Goal: Information Seeking & Learning: Learn about a topic

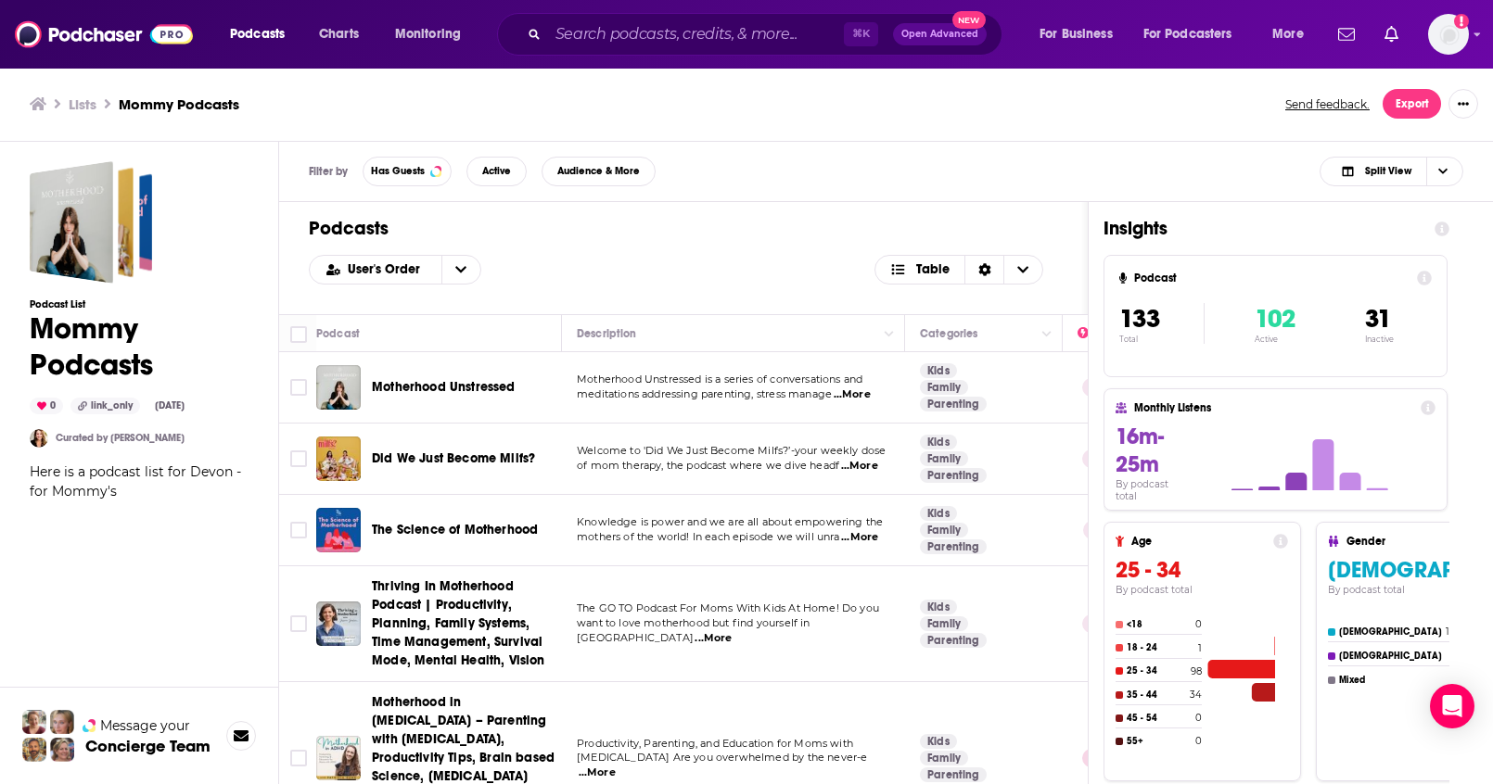
scroll to position [4630, 0]
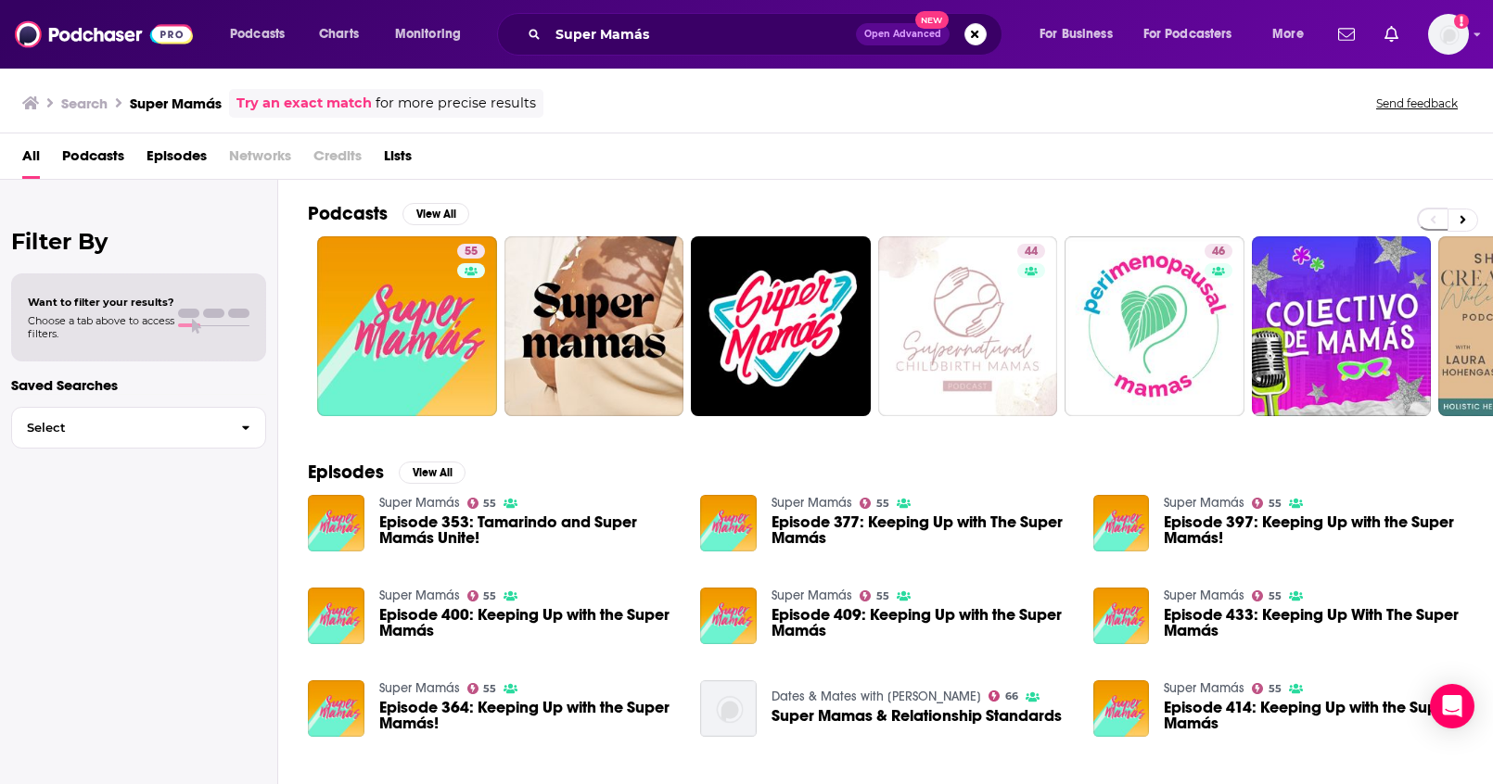
click at [976, 35] on button "Search podcasts, credits, & more..." at bounding box center [975, 34] width 22 height 22
paste input "Ask Dr. Drew"
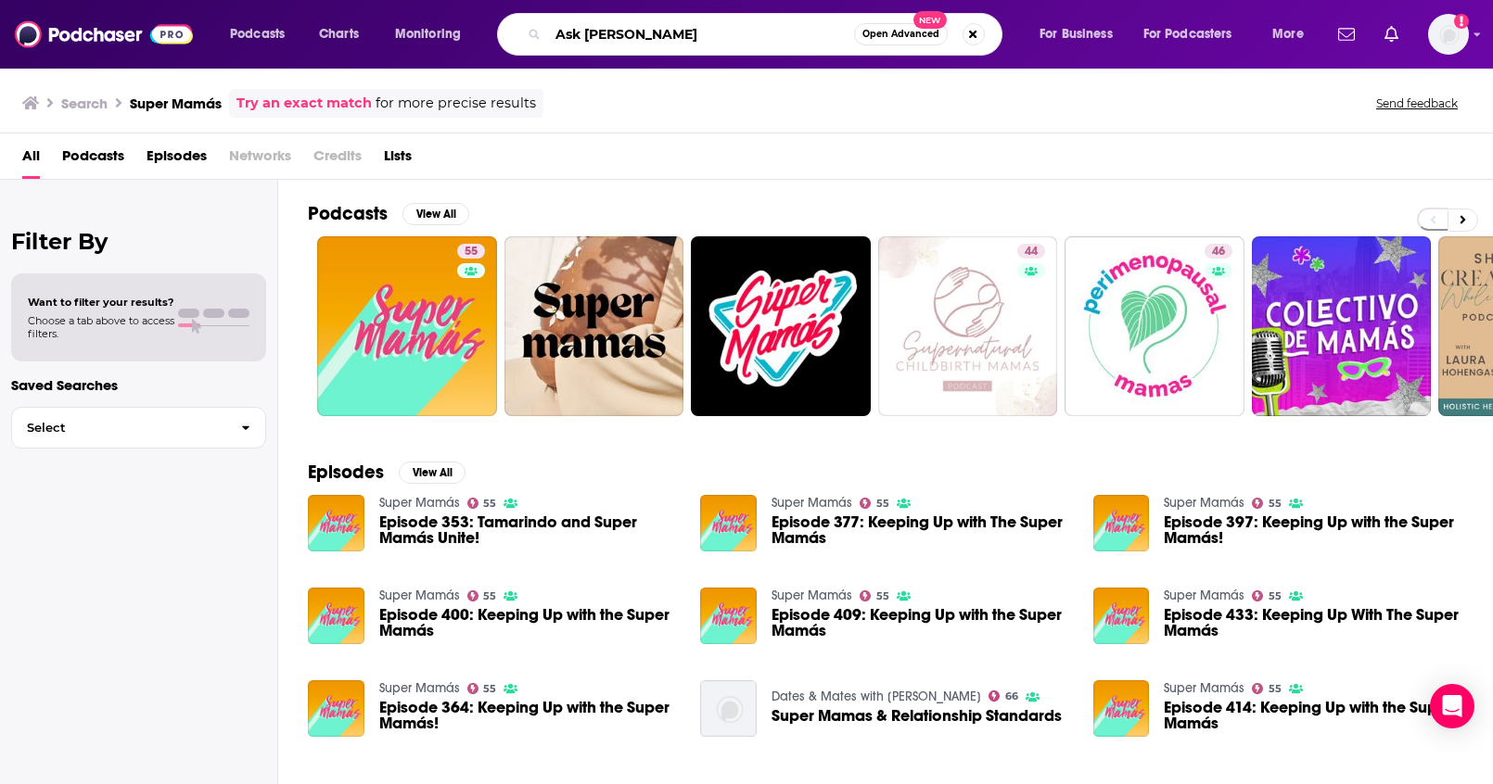
type input "Ask Dr. Drew"
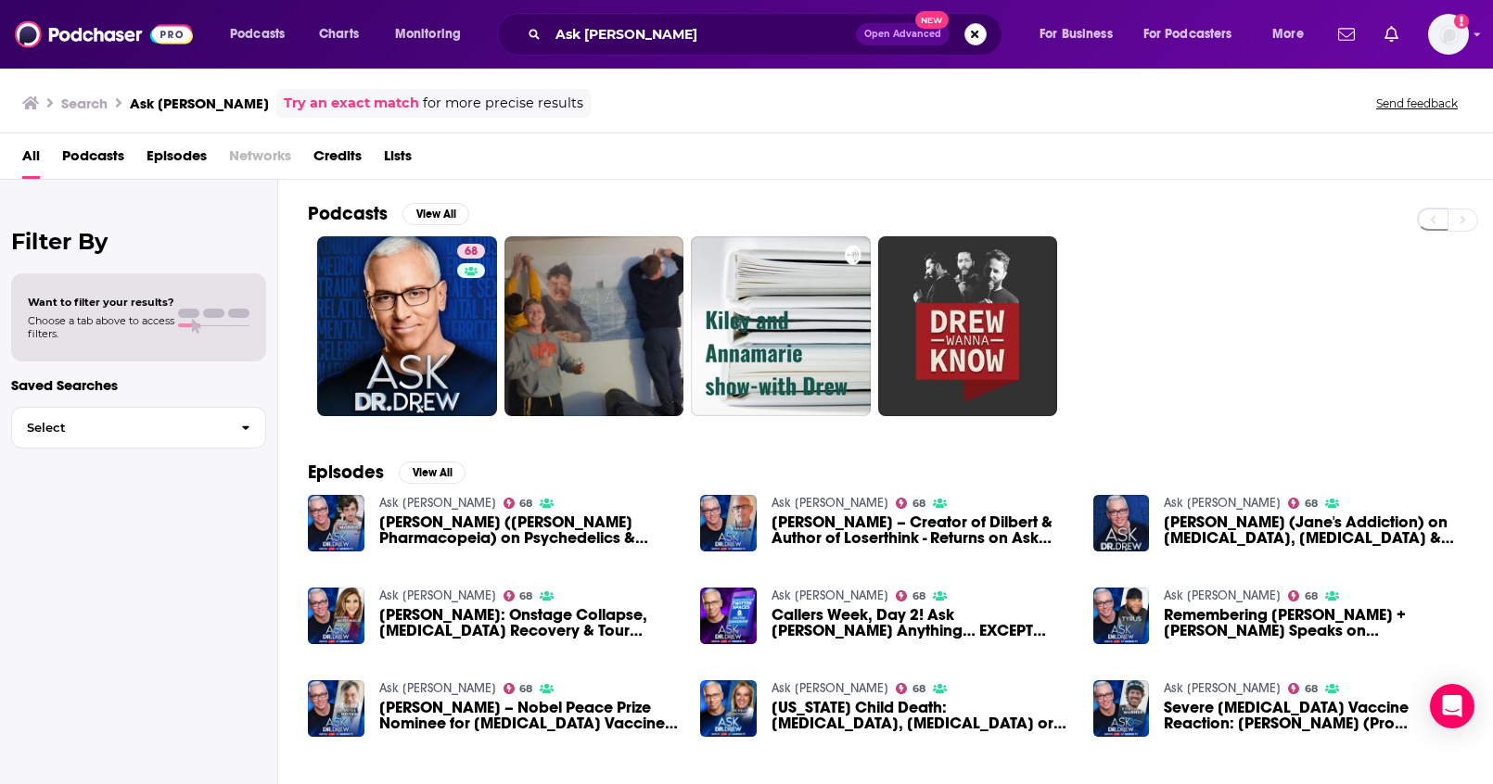
click at [981, 39] on button "Search podcasts, credits, & more..." at bounding box center [975, 34] width 22 height 22
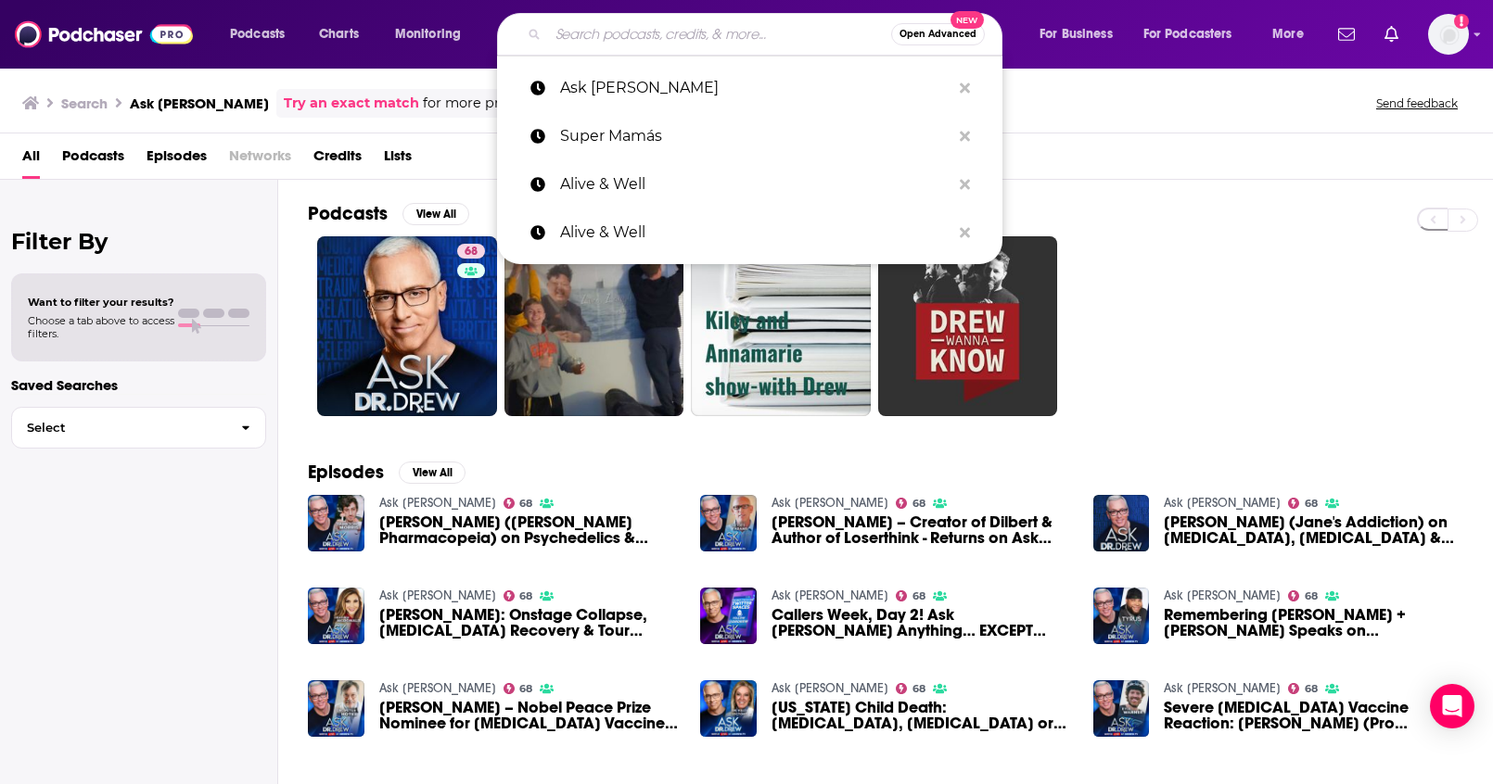
paste input "Align Podcast"
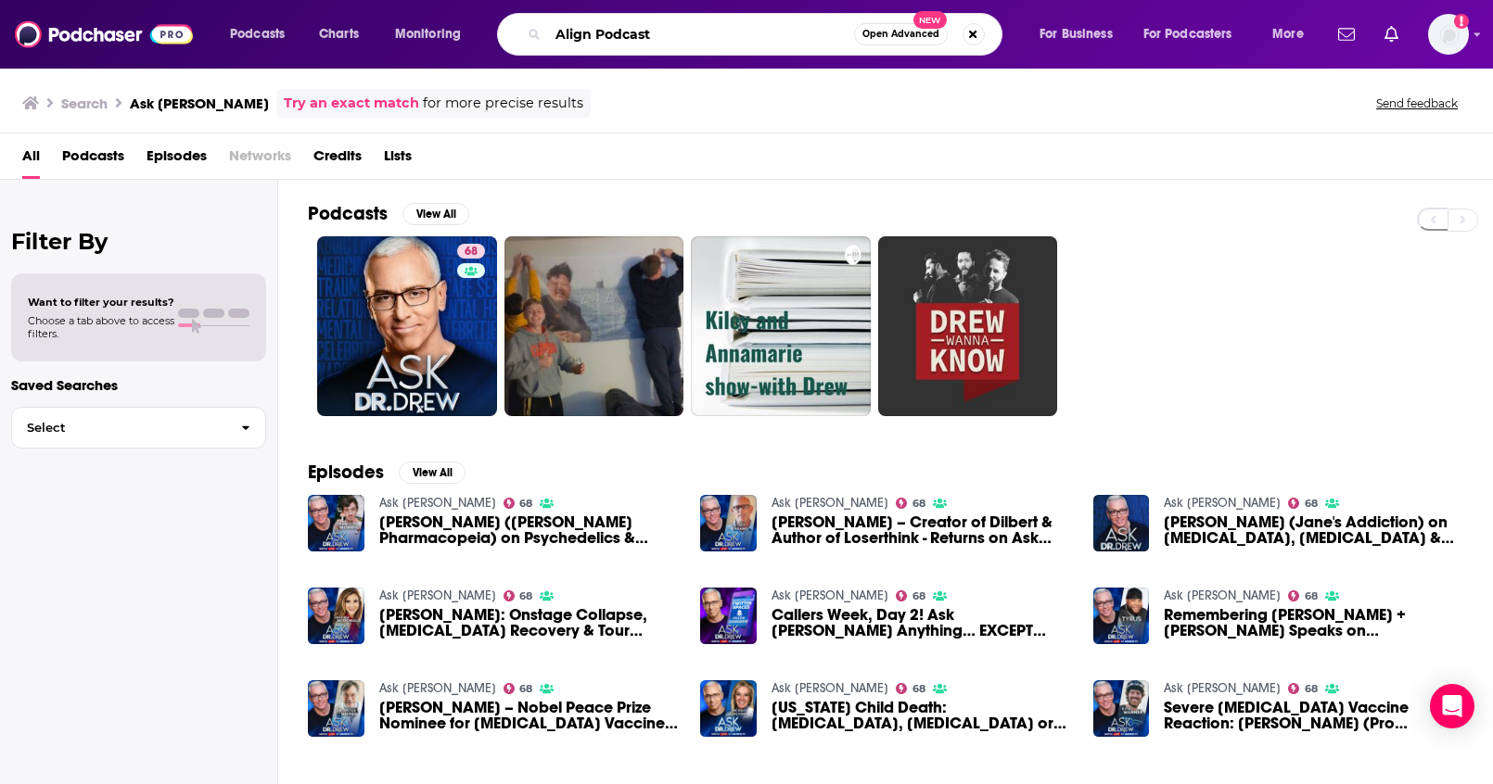
type input "Align Podcast"
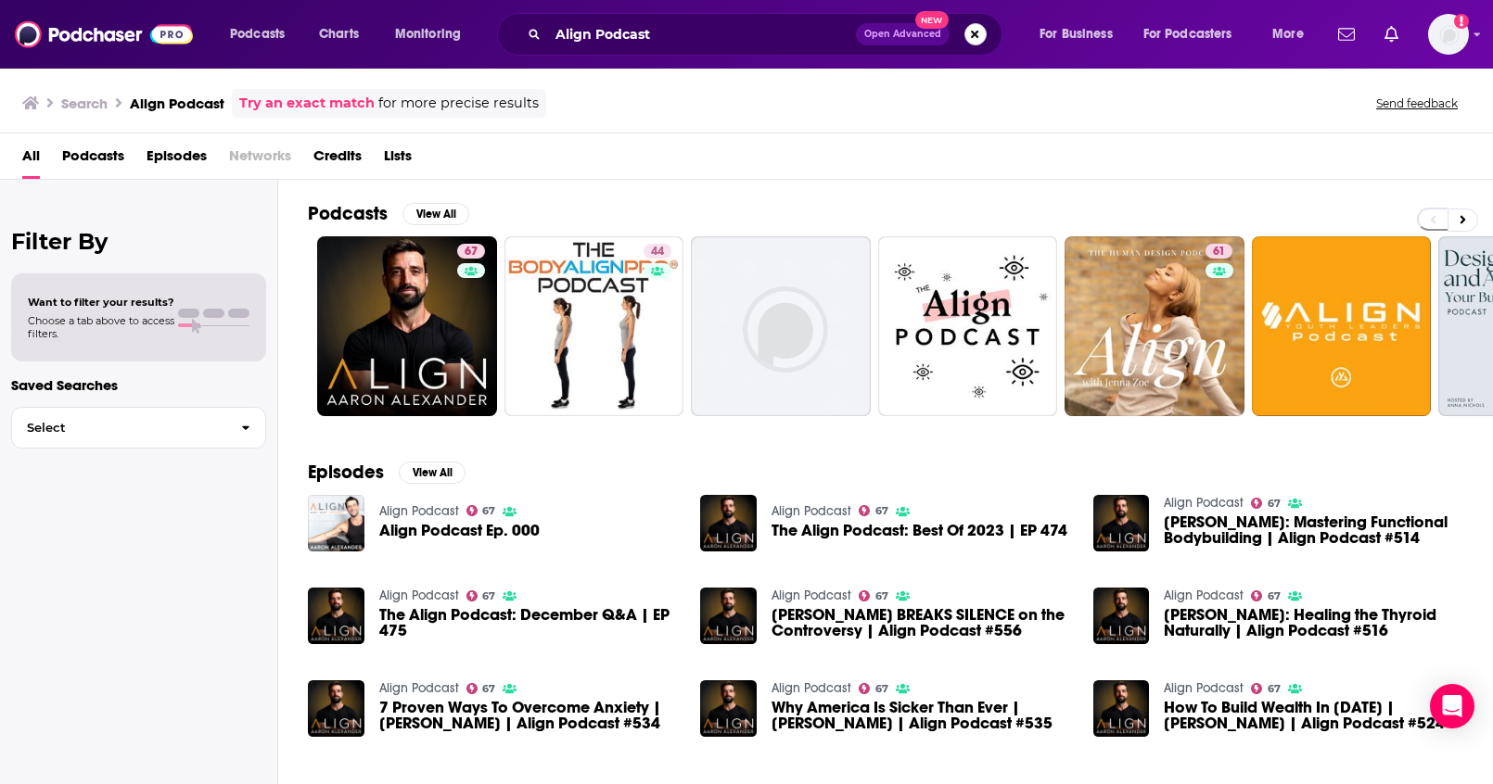
click at [983, 34] on button "Search podcasts, credits, & more..." at bounding box center [975, 34] width 22 height 22
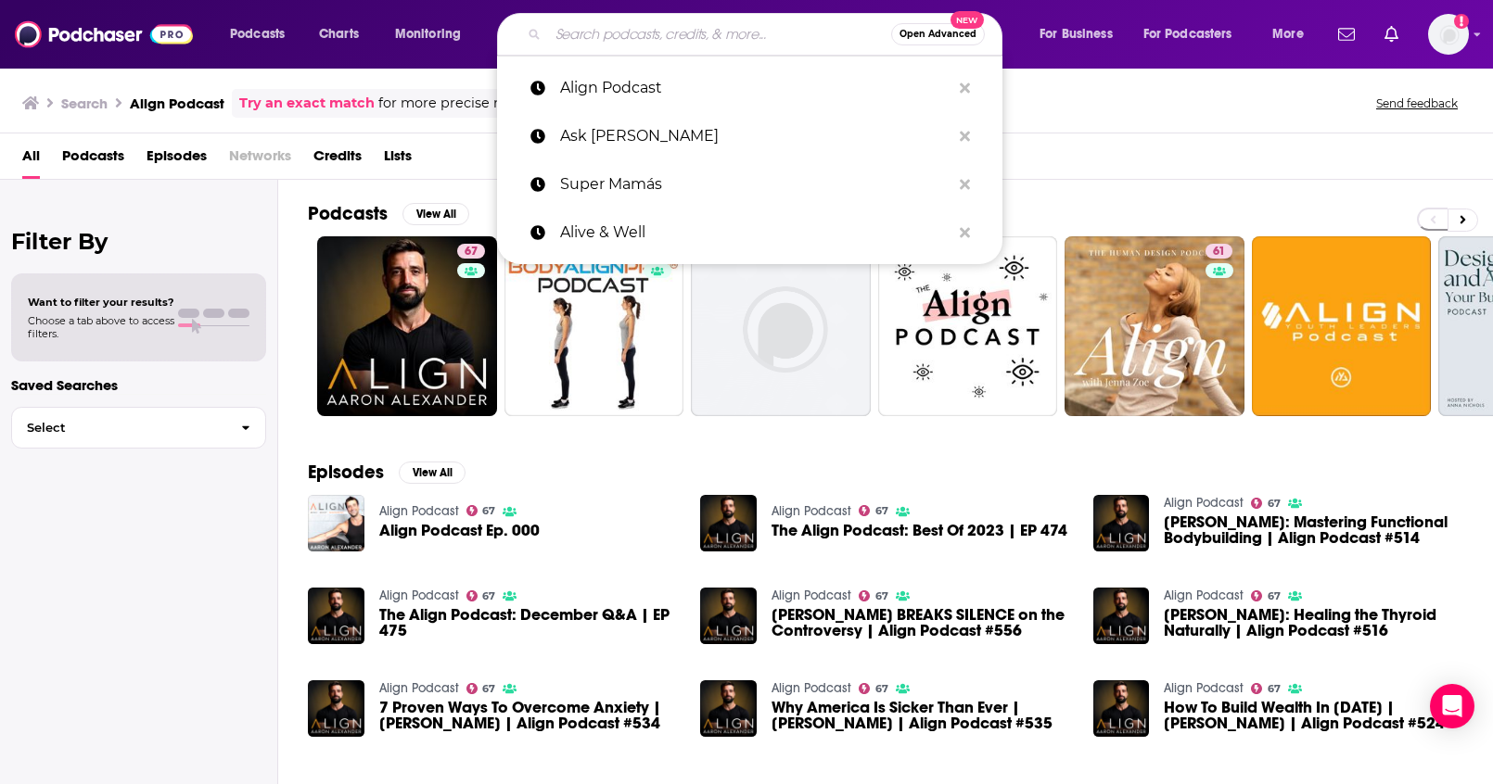
paste input "Feel Better, Live More with Dr Rangan Chatterjee"
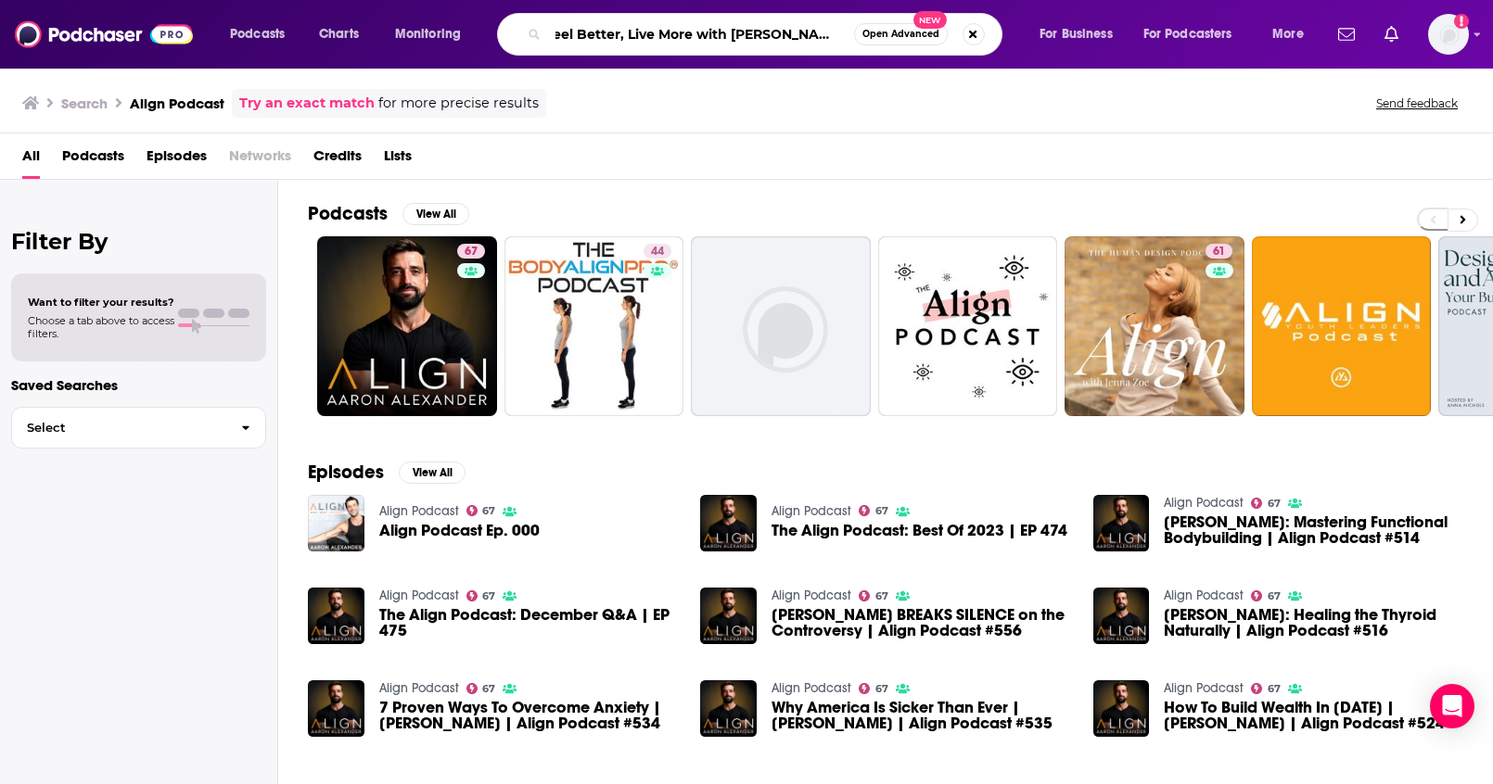
type input "Feel Better, Live More with Dr Rangan Chatterjee"
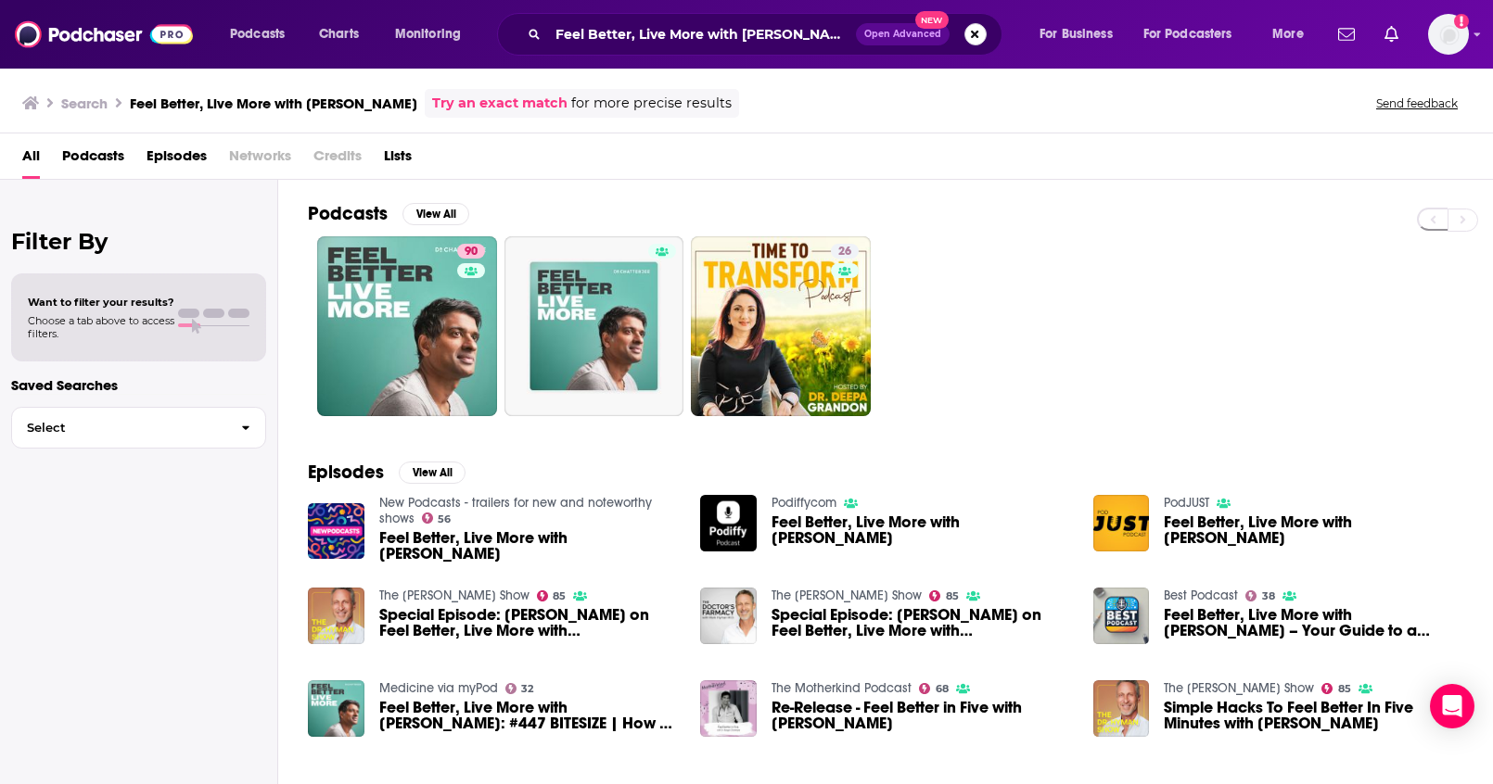
click at [969, 35] on button "Search podcasts, credits, & more..." at bounding box center [975, 34] width 22 height 22
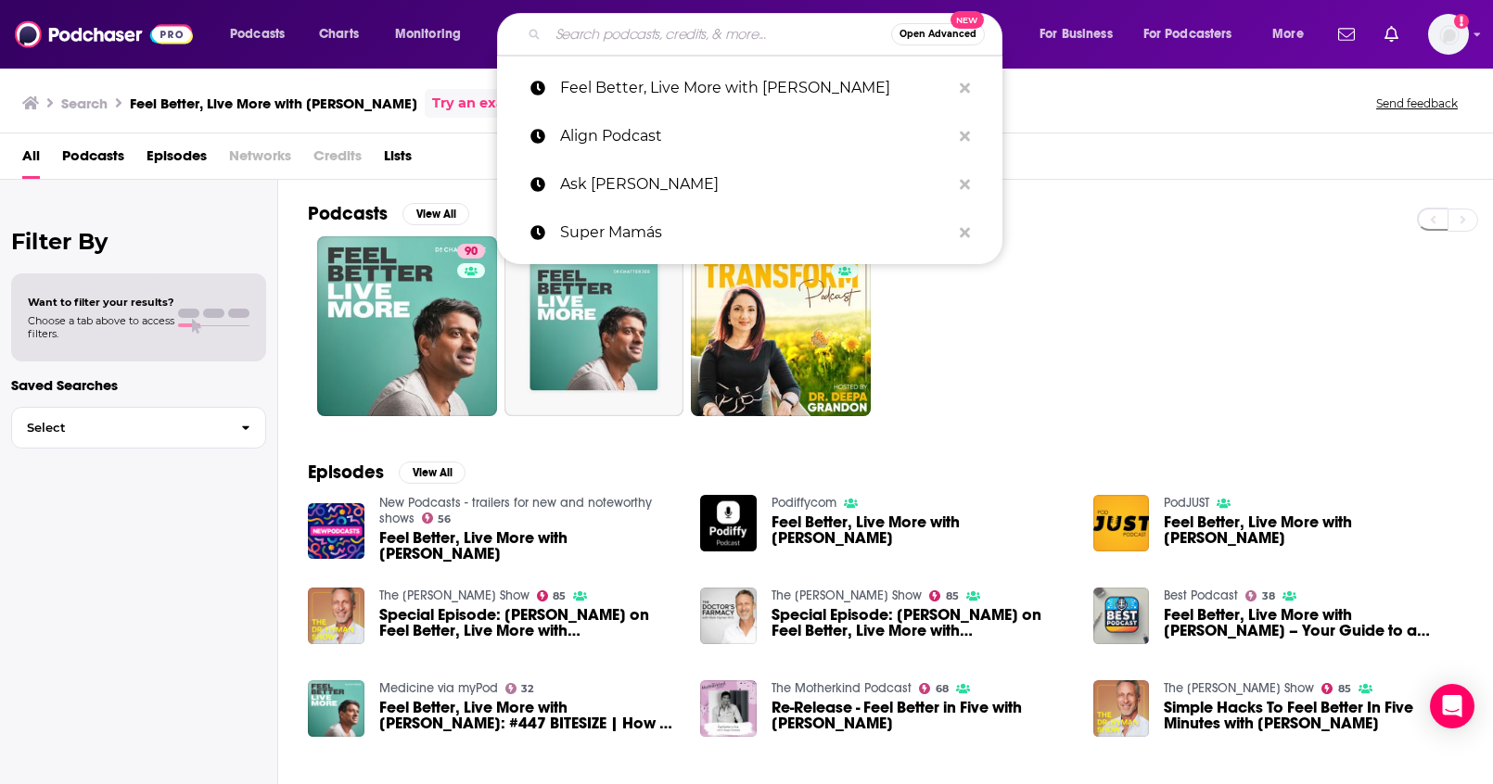
paste input "The Coaching Lab: Health, Wellness & Performance! ([PERSON_NAME], PhD)"
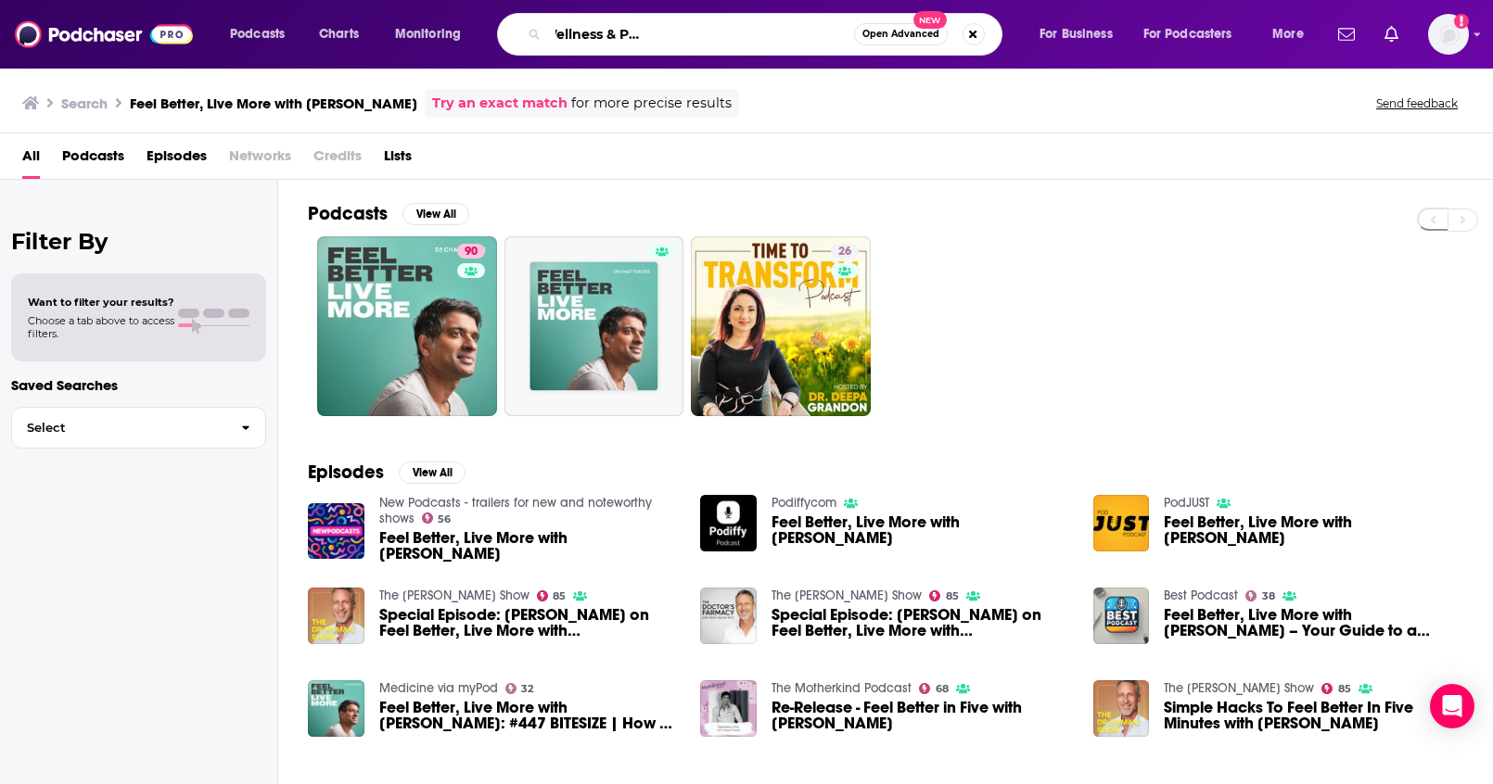
type input "The Coaching Lab: Health, Wellness & Performance! ([PERSON_NAME], PhD)"
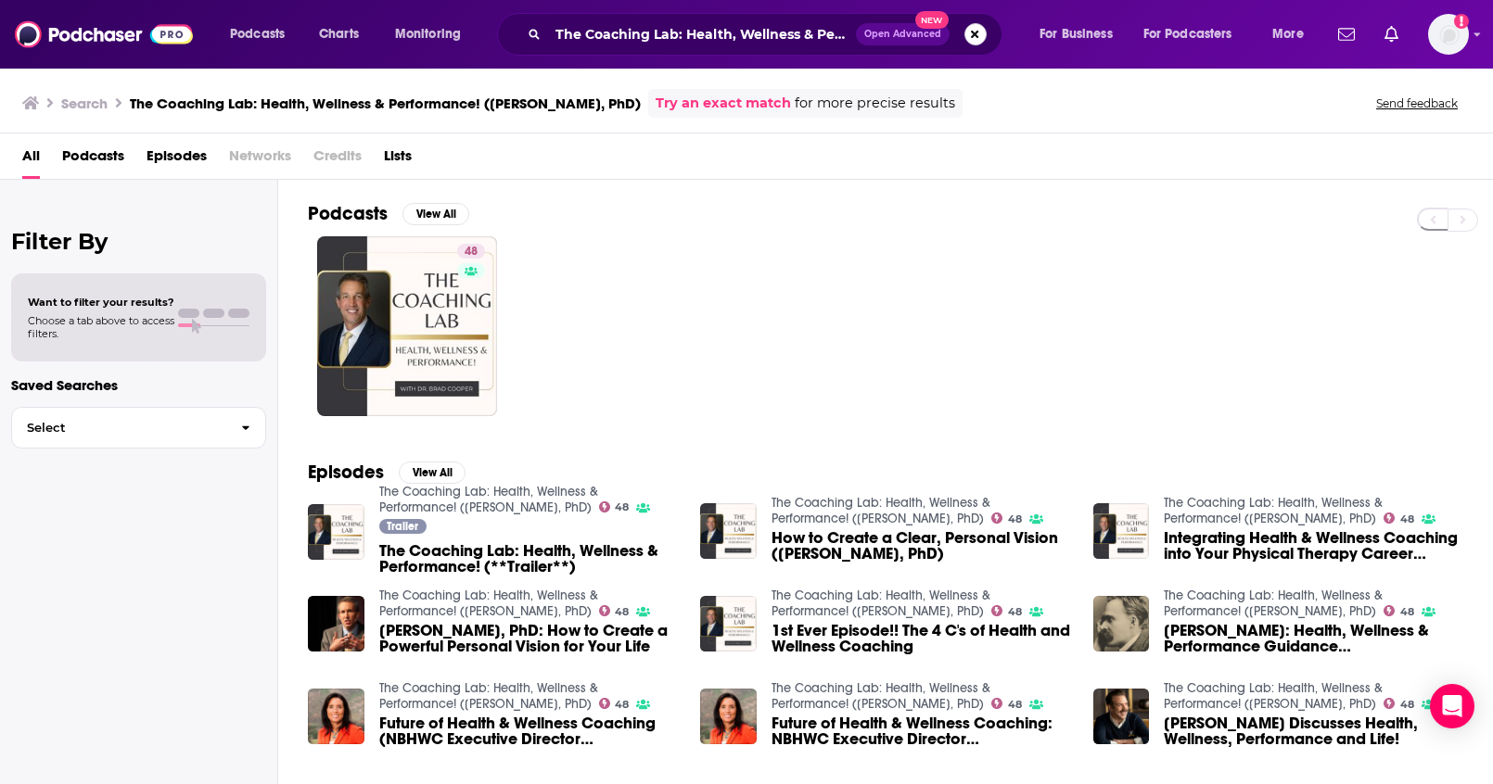
click at [981, 39] on button "Search podcasts, credits, & more..." at bounding box center [975, 34] width 22 height 22
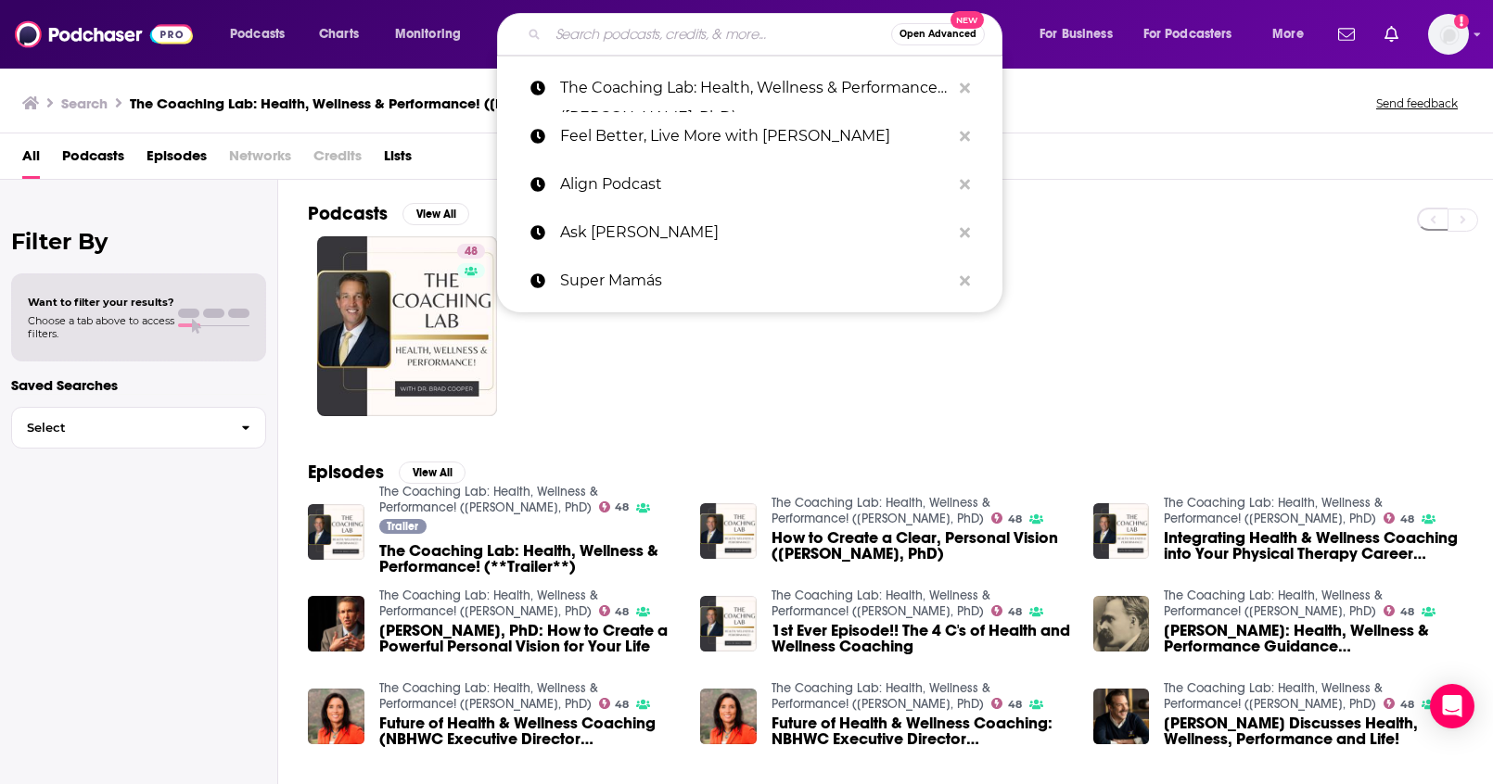
paste input "Well-Fed Women"
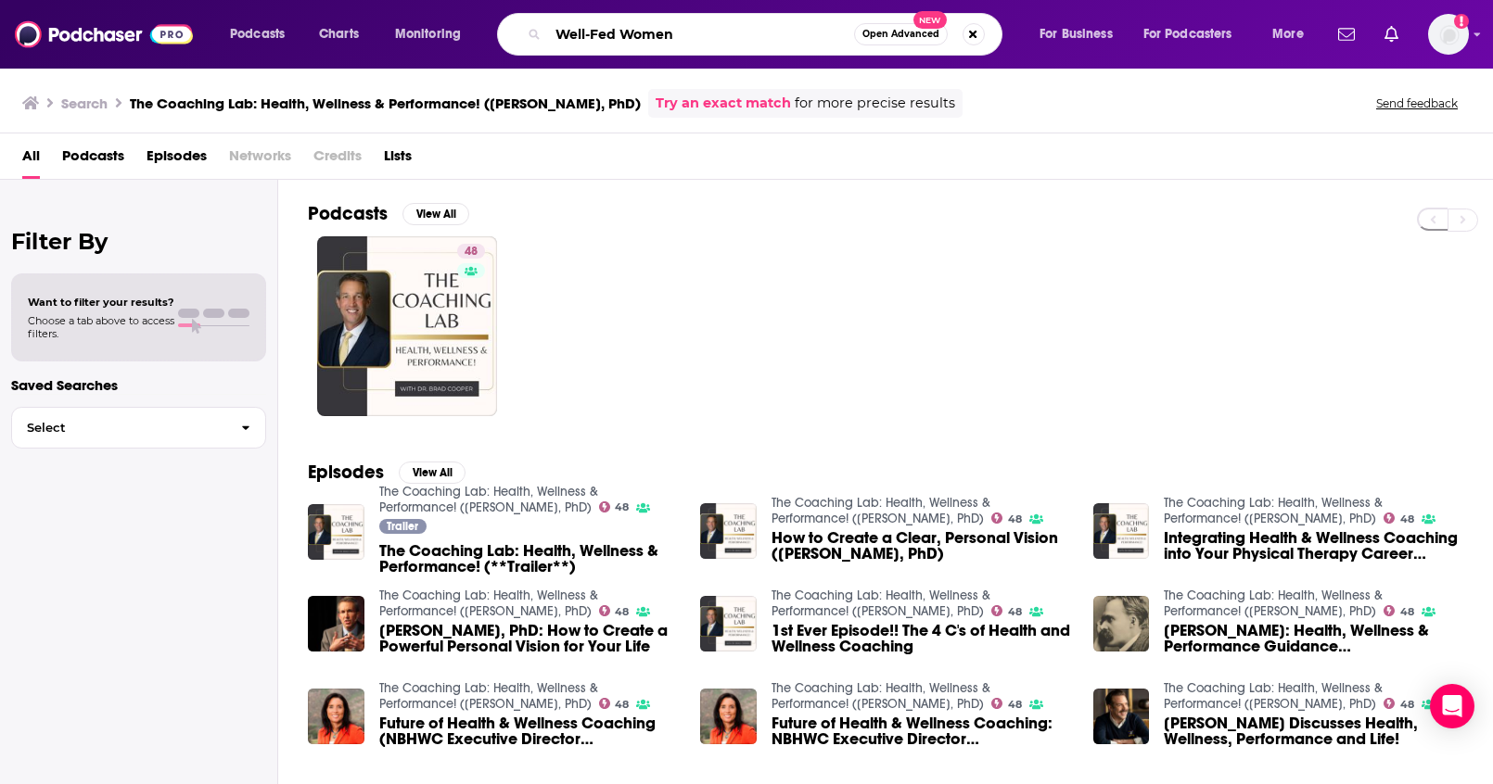
type input "Well-Fed Women"
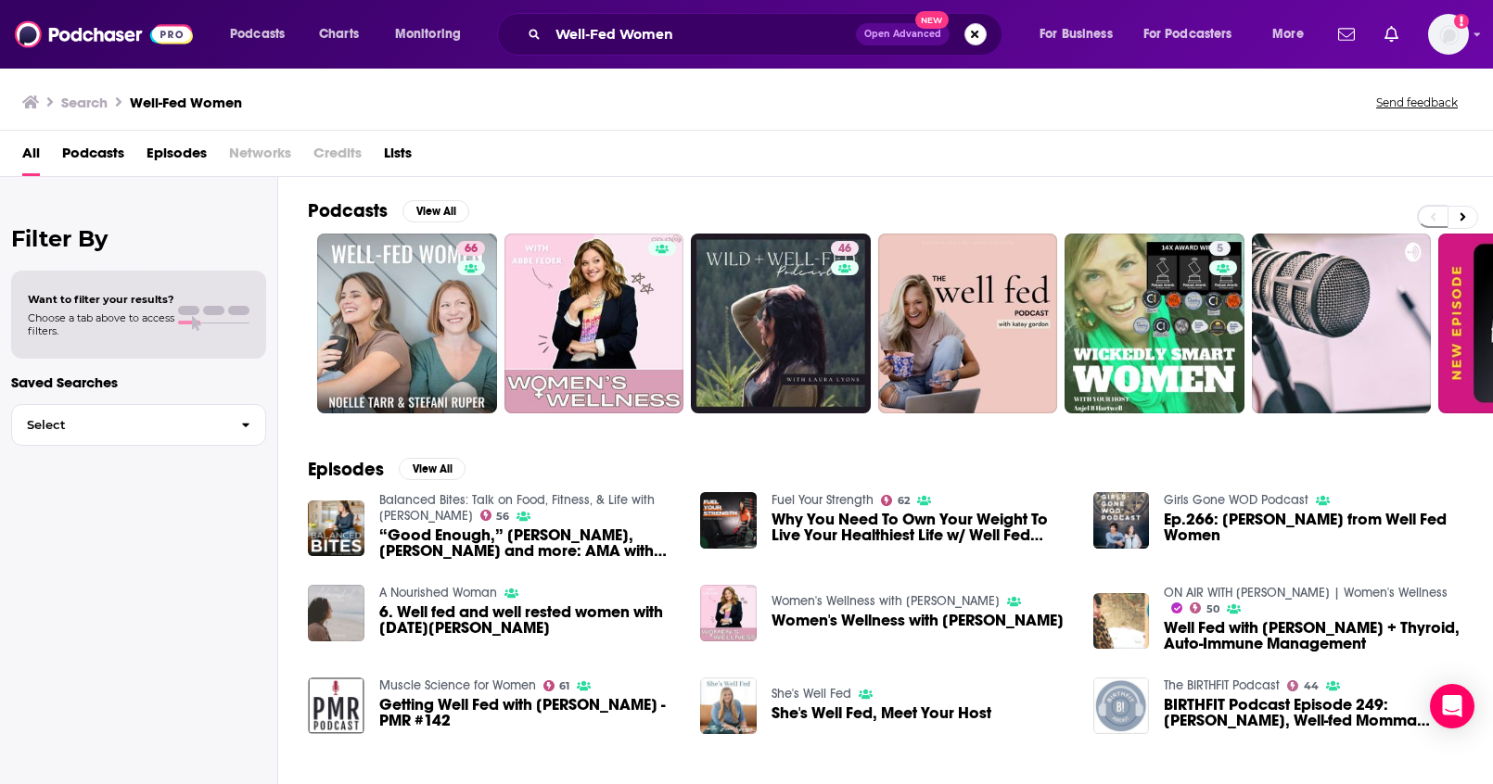
click at [974, 32] on button "Search podcasts, credits, & more..." at bounding box center [975, 34] width 22 height 22
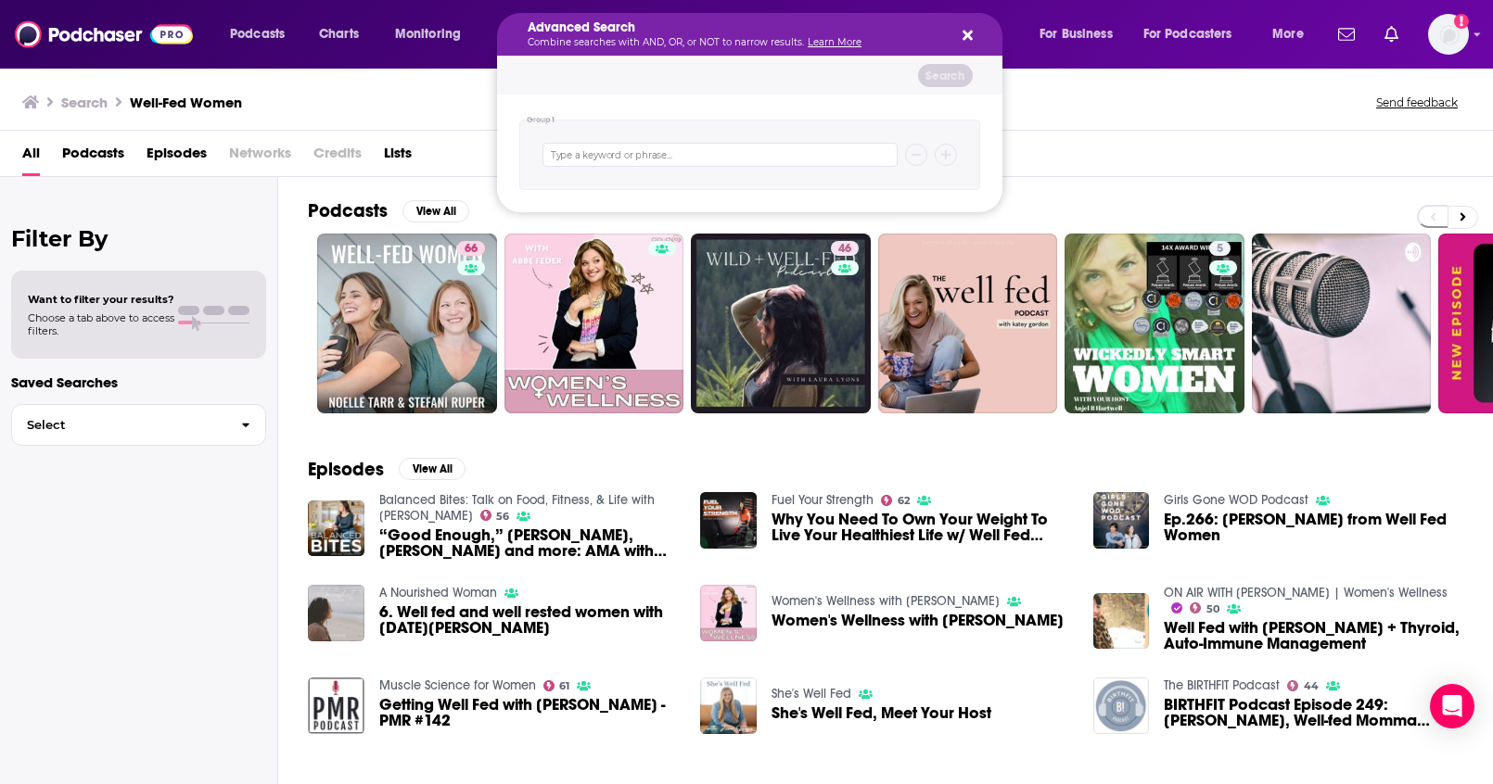
click at [1048, 134] on div "All Podcasts Episodes Networks Credits Lists" at bounding box center [746, 154] width 1493 height 46
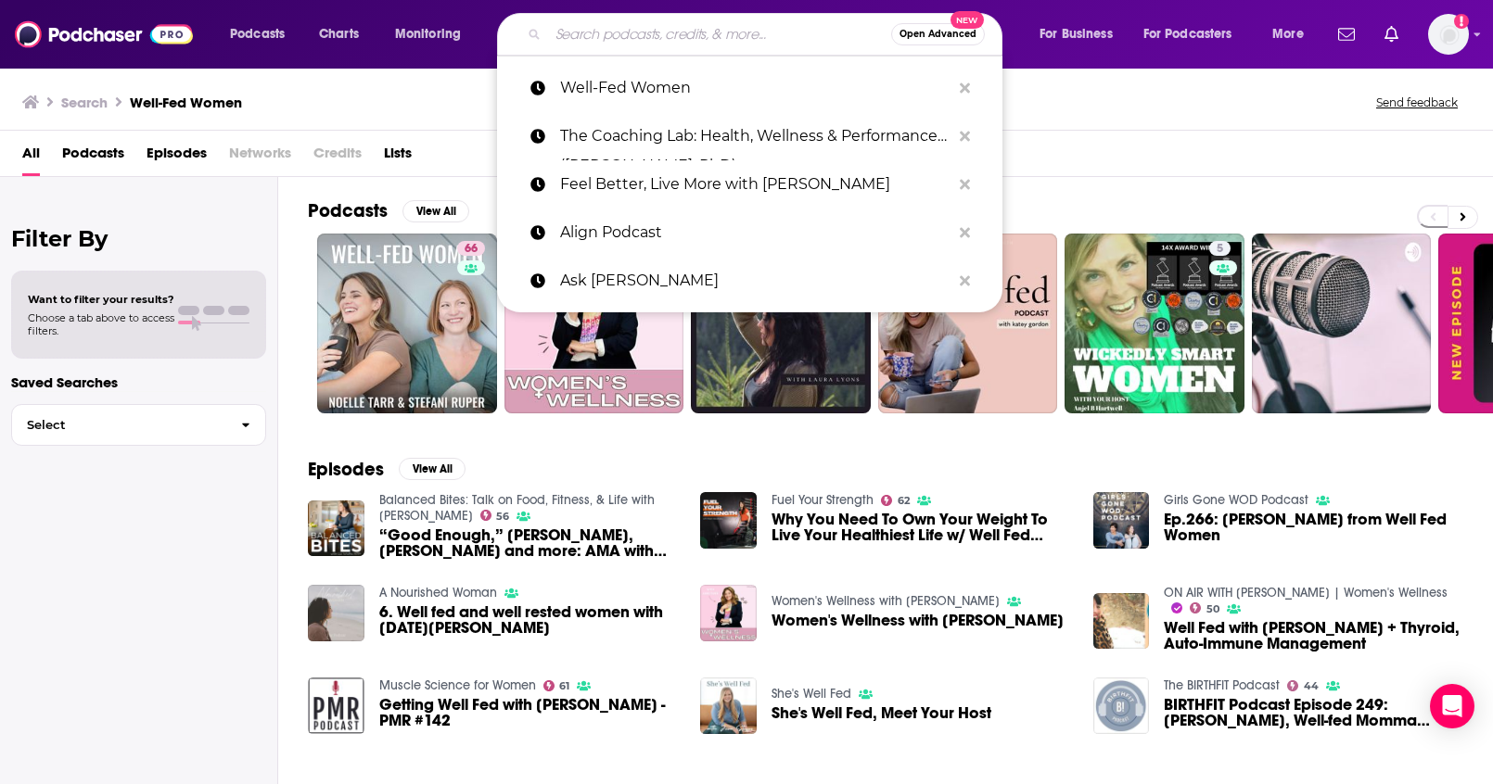
click at [781, 41] on input "Search podcasts, credits, & more..." at bounding box center [719, 34] width 343 height 30
paste input "Ever Forward Radio with [PERSON_NAME]"
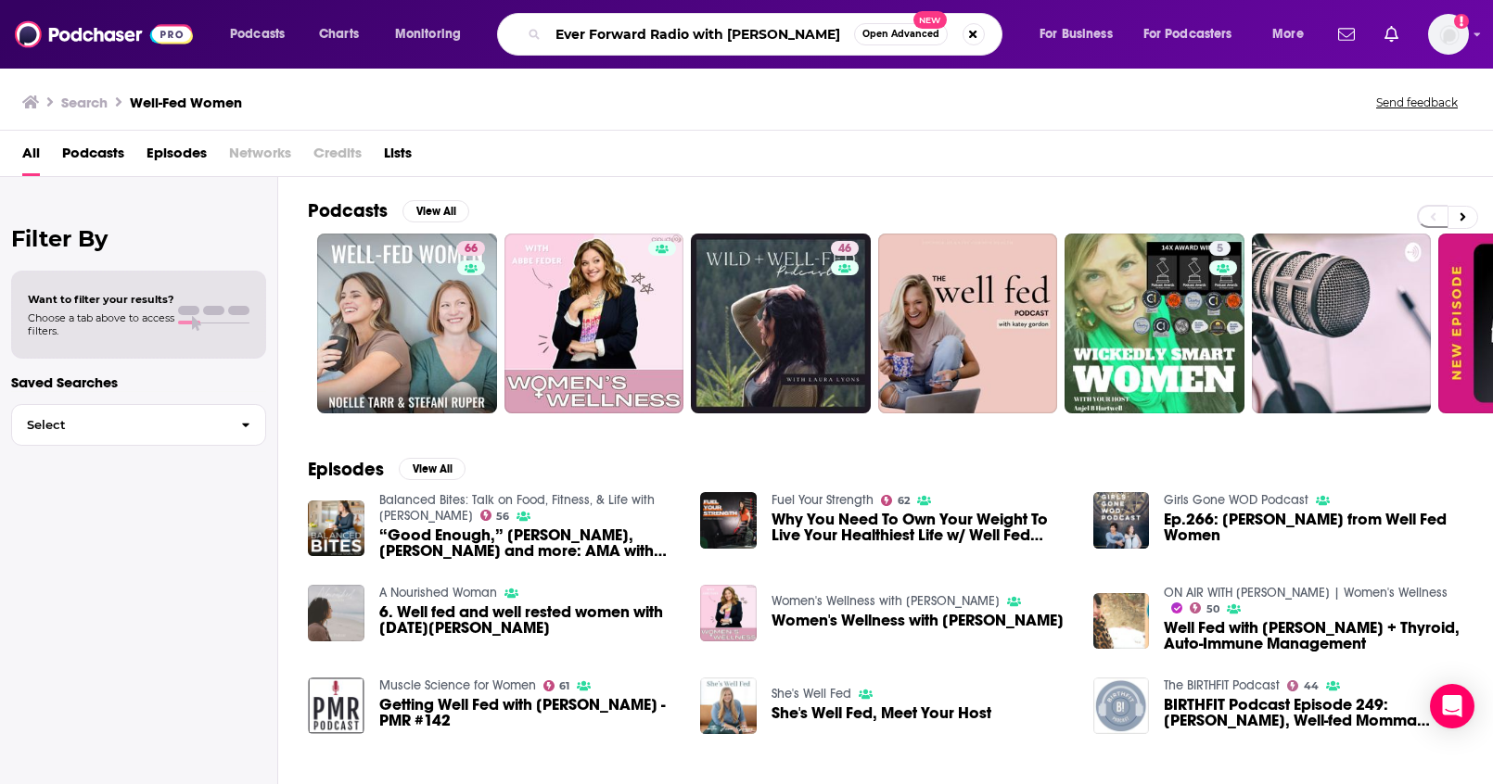
type input "Ever Forward Radio with [PERSON_NAME]"
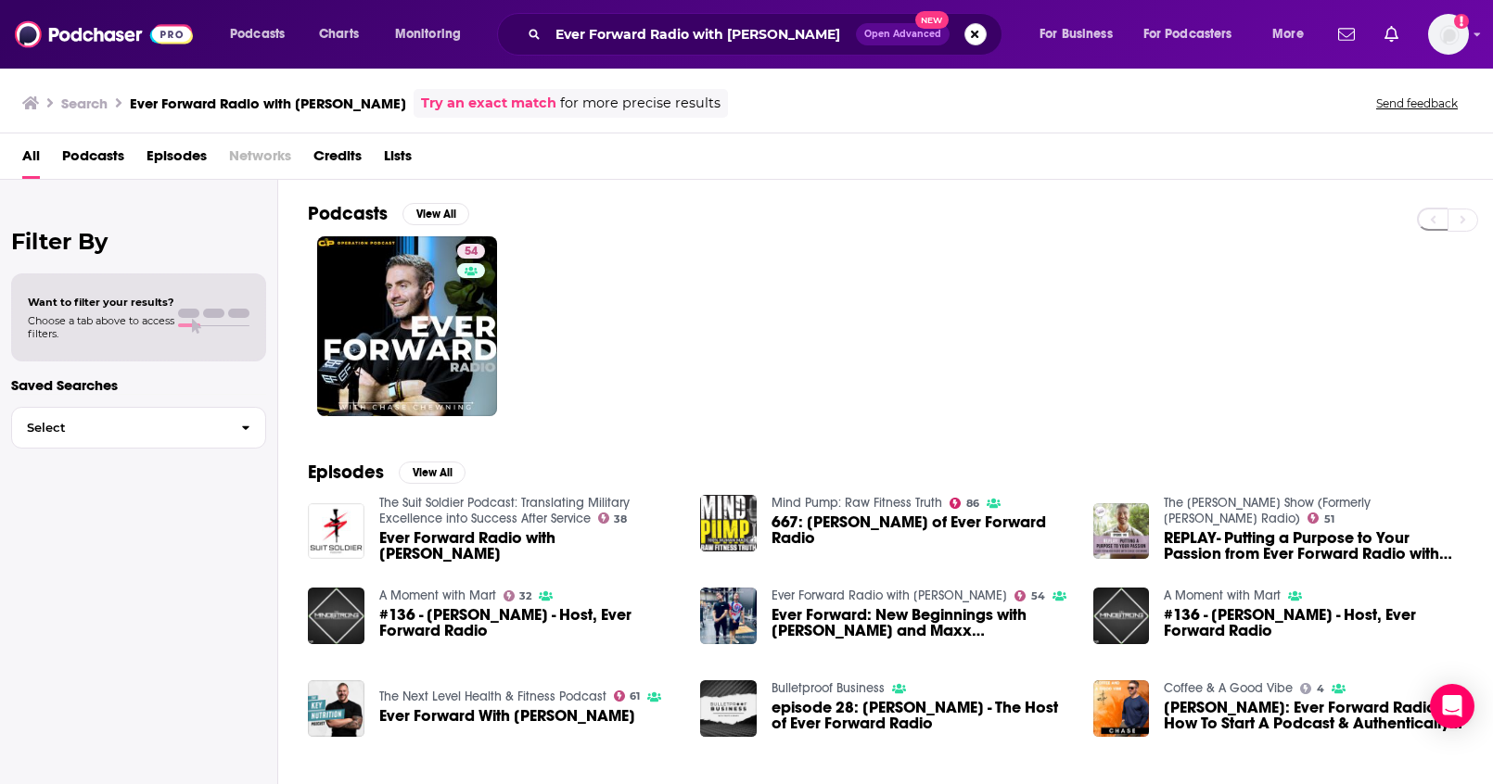
click at [973, 35] on button "Search podcasts, credits, & more..." at bounding box center [975, 34] width 22 height 22
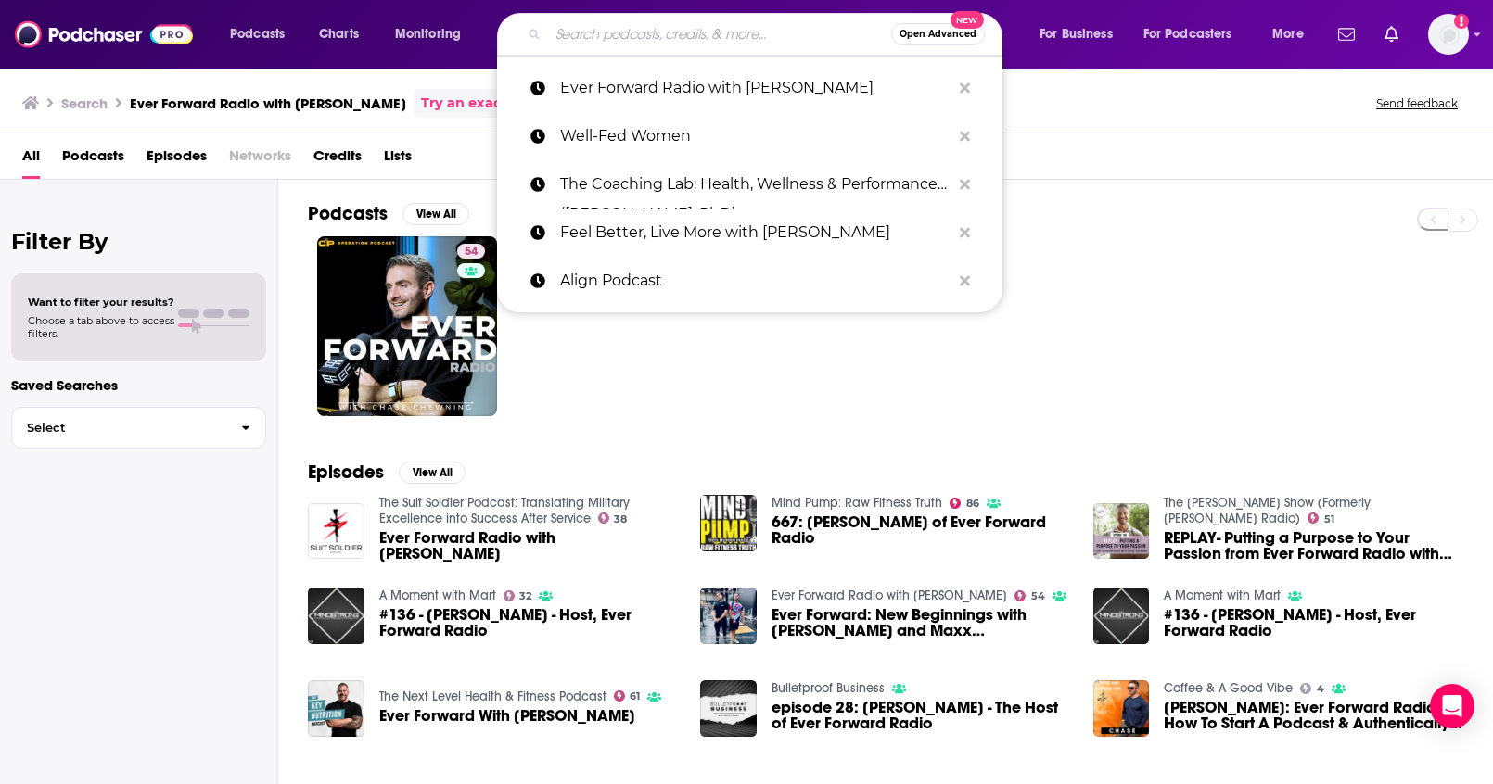
paste input "Everyday Wellness with Cynthia Thurlow ™"
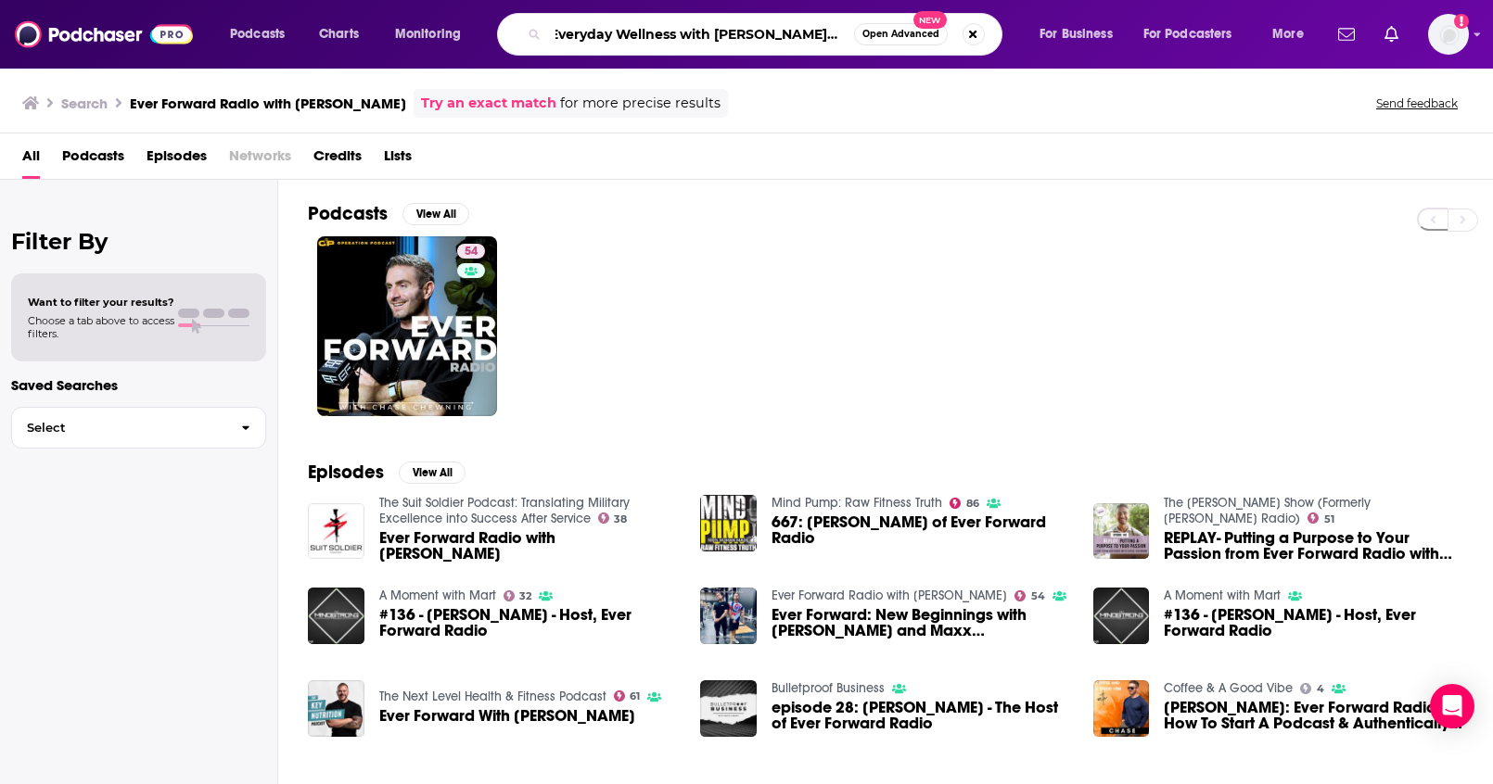
type input "Everyday Wellness with Cynthia Thurlow ™"
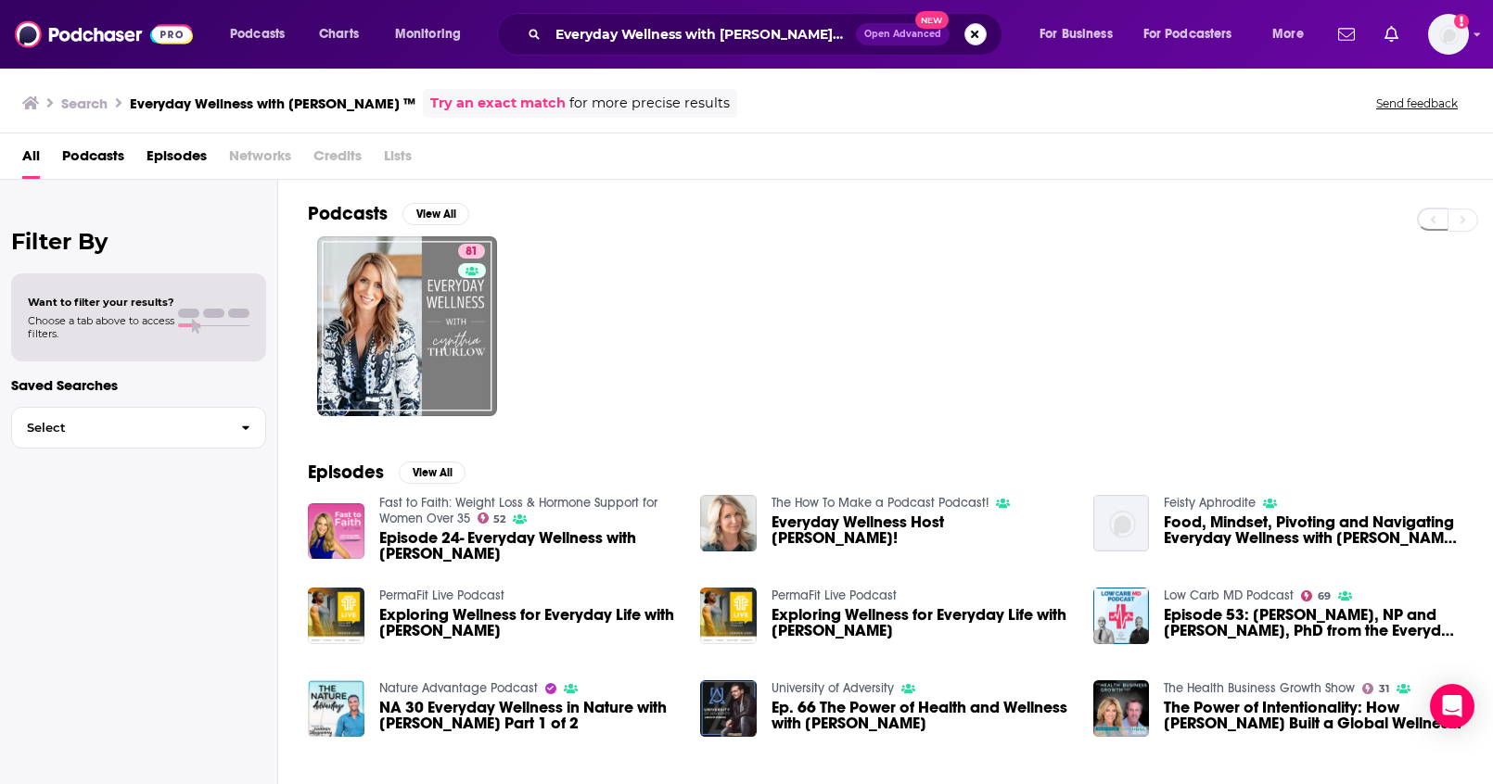
click at [984, 35] on button "Search podcasts, credits, & more..." at bounding box center [975, 34] width 22 height 22
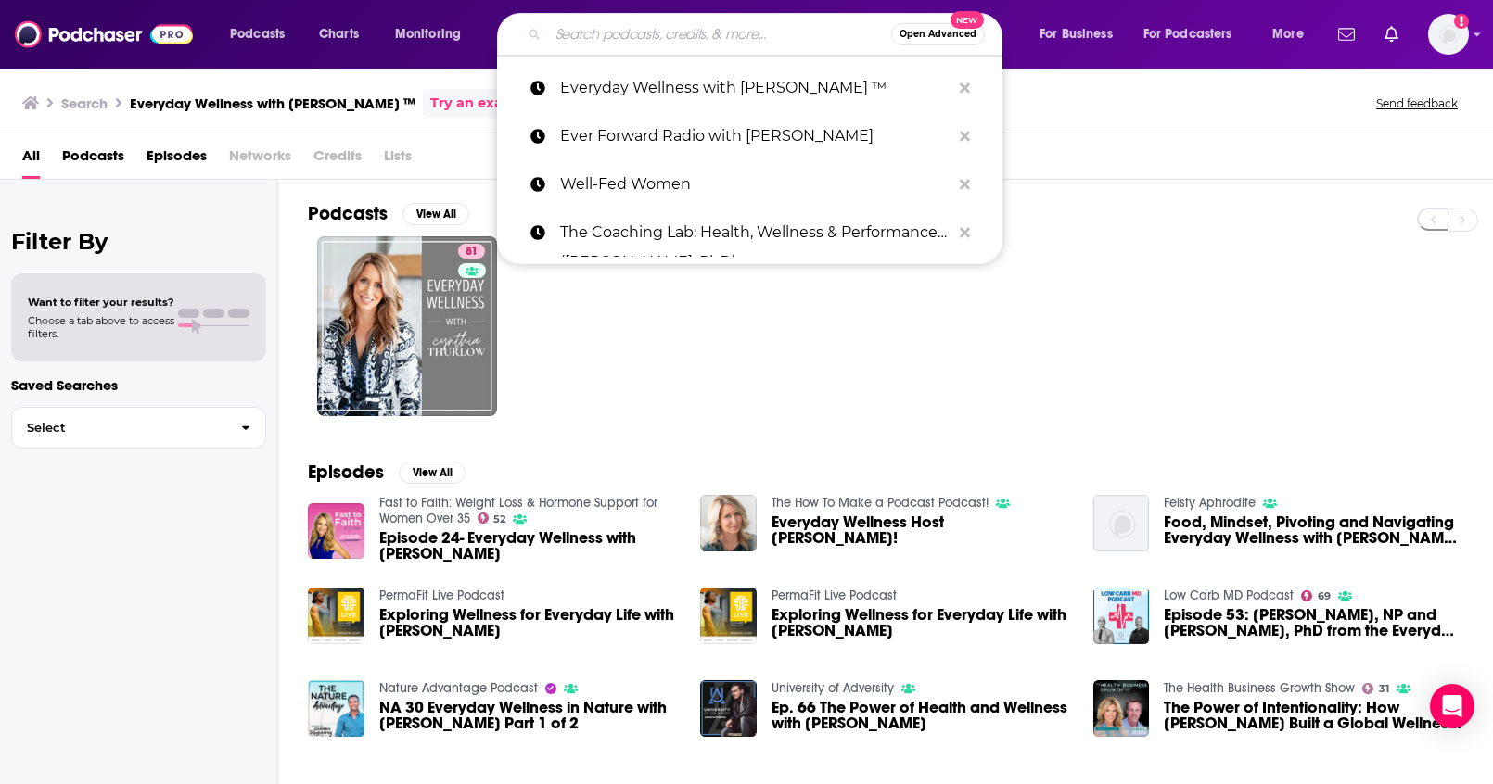
paste input "Psychology of Aging with Dr. Regina Koepp"
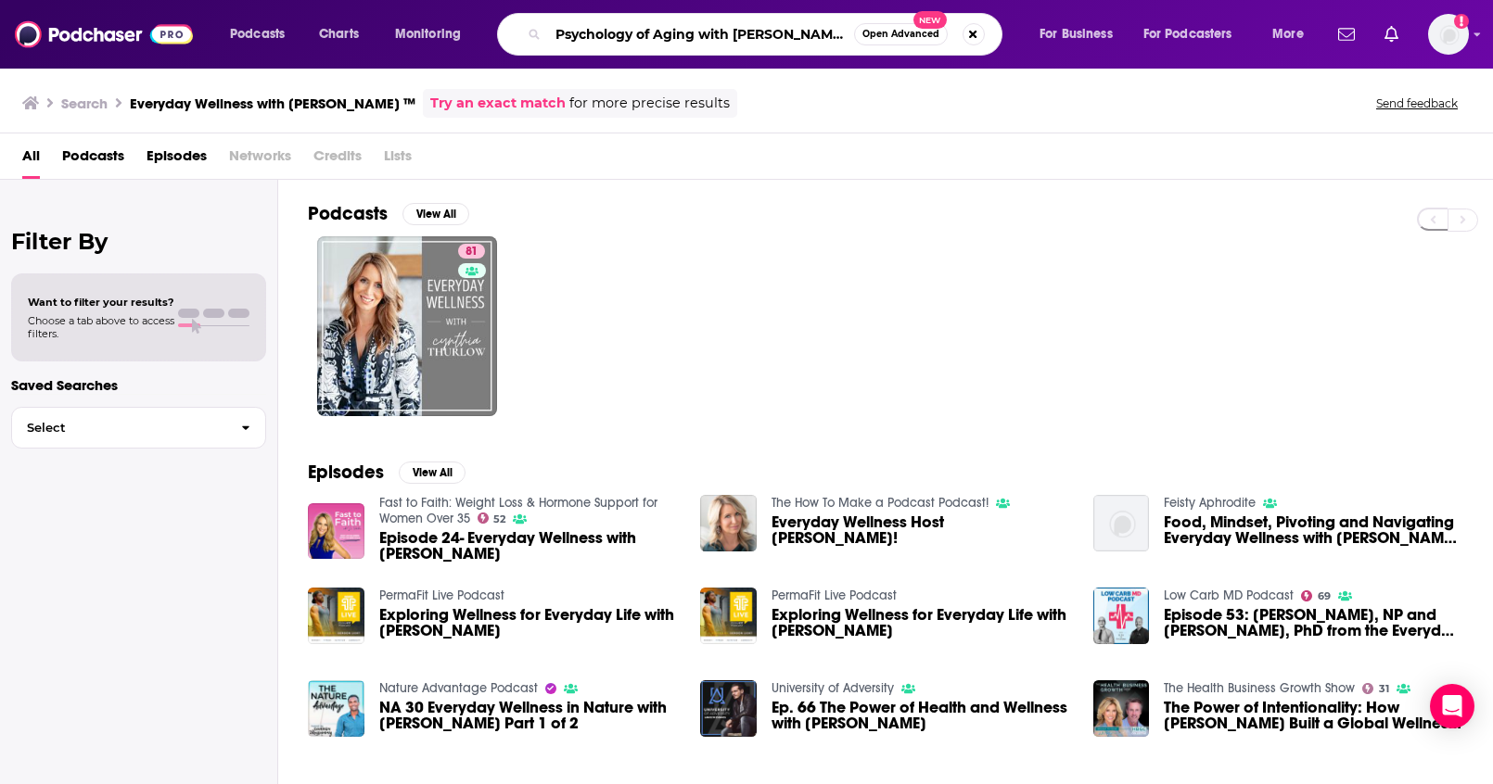
scroll to position [0, 7]
type input "Psychology of Aging with Dr. Regina Koepp"
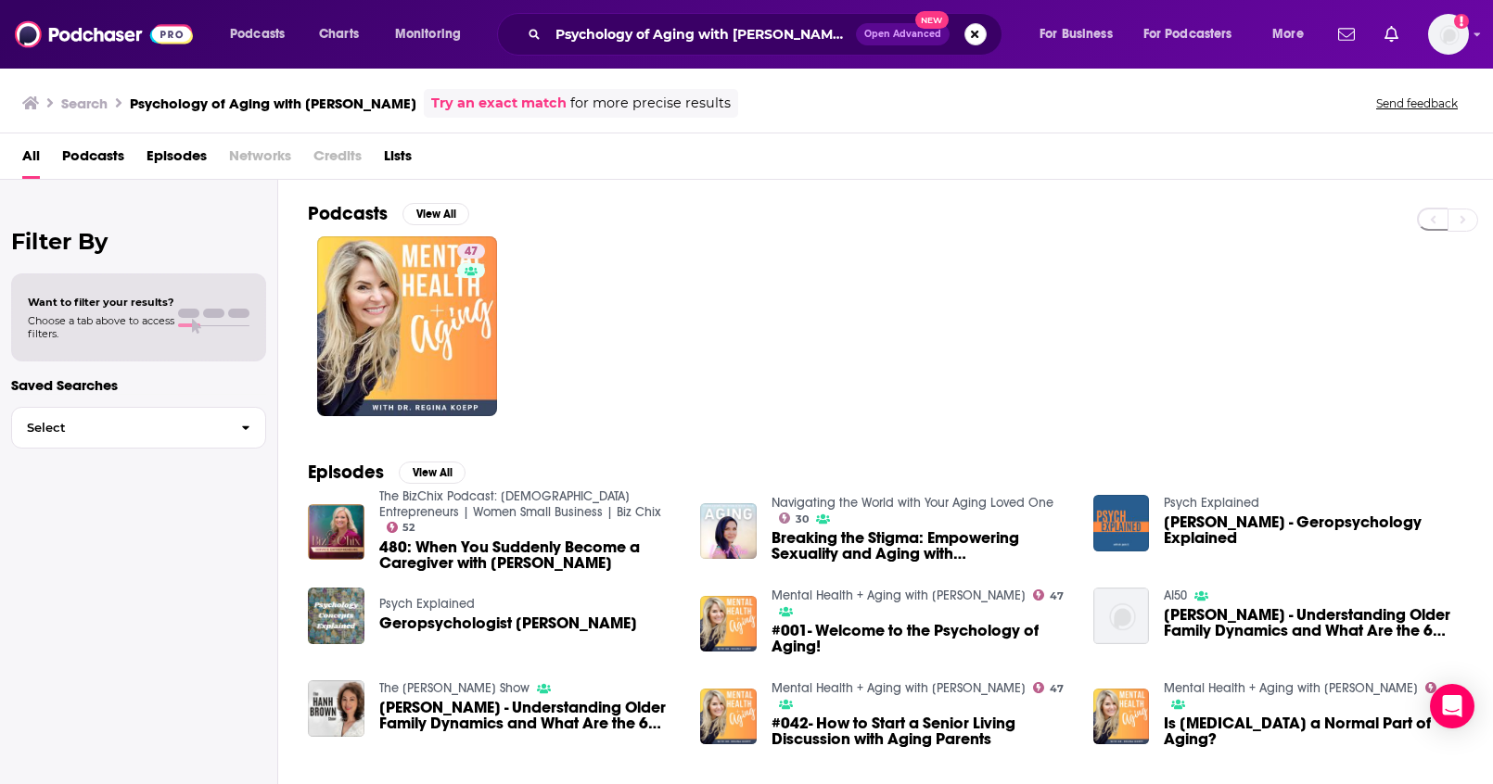
click at [973, 37] on button "Search podcasts, credits, & more..." at bounding box center [975, 34] width 22 height 22
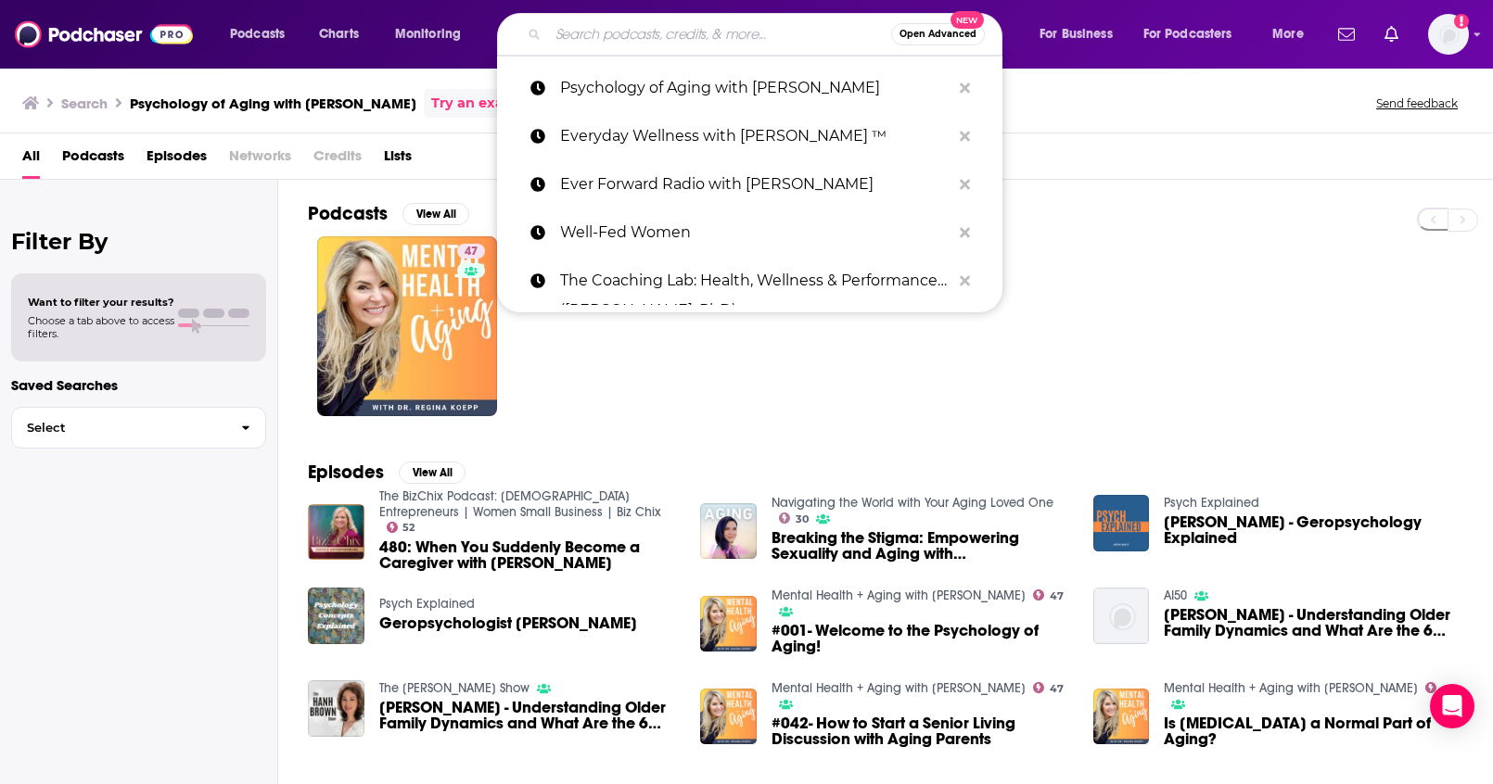
paste input "Food, We Need To Talk"
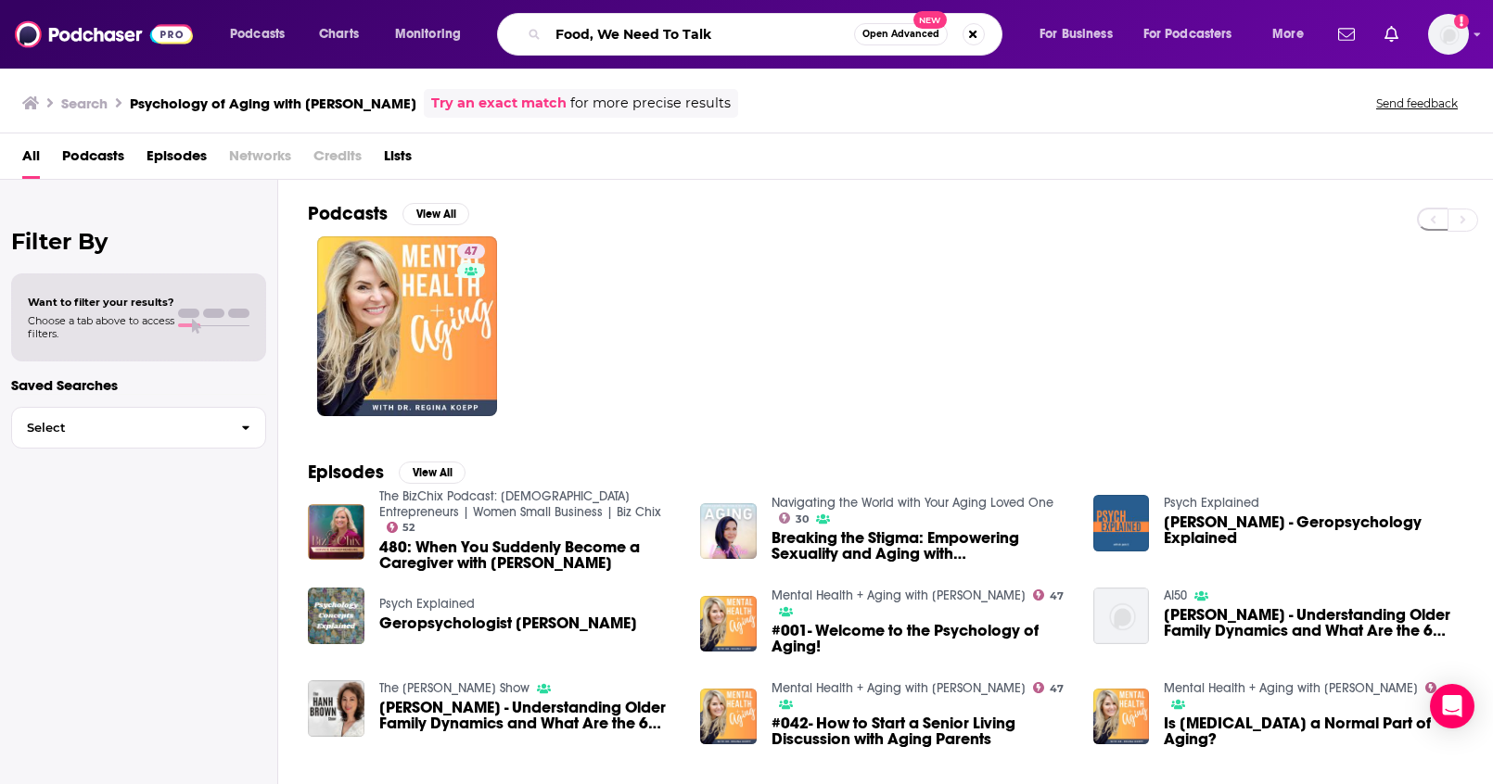
type input "Food, We Need To Talk"
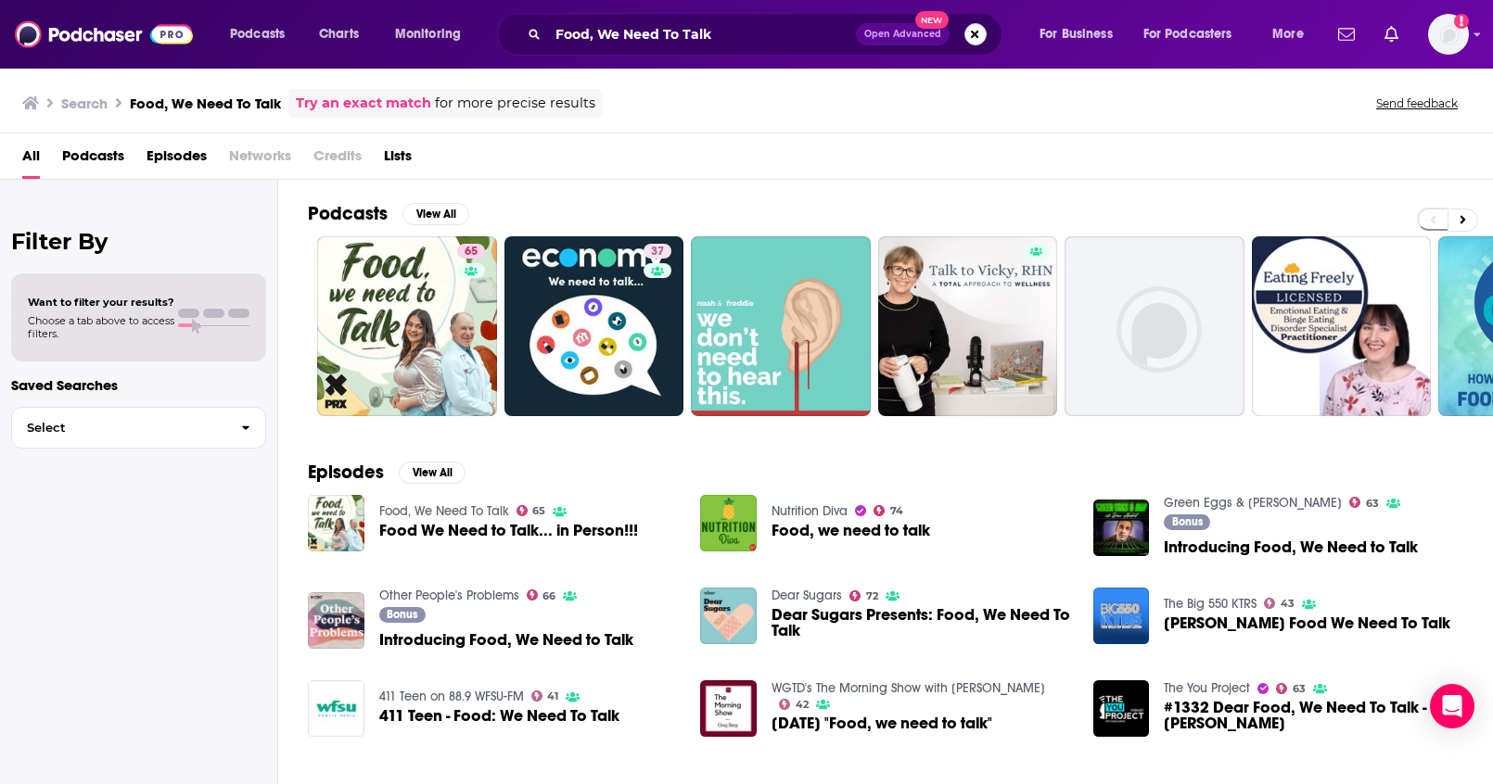
click at [981, 38] on button "Search podcasts, credits, & more..." at bounding box center [975, 34] width 22 height 22
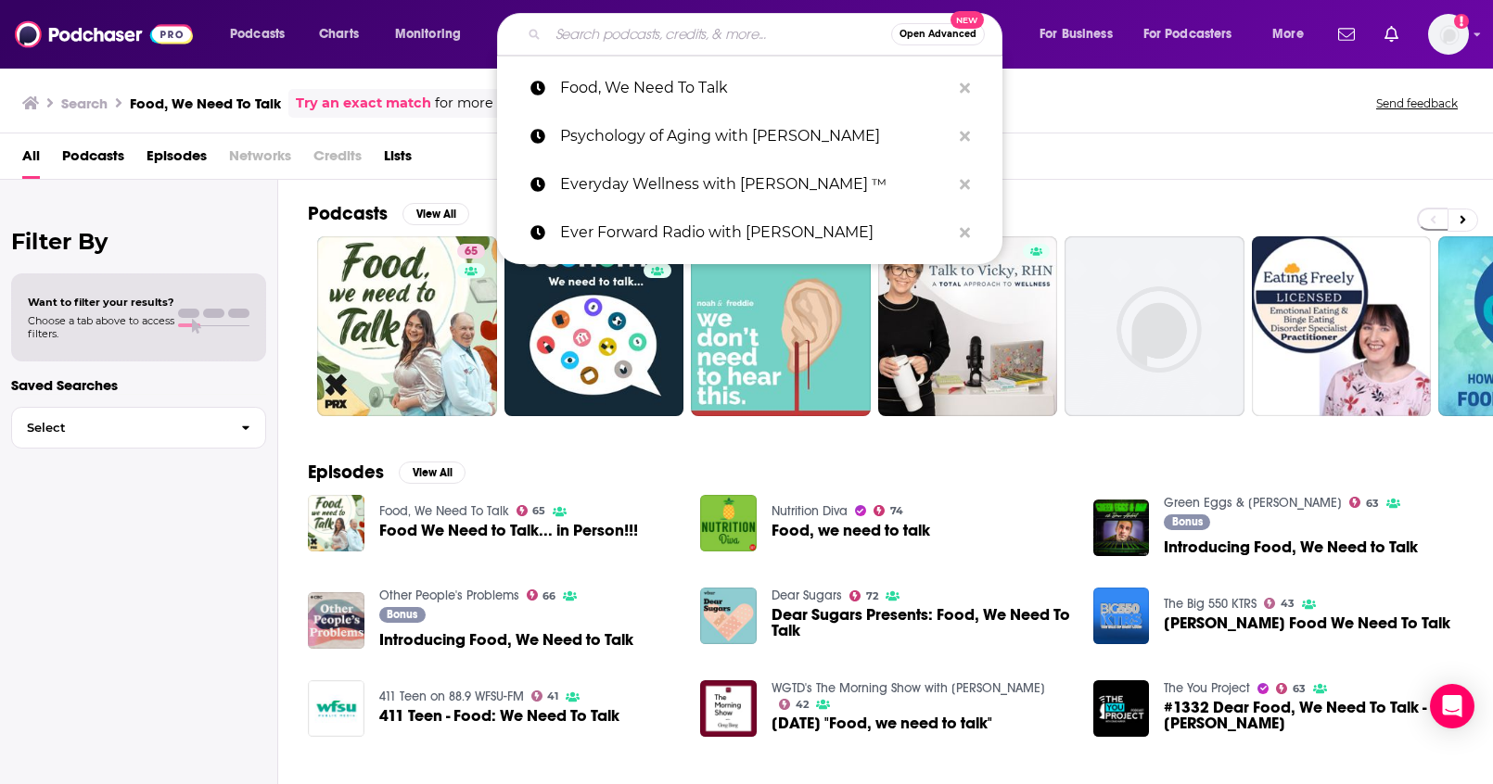
paste input "How Humans Heal"
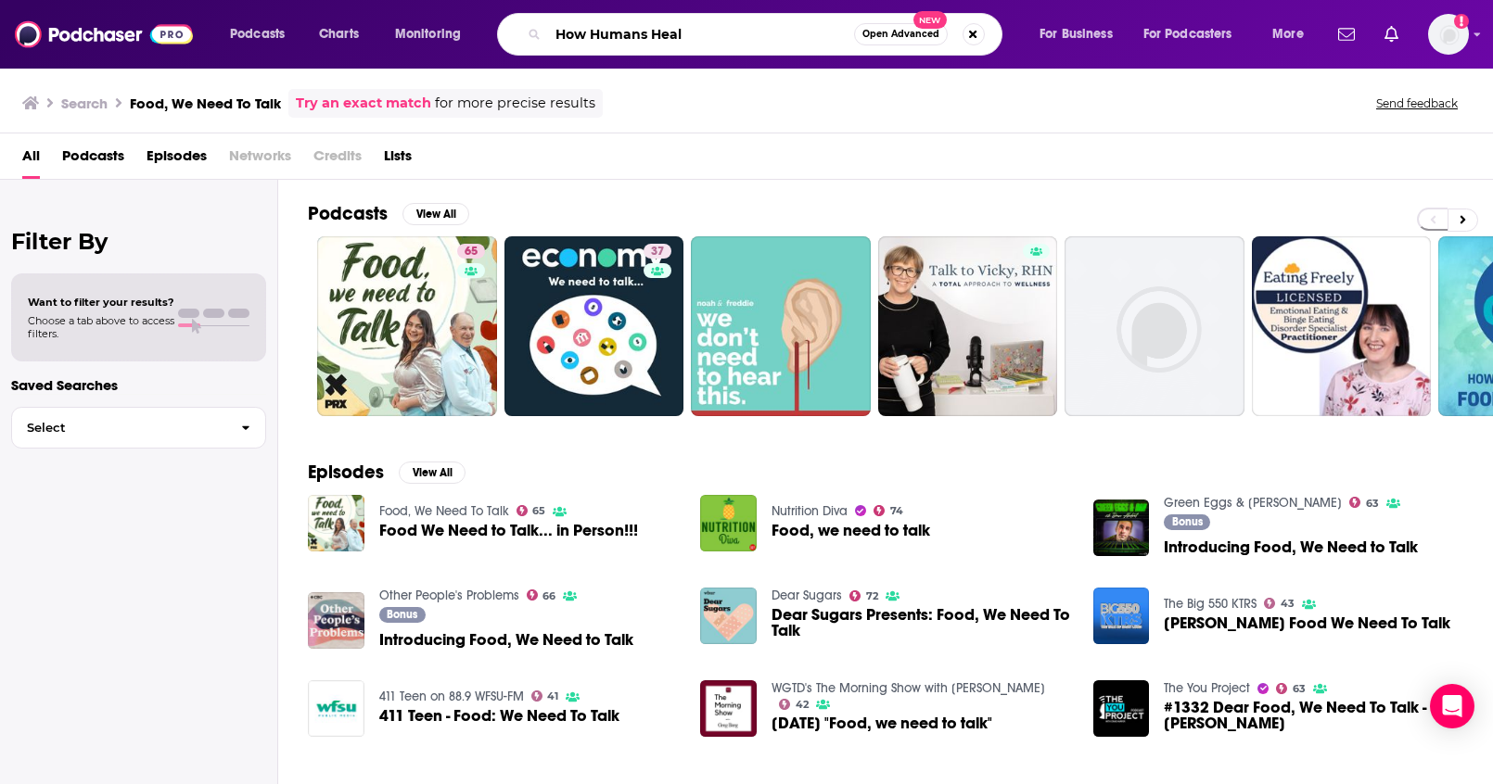
type input "How Humans Heal"
click at [974, 39] on button "Search podcasts, credits, & more..." at bounding box center [973, 34] width 22 height 22
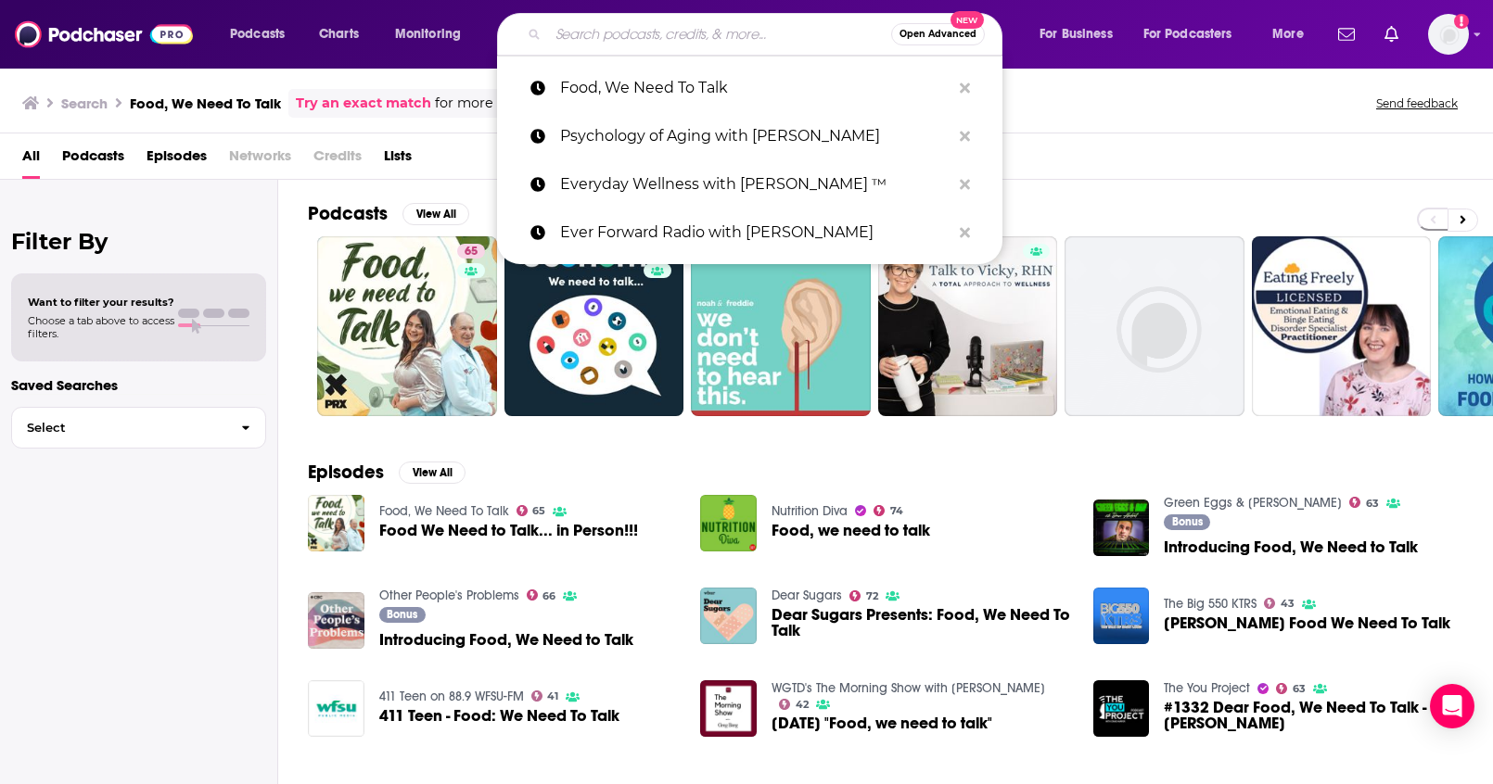
paste input "How Humans Heal"
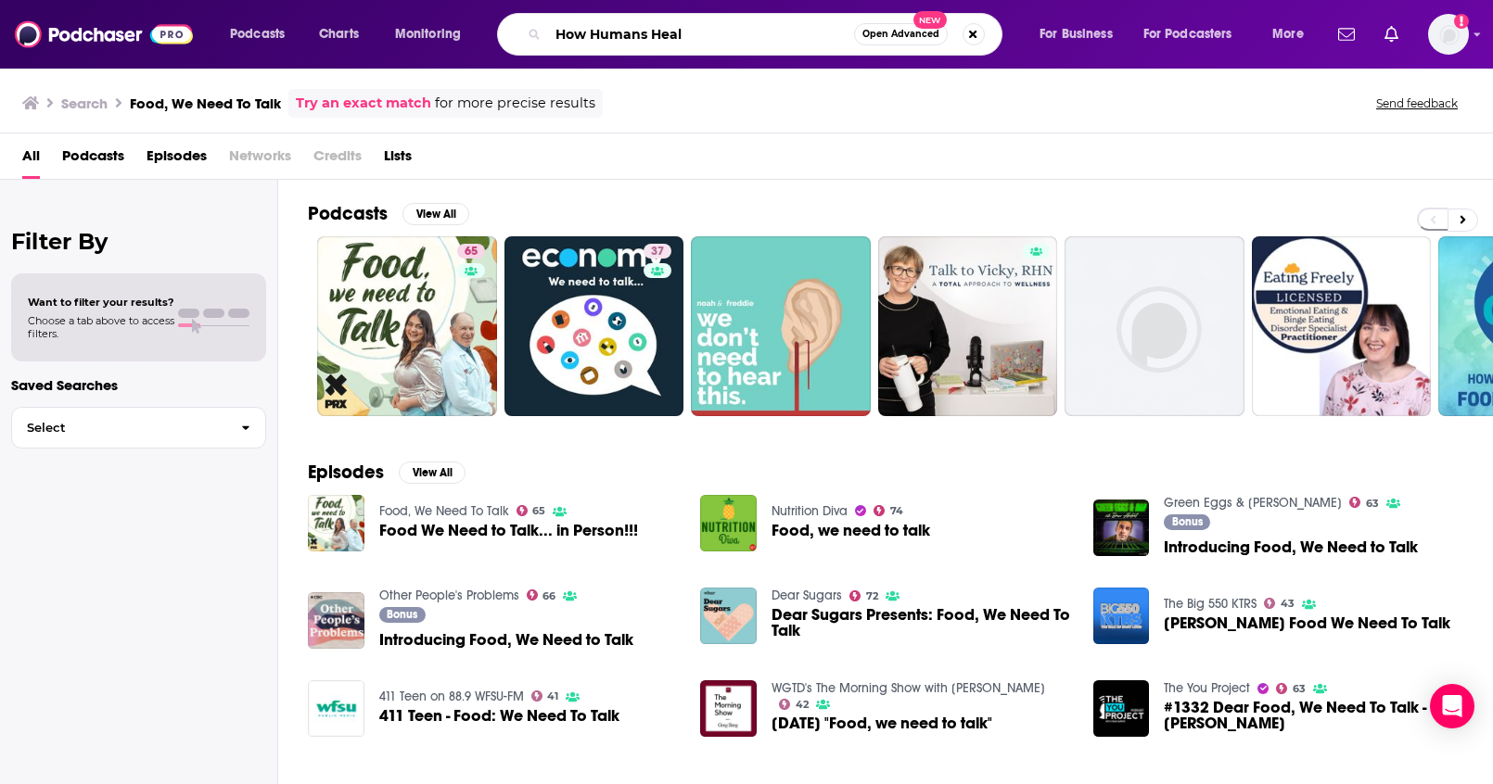
type input "How Humans Heal"
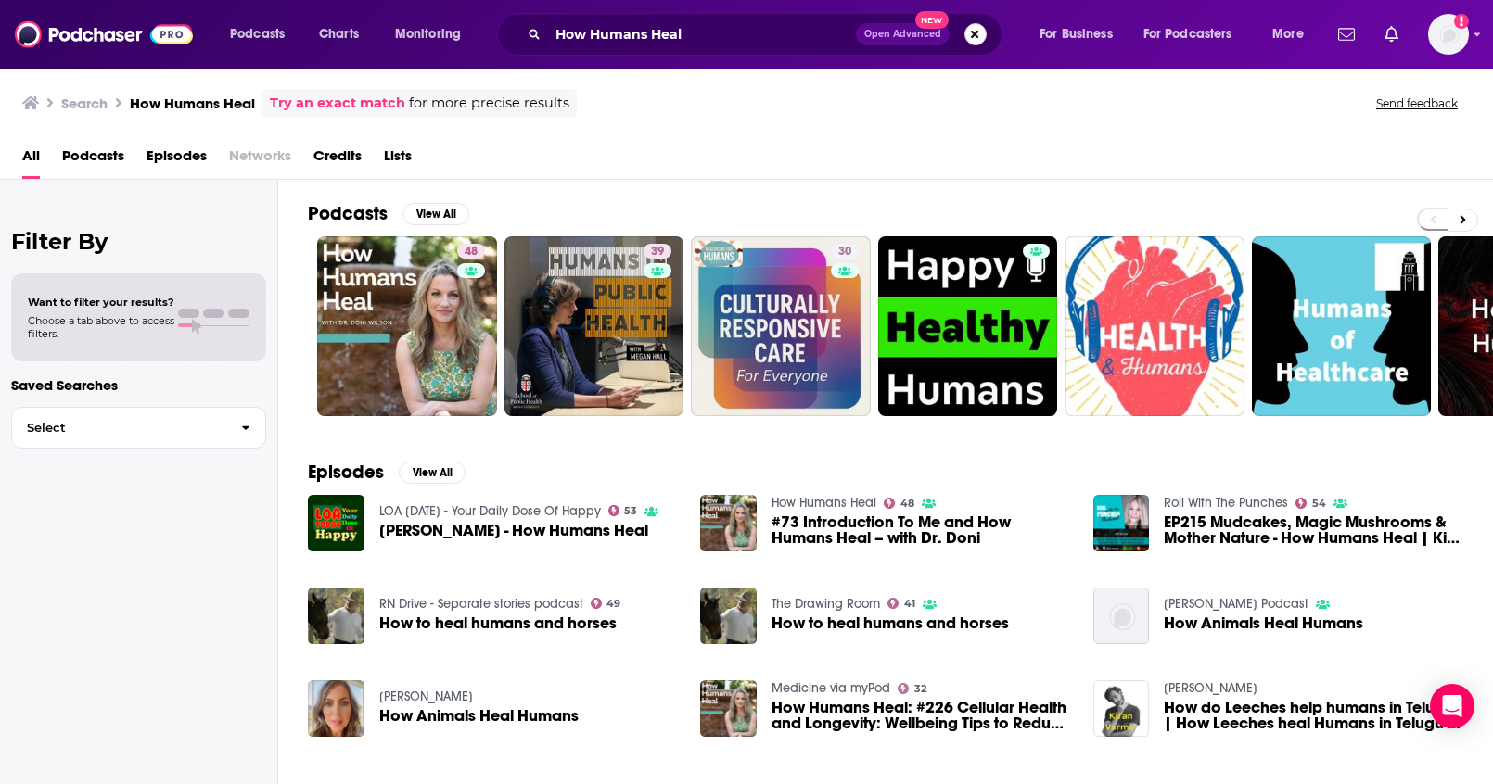
click at [980, 39] on button "Search podcasts, credits, & more..." at bounding box center [975, 34] width 22 height 22
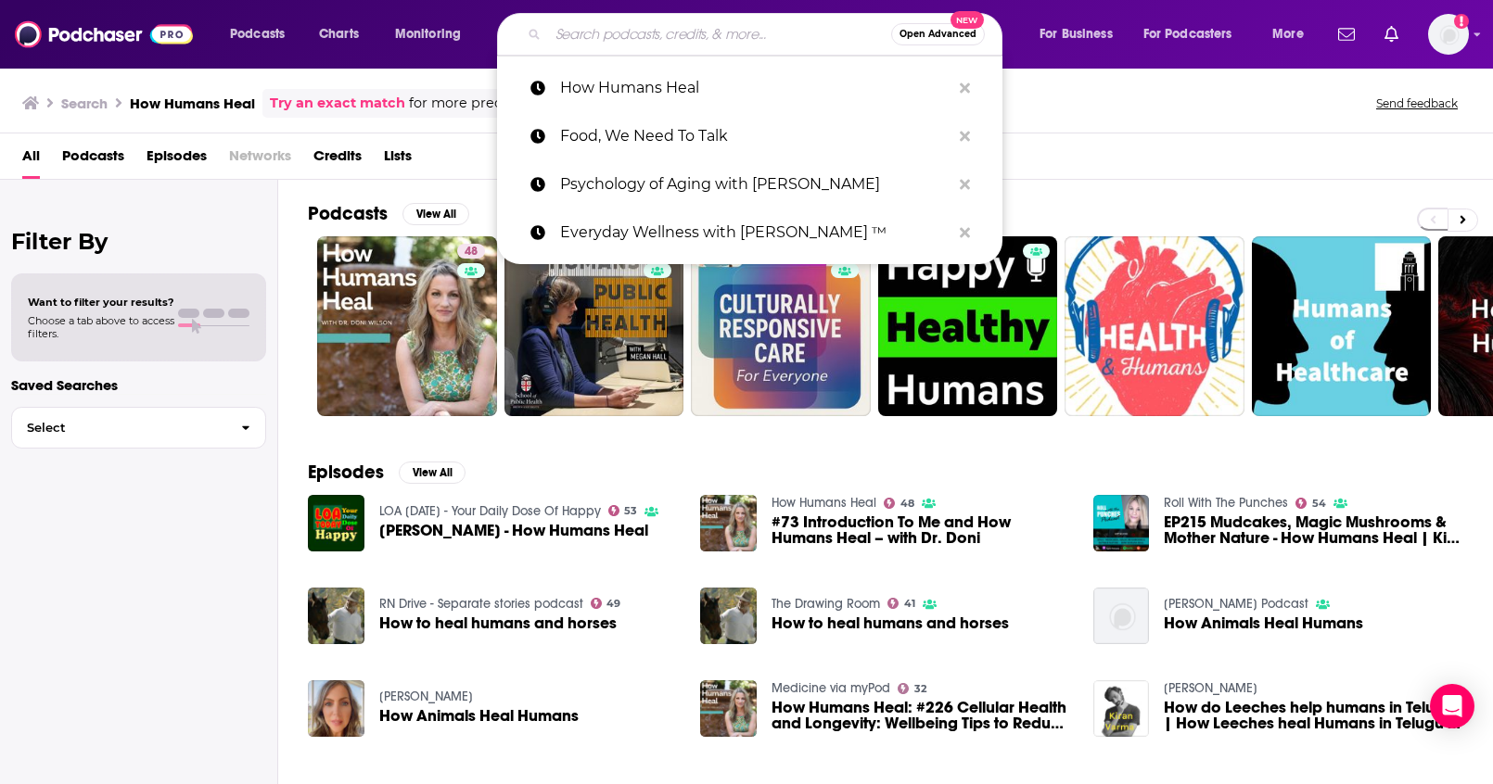
paste input "The [PERSON_NAME] Podcast"
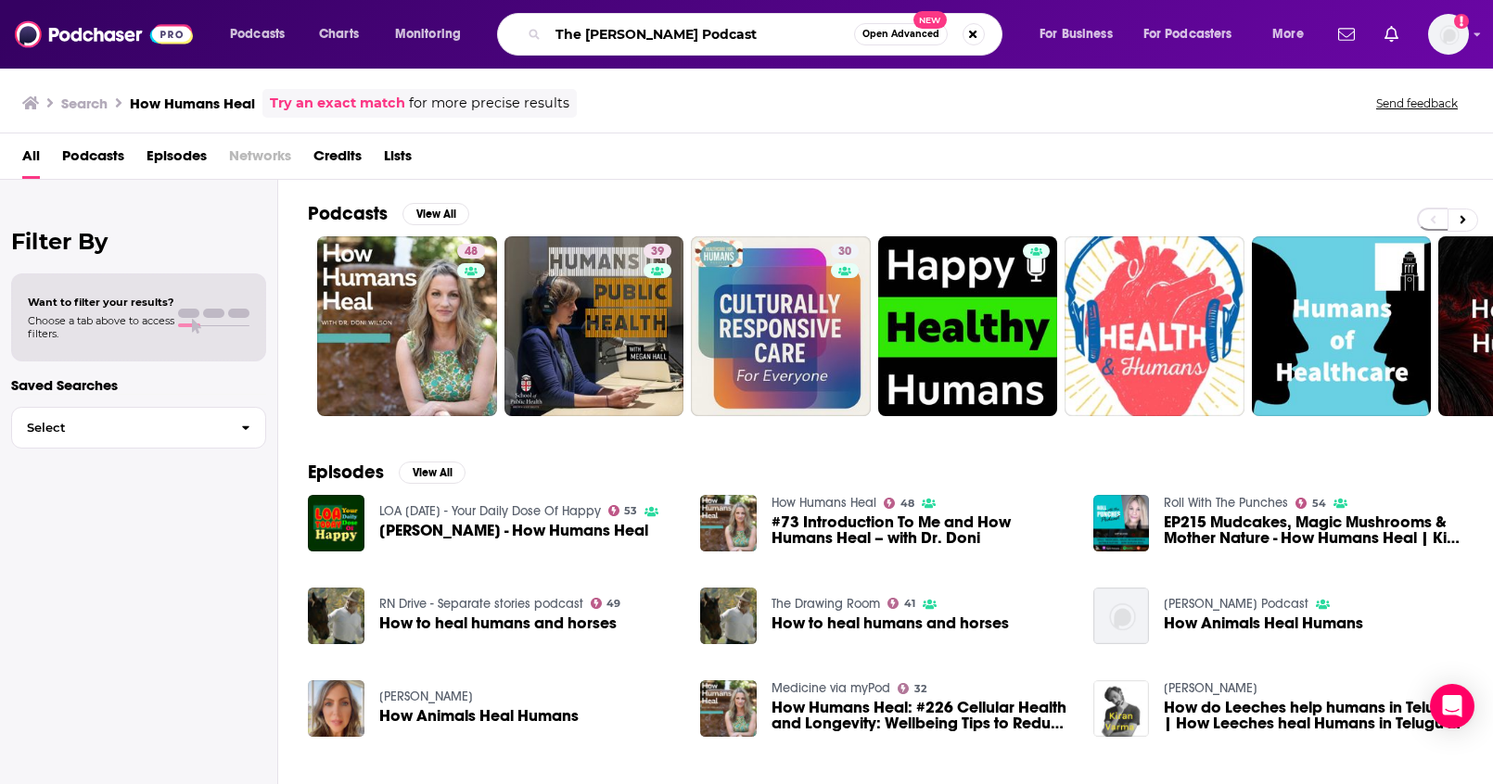
type input "The [PERSON_NAME] Podcast"
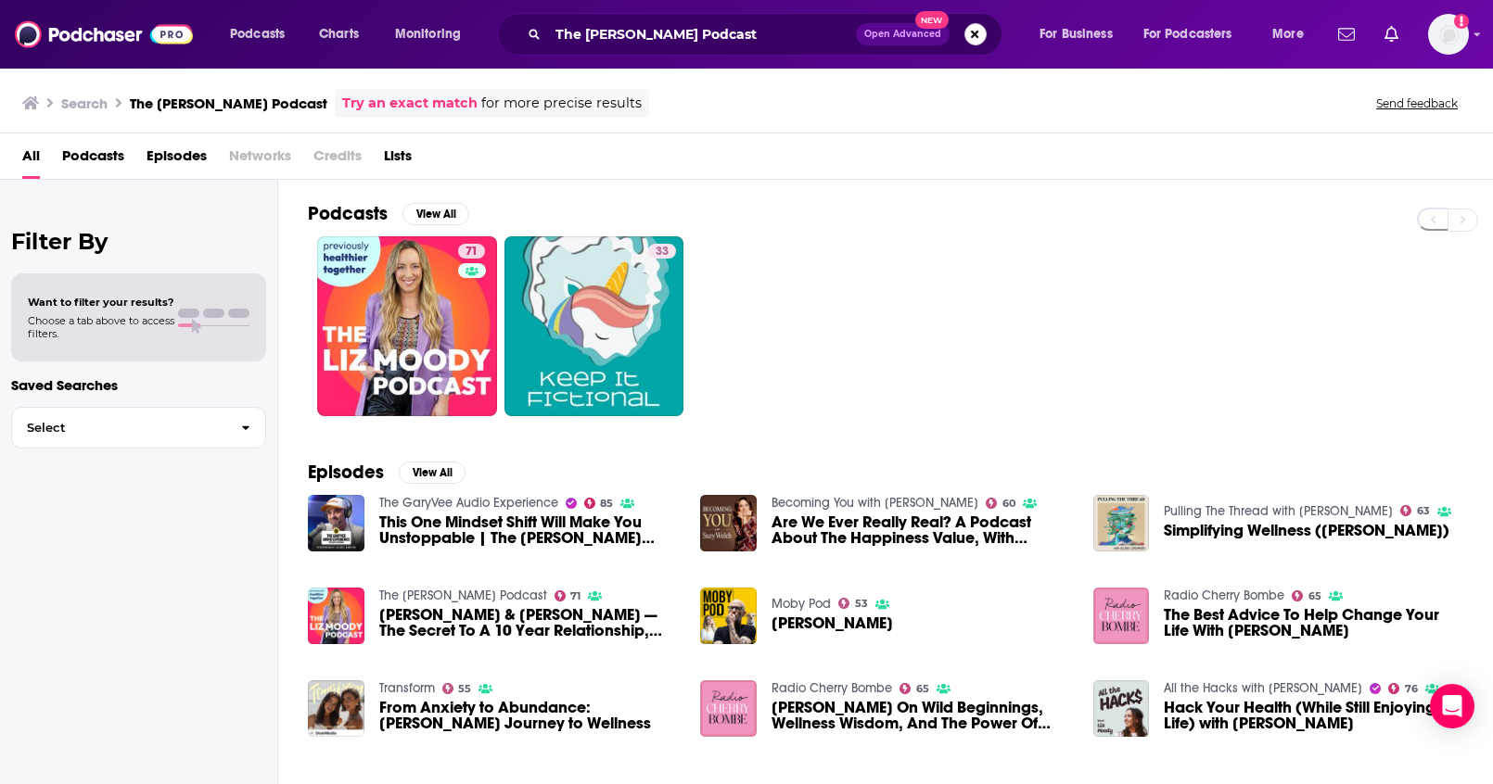
click at [972, 35] on button "Search podcasts, credits, & more..." at bounding box center [975, 34] width 22 height 22
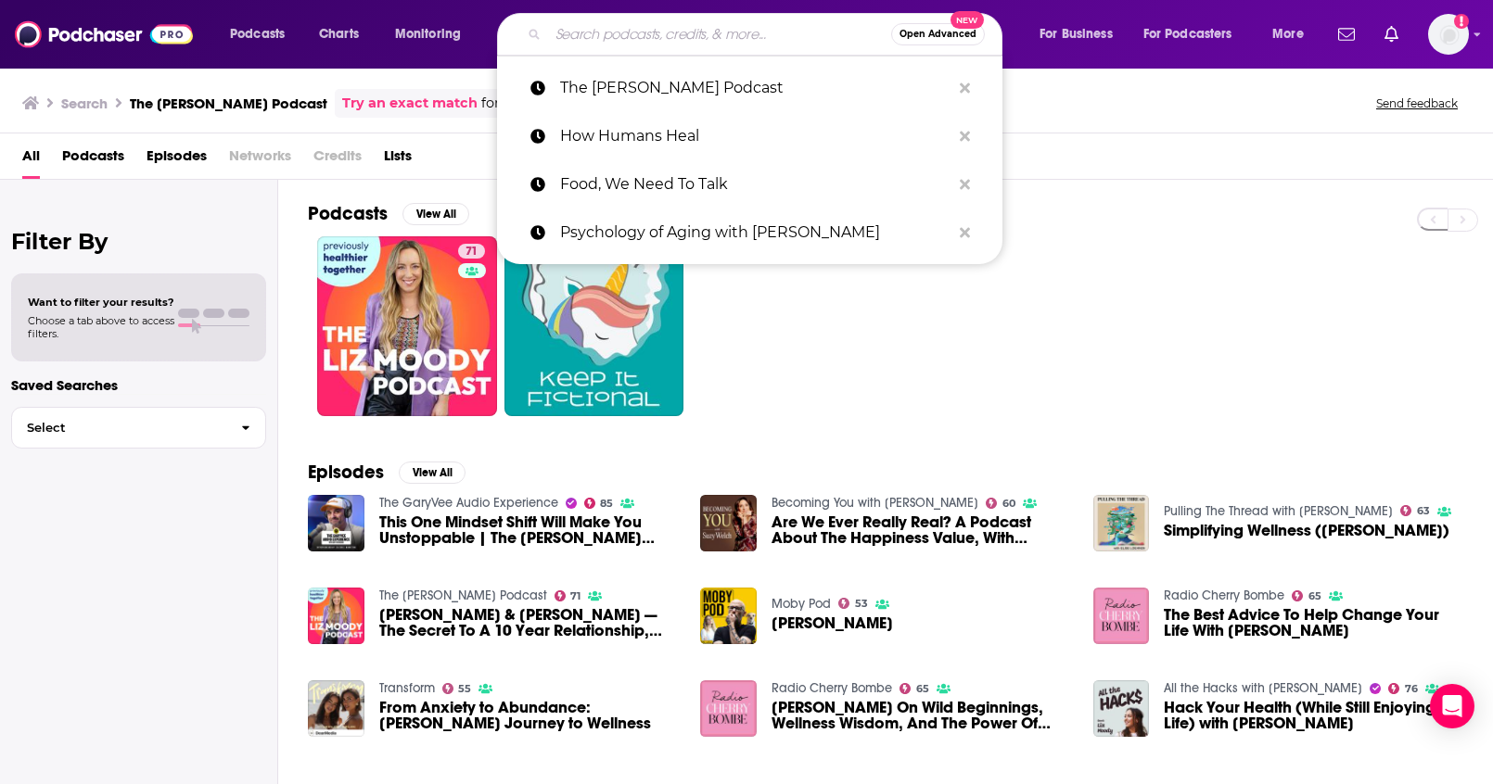
paste input "Well Beyond 40"
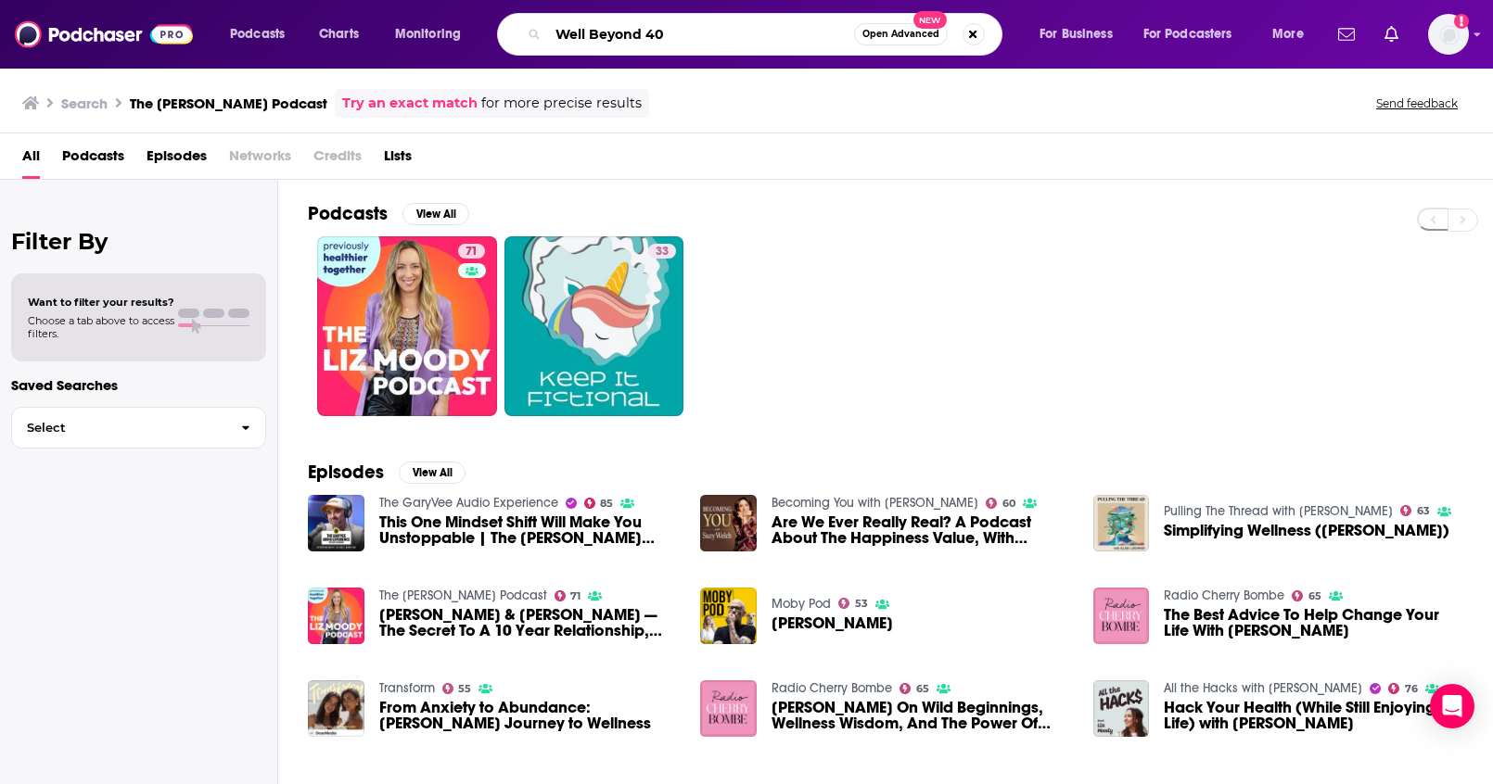
type input "Well Beyond 40"
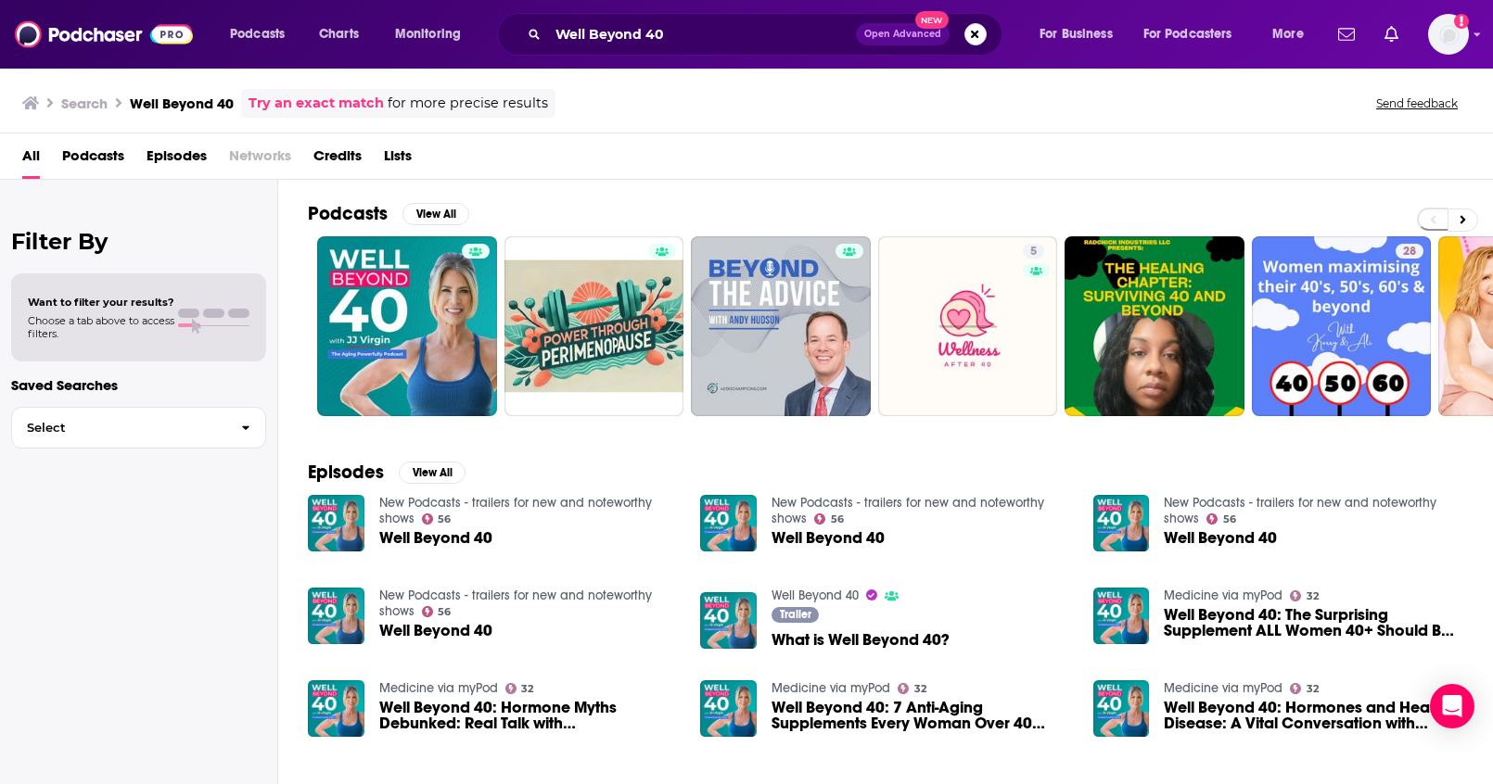
click at [965, 43] on span "Open Advanced New" at bounding box center [921, 34] width 131 height 22
click at [971, 39] on button "Search podcasts, credits, & more..." at bounding box center [975, 34] width 22 height 22
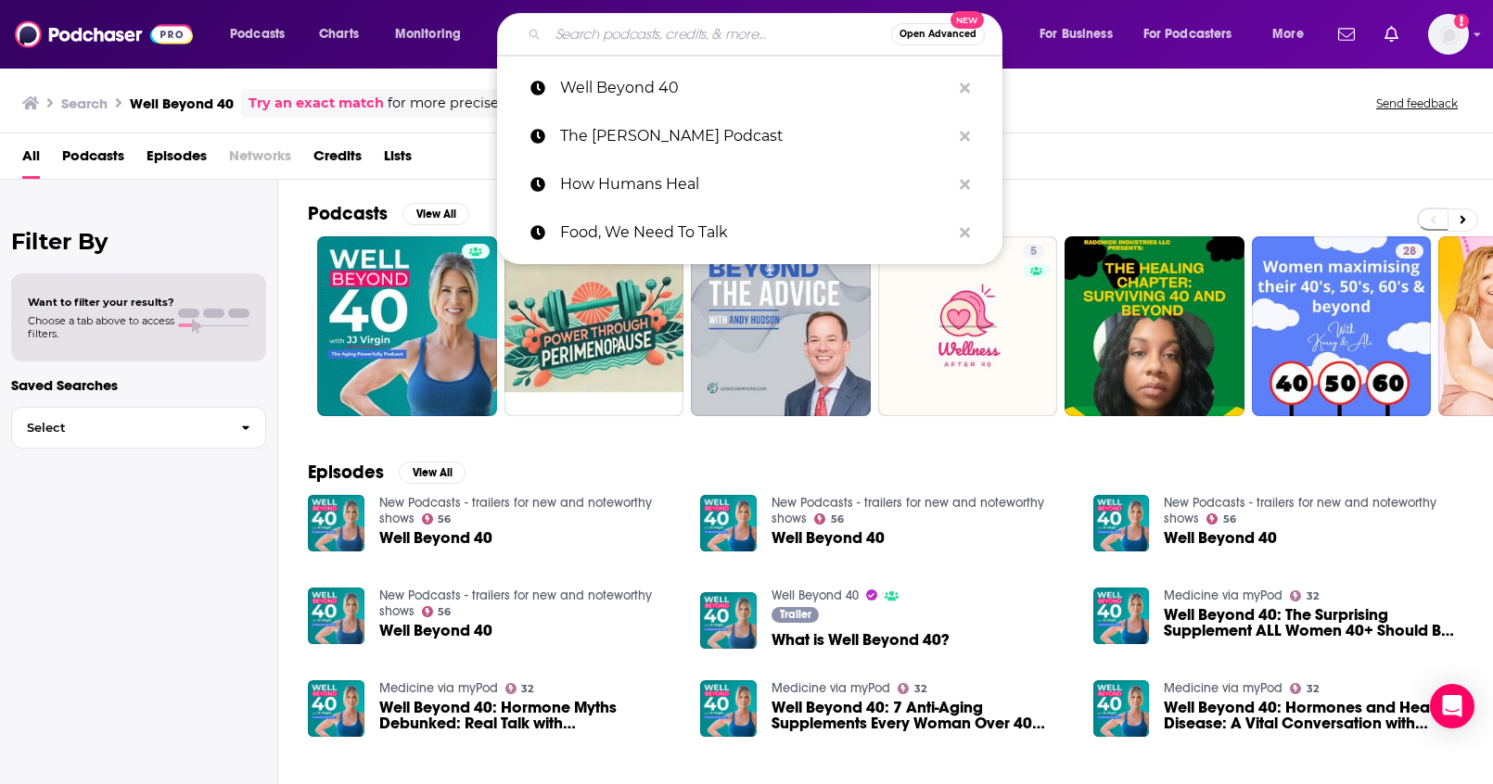
paste input "Ask [PERSON_NAME]"
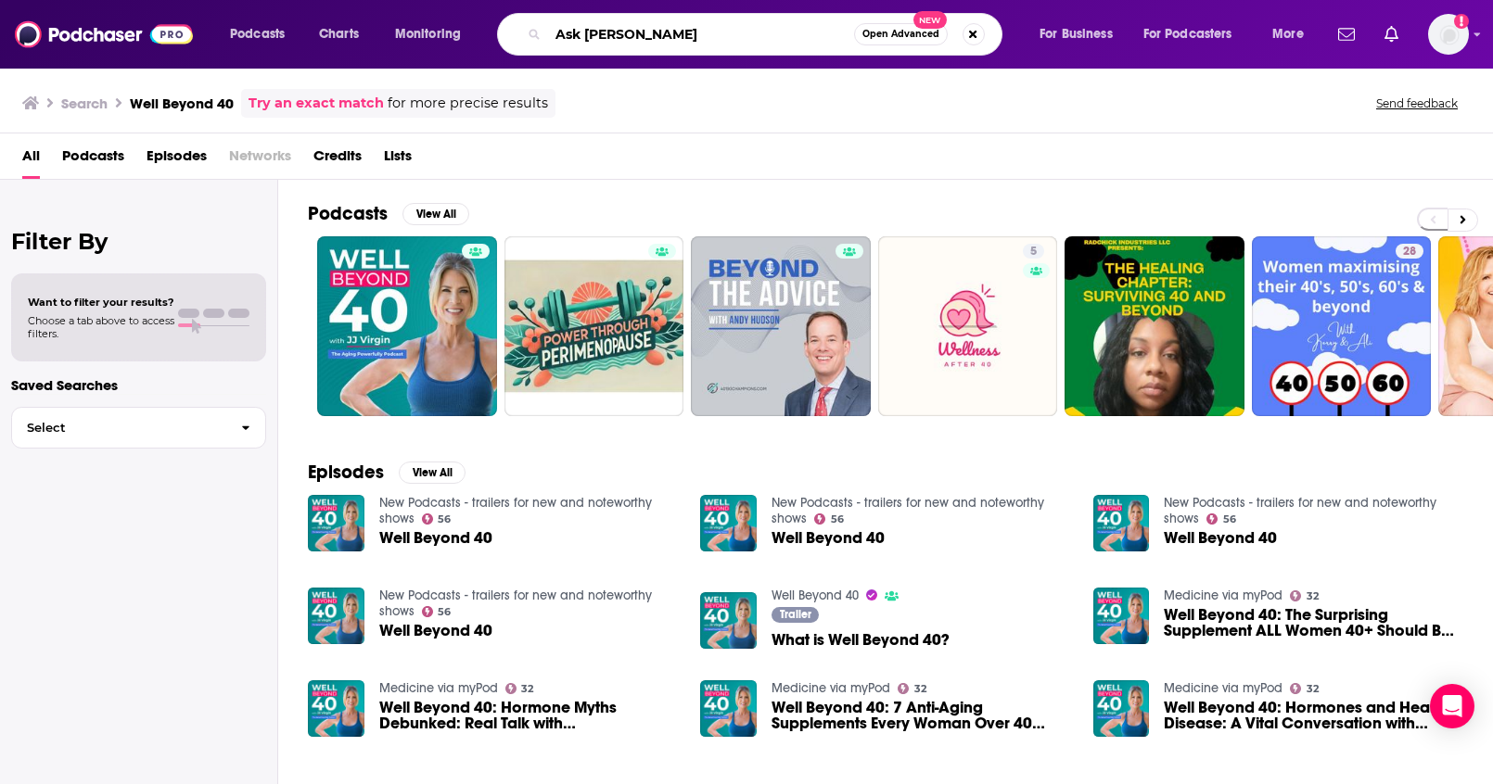
type input "Ask [PERSON_NAME]"
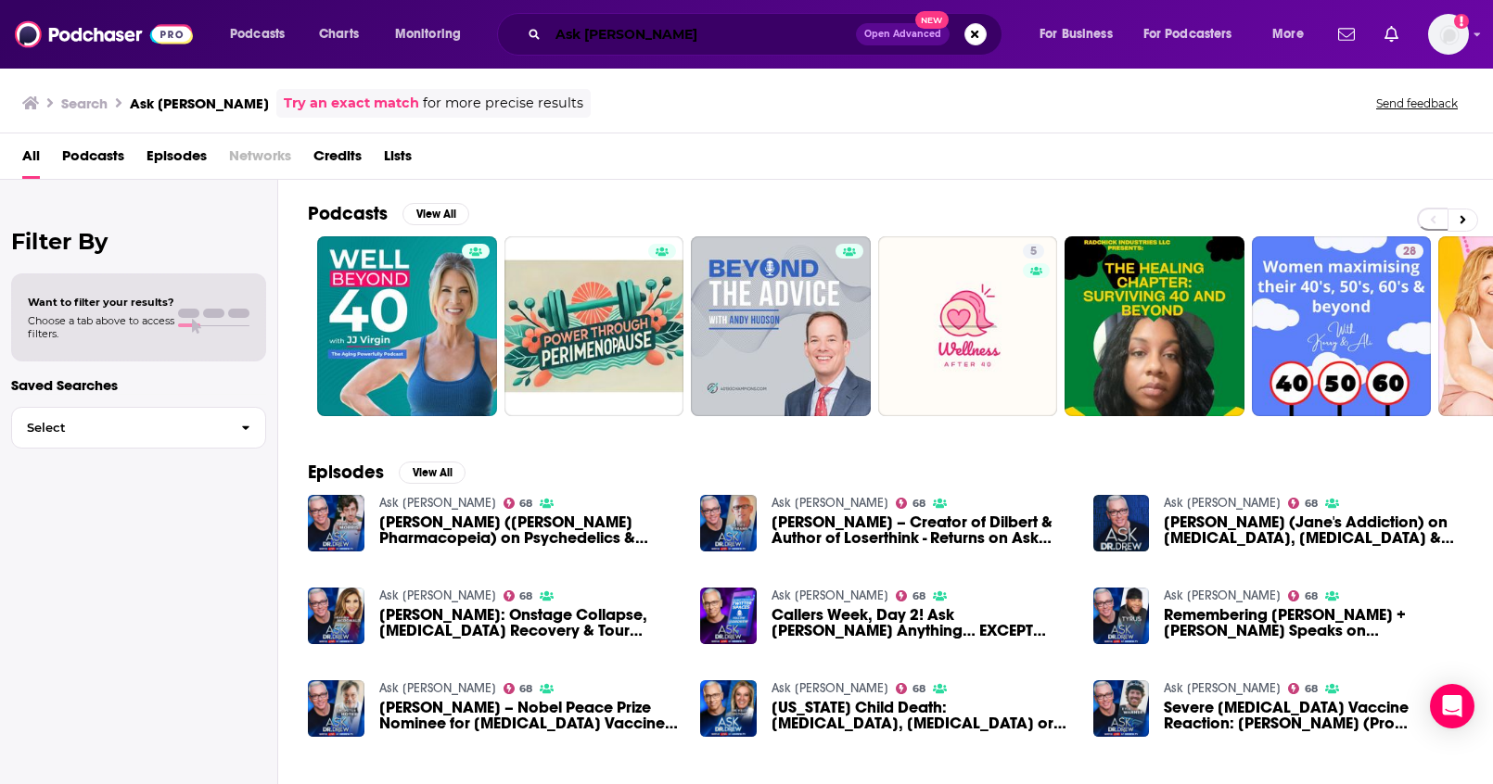
click at [706, 31] on input "Ask Dr. Drew" at bounding box center [702, 34] width 308 height 30
click at [32, 156] on span "All" at bounding box center [31, 160] width 18 height 38
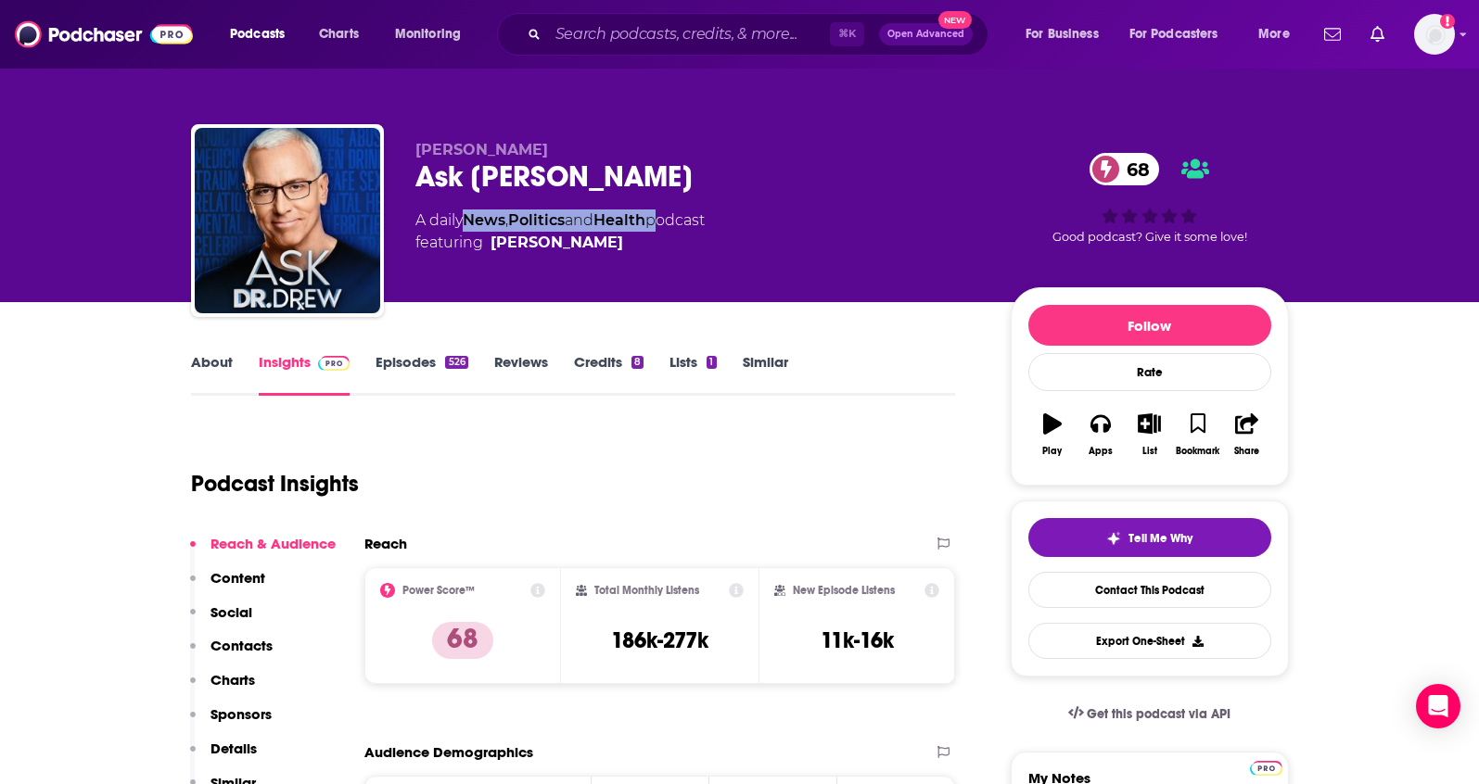
drag, startPoint x: 664, startPoint y: 219, endPoint x: 471, endPoint y: 223, distance: 192.9
click at [471, 223] on div "A daily News , Politics and Health podcast featuring Dr. Drew Pinsky" at bounding box center [559, 232] width 289 height 44
copy div "News , Politics and Health"
click at [220, 362] on link "About" at bounding box center [212, 374] width 42 height 43
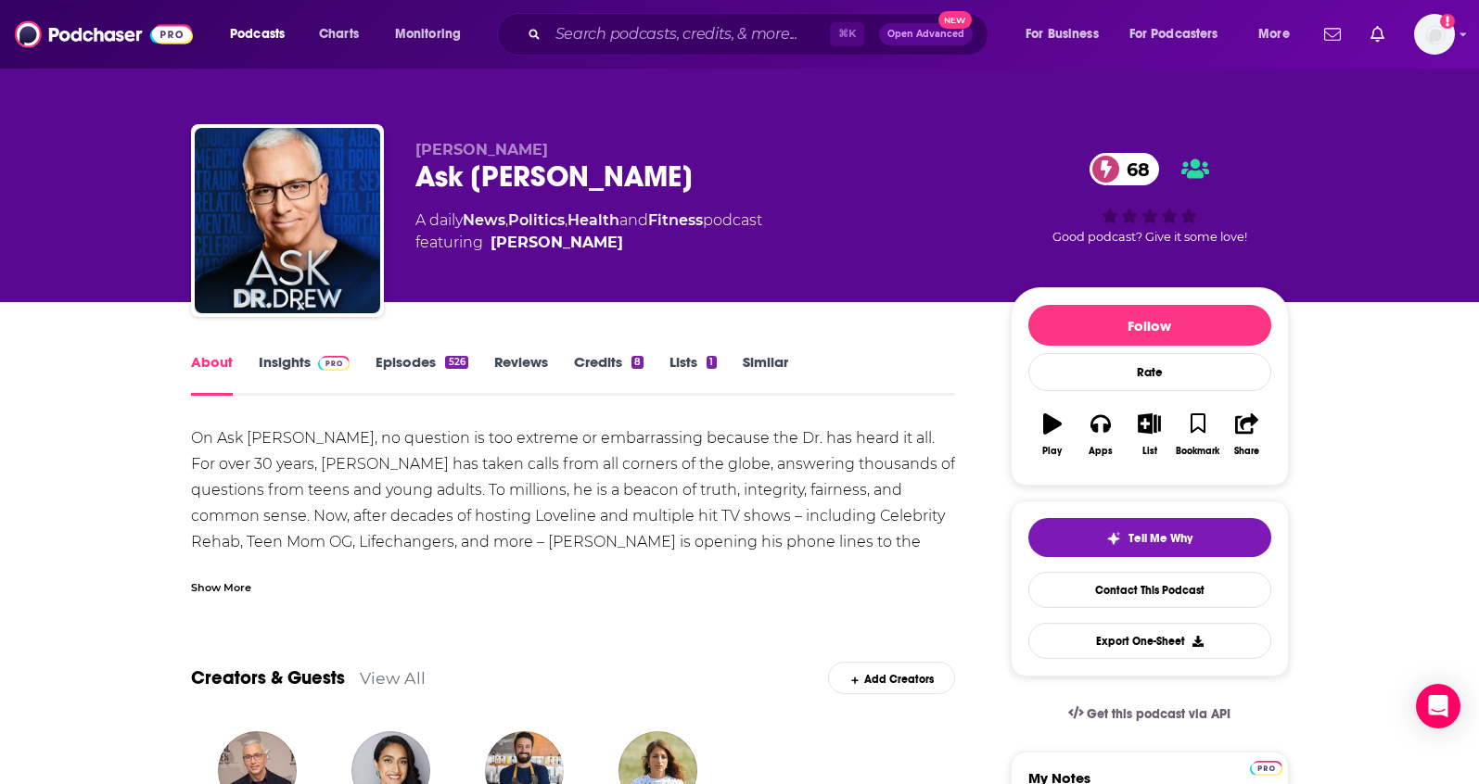
click at [280, 368] on link "Insights" at bounding box center [305, 374] width 92 height 43
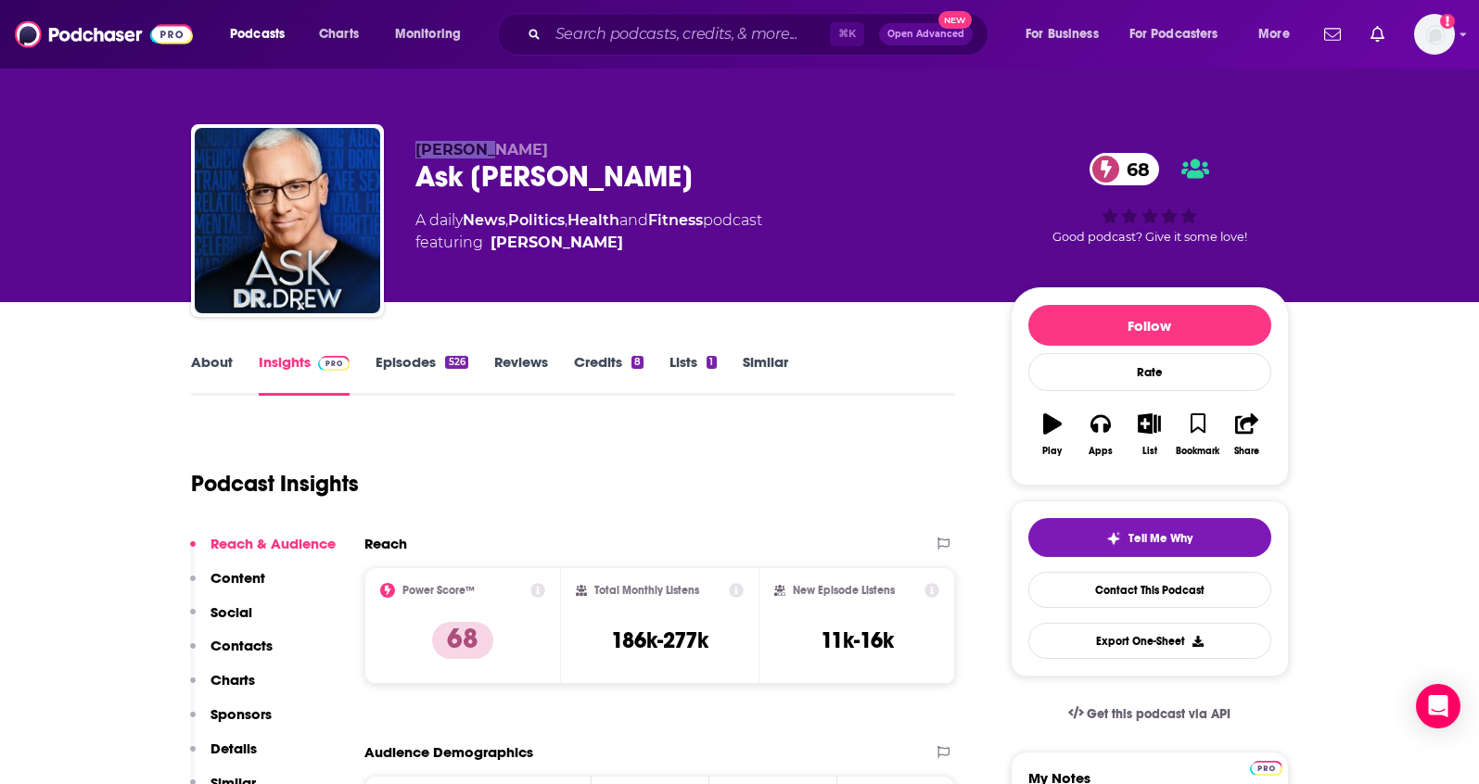
drag, startPoint x: 502, startPoint y: 150, endPoint x: 413, endPoint y: 147, distance: 90.0
click at [413, 147] on div "Dr. Drew Ask Dr. Drew 68 A daily News , Politics , Health and Fitness podcast f…" at bounding box center [740, 224] width 1098 height 200
copy span "Dr. Drew"
click at [257, 644] on p "Contacts" at bounding box center [241, 646] width 62 height 18
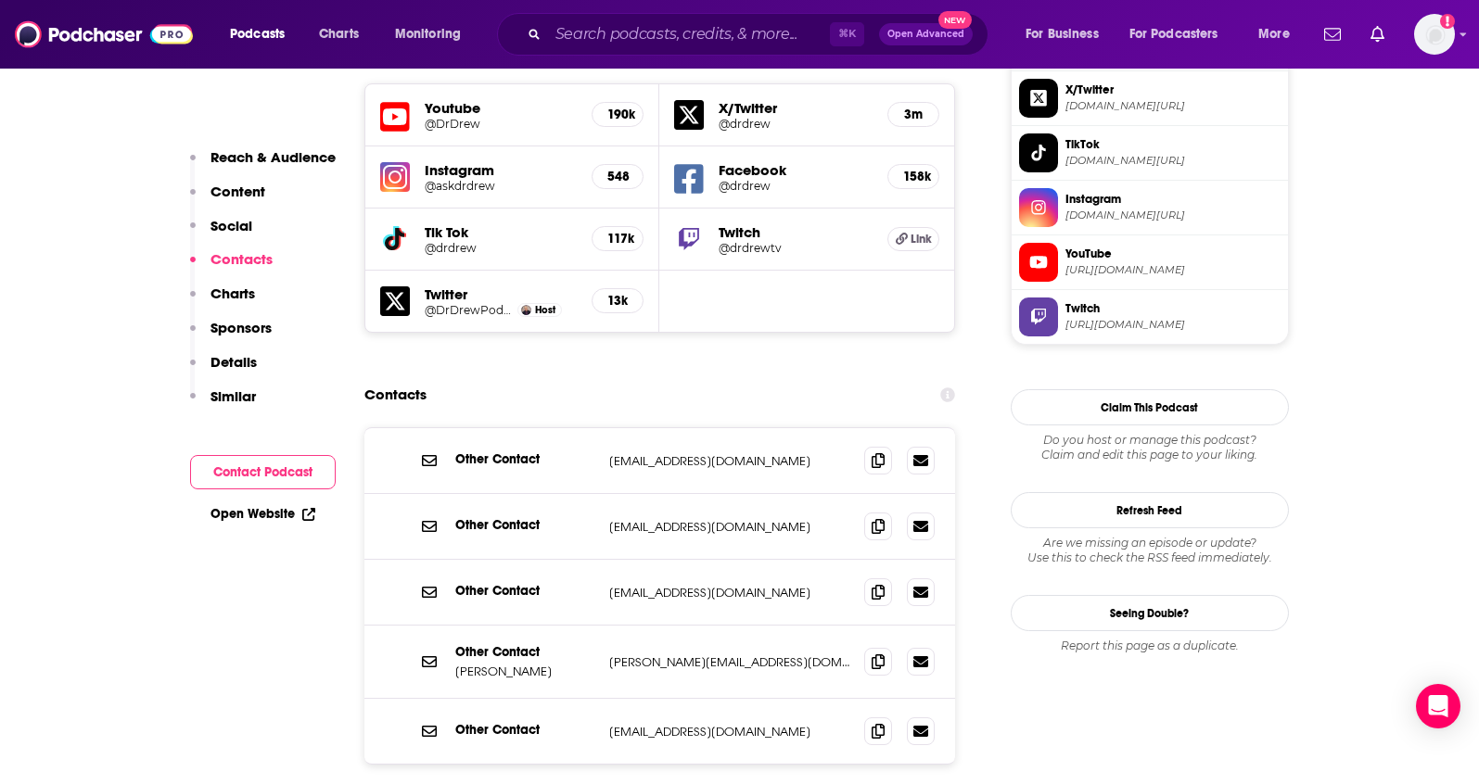
scroll to position [1671, 0]
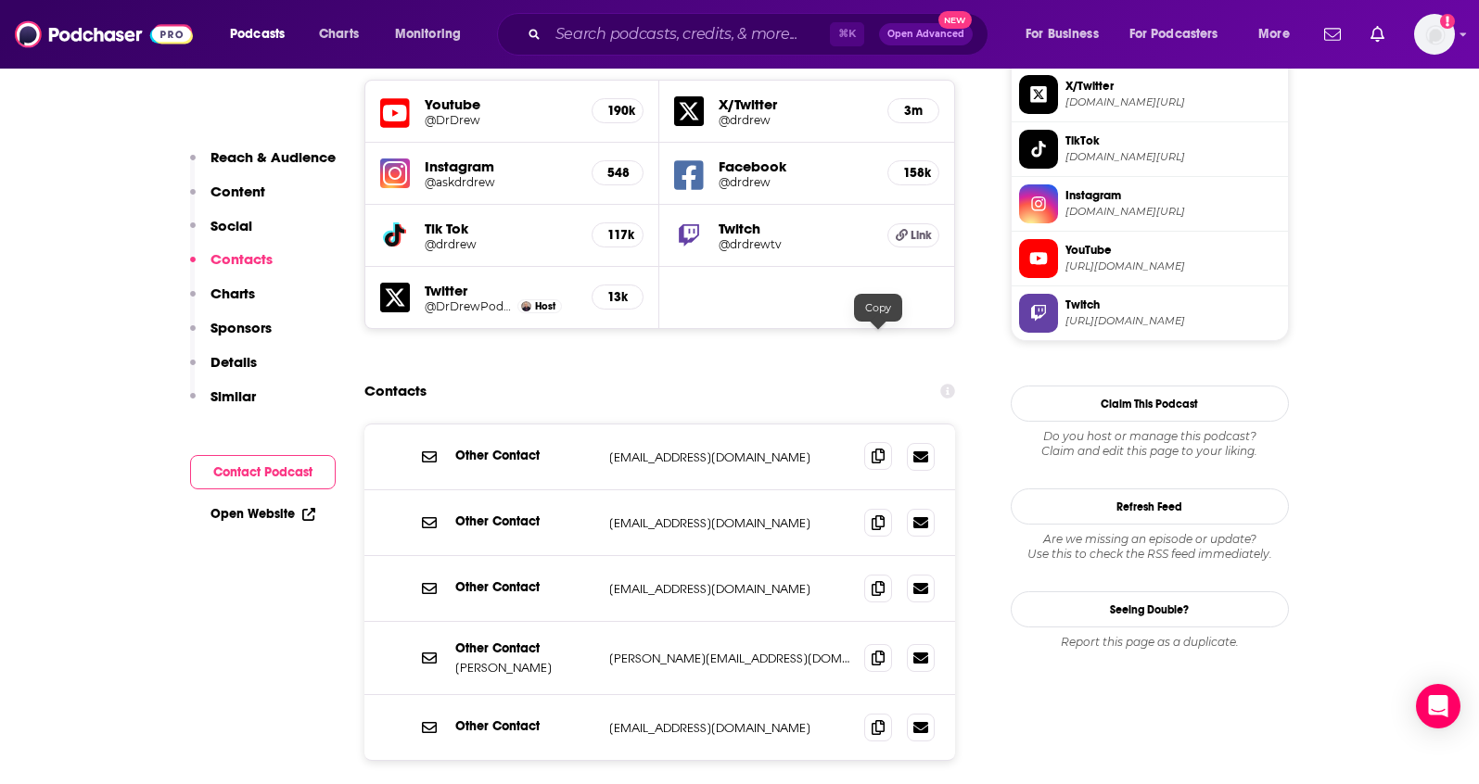
click at [881, 449] on icon at bounding box center [877, 456] width 13 height 15
click at [879, 508] on span at bounding box center [878, 522] width 28 height 28
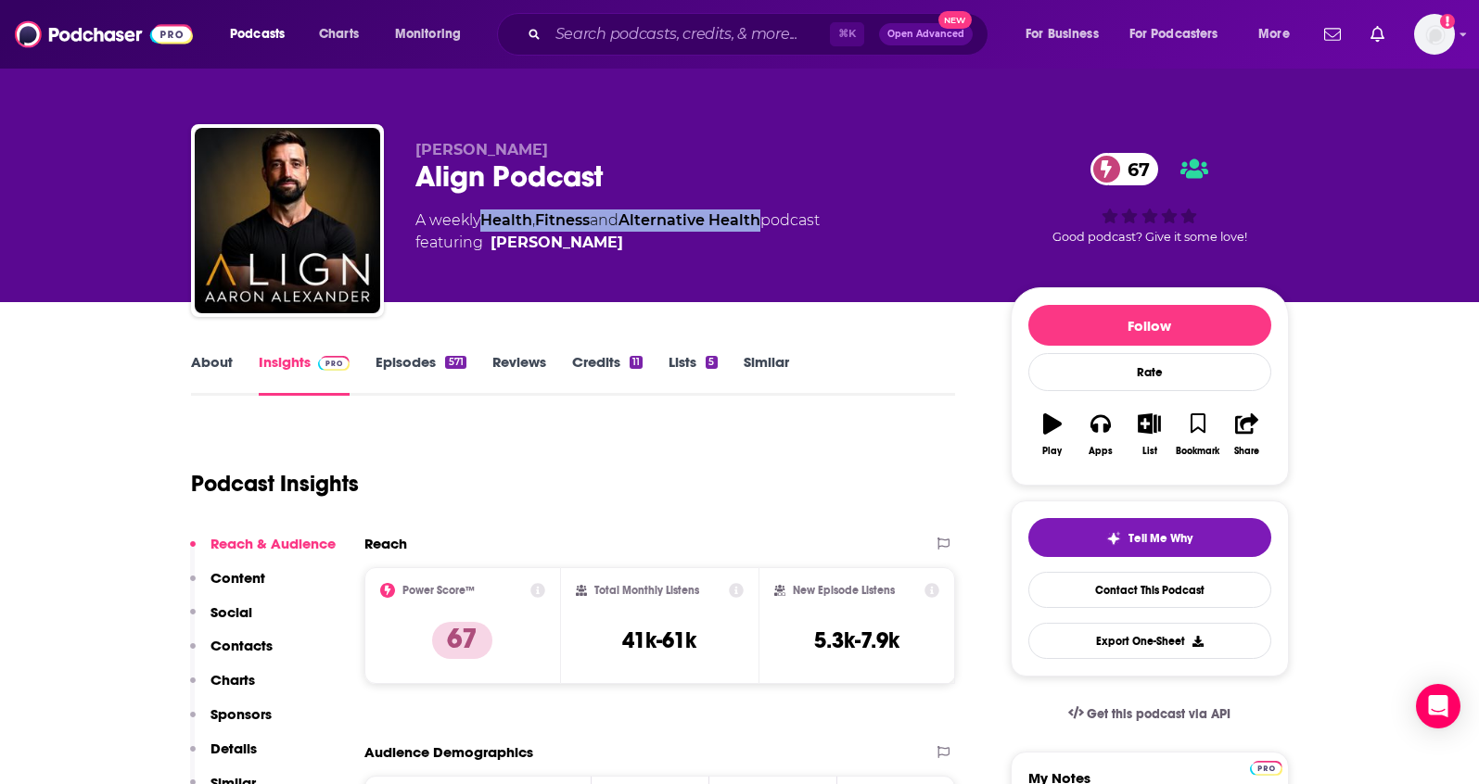
drag, startPoint x: 773, startPoint y: 216, endPoint x: 486, endPoint y: 218, distance: 287.4
click at [486, 218] on div "A weekly Health , Fitness and Alternative Health podcast featuring Aaron Alexan…" at bounding box center [617, 232] width 404 height 44
copy div "Health , Fitness and Alternative Health"
drag, startPoint x: 416, startPoint y: 152, endPoint x: 460, endPoint y: 154, distance: 43.6
click at [460, 154] on span "Aaron Alexander" at bounding box center [481, 150] width 133 height 18
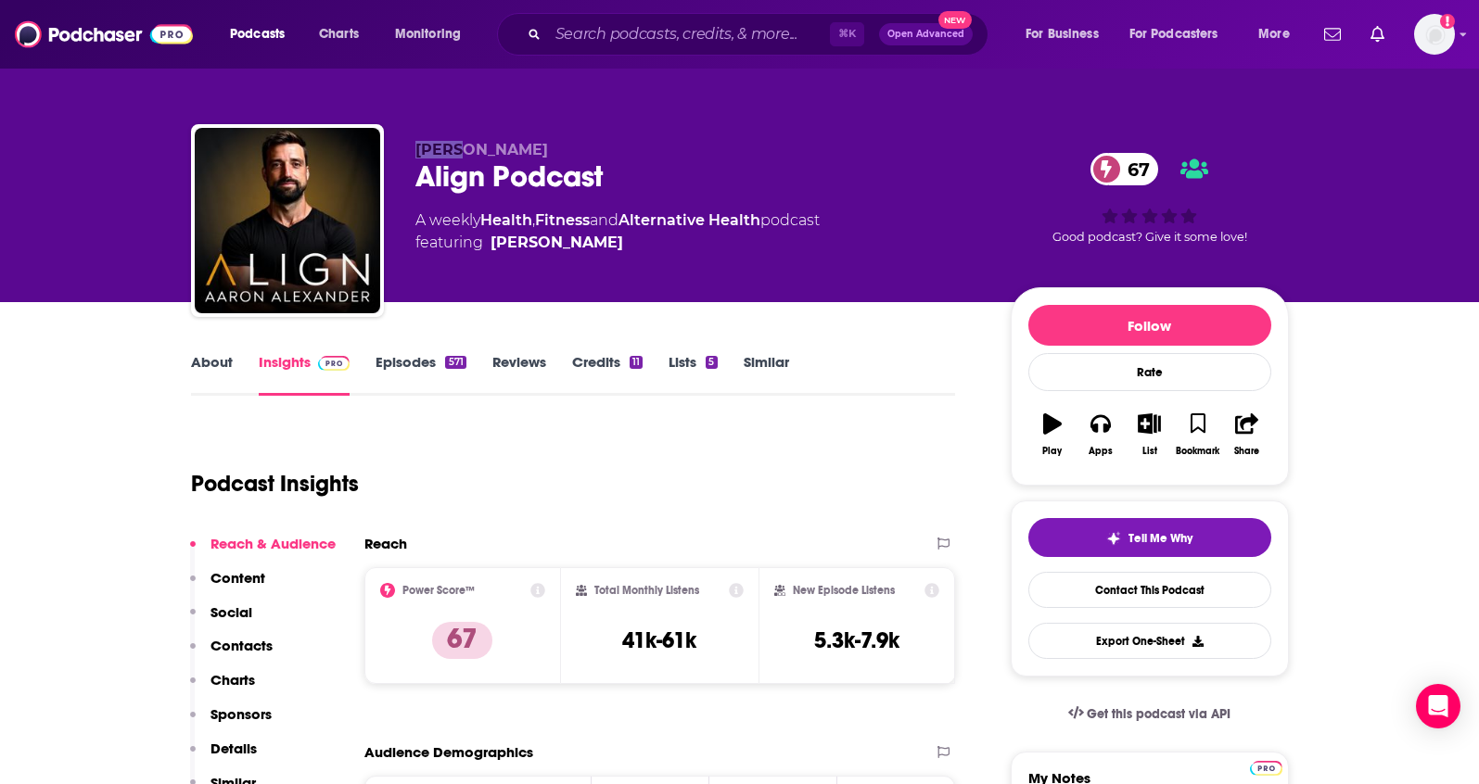
copy span "Aaron"
drag, startPoint x: 569, startPoint y: 146, endPoint x: 467, endPoint y: 152, distance: 102.2
click at [467, 152] on p "Aaron Alexander" at bounding box center [697, 150] width 565 height 18
copy span "Alexander"
click at [246, 638] on p "Contacts" at bounding box center [241, 646] width 62 height 18
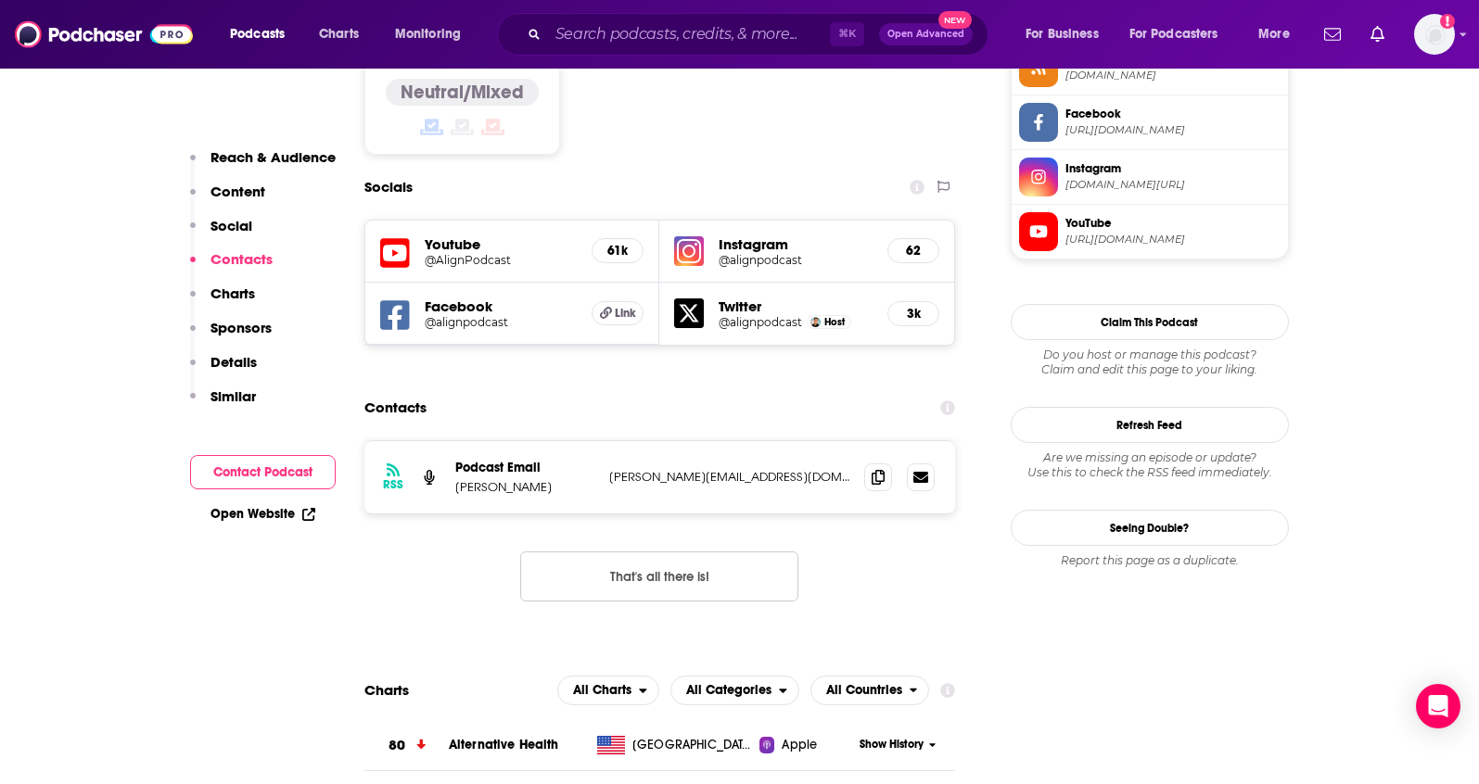
scroll to position [1590, 0]
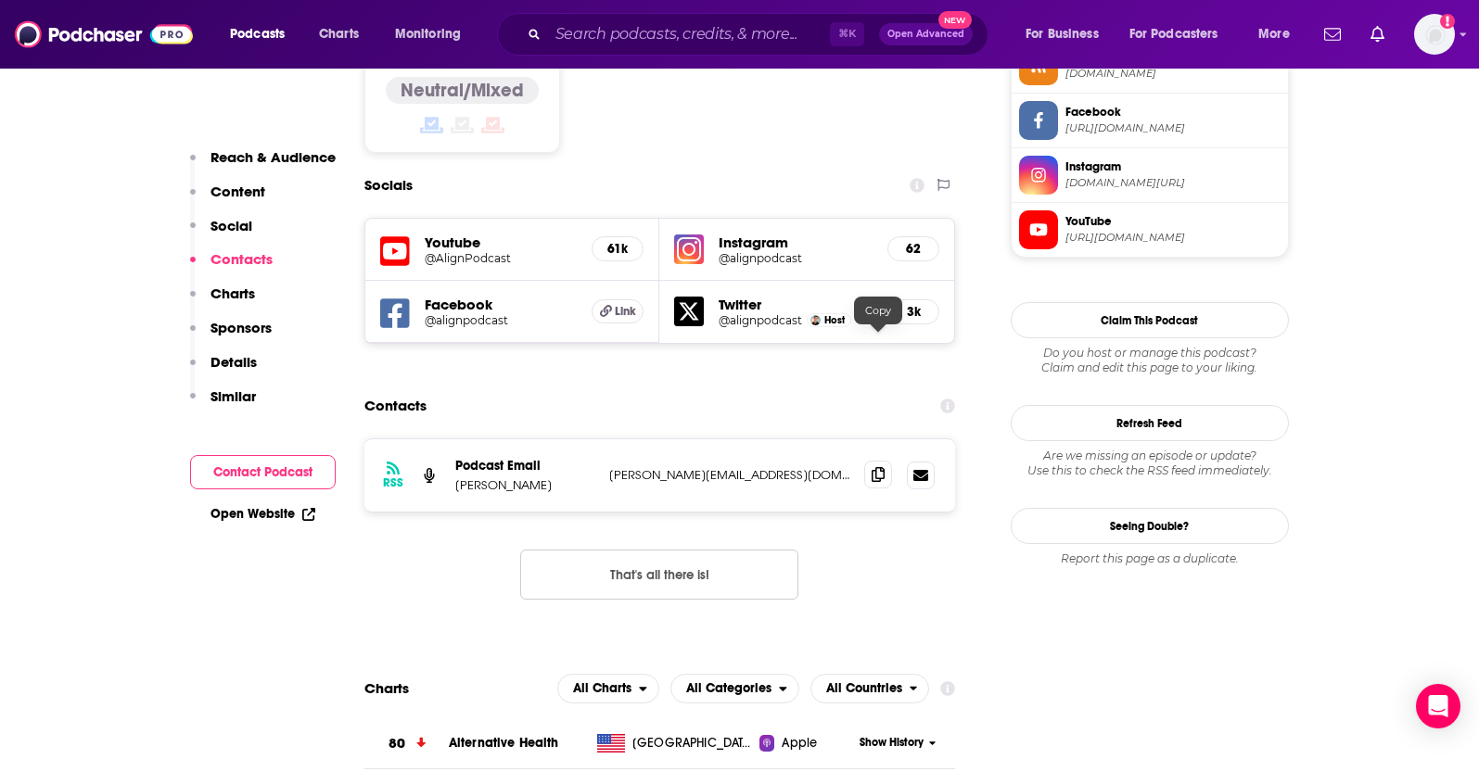
click at [883, 467] on icon at bounding box center [877, 474] width 13 height 15
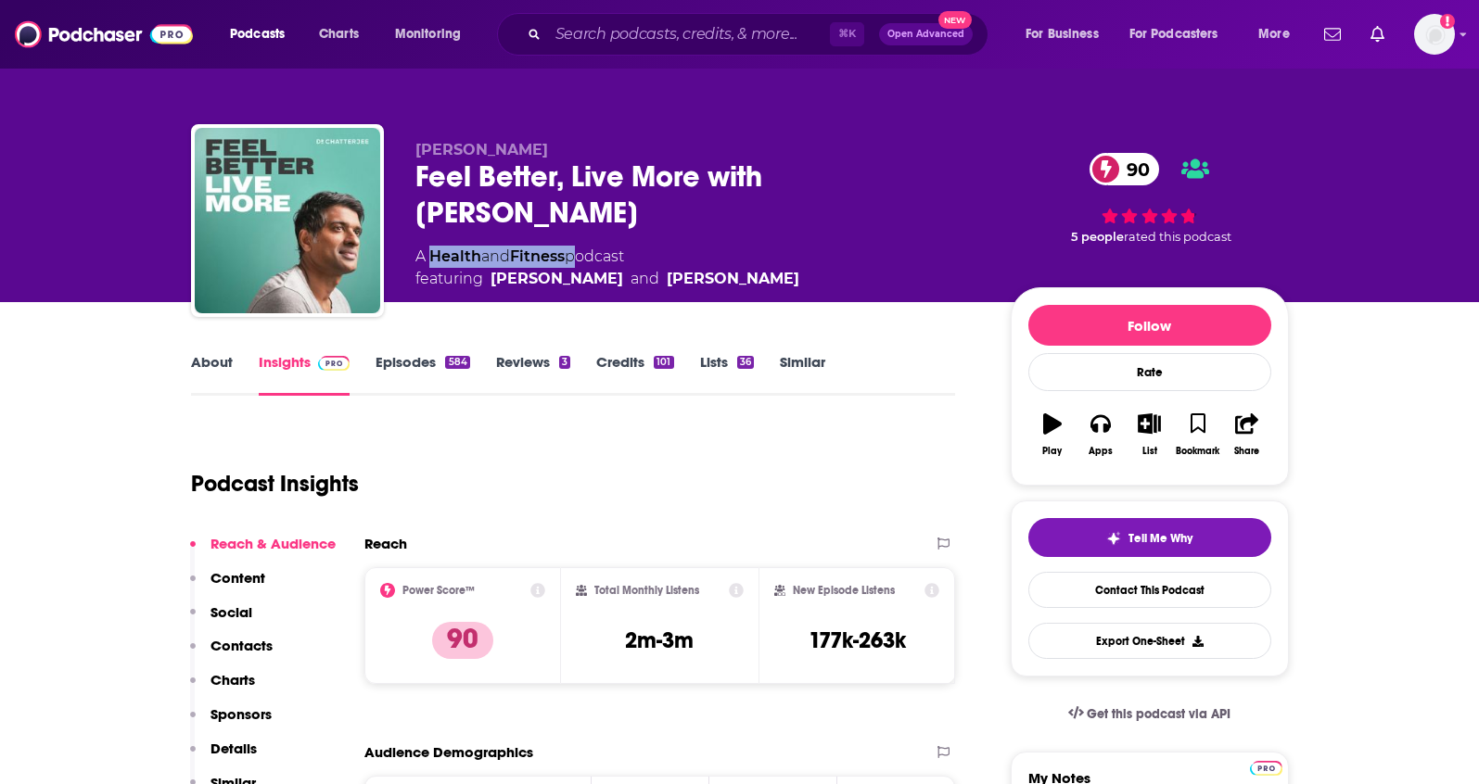
drag, startPoint x: 577, startPoint y: 257, endPoint x: 428, endPoint y: 260, distance: 148.4
click at [428, 260] on div "A Health and Fitness podcast featuring Dr. Gladys McGarey and Dr. Rangan Chatte…" at bounding box center [607, 268] width 384 height 44
copy div "Health and Fitness"
drag, startPoint x: 621, startPoint y: 150, endPoint x: 415, endPoint y: 150, distance: 205.8
click at [415, 150] on p "Dr Rangan Chatterjee" at bounding box center [697, 150] width 565 height 18
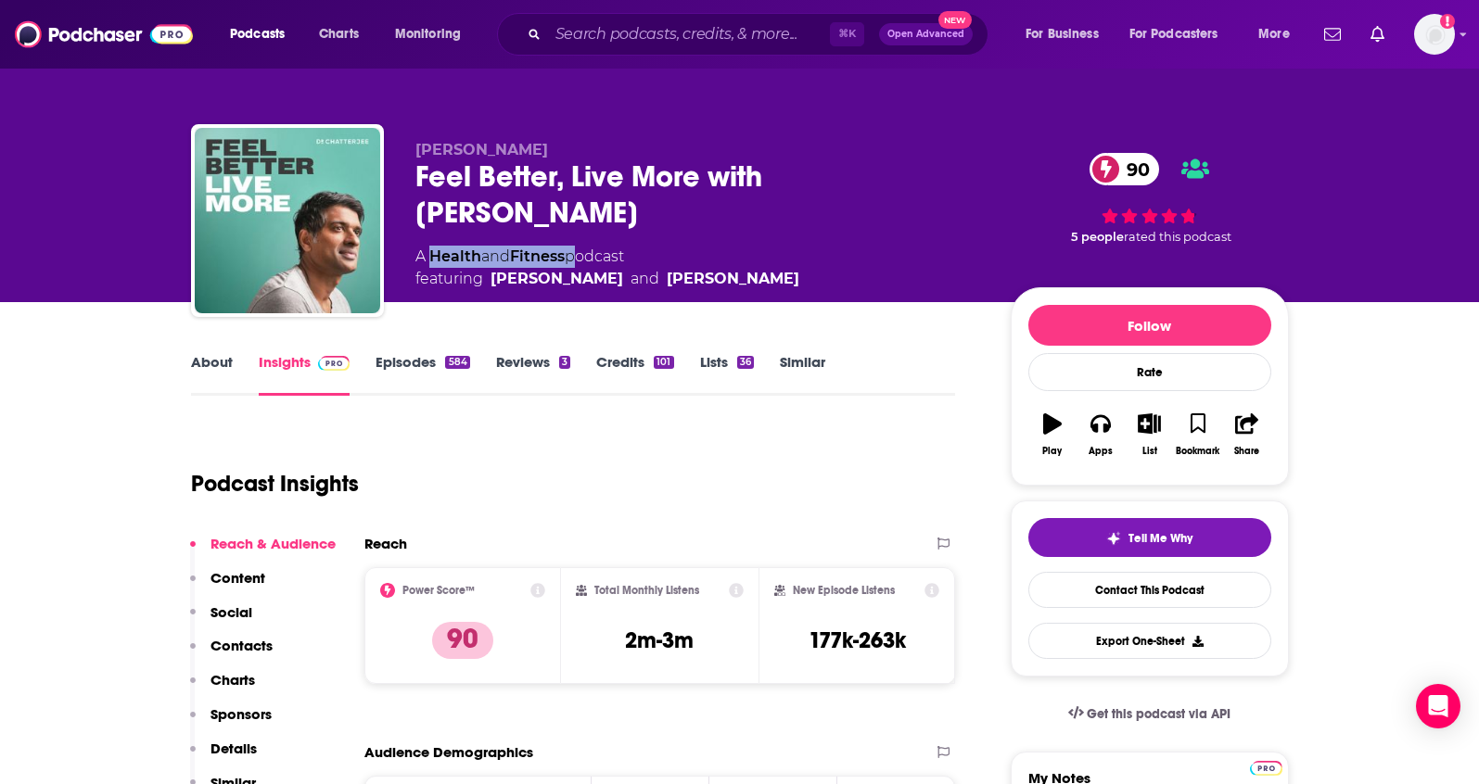
copy span "Dr Rangan Chatterjee"
click at [255, 646] on p "Contacts" at bounding box center [241, 646] width 62 height 18
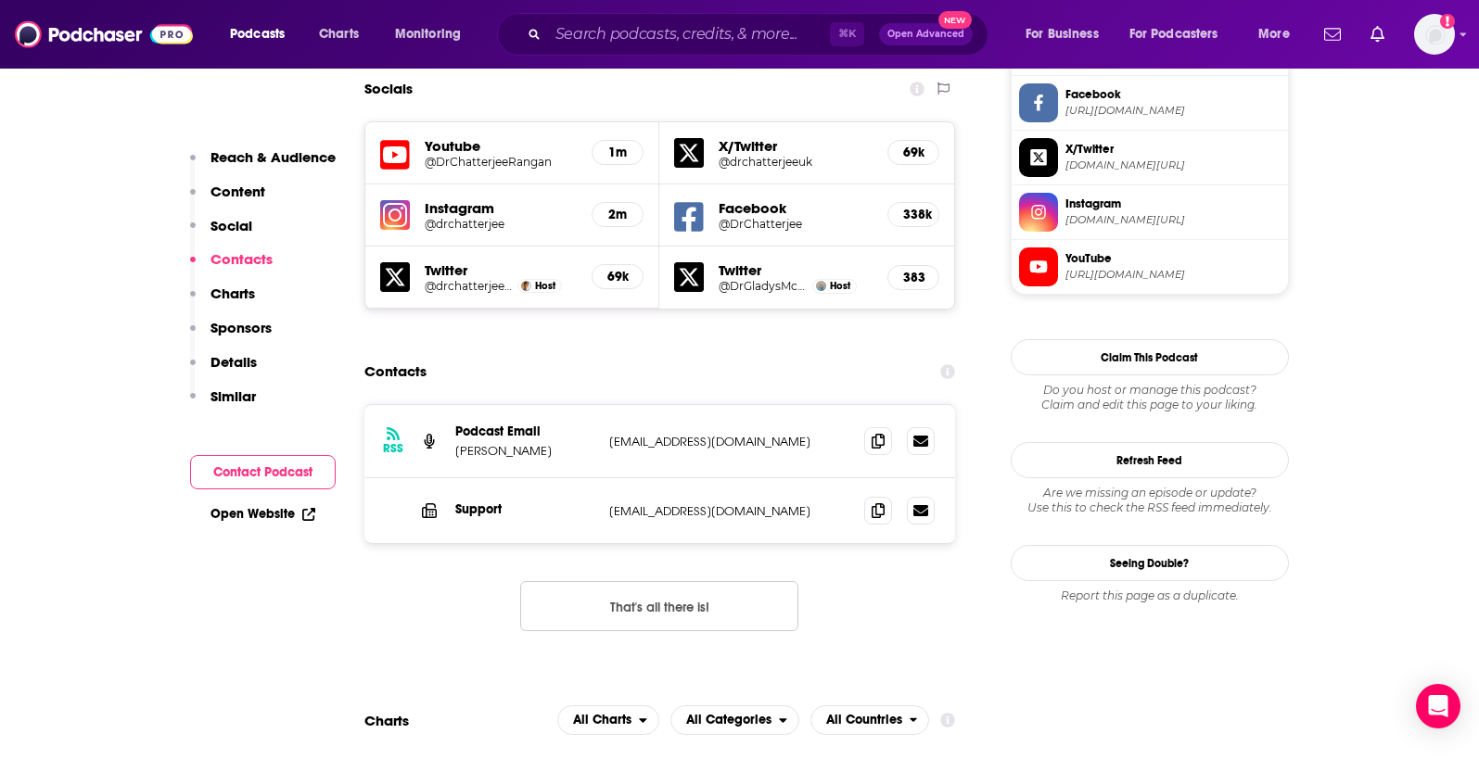
scroll to position [1609, 0]
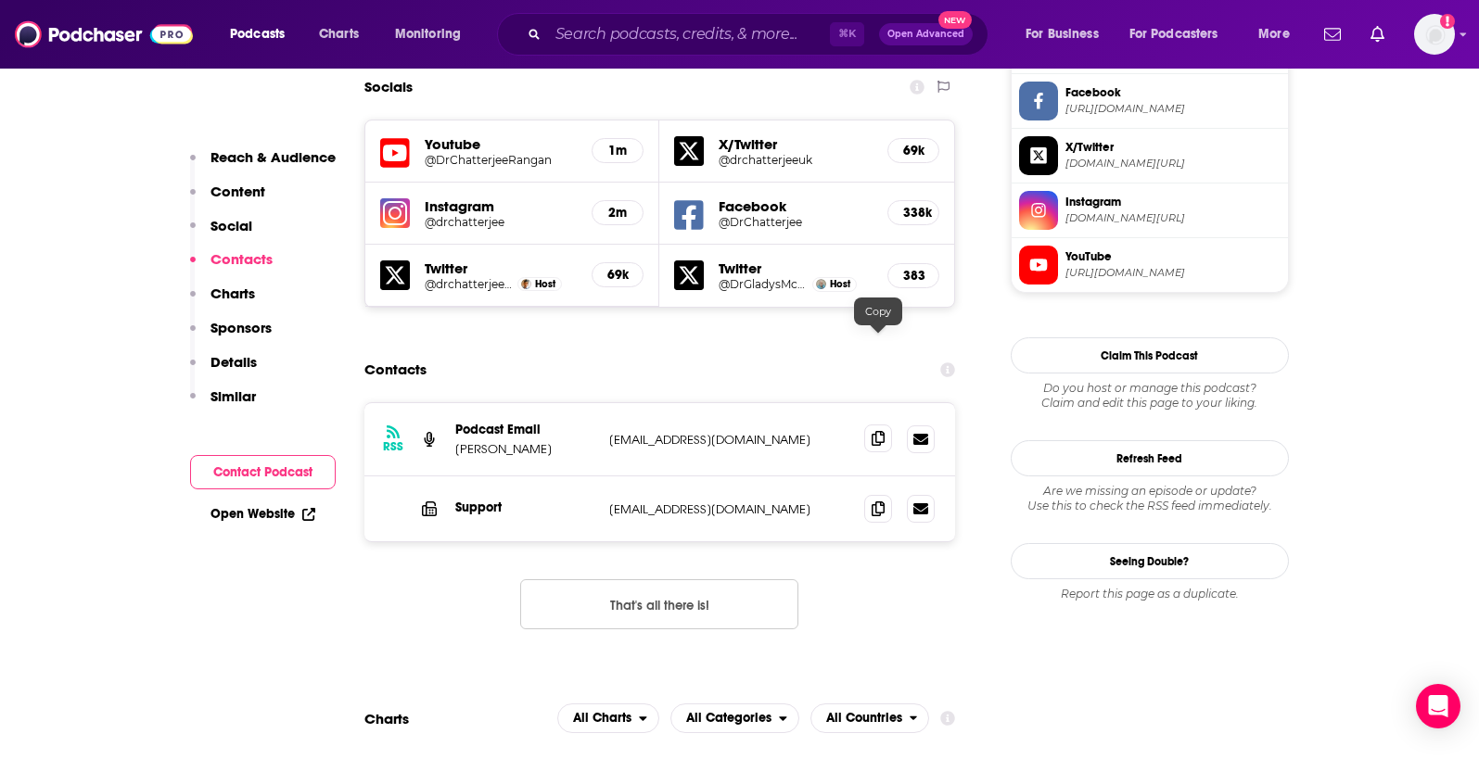
click at [870, 425] on span at bounding box center [878, 439] width 28 height 28
click at [879, 501] on icon at bounding box center [877, 508] width 13 height 15
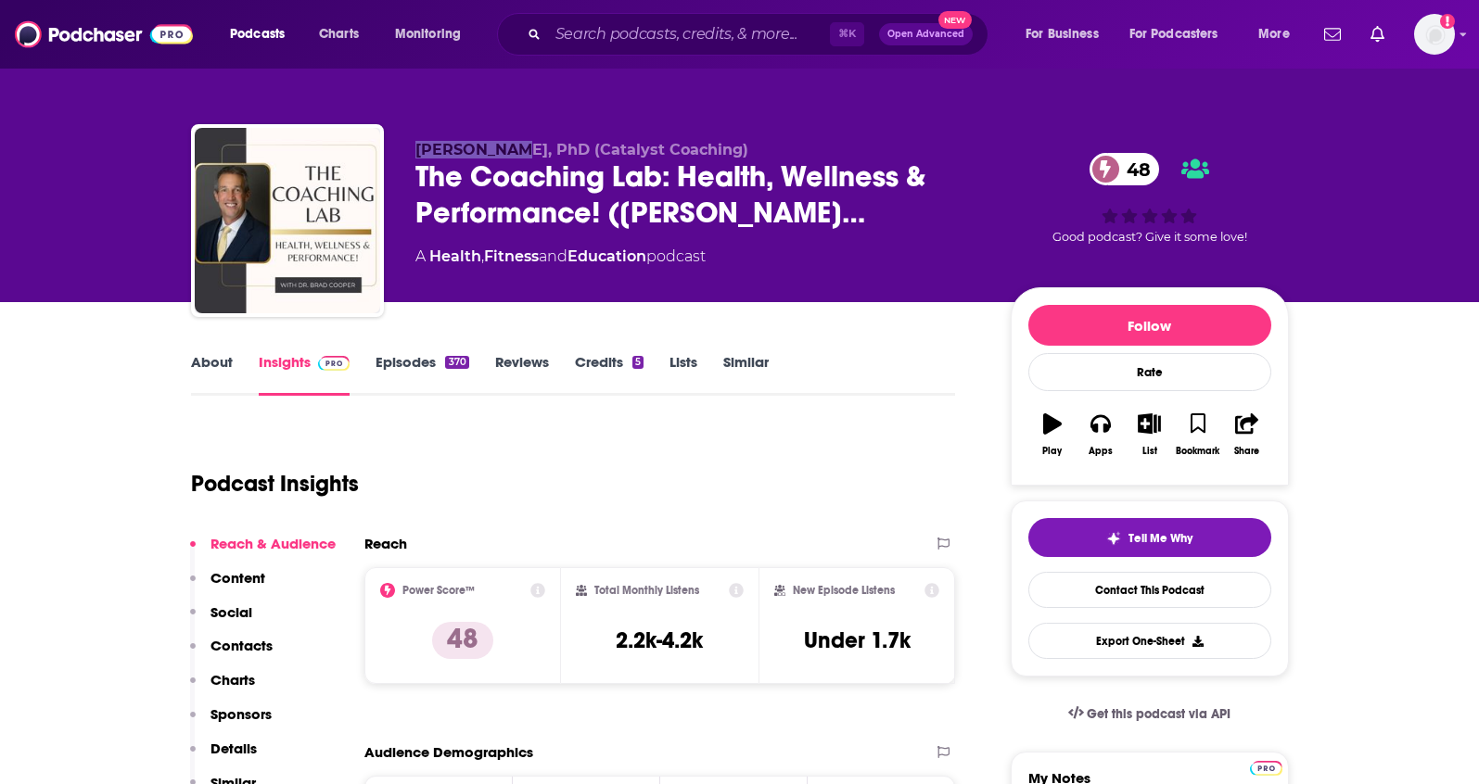
drag, startPoint x: 415, startPoint y: 149, endPoint x: 512, endPoint y: 153, distance: 96.5
click at [512, 153] on span "[PERSON_NAME], PhD (Catalyst Coaching)" at bounding box center [581, 150] width 333 height 18
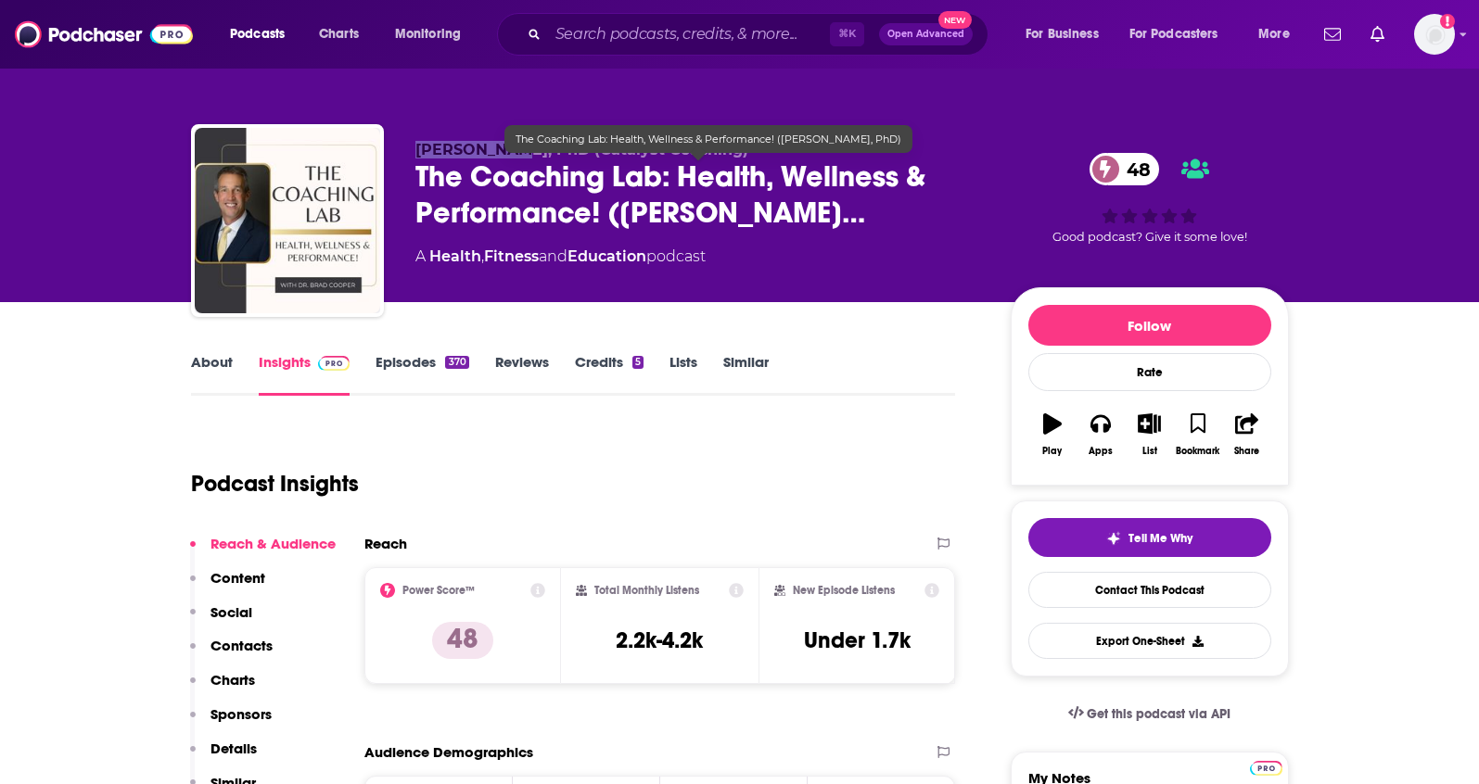
copy span "[PERSON_NAME]"
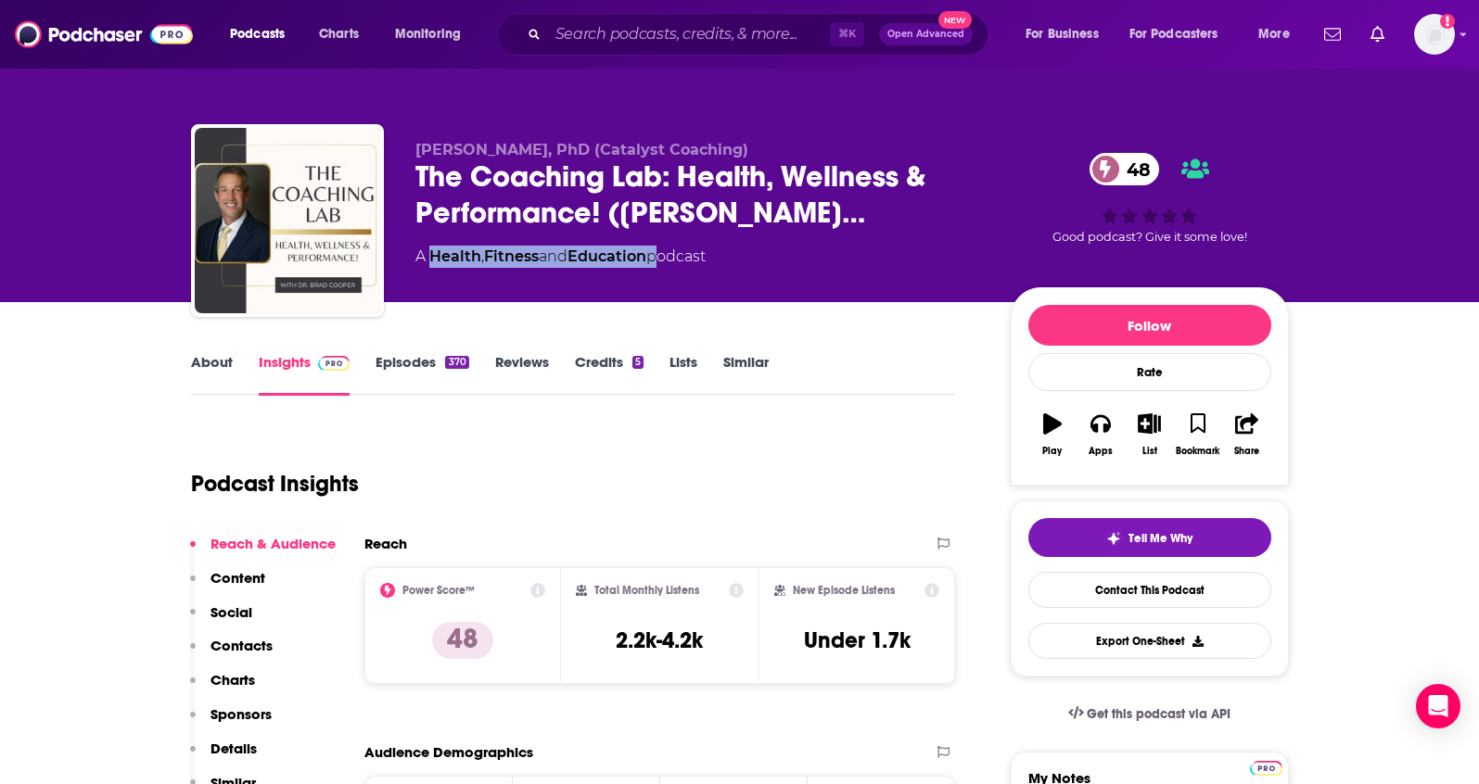
drag, startPoint x: 658, startPoint y: 259, endPoint x: 427, endPoint y: 261, distance: 230.8
click at [427, 261] on div "A Health , Fitness and Education podcast" at bounding box center [560, 257] width 290 height 22
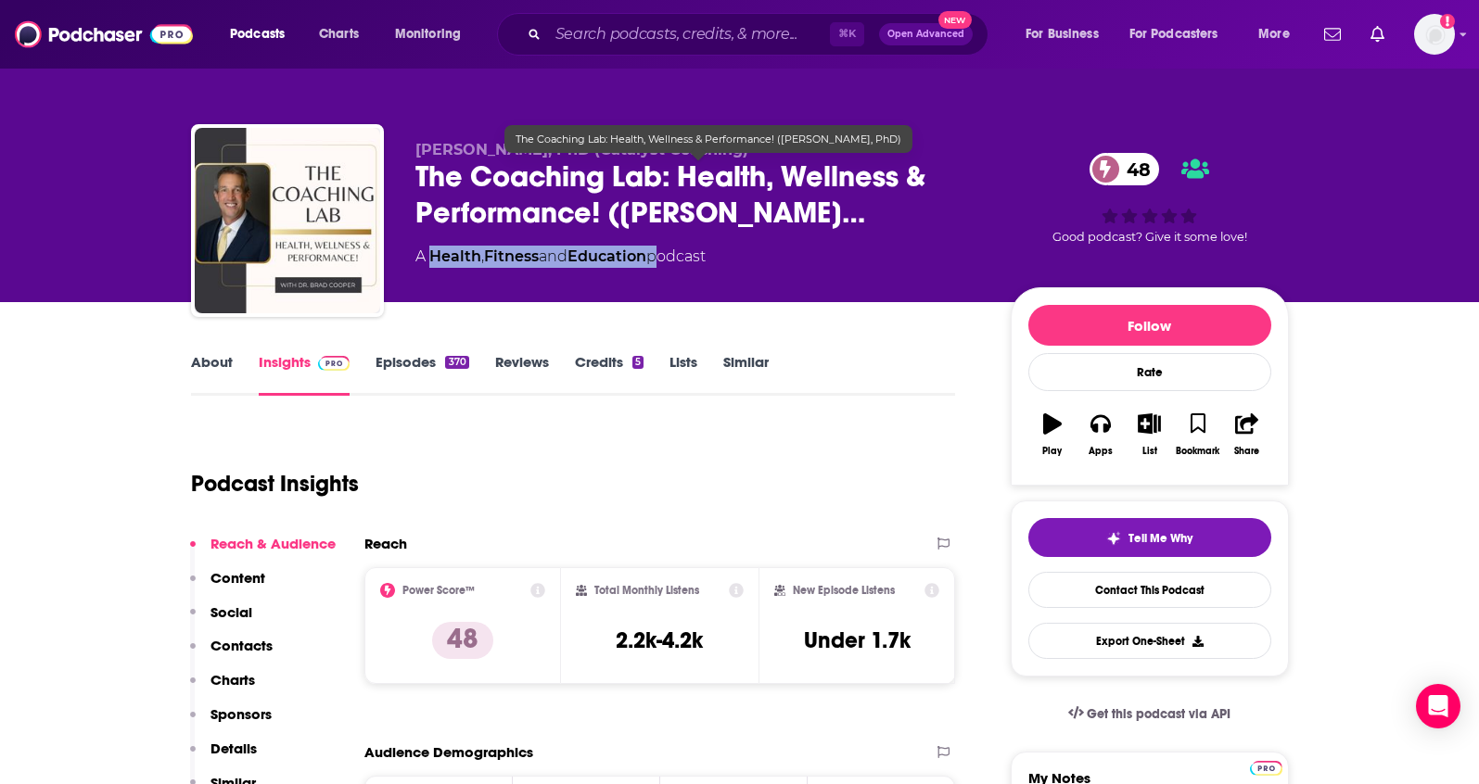
copy div "Health , Fitness and Education"
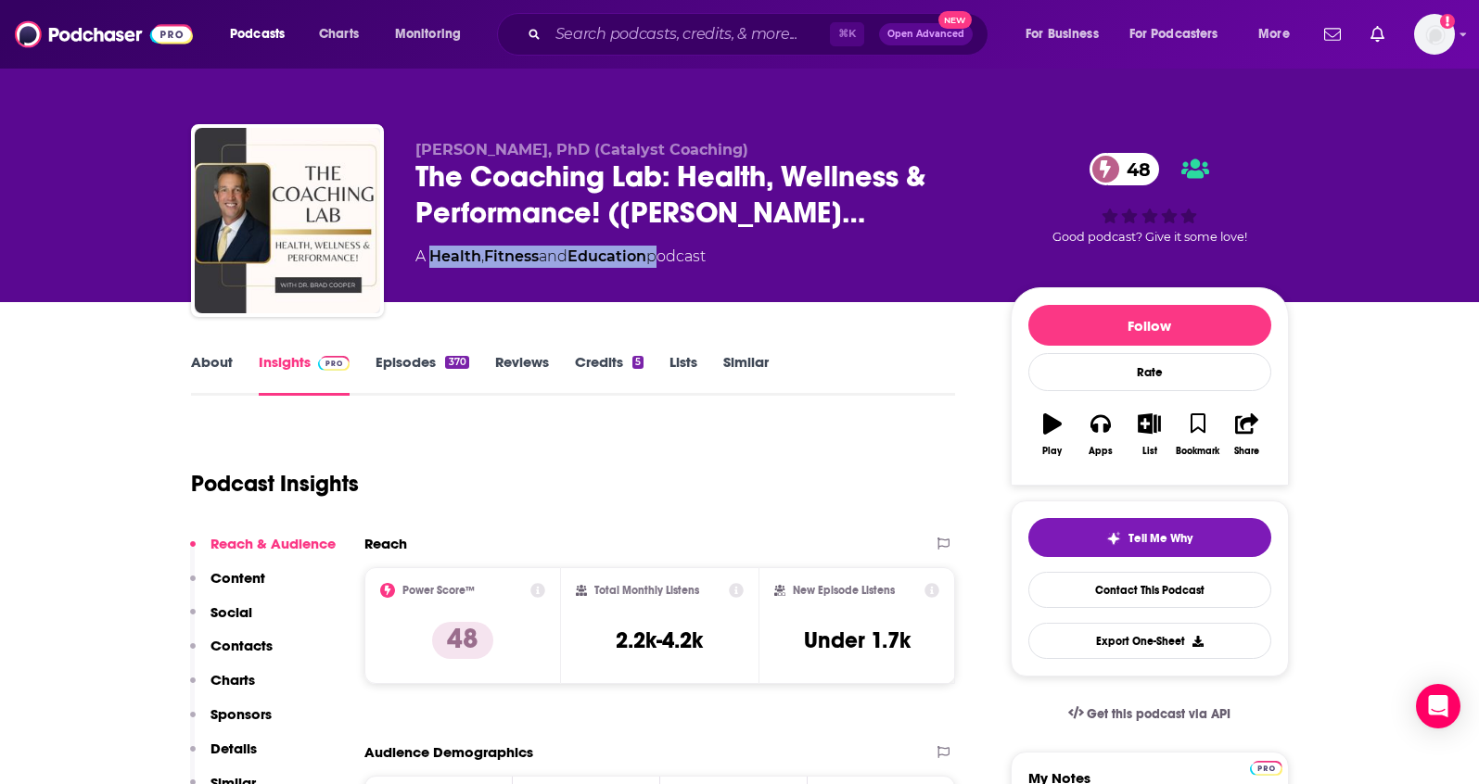
click at [240, 647] on p "Contacts" at bounding box center [241, 646] width 62 height 18
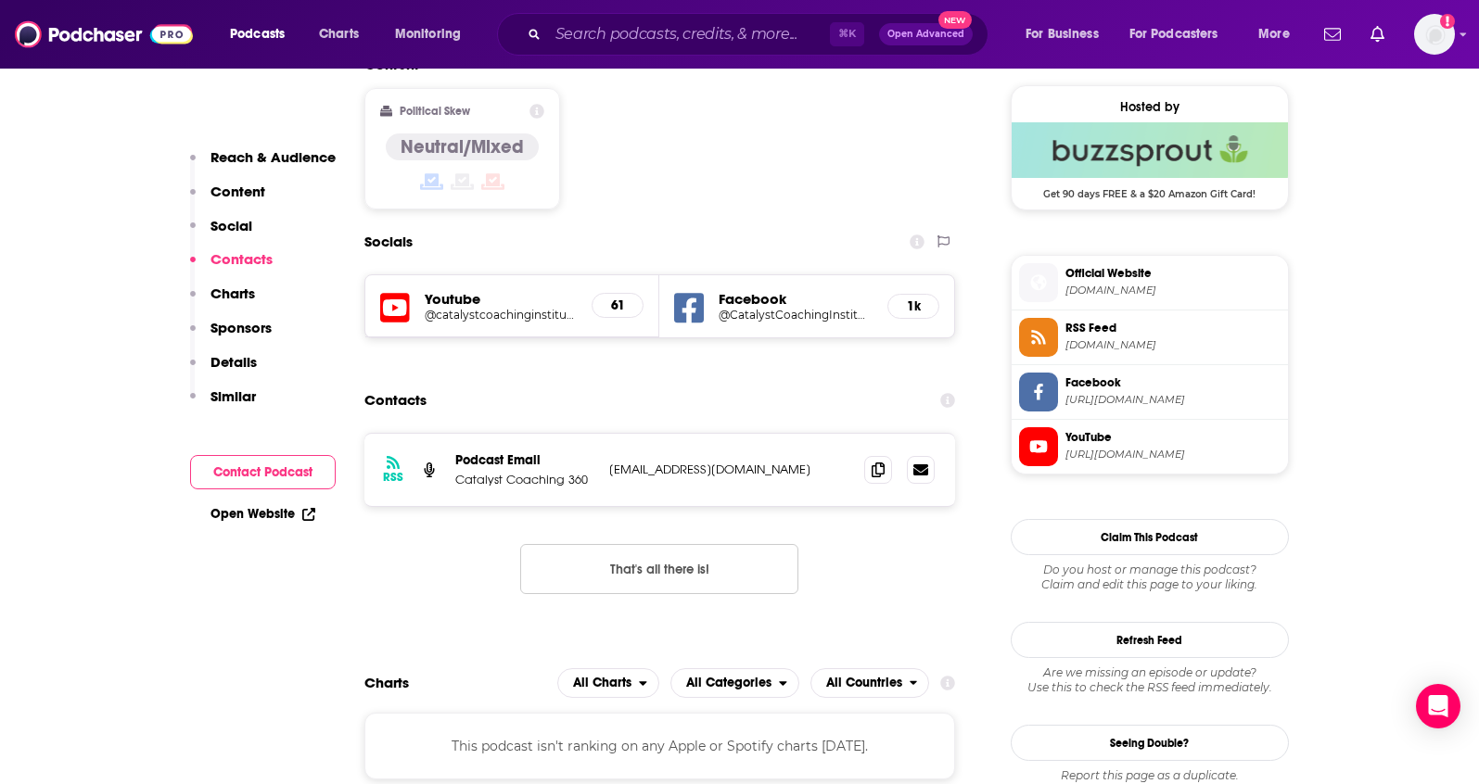
scroll to position [1528, 0]
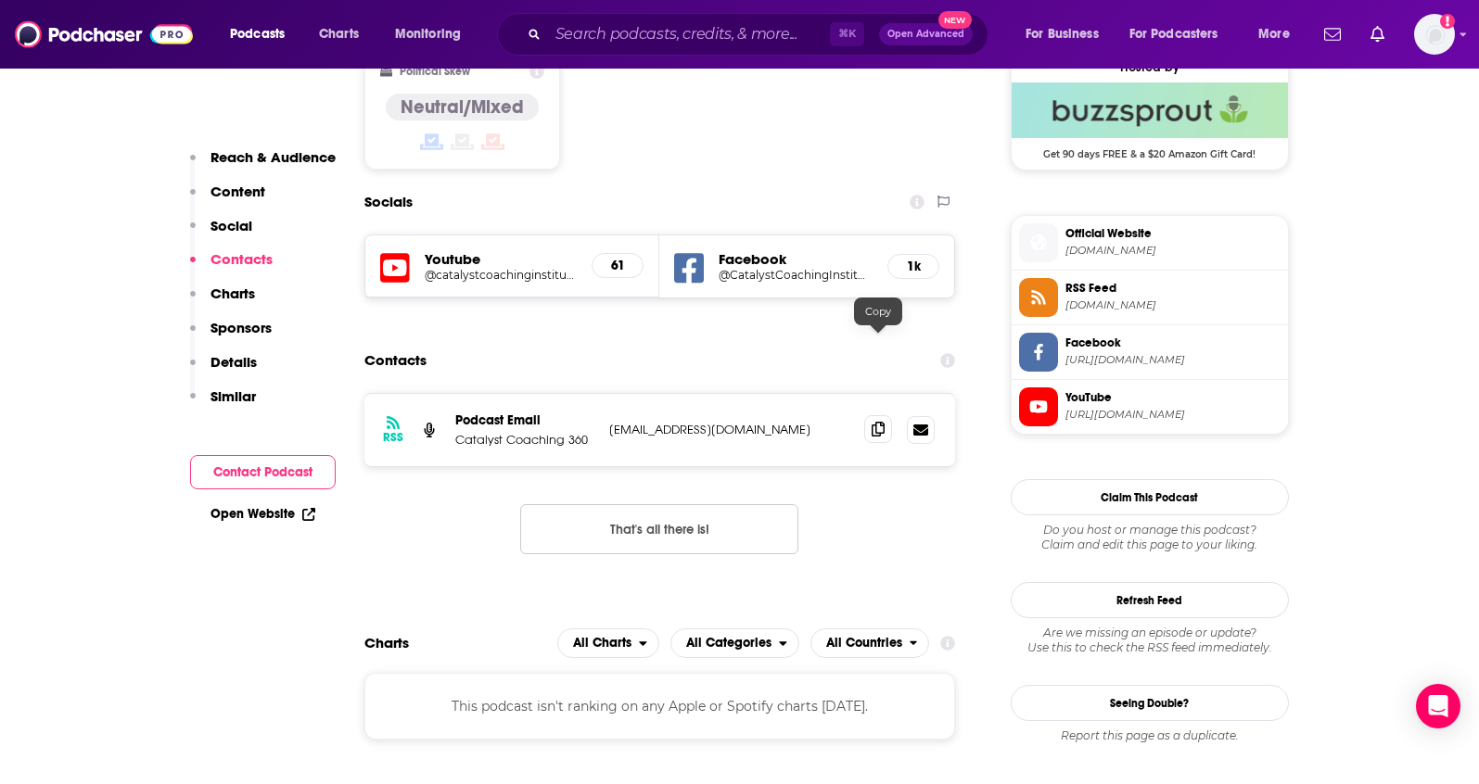
click at [883, 422] on icon at bounding box center [877, 429] width 13 height 15
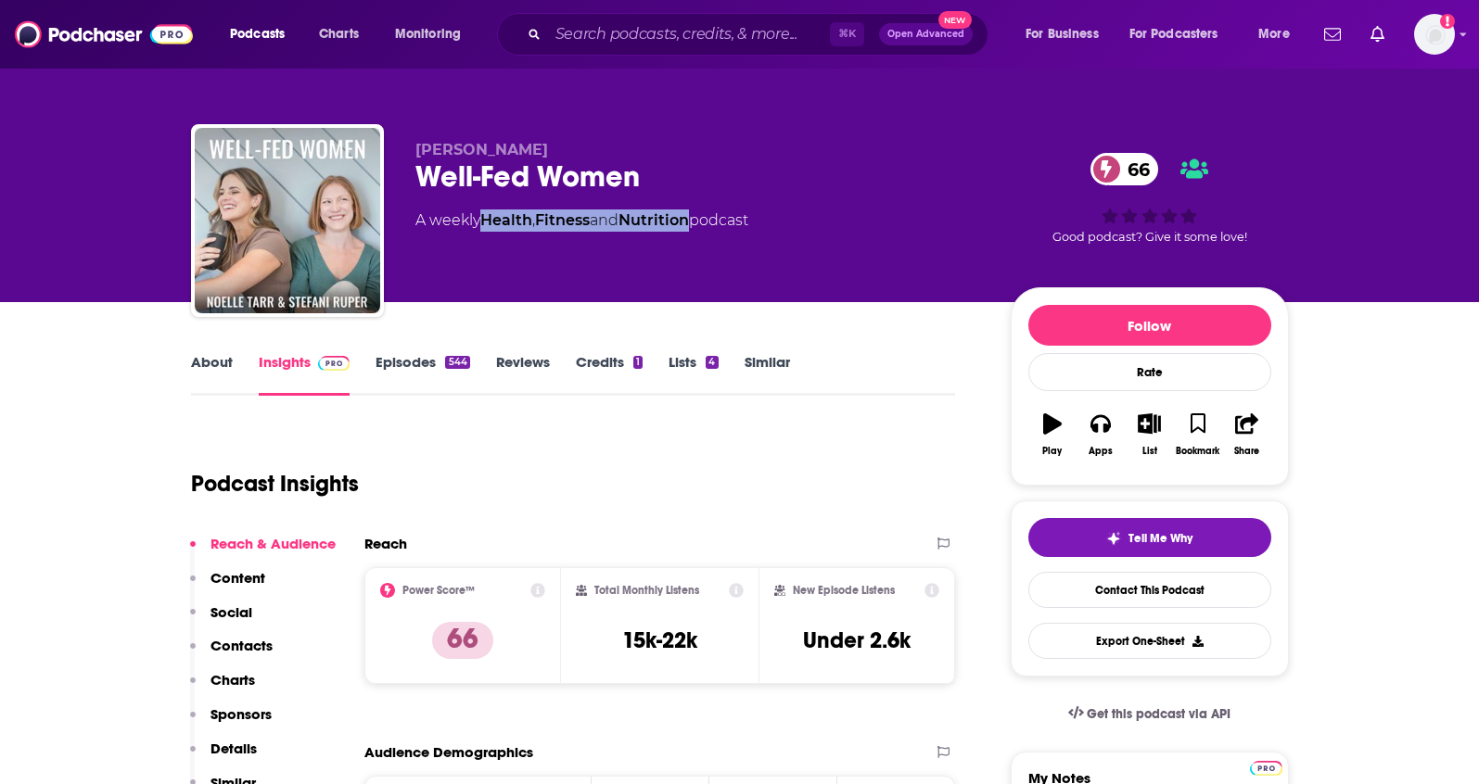
drag, startPoint x: 703, startPoint y: 221, endPoint x: 489, endPoint y: 225, distance: 214.2
click at [489, 225] on div "A weekly Health , Fitness and Nutrition podcast" at bounding box center [581, 221] width 333 height 22
copy div "Health , Fitness and Nutrition"
drag, startPoint x: 545, startPoint y: 150, endPoint x: 416, endPoint y: 147, distance: 128.9
click at [416, 147] on p "[PERSON_NAME]" at bounding box center [697, 150] width 565 height 18
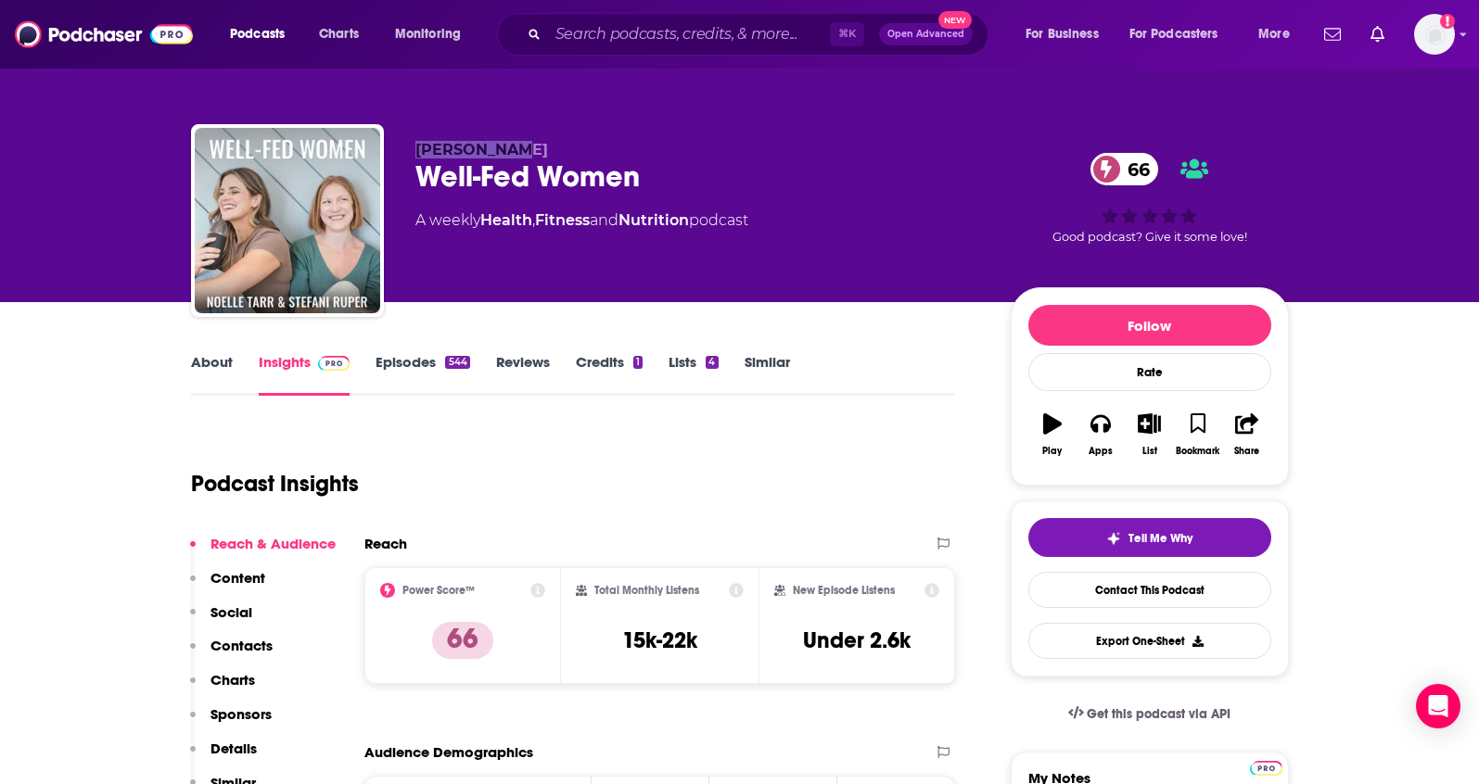
copy span "[PERSON_NAME]"
click at [222, 360] on link "About" at bounding box center [212, 374] width 42 height 43
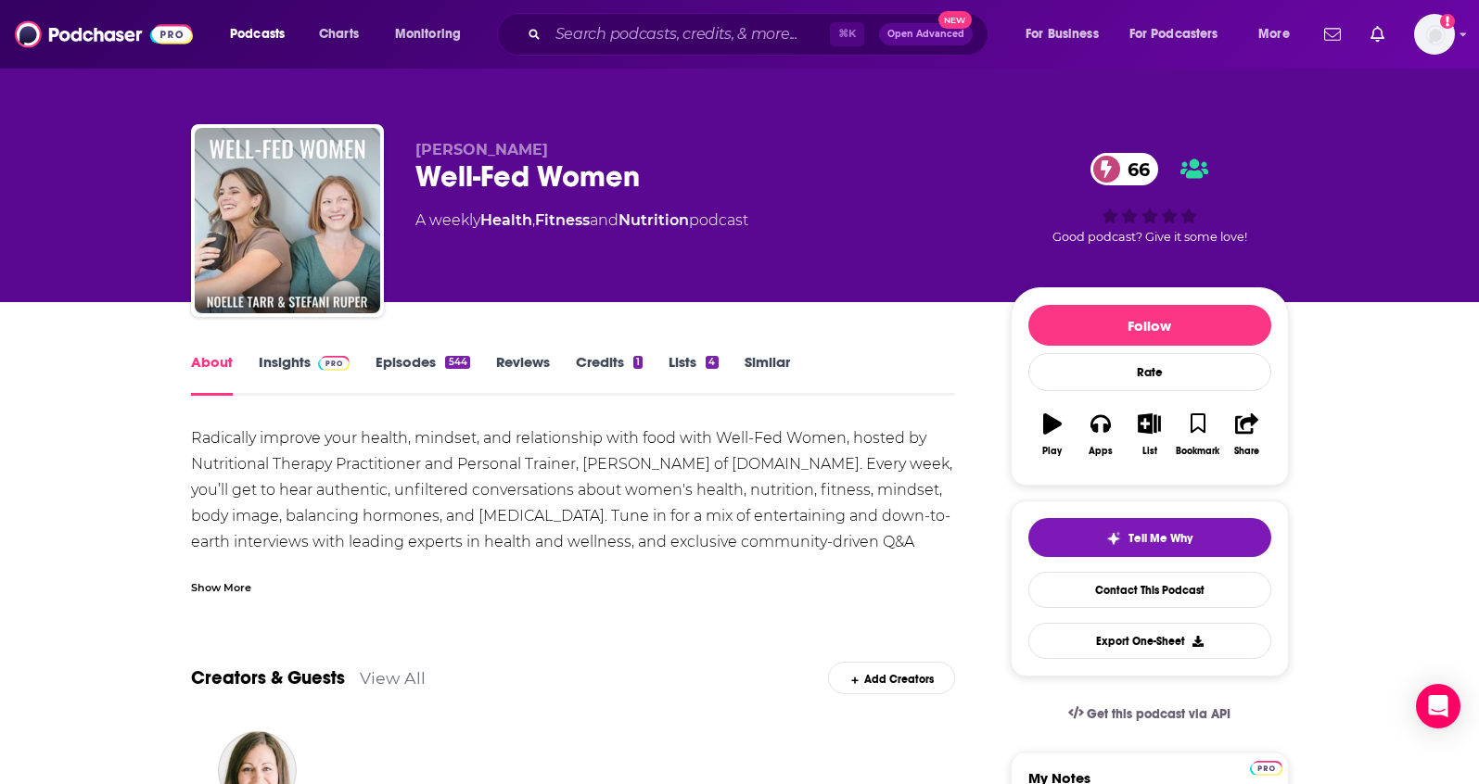
click at [288, 362] on link "Insights" at bounding box center [305, 374] width 92 height 43
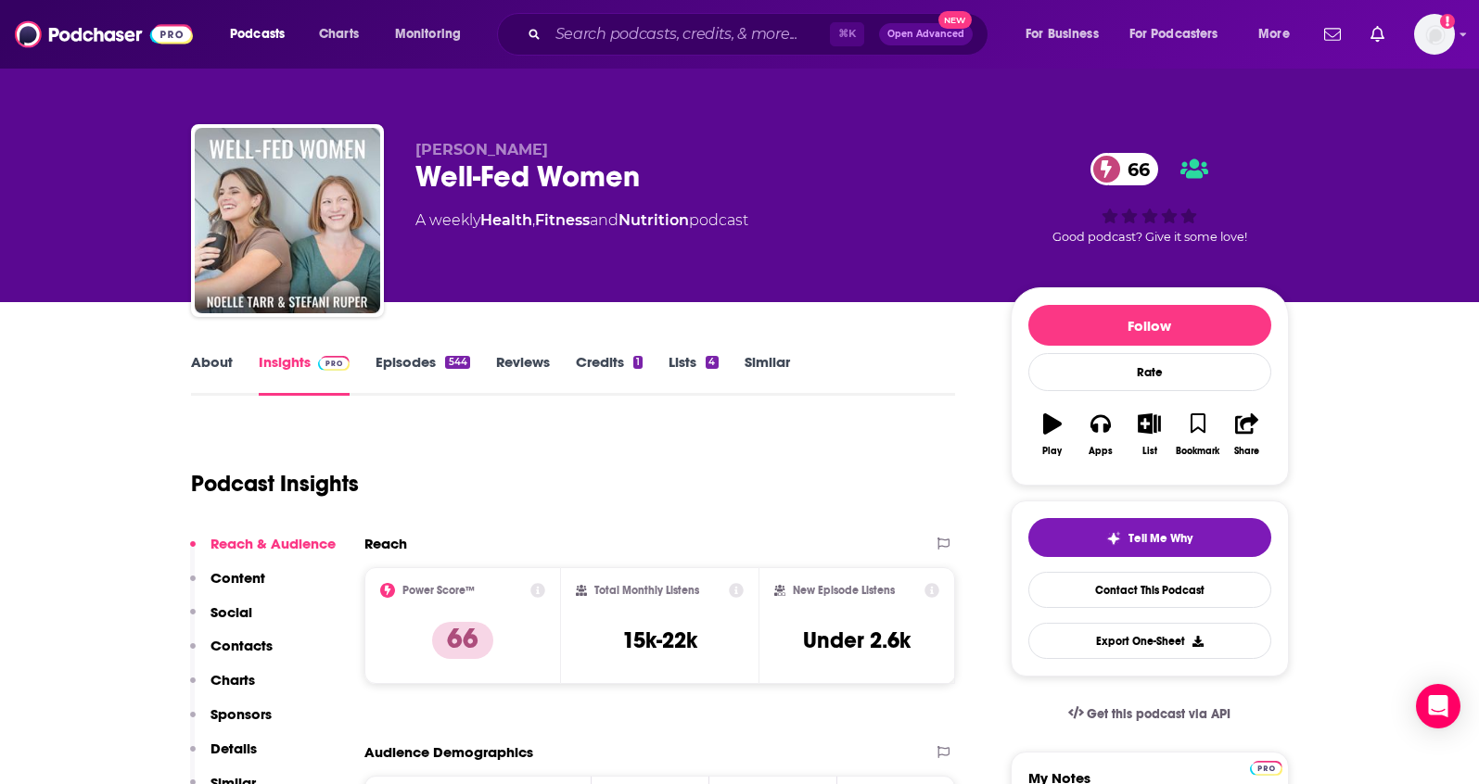
click at [250, 643] on p "Contacts" at bounding box center [241, 646] width 62 height 18
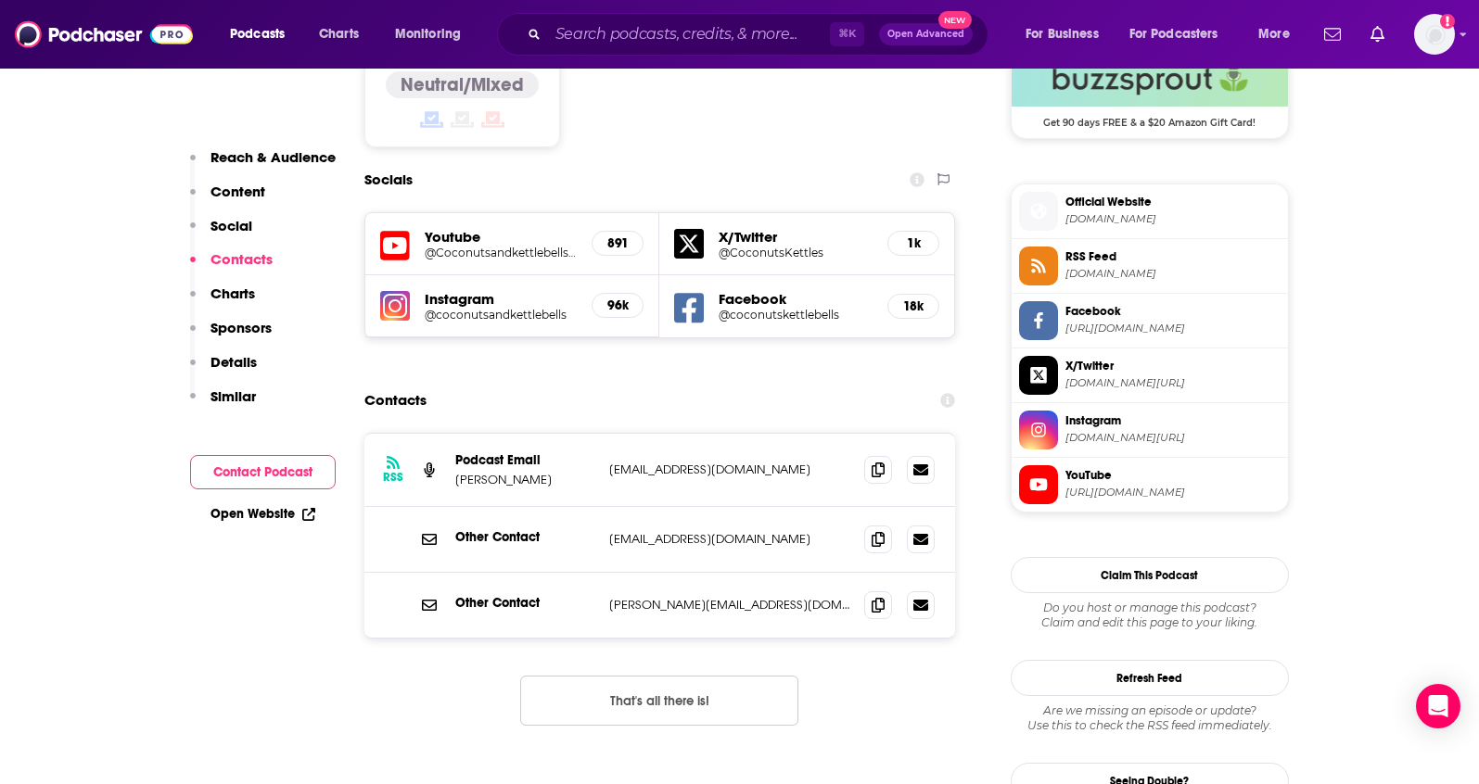
scroll to position [1569, 0]
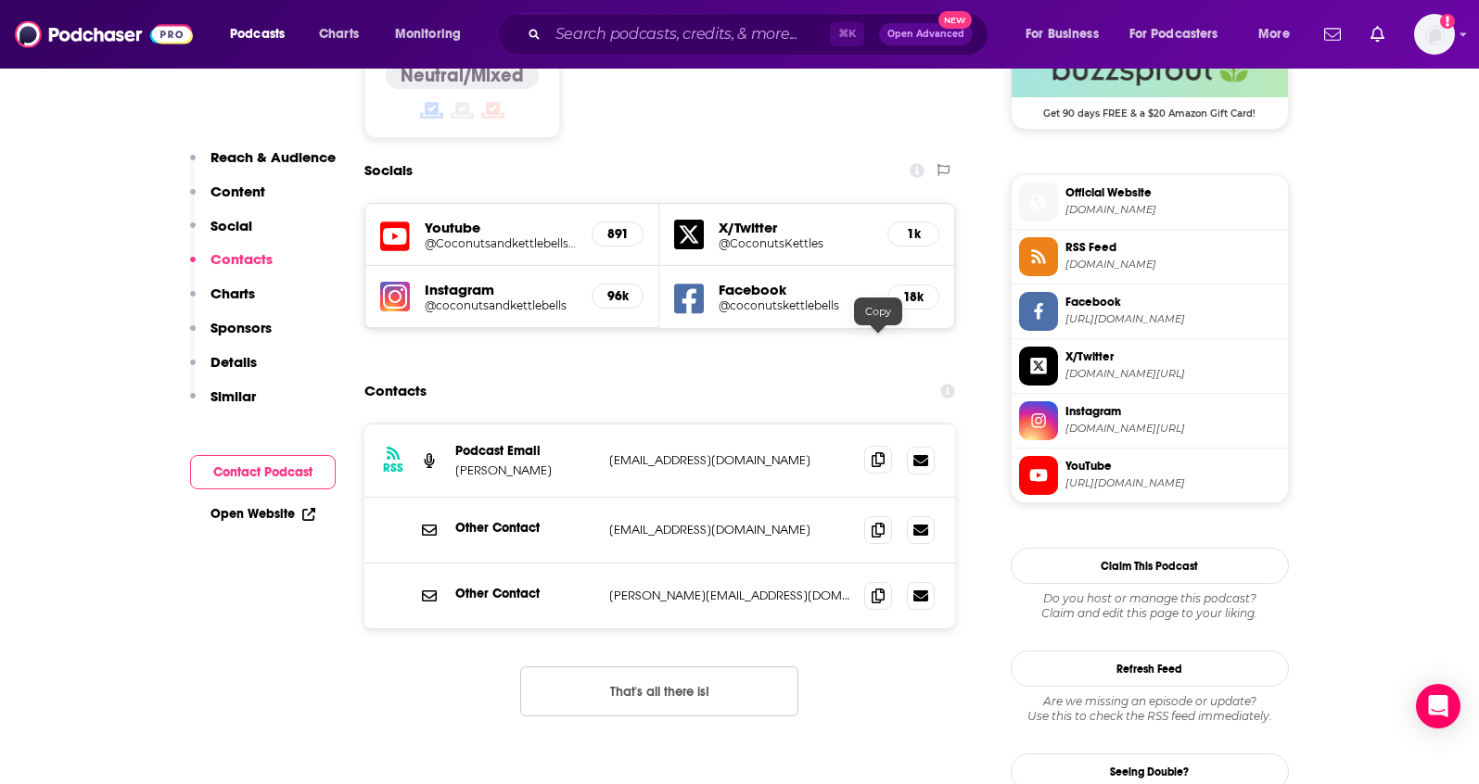
click at [869, 446] on span at bounding box center [878, 460] width 28 height 28
click at [885, 515] on span at bounding box center [878, 529] width 28 height 28
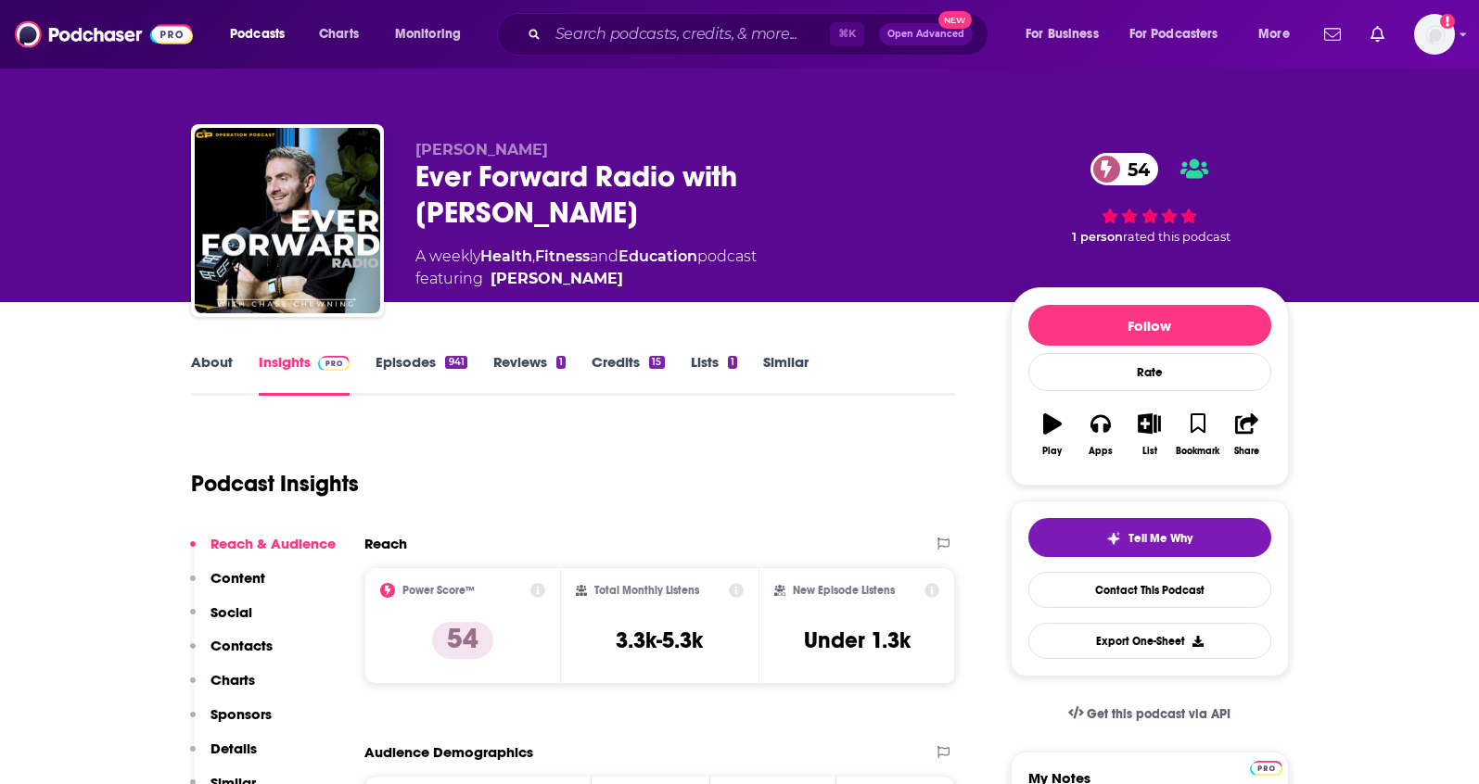
drag, startPoint x: 548, startPoint y: 147, endPoint x: 416, endPoint y: 146, distance: 131.7
click at [416, 146] on p "Chase Chewning" at bounding box center [697, 150] width 565 height 18
copy span "Chase Chewning"
drag, startPoint x: 714, startPoint y: 259, endPoint x: 487, endPoint y: 257, distance: 227.1
click at [487, 257] on div "A weekly Health , Fitness and Education podcast featuring Chase Chewning" at bounding box center [585, 268] width 341 height 44
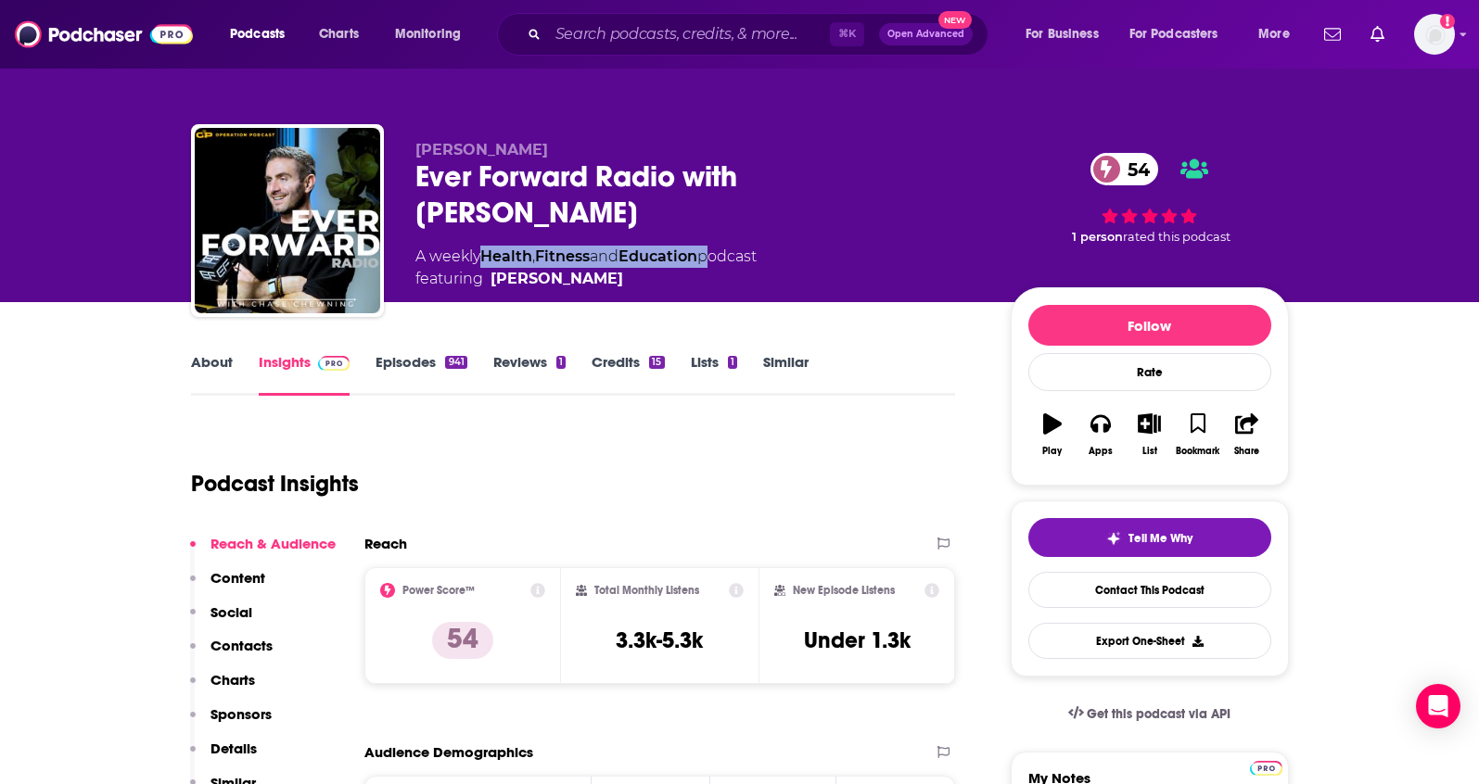
copy div "Health , Fitness and Education"
click at [263, 645] on p "Contacts" at bounding box center [241, 646] width 62 height 18
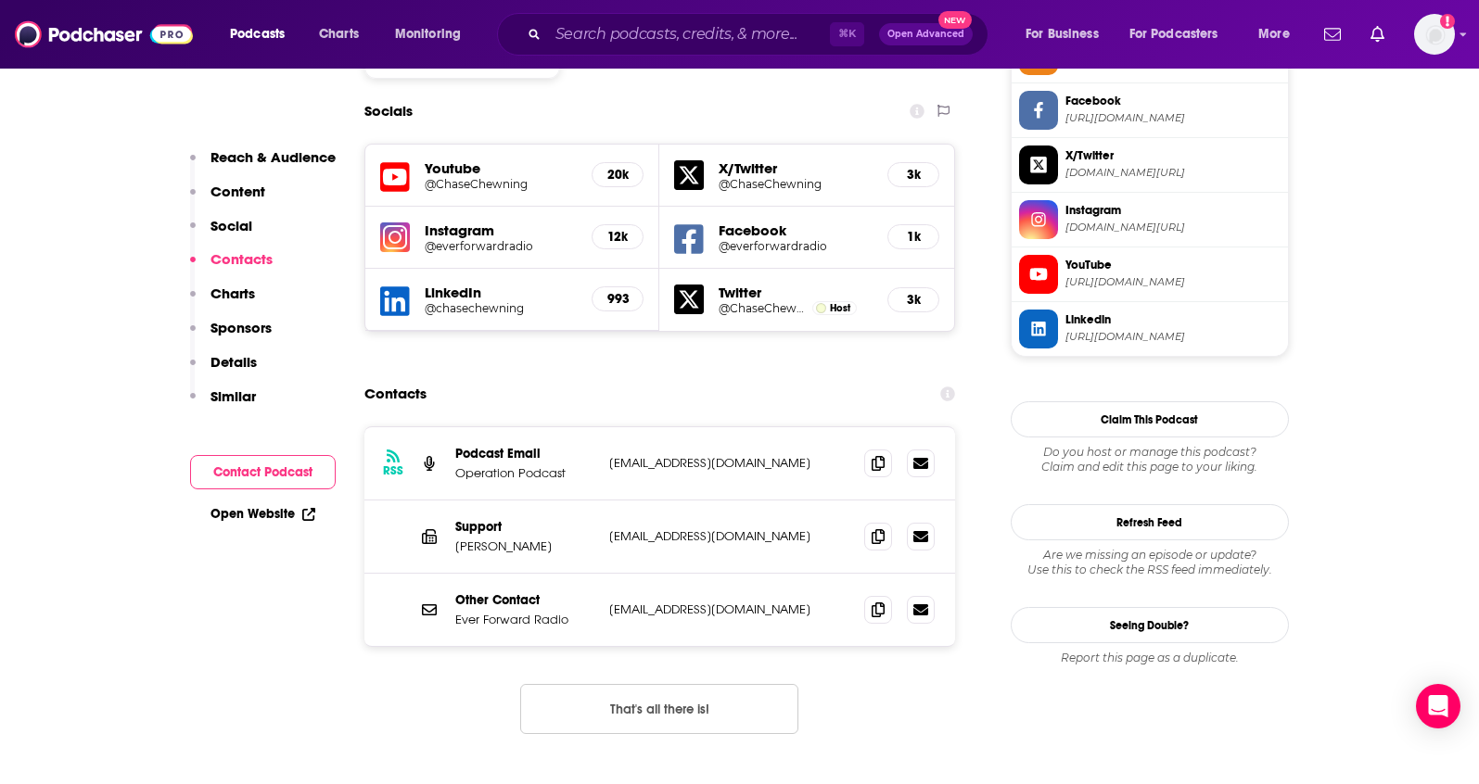
scroll to position [1631, 0]
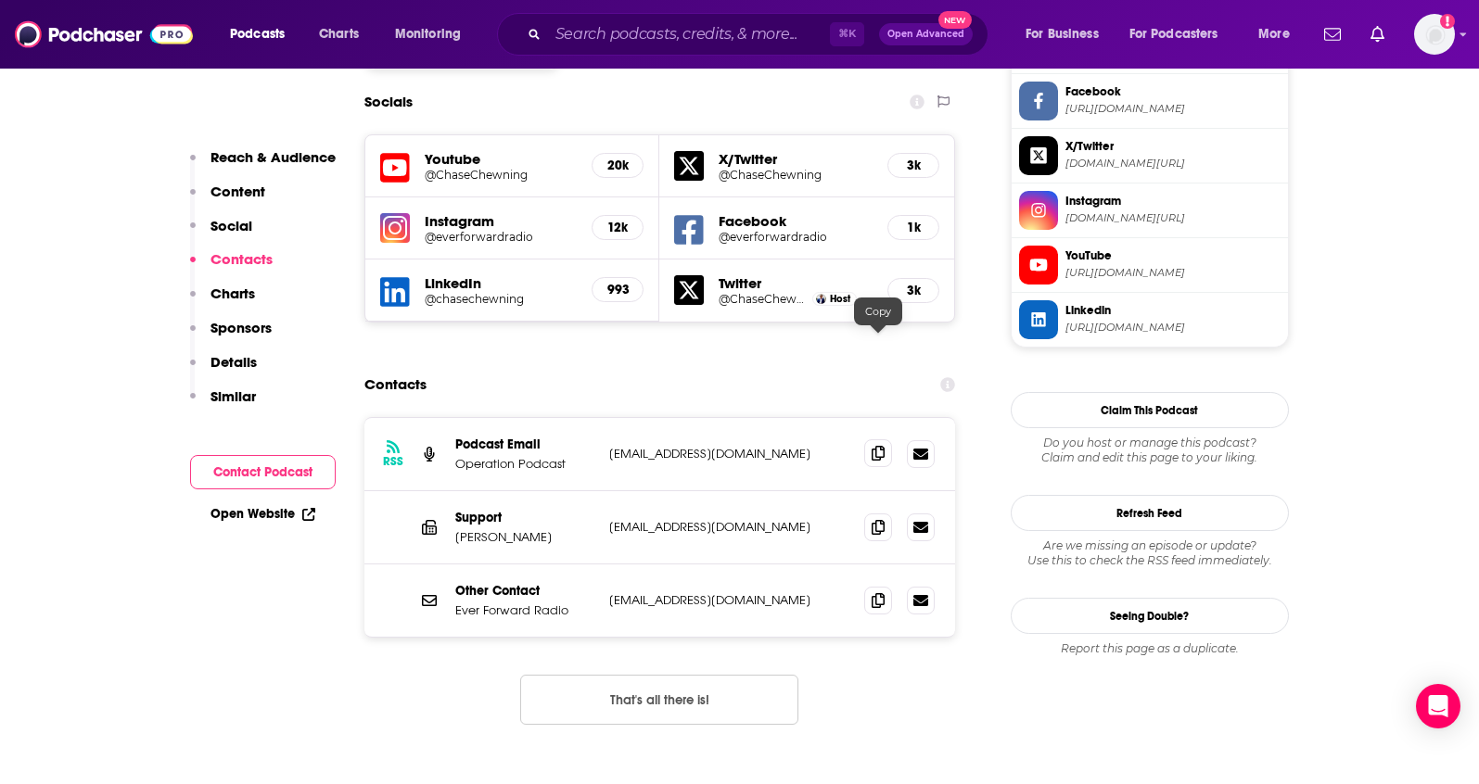
click at [878, 446] on icon at bounding box center [877, 453] width 13 height 15
click at [867, 586] on span at bounding box center [878, 600] width 28 height 28
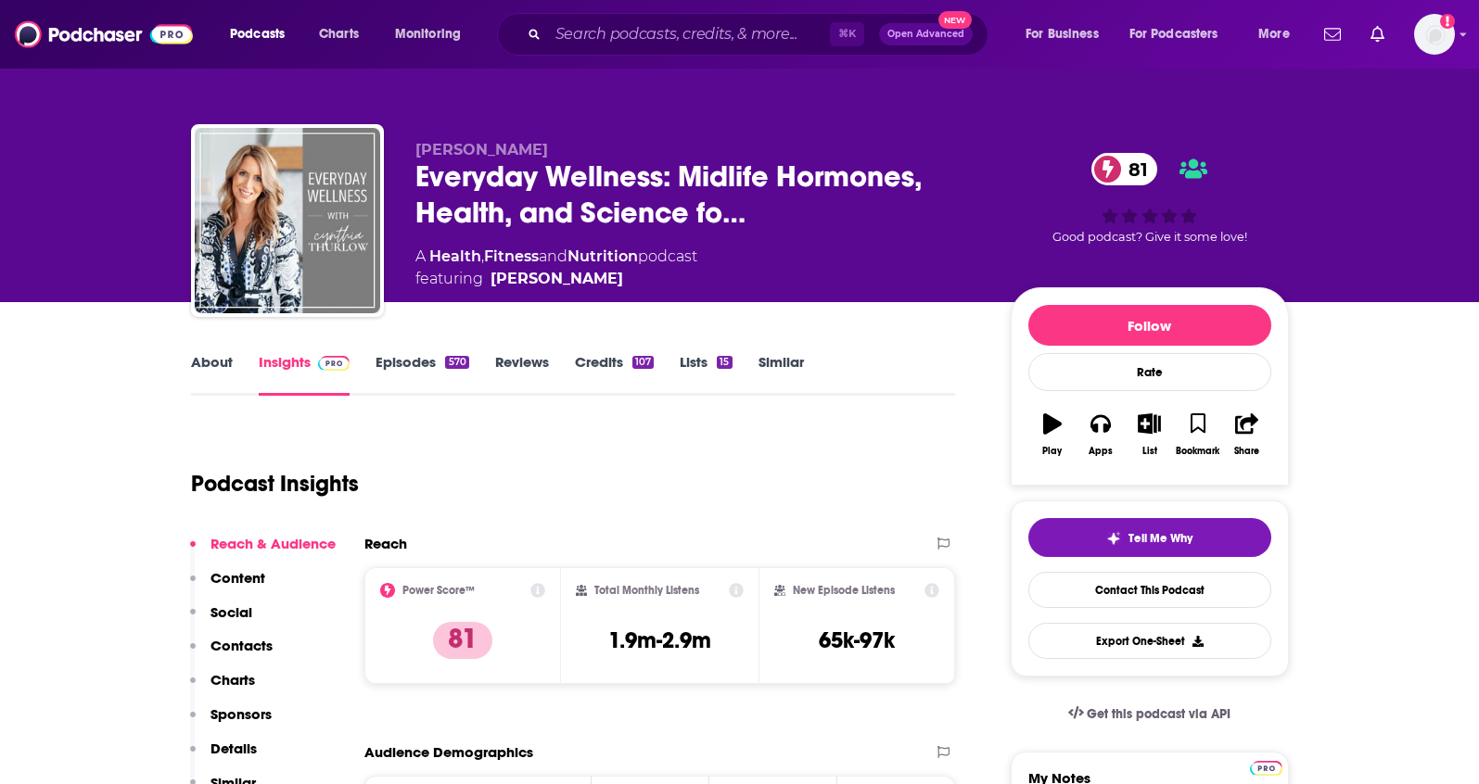
drag, startPoint x: 570, startPoint y: 153, endPoint x: 643, endPoint y: 6, distance: 164.6
click at [412, 154] on div "[PERSON_NAME] Everyday Wellness: Midlife Hormones, Health, and Science fo… 81 A…" at bounding box center [740, 224] width 1098 height 200
copy span "[PERSON_NAME]"
click at [242, 645] on p "Contacts" at bounding box center [241, 646] width 62 height 18
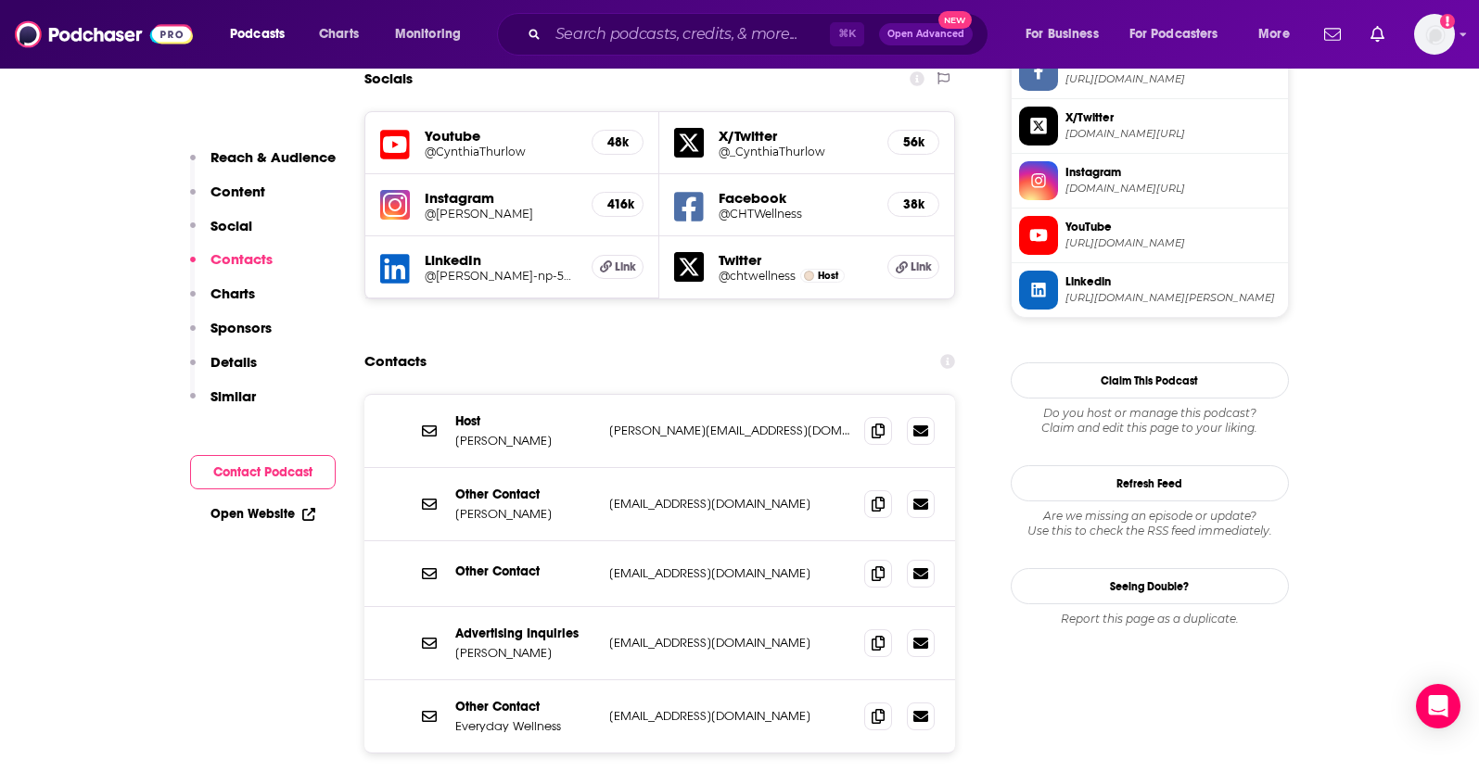
scroll to position [1652, 0]
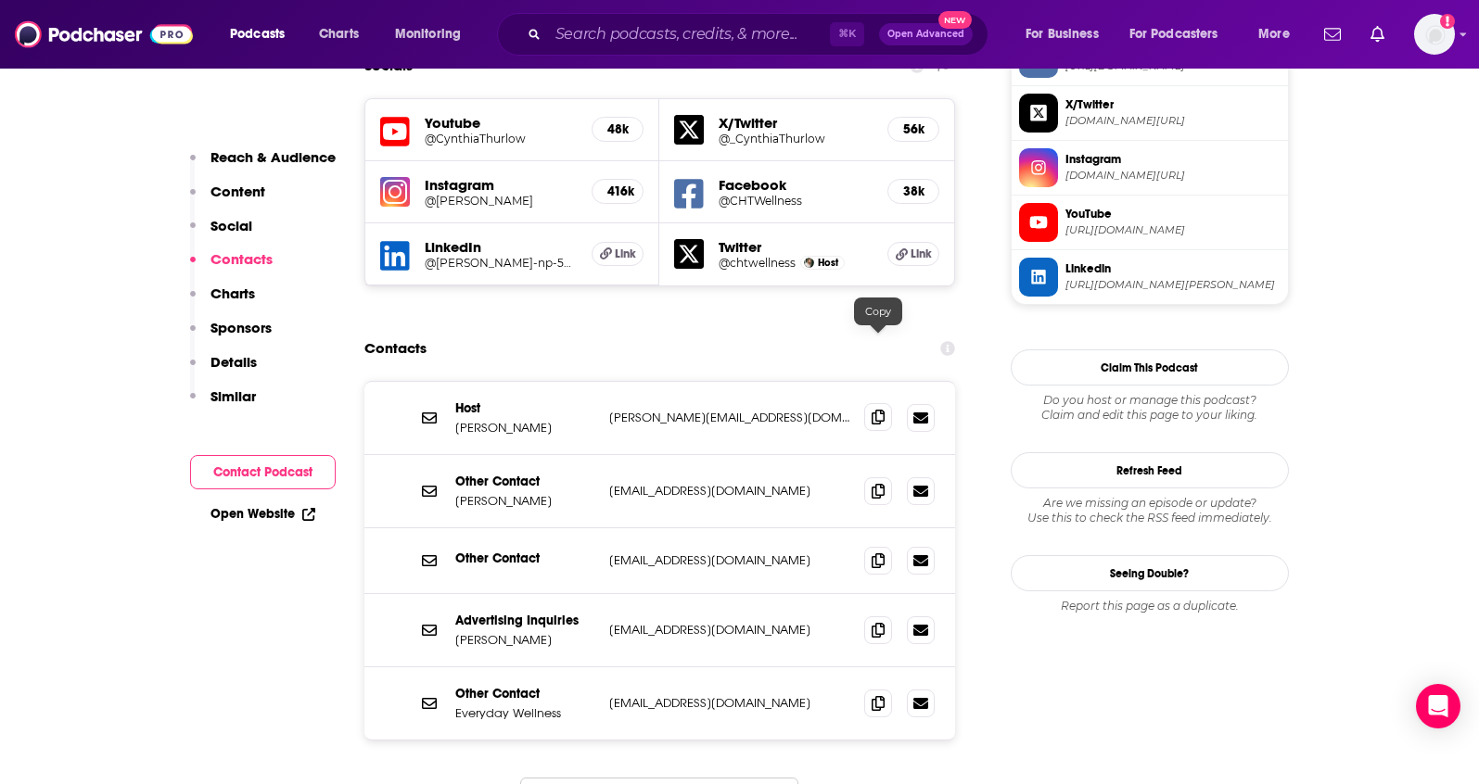
click at [874, 410] on icon at bounding box center [877, 417] width 13 height 15
click at [873, 695] on icon at bounding box center [877, 702] width 13 height 15
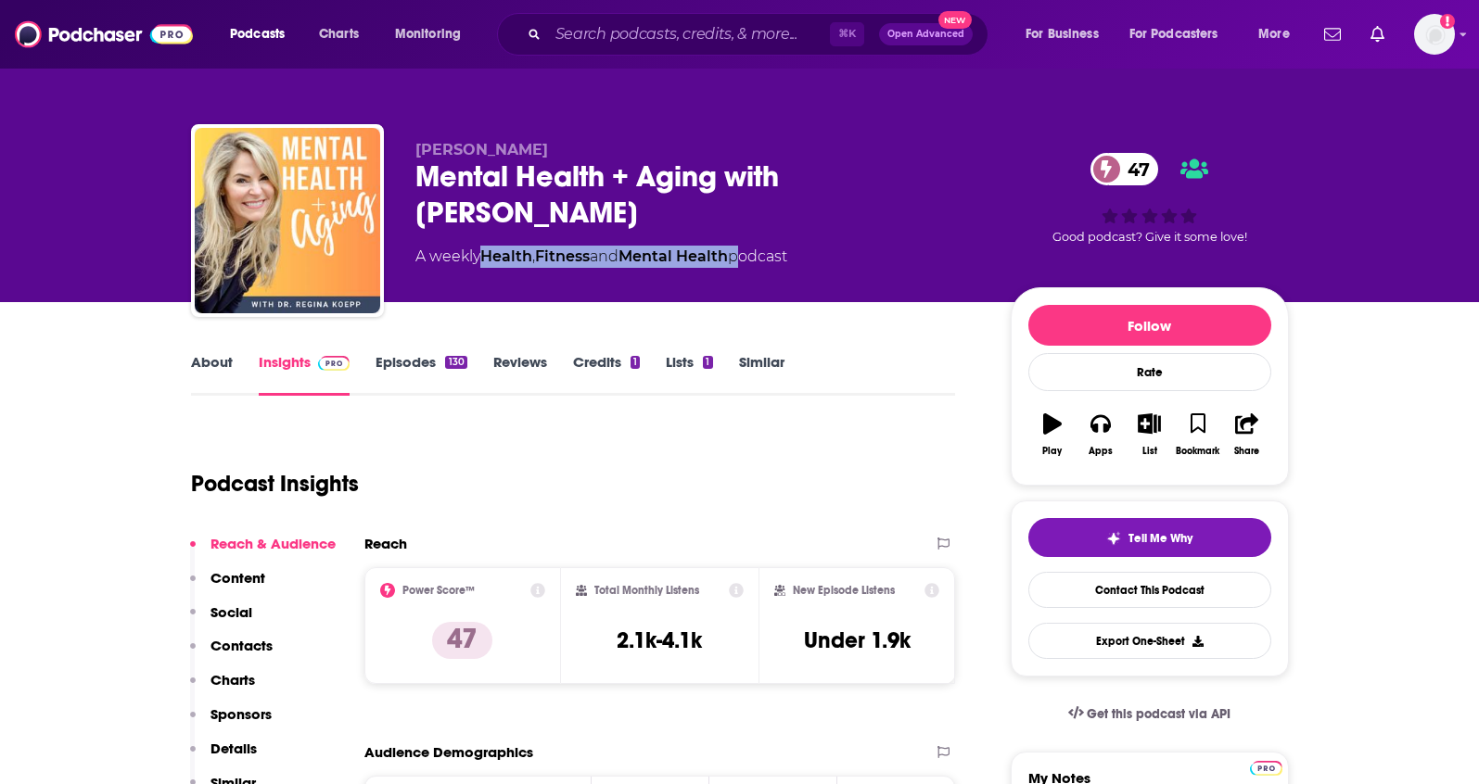
drag, startPoint x: 746, startPoint y: 255, endPoint x: 489, endPoint y: 259, distance: 257.7
click at [489, 259] on div "A weekly Health , Fitness and Mental Health podcast" at bounding box center [601, 257] width 372 height 22
copy div "Health , Fitness and Mental Health"
drag, startPoint x: 567, startPoint y: 150, endPoint x: 417, endPoint y: 151, distance: 150.2
click at [417, 151] on p "Dr. Regina Koepp" at bounding box center [697, 150] width 565 height 18
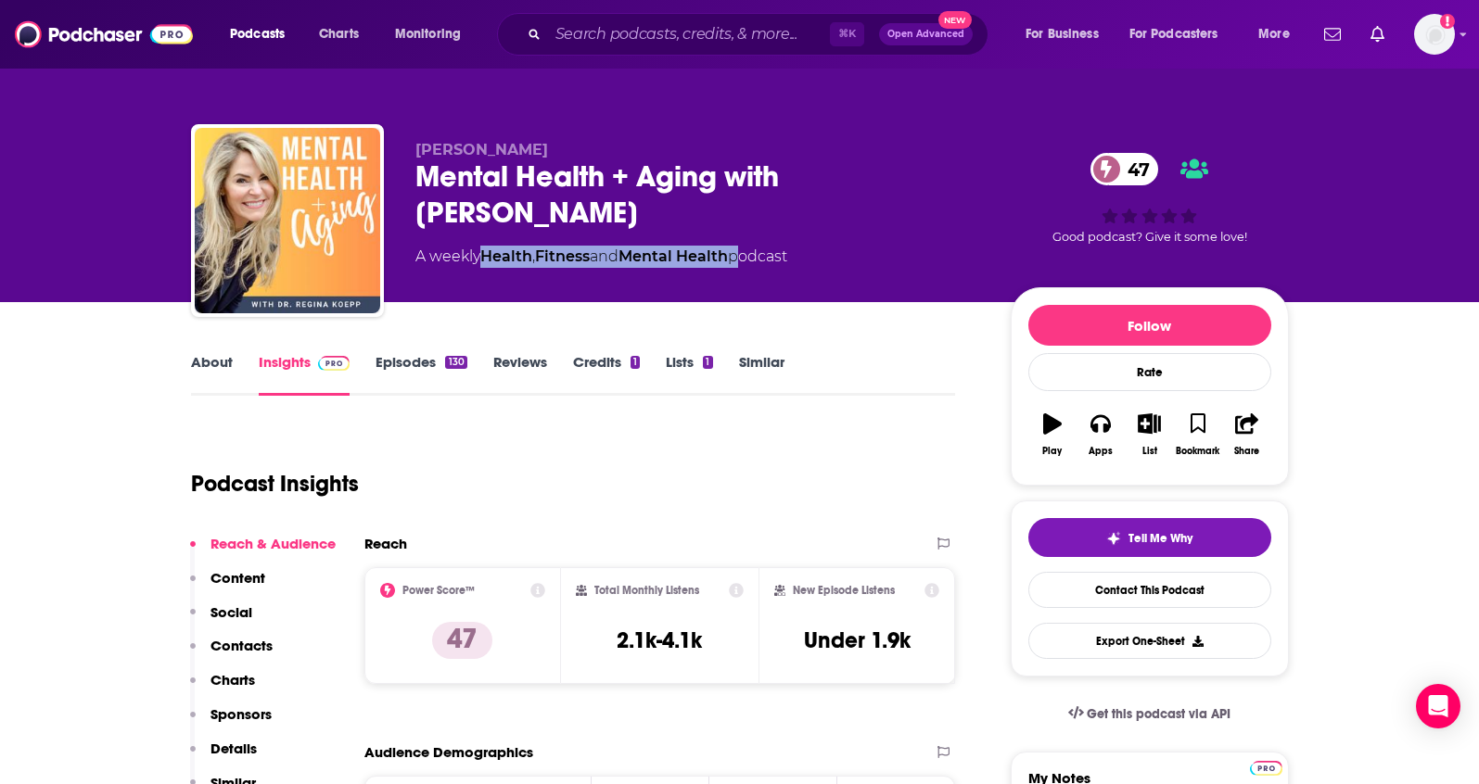
copy span "Dr. Regina Koepp"
click at [257, 637] on p "Contacts" at bounding box center [241, 646] width 62 height 18
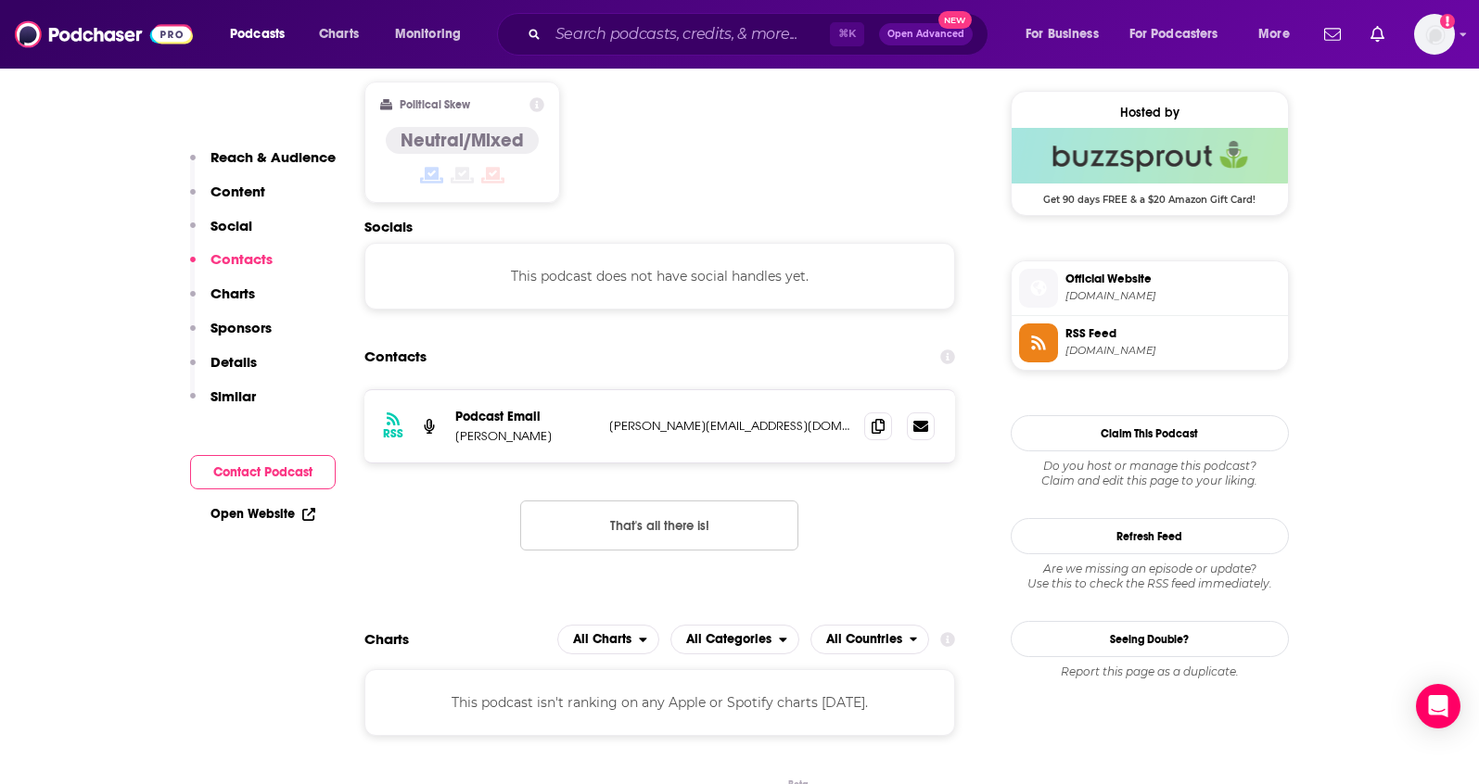
scroll to position [1491, 0]
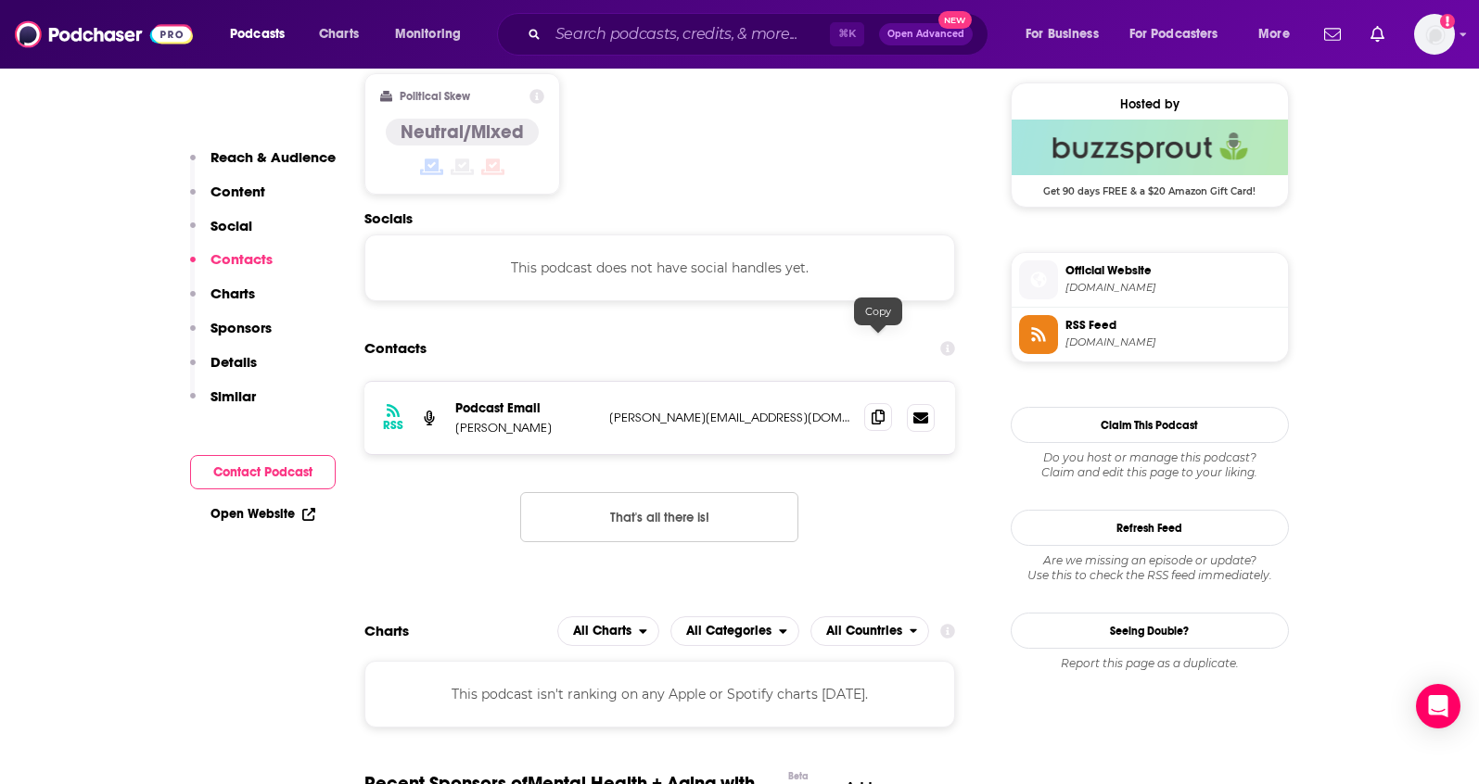
click at [885, 403] on span at bounding box center [878, 417] width 28 height 28
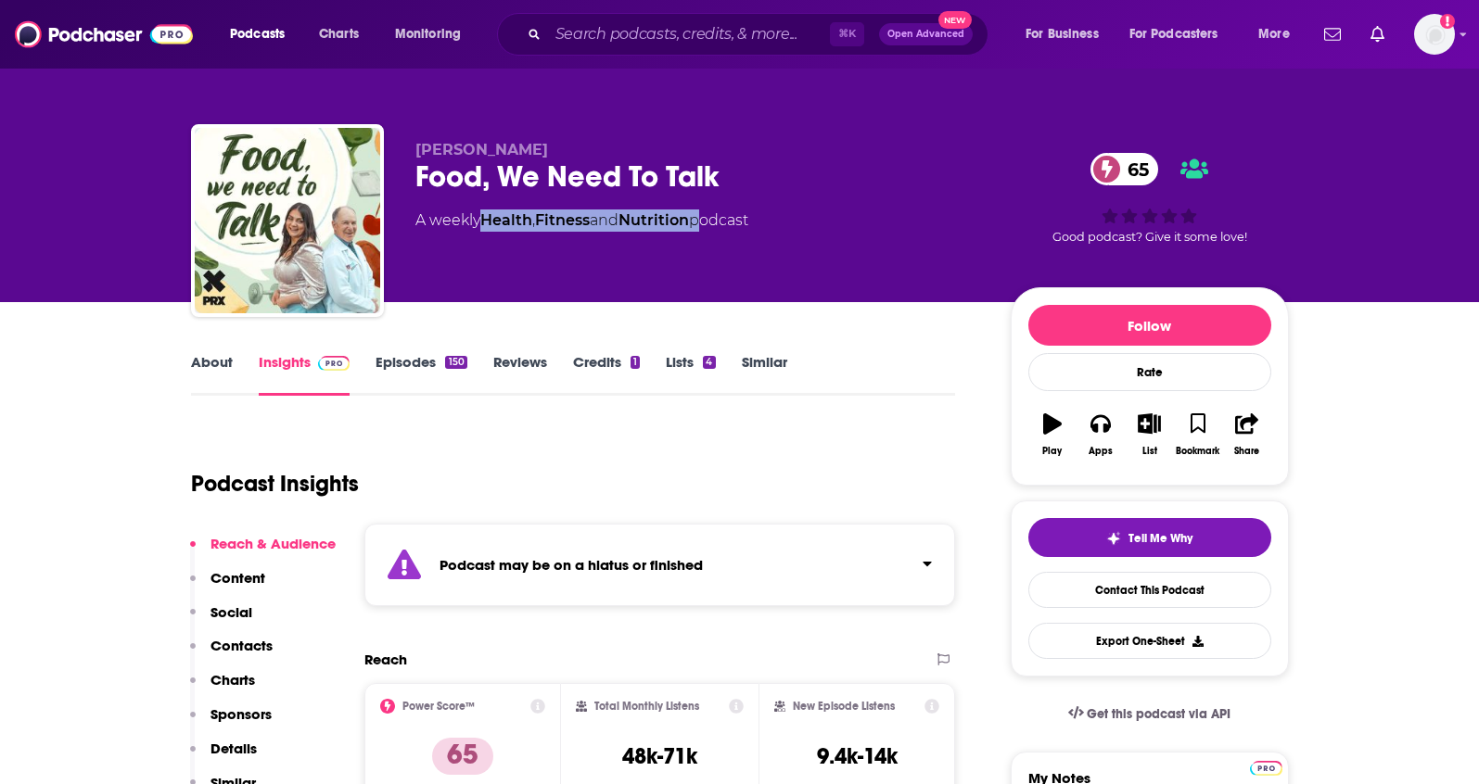
drag, startPoint x: 704, startPoint y: 225, endPoint x: 489, endPoint y: 226, distance: 214.1
click at [489, 226] on div "A weekly Health , Fitness and Nutrition podcast" at bounding box center [581, 221] width 333 height 22
drag, startPoint x: 520, startPoint y: 150, endPoint x: 693, endPoint y: 3, distance: 227.5
click at [415, 148] on p "Juna Gjata" at bounding box center [697, 150] width 565 height 18
copy span "Juna Gjata"
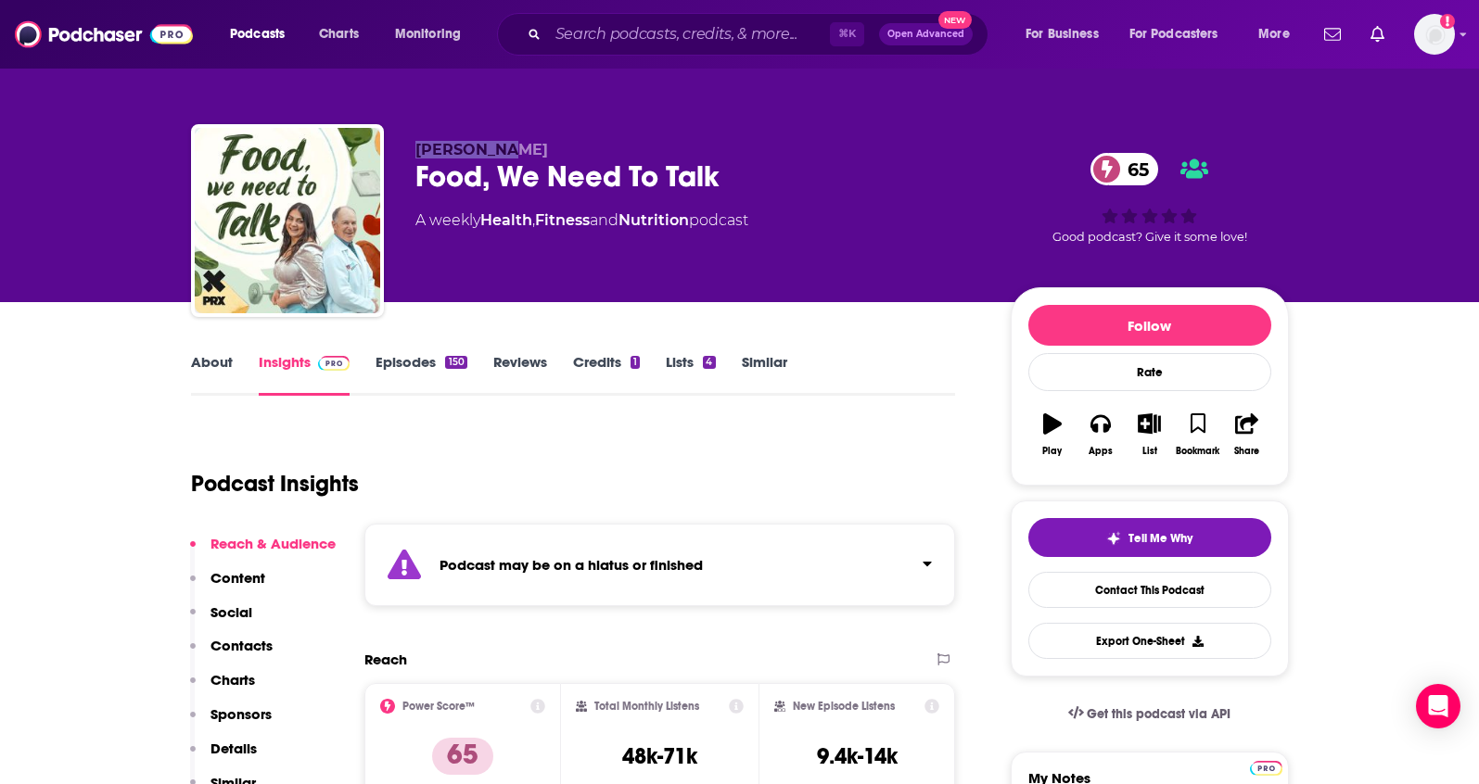
click at [238, 634] on button "Social" at bounding box center [221, 621] width 62 height 34
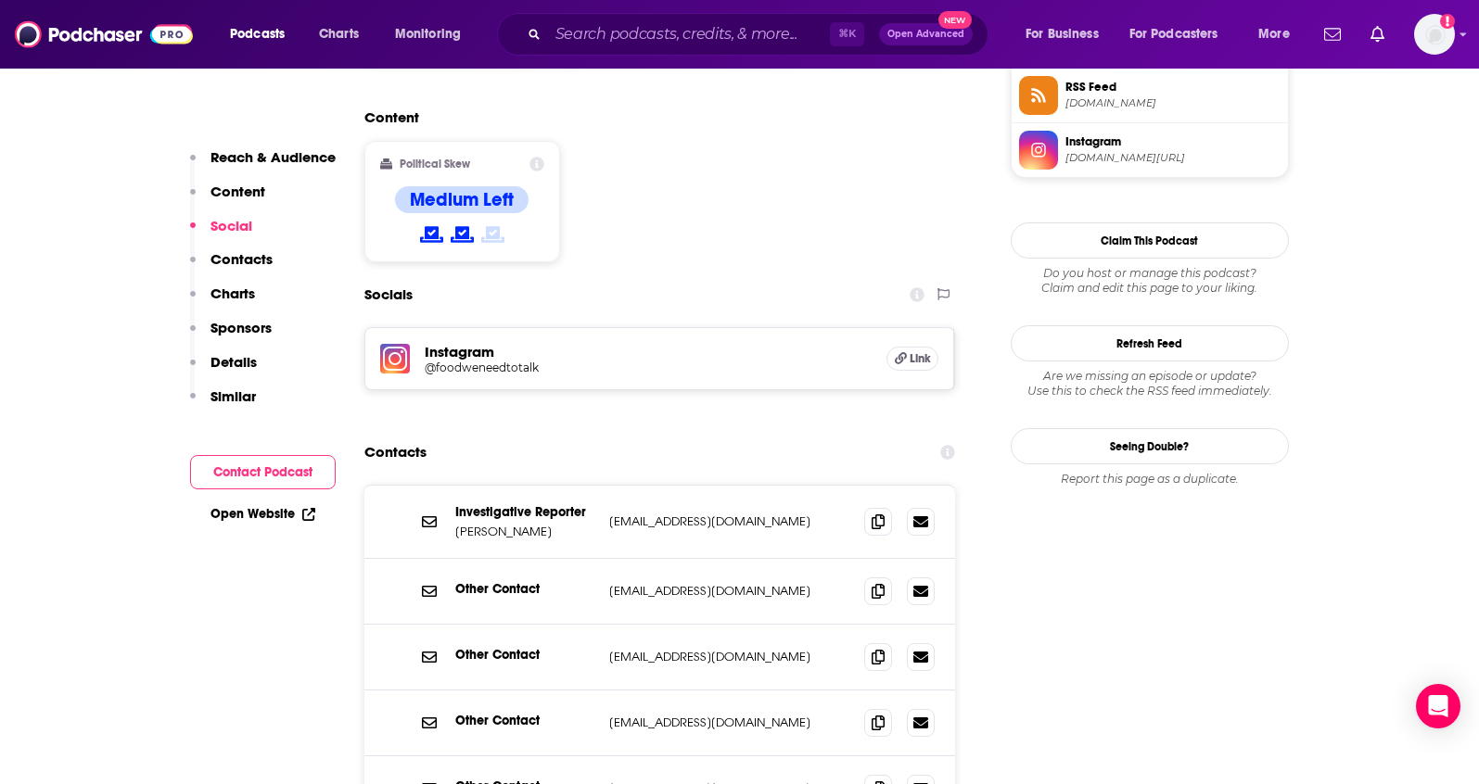
scroll to position [1620, 0]
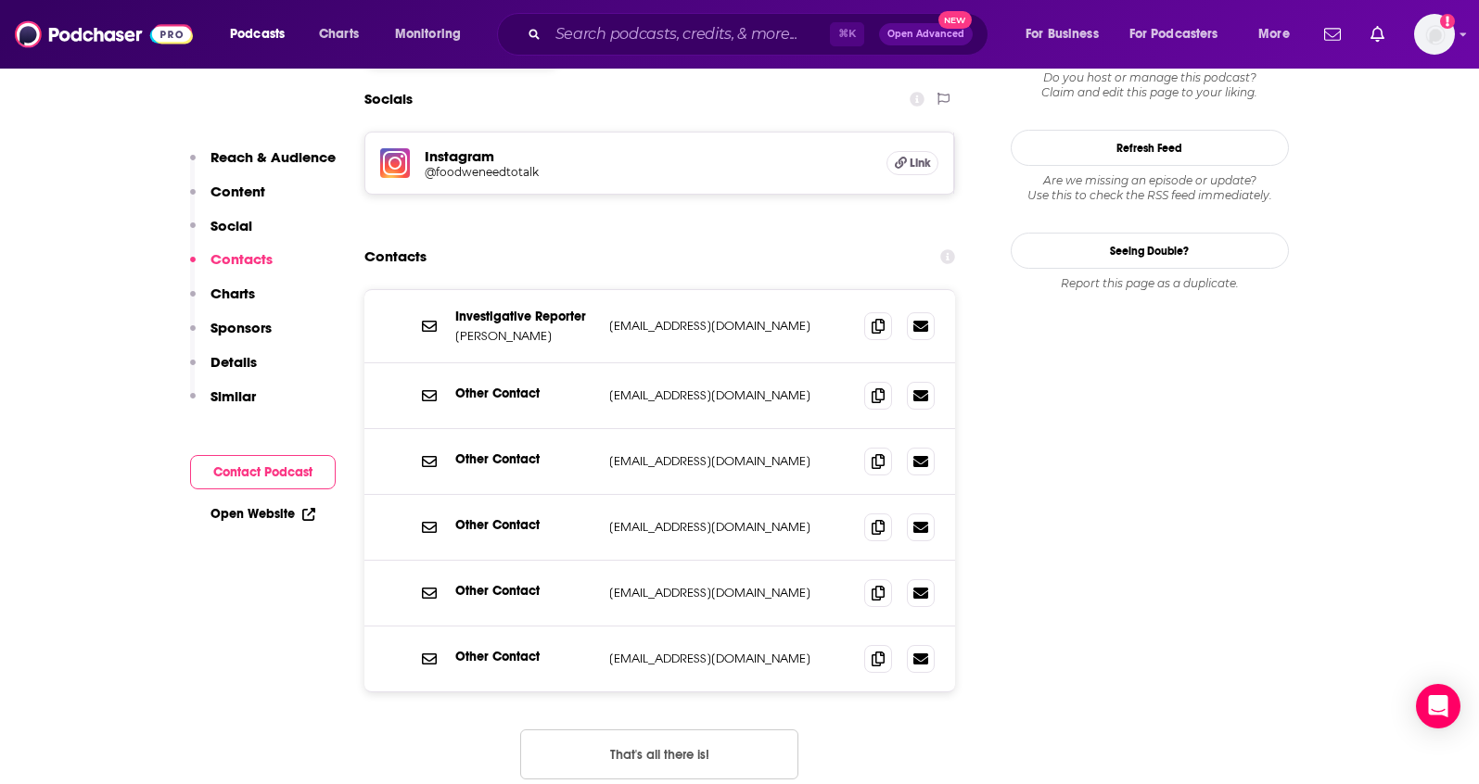
scroll to position [1734, 0]
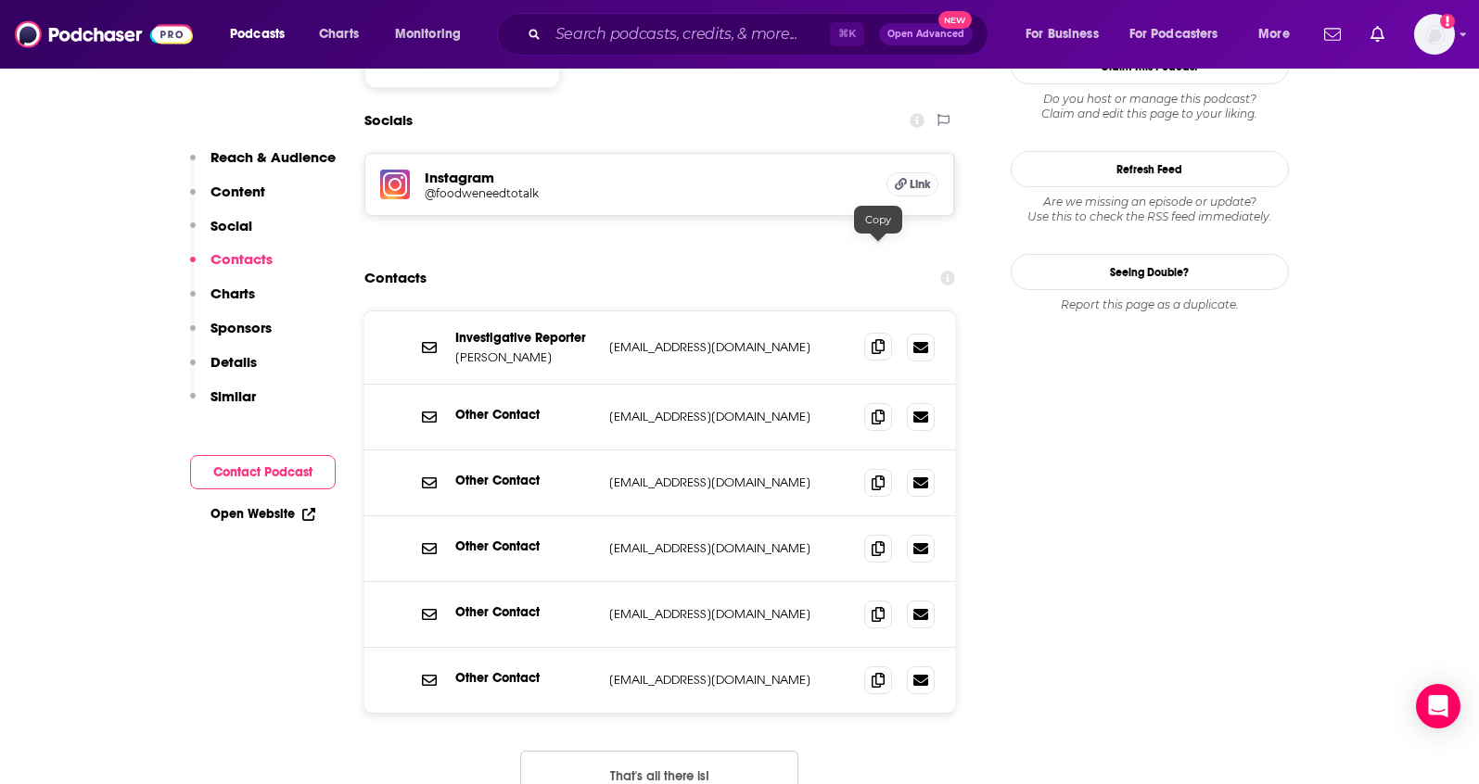
click at [875, 339] on icon at bounding box center [877, 346] width 13 height 15
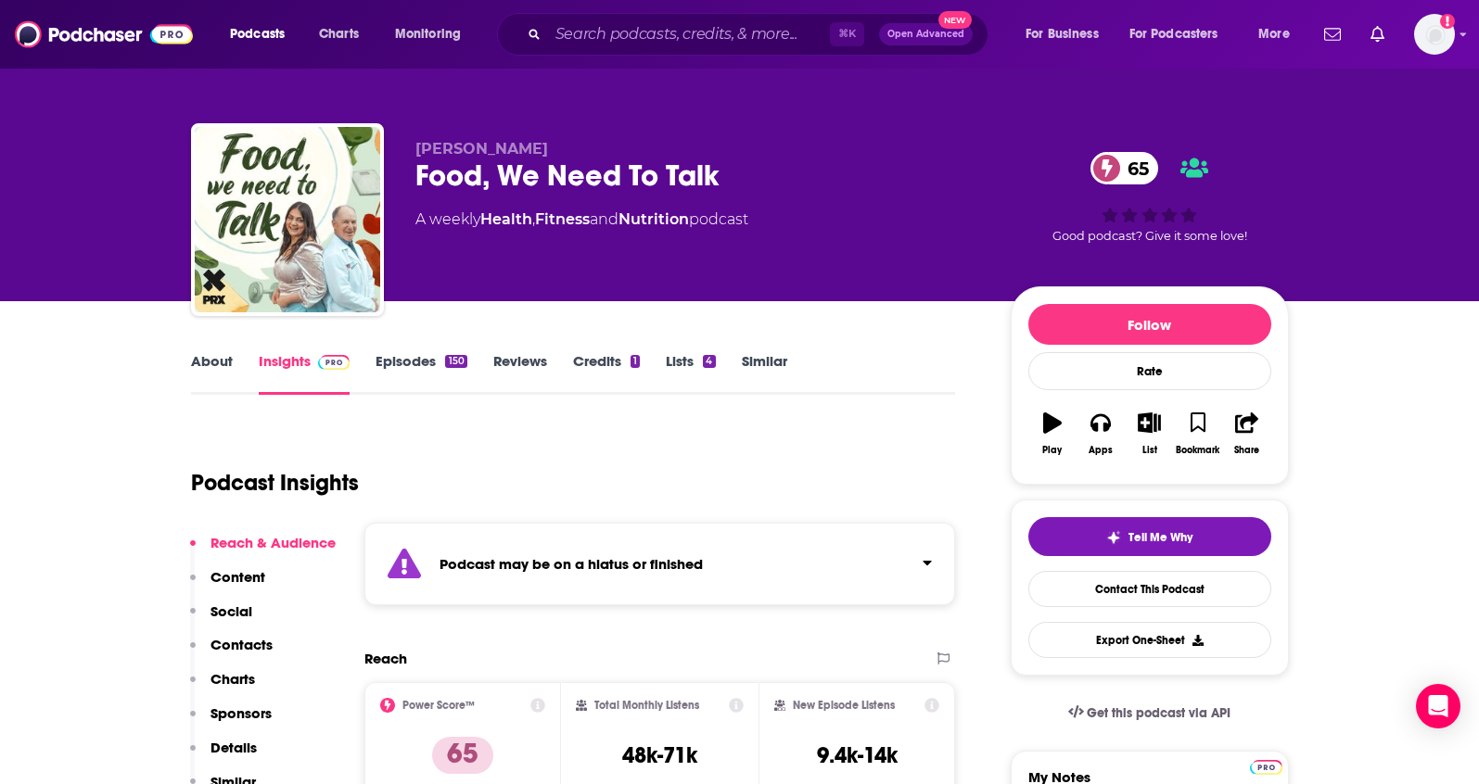
scroll to position [0, 0]
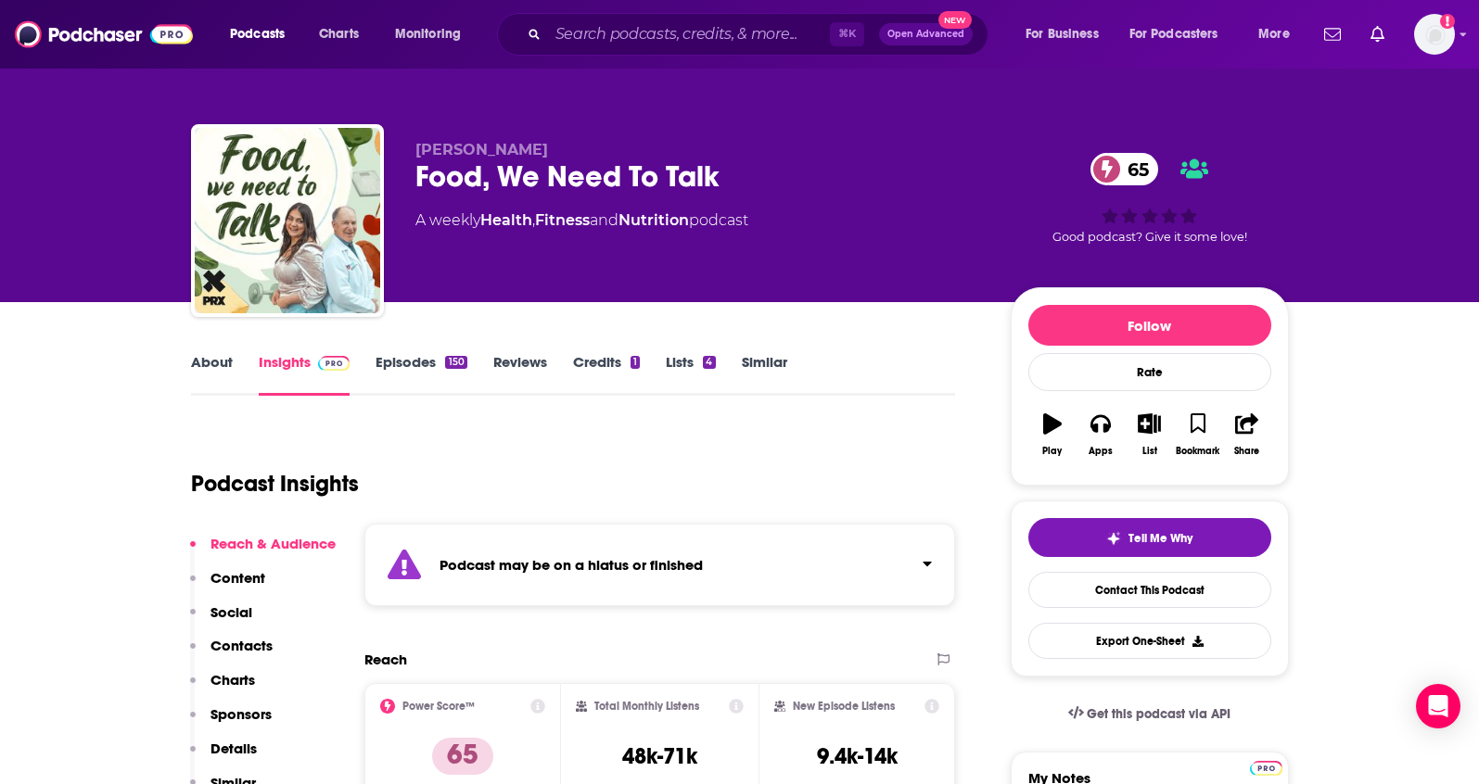
click at [224, 374] on link "About" at bounding box center [212, 374] width 42 height 43
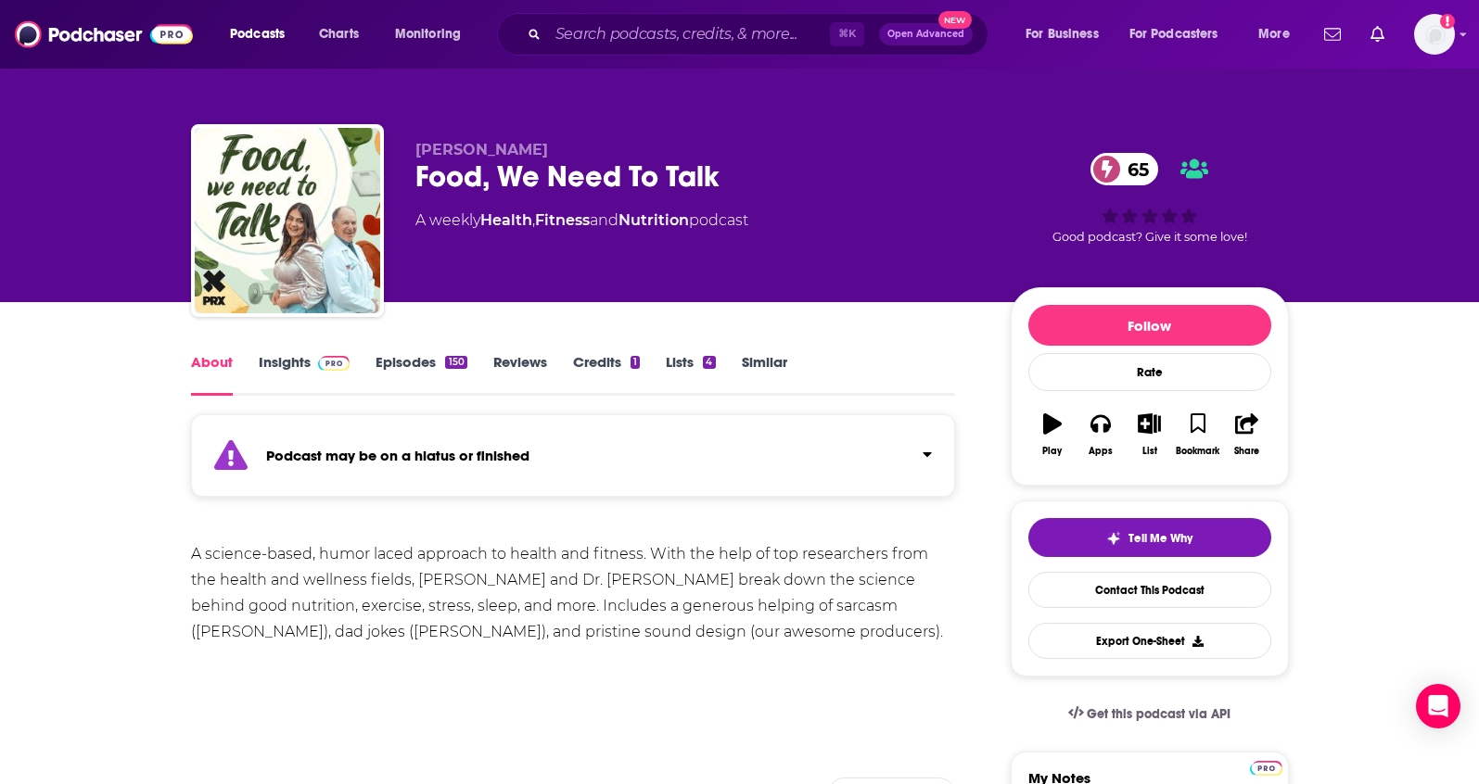
click at [285, 368] on link "Insights" at bounding box center [305, 374] width 92 height 43
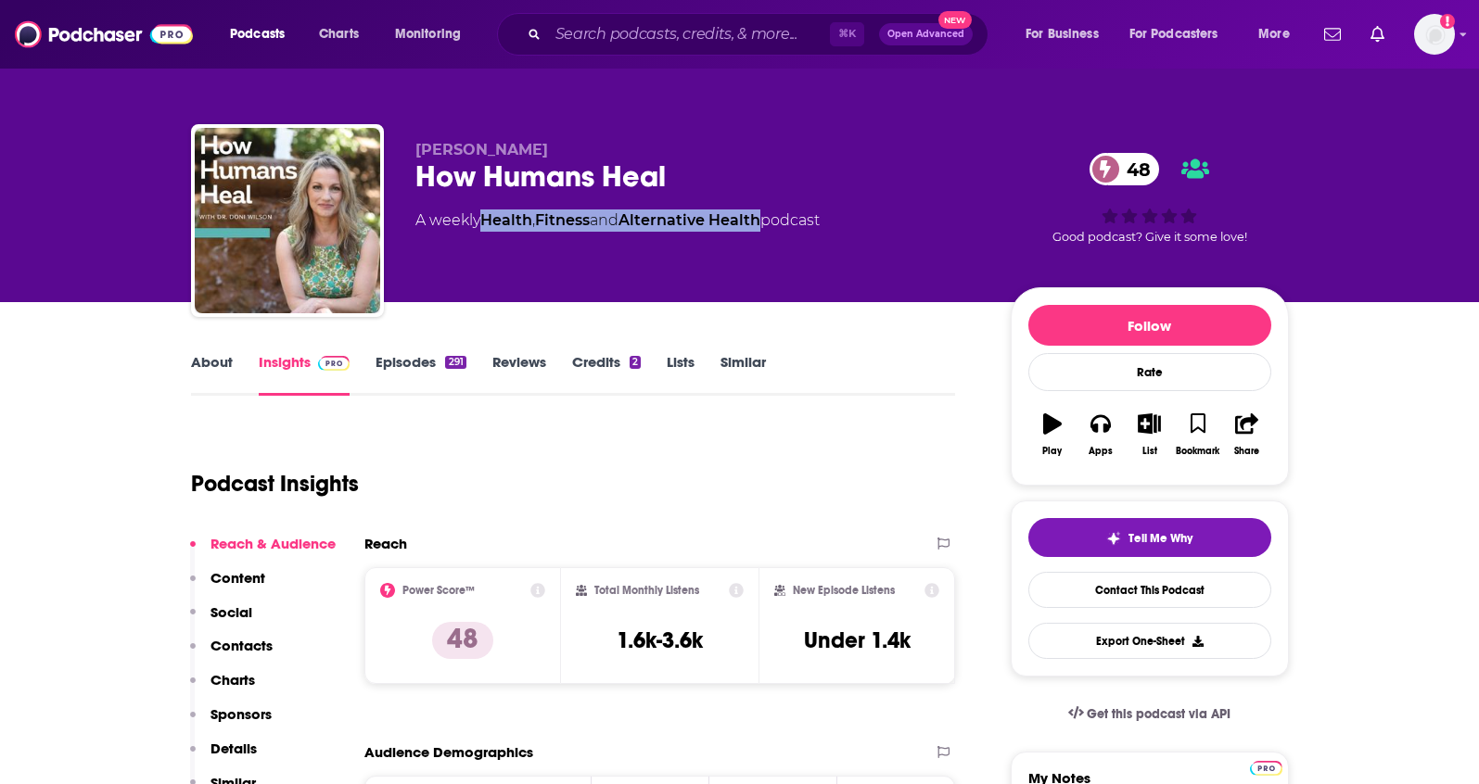
drag, startPoint x: 773, startPoint y: 222, endPoint x: 489, endPoint y: 226, distance: 284.6
click at [489, 226] on div "A weekly Health , Fitness and Alternative Health podcast" at bounding box center [617, 221] width 404 height 22
copy div "Health , Fitness and Alternative Health"
drag, startPoint x: 585, startPoint y: 154, endPoint x: 415, endPoint y: 156, distance: 169.7
click at [415, 156] on p "[PERSON_NAME]" at bounding box center [697, 150] width 565 height 18
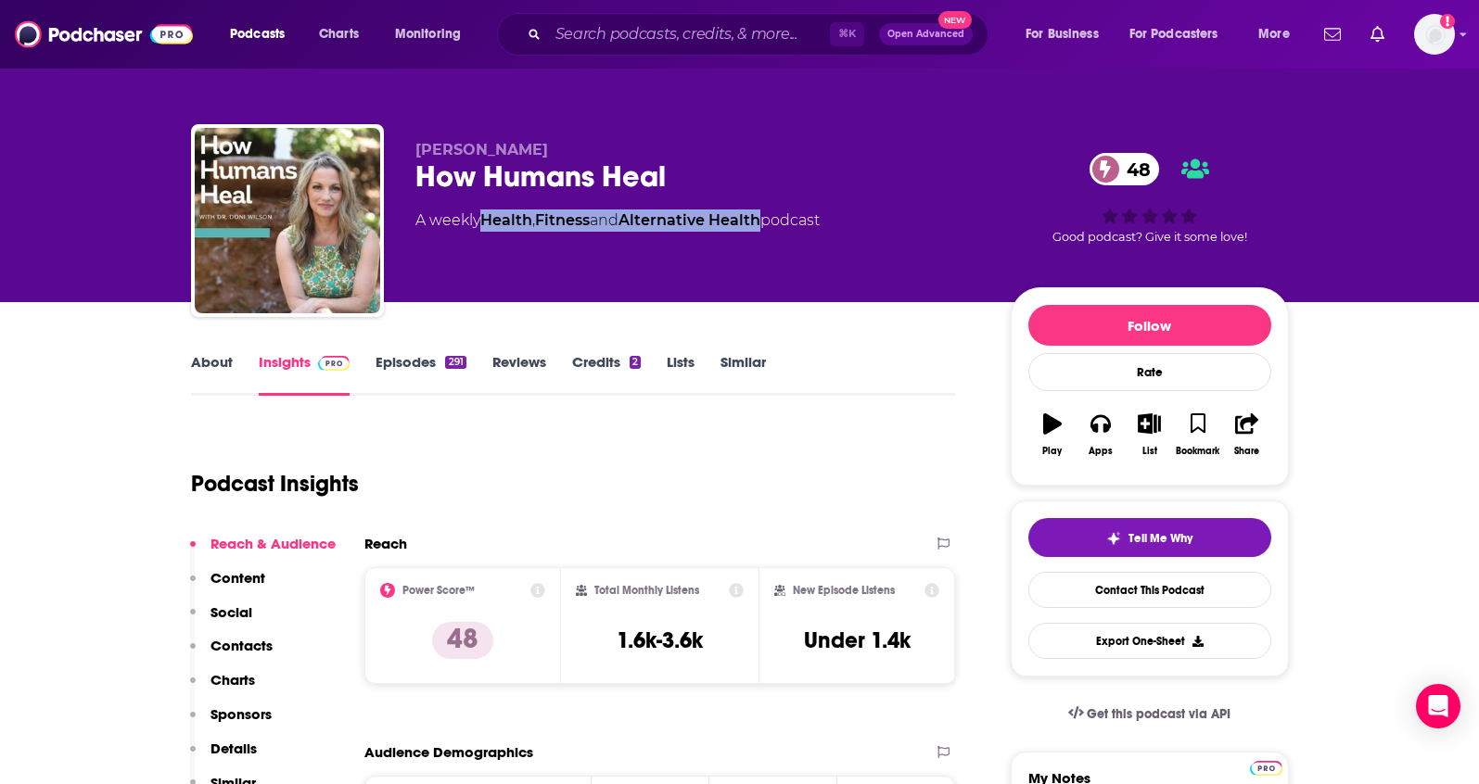
copy span "[PERSON_NAME]"
click at [225, 637] on p "Contacts" at bounding box center [241, 646] width 62 height 18
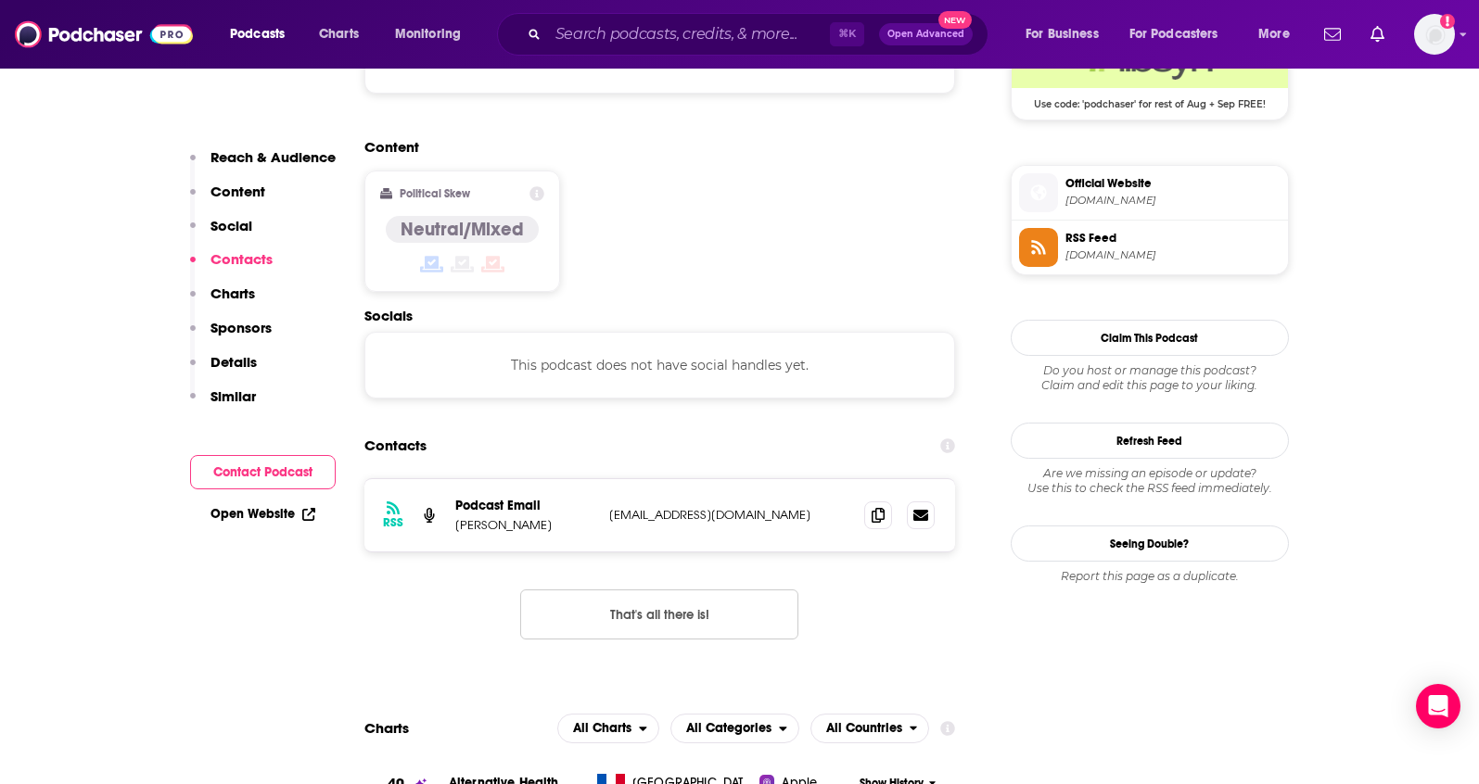
scroll to position [1469, 0]
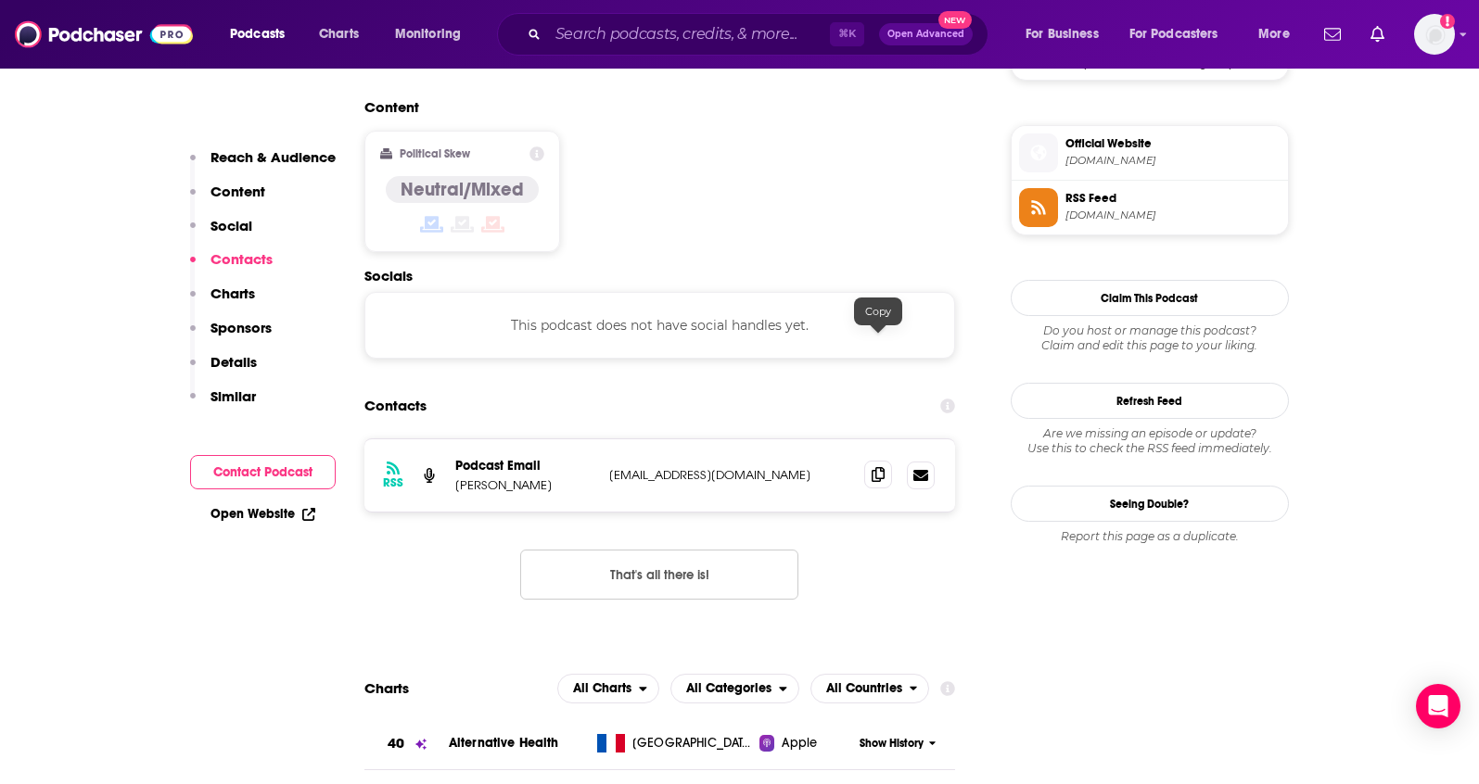
click at [880, 467] on icon at bounding box center [877, 474] width 13 height 15
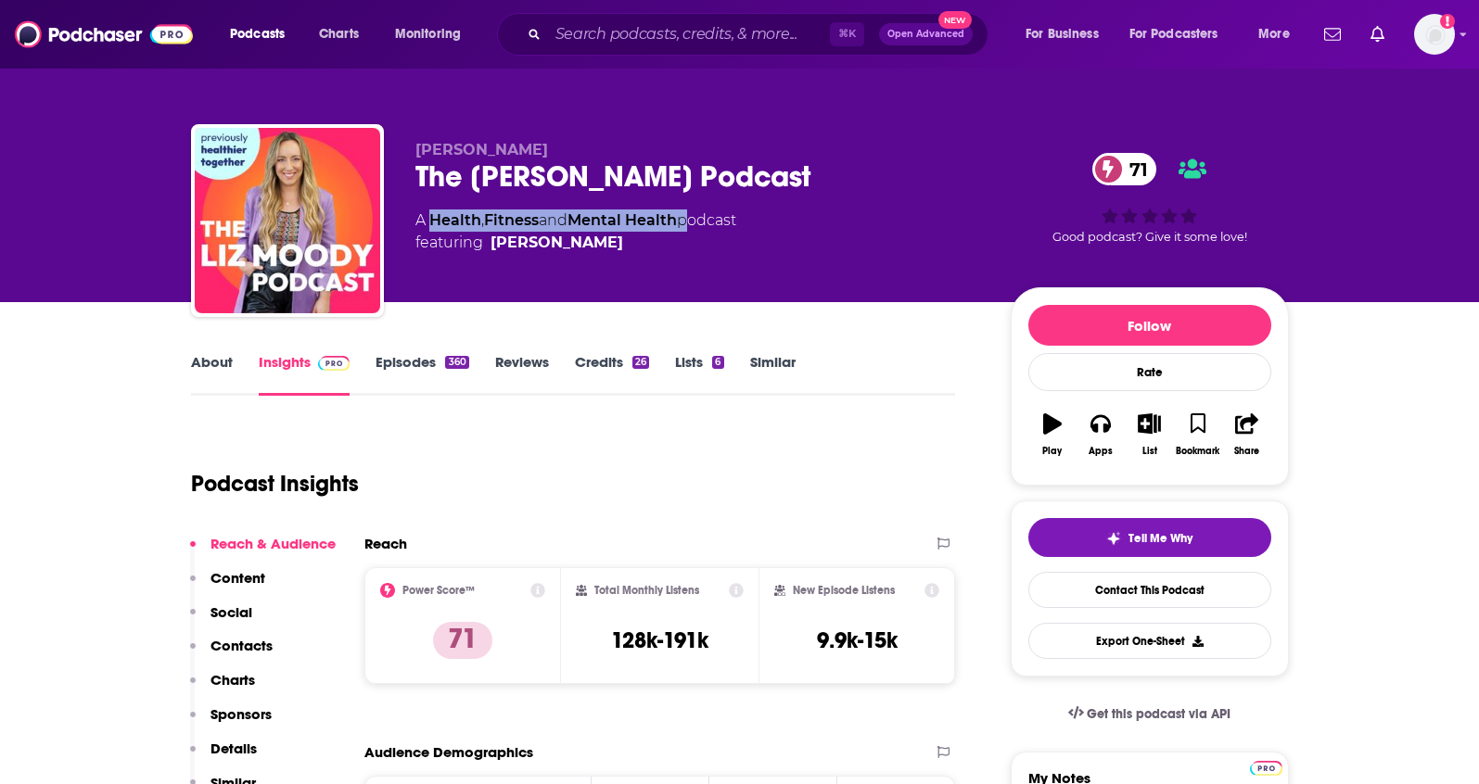
drag, startPoint x: 690, startPoint y: 221, endPoint x: 429, endPoint y: 218, distance: 260.5
click at [429, 218] on div "A Health , Fitness and Mental Health podcast featuring [PERSON_NAME]" at bounding box center [575, 232] width 321 height 44
copy div "Health , Fitness and Mental Health"
click at [264, 648] on p "Contacts" at bounding box center [241, 646] width 62 height 18
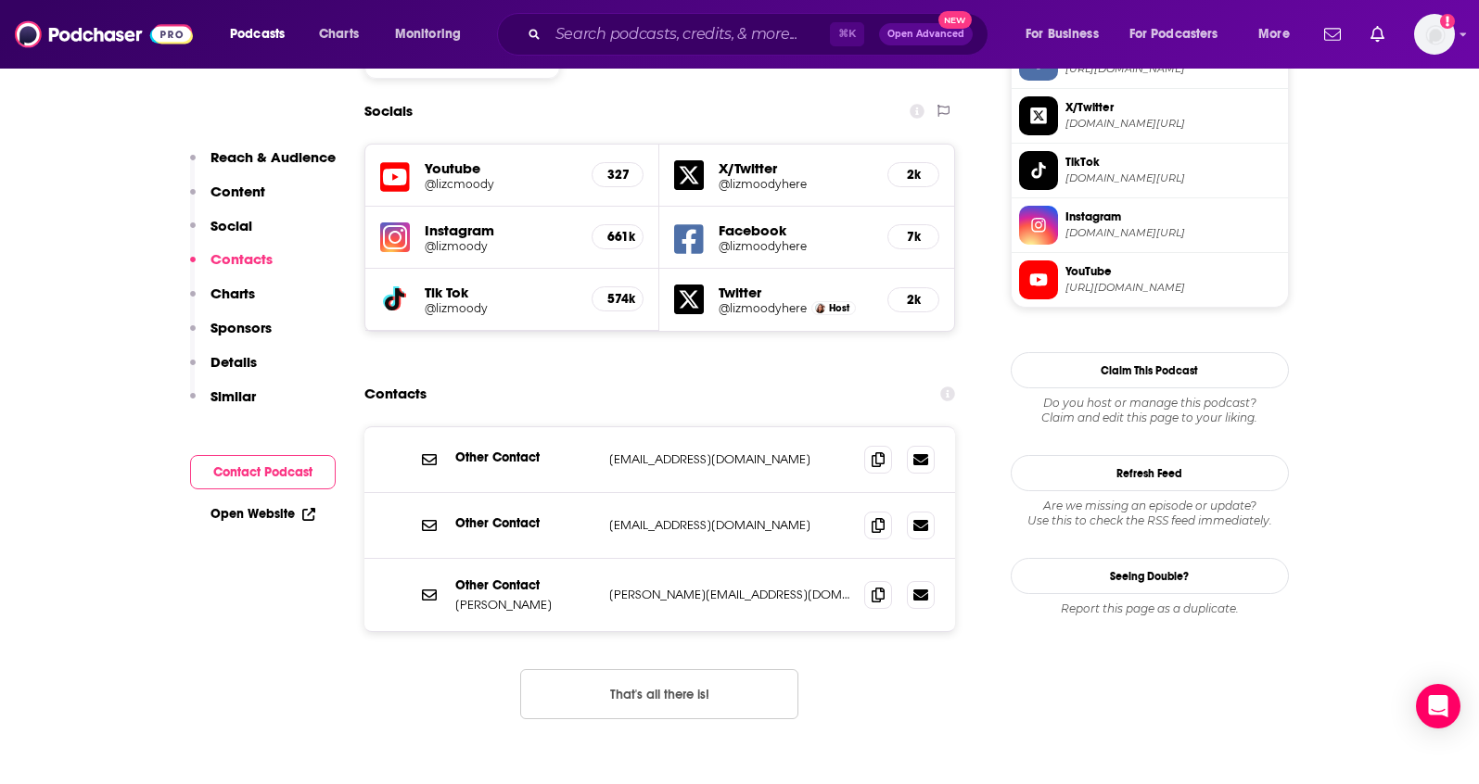
scroll to position [1652, 0]
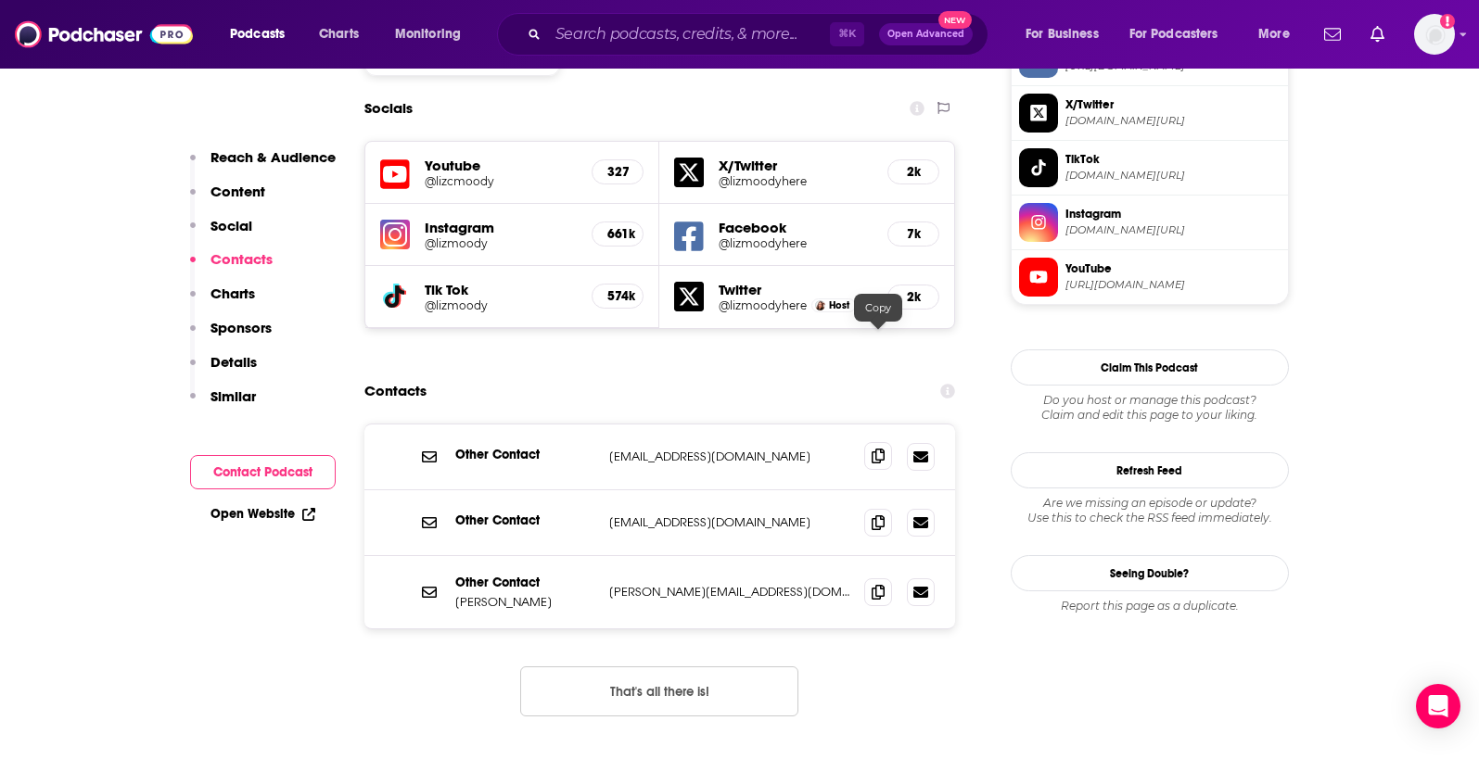
click at [878, 449] on icon at bounding box center [877, 456] width 13 height 15
click at [876, 578] on span at bounding box center [878, 592] width 28 height 28
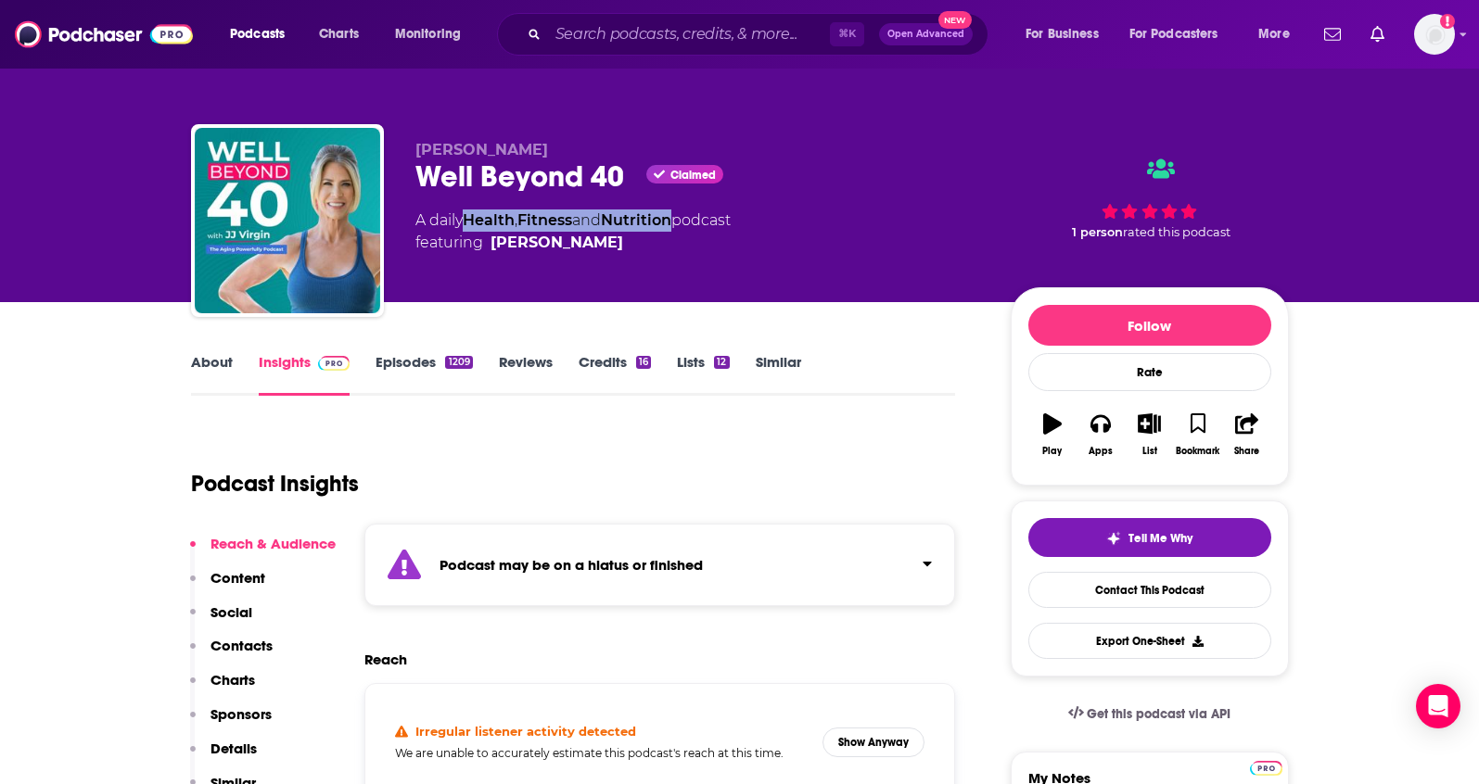
drag, startPoint x: 685, startPoint y: 222, endPoint x: 475, endPoint y: 214, distance: 210.6
click at [472, 217] on div "A daily Health , Fitness and Nutrition podcast featuring [PERSON_NAME]" at bounding box center [572, 232] width 315 height 44
copy div "Health , Fitness and Nutrition"
drag, startPoint x: 503, startPoint y: 150, endPoint x: 392, endPoint y: 152, distance: 111.3
click at [392, 152] on div "[PERSON_NAME] Well Beyond 40 Claimed A daily Health , Fitness and Nutrition pod…" at bounding box center [740, 224] width 1098 height 200
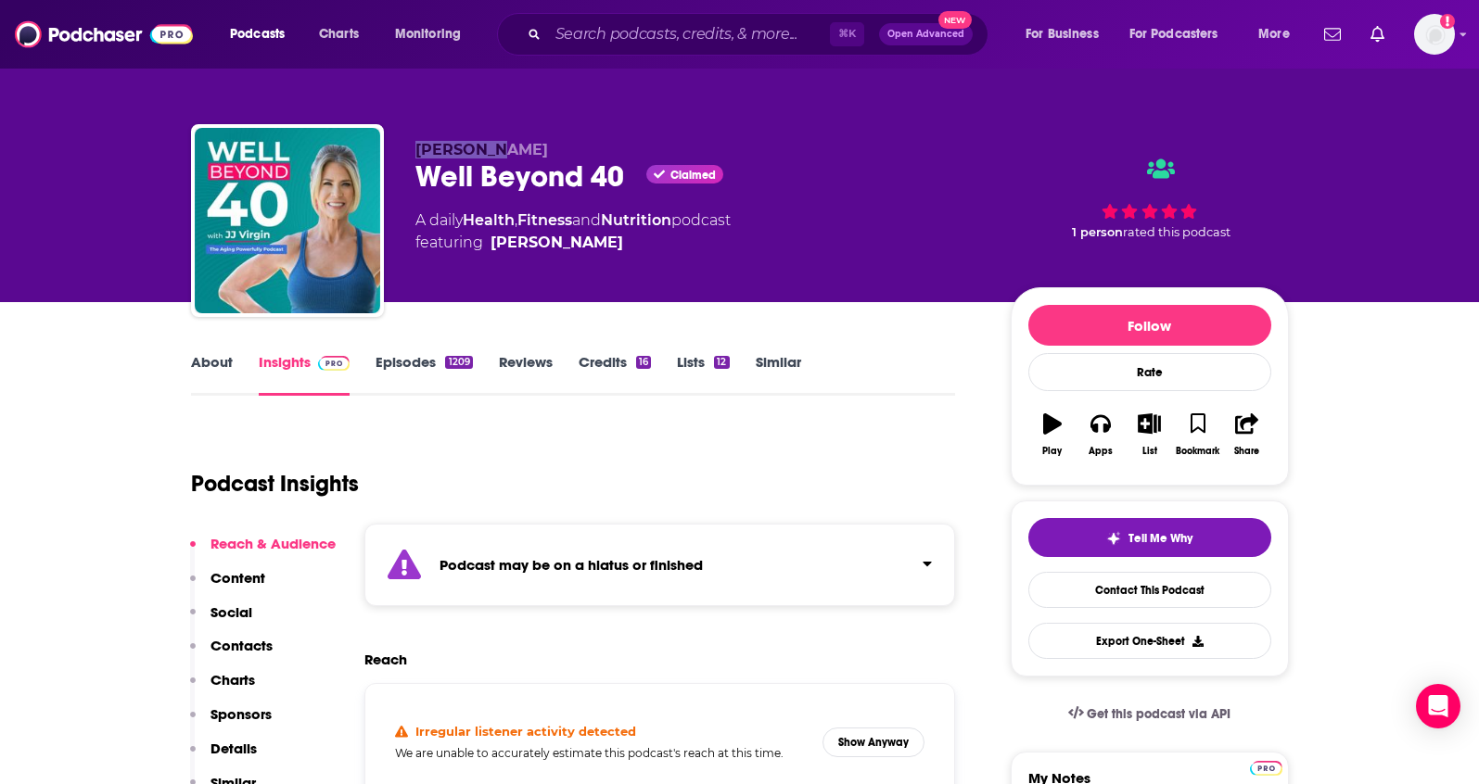
copy span "[PERSON_NAME]"
click at [203, 375] on link "About" at bounding box center [212, 374] width 42 height 43
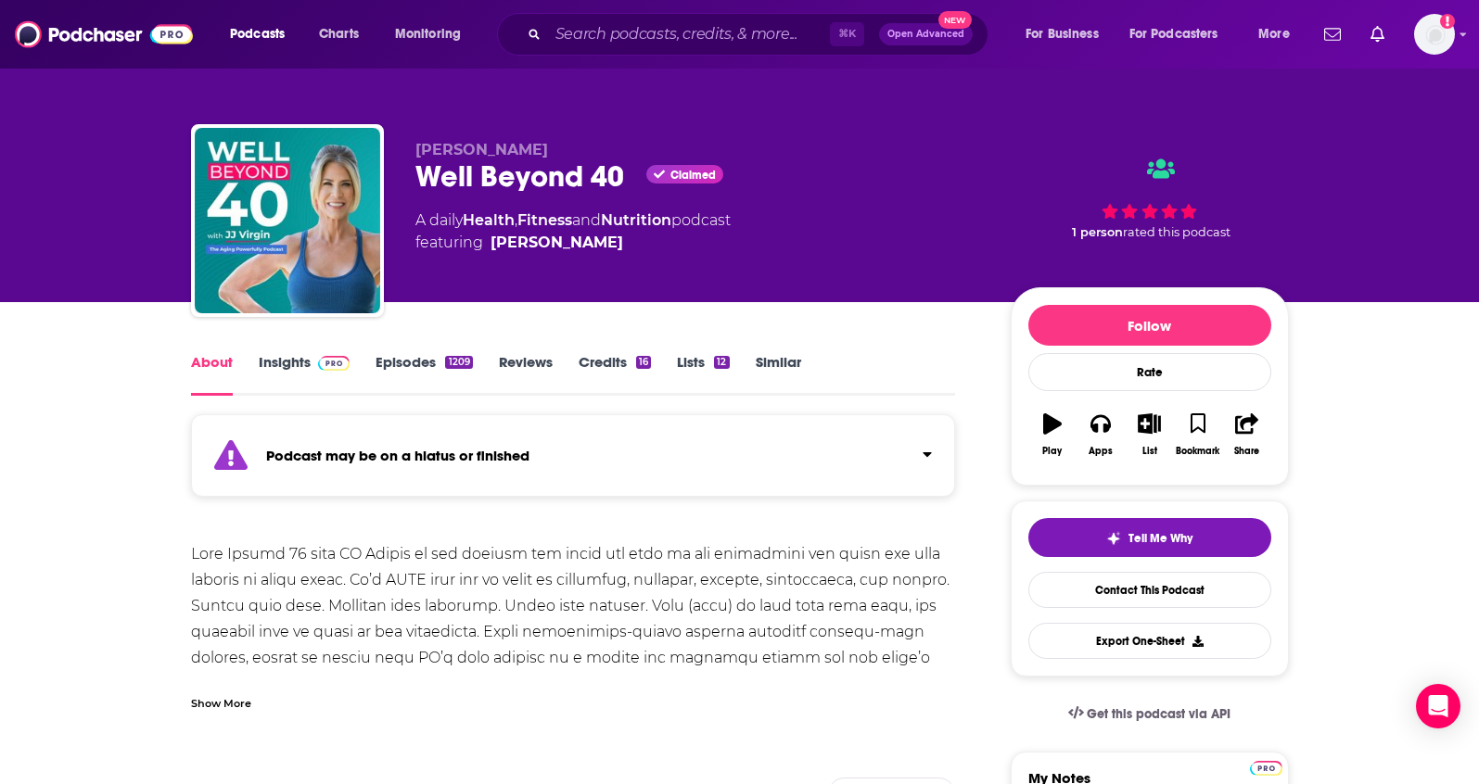
click at [287, 364] on link "Insights" at bounding box center [305, 374] width 92 height 43
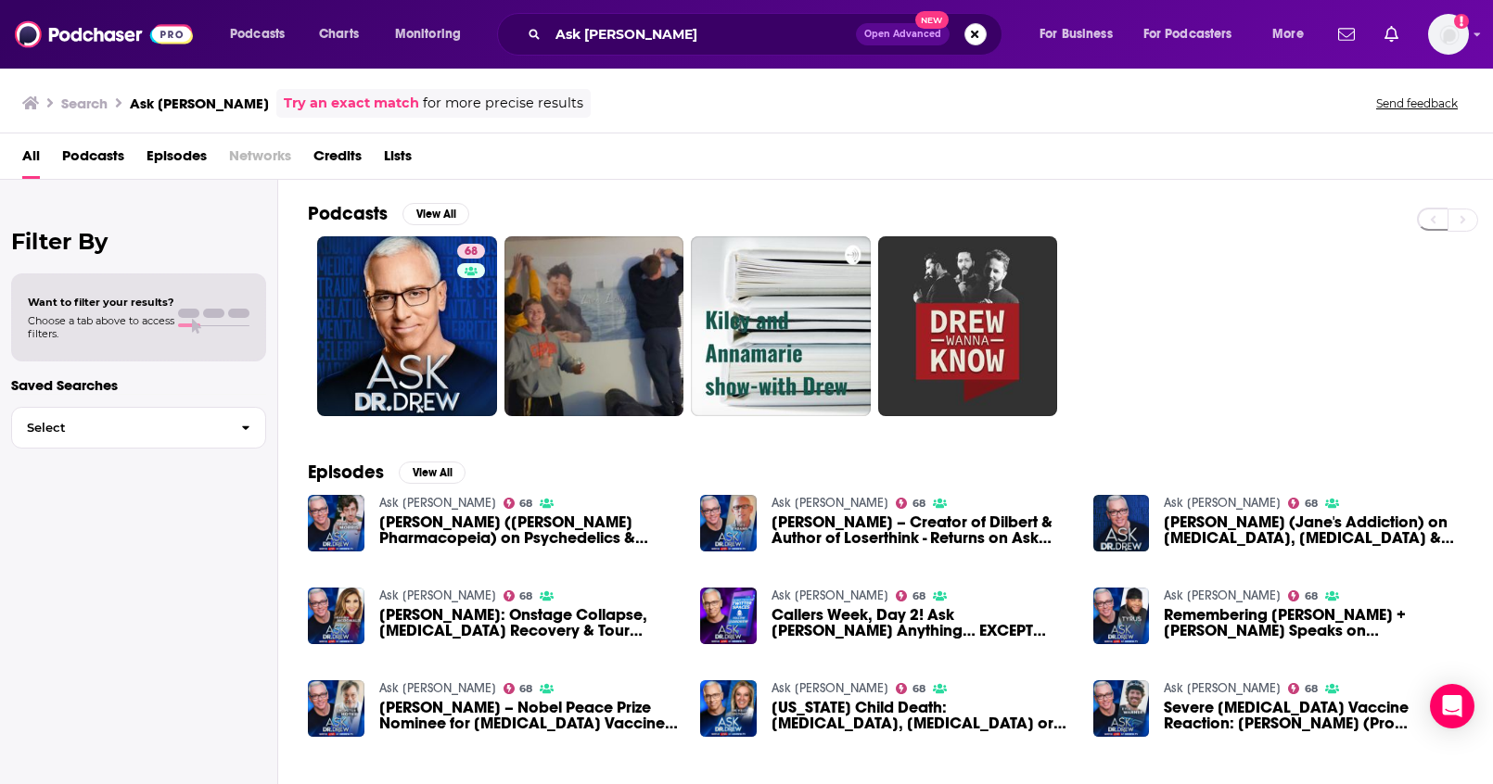
click at [978, 32] on button "Search podcasts, credits, & more..." at bounding box center [975, 34] width 22 height 22
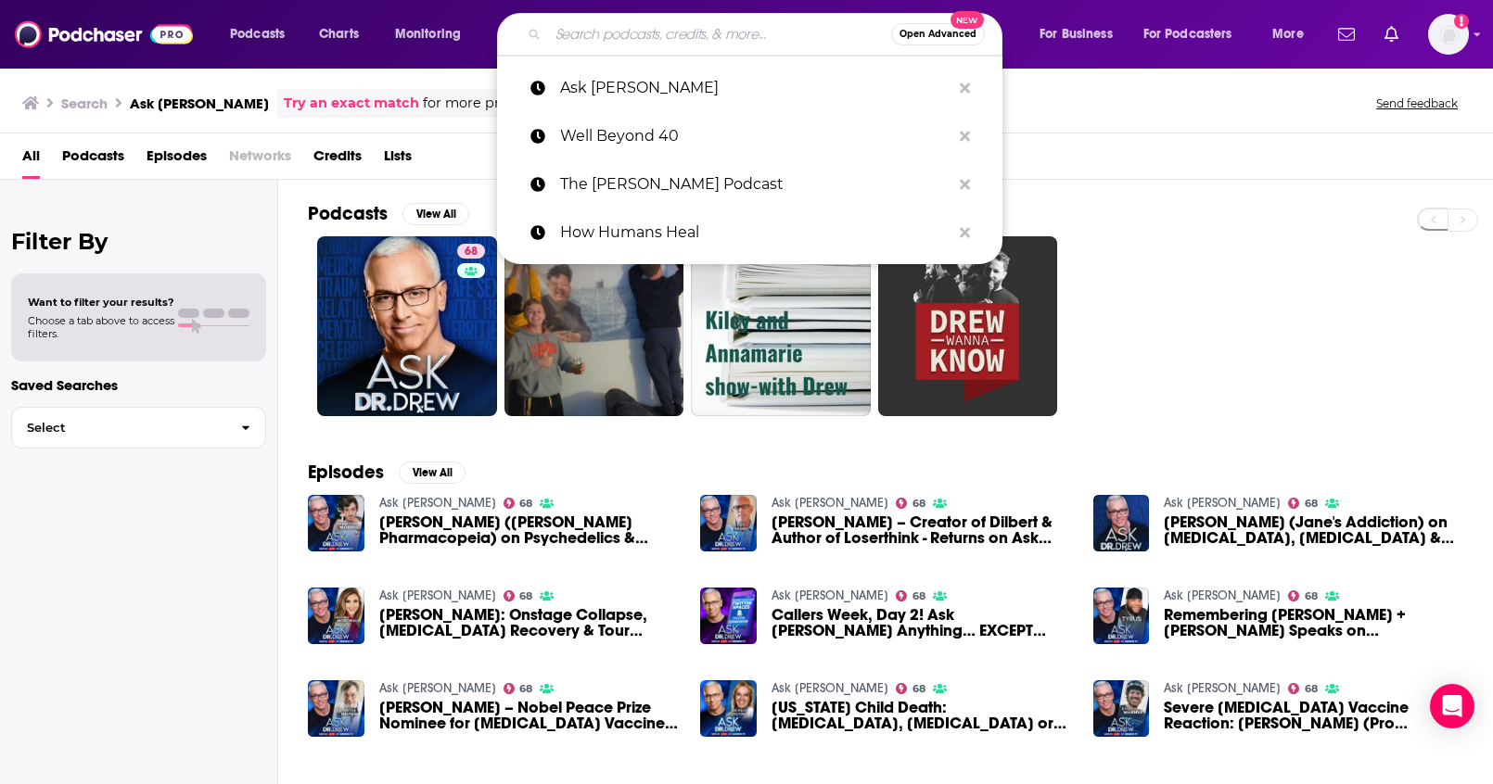
paste input "Align Podcast"
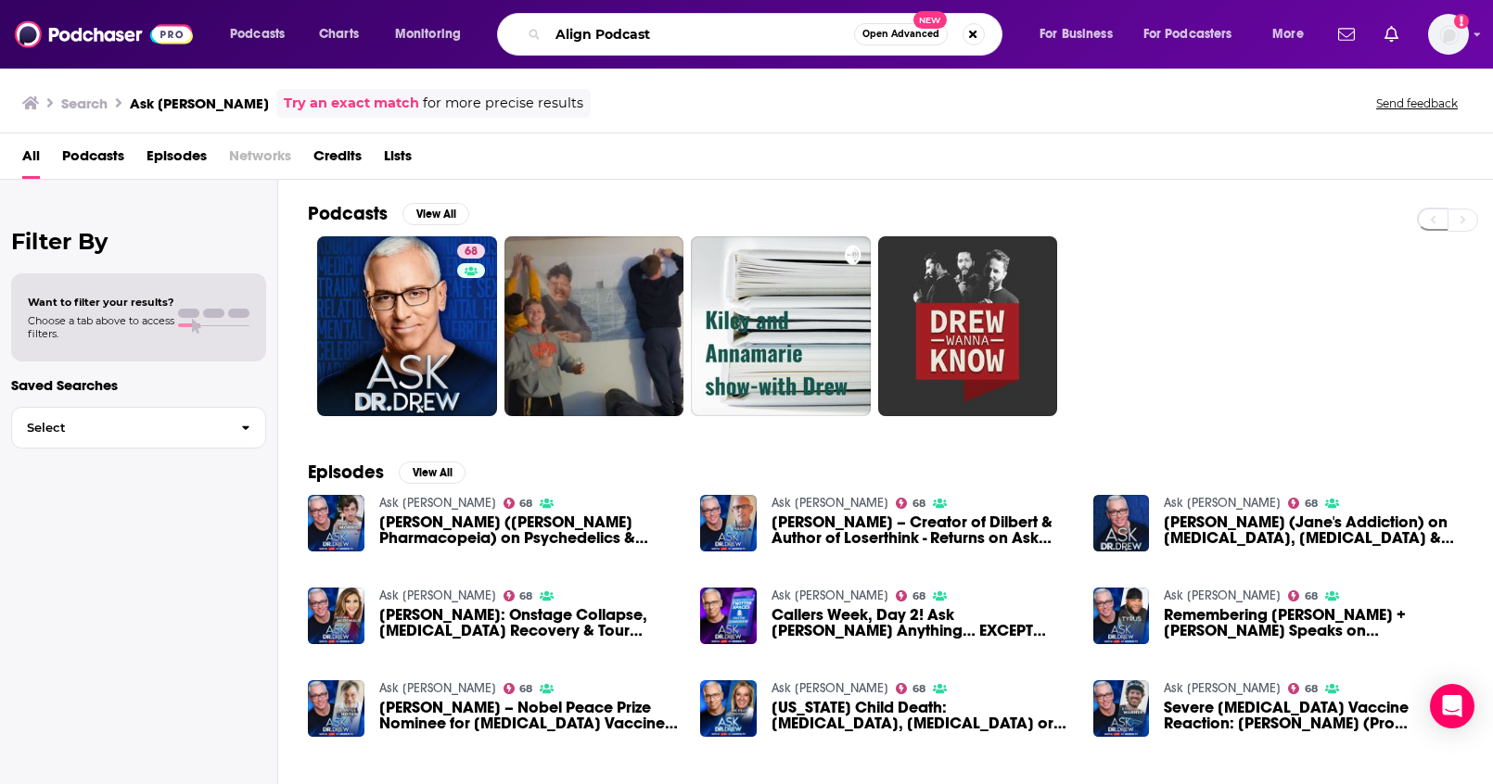
type input "Align Podcast"
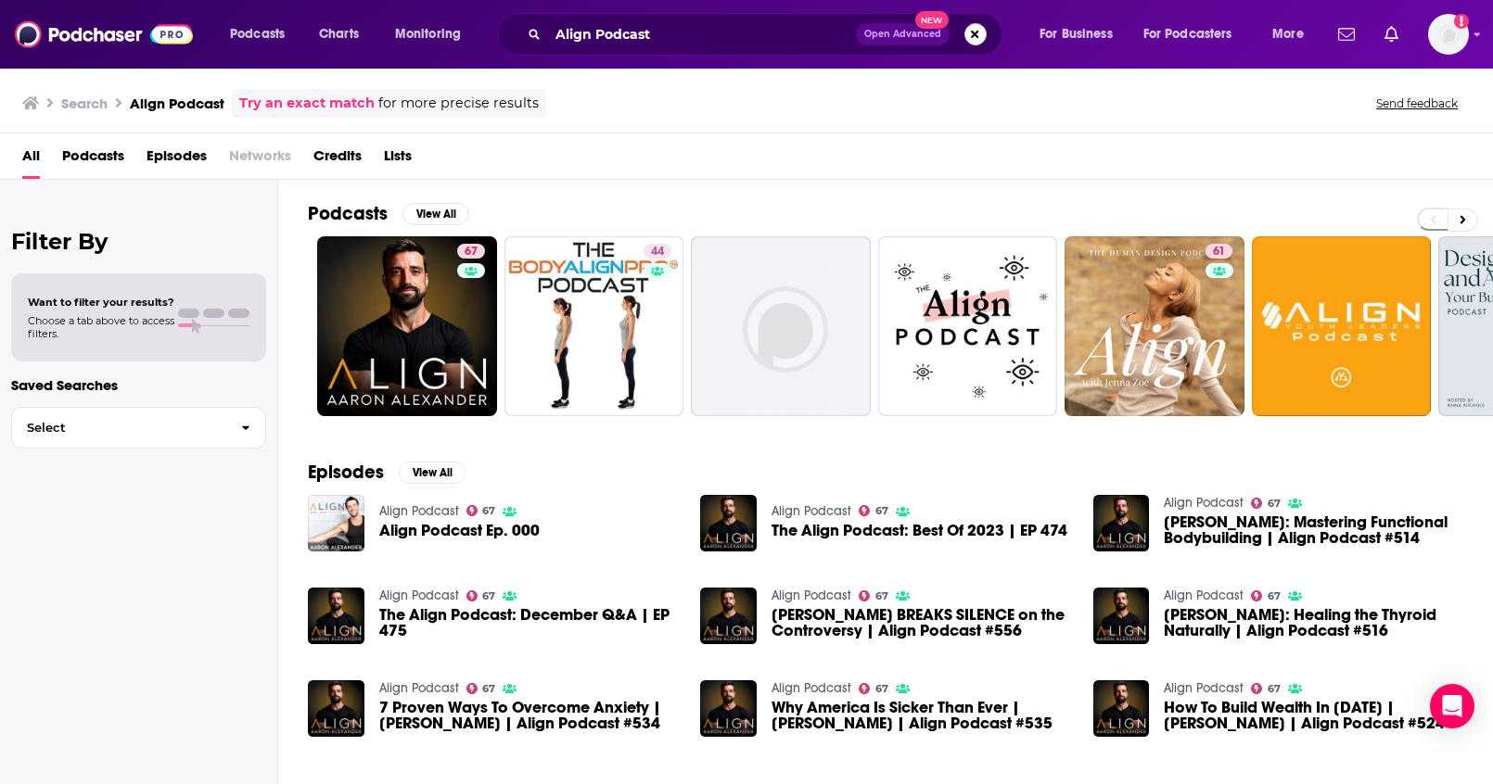
click at [974, 33] on button "Search podcasts, credits, & more..." at bounding box center [975, 34] width 22 height 22
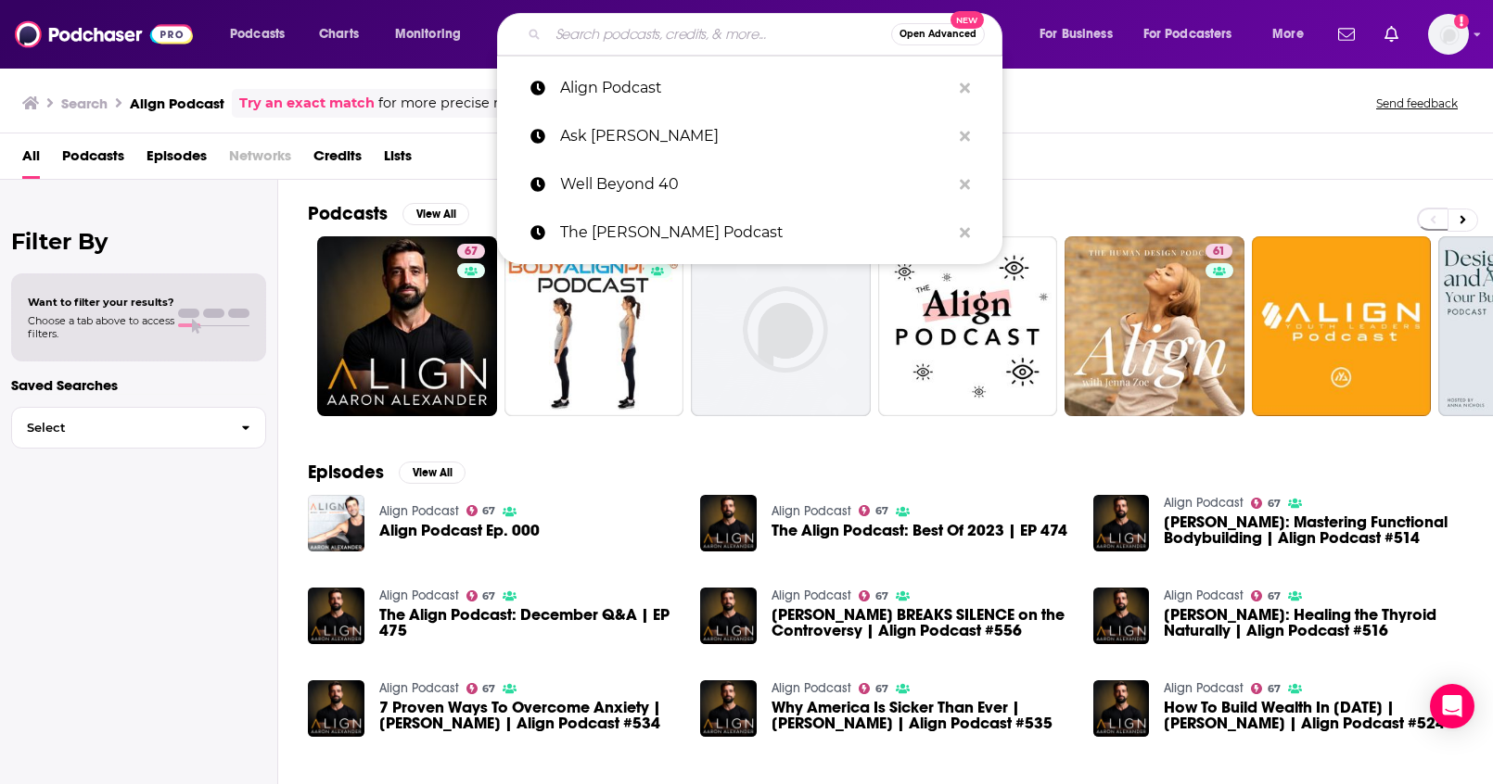
paste input "Feel Better, Live More with Dr Rangan Chatterjee"
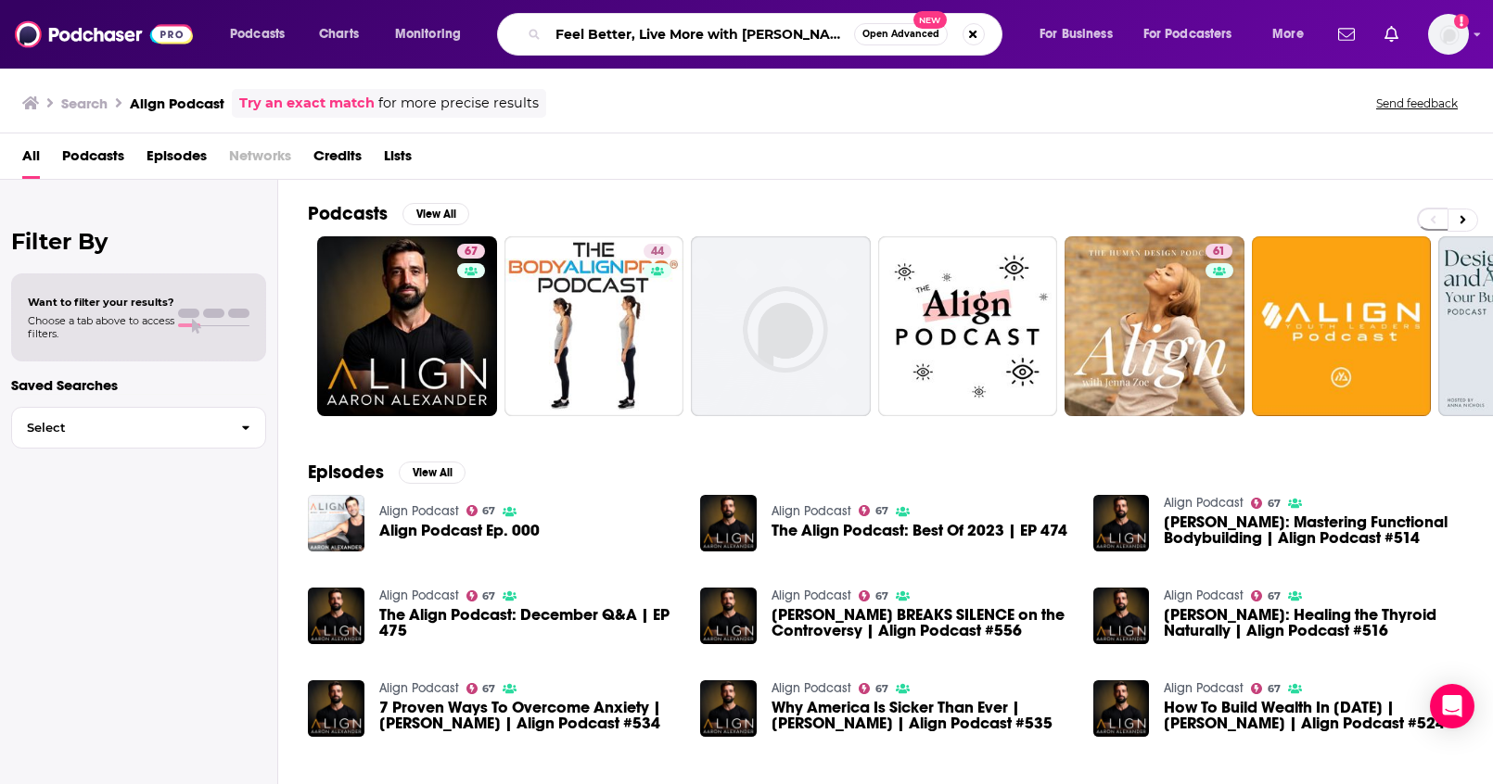
scroll to position [0, 44]
type input "Feel Better, Live More with Dr Rangan Chatterjee"
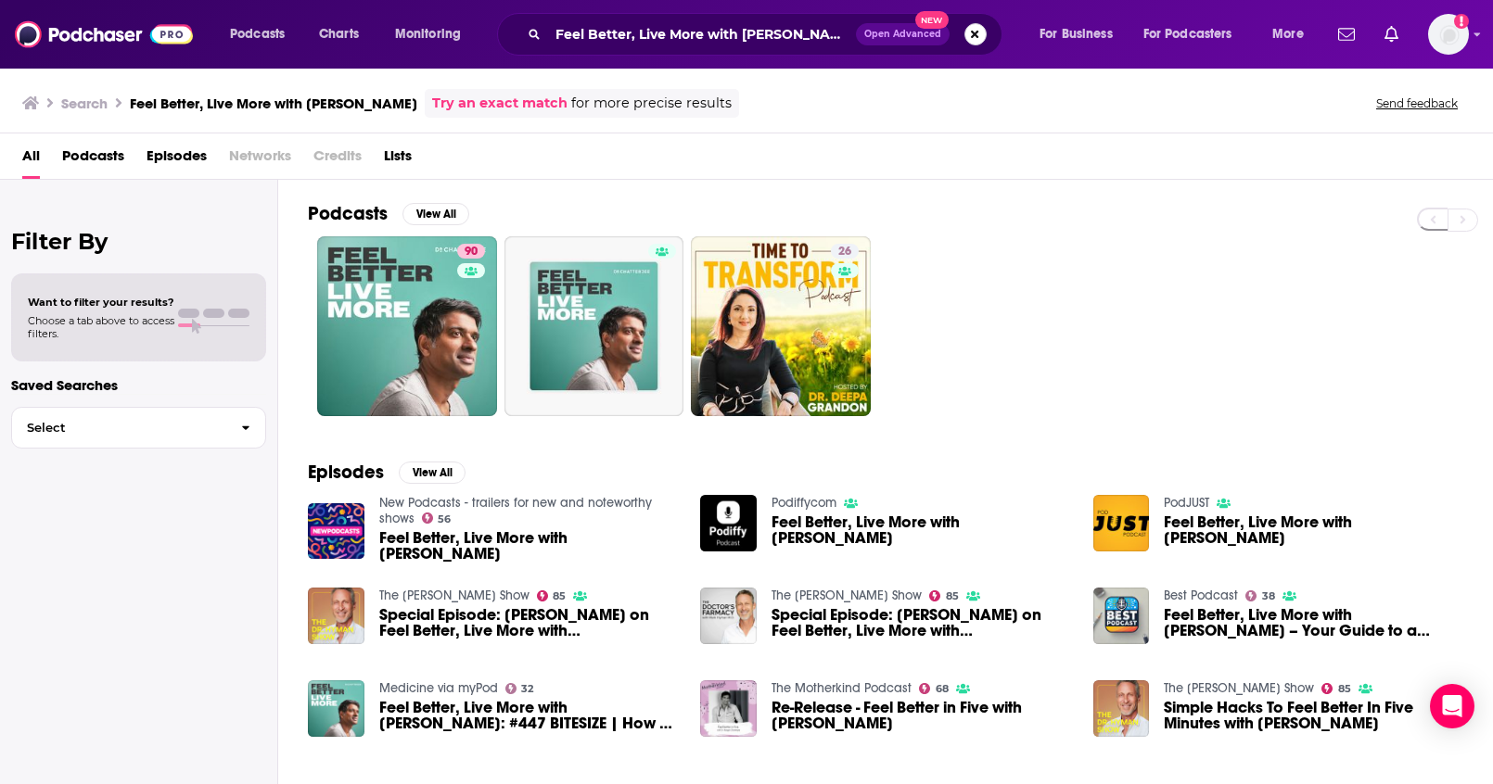
click at [974, 37] on button "Search podcasts, credits, & more..." at bounding box center [975, 34] width 22 height 22
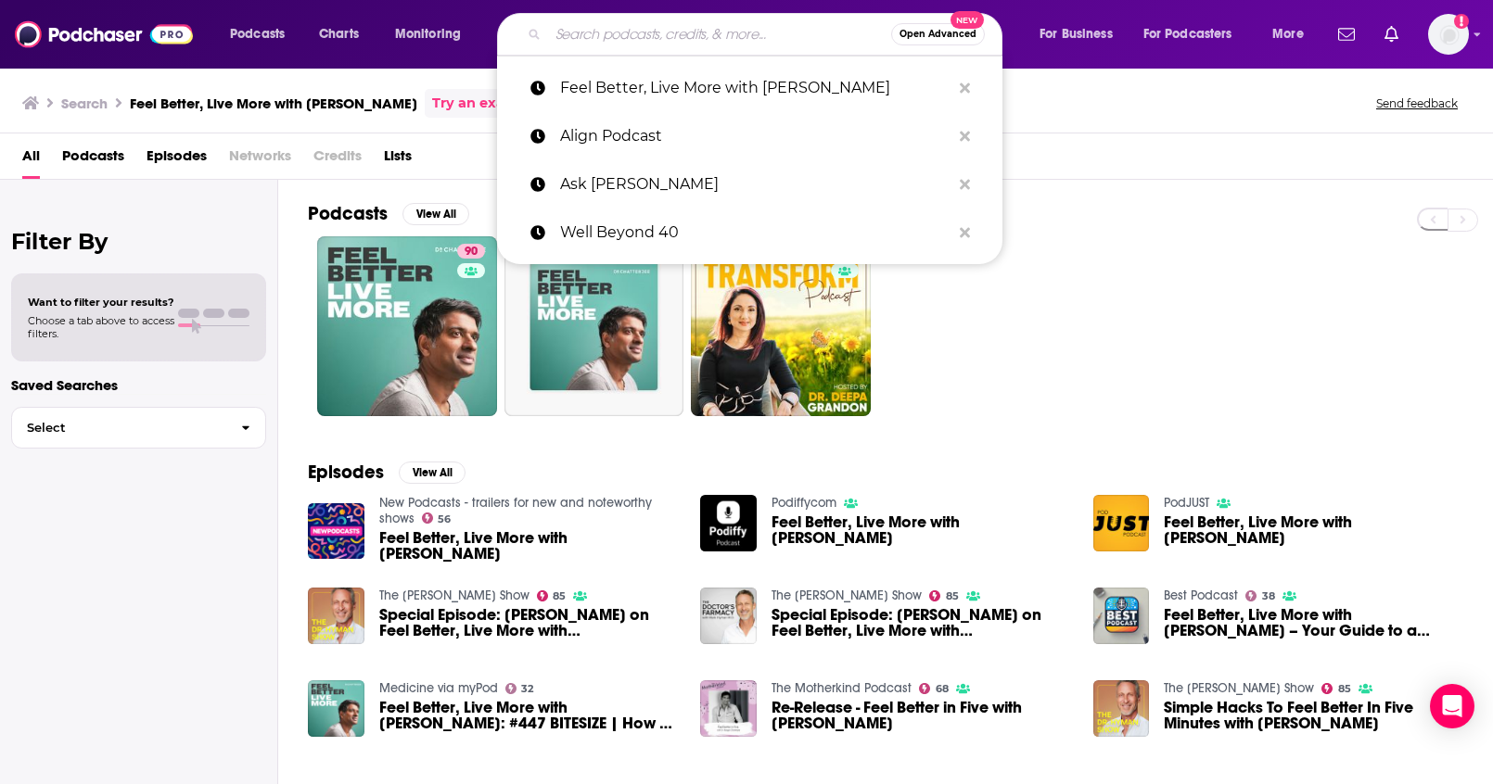
paste input "The Coaching Lab: Health, Wellness & Performance! (Brad Cooper, PhD)"
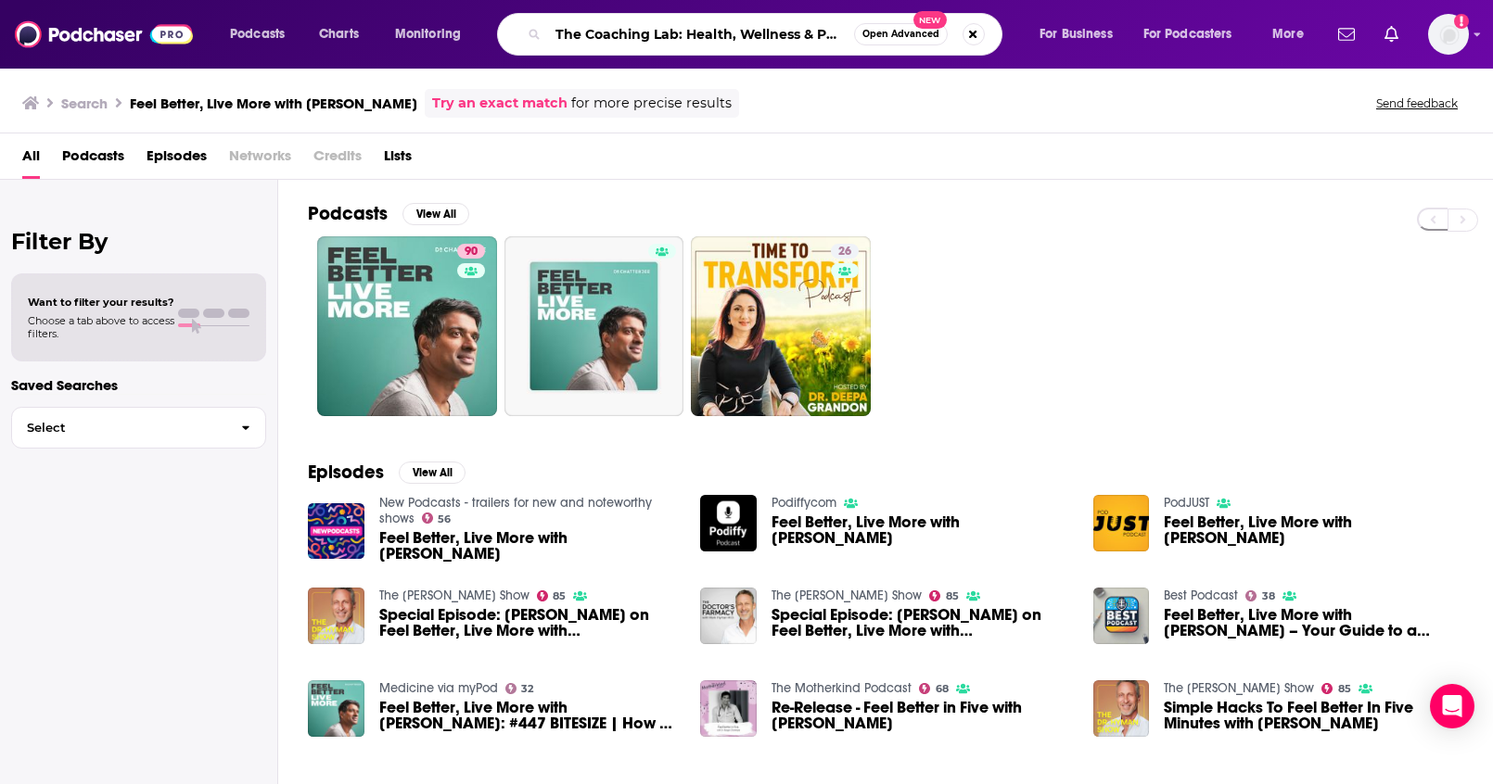
scroll to position [0, 197]
type input "The Coaching Lab: Health, Wellness & Performance! (Brad Cooper, PhD)"
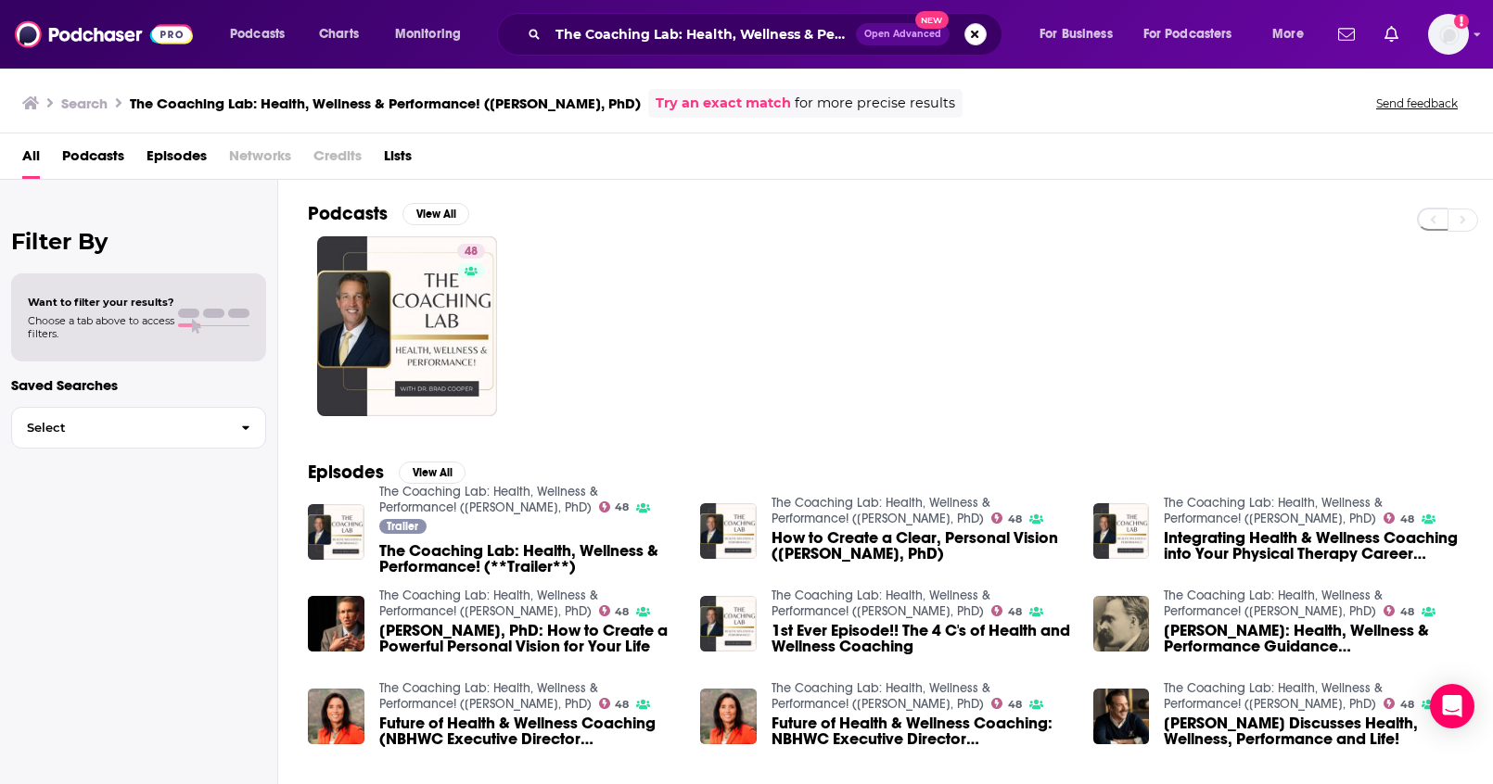
click at [969, 32] on button "Search podcasts, credits, & more..." at bounding box center [975, 34] width 22 height 22
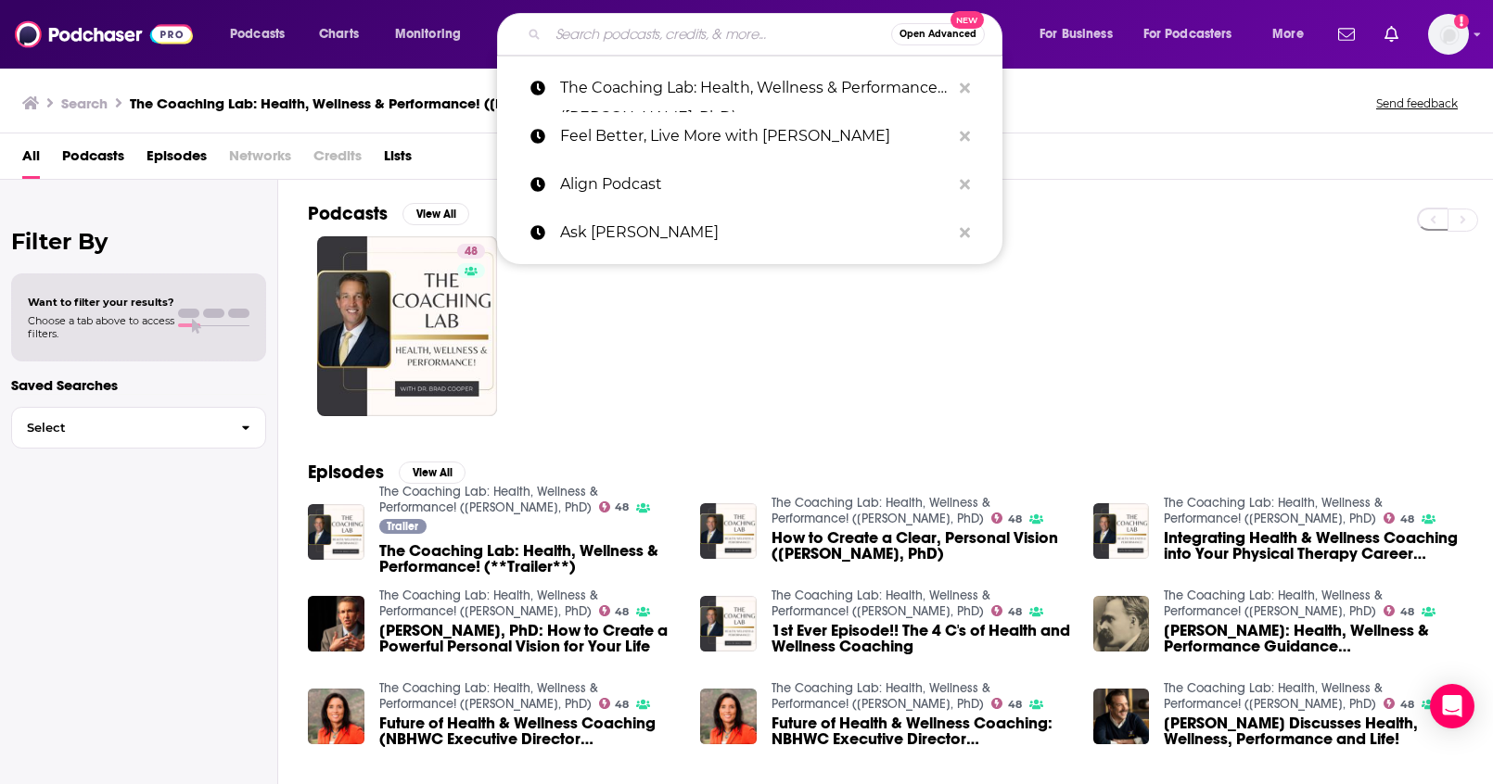
paste input "Well-Fed Women"
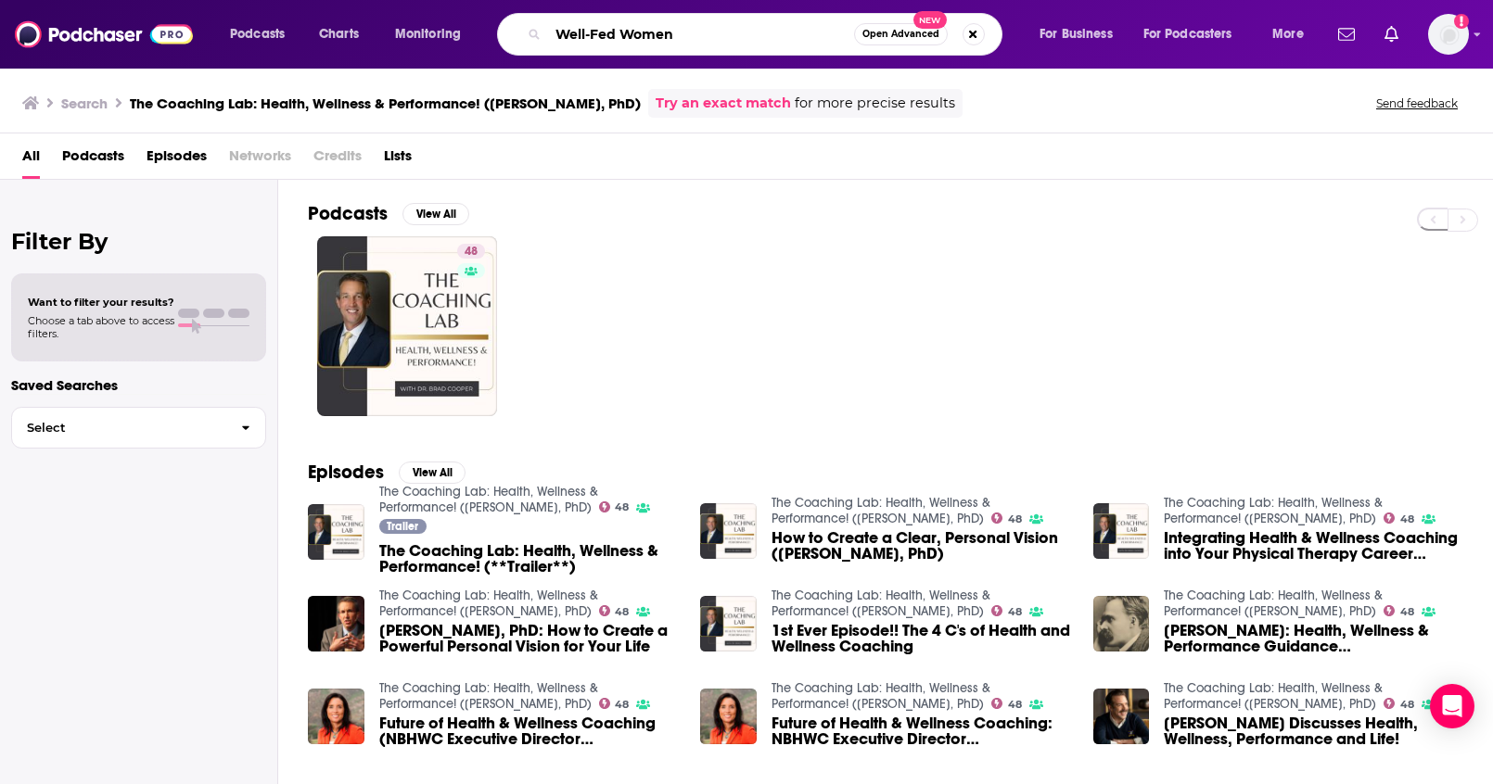
type input "Well-Fed Women"
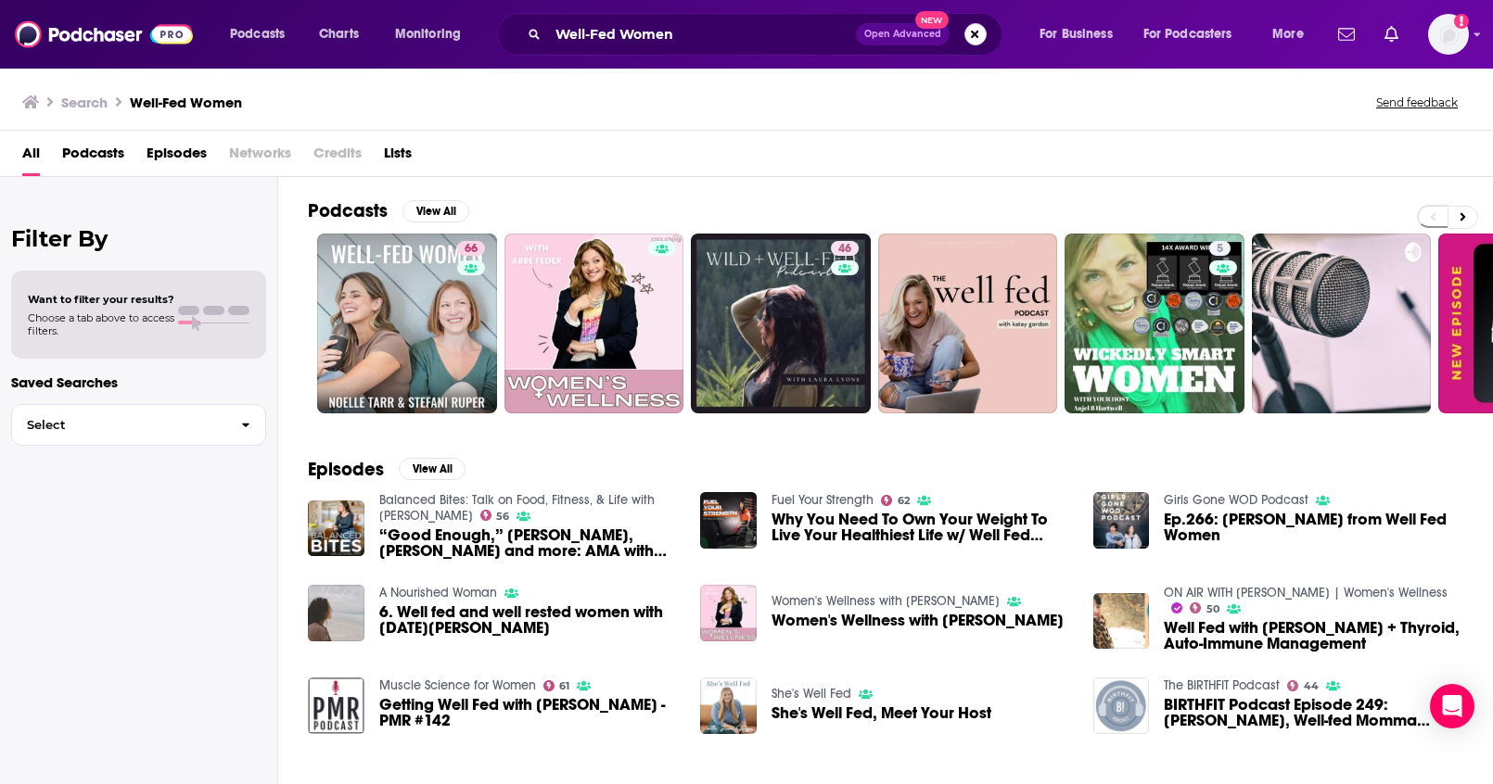
click at [970, 37] on button "Search podcasts, credits, & more..." at bounding box center [975, 34] width 22 height 22
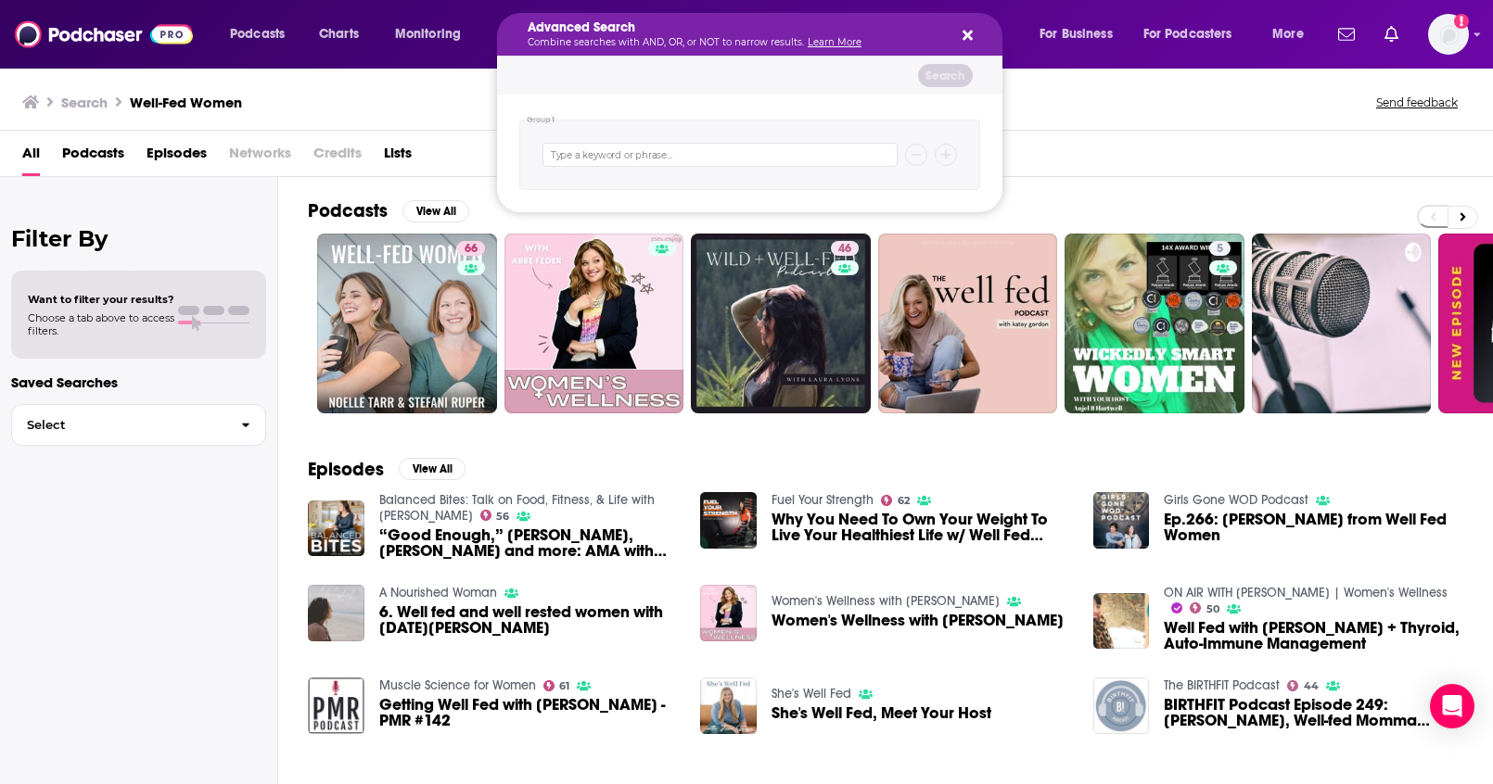
click at [1038, 108] on div "Search Well-Fed Women Send feedback" at bounding box center [742, 102] width 1441 height 26
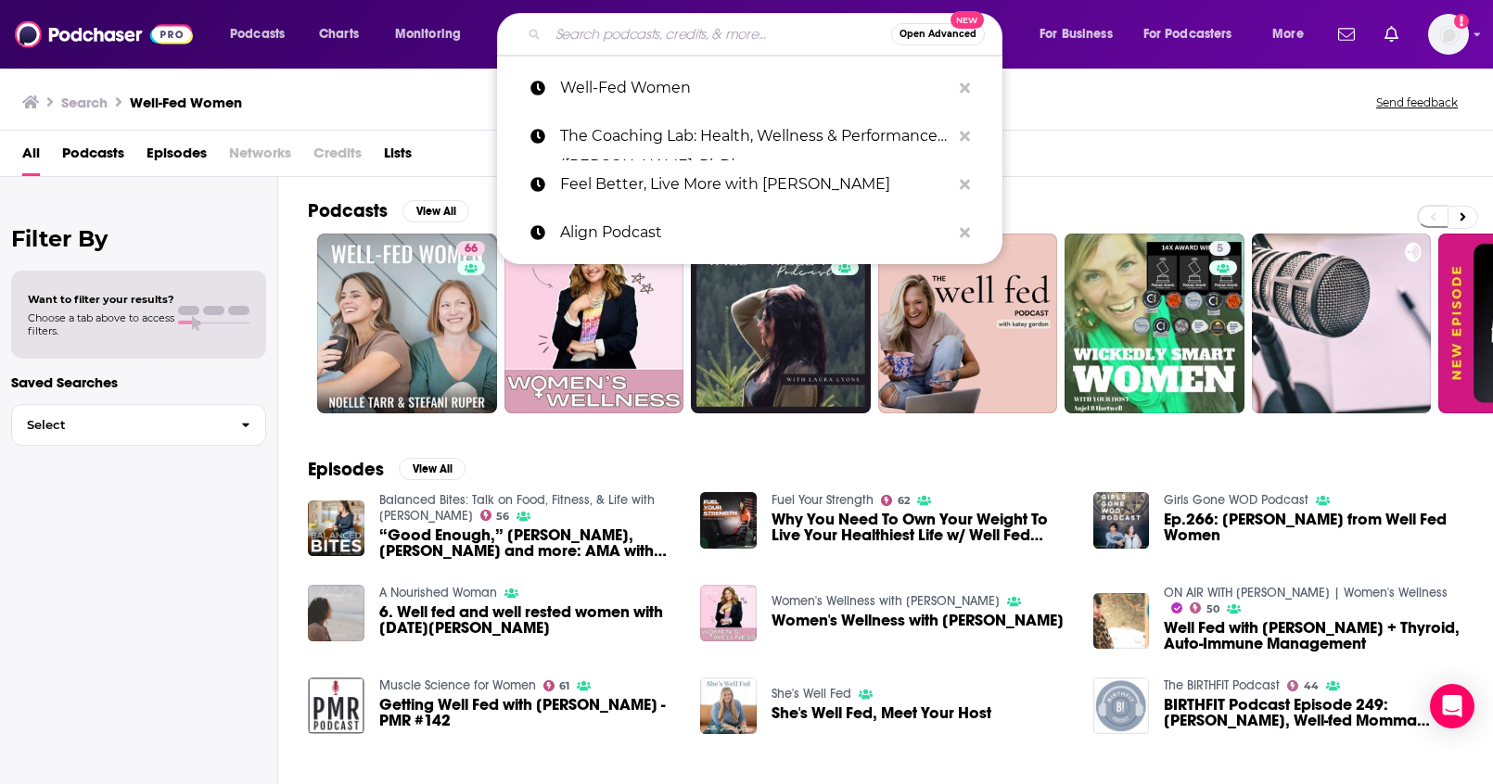
click at [779, 42] on input "Search podcasts, credits, & more..." at bounding box center [719, 34] width 343 height 30
paste input "Ever Forward Radio with Chase Chewning"
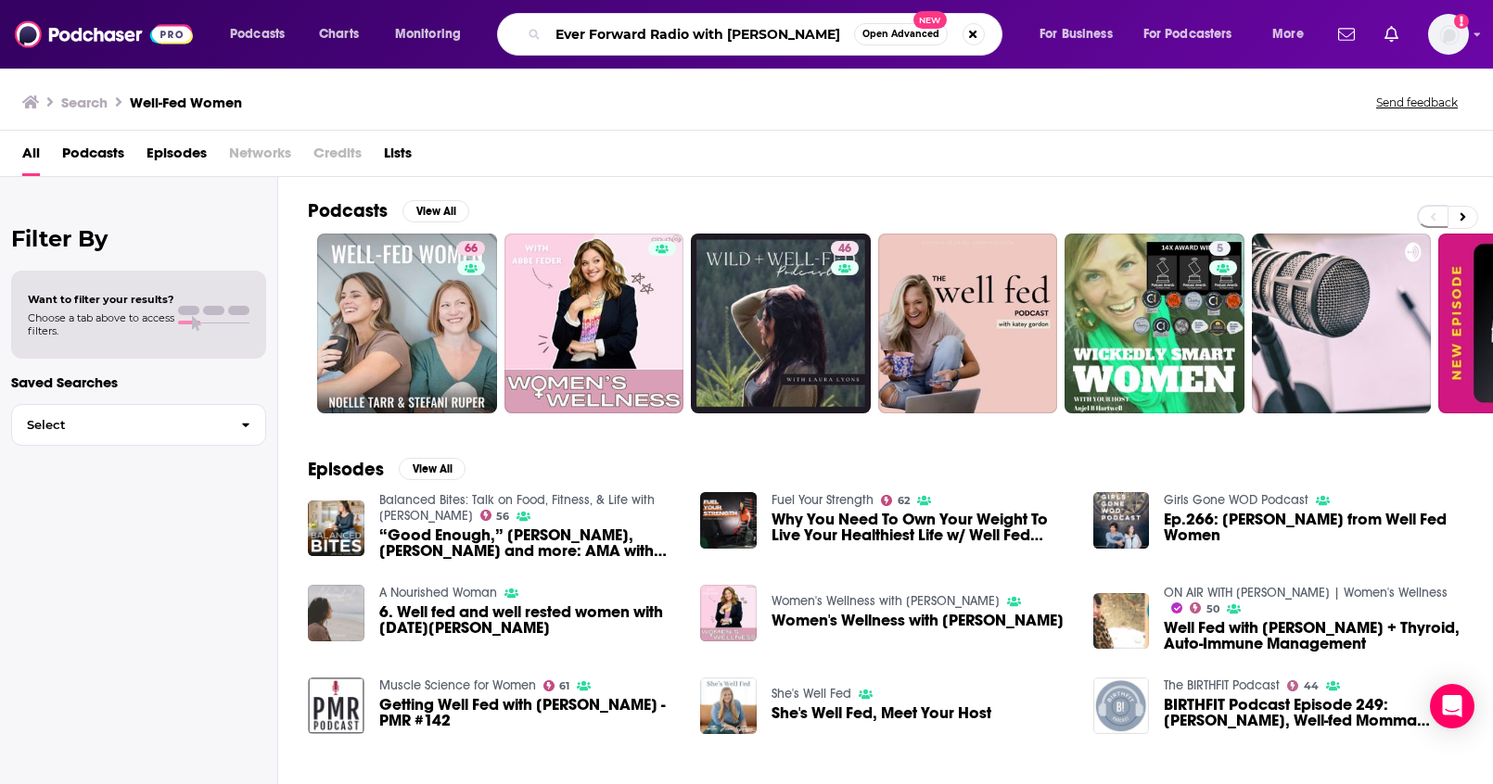
type input "Ever Forward Radio with Chase Chewning"
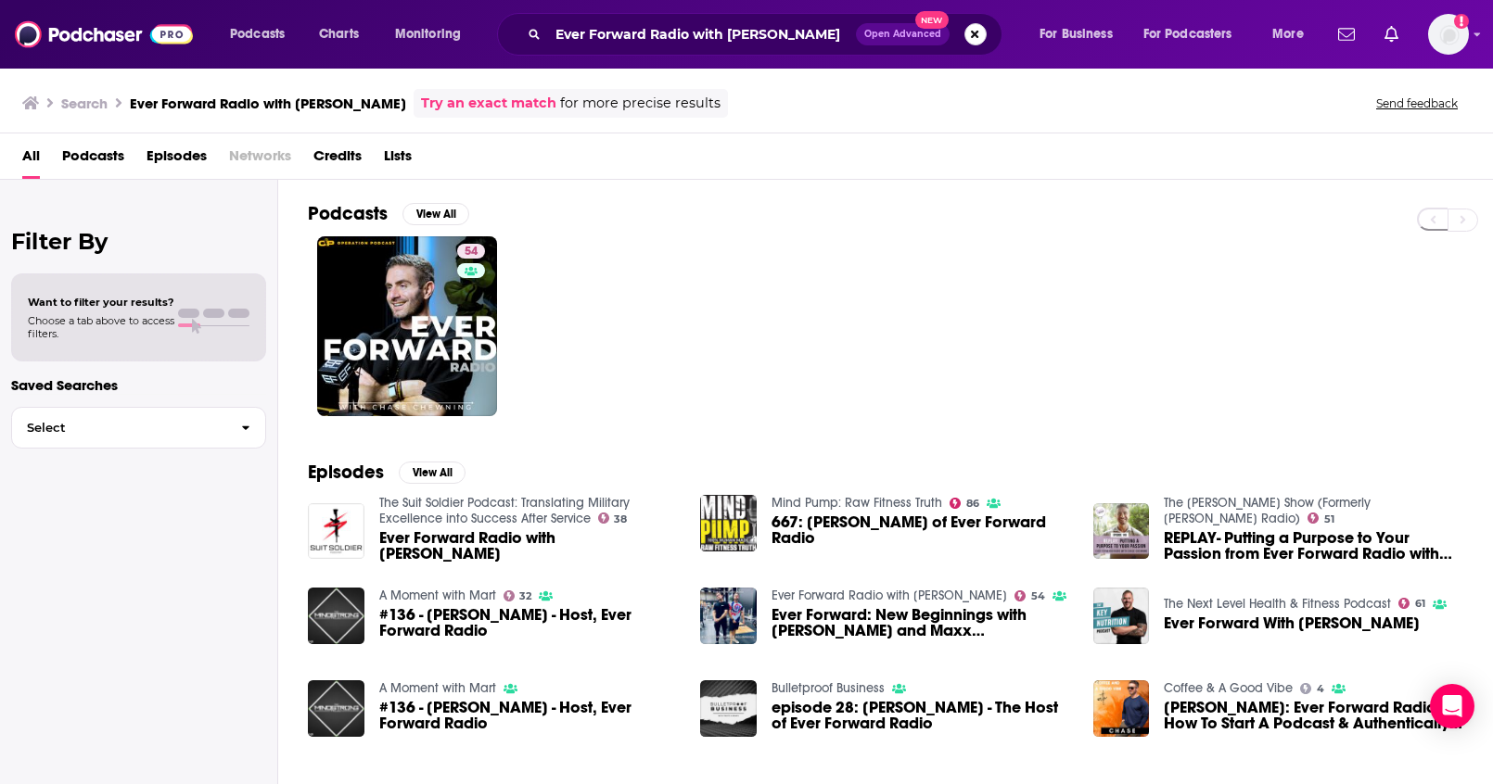
click at [973, 40] on button "Search podcasts, credits, & more..." at bounding box center [975, 34] width 22 height 22
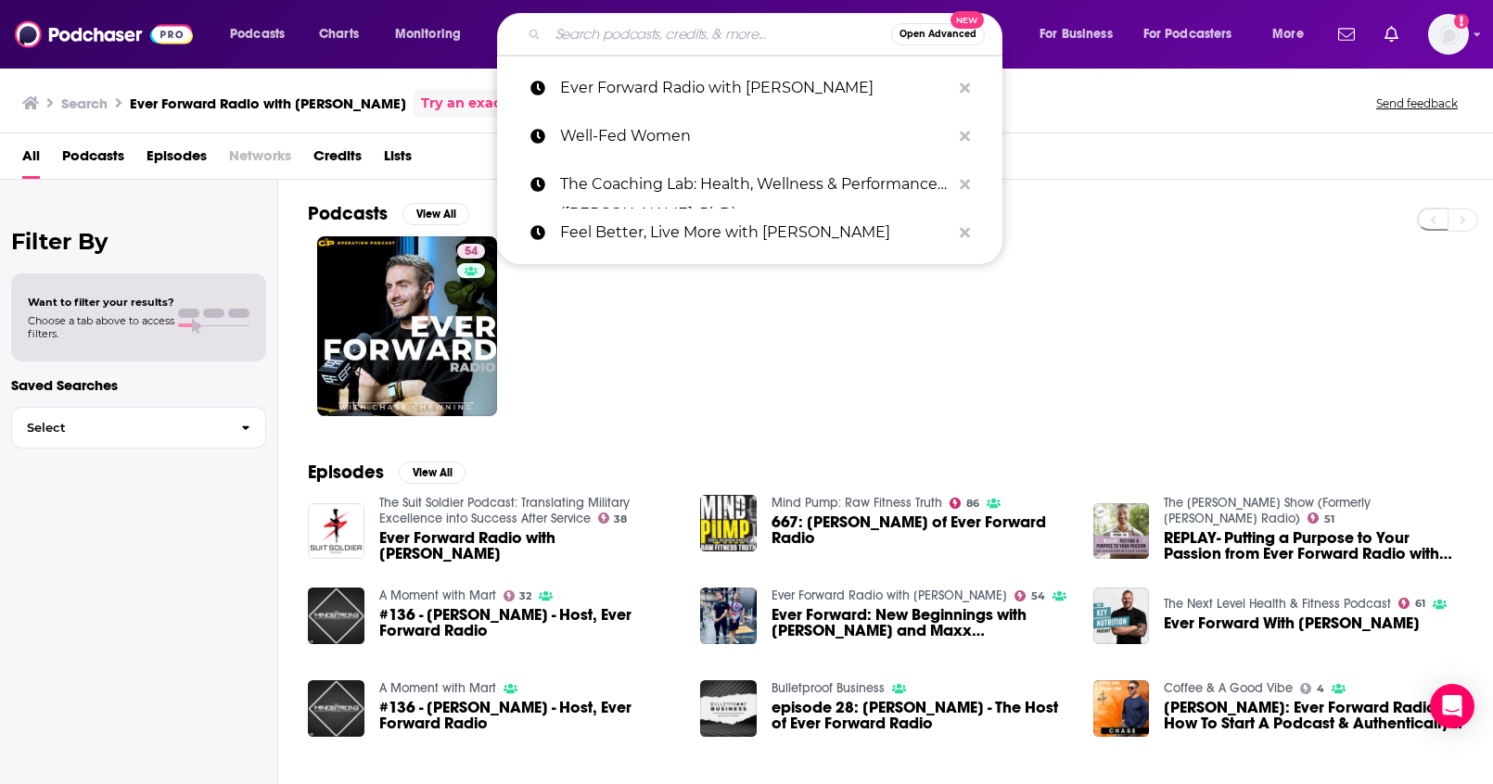
paste input "Everyday Wellness with Cynthia Thurlow ™"
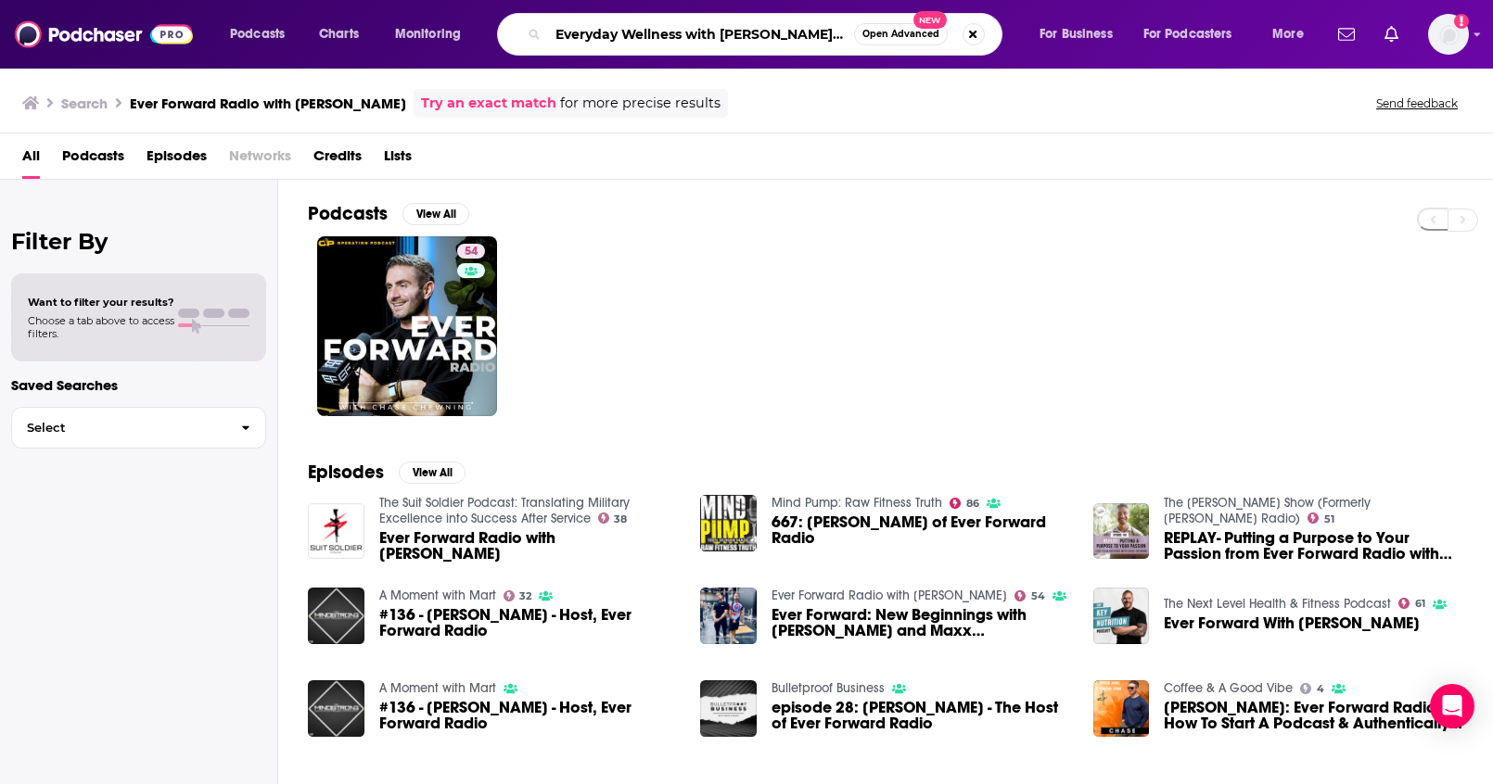
scroll to position [0, 6]
type input "Everyday Wellness with Cynthia Thurlow ™"
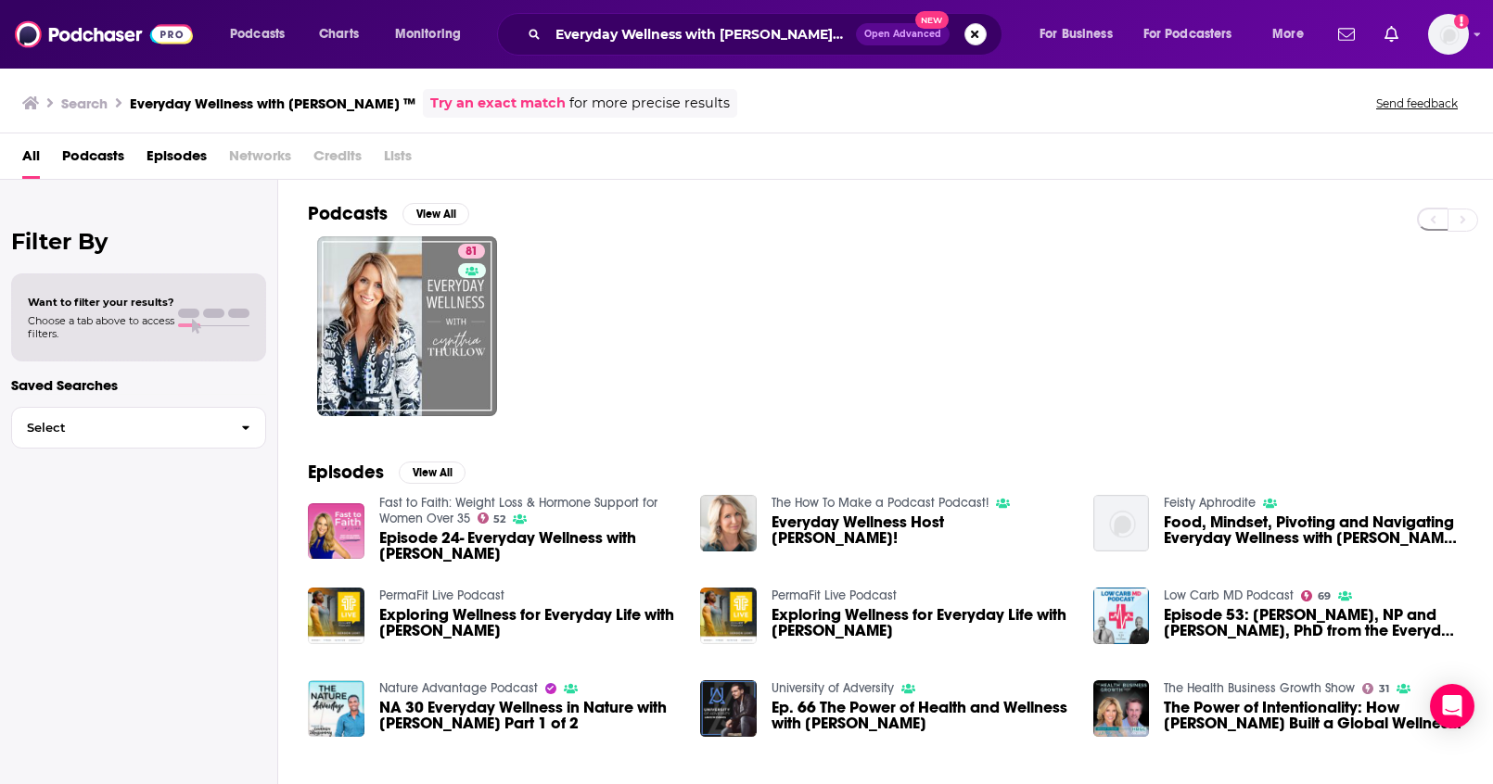
click at [974, 31] on button "Search podcasts, credits, & more..." at bounding box center [975, 34] width 22 height 22
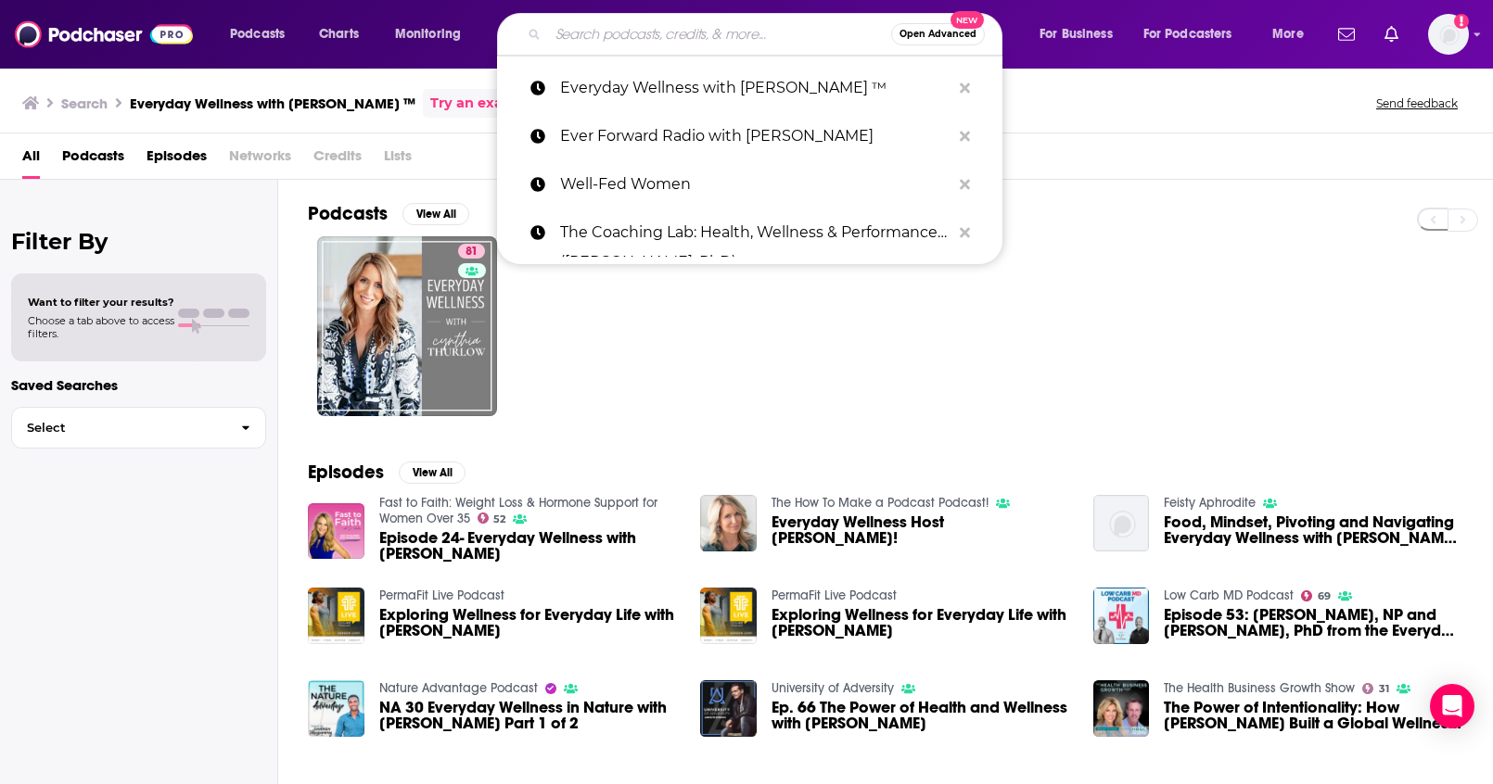
paste input "Psychology of Aging with Dr. Regina Koepp"
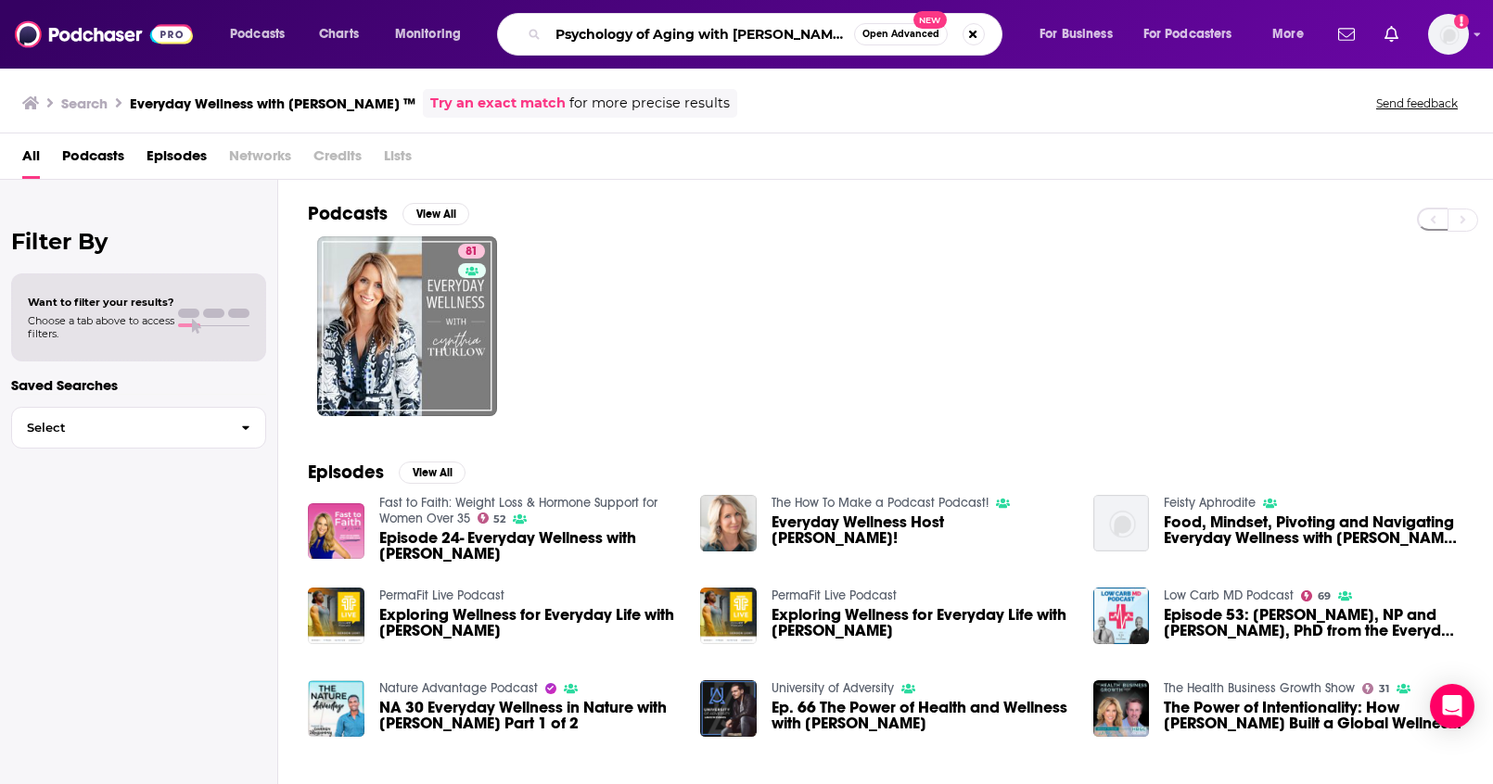
scroll to position [0, 7]
type input "Psychology of Aging with Dr. Regina Koepp"
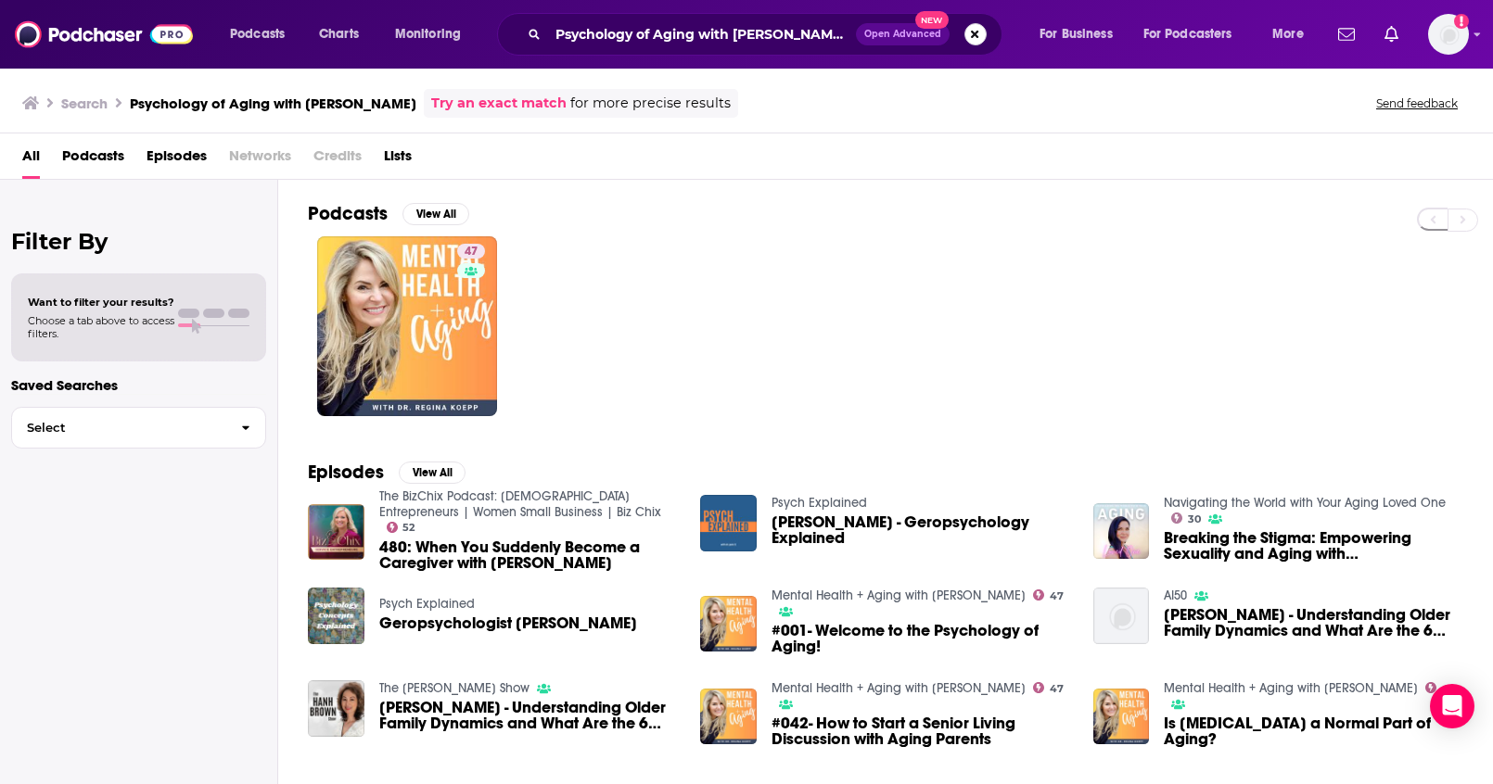
click at [973, 36] on button "Search podcasts, credits, & more..." at bounding box center [975, 34] width 22 height 22
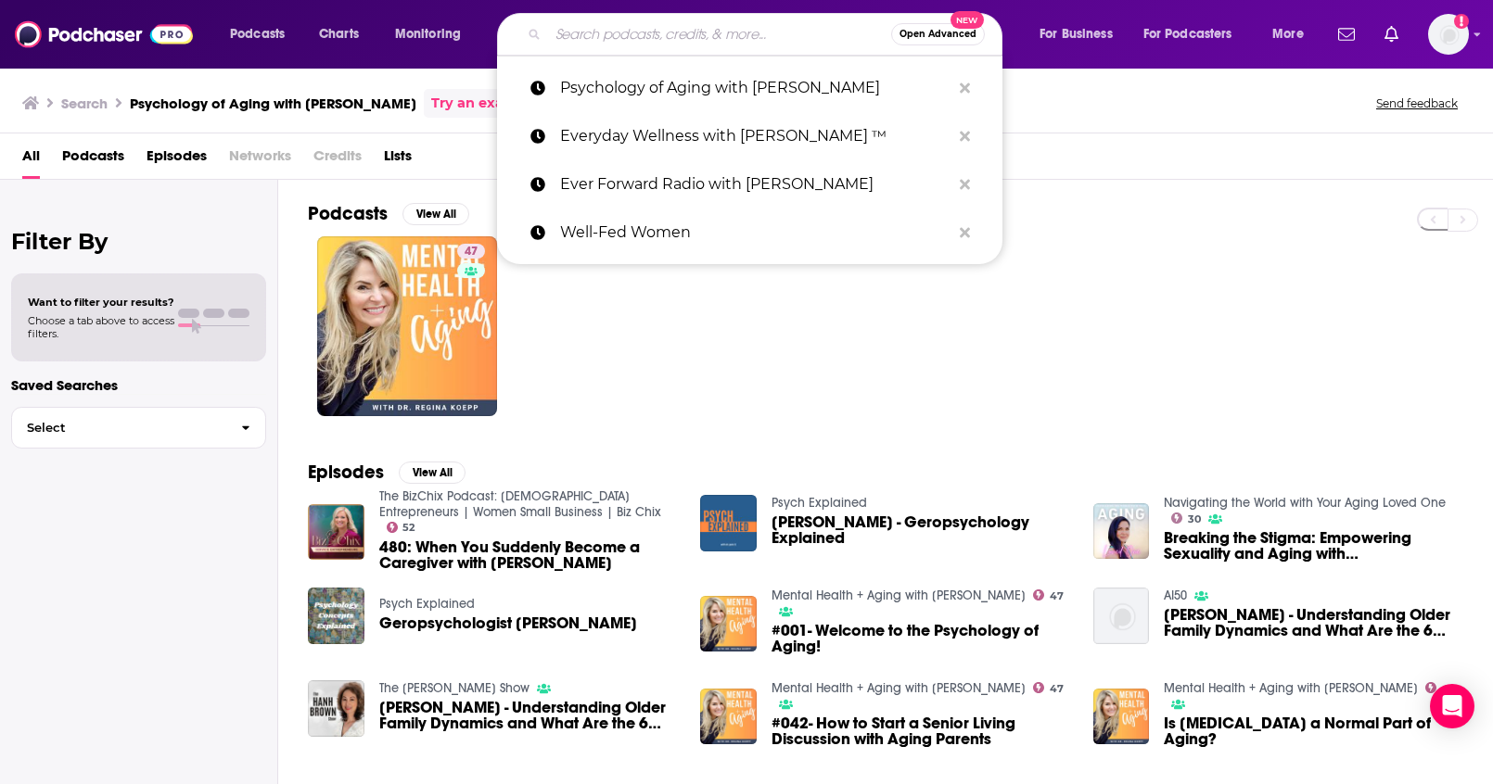
paste input "Rich Eisen"
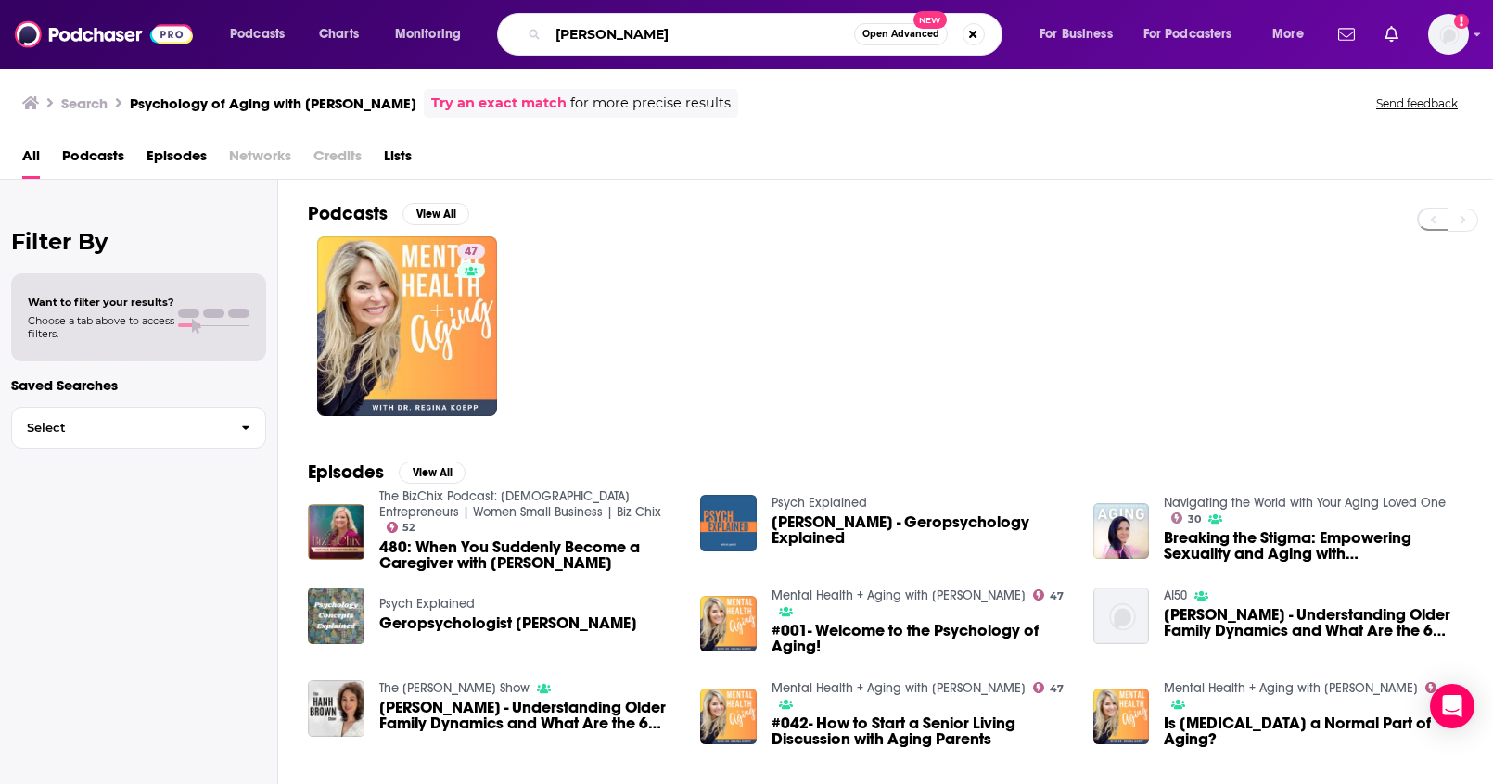
type input "Rich Eisen"
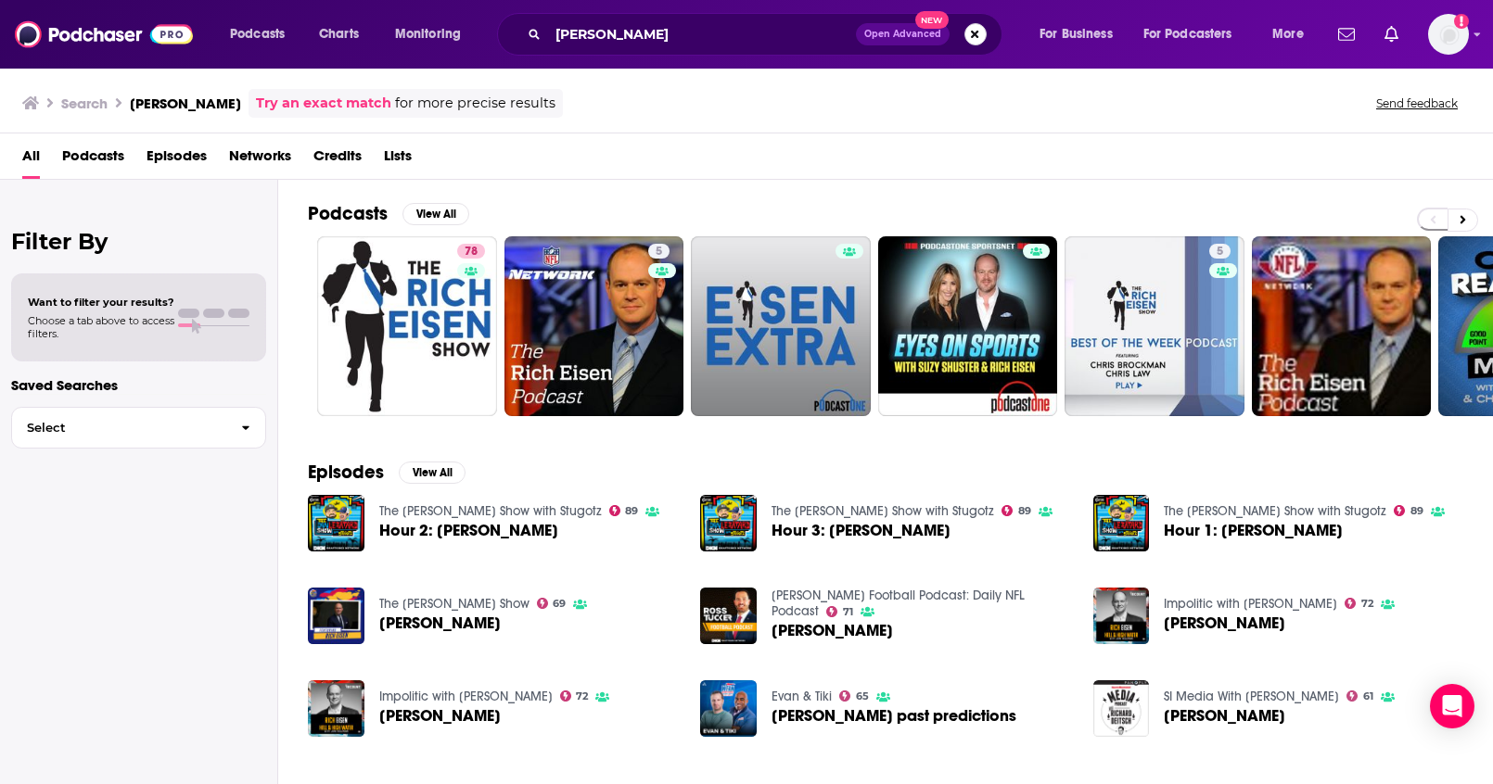
click at [982, 38] on button "Search podcasts, credits, & more..." at bounding box center [975, 34] width 22 height 22
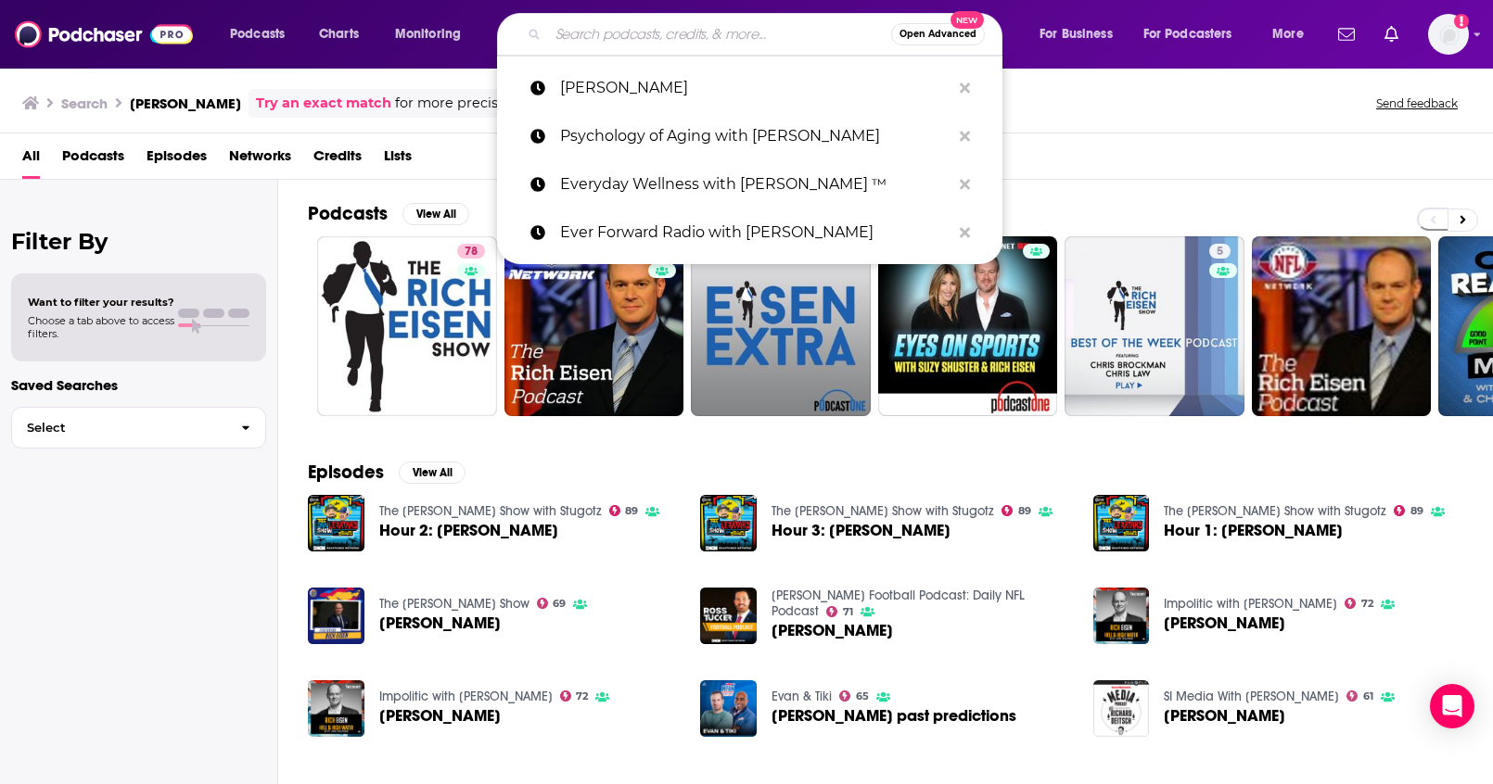
paste input "Peak Performance Life Podcast"
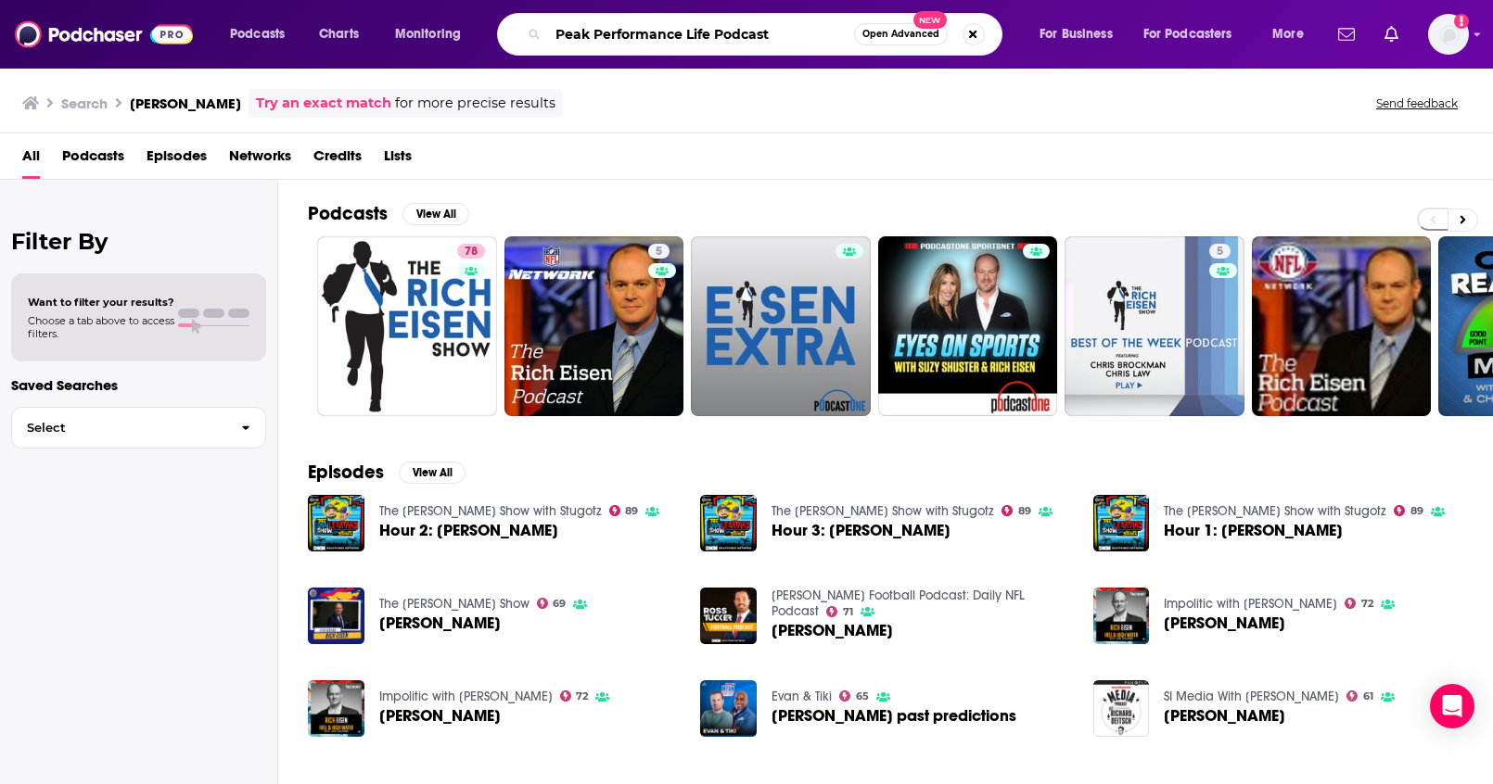
type input "Peak Performance Life Podcast"
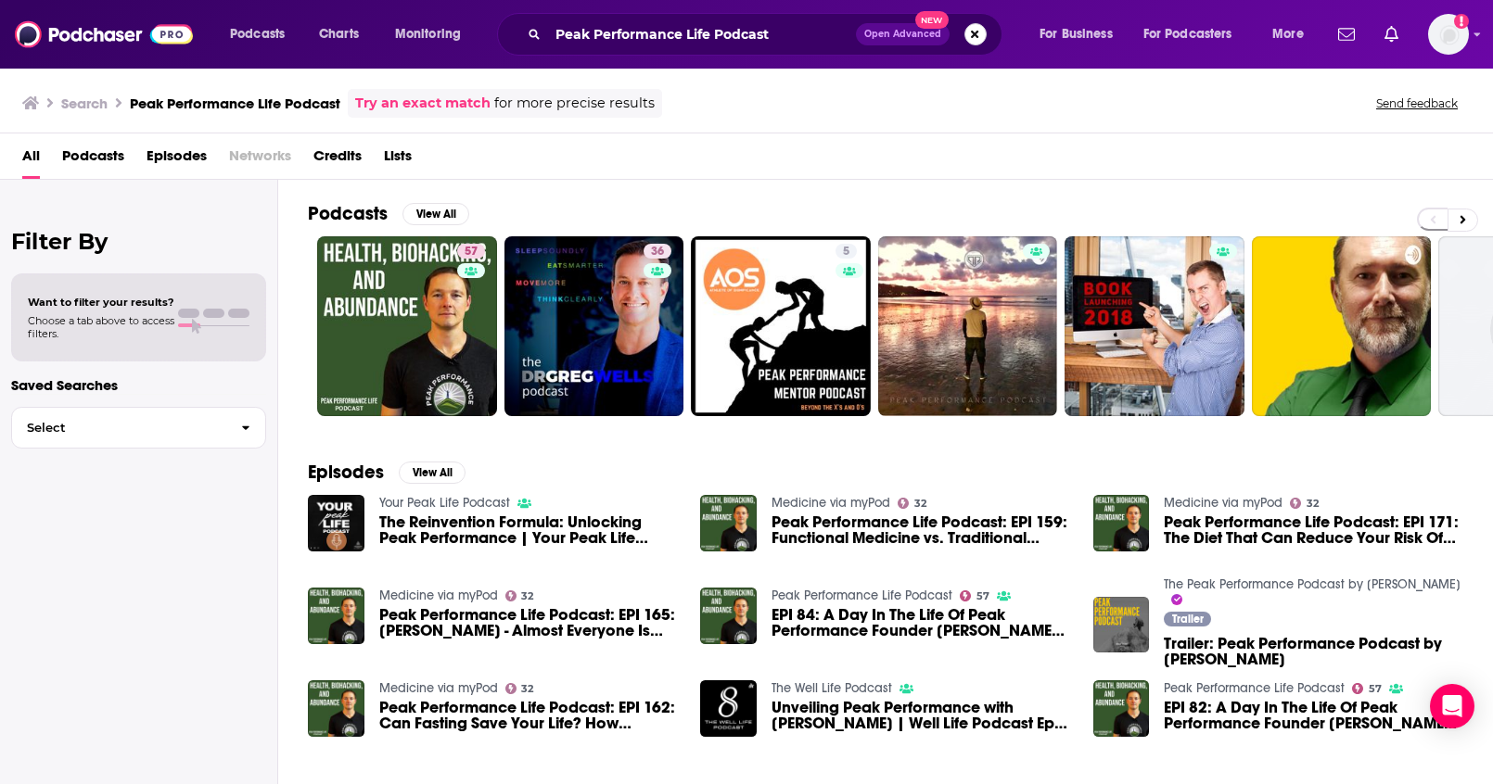
click at [979, 35] on button "Search podcasts, credits, & more..." at bounding box center [975, 34] width 22 height 22
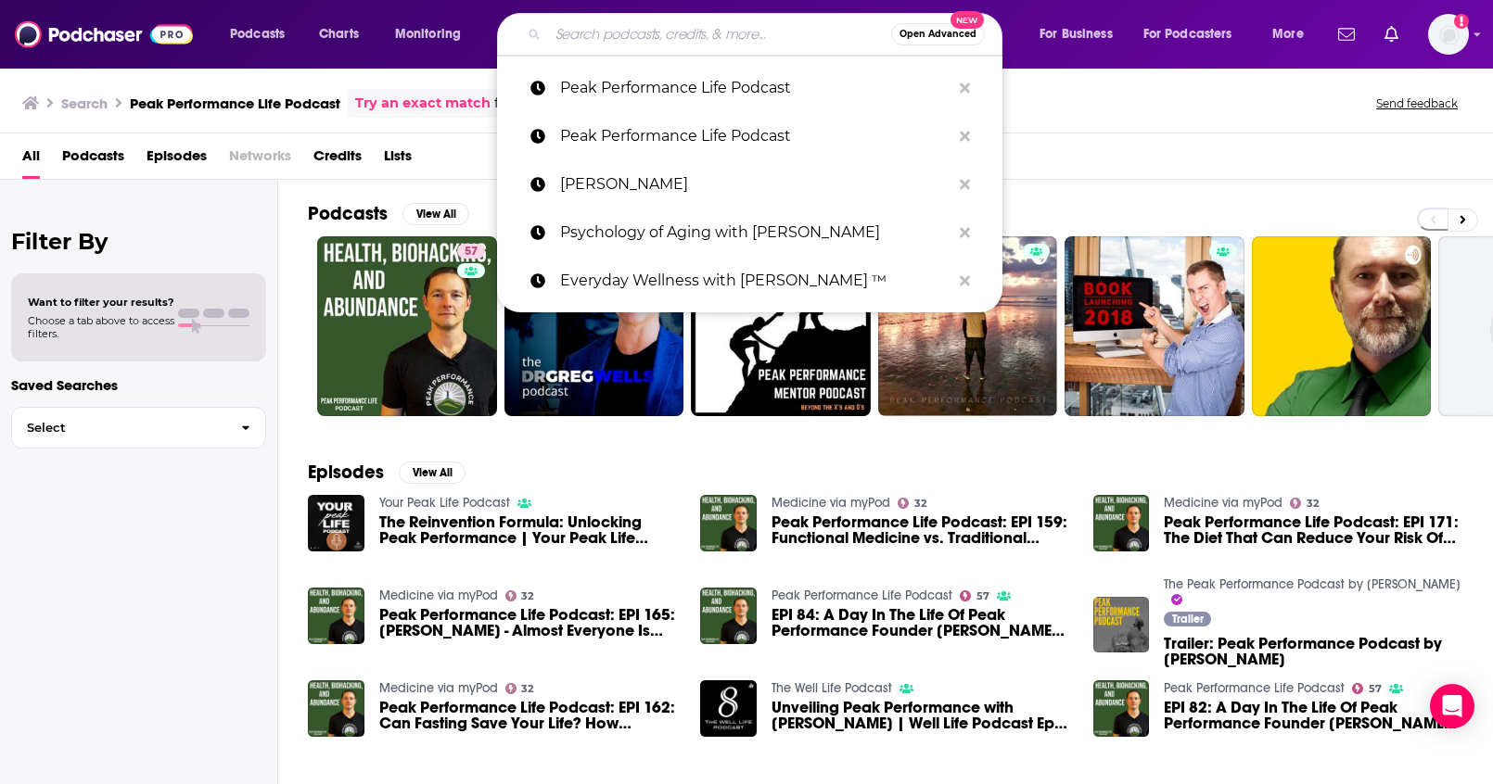
paste input "Culture Apothecary with Alex Clark"
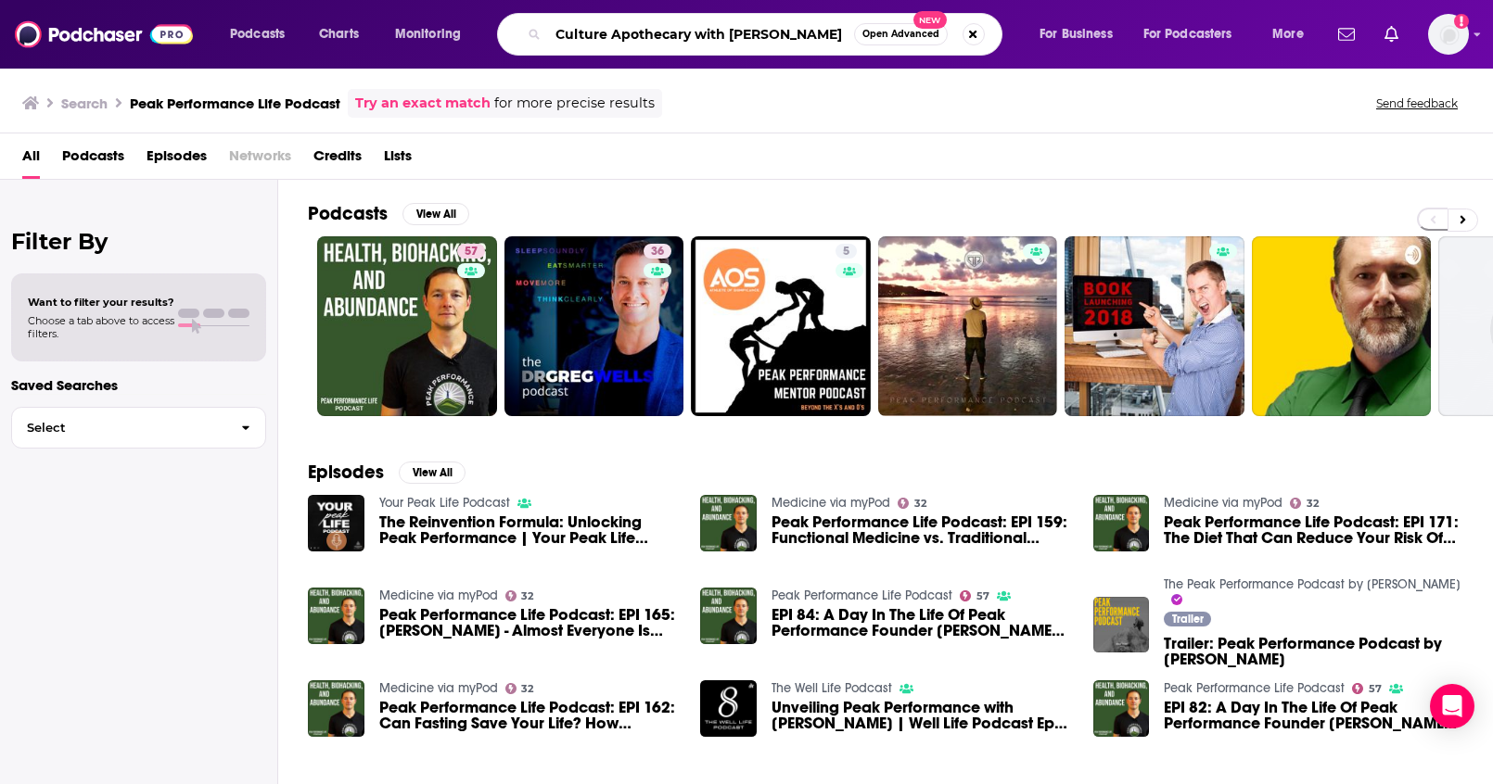
type input "Culture Apothecary with Alex Clark"
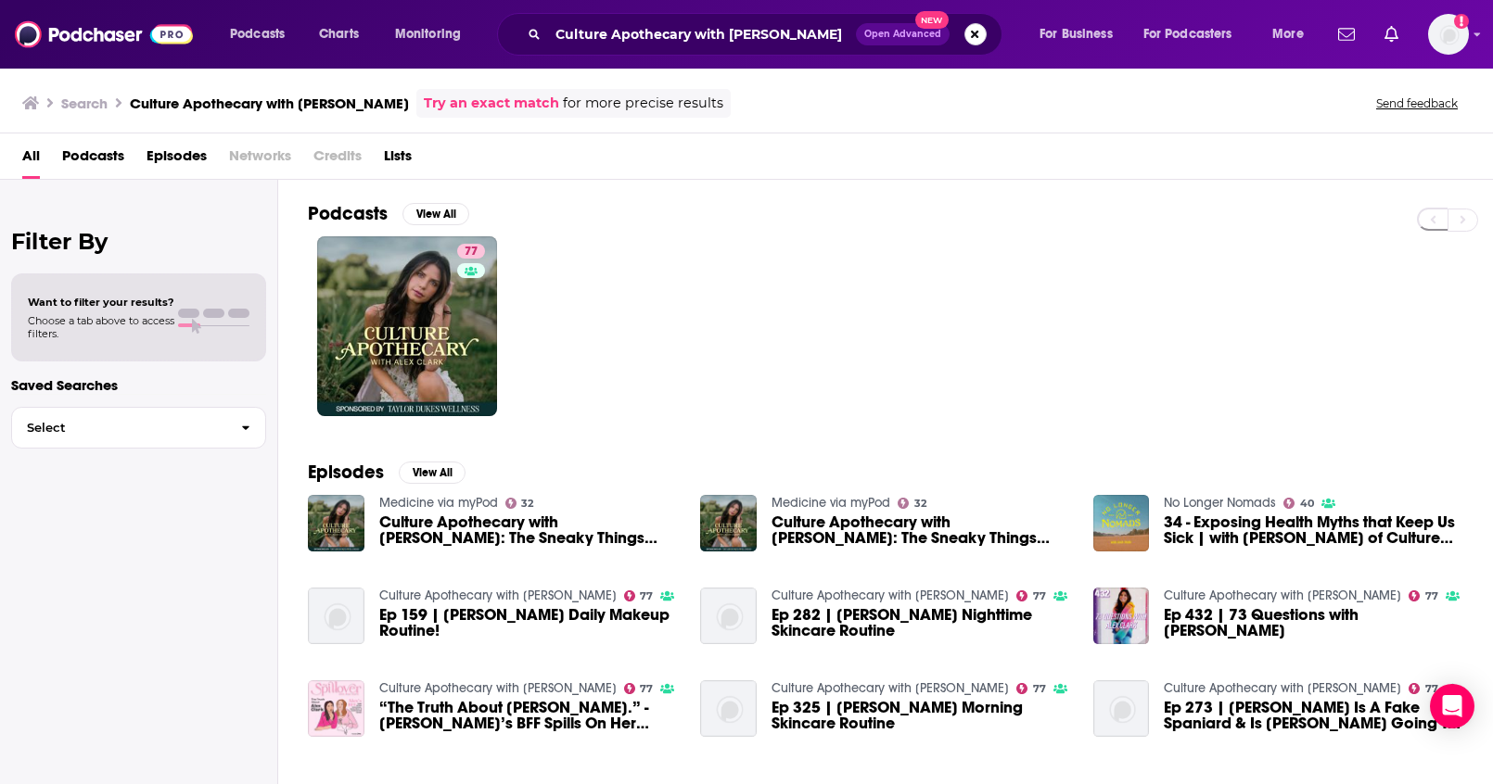
click at [981, 36] on button "Search podcasts, credits, & more..." at bounding box center [975, 34] width 22 height 22
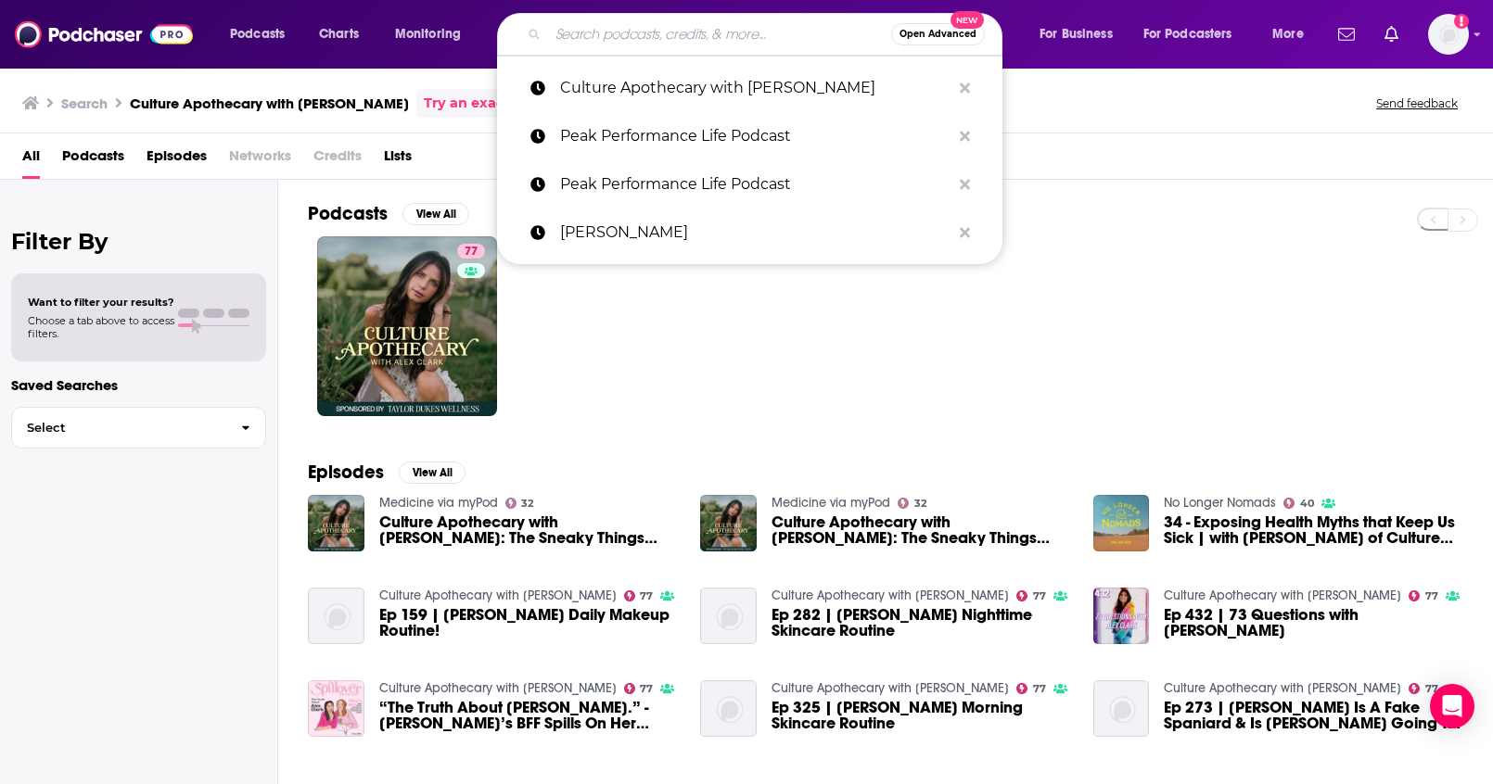
paste input "Healthy Home Hacks Podcast"
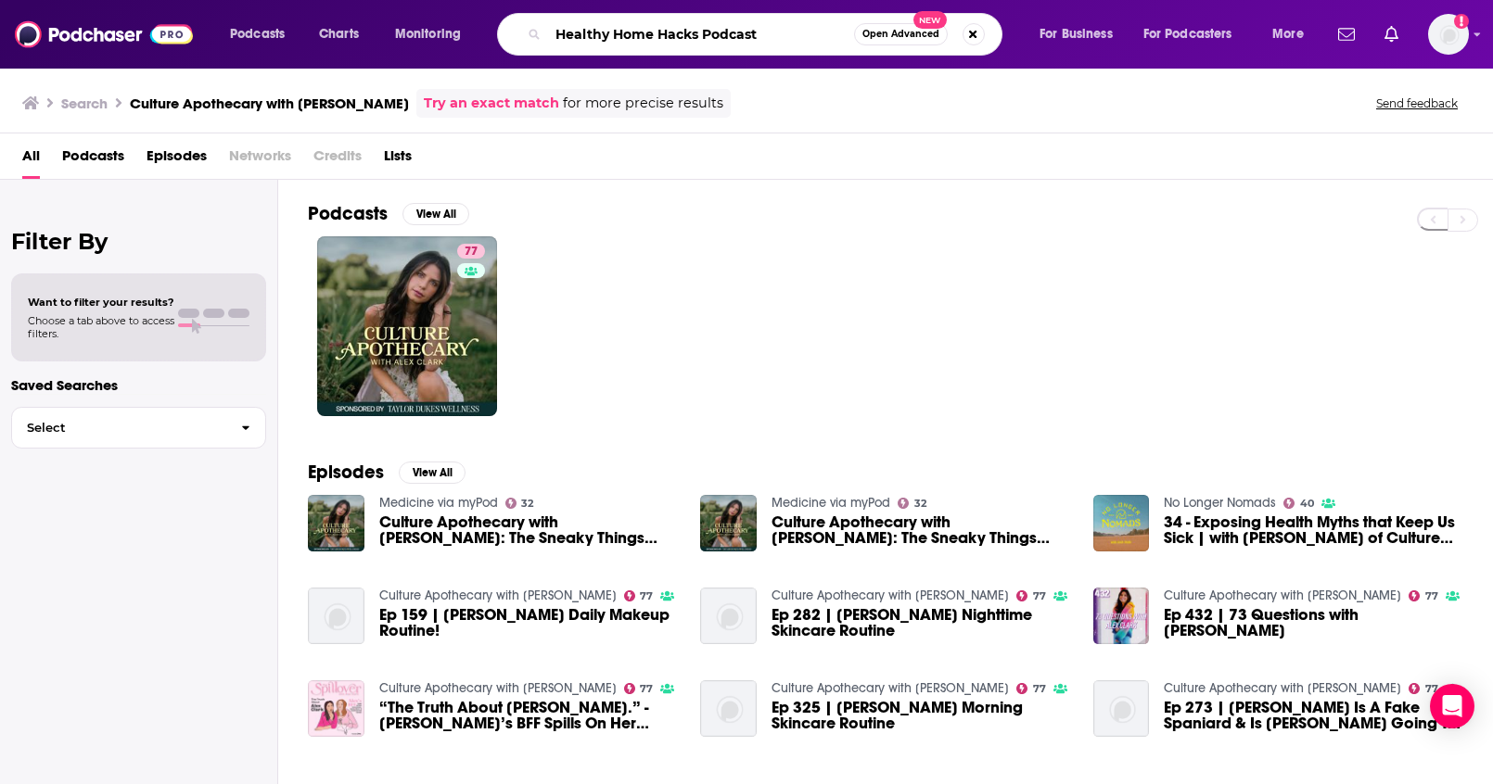
type input "Healthy Home Hacks Podcast"
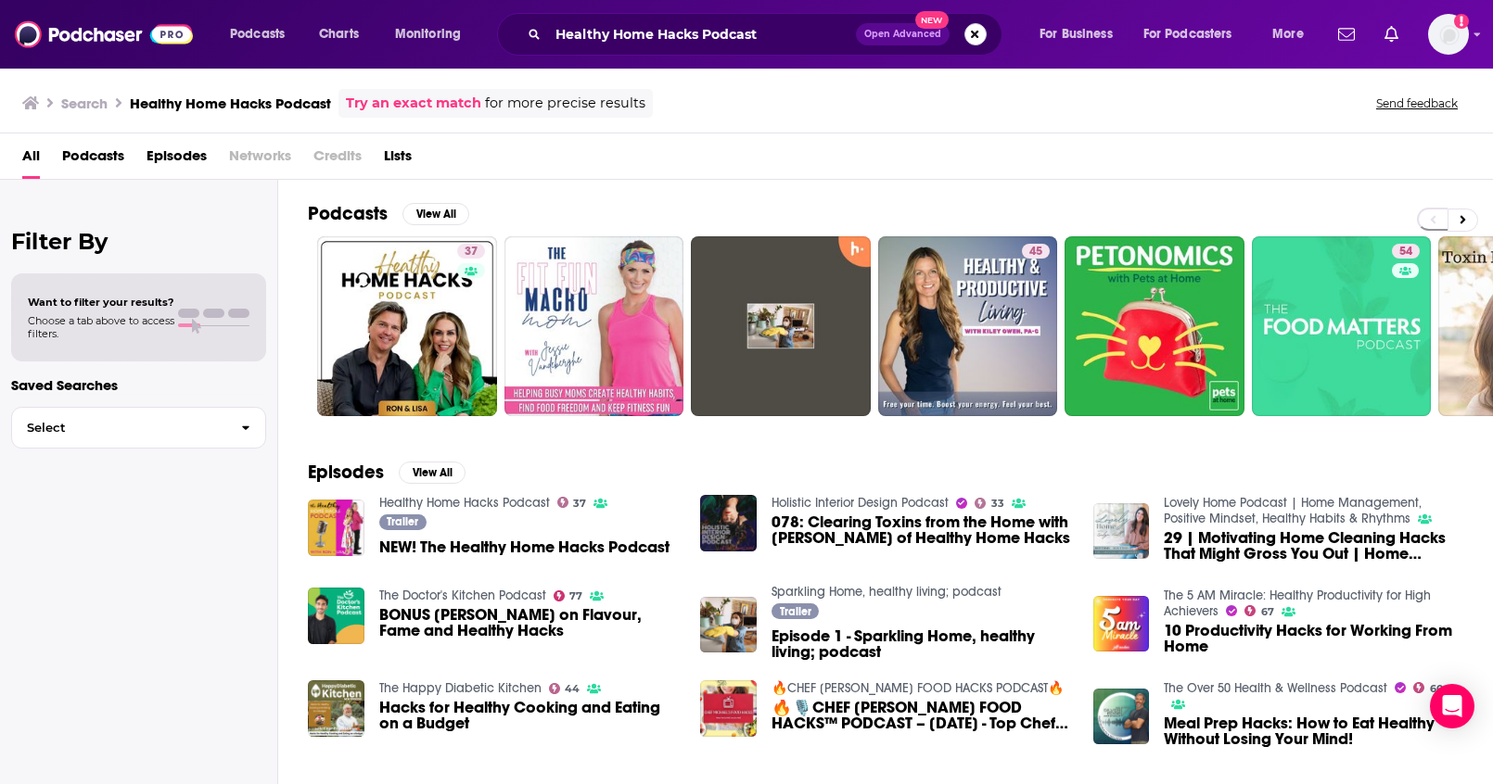
click at [971, 32] on button "Search podcasts, credits, & more..." at bounding box center [975, 34] width 22 height 22
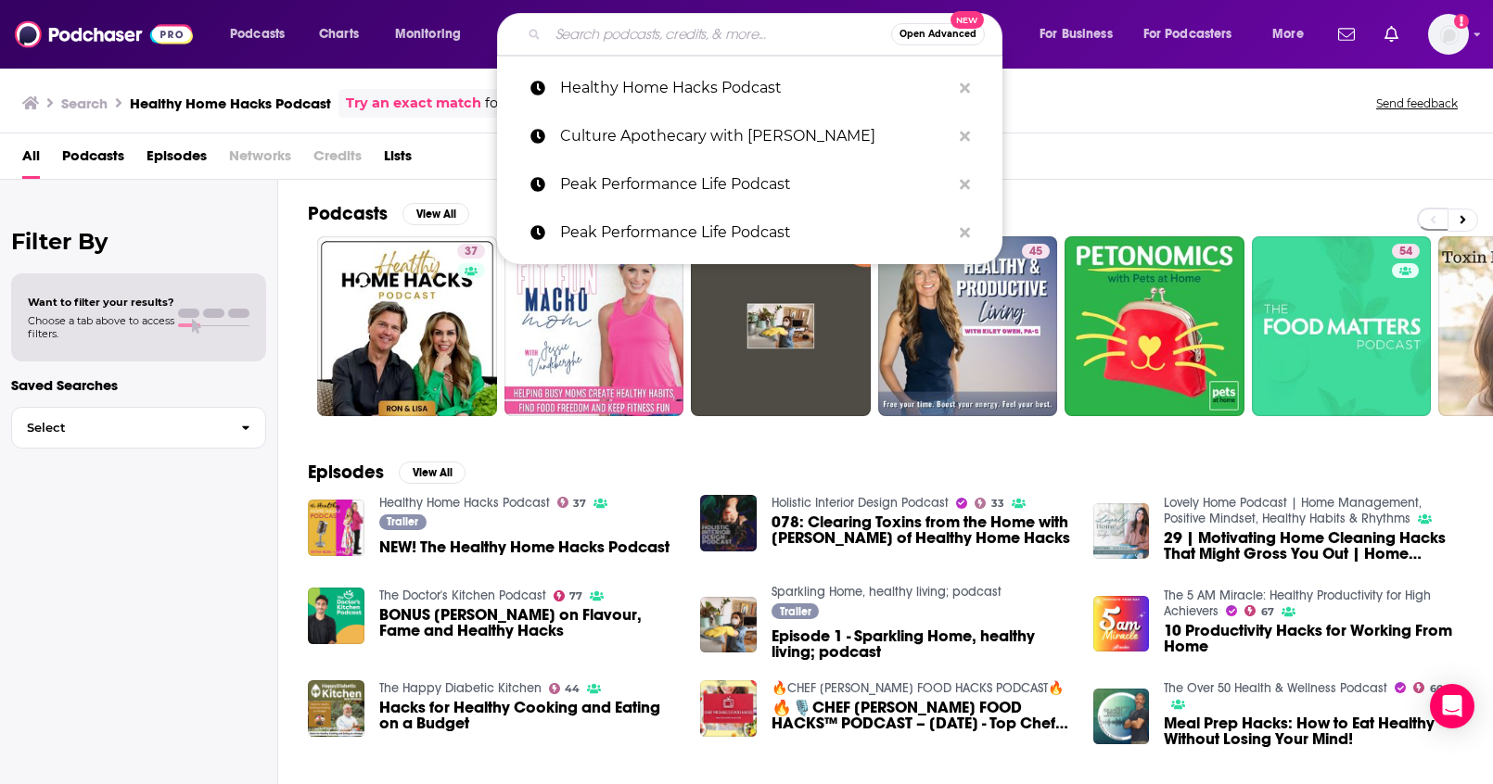
paste input "Energized with Dr. Mariza"
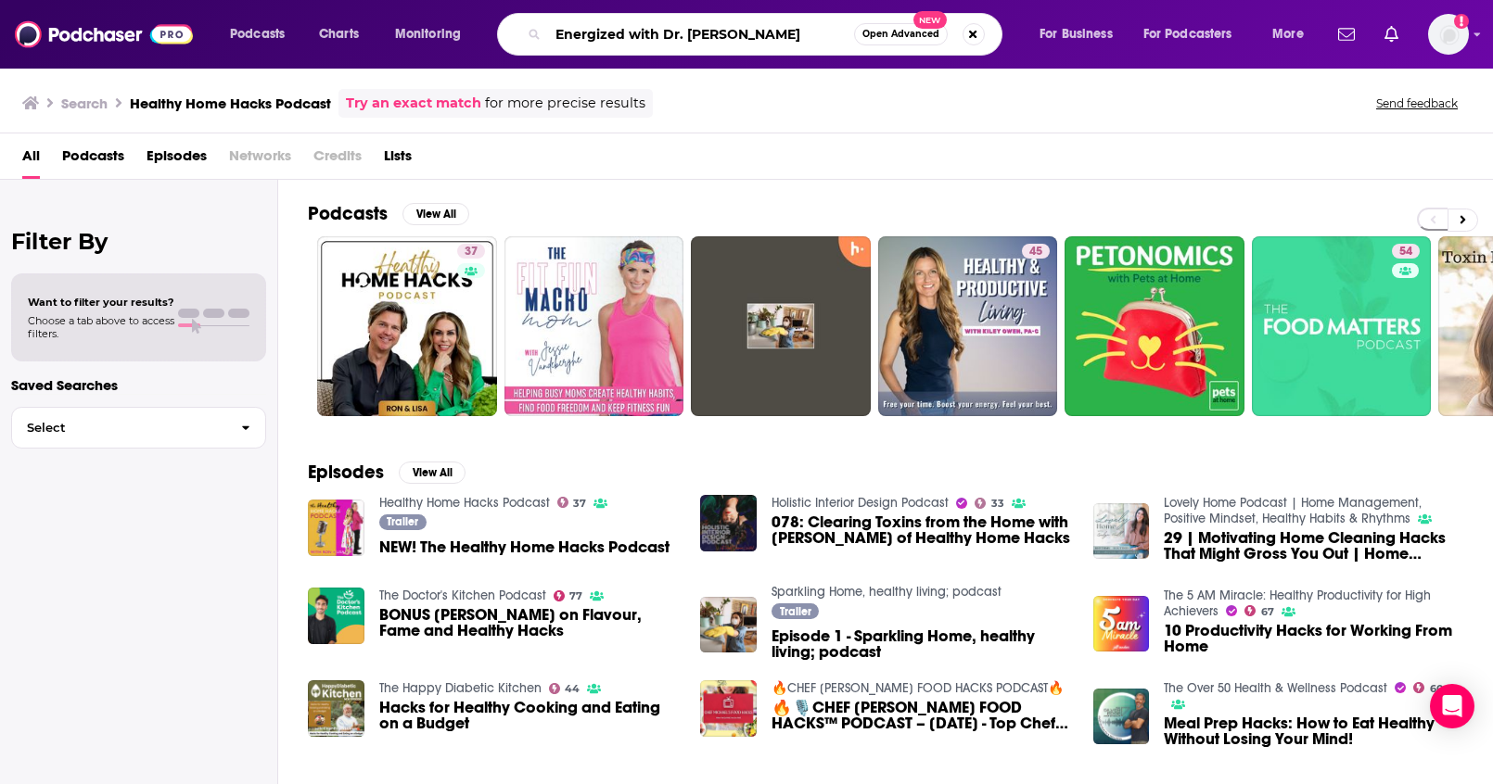
type input "Energized with Dr. Mariza"
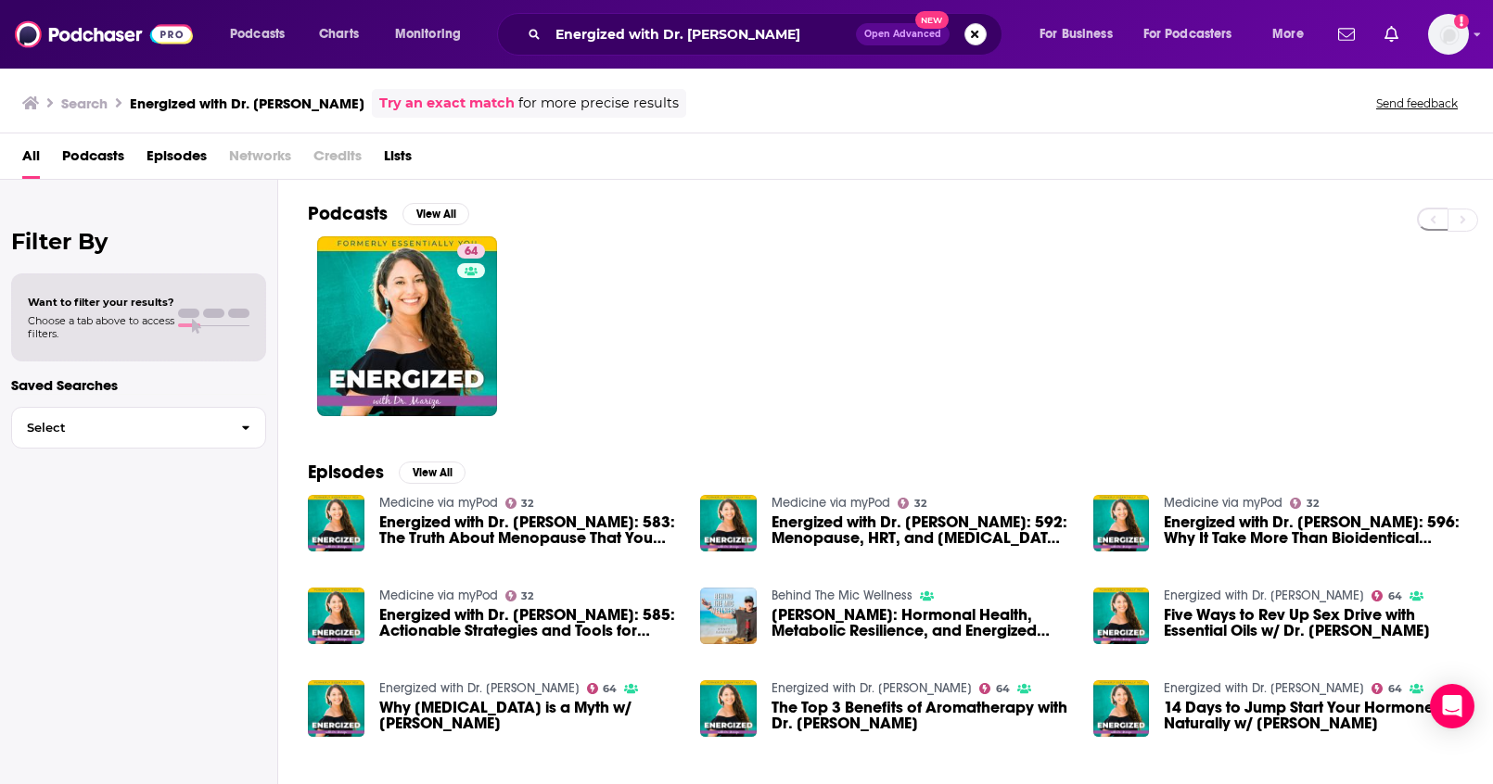
click at [976, 41] on button "Search podcasts, credits, & more..." at bounding box center [975, 34] width 22 height 22
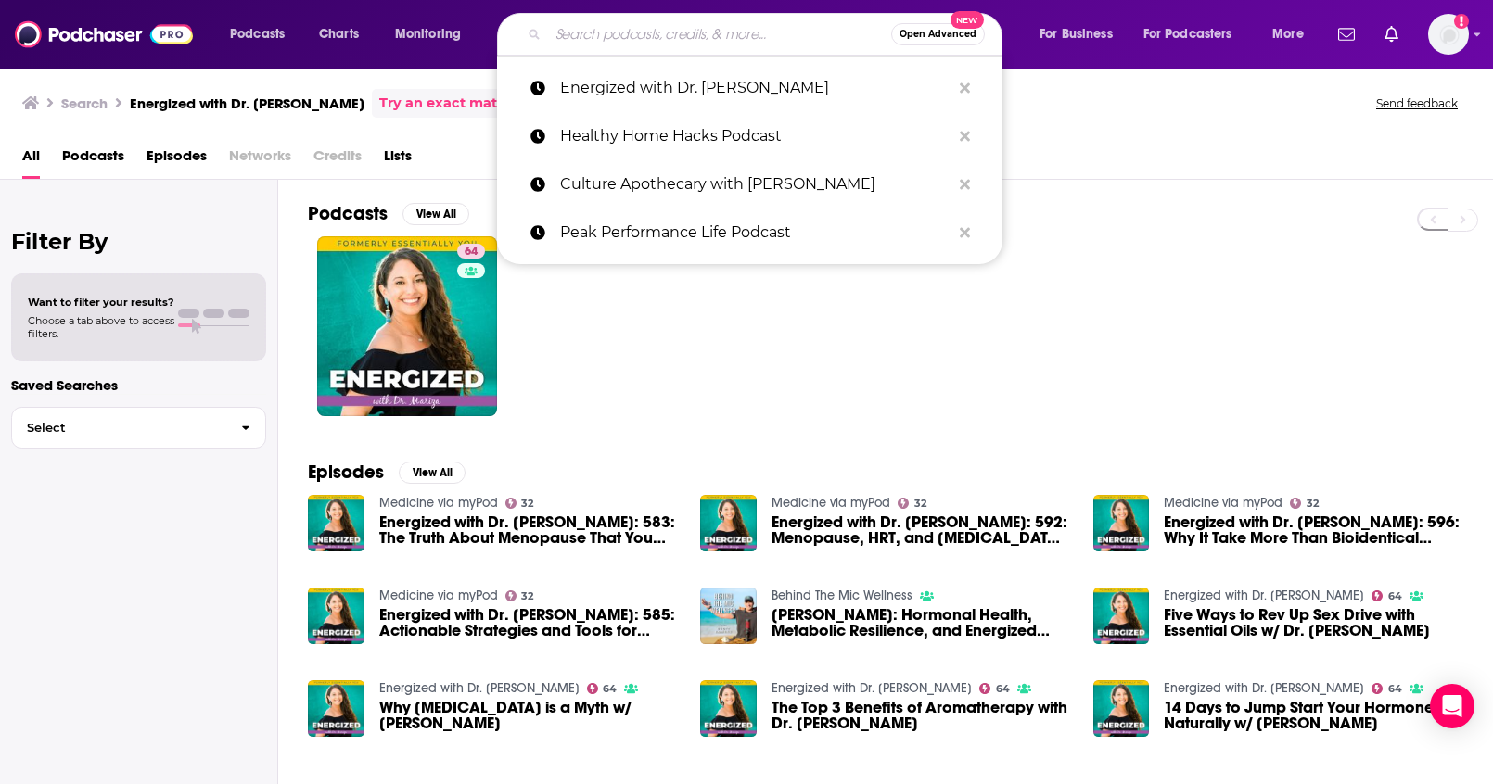
paste input "The Habit Healers"
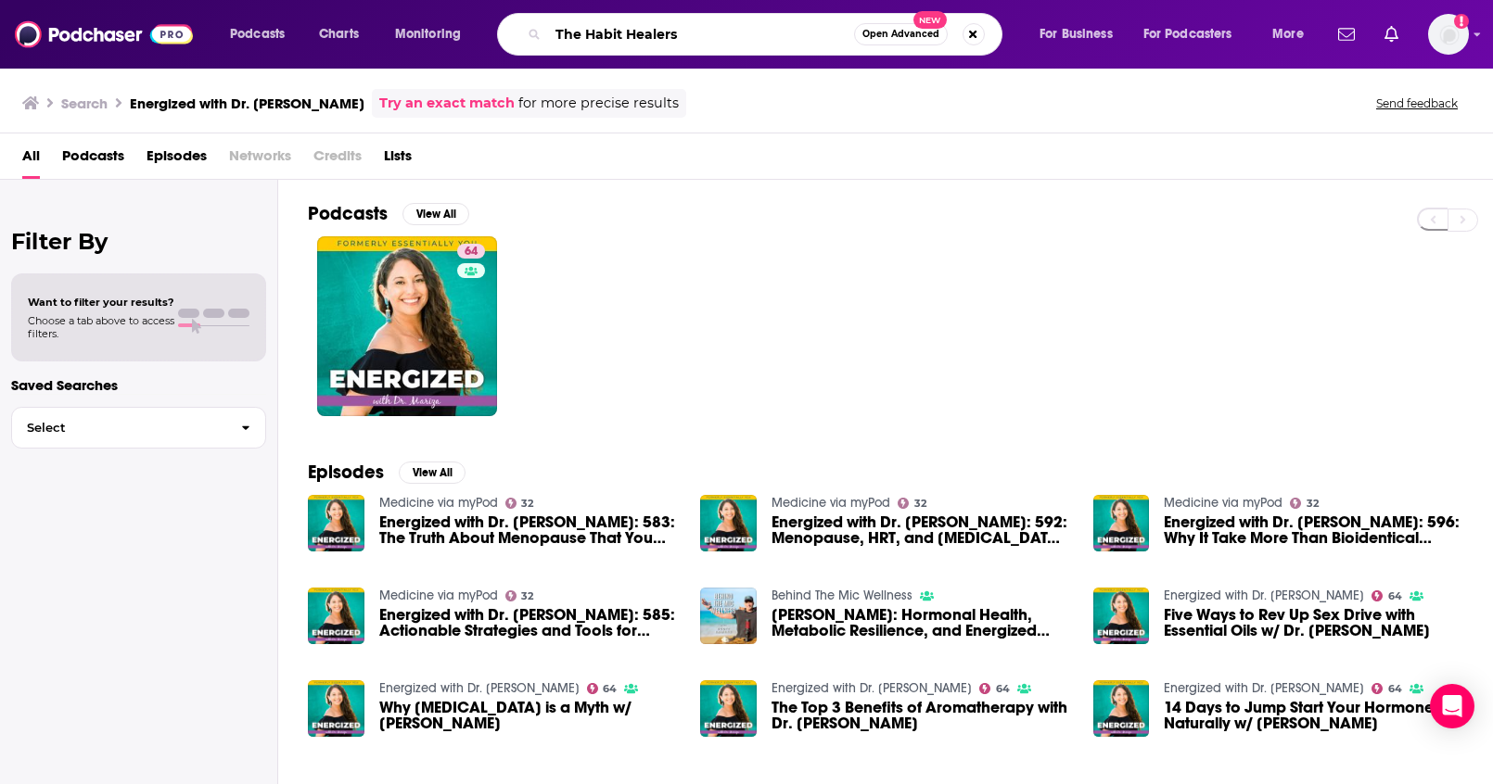
type input "The Habit Healers"
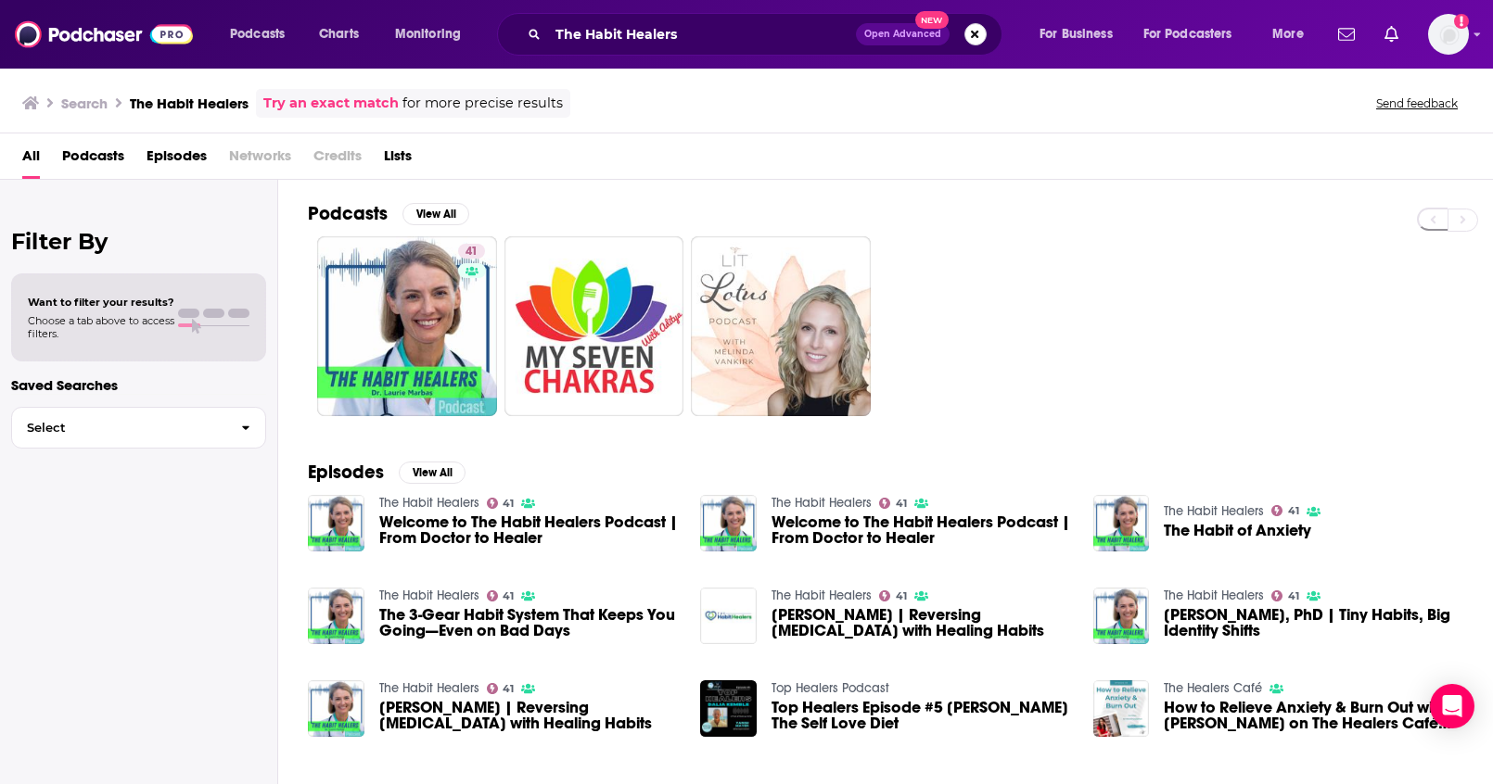
click at [975, 42] on button "Search podcasts, credits, & more..." at bounding box center [975, 34] width 22 height 22
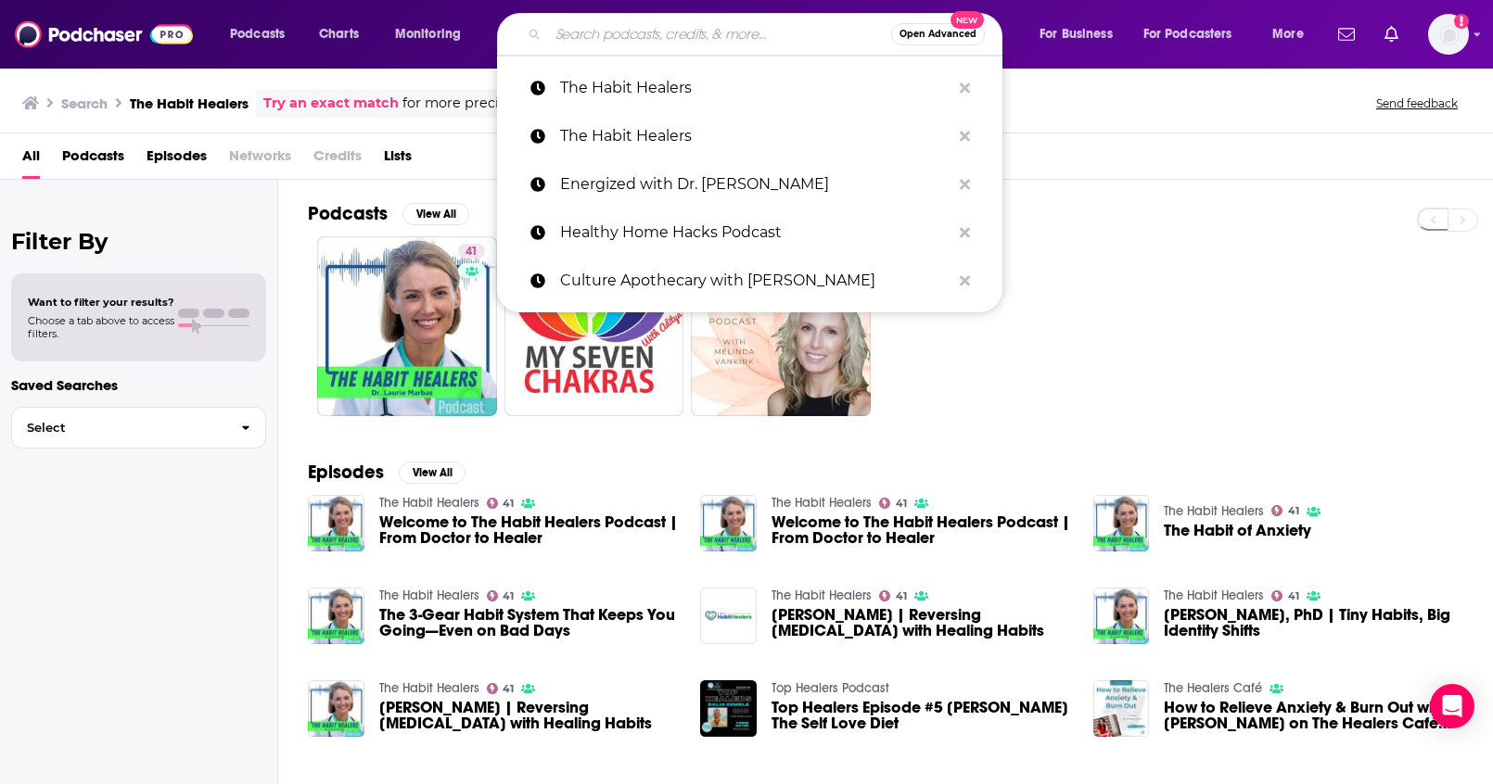
paste input "HerbRally"
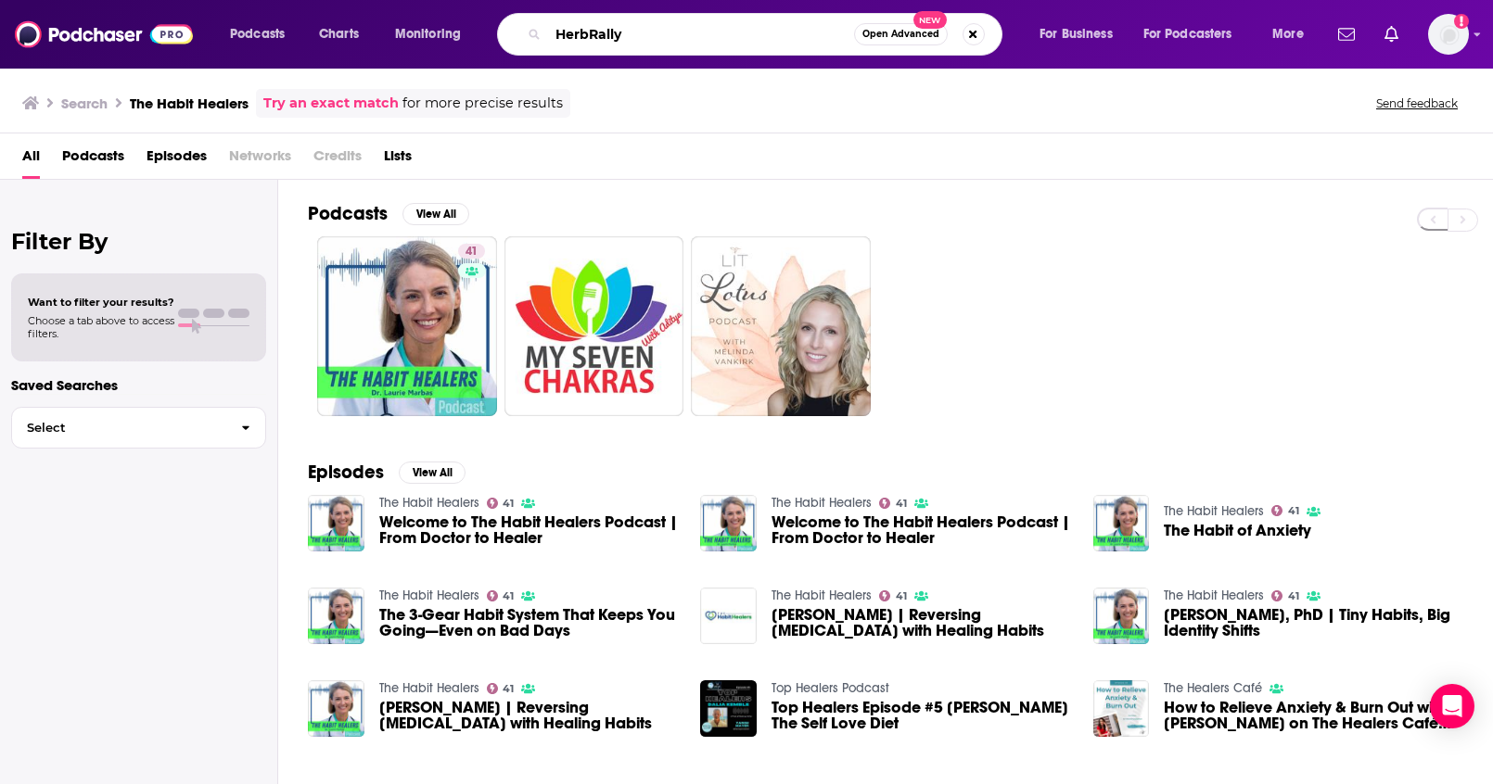
type input "HerbRally"
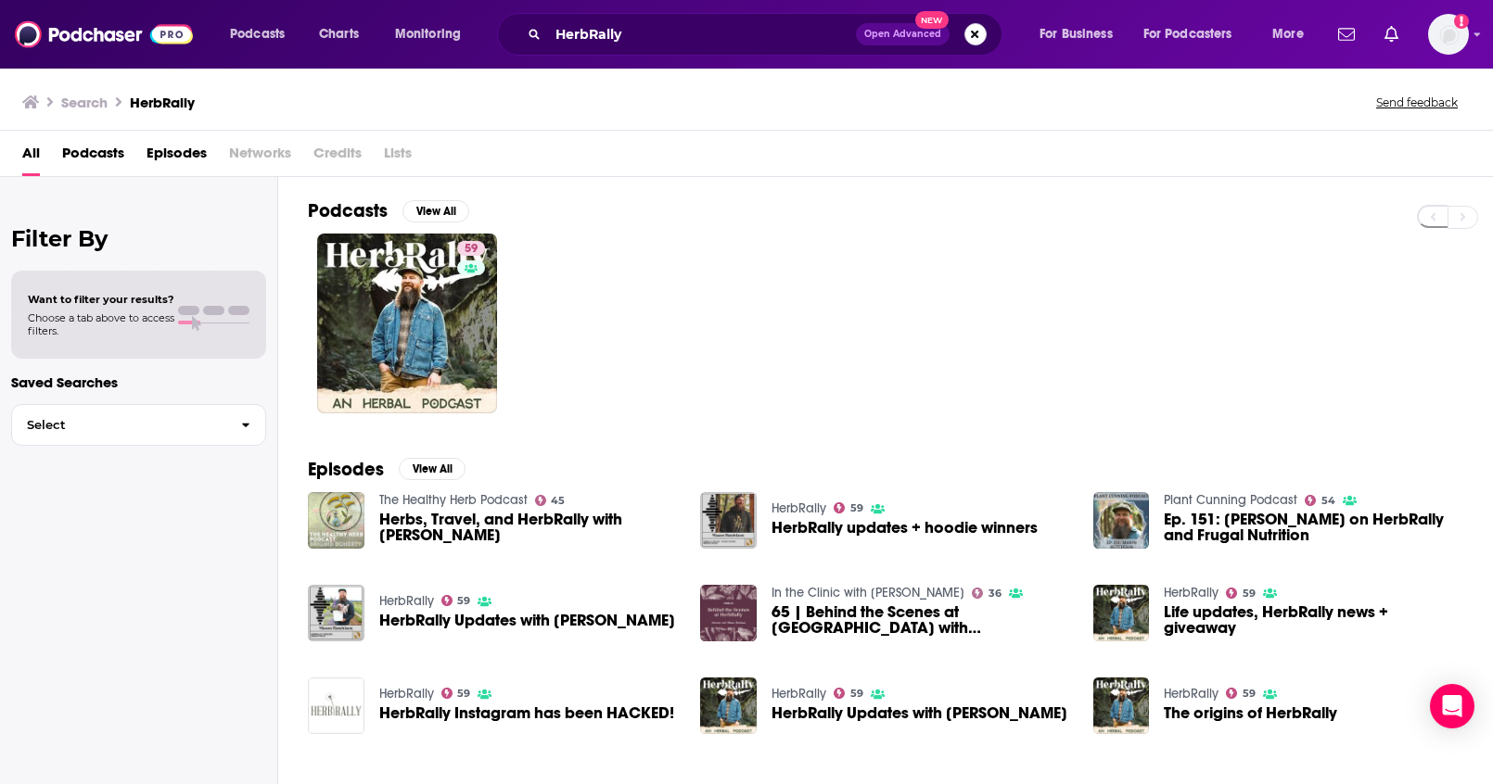
click at [974, 44] on button "Search podcasts, credits, & more..." at bounding box center [975, 34] width 22 height 22
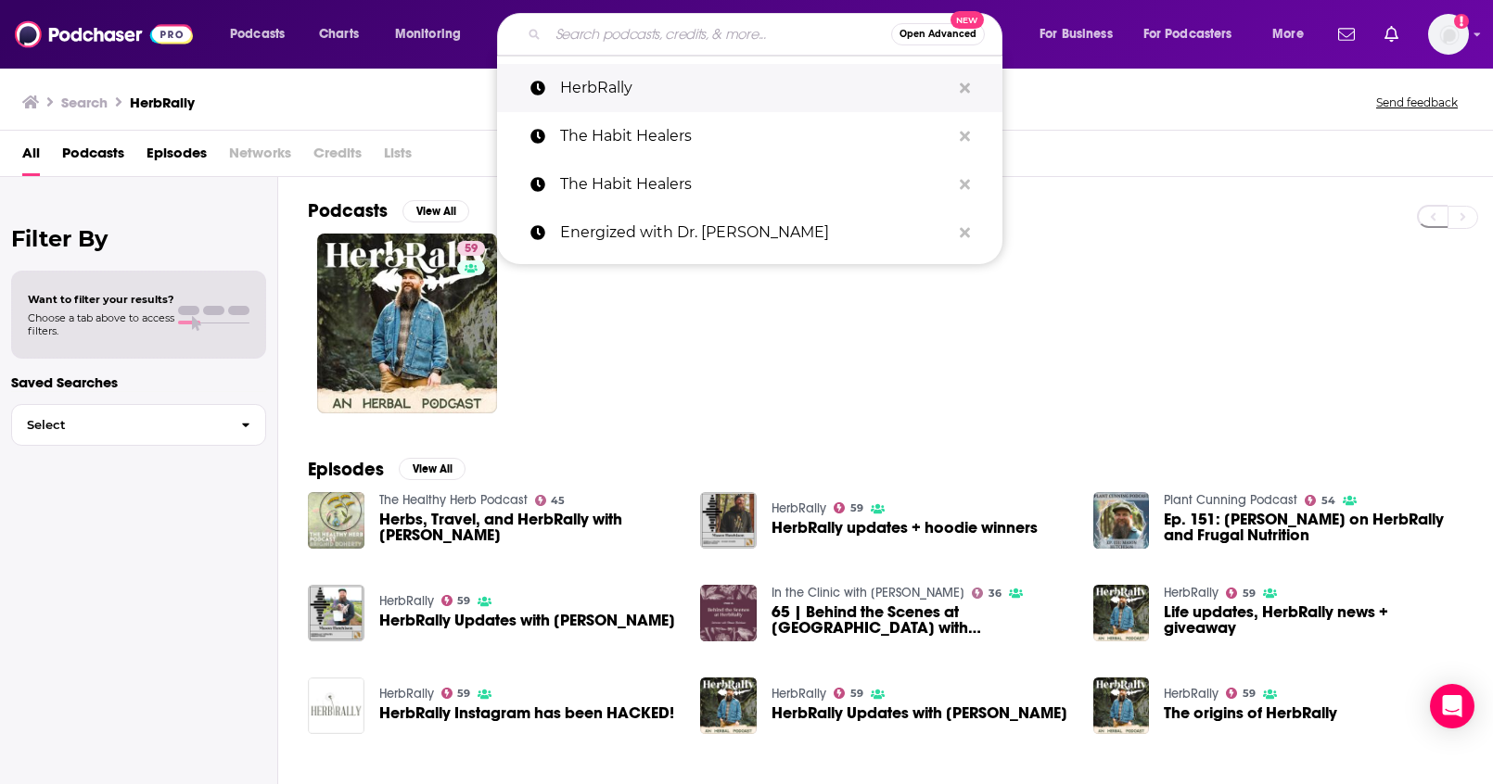
paste input "Life Kit: Health"
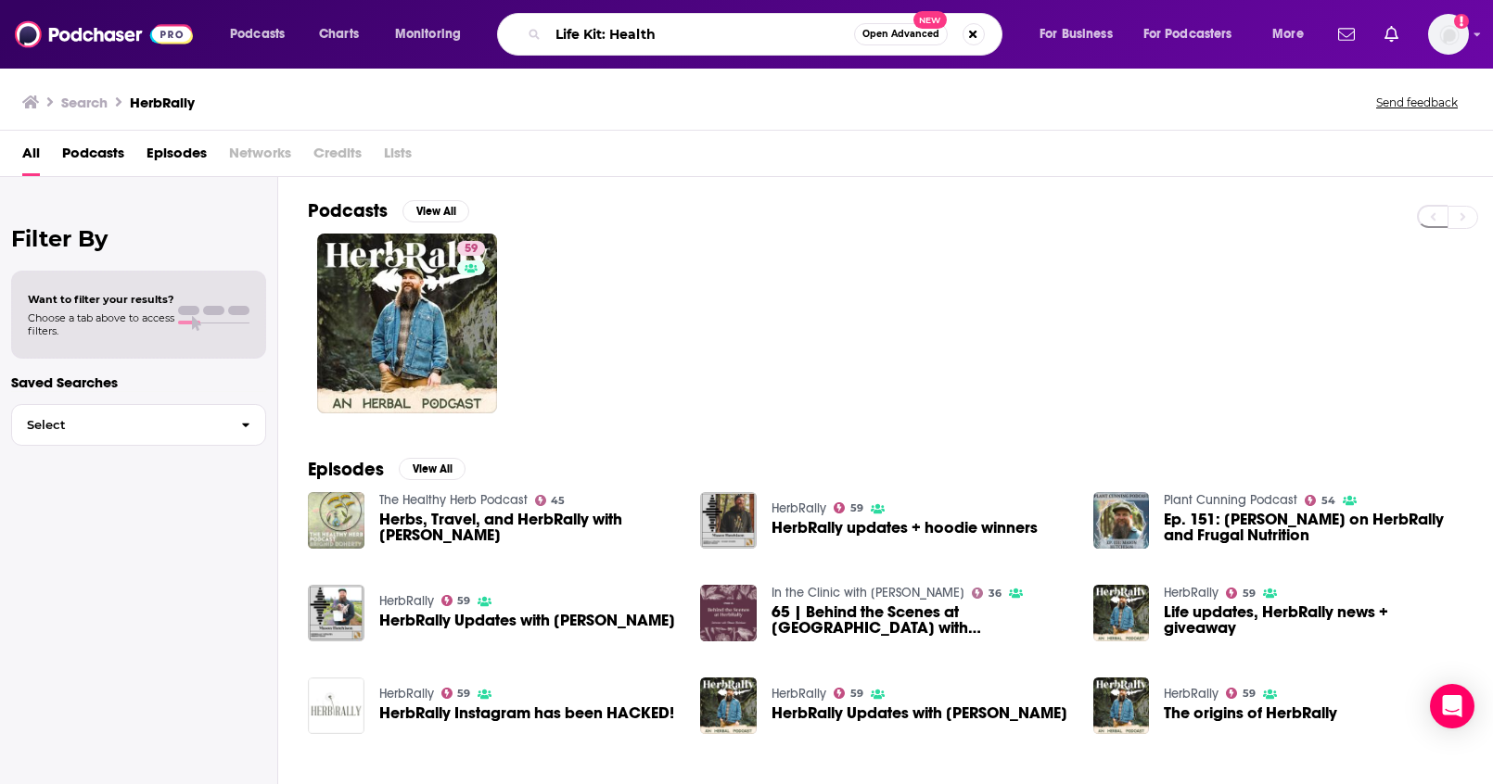
type input "Life Kit: Health"
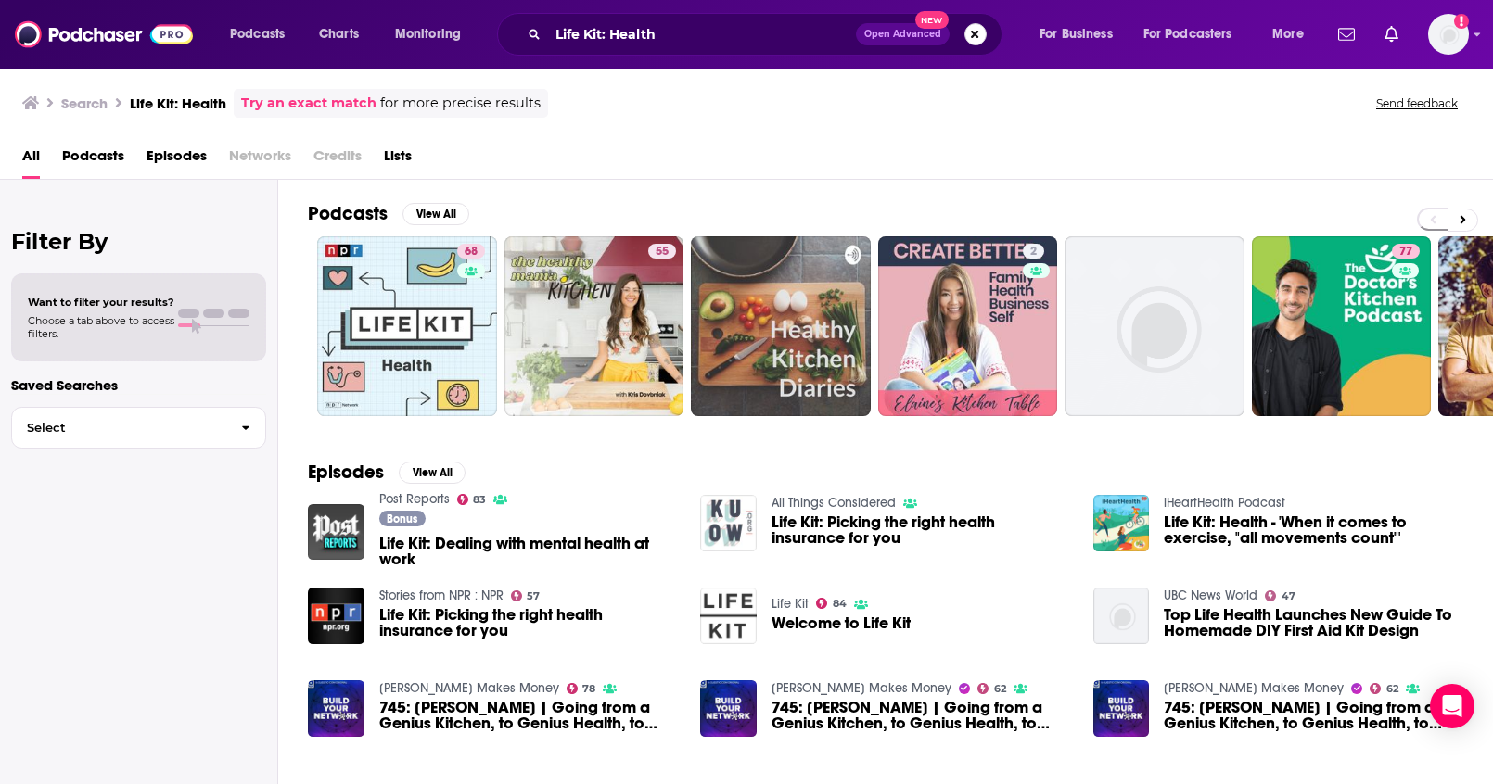
click at [985, 31] on button "Search podcasts, credits, & more..." at bounding box center [975, 34] width 22 height 22
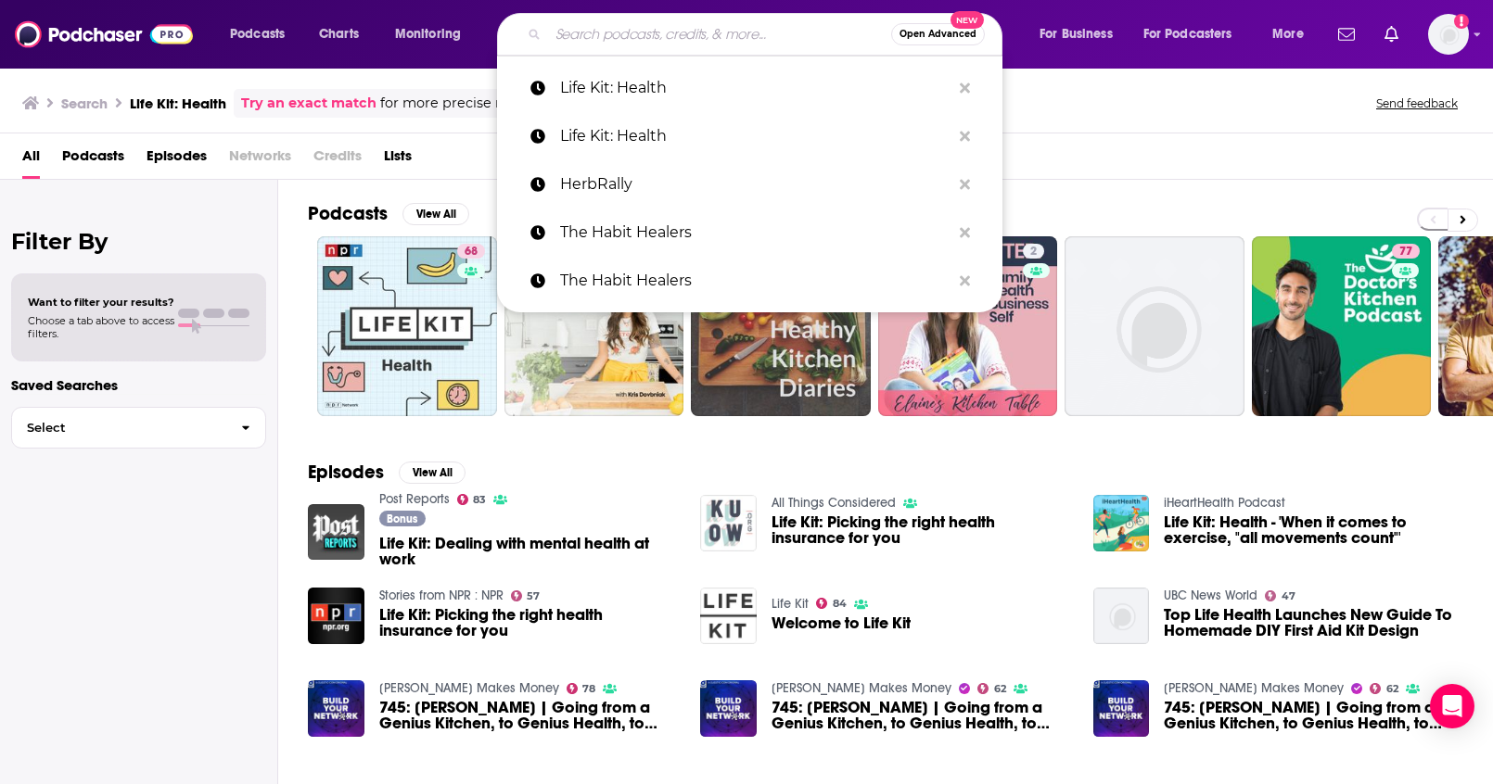
paste input "Revelation Wellness - Healthy & Whole"
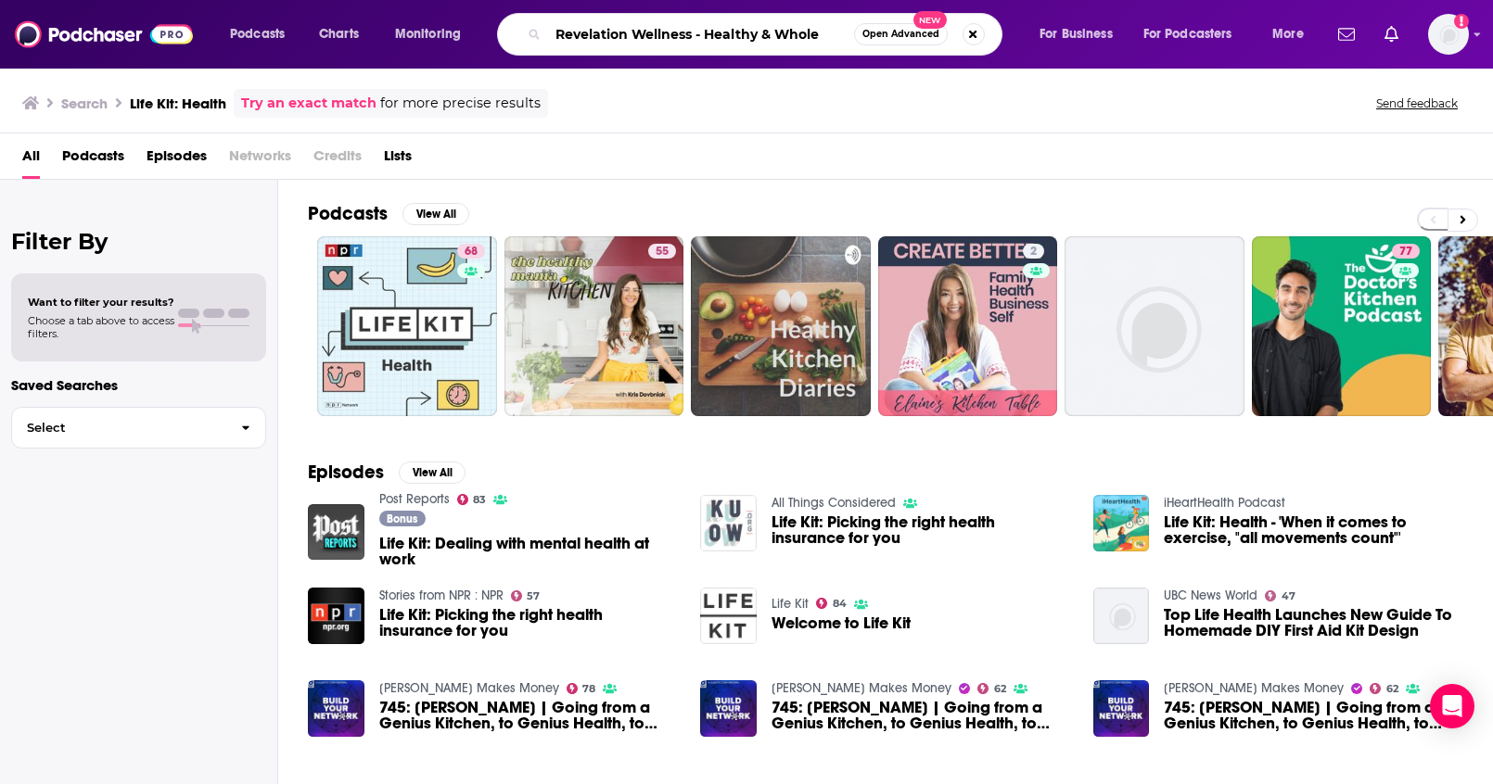
type input "Revelation Wellness - Healthy & Whole"
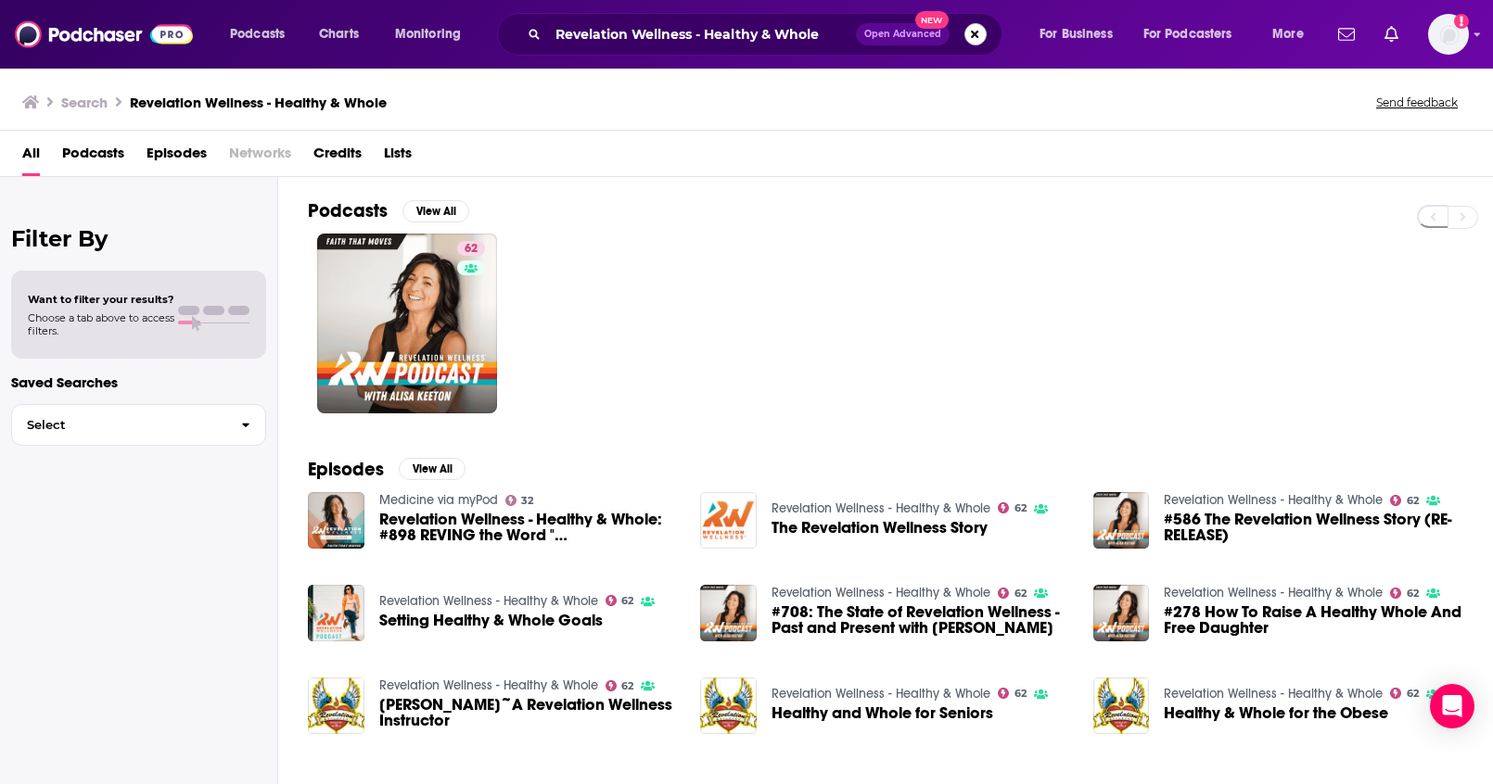
click at [971, 34] on button "Search podcasts, credits, & more..." at bounding box center [975, 34] width 22 height 22
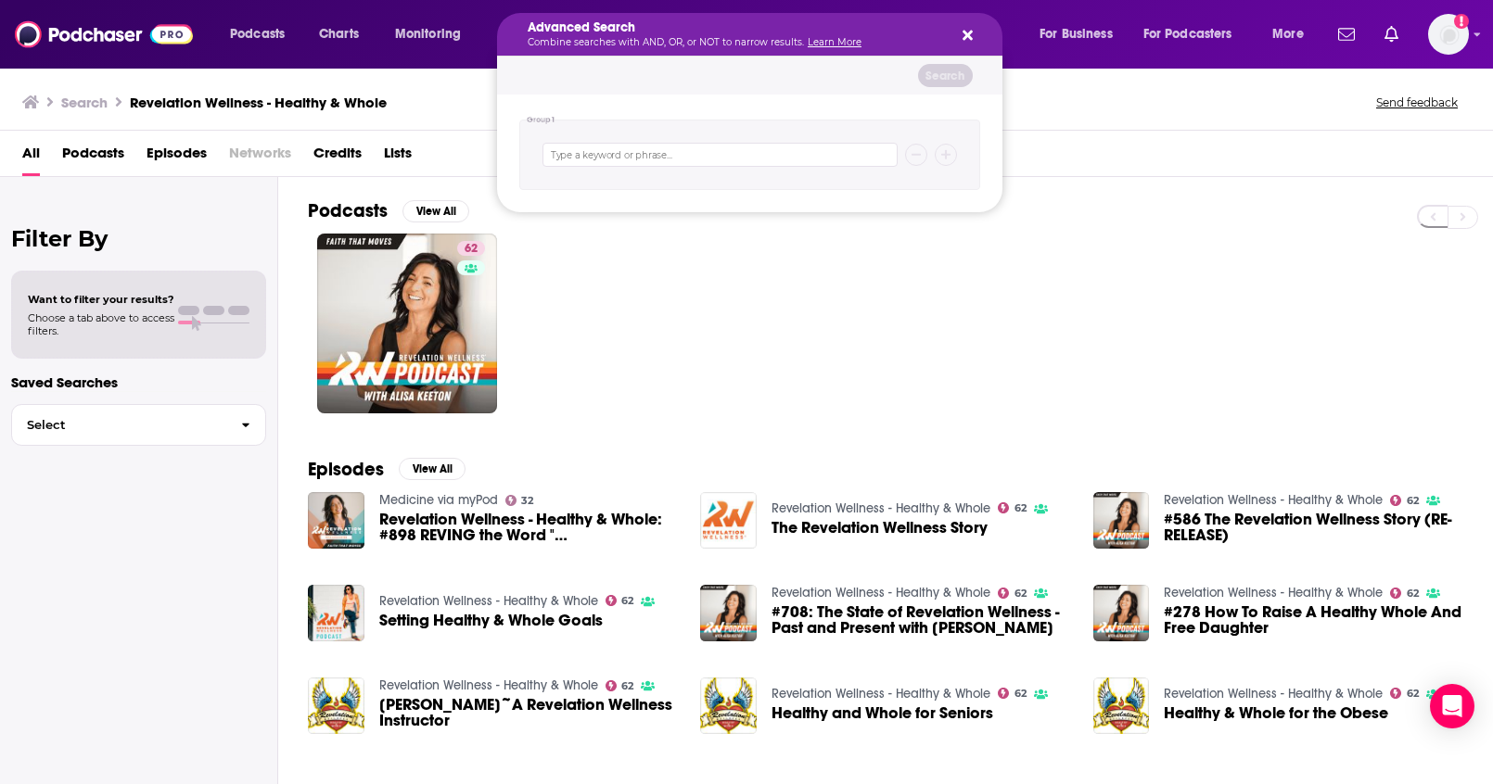
click at [884, 310] on div "Podcasts Charts Monitoring Advanced Search Combine searches with AND, OR, or NO…" at bounding box center [746, 392] width 1493 height 784
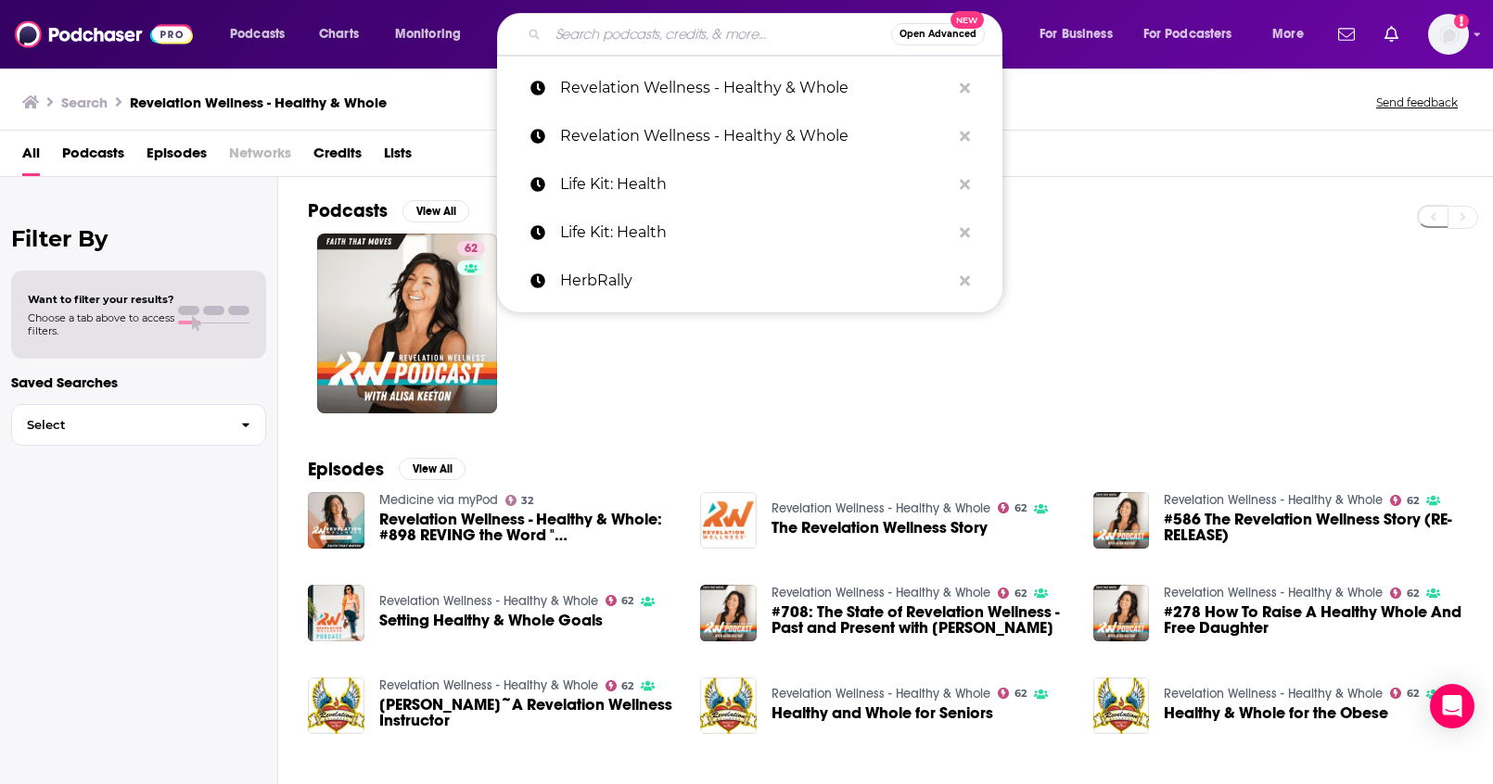
click at [785, 46] on input "Search podcasts, credits, & more..." at bounding box center [719, 34] width 343 height 30
paste input "The Natural Health Podcast"
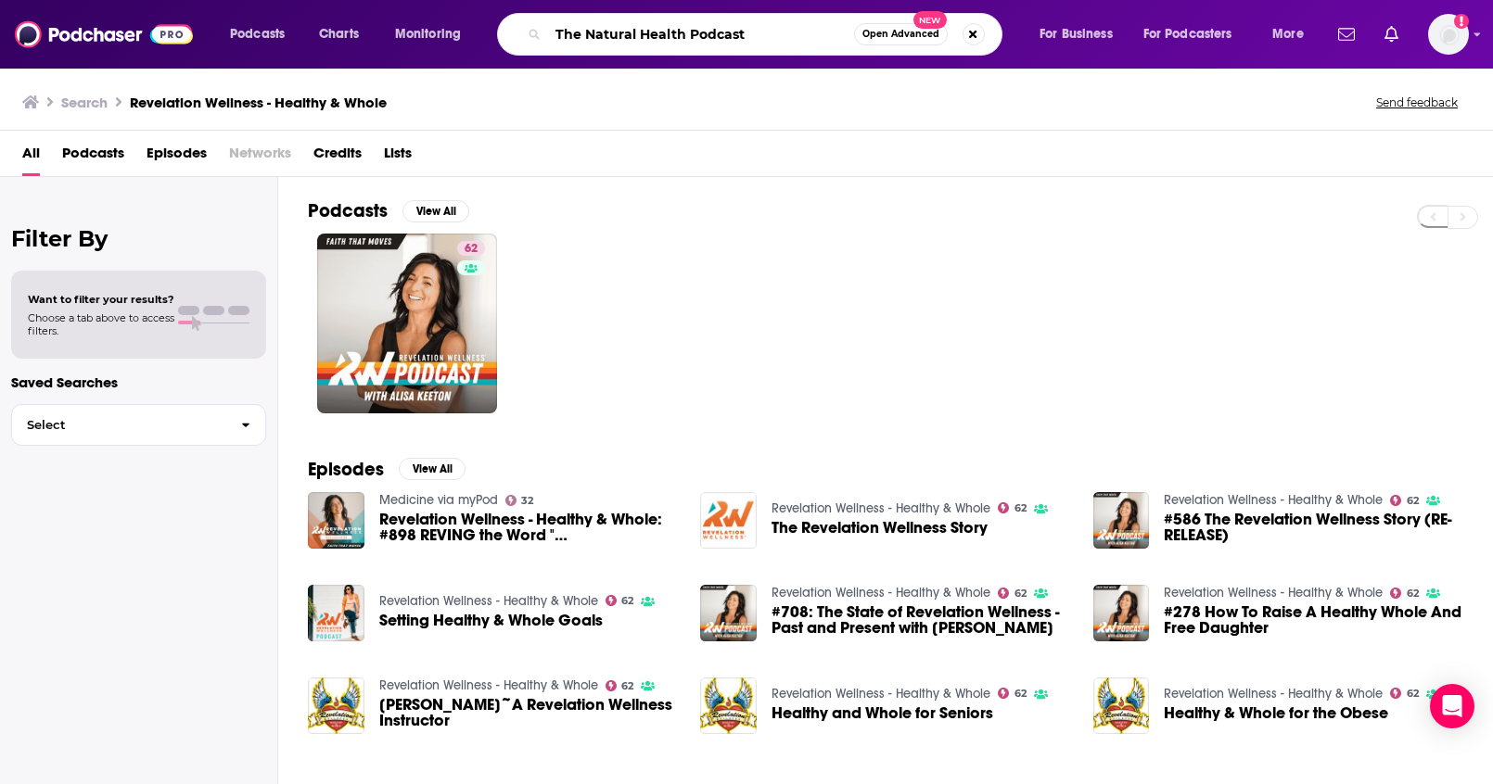
type input "The Natural Health Podcast"
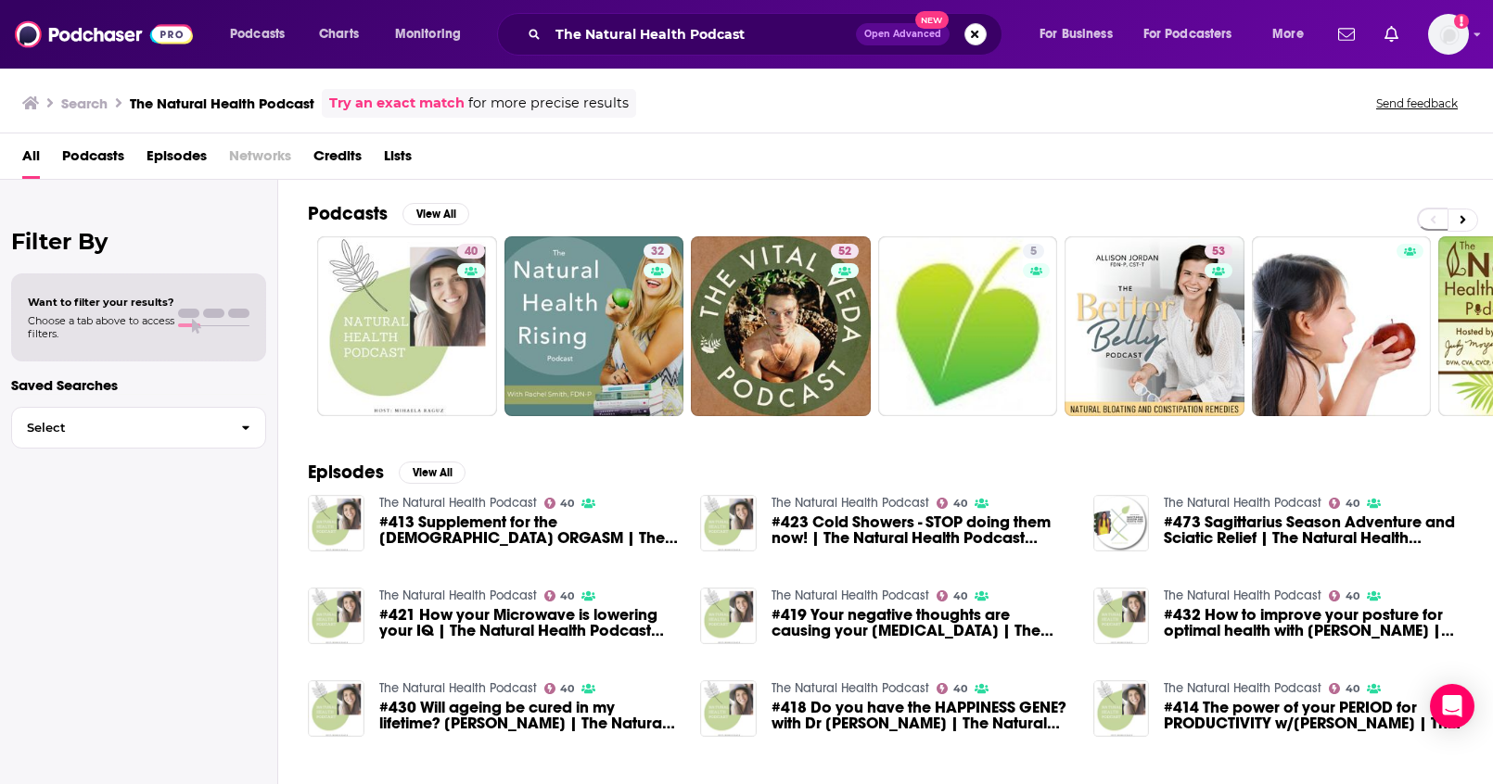
click at [975, 41] on button "Search podcasts, credits, & more..." at bounding box center [975, 34] width 22 height 22
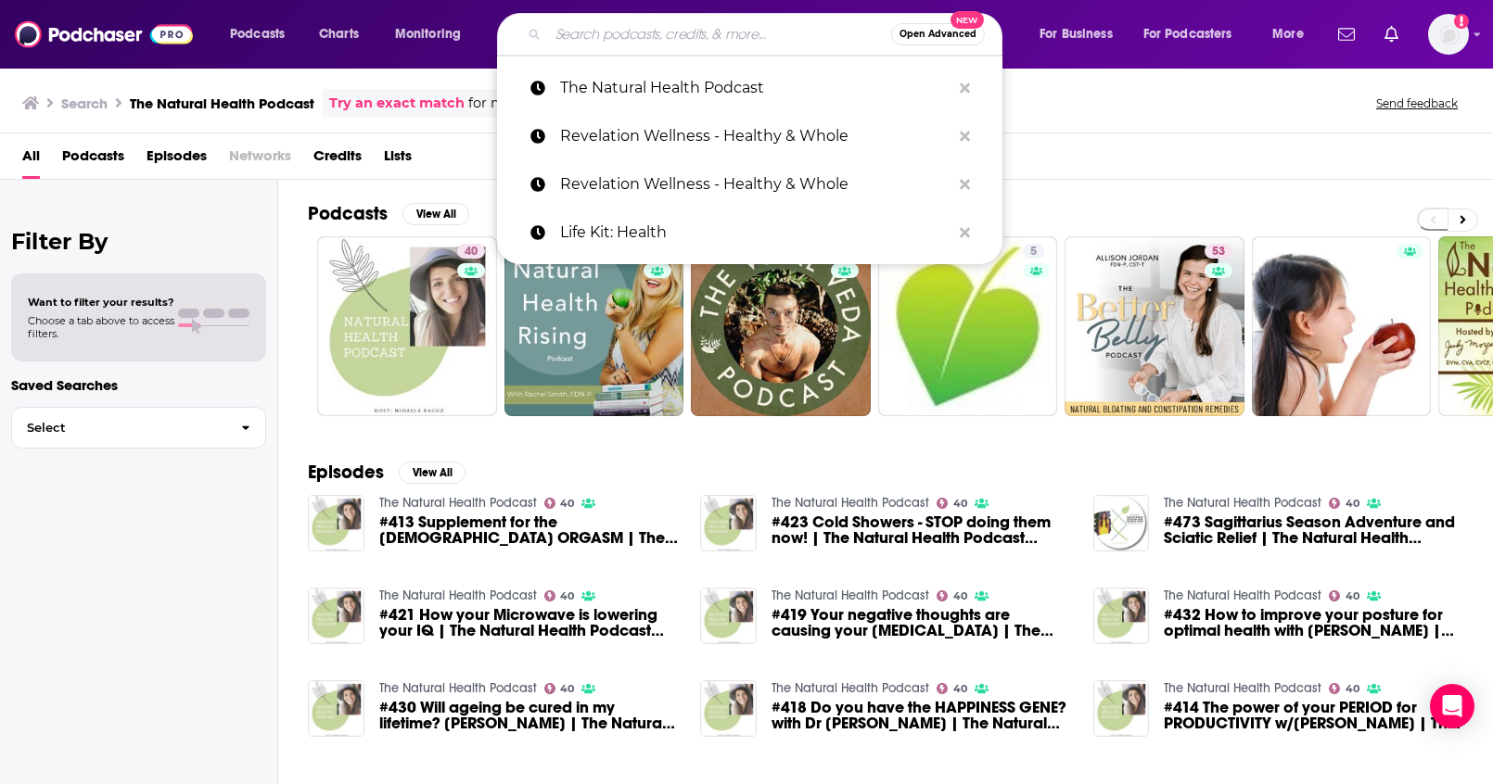
paste input "The School of Radiance with Rachel Varga"
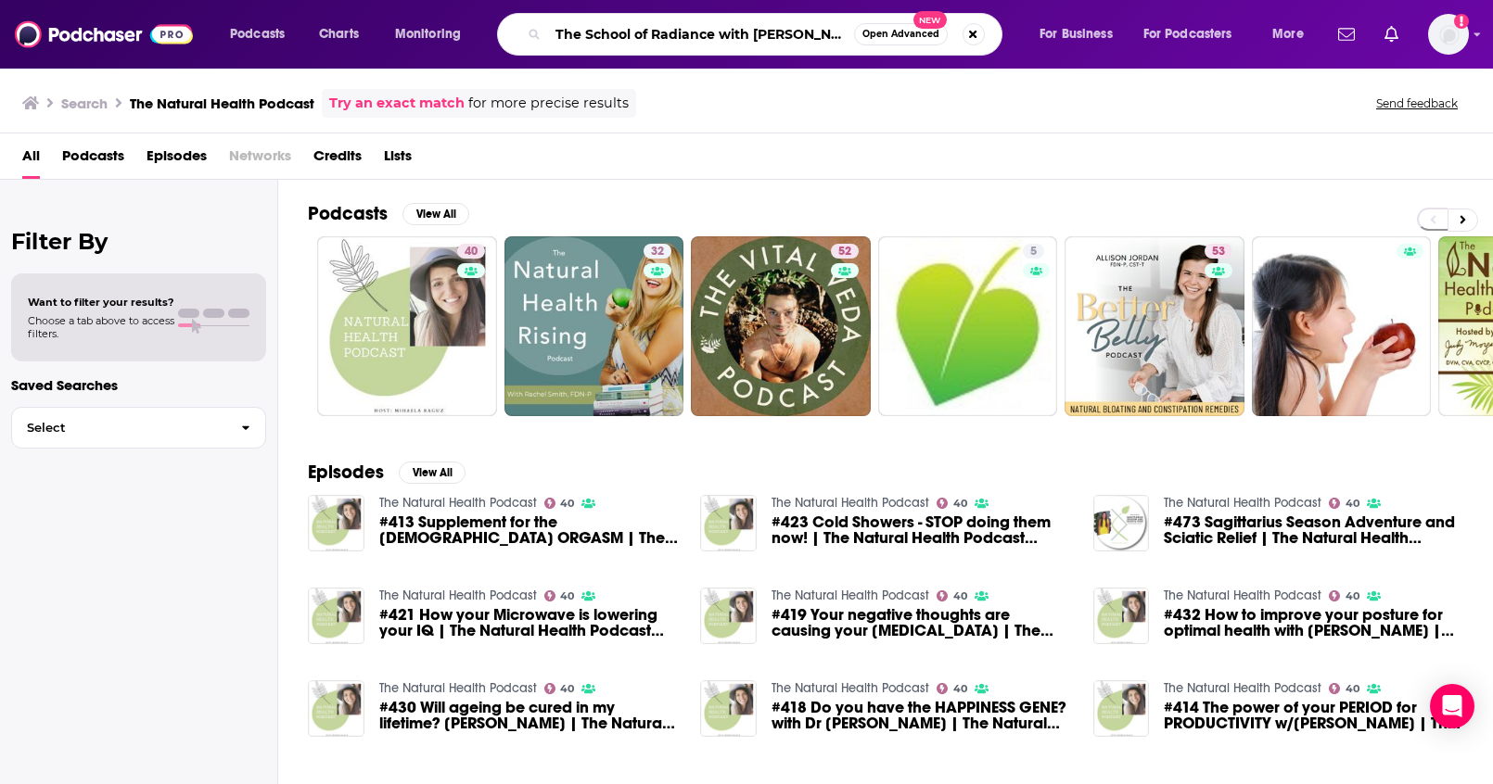
type input "The School of Radiance with Rachel Varga"
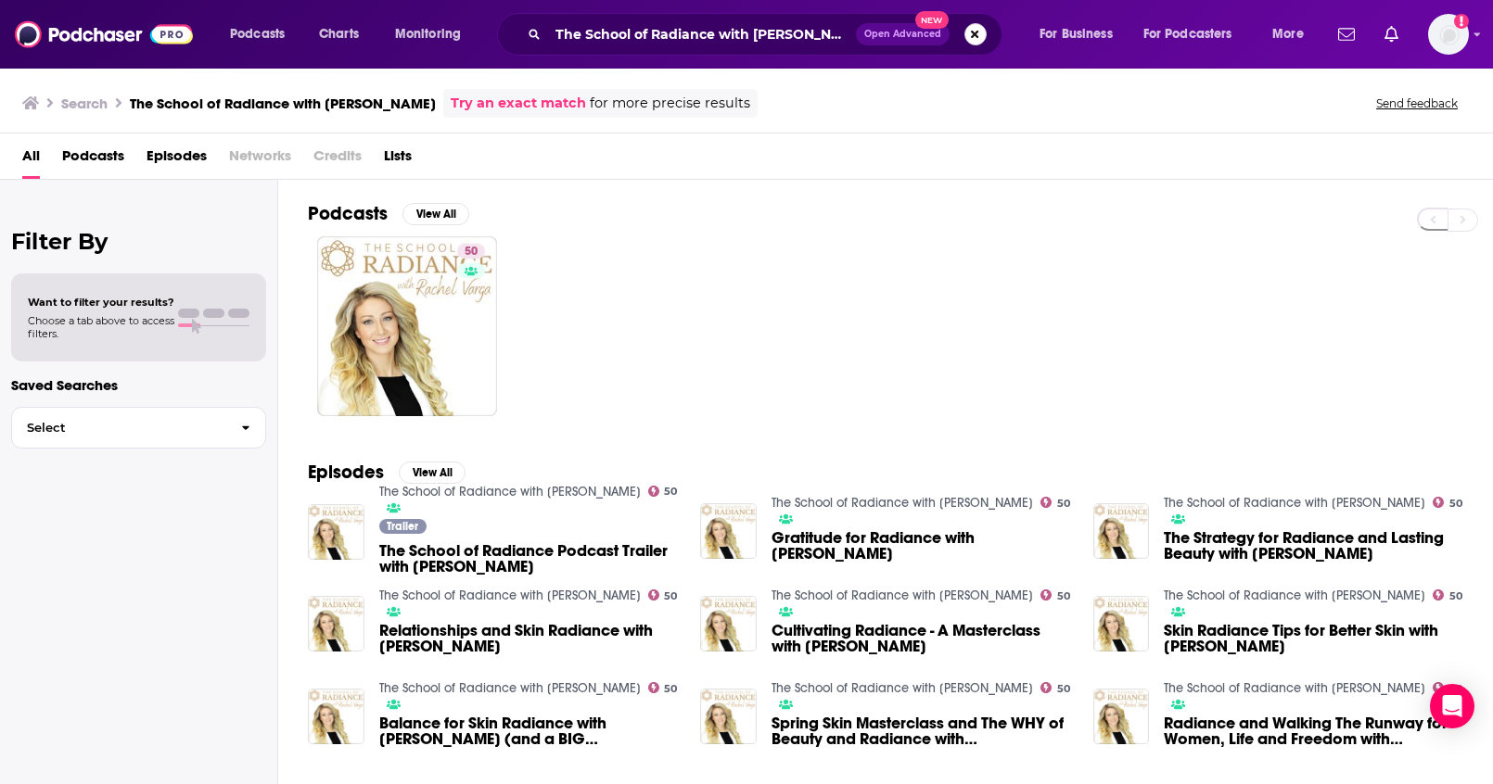
click at [972, 37] on button "Search podcasts, credits, & more..." at bounding box center [975, 34] width 22 height 22
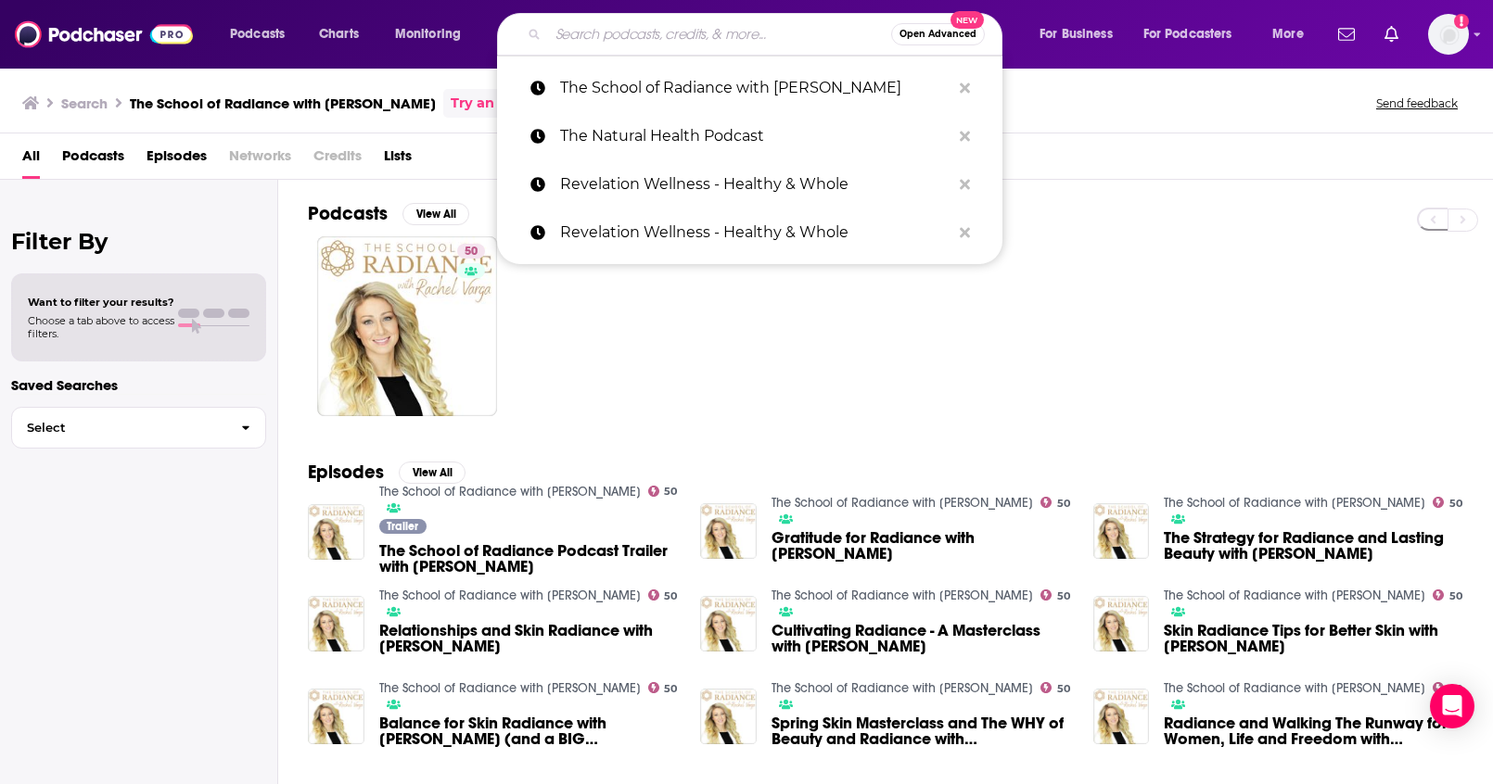
paste input "Oprah's Super Soul"
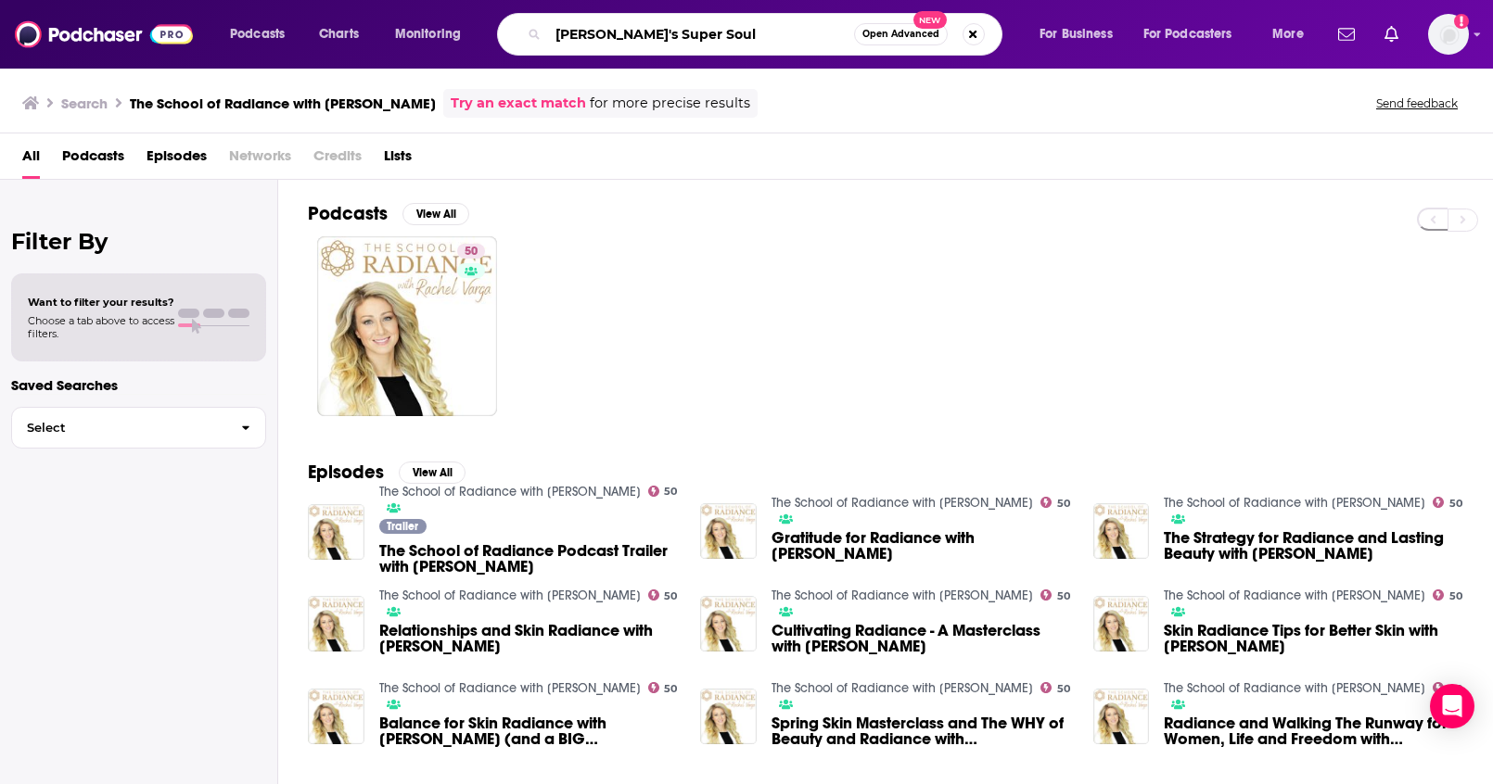
type input "Oprah's Super Soul"
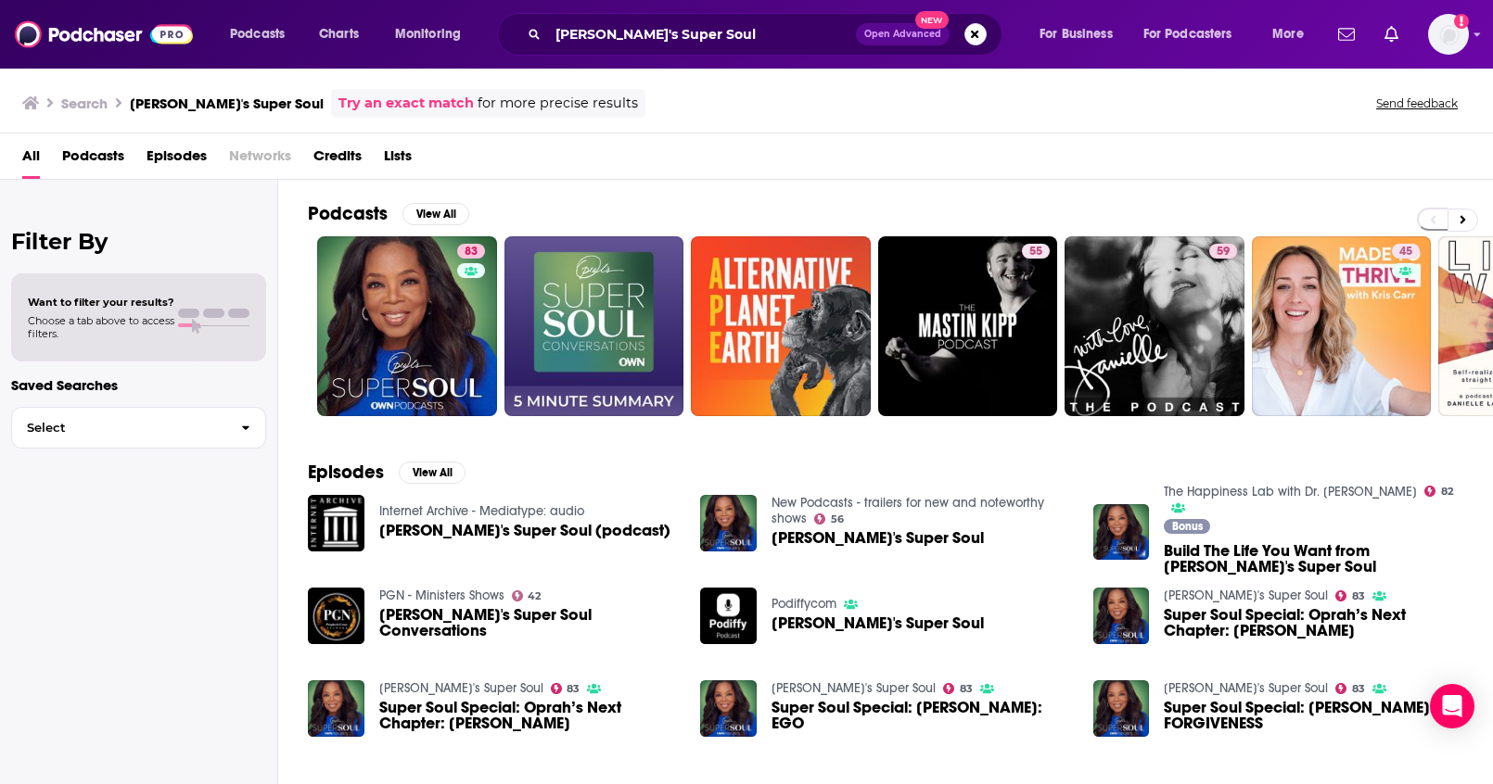
click at [981, 44] on span "Open Advanced New" at bounding box center [921, 34] width 131 height 22
click at [981, 41] on button "Search podcasts, credits, & more..." at bounding box center [975, 34] width 22 height 22
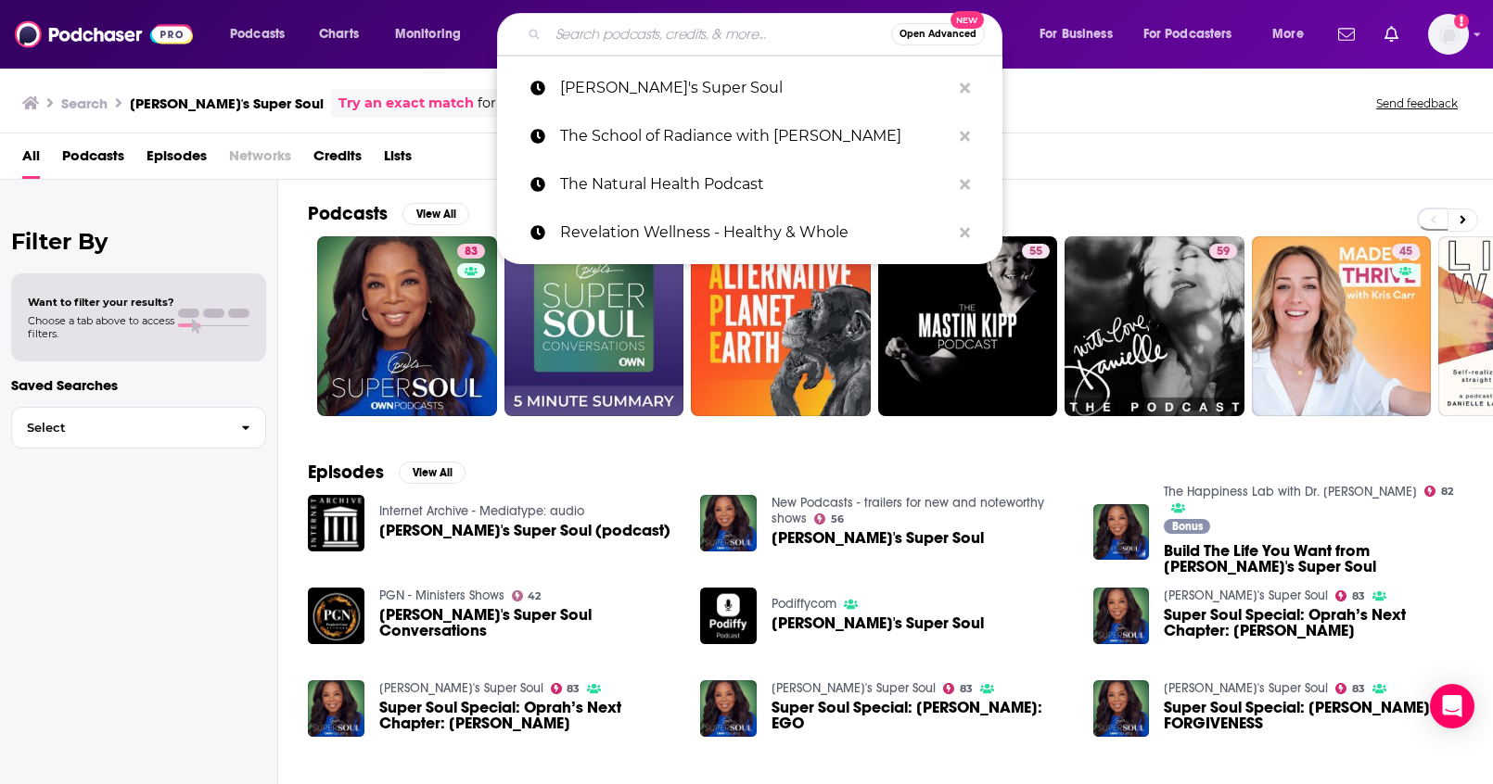
paste input "Just Ingredients"
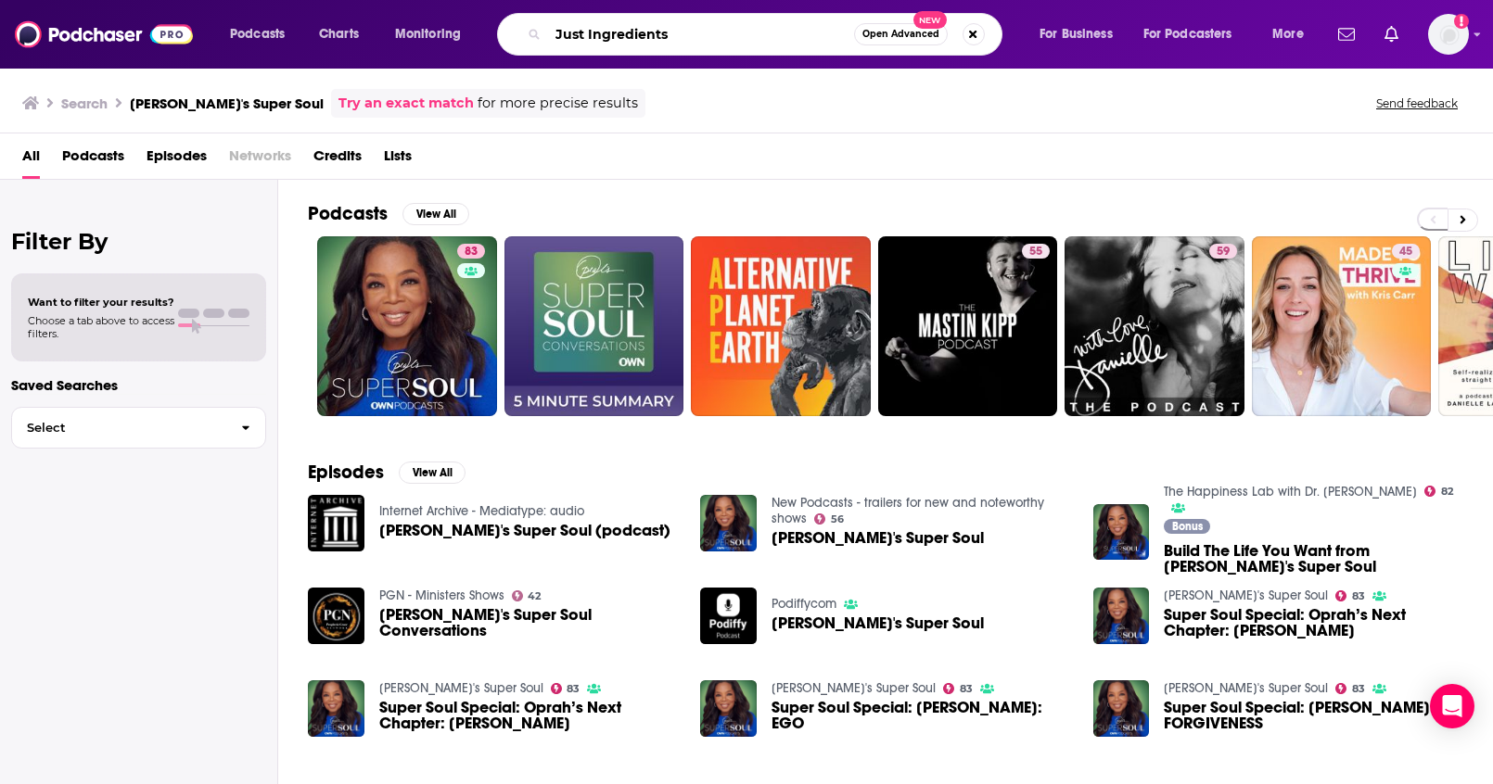
type input "Just Ingredients"
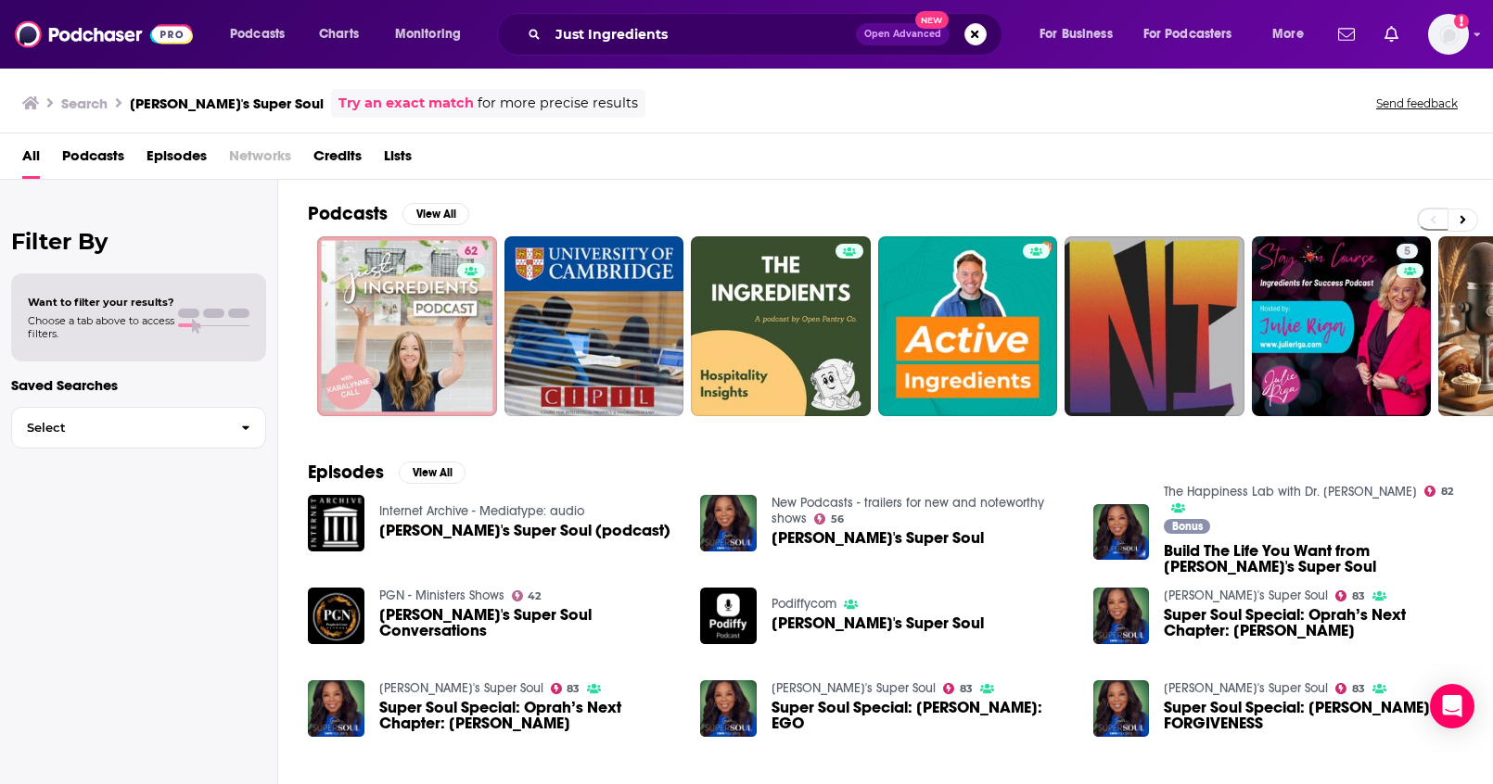
click at [548, 205] on div "Podcasts View All" at bounding box center [900, 219] width 1185 height 34
click at [978, 38] on button "Search podcasts, credits, & more..." at bounding box center [975, 34] width 22 height 22
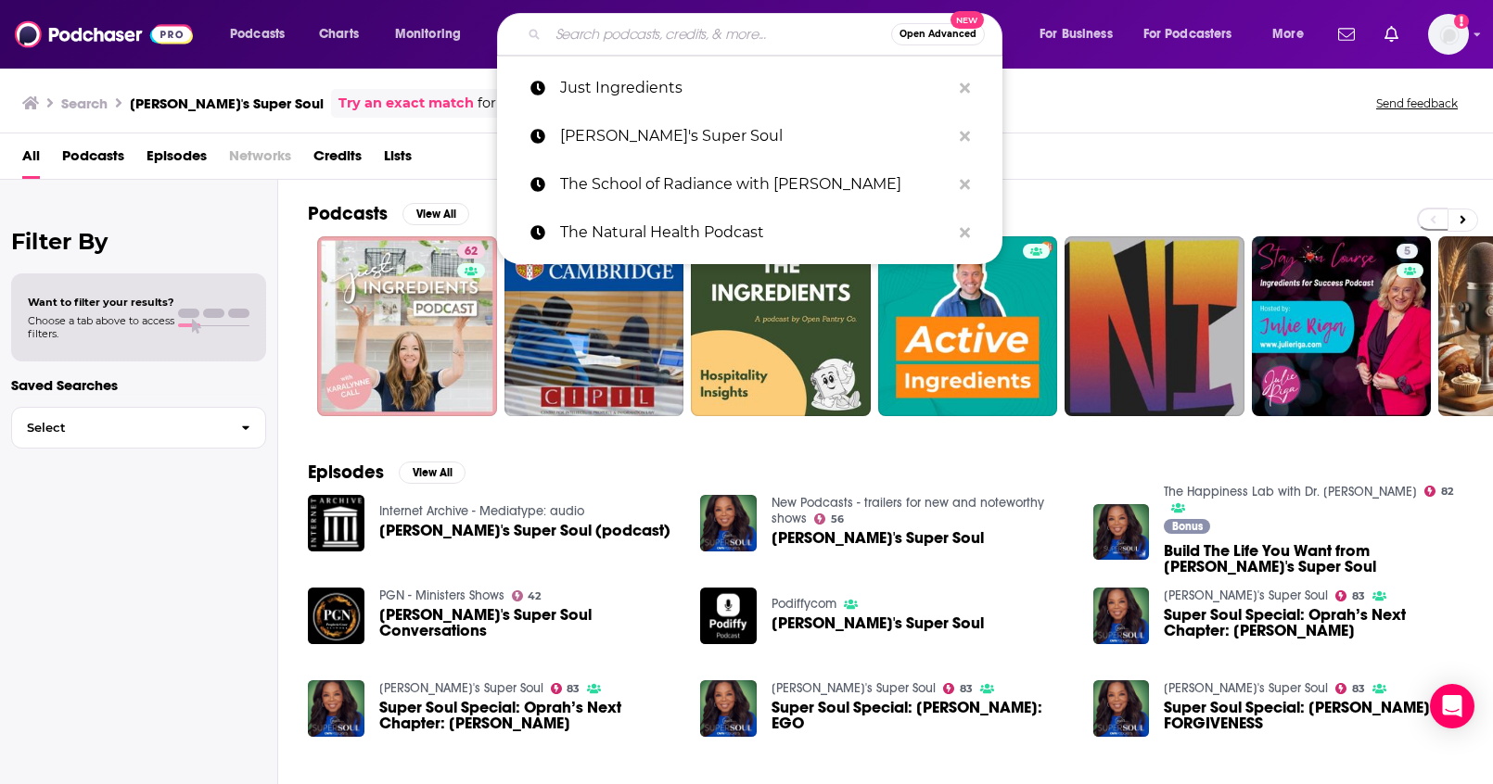
paste input "The Spectrum of Health with Dr. Christine Schaffner"
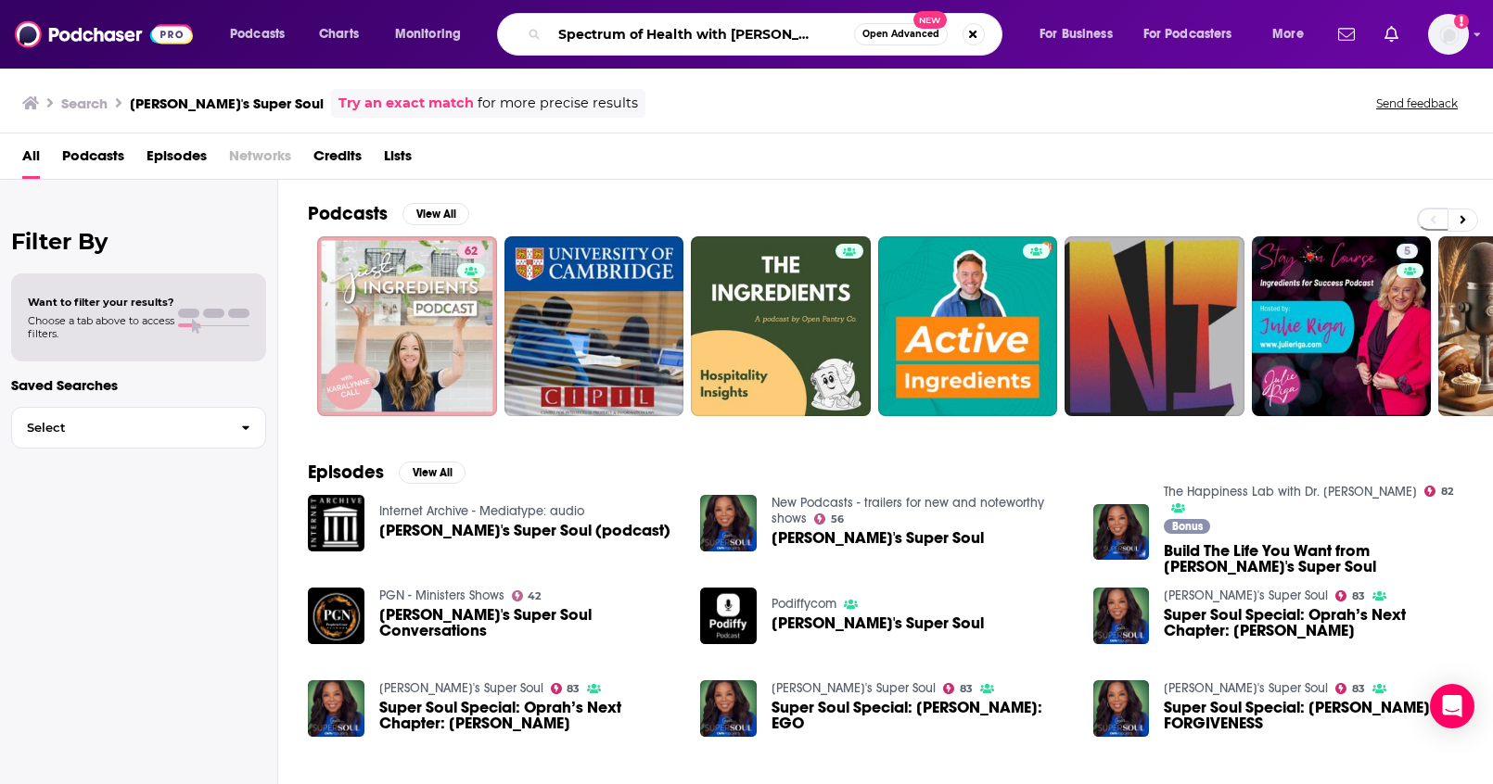
type input "The Spectrum of Health with Dr. Christine Schaffner"
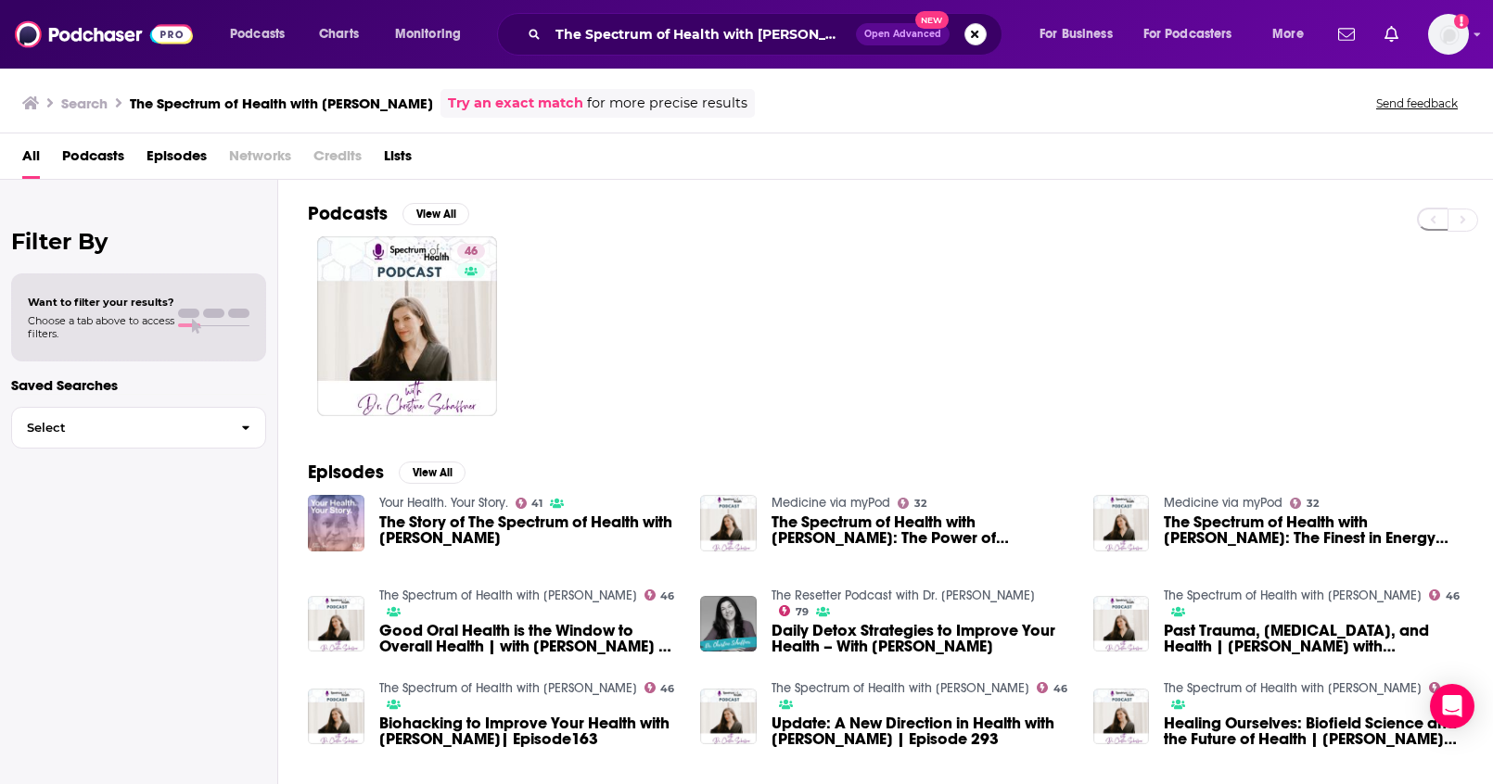
click at [974, 42] on button "Search podcasts, credits, & more..." at bounding box center [975, 34] width 22 height 22
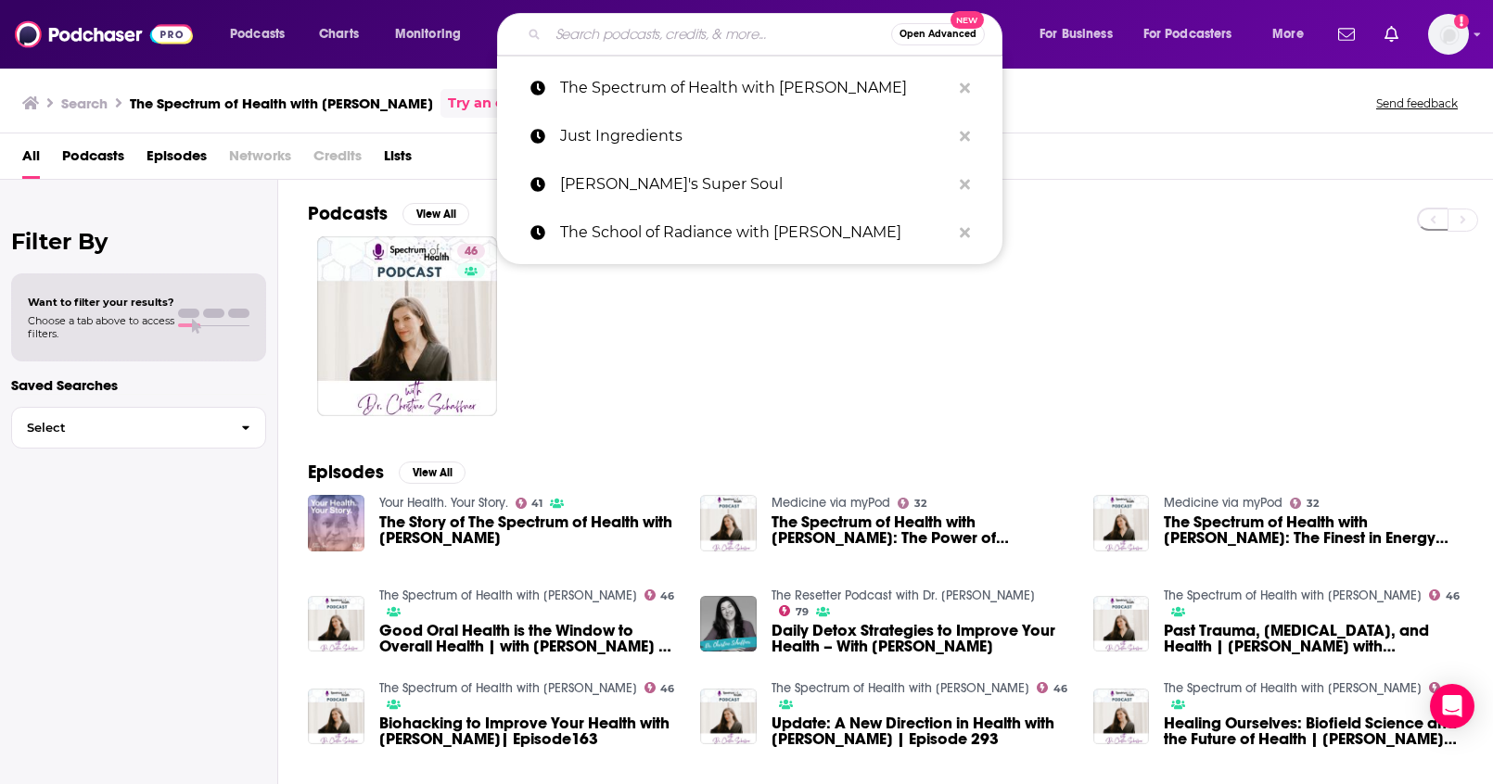
paste input "The Resetter Podcast with Dr. Mindy Pelz"
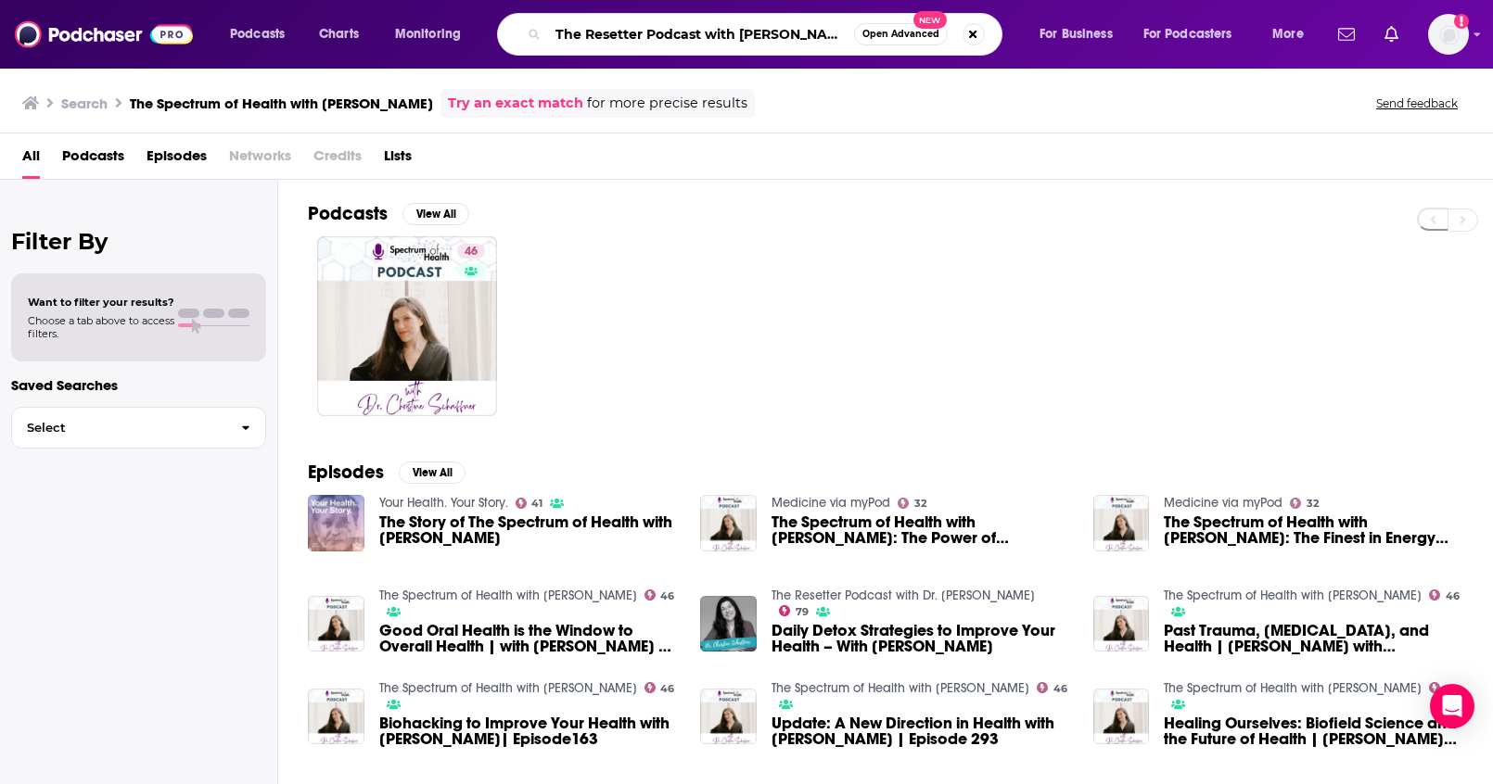
type input "The Resetter Podcast with Dr. Mindy Pelz"
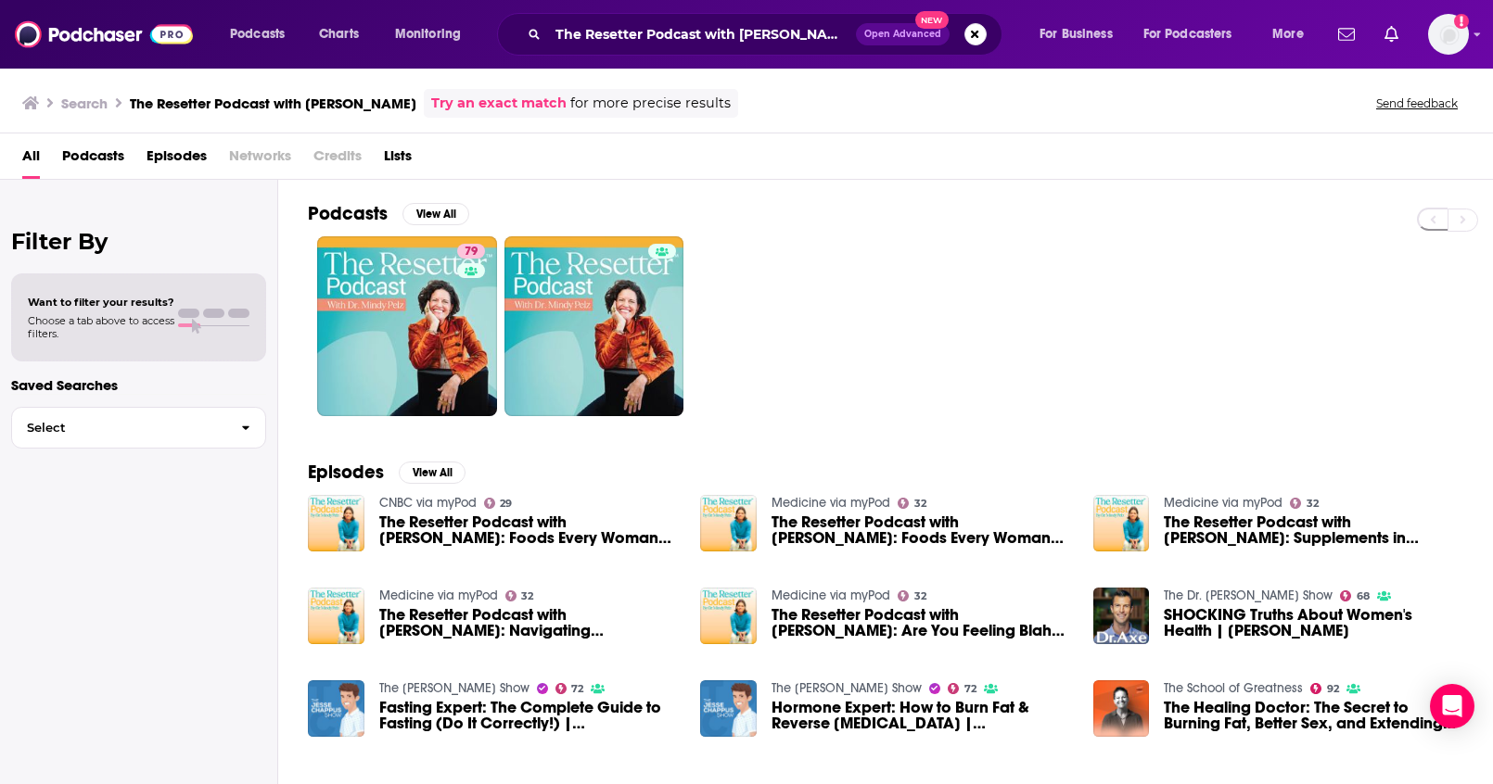
click at [973, 46] on div "The Resetter Podcast with Dr. Mindy Pelz Open Advanced New" at bounding box center [749, 34] width 505 height 43
click at [975, 42] on button "Search podcasts, credits, & more..." at bounding box center [975, 34] width 22 height 22
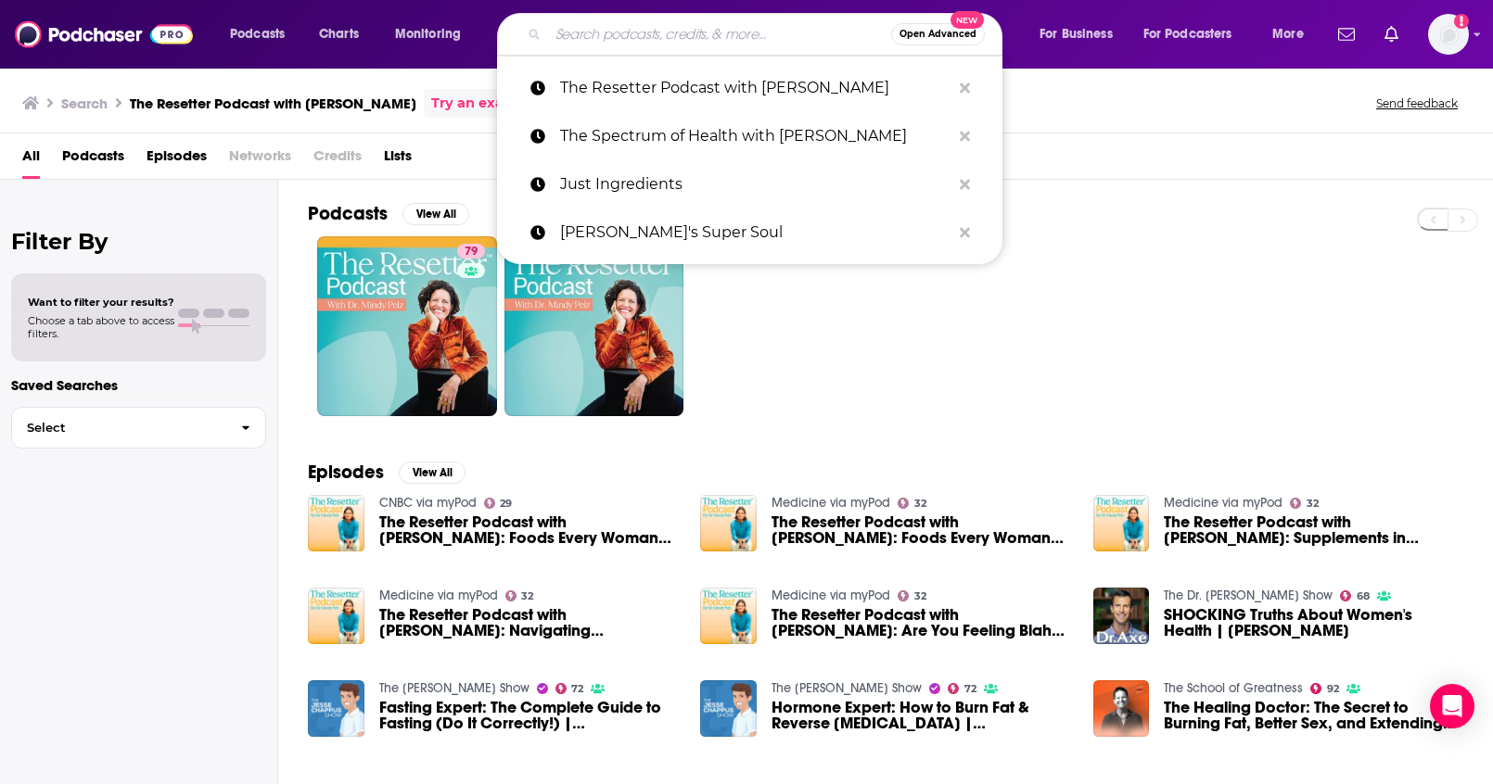
paste input "The Dr. Tyna Show"
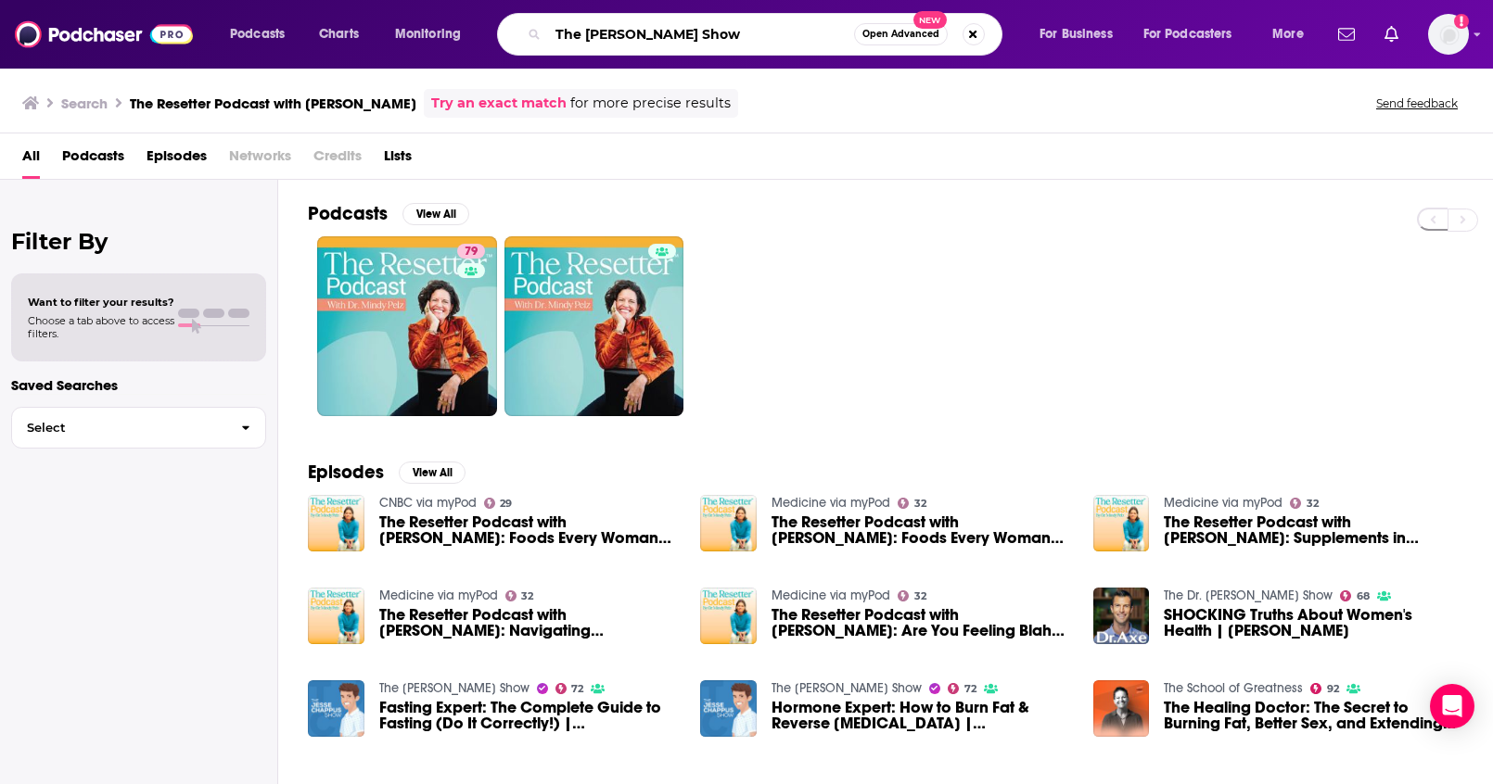
type input "The Dr. Tyna Show"
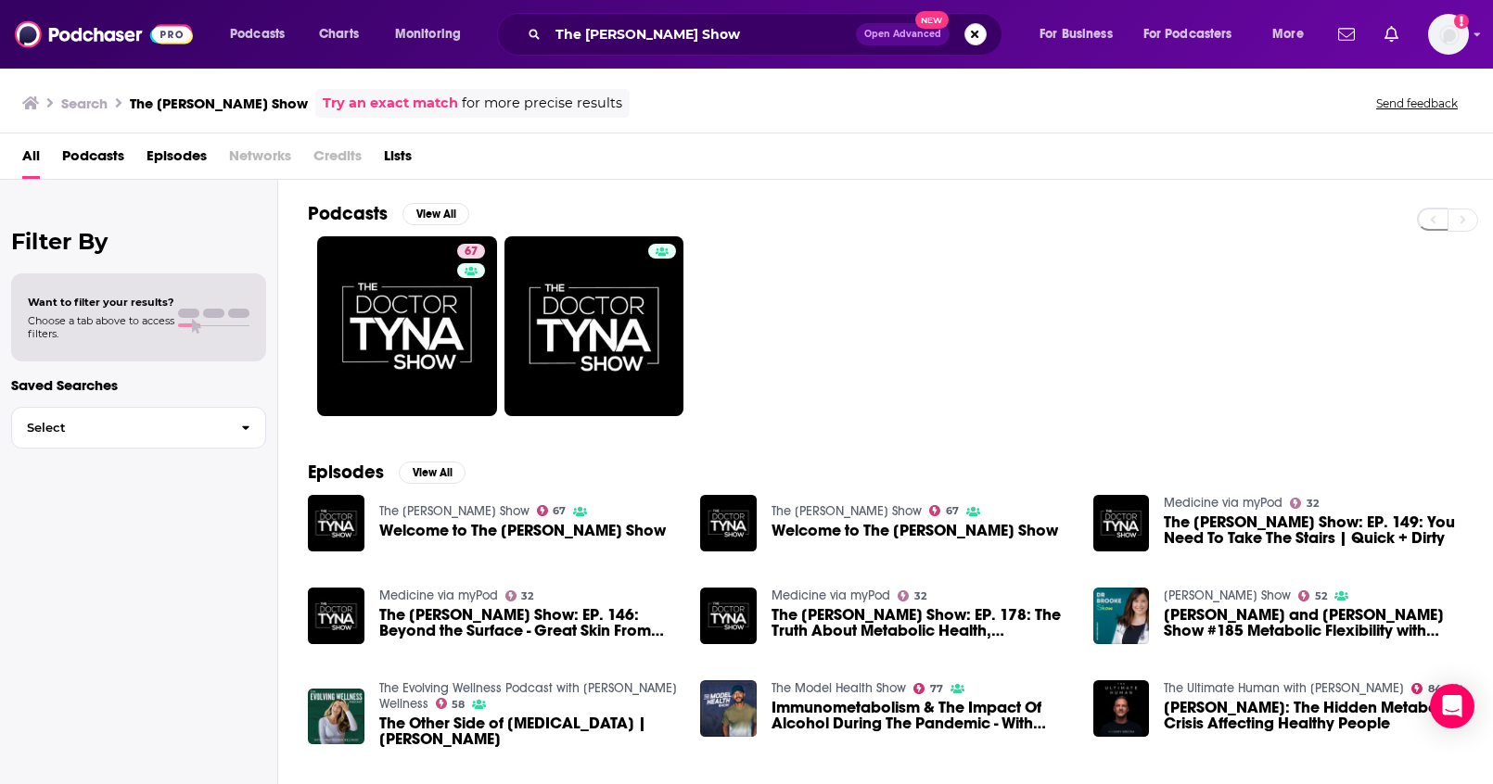
click at [970, 43] on button "Search podcasts, credits, & more..." at bounding box center [975, 34] width 22 height 22
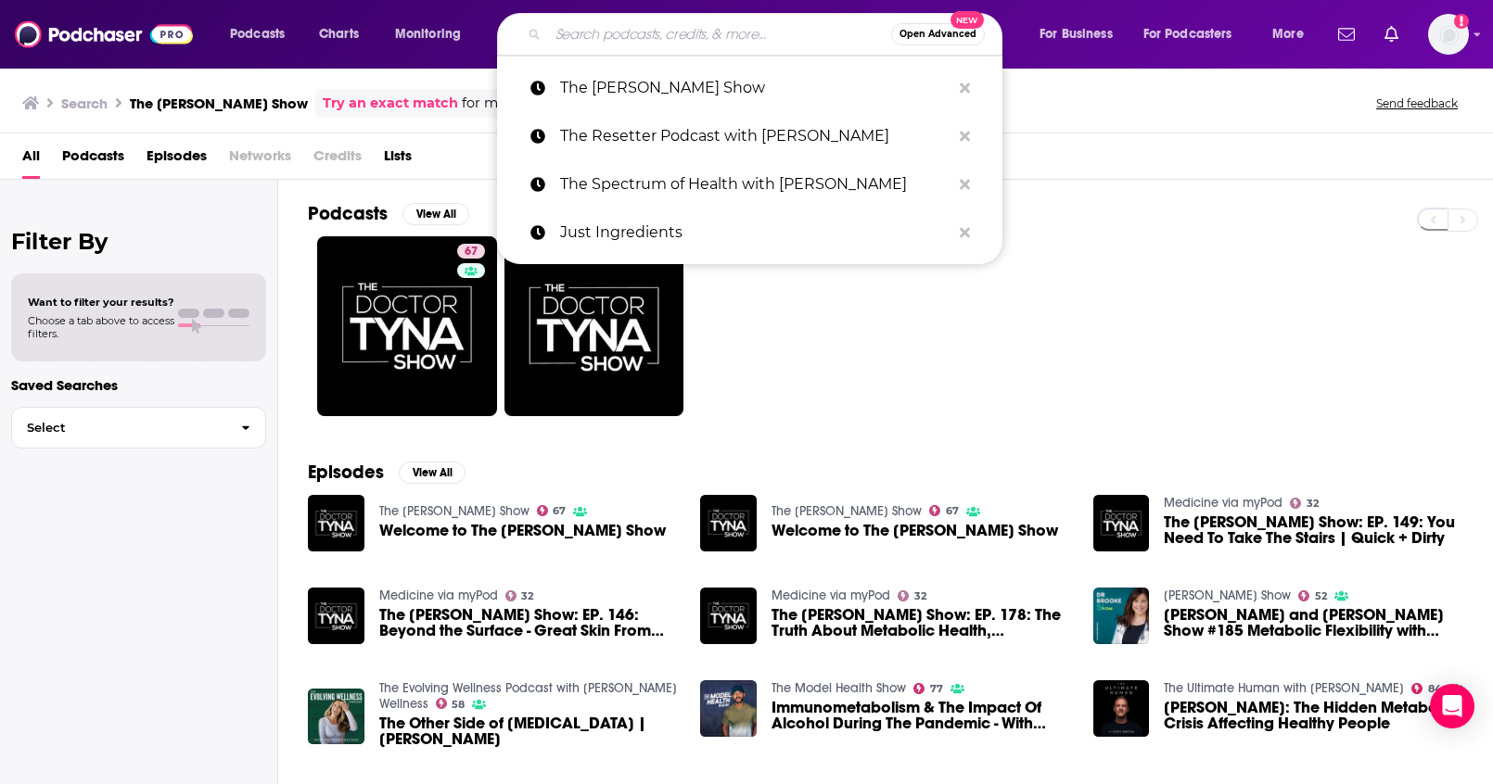
paste input "The Women's Vibrancy Code: Women's Health And Wellness w/ Maraya Brown"
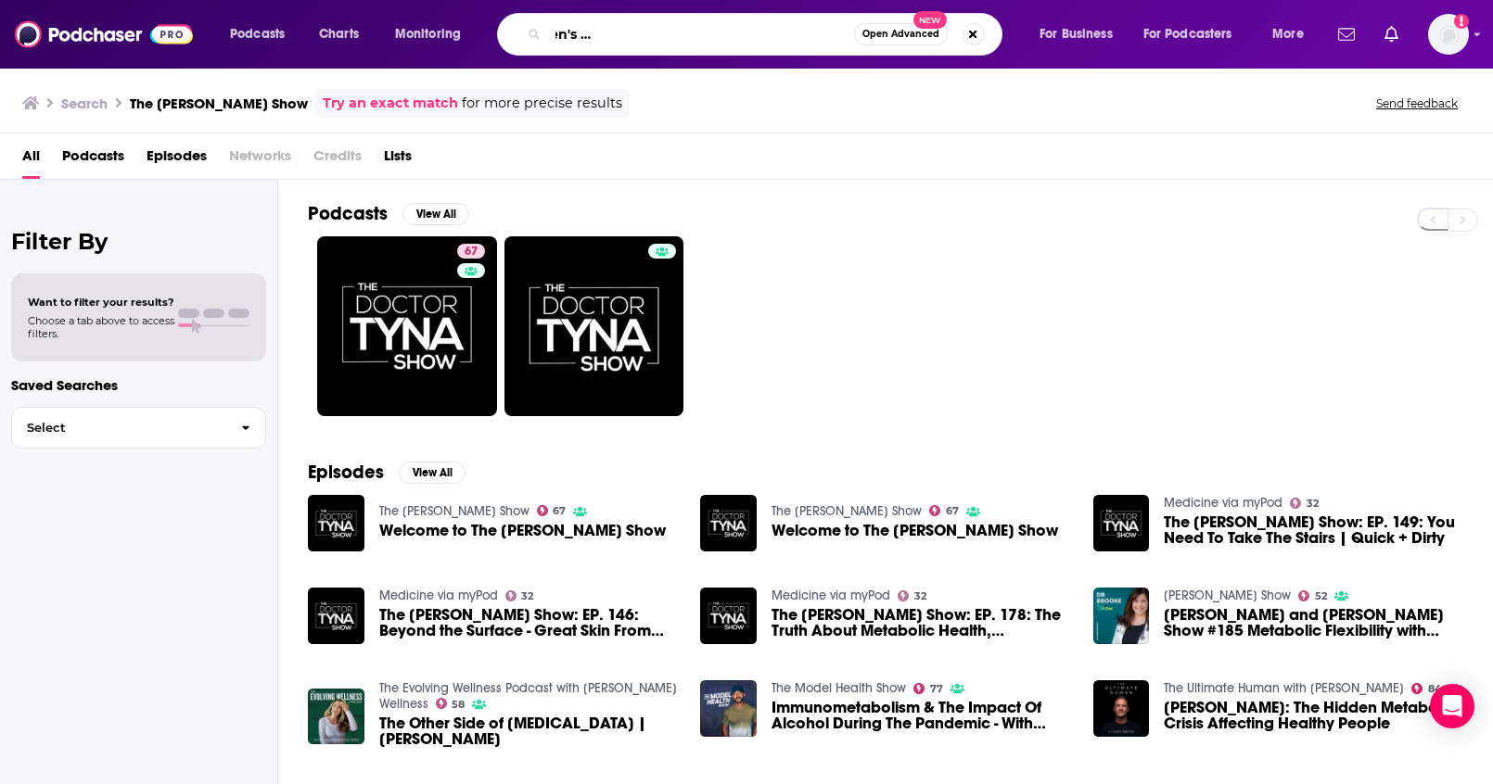
type input "The Women's Vibrancy Code: Women's Health And Wellness w/ Maraya Brown"
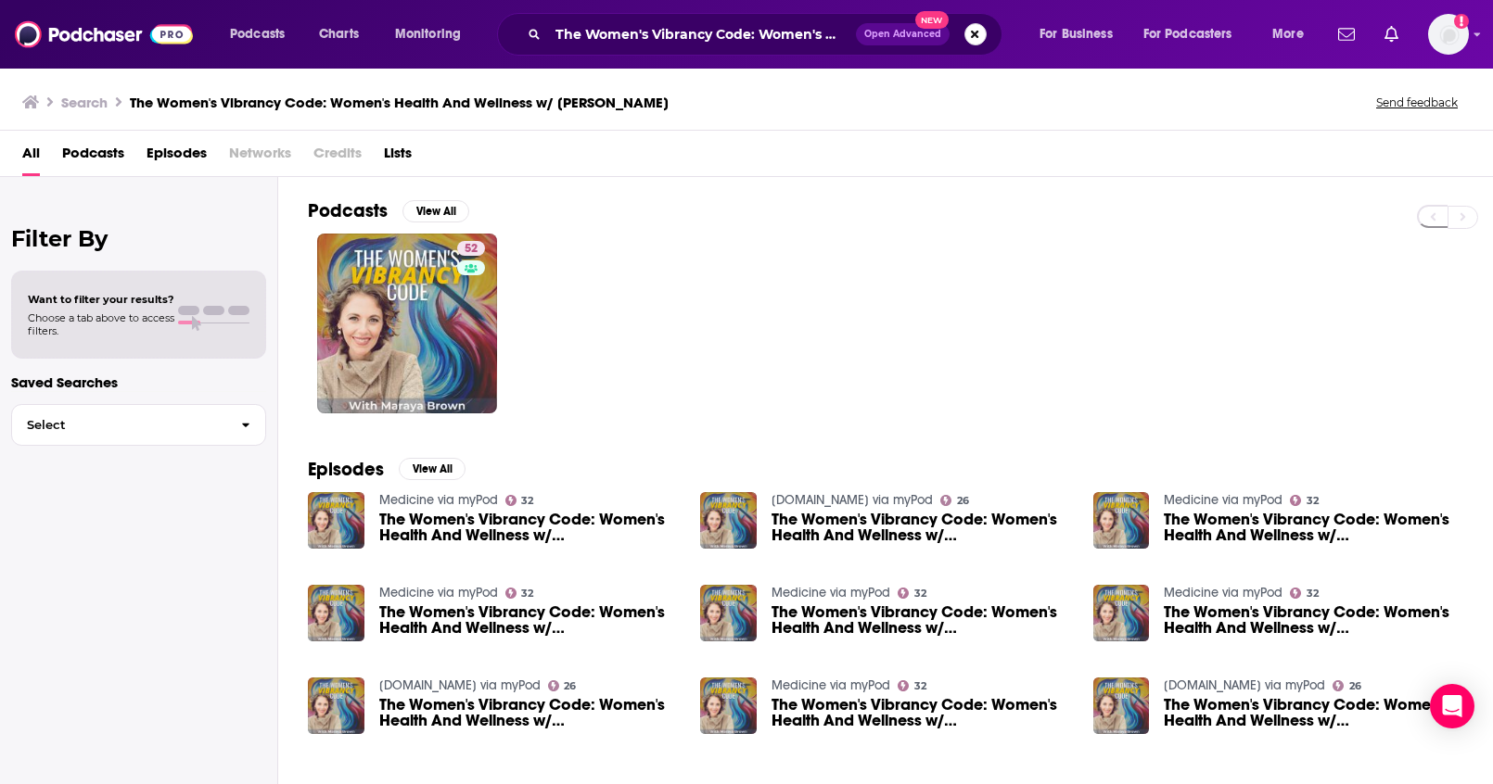
click at [978, 33] on button "Search podcasts, credits, & more..." at bounding box center [975, 34] width 22 height 22
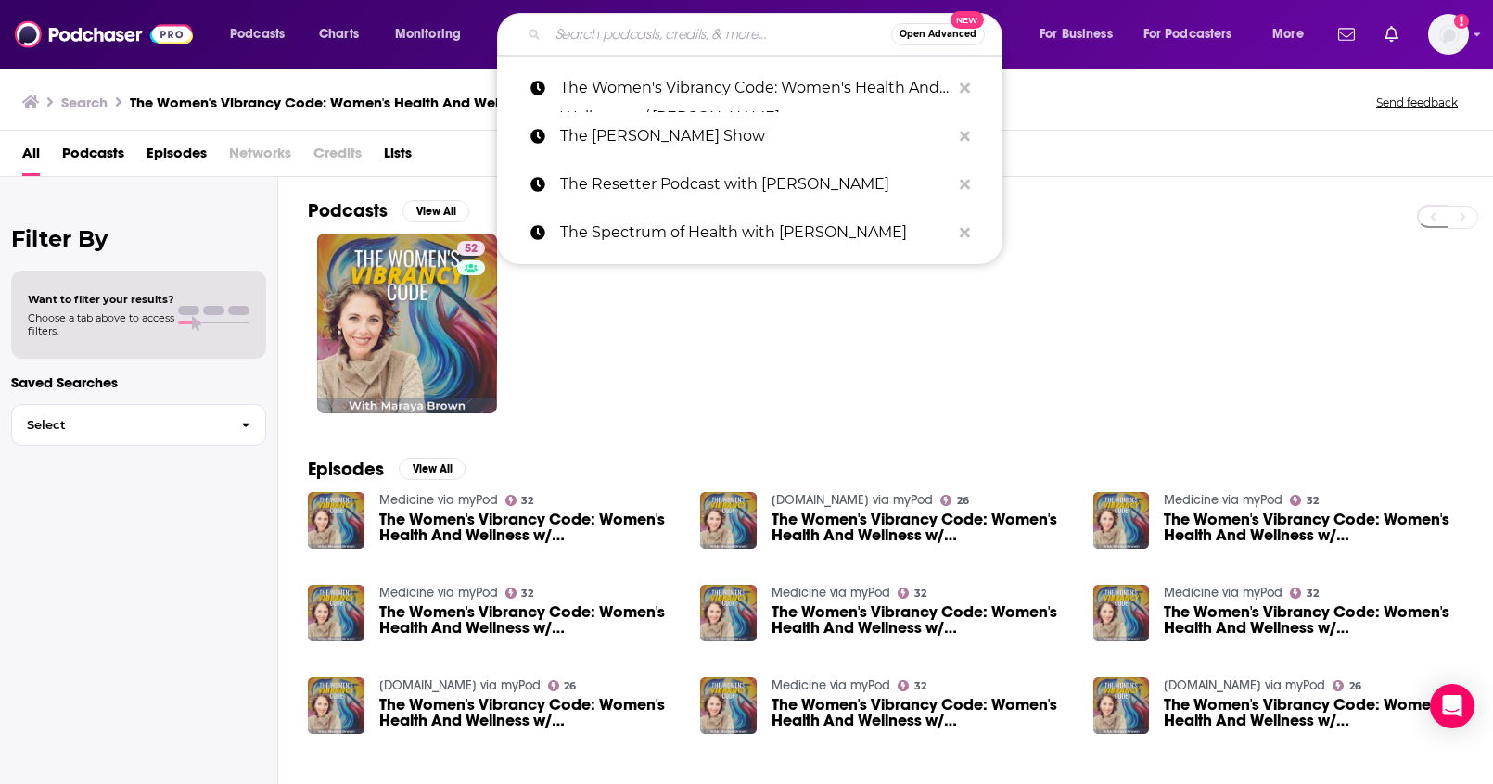
paste input "The Dr. Gabrielle Lyon Show"
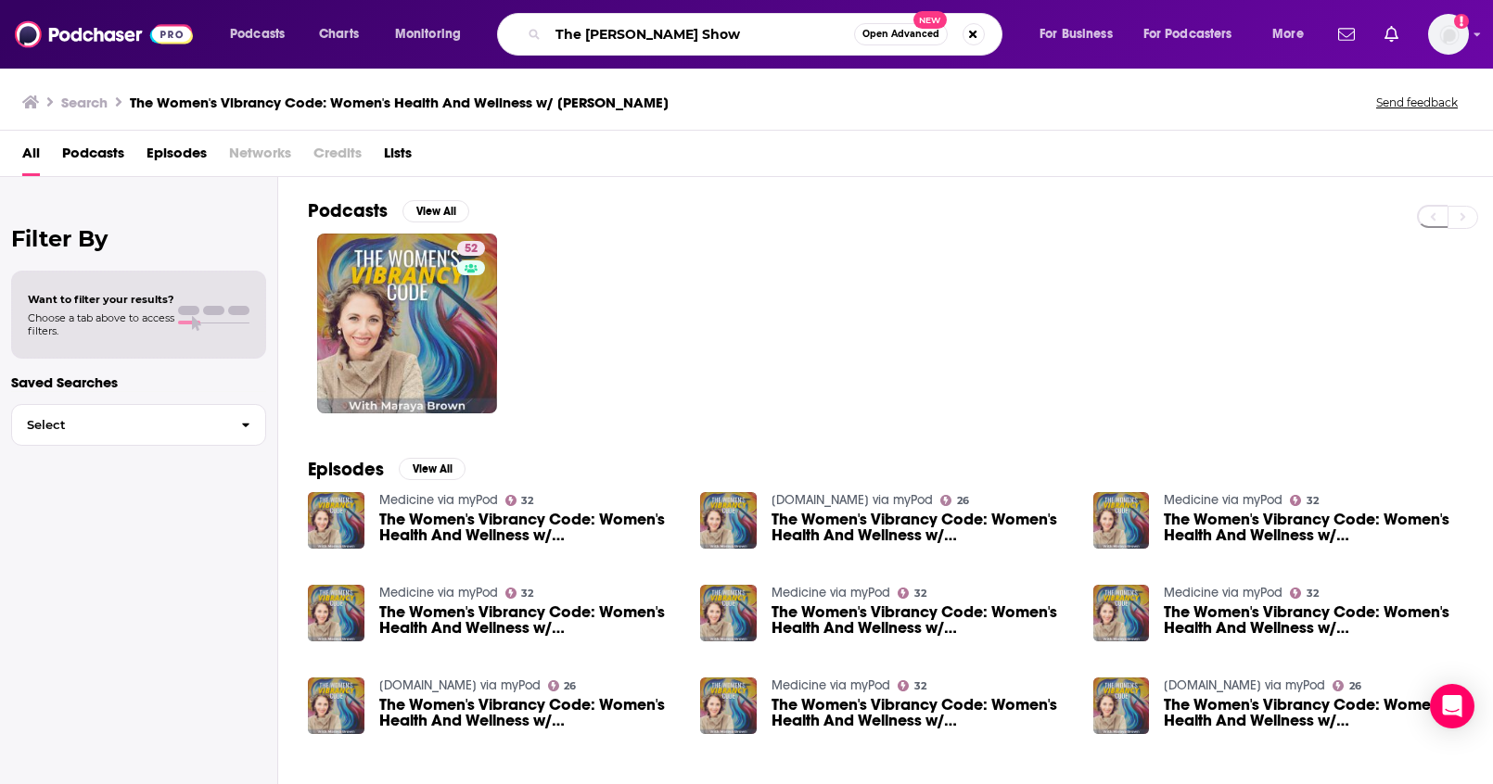
type input "The Dr. Gabrielle Lyon Show"
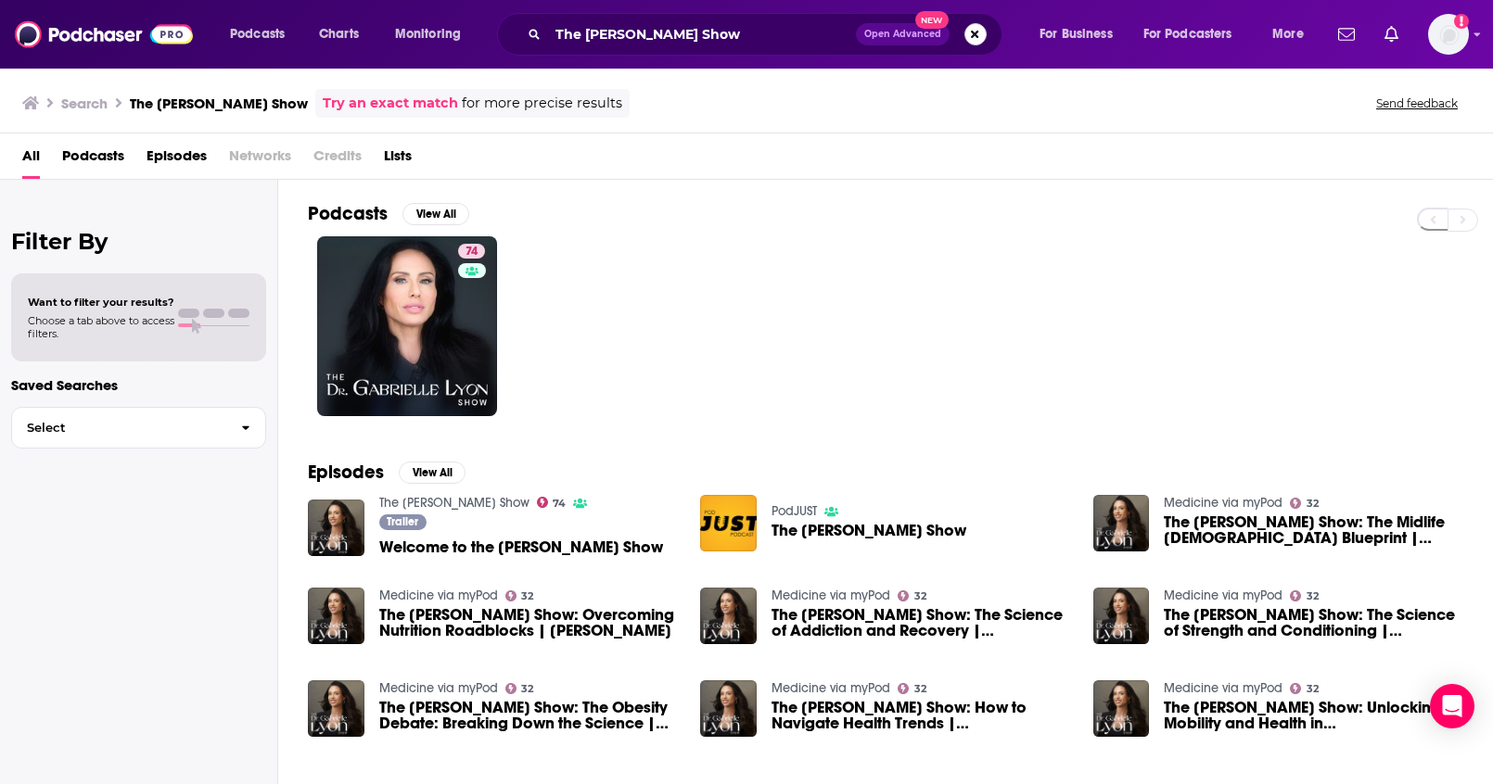
click at [980, 32] on button "Search podcasts, credits, & more..." at bounding box center [975, 34] width 22 height 22
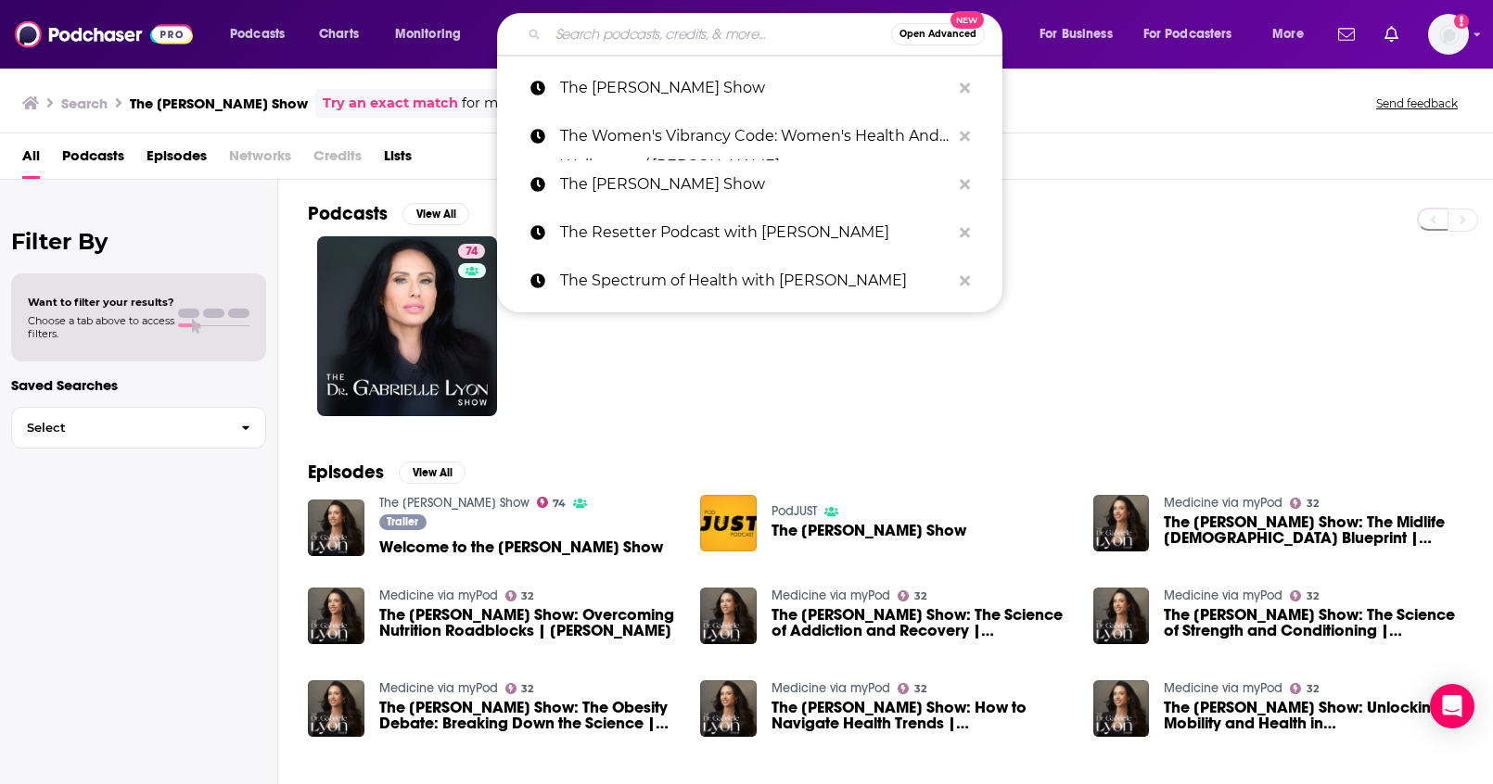
paste input "Pursuit of Wellness"
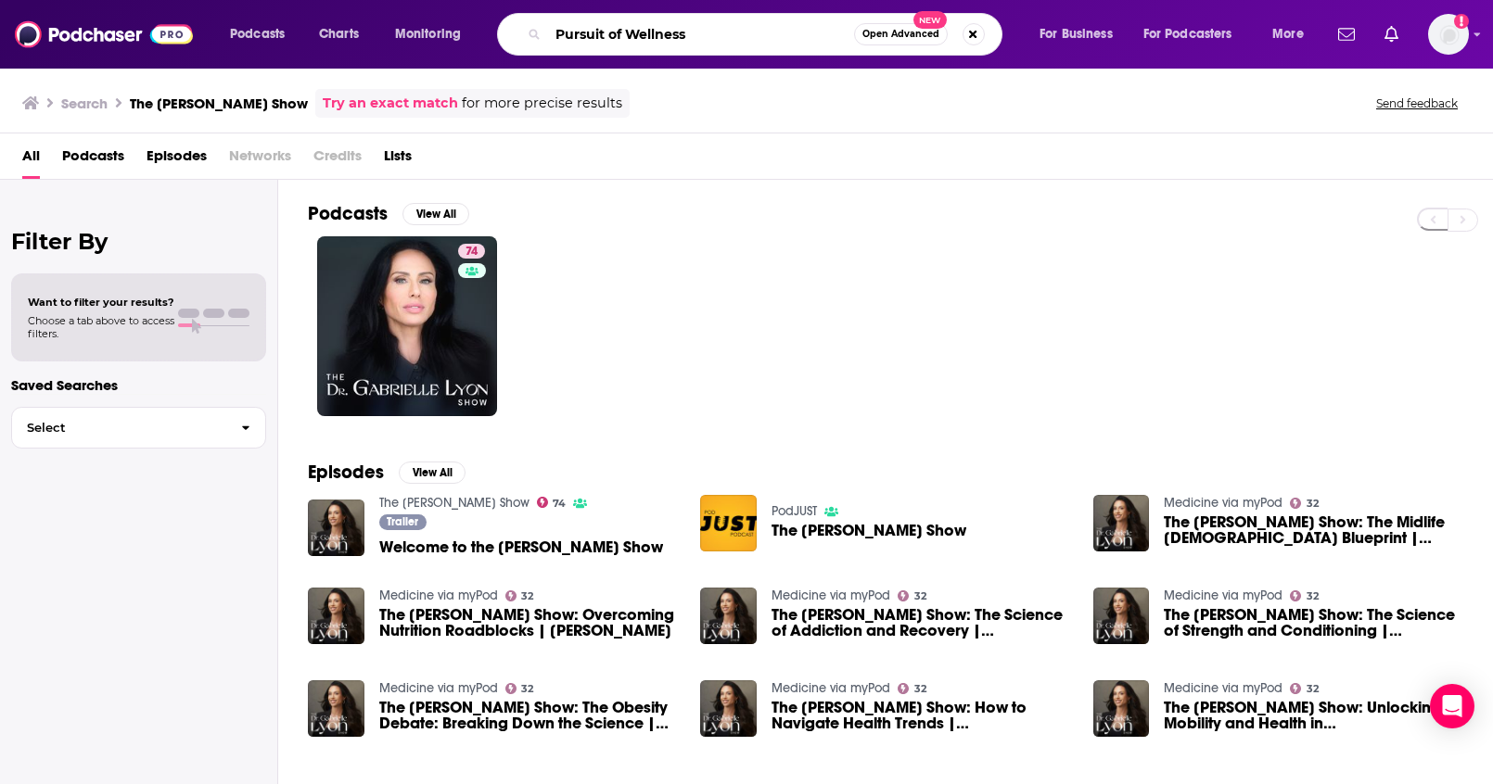
type input "Pursuit of Wellness"
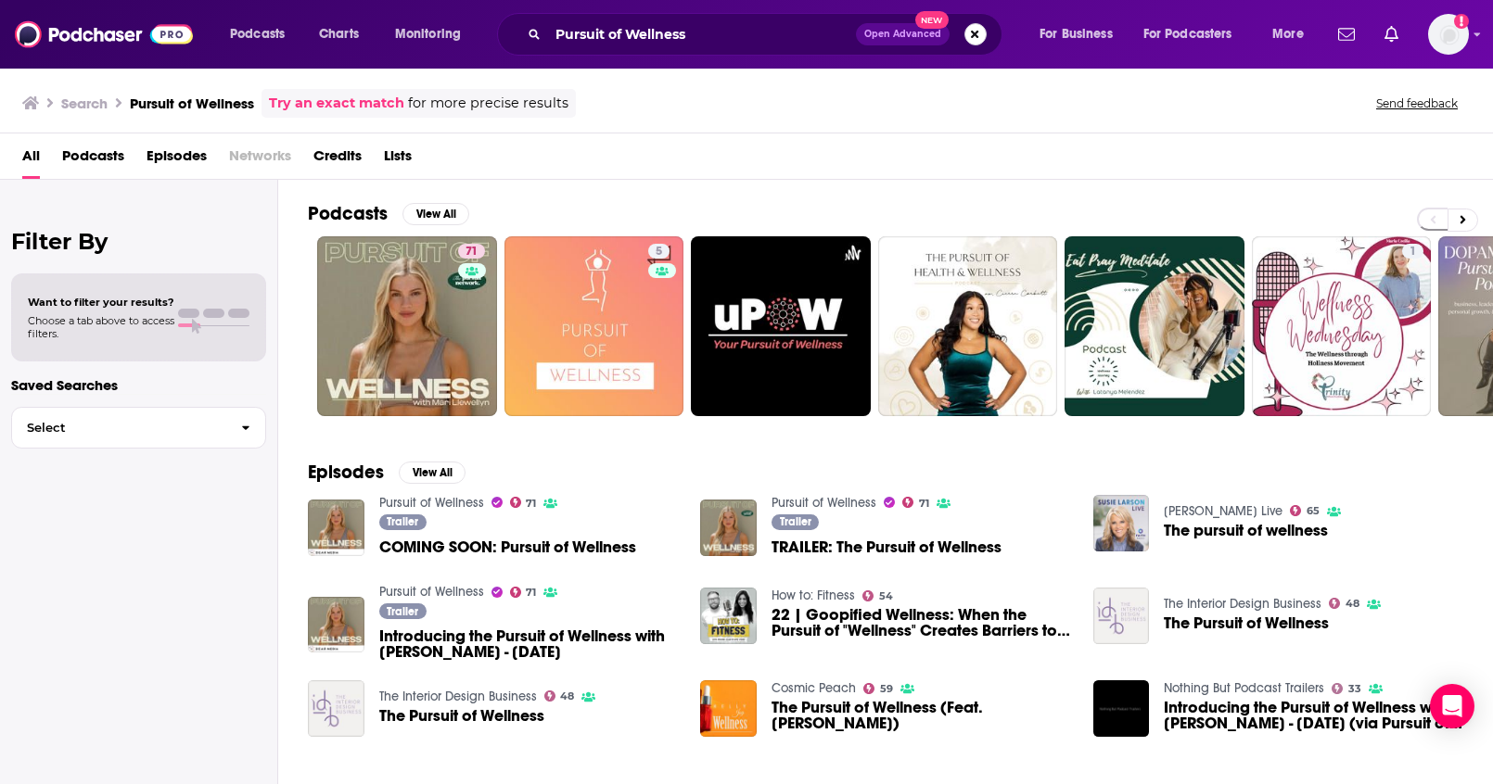
click at [972, 33] on button "Search podcasts, credits, & more..." at bounding box center [975, 34] width 22 height 22
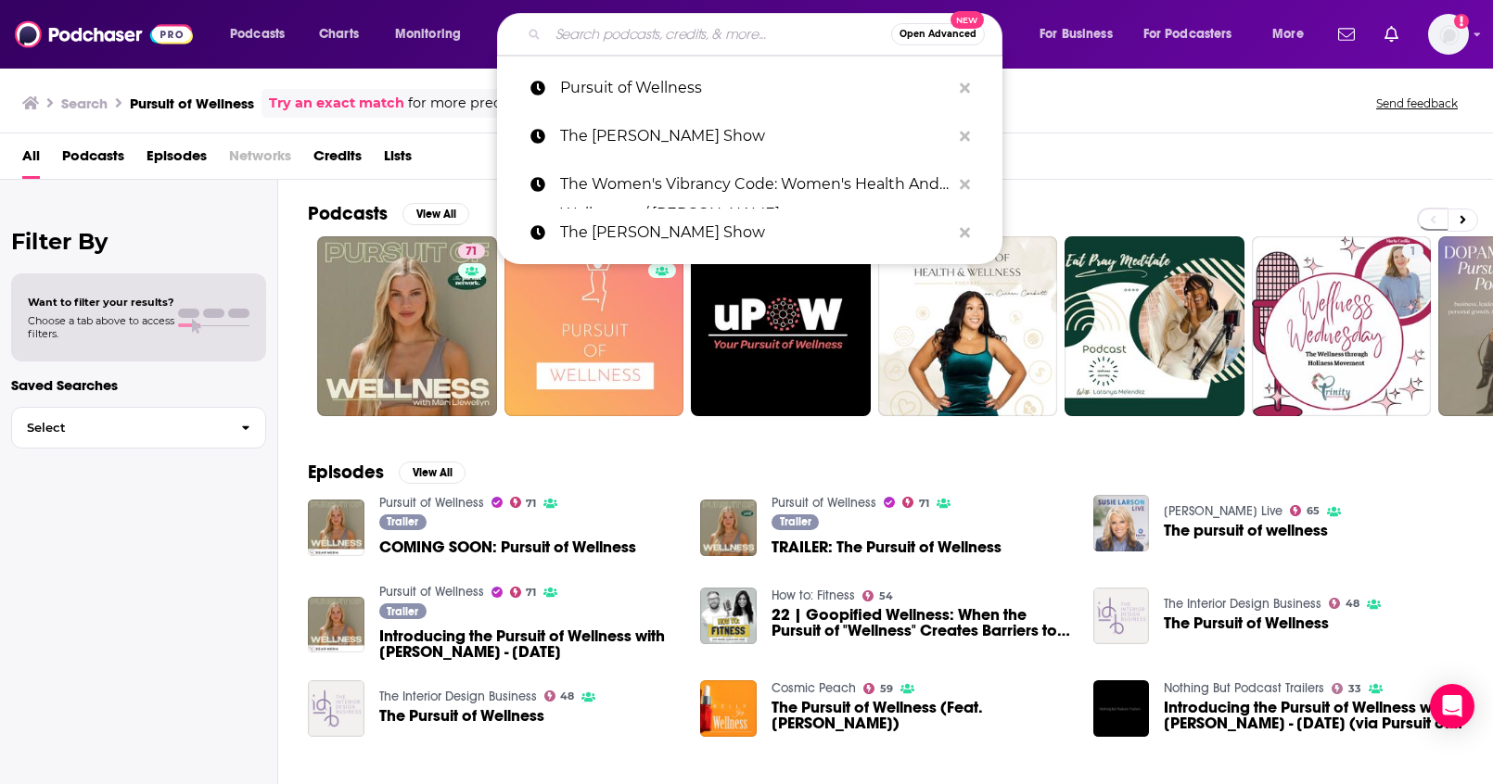
paste input "The Leo Alves Podcast"
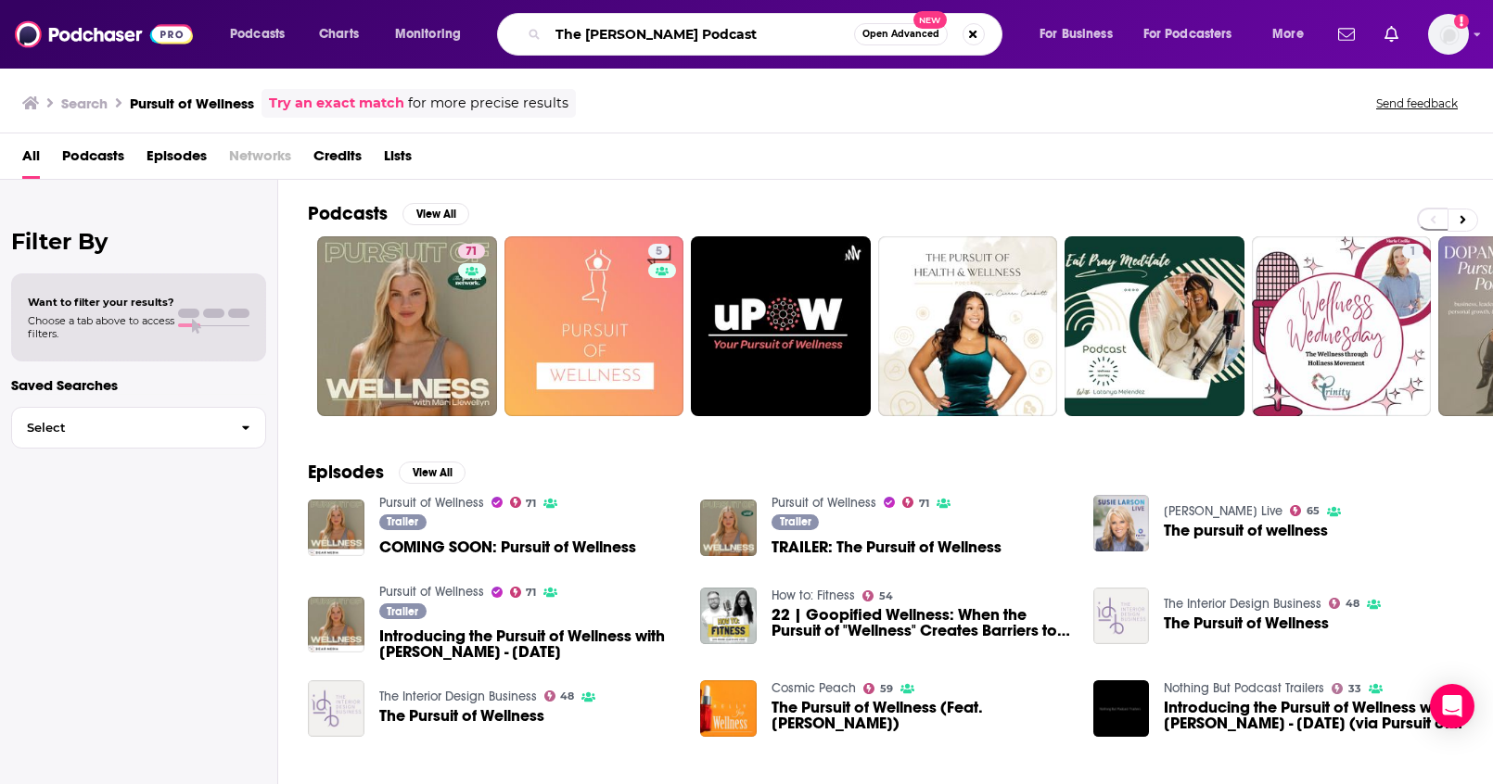
type input "The Leo Alves Podcast"
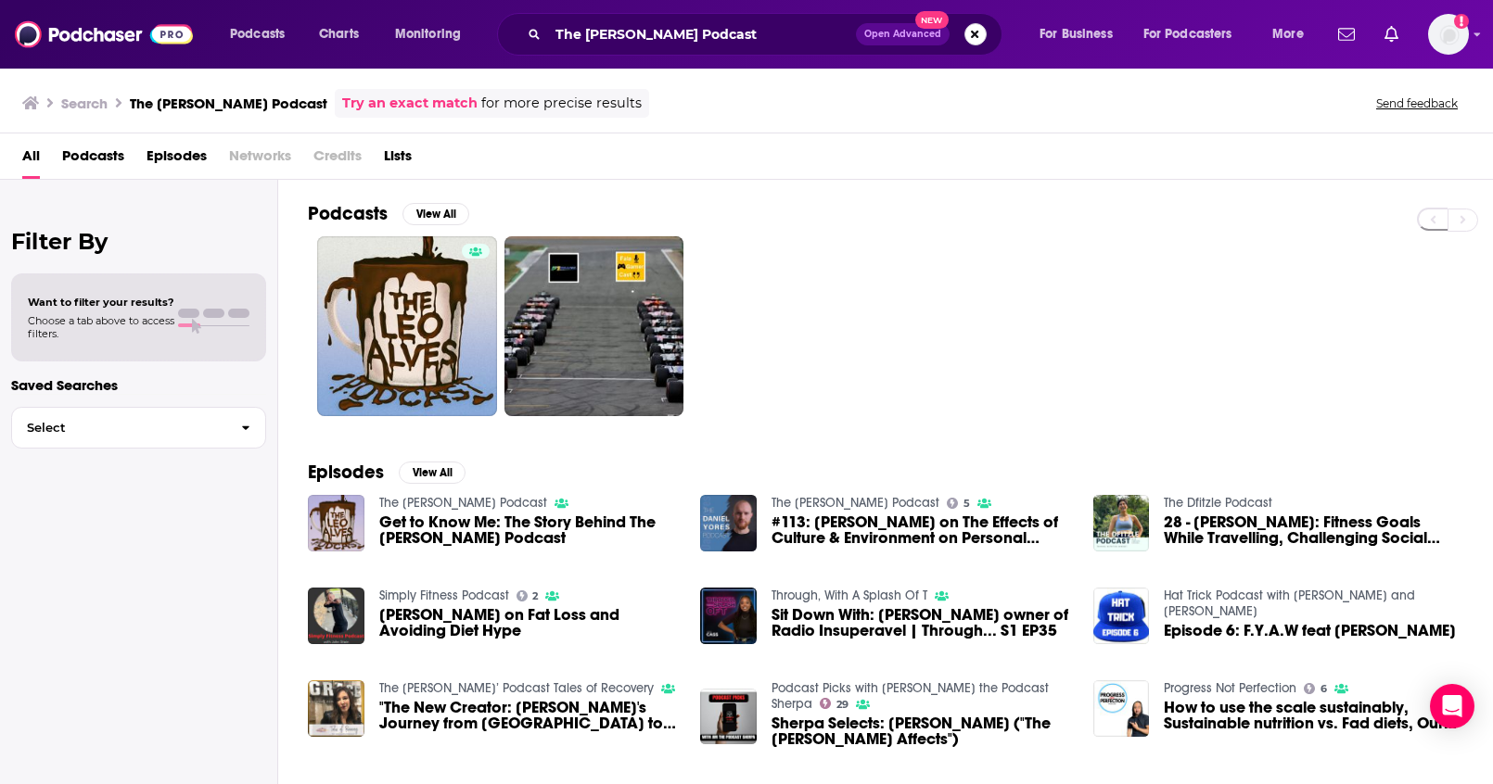
click at [969, 44] on button "Search podcasts, credits, & more..." at bounding box center [975, 34] width 22 height 22
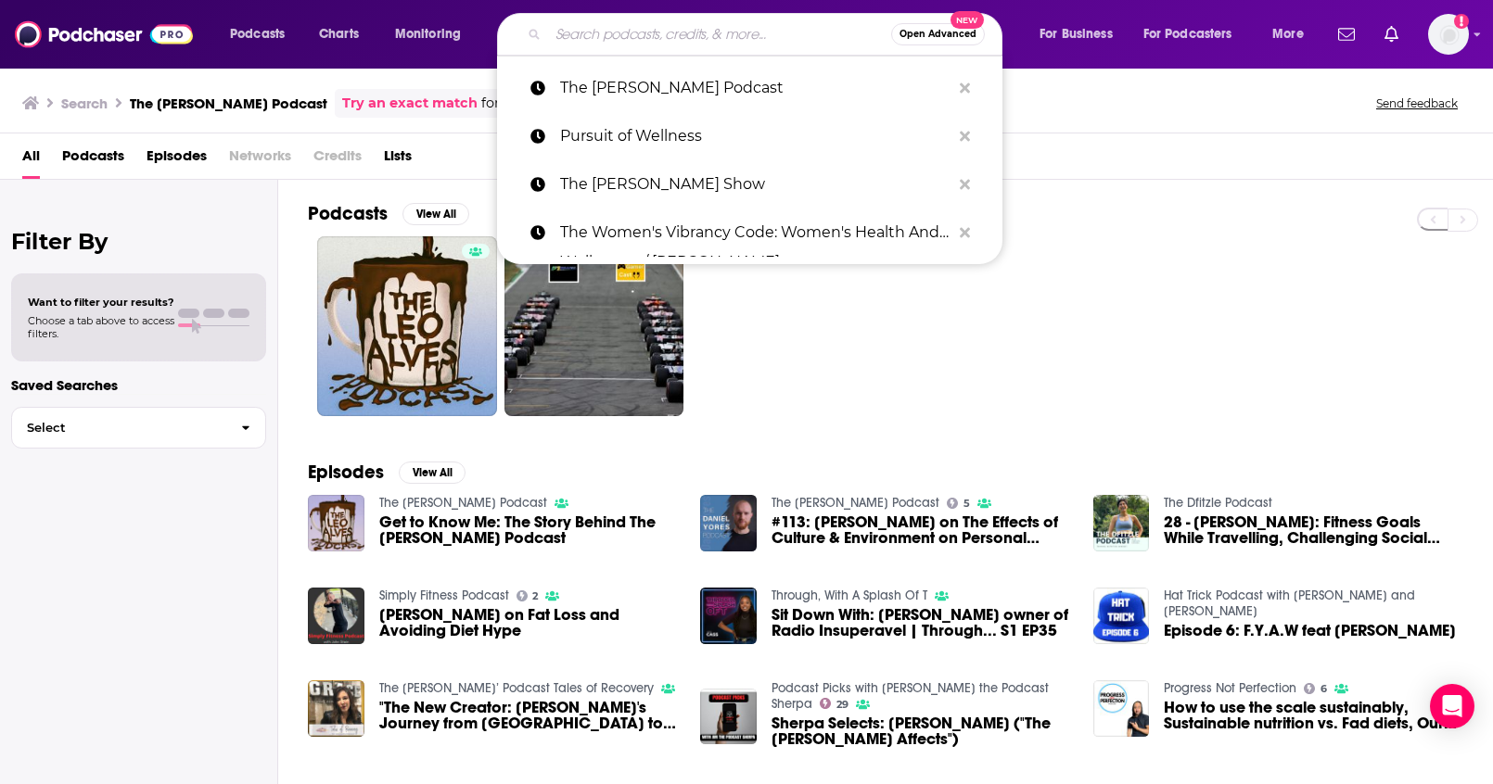
paste input "Fully Nourished®"
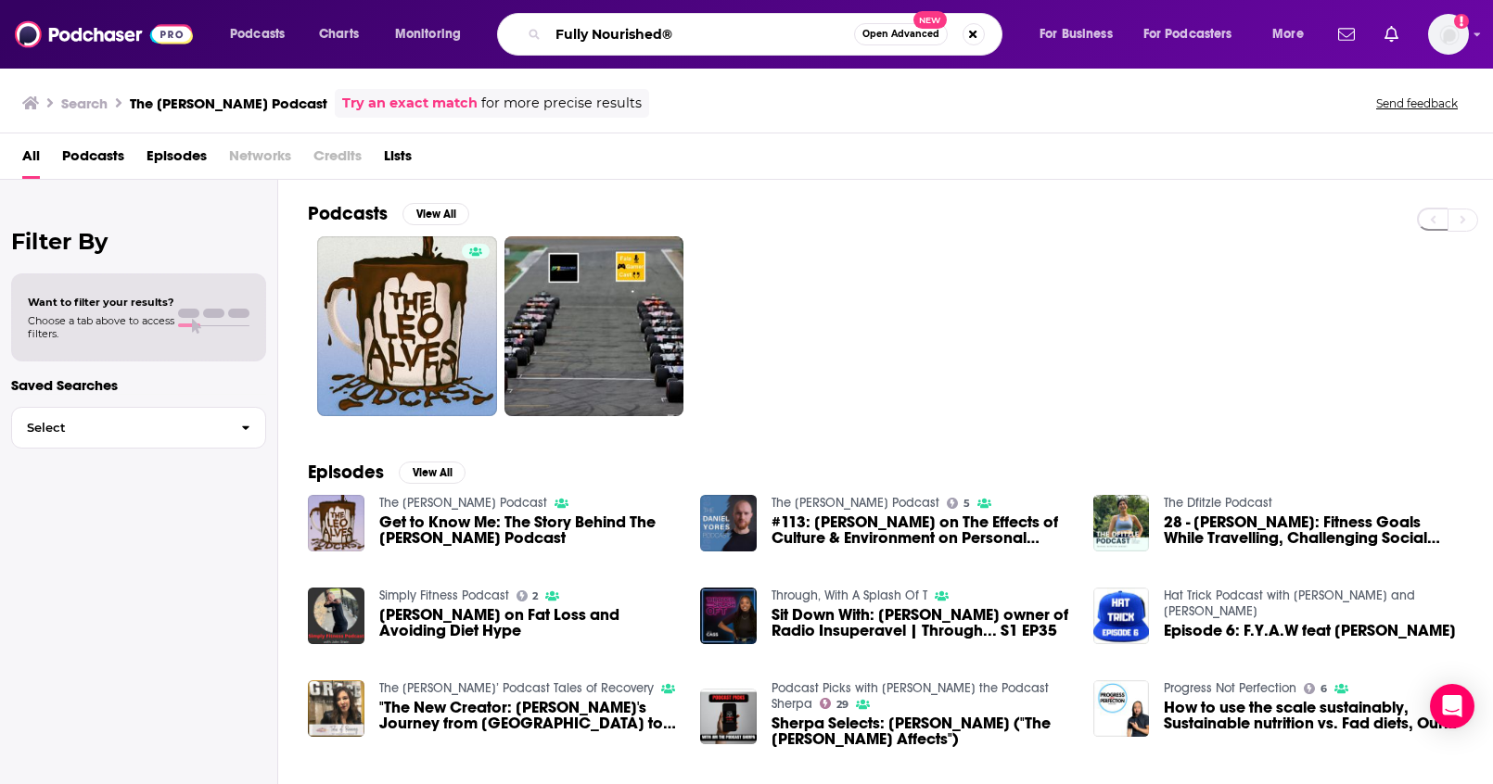
type input "Fully Nourished®"
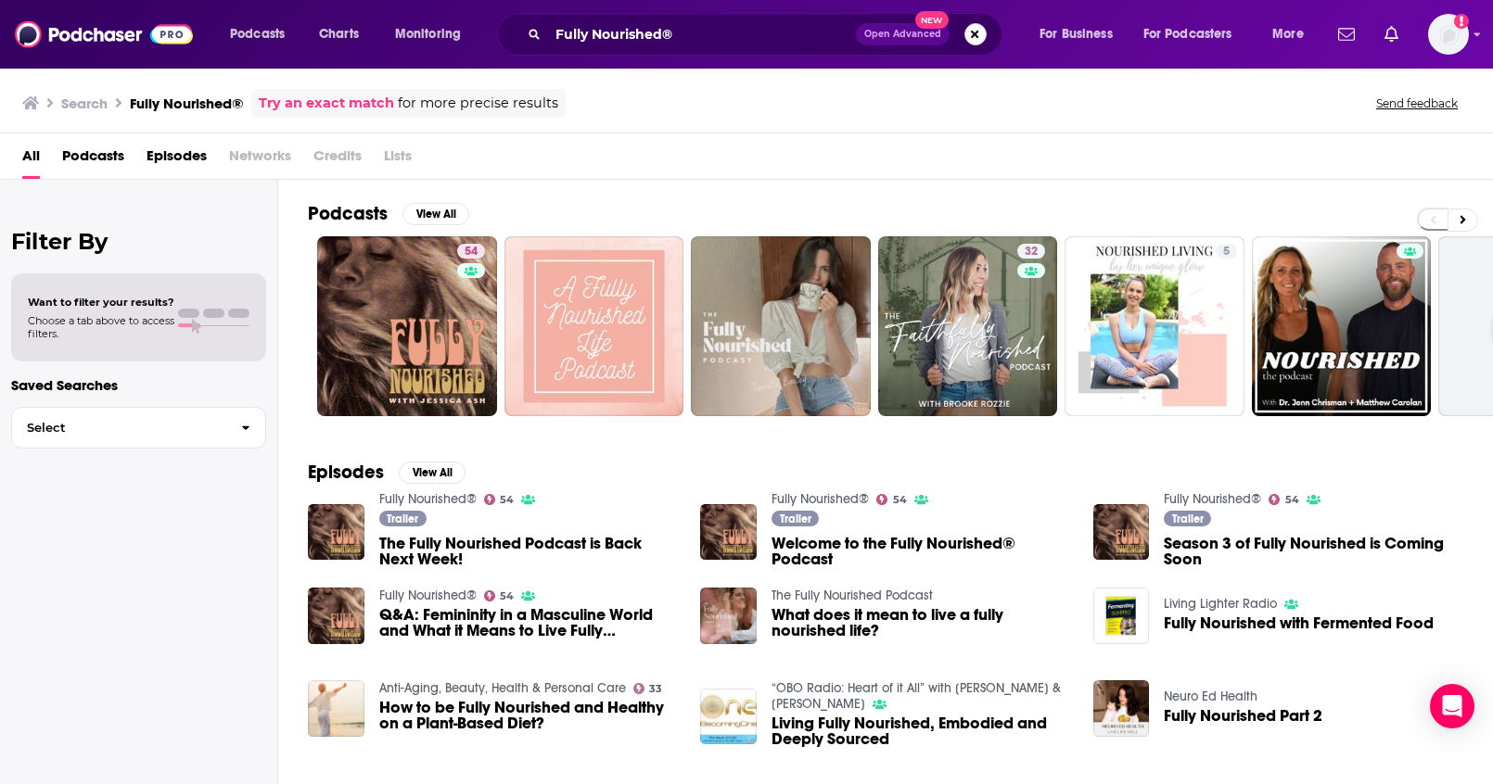
click at [976, 40] on button "Search podcasts, credits, & more..." at bounding box center [975, 34] width 22 height 22
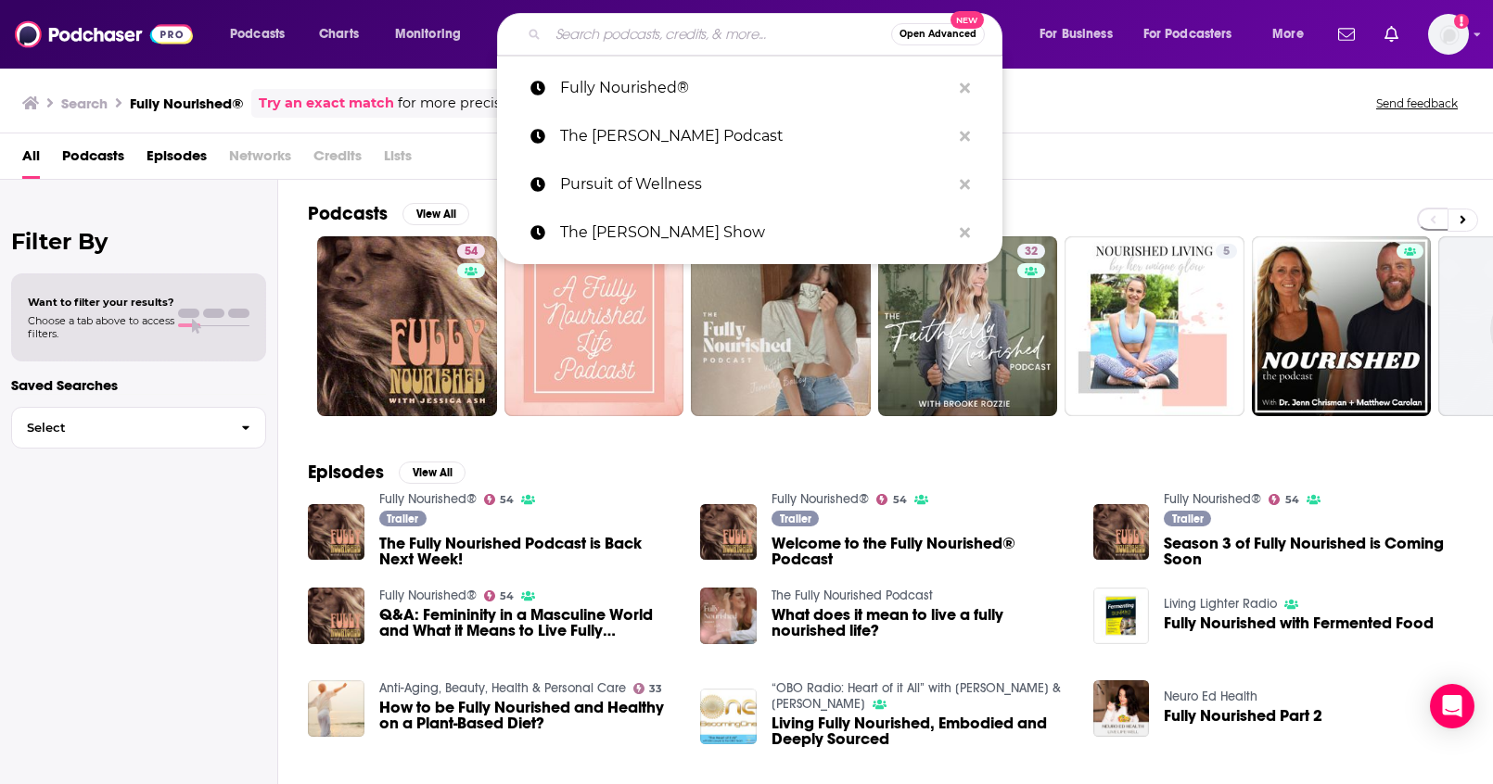
paste input "The Health And Wellness Coach Journal"
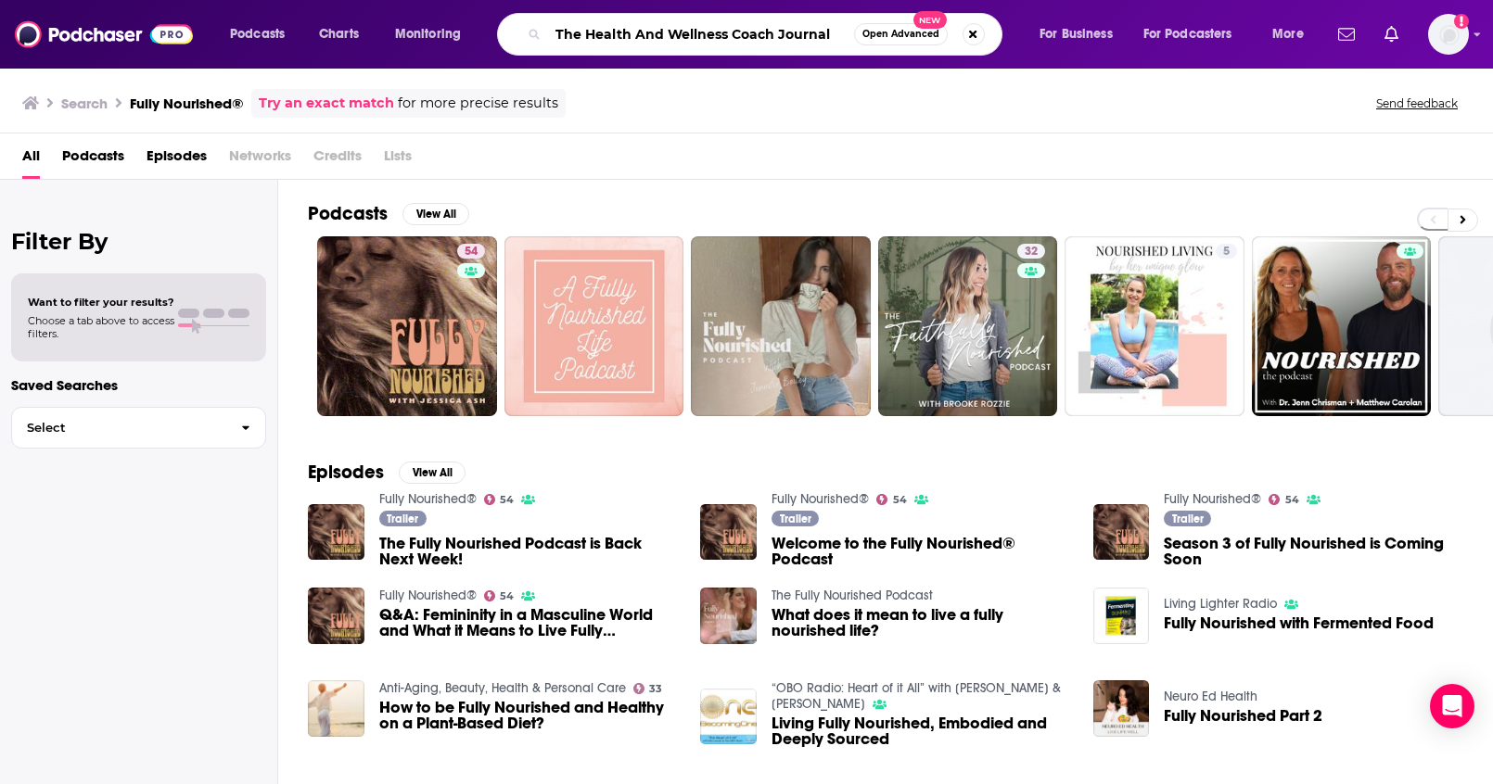
type input "The Health And Wellness Coach Journal"
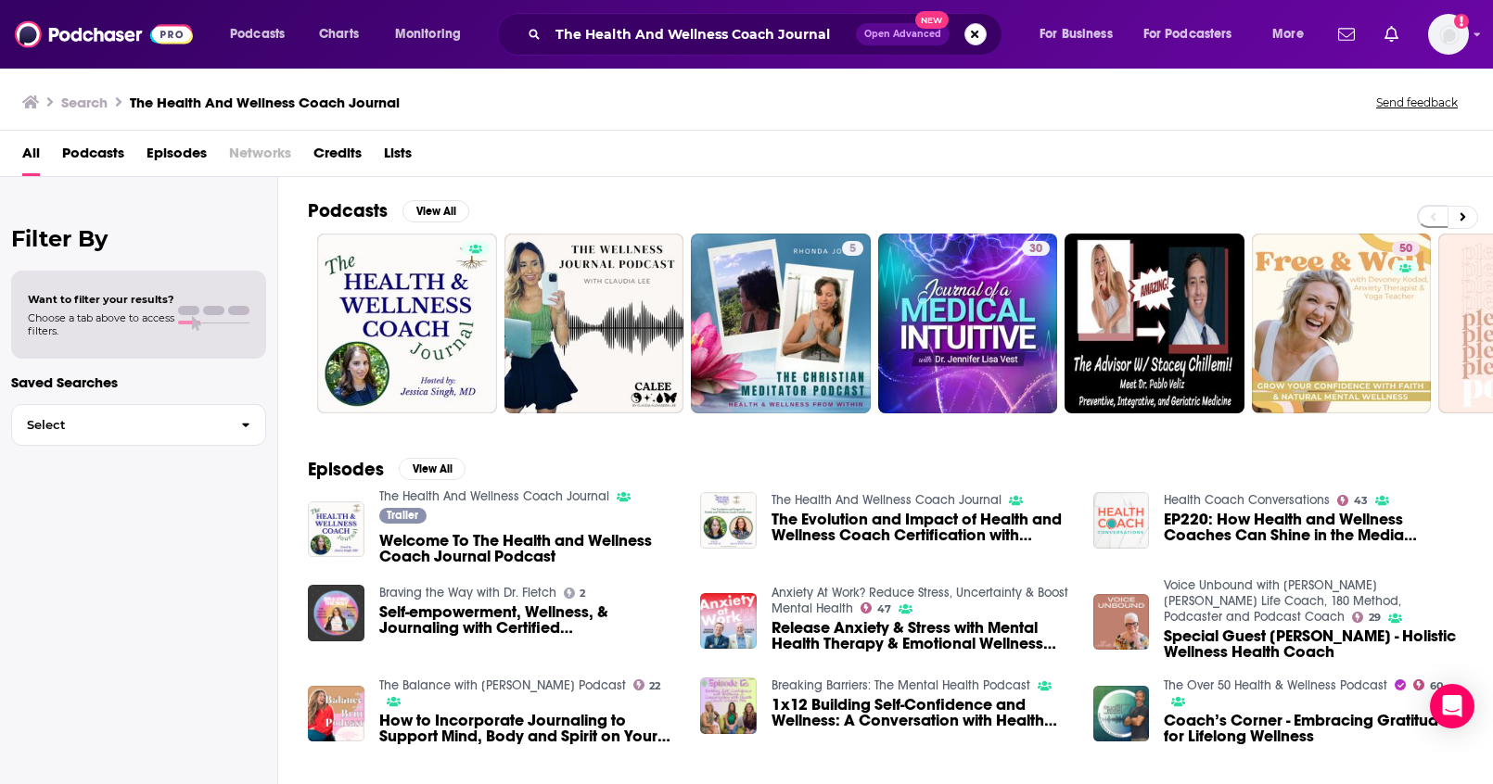
click at [976, 42] on button "Search podcasts, credits, & more..." at bounding box center [975, 34] width 22 height 22
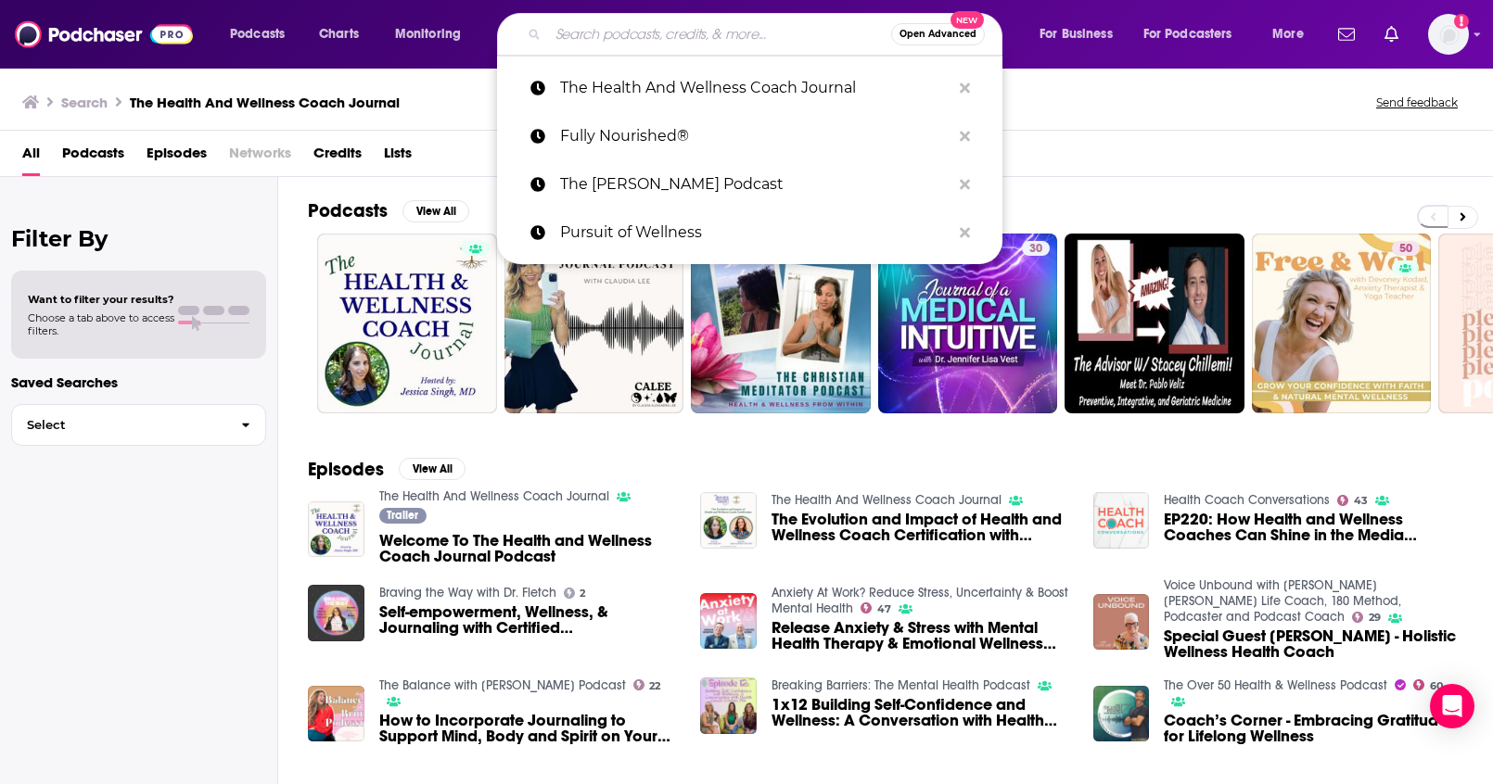
paste input "FitBody Lifestyle"
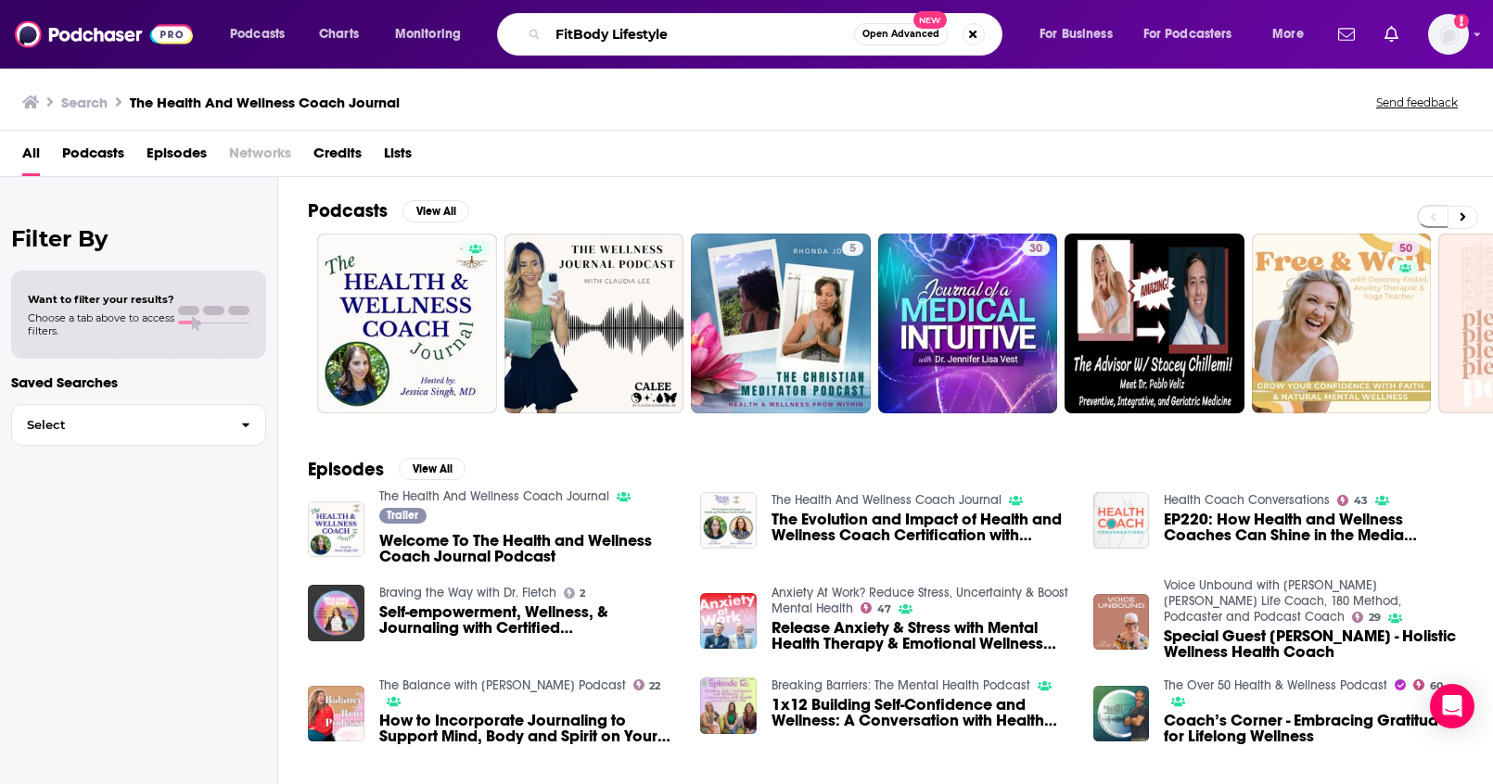
type input "FitBody Lifestyle"
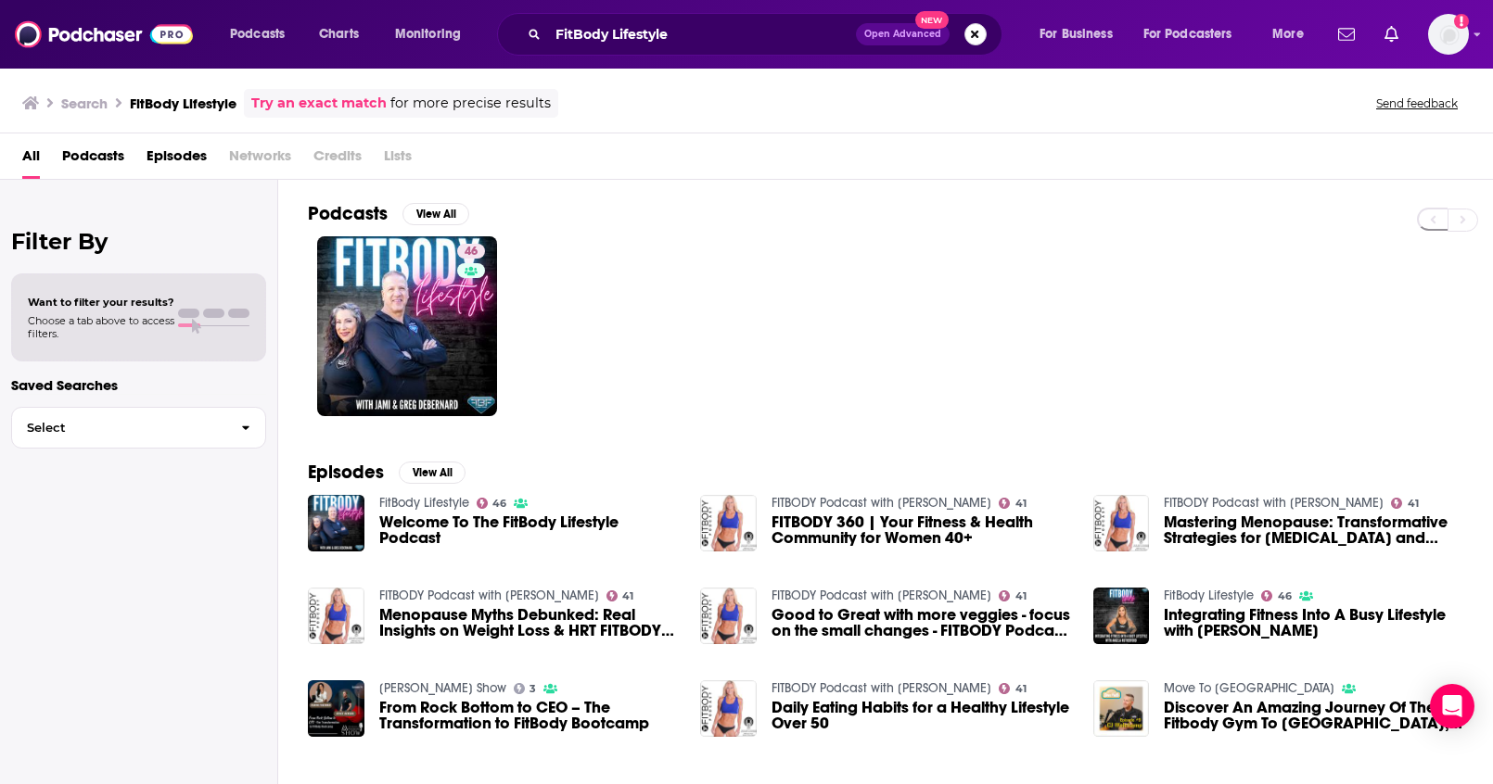
click at [969, 36] on button "Search podcasts, credits, & more..." at bounding box center [975, 34] width 22 height 22
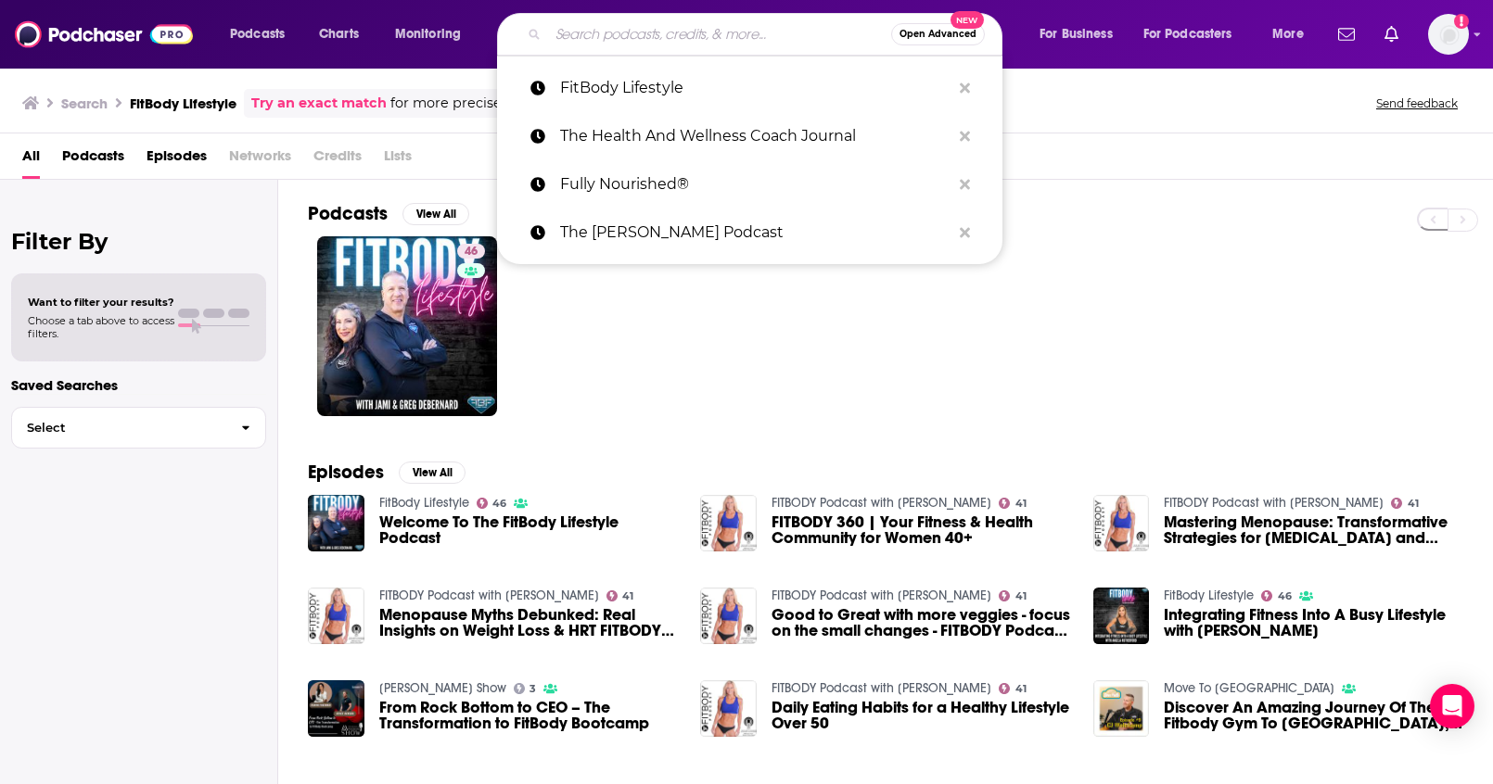
paste input "Health and Wellness Trailblazers"
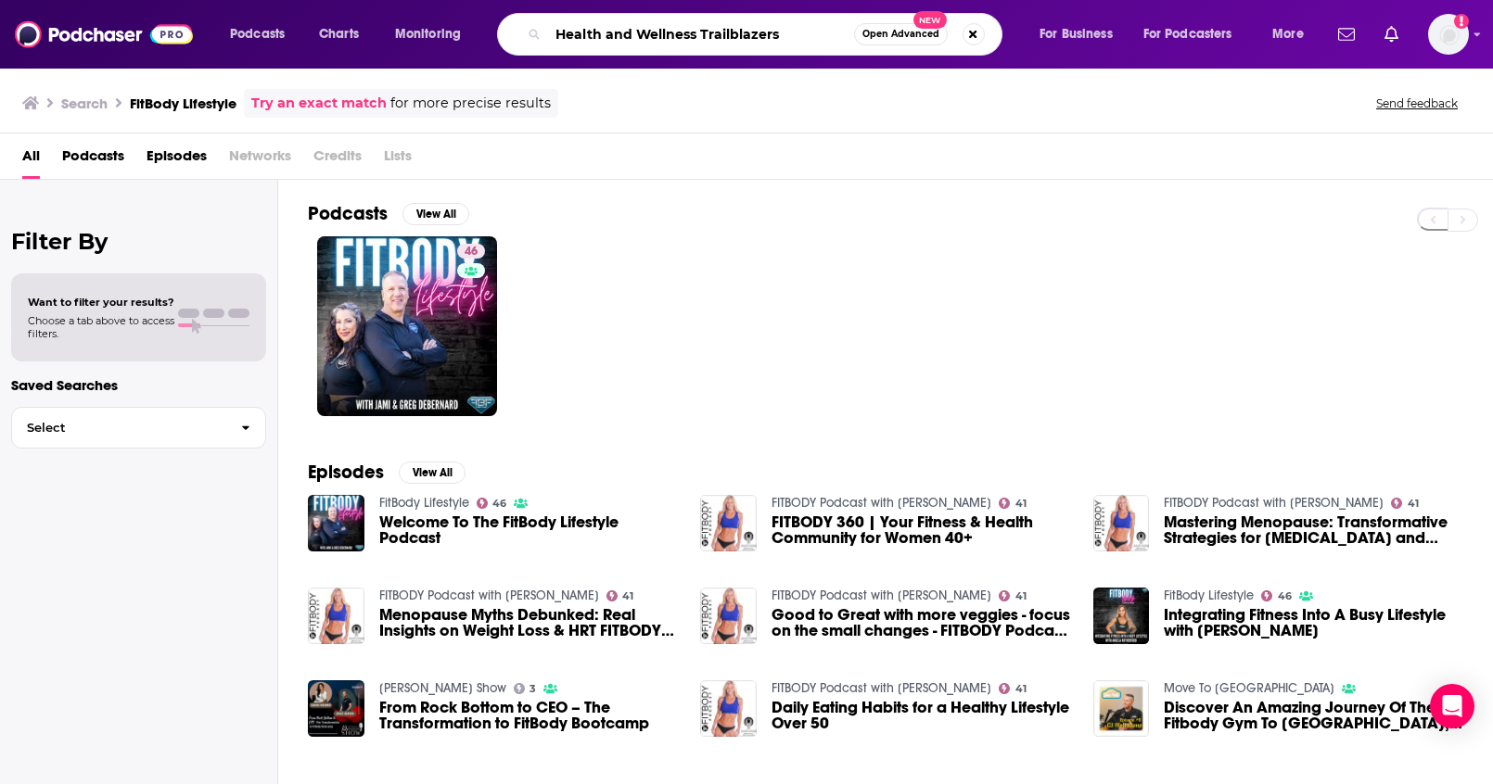
type input "Health and Wellness Trailblazers"
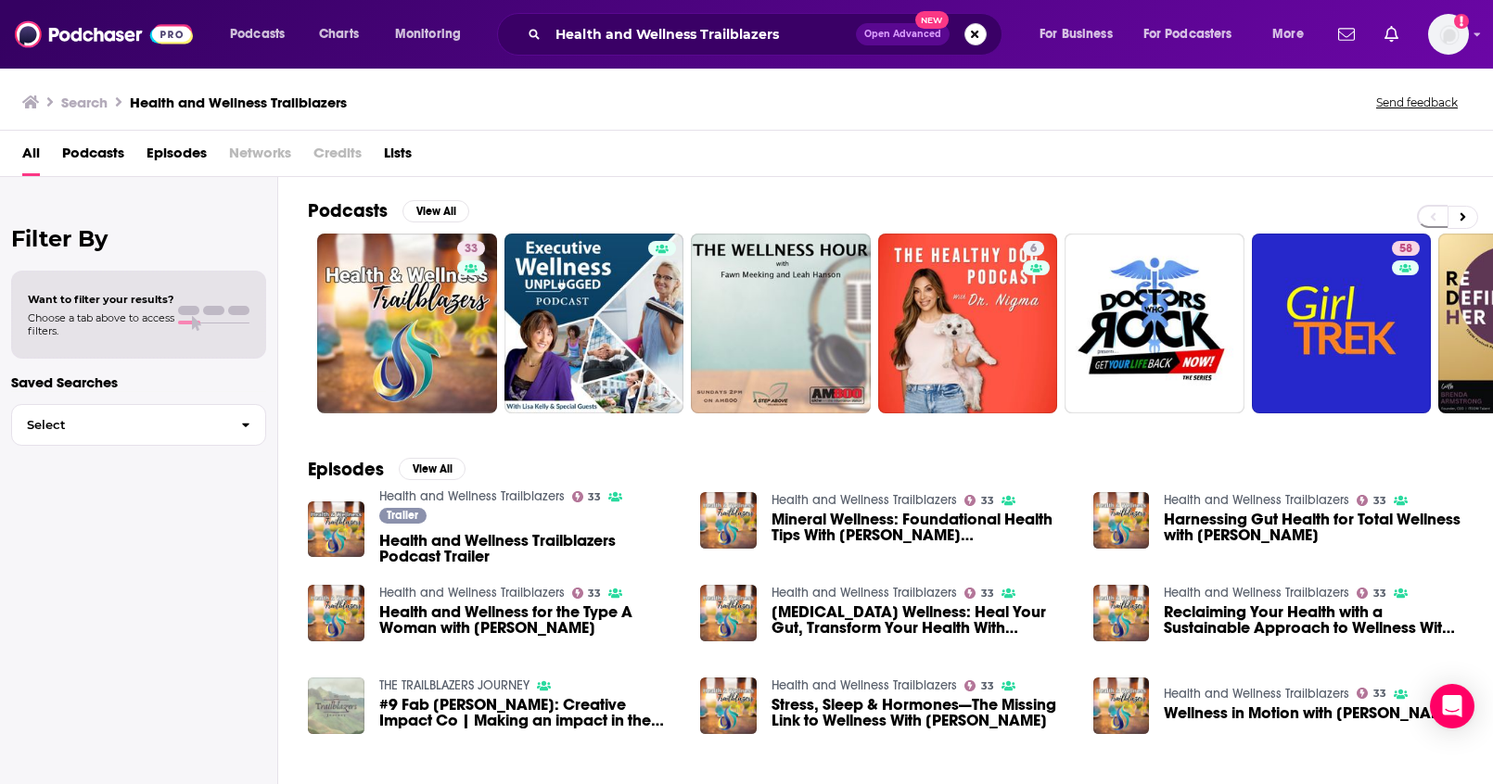
click at [970, 38] on button "Search podcasts, credits, & more..." at bounding box center [975, 34] width 22 height 22
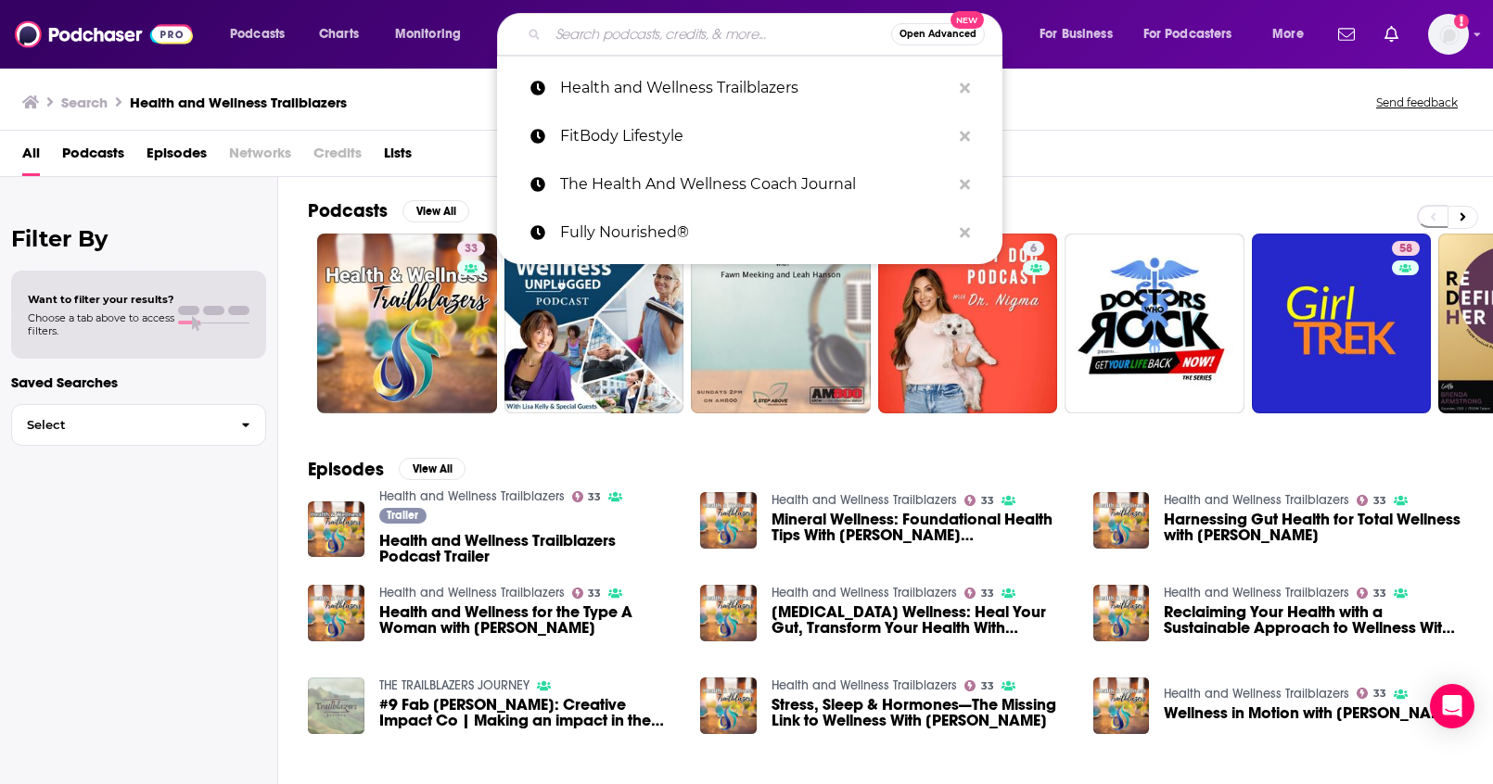
paste input "Tier 1 Health and Wellness Podcast"
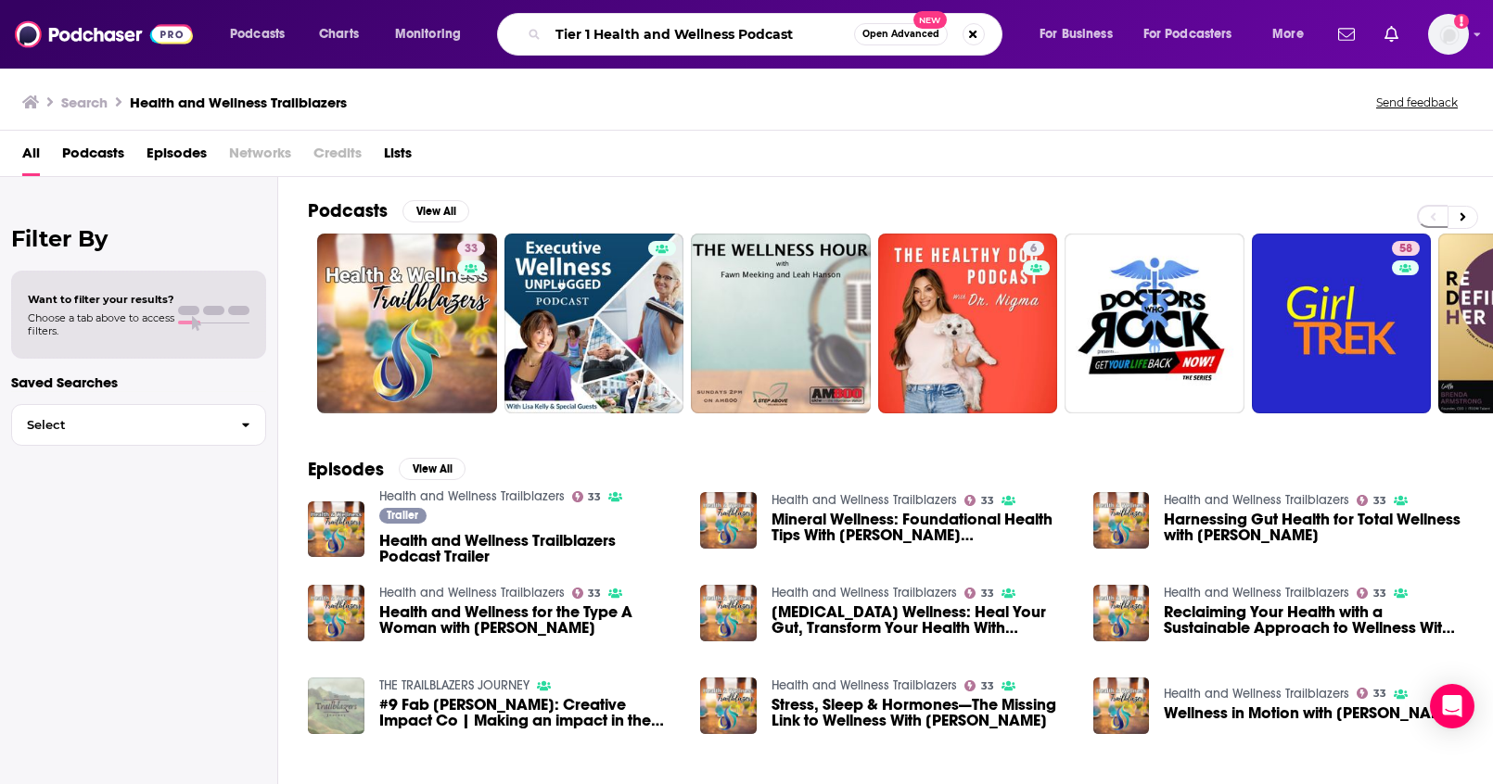
type input "Tier 1 Health and Wellness Podcast"
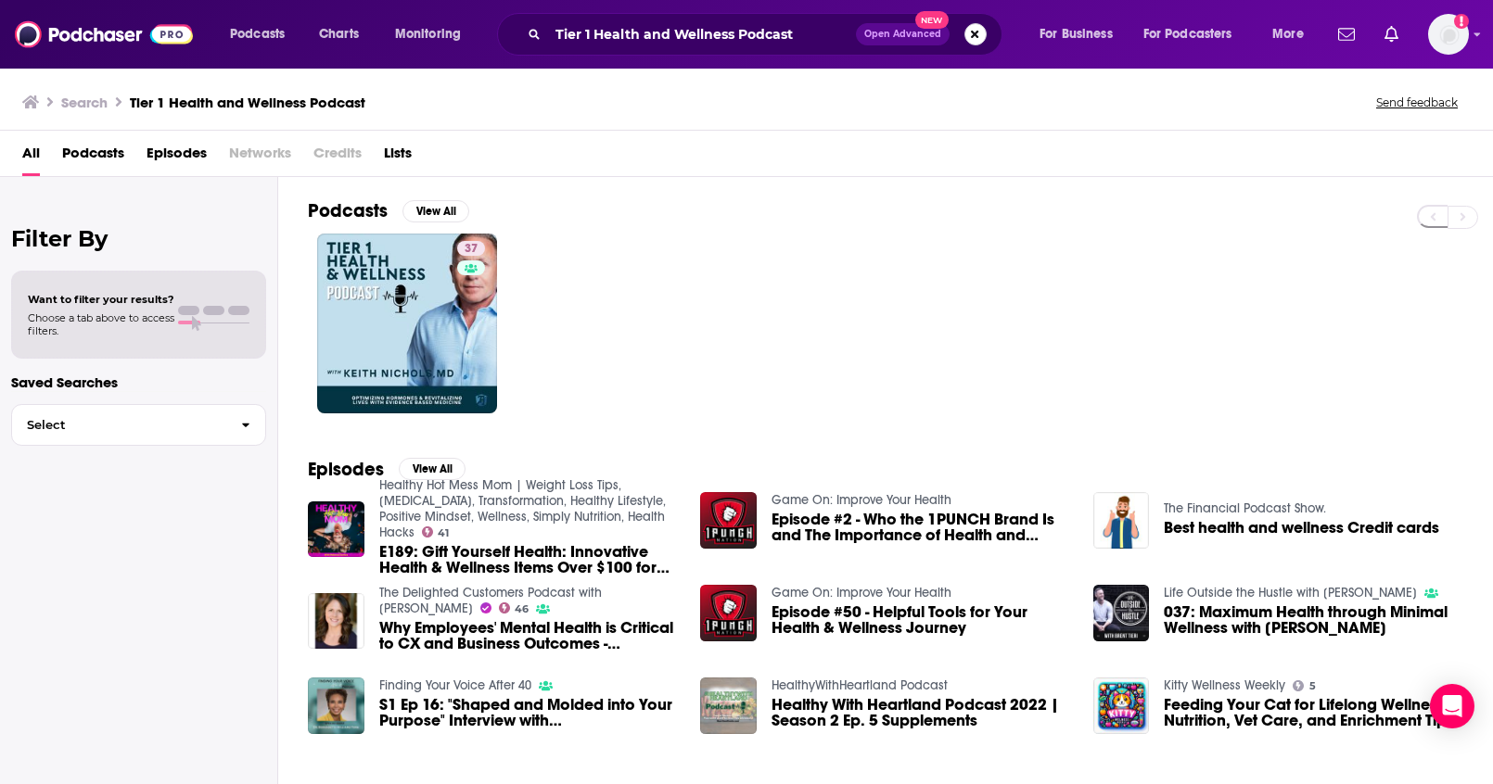
click at [978, 36] on button "Search podcasts, credits, & more..." at bounding box center [975, 34] width 22 height 22
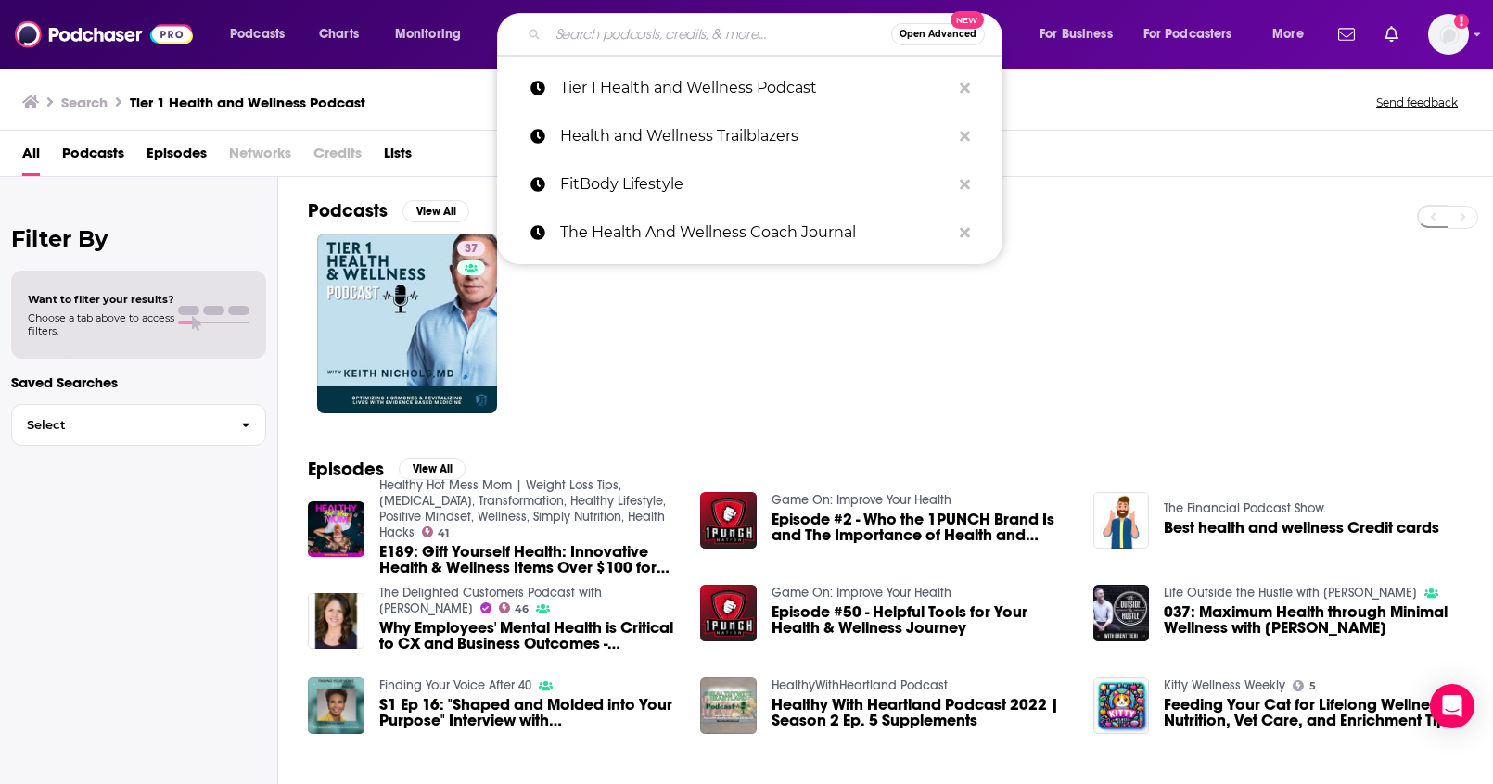
paste input "Rich, Fit and Happy Show"
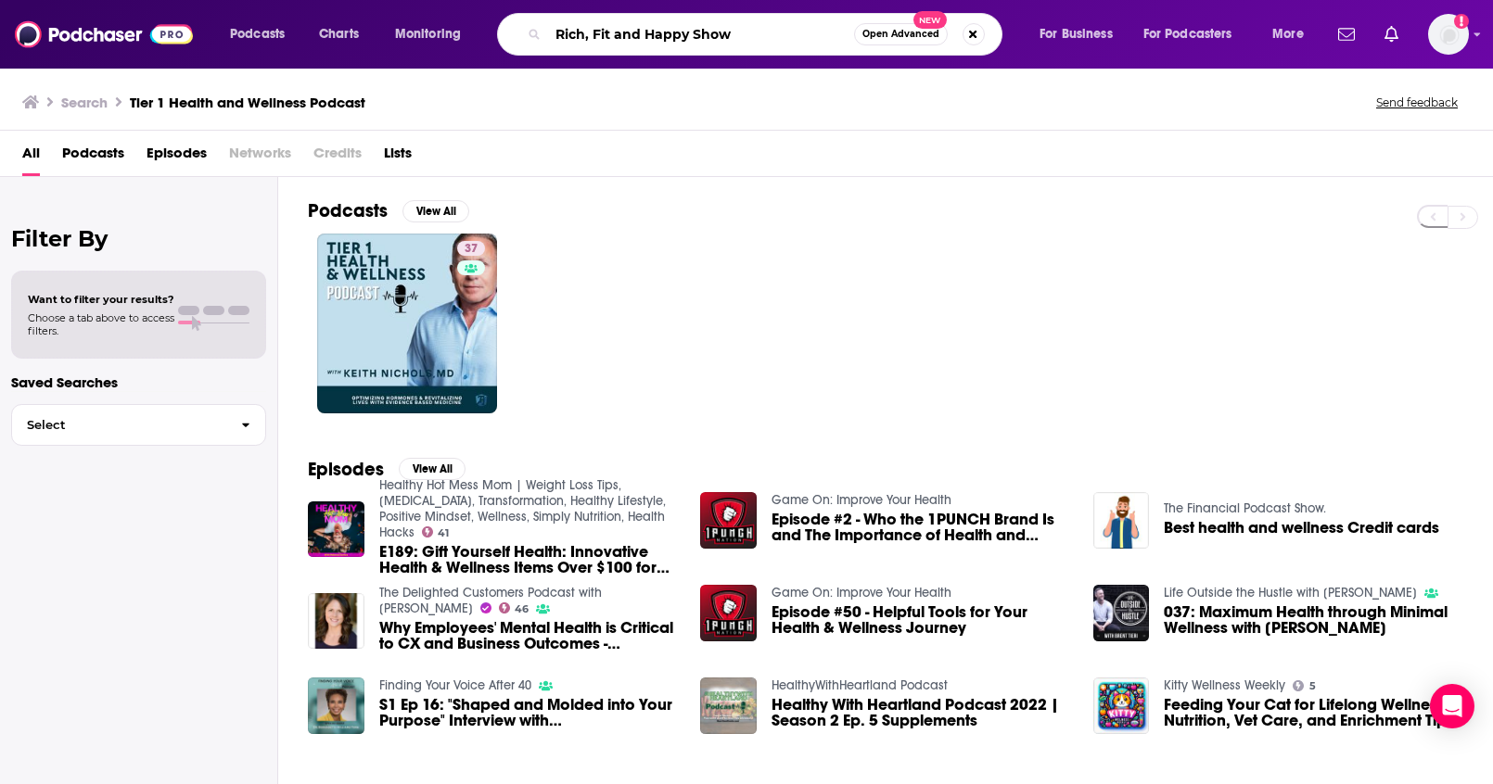
type input "Rich, Fit and Happy Show"
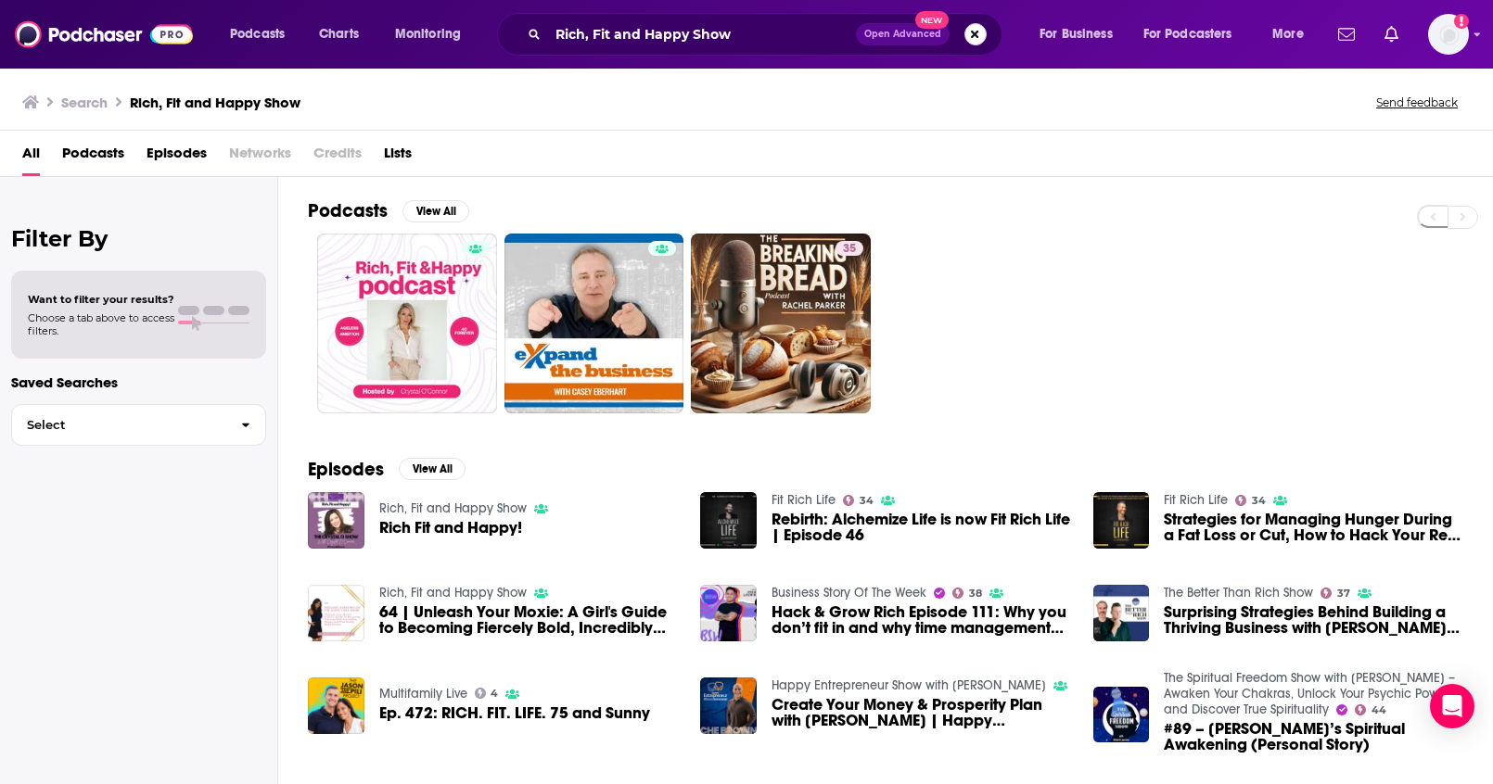
click at [972, 31] on button "Search podcasts, credits, & more..." at bounding box center [975, 34] width 22 height 22
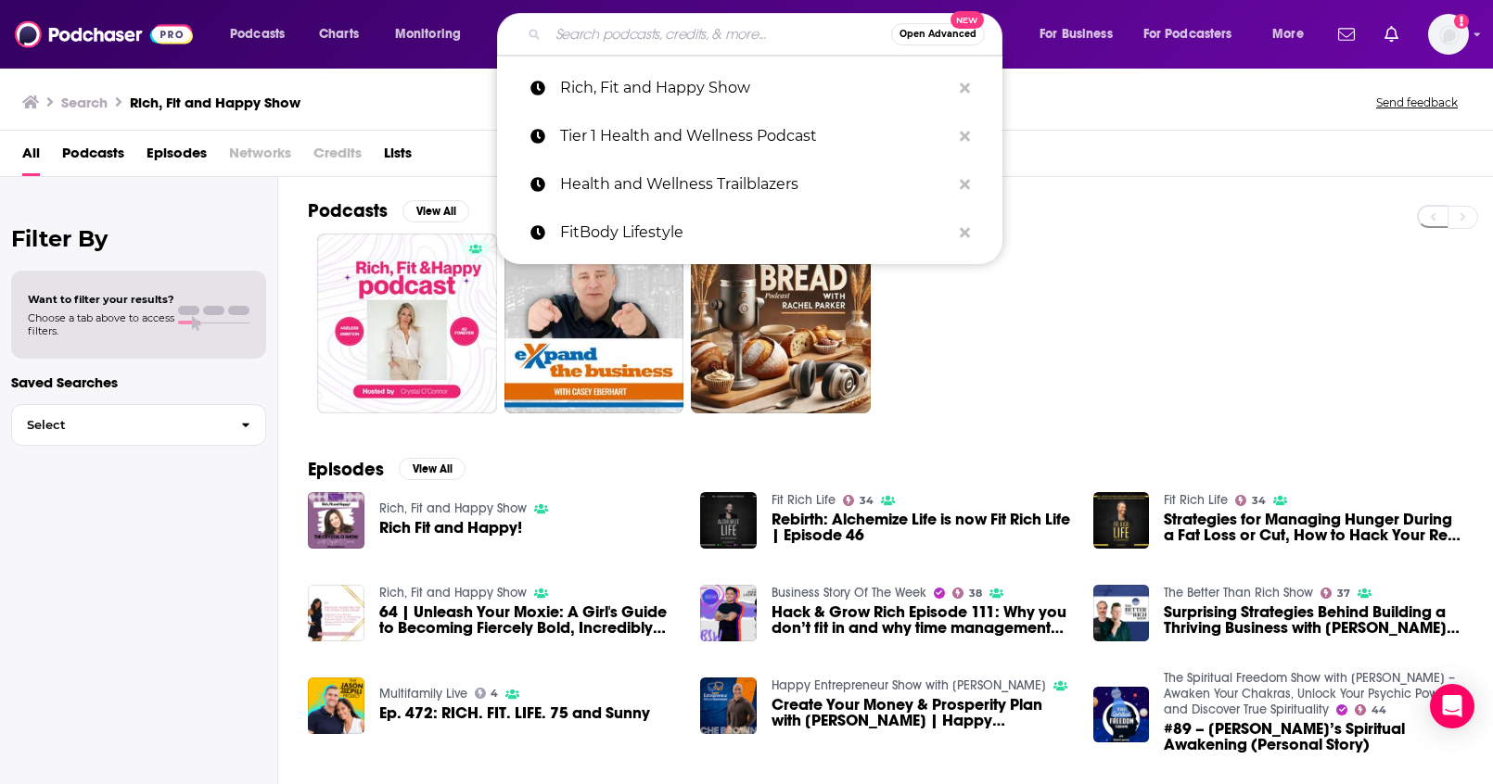
paste input "Tier 1 Health and Wellness Podcast"
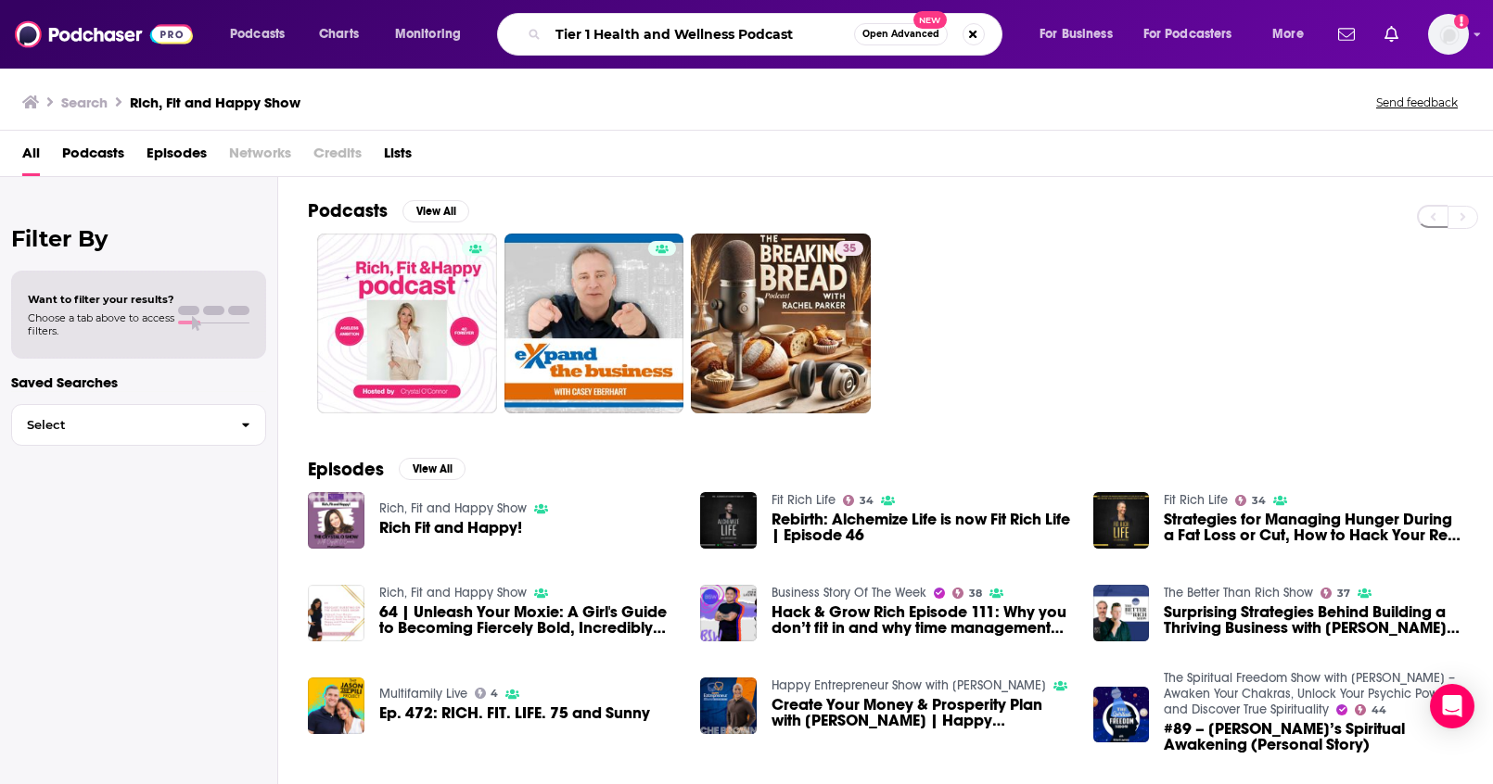
type input "Tier 1 Health and Wellness Podcast"
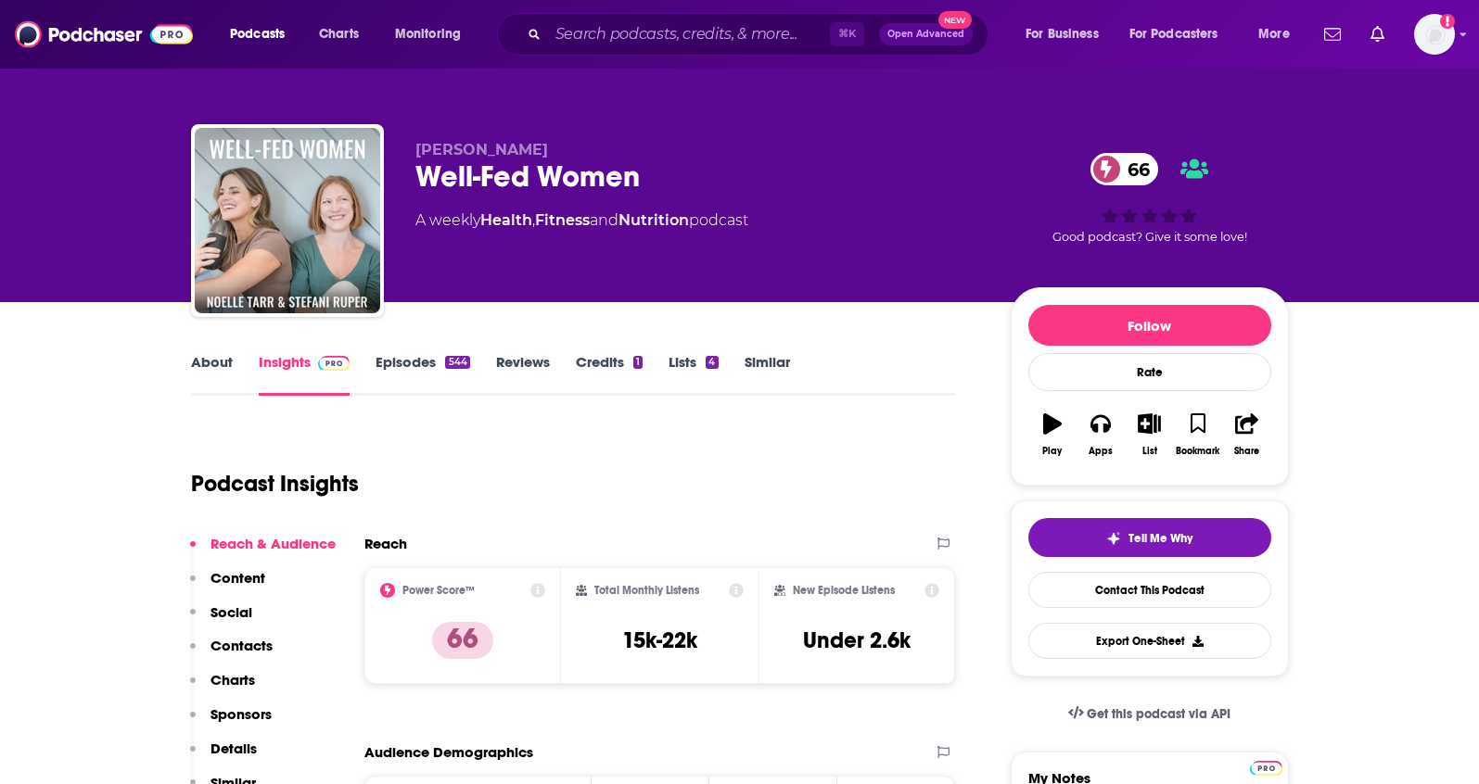
click at [239, 753] on p "Details" at bounding box center [233, 749] width 46 height 18
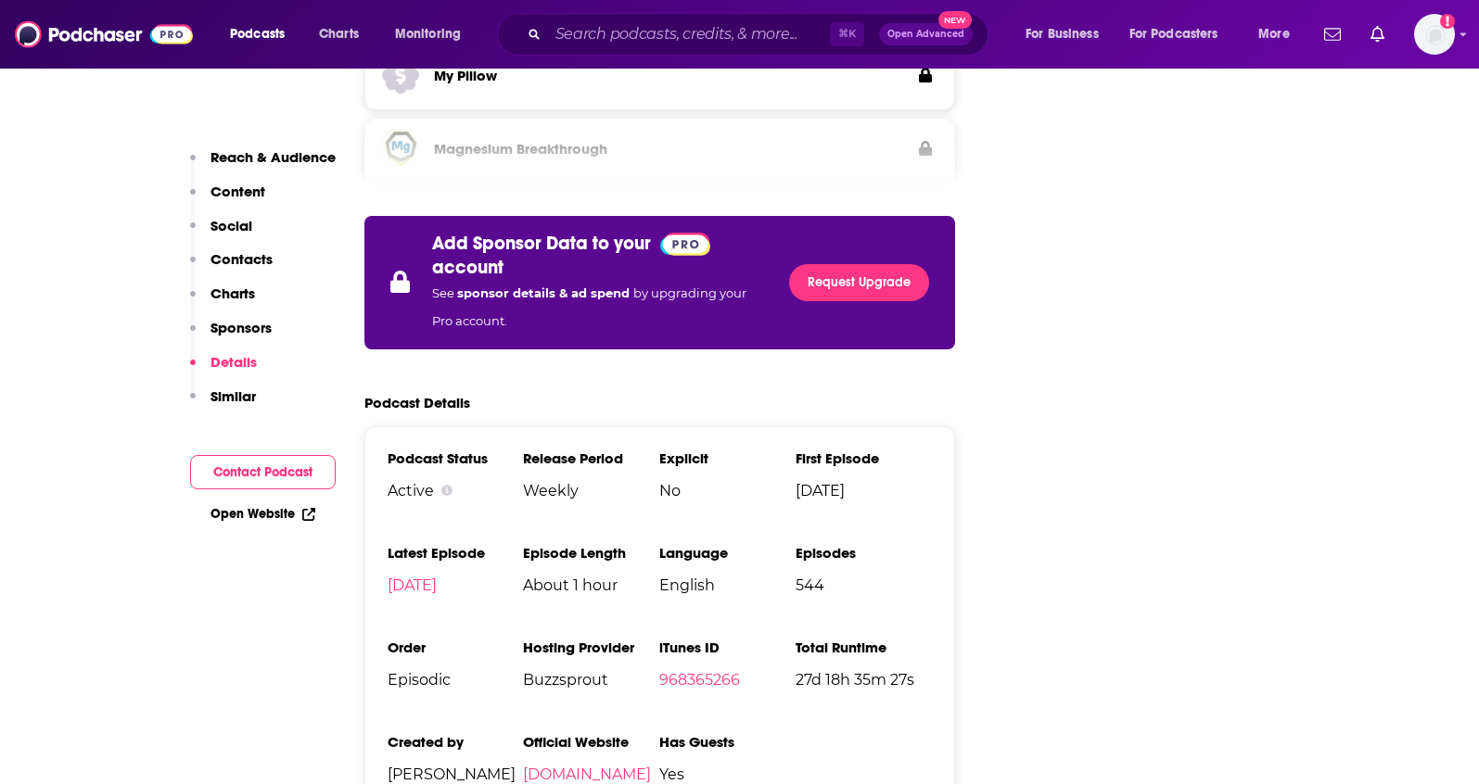
scroll to position [3088, 0]
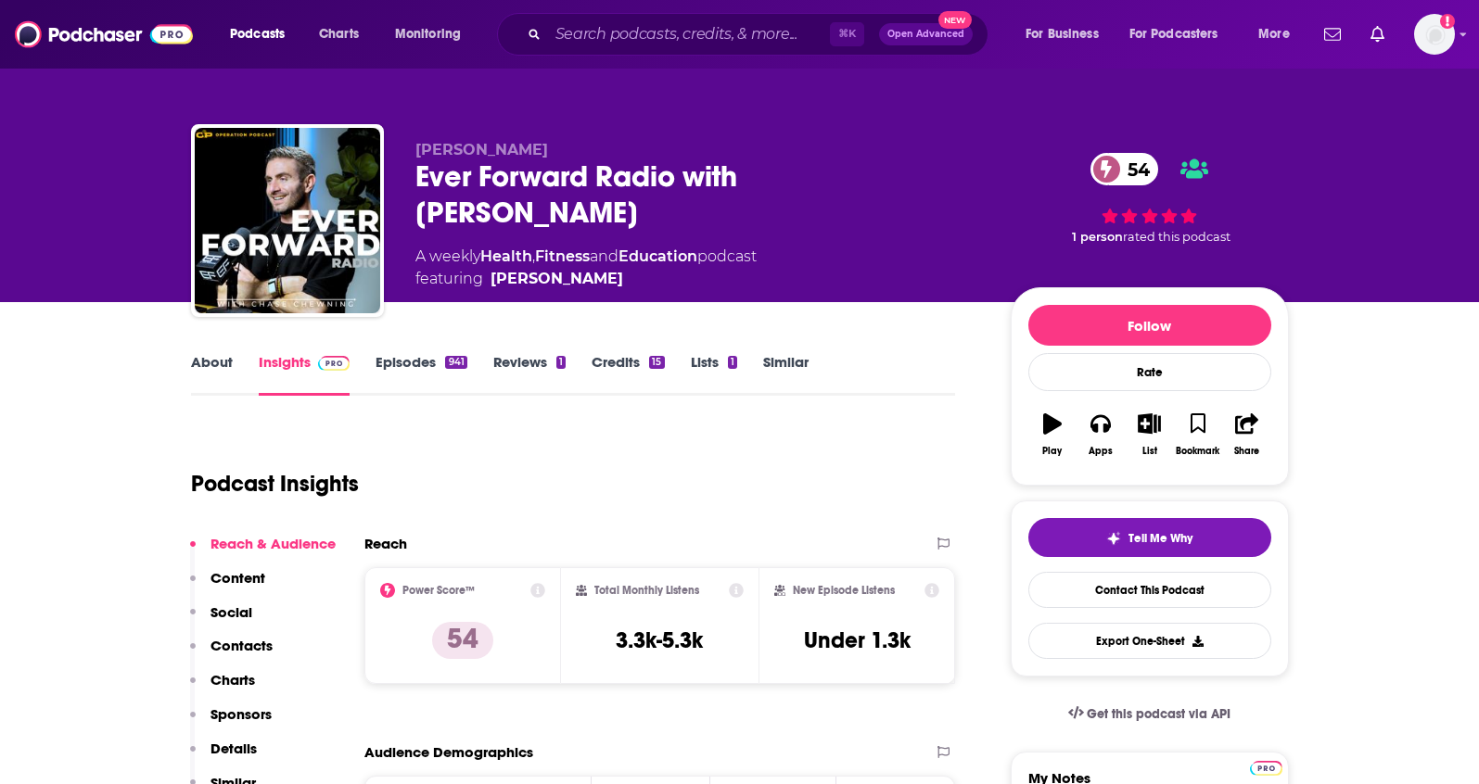
click at [224, 745] on p "Details" at bounding box center [233, 749] width 46 height 18
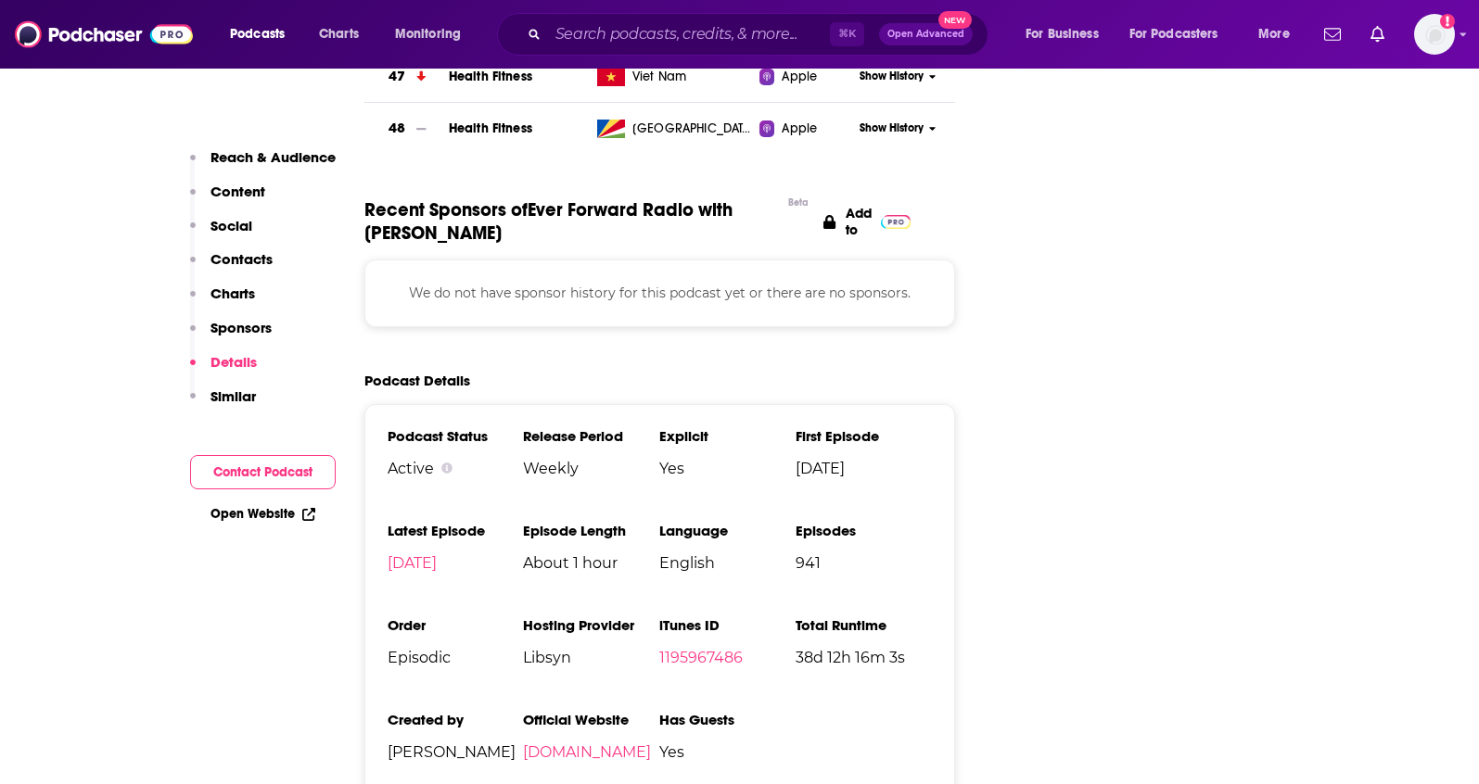
scroll to position [2496, 0]
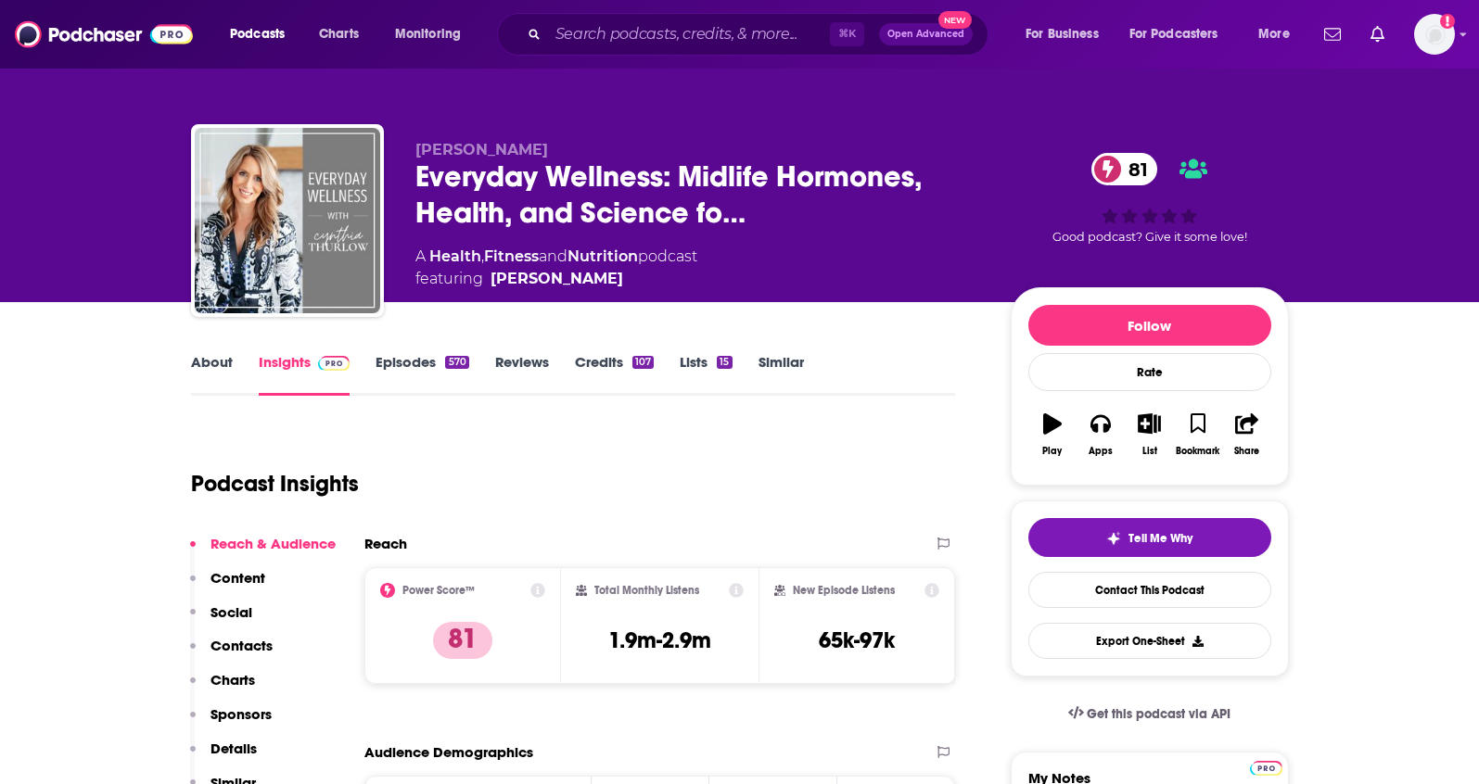
click at [223, 737] on button "Sponsors" at bounding box center [231, 722] width 82 height 34
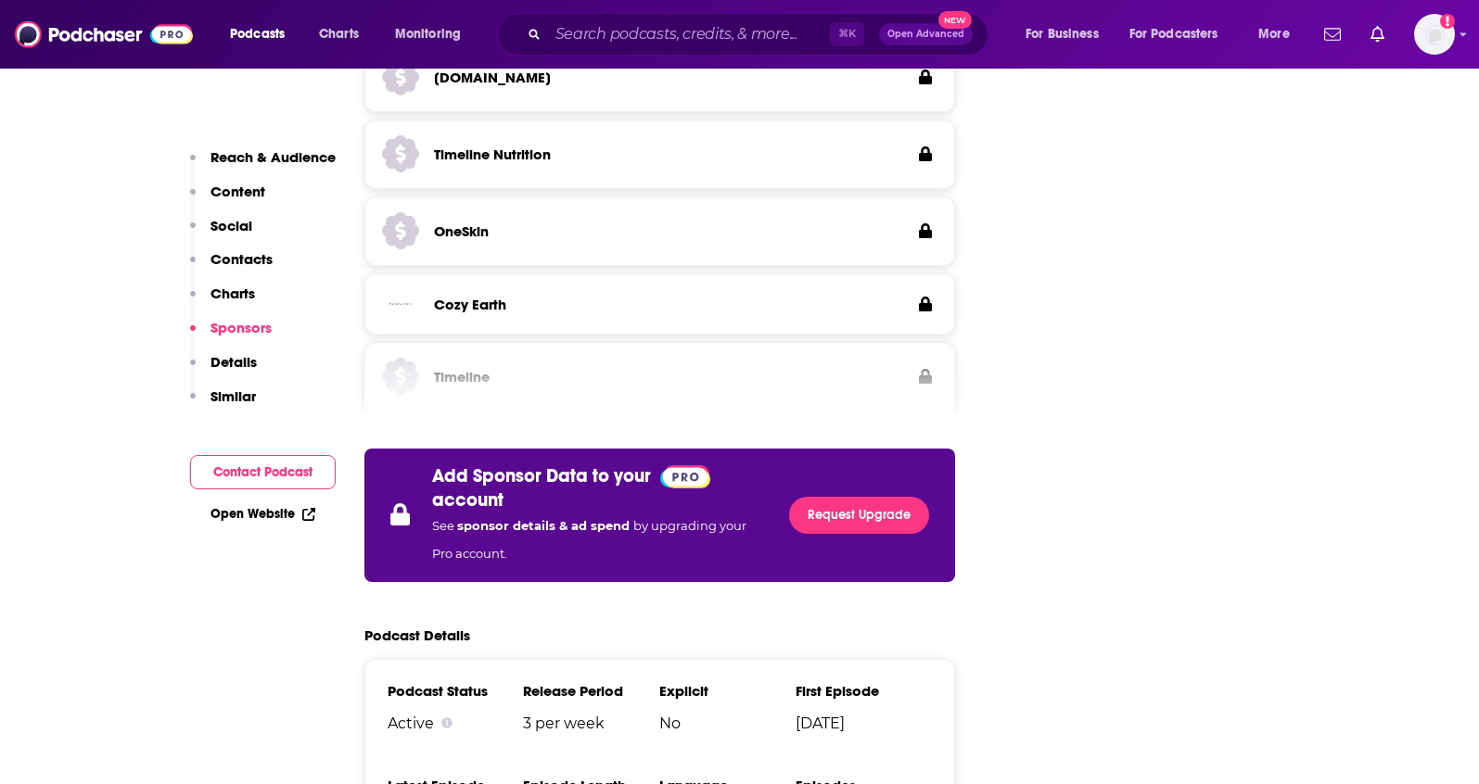
scroll to position [3361, 0]
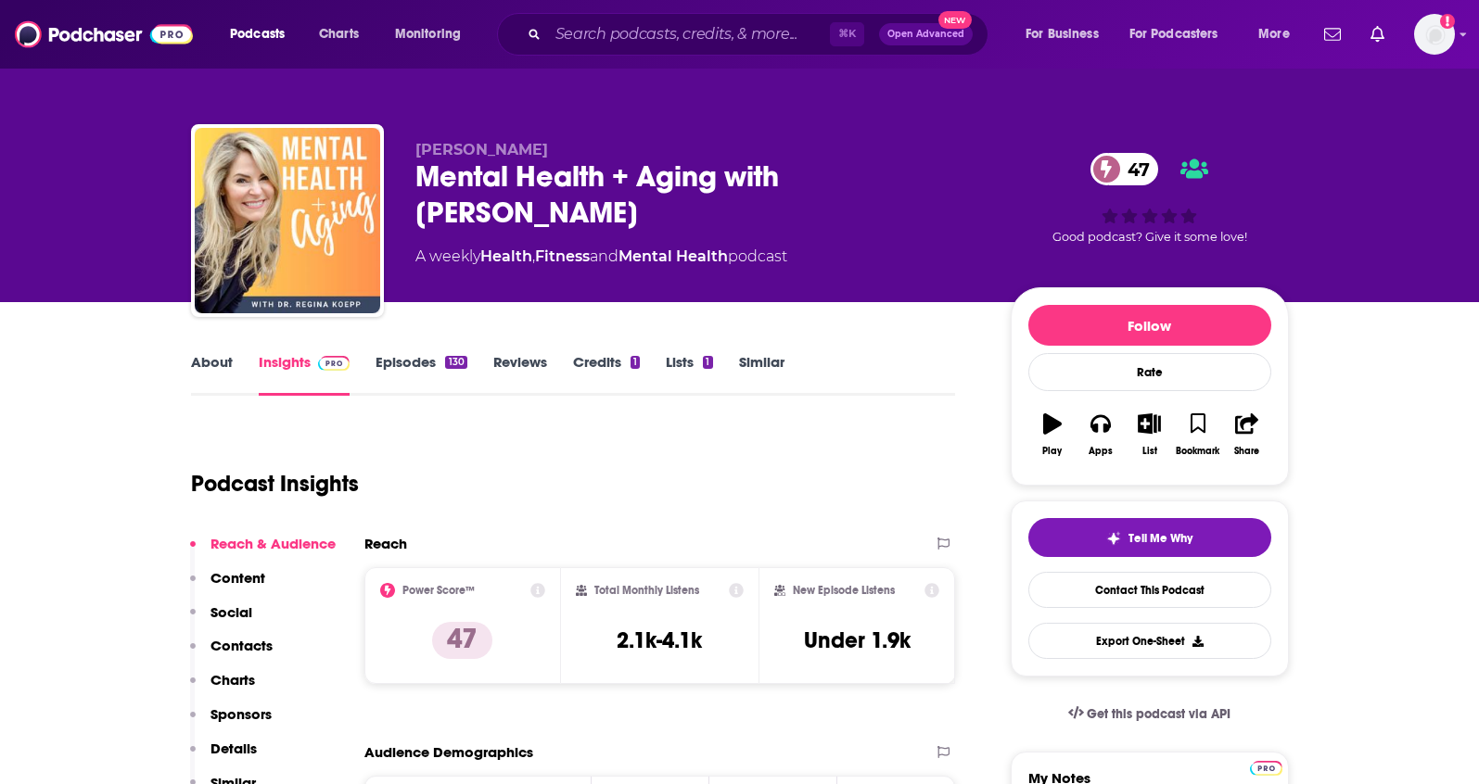
click at [235, 741] on p "Details" at bounding box center [233, 749] width 46 height 18
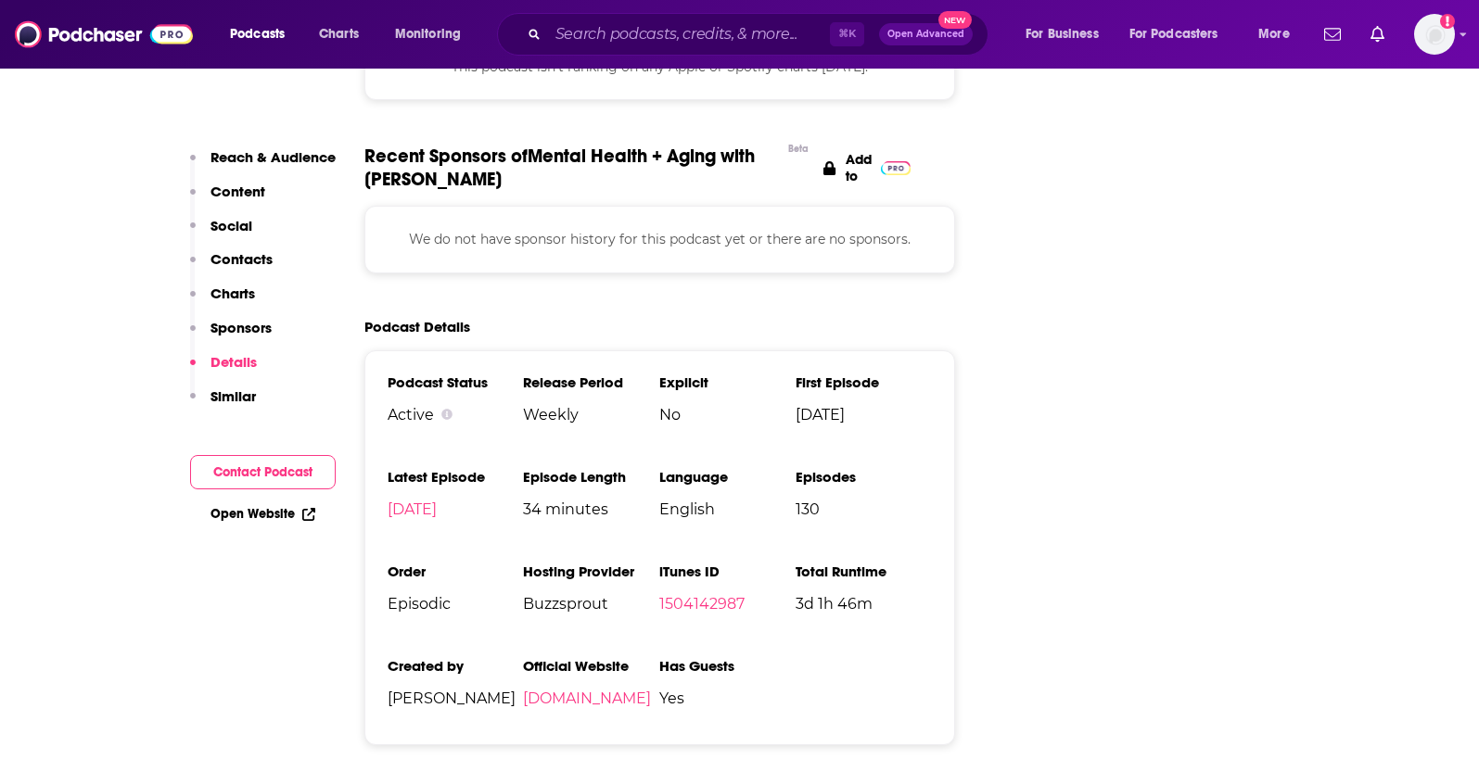
scroll to position [2120, 0]
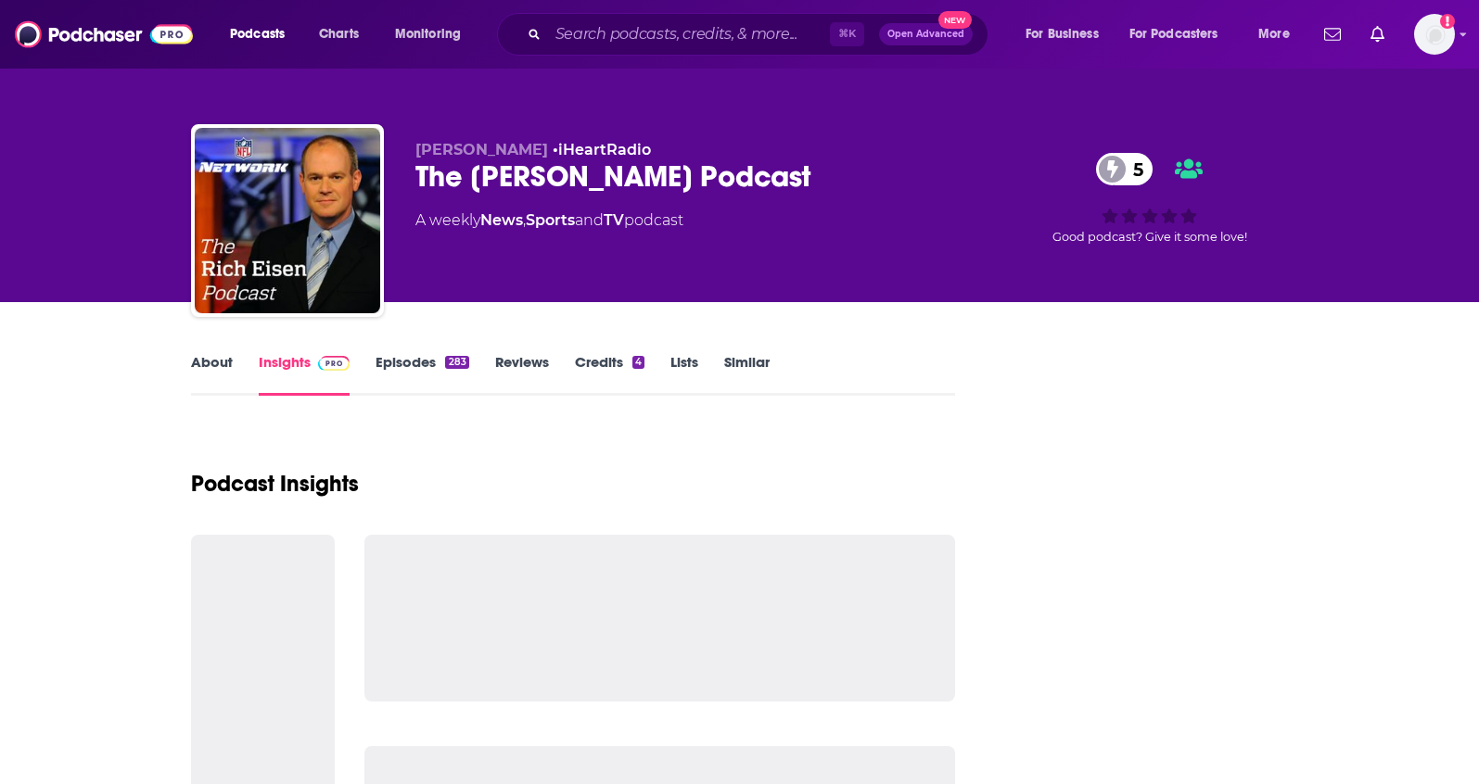
click at [211, 363] on link "About" at bounding box center [212, 374] width 42 height 43
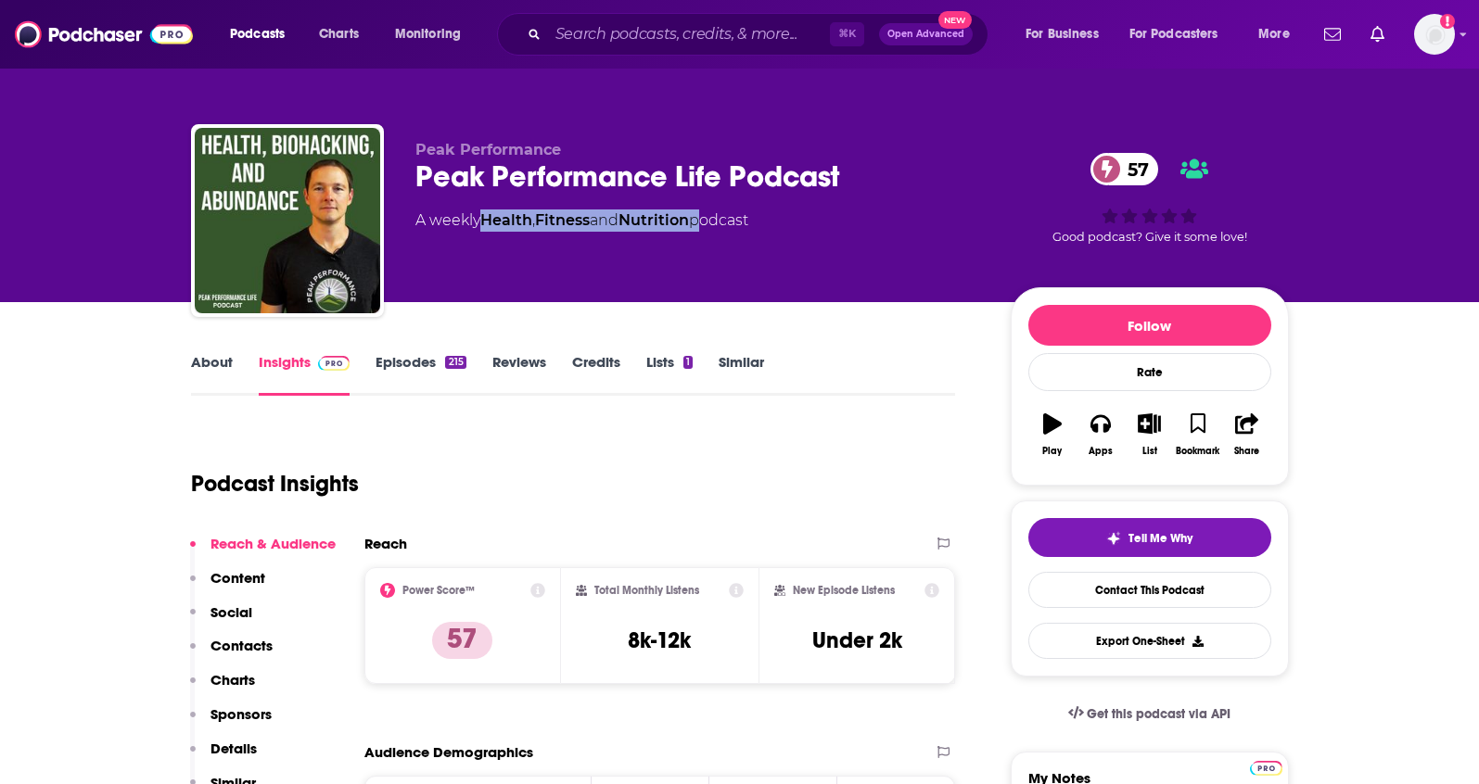
drag, startPoint x: 705, startPoint y: 222, endPoint x: 488, endPoint y: 230, distance: 217.1
click at [488, 230] on div "A weekly Health , Fitness and Nutrition podcast" at bounding box center [581, 221] width 333 height 22
copy div "Health , Fitness and Nutrition"
click at [195, 364] on link "About" at bounding box center [212, 374] width 42 height 43
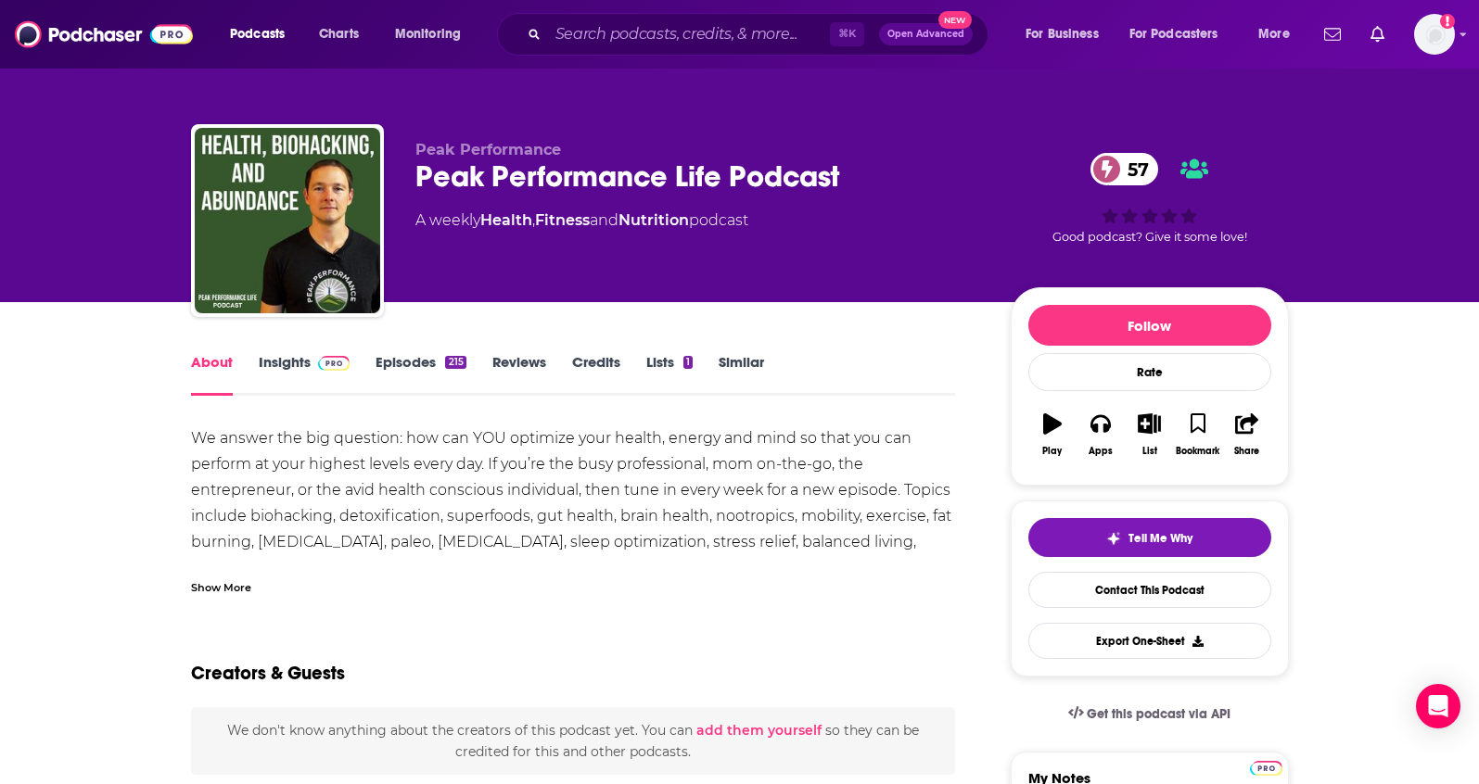
click at [250, 579] on div "Show More" at bounding box center [573, 581] width 765 height 32
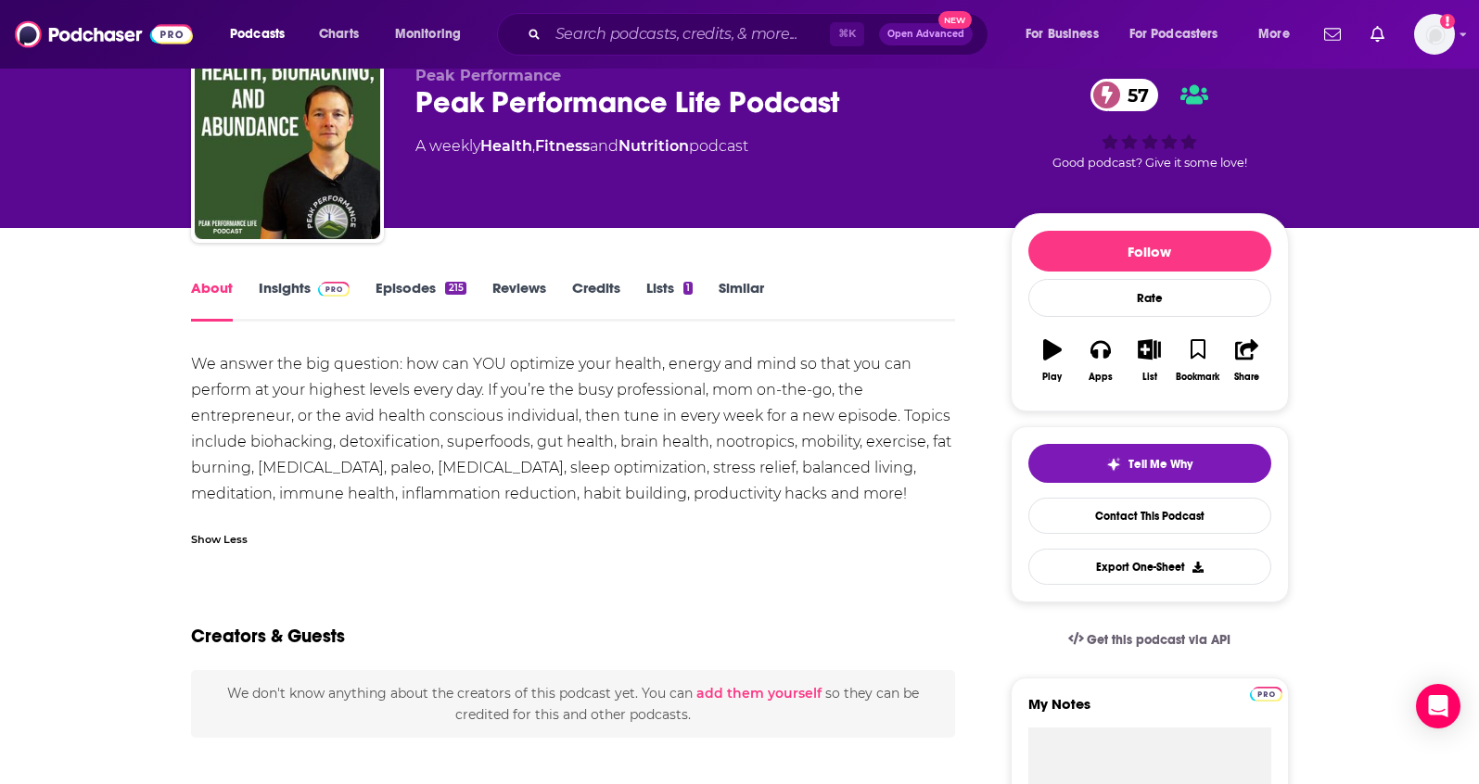
scroll to position [71, 0]
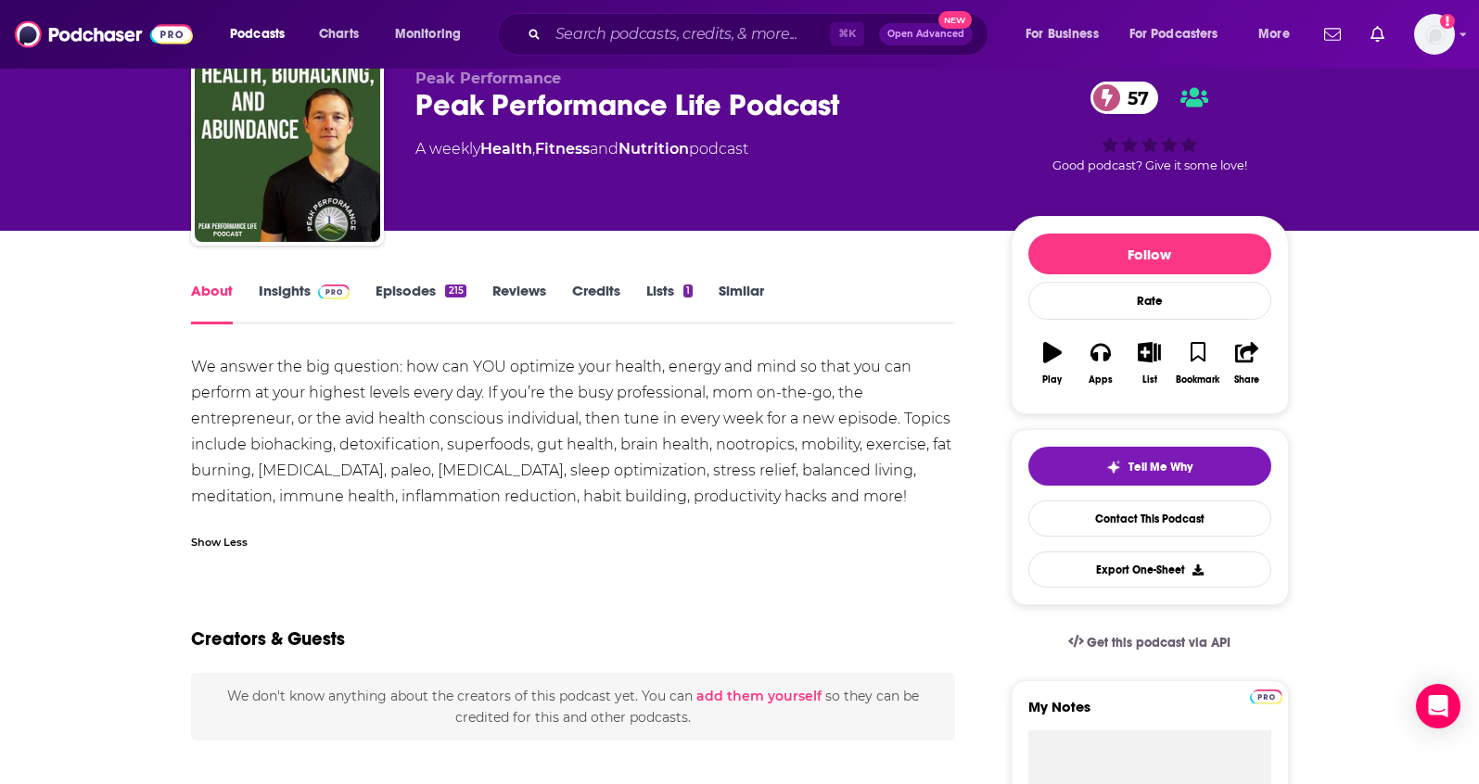
click at [293, 299] on link "Insights" at bounding box center [305, 303] width 92 height 43
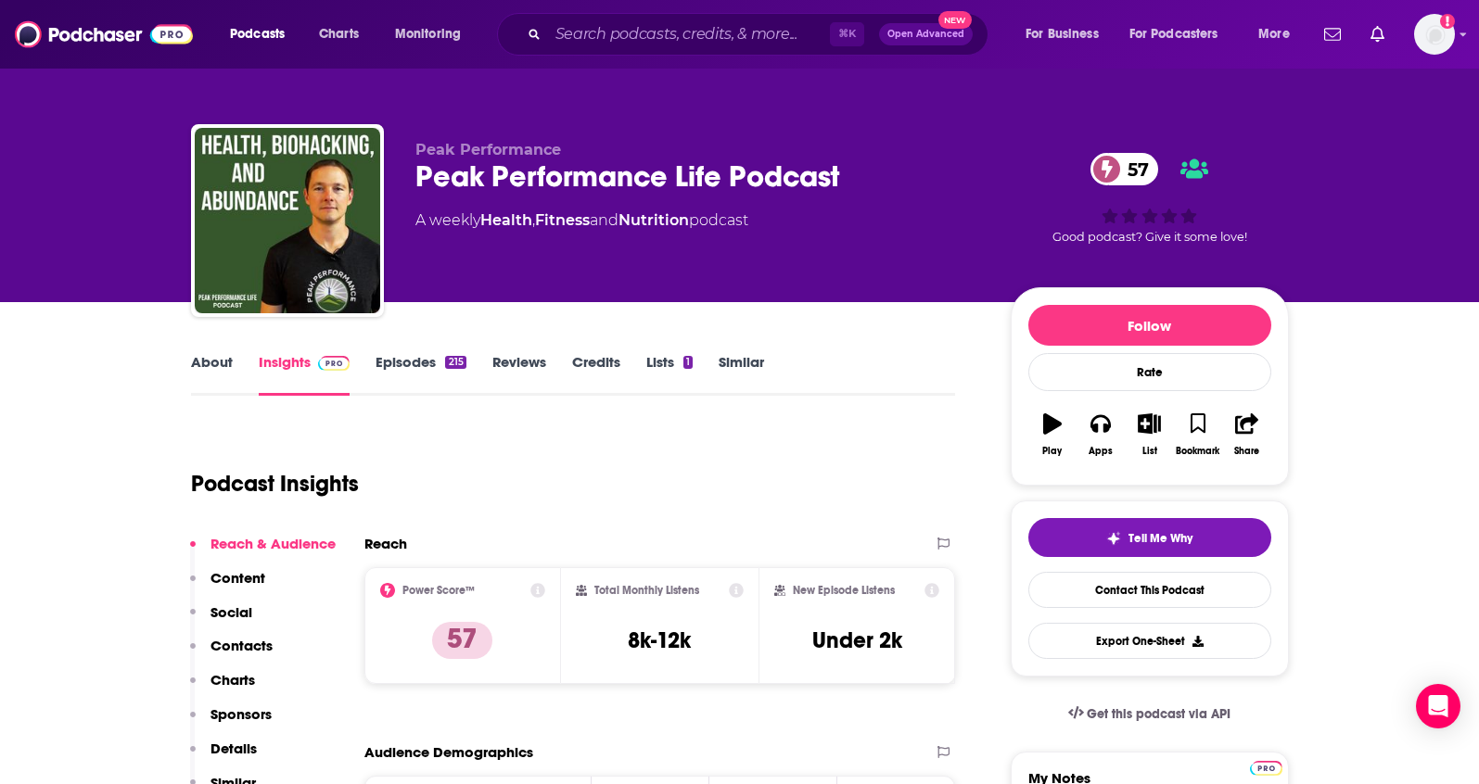
click at [408, 363] on link "Episodes 215" at bounding box center [420, 374] width 90 height 43
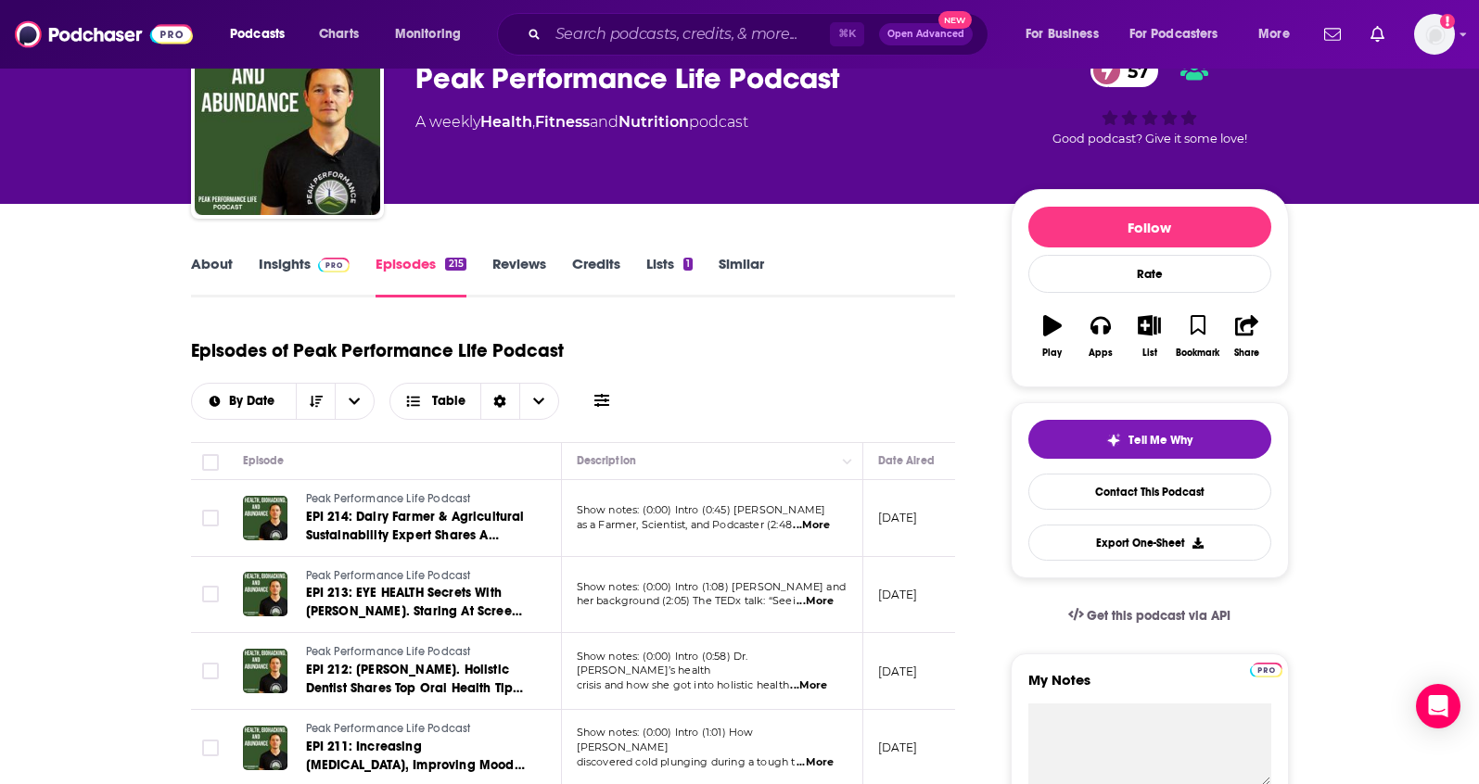
scroll to position [121, 0]
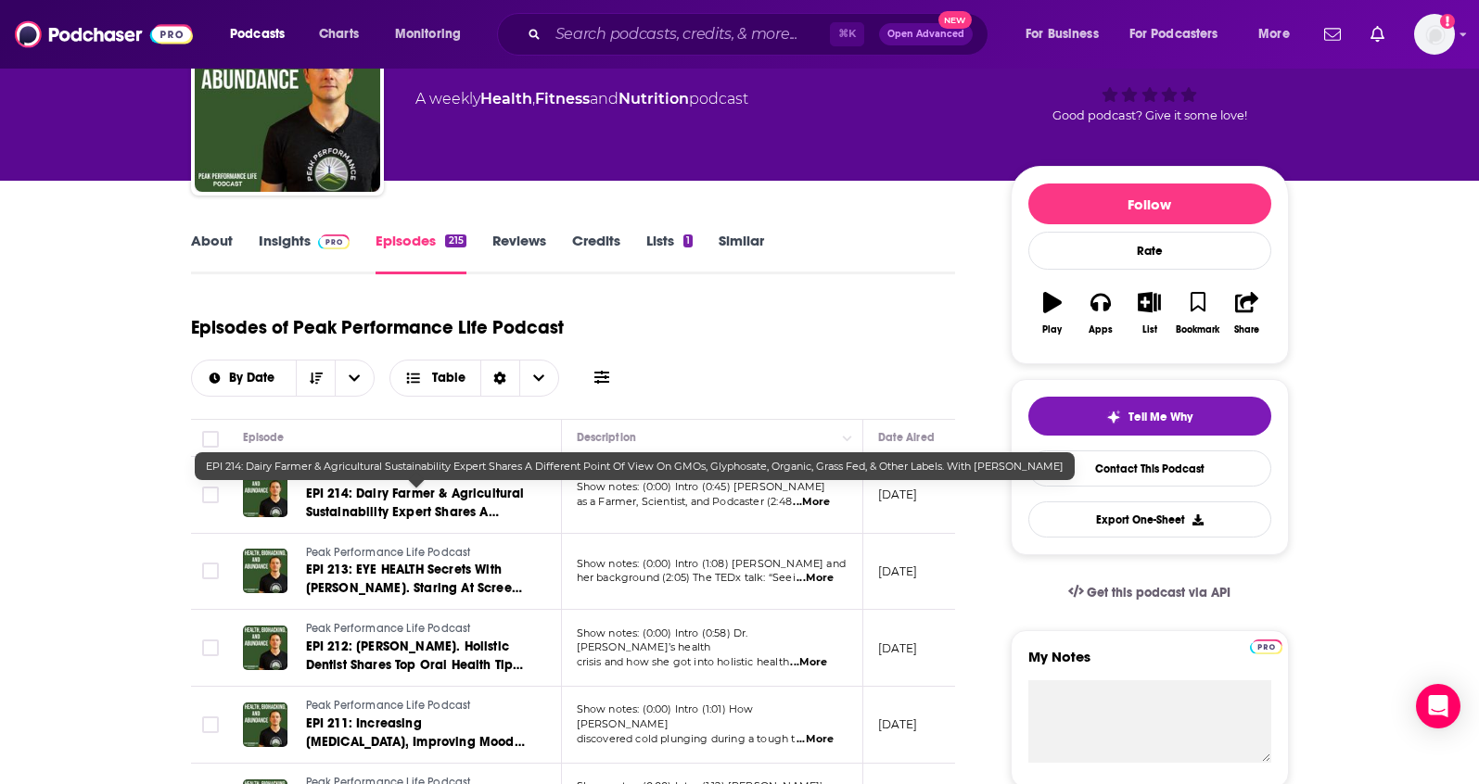
click at [422, 491] on span "EPI 214: Dairy Farmer & Agricultural Sustainability Expert Shares A Different P…" at bounding box center [415, 531] width 219 height 90
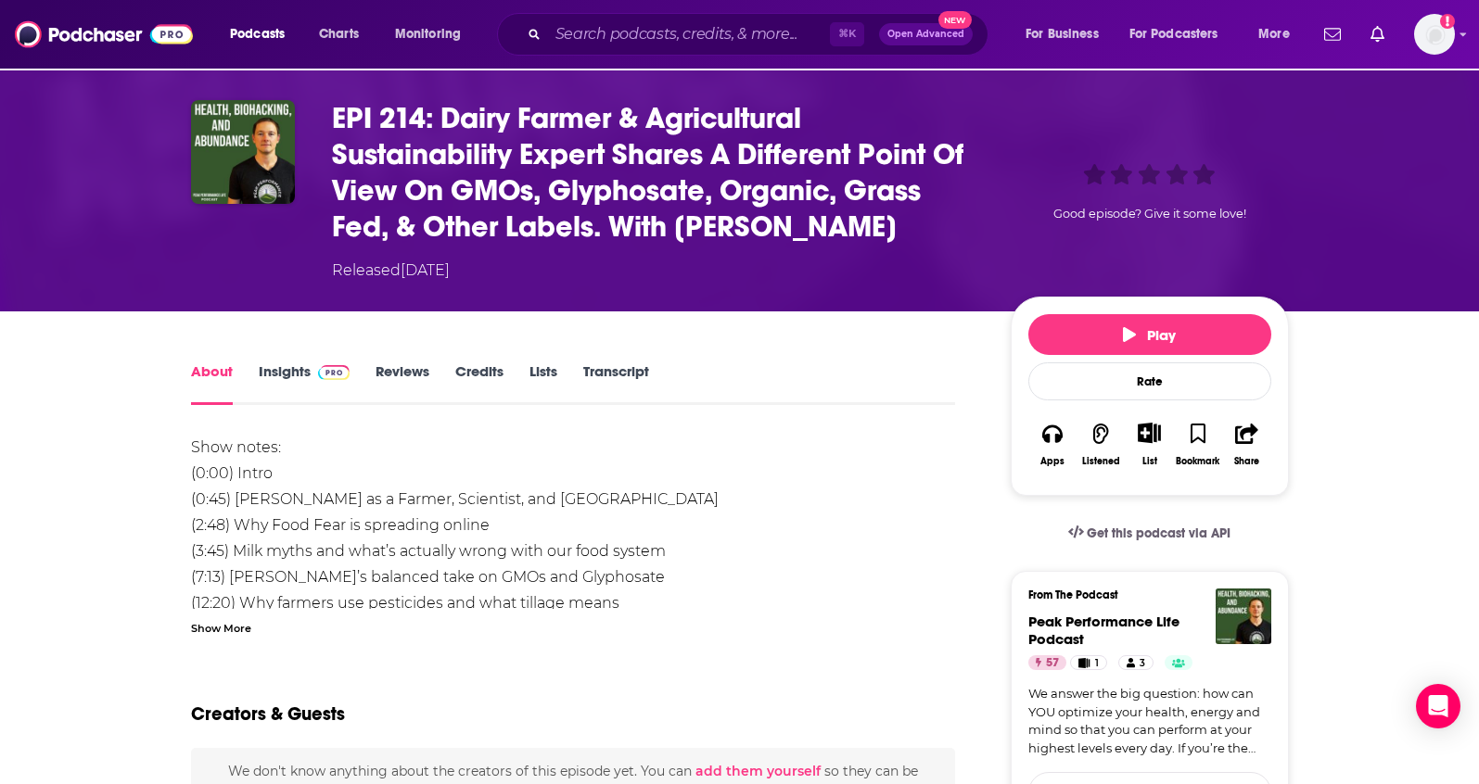
scroll to position [138, 0]
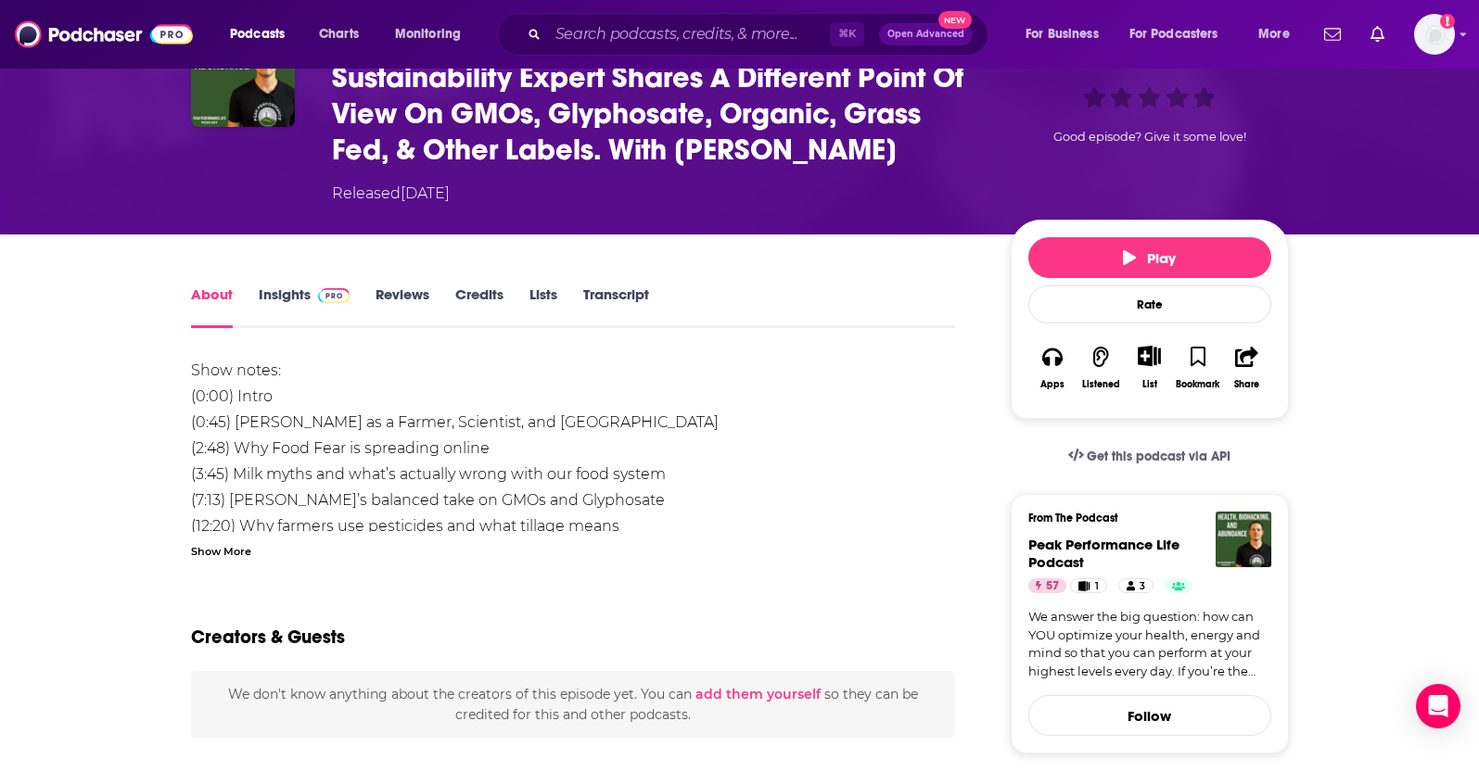
click at [222, 306] on link "About" at bounding box center [212, 307] width 42 height 43
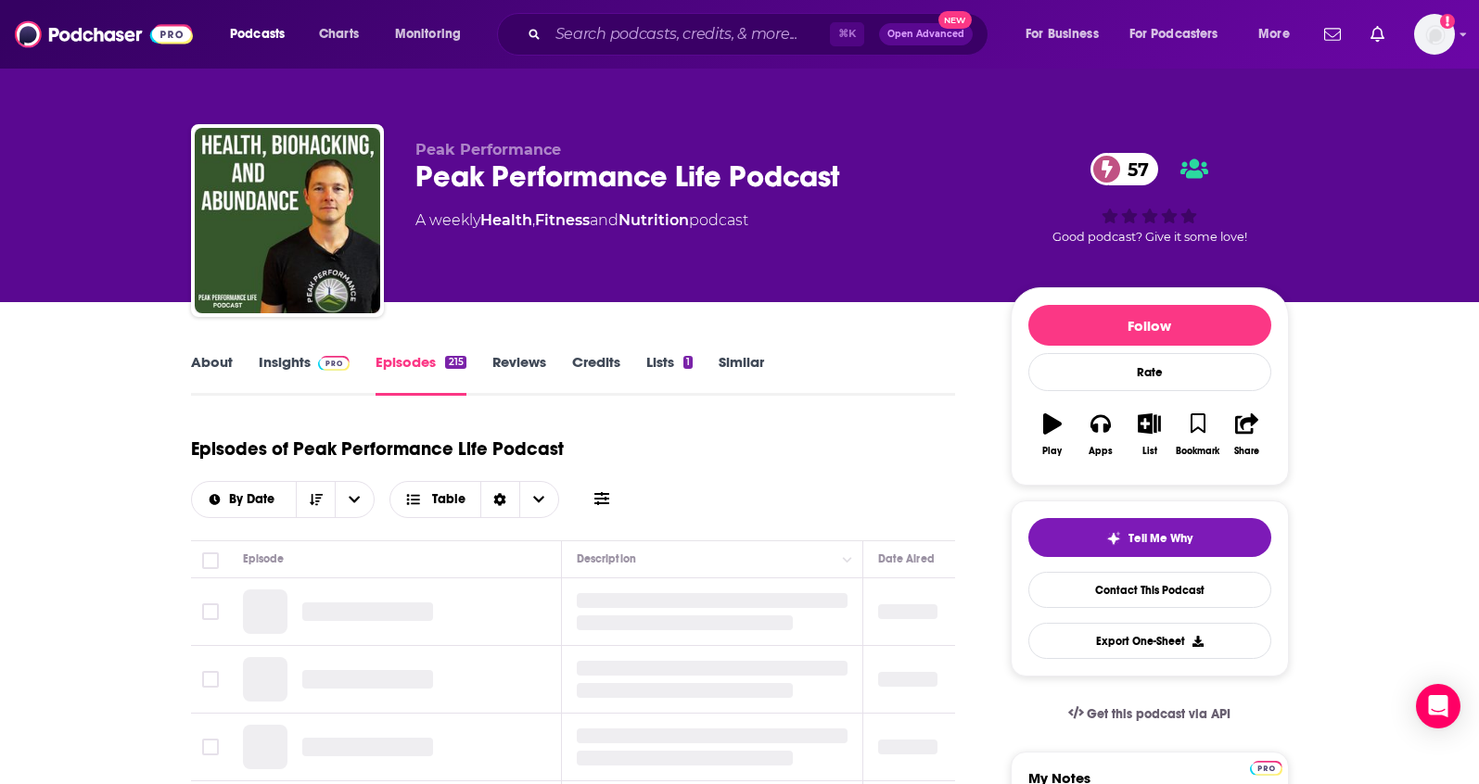
click at [311, 362] on span at bounding box center [331, 362] width 40 height 18
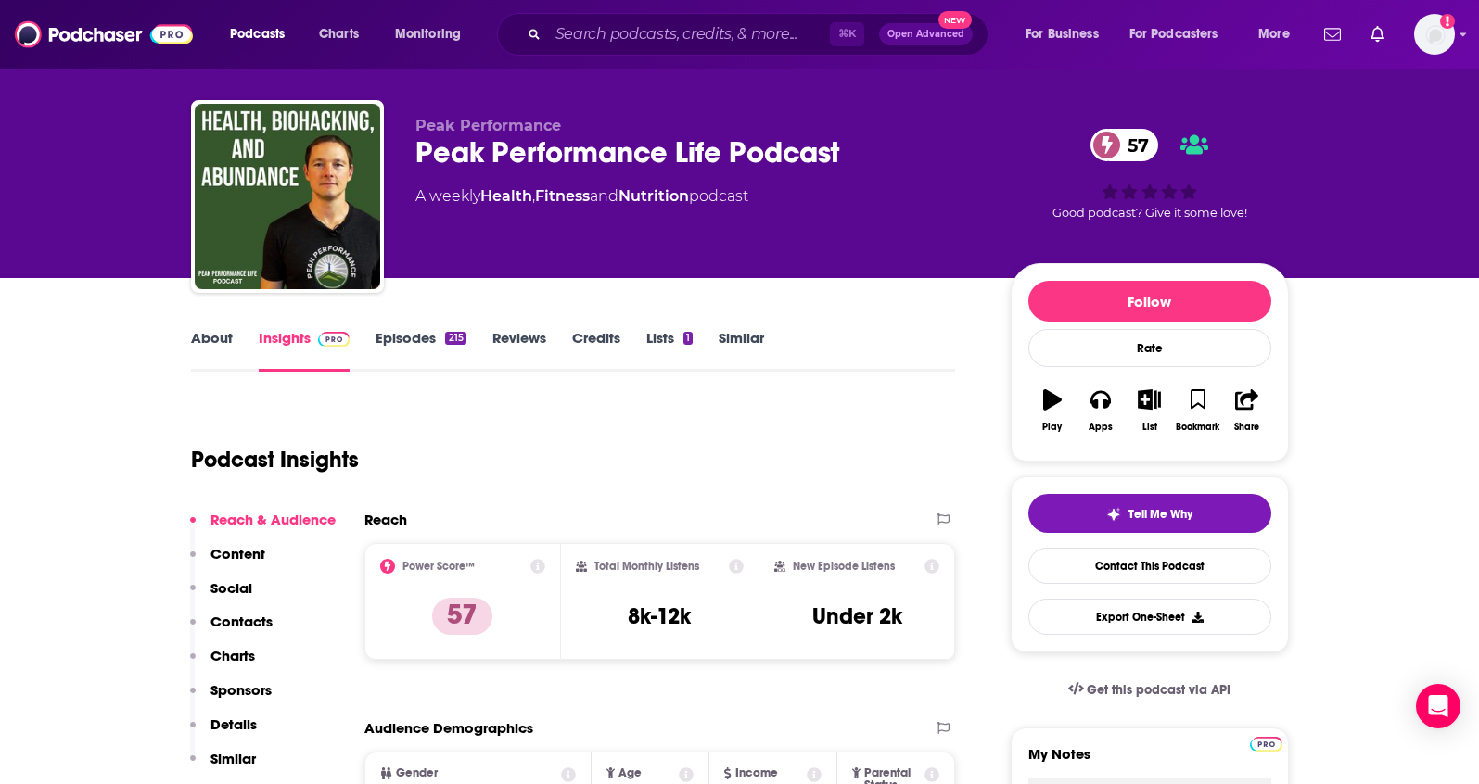
scroll to position [25, 0]
click at [243, 619] on p "Contacts" at bounding box center [241, 621] width 62 height 18
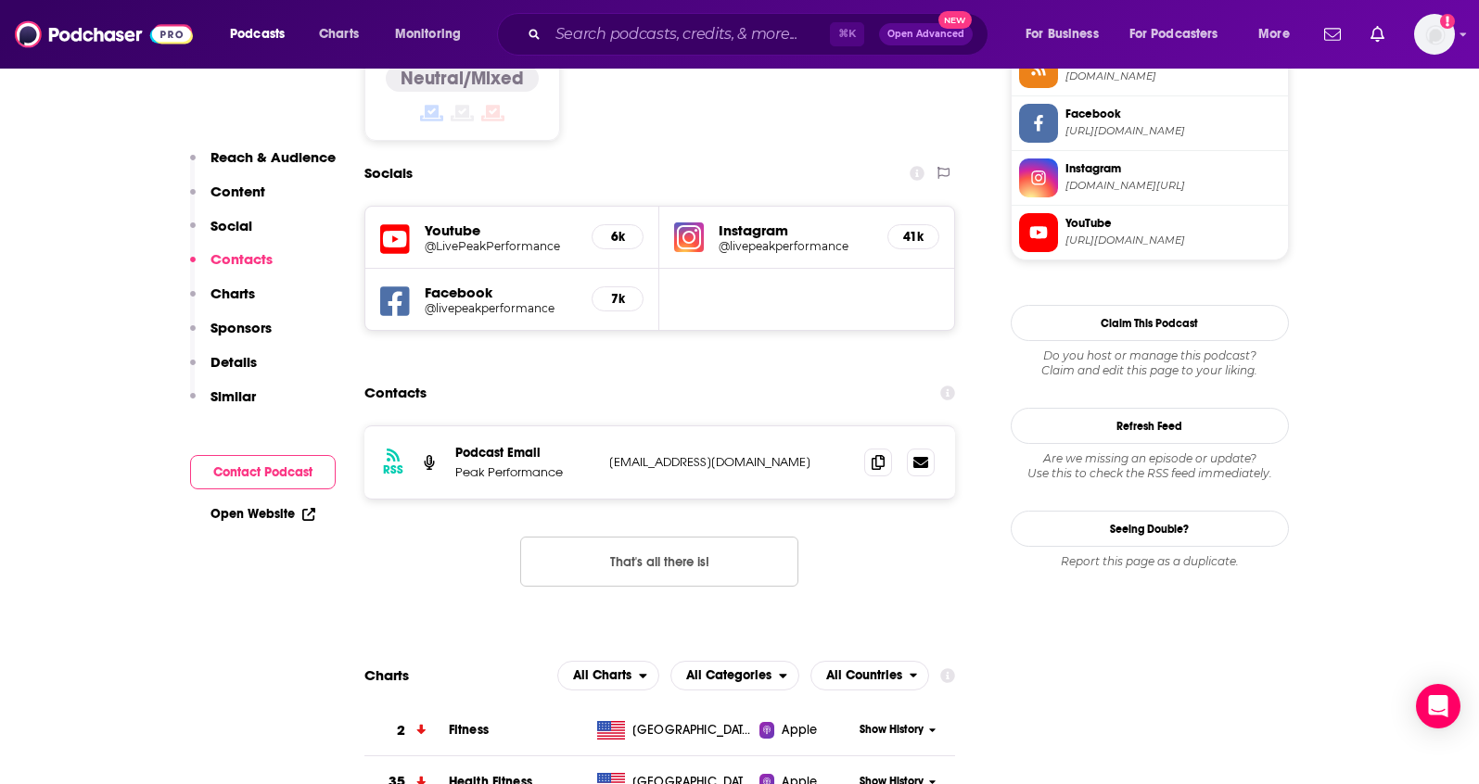
scroll to position [1610, 0]
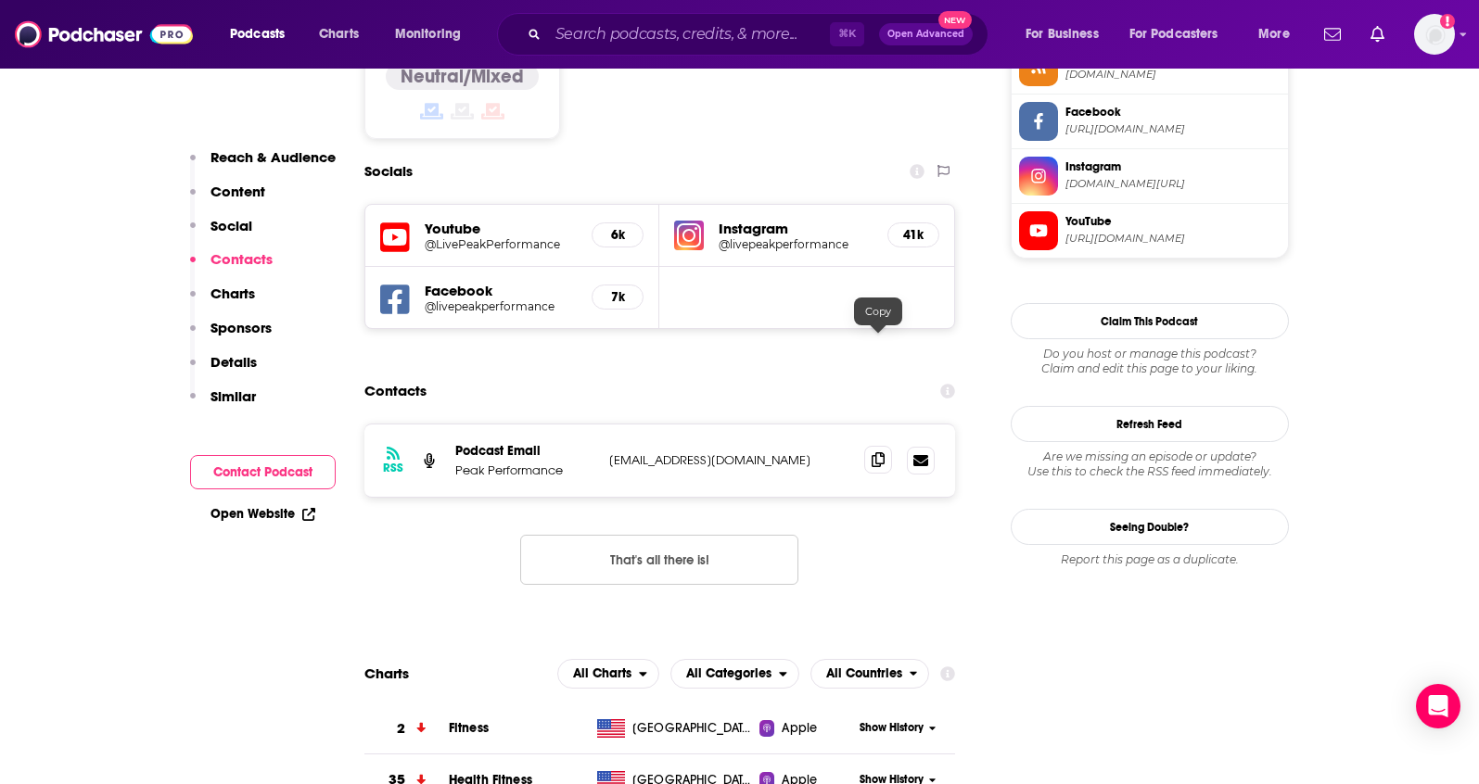
click at [874, 452] on icon at bounding box center [877, 459] width 13 height 15
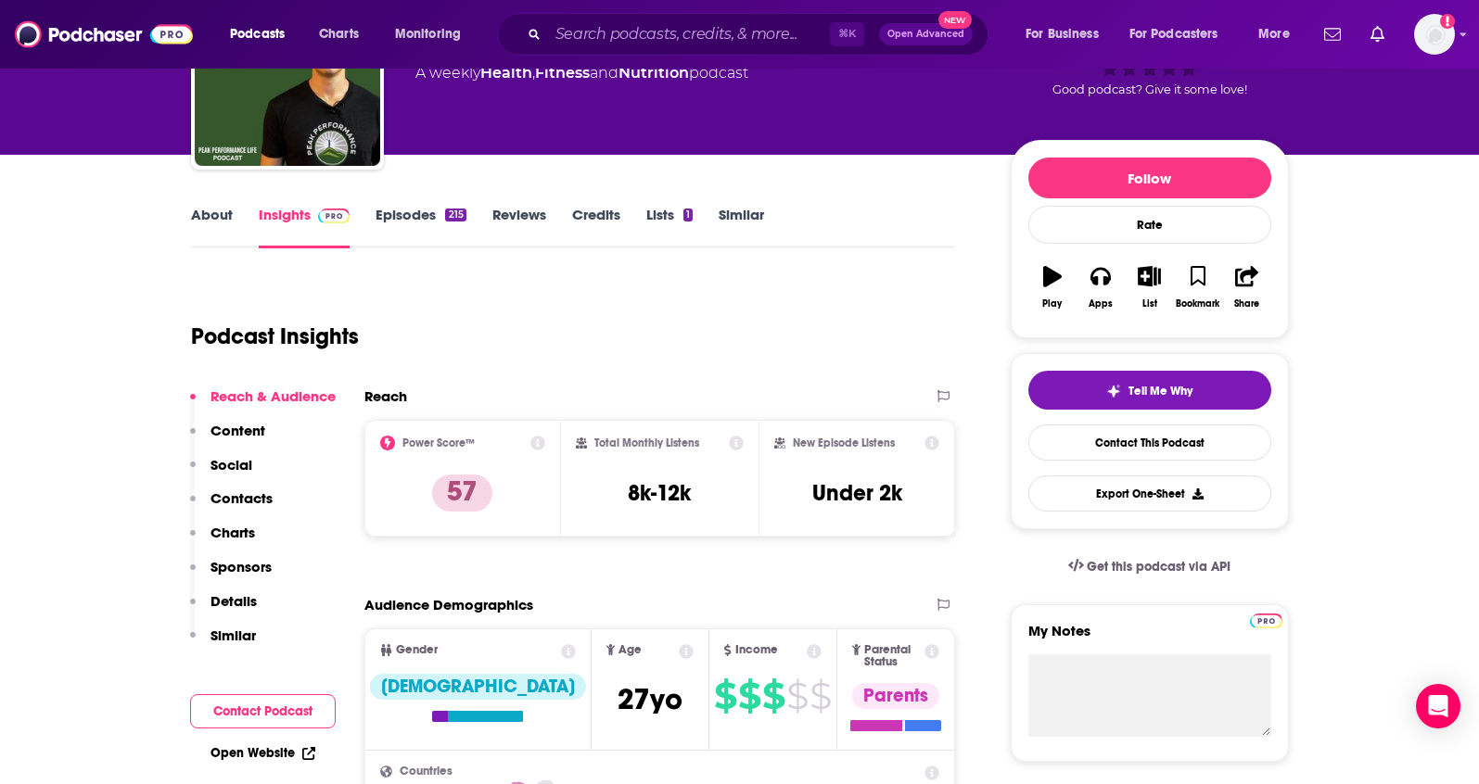
scroll to position [0, 0]
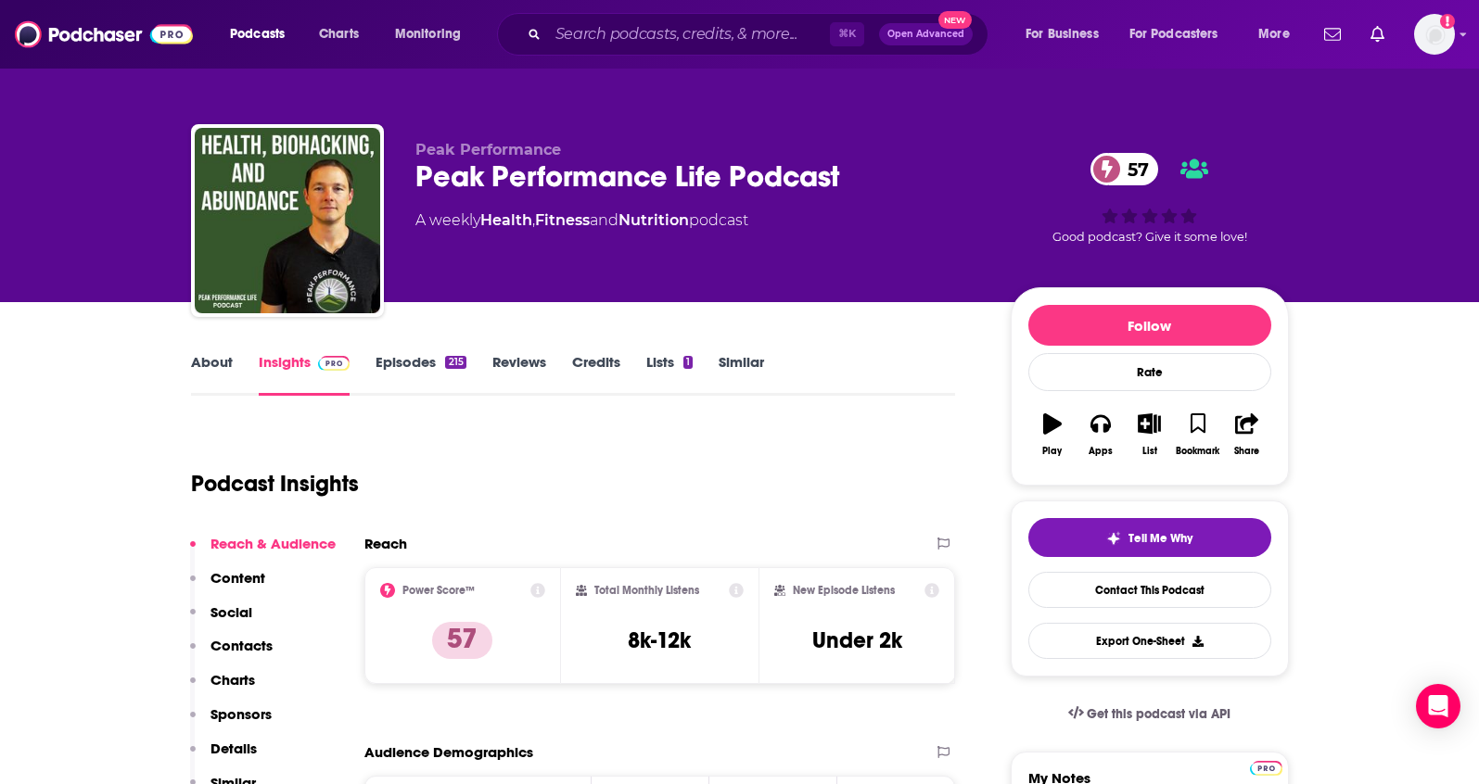
click at [431, 362] on link "Episodes 215" at bounding box center [420, 374] width 90 height 43
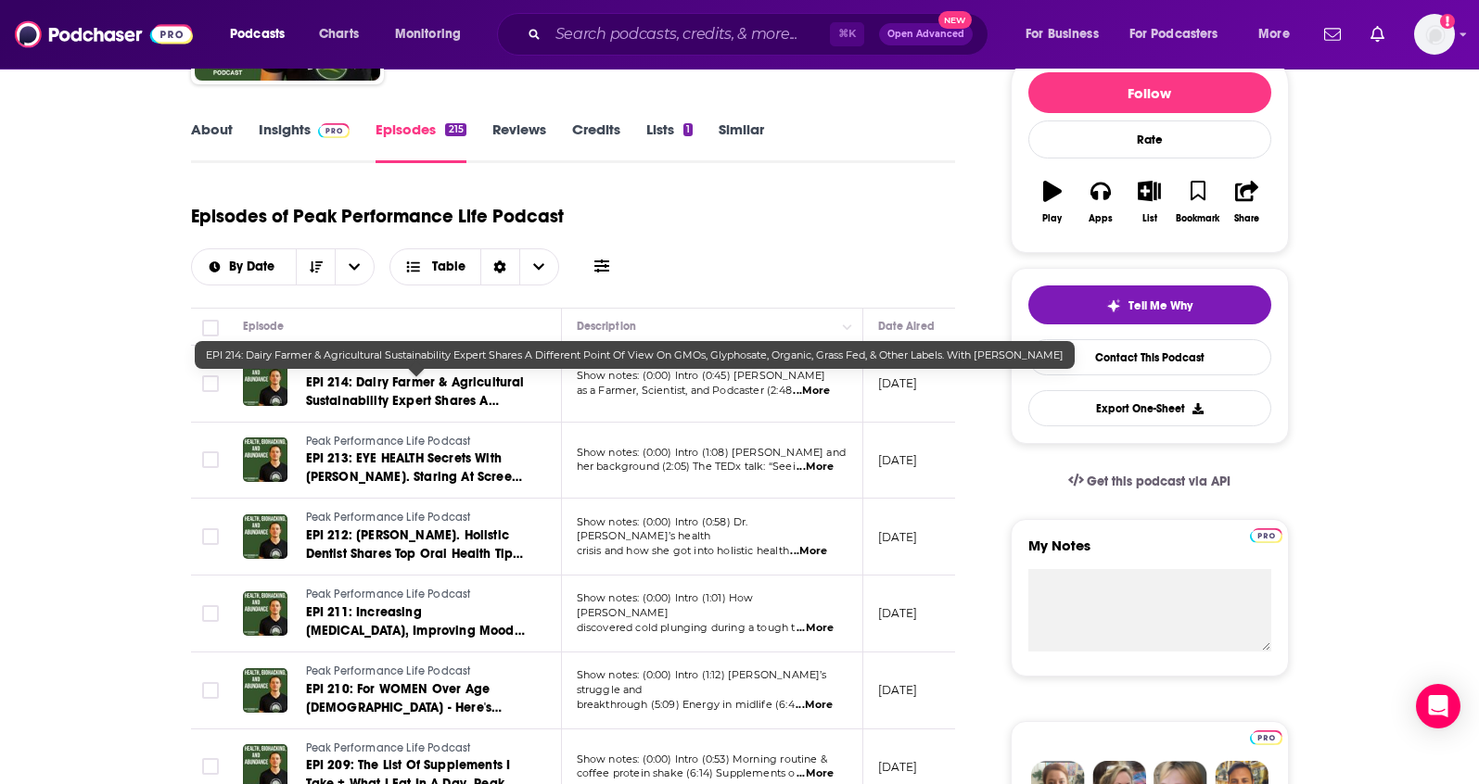
scroll to position [235, 0]
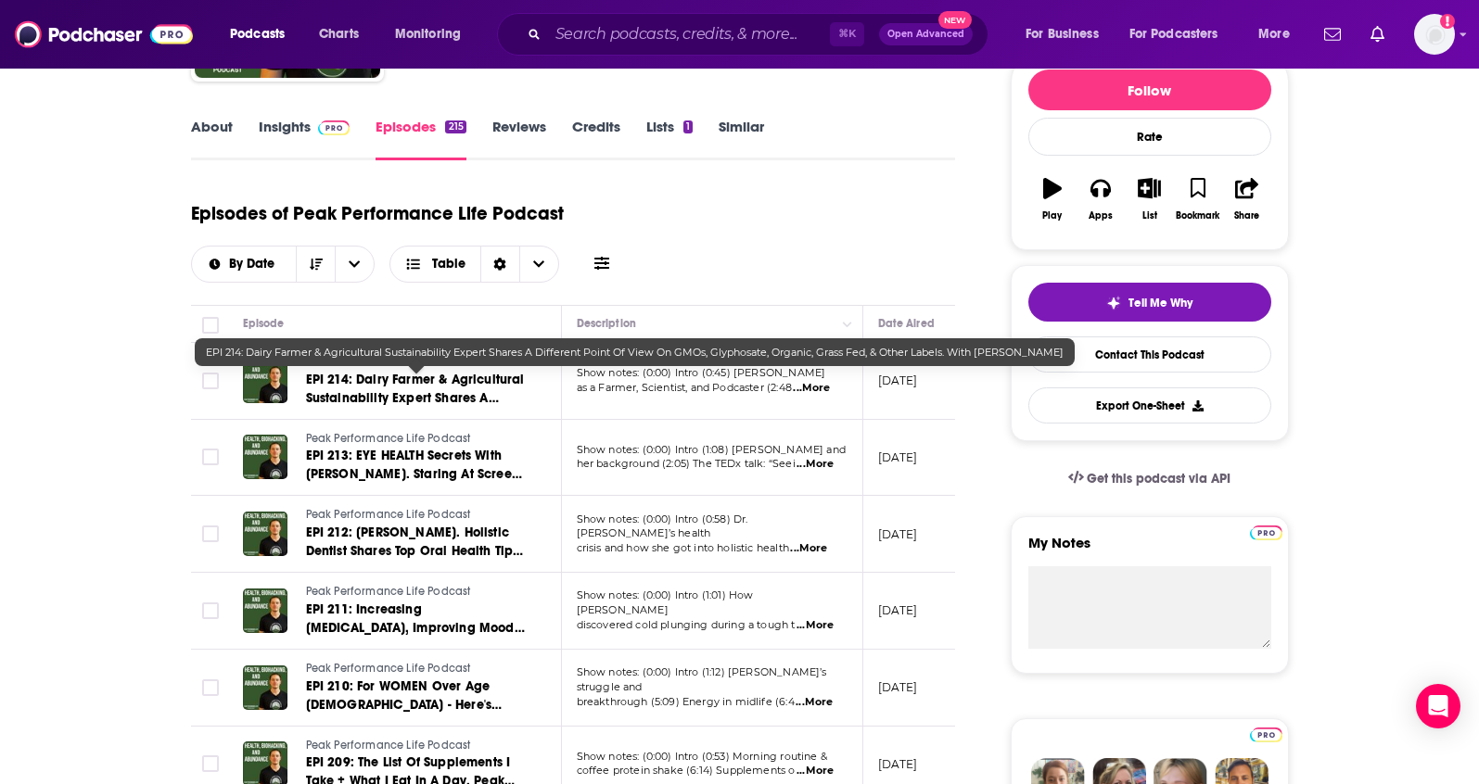
click at [434, 400] on span "EPI 214: Dairy Farmer & Agricultural Sustainability Expert Shares A Different P…" at bounding box center [415, 417] width 219 height 90
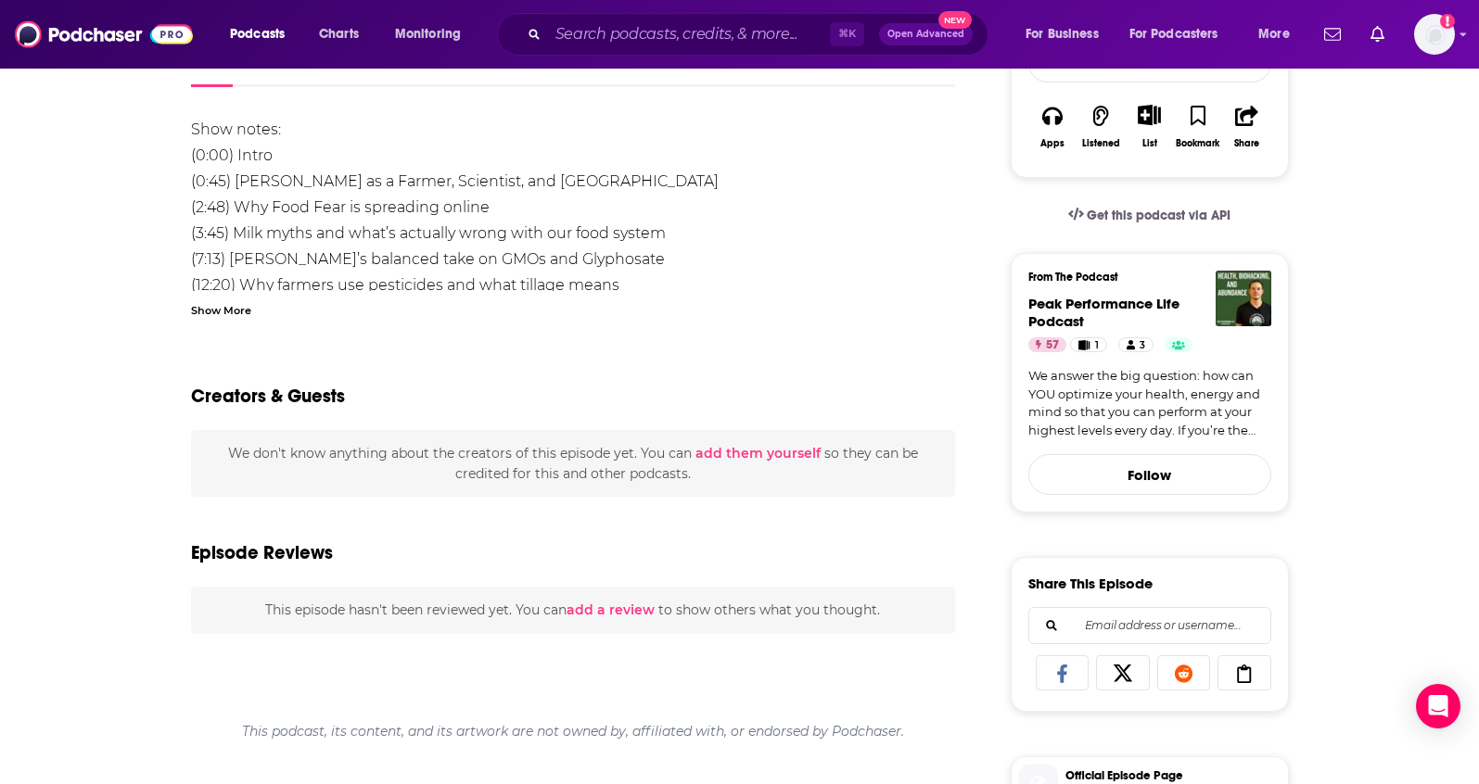
scroll to position [376, 0]
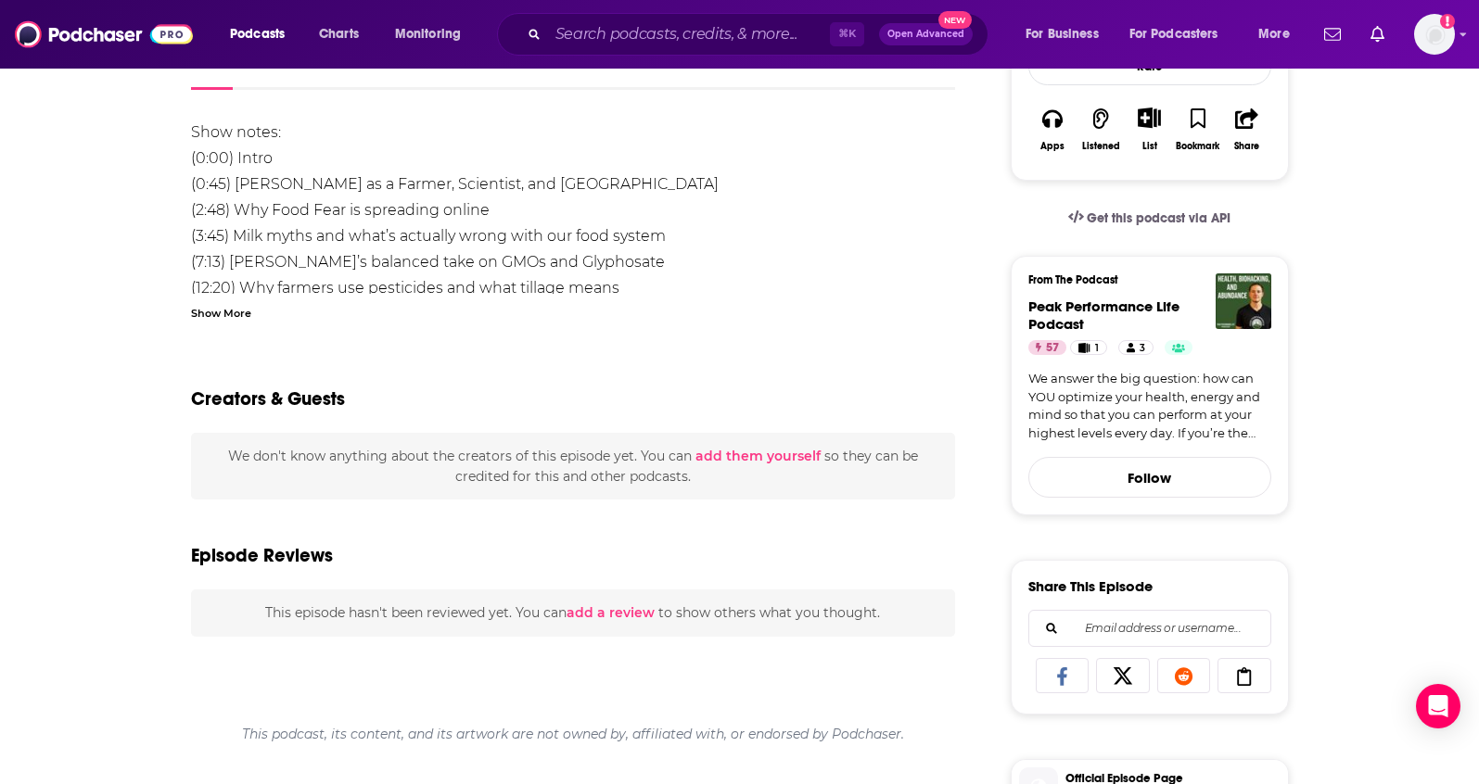
click at [245, 308] on div "Show More" at bounding box center [221, 312] width 60 height 18
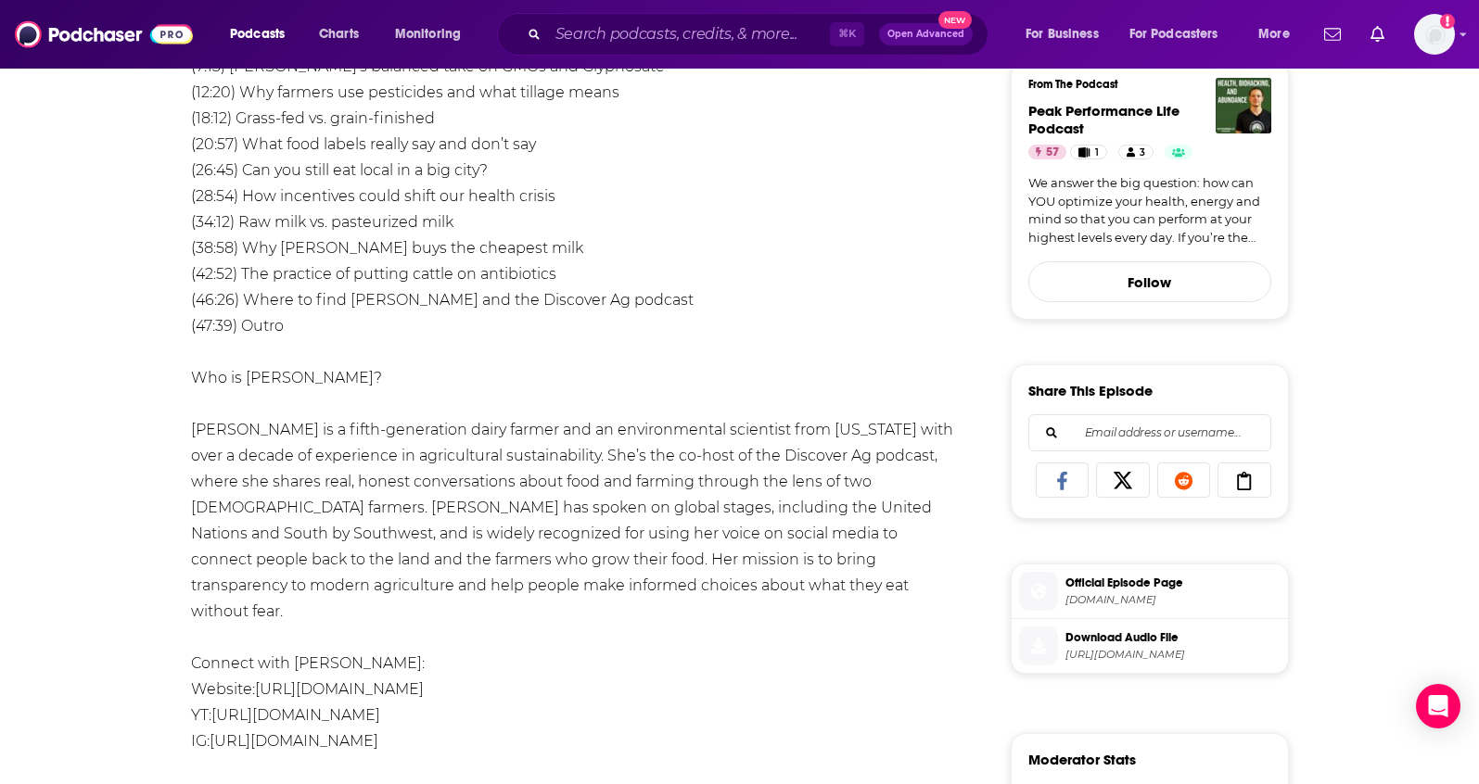
scroll to position [202, 0]
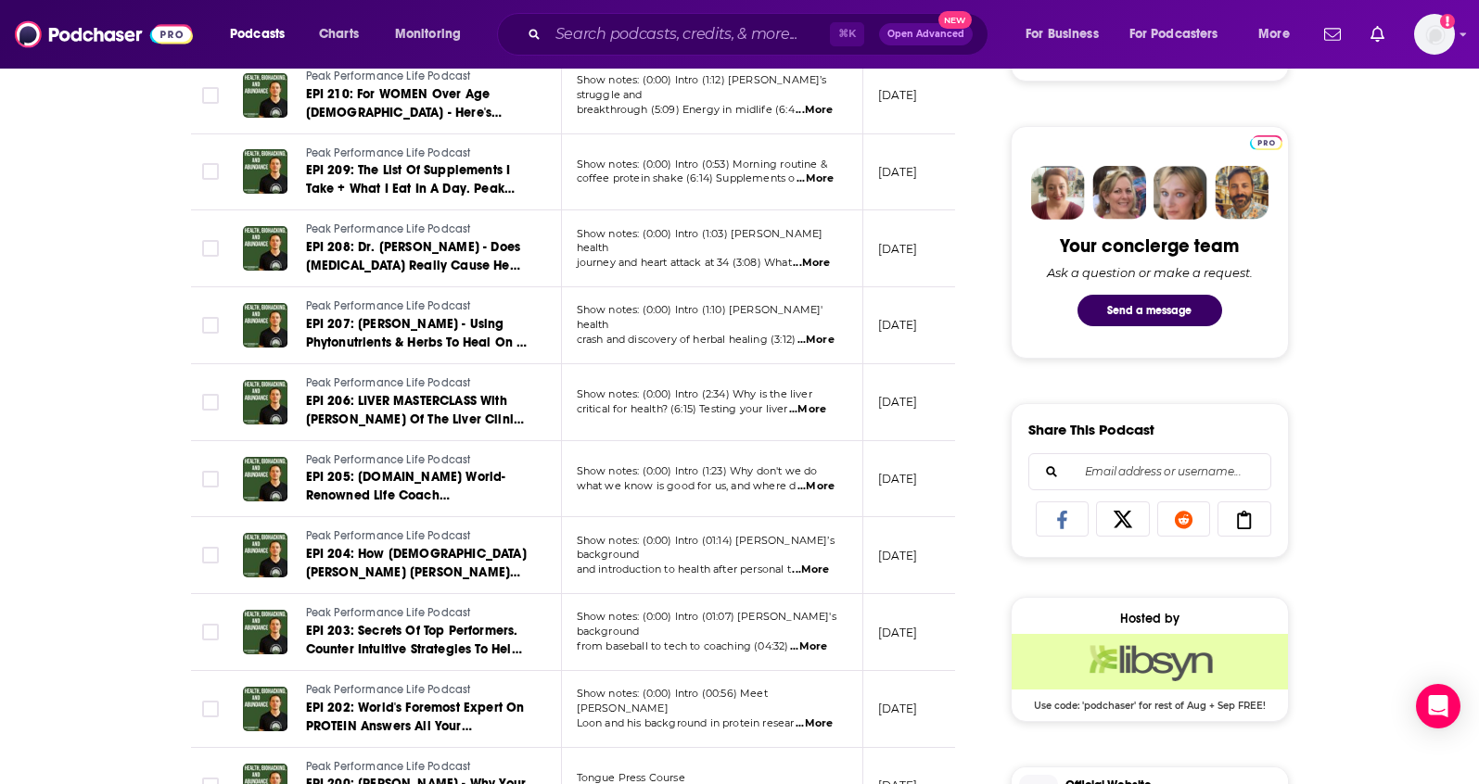
scroll to position [864, 0]
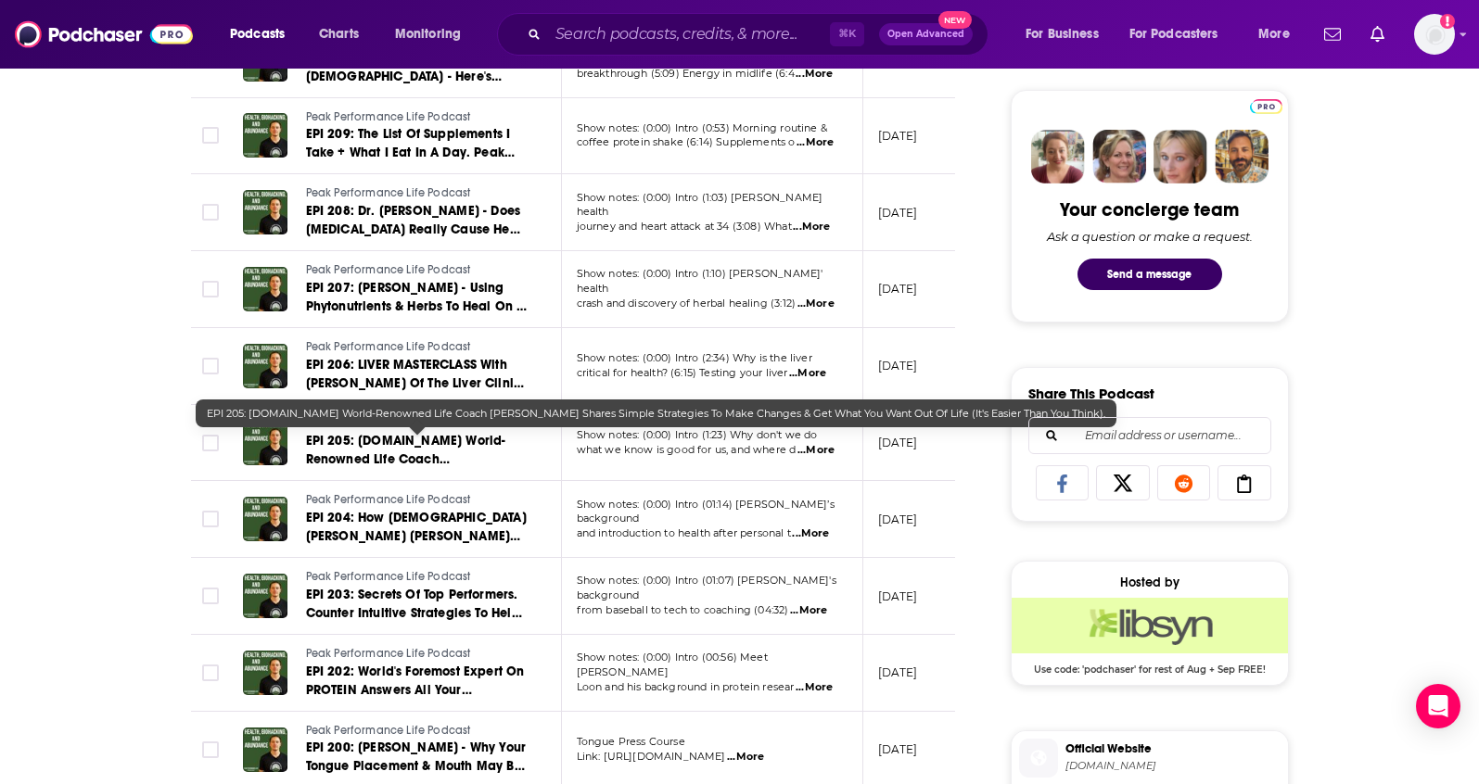
click at [450, 444] on span "EPI 205: Focus.ceo World-Renowned Life Coach David Wood Shares Simple Strategie…" at bounding box center [411, 487] width 211 height 108
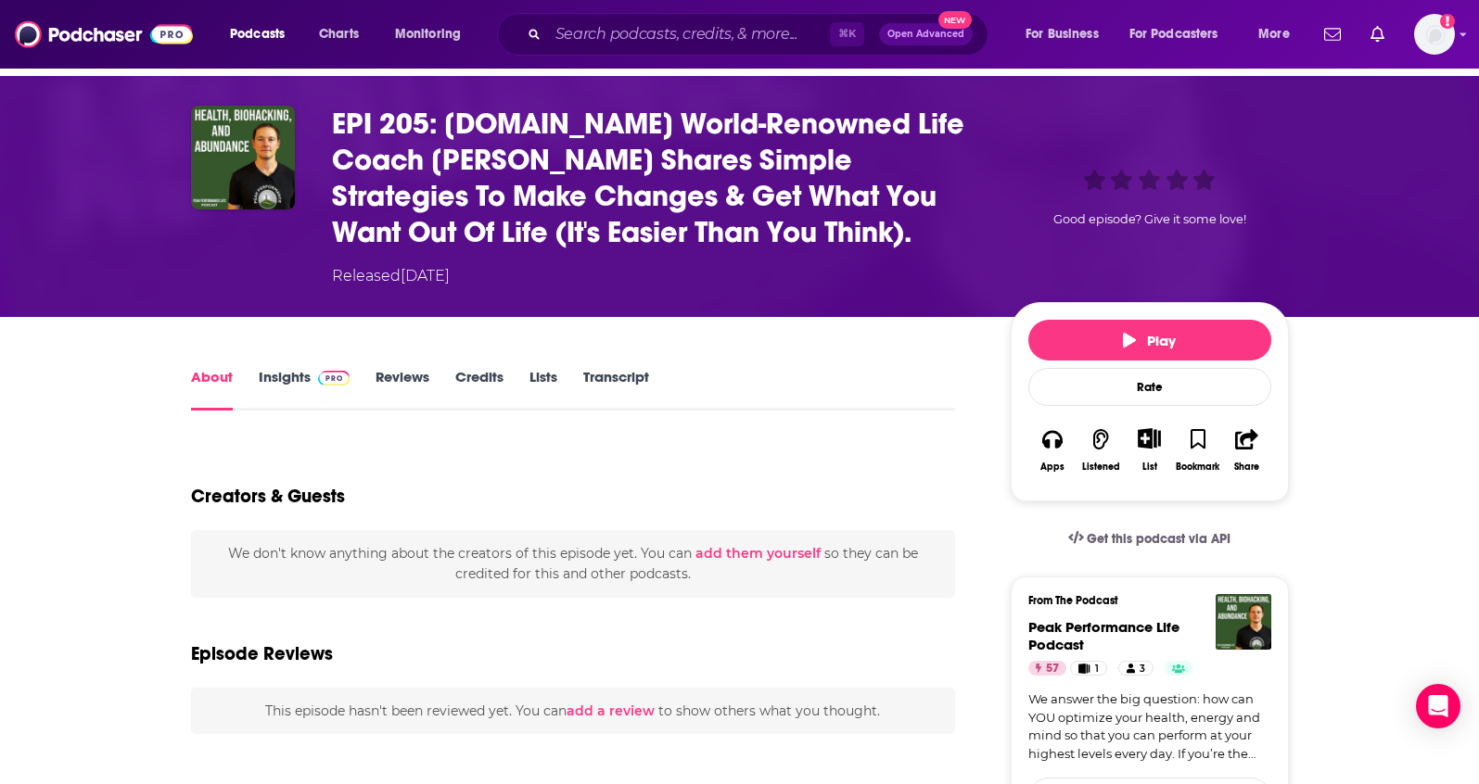
scroll to position [104, 0]
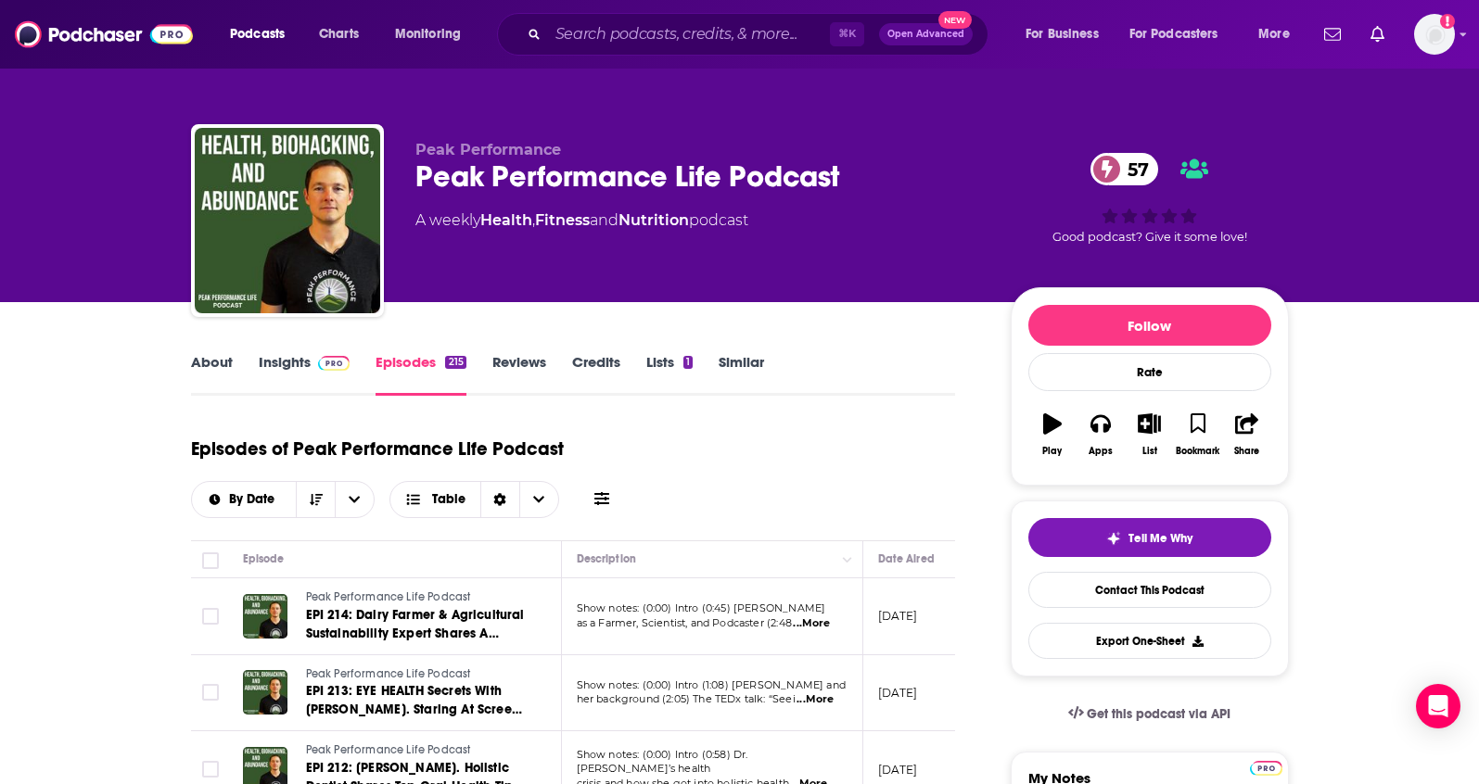
click at [203, 364] on link "About" at bounding box center [212, 374] width 42 height 43
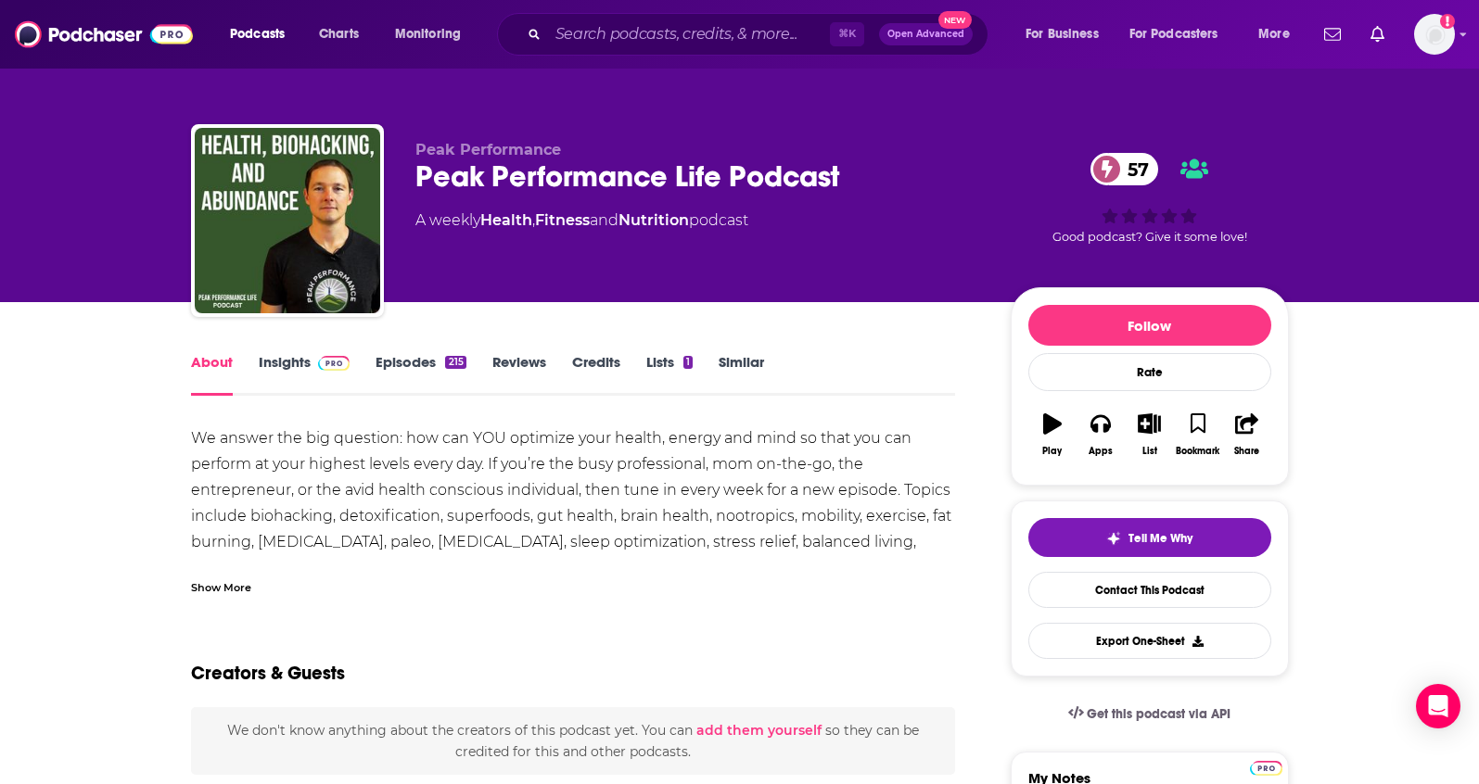
click at [211, 587] on div "Show More" at bounding box center [221, 587] width 60 height 18
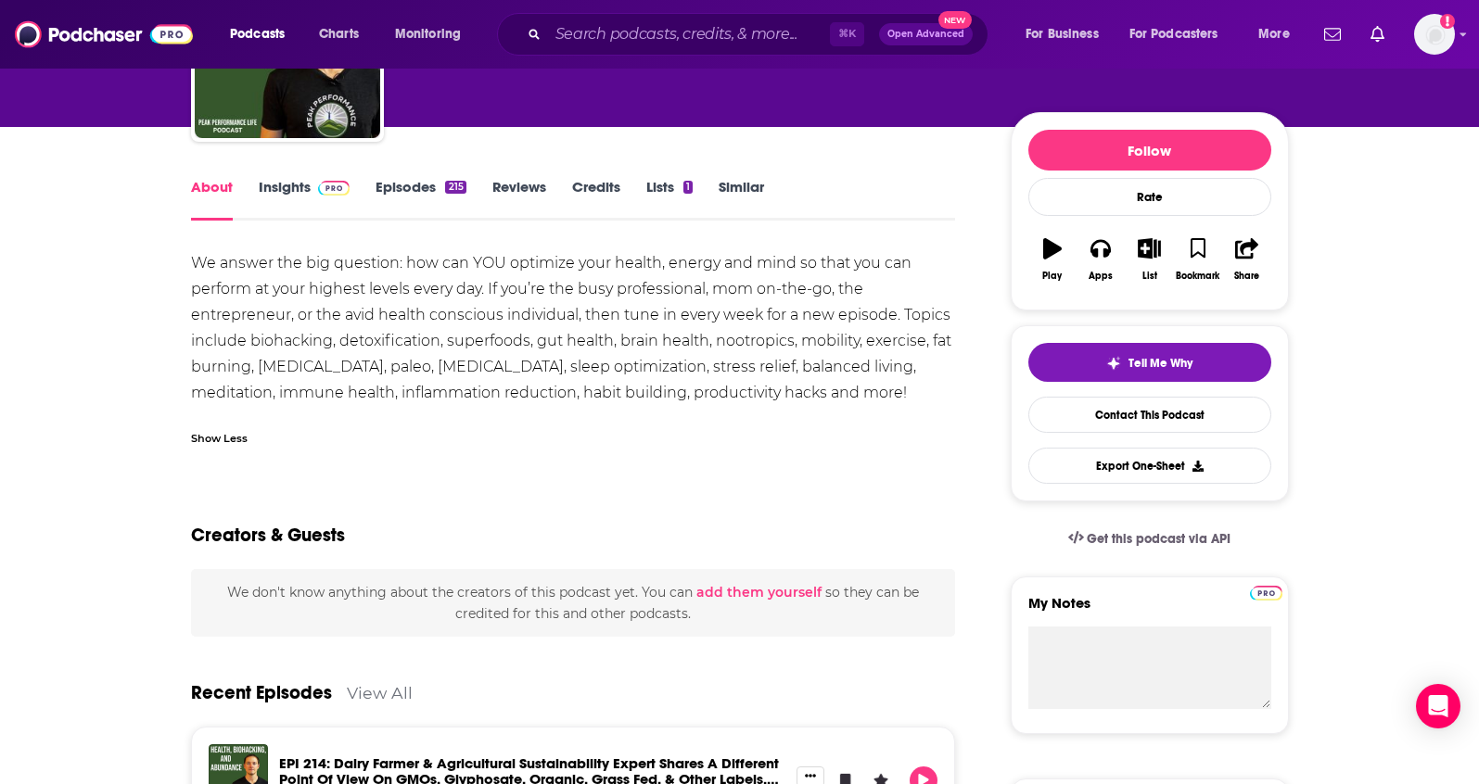
scroll to position [292, 0]
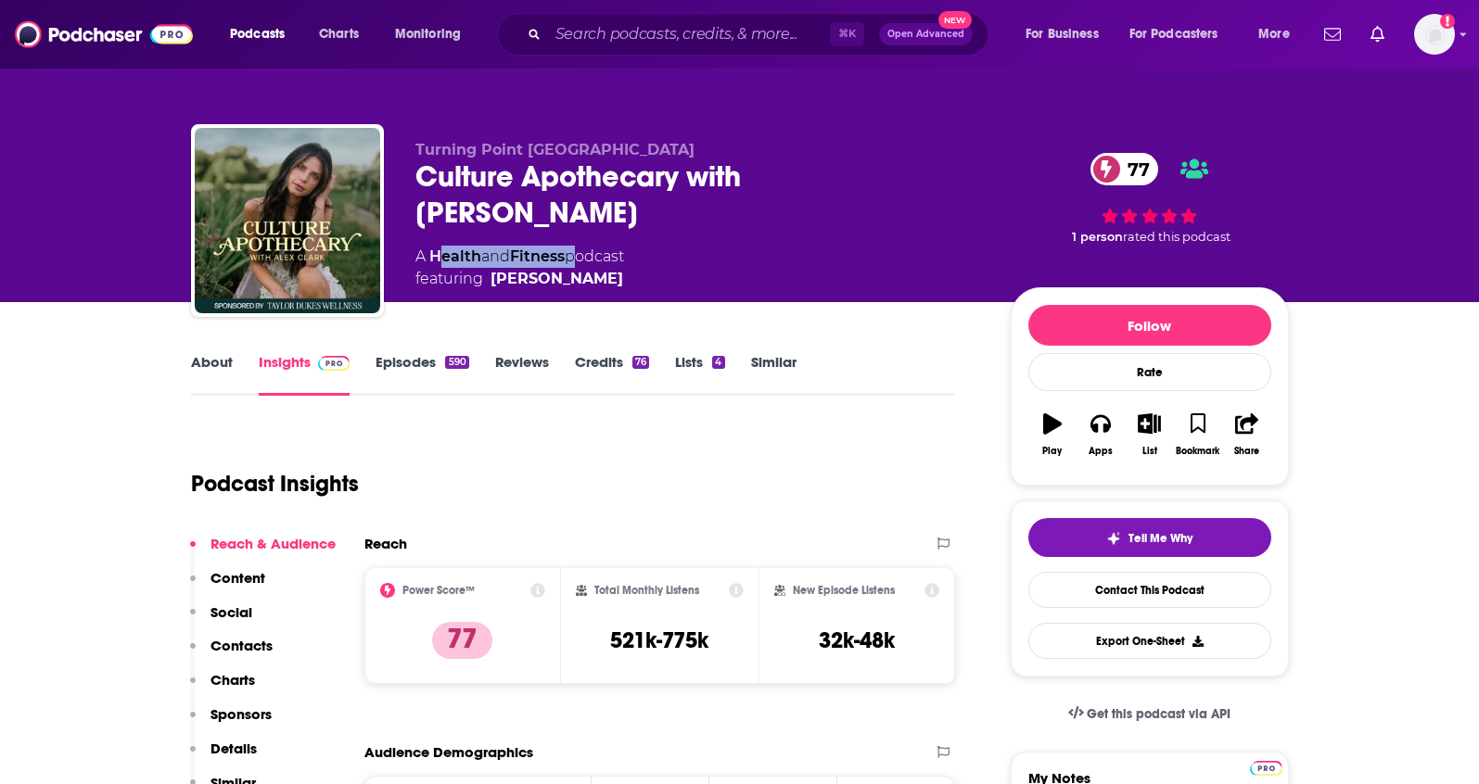
drag, startPoint x: 572, startPoint y: 221, endPoint x: 436, endPoint y: 225, distance: 136.4
click at [436, 246] on div "A Health and Fitness podcast featuring Alex Clark" at bounding box center [519, 268] width 209 height 44
click at [436, 248] on link "Health" at bounding box center [455, 257] width 52 height 18
drag, startPoint x: 513, startPoint y: 222, endPoint x: 430, endPoint y: 223, distance: 82.5
click at [430, 246] on div "A Health and Fitness podcast featuring Alex Clark" at bounding box center [519, 268] width 209 height 44
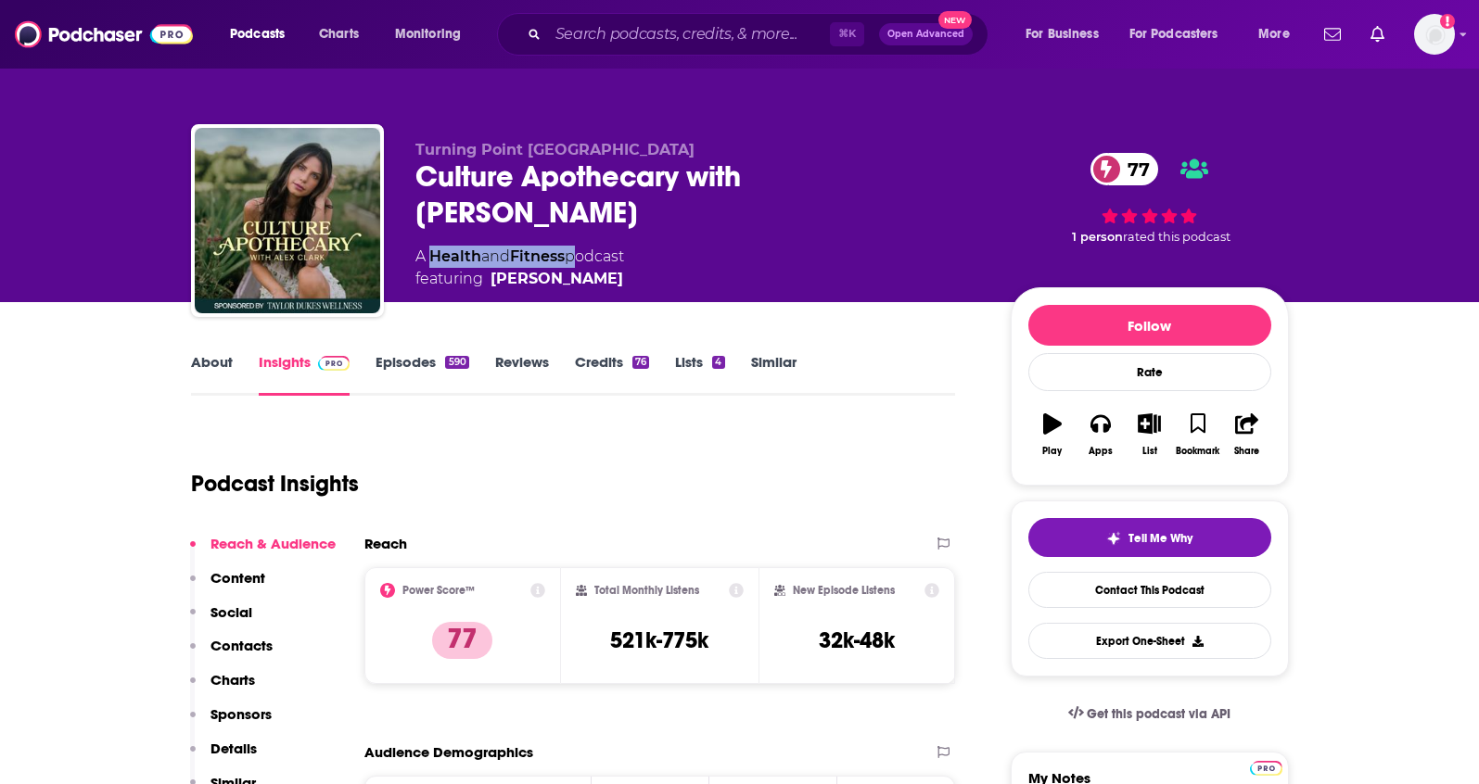
copy div "Health and Fitness"
click at [229, 363] on link "About" at bounding box center [212, 374] width 42 height 43
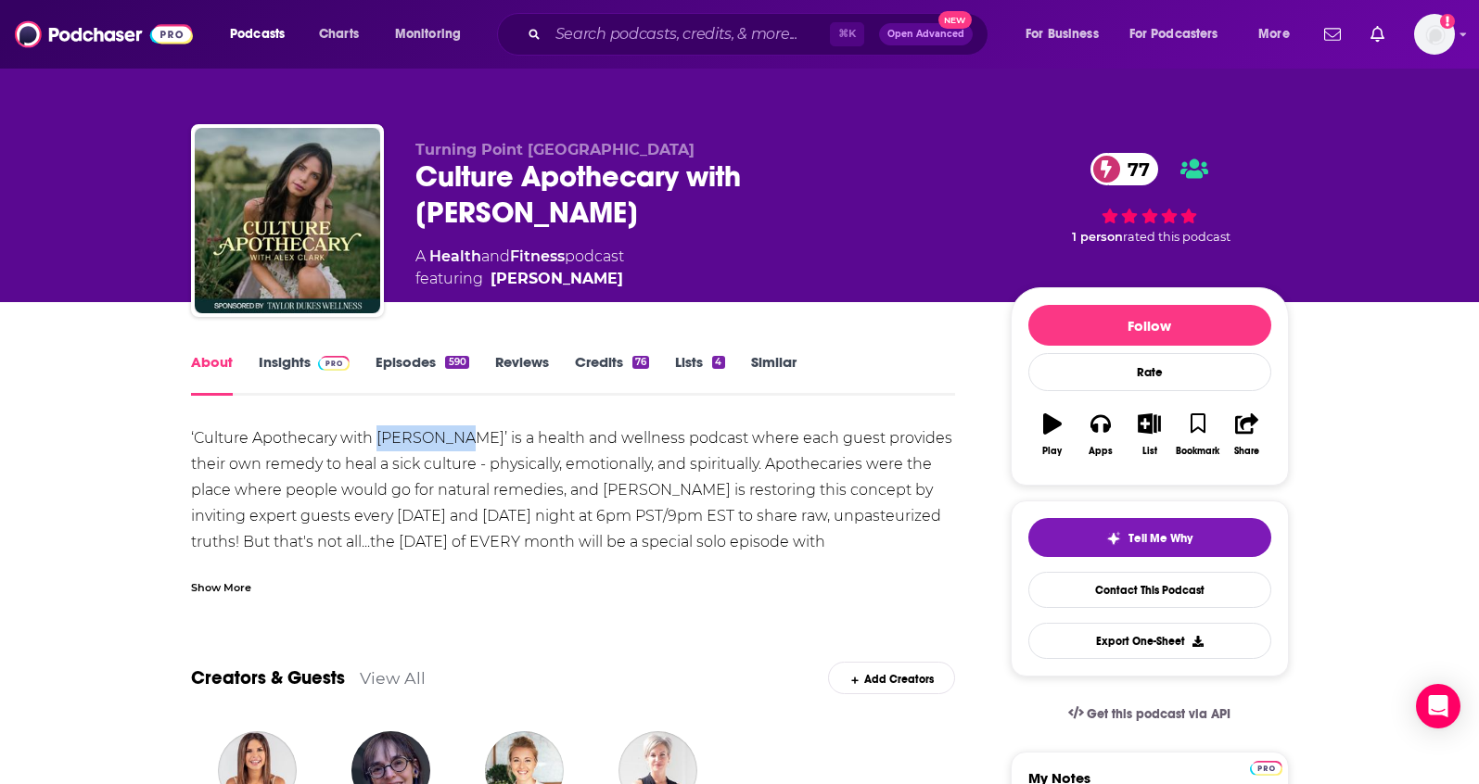
drag, startPoint x: 376, startPoint y: 438, endPoint x: 446, endPoint y: 441, distance: 69.6
click at [446, 441] on div "‘Culture Apothecary with Alex Clark’ is a health and wellness podcast where eac…" at bounding box center [573, 517] width 765 height 182
copy div "Alex Clark"
click at [299, 376] on link "Insights" at bounding box center [305, 374] width 92 height 43
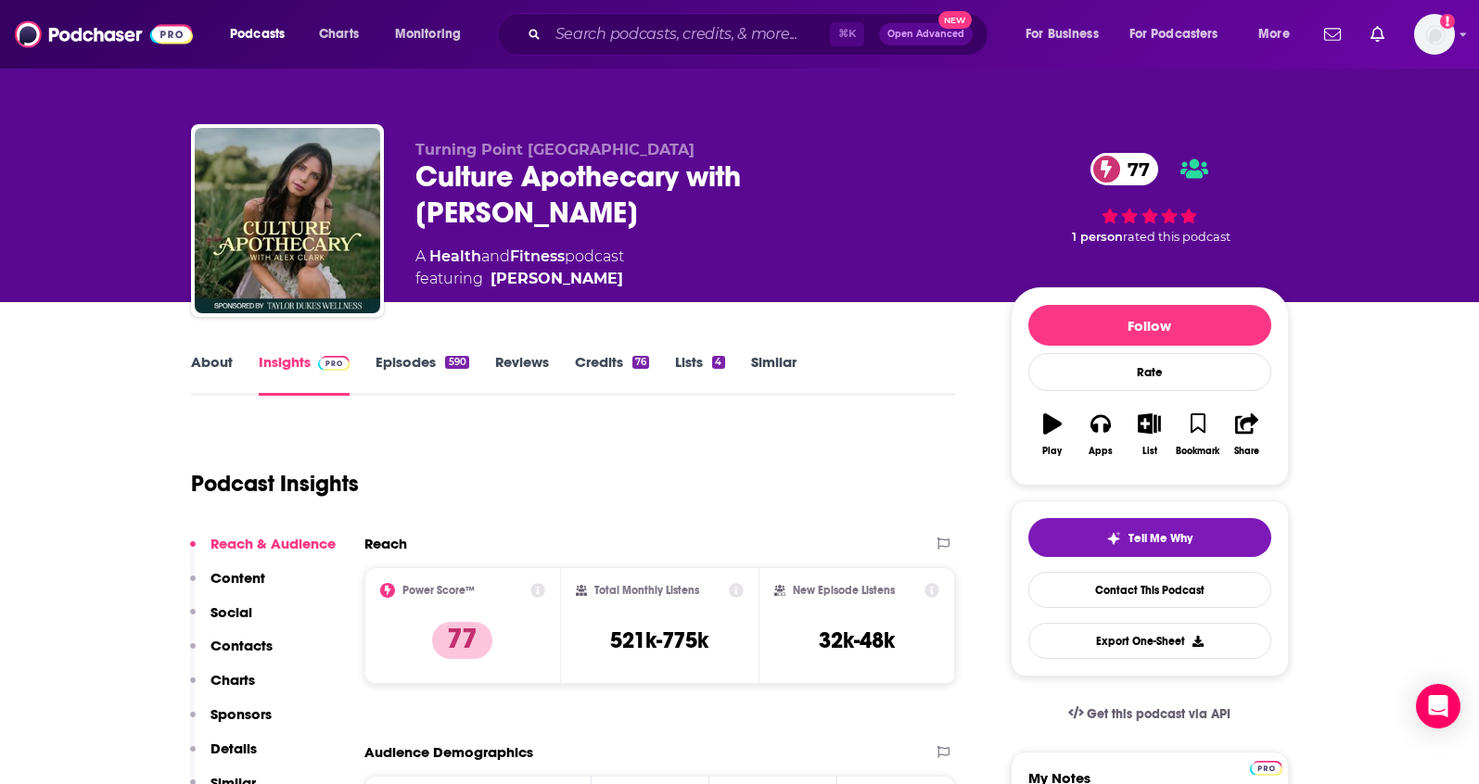
click at [264, 642] on p "Contacts" at bounding box center [241, 646] width 62 height 18
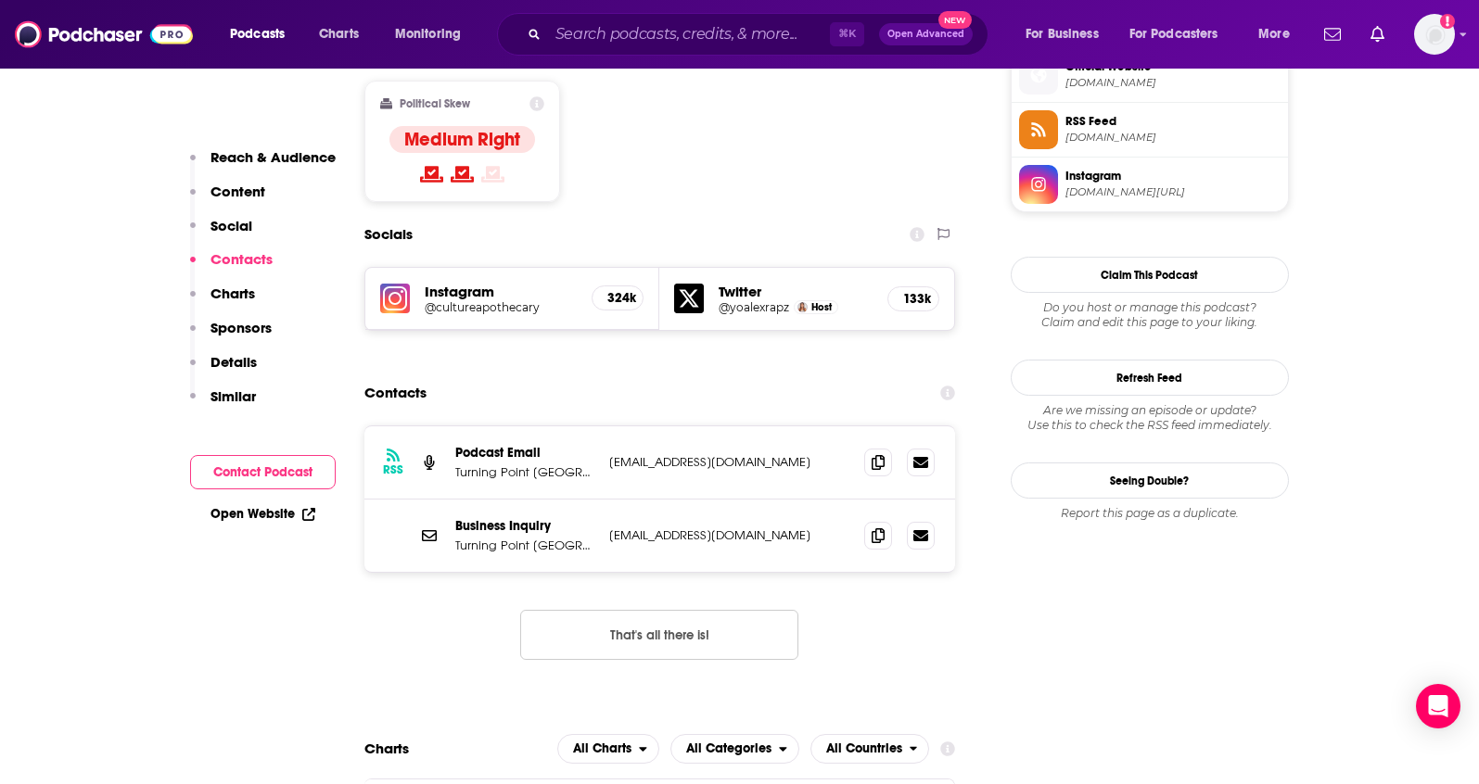
scroll to position [1528, 0]
click at [878, 452] on icon at bounding box center [877, 459] width 13 height 15
click at [884, 526] on icon at bounding box center [877, 533] width 13 height 15
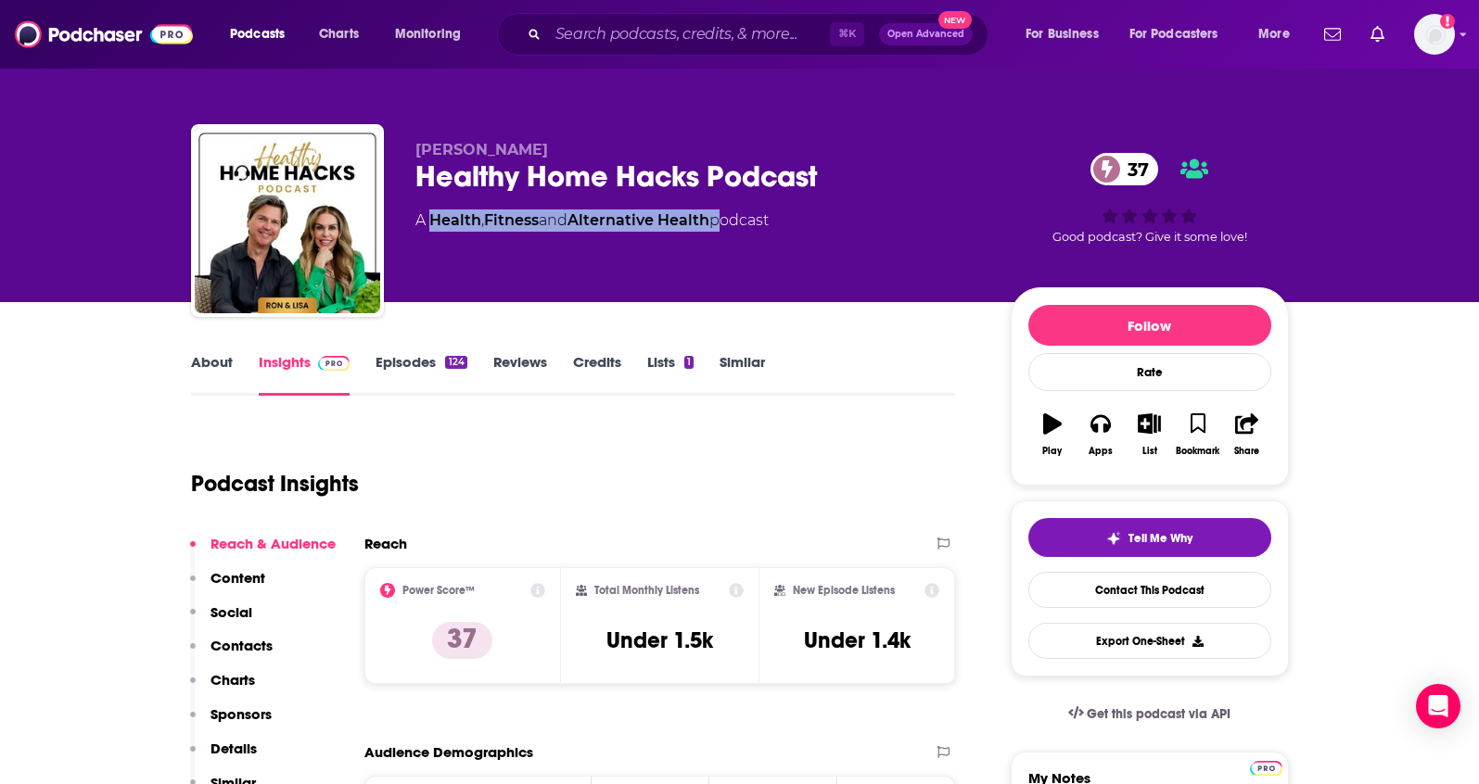
drag, startPoint x: 720, startPoint y: 221, endPoint x: 434, endPoint y: 226, distance: 286.5
click at [434, 226] on div "A Health , Fitness and Alternative Health podcast" at bounding box center [591, 221] width 353 height 22
copy div "Health , Fitness and Alternative Health"
drag, startPoint x: 503, startPoint y: 151, endPoint x: 412, endPoint y: 154, distance: 91.8
click at [412, 154] on div "Lisa Beres Healthy Home Hacks Podcast 37 A Health , Fitness and Alternative Hea…" at bounding box center [740, 224] width 1098 height 200
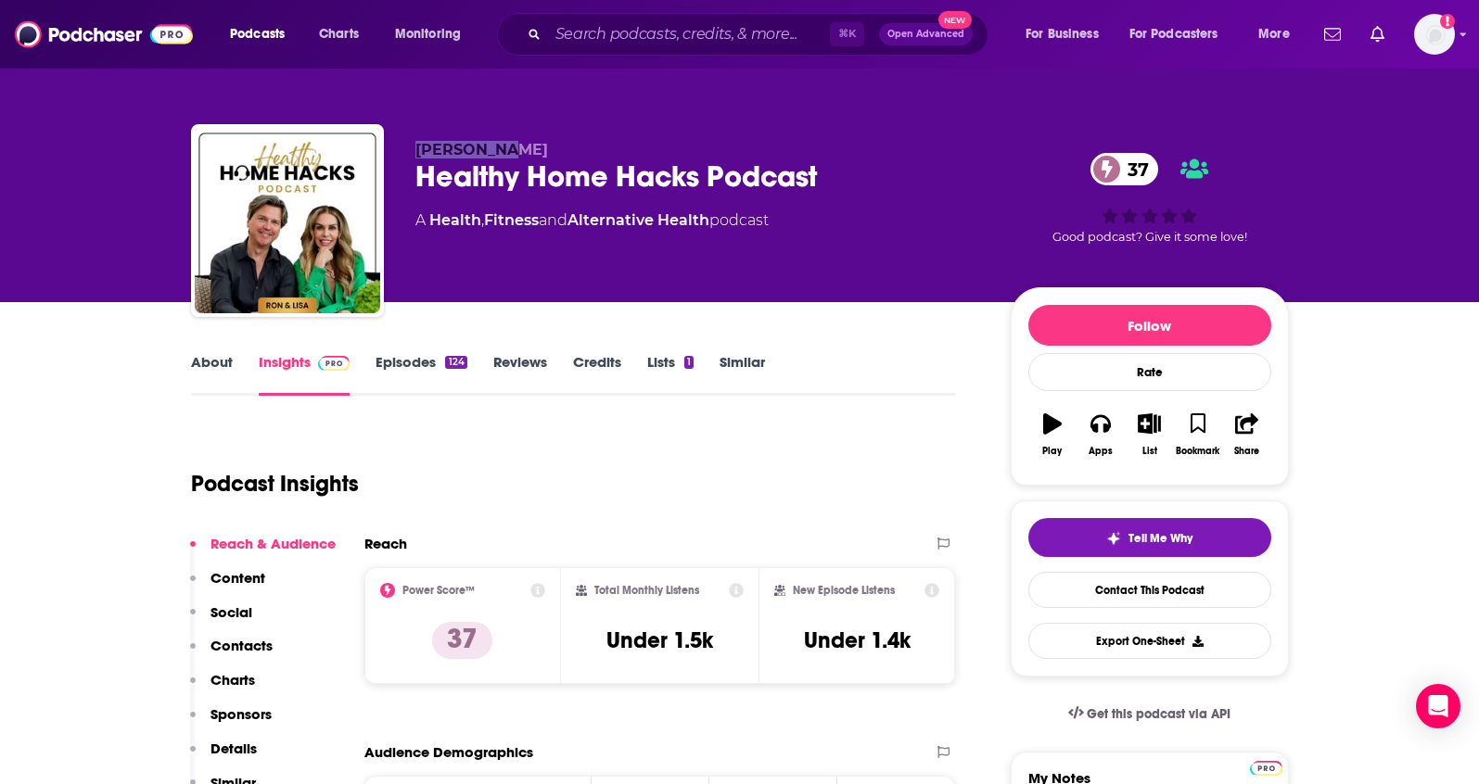
copy span "Lisa Beres"
click at [256, 639] on p "Contacts" at bounding box center [241, 646] width 62 height 18
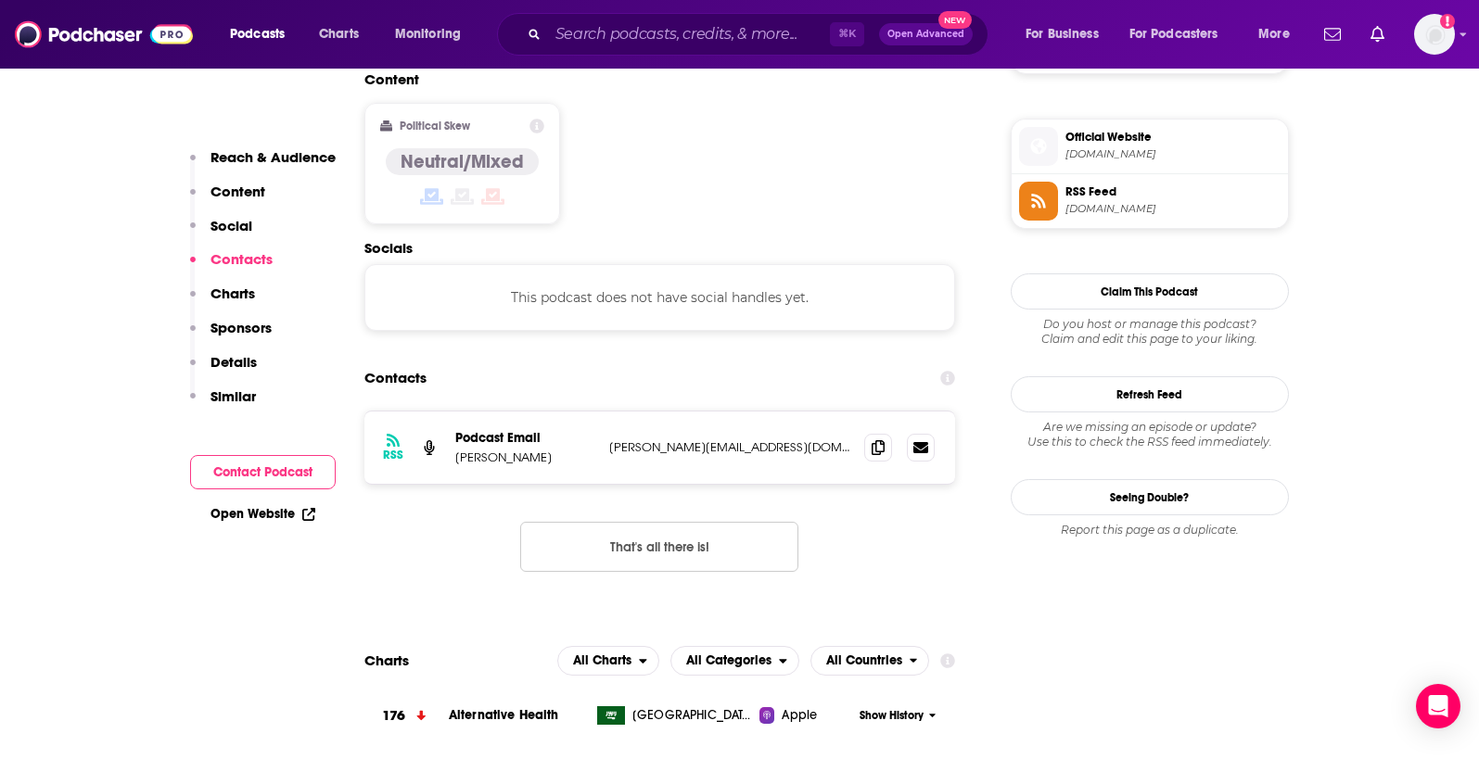
scroll to position [1491, 0]
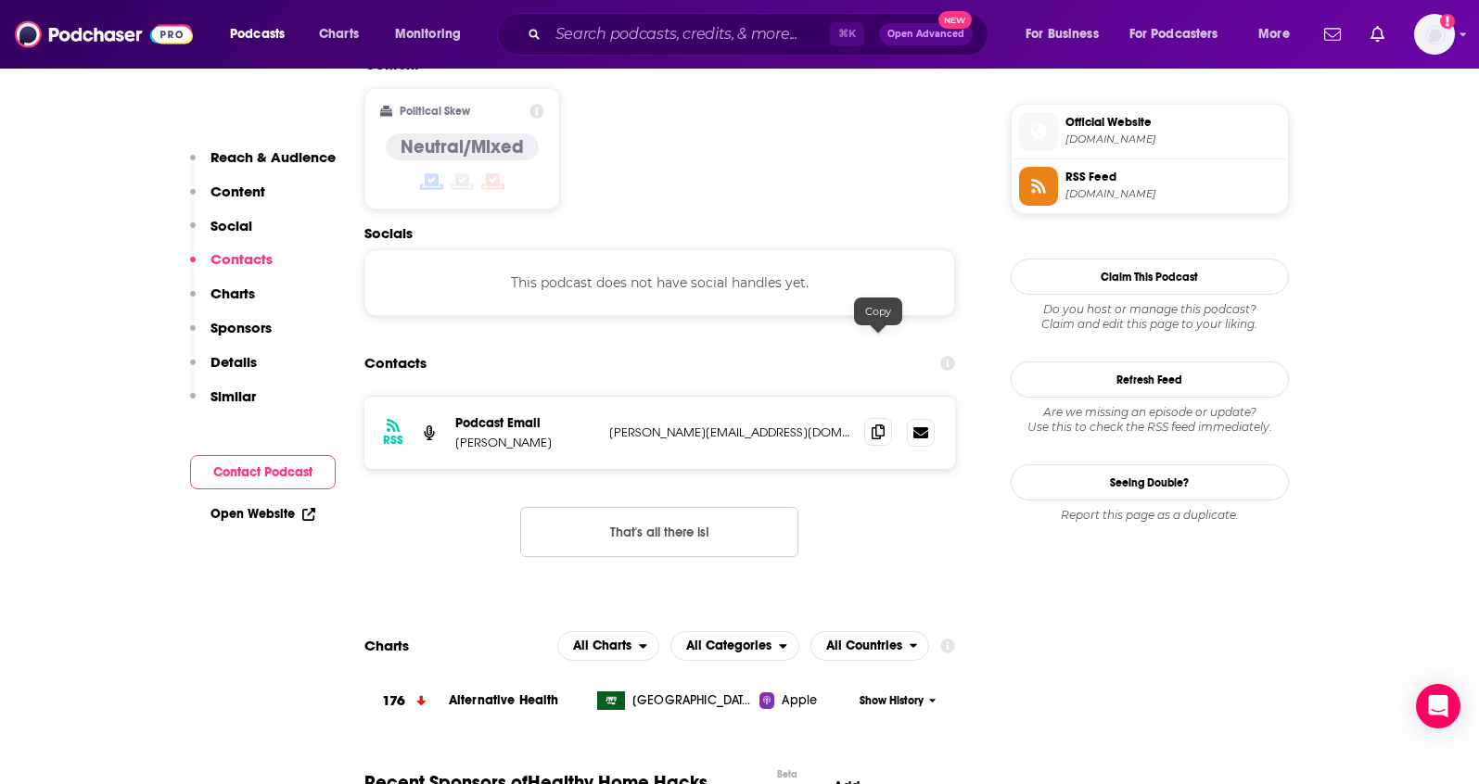
click at [879, 425] on icon at bounding box center [877, 432] width 13 height 15
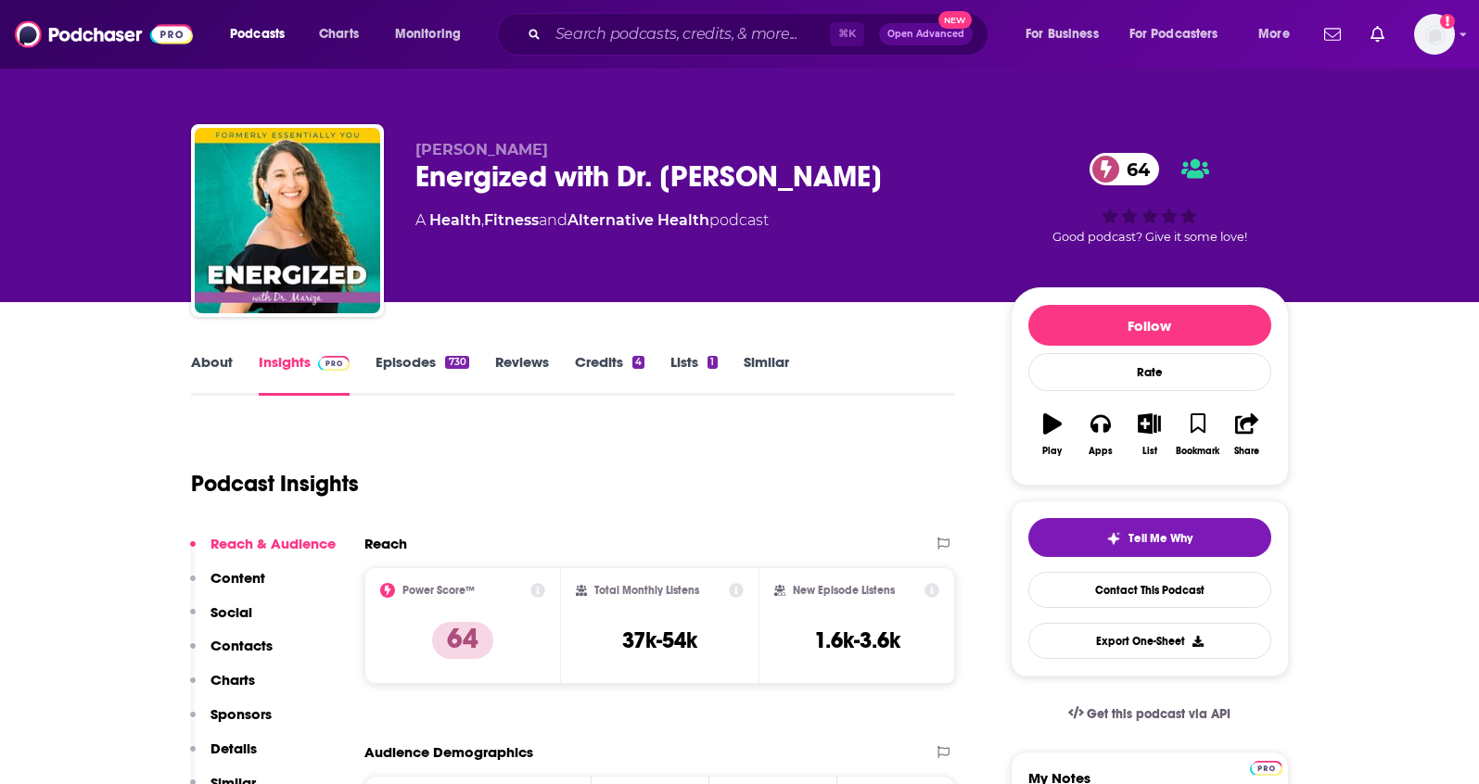
drag, startPoint x: 581, startPoint y: 155, endPoint x: 416, endPoint y: 157, distance: 165.0
click at [416, 157] on p "[PERSON_NAME]" at bounding box center [697, 150] width 565 height 18
copy span "[PERSON_NAME]"
click at [262, 649] on p "Contacts" at bounding box center [241, 646] width 62 height 18
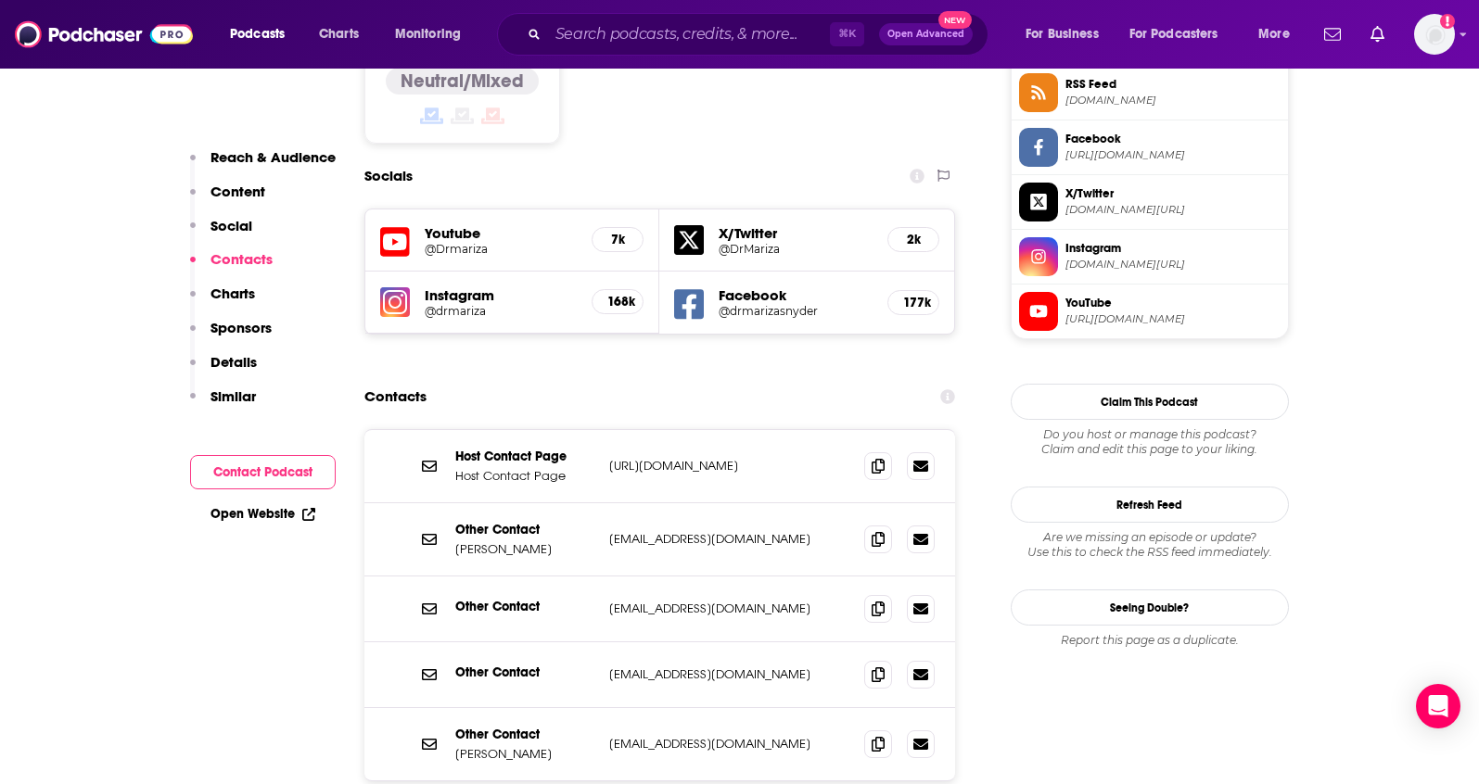
scroll to position [1590, 0]
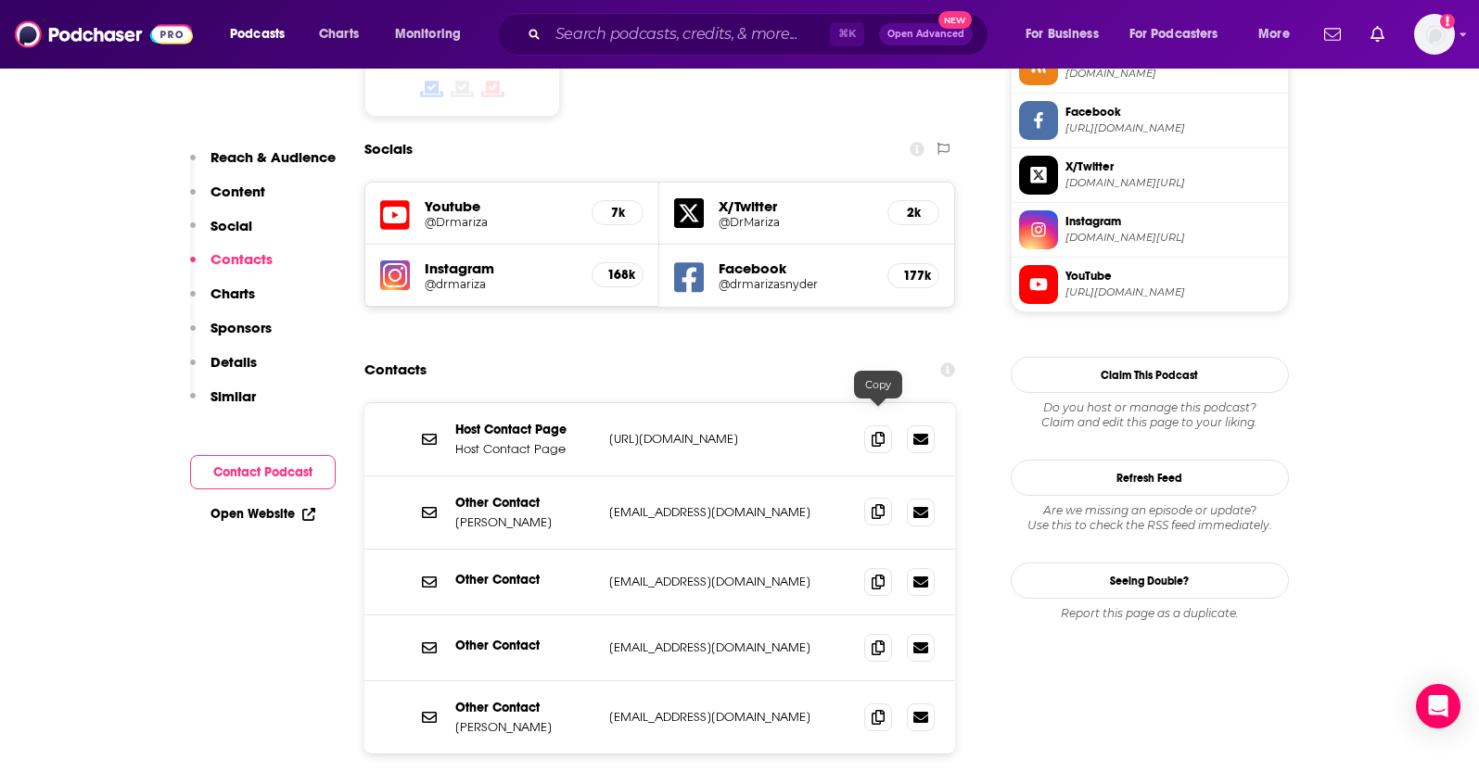
click at [877, 504] on icon at bounding box center [877, 511] width 13 height 15
click at [870, 703] on span at bounding box center [878, 717] width 28 height 28
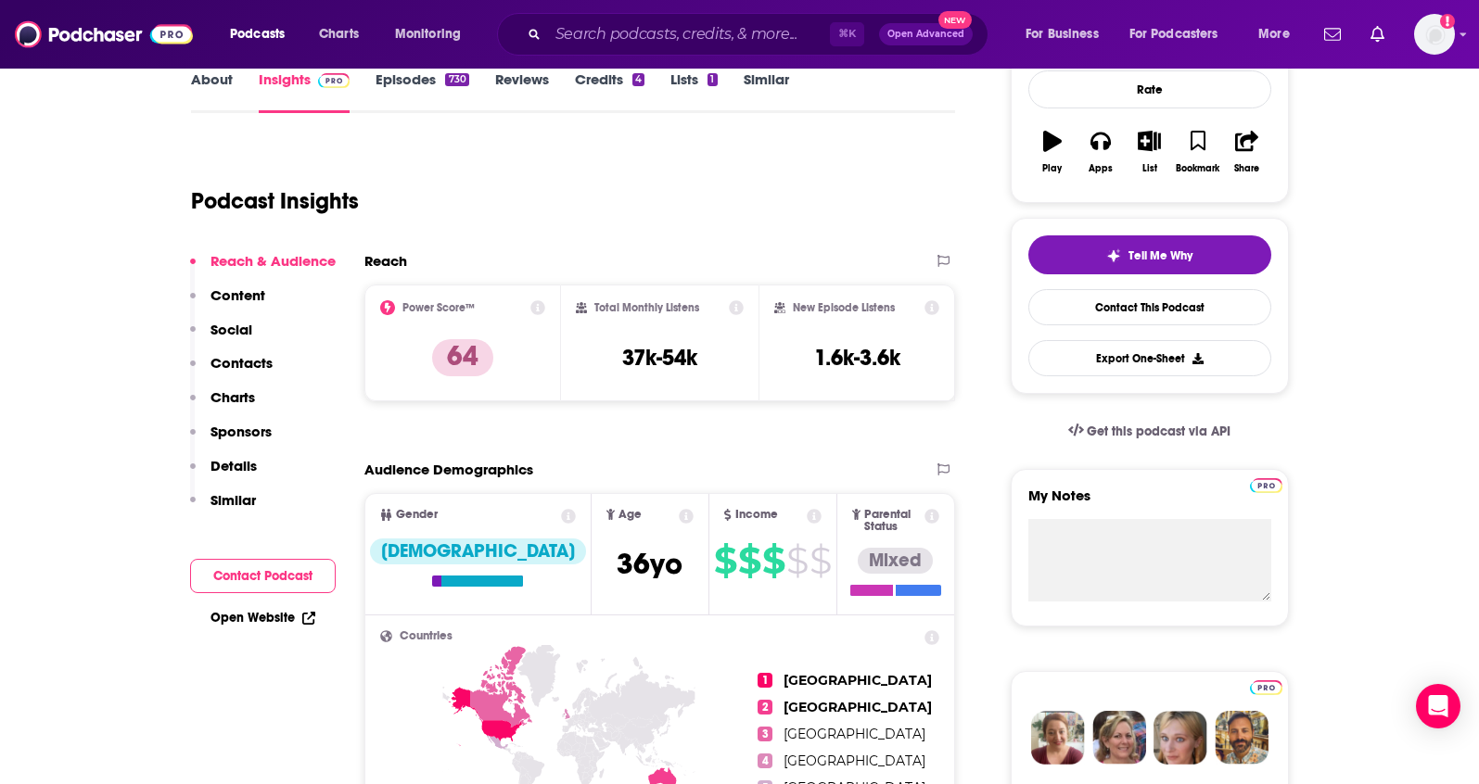
scroll to position [0, 0]
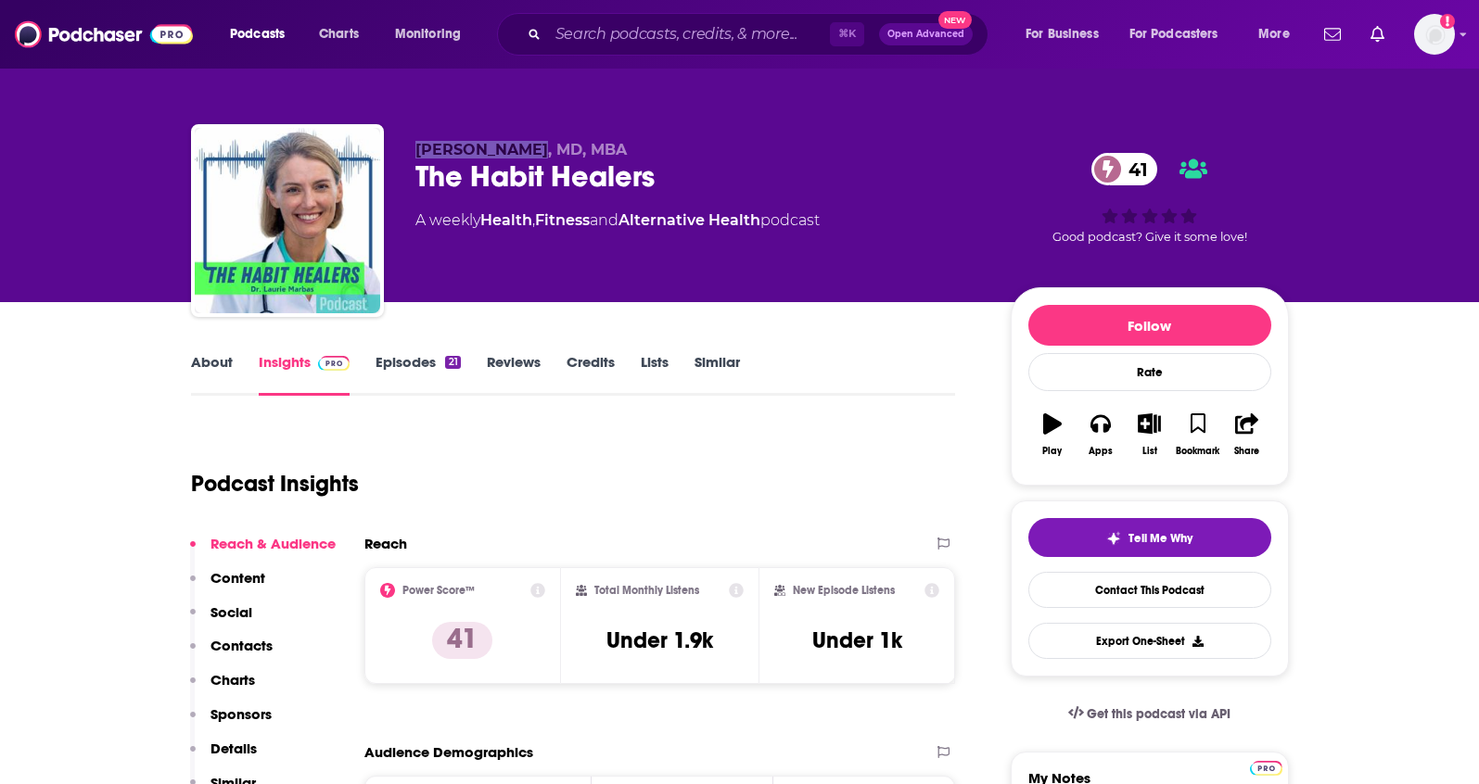
drag, startPoint x: 411, startPoint y: 149, endPoint x: 522, endPoint y: 154, distance: 111.3
click at [522, 154] on div "Laurie Marbas, MD, MBA The Habit Healers 41 A weekly Health , Fitness and Alter…" at bounding box center [740, 224] width 1098 height 200
copy span "Laurie Marbas"
click at [246, 639] on p "Contacts" at bounding box center [241, 646] width 62 height 18
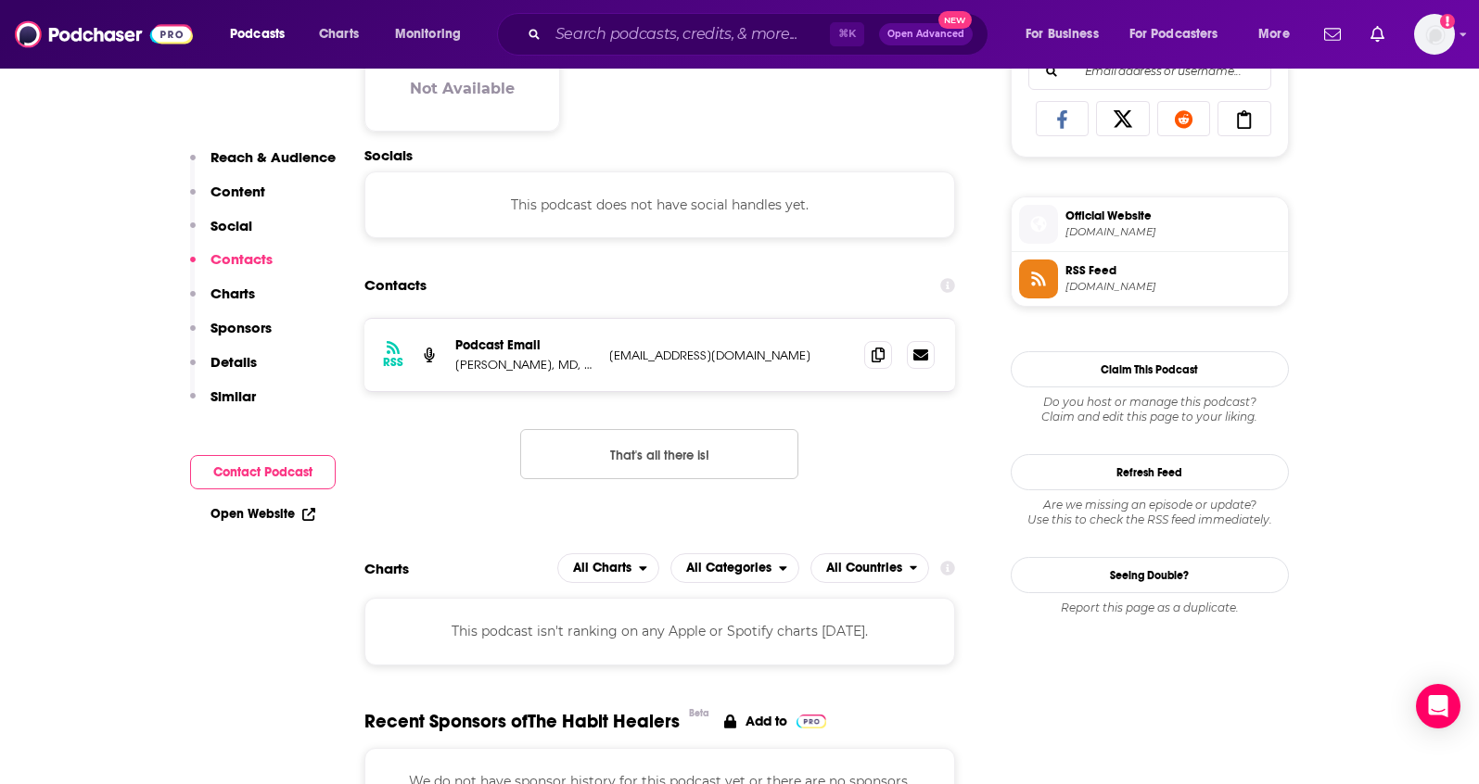
scroll to position [1239, 0]
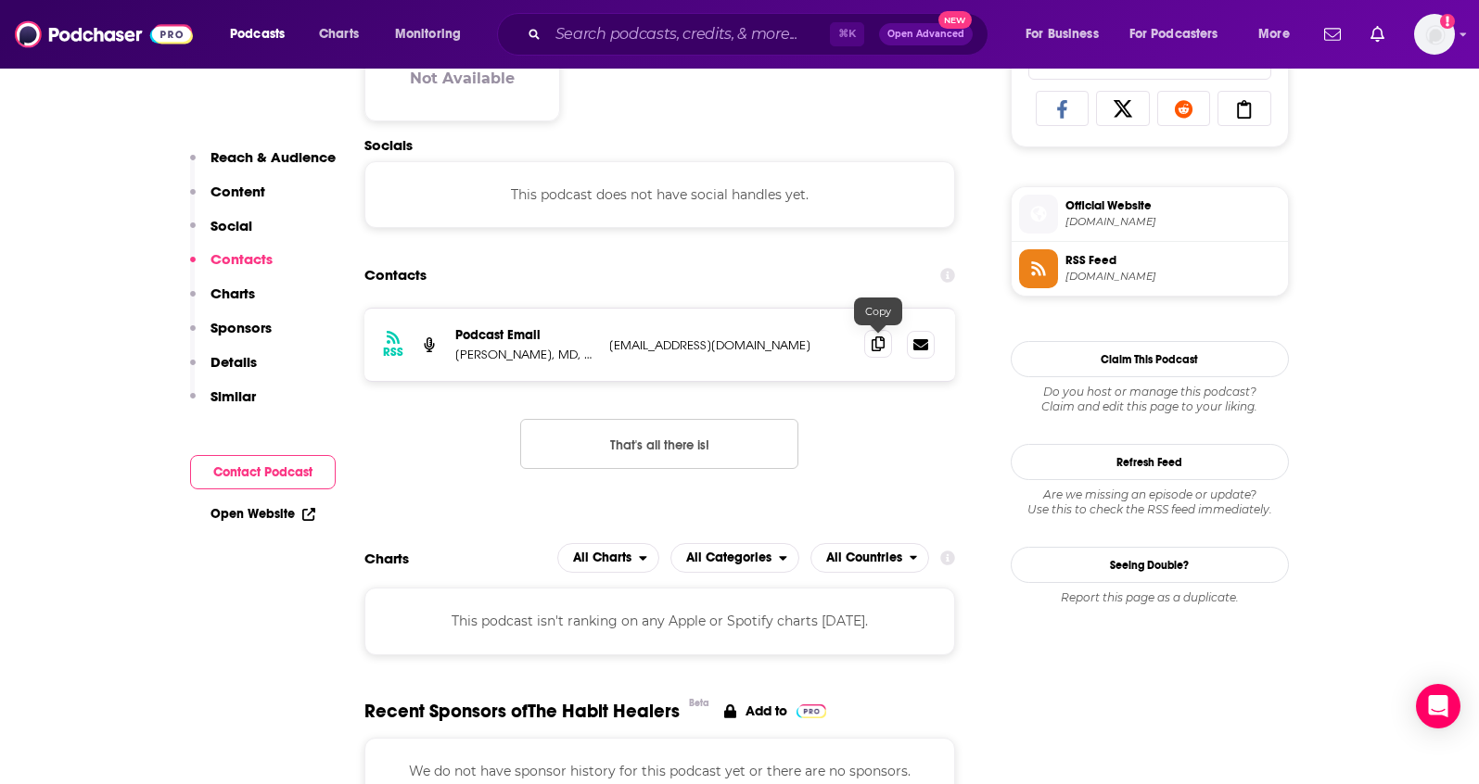
click at [873, 355] on span at bounding box center [878, 344] width 28 height 28
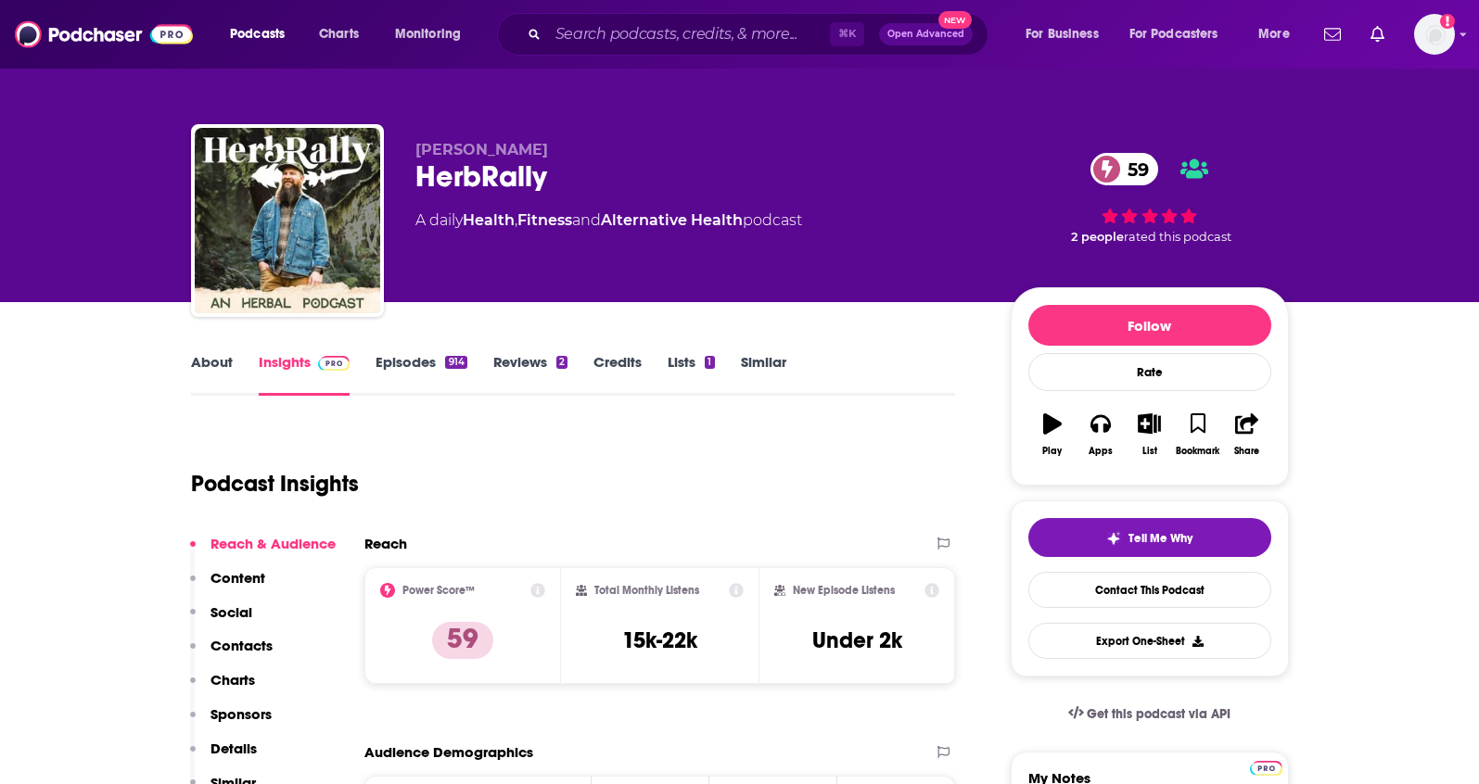
drag, startPoint x: 560, startPoint y: 146, endPoint x: 460, endPoint y: 104, distance: 108.5
click at [402, 146] on div "[PERSON_NAME] HerbRally 59 A daily Health , Fitness and Alternative Health podc…" at bounding box center [740, 224] width 1098 height 200
copy span "[PERSON_NAME]"
click at [257, 642] on p "Contacts" at bounding box center [241, 646] width 62 height 18
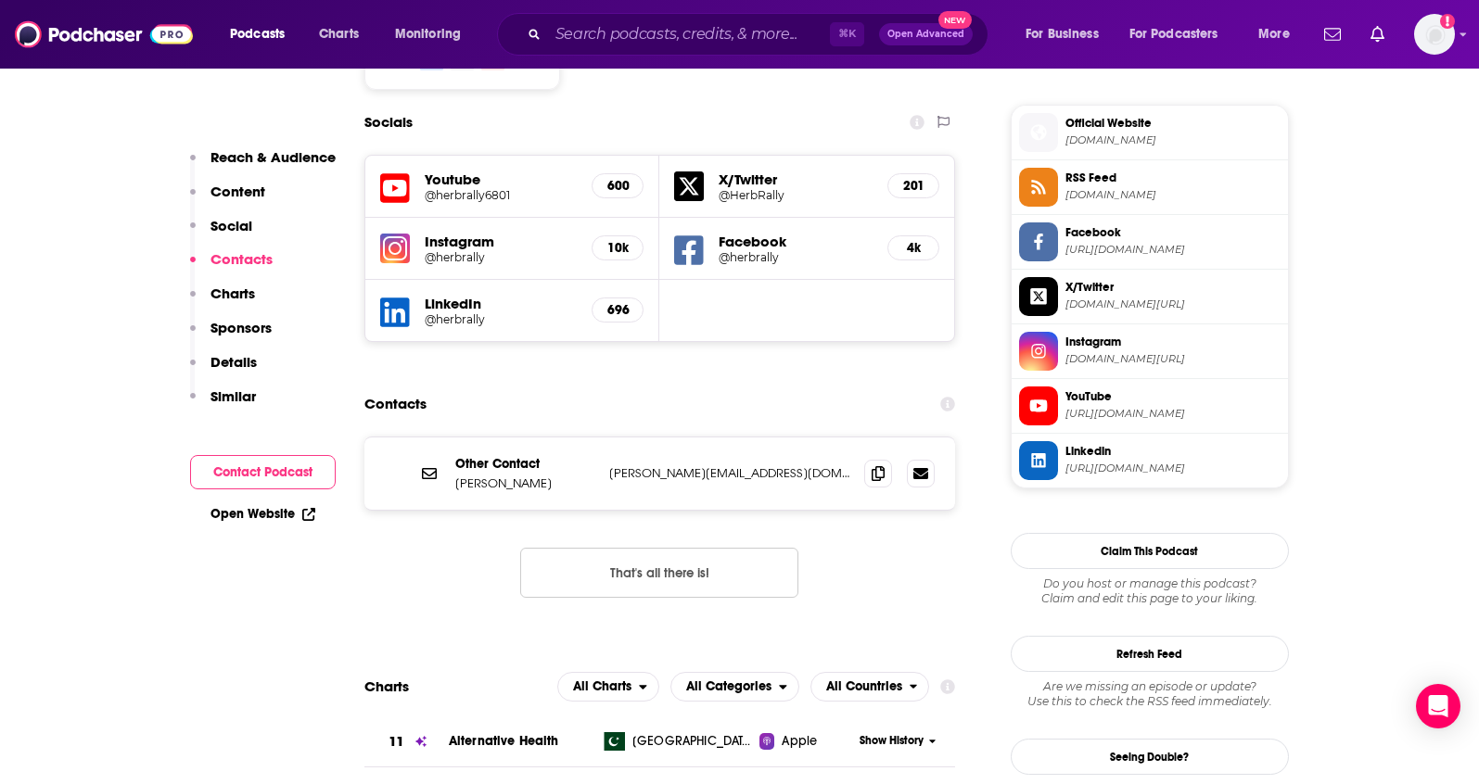
scroll to position [1651, 0]
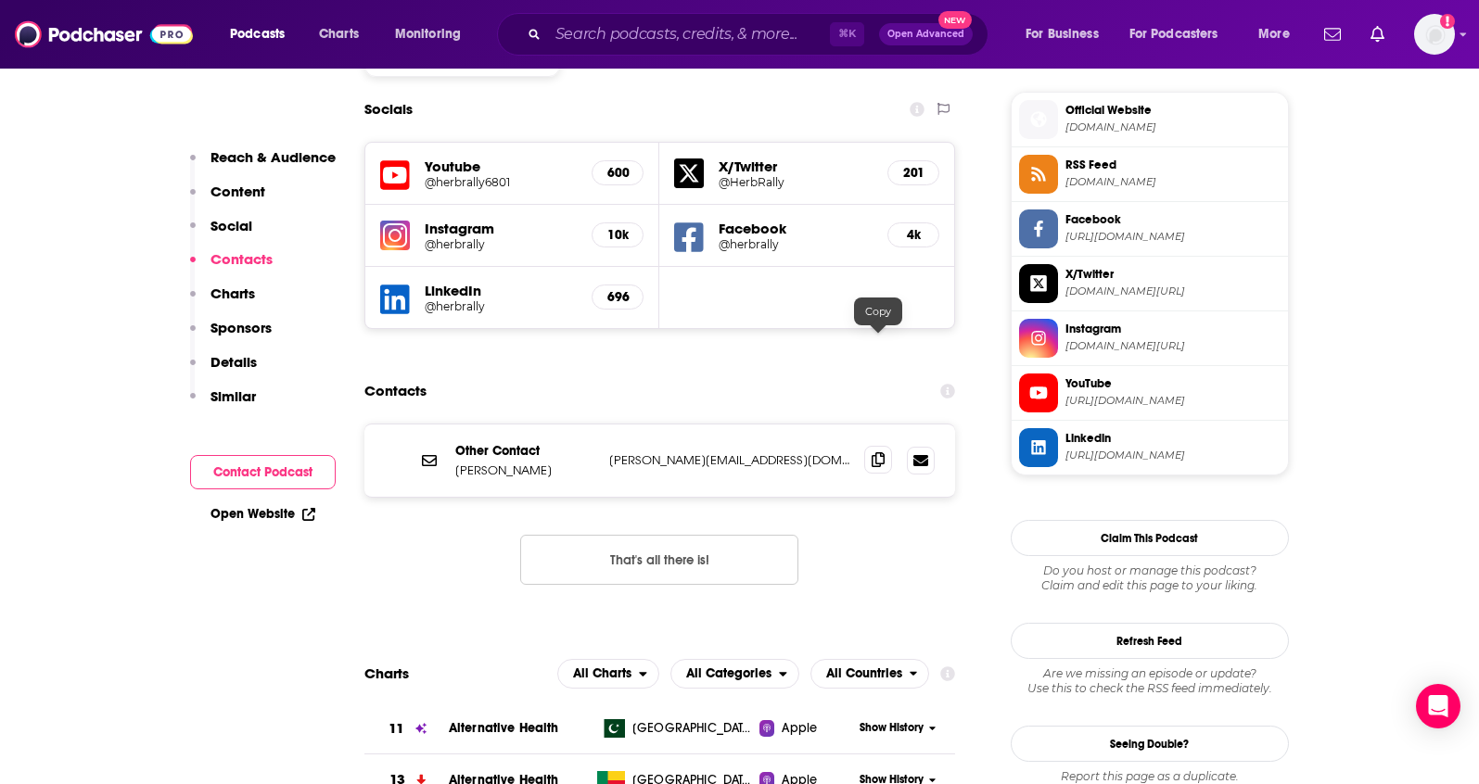
click at [883, 452] on icon at bounding box center [877, 459] width 13 height 15
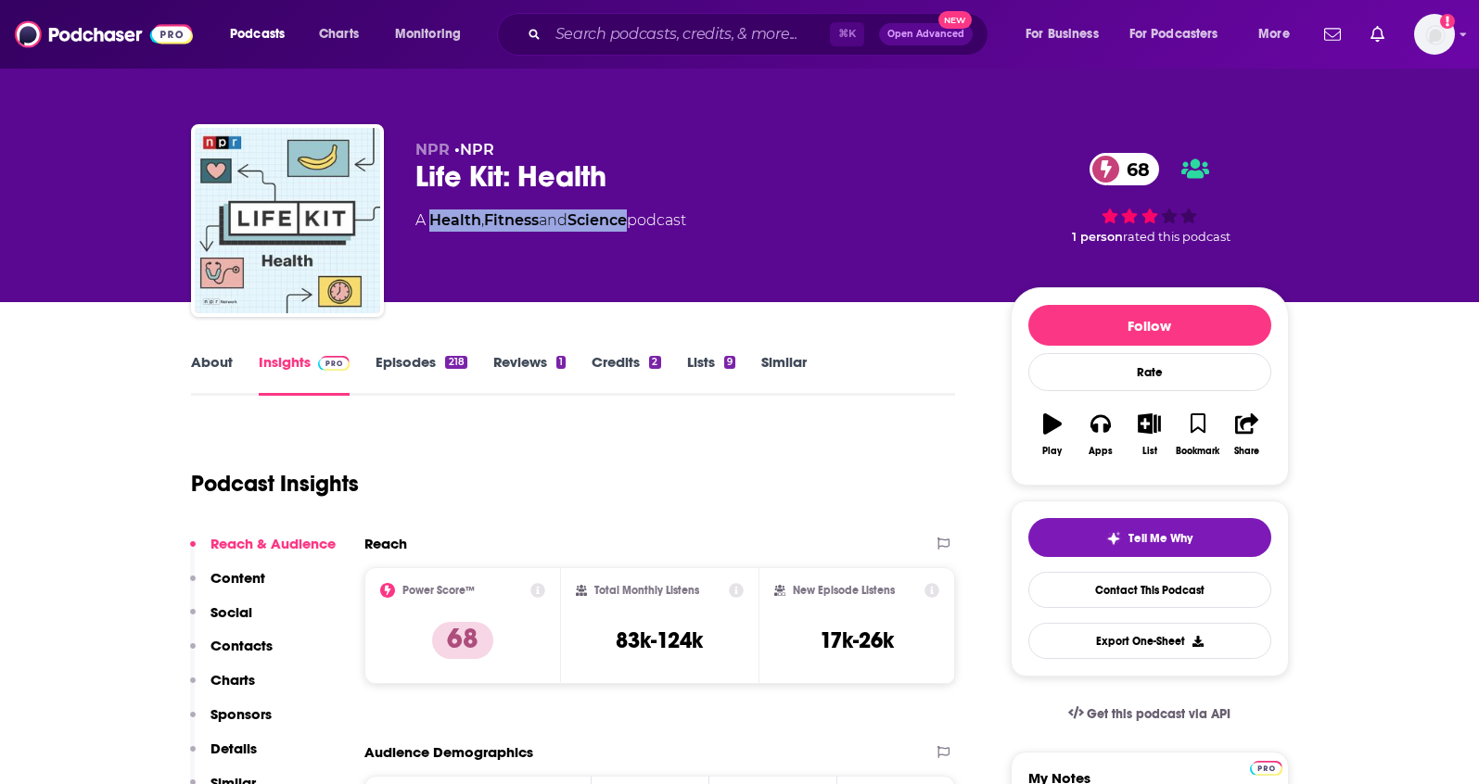
drag, startPoint x: 638, startPoint y: 222, endPoint x: 431, endPoint y: 230, distance: 206.9
click at [431, 230] on div "A Health , Fitness and Science podcast" at bounding box center [550, 221] width 271 height 22
copy div "Health , Fitness and Science"
click at [217, 361] on link "About" at bounding box center [212, 374] width 42 height 43
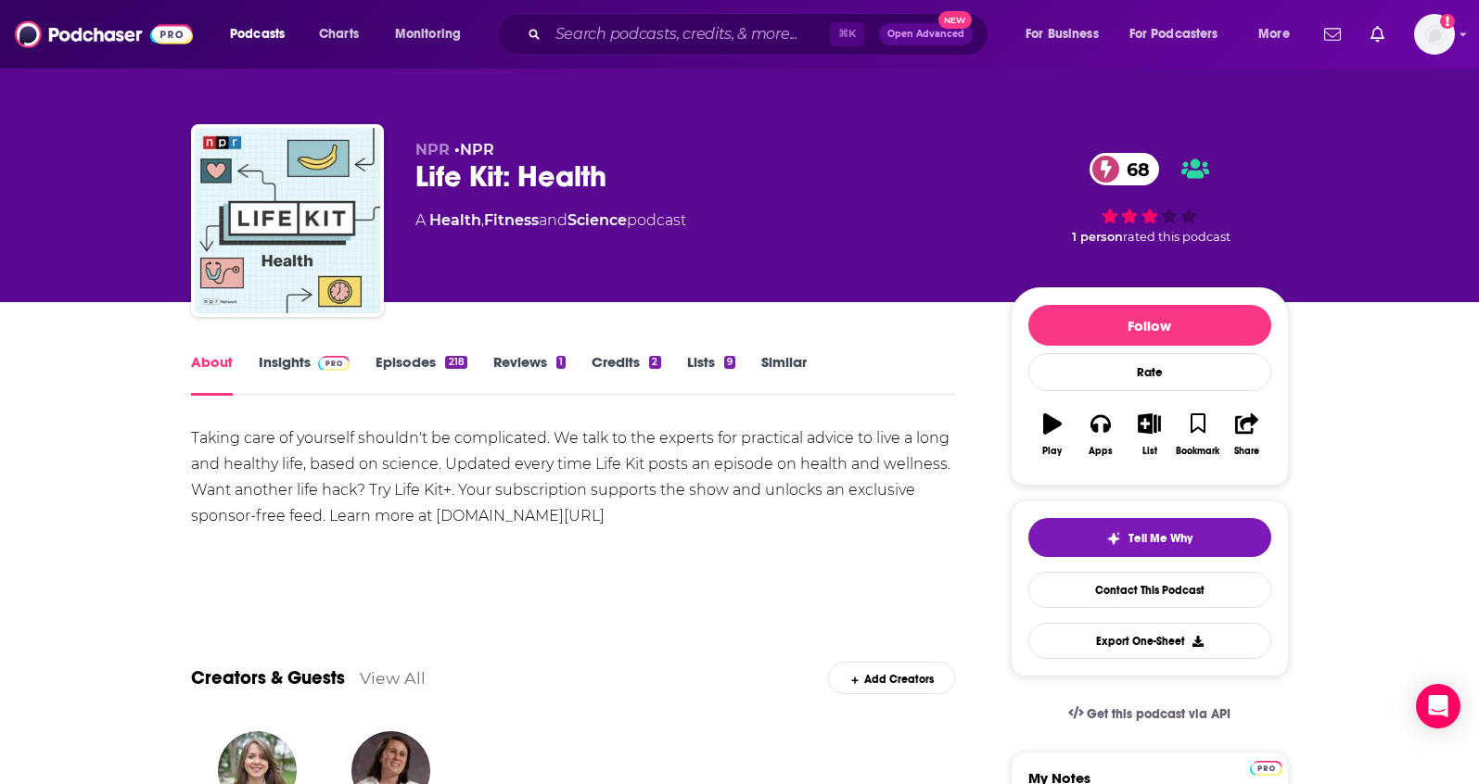
click at [271, 361] on link "Insights" at bounding box center [305, 374] width 92 height 43
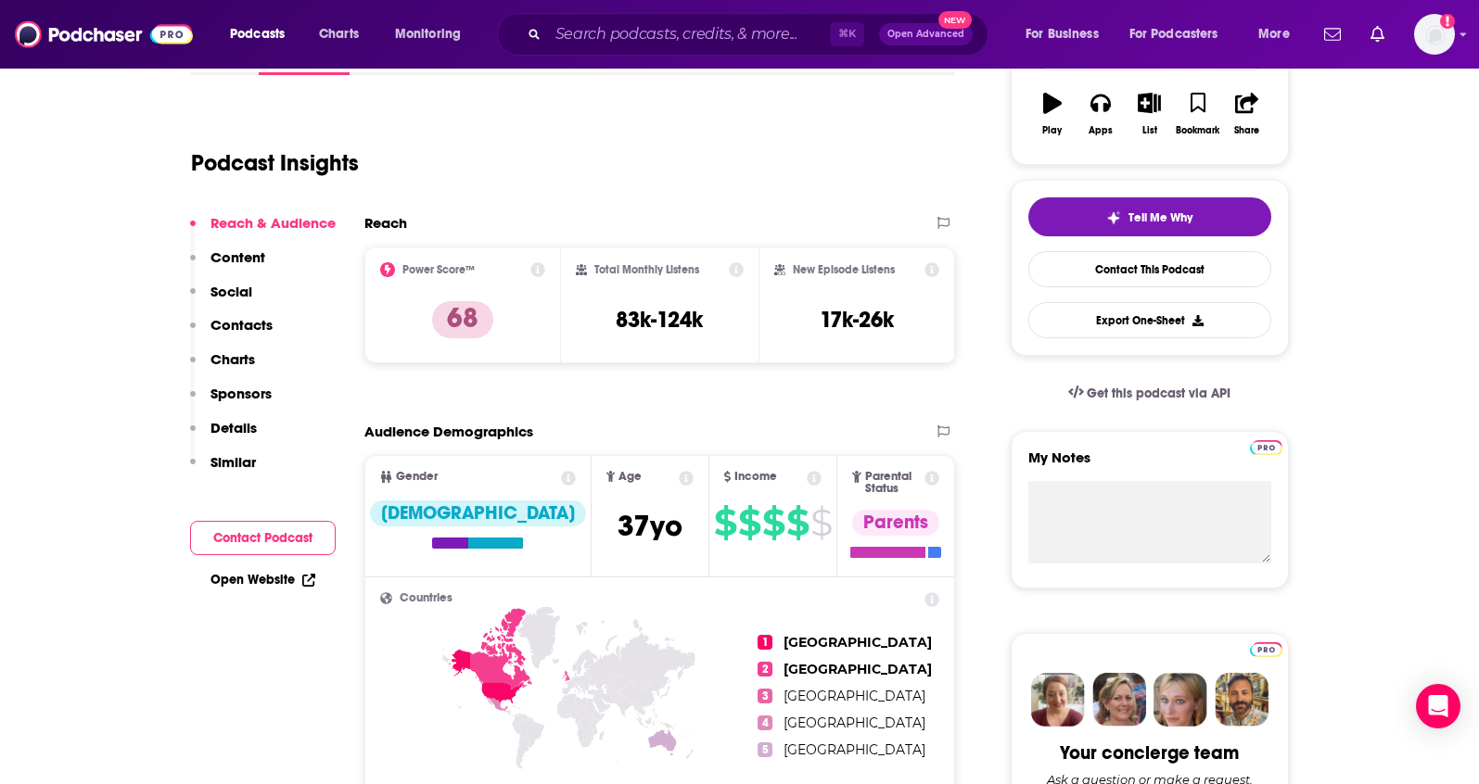
scroll to position [361, 0]
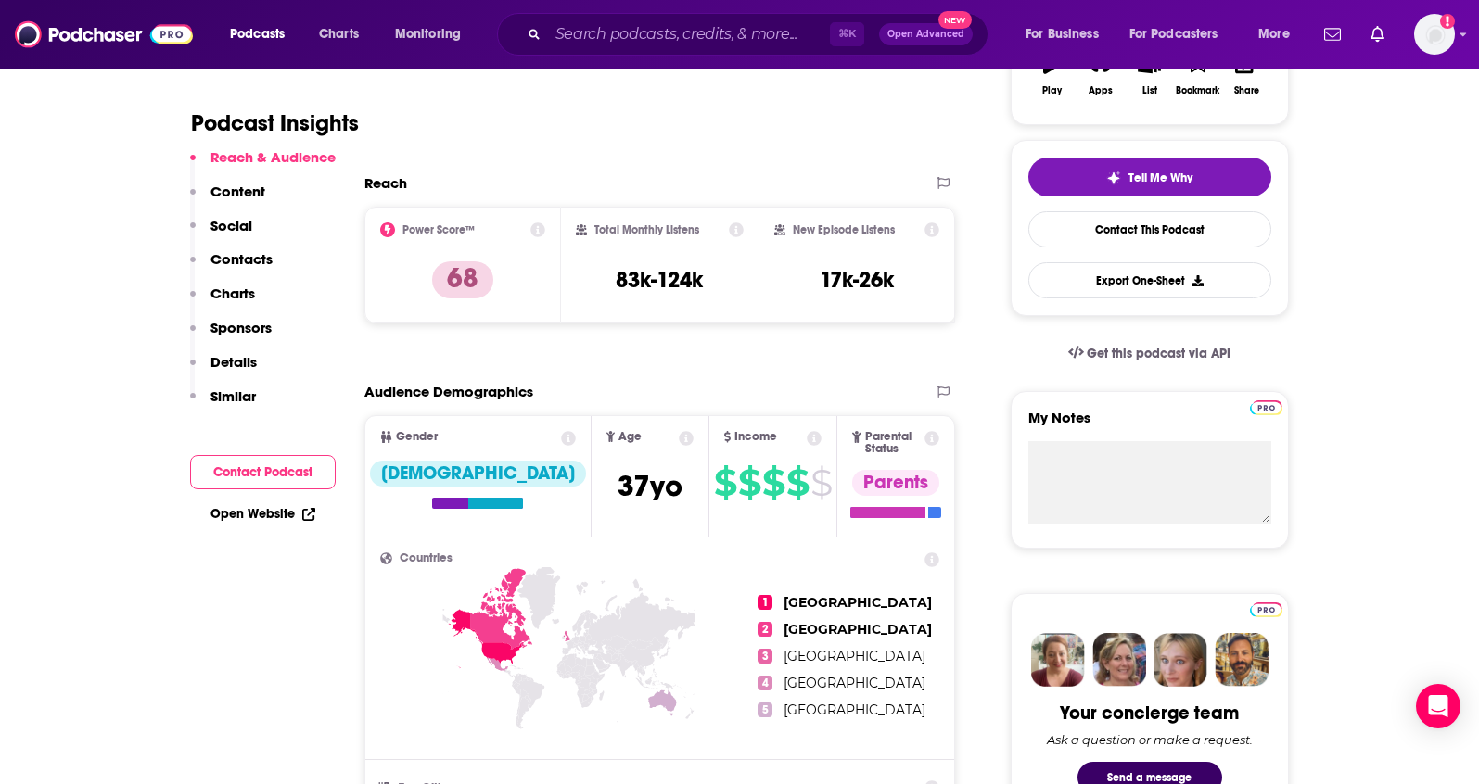
click at [254, 259] on p "Contacts" at bounding box center [241, 259] width 62 height 18
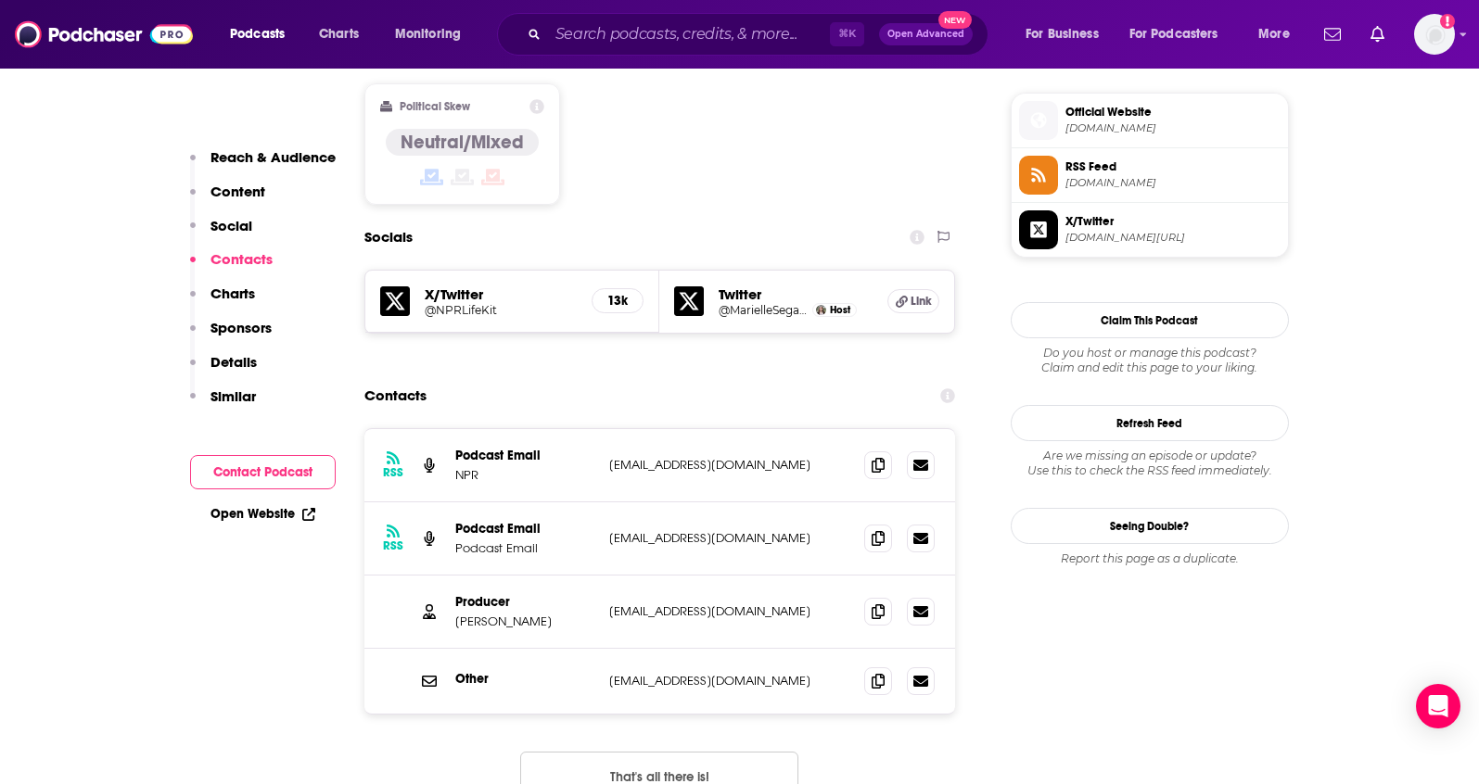
scroll to position [1485, 0]
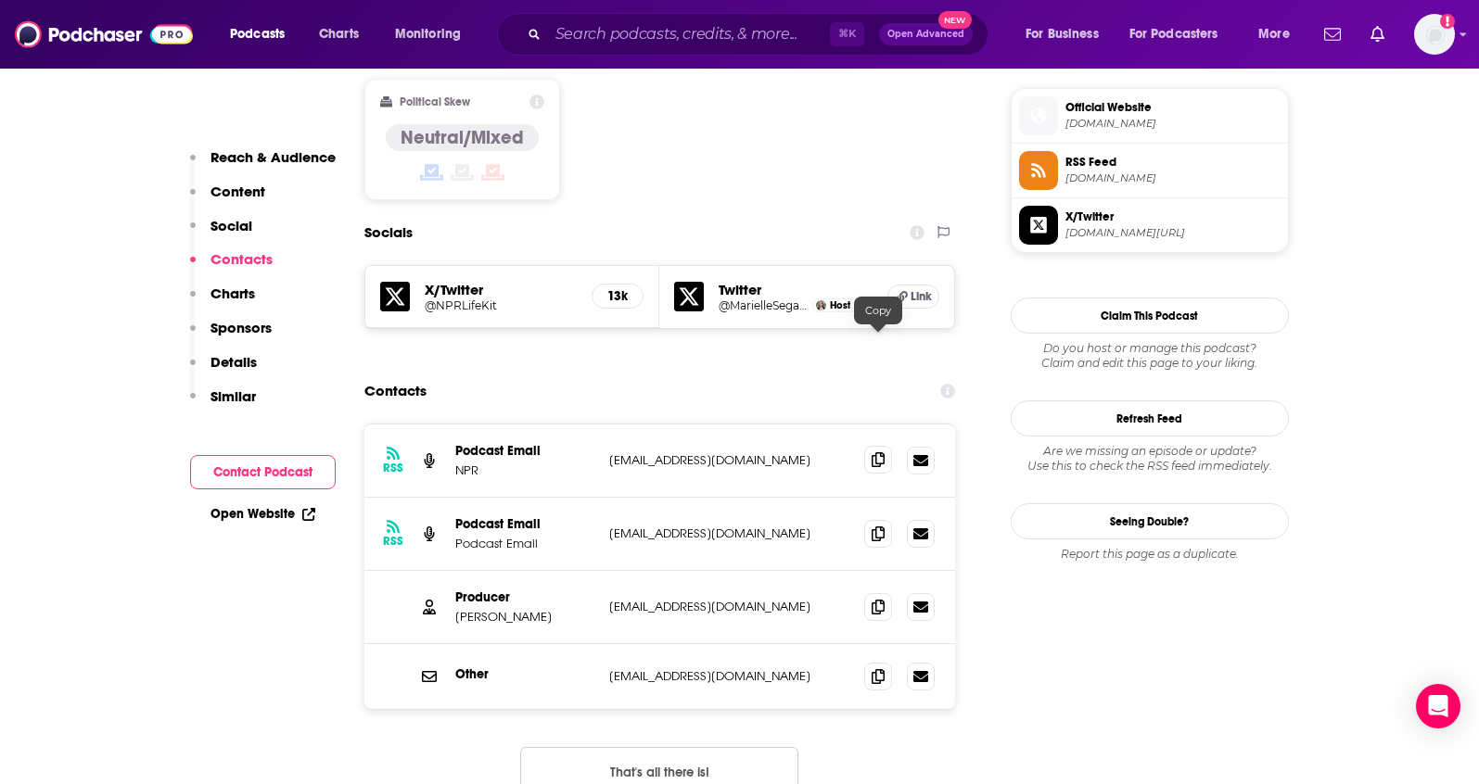
click at [878, 446] on span at bounding box center [878, 460] width 28 height 28
click at [876, 526] on icon at bounding box center [877, 533] width 13 height 15
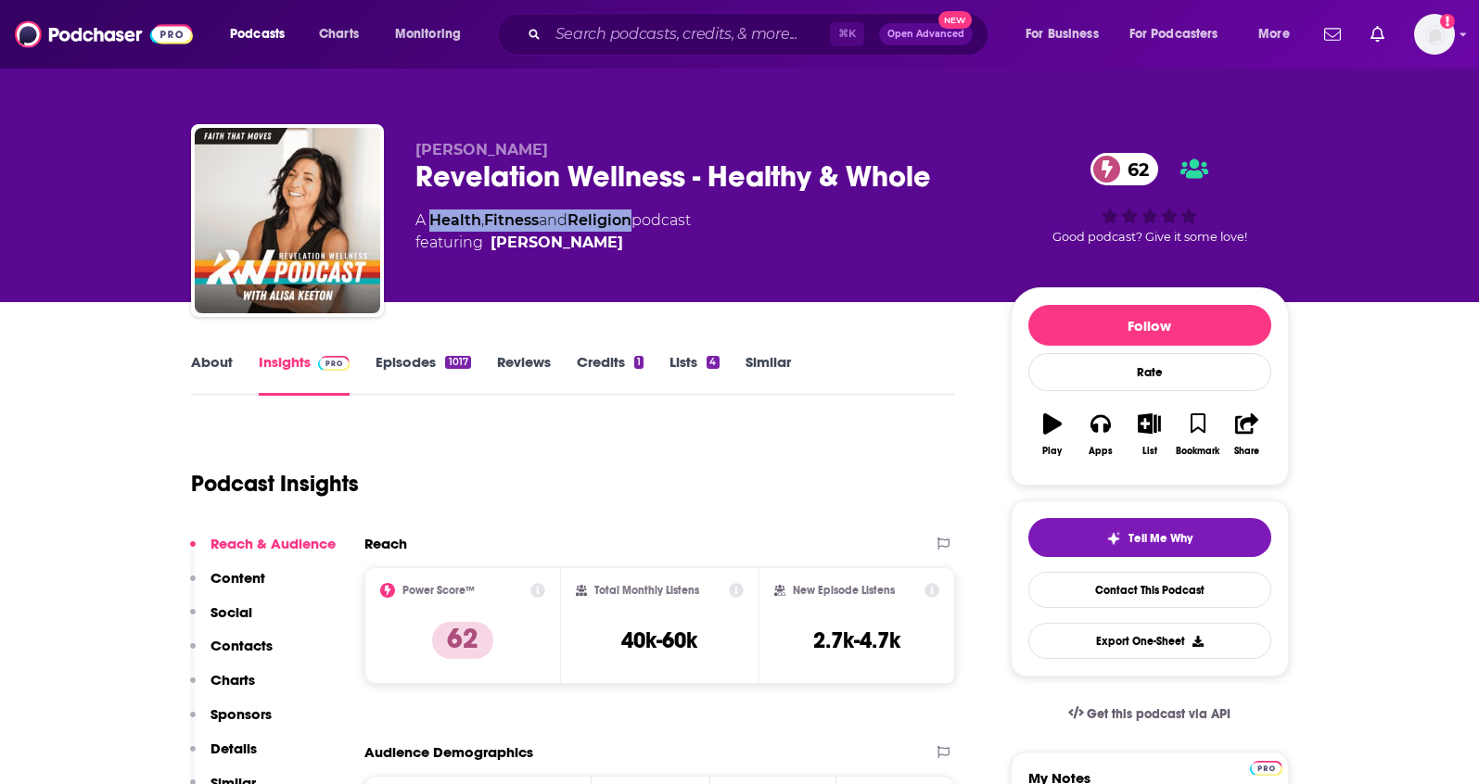
drag, startPoint x: 642, startPoint y: 219, endPoint x: 433, endPoint y: 220, distance: 208.6
click at [433, 220] on div "A Health , Fitness and Religion podcast featuring [PERSON_NAME]" at bounding box center [552, 232] width 275 height 44
copy div "Health , Fitness and Religion"
drag, startPoint x: 532, startPoint y: 151, endPoint x: 413, endPoint y: 151, distance: 118.7
click at [415, 151] on p "[PERSON_NAME]" at bounding box center [697, 150] width 565 height 18
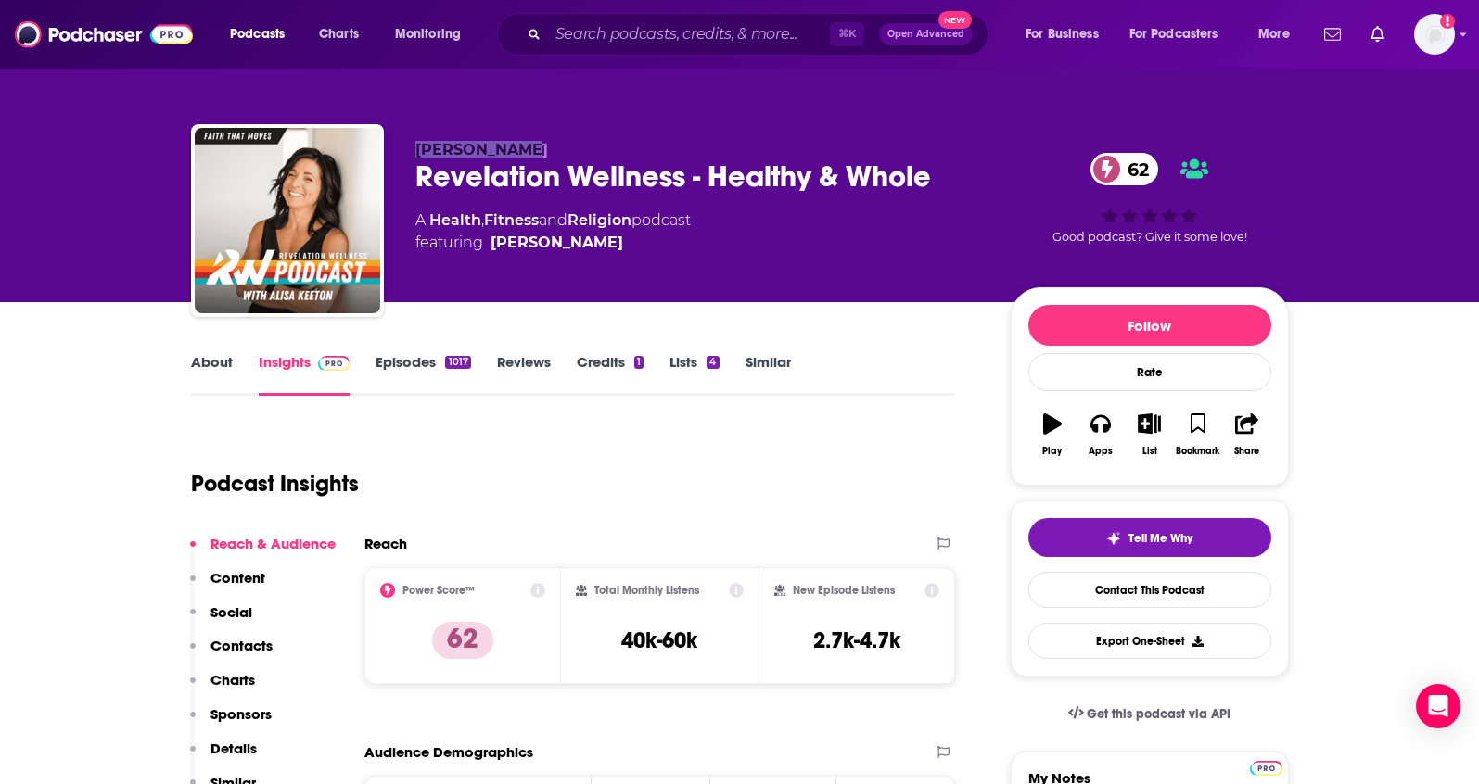
copy span "[PERSON_NAME]"
click at [259, 646] on p "Contacts" at bounding box center [241, 646] width 62 height 18
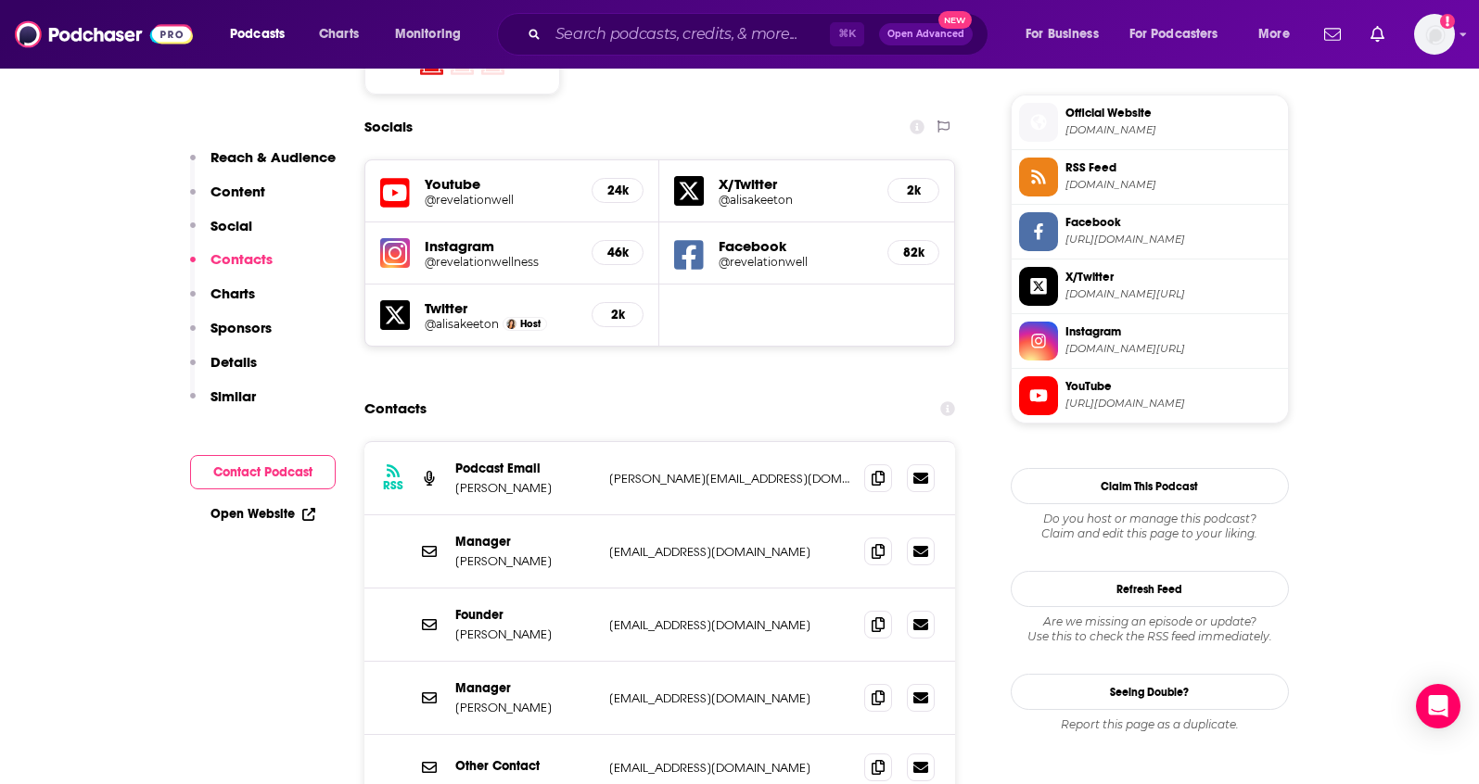
scroll to position [1651, 0]
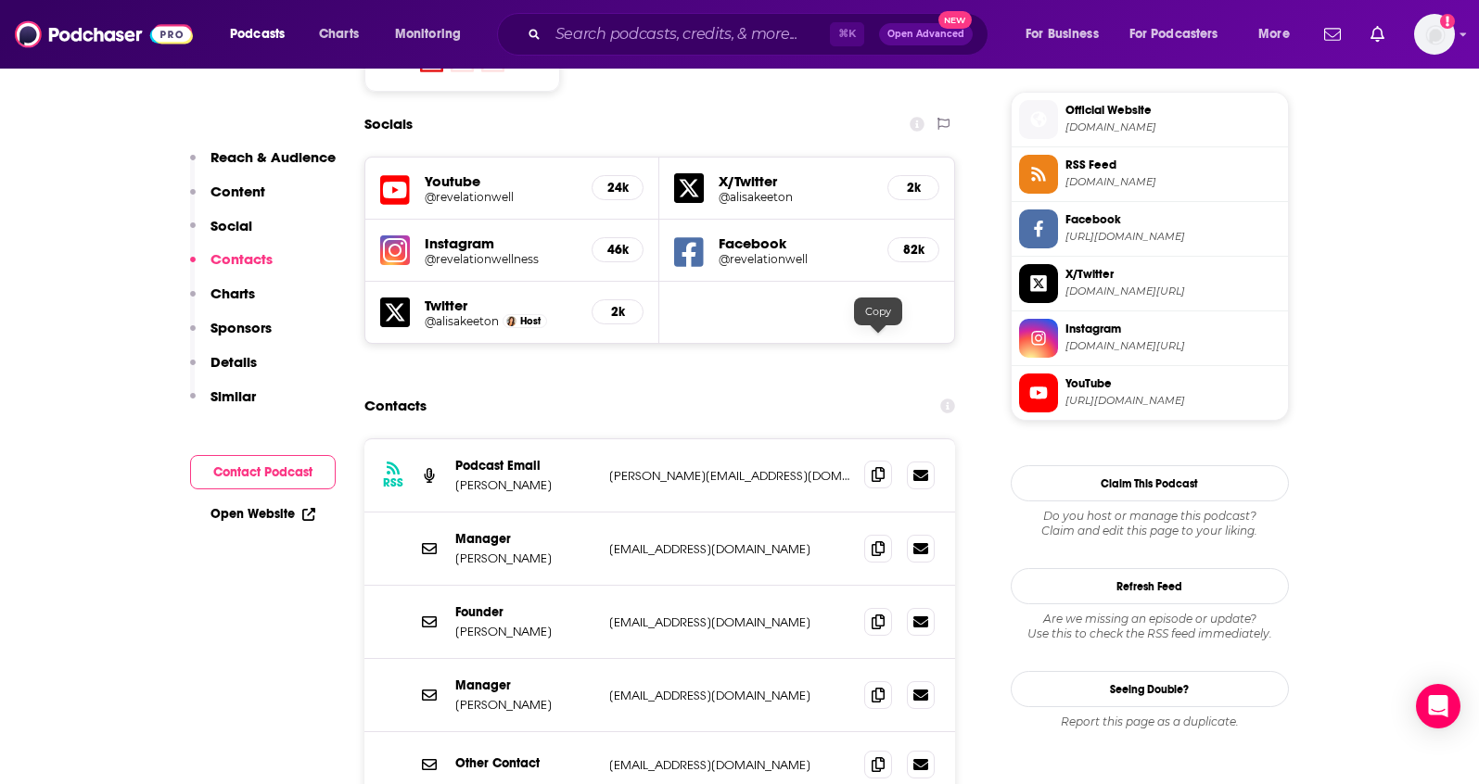
click at [883, 467] on icon at bounding box center [877, 474] width 13 height 15
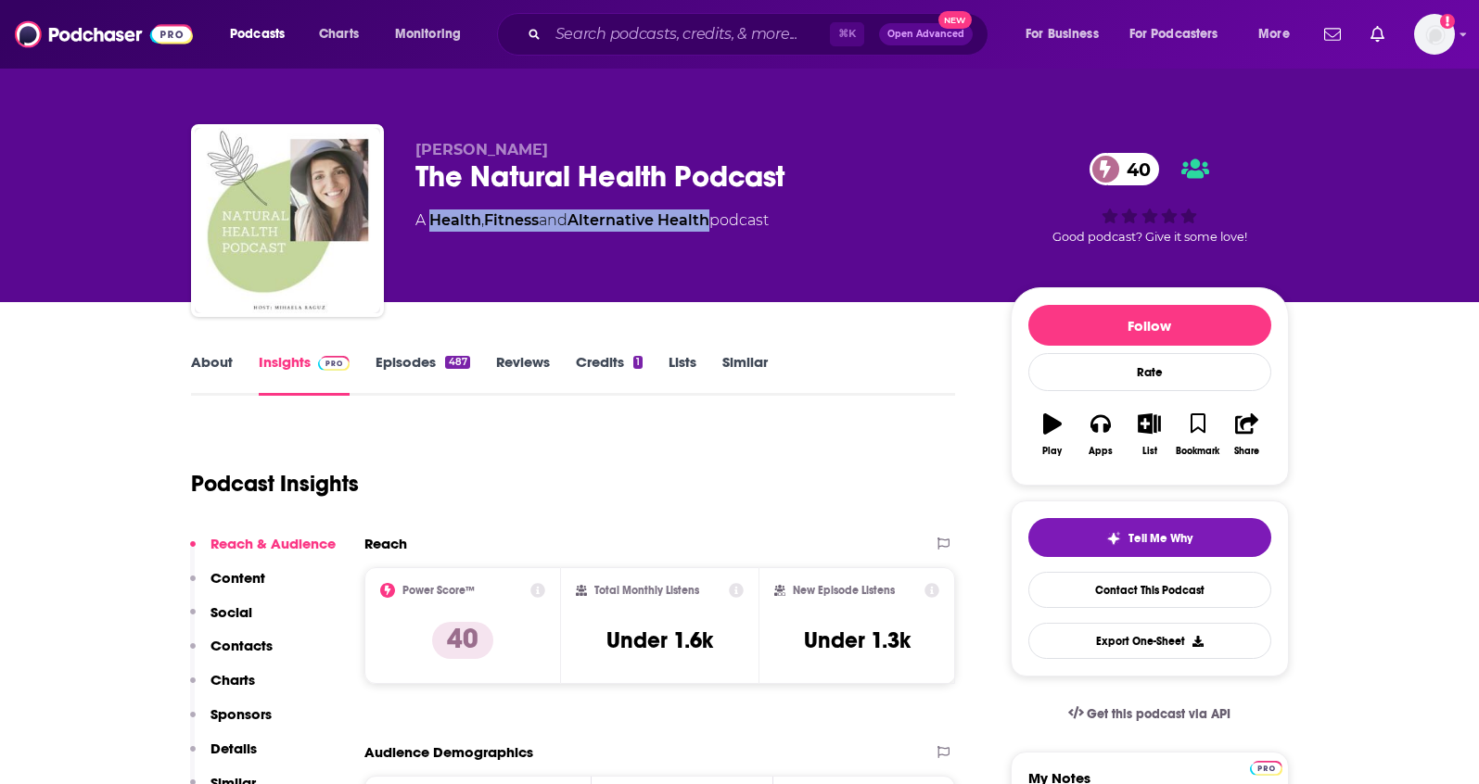
drag, startPoint x: 718, startPoint y: 219, endPoint x: 434, endPoint y: 223, distance: 284.6
click at [434, 223] on div "A Health , Fitness and Alternative Health podcast" at bounding box center [591, 221] width 353 height 22
copy div "Health , Fitness and Alternative Health"
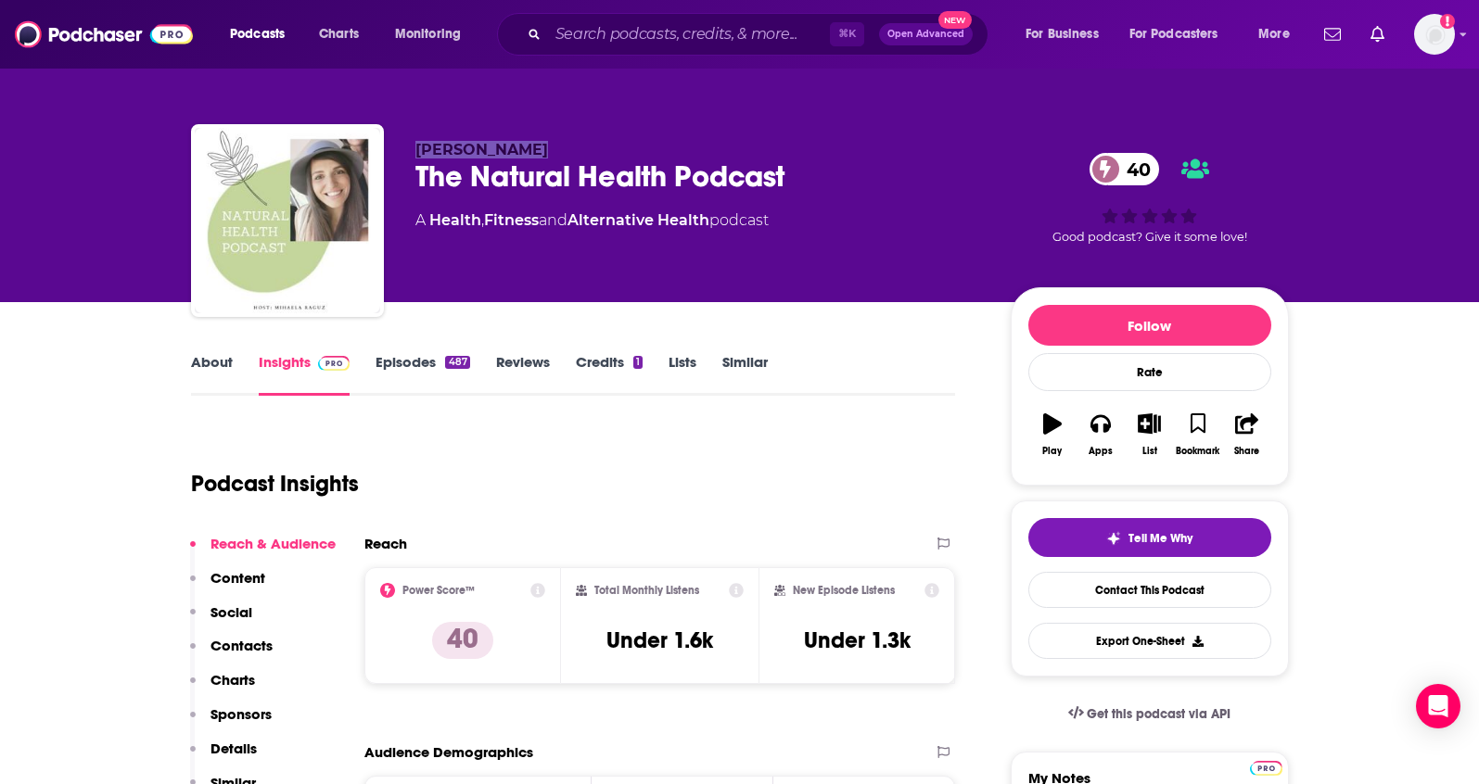
drag, startPoint x: 502, startPoint y: 151, endPoint x: 411, endPoint y: 156, distance: 91.9
click at [411, 156] on div "Mihaela Raguz The Natural Health Podcast 40 A Health , Fitness and Alternative …" at bounding box center [740, 224] width 1098 height 200
copy span "Mihaela Raguz"
click at [268, 641] on p "Contacts" at bounding box center [241, 646] width 62 height 18
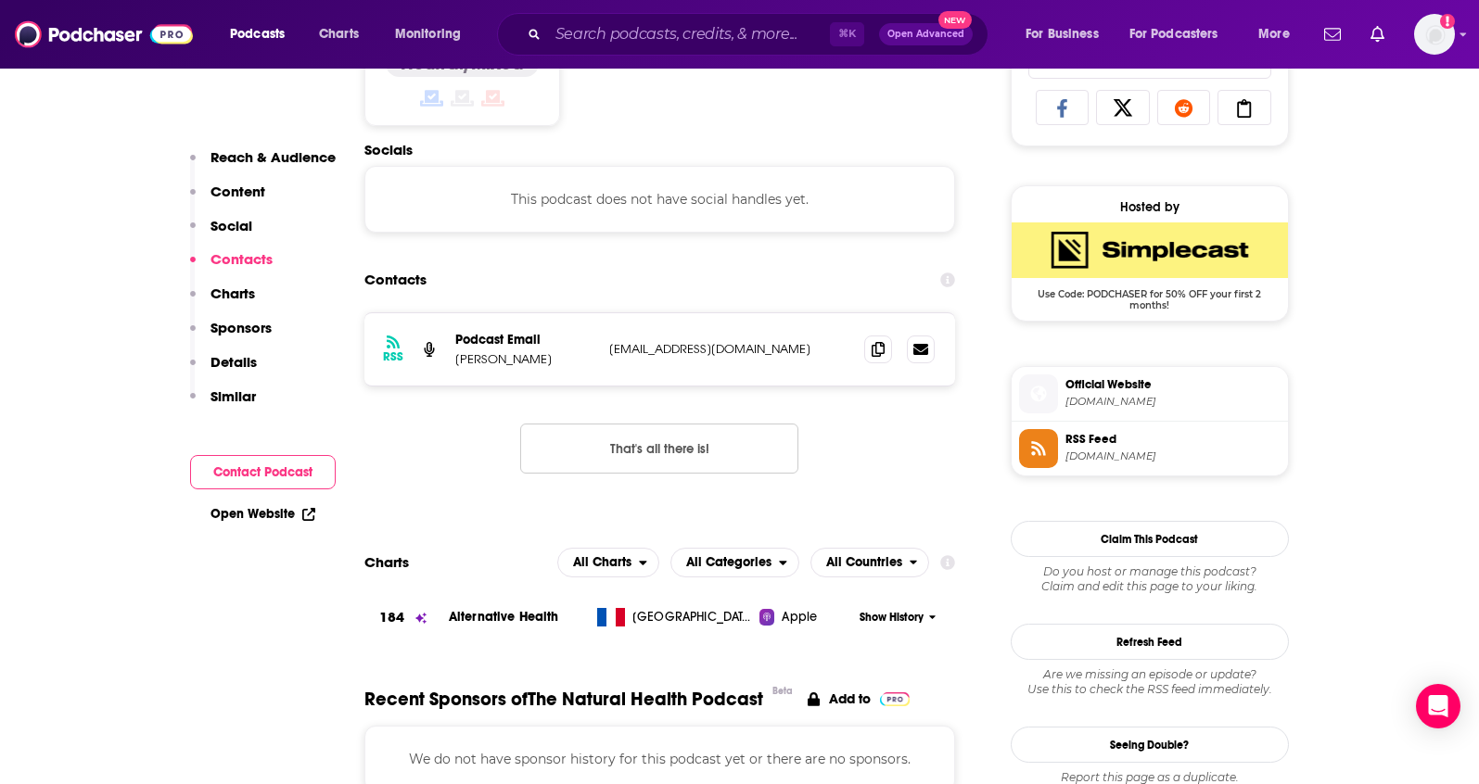
scroll to position [1244, 0]
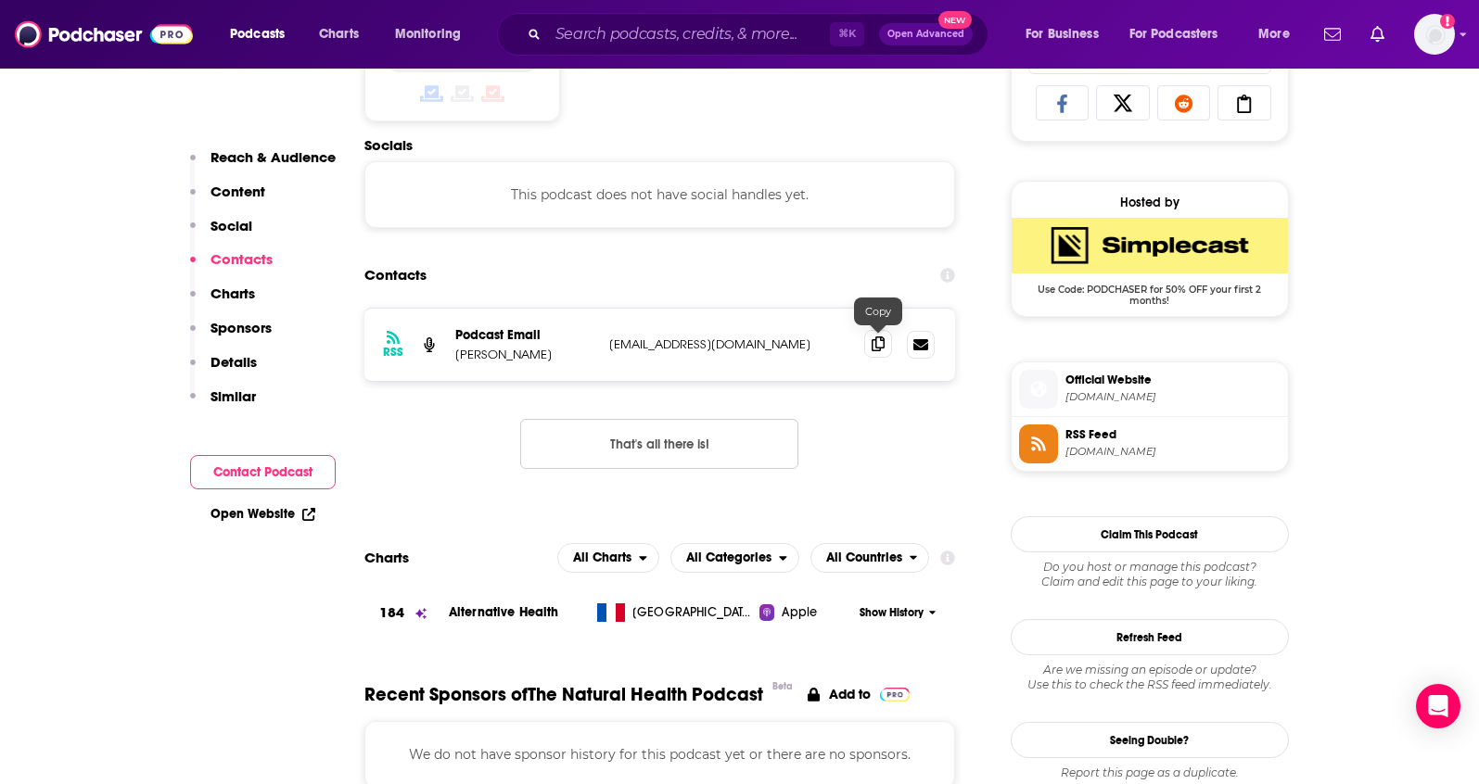
click at [882, 350] on icon at bounding box center [877, 344] width 13 height 15
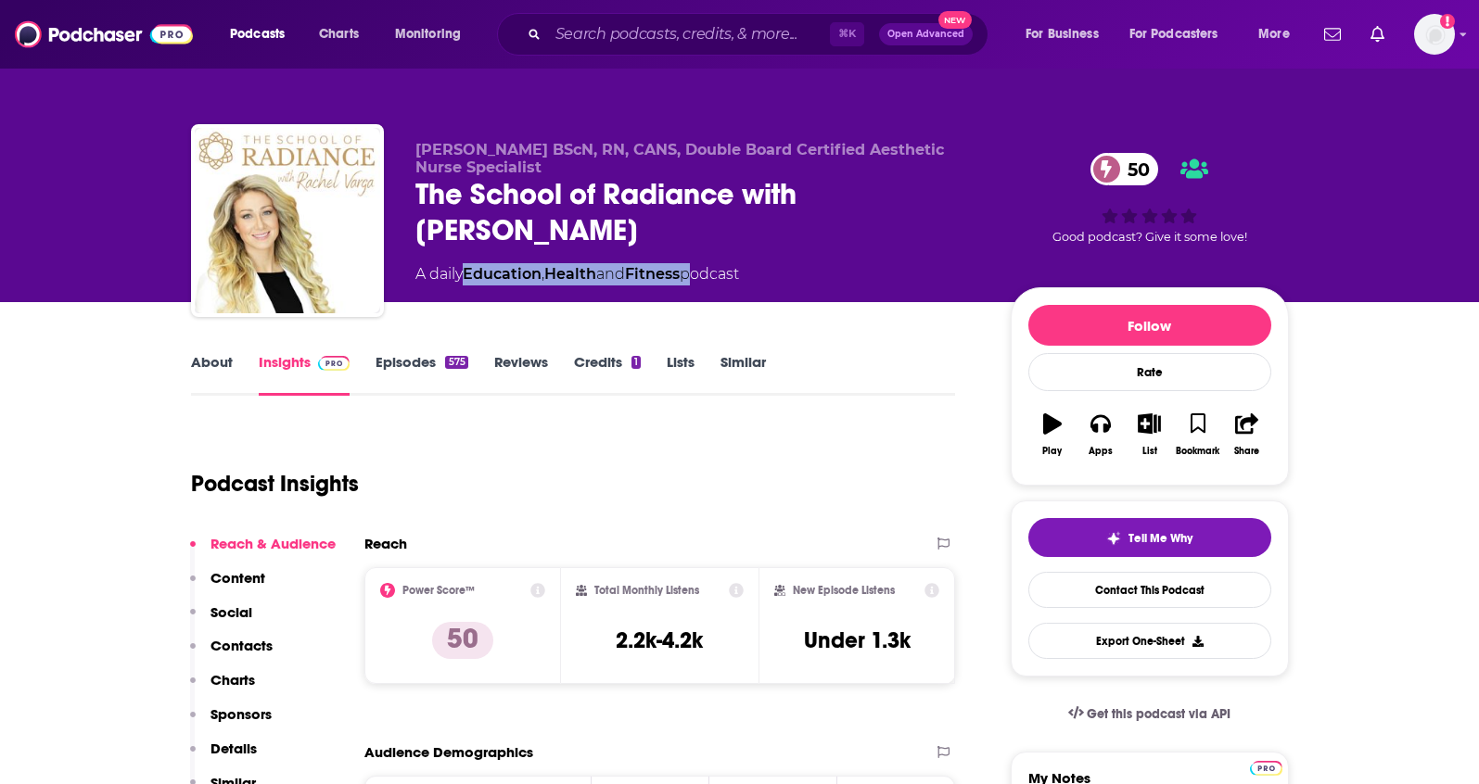
drag, startPoint x: 696, startPoint y: 277, endPoint x: 469, endPoint y: 280, distance: 227.1
click at [469, 280] on div "A daily Education , Health and Fitness podcast" at bounding box center [577, 274] width 324 height 22
copy div "Education , Health and Fitness"
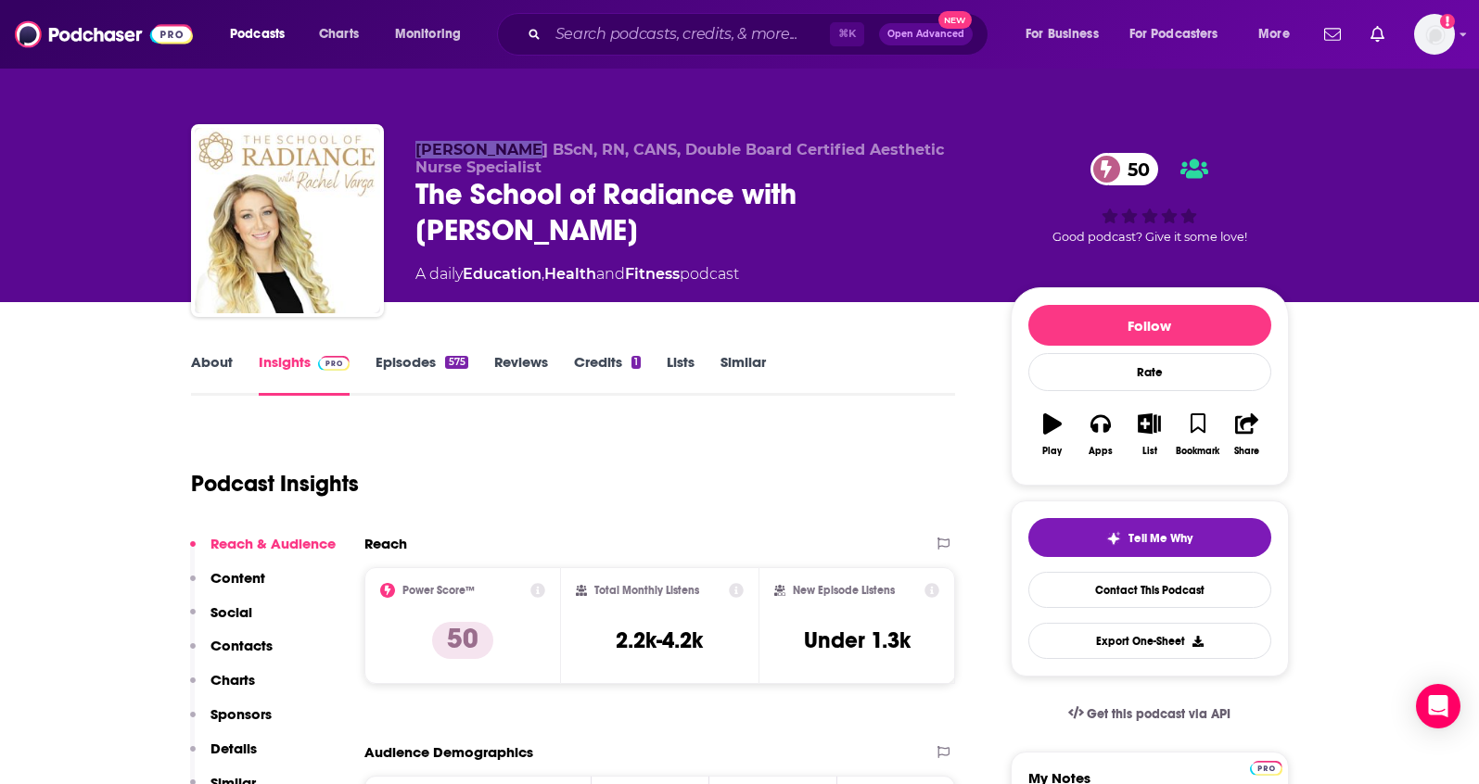
drag, startPoint x: 416, startPoint y: 146, endPoint x: 514, endPoint y: 153, distance: 97.6
click at [514, 153] on span "Rachel Varga BScN, RN, CANS, Double Board Certified Aesthetic Nurse Specialist" at bounding box center [679, 158] width 528 height 35
copy span "Rachel Varga"
click at [244, 647] on p "Contacts" at bounding box center [241, 646] width 62 height 18
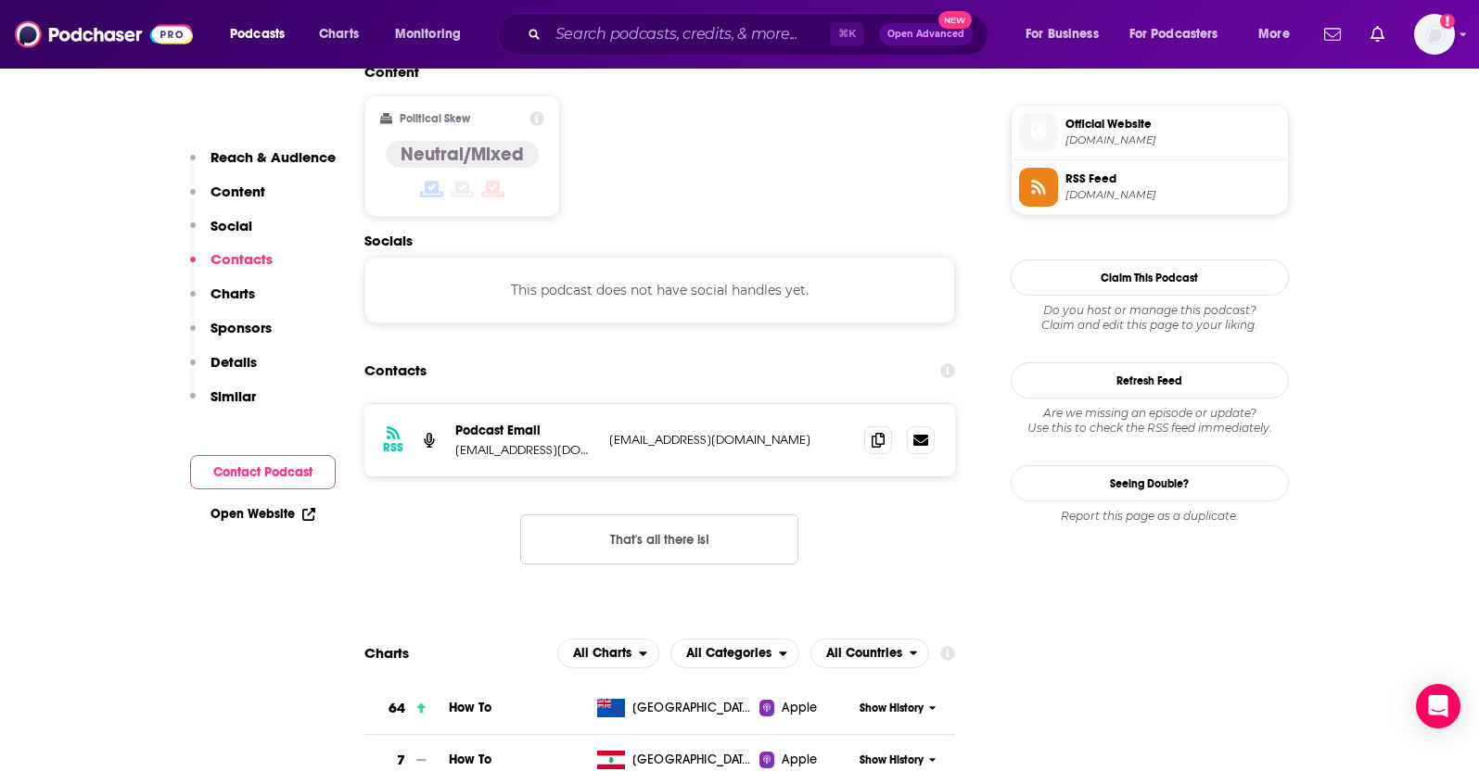
scroll to position [1469, 0]
click at [871, 431] on icon at bounding box center [877, 438] width 13 height 15
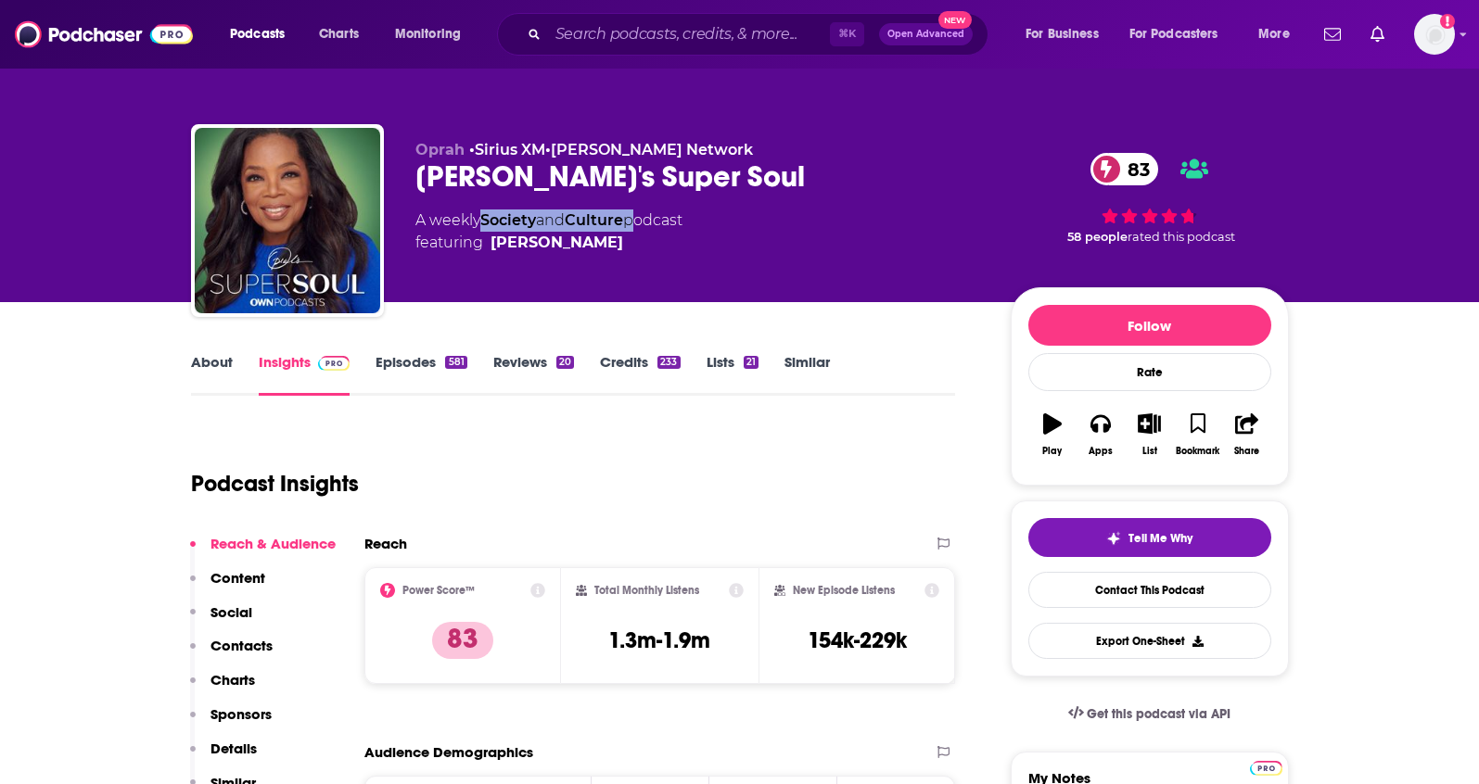
drag, startPoint x: 635, startPoint y: 222, endPoint x: 487, endPoint y: 222, distance: 148.3
click at [486, 222] on div "A weekly Society and Culture podcast featuring [PERSON_NAME]" at bounding box center [548, 232] width 267 height 44
copy div "Society and Culture"
drag, startPoint x: 415, startPoint y: 153, endPoint x: 461, endPoint y: 154, distance: 45.4
click at [461, 154] on span "Oprah" at bounding box center [439, 150] width 49 height 18
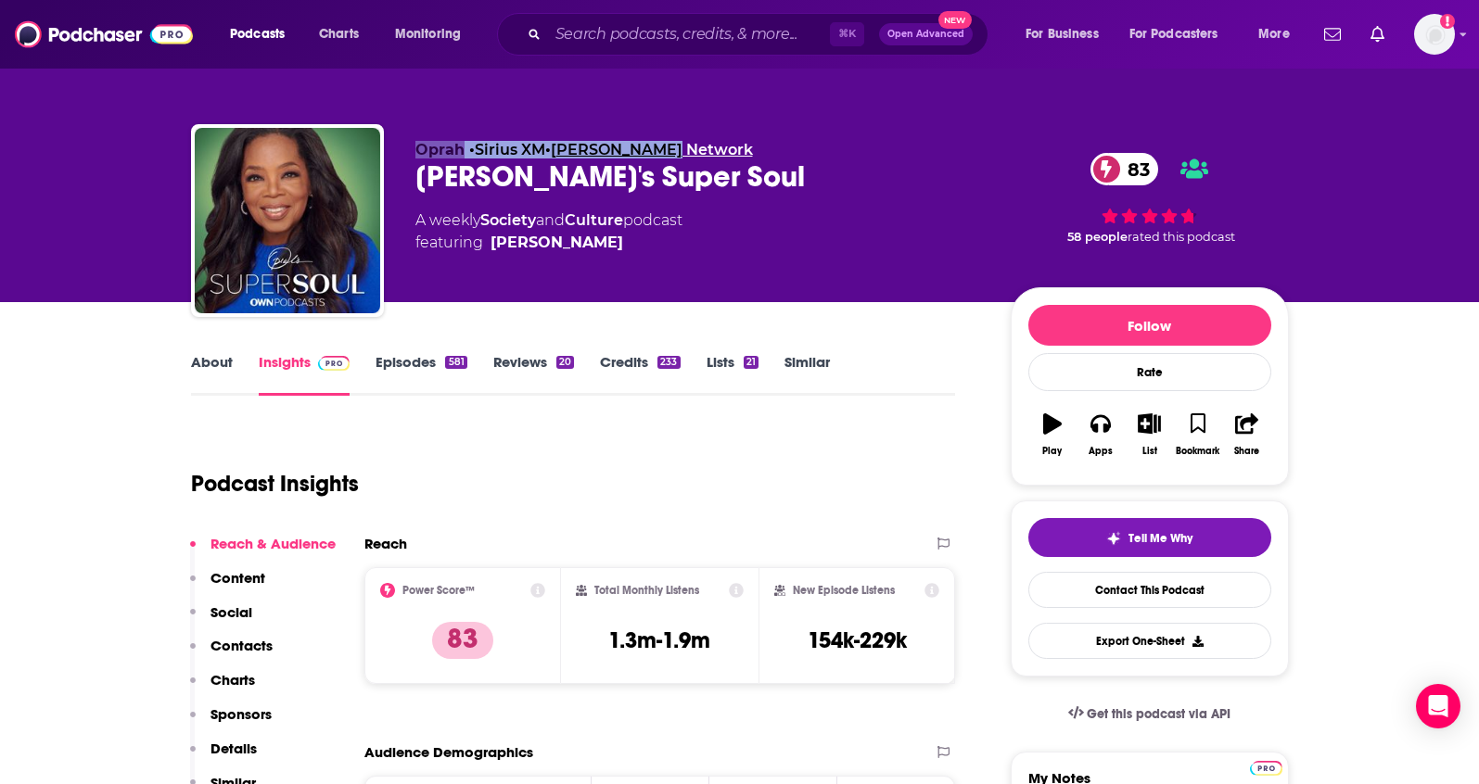
drag, startPoint x: 564, startPoint y: 137, endPoint x: 676, endPoint y: 156, distance: 113.7
click at [676, 156] on div "Oprah • Sirius XM • Oprah Winfrey Network Oprah's Super Soul 83 A weekly Societ…" at bounding box center [740, 224] width 1098 height 200
copy p "Oprah • Sirius XM • Oprah Winfrey"
click at [236, 645] on p "Contacts" at bounding box center [241, 646] width 62 height 18
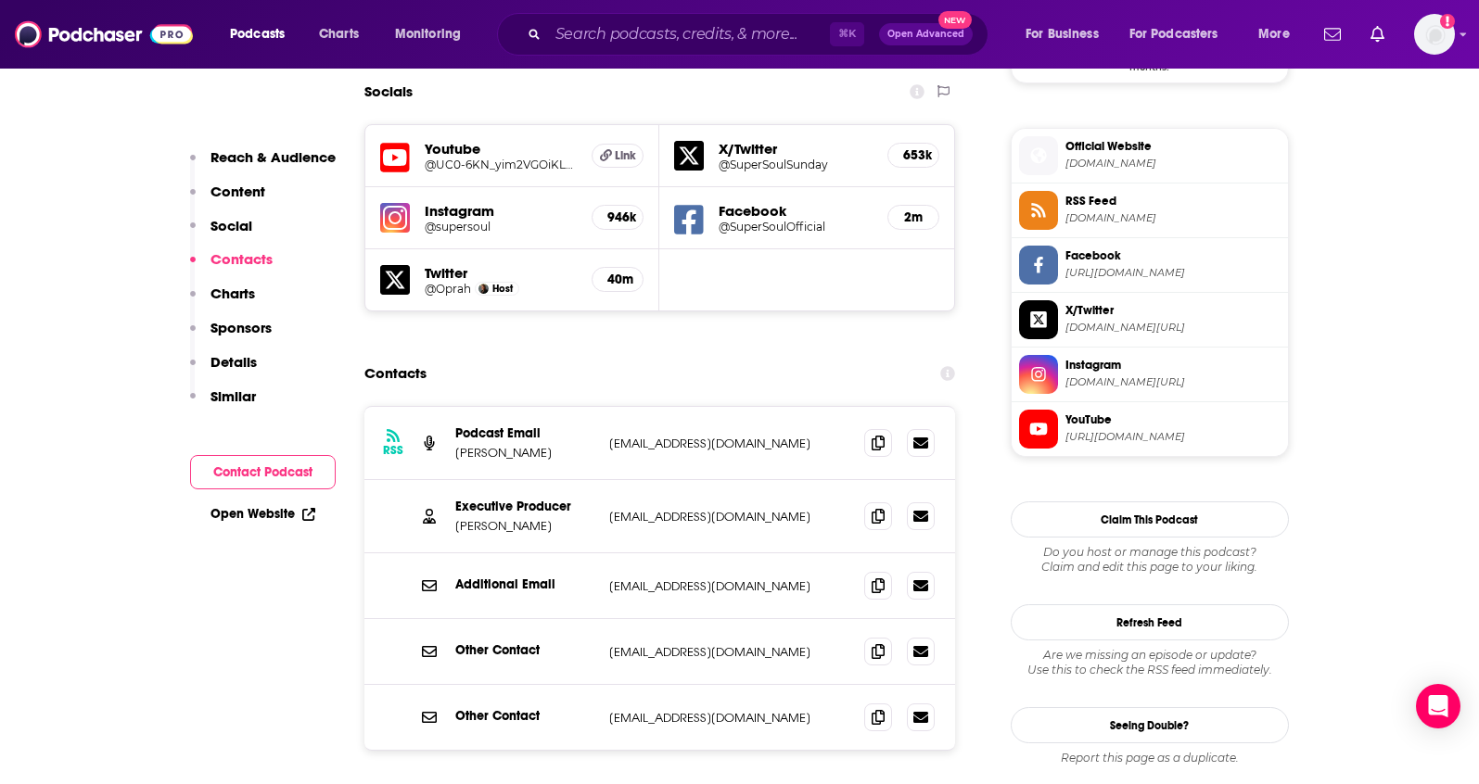
scroll to position [1630, 0]
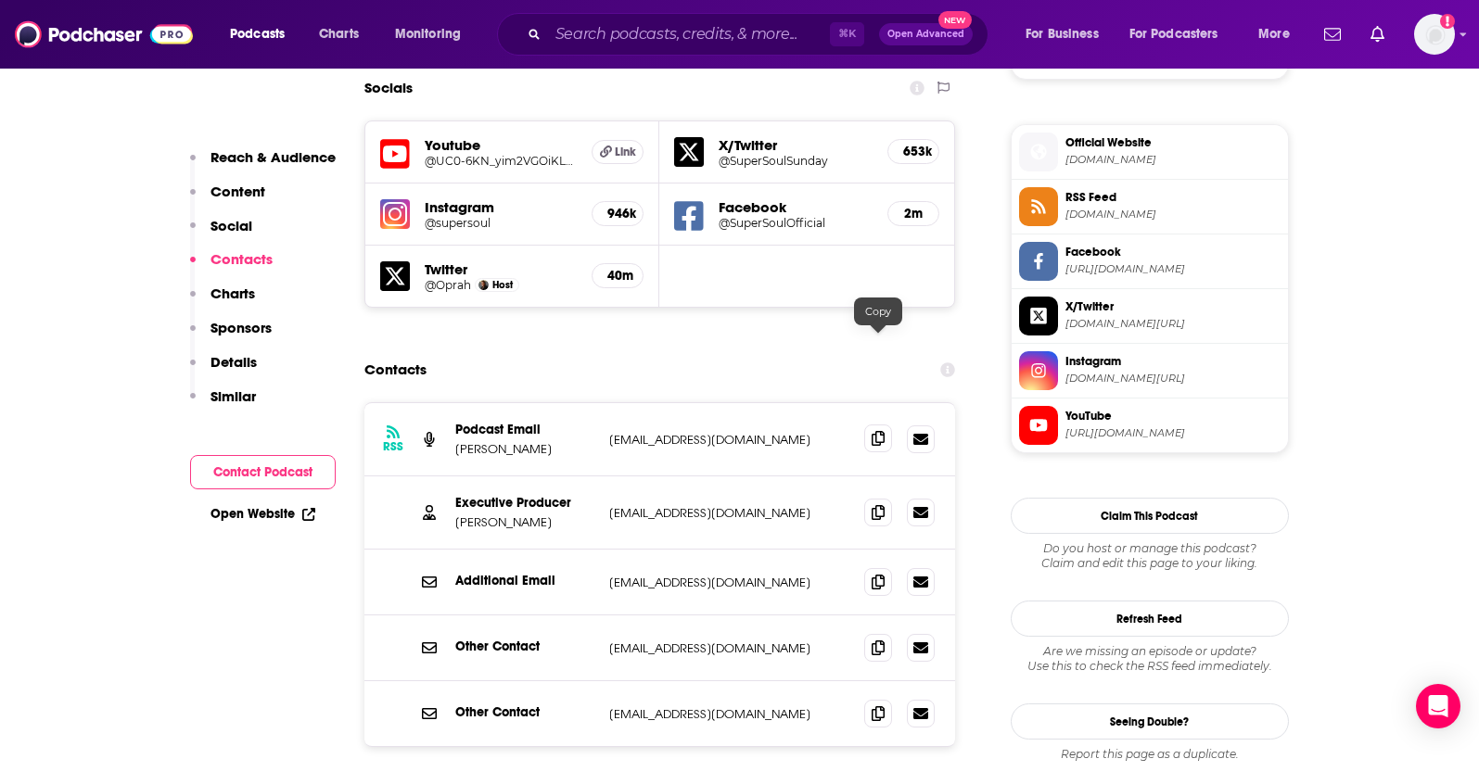
click at [868, 425] on span at bounding box center [878, 439] width 28 height 28
click at [877, 504] on icon at bounding box center [877, 511] width 13 height 15
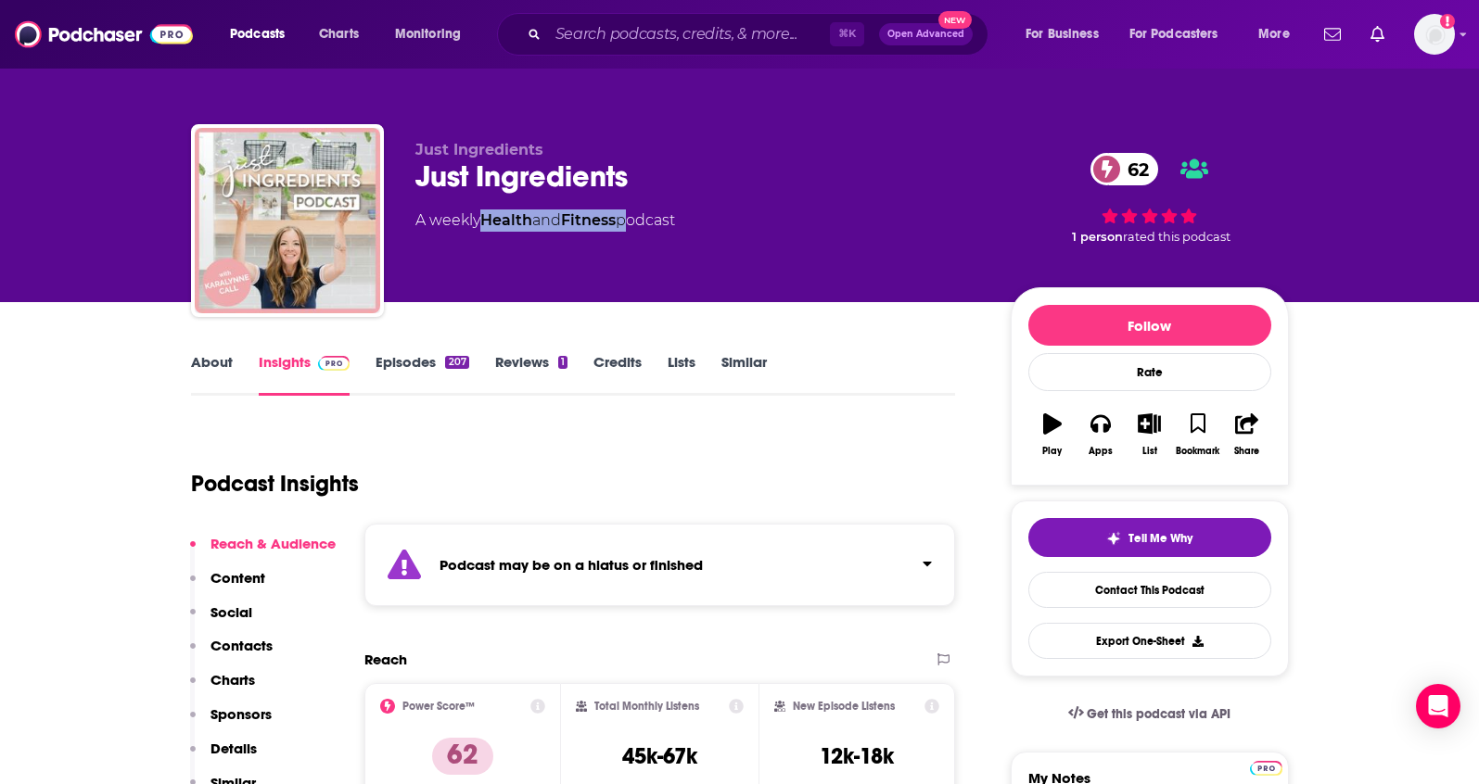
drag, startPoint x: 629, startPoint y: 222, endPoint x: 489, endPoint y: 226, distance: 140.1
click at [489, 226] on div "A weekly Health and Fitness podcast" at bounding box center [545, 221] width 260 height 22
copy div "Health and Fitness"
click at [222, 374] on link "About" at bounding box center [212, 374] width 42 height 43
click at [392, 368] on link "Episodes 207" at bounding box center [421, 374] width 93 height 43
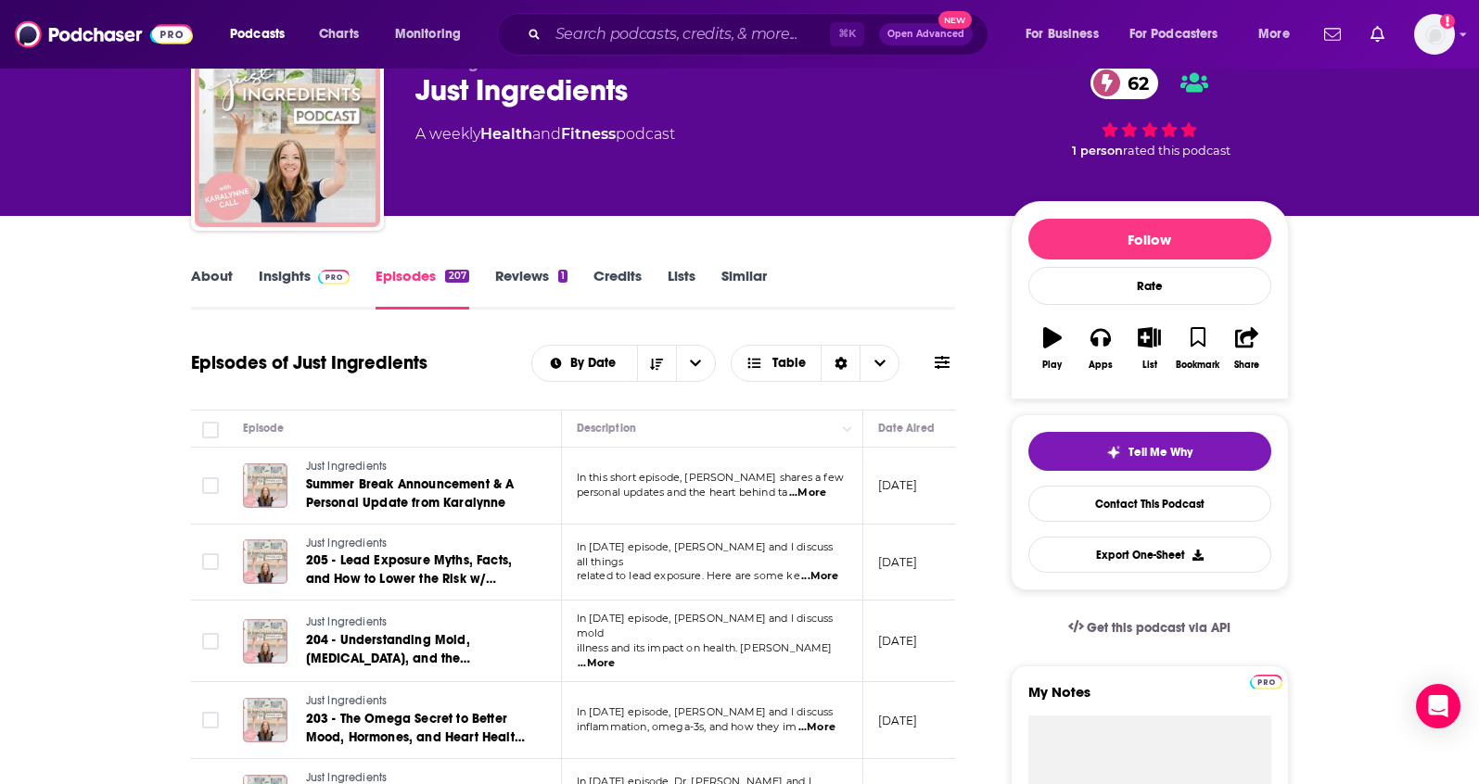
scroll to position [118, 0]
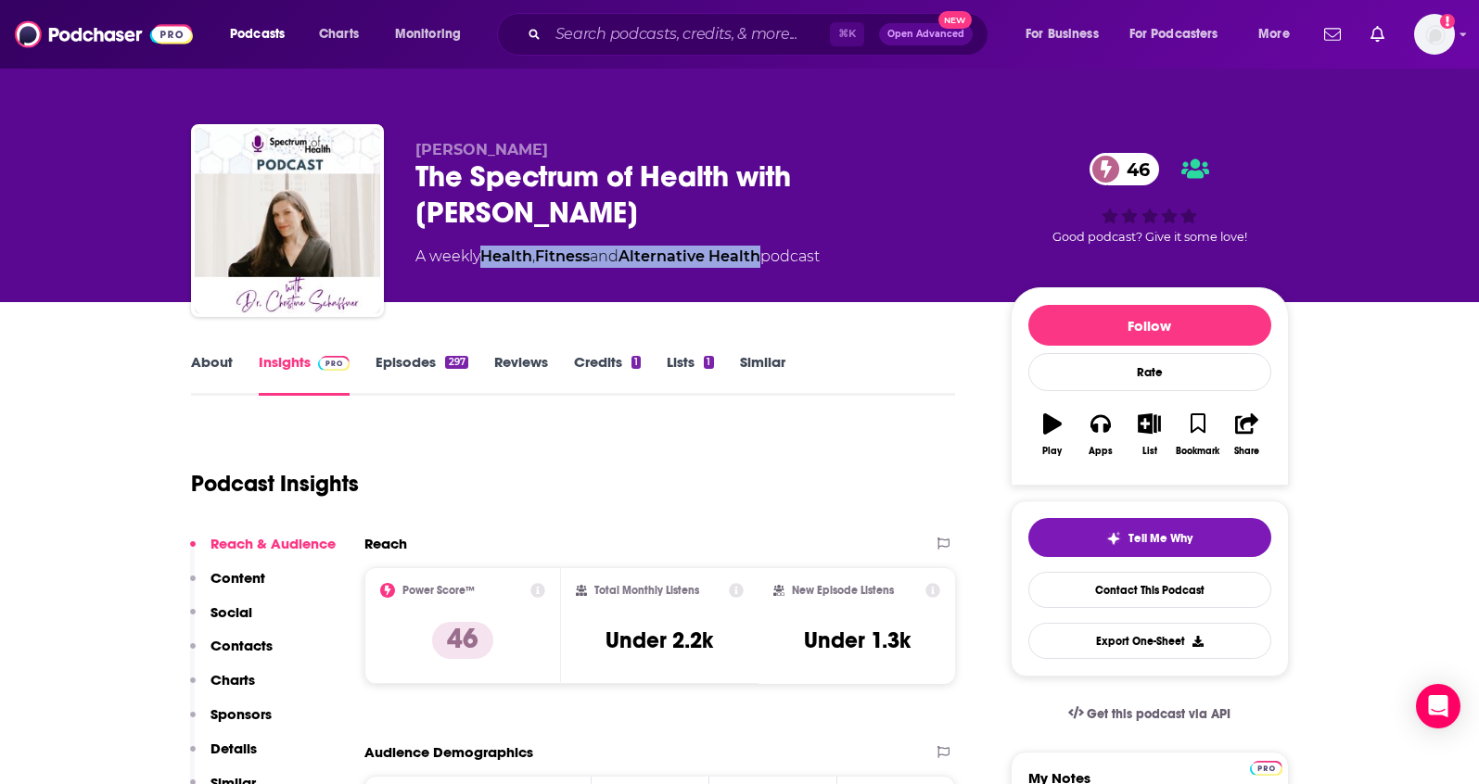
drag, startPoint x: 773, startPoint y: 260, endPoint x: 489, endPoint y: 260, distance: 284.6
click at [489, 260] on div "A weekly Health , Fitness and Alternative Health podcast" at bounding box center [617, 257] width 404 height 22
copy div "Health , Fitness and Alternative Health"
drag, startPoint x: 620, startPoint y: 142, endPoint x: 397, endPoint y: 146, distance: 223.5
click at [397, 146] on div "Dr. Christine Schaffner The Spectrum of Health with Dr. Christine Schaffner 46 …" at bounding box center [740, 224] width 1098 height 200
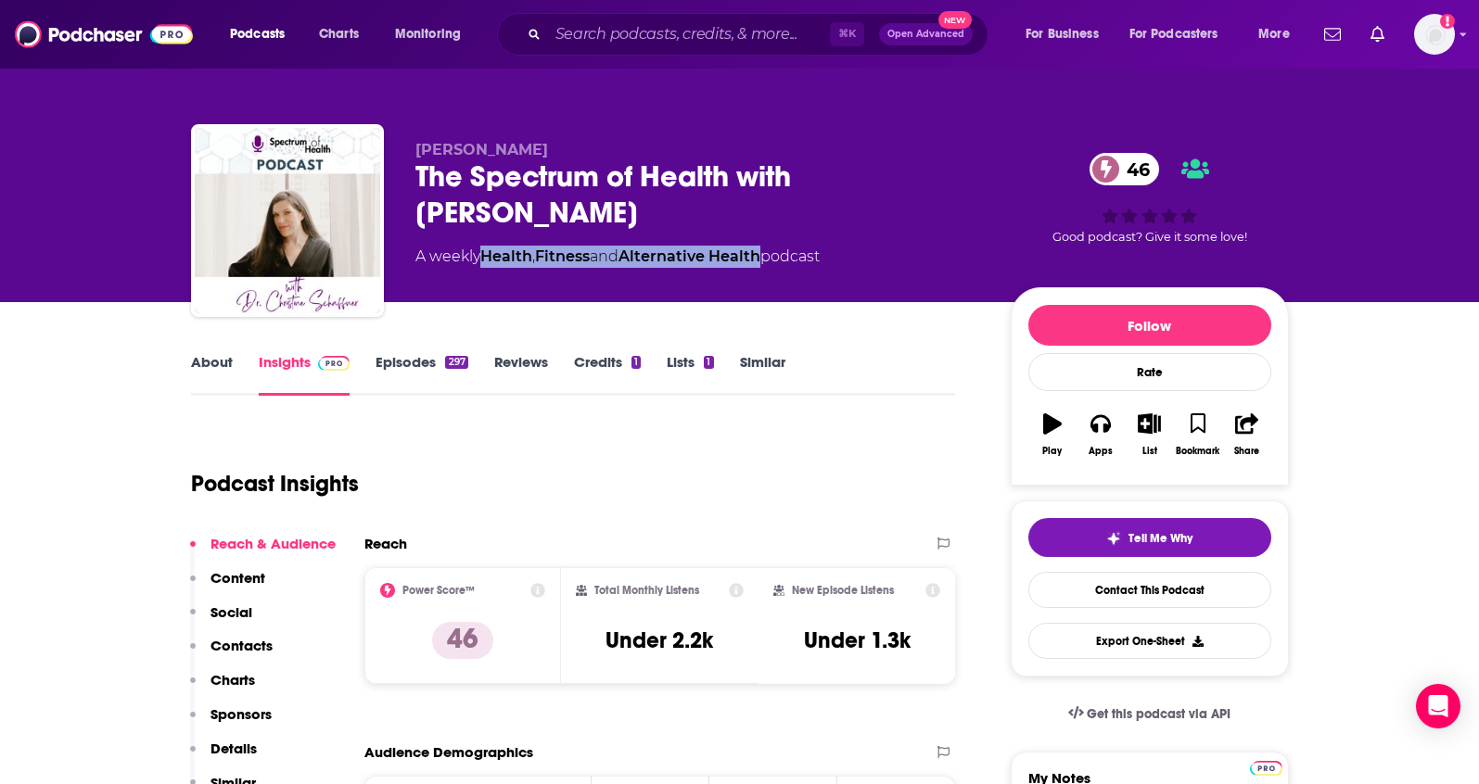
copy span "Dr. Christine Schaffner"
click at [260, 649] on p "Contacts" at bounding box center [241, 646] width 62 height 18
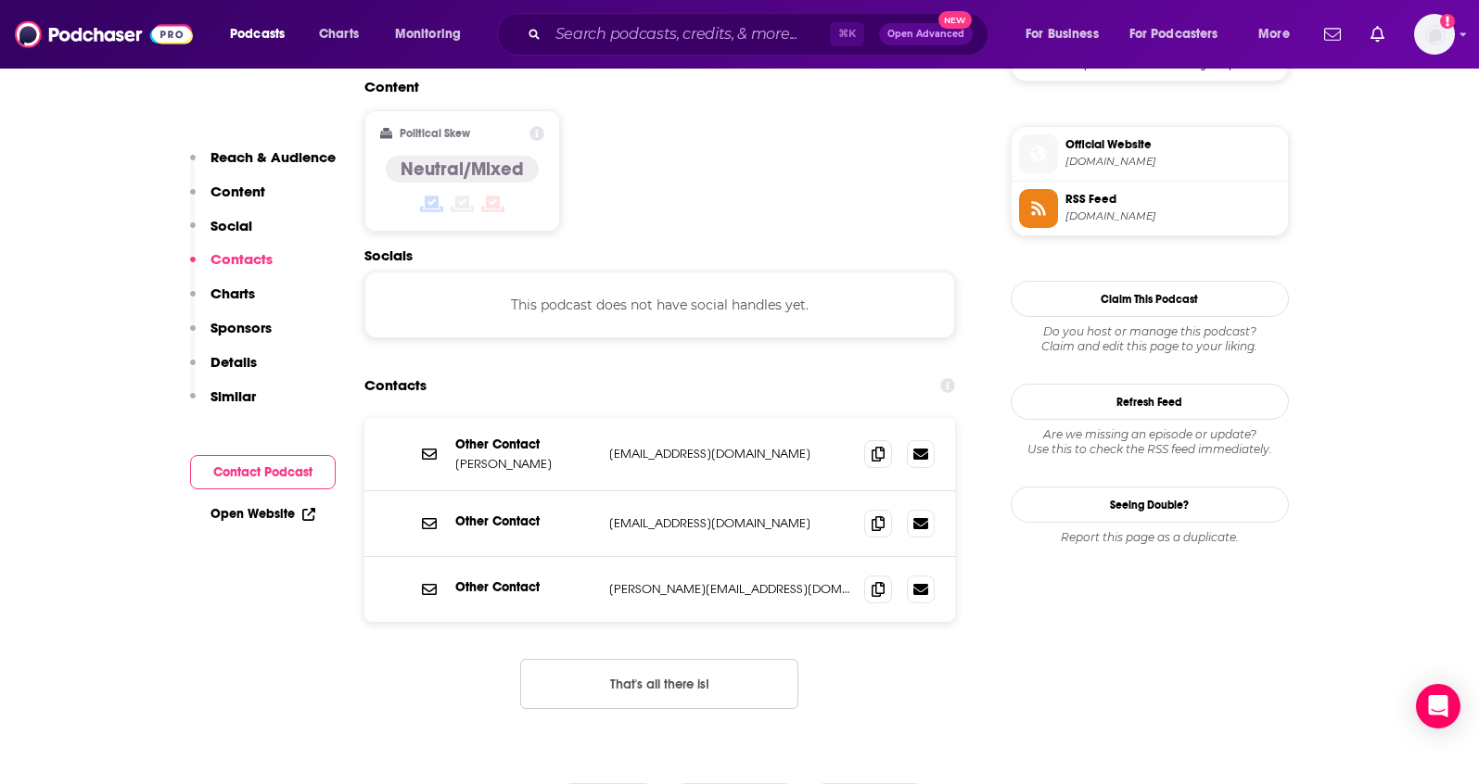
scroll to position [1469, 0]
click at [870, 438] on span at bounding box center [878, 452] width 28 height 28
click at [883, 508] on span at bounding box center [878, 522] width 28 height 28
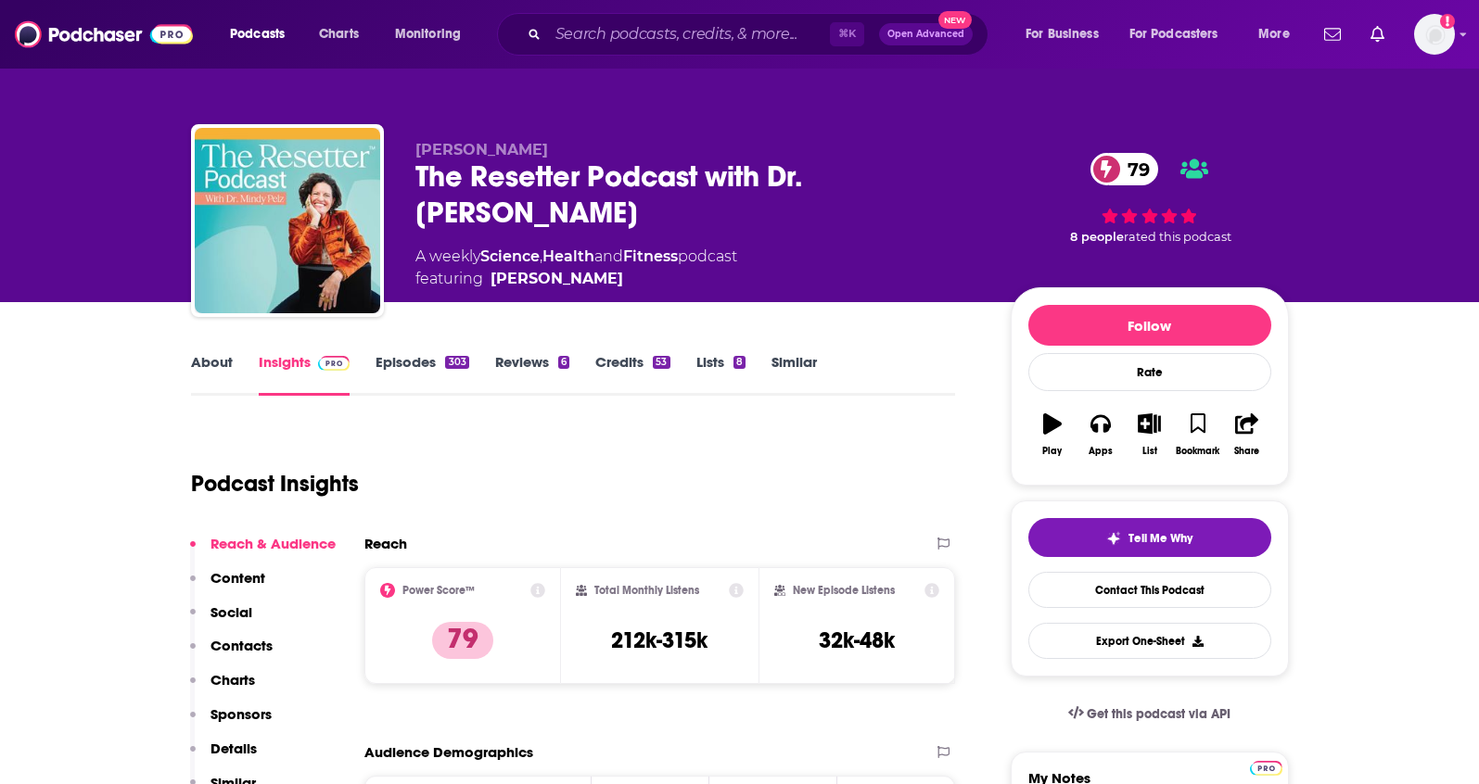
drag, startPoint x: 558, startPoint y: 143, endPoint x: 413, endPoint y: 145, distance: 145.6
click at [413, 146] on div "[PERSON_NAME] The Resetter Podcast with Dr. [PERSON_NAME] 79 A weekly Science ,…" at bounding box center [740, 224] width 1098 height 200
copy span "[PERSON_NAME]"
drag, startPoint x: 694, startPoint y: 223, endPoint x: 488, endPoint y: 224, distance: 206.7
click at [488, 246] on div "A weekly Science , Health and Fitness podcast featuring [PERSON_NAME]" at bounding box center [576, 268] width 322 height 44
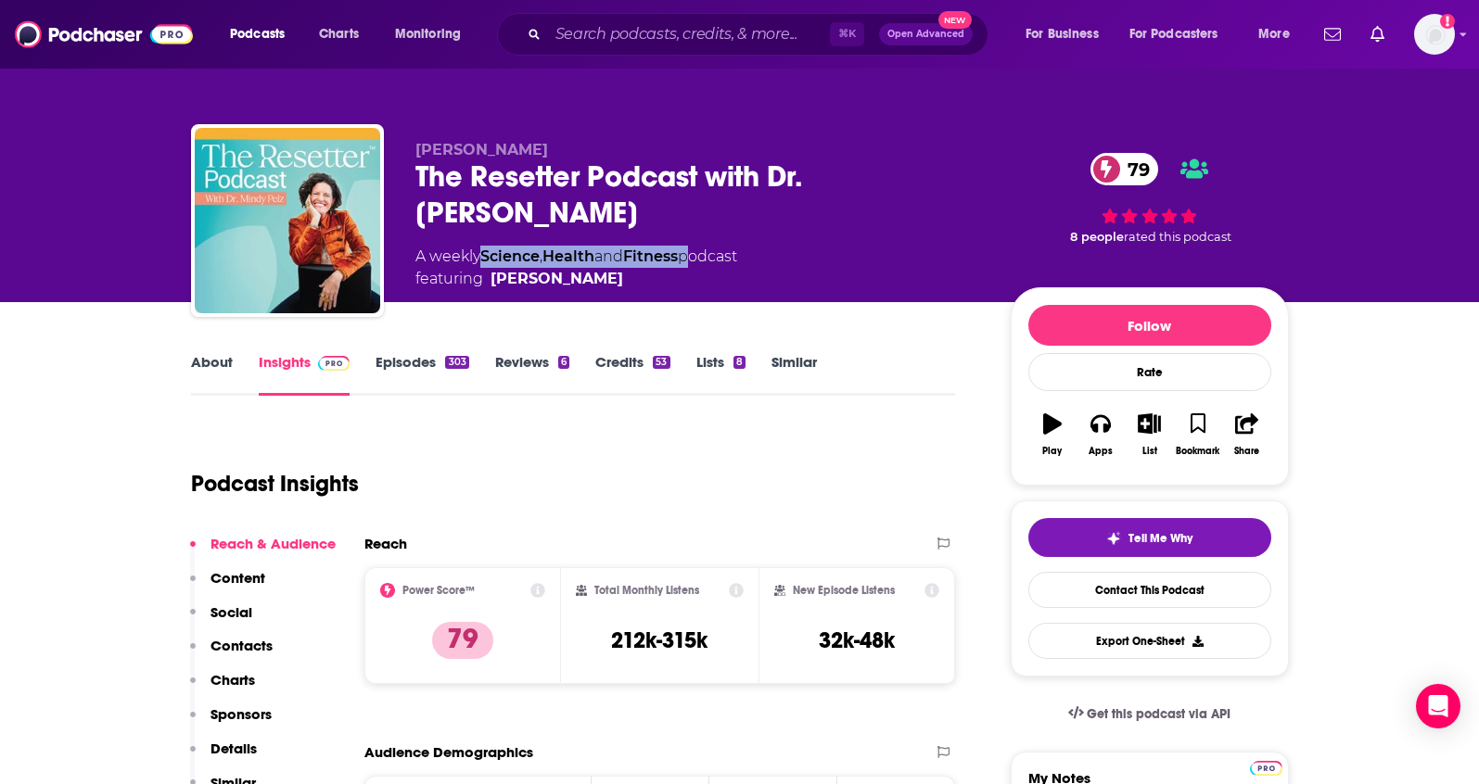
copy div "Science , Health and Fitness"
click at [248, 650] on p "Contacts" at bounding box center [241, 646] width 62 height 18
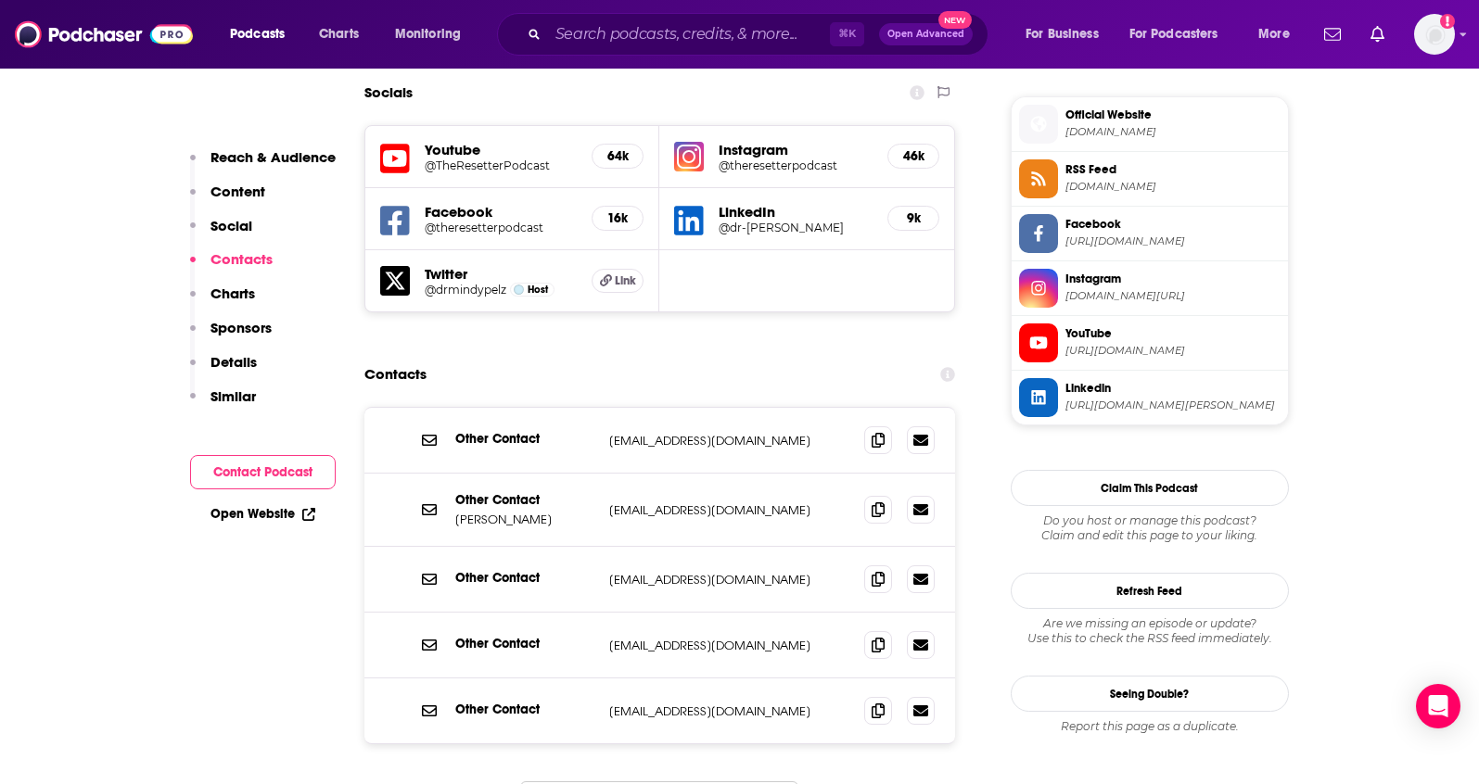
scroll to position [1651, 0]
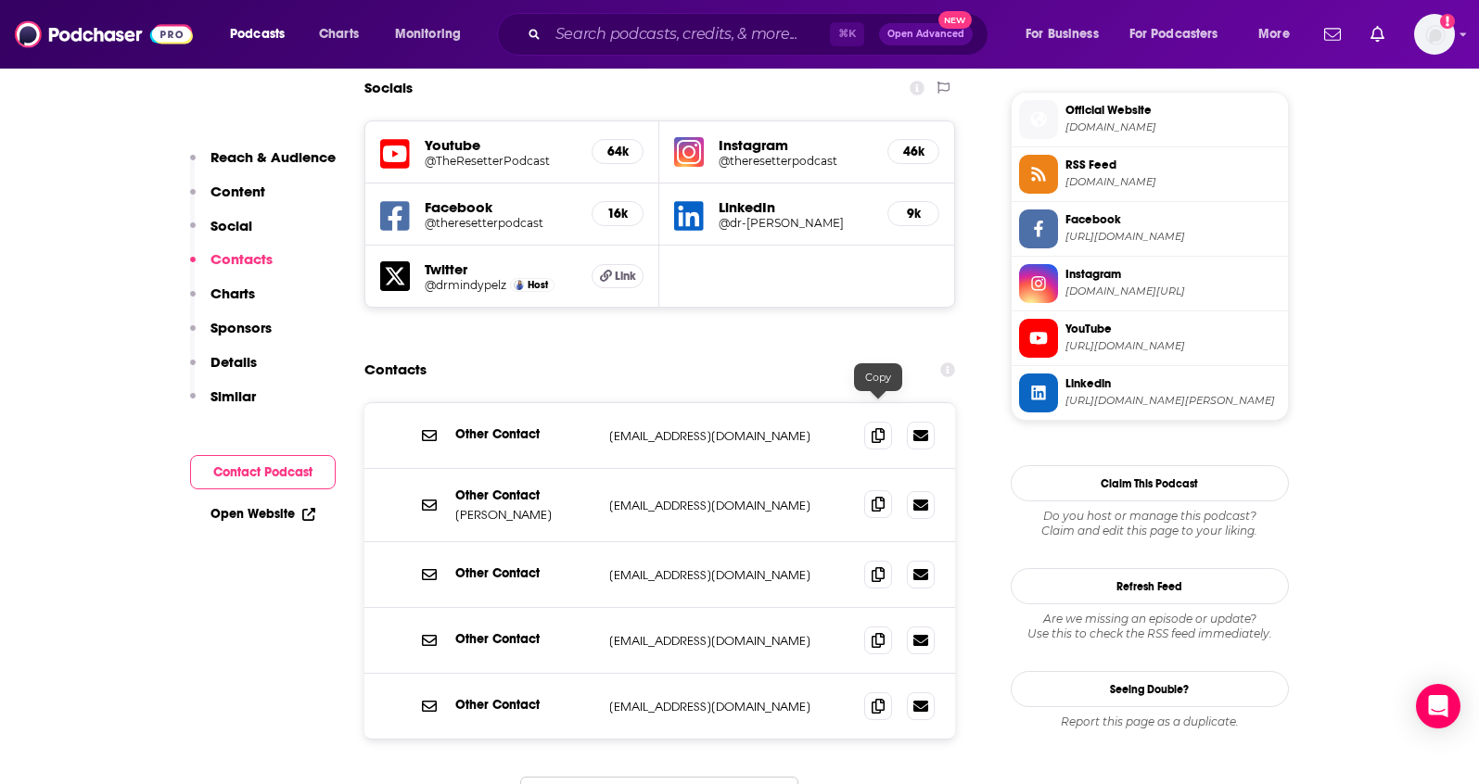
click at [882, 497] on icon at bounding box center [877, 504] width 13 height 15
click at [873, 427] on icon at bounding box center [877, 434] width 13 height 15
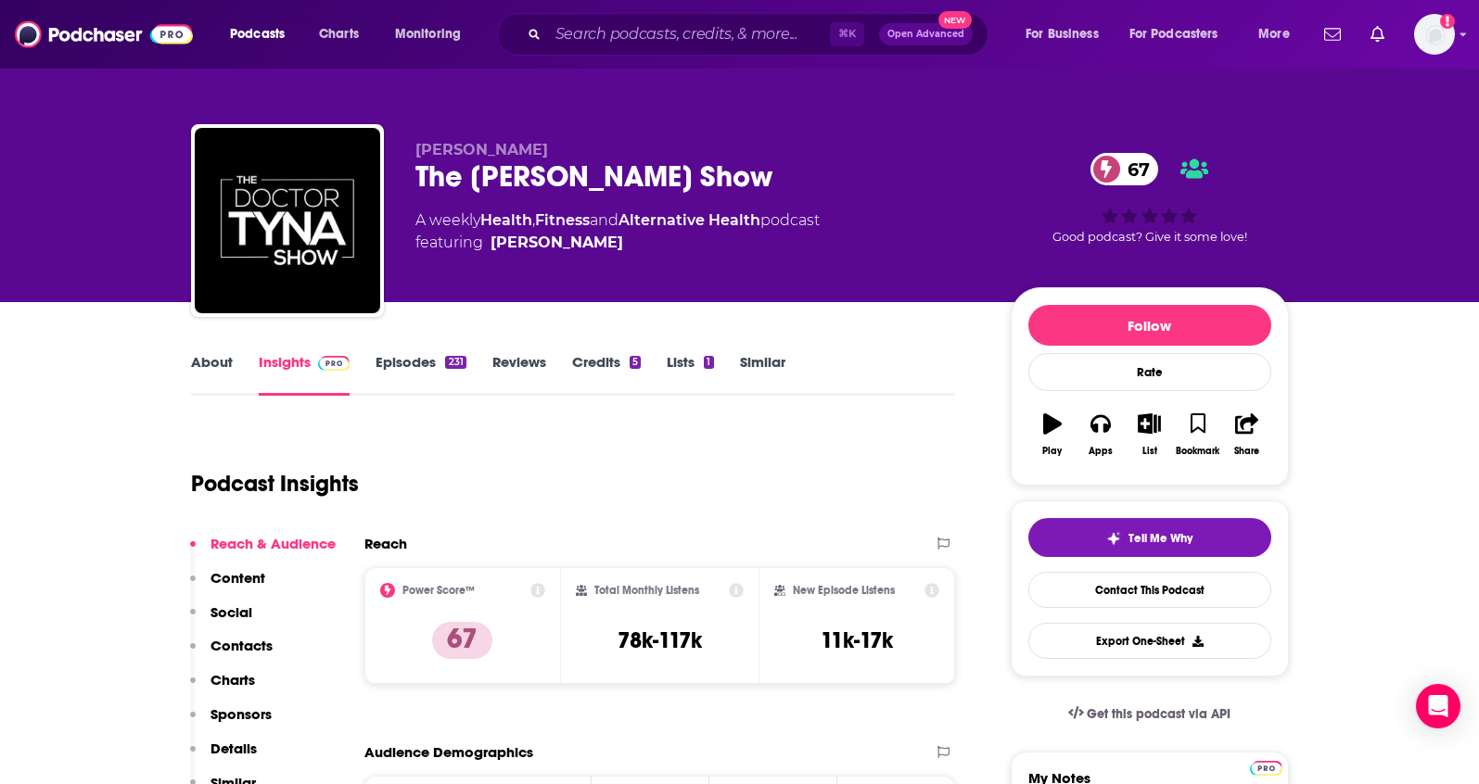
drag, startPoint x: 561, startPoint y: 148, endPoint x: 413, endPoint y: 146, distance: 147.4
click at [415, 146] on p "[PERSON_NAME]" at bounding box center [697, 150] width 565 height 18
copy span "[PERSON_NAME]"
drag, startPoint x: 774, startPoint y: 220, endPoint x: 489, endPoint y: 222, distance: 284.6
click at [489, 222] on div "A weekly Health , Fitness and Alternative Health podcast featuring [PERSON_NAME]" at bounding box center [617, 232] width 404 height 44
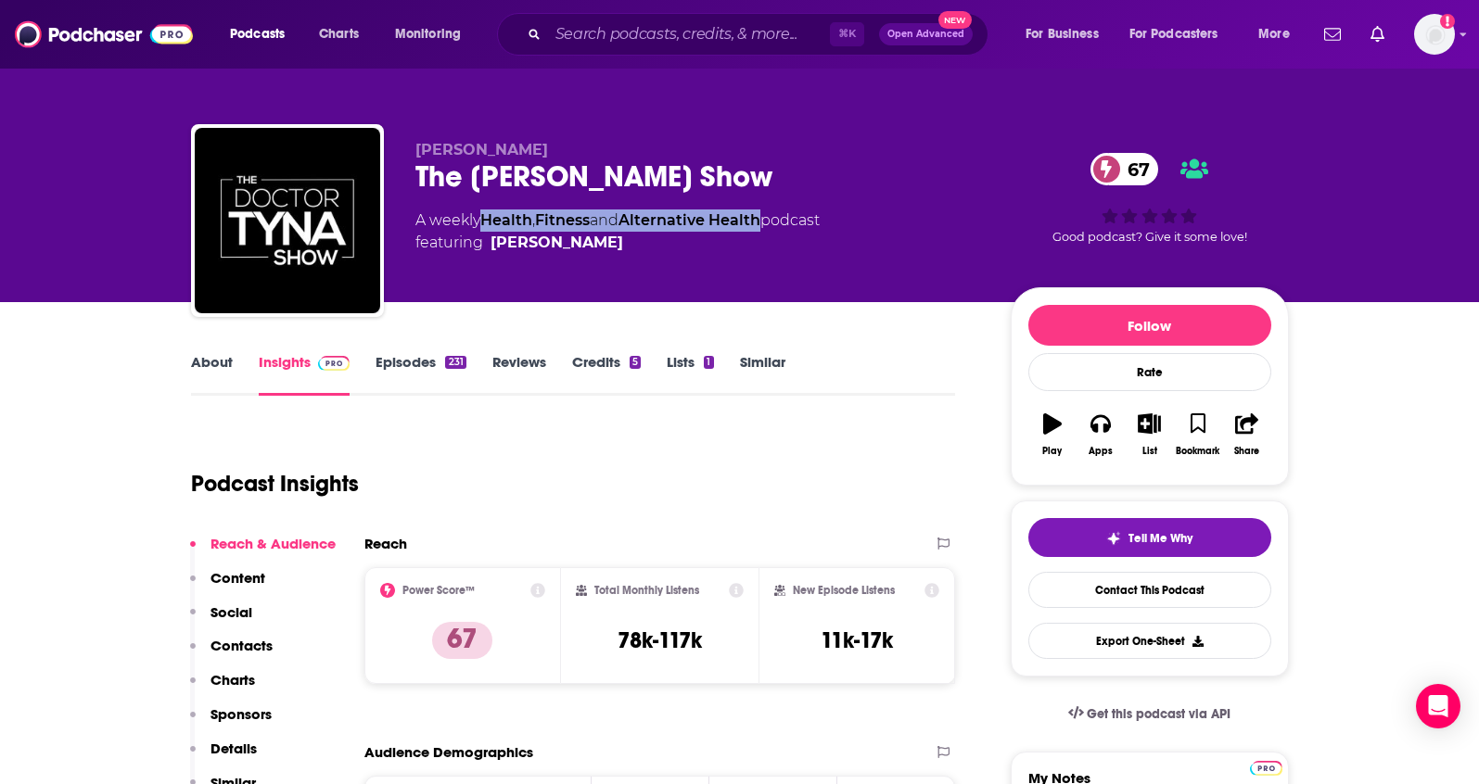
copy div "Health , Fitness and Alternative Health"
click at [234, 655] on button "Contacts" at bounding box center [231, 654] width 83 height 34
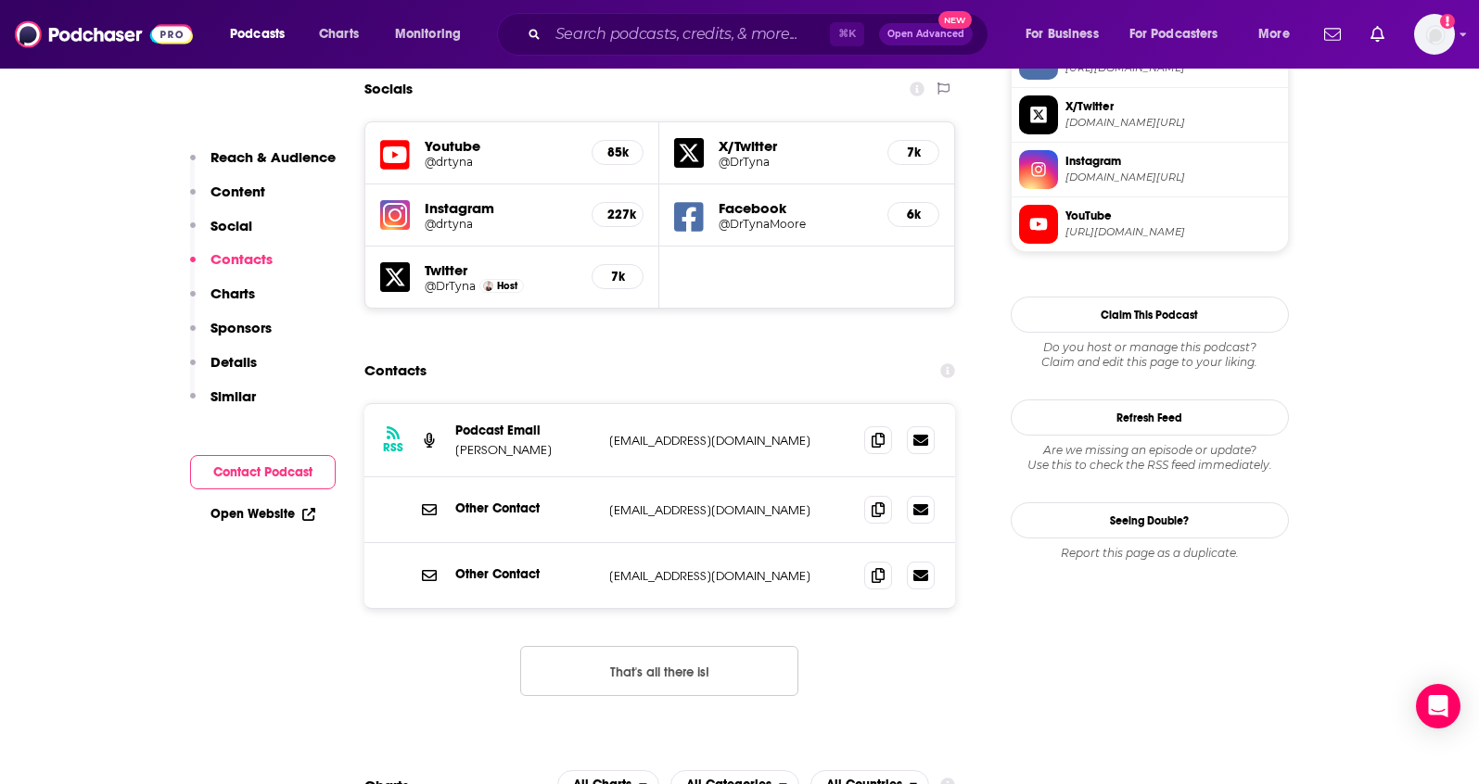
scroll to position [1651, 0]
click at [871, 431] on icon at bounding box center [877, 438] width 13 height 15
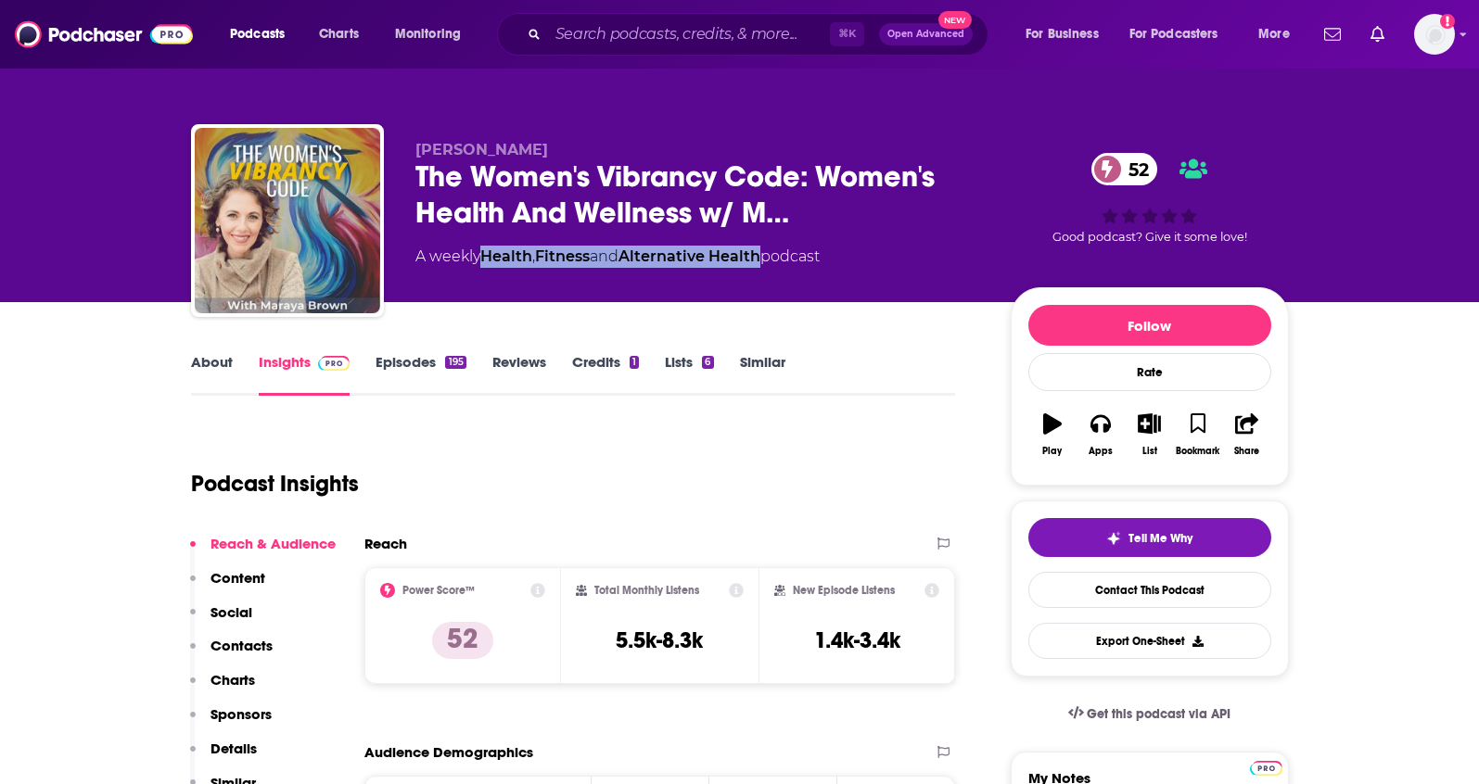
drag, startPoint x: 773, startPoint y: 258, endPoint x: 489, endPoint y: 260, distance: 283.7
click at [489, 260] on div "A weekly Health , Fitness and Alternative Health podcast" at bounding box center [617, 257] width 404 height 22
copy div "Health , Fitness and Alternative Health"
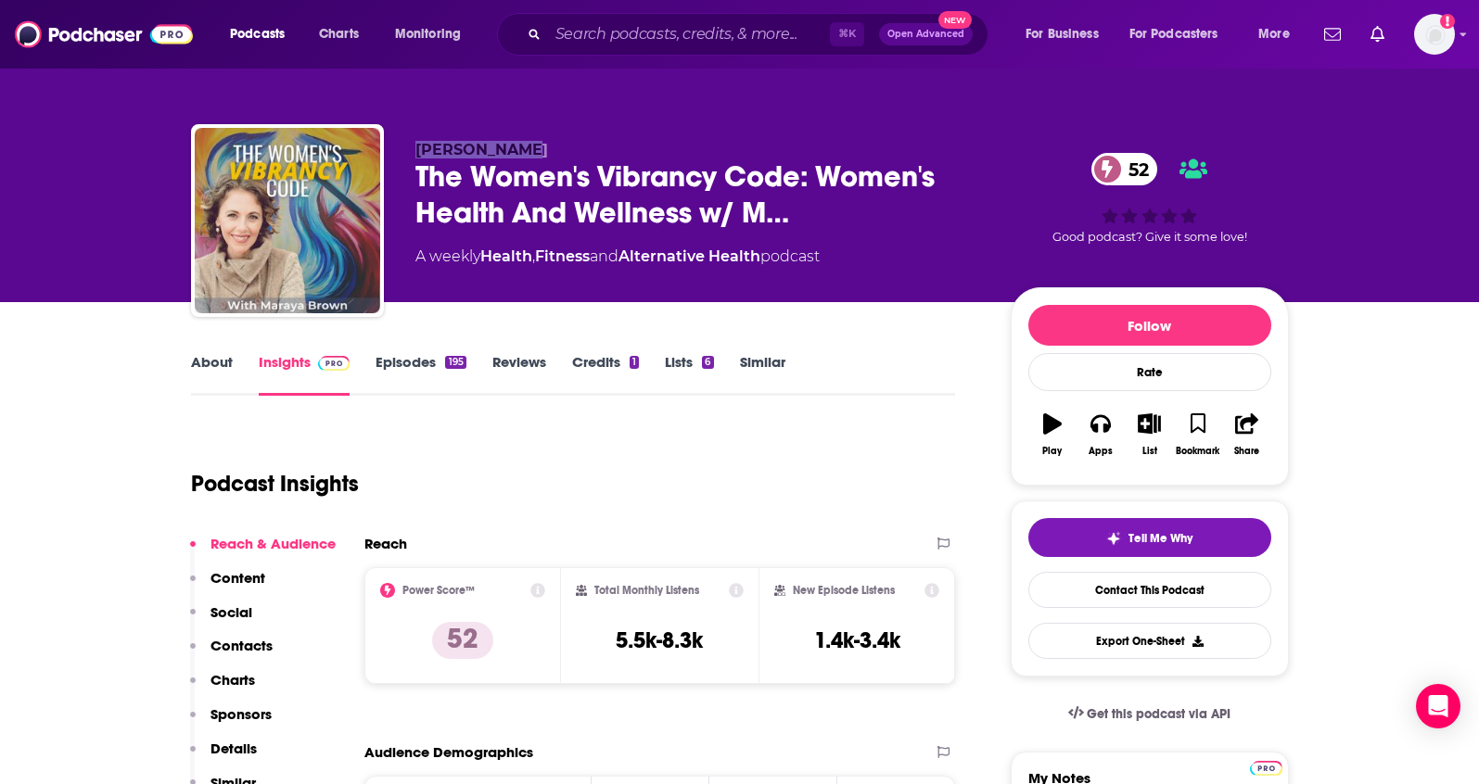
drag, startPoint x: 410, startPoint y: 146, endPoint x: 523, endPoint y: 156, distance: 113.6
click at [523, 156] on div "Maraya Brown The Women's Vibrancy Code: Women's Health And Wellness w/ M… 52 A …" at bounding box center [740, 224] width 1098 height 200
copy span "Maraya Brown"
click at [255, 642] on p "Contacts" at bounding box center [241, 646] width 62 height 18
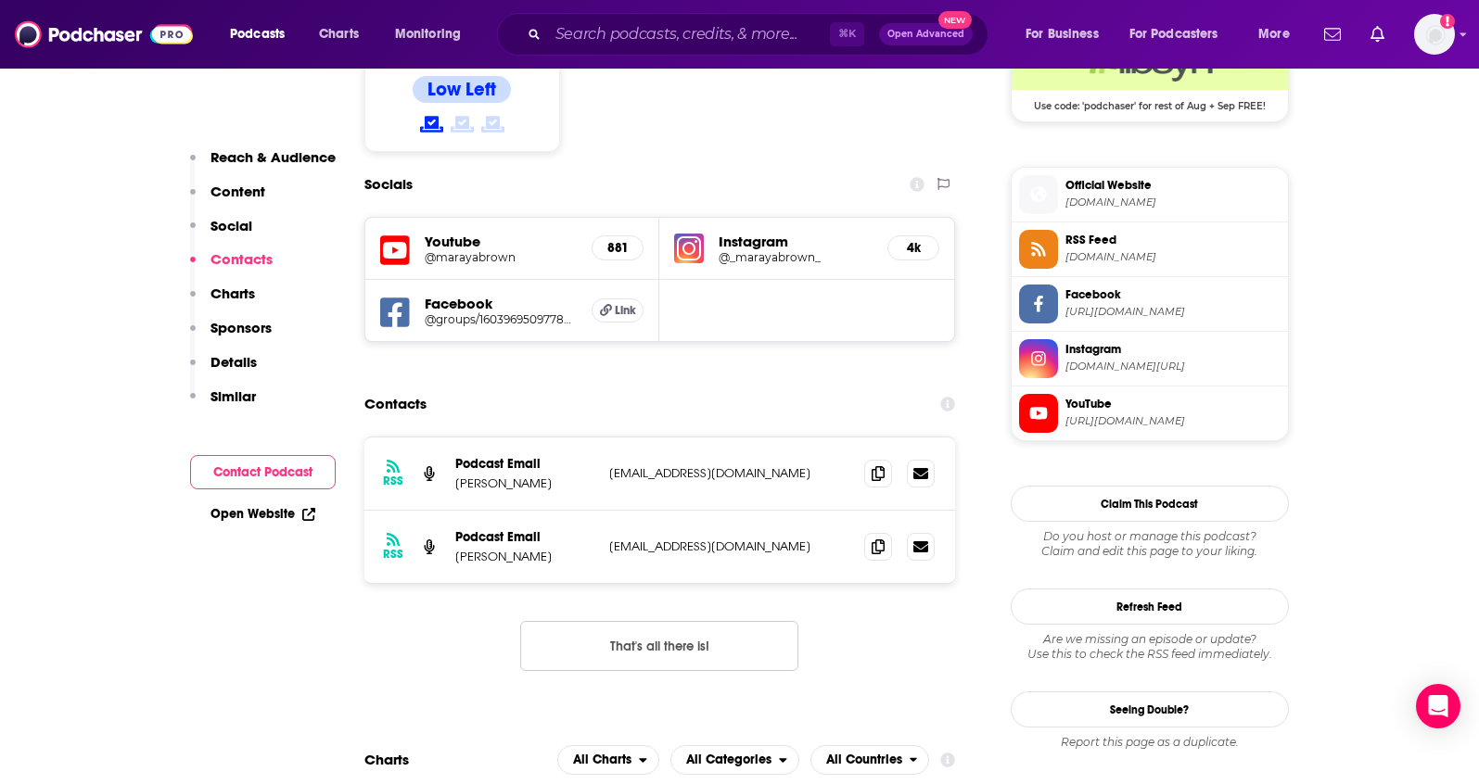
scroll to position [1589, 0]
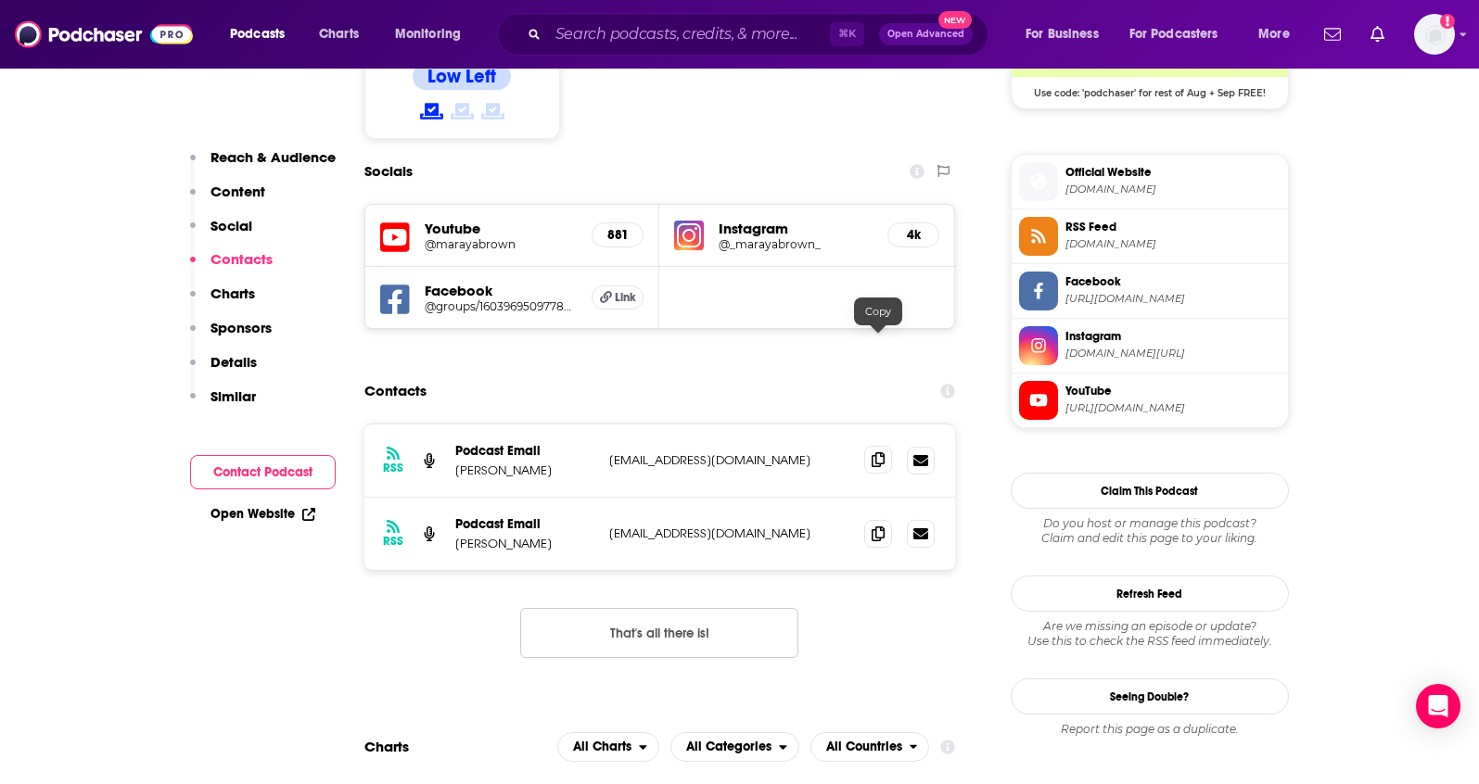
click at [874, 452] on icon at bounding box center [877, 459] width 13 height 15
click at [875, 526] on icon at bounding box center [877, 533] width 13 height 15
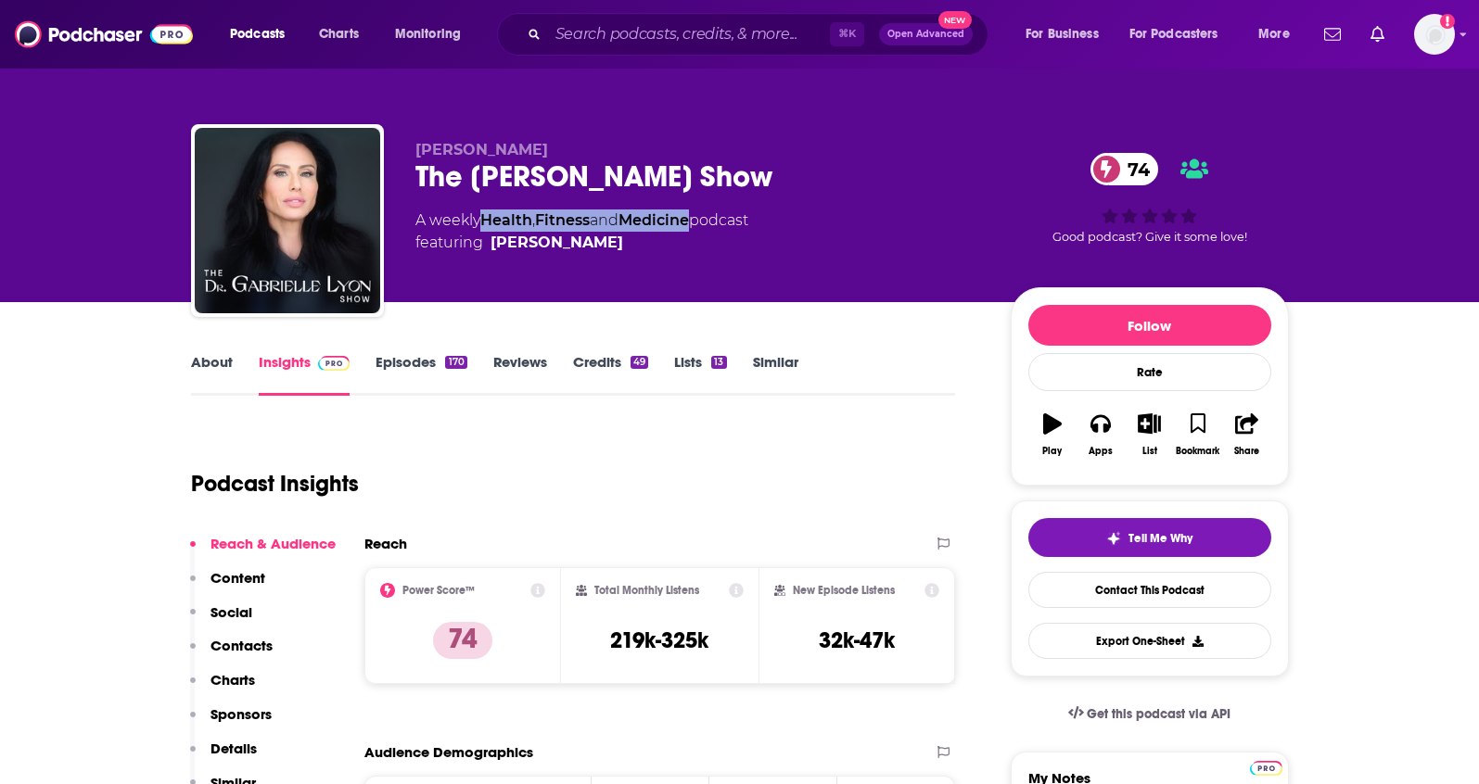
drag, startPoint x: 705, startPoint y: 221, endPoint x: 489, endPoint y: 222, distance: 216.0
click at [489, 222] on div "A weekly Health , Fitness and Medicine podcast featuring Dr. Gabrielle Lyon" at bounding box center [581, 232] width 333 height 44
copy div "Health , Fitness and Medicine"
drag, startPoint x: 589, startPoint y: 150, endPoint x: 413, endPoint y: 153, distance: 175.2
click at [413, 153] on div "Dr. Gabrielle Lyon The Dr. Gabrielle Lyon Show 74 A weekly Health , Fitness and…" at bounding box center [740, 224] width 1098 height 200
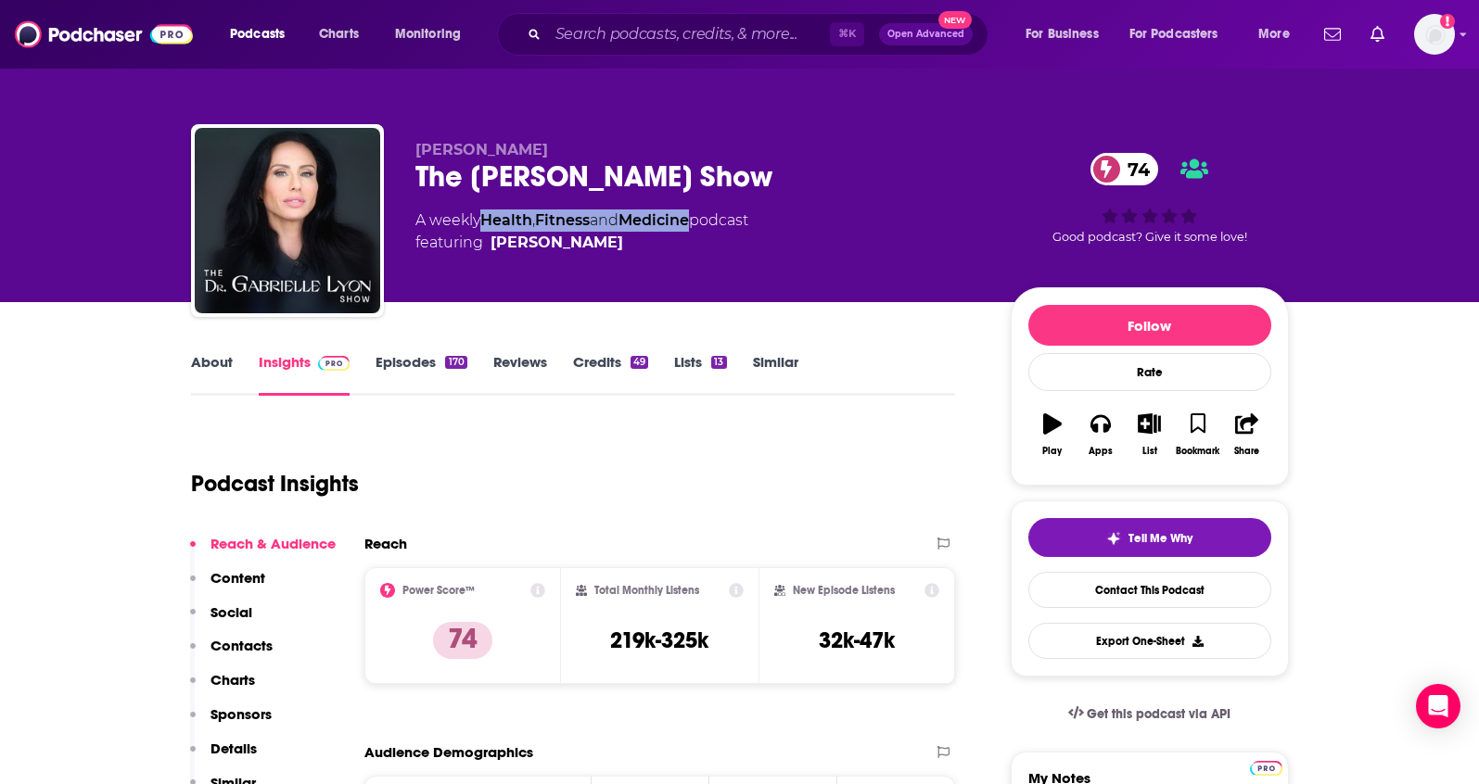
copy span "Dr. Gabrielle Lyon"
click at [242, 654] on p "Contacts" at bounding box center [241, 646] width 62 height 18
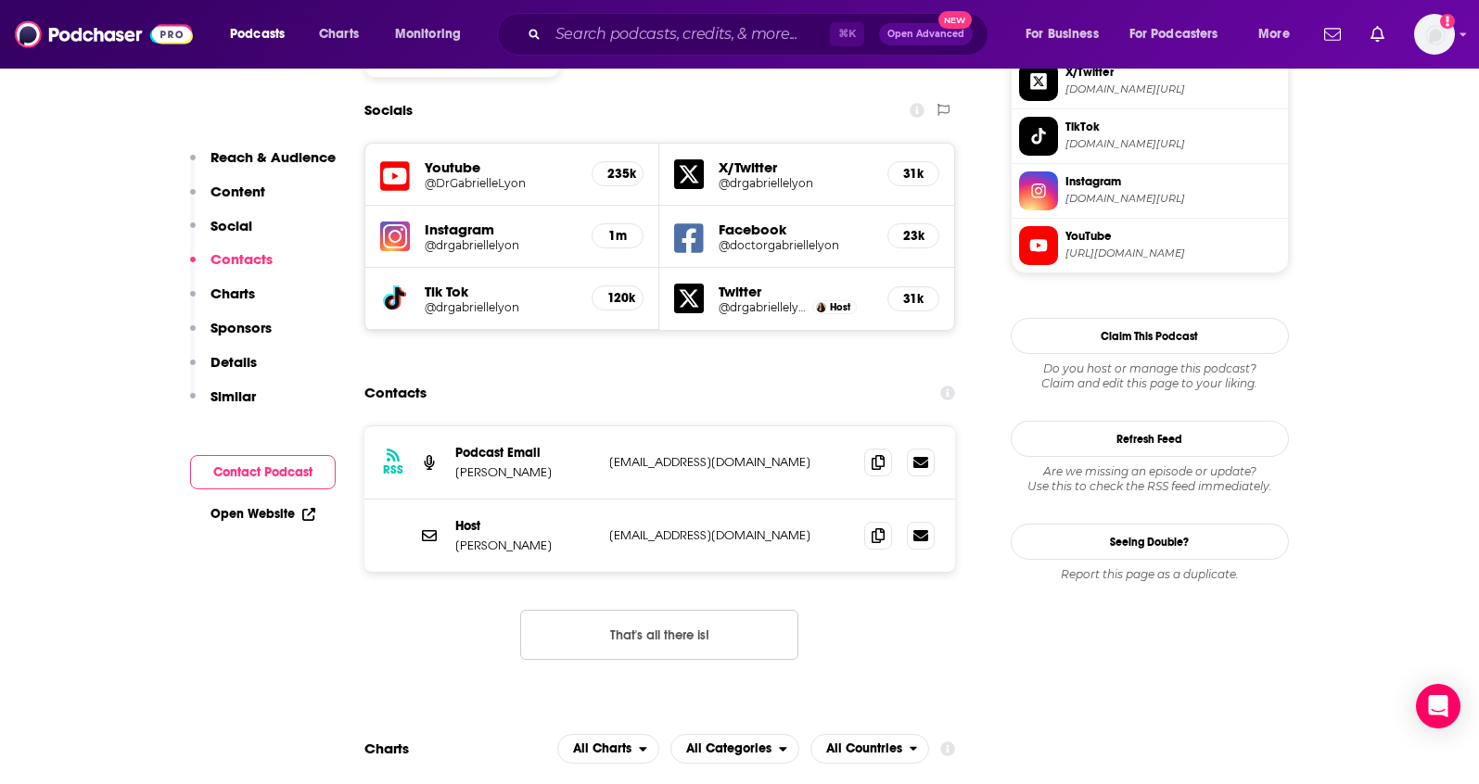
scroll to position [1652, 0]
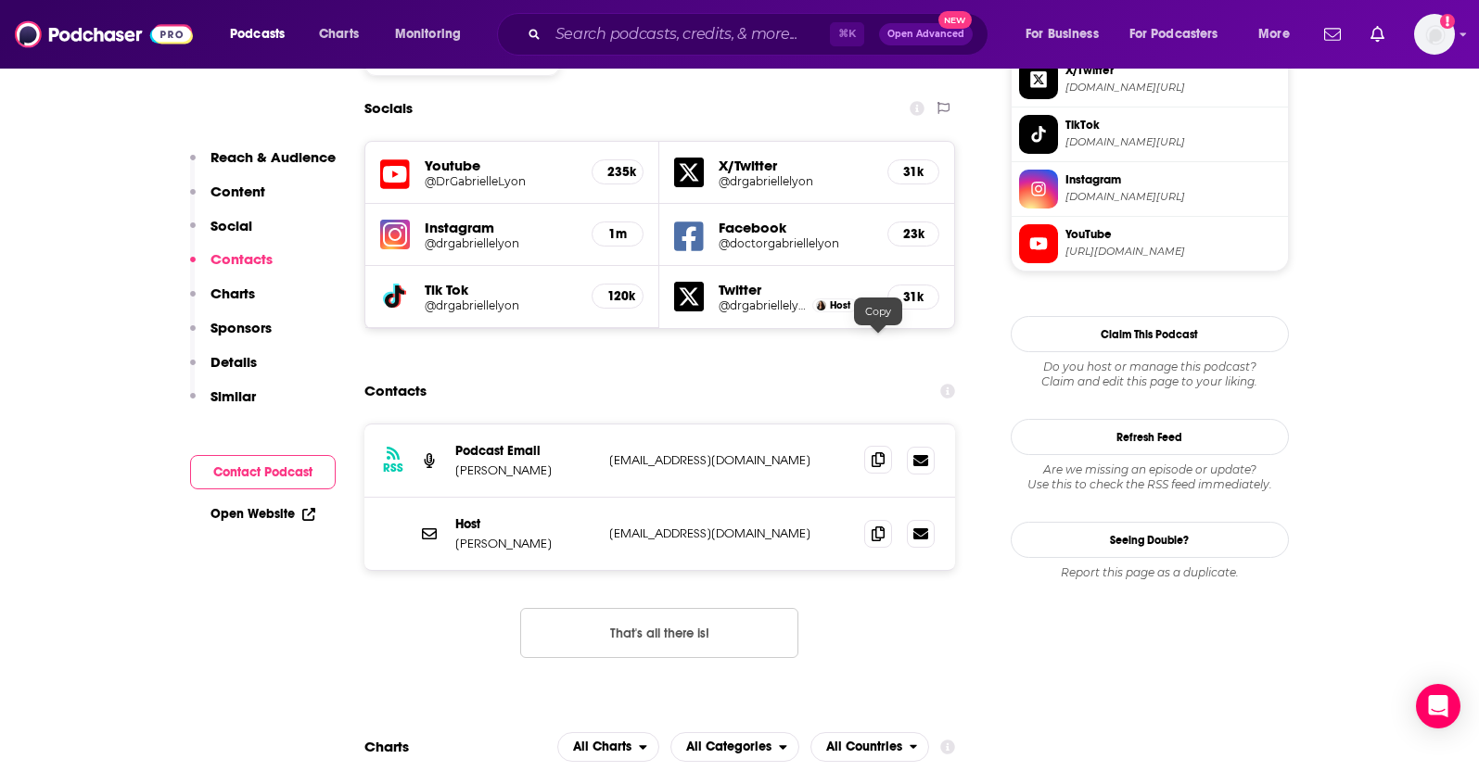
click at [883, 452] on icon at bounding box center [877, 459] width 13 height 15
click at [871, 526] on icon at bounding box center [877, 533] width 13 height 15
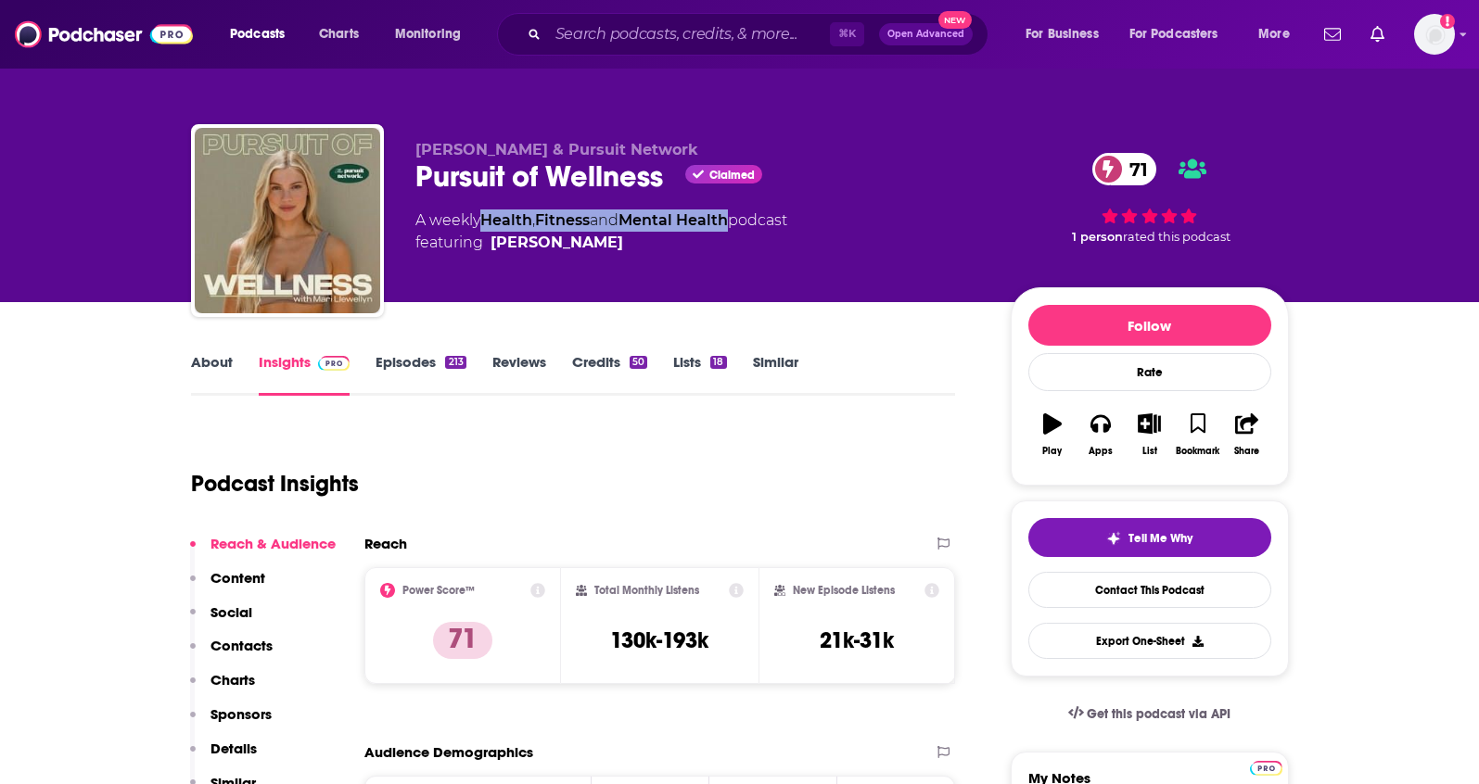
drag, startPoint x: 743, startPoint y: 219, endPoint x: 489, endPoint y: 222, distance: 254.0
click at [489, 222] on div "A weekly Health , Fitness and Mental Health podcast featuring [PERSON_NAME]" at bounding box center [601, 232] width 372 height 44
copy div "Health , Fitness and Mental Health"
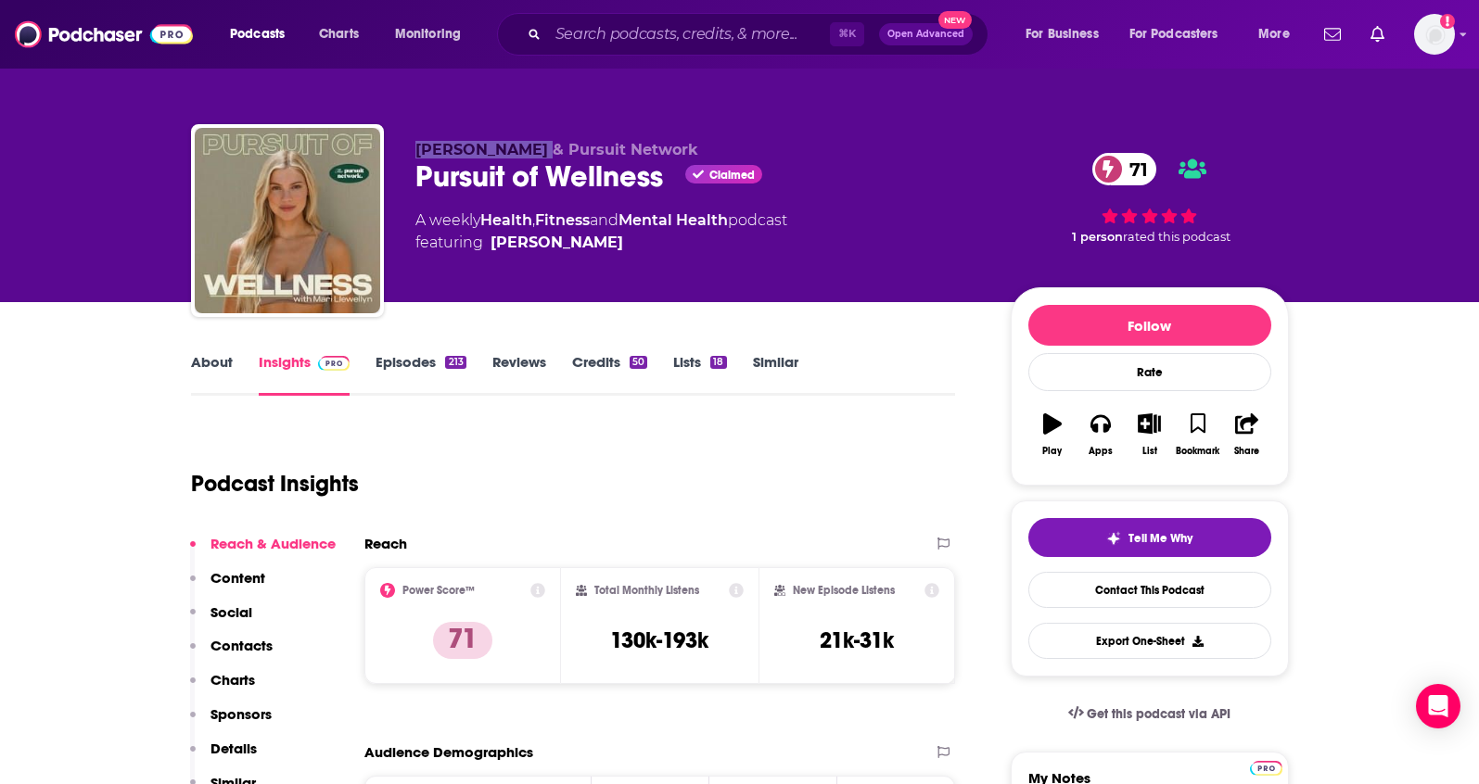
drag, startPoint x: 408, startPoint y: 151, endPoint x: 527, endPoint y: 155, distance: 118.7
click at [527, 155] on div "[PERSON_NAME] & Pursuit Network Pursuit of Wellness Claimed 71 A weekly Health …" at bounding box center [740, 224] width 1098 height 200
copy span "[PERSON_NAME]"
click at [233, 635] on button "Social" at bounding box center [221, 621] width 62 height 34
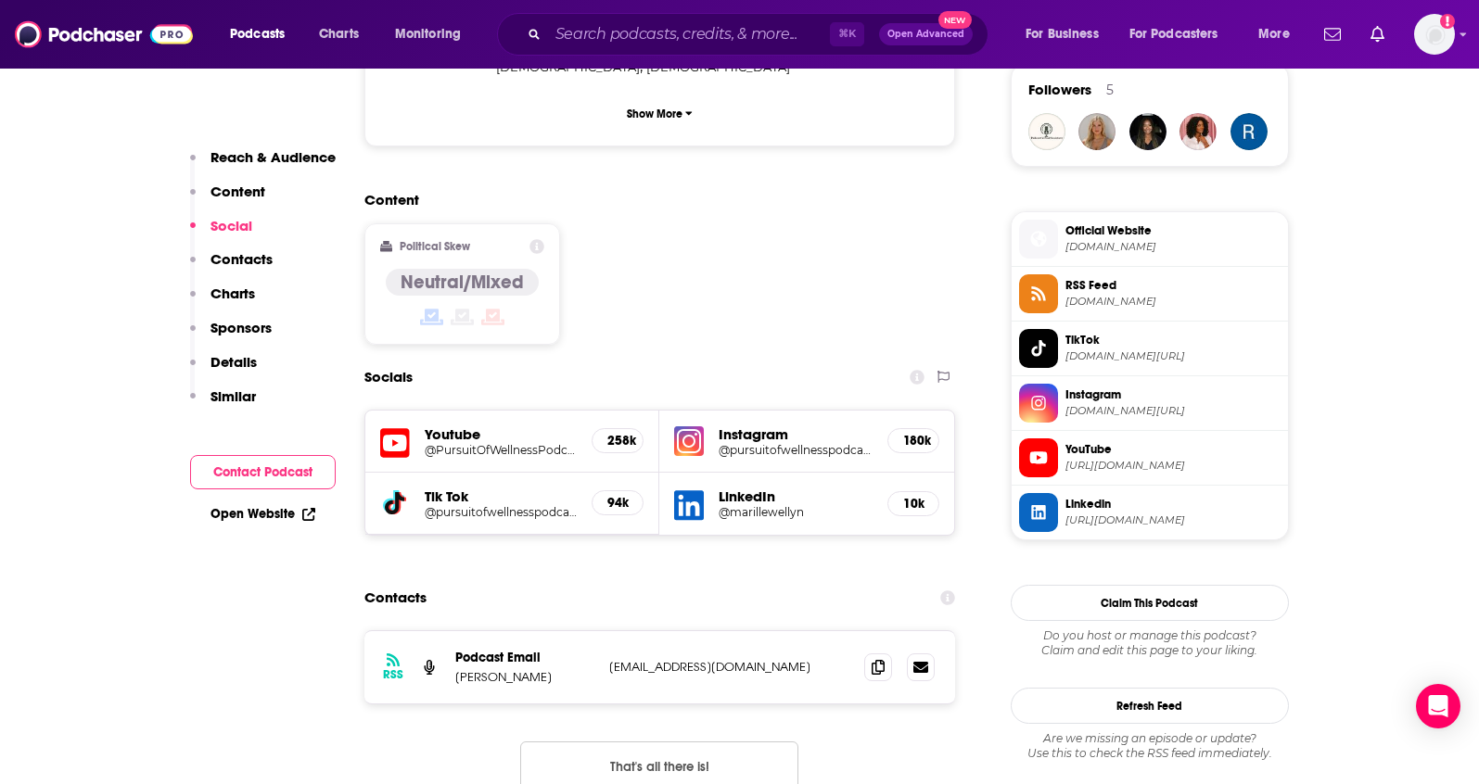
scroll to position [1369, 0]
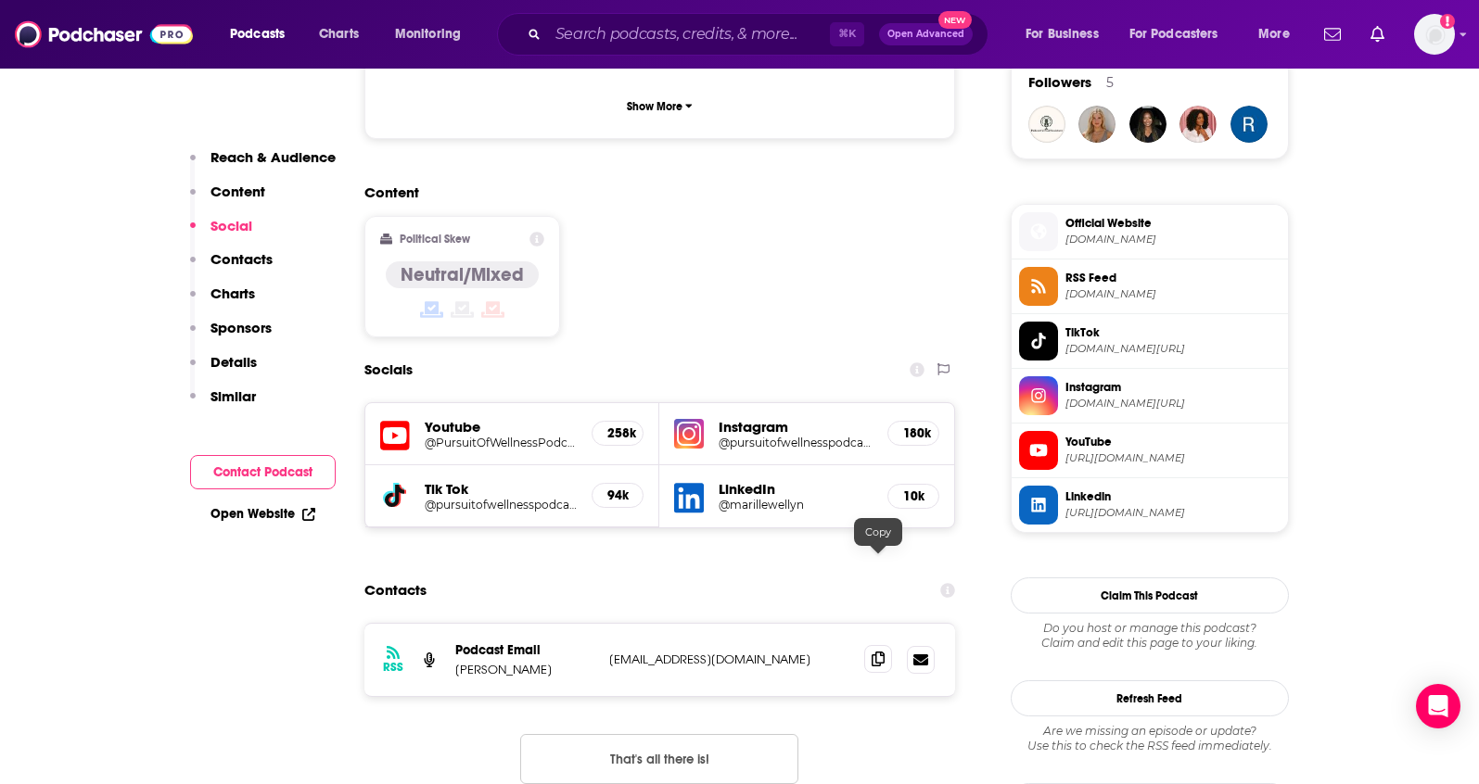
click at [875, 652] on icon at bounding box center [877, 659] width 13 height 15
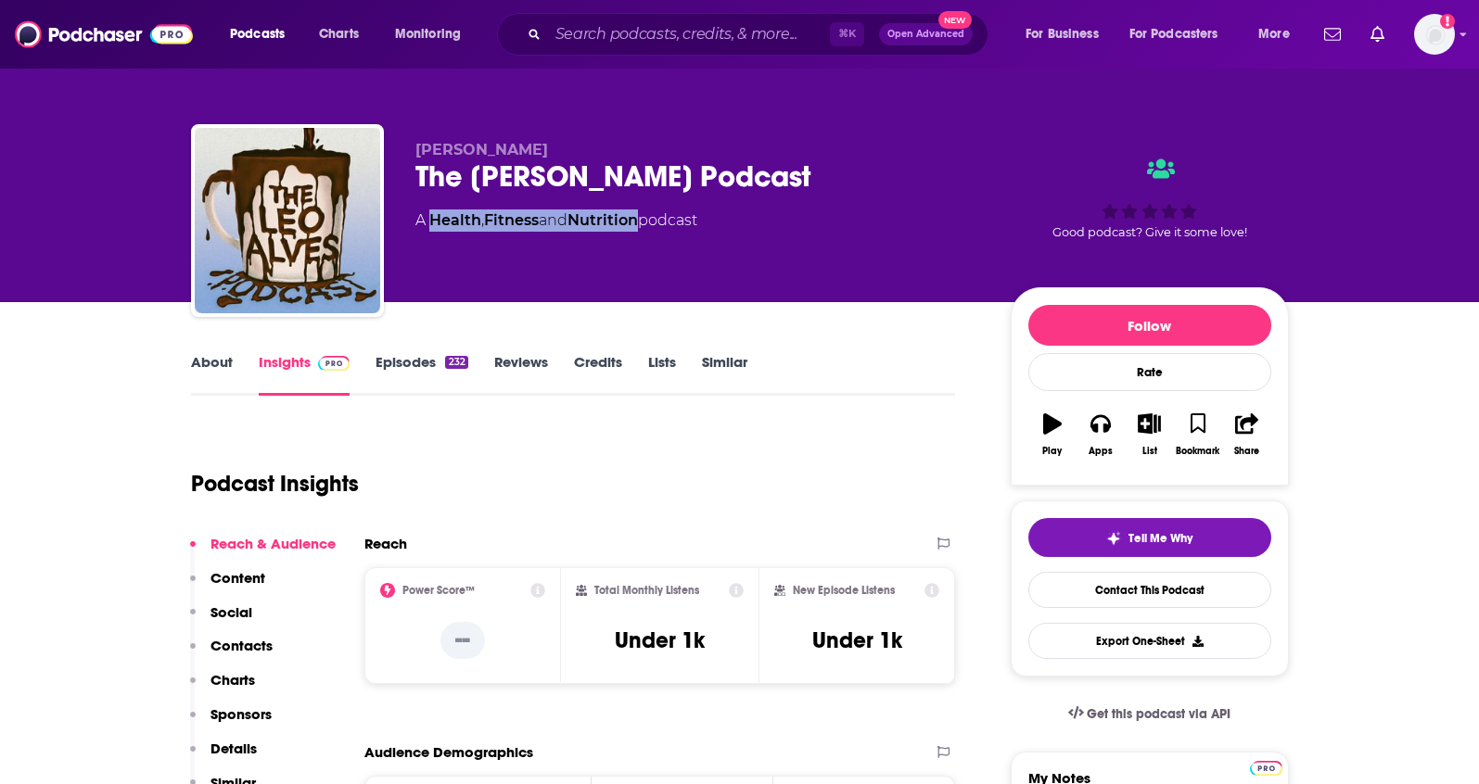
drag, startPoint x: 649, startPoint y: 222, endPoint x: 433, endPoint y: 221, distance: 216.0
click at [433, 221] on div "A Health , Fitness and Nutrition podcast" at bounding box center [556, 221] width 282 height 22
copy div "Health , Fitness and Nutrition"
drag, startPoint x: 498, startPoint y: 146, endPoint x: 411, endPoint y: 148, distance: 87.2
click at [411, 148] on div "Leo Alves The Leo Alves Podcast A Health , Fitness and Nutrition podcast Good p…" at bounding box center [740, 224] width 1098 height 200
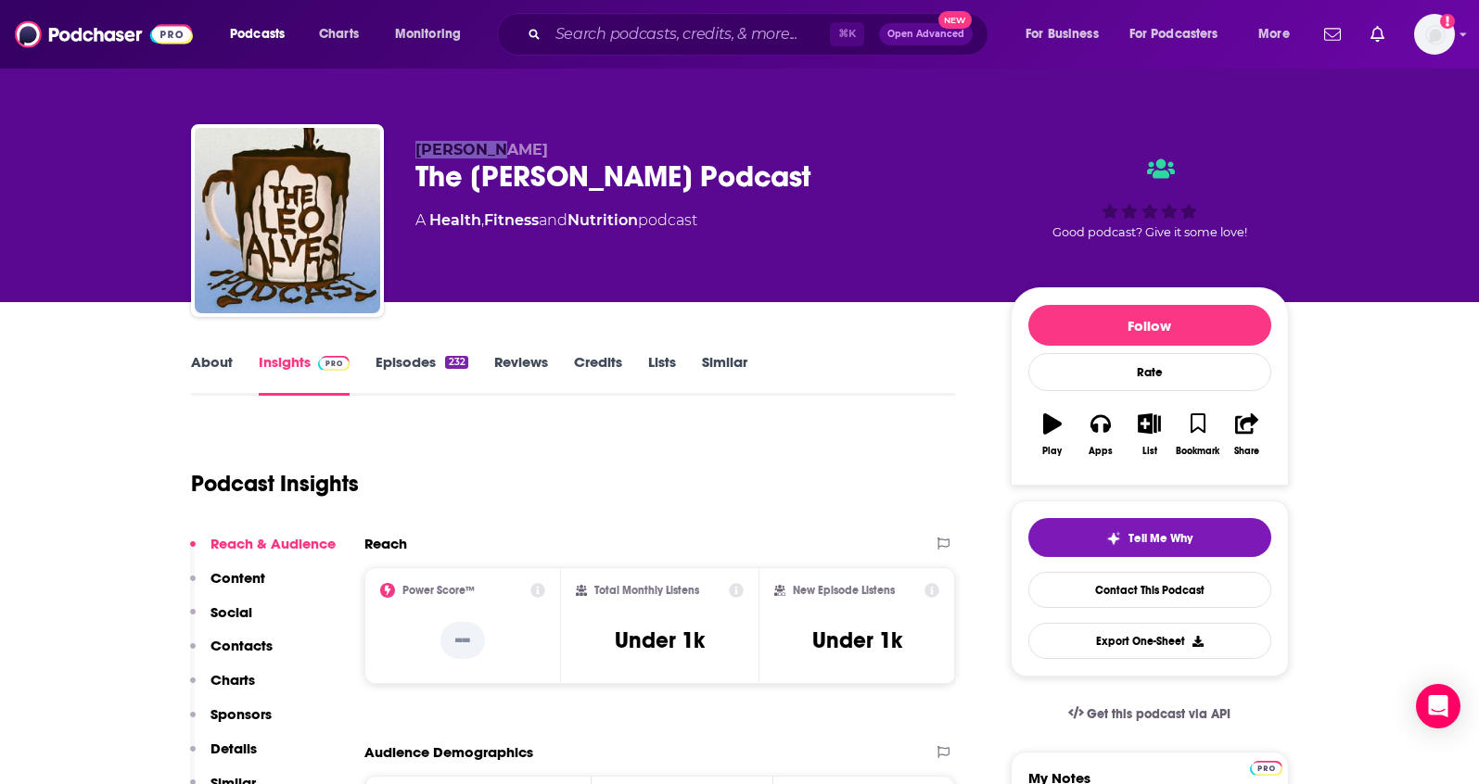
copy span "Leo Alves"
click at [204, 360] on link "About" at bounding box center [212, 374] width 42 height 43
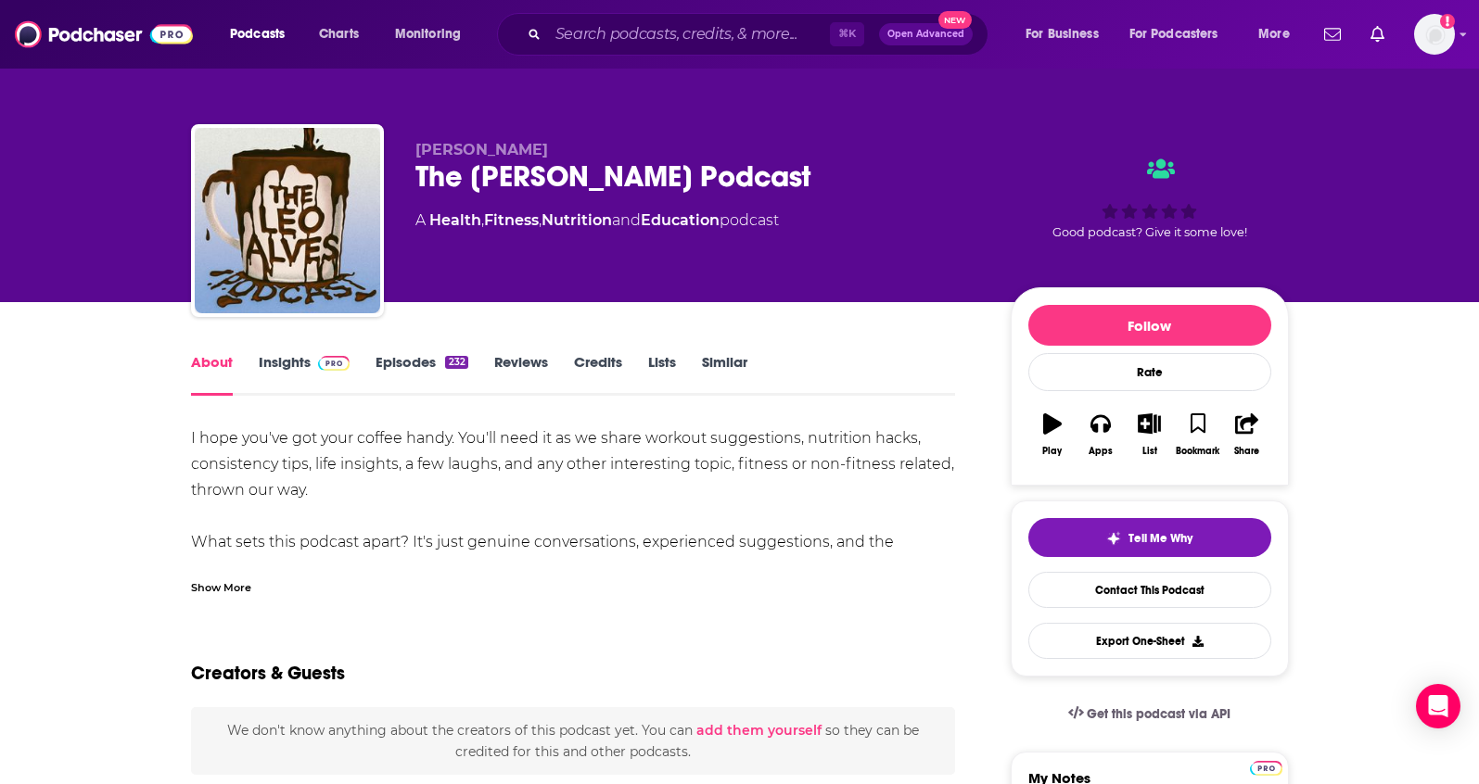
click at [260, 362] on link "Insights" at bounding box center [305, 374] width 92 height 43
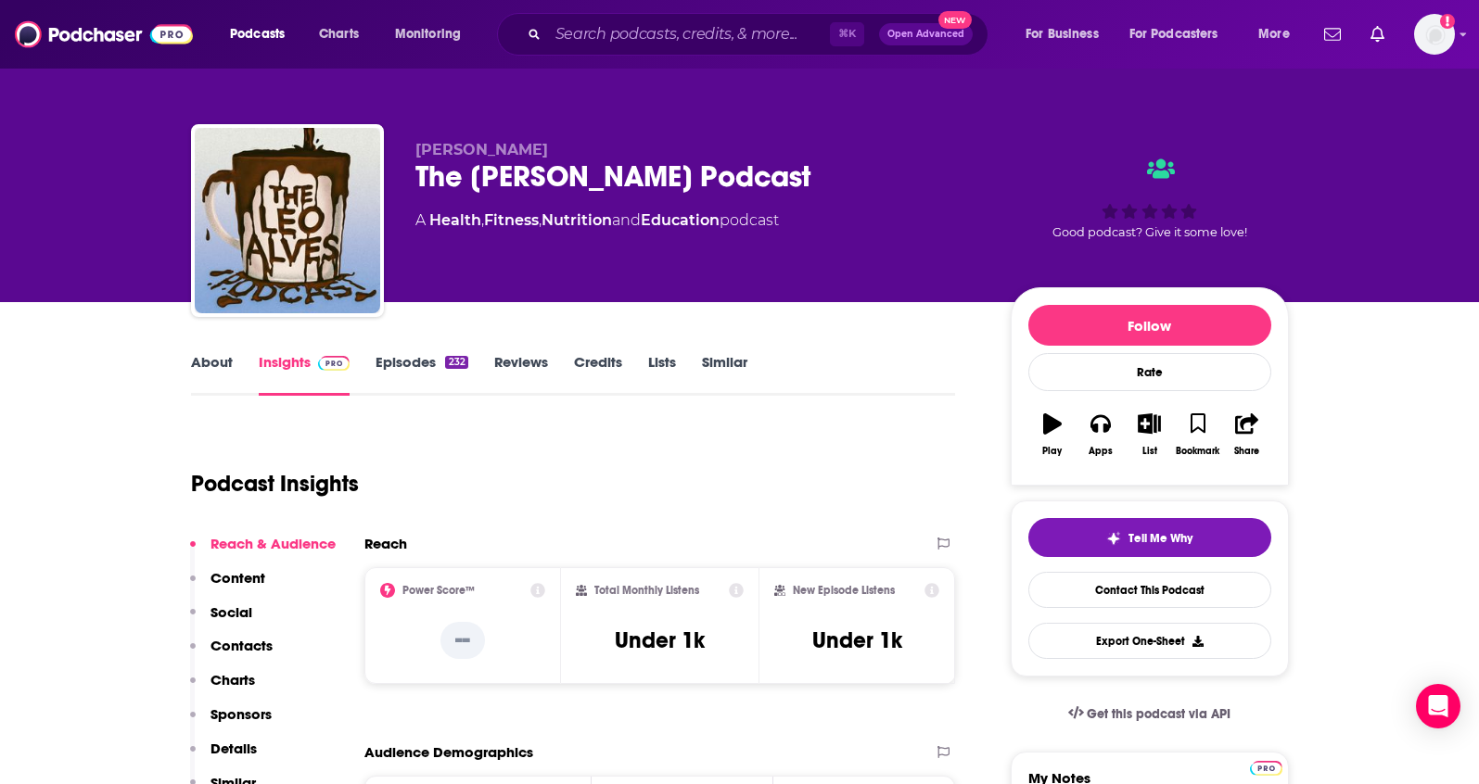
click at [252, 650] on p "Contacts" at bounding box center [241, 646] width 62 height 18
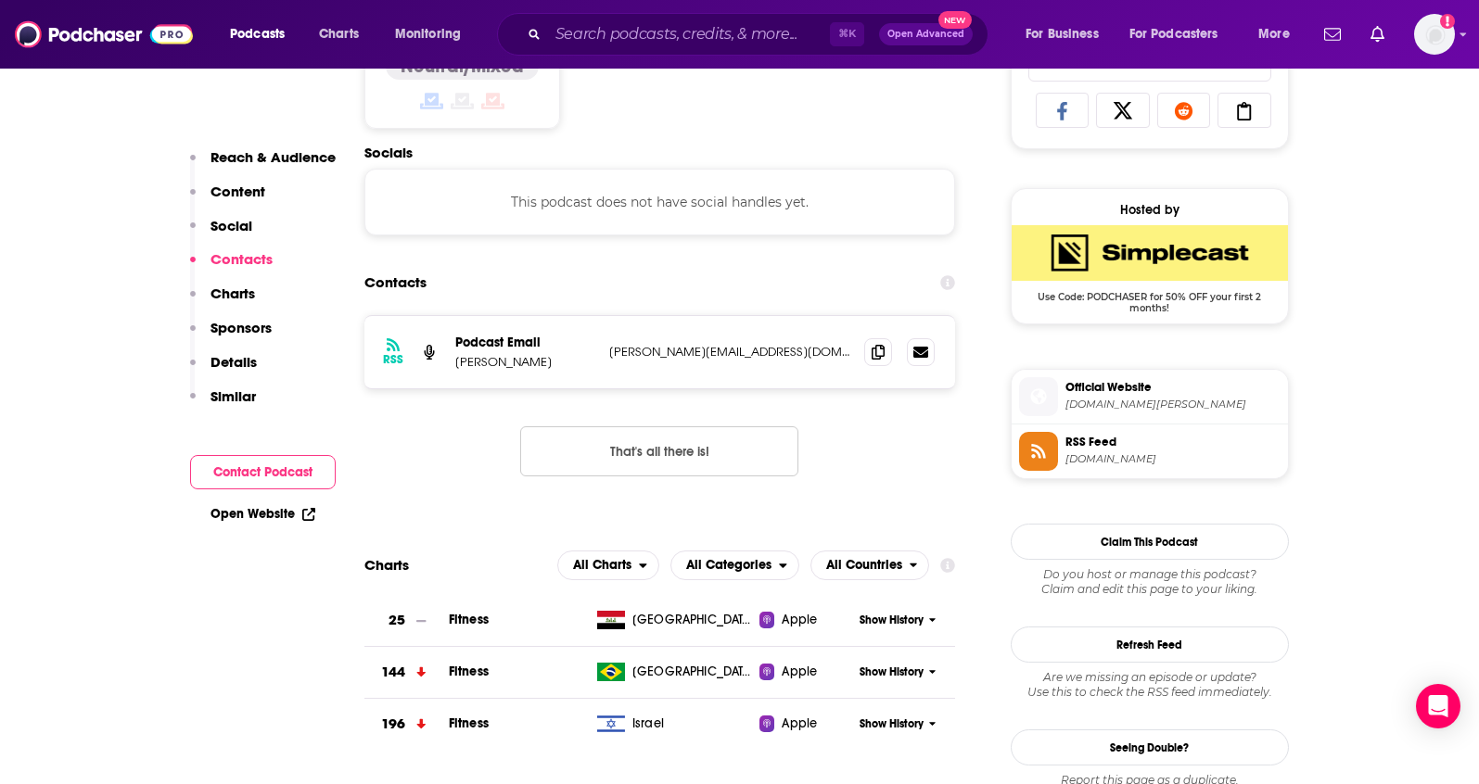
scroll to position [1244, 0]
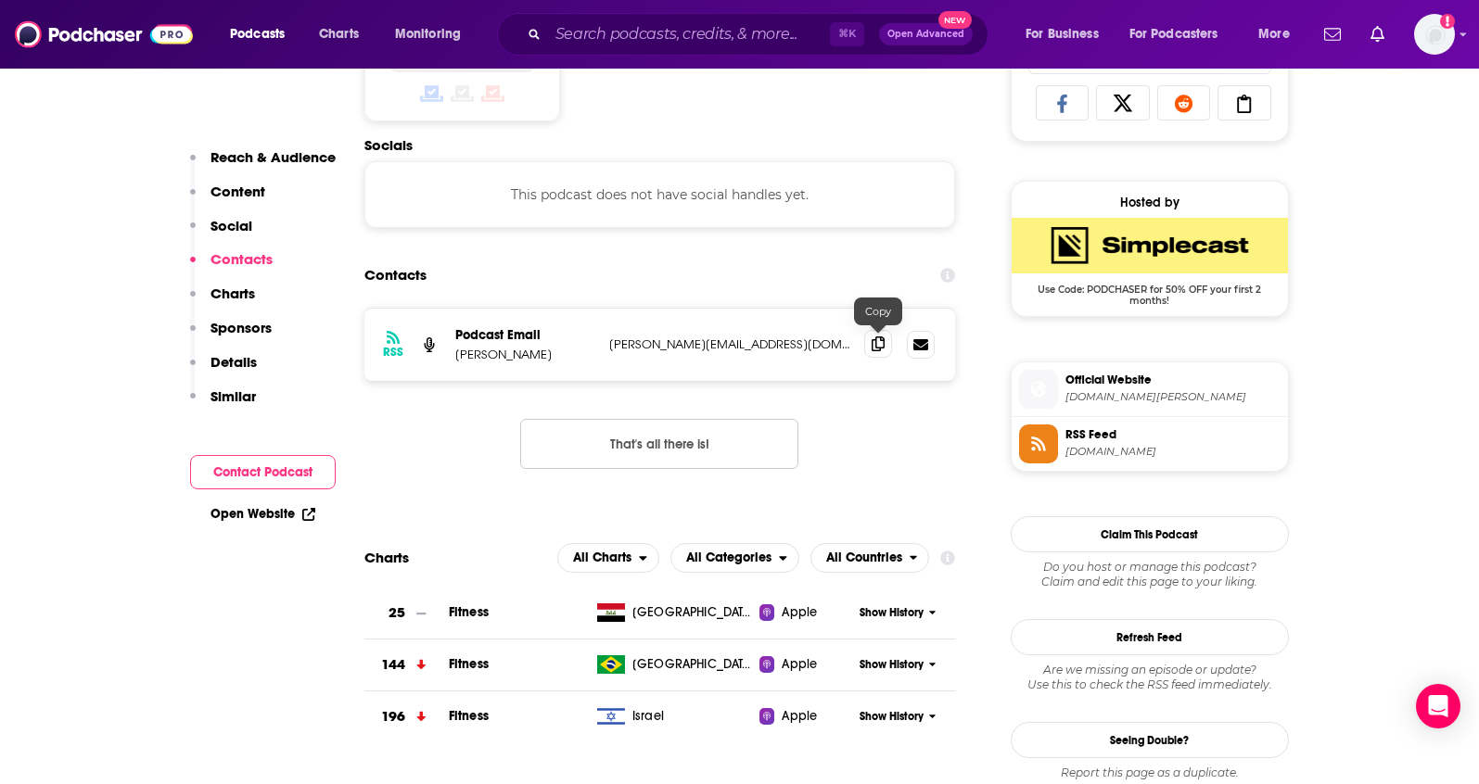
click at [880, 346] on icon at bounding box center [877, 344] width 13 height 15
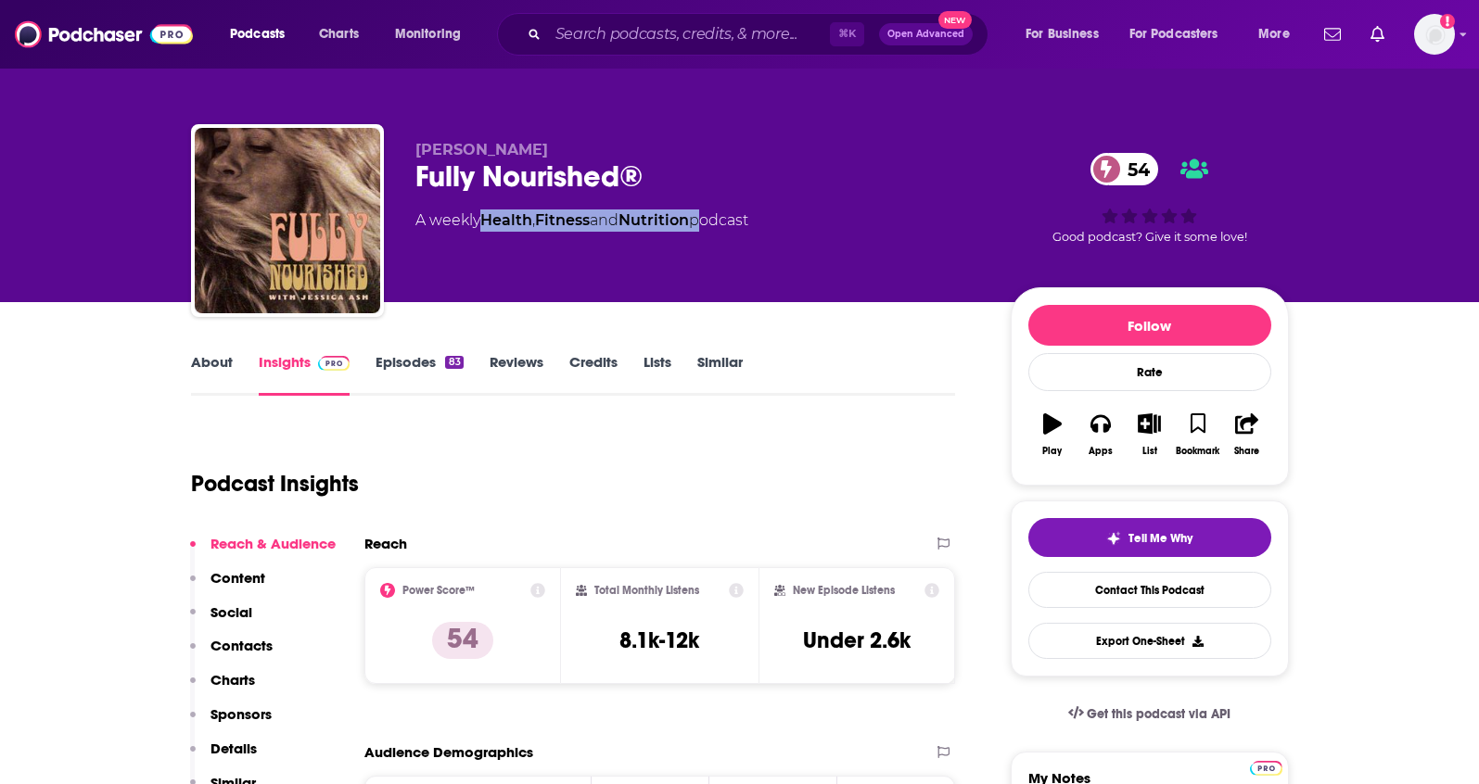
drag, startPoint x: 705, startPoint y: 218, endPoint x: 489, endPoint y: 229, distance: 215.4
click at [489, 229] on div "A weekly Health , Fitness and Nutrition podcast" at bounding box center [581, 221] width 333 height 22
copy div "Health , Fitness and Nutrition"
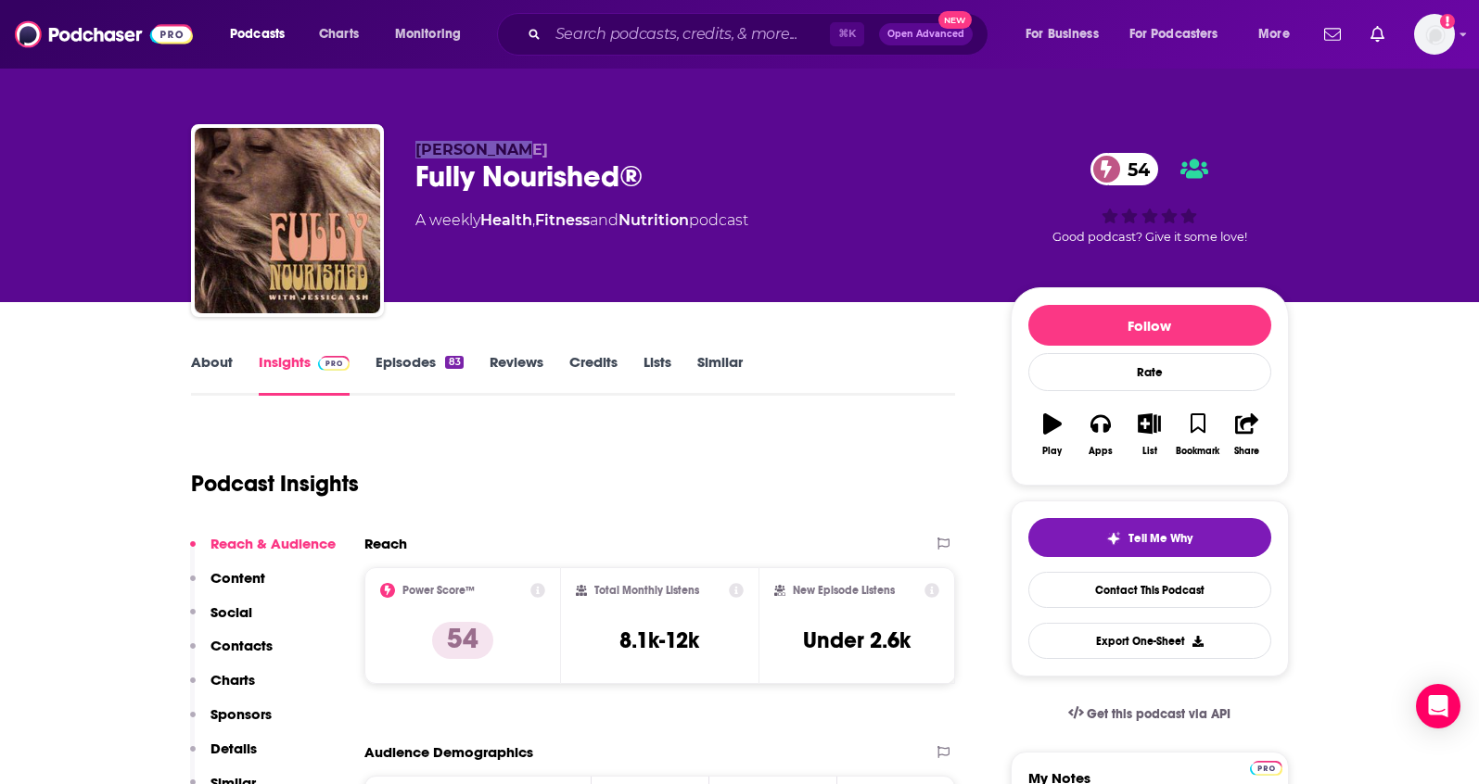
drag, startPoint x: 524, startPoint y: 148, endPoint x: 401, endPoint y: 148, distance: 122.4
click at [401, 148] on div "Jessica Ash Fully Nourished® 54 A weekly Health , Fitness and Nutrition podcast…" at bounding box center [740, 224] width 1098 height 200
copy span "Jessica Ash"
click at [235, 641] on p "Contacts" at bounding box center [241, 646] width 62 height 18
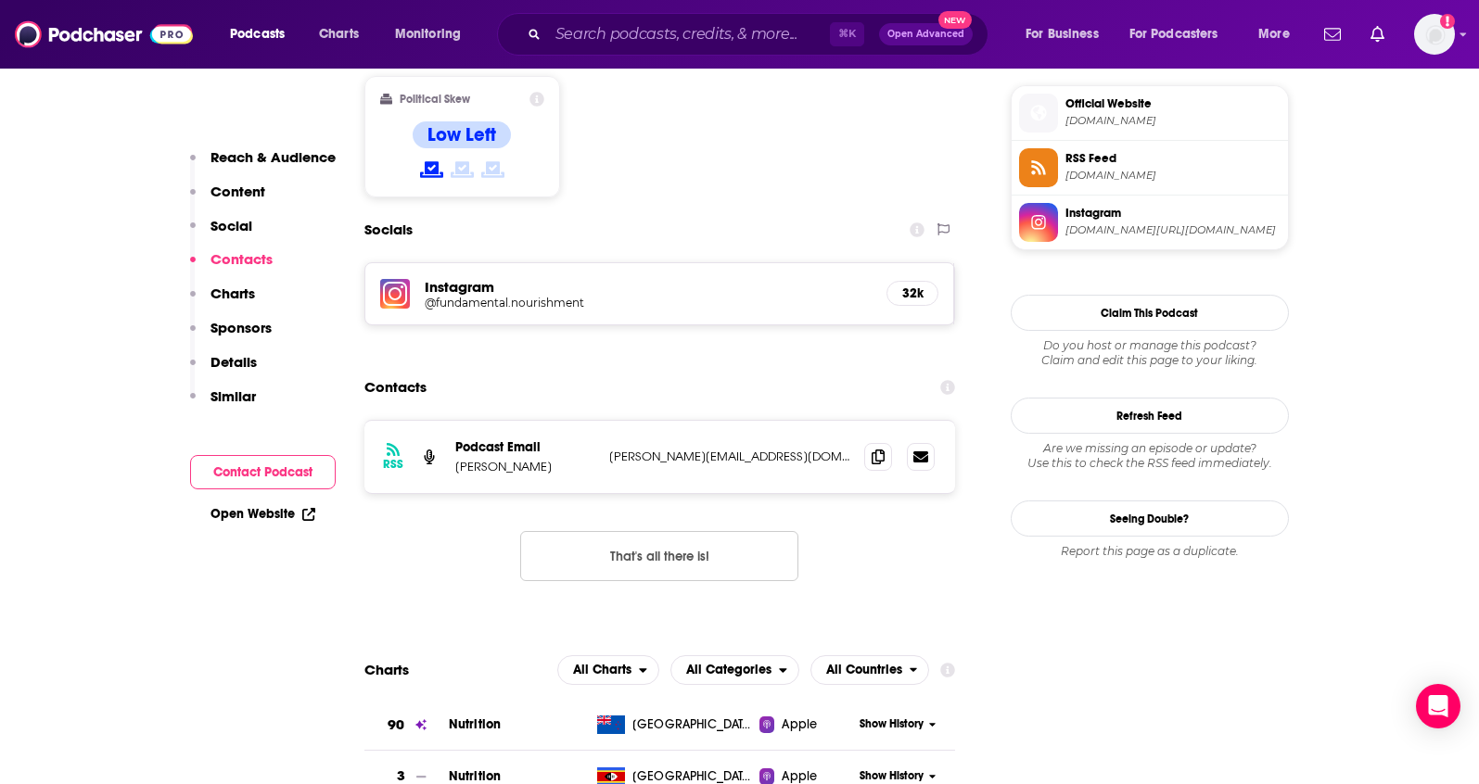
scroll to position [1527, 0]
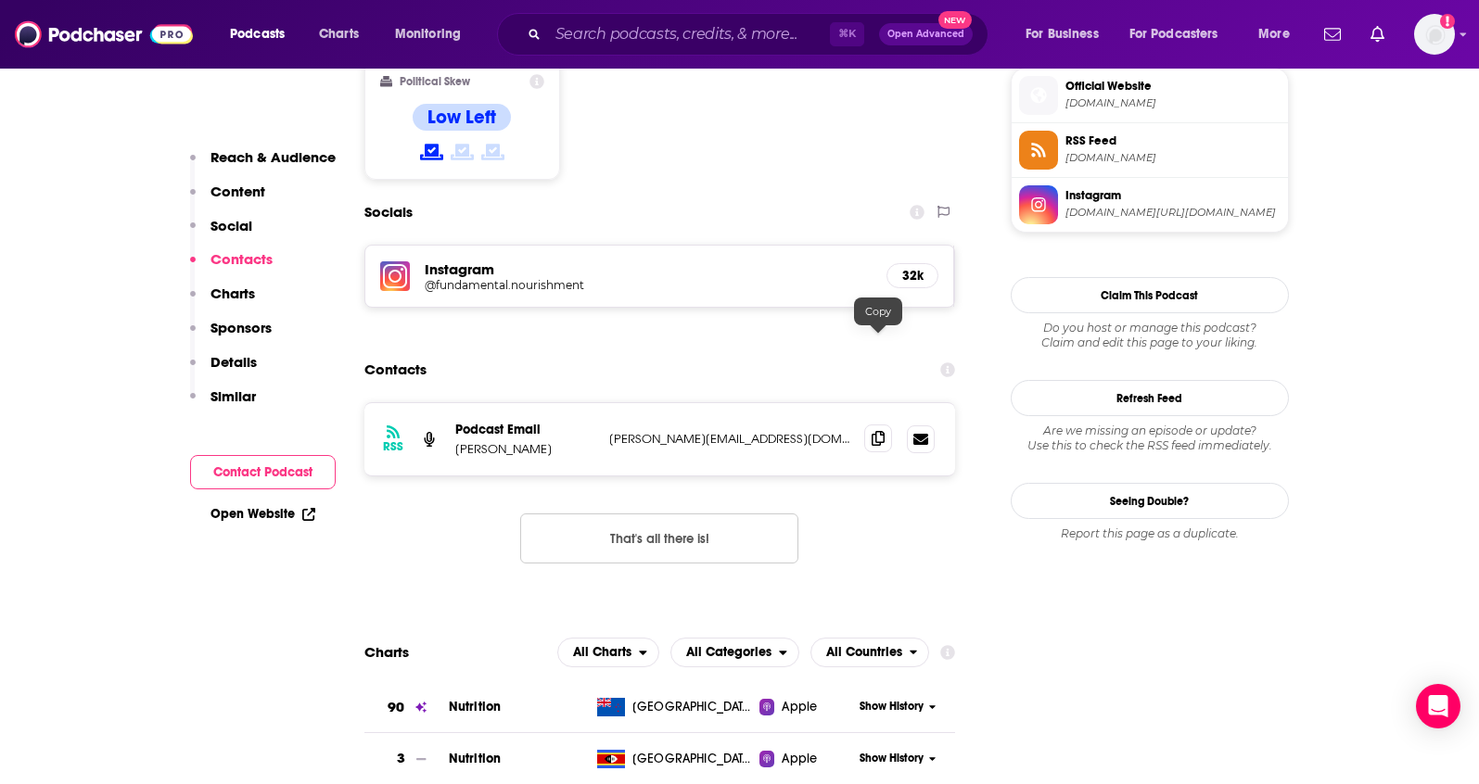
click at [881, 431] on icon at bounding box center [877, 438] width 13 height 15
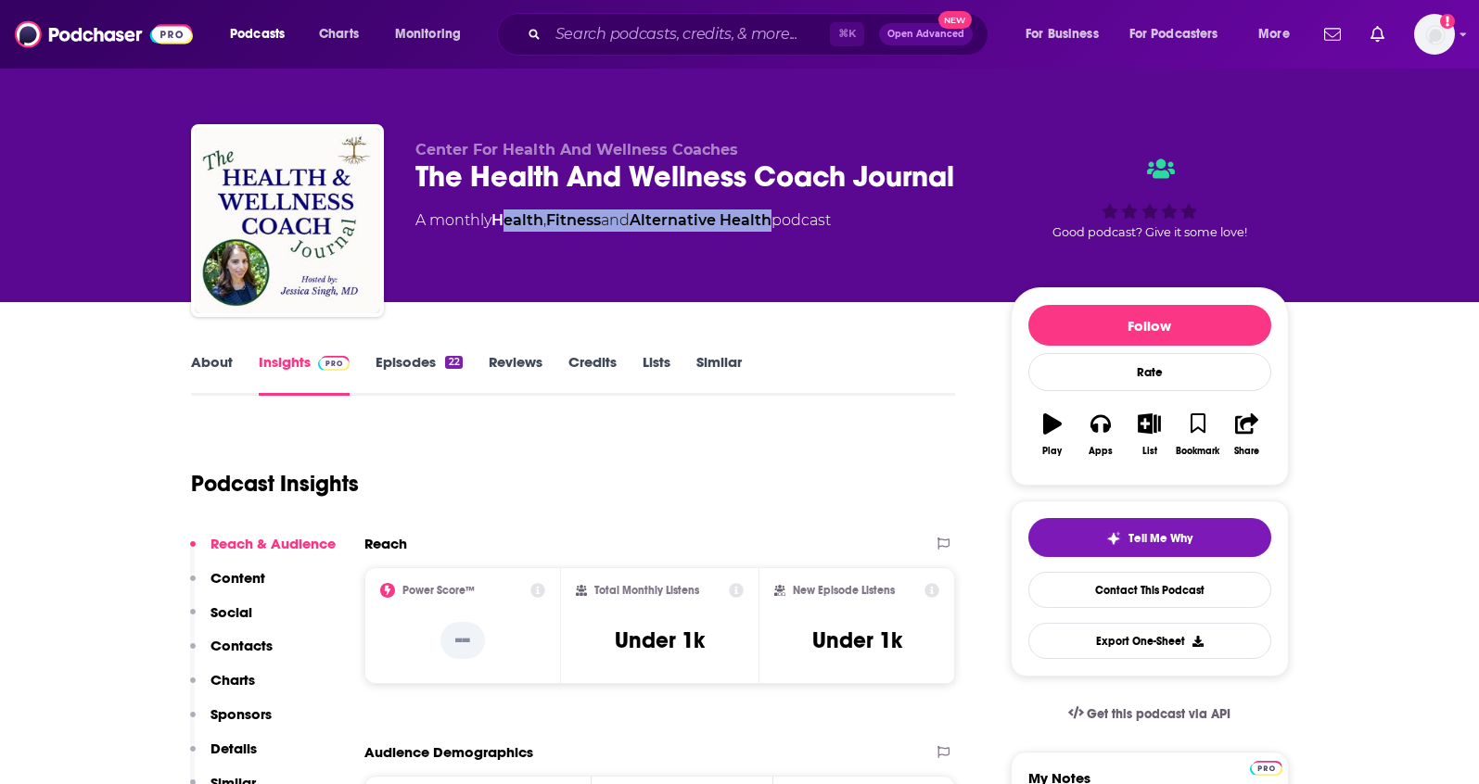
drag, startPoint x: 784, startPoint y: 223, endPoint x: 502, endPoint y: 228, distance: 282.8
click at [502, 228] on div "A monthly Health , Fitness and Alternative Health podcast" at bounding box center [622, 221] width 415 height 22
click at [503, 227] on link "Health" at bounding box center [517, 220] width 52 height 18
drag, startPoint x: 785, startPoint y: 222, endPoint x: 498, endPoint y: 221, distance: 287.4
click at [498, 221] on div "A monthly Health , Fitness and Alternative Health podcast" at bounding box center [622, 221] width 415 height 22
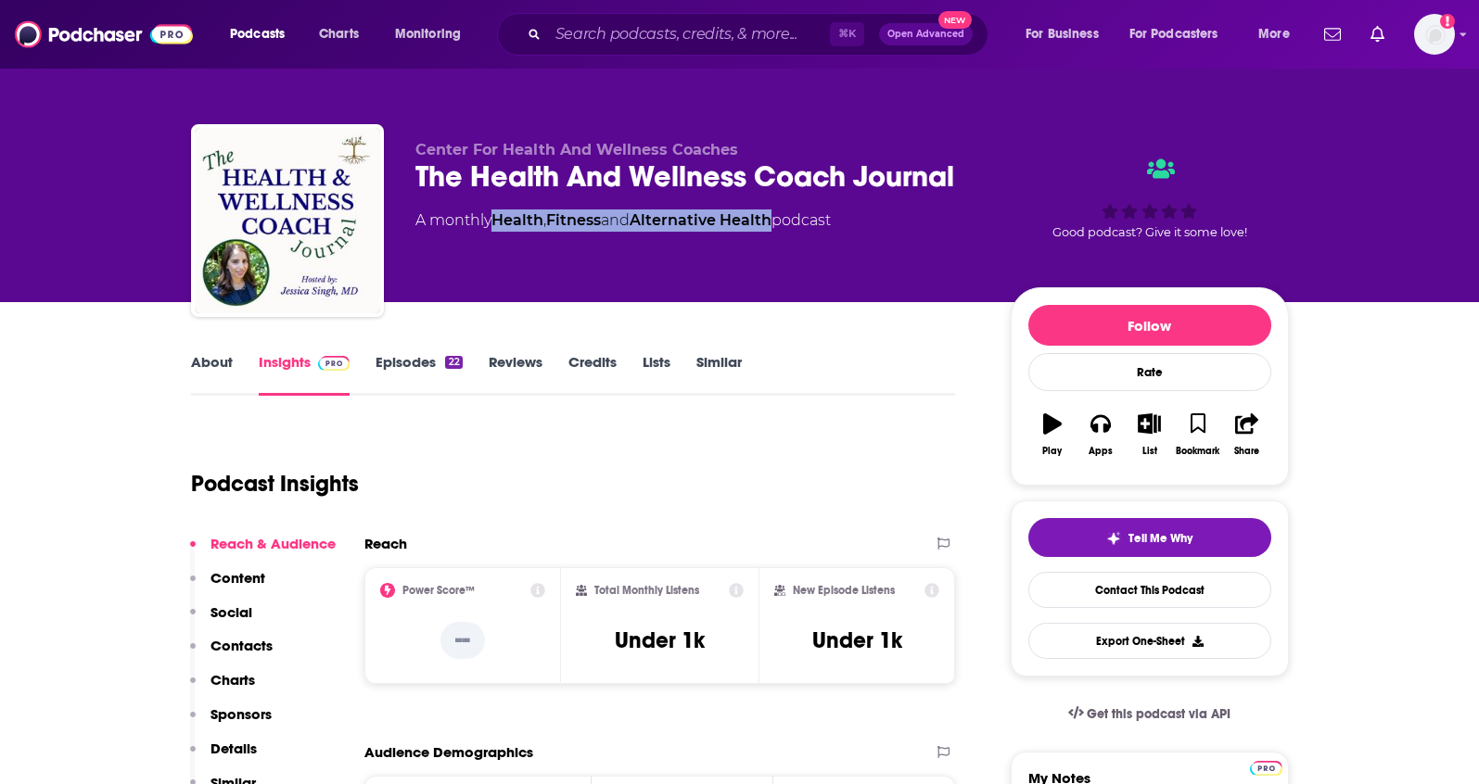
copy div "Health , Fitness and Alternative Health"
click at [229, 370] on link "About" at bounding box center [212, 374] width 42 height 43
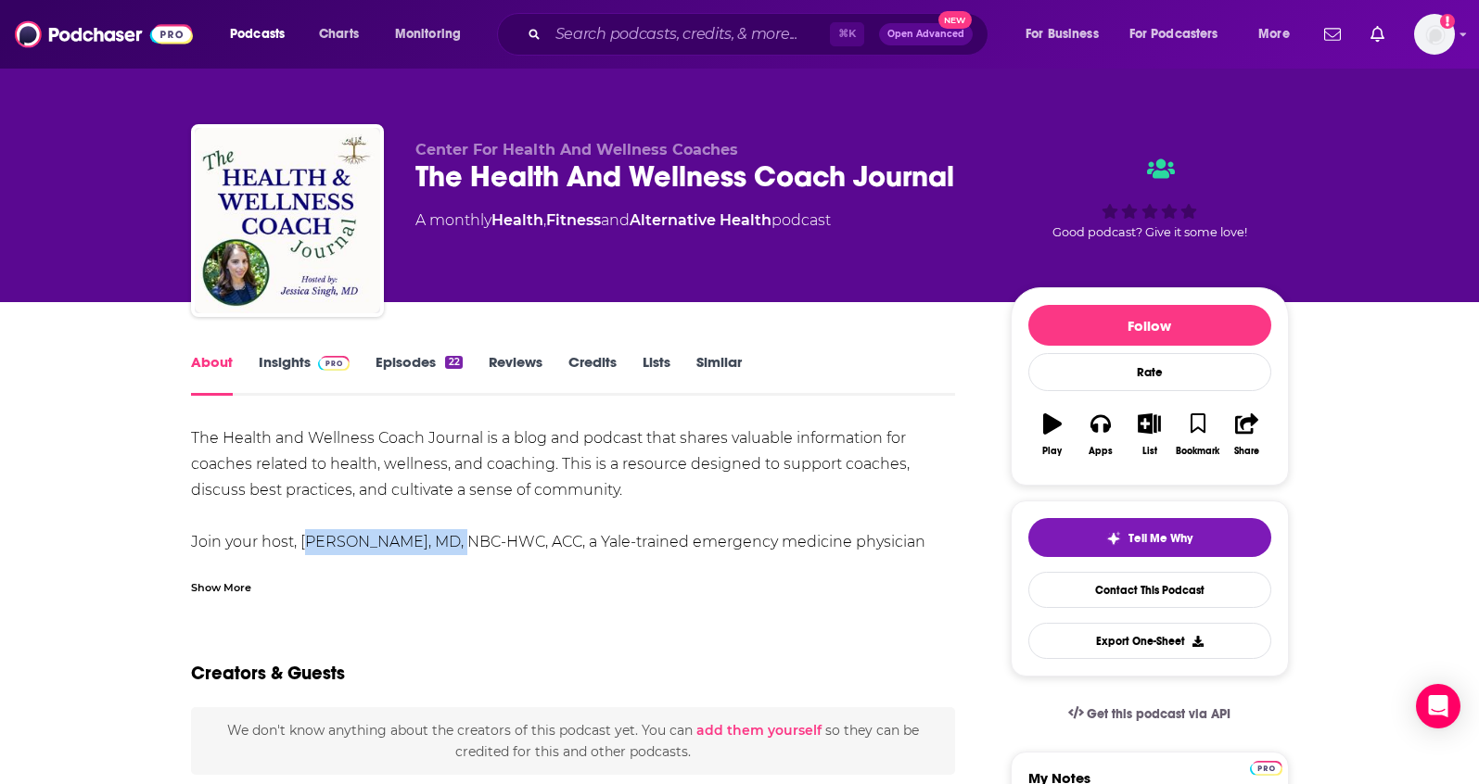
drag, startPoint x: 426, startPoint y: 542, endPoint x: 299, endPoint y: 547, distance: 126.2
click at [299, 547] on div "The Health and Wellness Coach Journal is a blog and podcast that shares valuabl…" at bounding box center [573, 737] width 765 height 623
copy div "Dr. Jessica Singh,"
click at [288, 368] on link "Insights" at bounding box center [305, 374] width 92 height 43
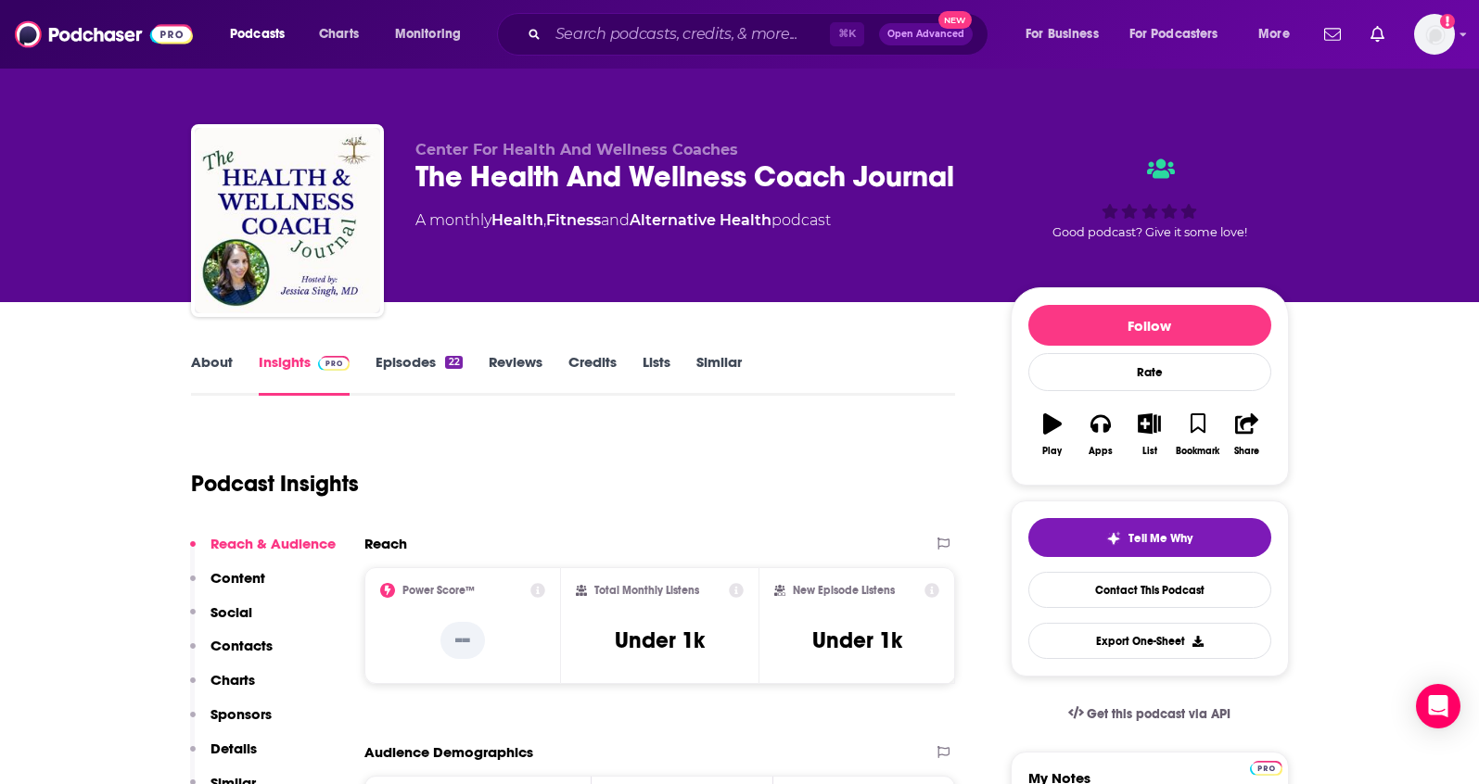
click at [215, 644] on p "Contacts" at bounding box center [241, 646] width 62 height 18
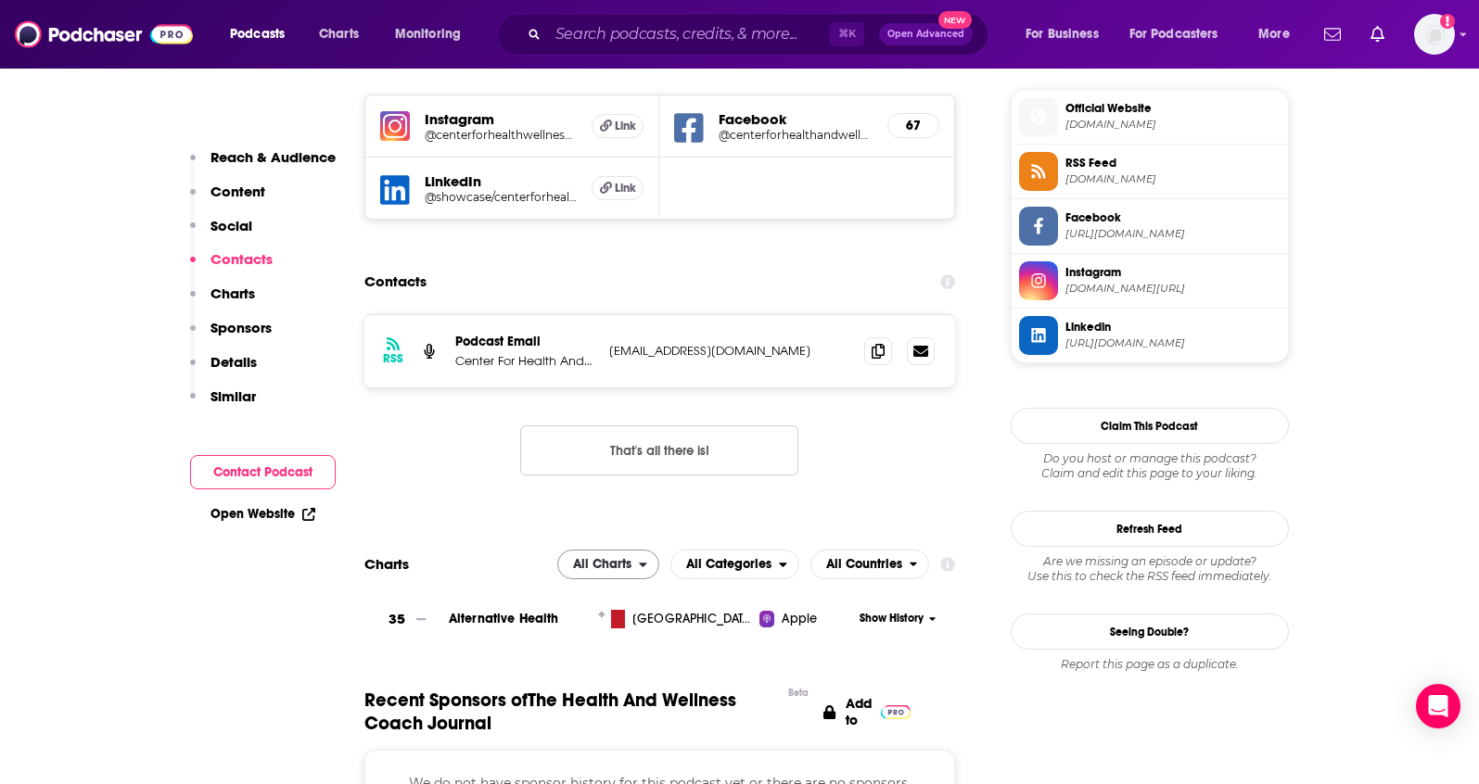
scroll to position [1342, 0]
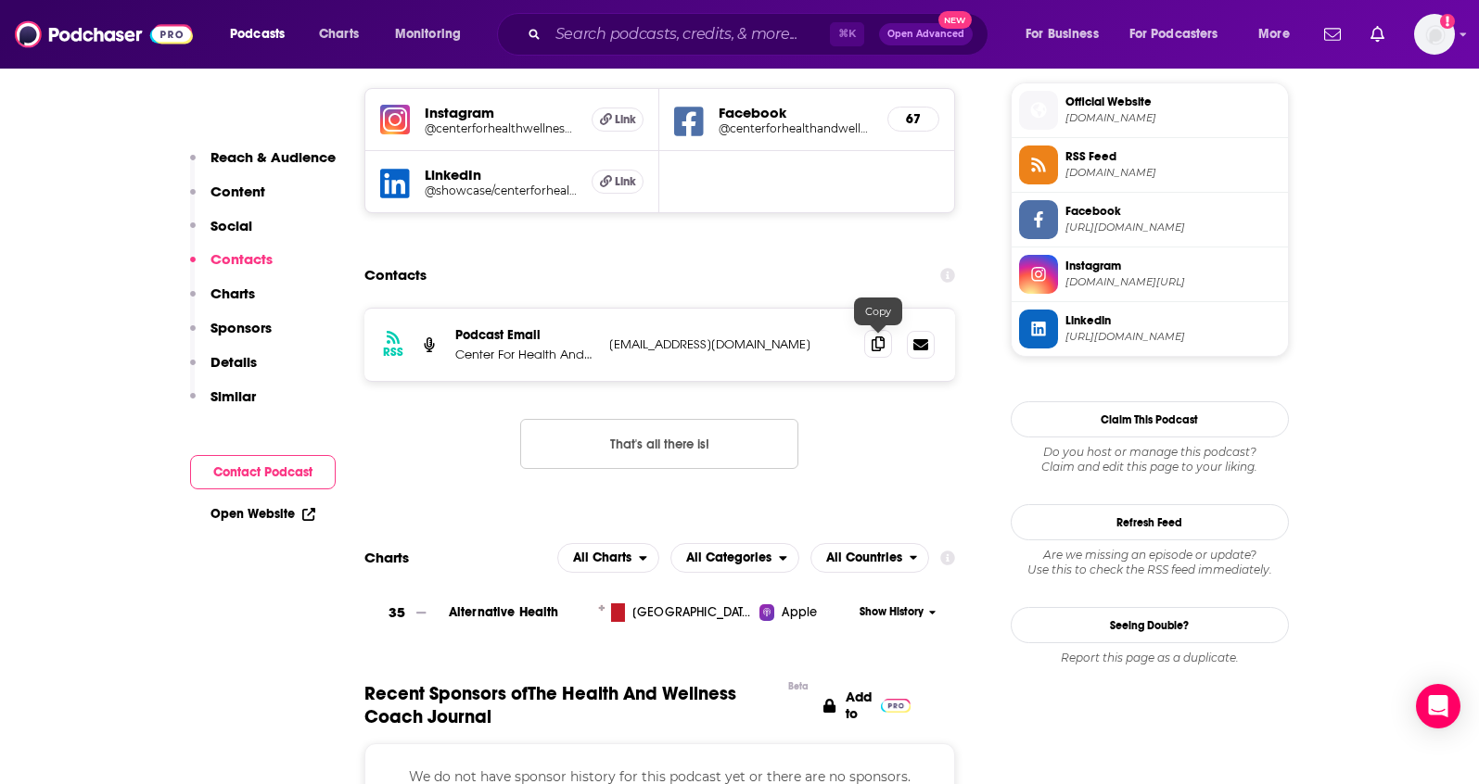
click at [876, 350] on icon at bounding box center [877, 344] width 13 height 15
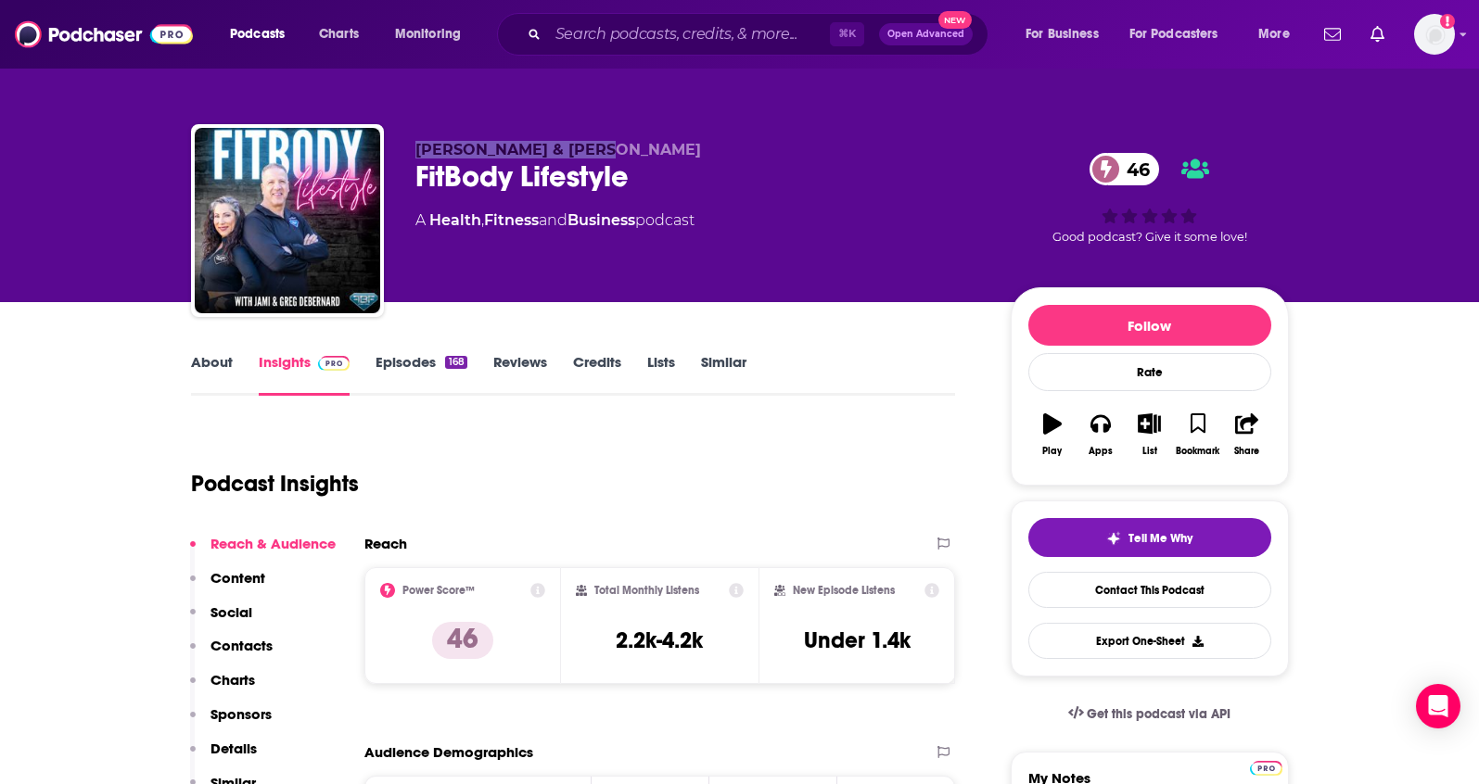
drag, startPoint x: 641, startPoint y: 146, endPoint x: 408, endPoint y: 145, distance: 232.7
click at [408, 145] on div "Jami & Greg DeBernard FitBody Lifestyle 46 A Health , Fitness and Business podc…" at bounding box center [740, 224] width 1098 height 200
copy span "Jami & Greg DeBernard"
drag, startPoint x: 642, startPoint y: 222, endPoint x: 432, endPoint y: 219, distance: 210.5
click at [432, 219] on div "A Health , Fitness and Business podcast" at bounding box center [554, 221] width 279 height 22
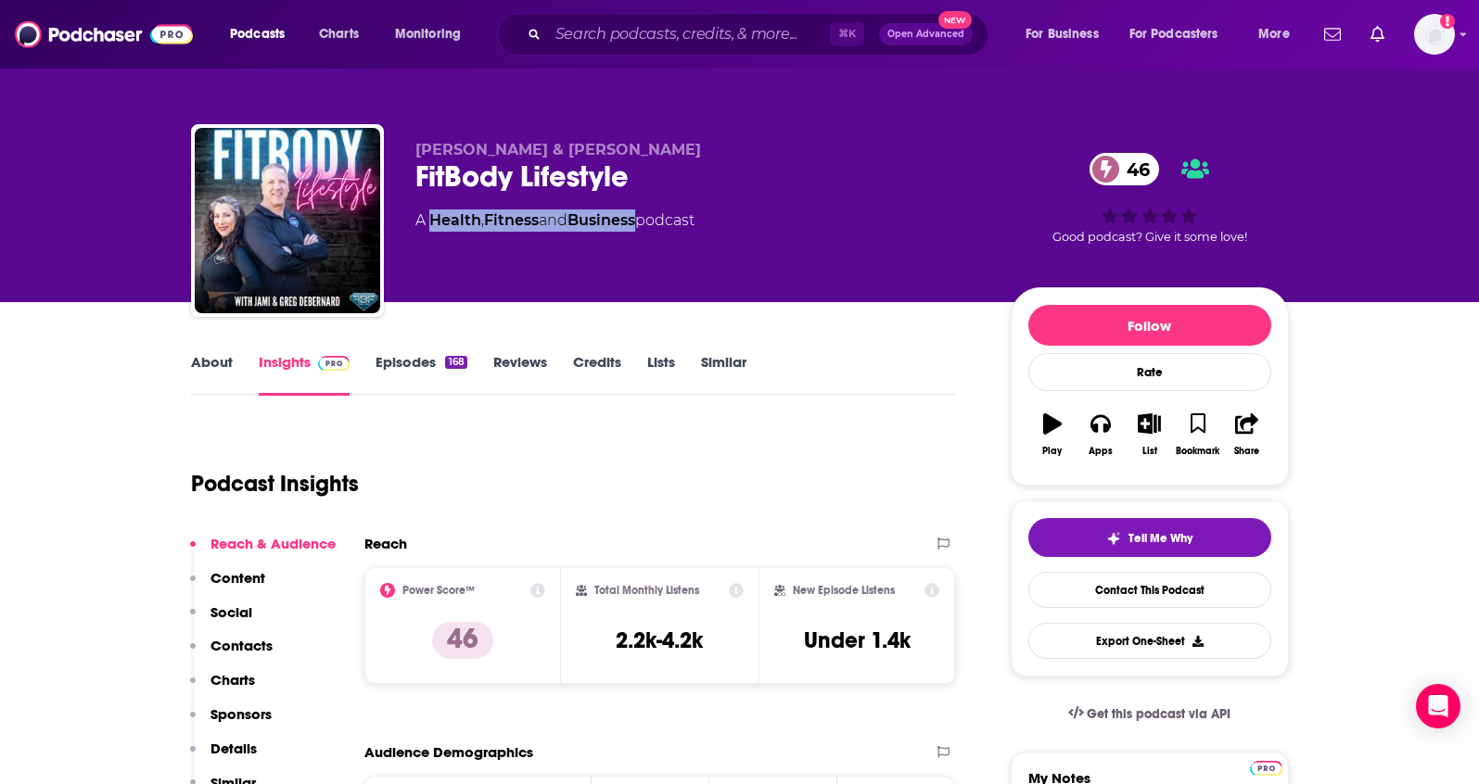
copy div "Health , Fitness and Business"
click at [222, 643] on p "Contacts" at bounding box center [241, 646] width 62 height 18
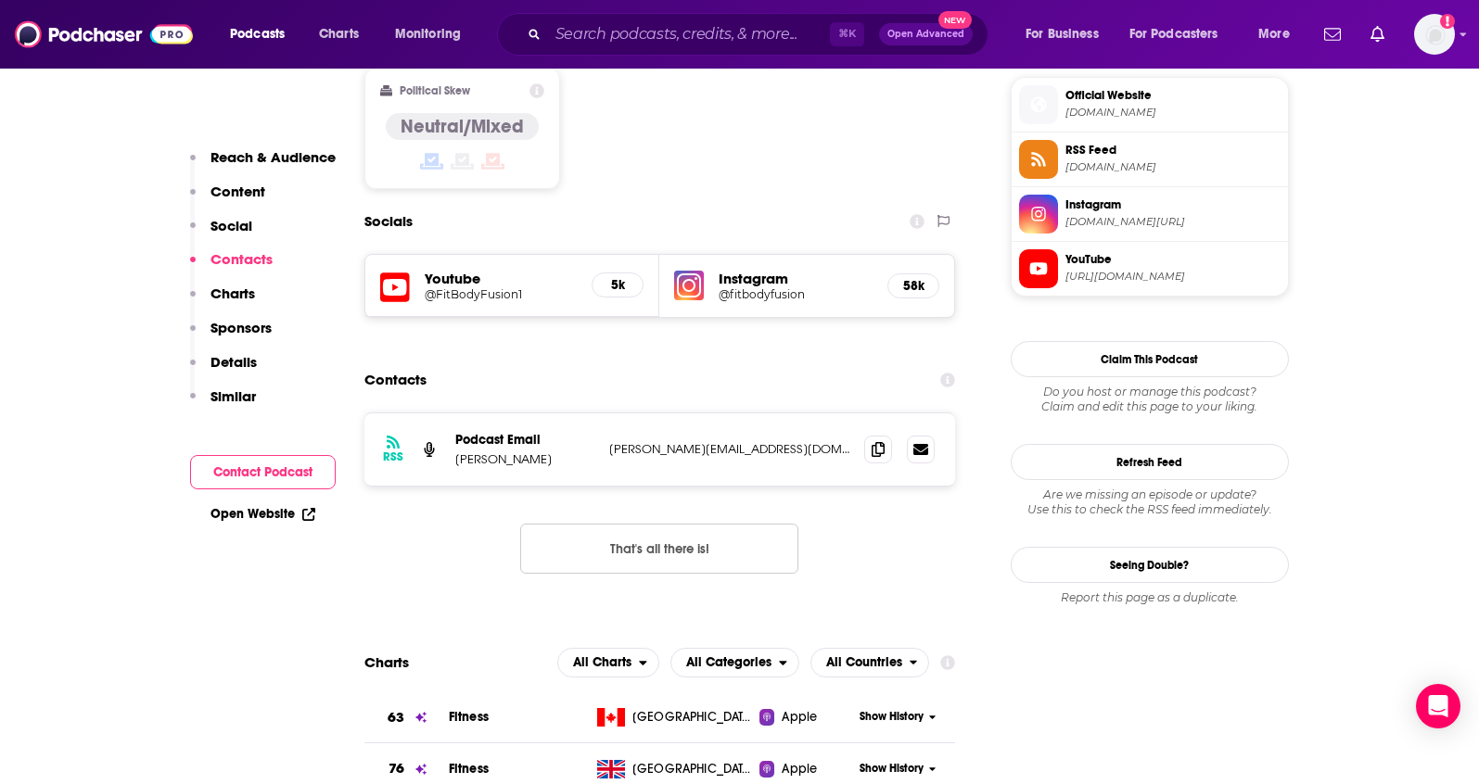
scroll to position [1528, 0]
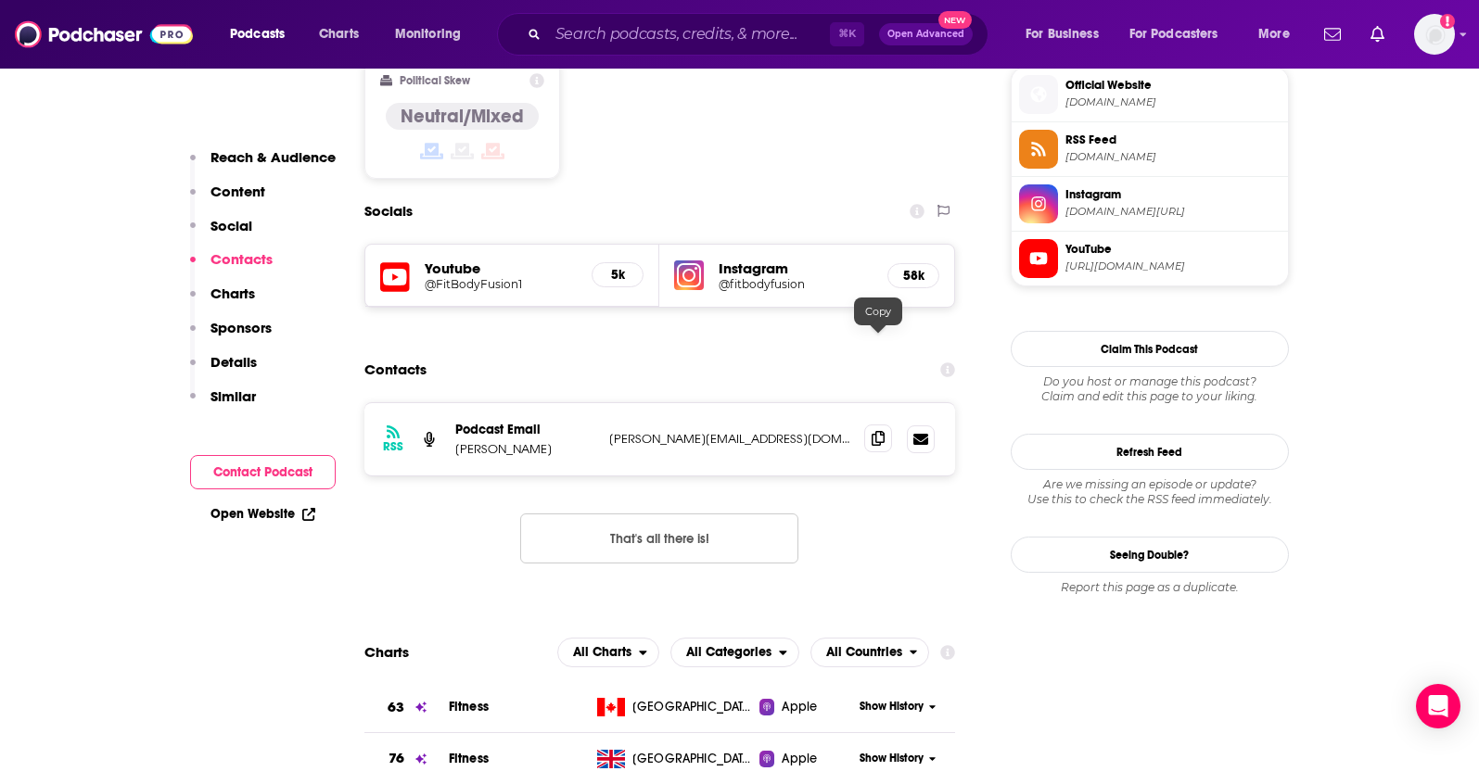
click at [887, 425] on span at bounding box center [878, 439] width 28 height 28
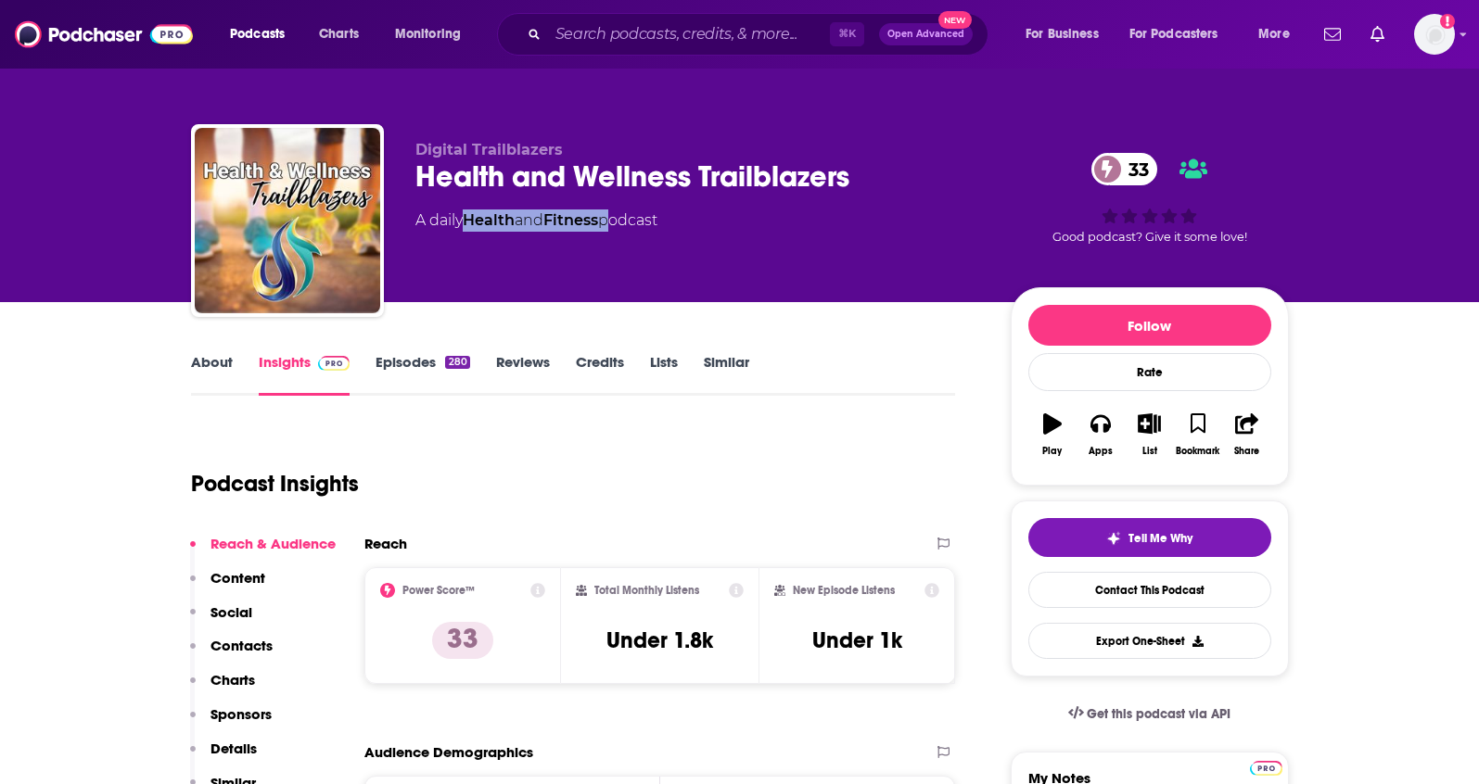
drag, startPoint x: 612, startPoint y: 222, endPoint x: 472, endPoint y: 229, distance: 140.1
click at [472, 229] on div "A daily Health and Fitness podcast" at bounding box center [536, 221] width 242 height 22
copy div "Health and Fitness"
click at [209, 362] on link "About" at bounding box center [212, 374] width 42 height 43
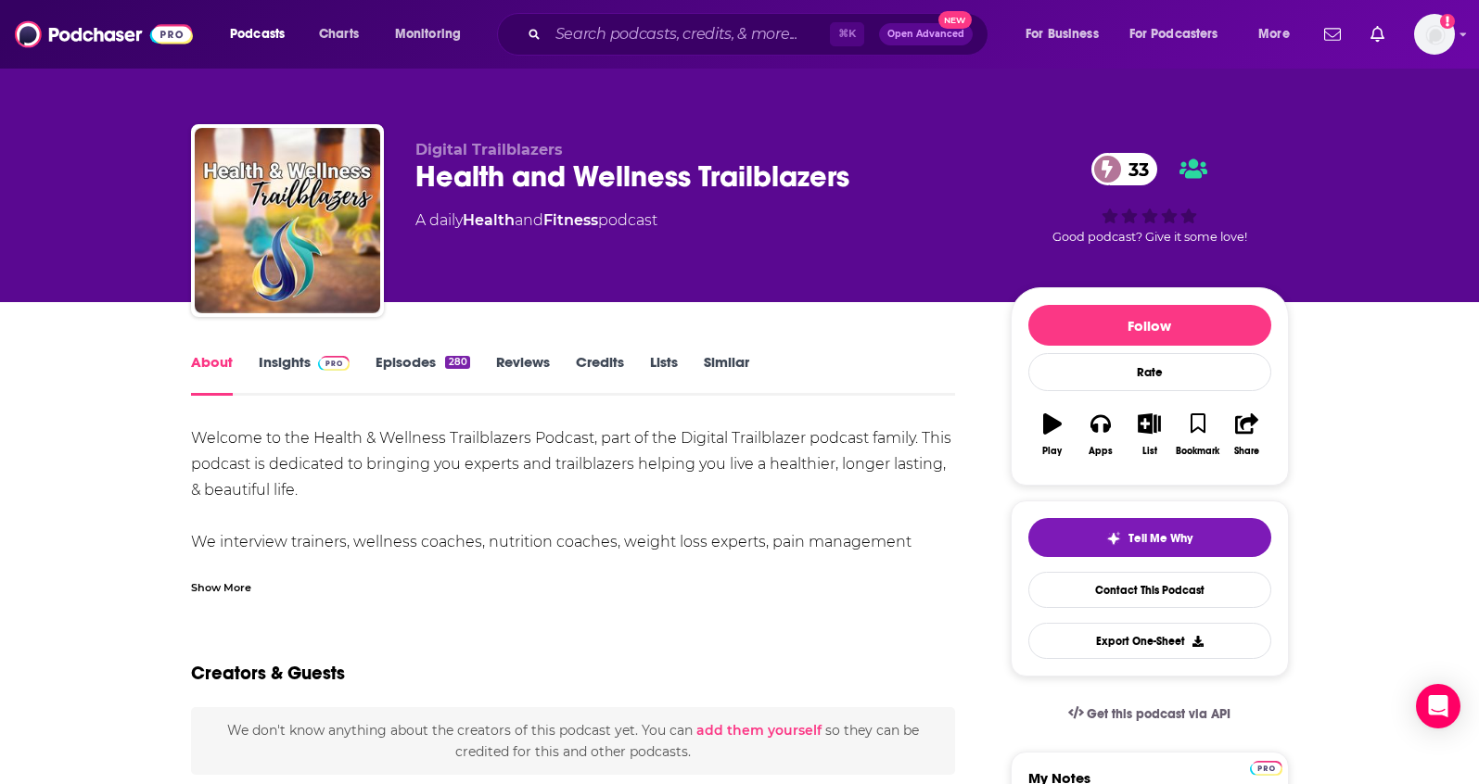
click at [271, 374] on link "Insights" at bounding box center [305, 374] width 92 height 43
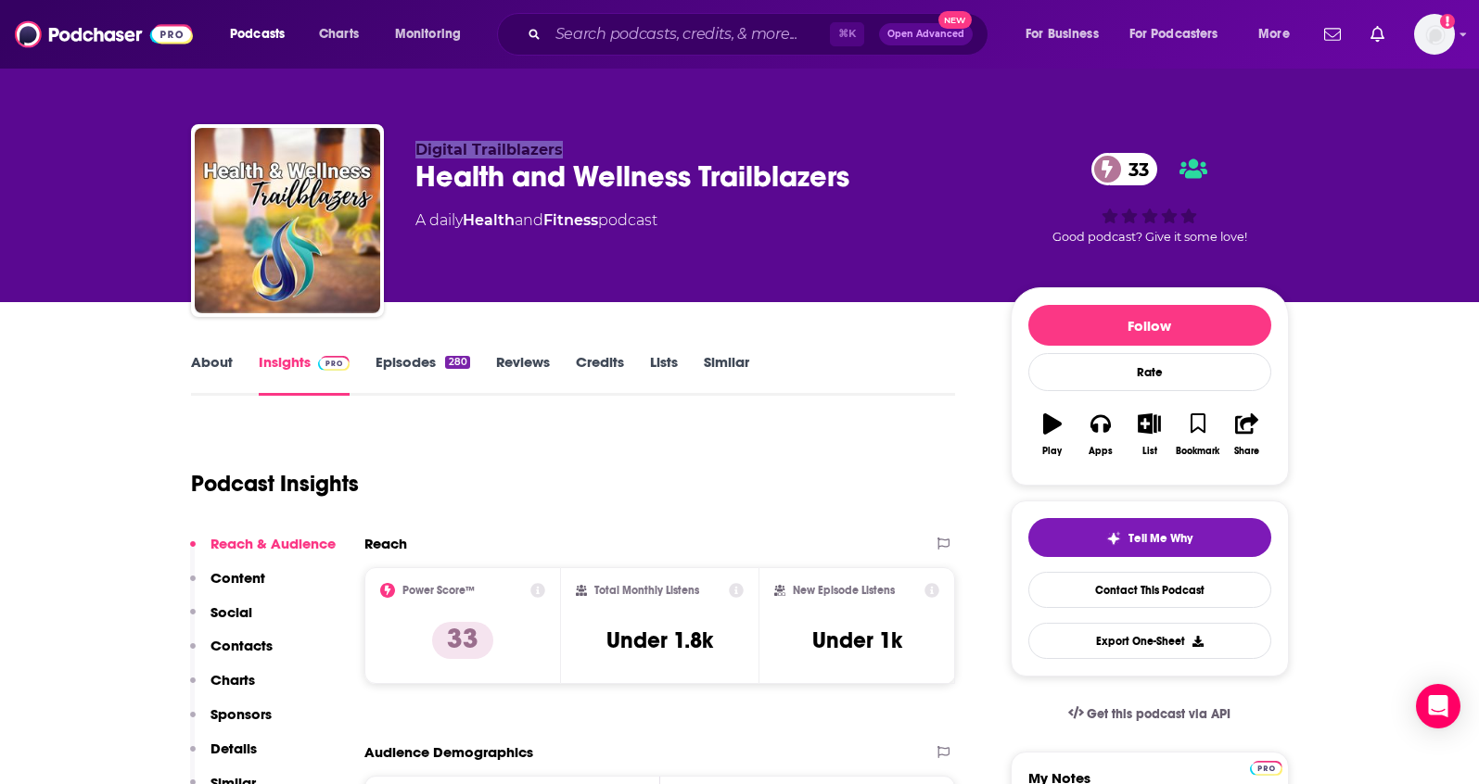
drag, startPoint x: 594, startPoint y: 148, endPoint x: 415, endPoint y: 153, distance: 179.0
click at [415, 153] on p "Digital Trailblazers" at bounding box center [697, 150] width 565 height 18
copy span "Digital Trailblazers"
click at [244, 654] on button "Contacts" at bounding box center [231, 654] width 83 height 34
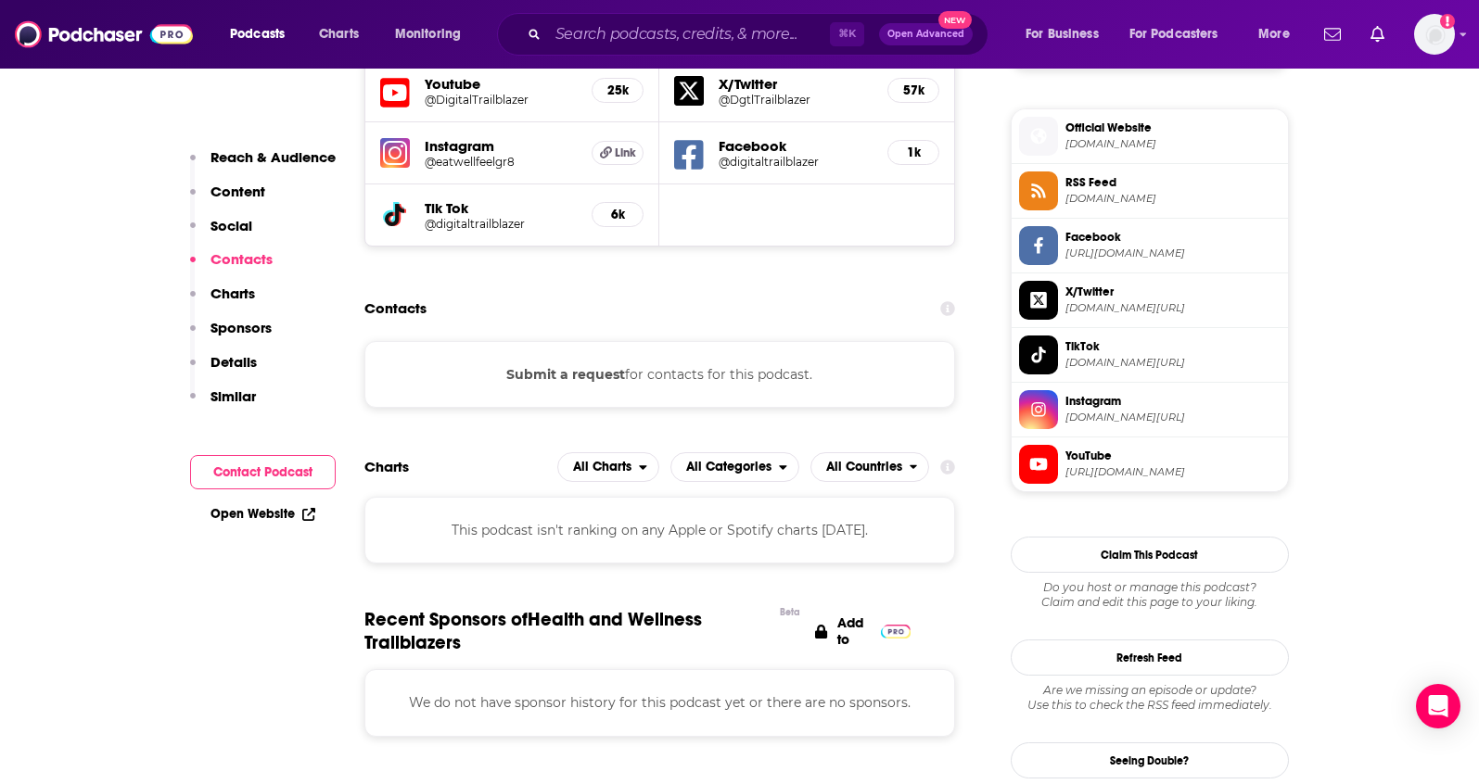
scroll to position [1350, 0]
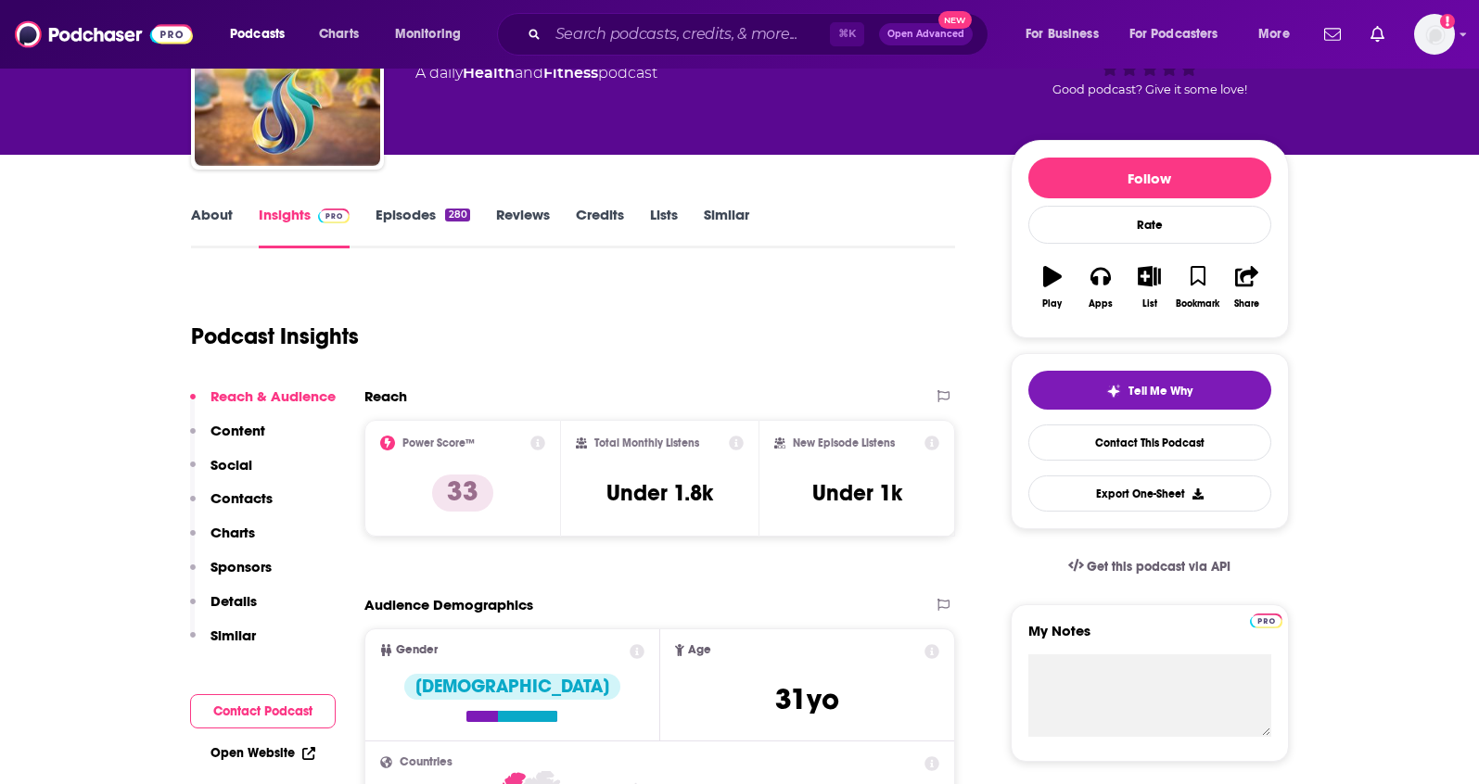
scroll to position [151, 0]
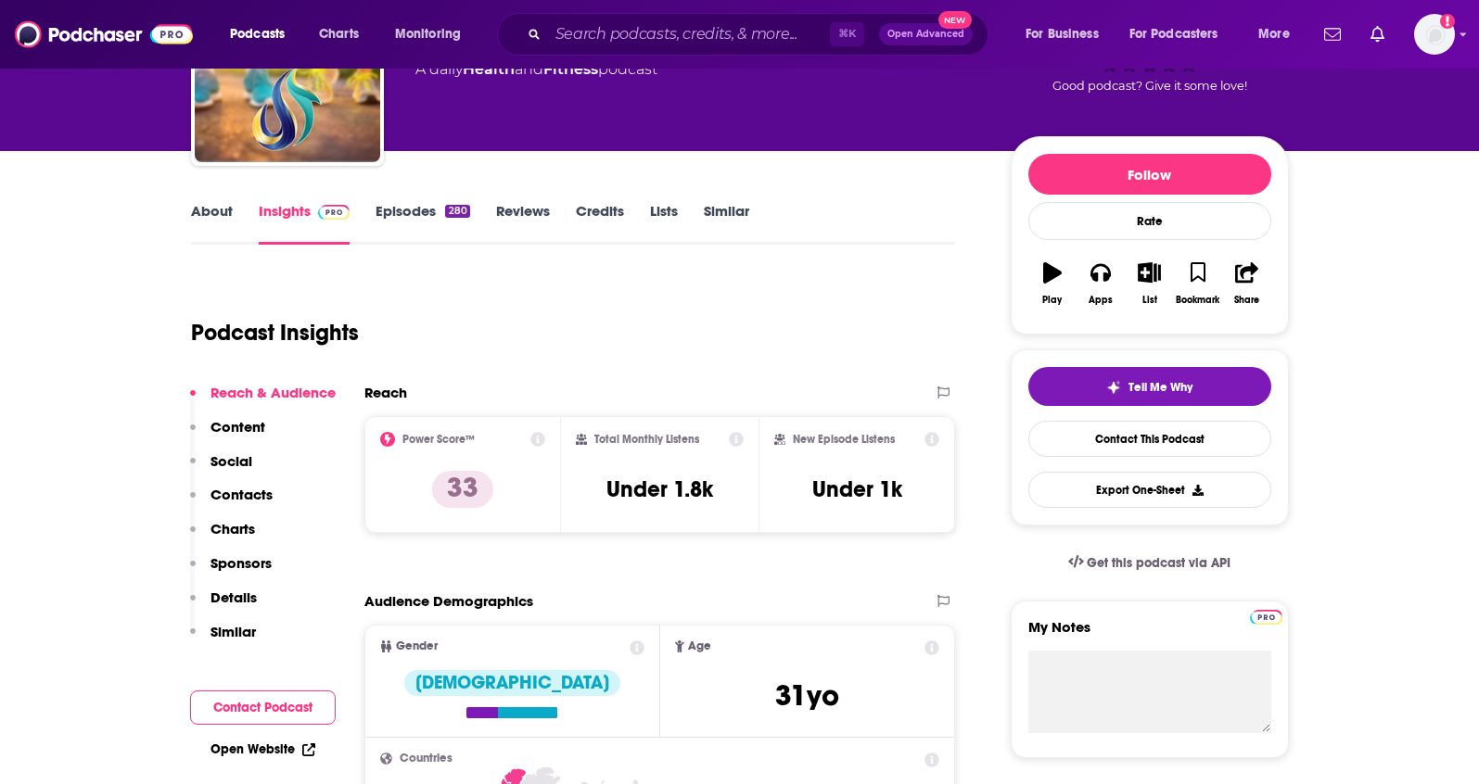
click at [230, 591] on p "Details" at bounding box center [233, 598] width 46 height 18
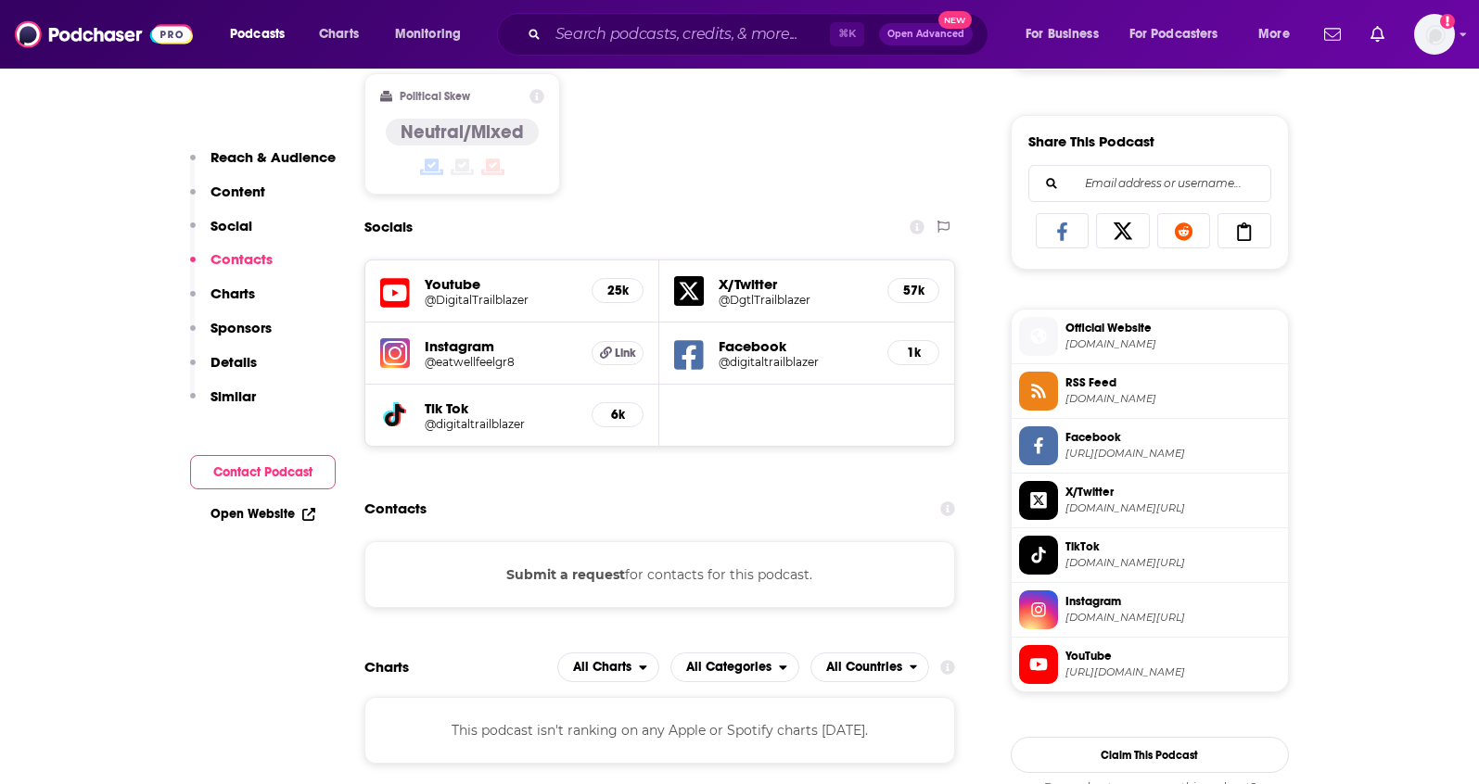
scroll to position [1062, 0]
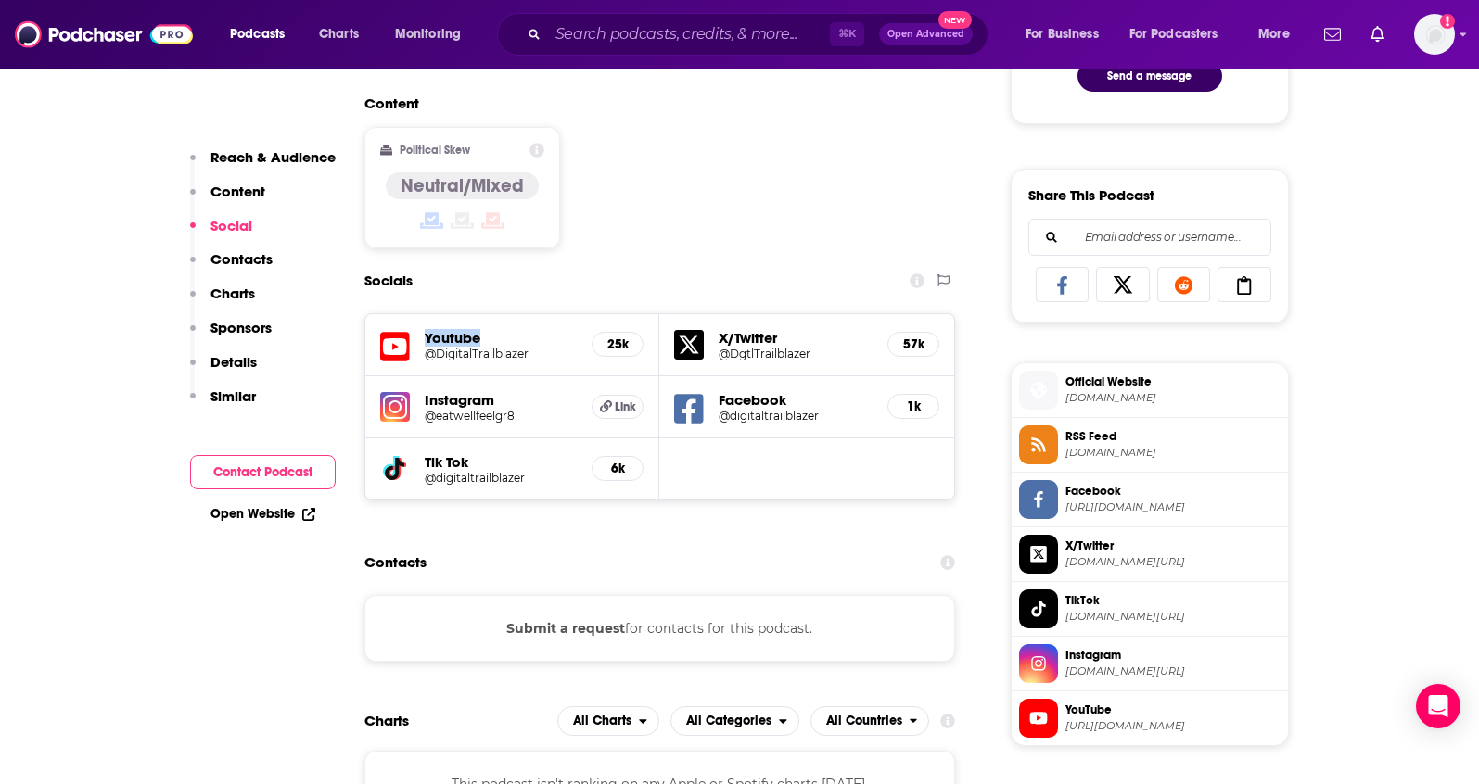
click at [403, 343] on icon at bounding box center [395, 347] width 30 height 34
click at [395, 407] on img at bounding box center [395, 407] width 30 height 30
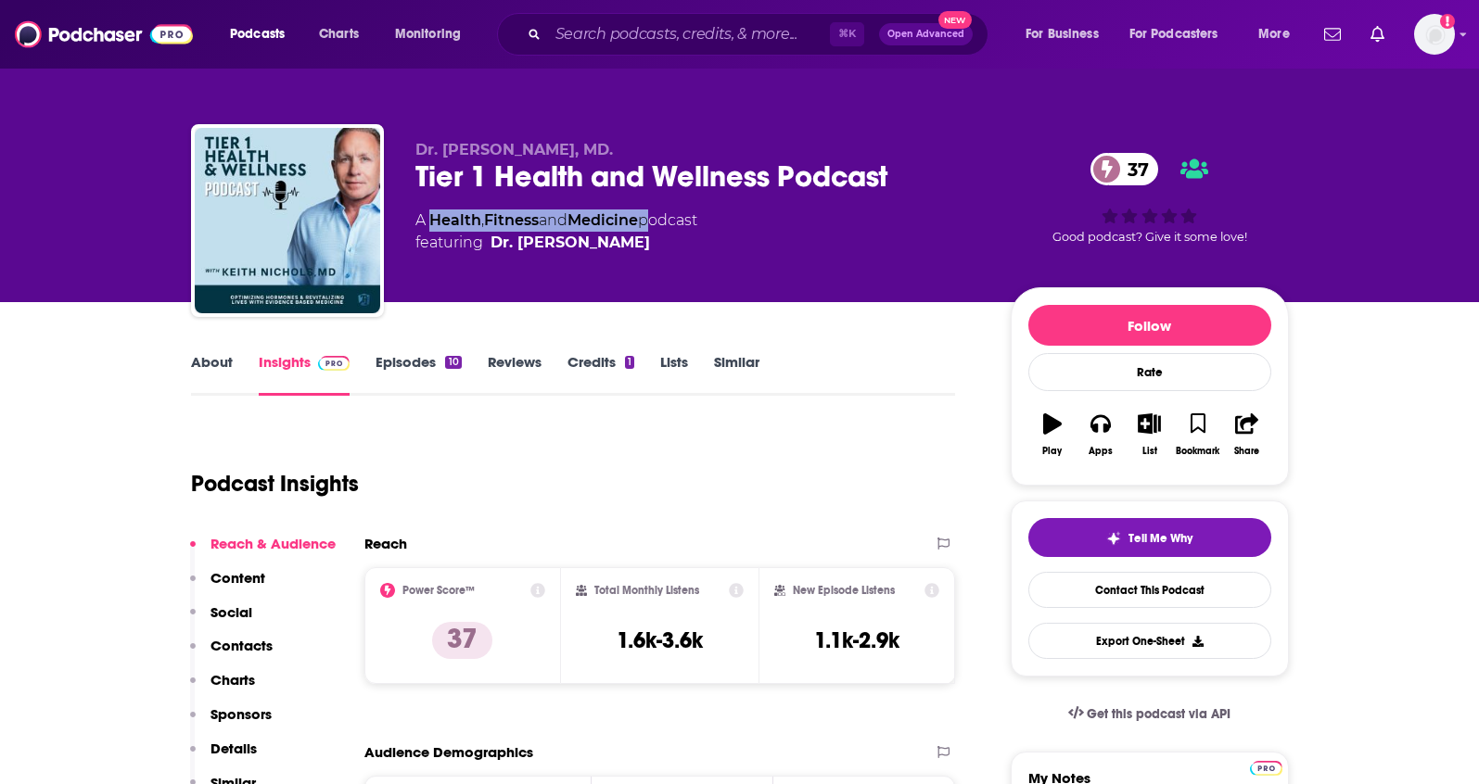
drag, startPoint x: 651, startPoint y: 222, endPoint x: 433, endPoint y: 222, distance: 217.9
click at [433, 222] on div "A Health , Fitness and Medicine podcast featuring Dr. [PERSON_NAME]" at bounding box center [556, 232] width 282 height 44
copy div "Health , Fitness and Medicine"
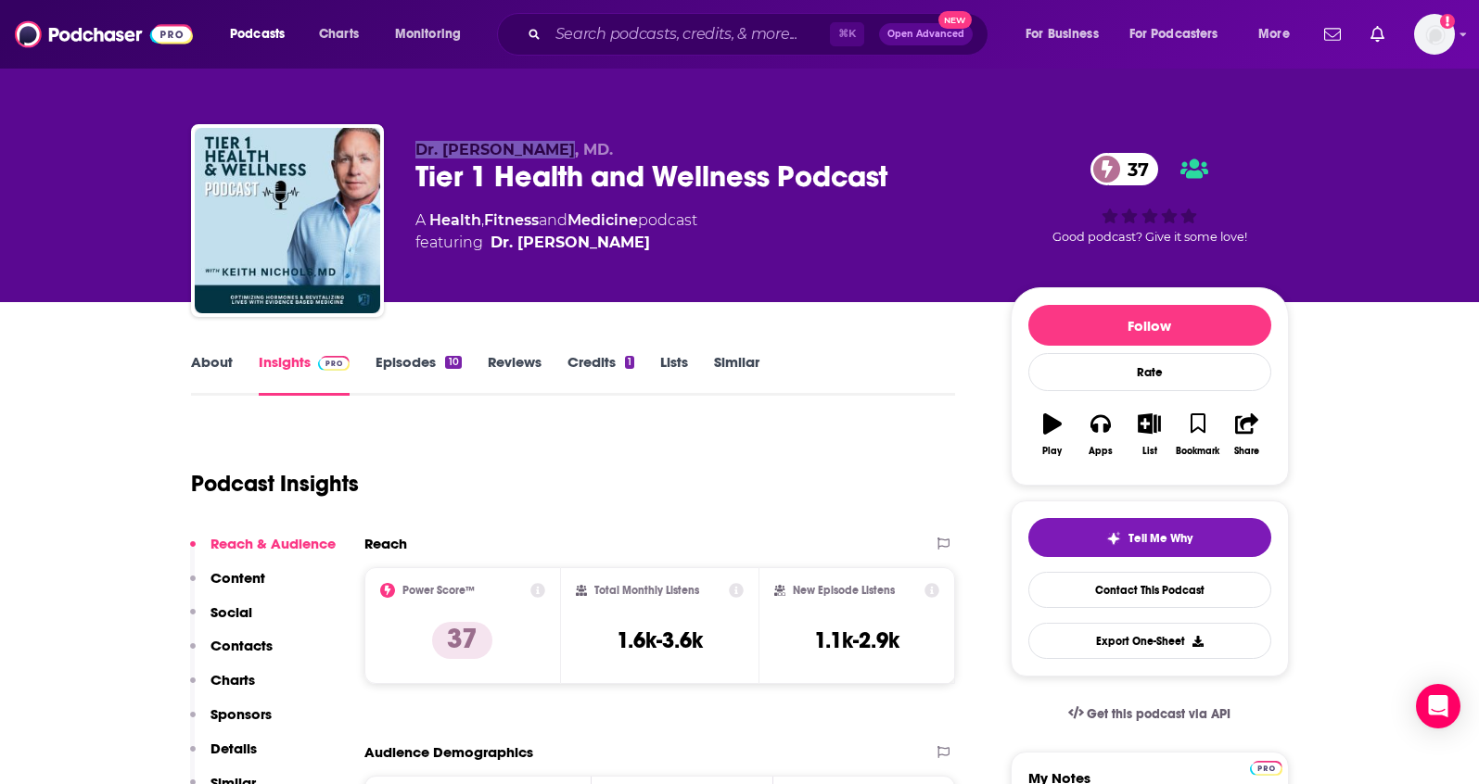
drag, startPoint x: 417, startPoint y: 146, endPoint x: 539, endPoint y: 156, distance: 121.8
click at [541, 155] on span "Dr. Keith Nichols, MD." at bounding box center [513, 150] width 197 height 18
copy span "Dr. Keith Nichols"
click at [244, 649] on p "Contacts" at bounding box center [241, 646] width 62 height 18
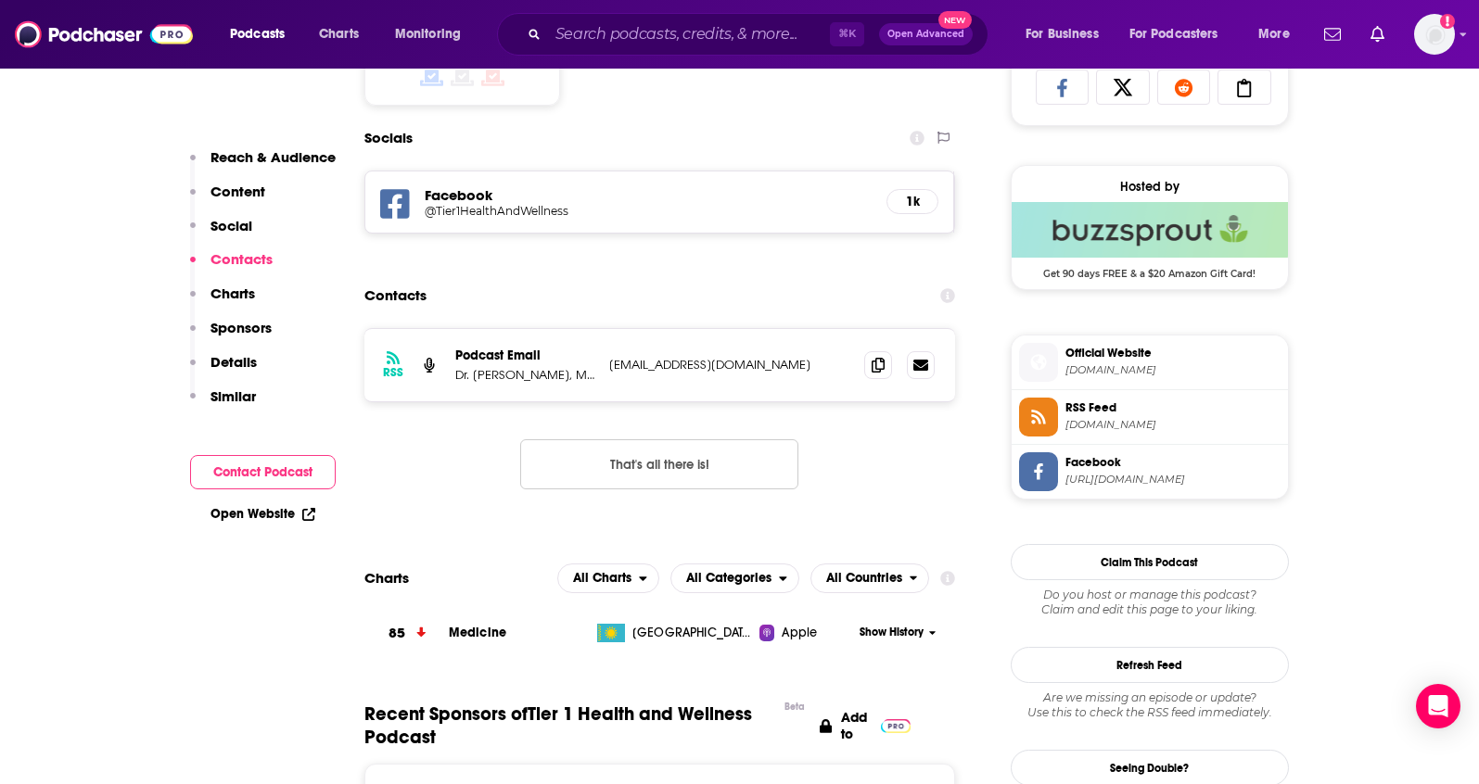
scroll to position [1280, 0]
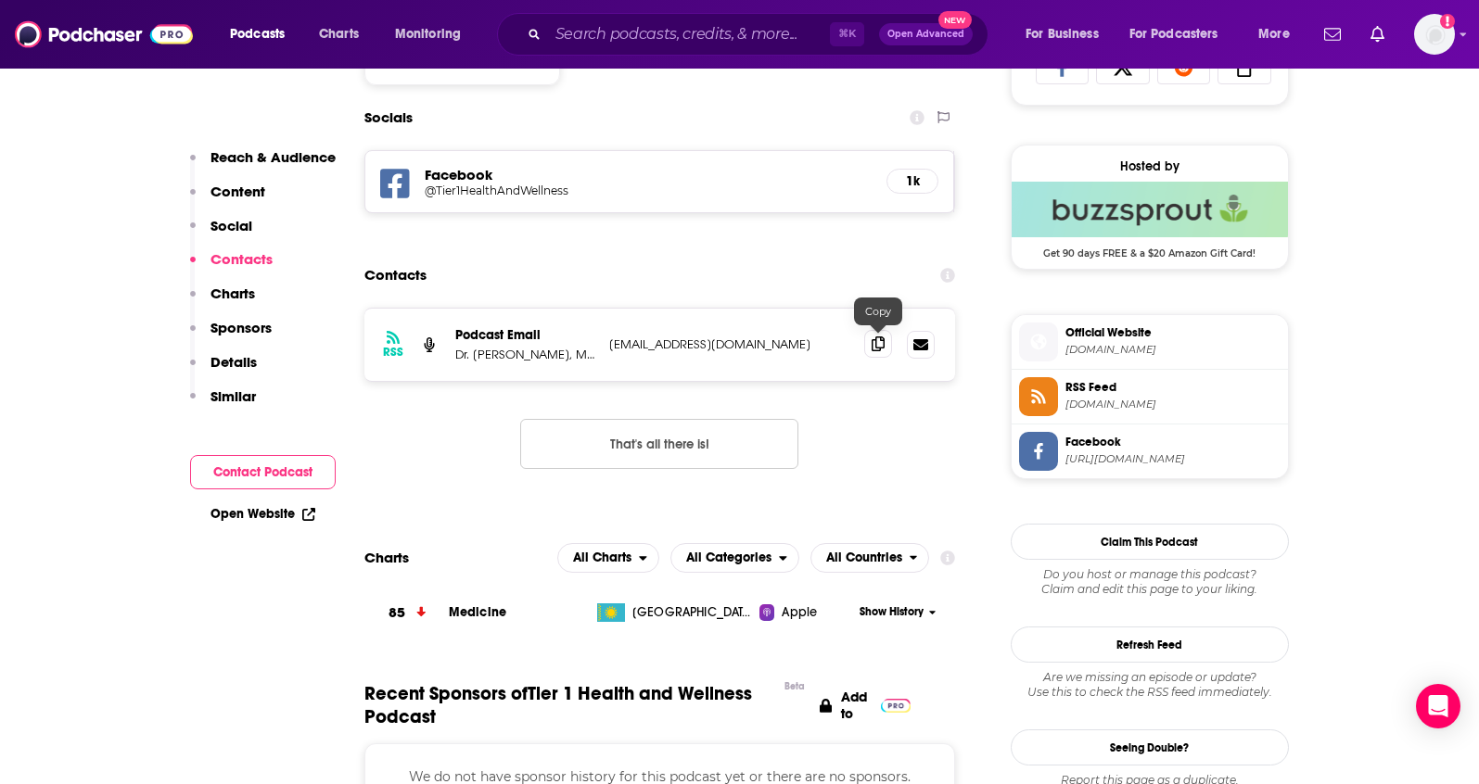
click at [881, 344] on icon at bounding box center [877, 344] width 13 height 15
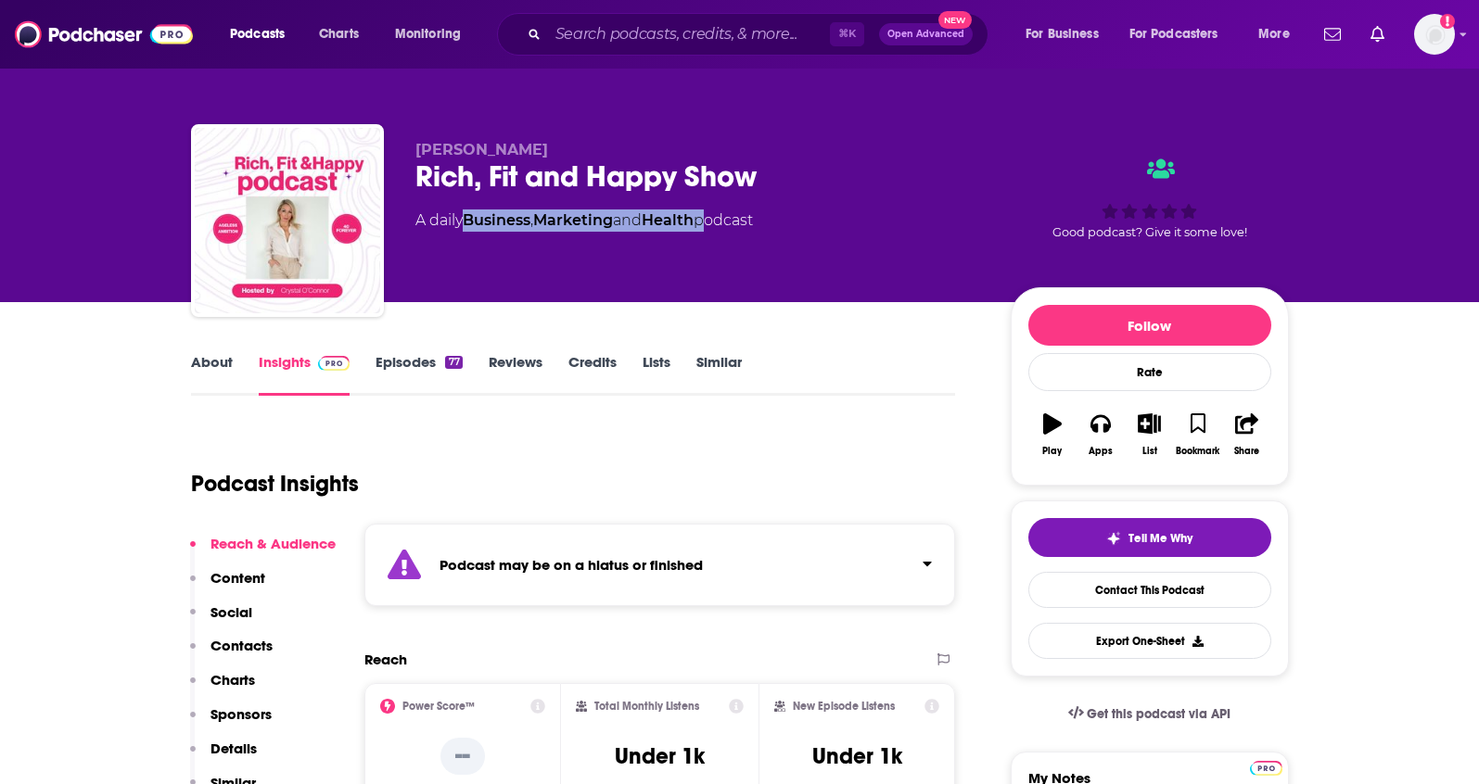
drag, startPoint x: 711, startPoint y: 222, endPoint x: 470, endPoint y: 227, distance: 241.1
click at [470, 227] on div "A daily Business , Marketing and Health podcast" at bounding box center [583, 221] width 337 height 22
copy div "Business , Marketing and Health"
drag, startPoint x: 591, startPoint y: 156, endPoint x: 540, endPoint y: 83, distance: 88.5
click at [419, 158] on p "Crystal O'Connor" at bounding box center [697, 150] width 565 height 18
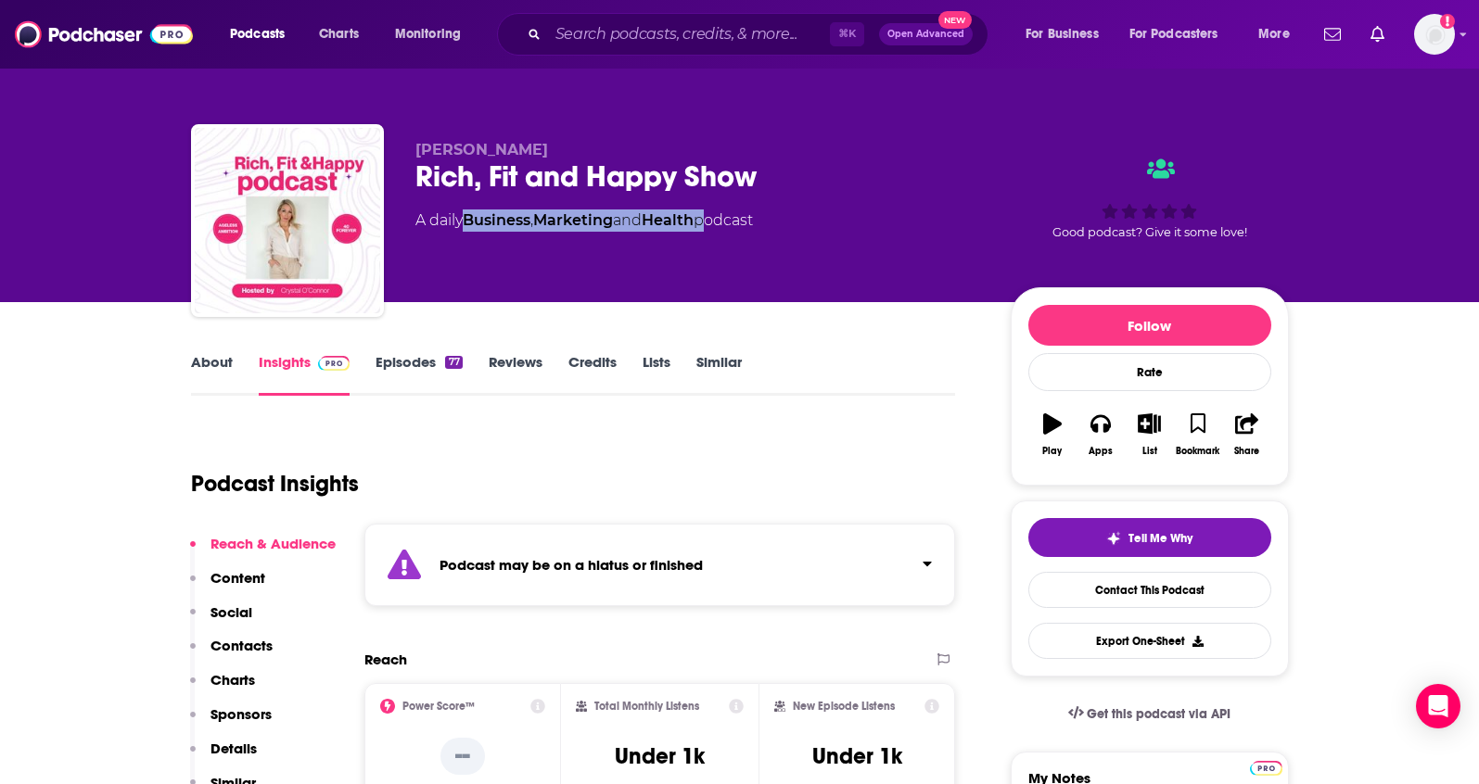
copy span "Crystal O'Connor"
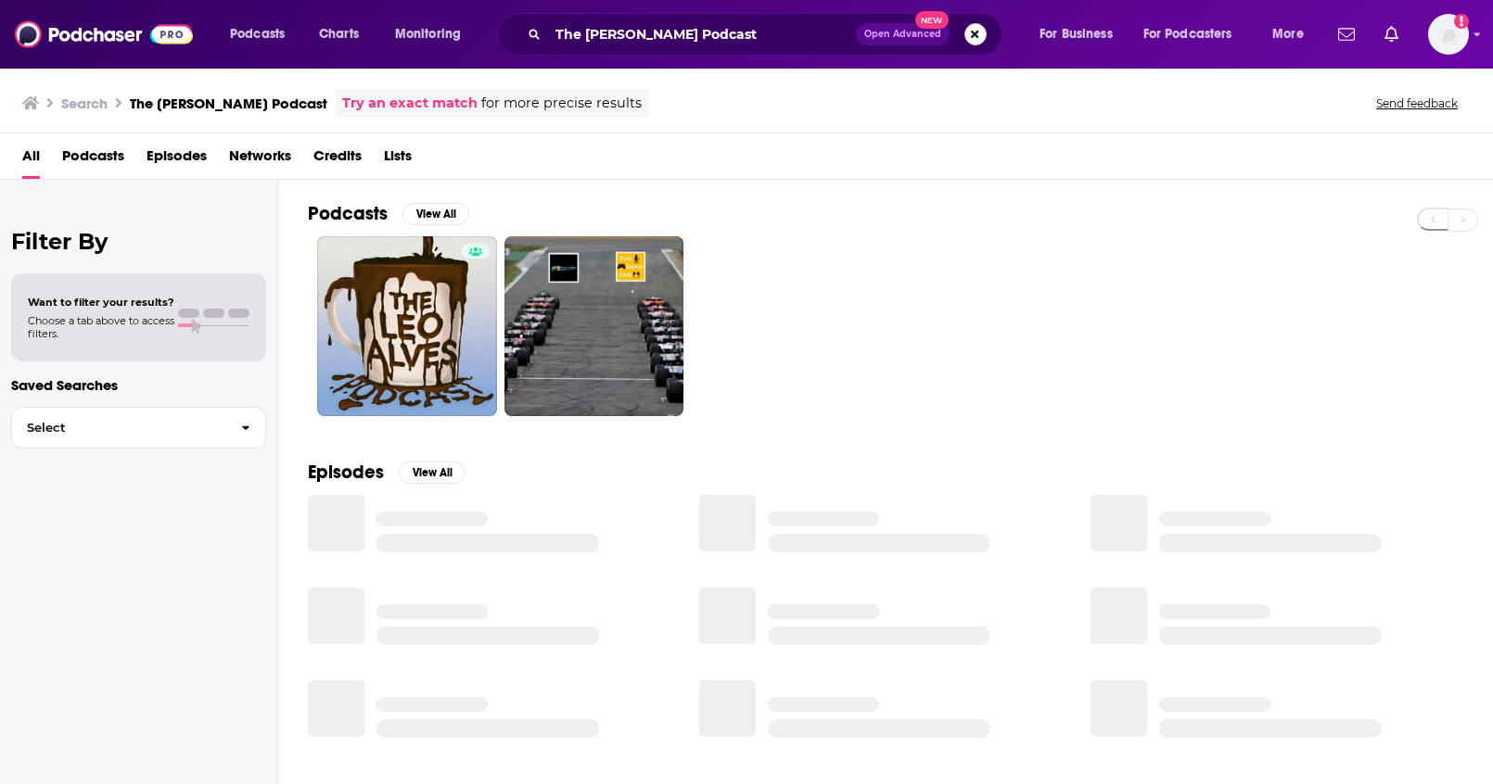
click at [978, 42] on button "Search podcasts, credits, & more..." at bounding box center [975, 34] width 22 height 22
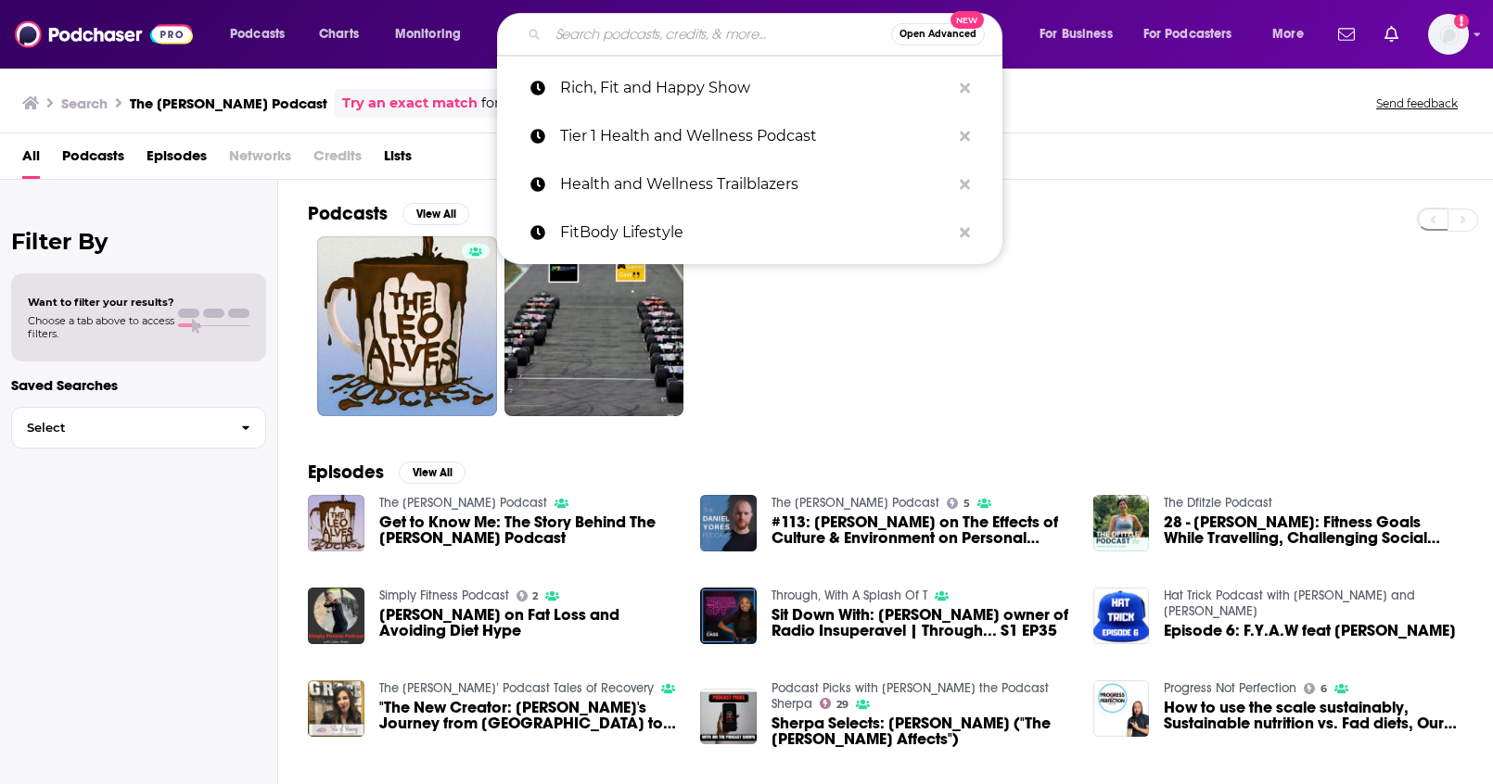
paste input "Tier 1 Health and Wellness Podcast"
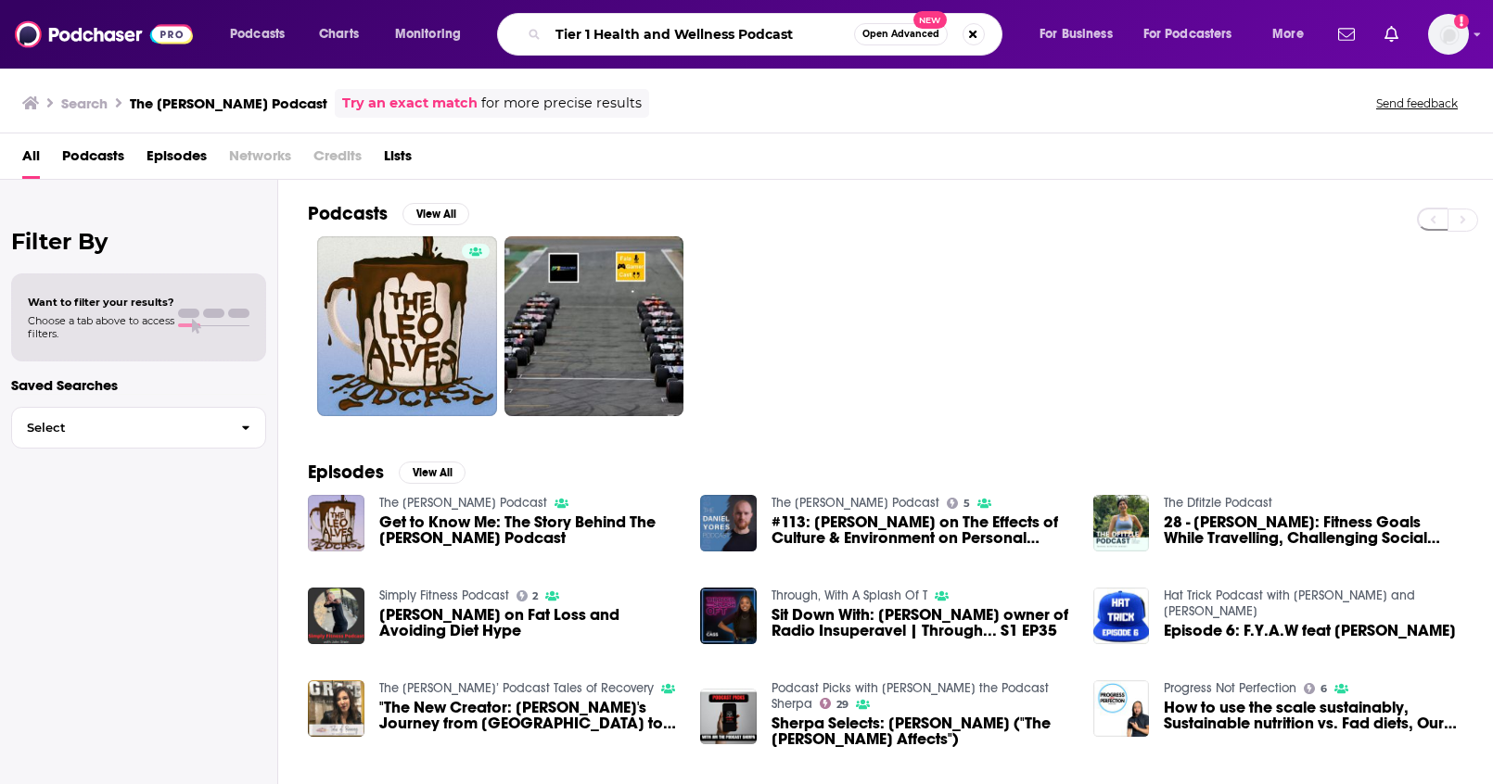
type input "Tier 1 Health and Wellness Podcast"
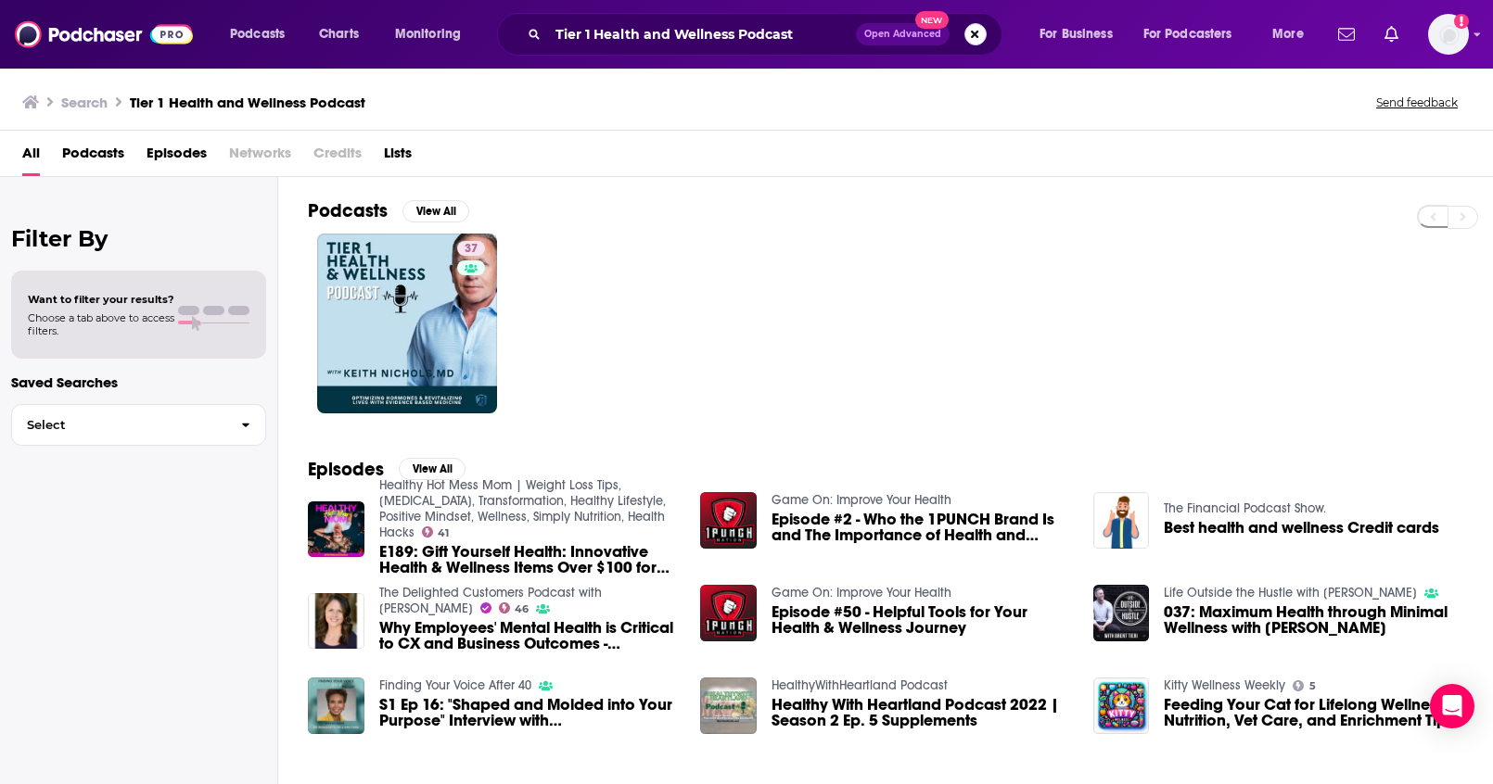
click at [973, 37] on button "Search podcasts, credits, & more..." at bounding box center [975, 34] width 22 height 22
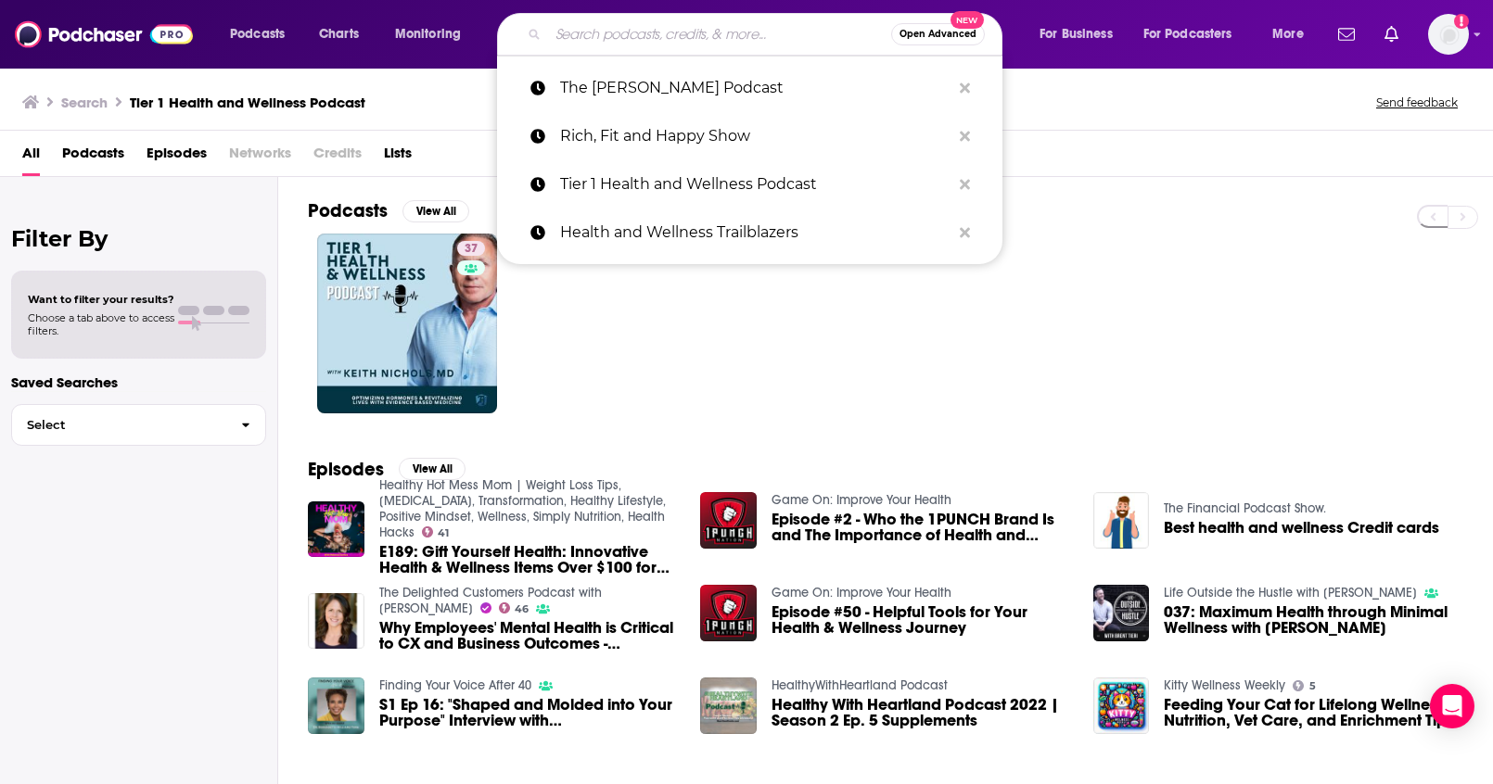
paste input "Health and Wellness Trailblazers"
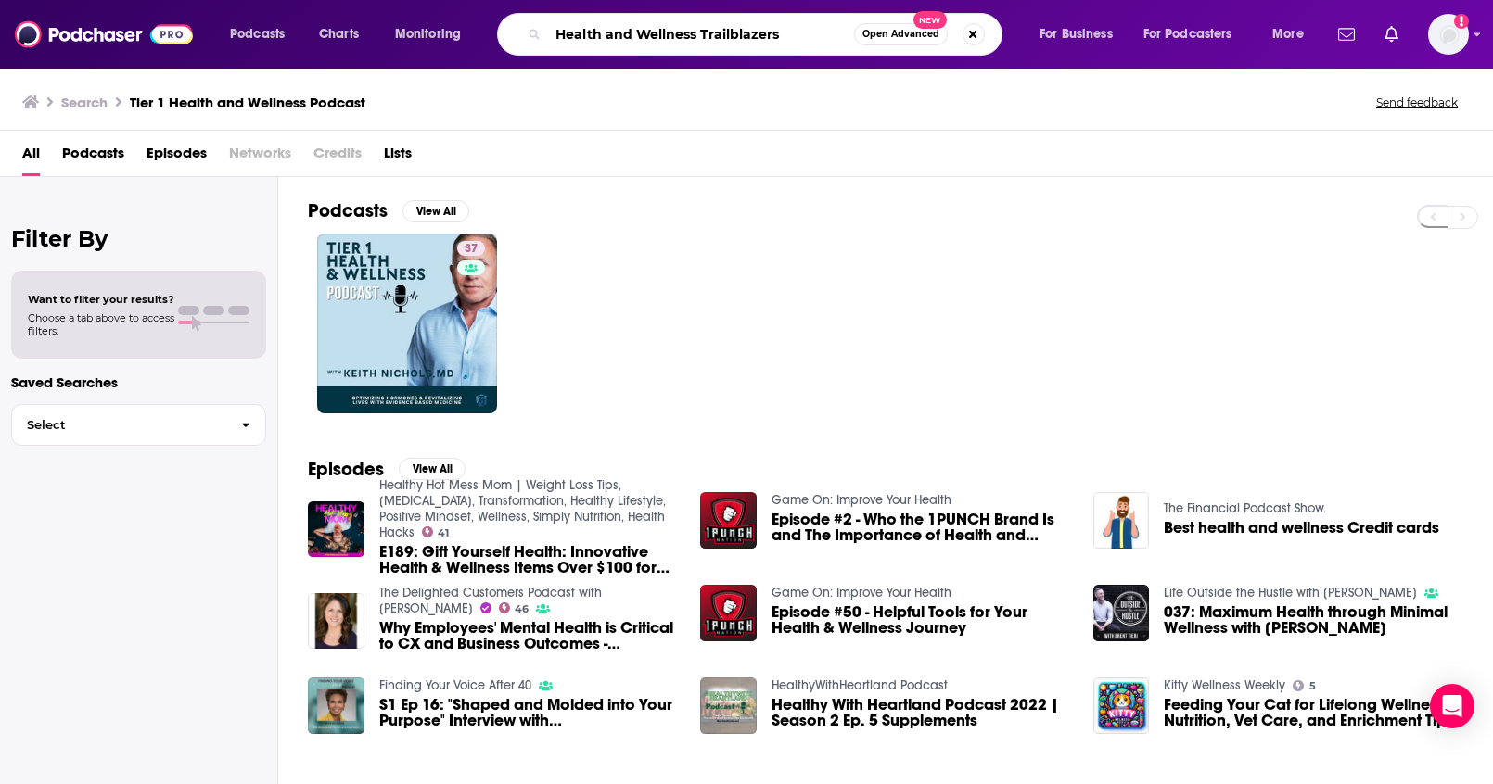
type input "Health and Wellness Trailblazers"
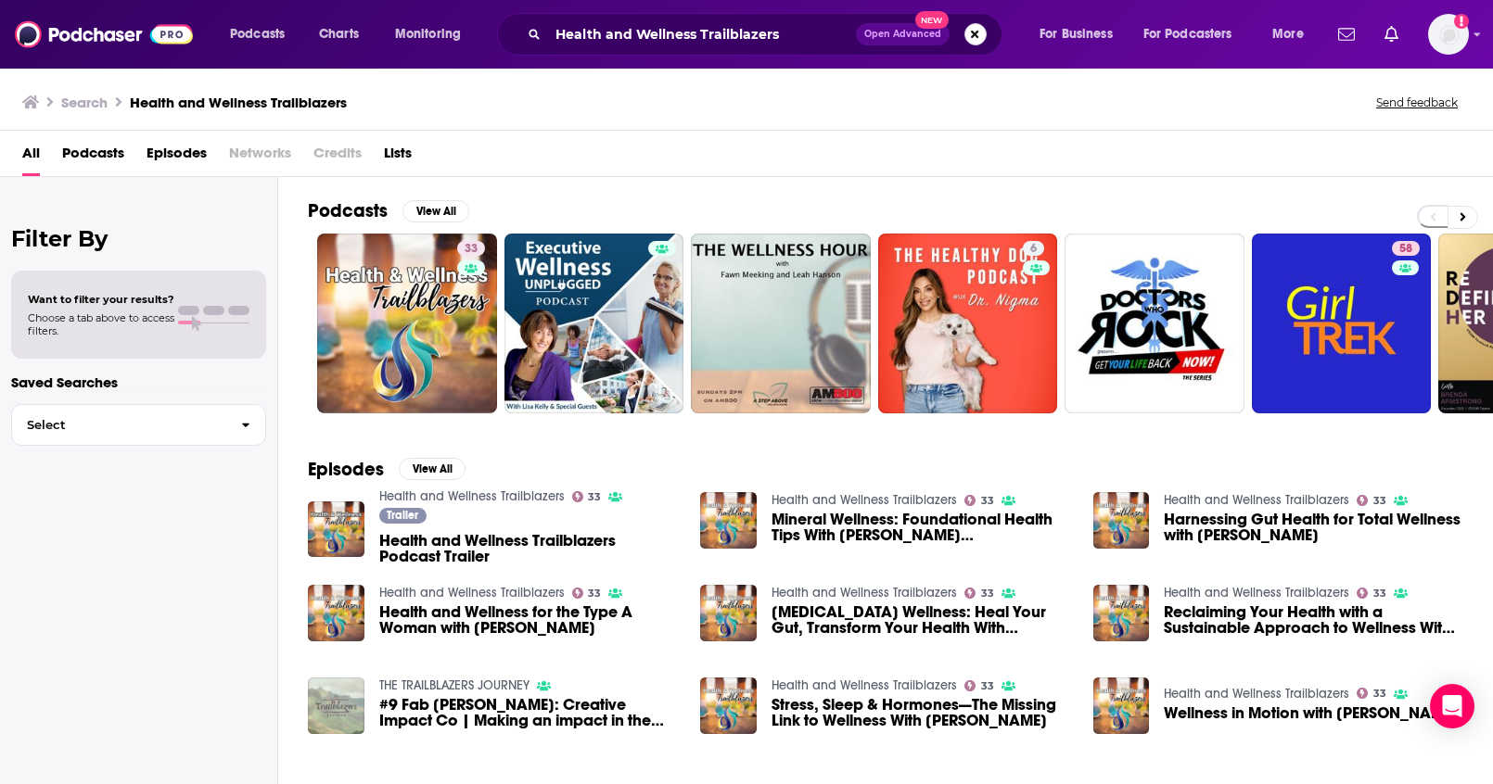
click at [976, 36] on button "Search podcasts, credits, & more..." at bounding box center [975, 34] width 22 height 22
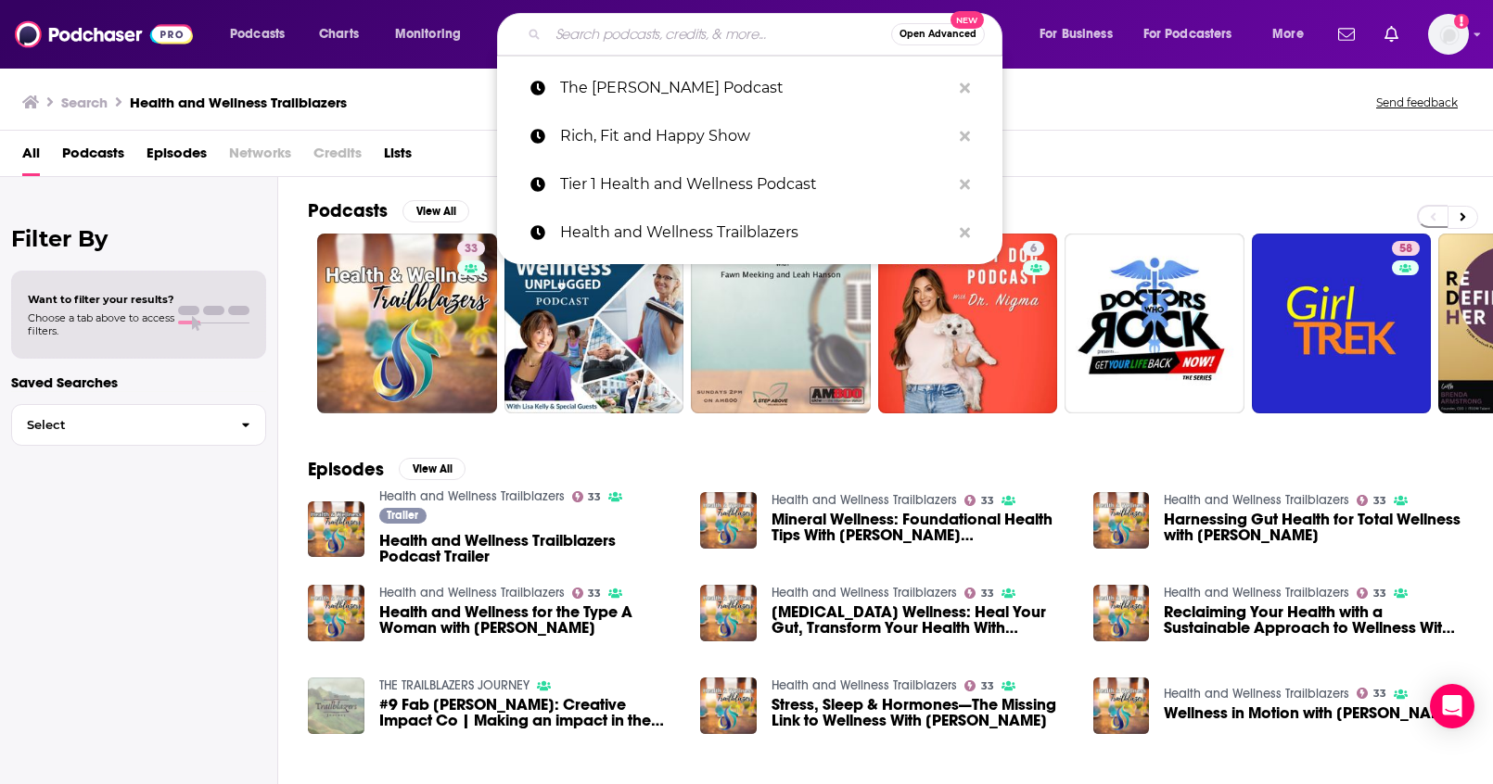
paste input "The Wellness Process"
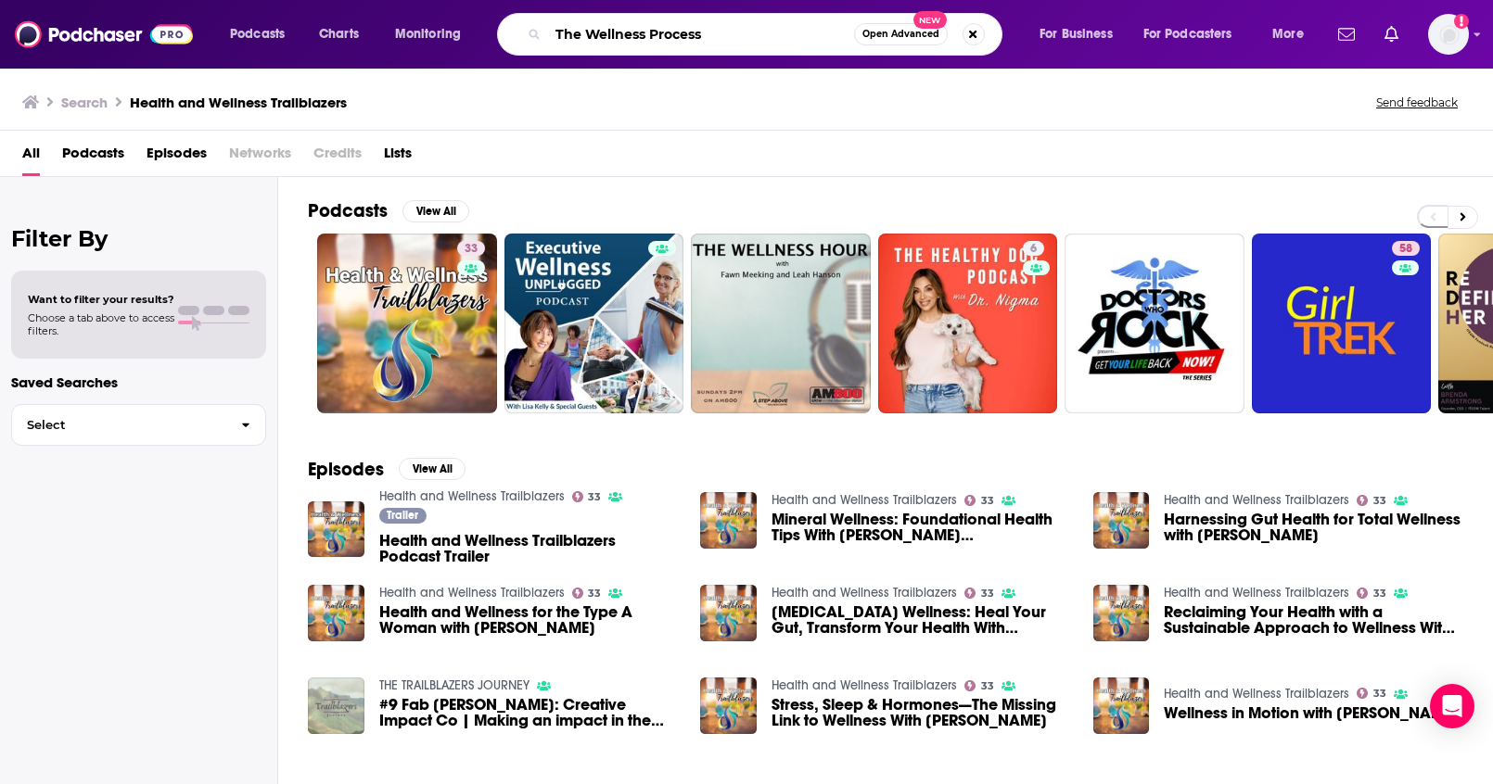
type input "The Wellness Process"
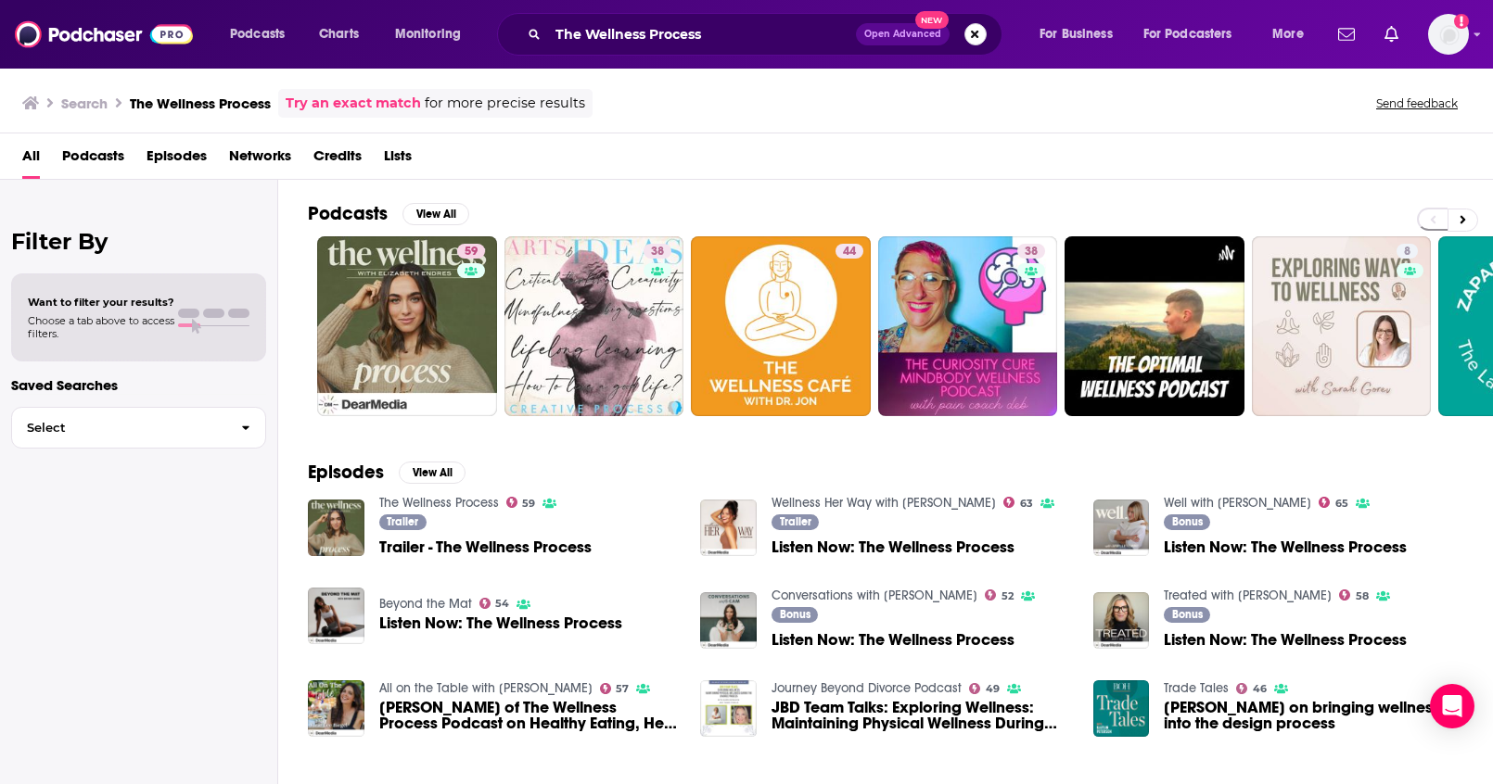
click at [972, 38] on button "Search podcasts, credits, & more..." at bounding box center [975, 34] width 22 height 22
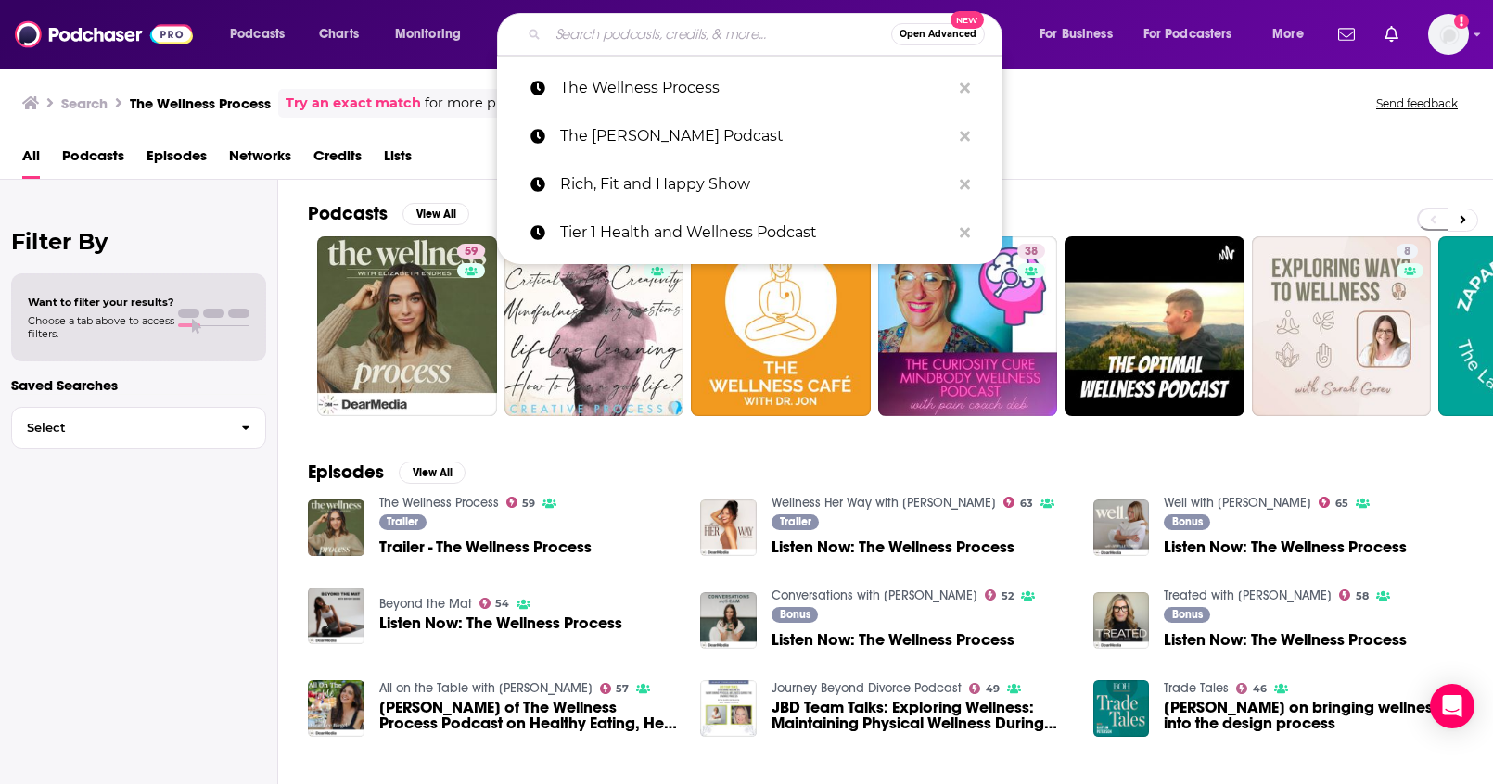
paste input "Energy Works"
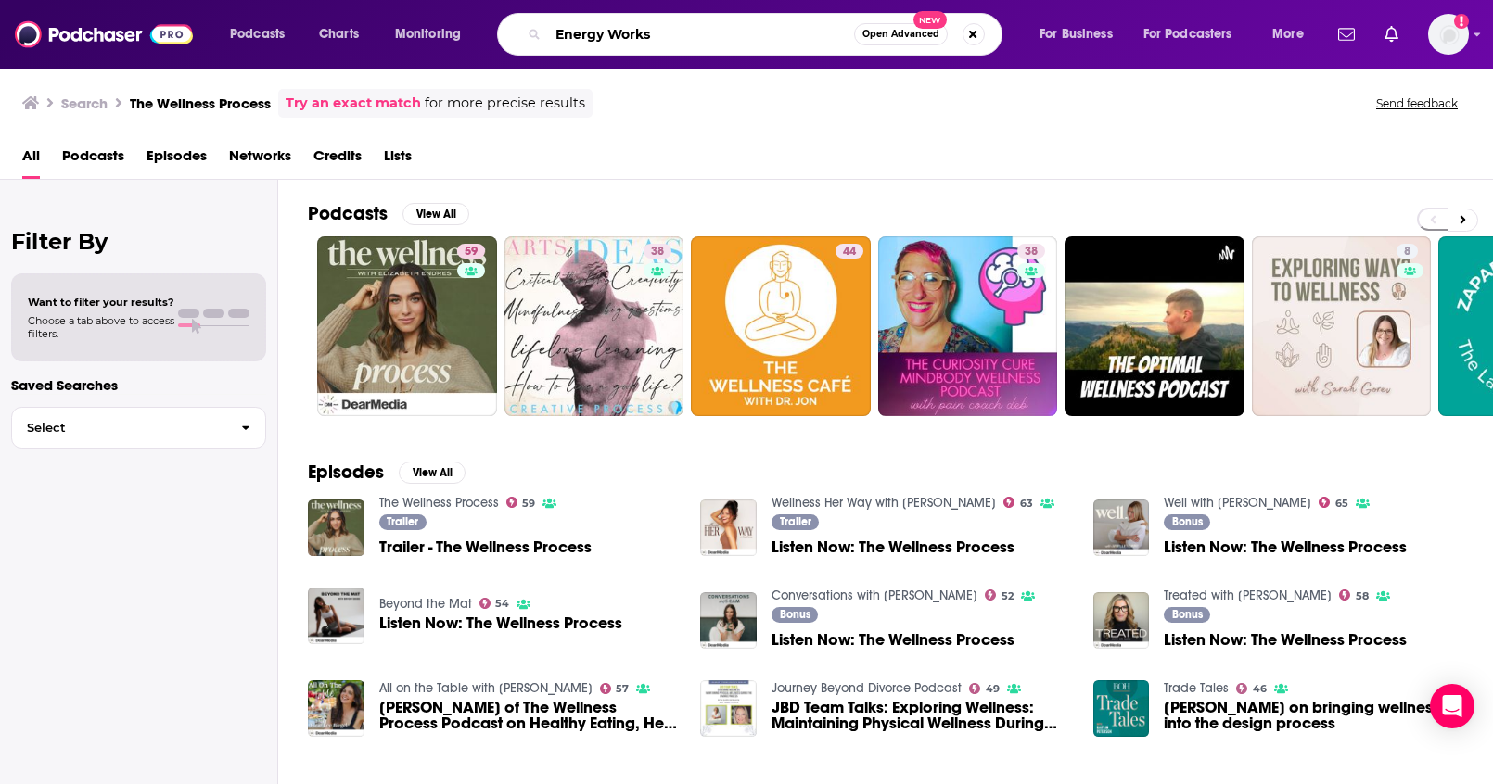
type input "Energy Works"
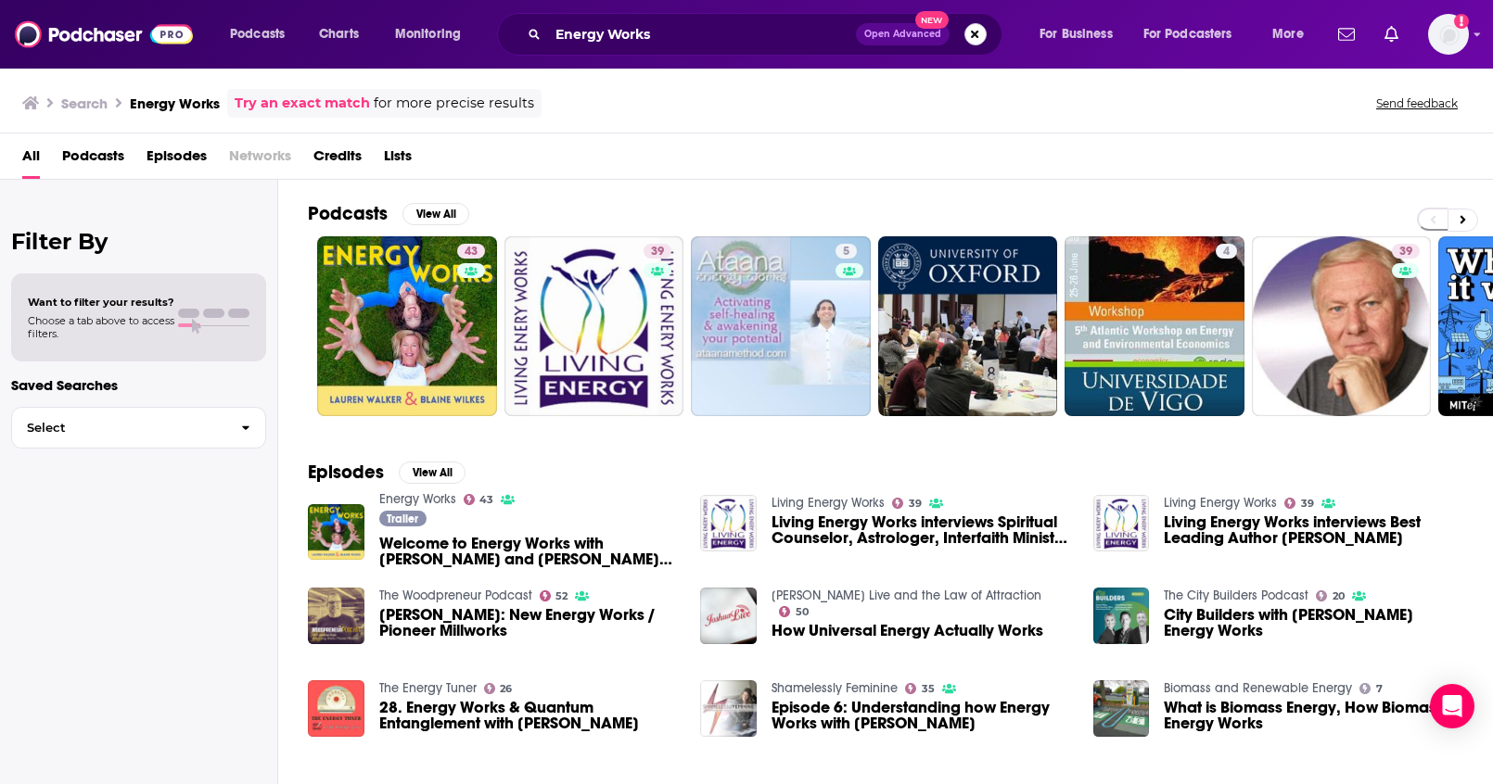
click at [976, 30] on button "Search podcasts, credits, & more..." at bounding box center [975, 34] width 22 height 22
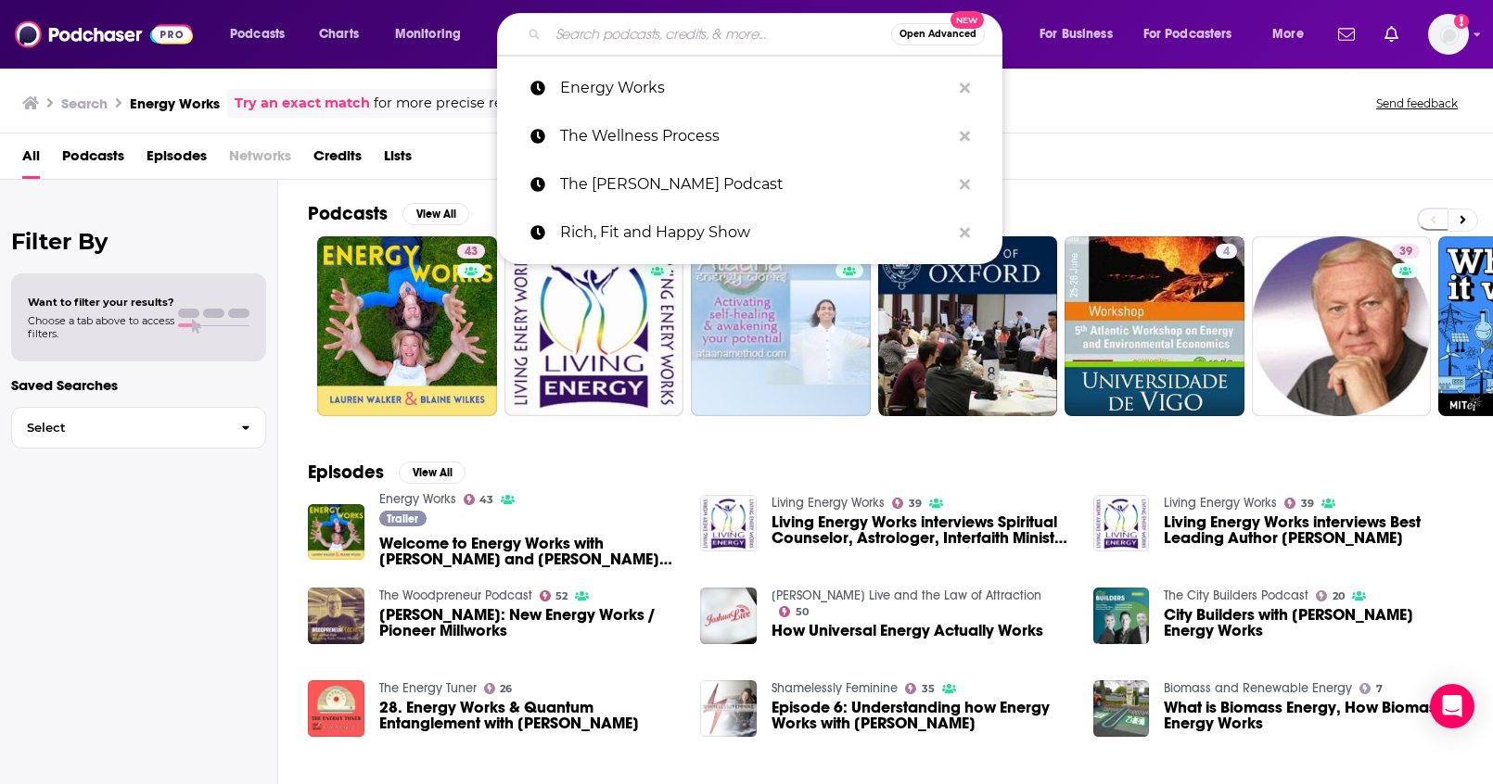
paste input "Decoding Health"
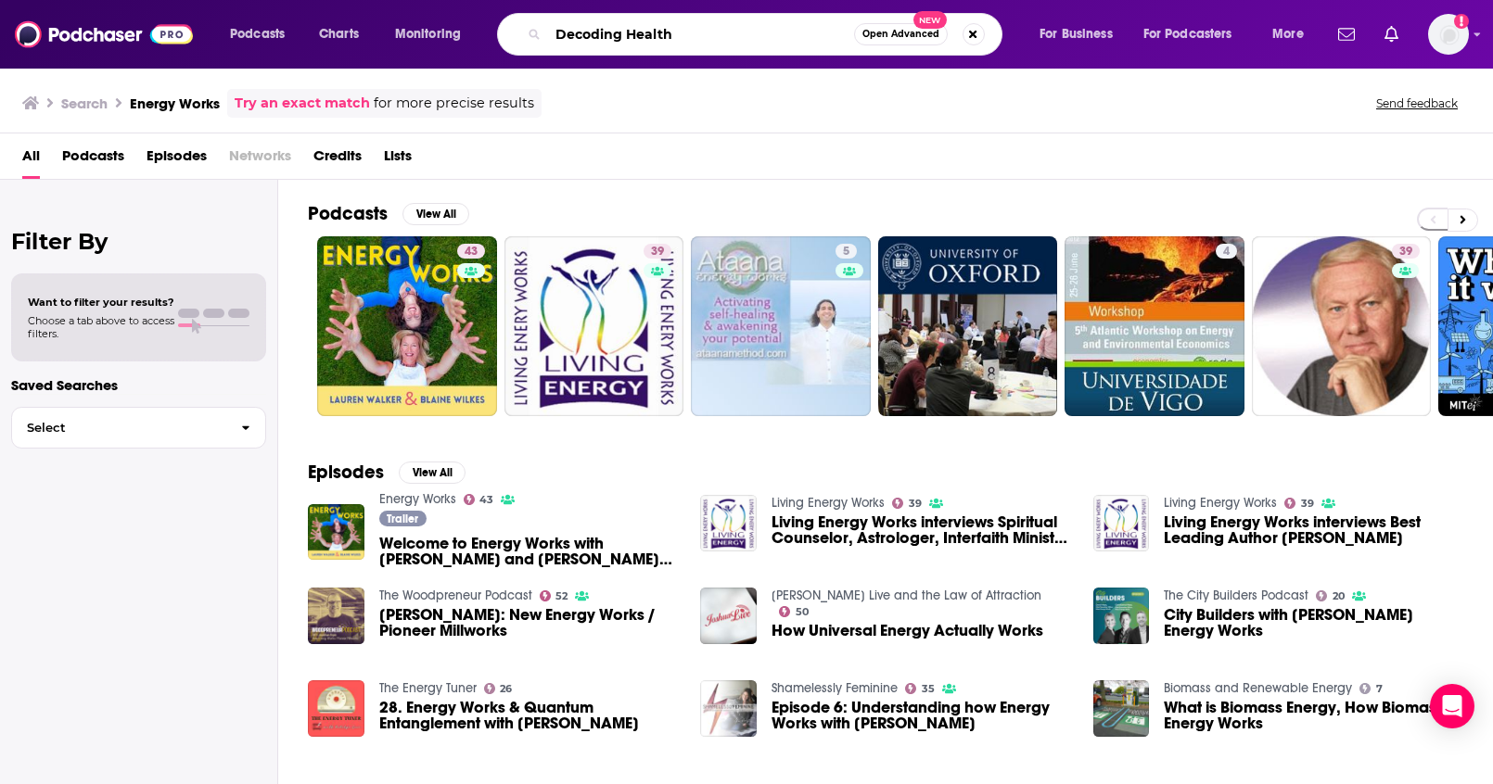
type input "Decoding Health"
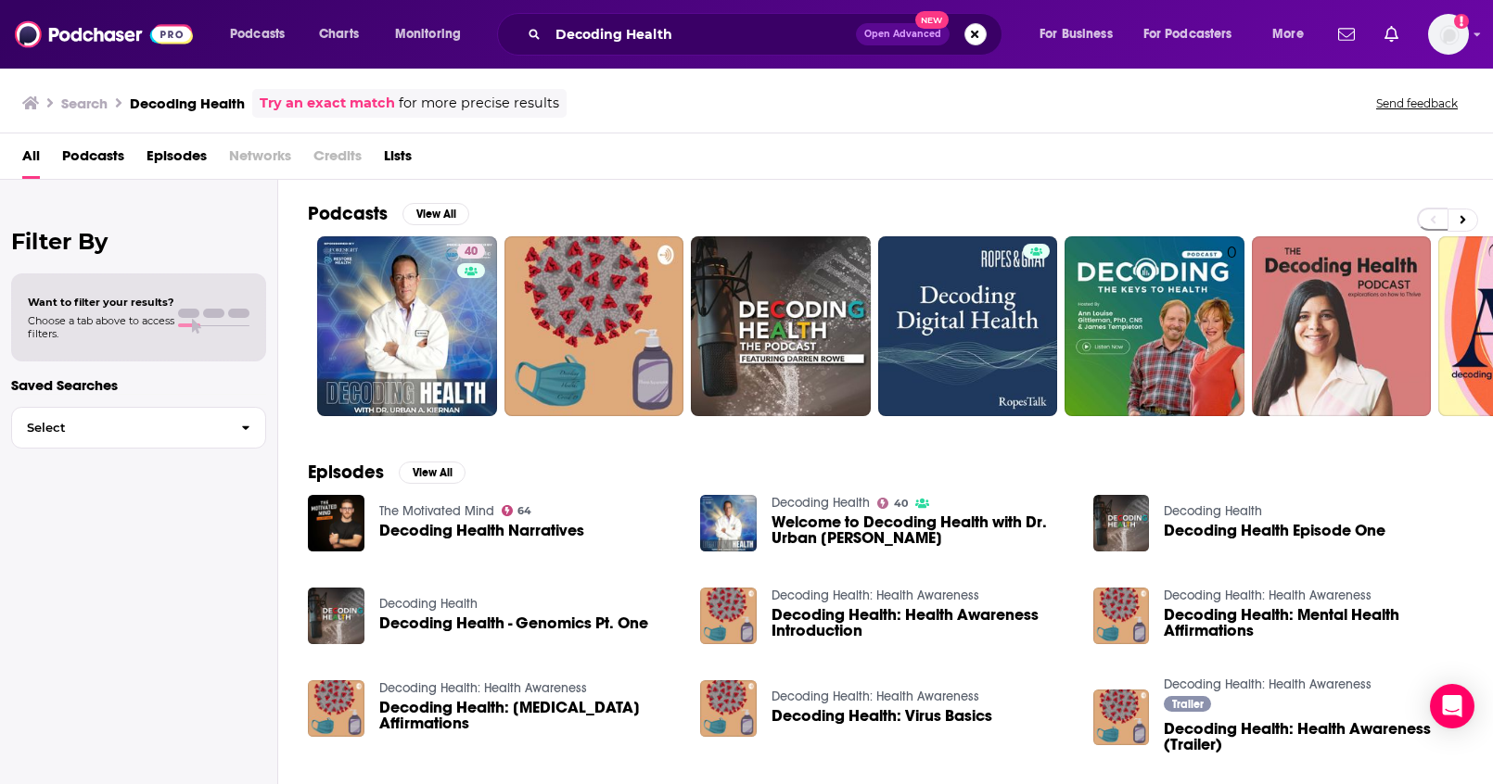
click at [980, 36] on button "Search podcasts, credits, & more..." at bounding box center [975, 34] width 22 height 22
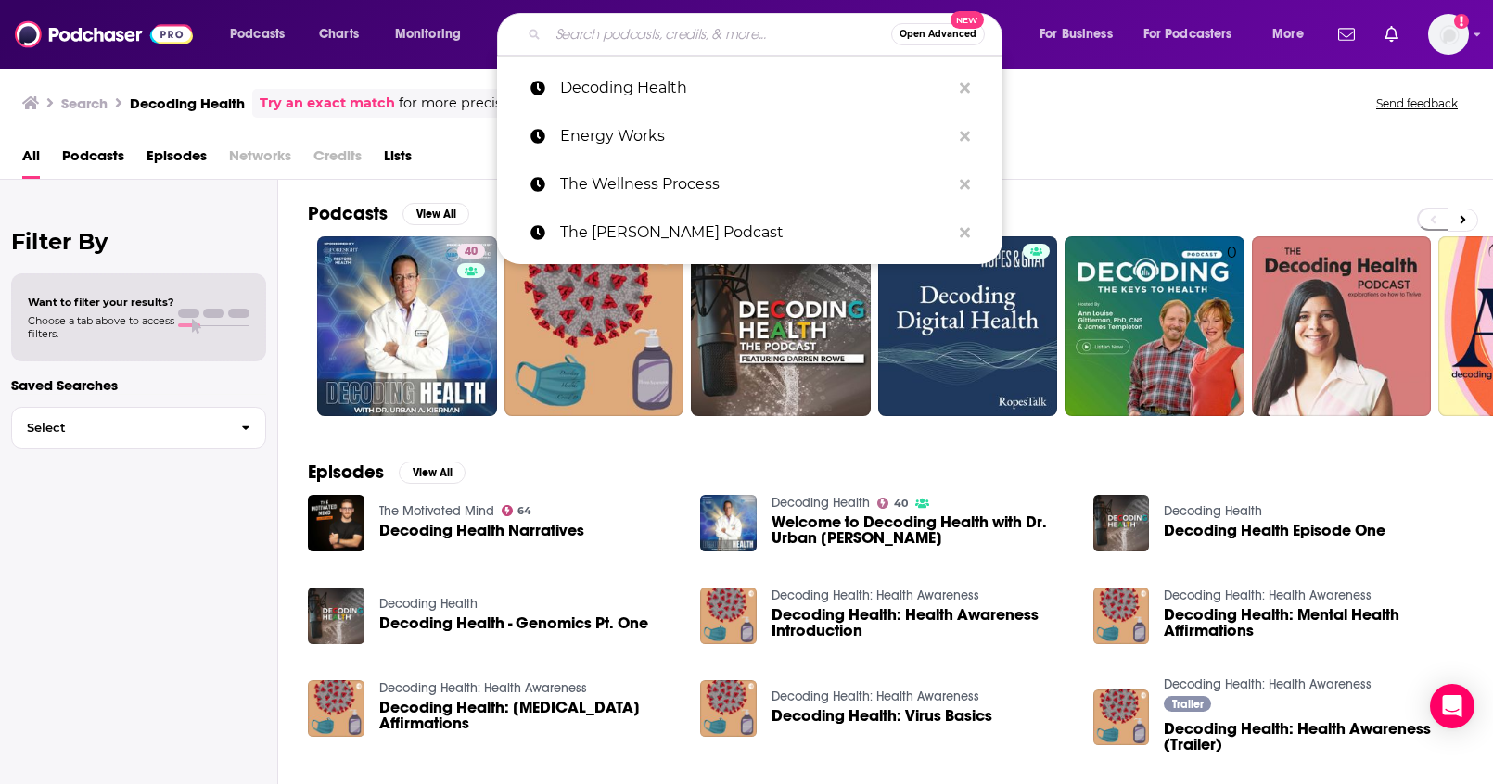
paste input "Full Circle Healing"
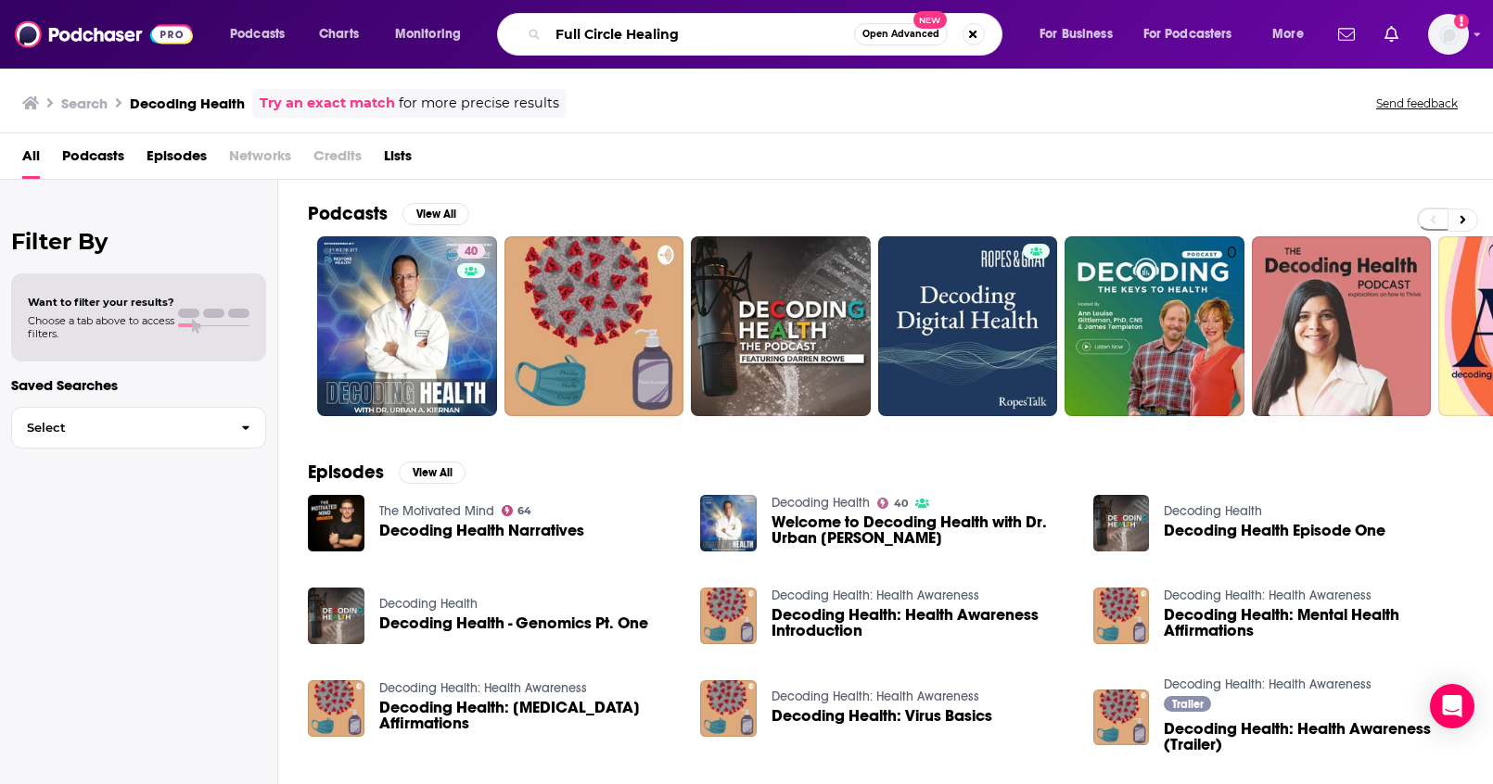
type input "Full Circle Healing"
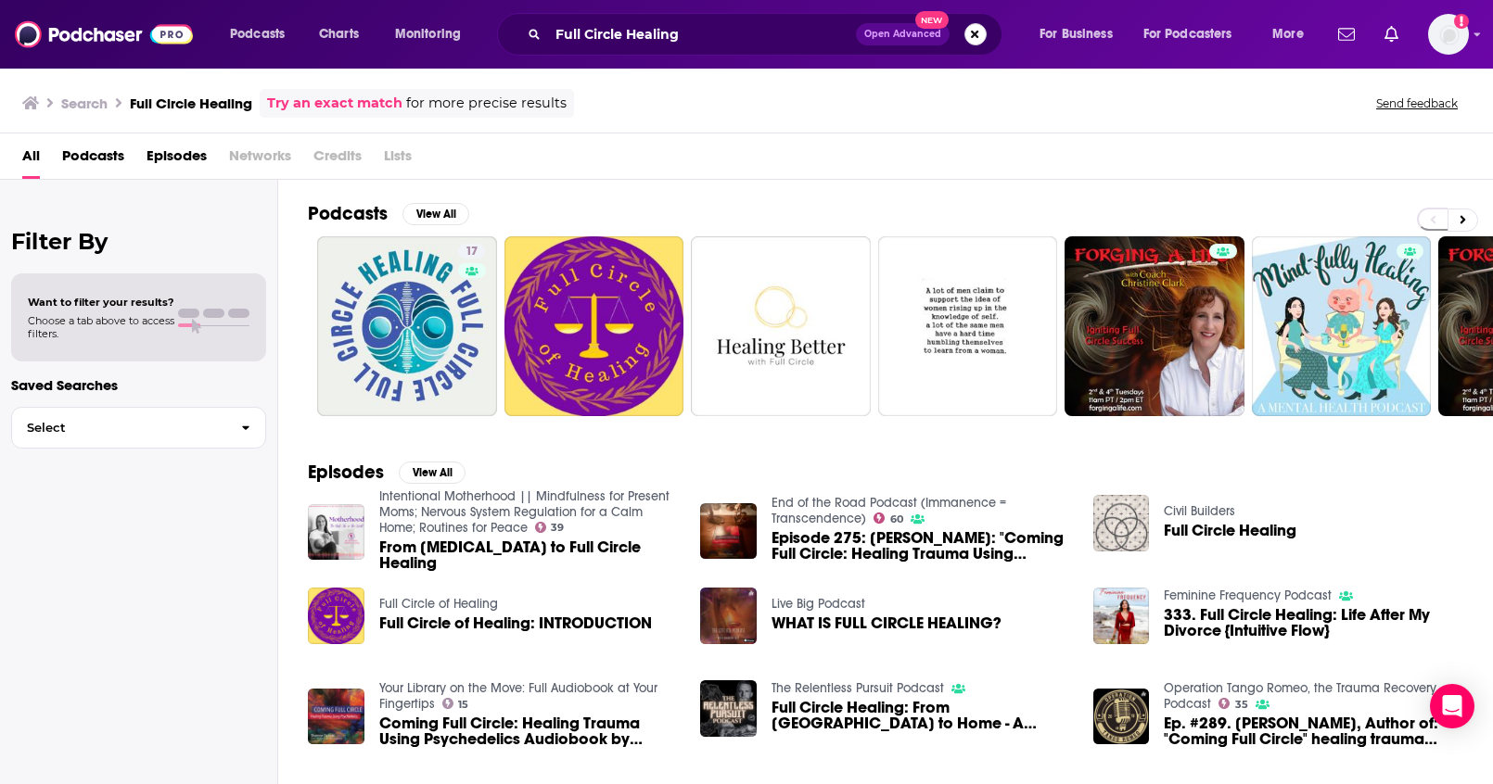
click at [972, 35] on button "Search podcasts, credits, & more..." at bounding box center [975, 34] width 22 height 22
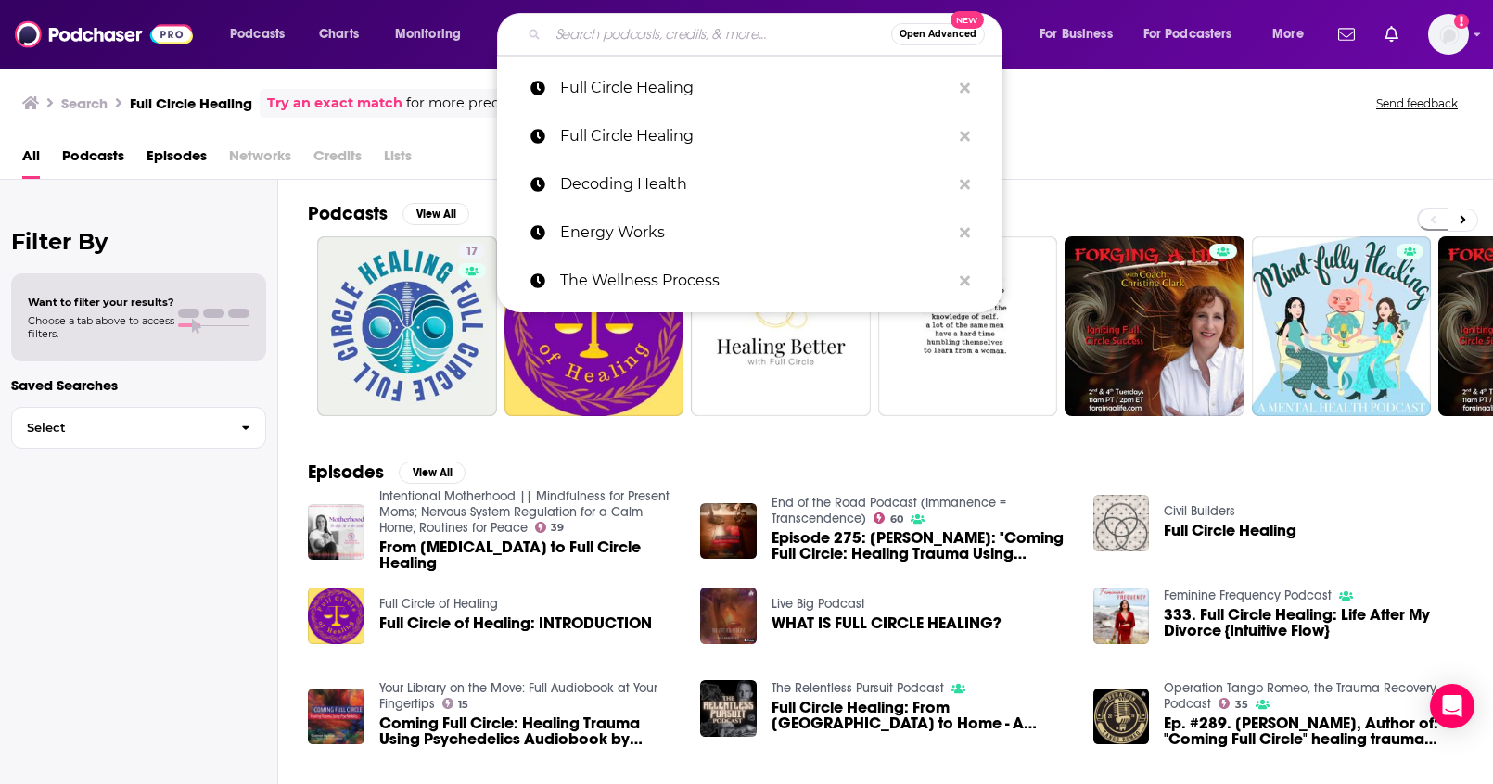
paste input "Women of the Well | Holistic Women’s Health and Wellness"
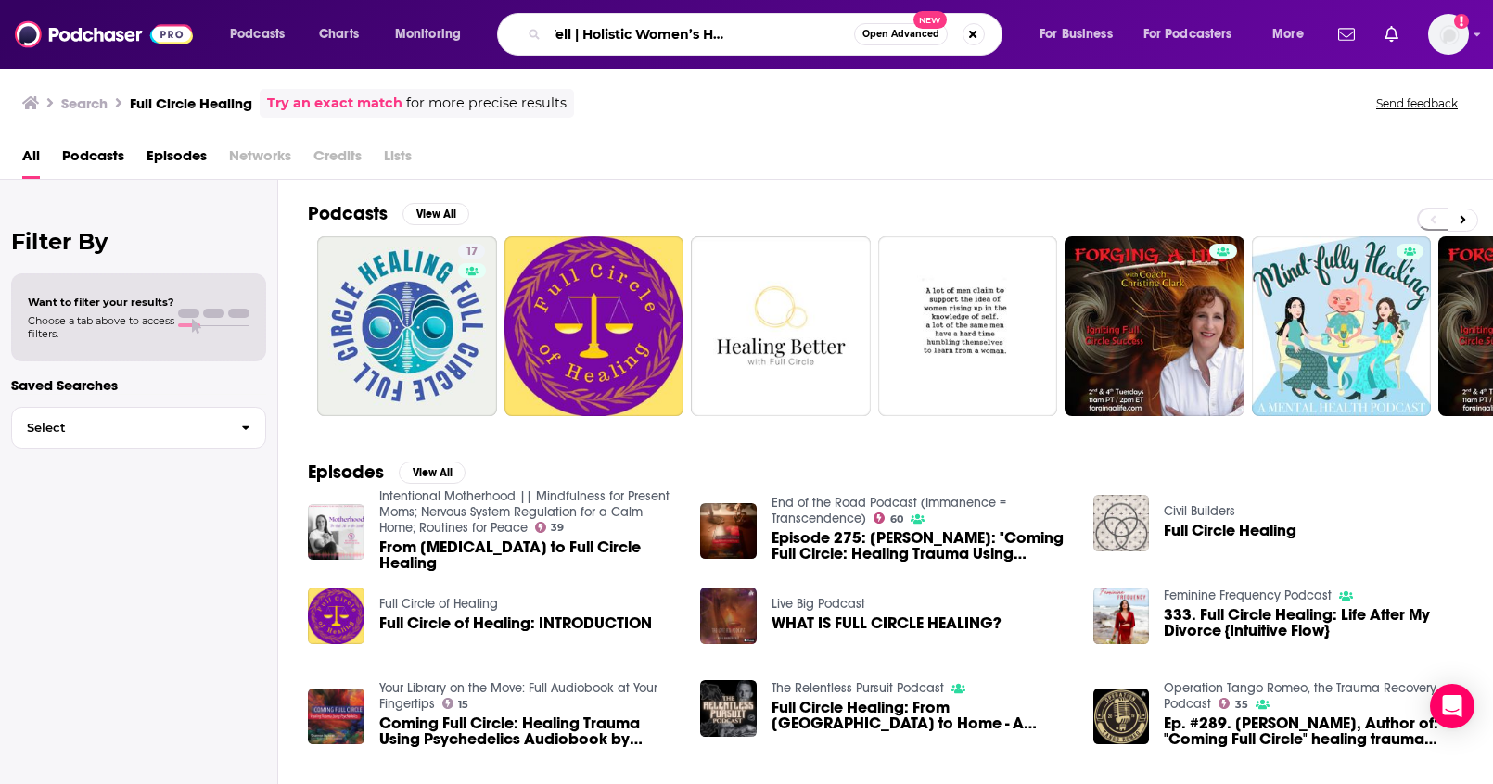
type input "Women of the Well | Holistic Women’s Health and Wellness"
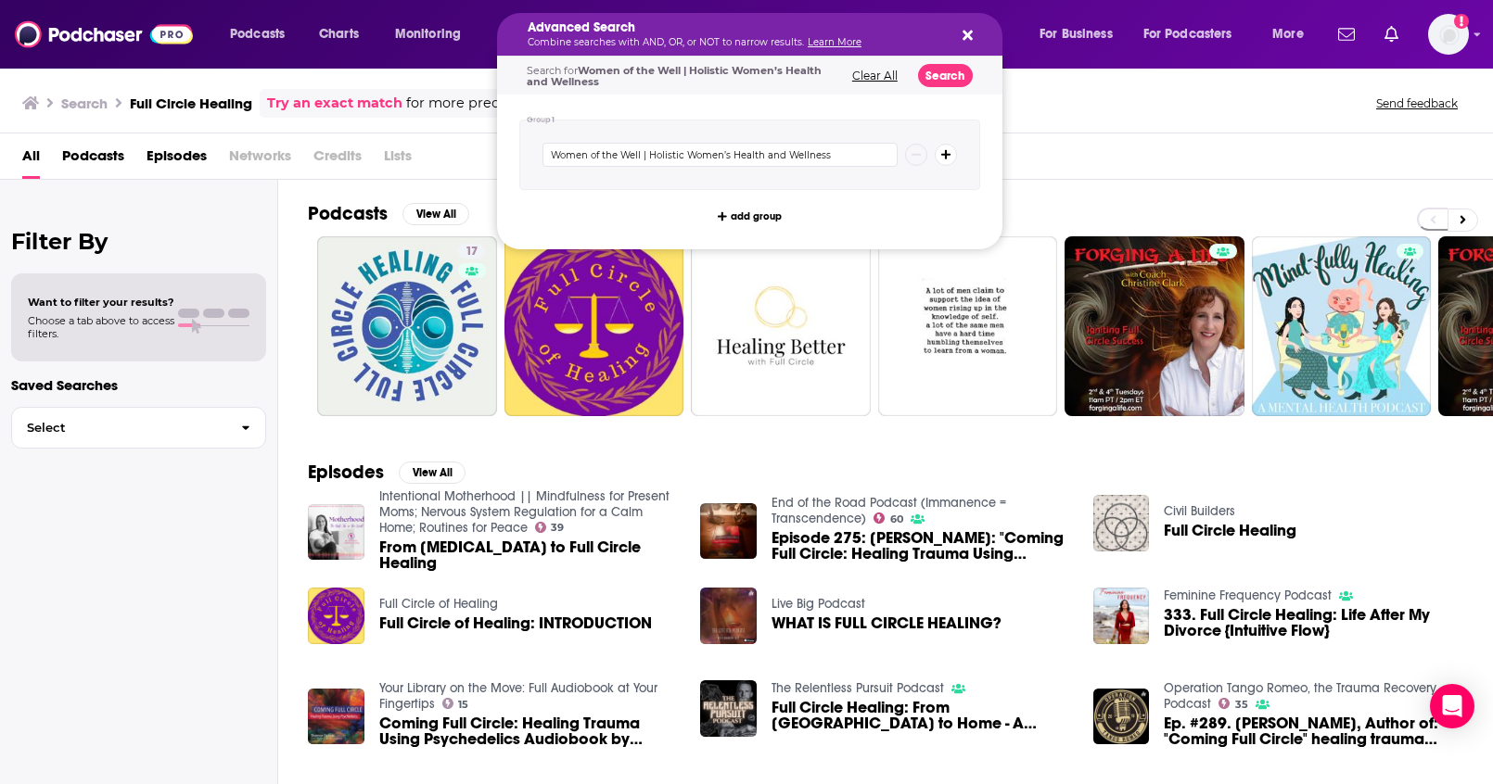
drag, startPoint x: 1074, startPoint y: 133, endPoint x: 1061, endPoint y: 123, distance: 16.5
click at [1074, 133] on div "All Podcasts Episodes Networks Credits Lists" at bounding box center [746, 156] width 1493 height 46
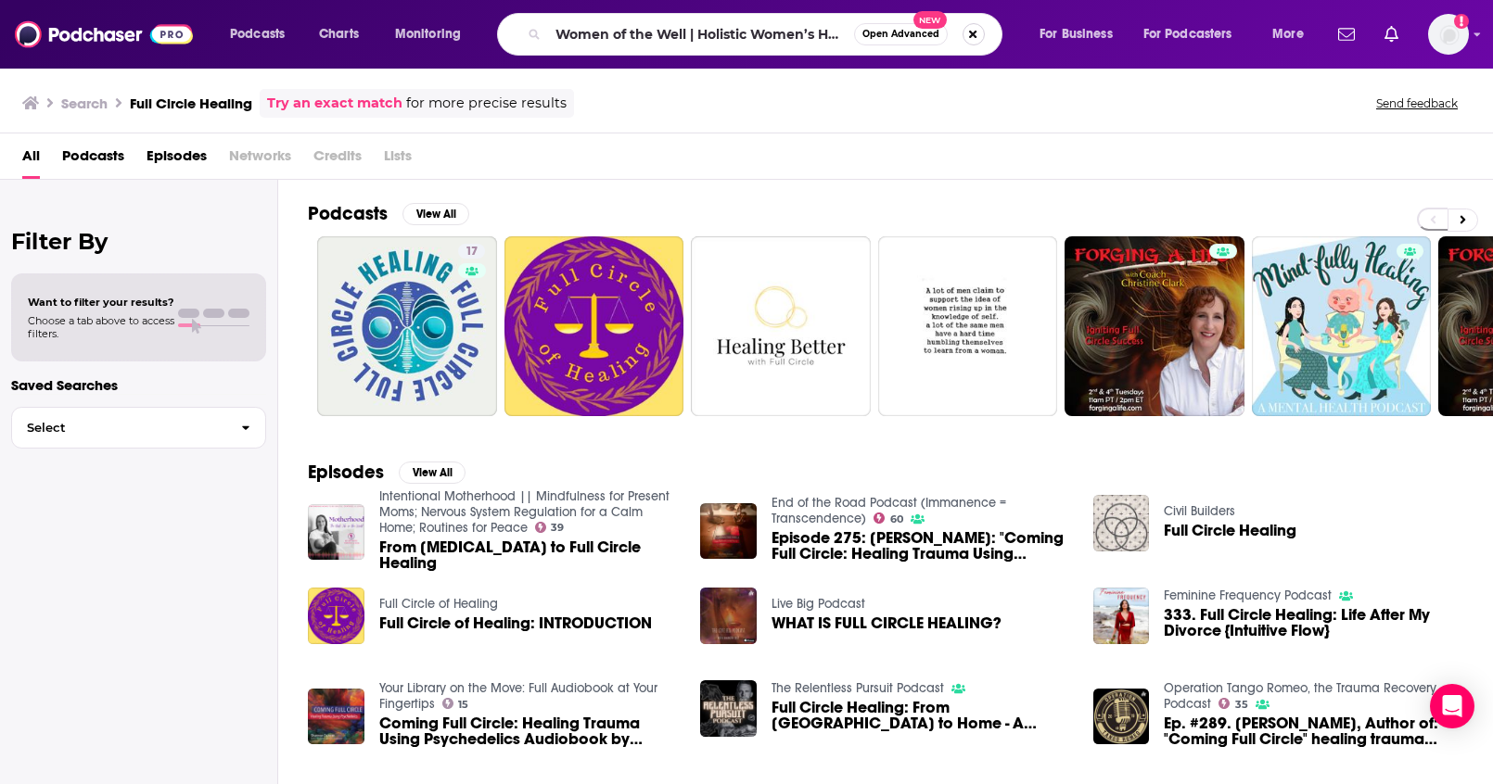
click at [974, 38] on button "Search podcasts, credits, & more..." at bounding box center [973, 34] width 22 height 22
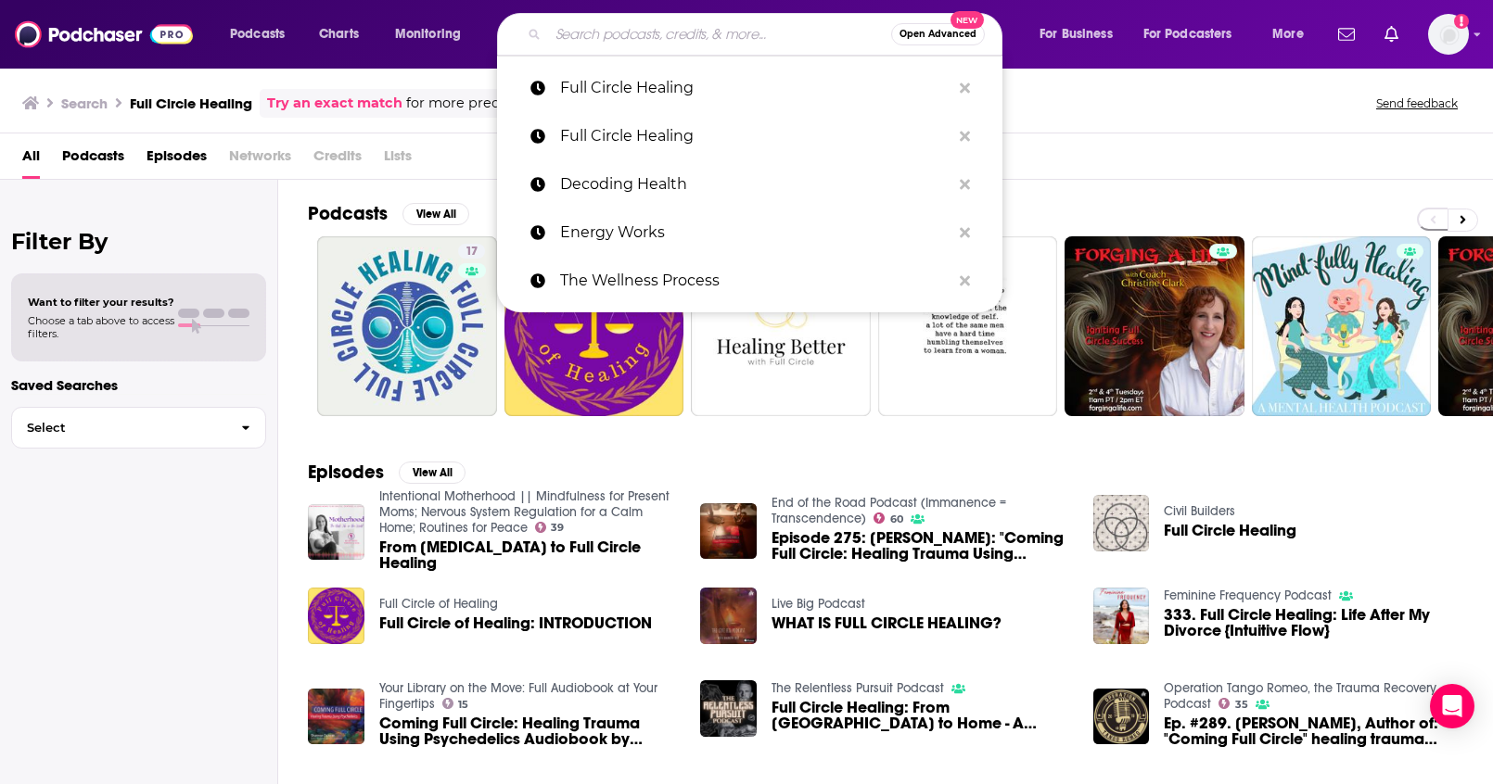
click at [1058, 125] on div "Search Full Circle Healing Try an exact match for more precise results Send fee…" at bounding box center [746, 100] width 1493 height 67
click at [776, 45] on input "Search podcasts, credits, & more..." at bounding box center [719, 34] width 343 height 30
paste input "Women of the Well | Holistic Women’s Health and Wellness"
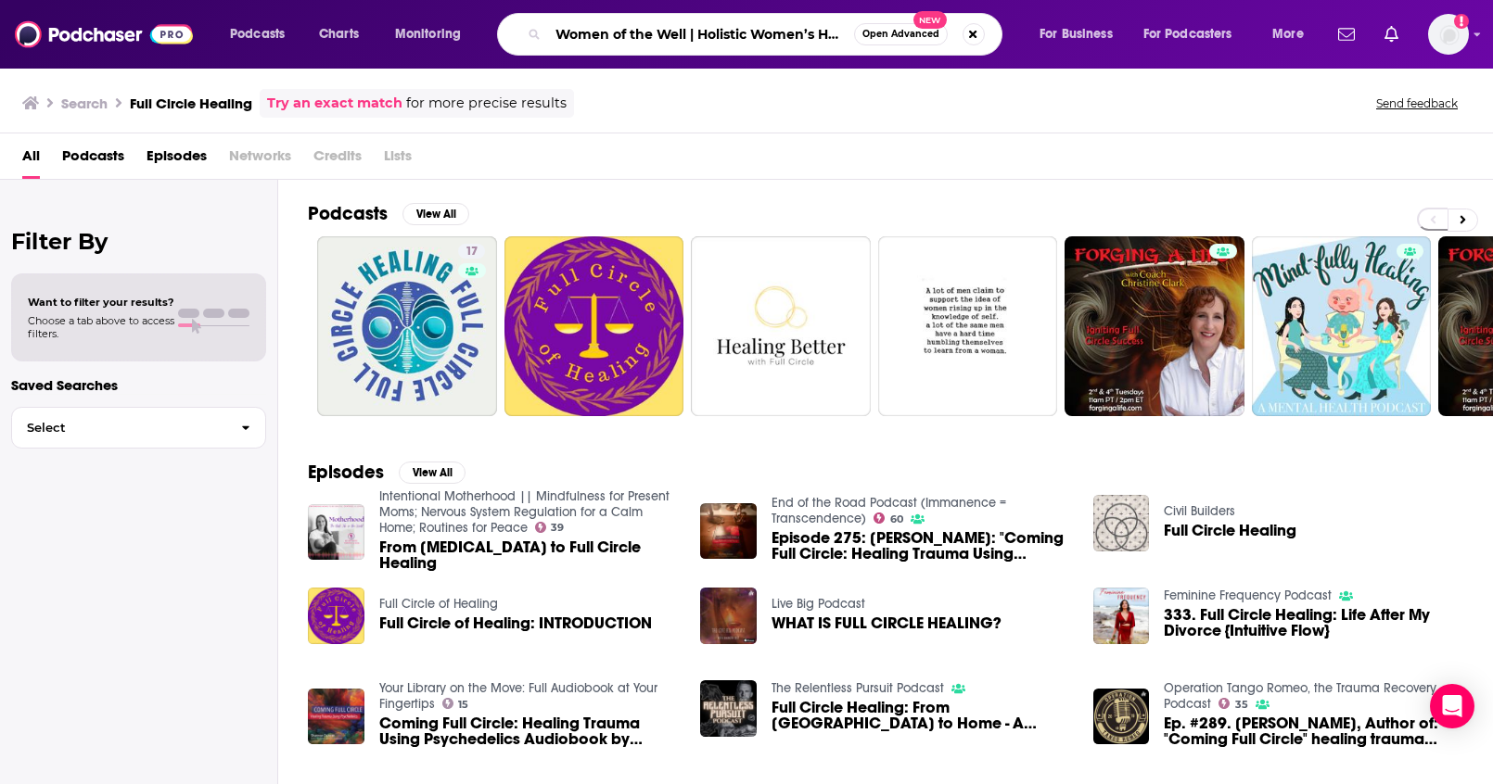
scroll to position [0, 116]
type input "Women of the Well | Holistic Women’s Health and Wellness"
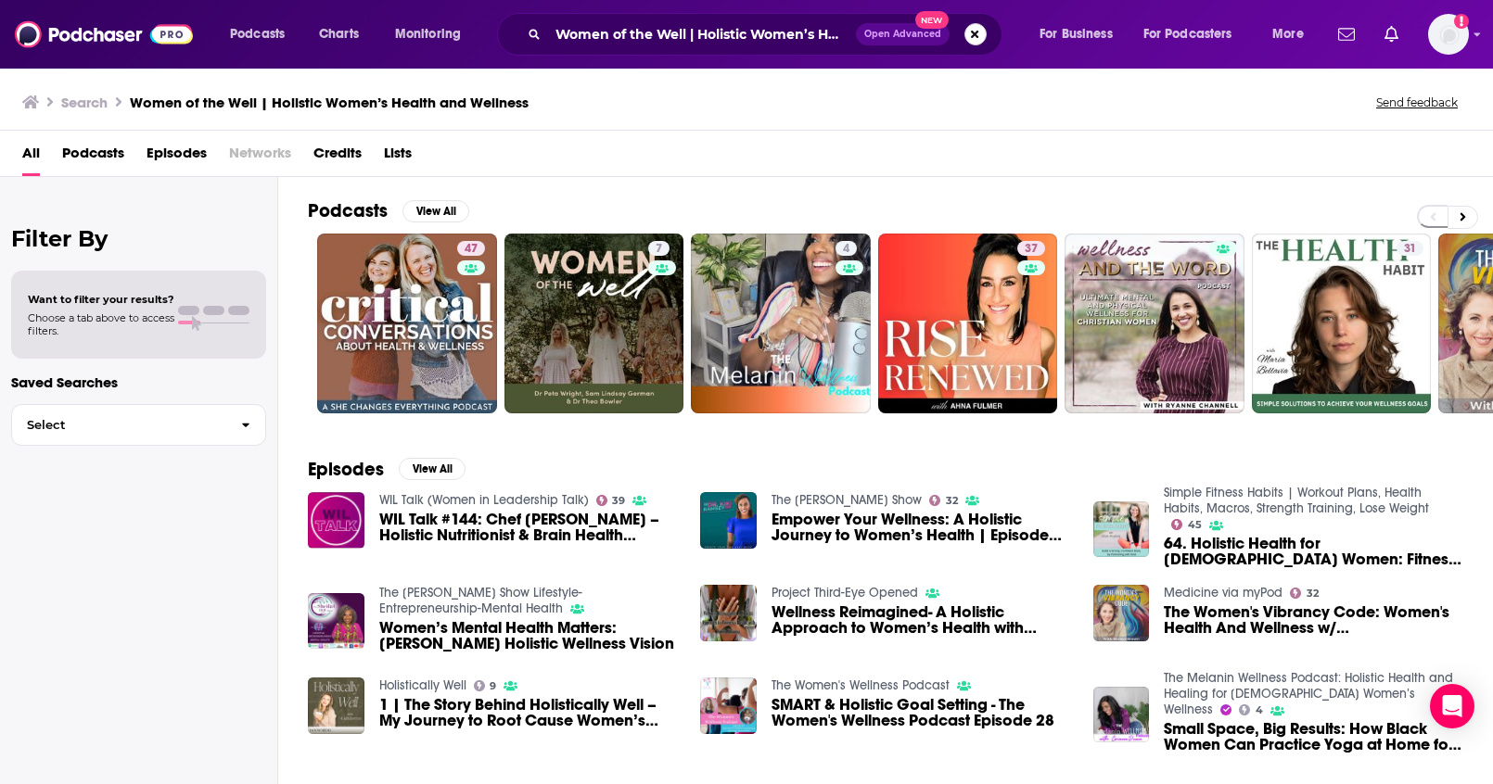
click at [974, 33] on button "Search podcasts, credits, & more..." at bounding box center [975, 34] width 22 height 22
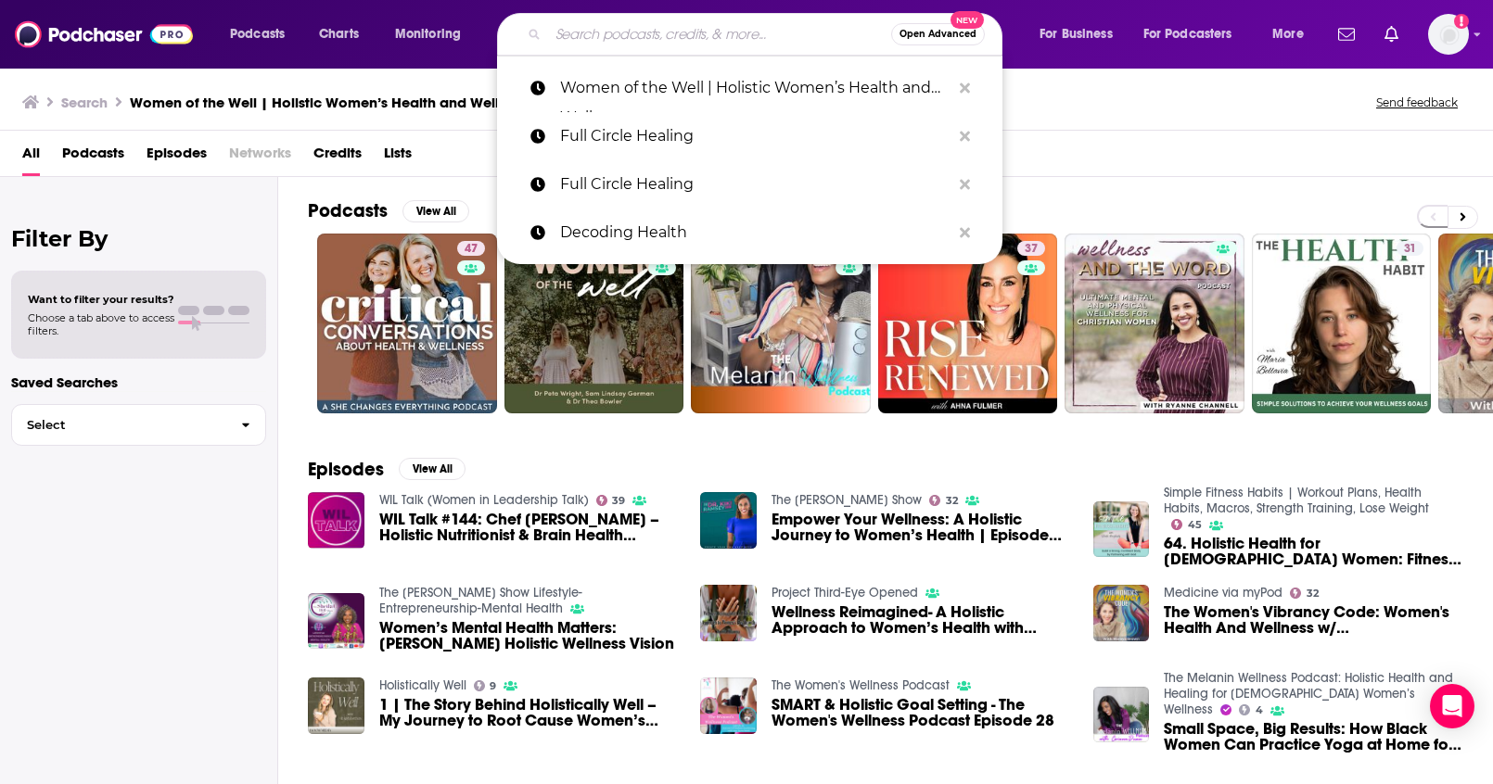
click at [1037, 97] on div "Search Women of the Well | Holistic Women’s Health and Wellness Send feedback" at bounding box center [742, 102] width 1441 height 26
click at [788, 43] on input "Search podcasts, credits, & more..." at bounding box center [719, 34] width 343 height 30
paste input "Bite Back with Abbey Sharp"
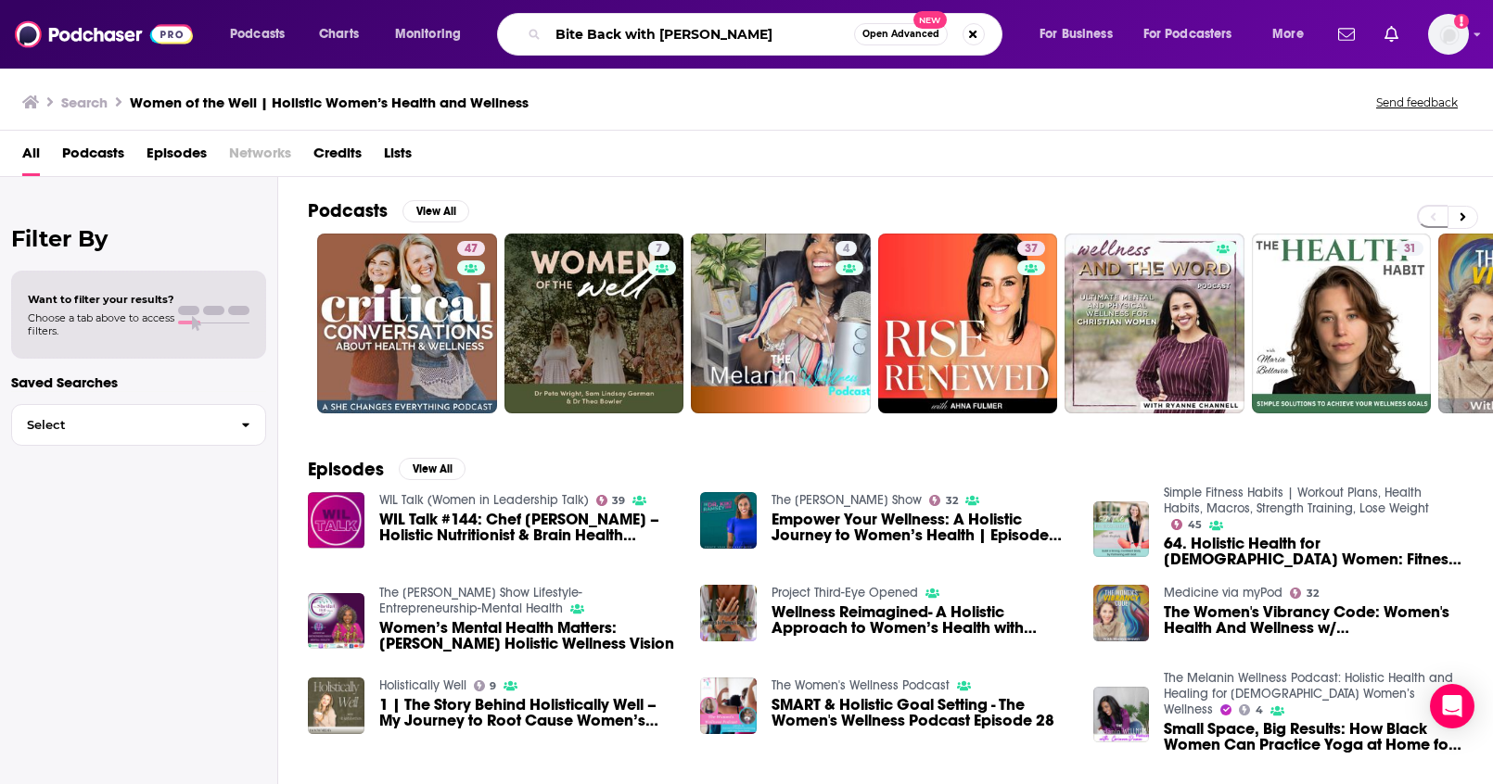
type input "Bite Back with Abbey Sharp"
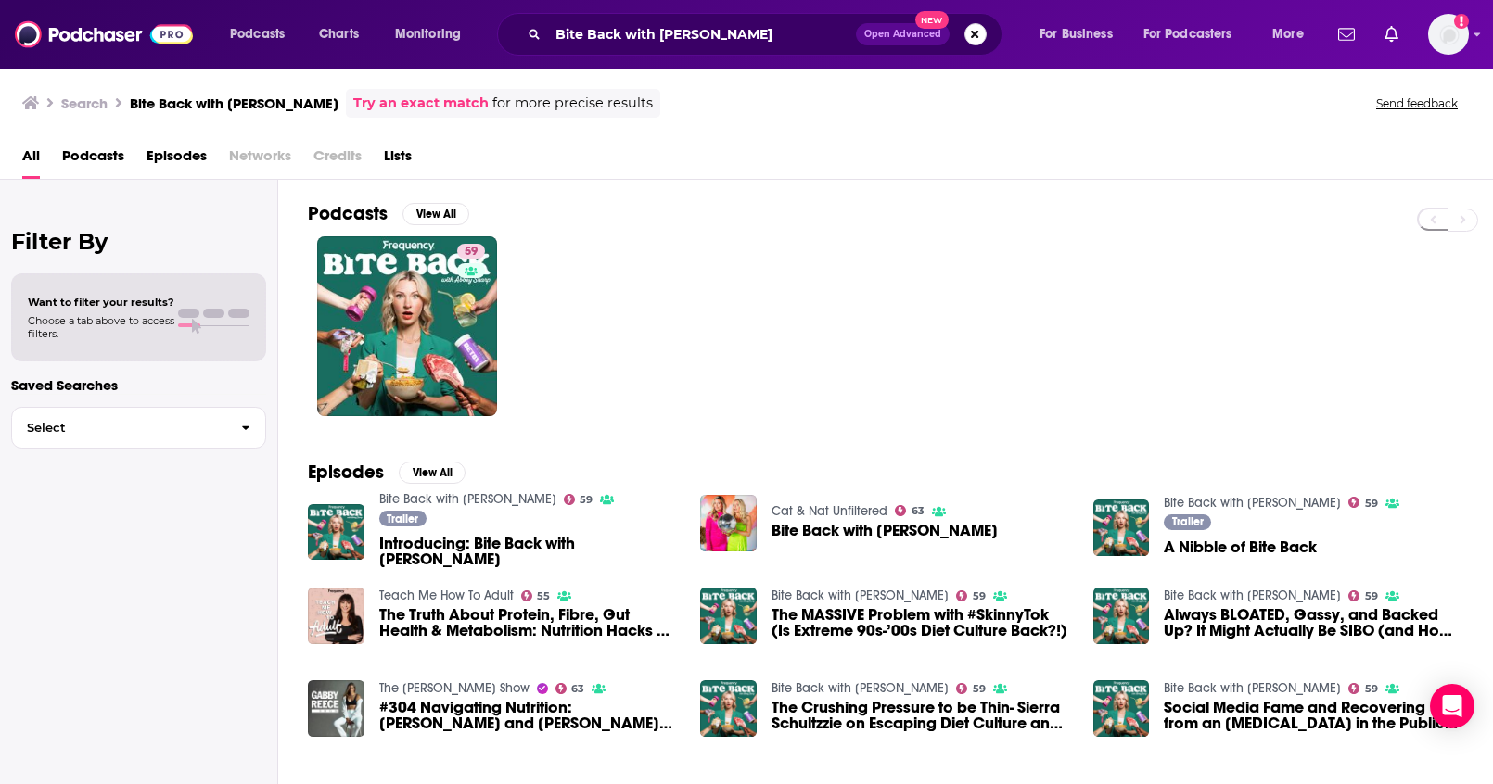
click at [970, 37] on button "Search podcasts, credits, & more..." at bounding box center [975, 34] width 22 height 22
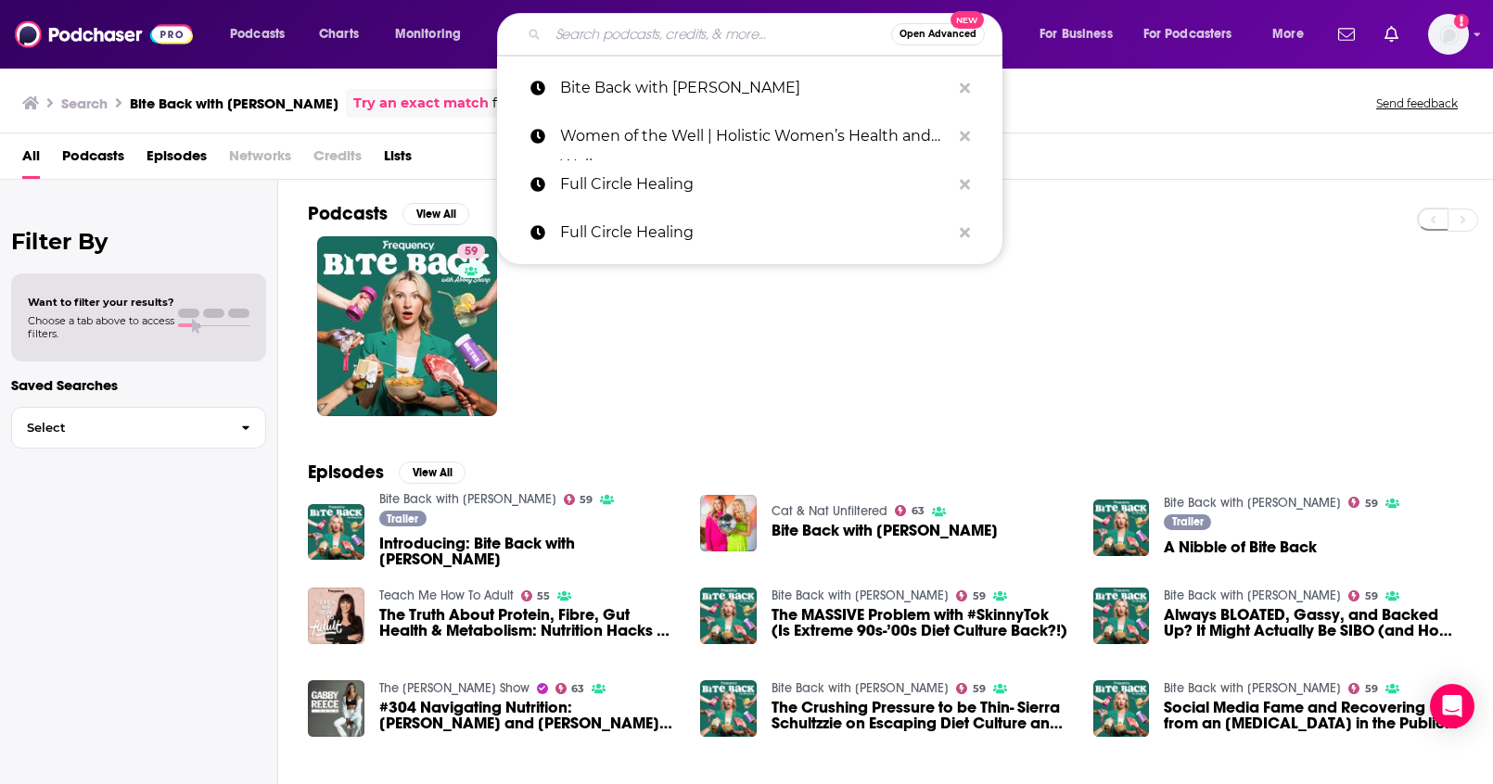
paste input "Extend Podcast with Darshan Shah, MD"
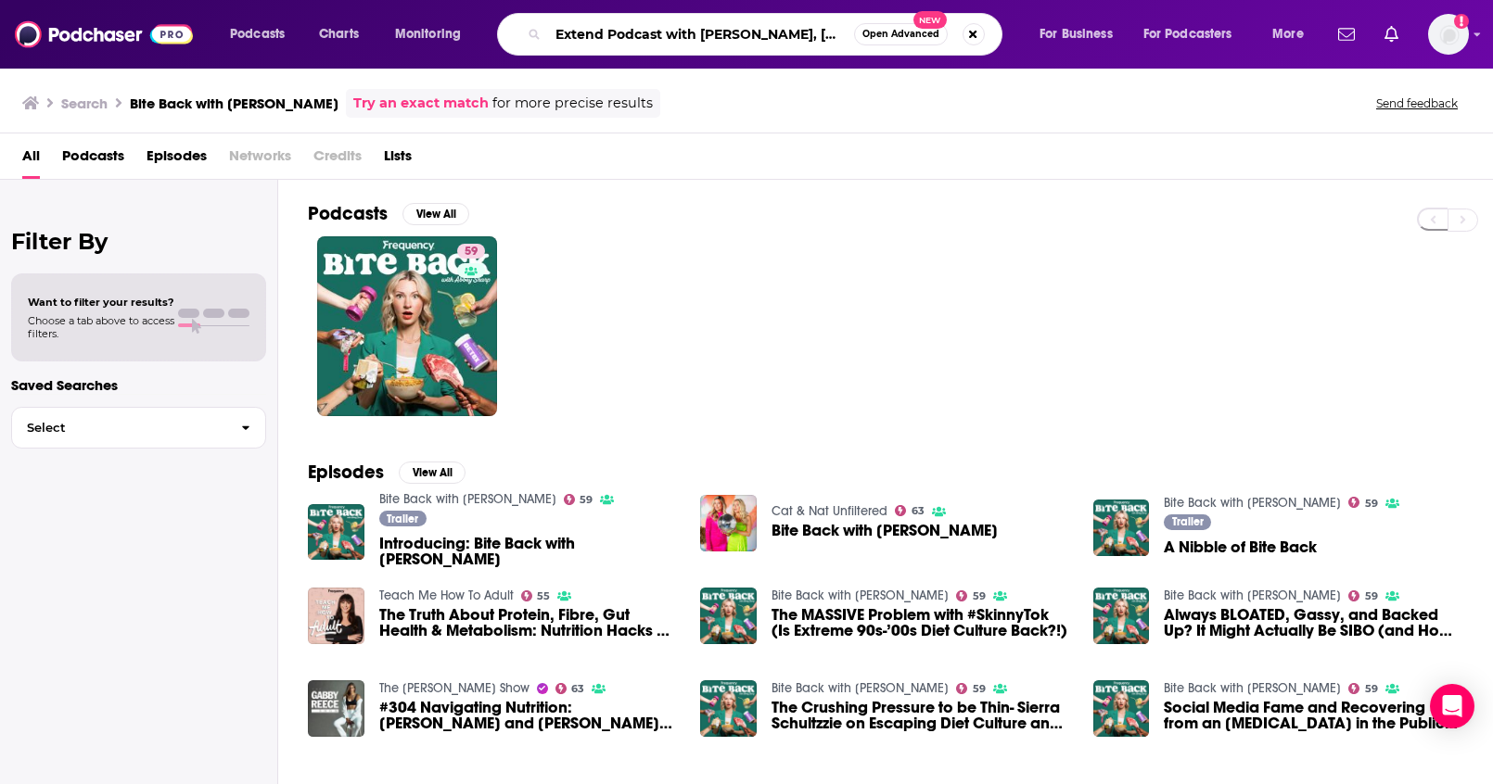
type input "Extend Podcast with Darshan Shah, MD"
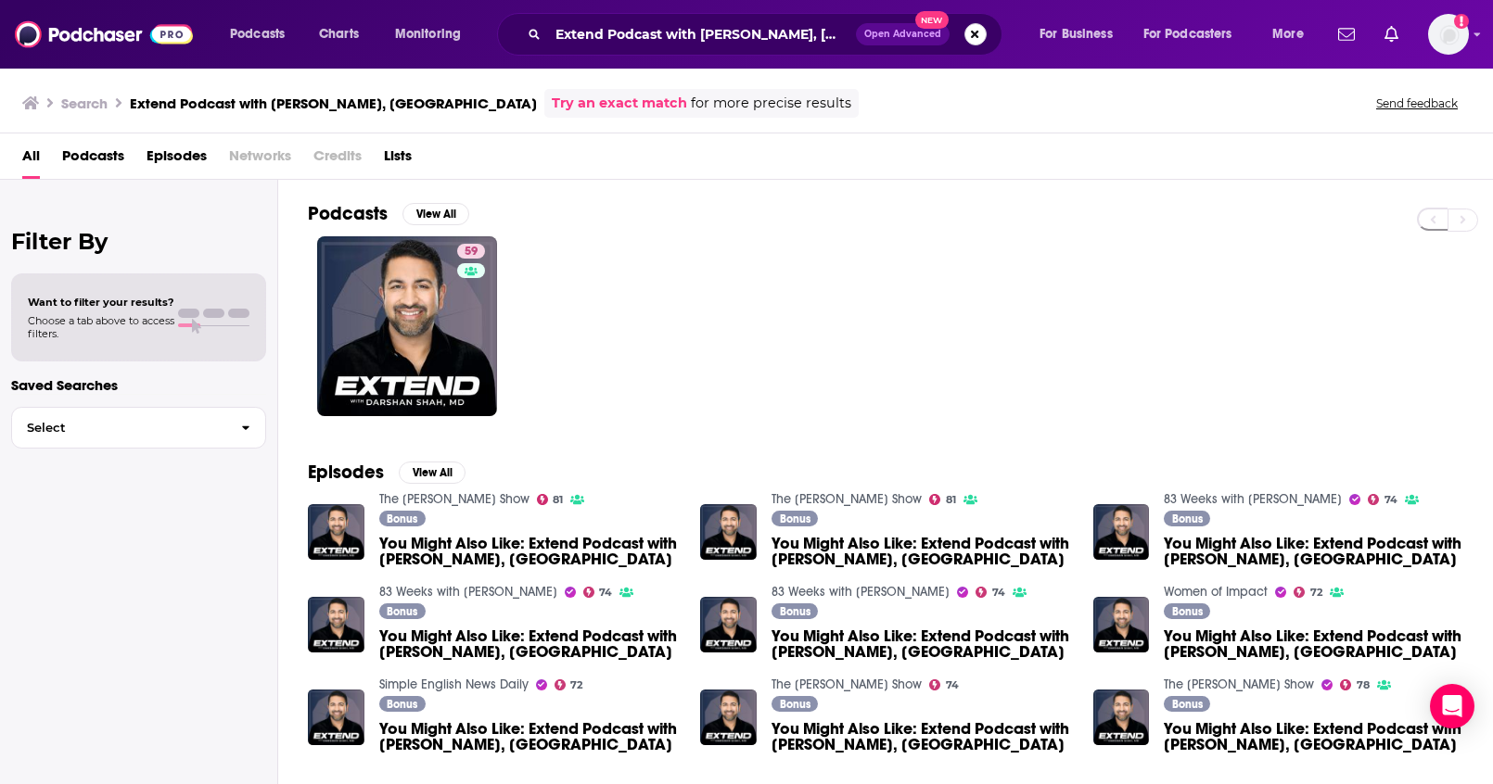
click at [971, 34] on button "Search podcasts, credits, & more..." at bounding box center [975, 34] width 22 height 22
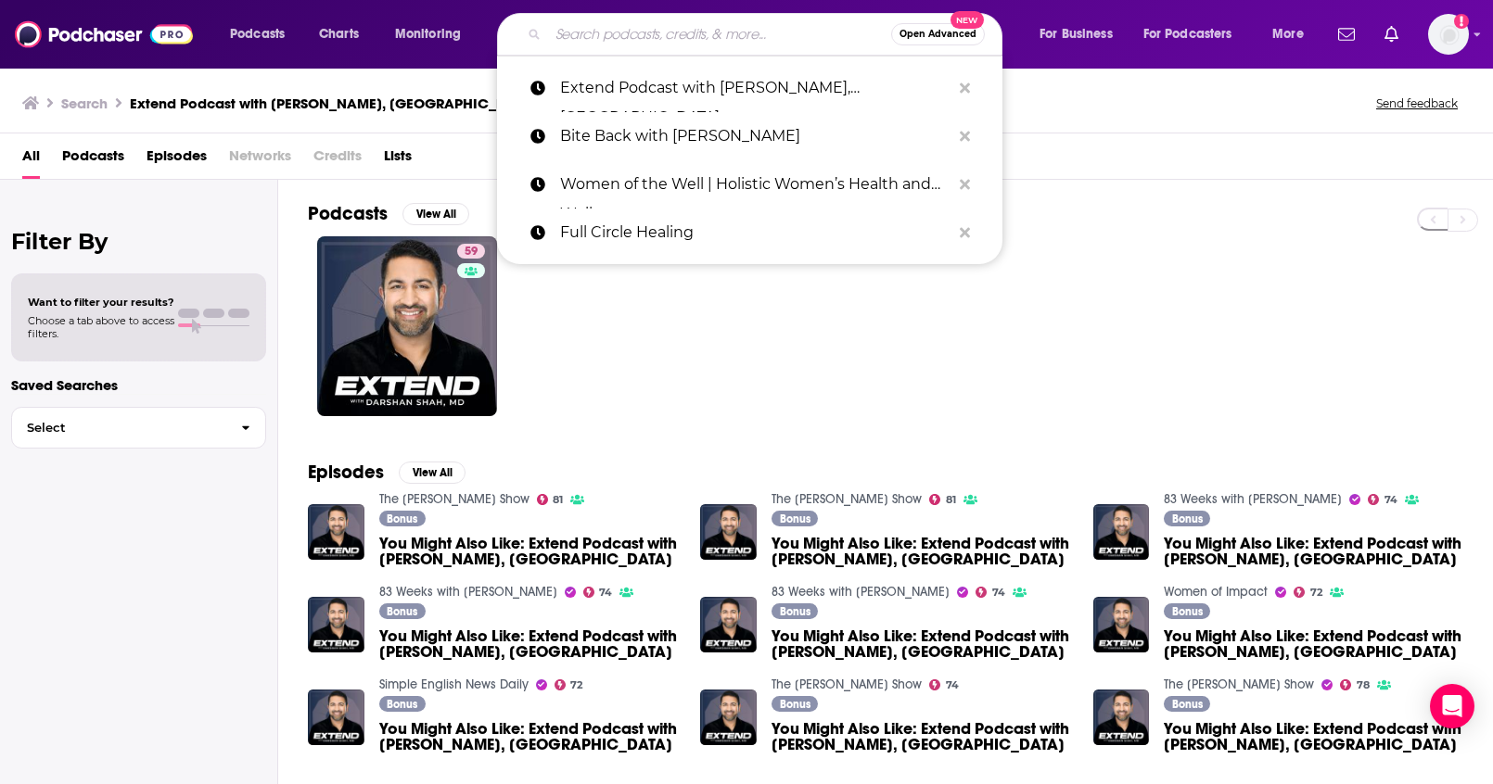
paste input "Empowerment Unleashed Now: Exploring Your Inner Authority"
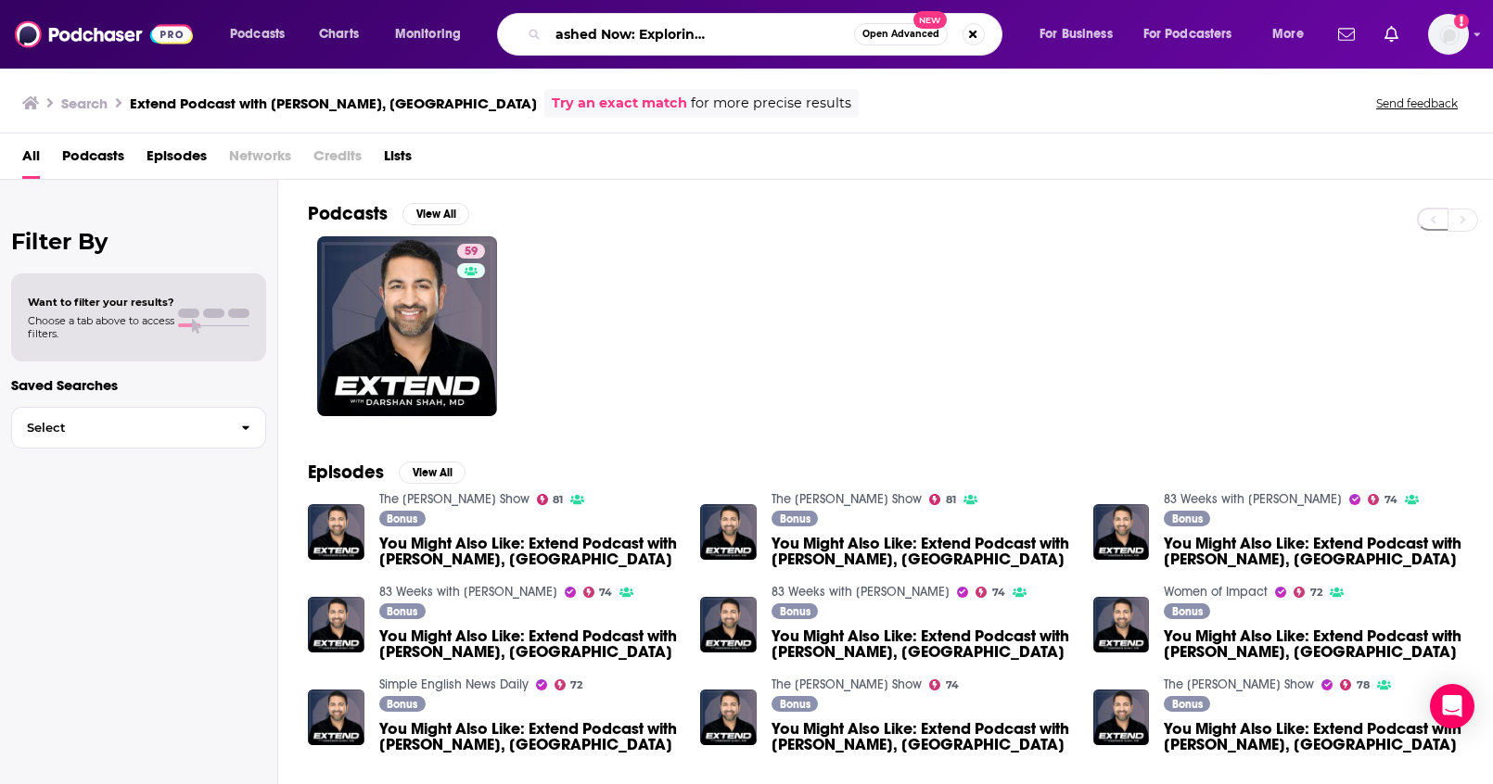
type input "Empowerment Unleashed Now: Exploring Your Inner Authority"
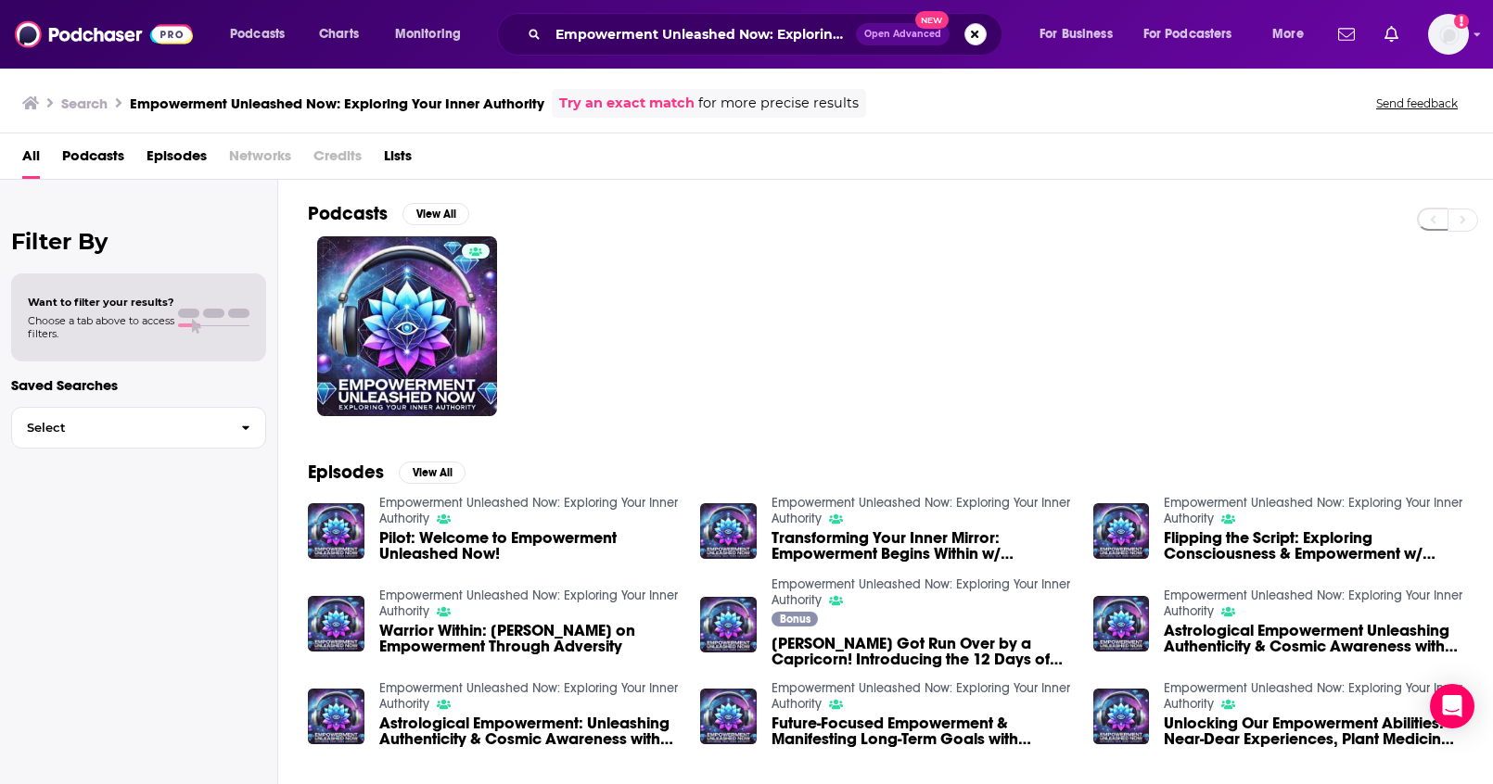
click at [978, 32] on button "Search podcasts, credits, & more..." at bounding box center [975, 34] width 22 height 22
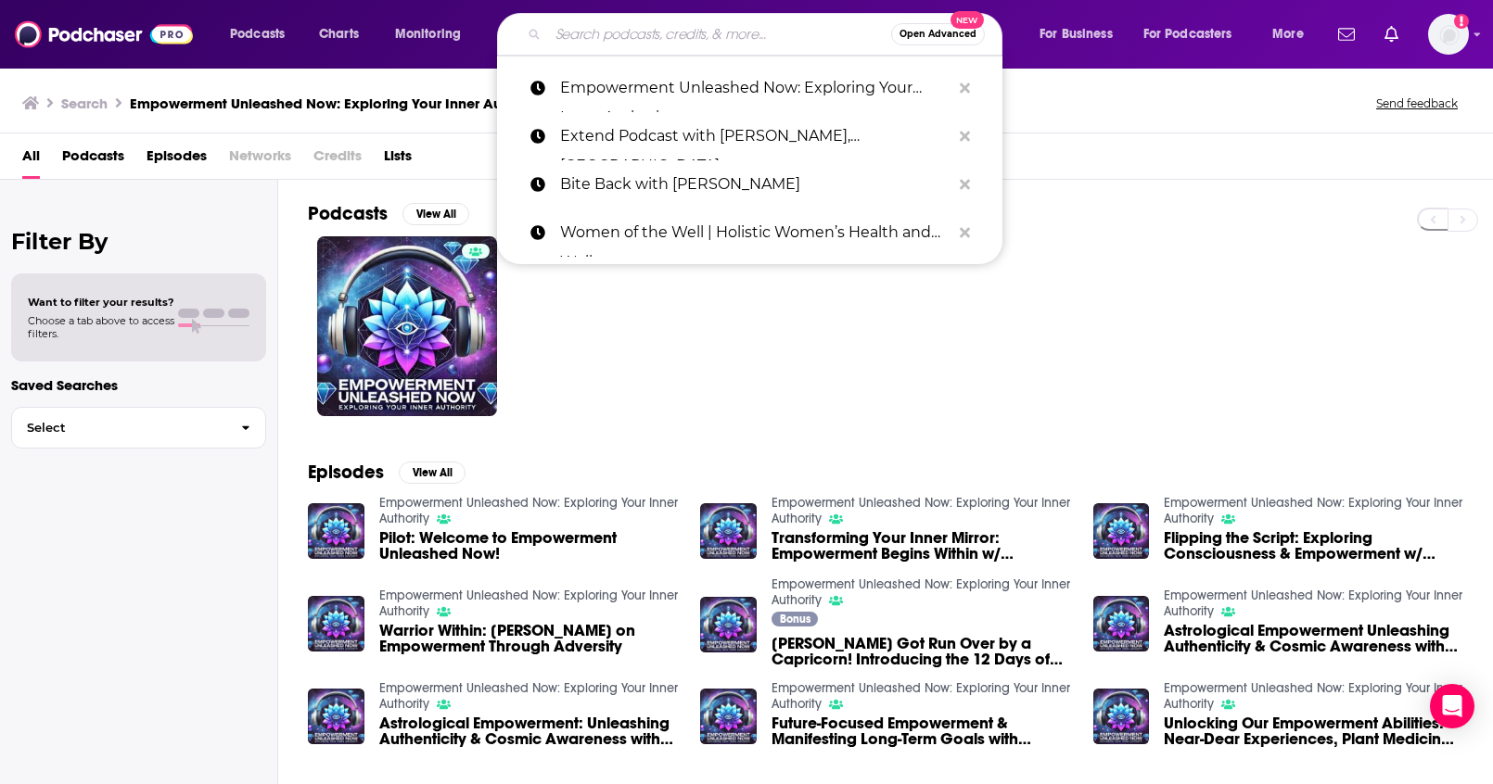
paste input "CAPS LOCK"
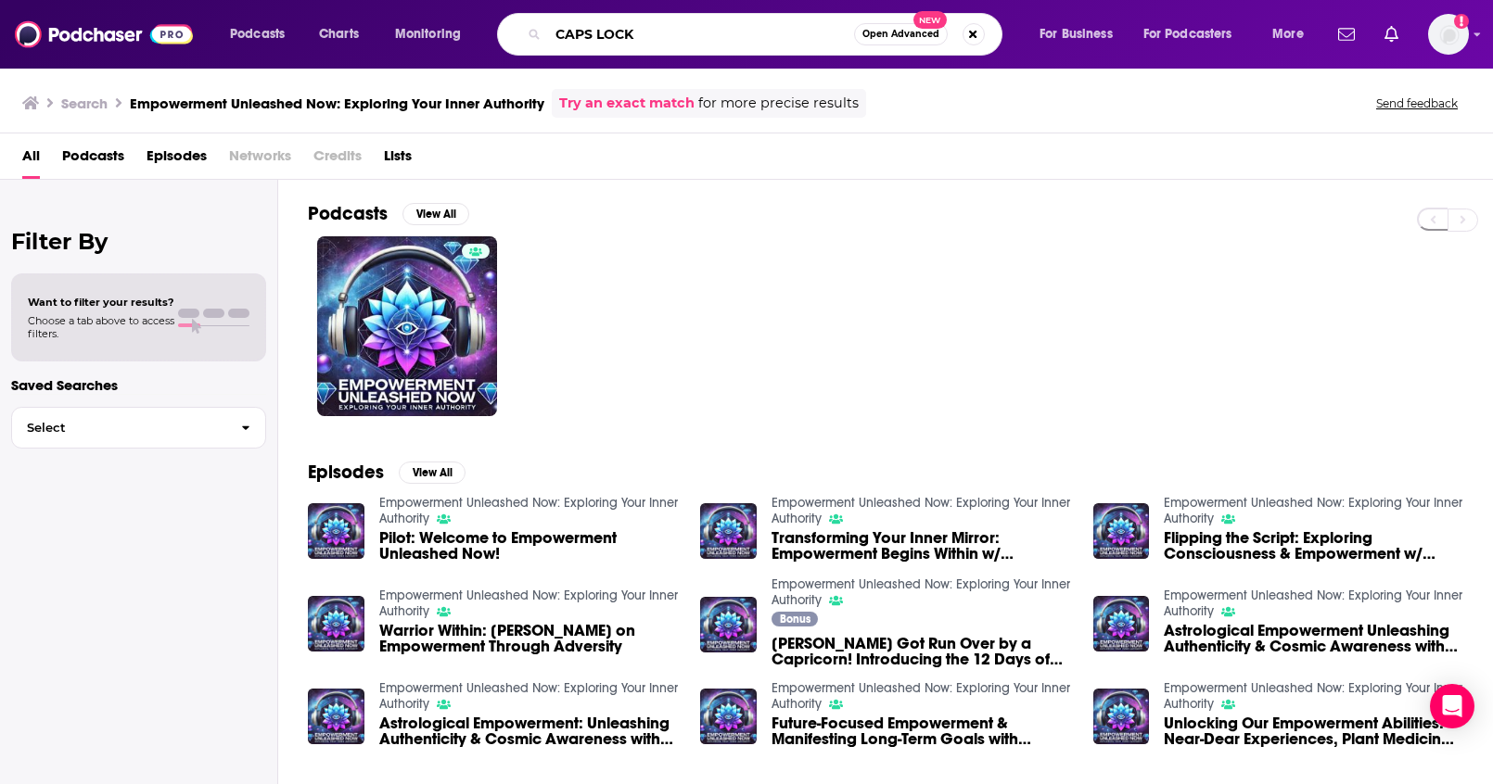
type input "CAPS LOCK"
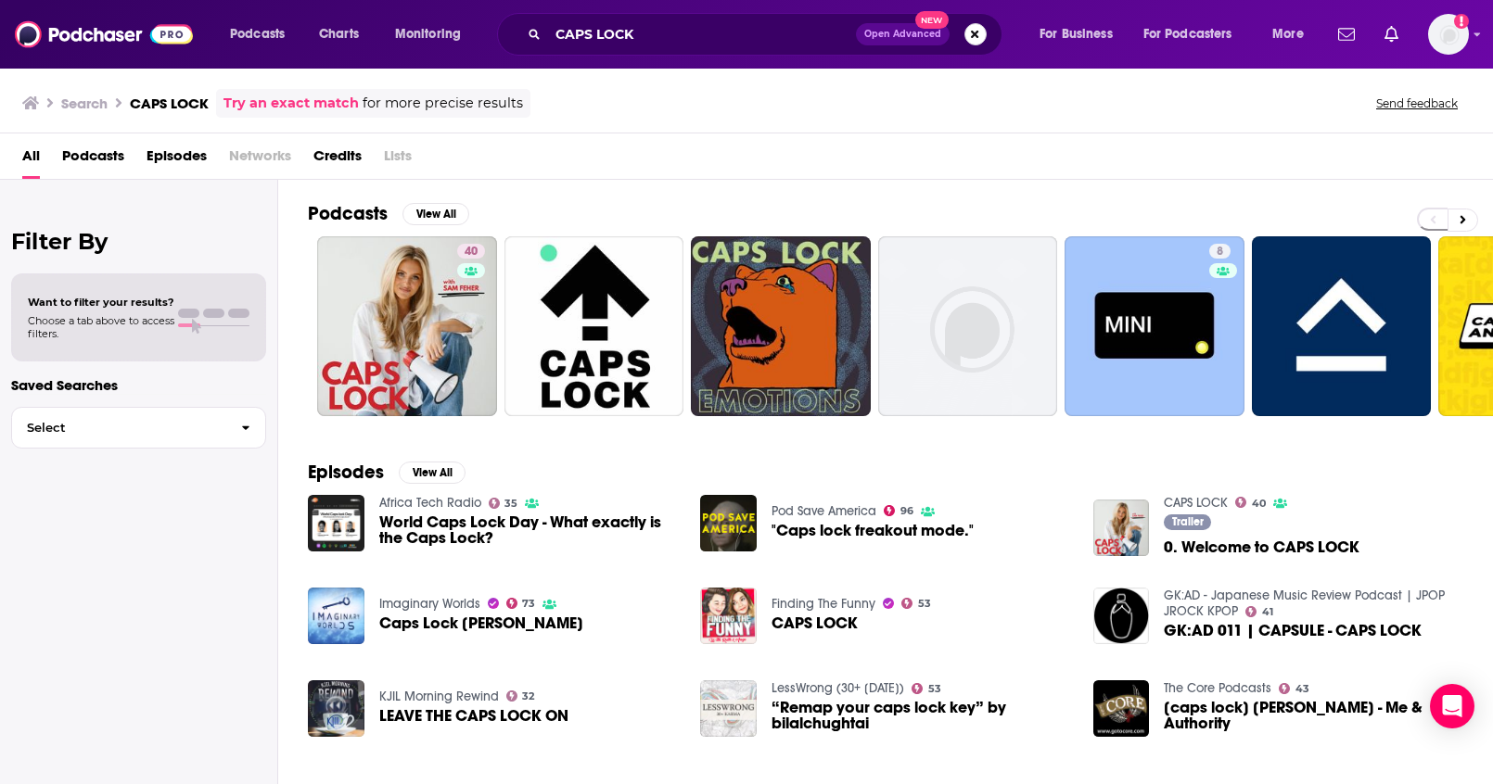
click at [981, 39] on button "Search podcasts, credits, & more..." at bounding box center [975, 34] width 22 height 22
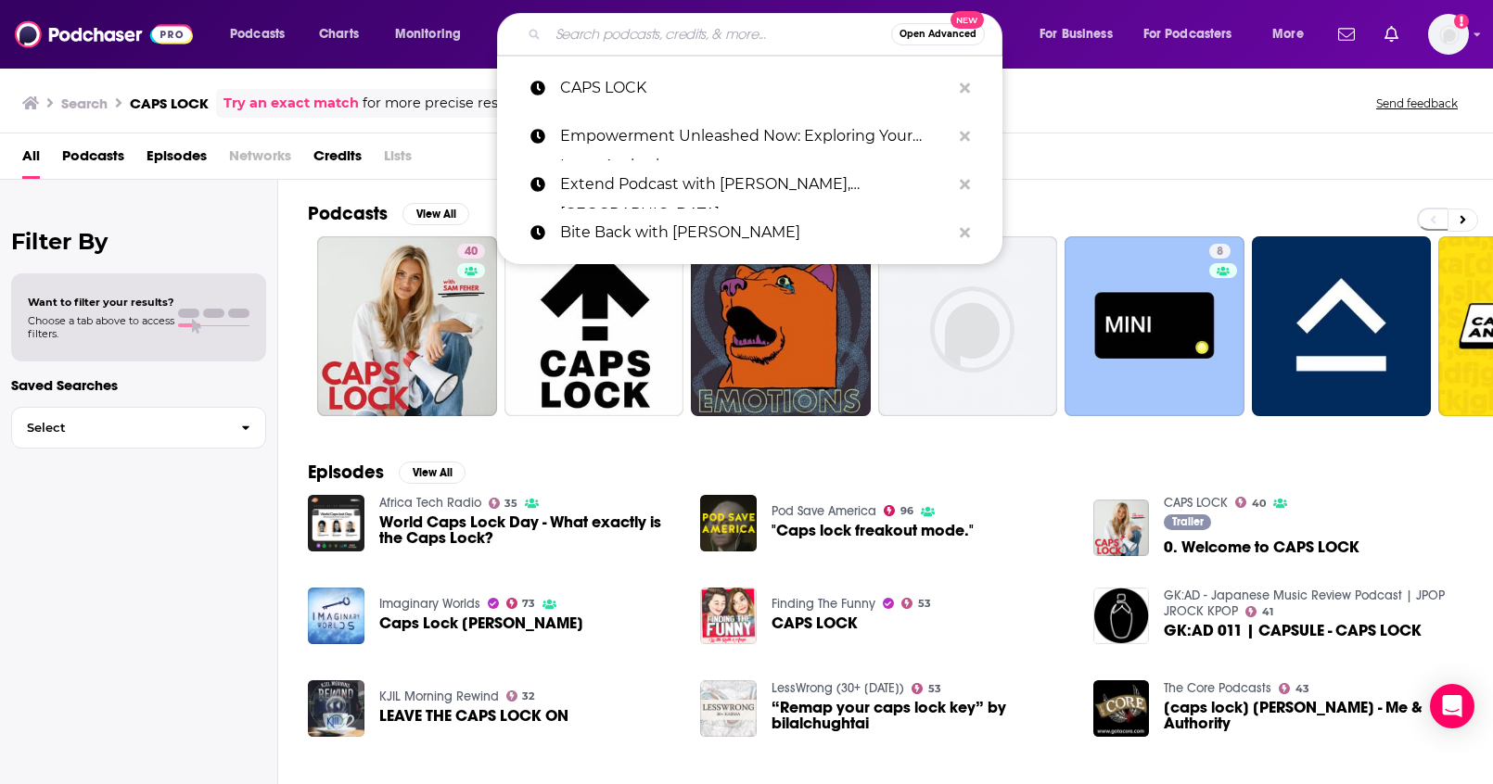
paste input "Women's Wealth and Wellness UNLEASHED"
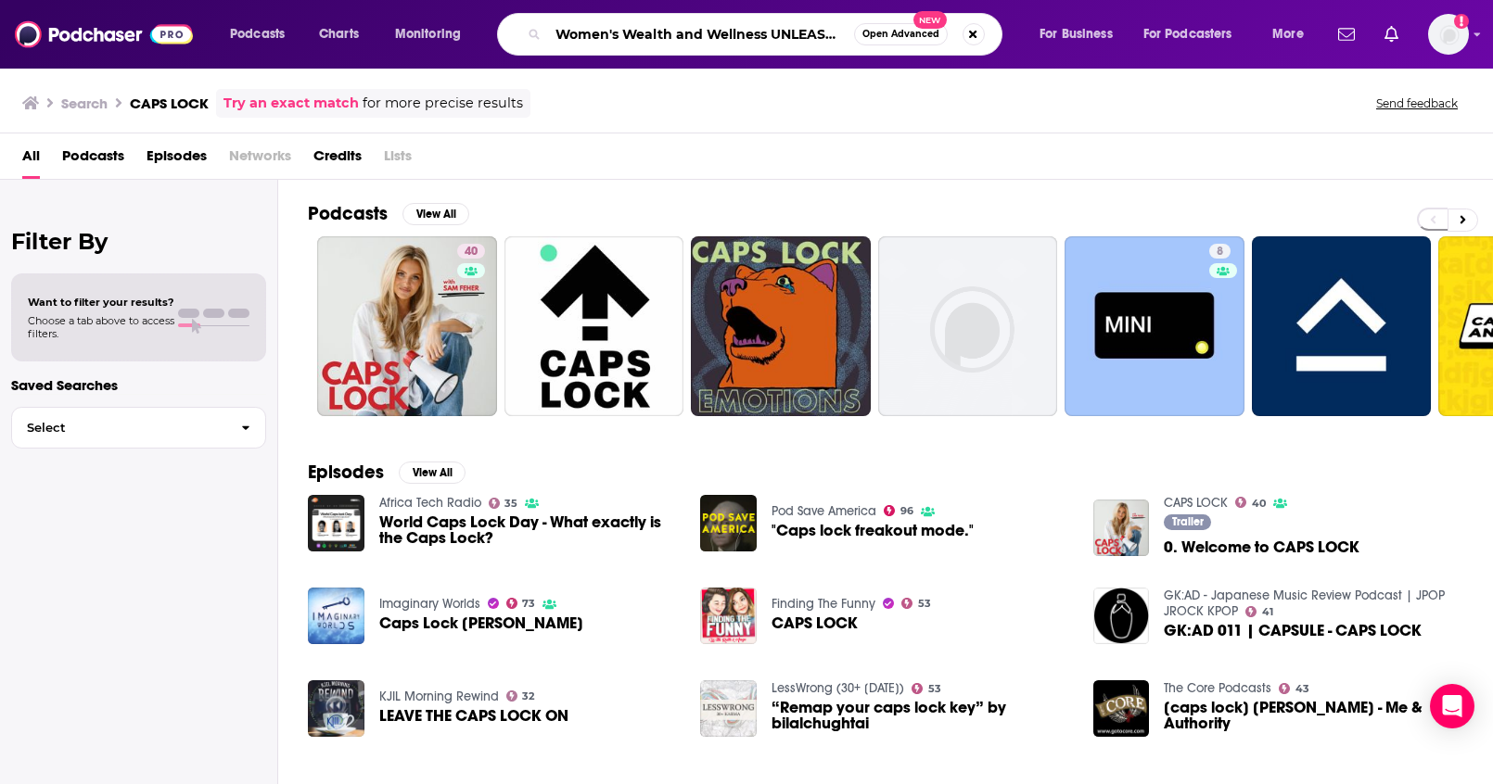
scroll to position [0, 11]
type input "Women's Wealth and Wellness UNLEASHED"
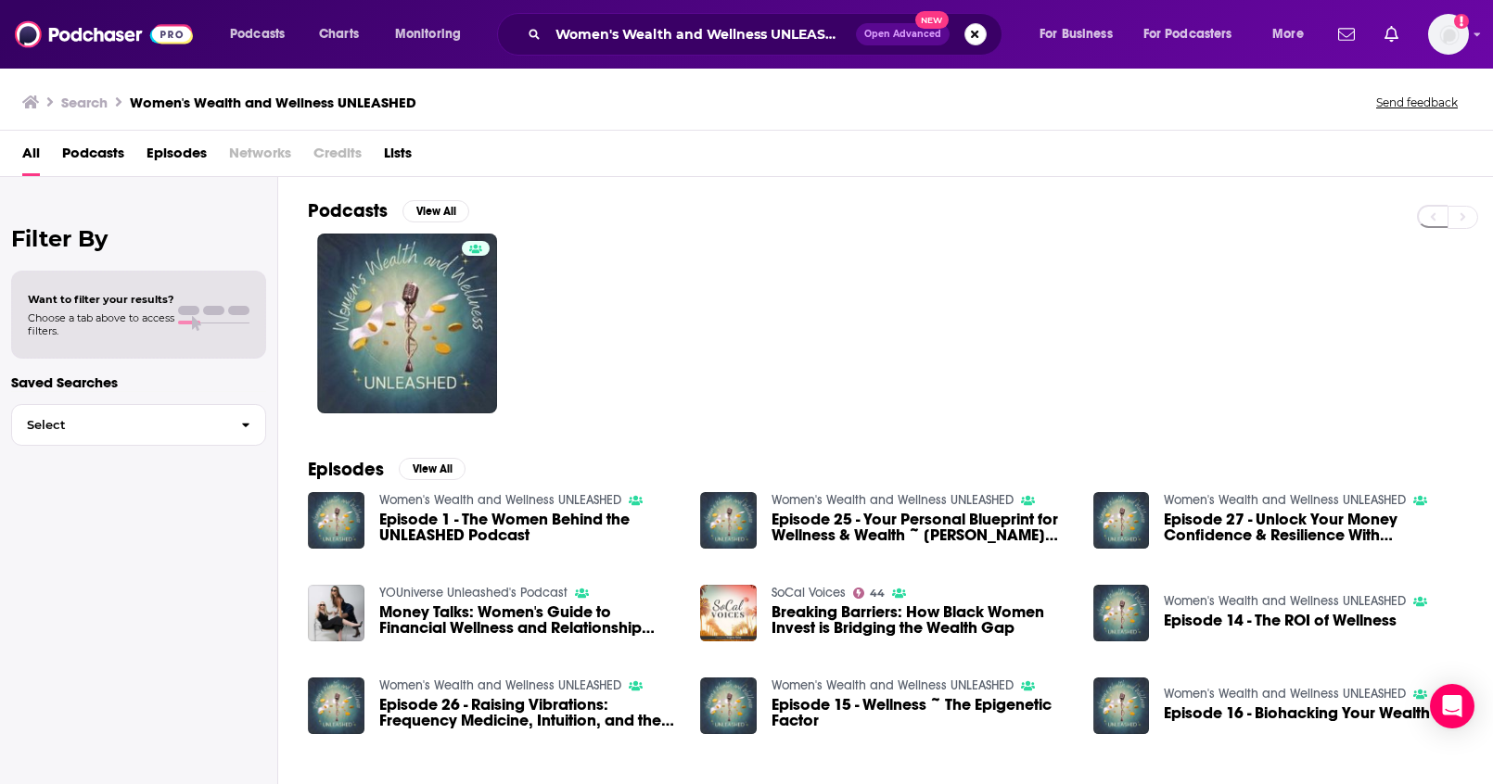
click at [974, 41] on button "Search podcasts, credits, & more..." at bounding box center [975, 34] width 22 height 22
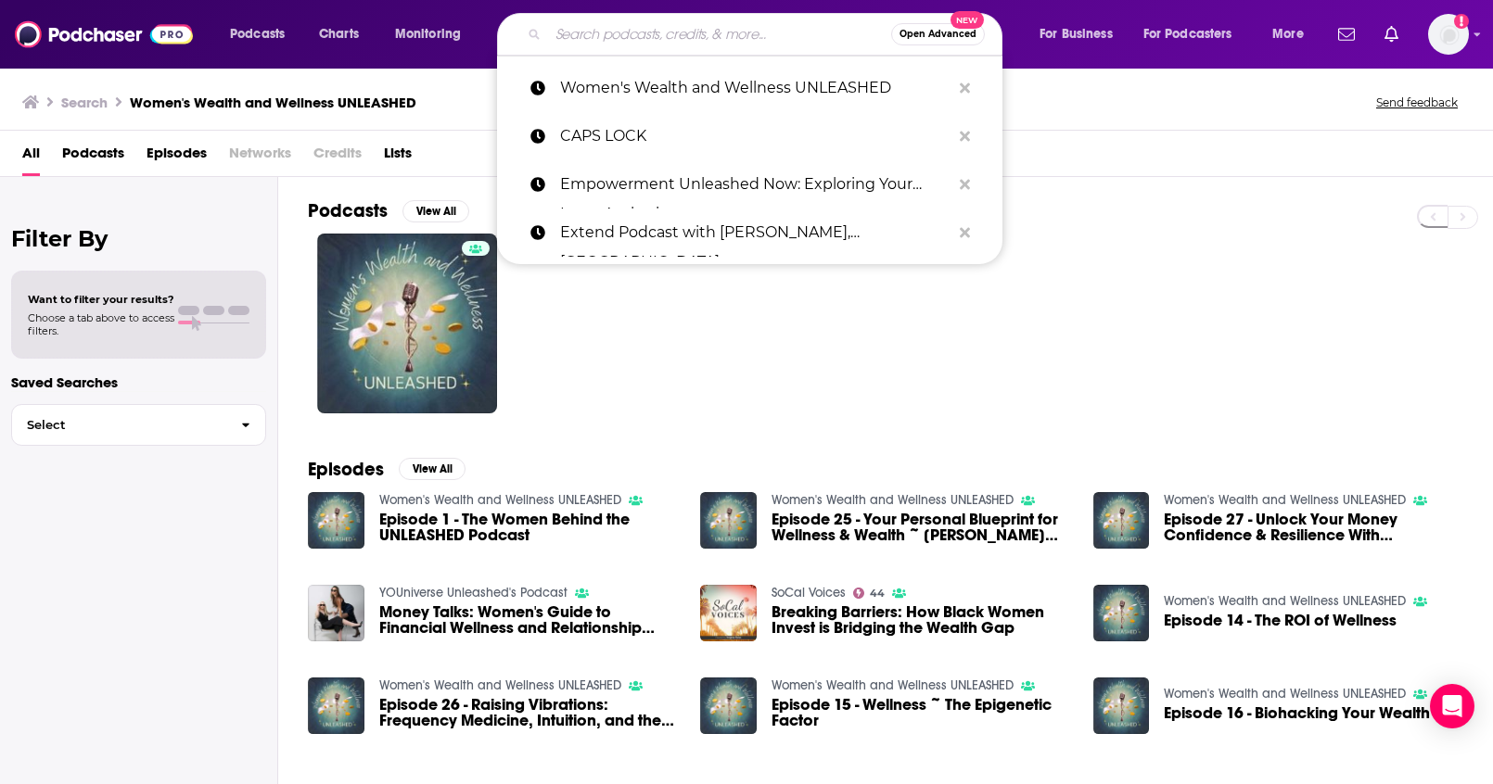
paste input "Be Where You Are Today"
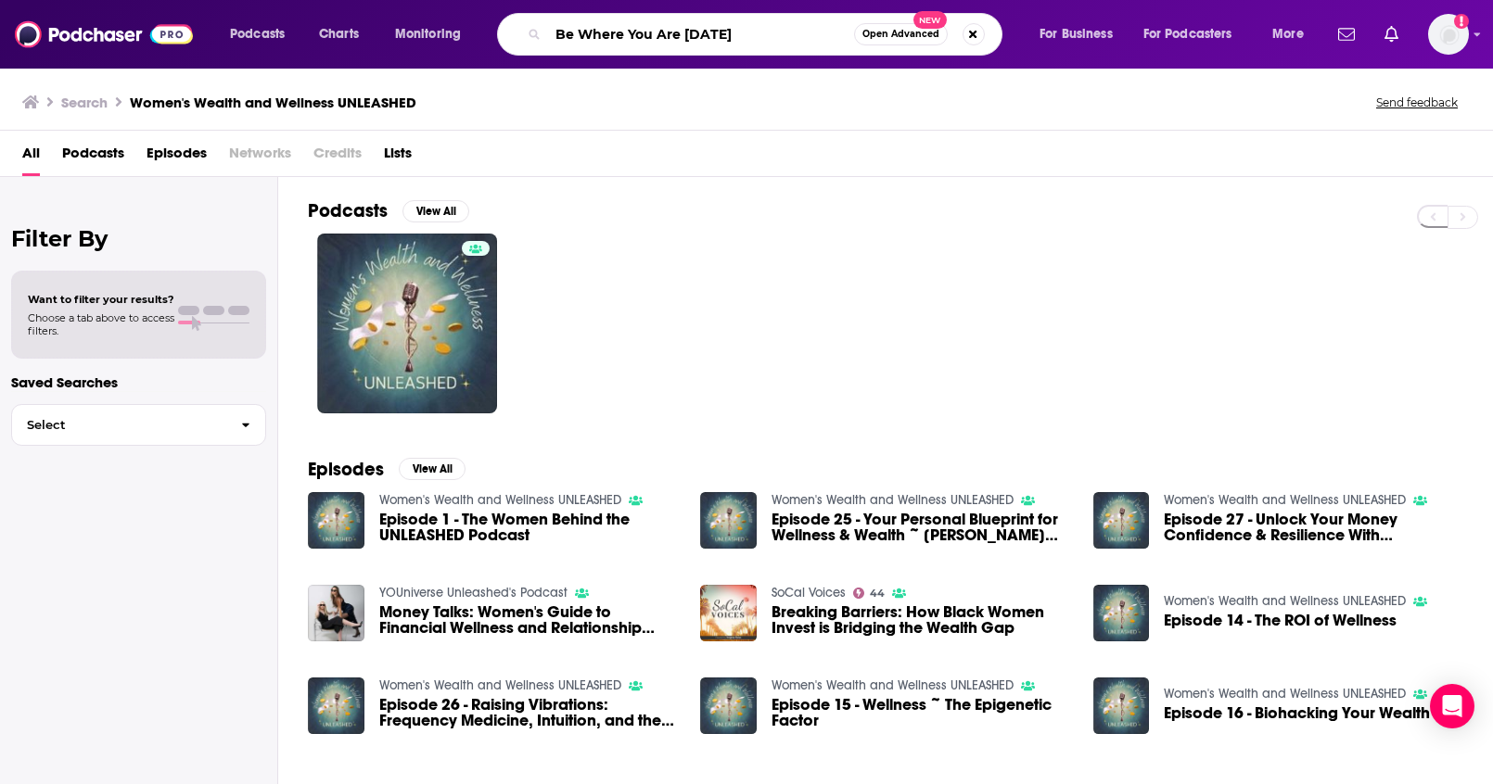
type input "Be Where You Are Today"
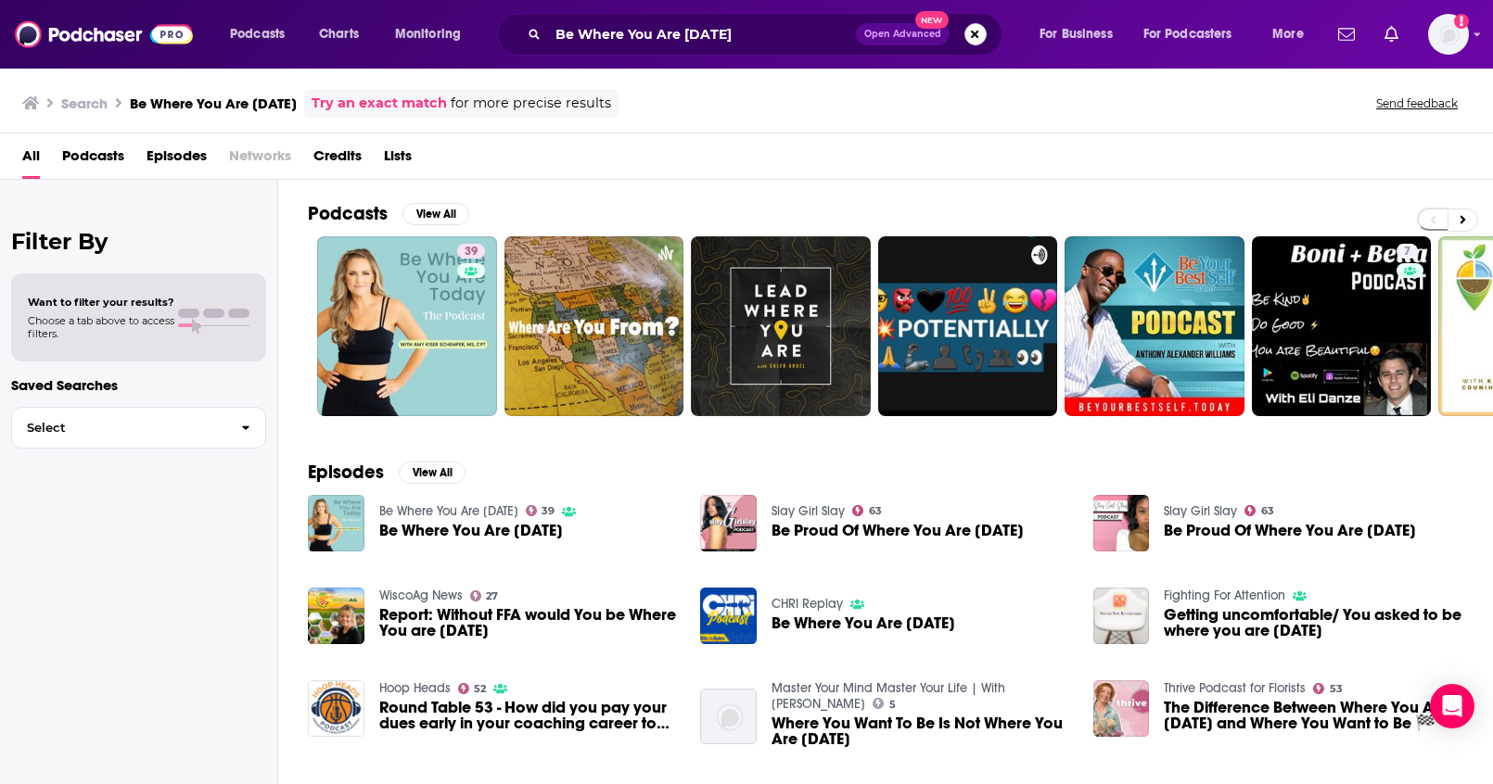
click at [973, 39] on button "Search podcasts, credits, & more..." at bounding box center [975, 34] width 22 height 22
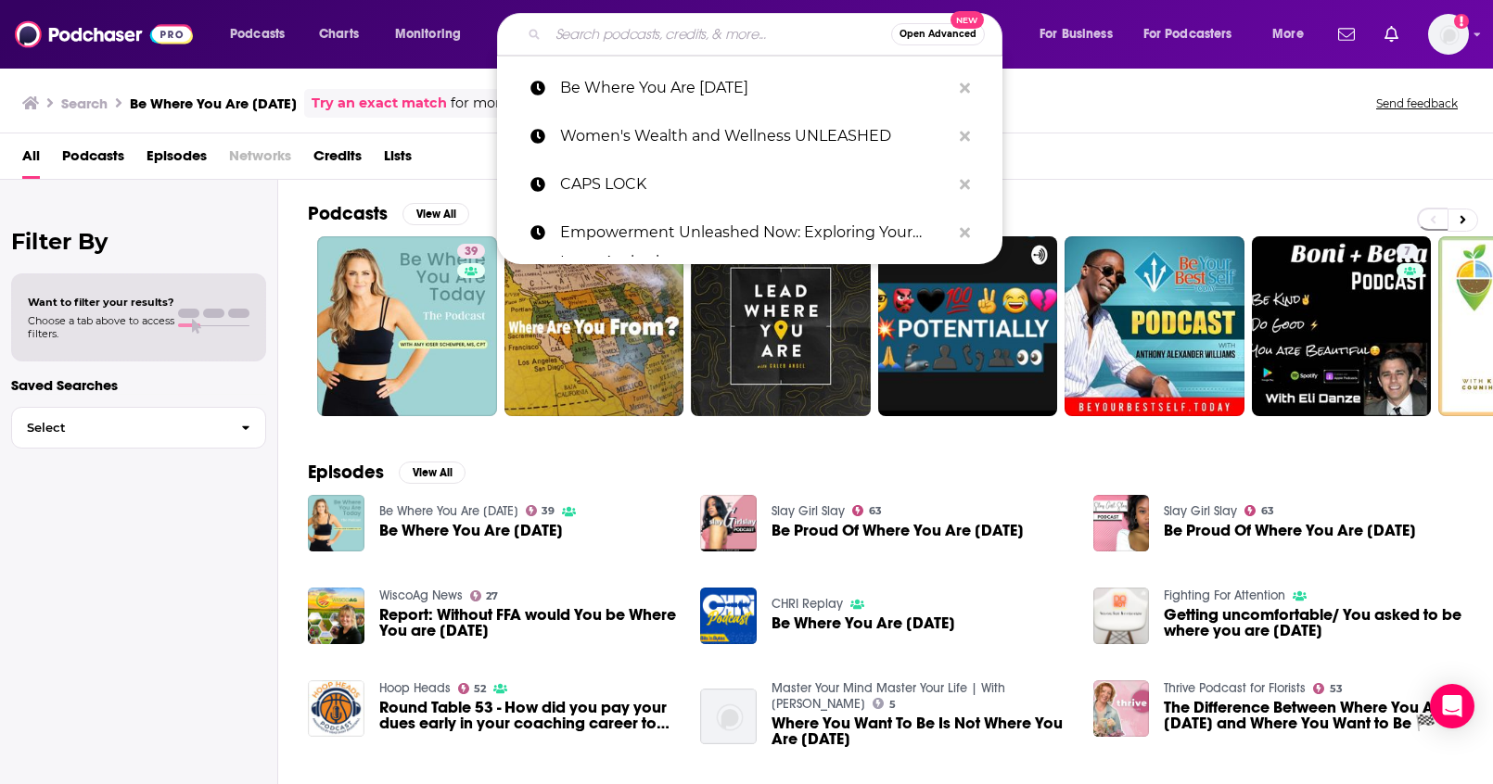
paste input "The HigherUp Podcast"
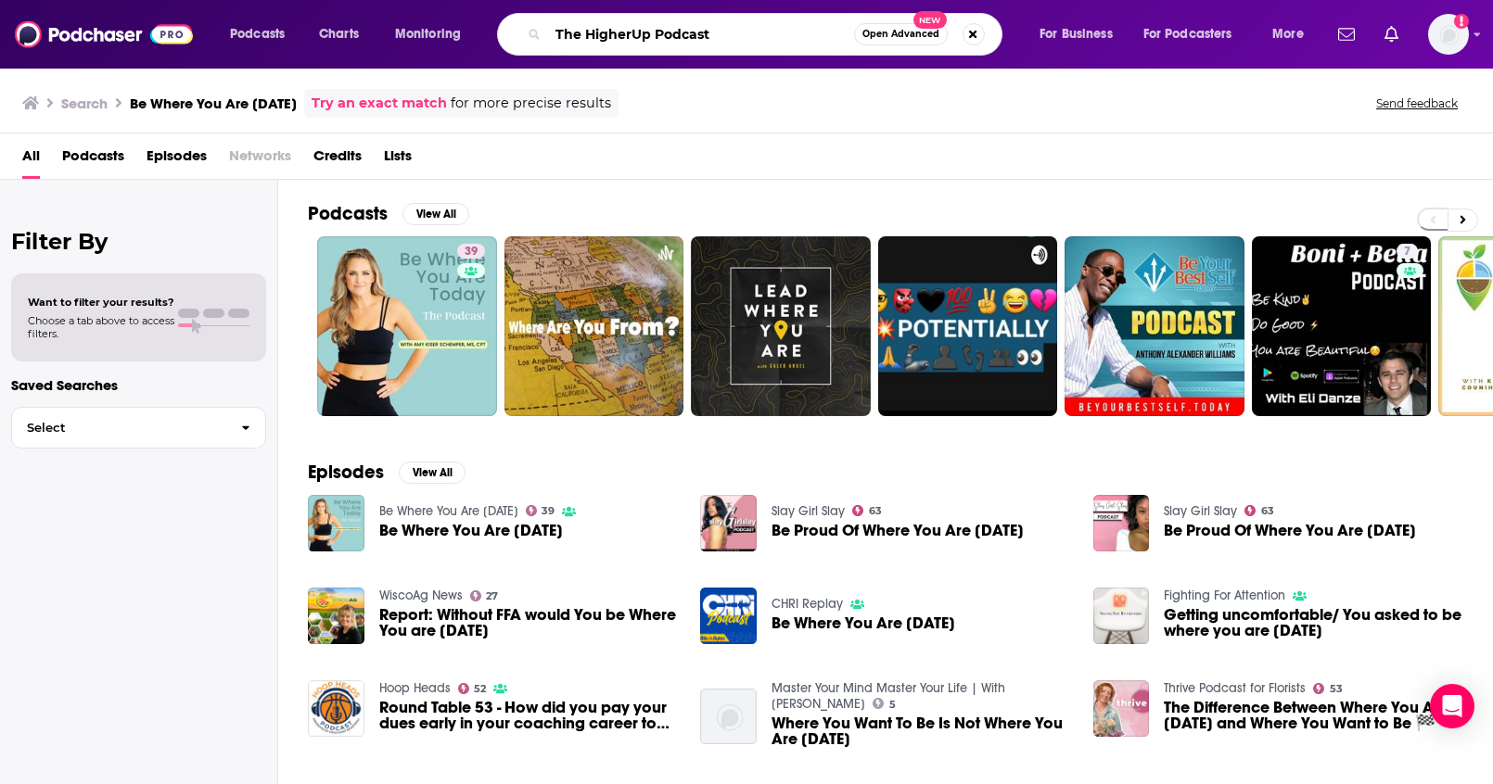
type input "The HigherUp Podcast"
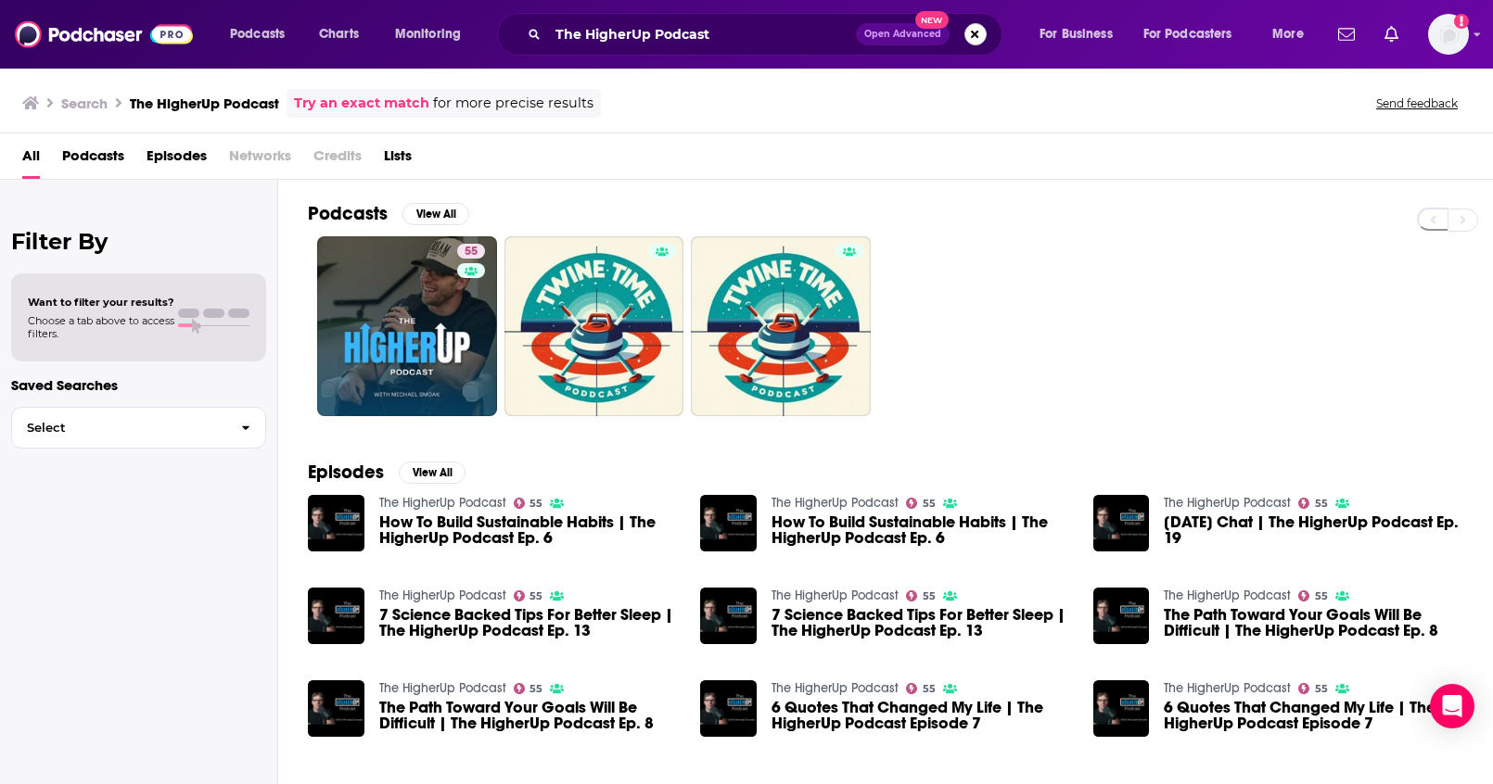
click at [975, 32] on button "Search podcasts, credits, & more..." at bounding box center [975, 34] width 22 height 22
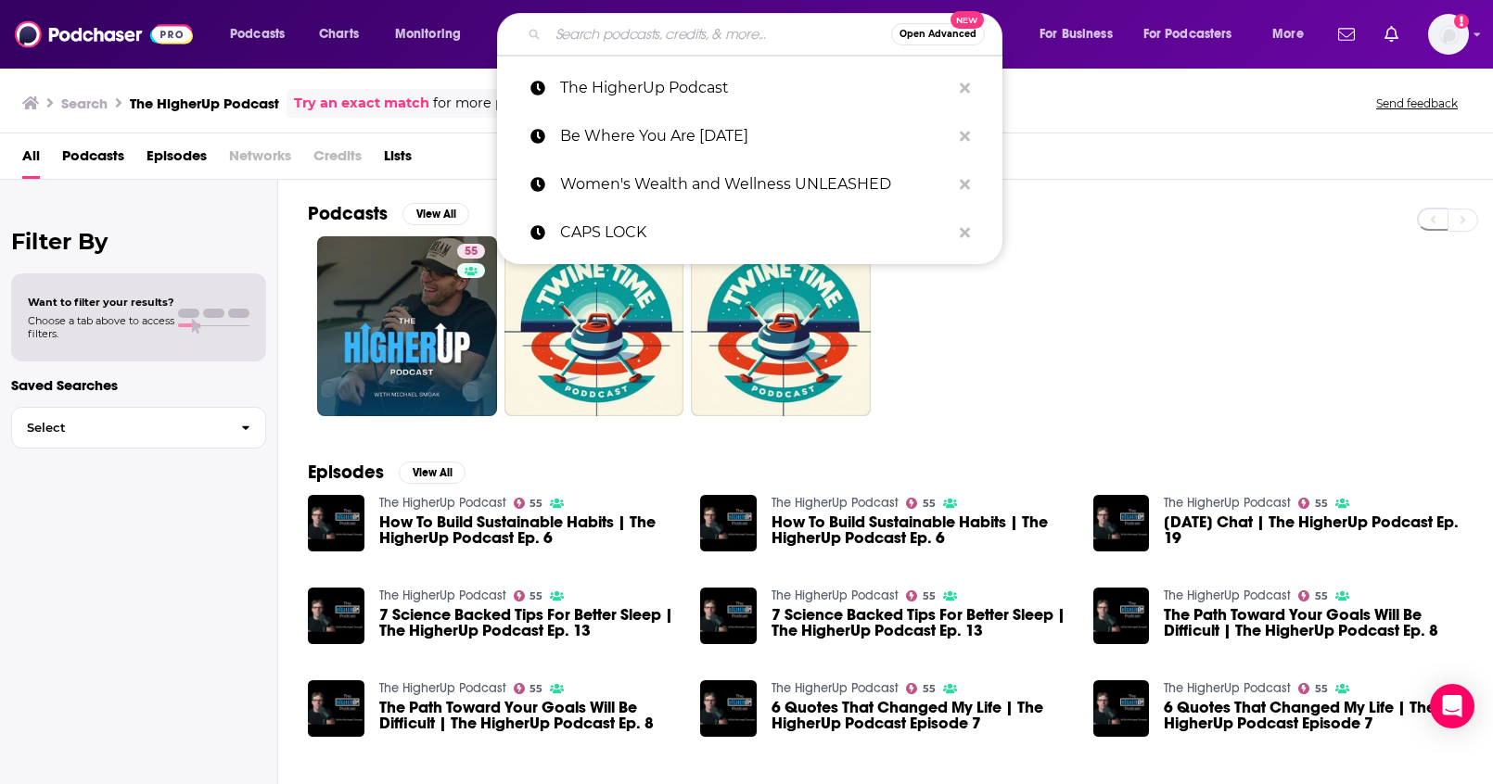
paste input "Awakening HER : Life and Business for Women"
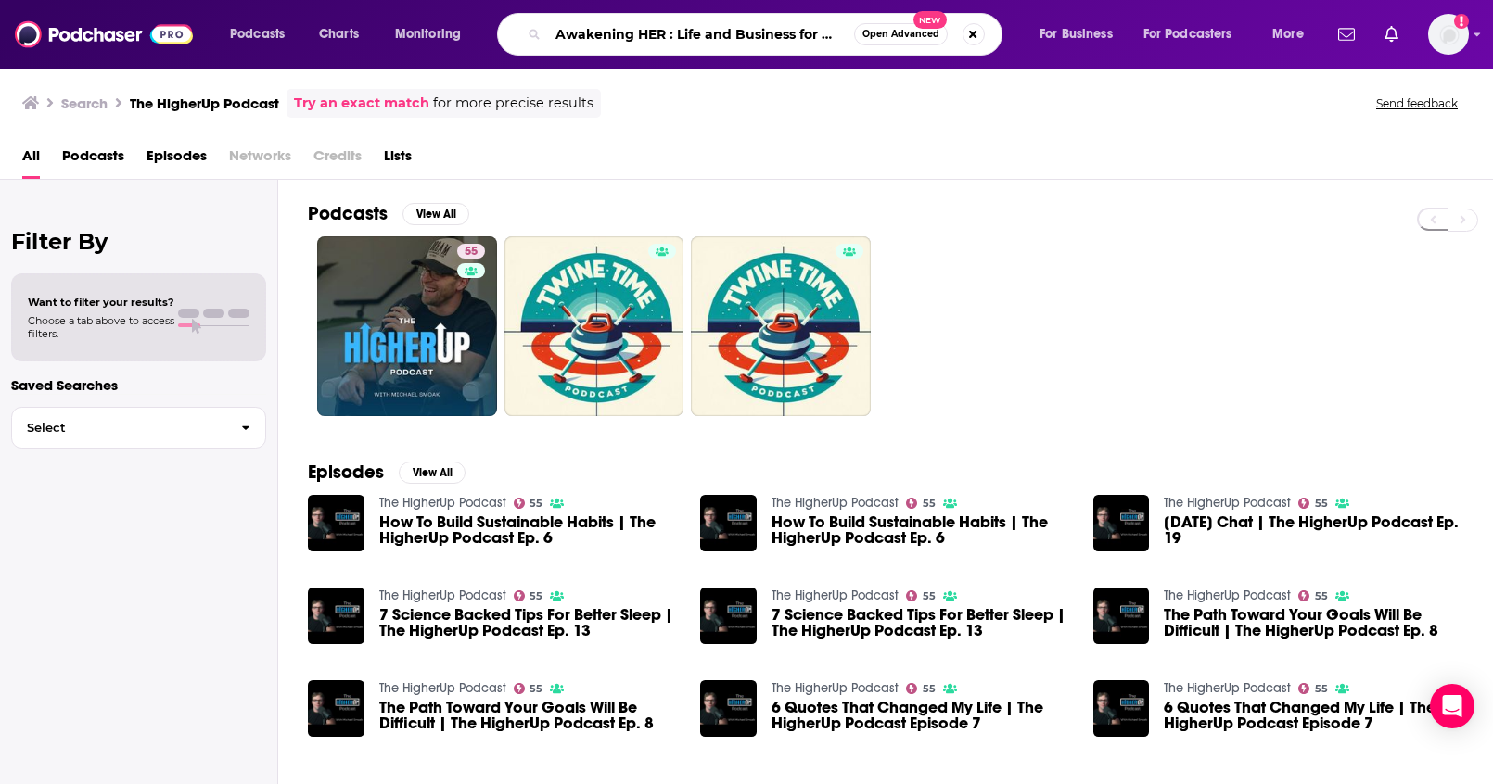
scroll to position [0, 30]
type input "Awakening HER : Life and Business for Women"
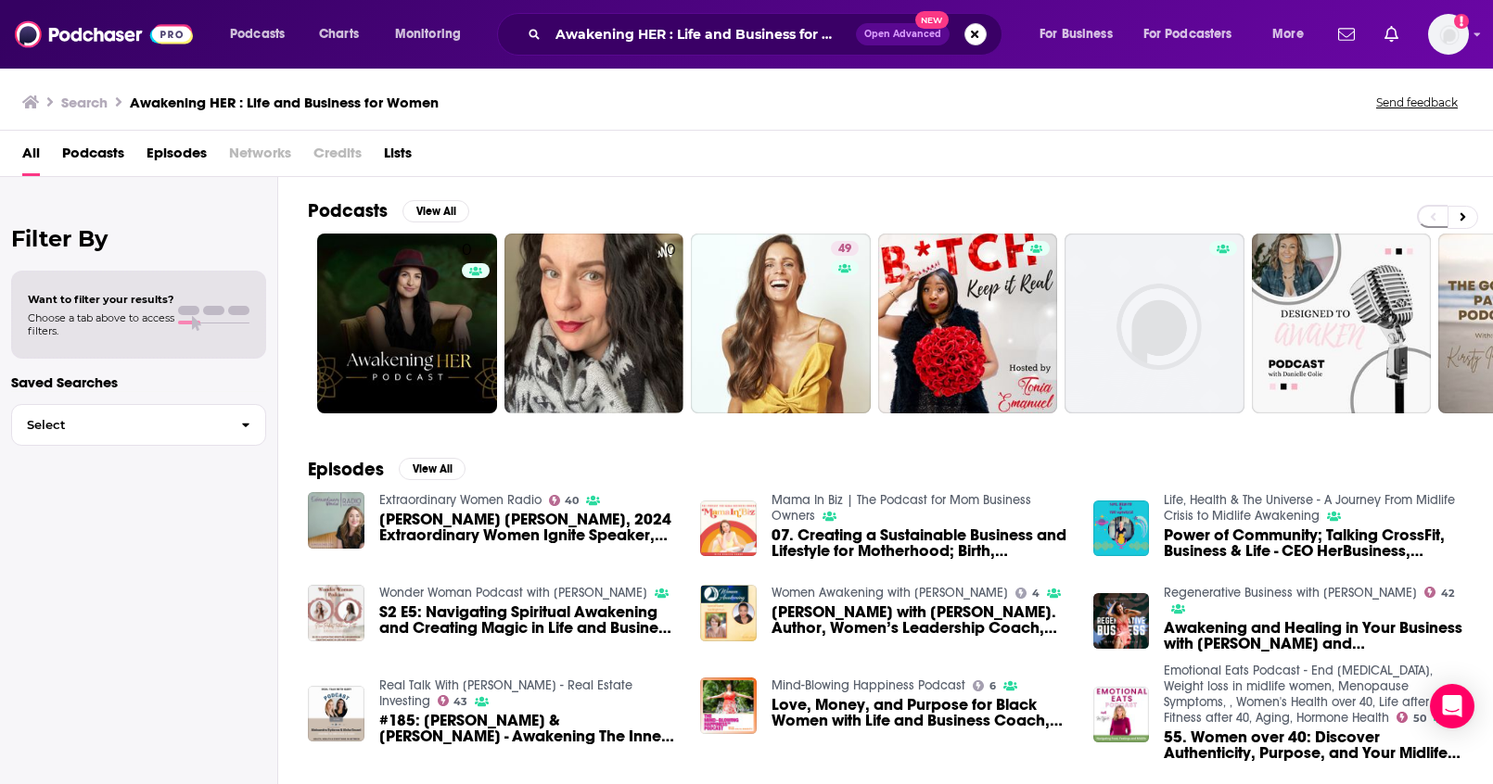
click at [978, 36] on button "Search podcasts, credits, & more..." at bounding box center [975, 34] width 22 height 22
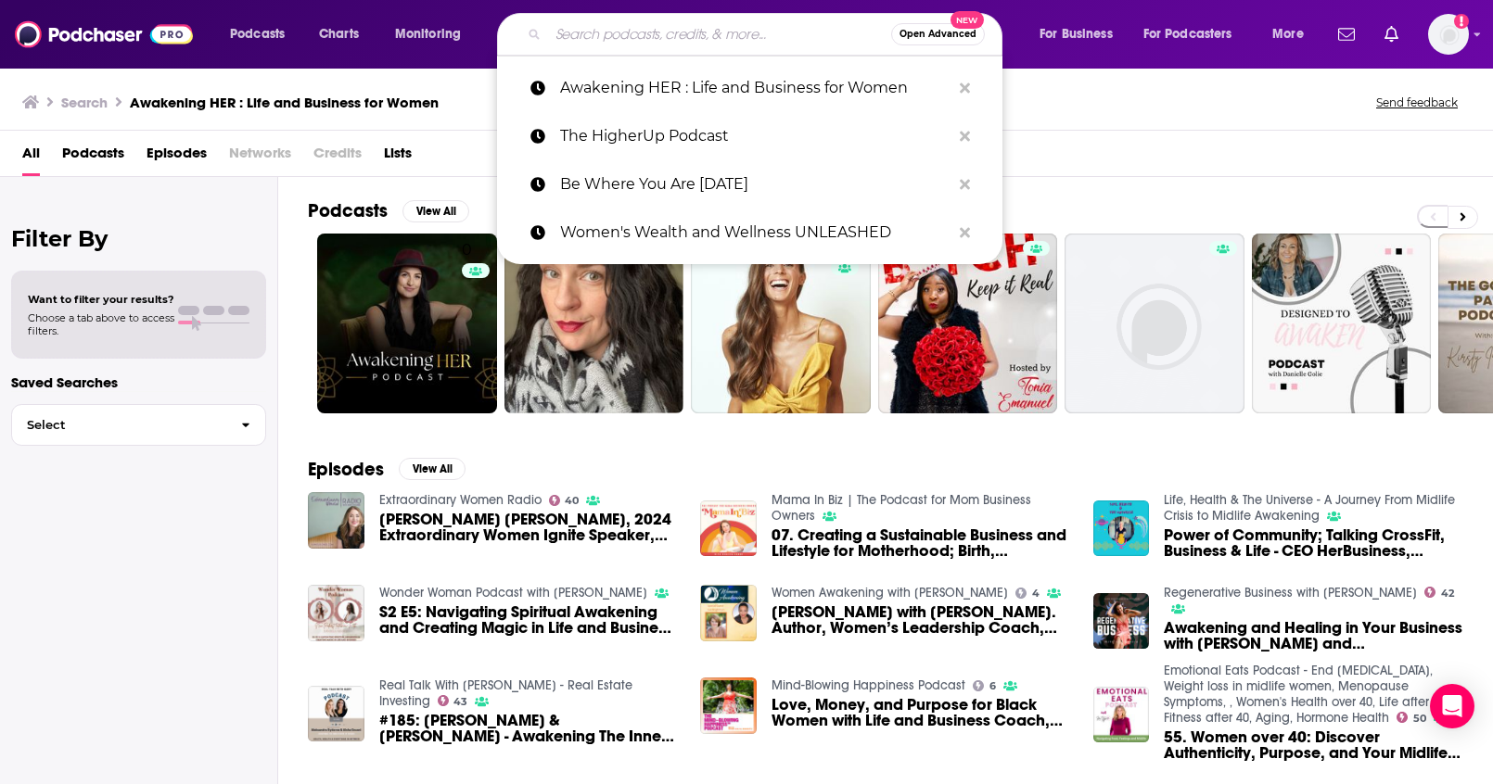
paste input "She's So Lucky"
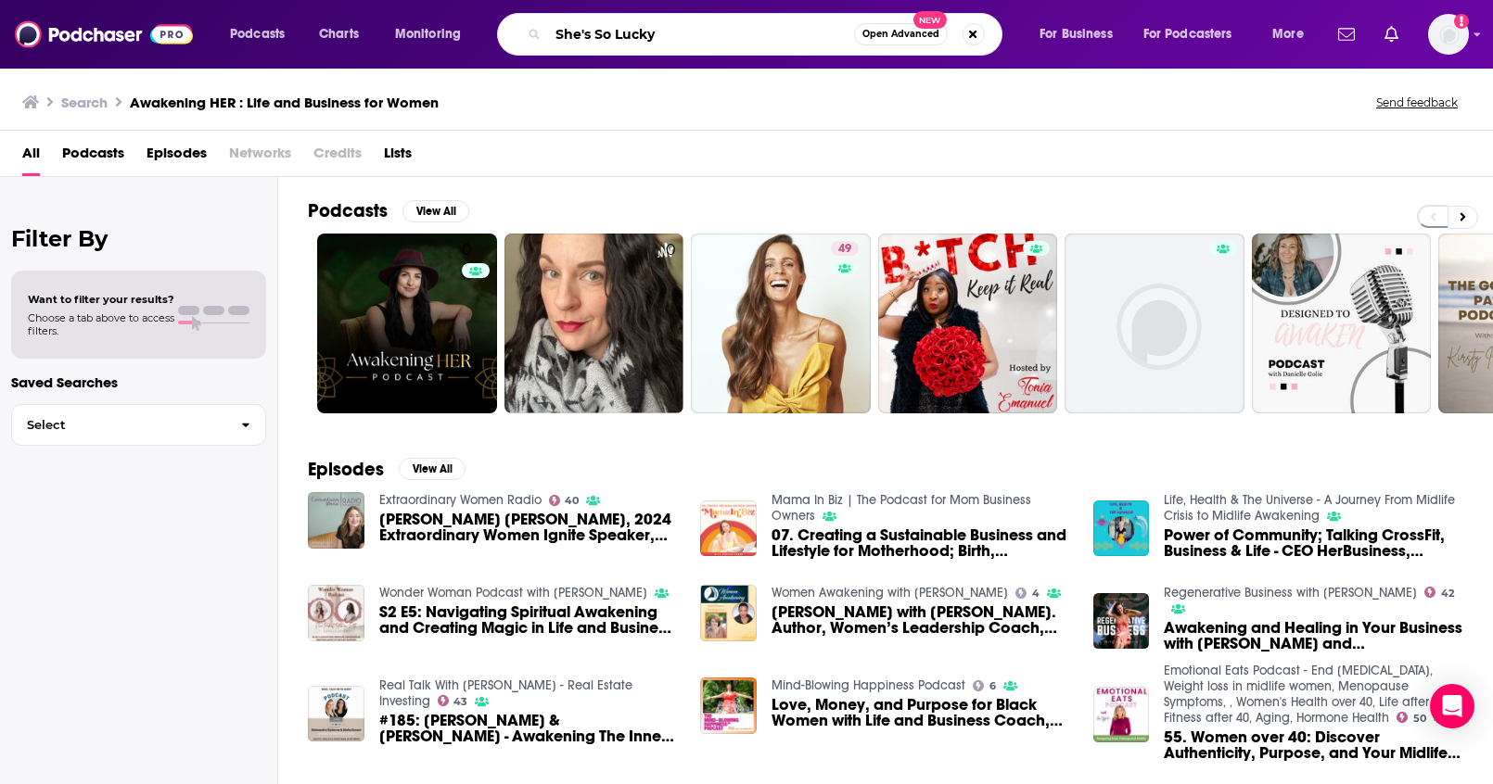
type input "She's So Lucky"
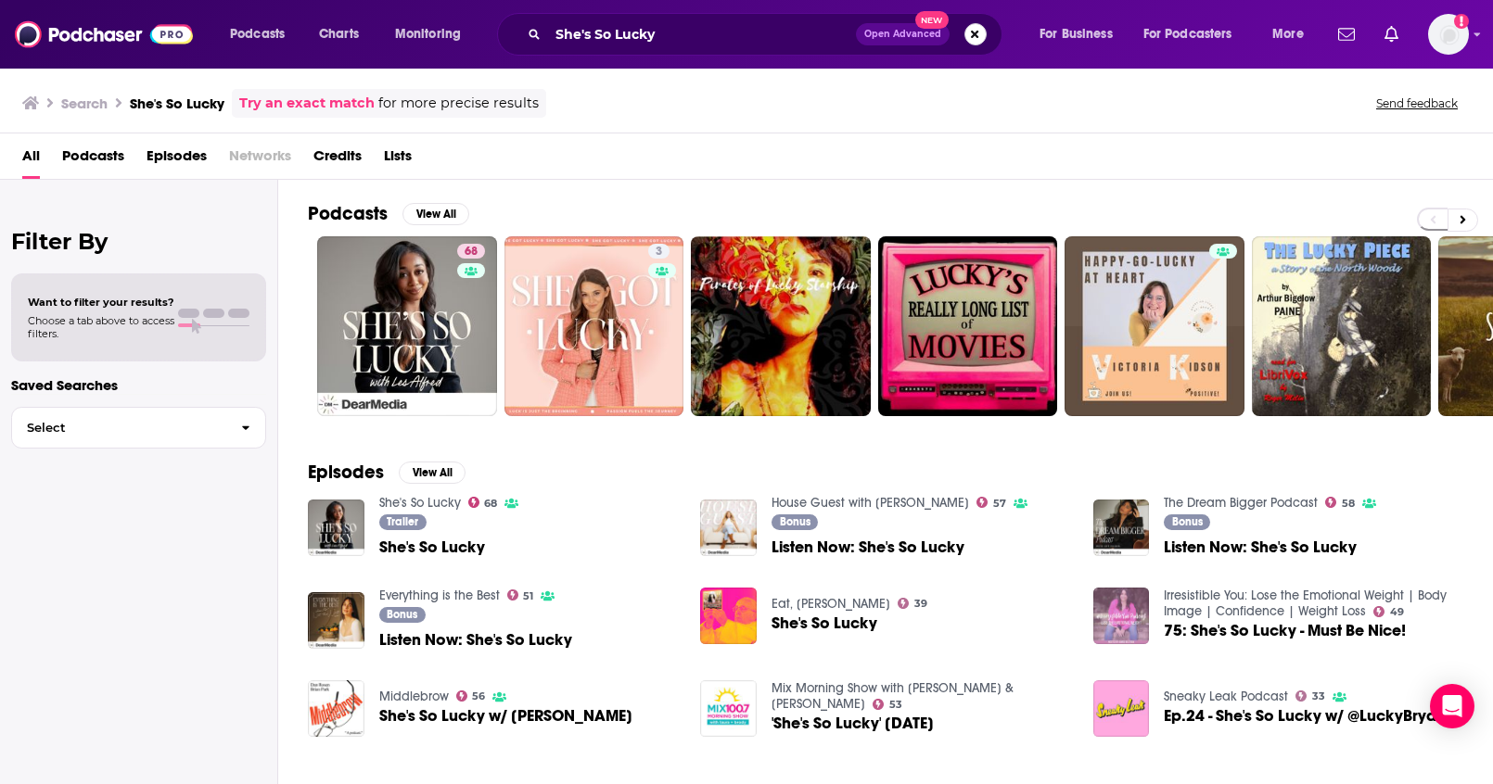
click at [977, 41] on button "Search podcasts, credits, & more..." at bounding box center [975, 34] width 22 height 22
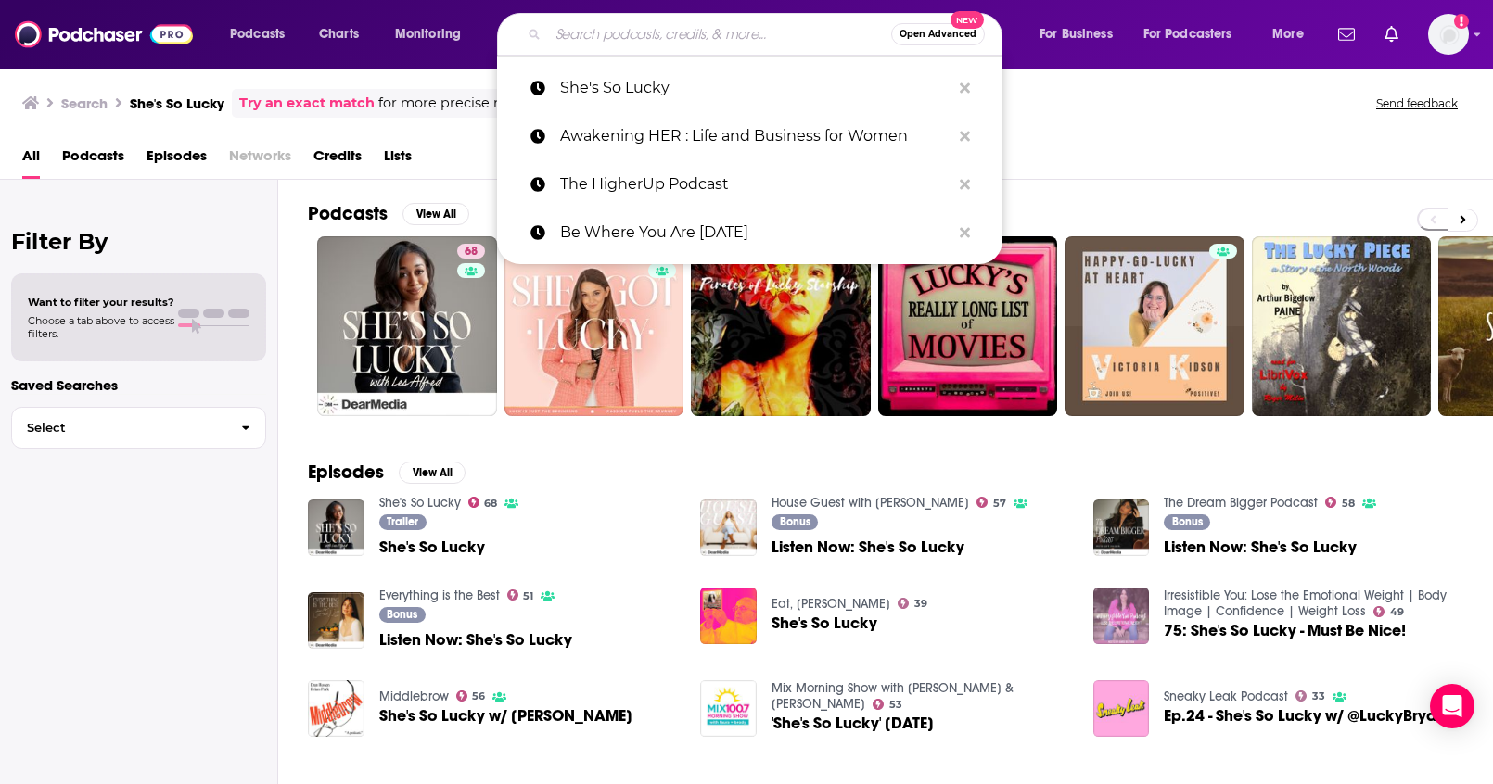
paste input "Better! with Dr. Stephanie"
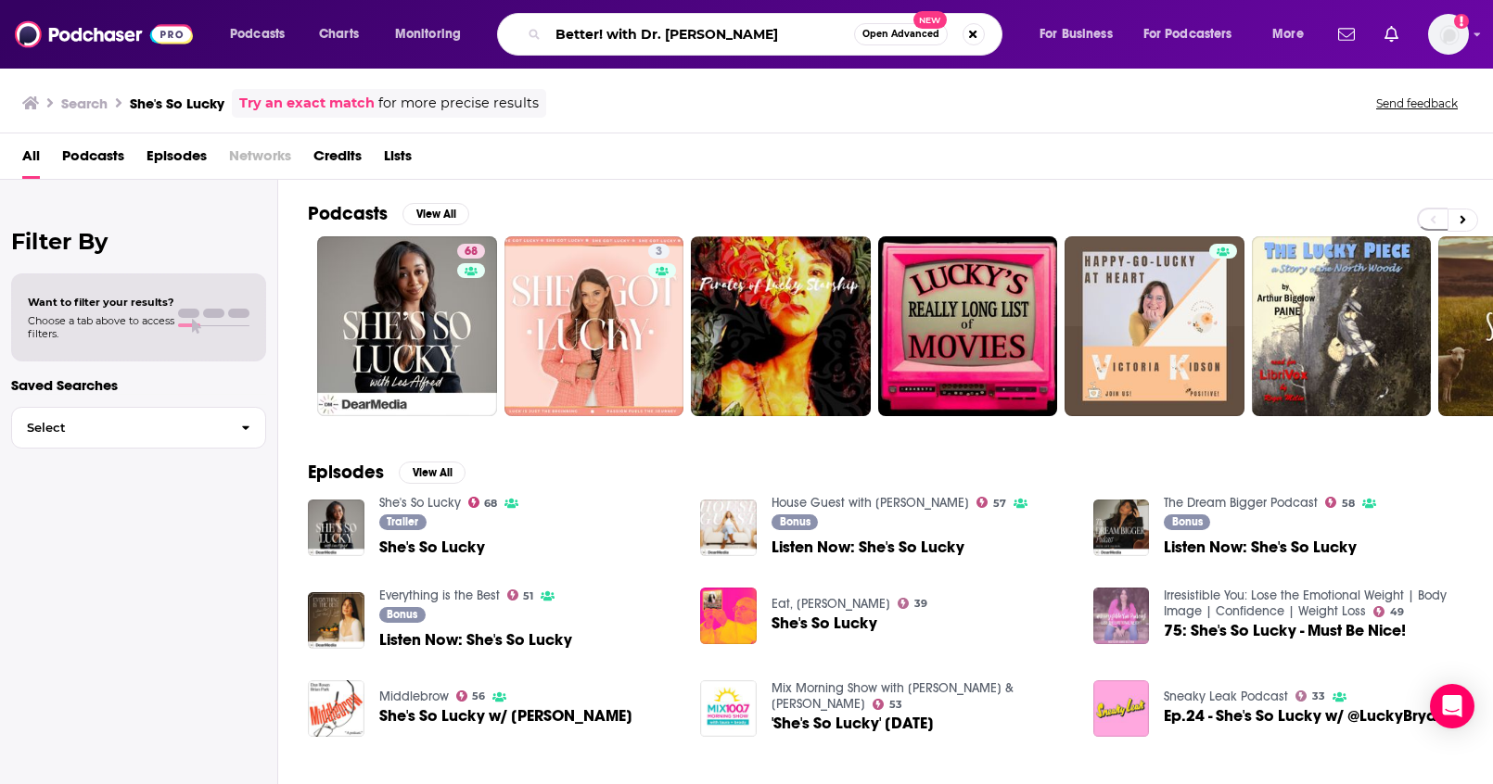
type input "Better! with Dr. Stephanie"
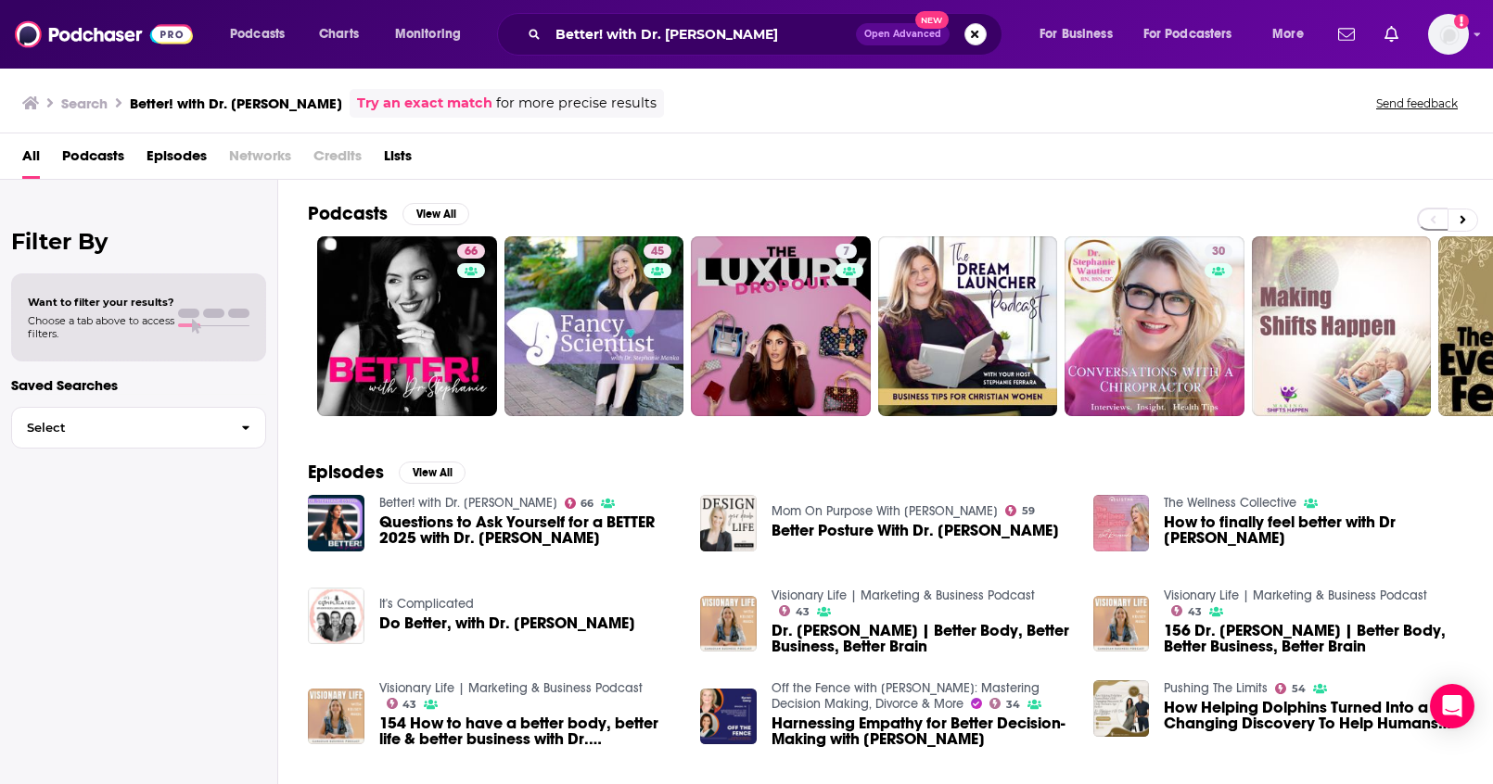
click at [970, 37] on button "Search podcasts, credits, & more..." at bounding box center [975, 34] width 22 height 22
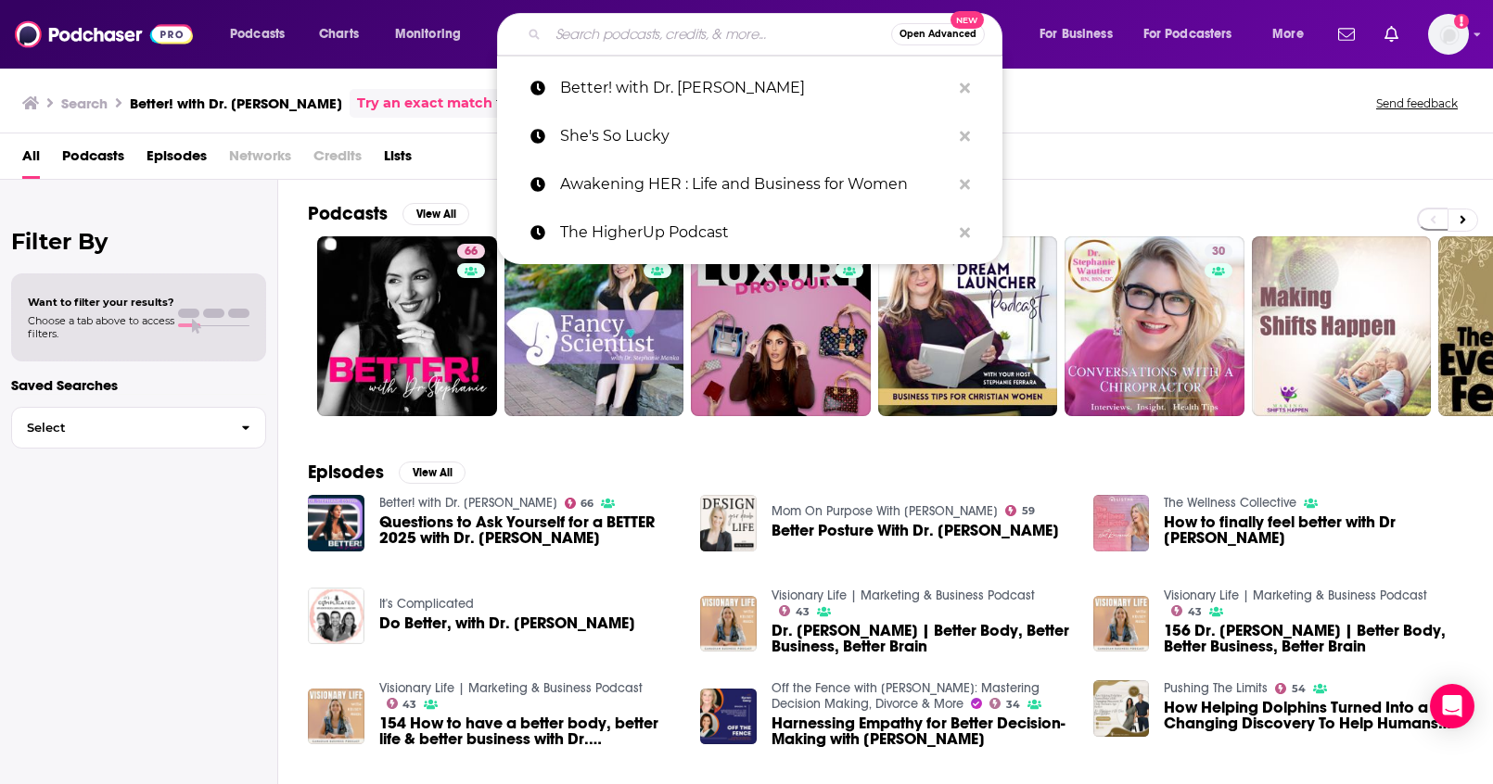
paste input "Chris Beat Cancer: Heal With Nutrition & Natural Therapies"
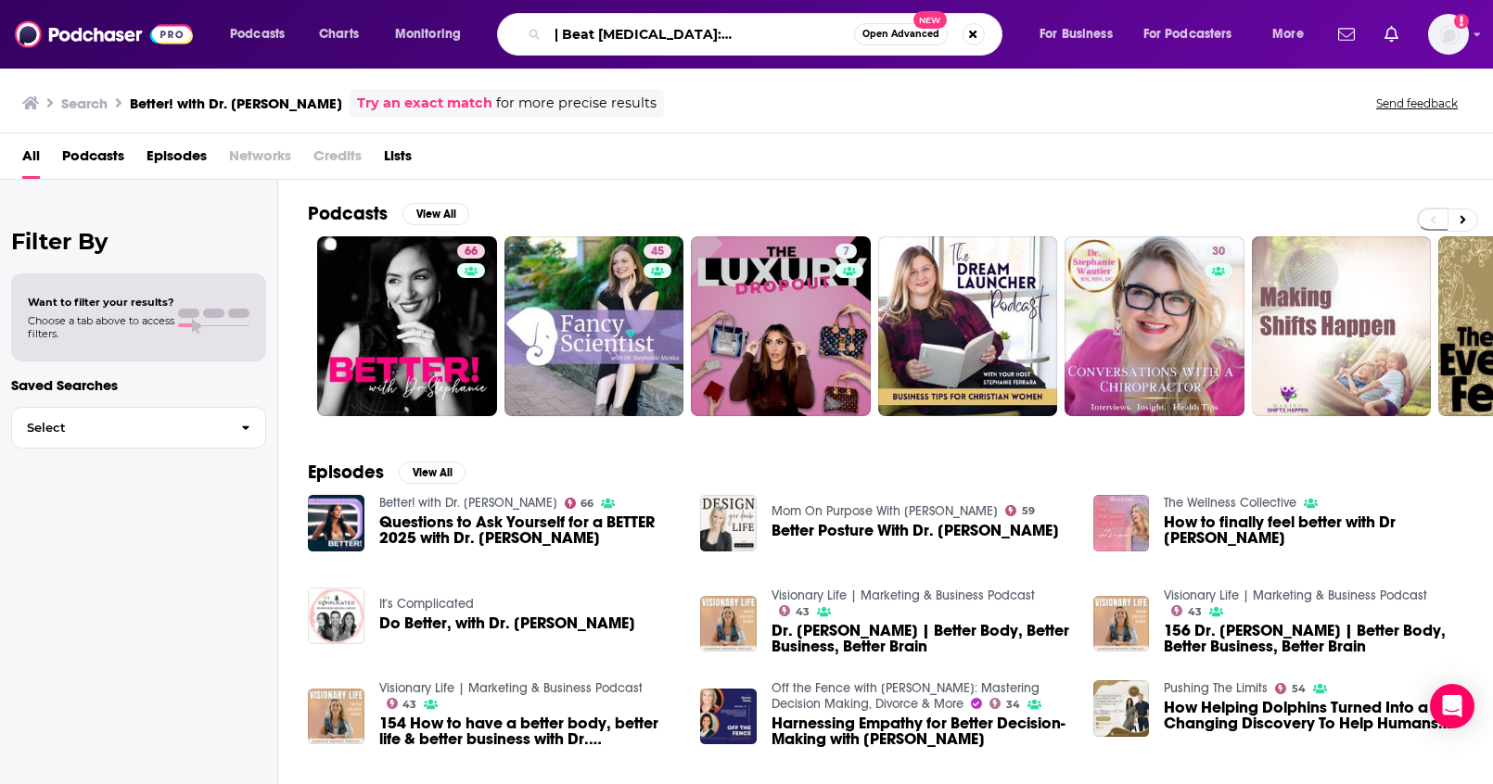
type input "Chris Beat Cancer: Heal With Nutrition & Natural Therapies"
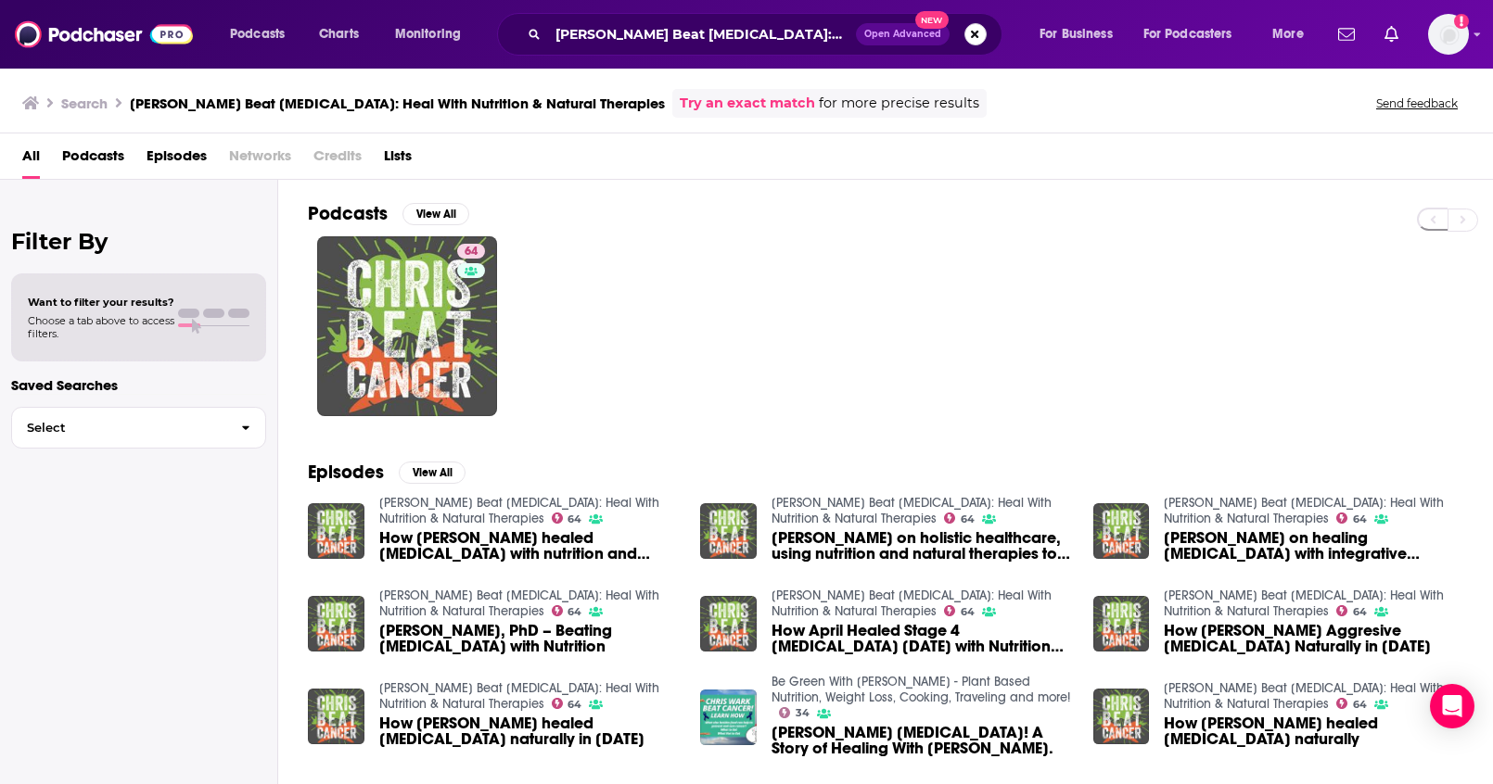
click at [968, 35] on button "Search podcasts, credits, & more..." at bounding box center [975, 34] width 22 height 22
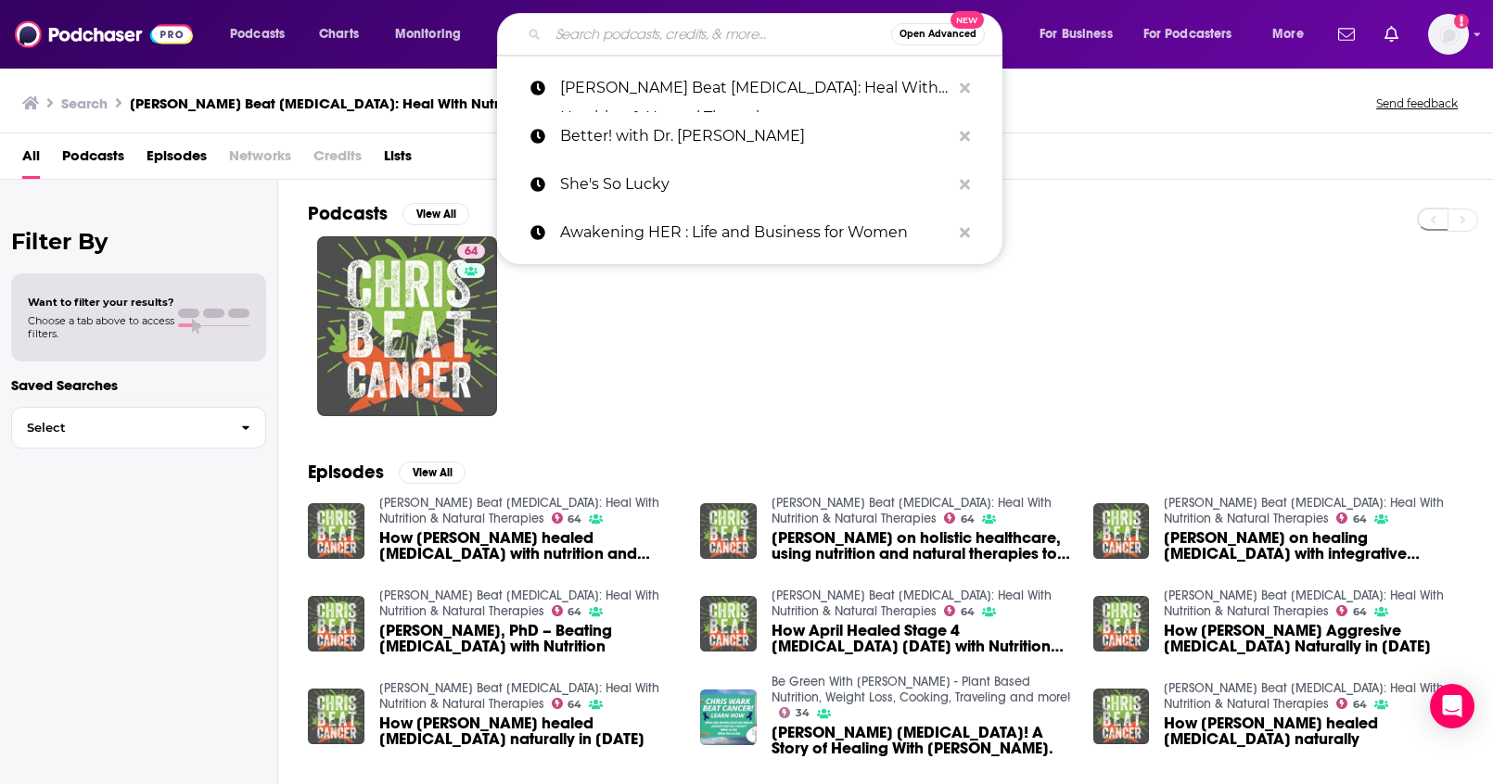
paste input "The Food Matters Podcast"
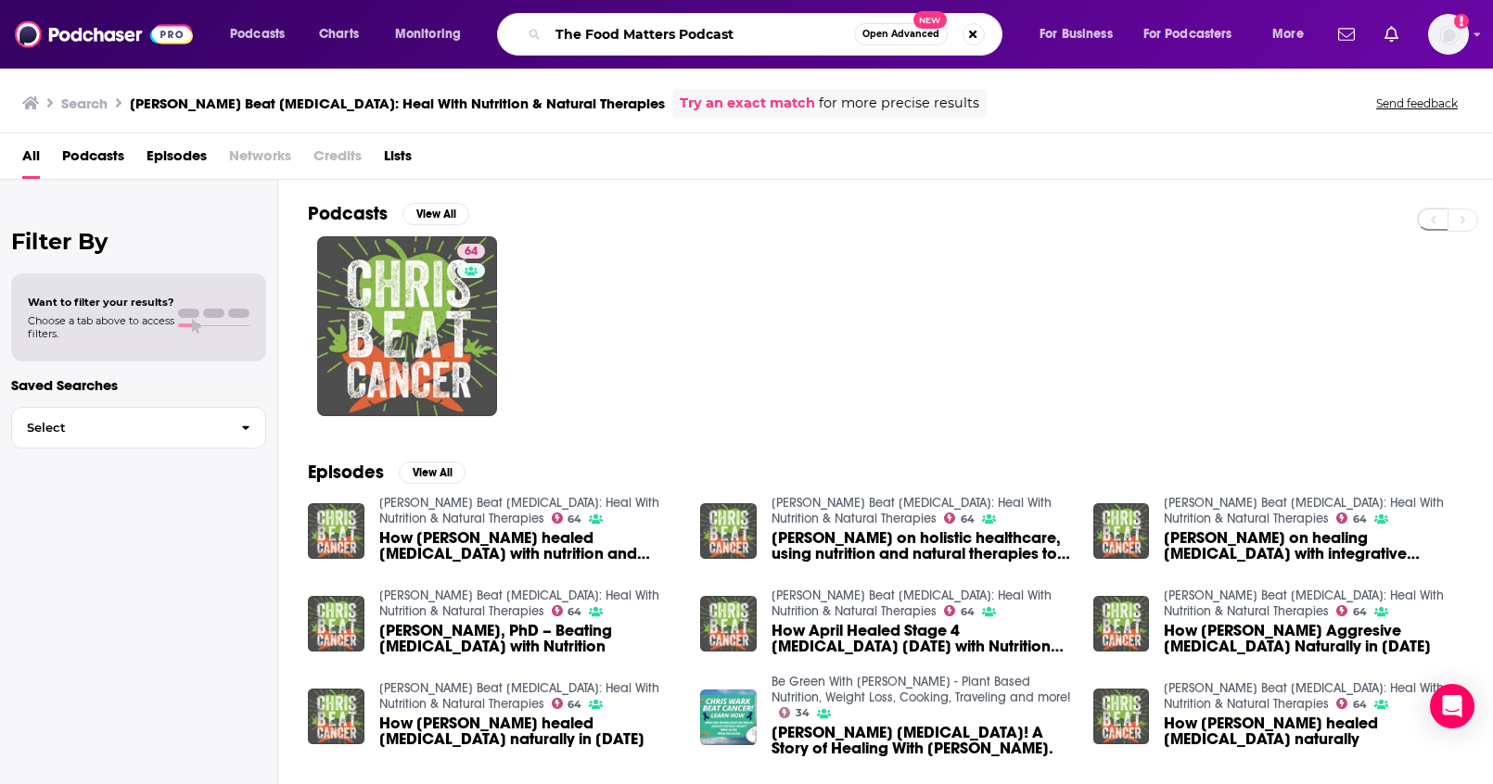
type input "The Food Matters Podcast"
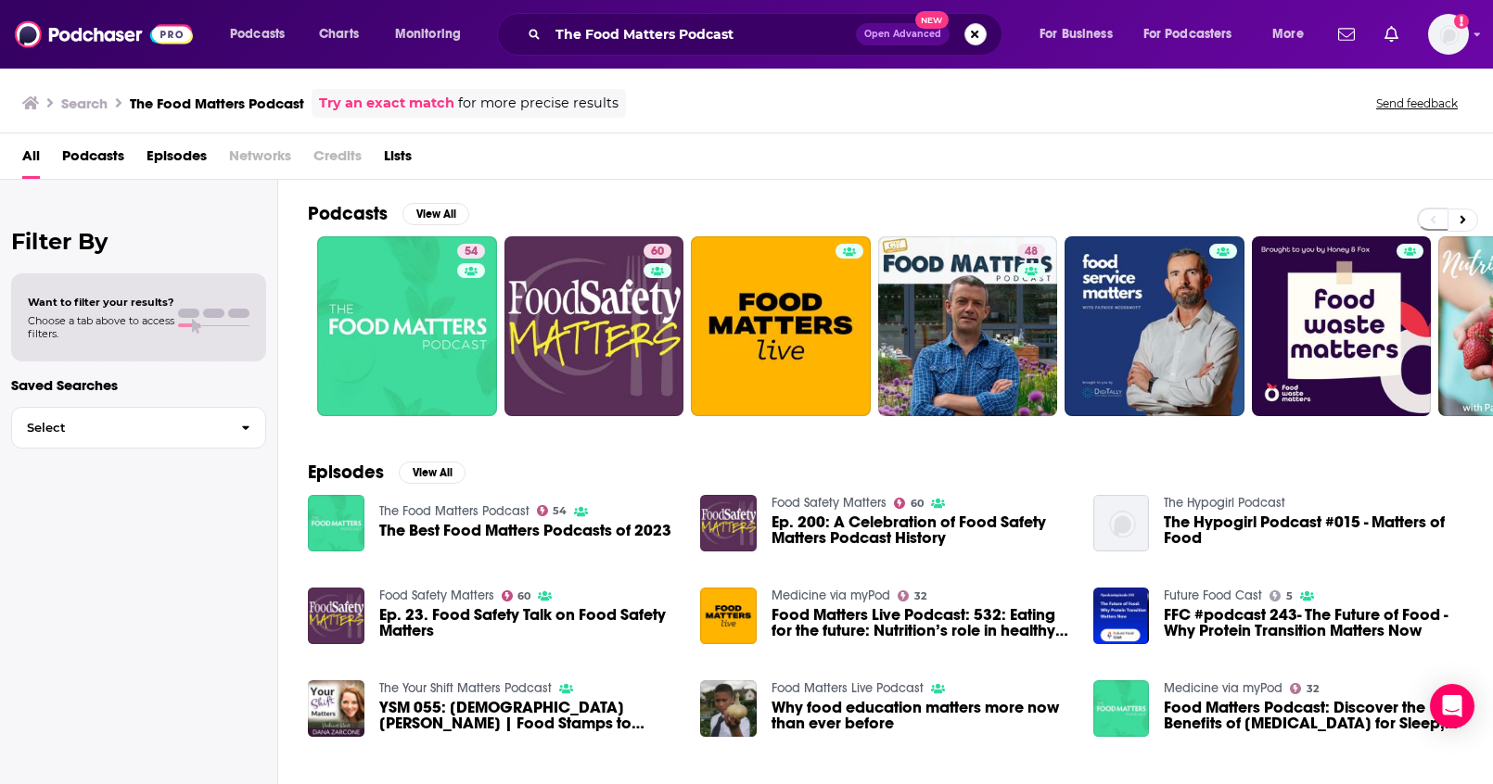
click at [980, 38] on button "Search podcasts, credits, & more..." at bounding box center [975, 34] width 22 height 22
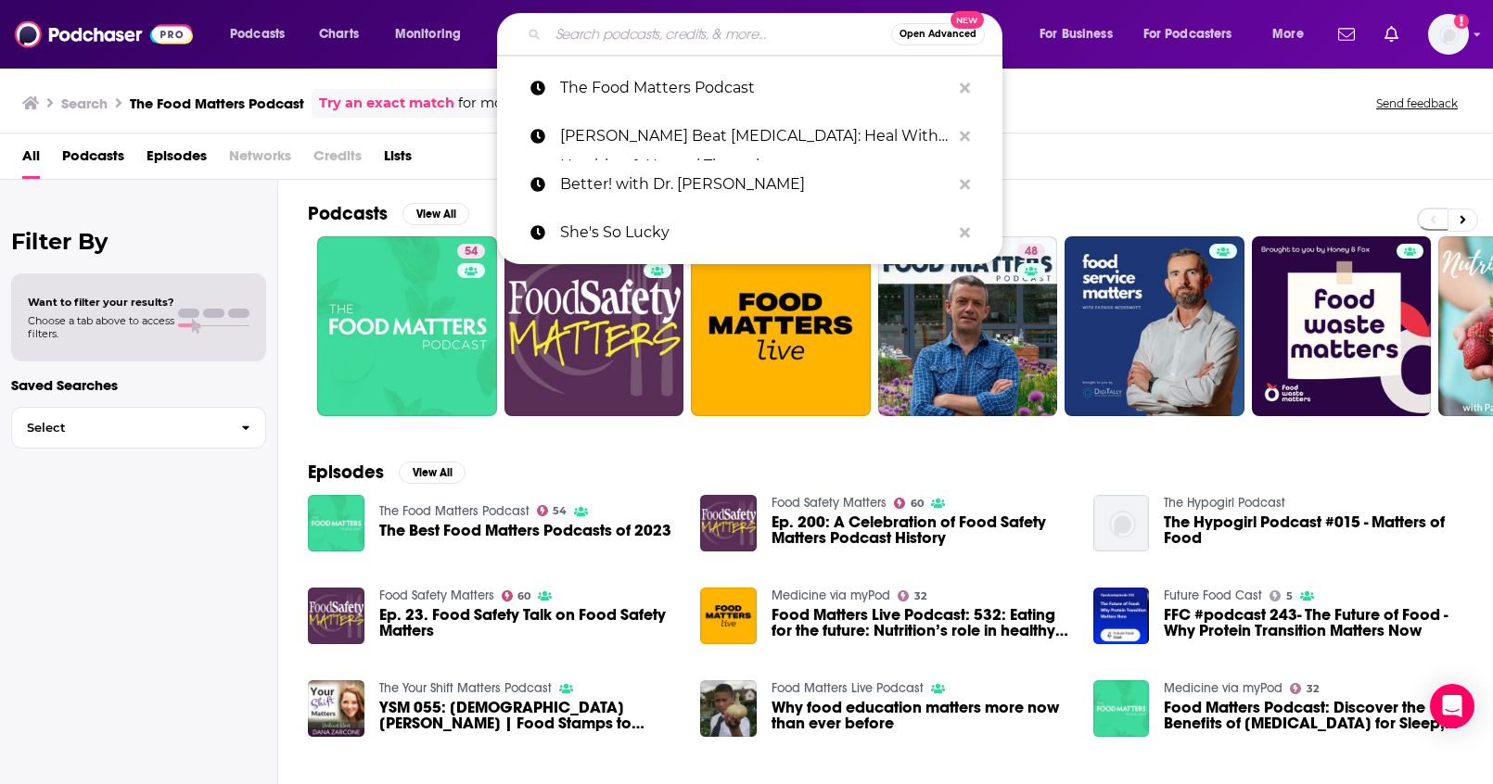
paste input "Heal Squad x Maria Menounos"
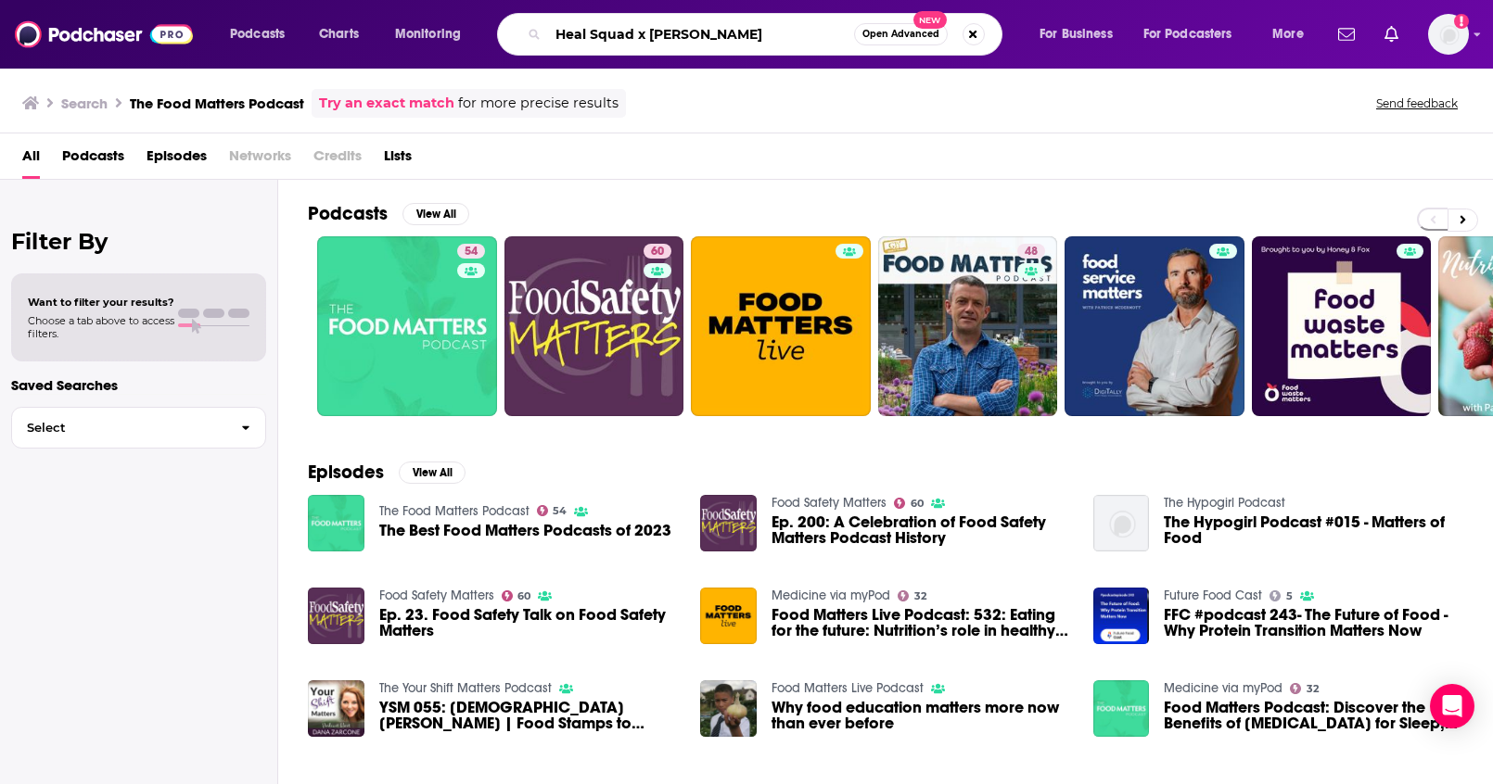
type input "Heal Squad x Maria Menounos"
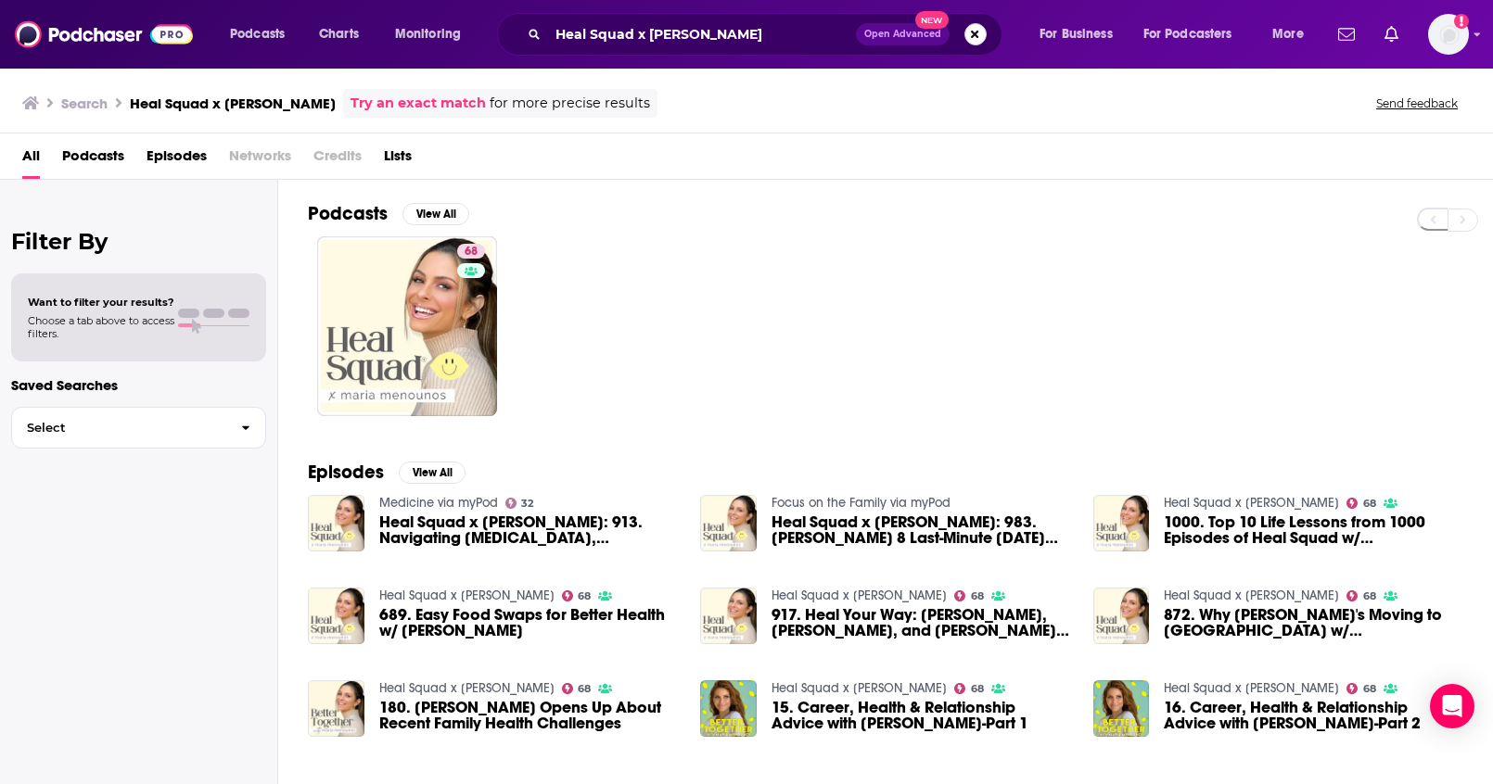
click at [973, 40] on button "Search podcasts, credits, & more..." at bounding box center [975, 34] width 22 height 22
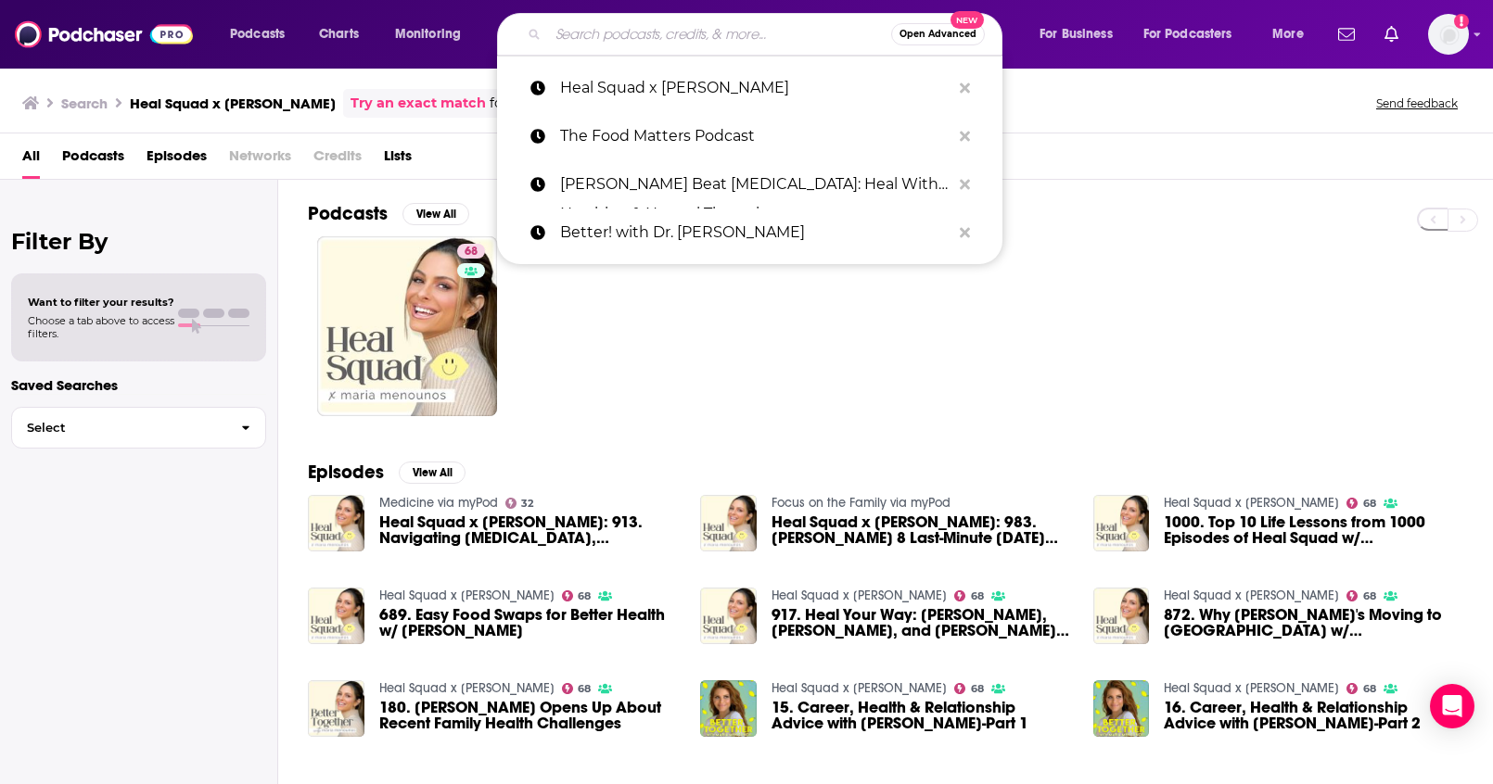
paste input "PLANTSTRONG Podcast"
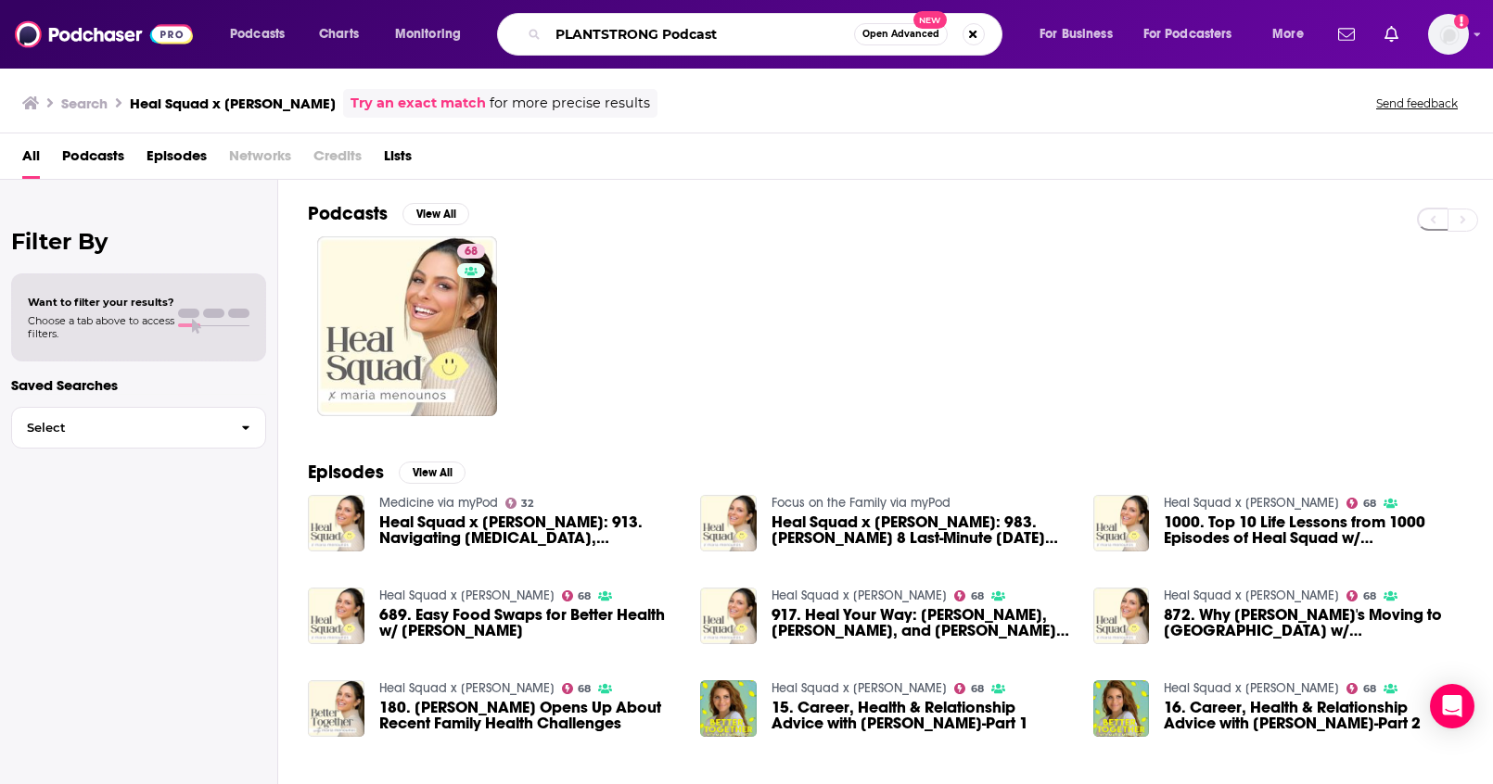
type input "PLANTSTRONG Podcast"
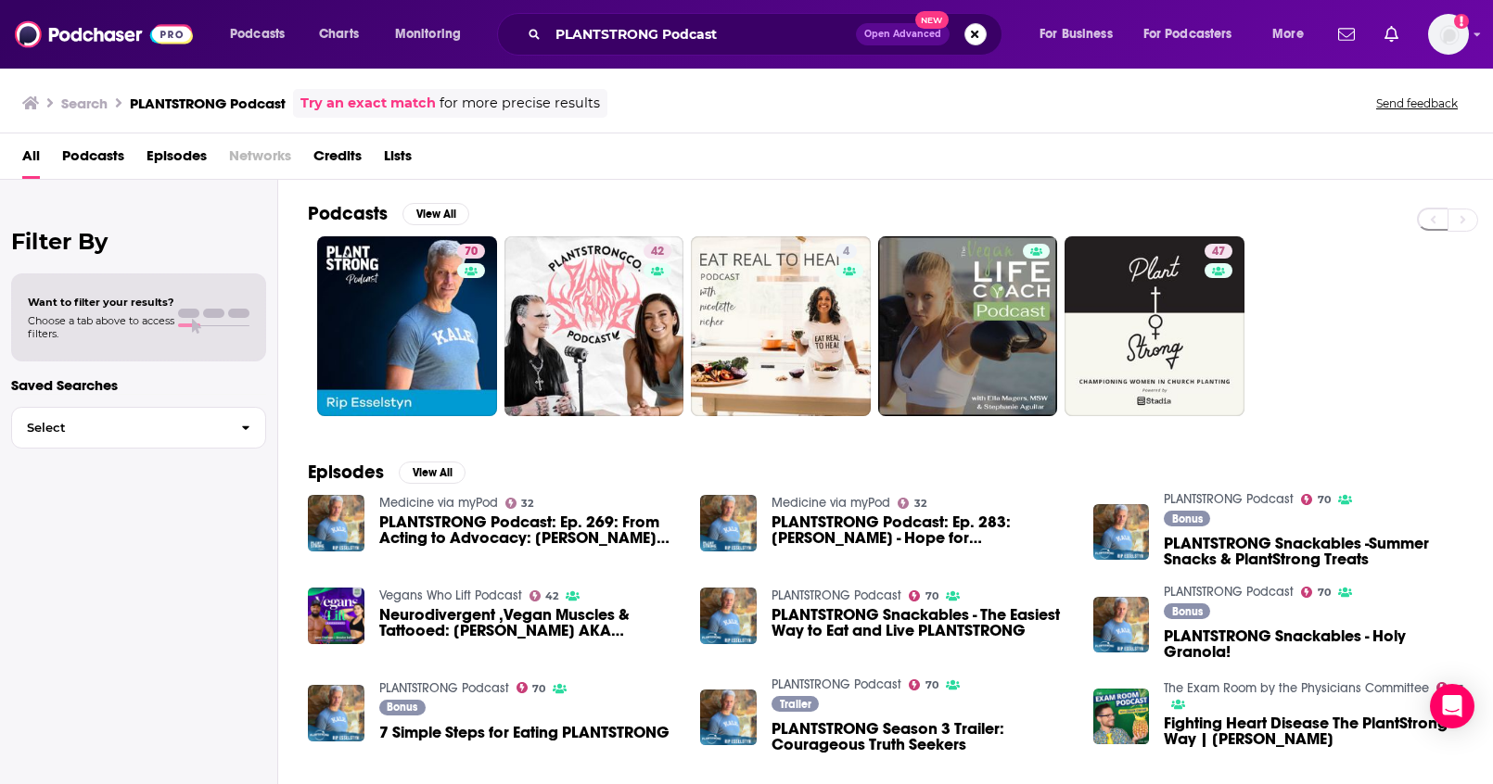
click at [979, 27] on button "Search podcasts, credits, & more..." at bounding box center [975, 34] width 22 height 22
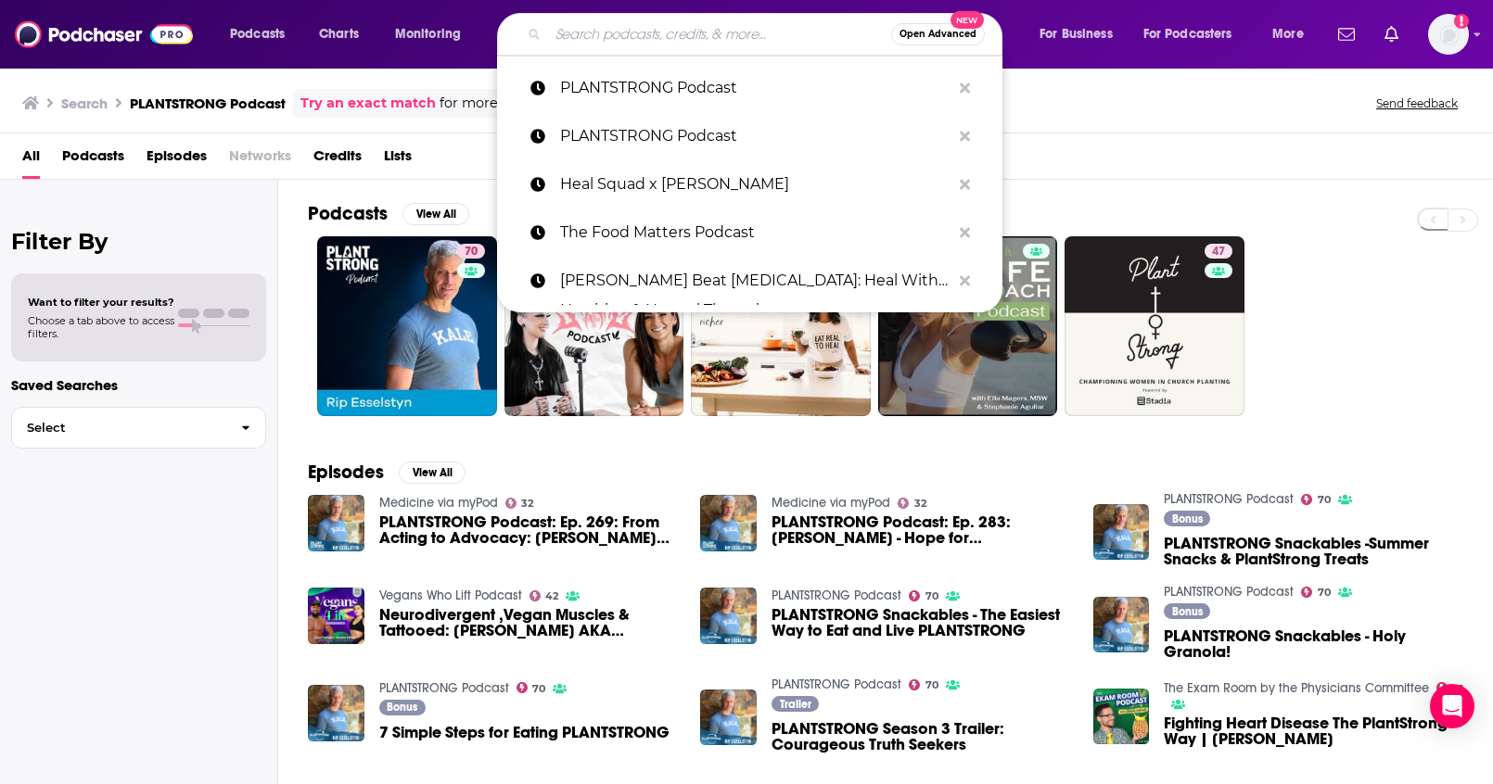
paste input "Wellness + Wisdom Podcast"
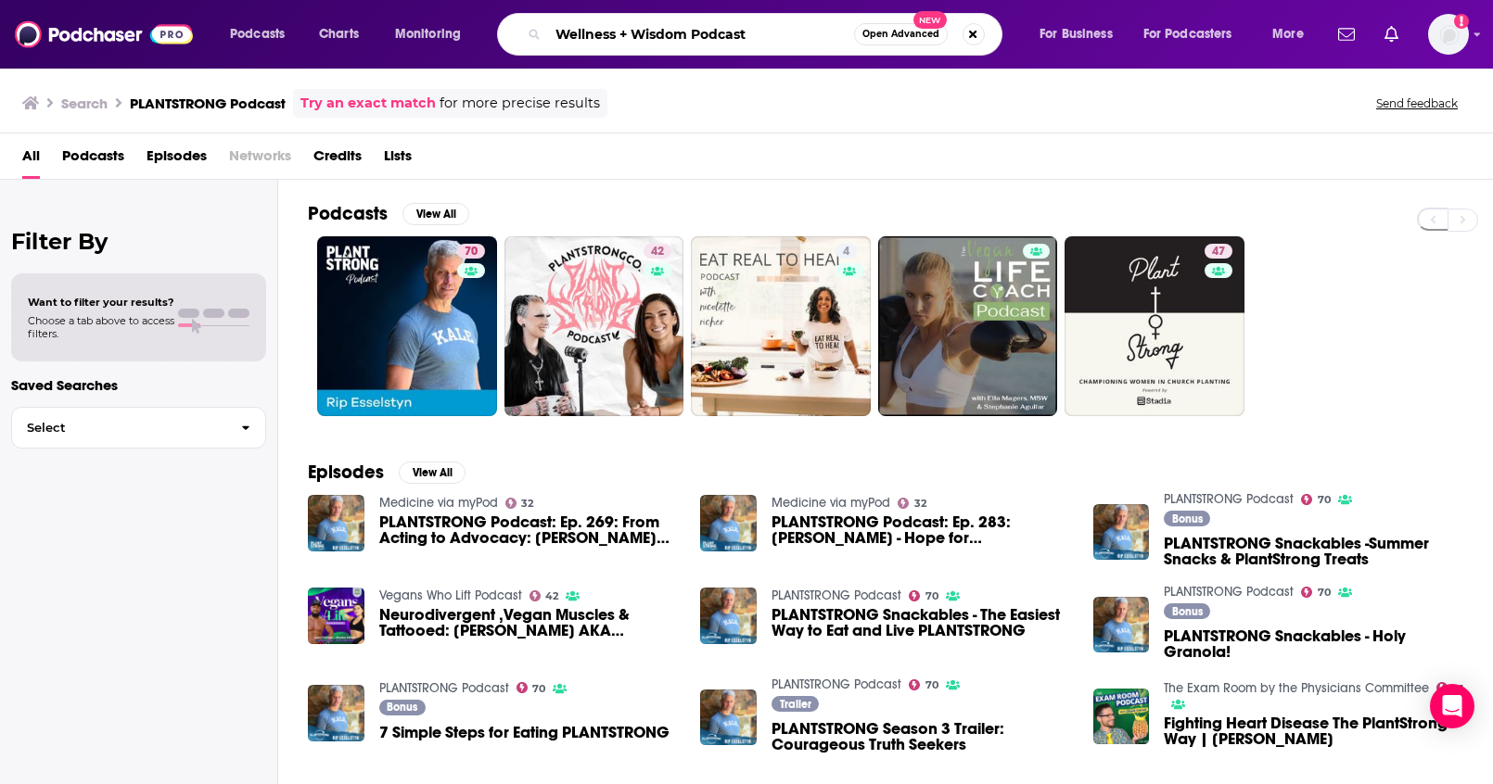
type input "Wellness + Wisdom Podcast"
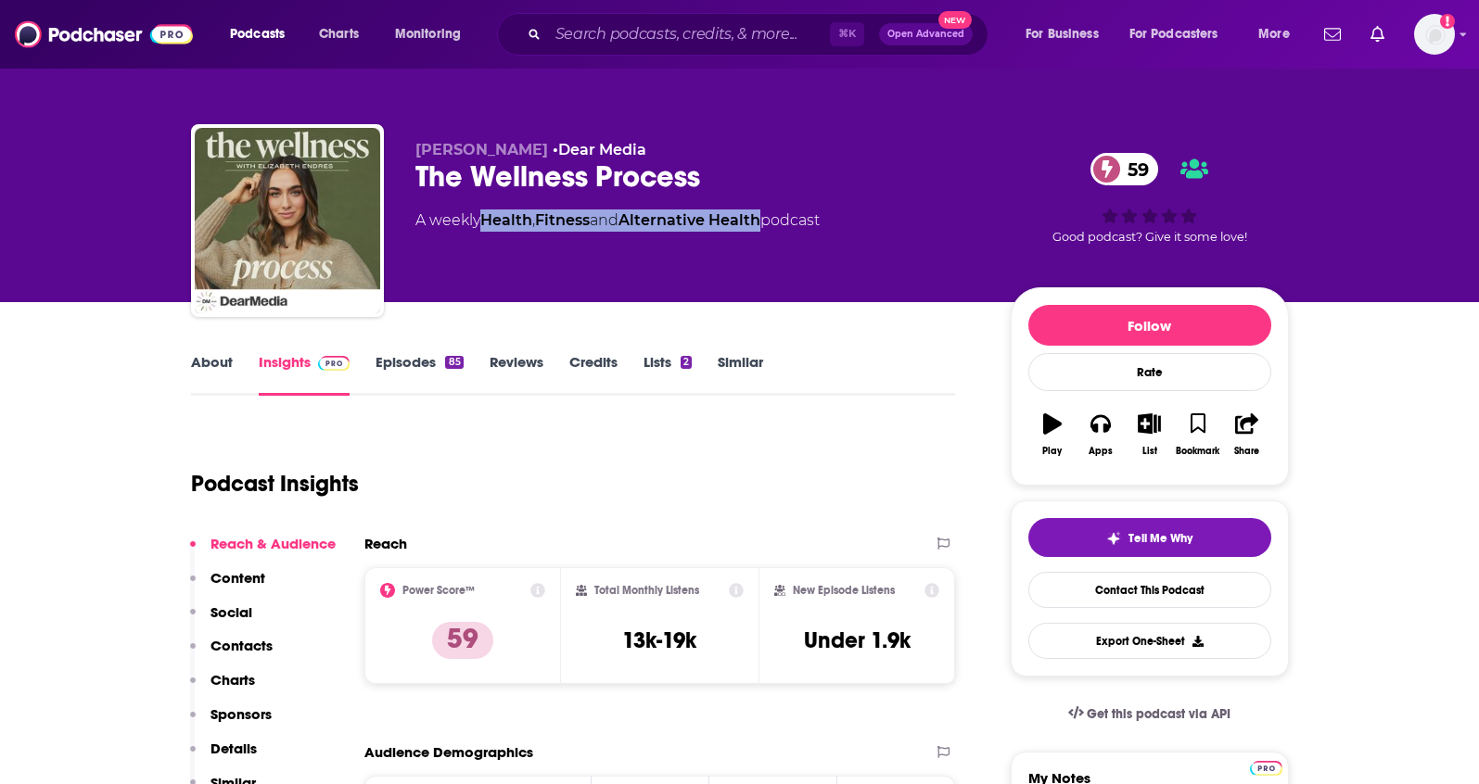
drag, startPoint x: 774, startPoint y: 222, endPoint x: 484, endPoint y: 227, distance: 290.2
click at [484, 227] on div "A weekly Health , Fitness and Alternative Health podcast" at bounding box center [617, 221] width 404 height 22
copy div "Health , Fitness and Alternative Health"
drag, startPoint x: 415, startPoint y: 151, endPoint x: 554, endPoint y: 143, distance: 139.3
click at [543, 154] on div "Elizabeth Endres • Dear Media The Wellness Process 59 A weekly Health , Fitness…" at bounding box center [740, 224] width 1098 height 200
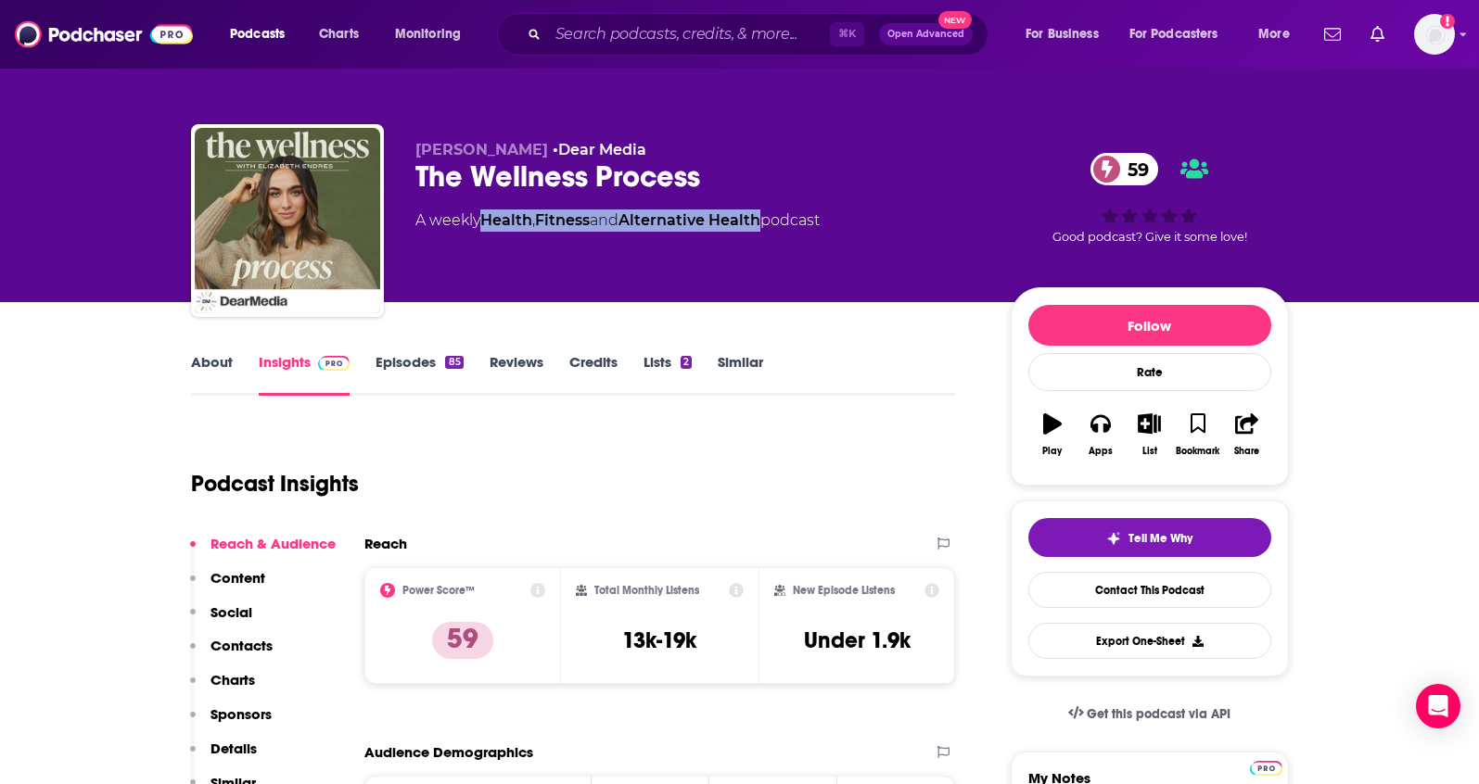
copy span "Elizabeth Endres"
click at [277, 636] on div "Reach & Audience Content Social Contacts Charts Sponsors Details Similar" at bounding box center [263, 671] width 146 height 273
click at [266, 641] on p "Contacts" at bounding box center [241, 646] width 62 height 18
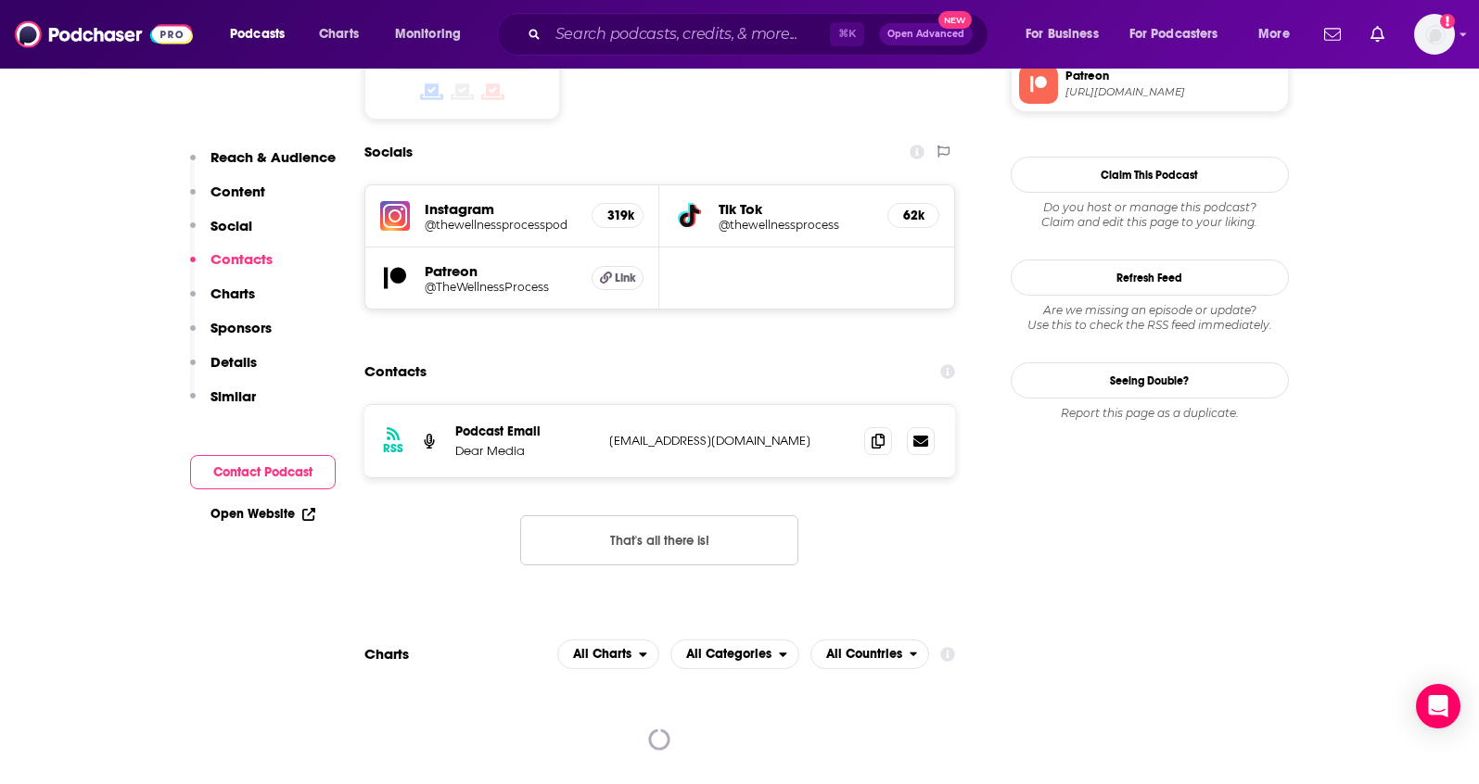
scroll to position [1589, 0]
click at [880, 425] on span at bounding box center [878, 439] width 28 height 28
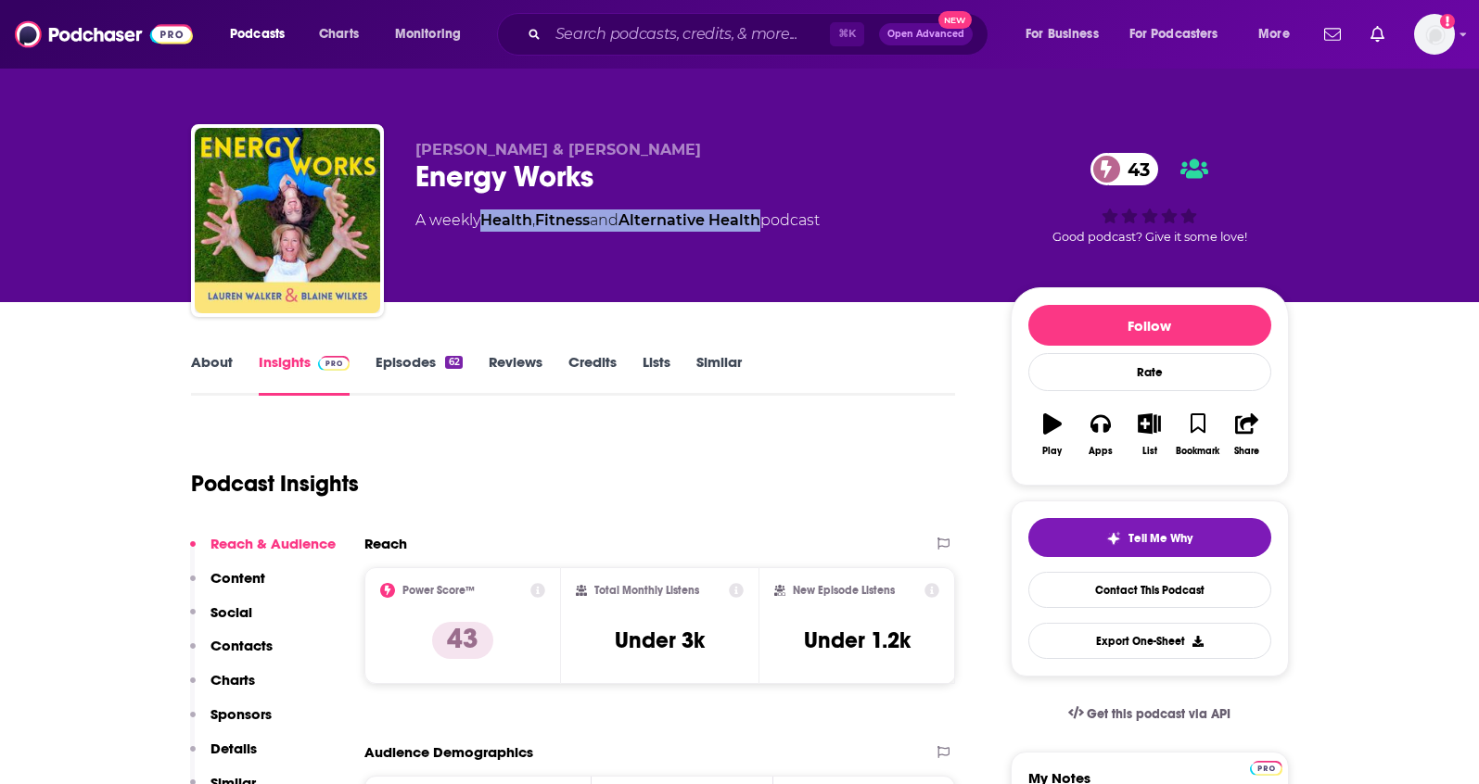
drag, startPoint x: 773, startPoint y: 222, endPoint x: 484, endPoint y: 224, distance: 289.2
click at [484, 224] on div "A weekly Health , Fitness and Alternative Health podcast" at bounding box center [617, 221] width 404 height 22
copy div "Health , Fitness and Alternative Health"
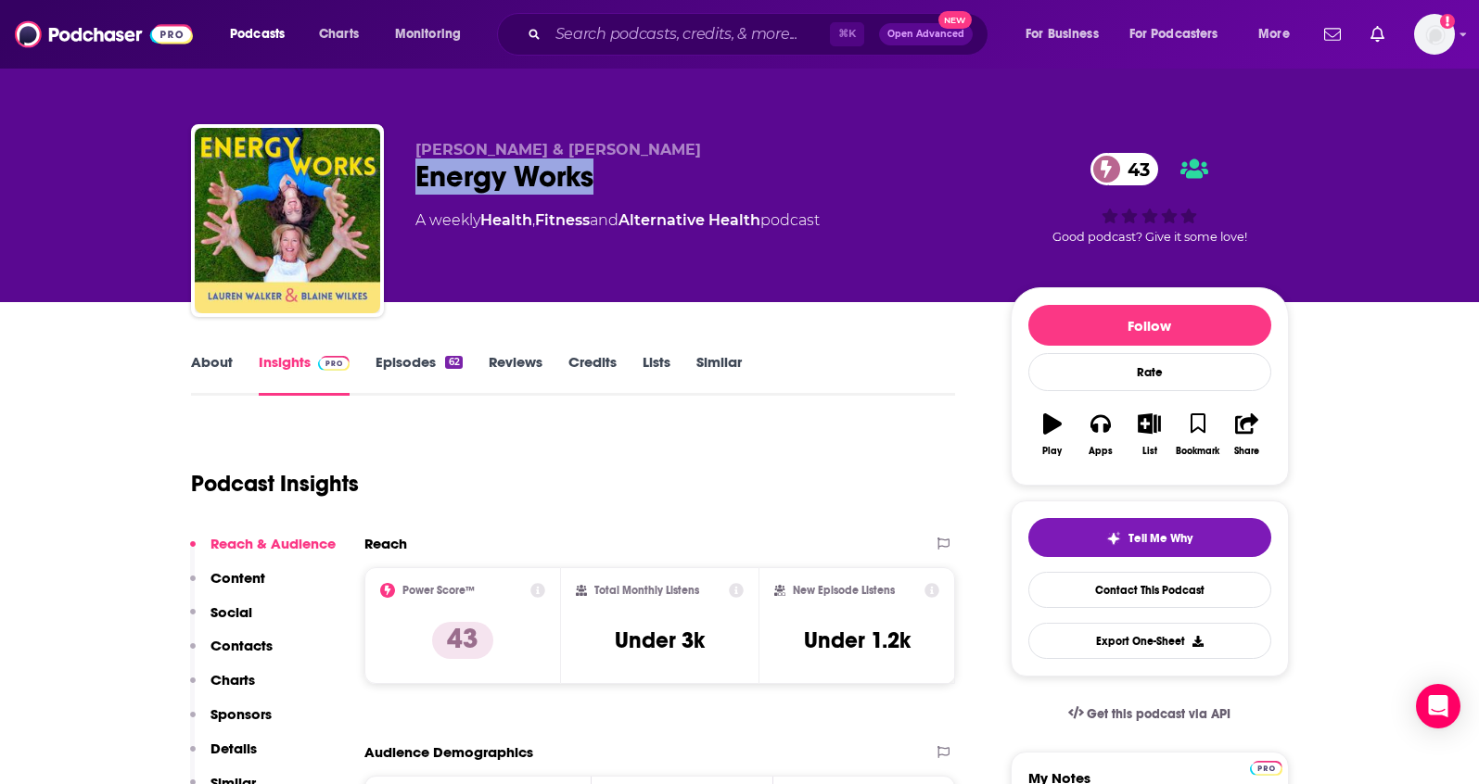
click at [689, 159] on div "Energy Works 43" at bounding box center [697, 177] width 565 height 36
click at [688, 148] on p "Lauren Walker & Blaine Wilkes" at bounding box center [697, 150] width 565 height 18
drag, startPoint x: 690, startPoint y: 145, endPoint x: 406, endPoint y: 142, distance: 283.7
click at [406, 142] on div "Lauren Walker & Blaine Wilkes Energy Works 43 A weekly Health , Fitness and Alt…" at bounding box center [740, 224] width 1098 height 200
copy span "Lauren Walker & Blaine Wilkes"
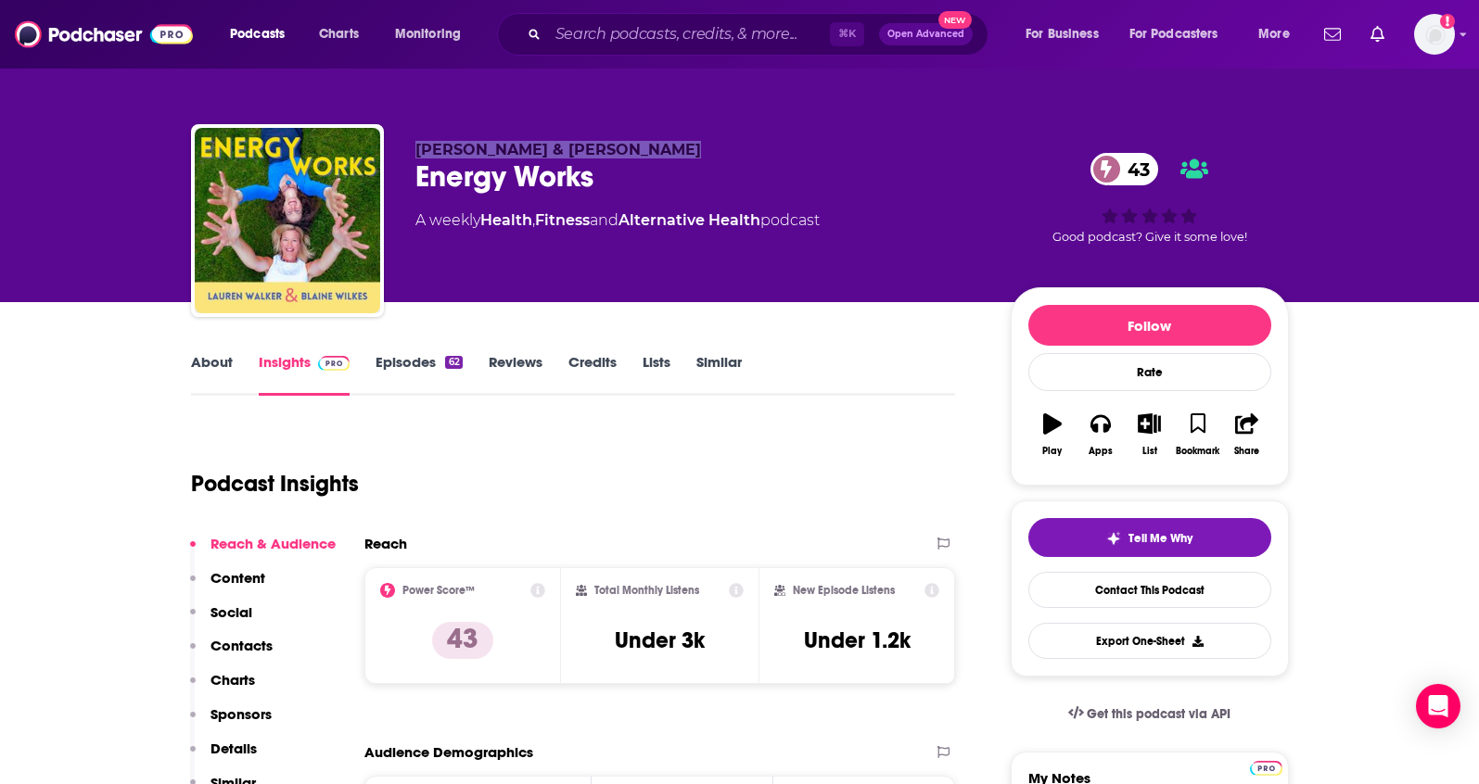
click at [241, 652] on p "Contacts" at bounding box center [241, 646] width 62 height 18
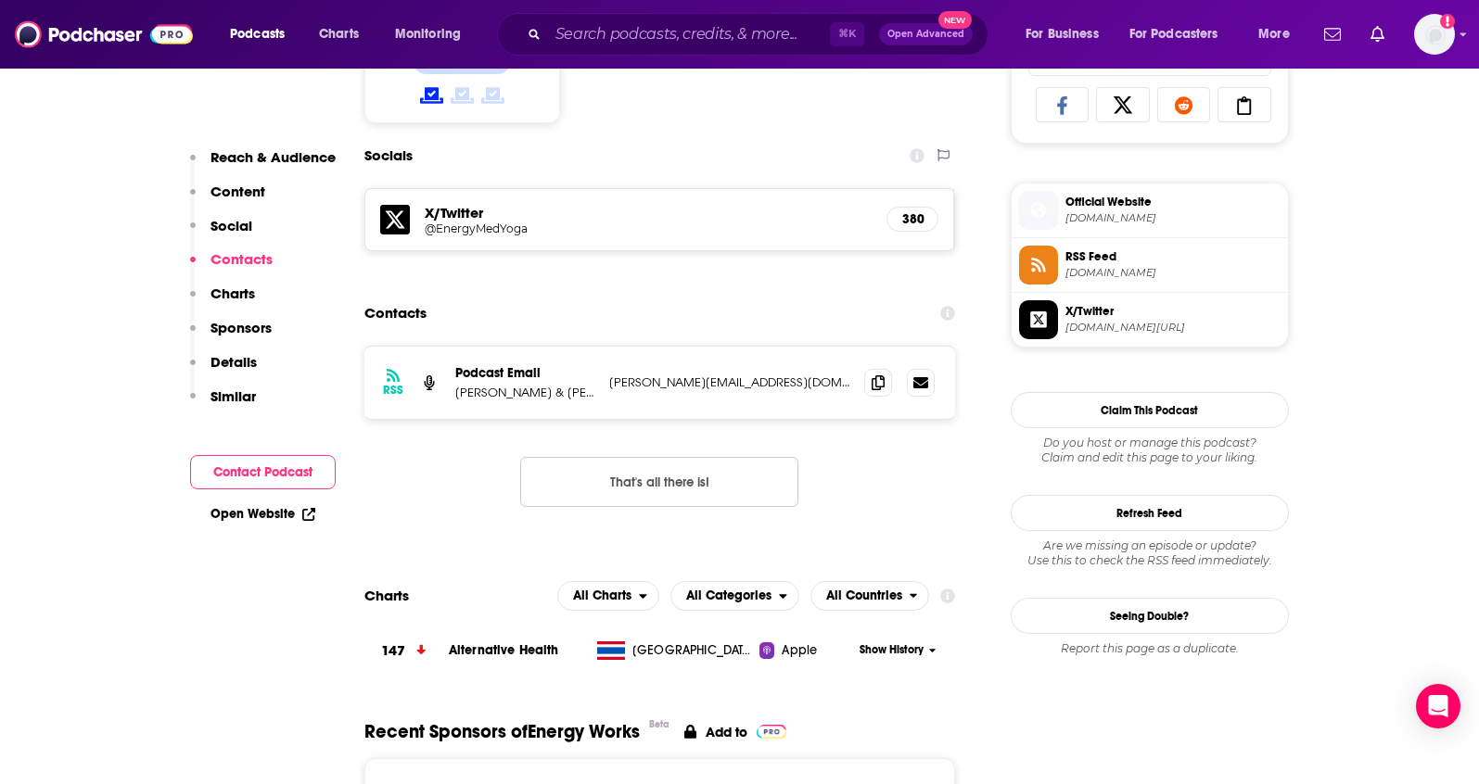
scroll to position [1280, 0]
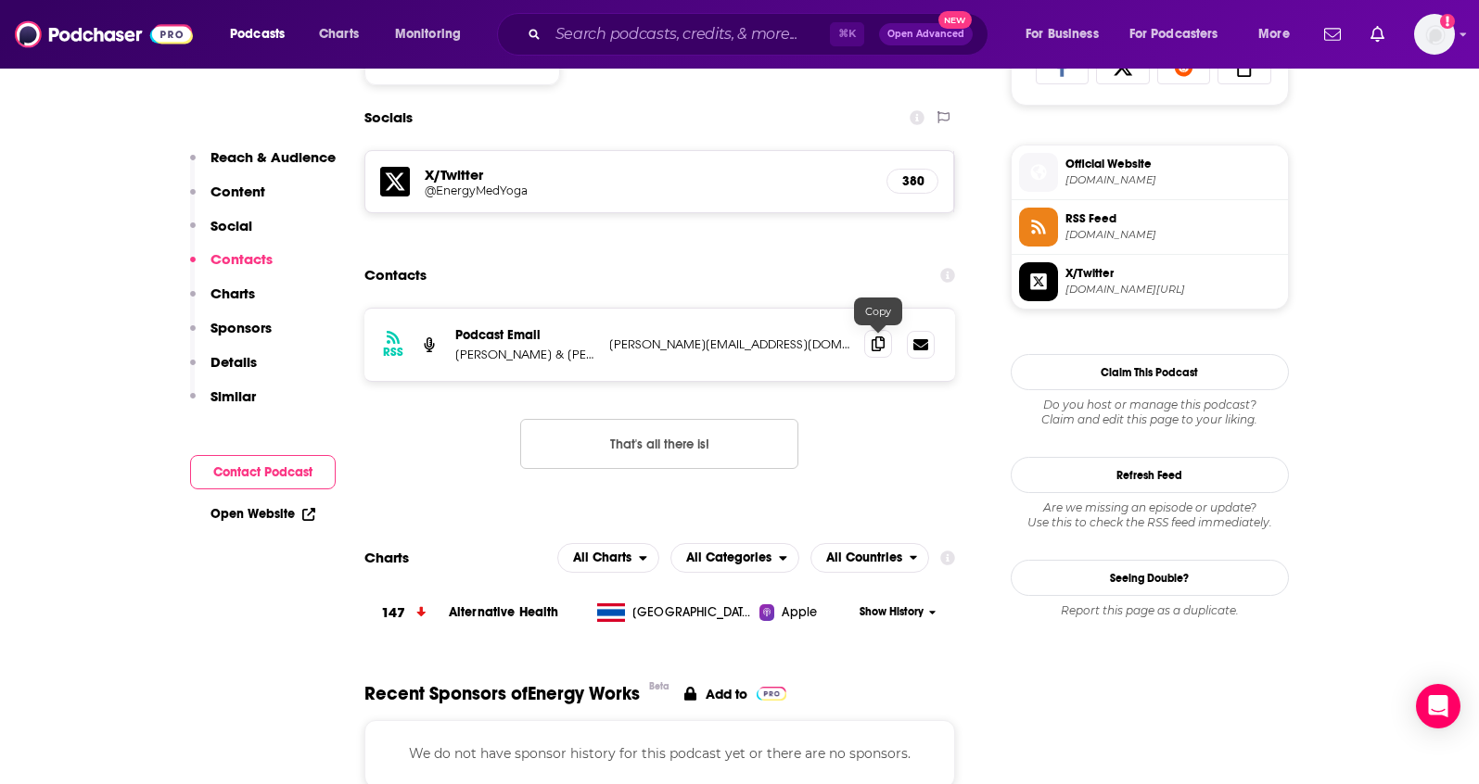
click at [883, 346] on icon at bounding box center [877, 344] width 13 height 15
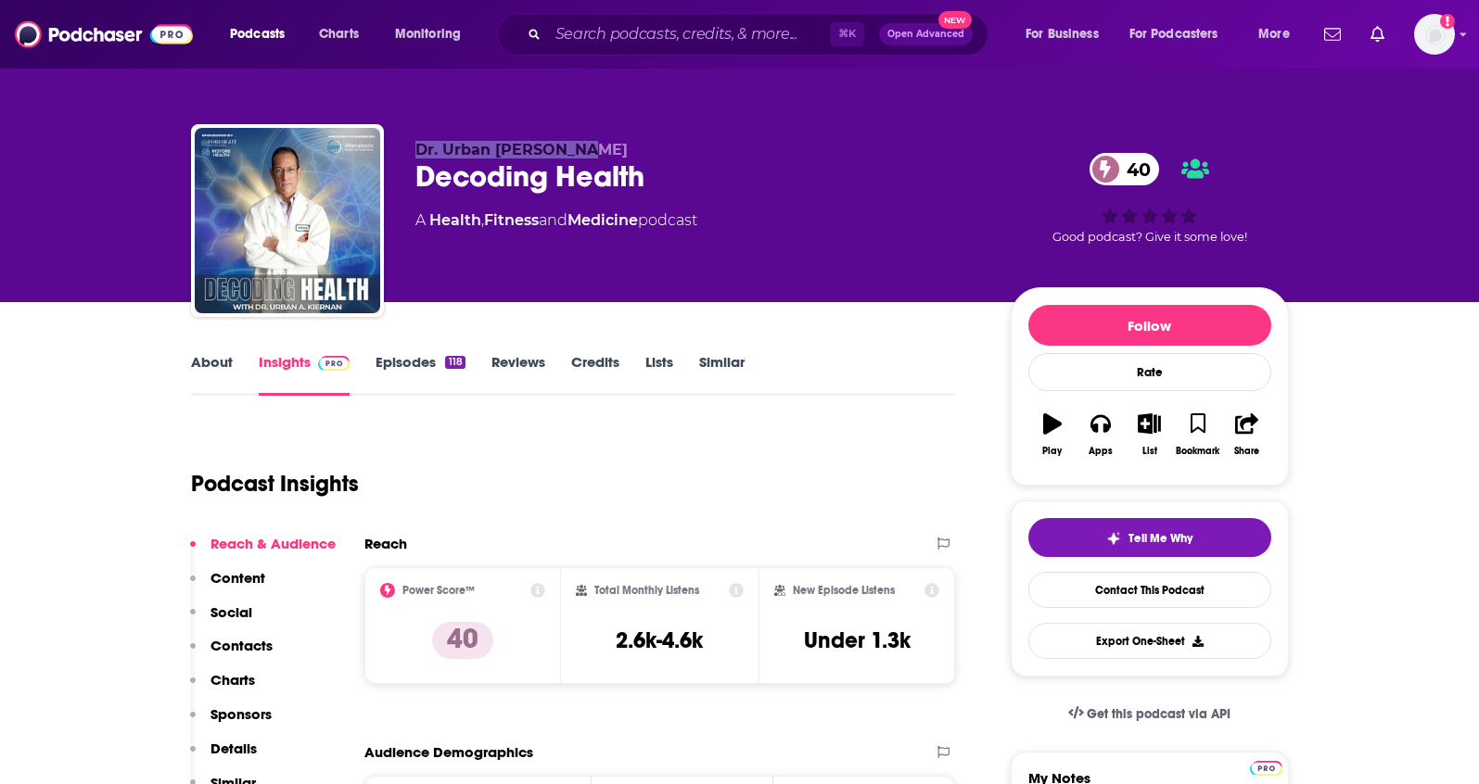
drag, startPoint x: 586, startPoint y: 147, endPoint x: 408, endPoint y: 148, distance: 178.0
click at [408, 148] on div "Dr. Urban [PERSON_NAME] Decoding Health 40 A Health , Fitness and Medicine podc…" at bounding box center [740, 224] width 1098 height 200
copy span "Dr. Urban [PERSON_NAME]"
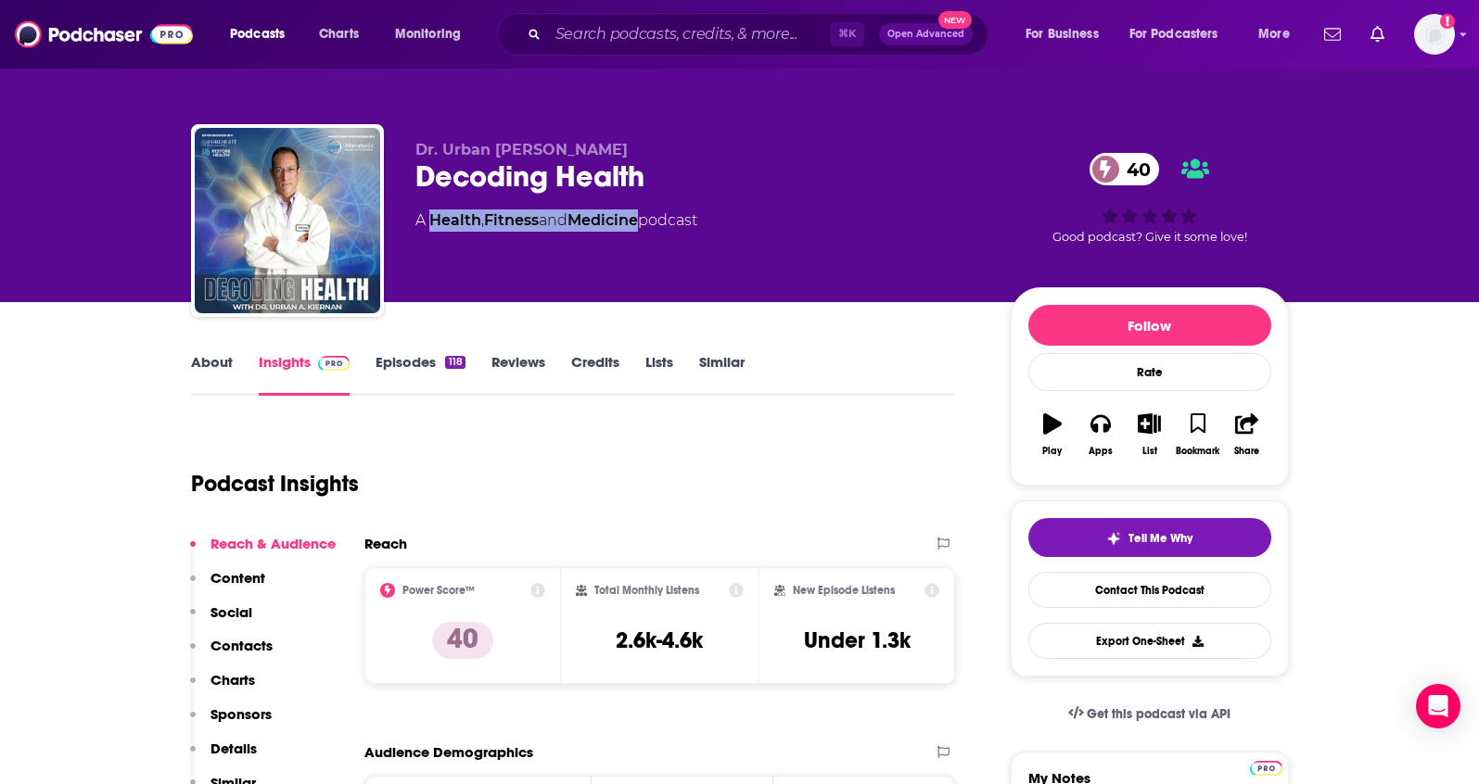
drag, startPoint x: 649, startPoint y: 222, endPoint x: 434, endPoint y: 224, distance: 215.1
click at [434, 224] on div "A Health , Fitness and Medicine podcast" at bounding box center [556, 221] width 282 height 22
copy div "Health , Fitness and Medicine"
click at [223, 641] on p "Contacts" at bounding box center [241, 646] width 62 height 18
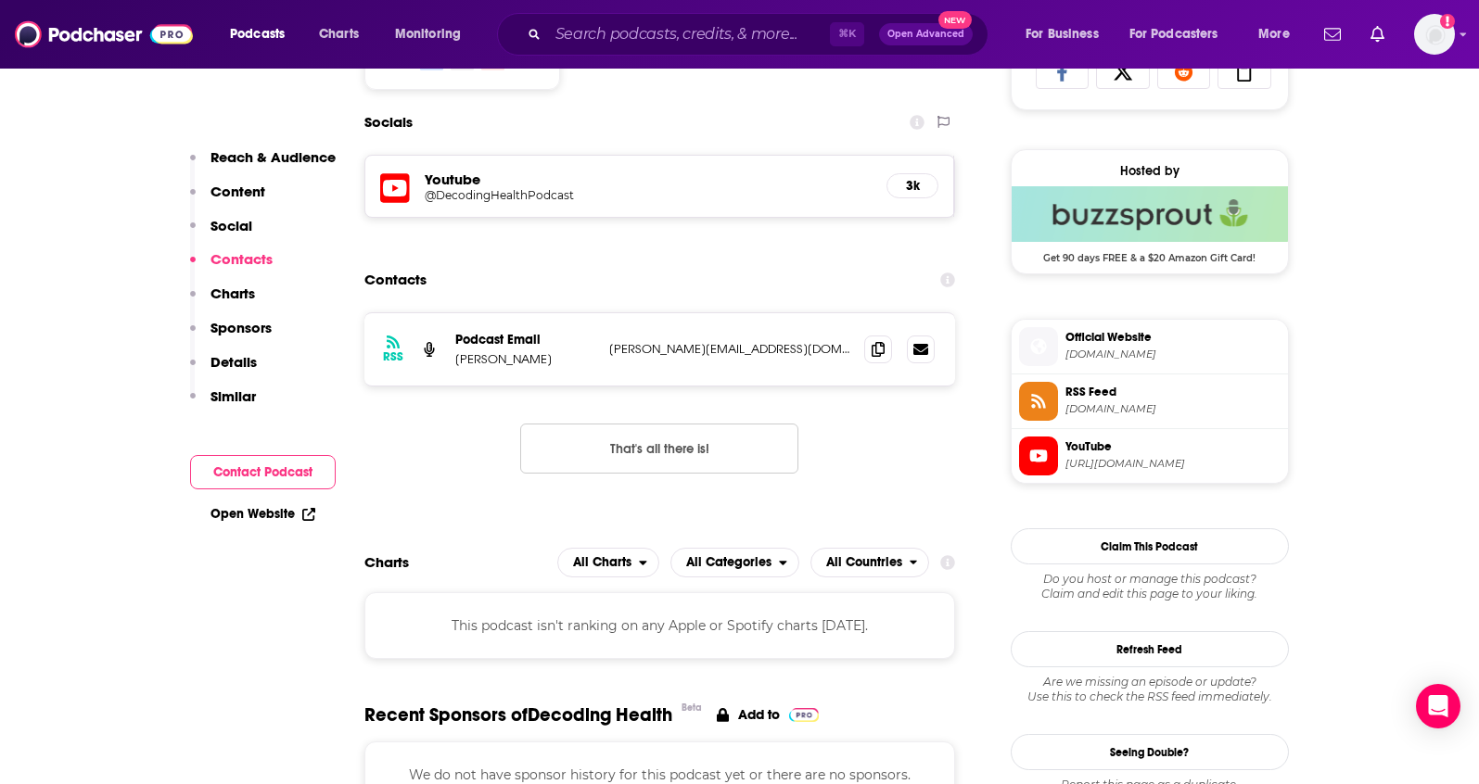
scroll to position [1280, 0]
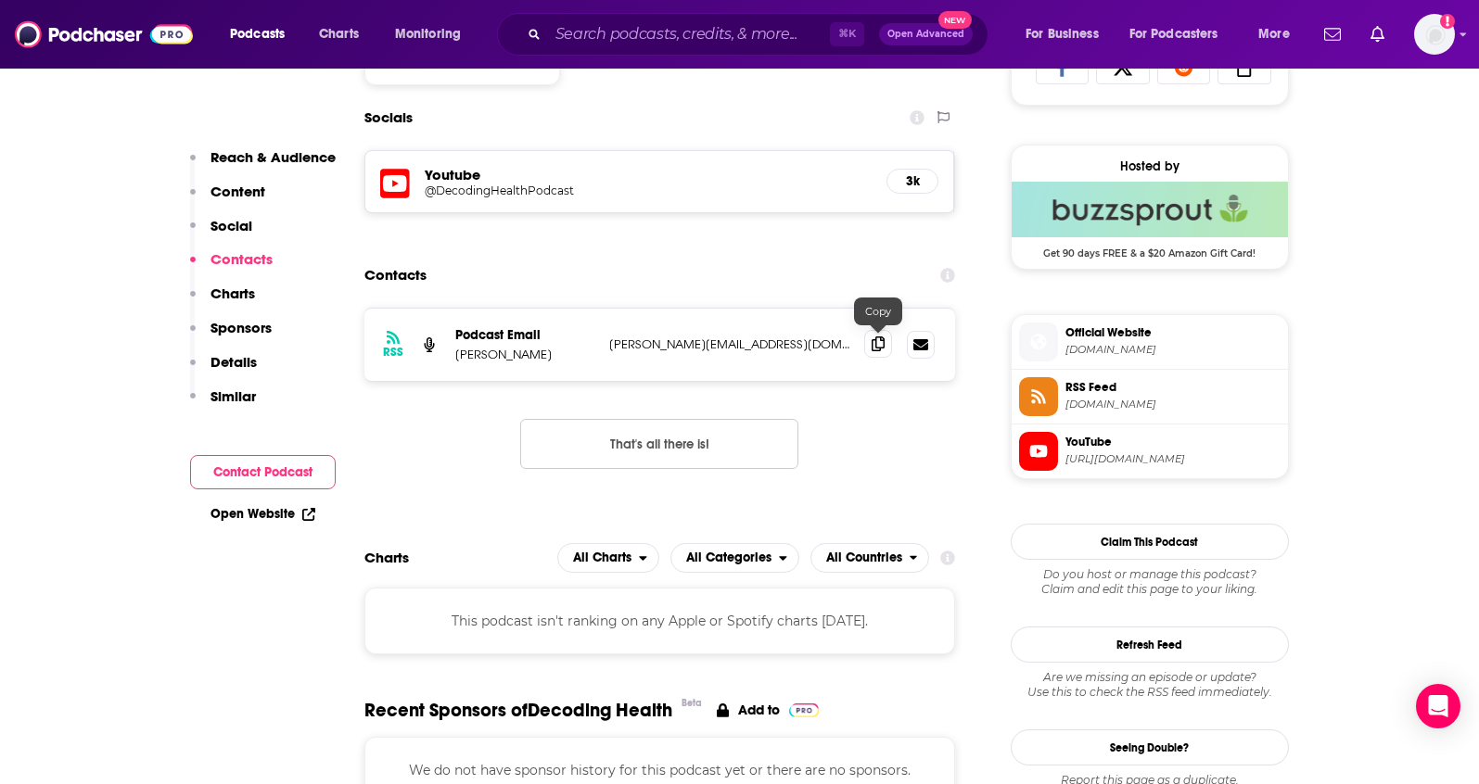
click at [878, 343] on icon at bounding box center [877, 344] width 13 height 15
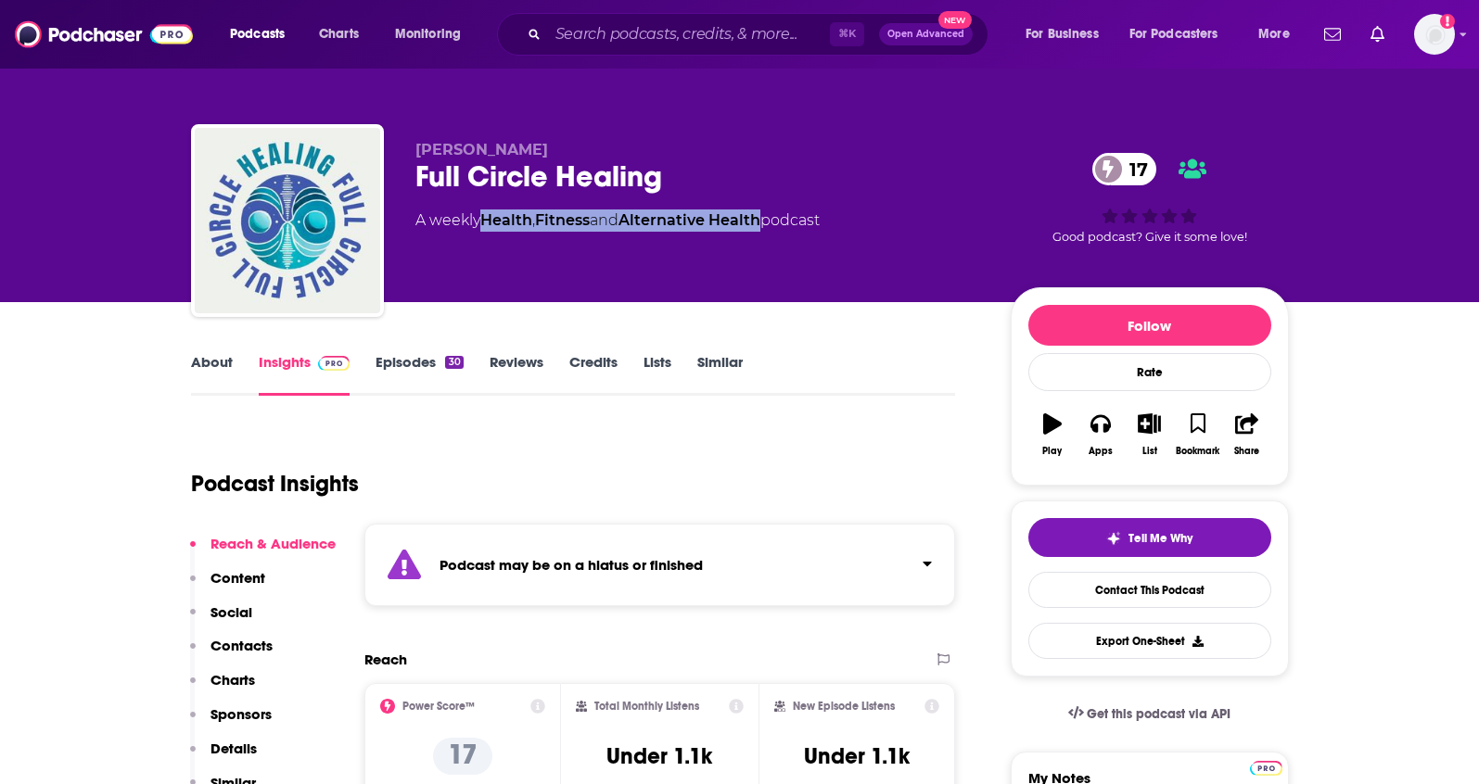
drag, startPoint x: 772, startPoint y: 223, endPoint x: 489, endPoint y: 227, distance: 283.7
click at [489, 227] on div "A weekly Health , Fitness and Alternative Health podcast" at bounding box center [617, 221] width 404 height 22
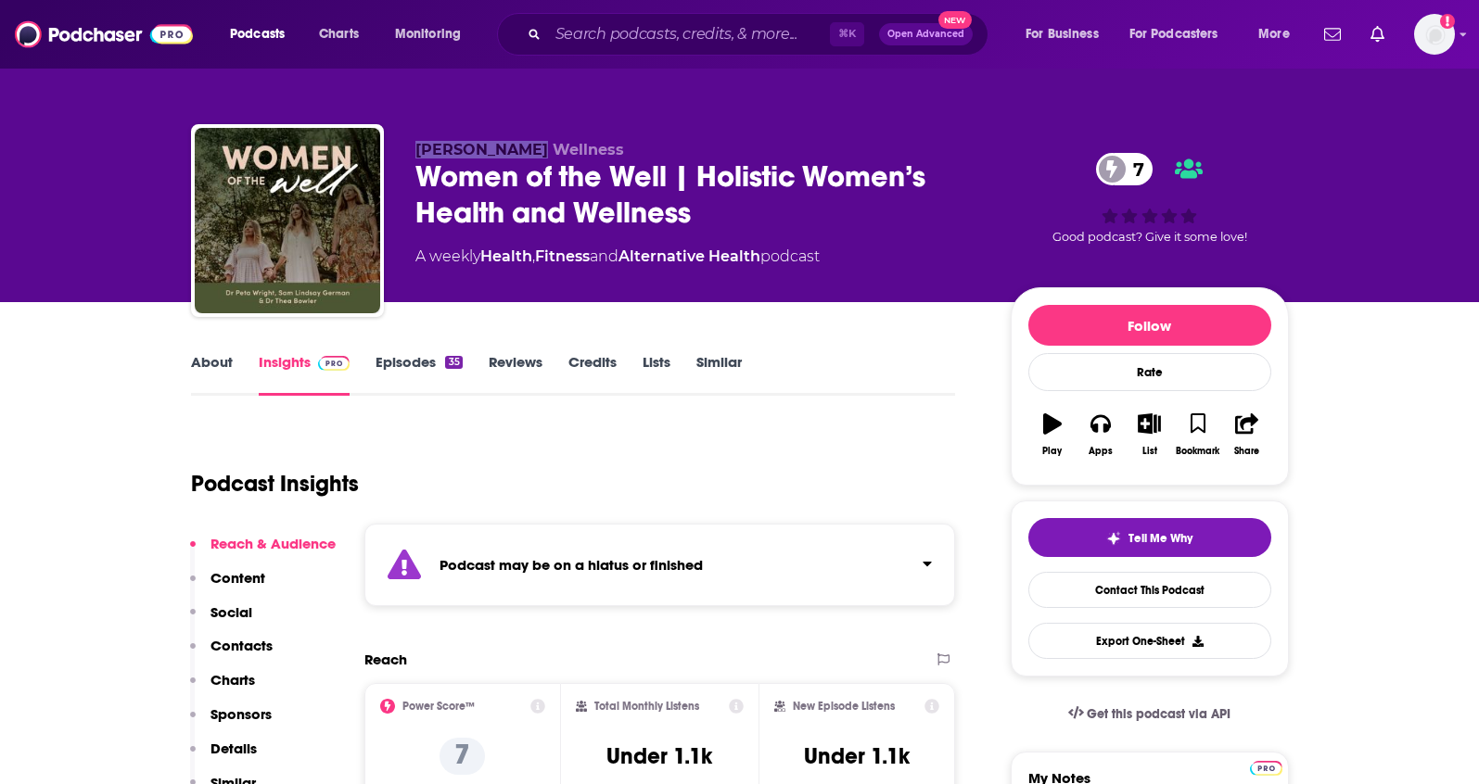
drag, startPoint x: 537, startPoint y: 144, endPoint x: 408, endPoint y: 150, distance: 129.0
click at [408, 150] on div "Vera Wellness Women of the Well | Holistic Women’s Health and Wellness 7 A week…" at bounding box center [740, 224] width 1098 height 200
copy span "Vera Wellness"
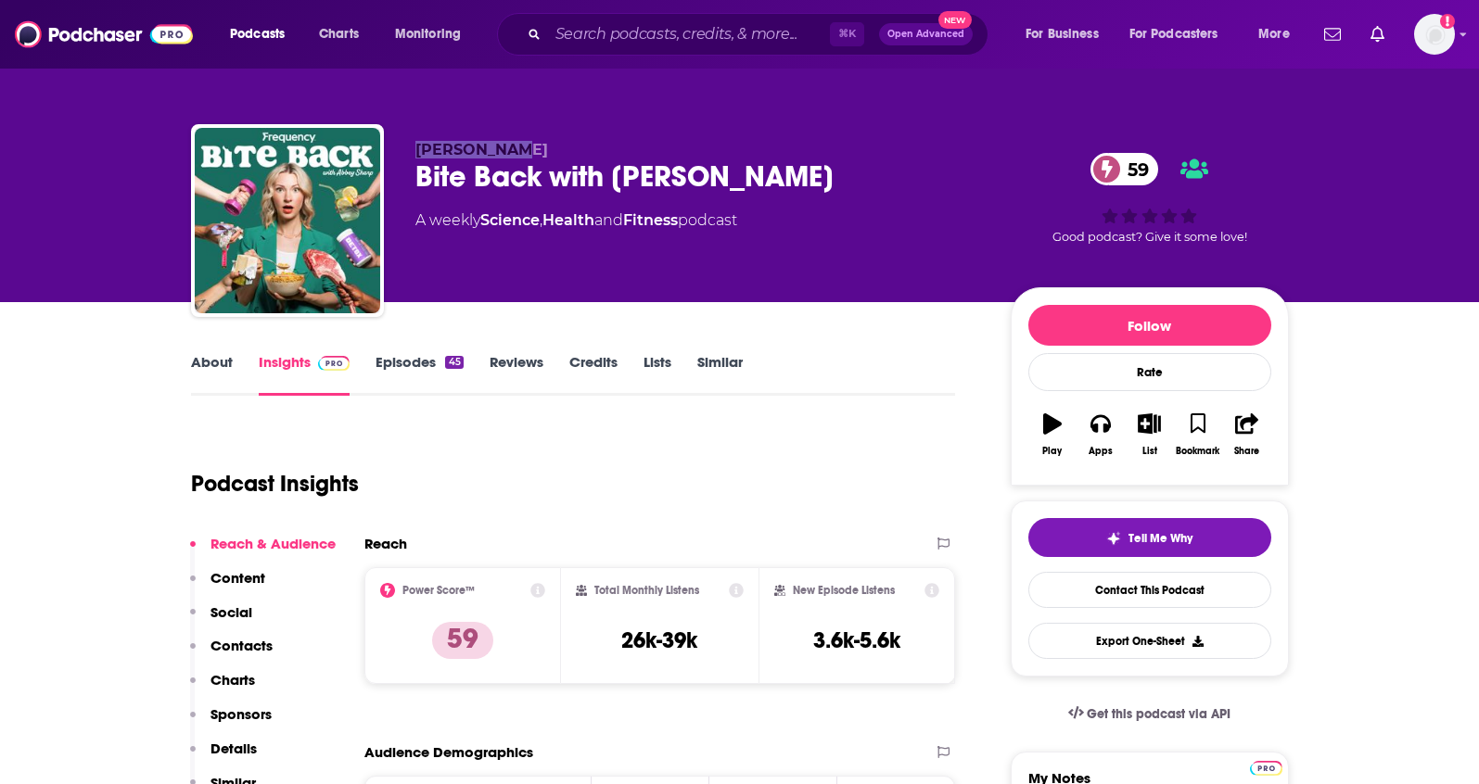
drag, startPoint x: 555, startPoint y: 151, endPoint x: 416, endPoint y: 150, distance: 139.1
click at [416, 150] on p "Abbey Sharp" at bounding box center [697, 150] width 565 height 18
copy span "Abbey Sharp"
drag, startPoint x: 695, startPoint y: 222, endPoint x: 487, endPoint y: 223, distance: 208.6
click at [487, 223] on div "A weekly Science , Health and Fitness podcast" at bounding box center [576, 221] width 322 height 22
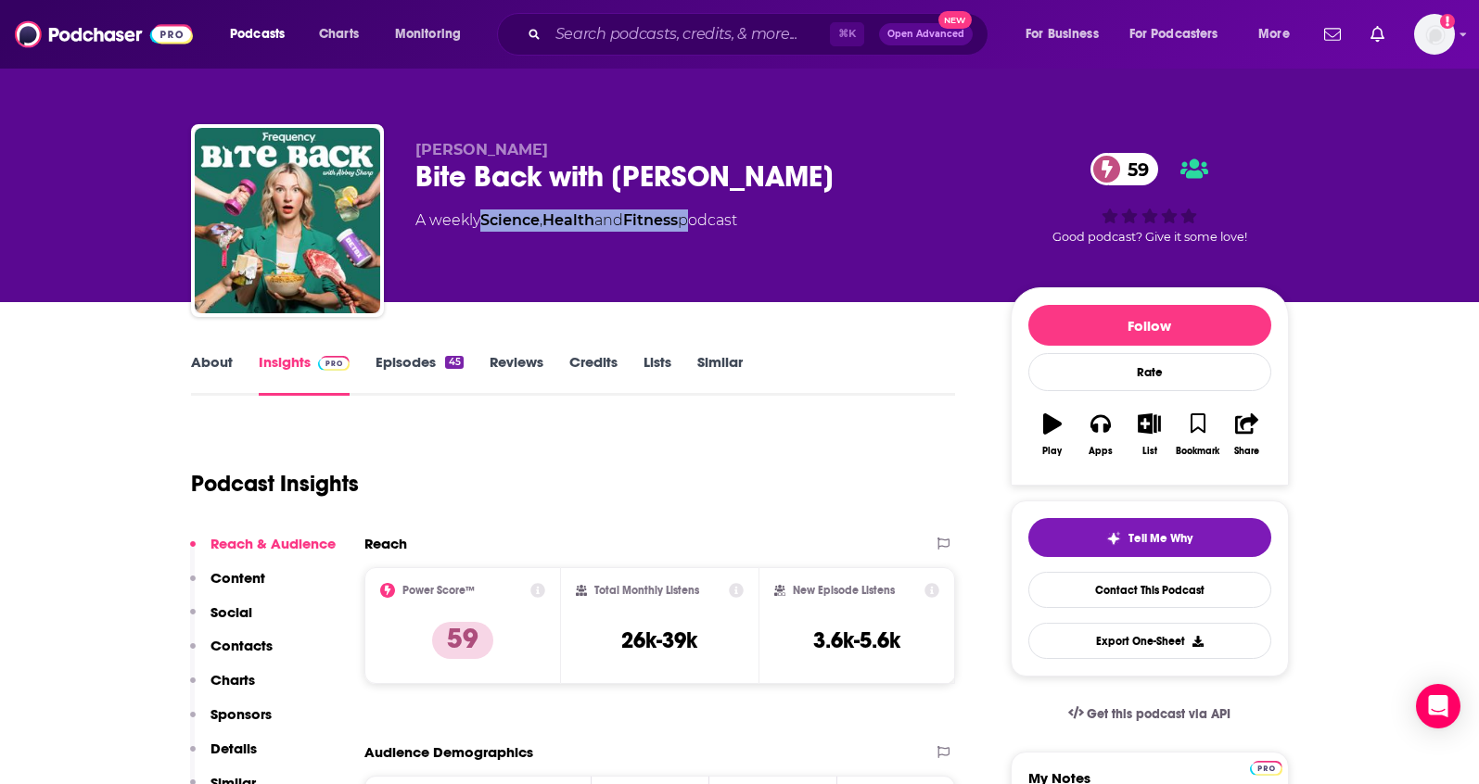
copy div "Science , Health and Fitness"
click at [257, 650] on p "Contacts" at bounding box center [241, 646] width 62 height 18
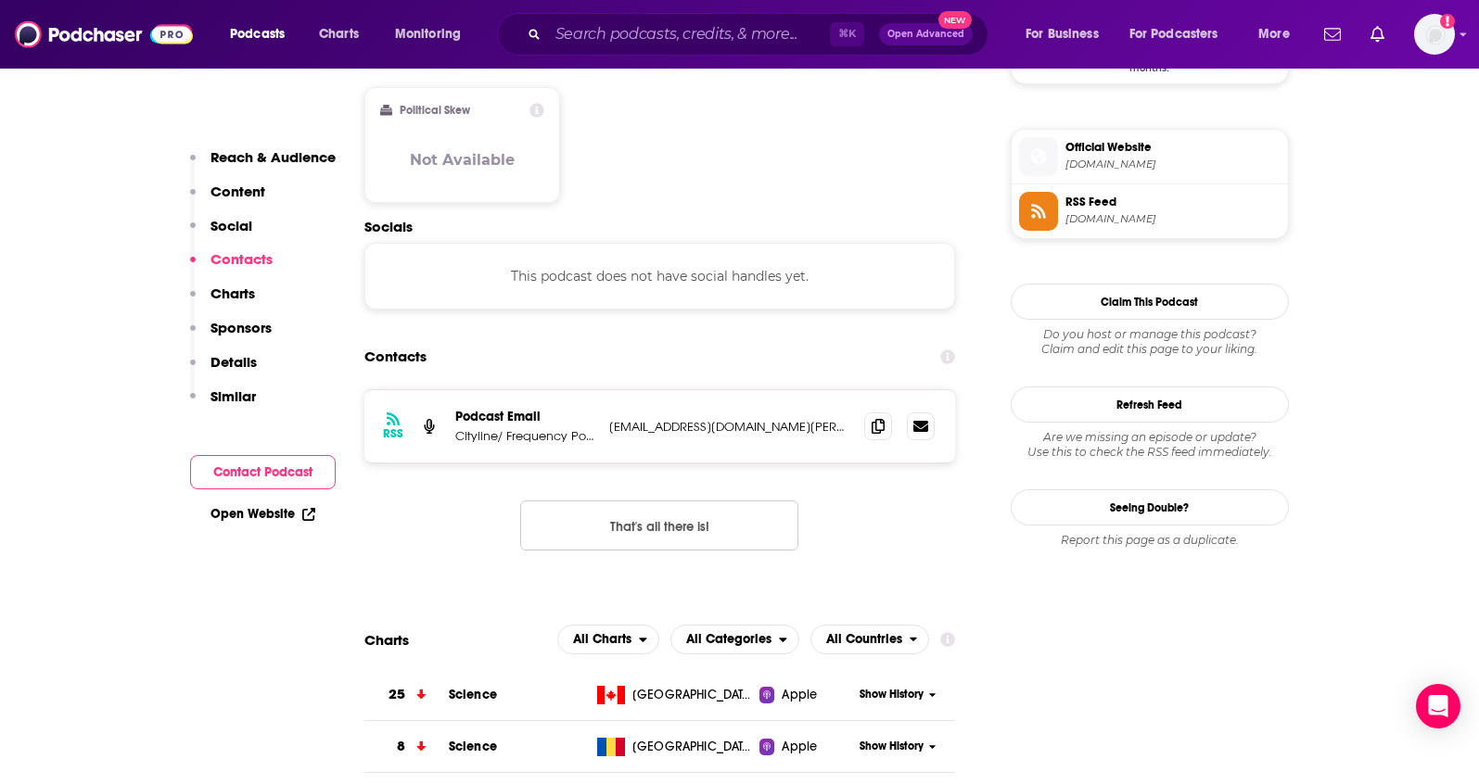
scroll to position [1485, 0]
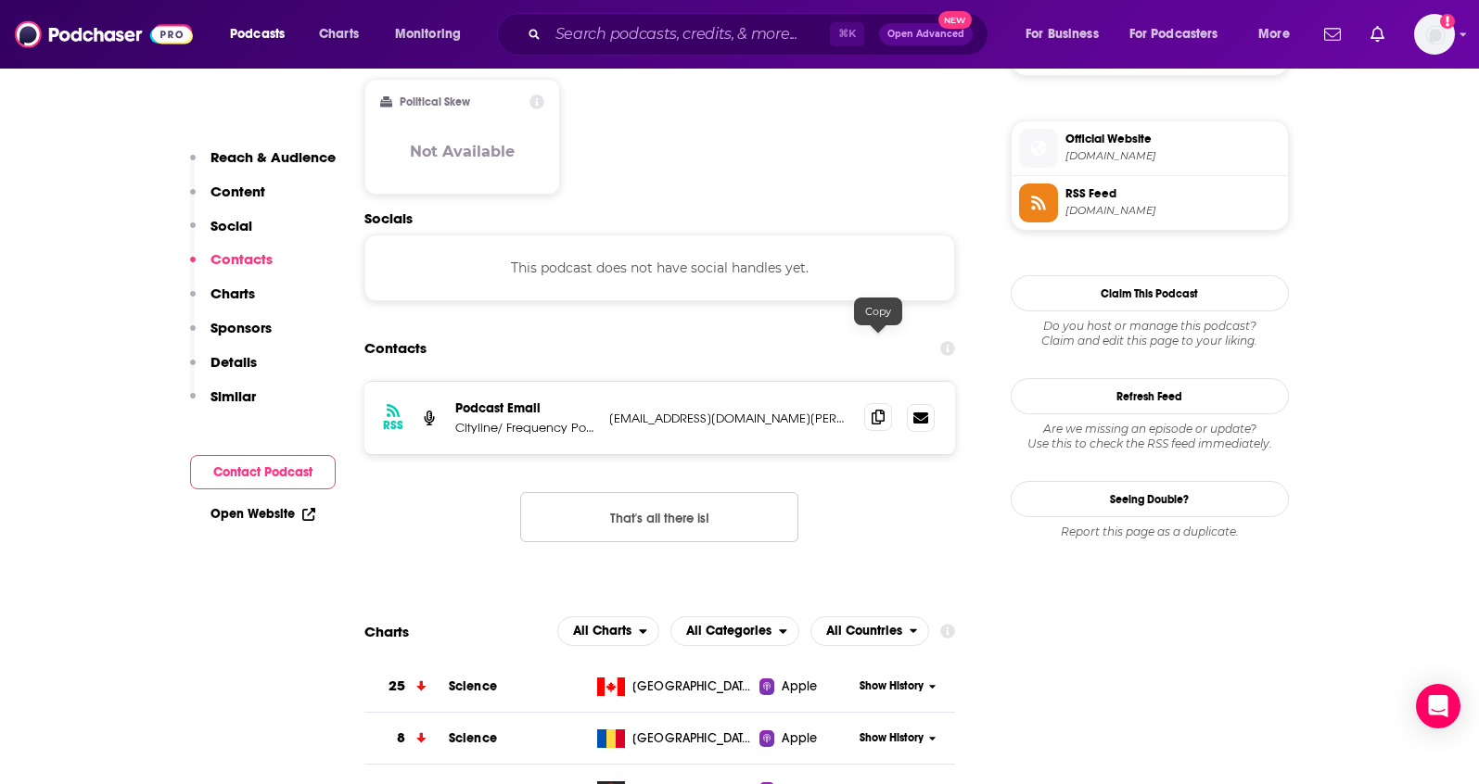
click at [869, 403] on span at bounding box center [878, 417] width 28 height 28
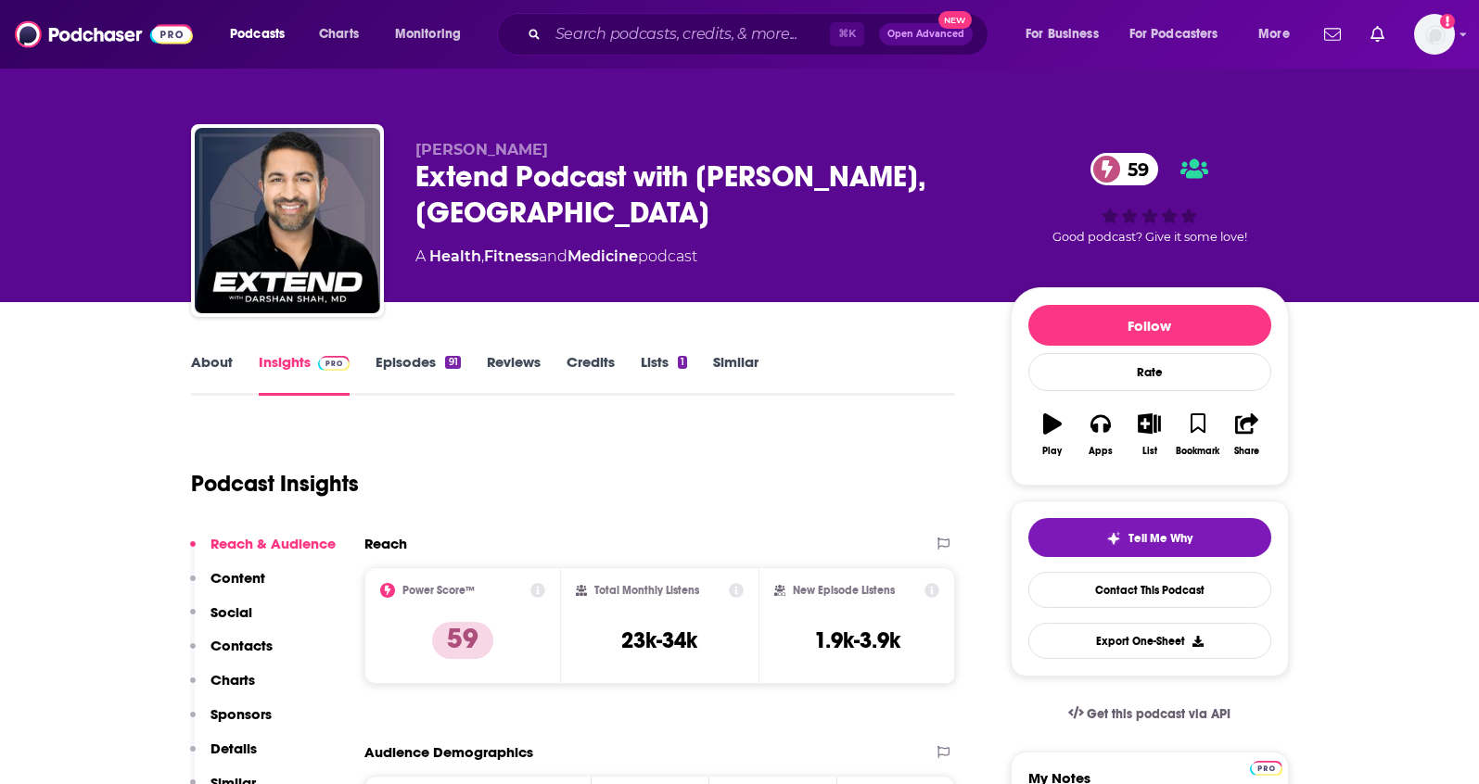
drag, startPoint x: 468, startPoint y: 141, endPoint x: 562, endPoint y: 152, distance: 94.3
click at [562, 152] on div "[PERSON_NAME] Extend Podcast with [PERSON_NAME], MD 59 A Health , Fitness and M…" at bounding box center [740, 224] width 1098 height 200
copy span "[PERSON_NAME]"
drag, startPoint x: 649, startPoint y: 222, endPoint x: 435, endPoint y: 231, distance: 214.3
click at [435, 246] on div "A Health , Fitness and Medicine podcast" at bounding box center [556, 257] width 282 height 22
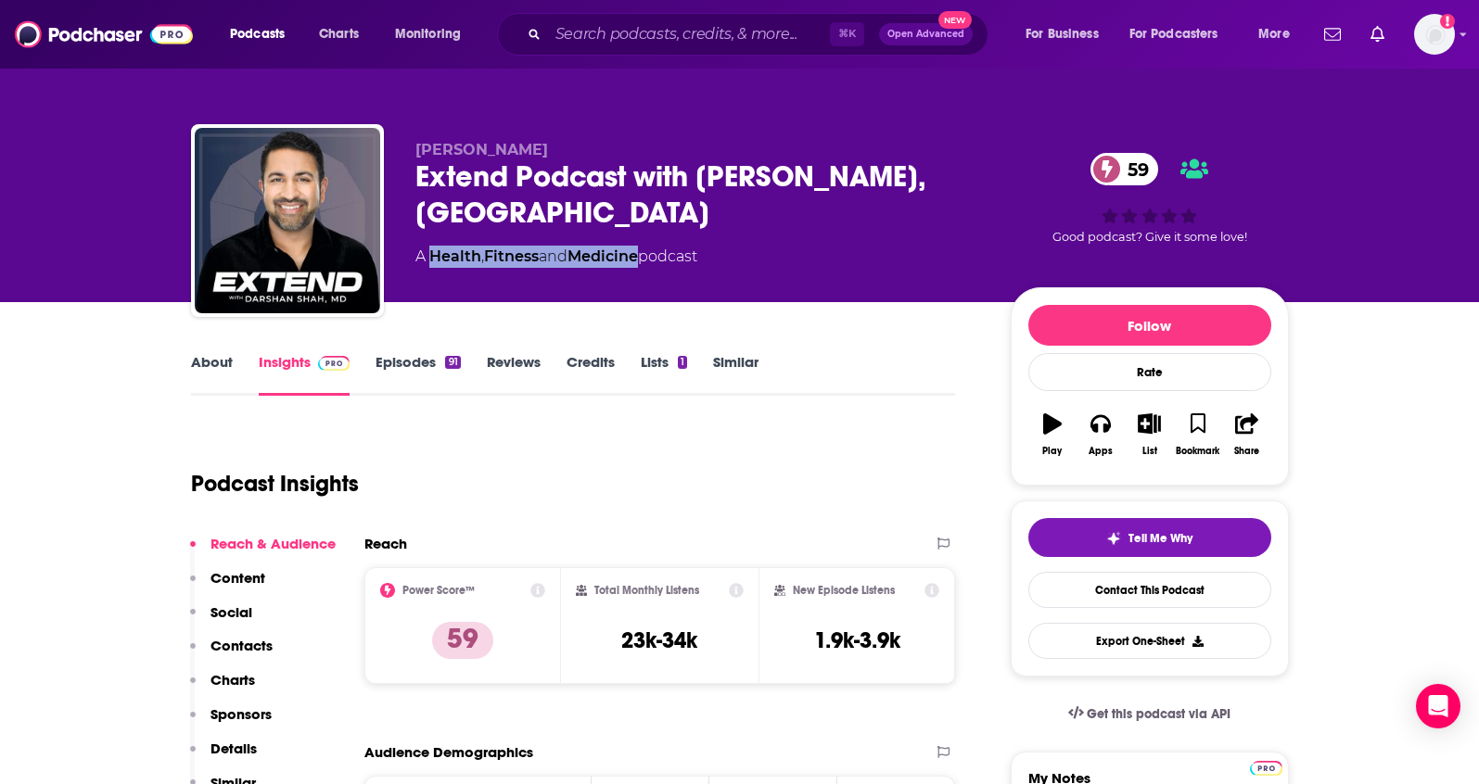
copy div "Health , Fitness and Medicine"
click at [262, 638] on p "Contacts" at bounding box center [241, 646] width 62 height 18
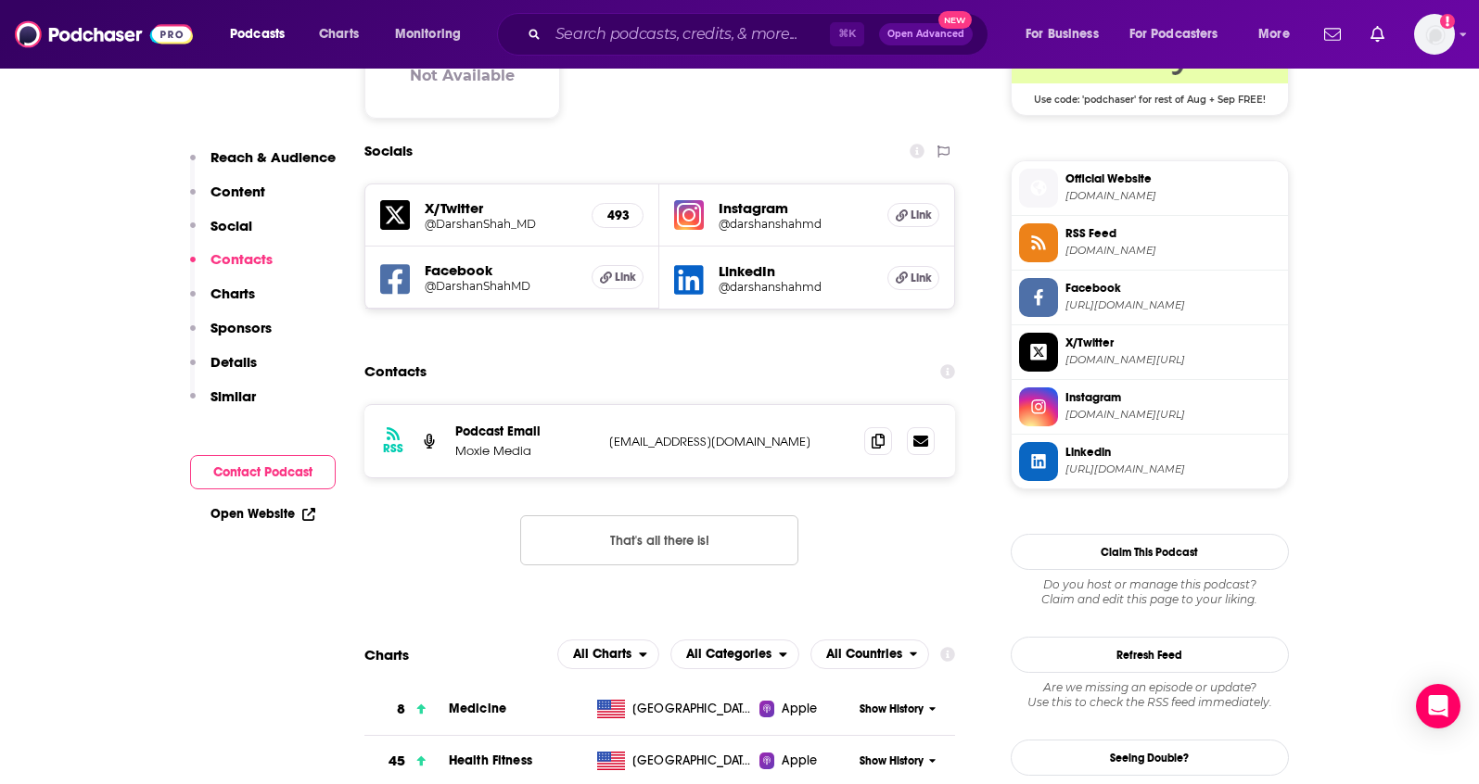
scroll to position [1584, 0]
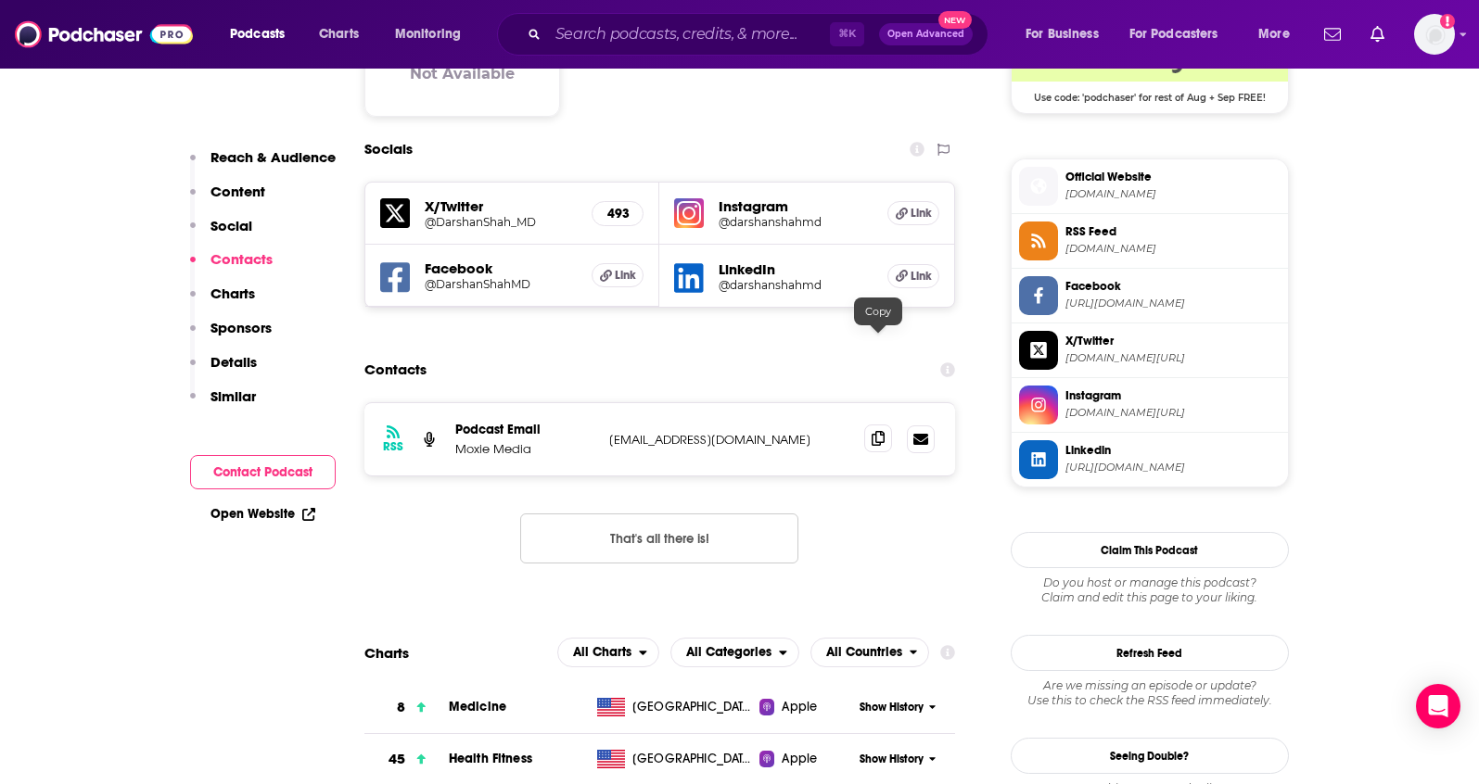
click at [883, 431] on icon at bounding box center [877, 438] width 13 height 15
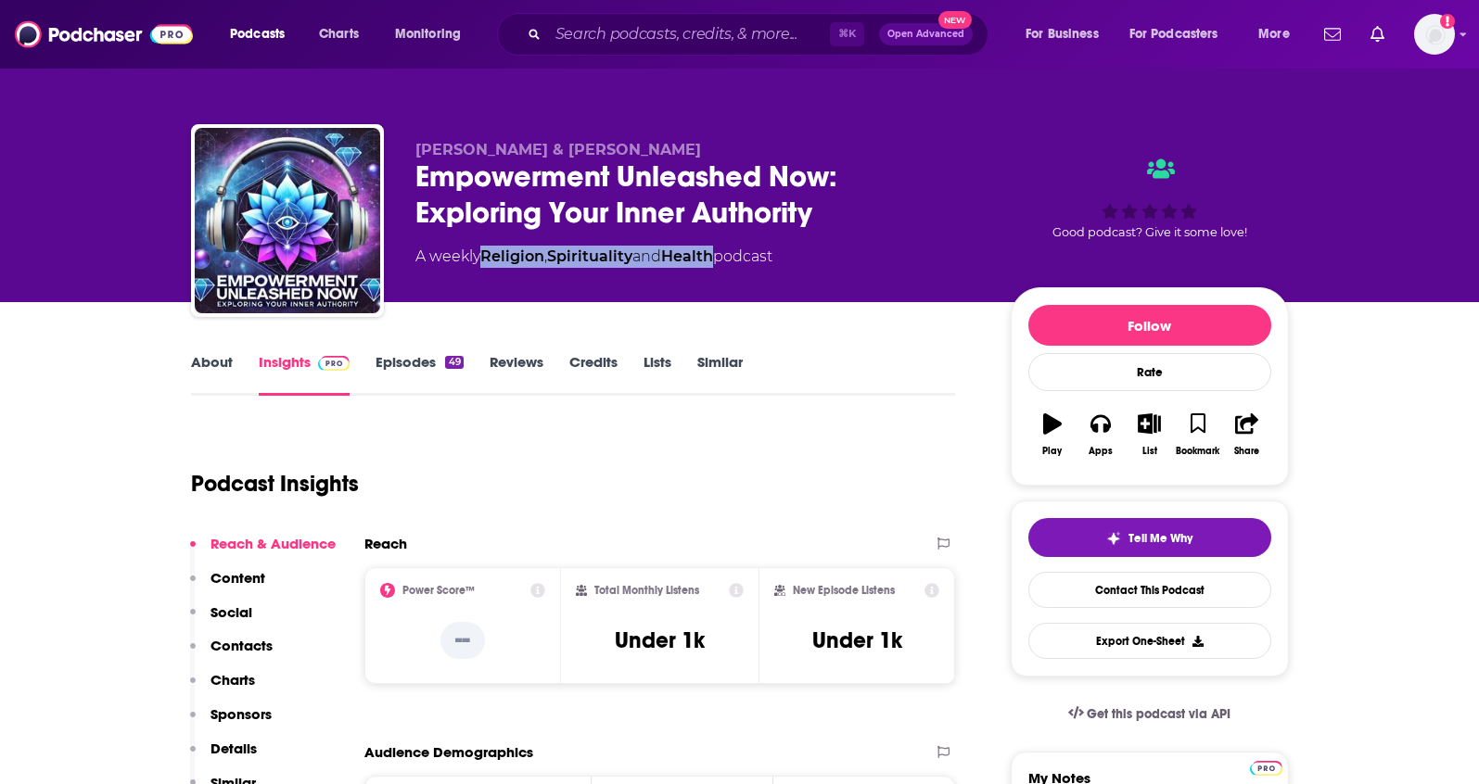
drag, startPoint x: 724, startPoint y: 257, endPoint x: 489, endPoint y: 262, distance: 235.5
click at [489, 262] on div "A weekly Religion , Spirituality and Health podcast" at bounding box center [593, 257] width 357 height 22
copy div "Religion , Spirituality and Health"
drag, startPoint x: 675, startPoint y: 150, endPoint x: 537, endPoint y: 69, distance: 160.4
click at [411, 151] on div "[PERSON_NAME] & [PERSON_NAME] Empowerment Unleashed Now: Exploring Your Inner A…" at bounding box center [740, 224] width 1098 height 200
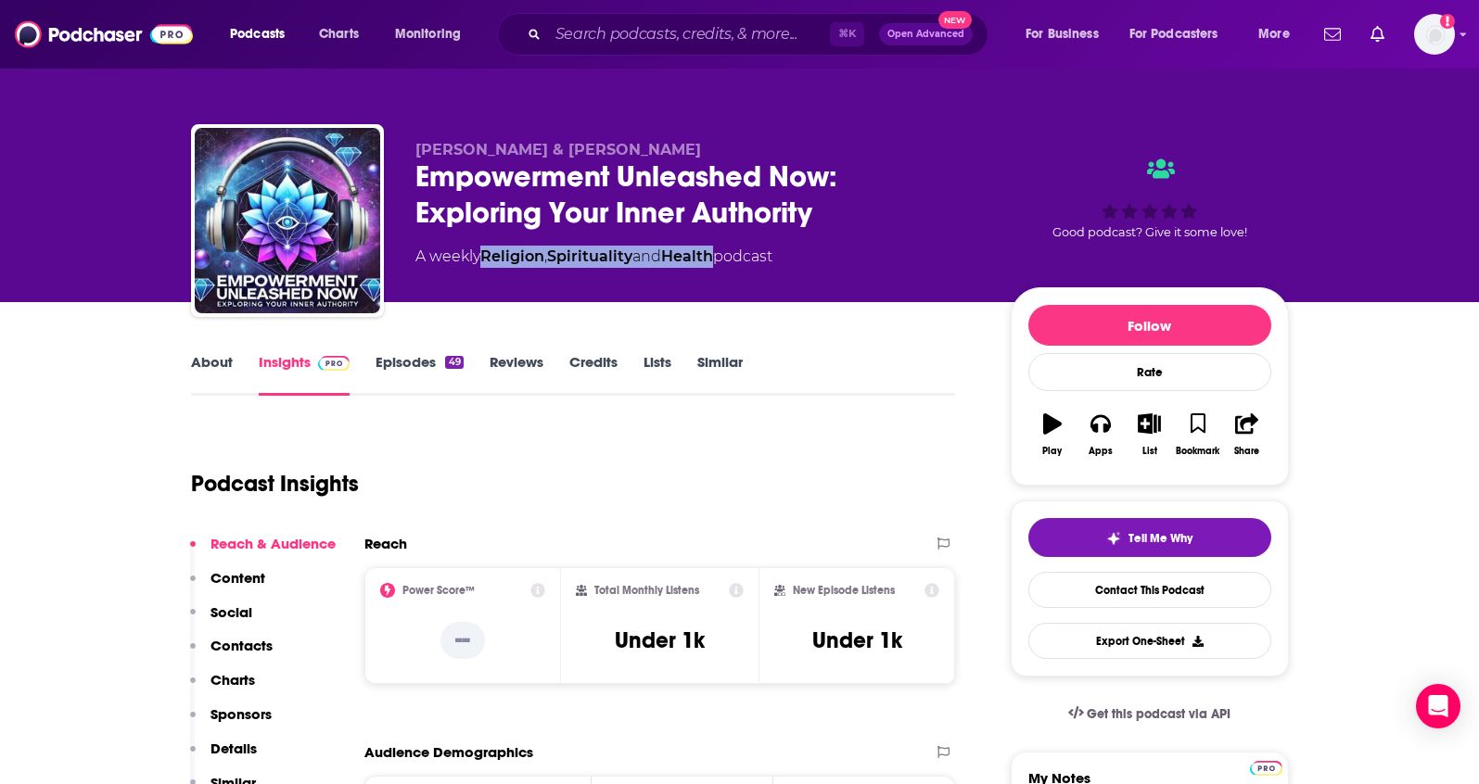
copy span "[PERSON_NAME] & [PERSON_NAME]"
click at [239, 640] on p "Contacts" at bounding box center [241, 646] width 62 height 18
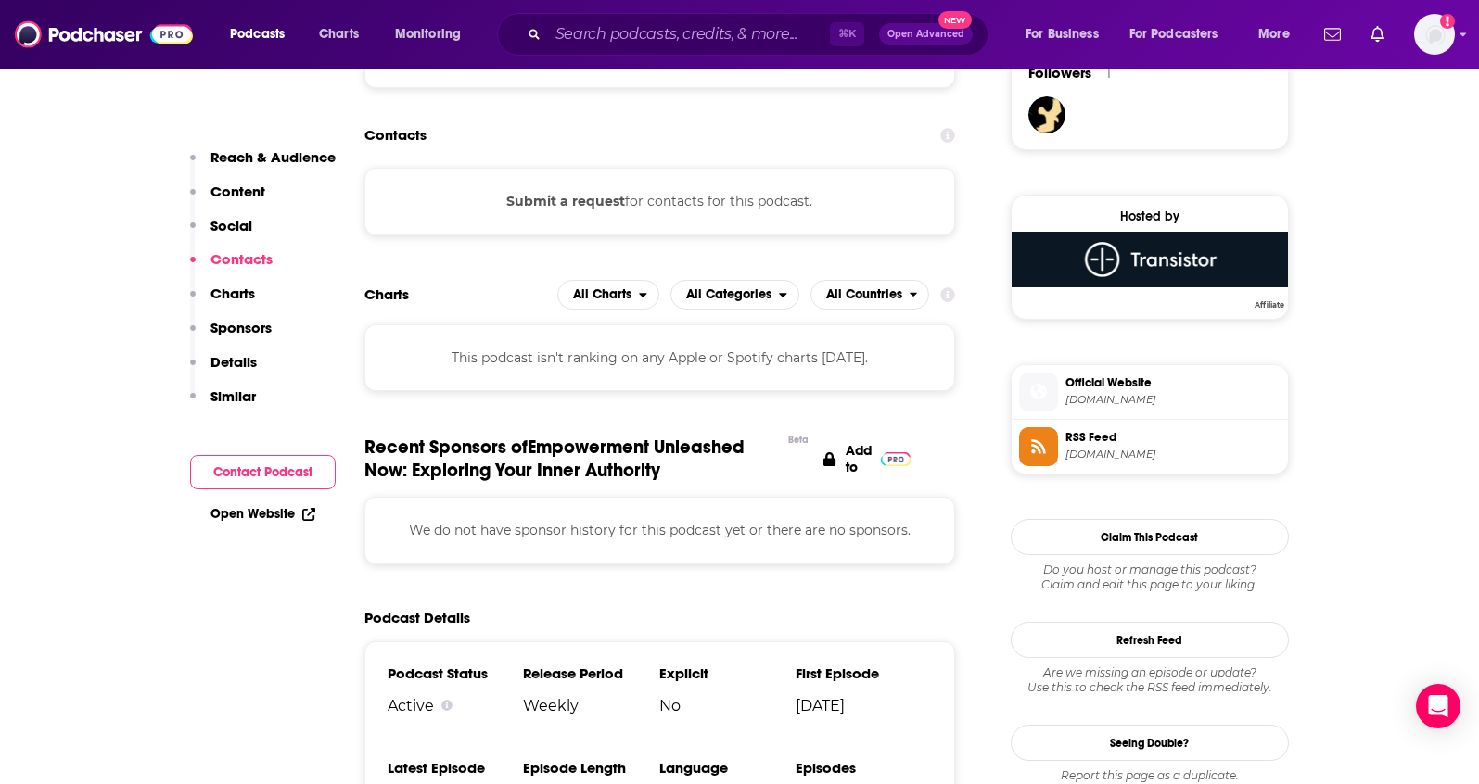
scroll to position [1149, 0]
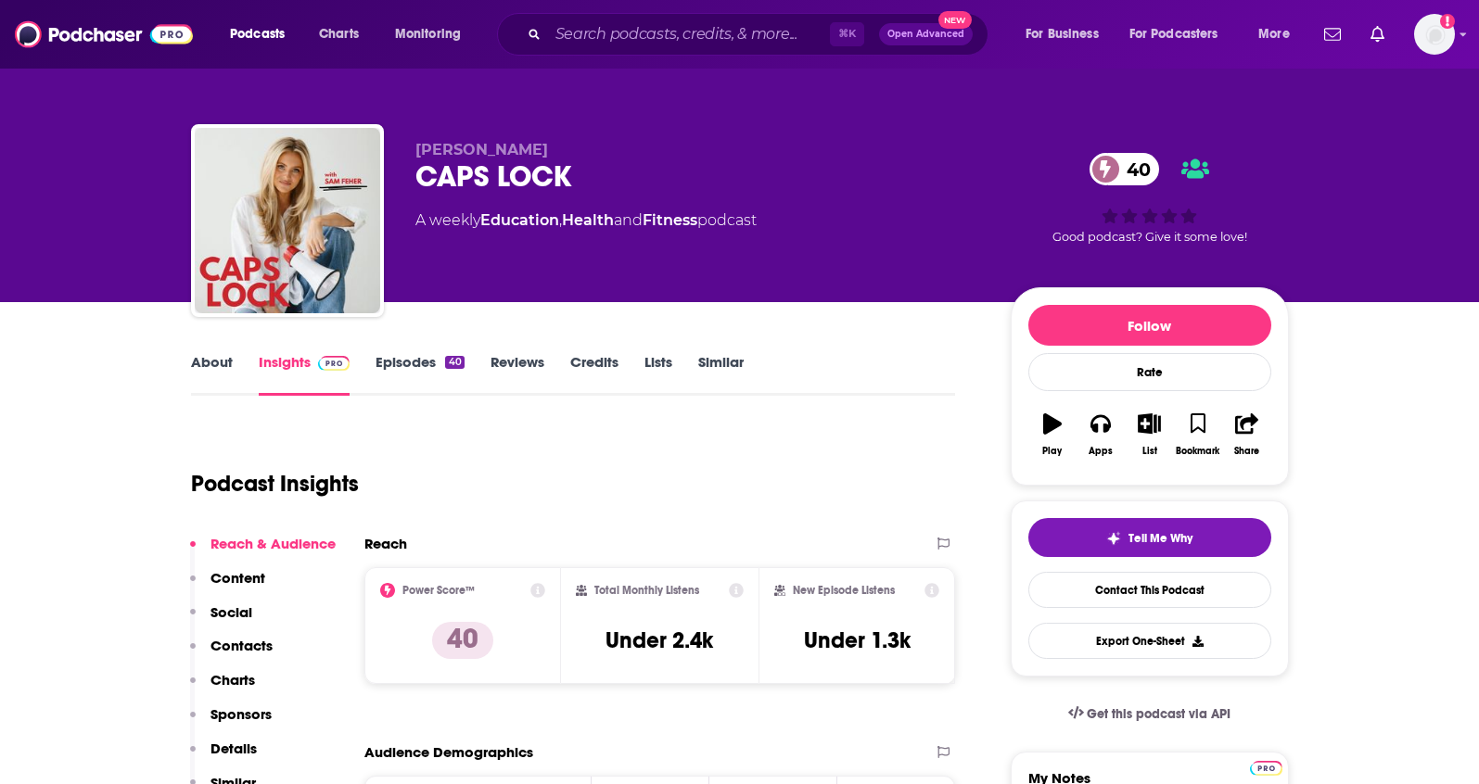
drag, startPoint x: 598, startPoint y: 150, endPoint x: 418, endPoint y: 145, distance: 179.9
click at [409, 152] on div "Samantha Feher CAPS LOCK 40 A weekly Education , Health and Fitness podcast 40 …" at bounding box center [740, 224] width 1098 height 200
copy span "Samantha Feher"
drag, startPoint x: 712, startPoint y: 217, endPoint x: 487, endPoint y: 220, distance: 225.3
click at [487, 220] on div "A weekly Education , Health and Fitness podcast" at bounding box center [585, 221] width 341 height 22
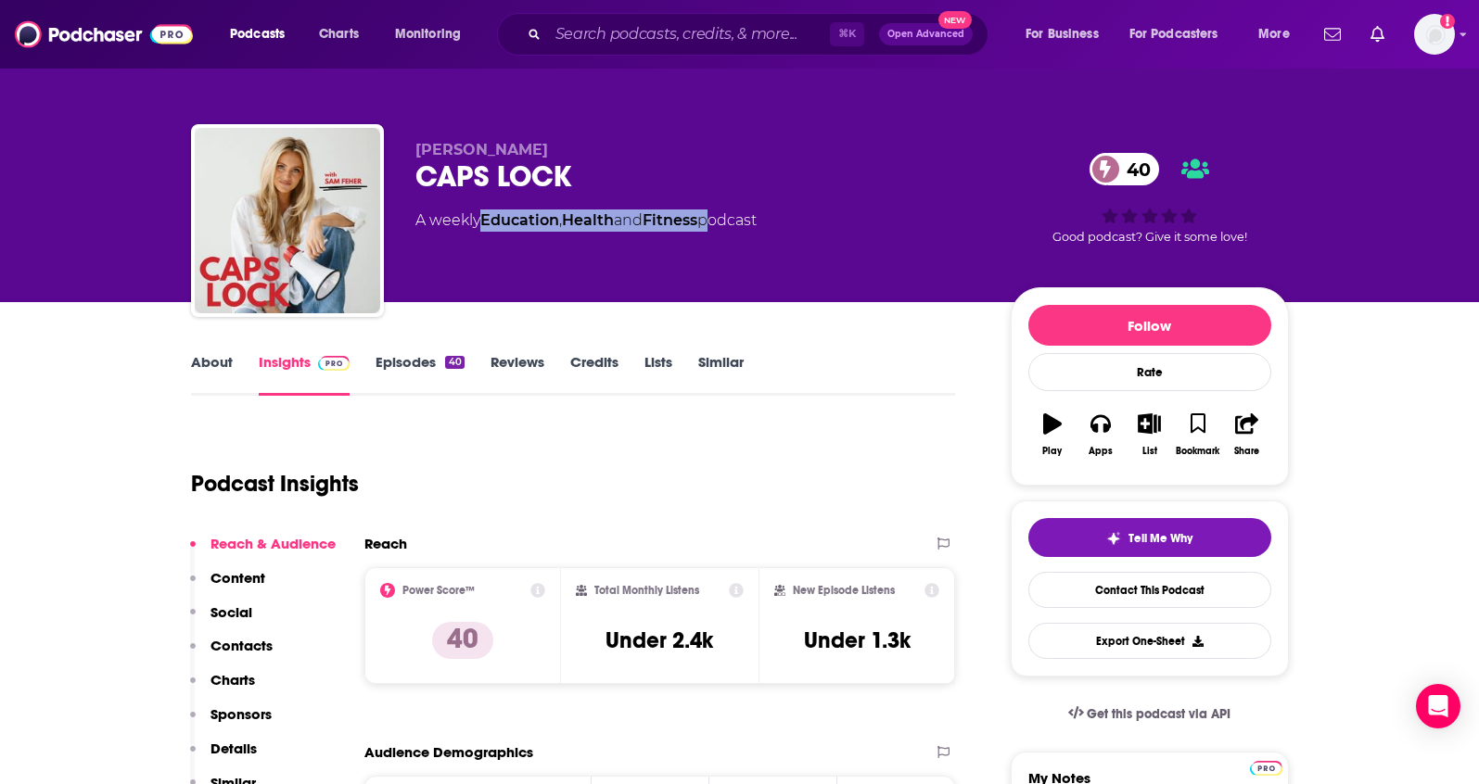
copy div "Education , Health and Fitness"
click at [247, 642] on p "Contacts" at bounding box center [241, 646] width 62 height 18
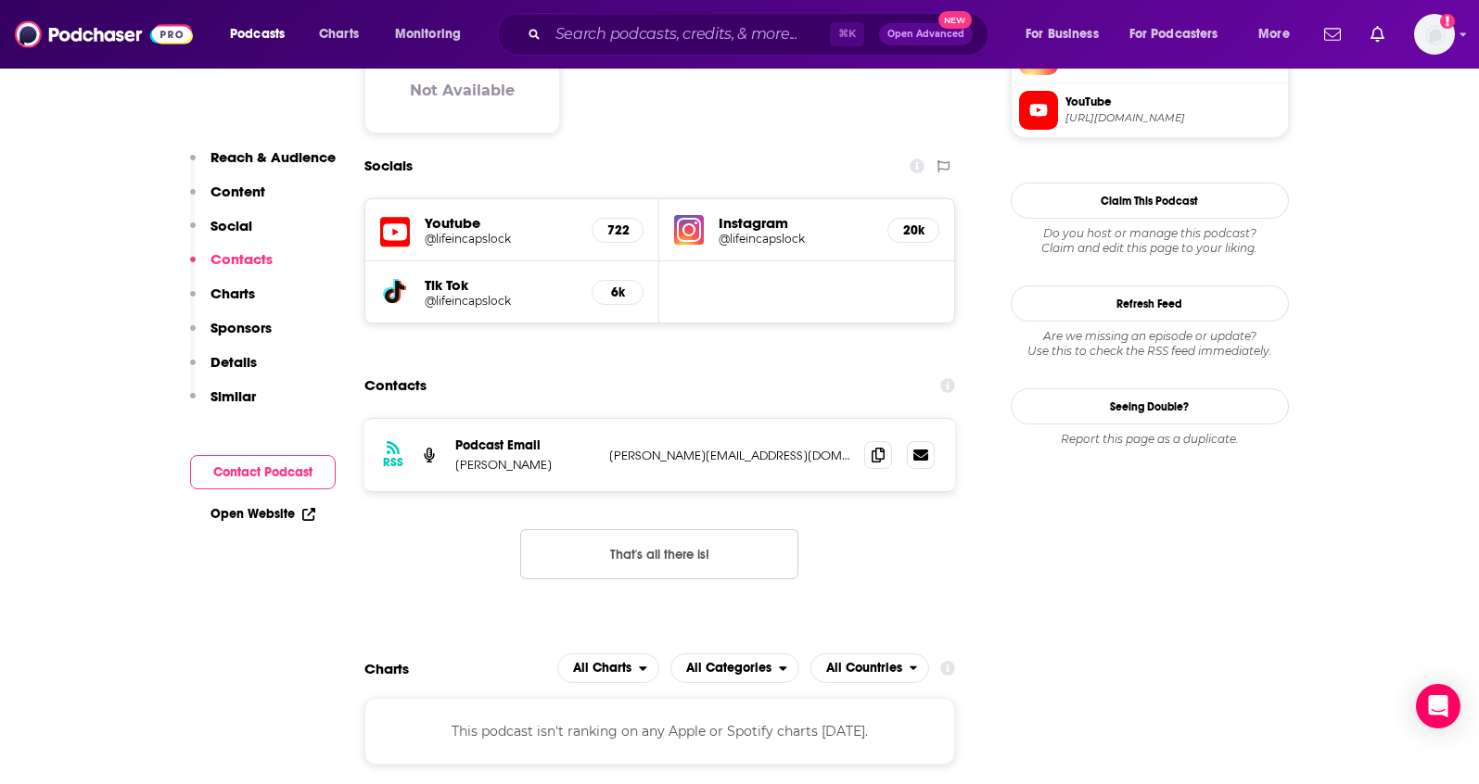
scroll to position [1562, 0]
click at [880, 439] on span at bounding box center [878, 453] width 28 height 28
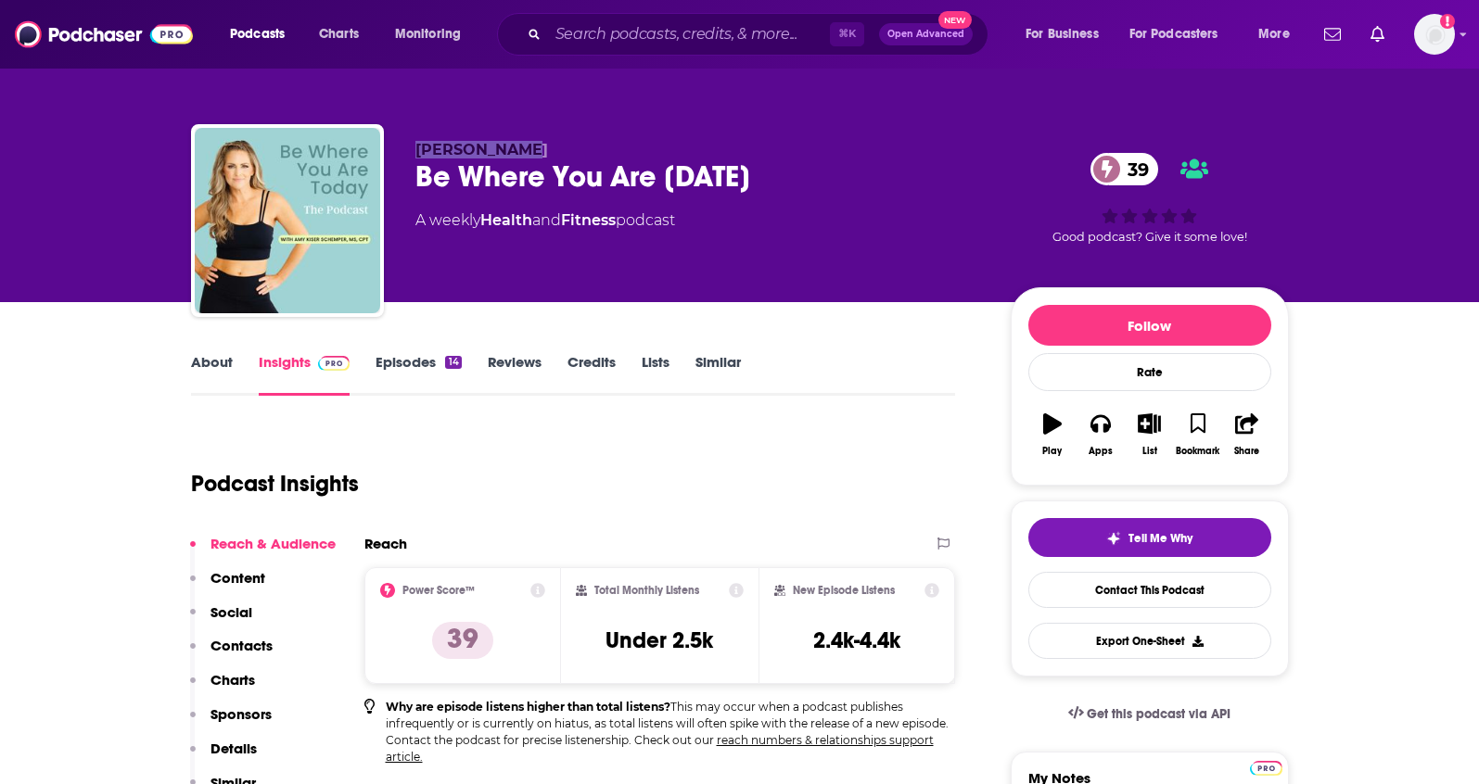
drag, startPoint x: 574, startPoint y: 143, endPoint x: 411, endPoint y: 151, distance: 163.4
click at [411, 151] on div "Amy Schemper Be Where You Are Today 39 A weekly Health and Fitness podcast 39 G…" at bounding box center [740, 224] width 1098 height 200
copy span "Amy Schemper"
drag, startPoint x: 627, startPoint y: 222, endPoint x: 489, endPoint y: 224, distance: 137.2
click at [489, 224] on div "A weekly Health and Fitness podcast" at bounding box center [545, 221] width 260 height 22
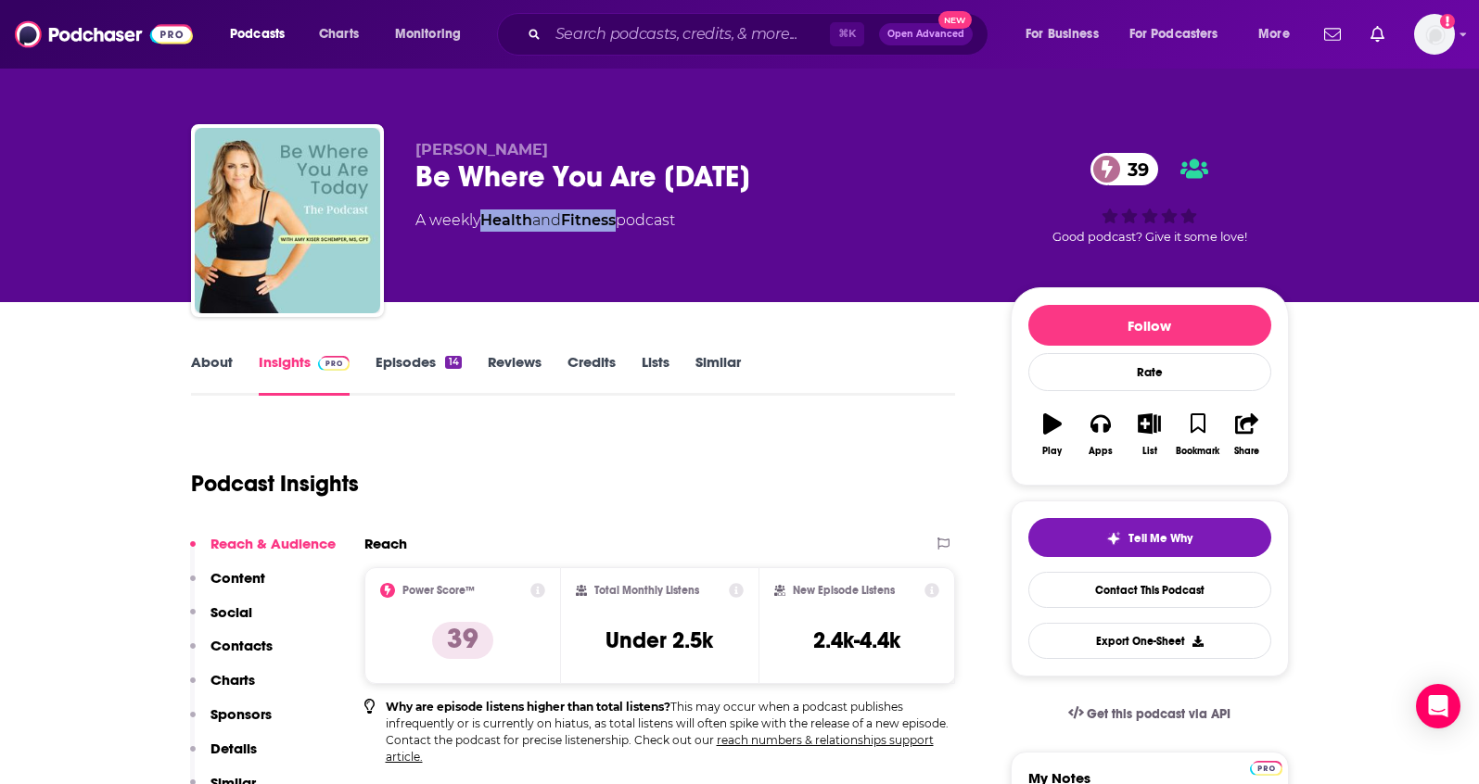
copy div "Health and Fitness"
click at [244, 638] on p "Contacts" at bounding box center [241, 646] width 62 height 18
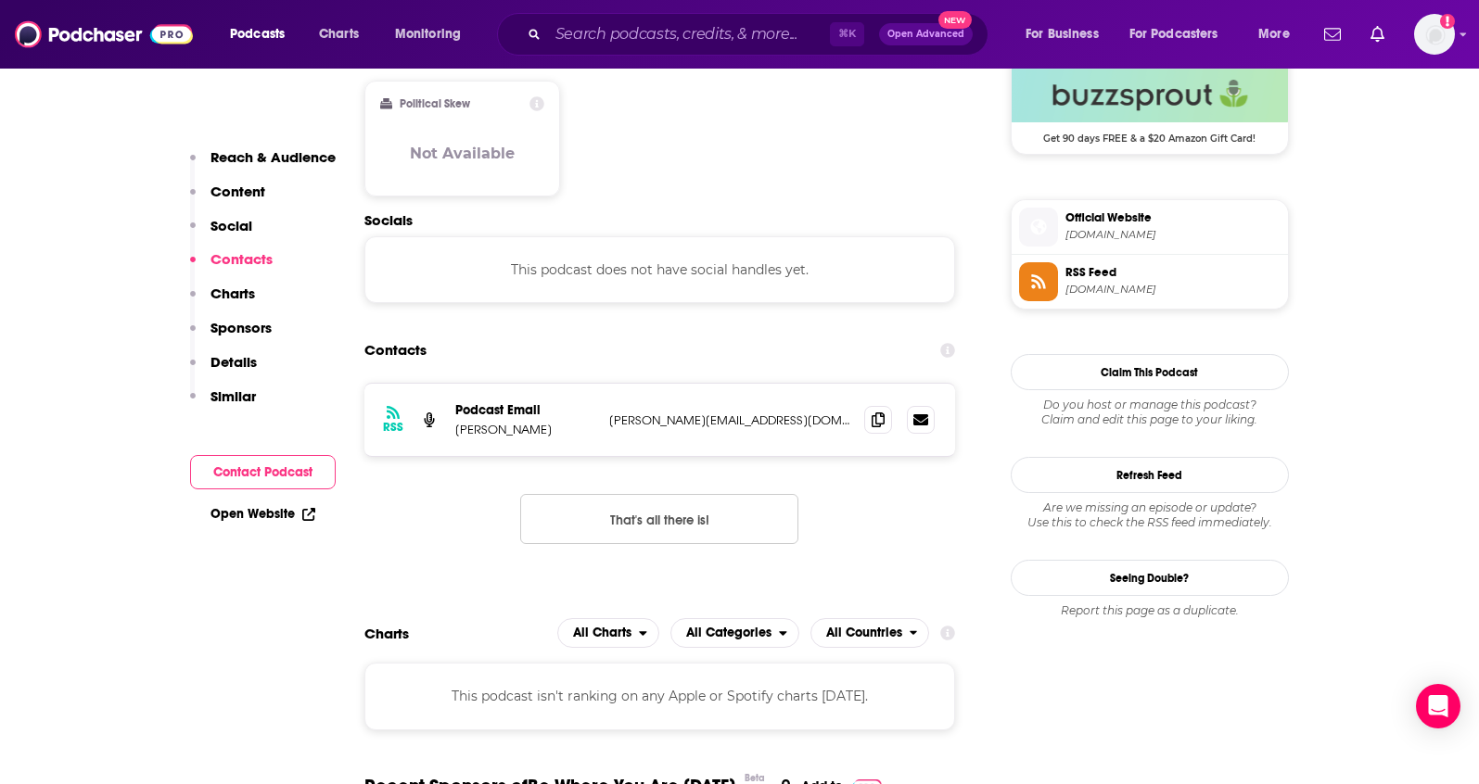
scroll to position [1552, 0]
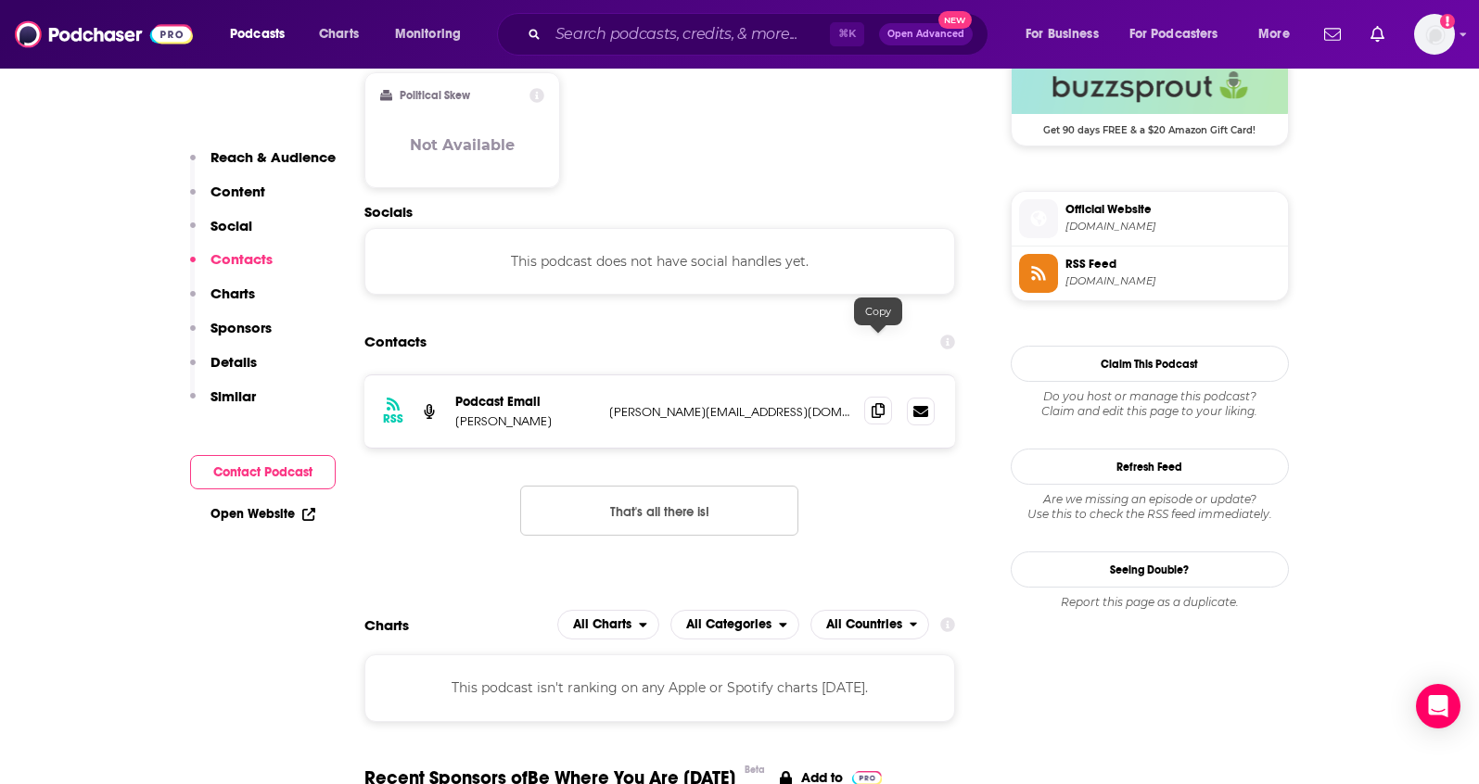
click at [883, 397] on span at bounding box center [878, 411] width 28 height 28
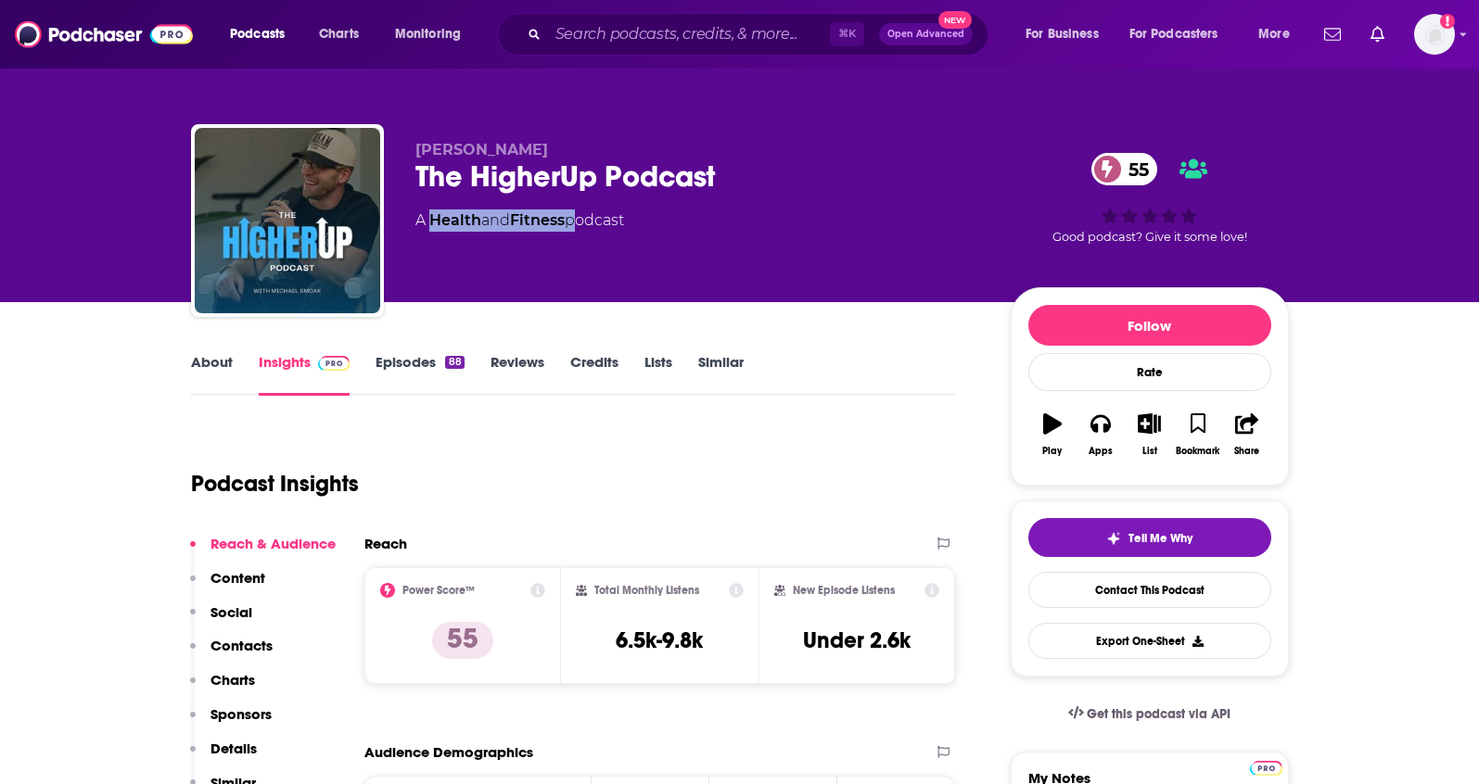
drag, startPoint x: 574, startPoint y: 222, endPoint x: 435, endPoint y: 223, distance: 139.1
click at [435, 223] on div "A Health and Fitness podcast" at bounding box center [519, 221] width 209 height 22
copy div "Health and Fitness"
drag, startPoint x: 531, startPoint y: 155, endPoint x: 404, endPoint y: 154, distance: 127.0
click at [404, 154] on div "[PERSON_NAME] The HigherUp Podcast 55 A Health and Fitness podcast 55 Good podc…" at bounding box center [740, 224] width 1098 height 200
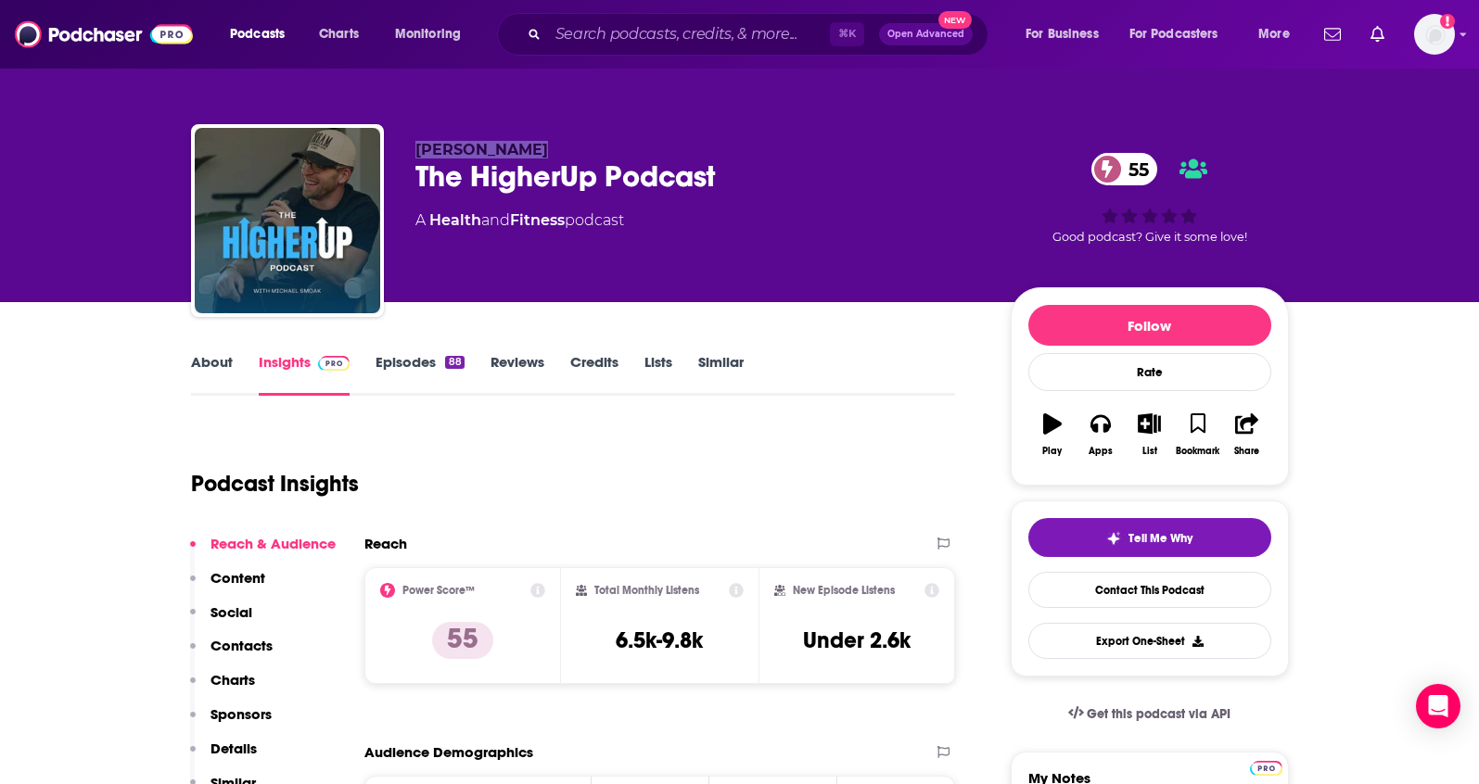
copy span "[PERSON_NAME]"
click at [244, 639] on p "Contacts" at bounding box center [241, 646] width 62 height 18
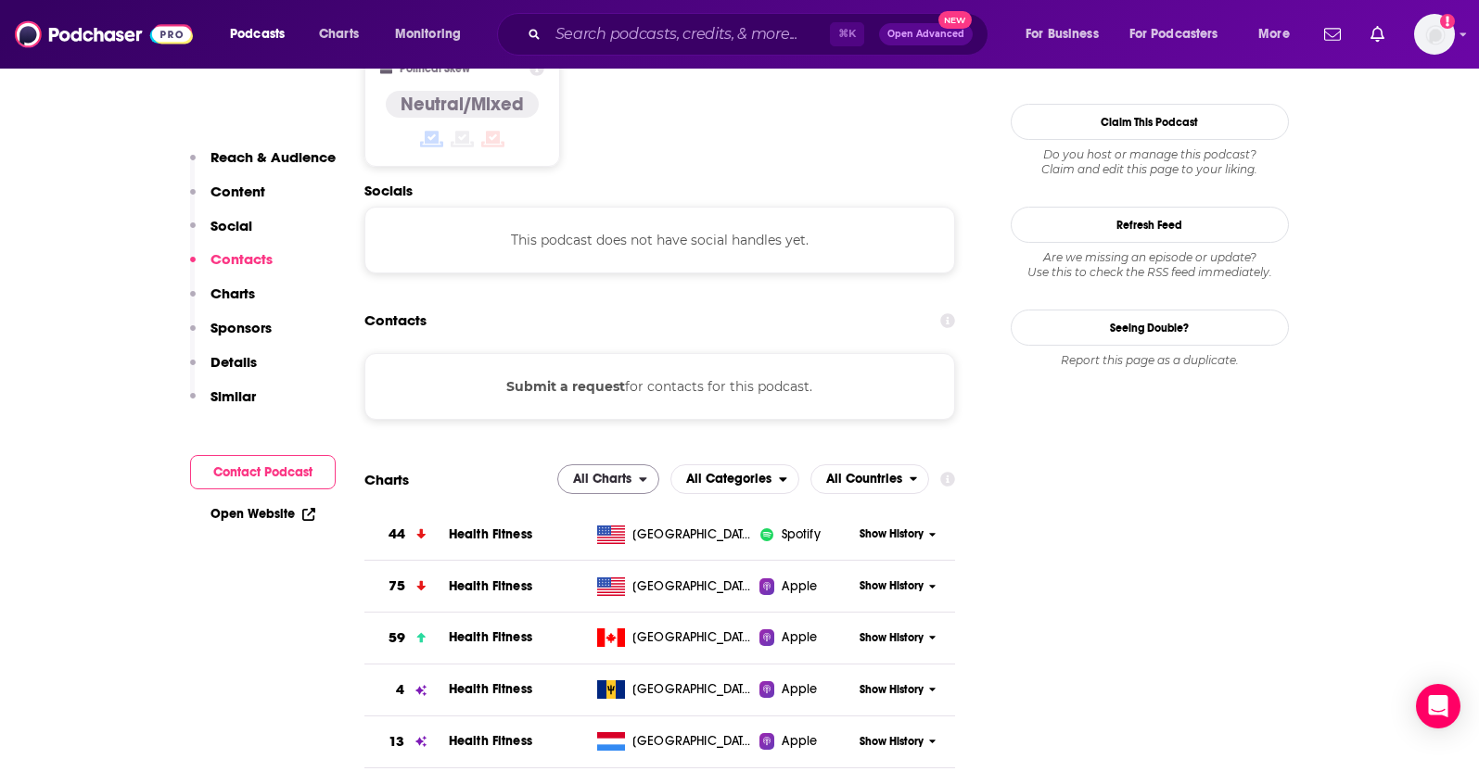
scroll to position [1491, 0]
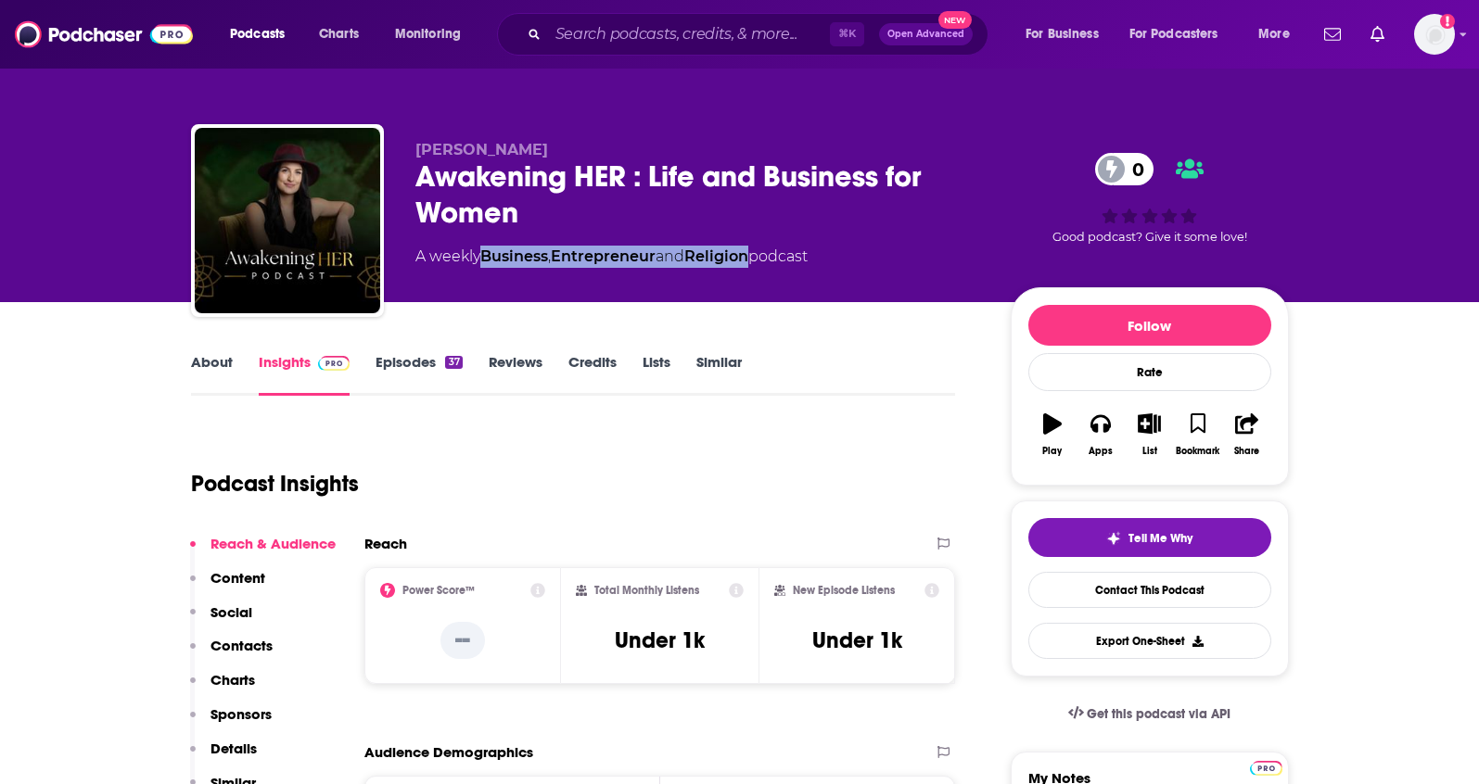
drag, startPoint x: 762, startPoint y: 258, endPoint x: 488, endPoint y: 258, distance: 274.4
click at [488, 258] on div "A weekly Business , Entrepreneur and Religion podcast" at bounding box center [611, 257] width 392 height 22
copy div "Business , Entrepreneur and Religion"
drag, startPoint x: 556, startPoint y: 145, endPoint x: 395, endPoint y: 144, distance: 161.3
click at [395, 144] on div "Deidre Sirianni Awakening HER : Life and Business for Women 0 A weekly Business…" at bounding box center [740, 224] width 1098 height 200
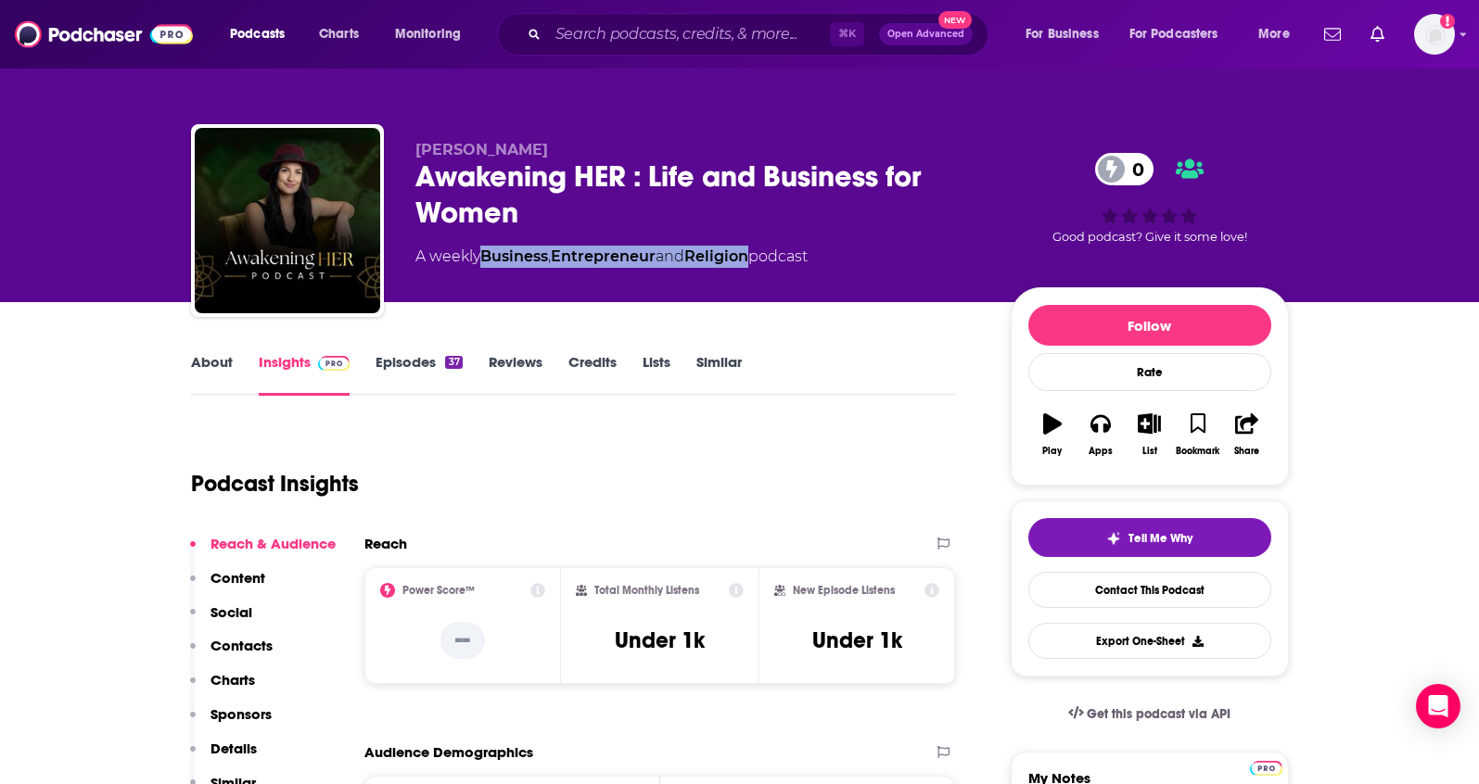
copy span "Deidre Sirianni"
click at [244, 646] on p "Contacts" at bounding box center [241, 646] width 62 height 18
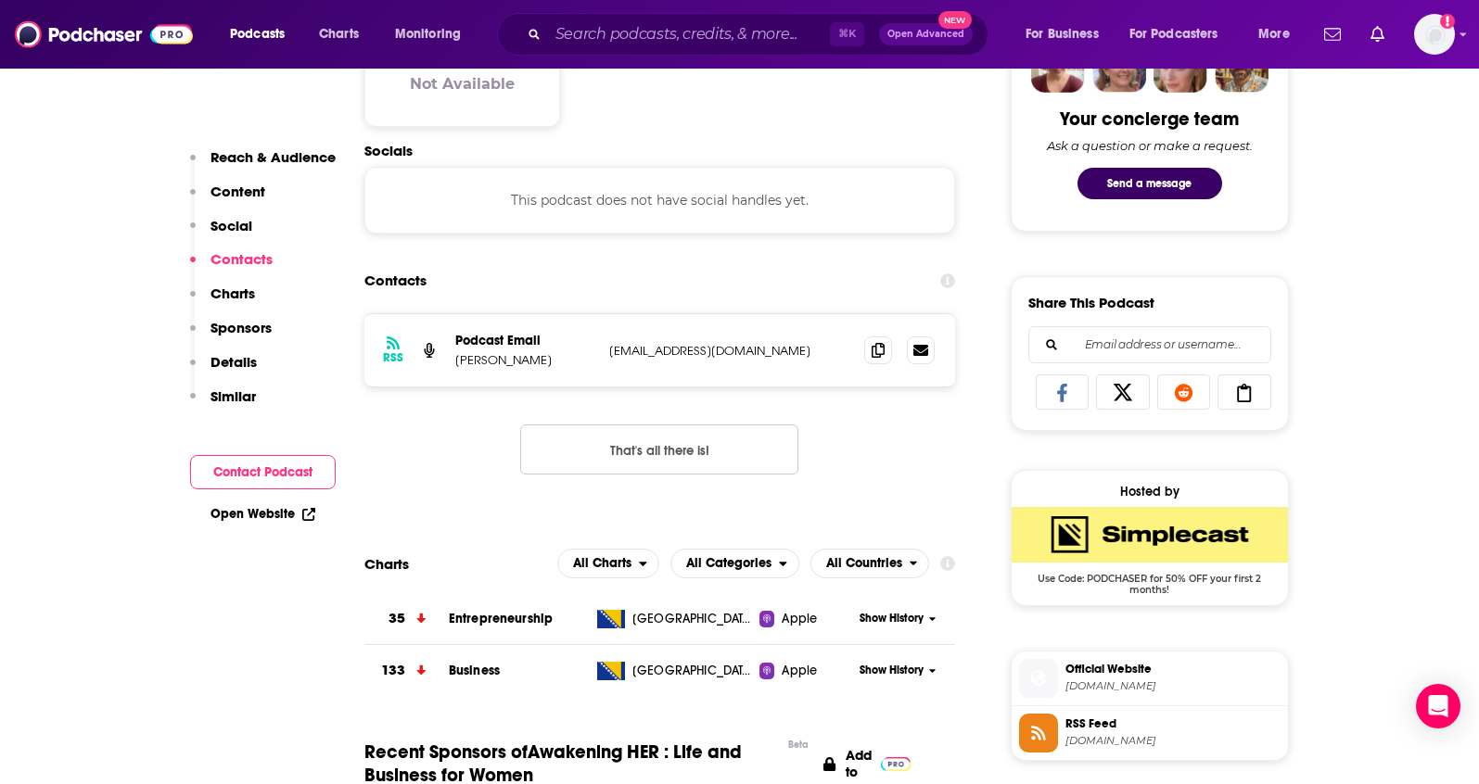
scroll to position [960, 0]
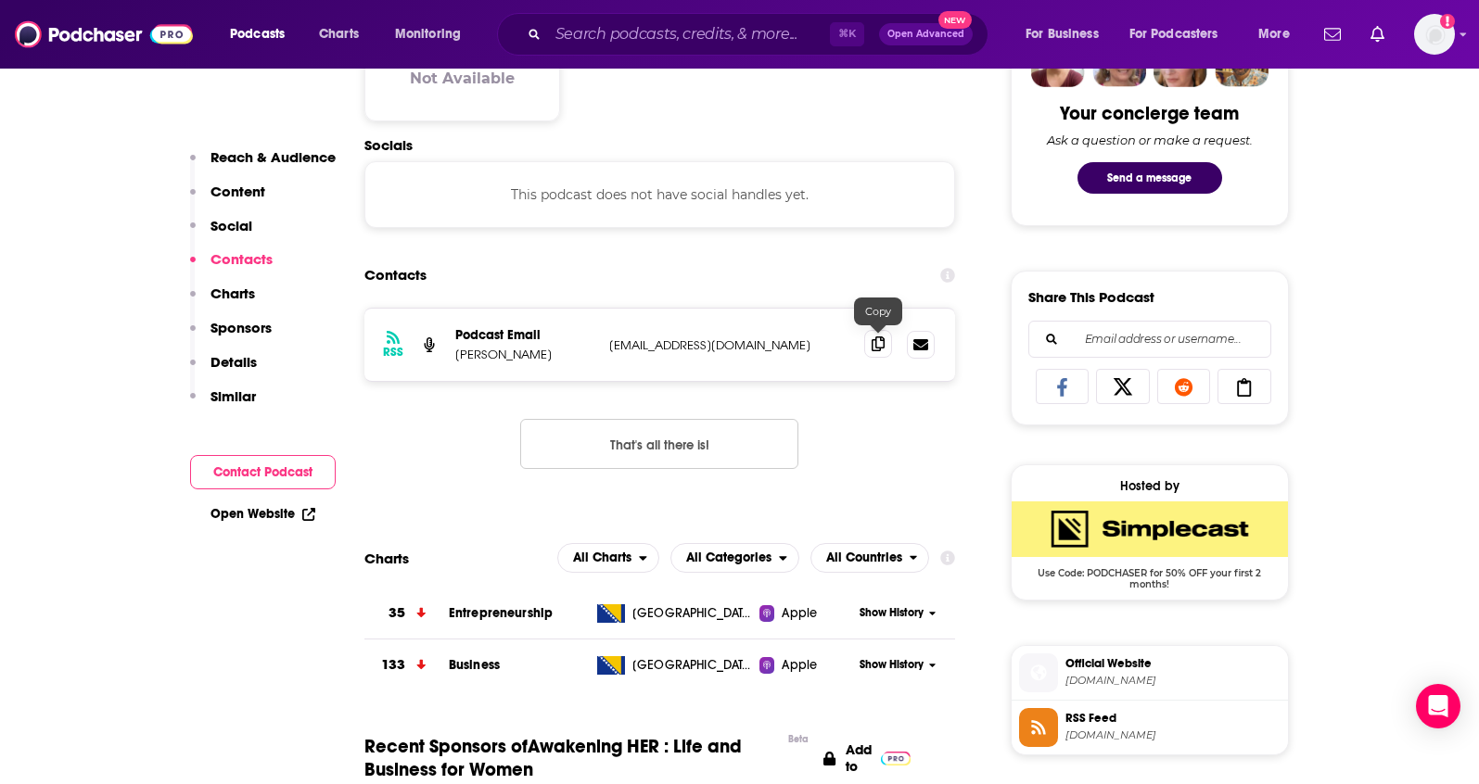
click at [879, 350] on icon at bounding box center [877, 344] width 13 height 15
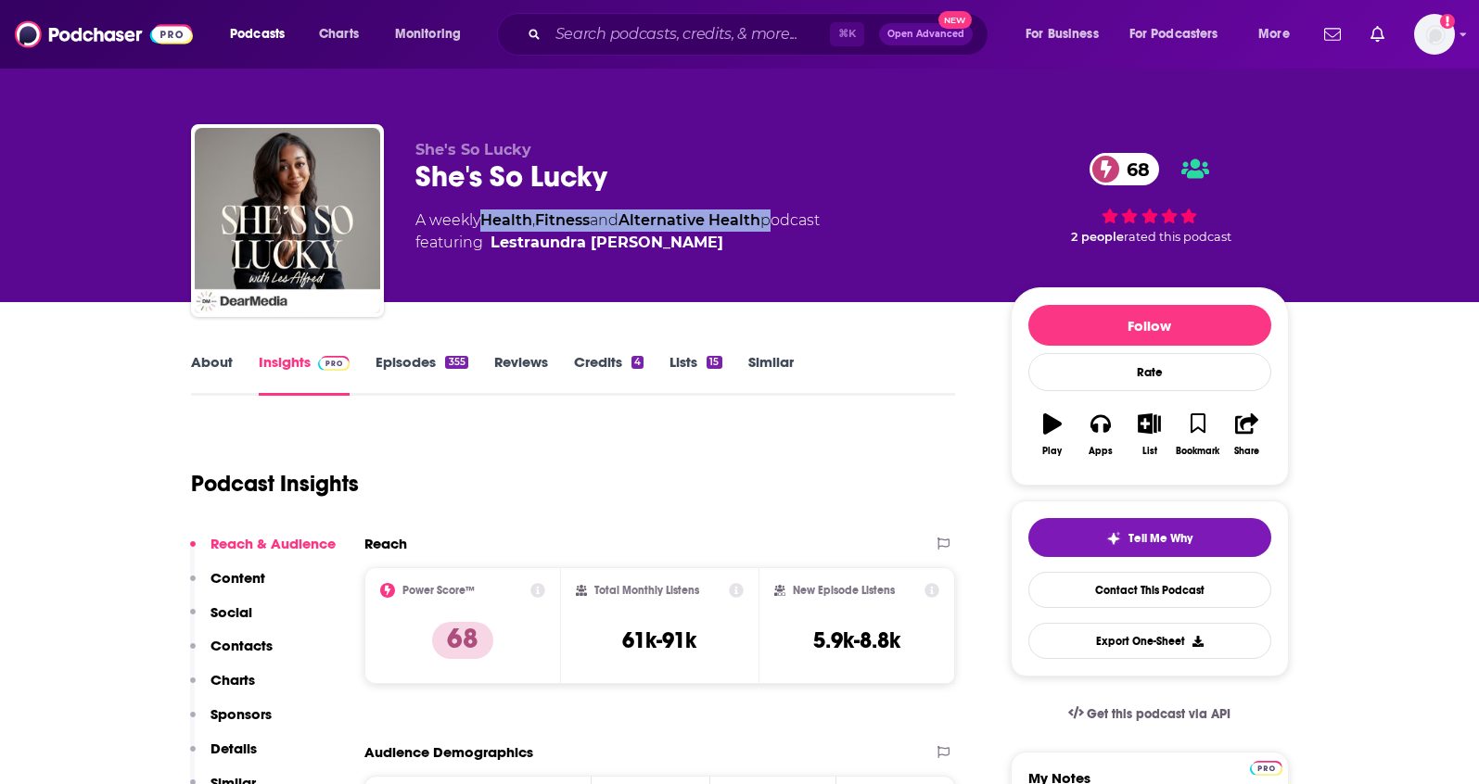
drag, startPoint x: 775, startPoint y: 222, endPoint x: 489, endPoint y: 222, distance: 286.5
click at [489, 222] on div "A weekly Health , Fitness and Alternative Health podcast featuring Lestraundra …" at bounding box center [617, 232] width 404 height 44
copy div "Health , Fitness and Alternative Health"
click at [223, 360] on link "About" at bounding box center [212, 374] width 42 height 43
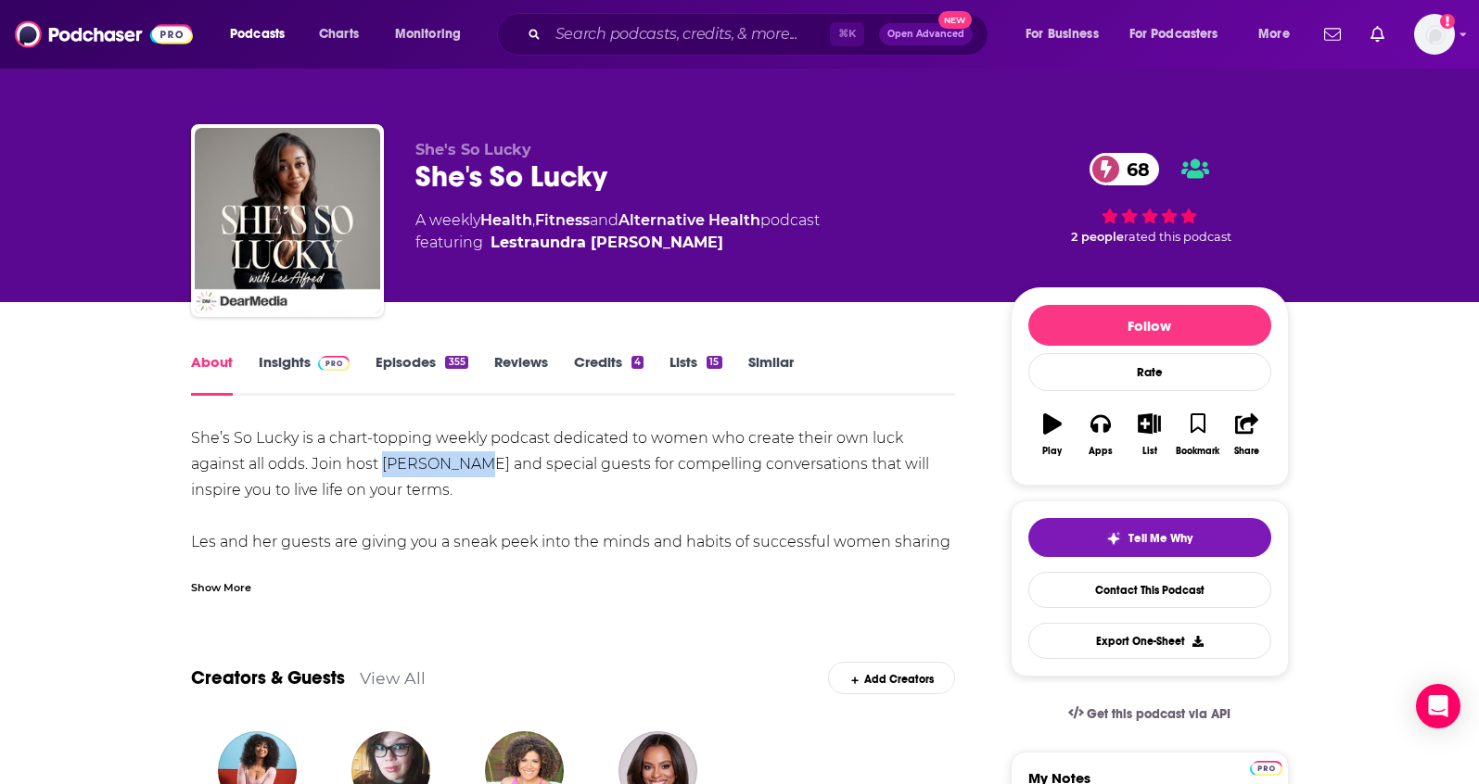
drag, startPoint x: 459, startPoint y: 466, endPoint x: 385, endPoint y: 466, distance: 74.2
click at [385, 466] on div "She’s So Lucky is a chart-topping weekly podcast dedicated to women who create …" at bounding box center [573, 543] width 765 height 234
copy div "Les Alfred"
click at [299, 358] on link "Insights" at bounding box center [305, 374] width 92 height 43
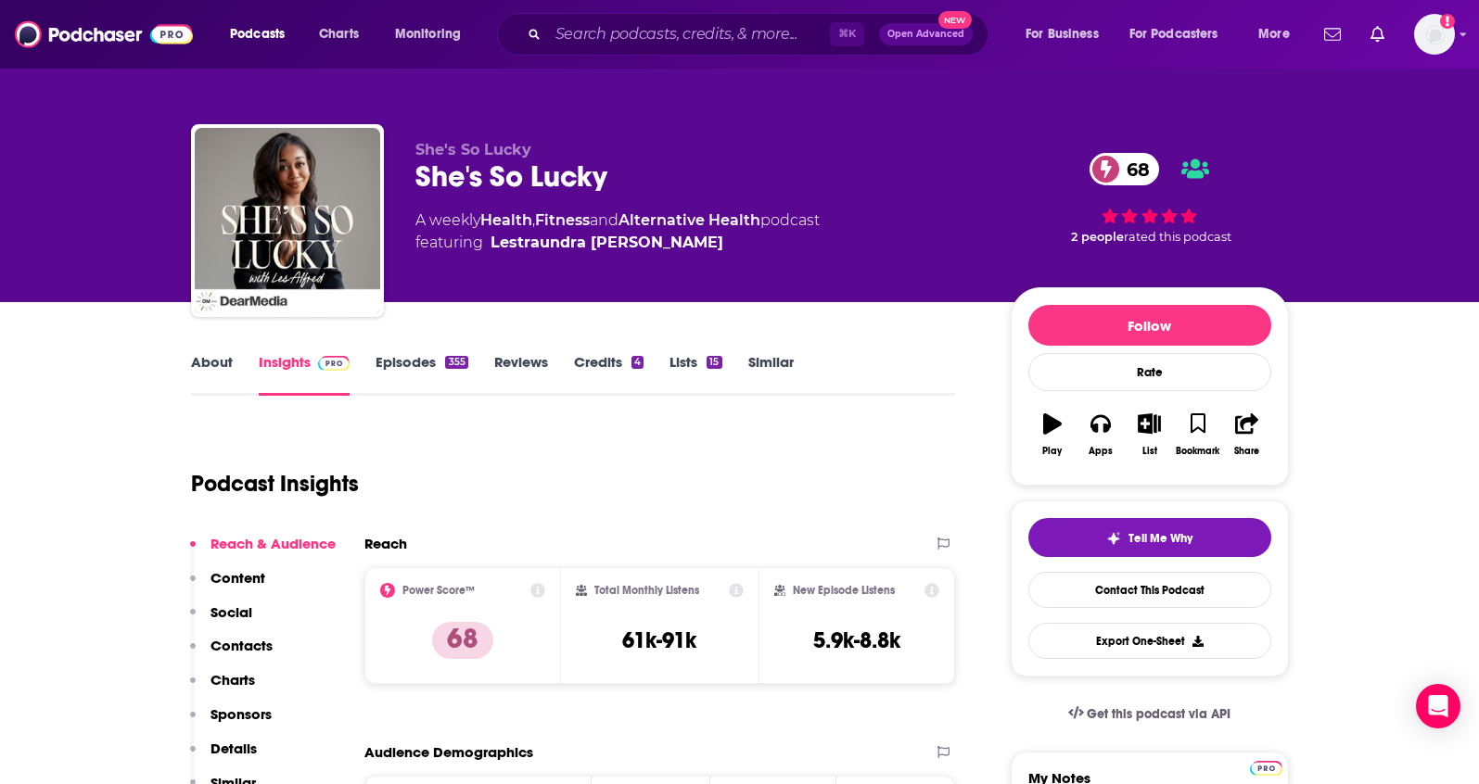
click at [269, 650] on p "Contacts" at bounding box center [241, 646] width 62 height 18
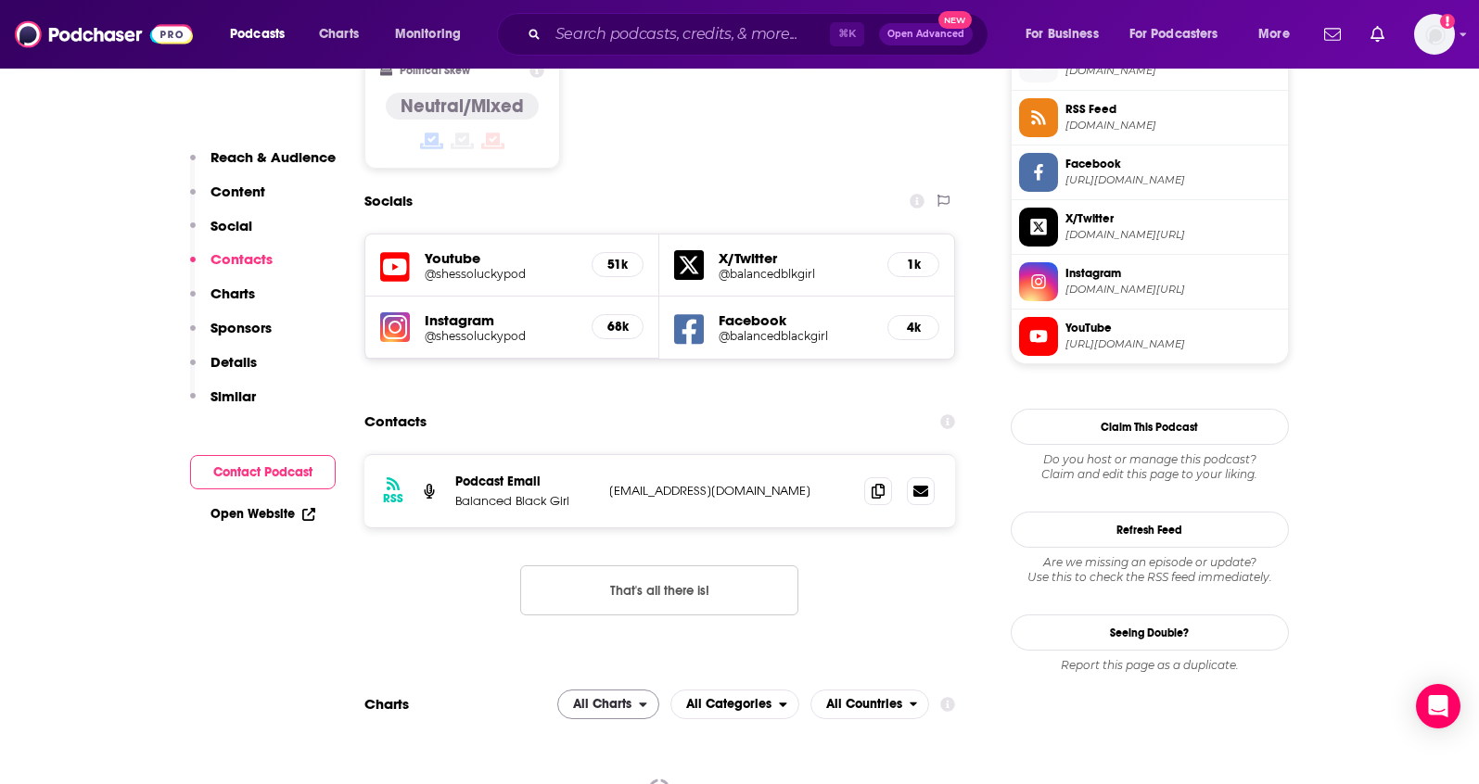
scroll to position [1569, 0]
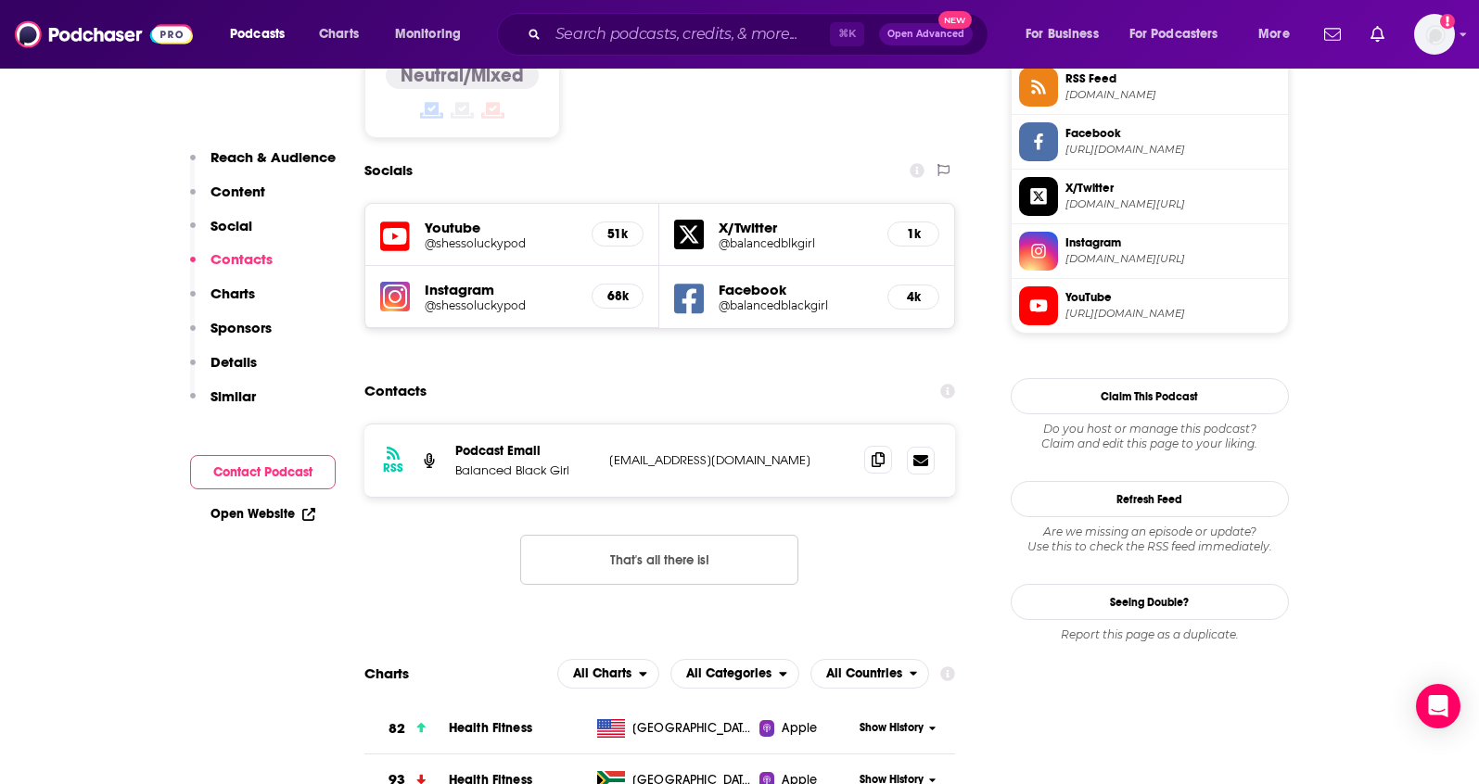
click at [881, 452] on icon at bounding box center [877, 459] width 13 height 15
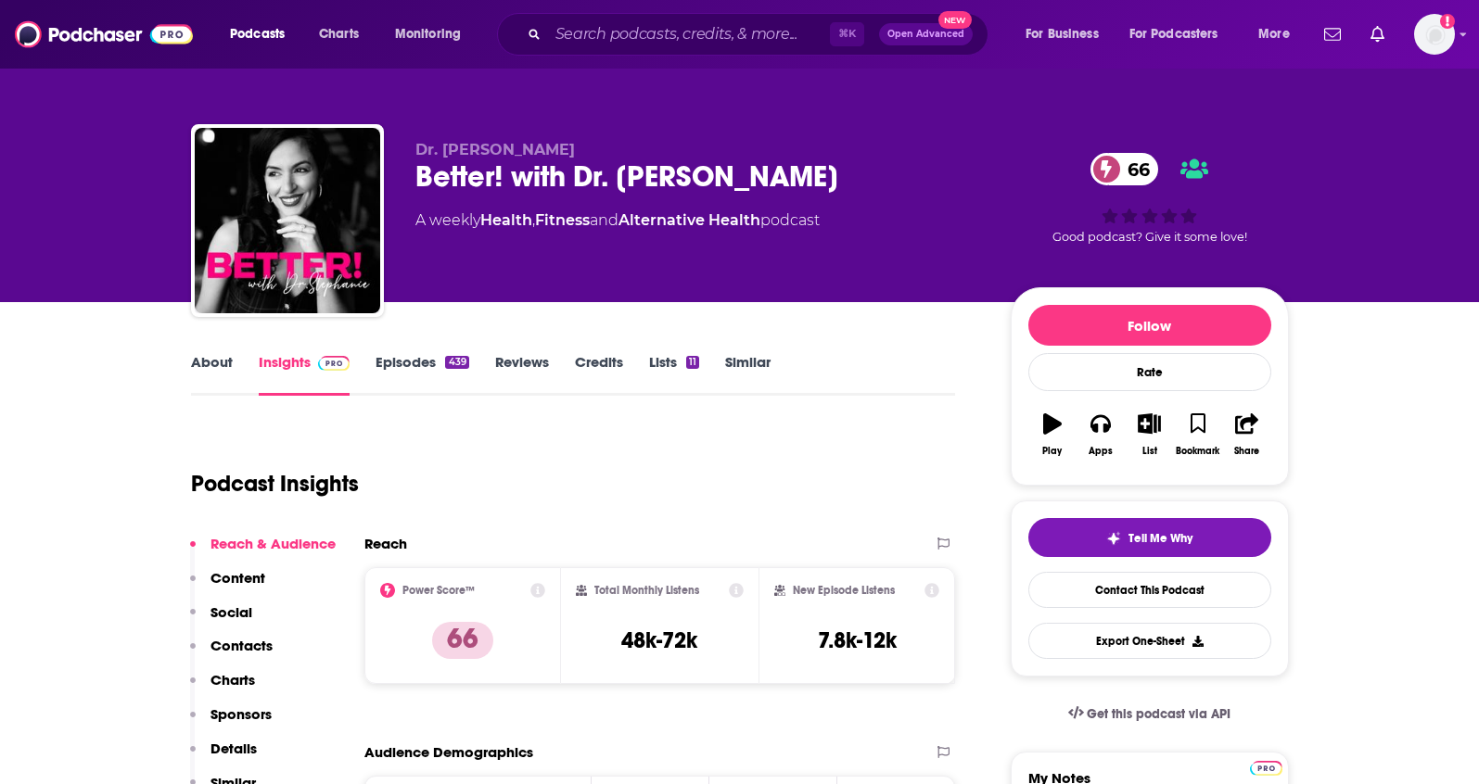
drag, startPoint x: 774, startPoint y: 220, endPoint x: 505, endPoint y: 222, distance: 268.9
click at [489, 222] on div "A weekly Health , Fitness and Alternative Health podcast" at bounding box center [617, 221] width 404 height 22
drag, startPoint x: 776, startPoint y: 221, endPoint x: 489, endPoint y: 228, distance: 287.5
click at [489, 228] on div "A weekly Health , Fitness and Alternative Health podcast" at bounding box center [617, 221] width 404 height 22
copy div "Health , Fitness and Alternative Health"
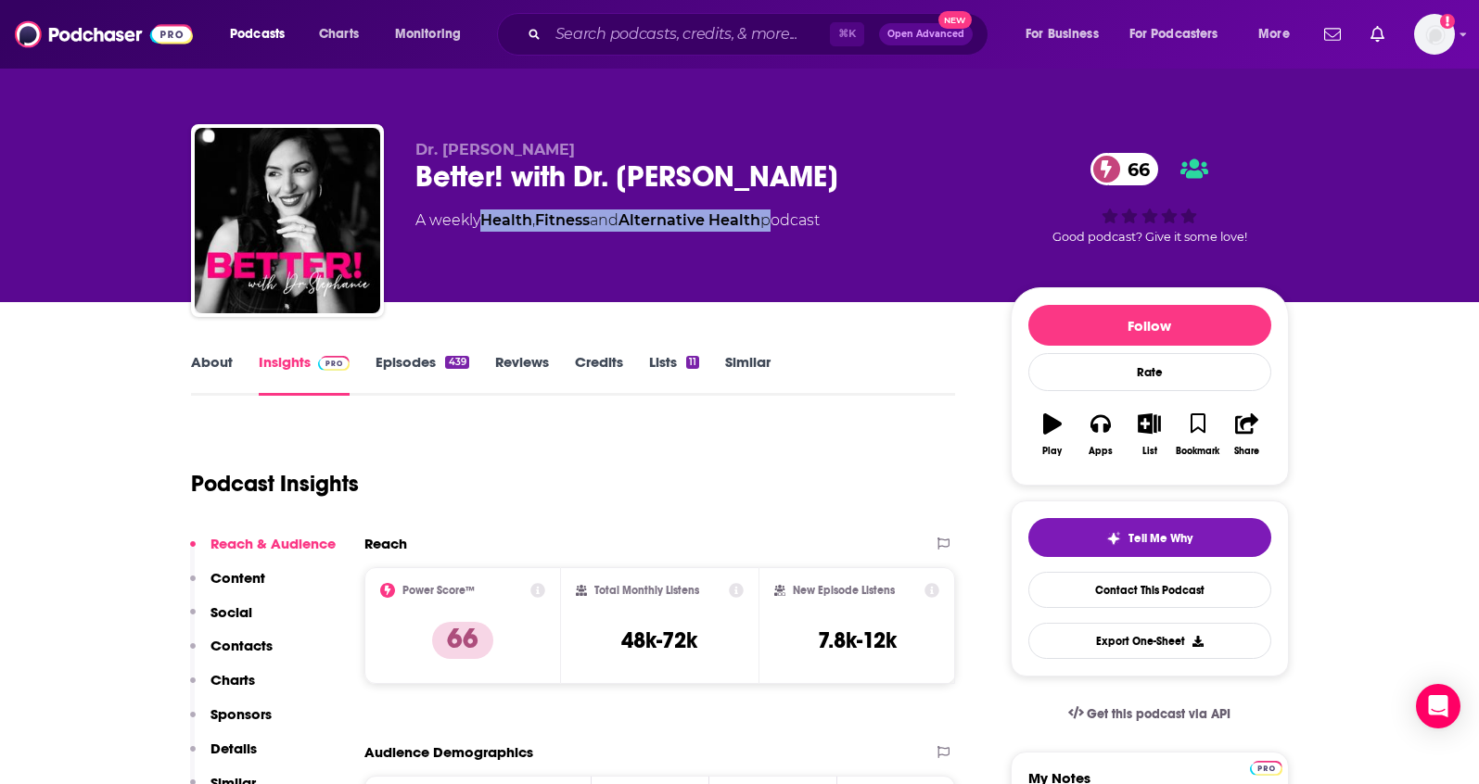
drag, startPoint x: 586, startPoint y: 153, endPoint x: 408, endPoint y: 154, distance: 178.0
click at [408, 154] on div "Dr. [PERSON_NAME] Better! with Dr. [PERSON_NAME] 66 A weekly Health , Fitness a…" at bounding box center [740, 224] width 1098 height 200
copy span "Dr. [PERSON_NAME]"
click at [225, 631] on button "Social" at bounding box center [221, 621] width 62 height 34
click at [226, 640] on p "Contacts" at bounding box center [241, 646] width 62 height 18
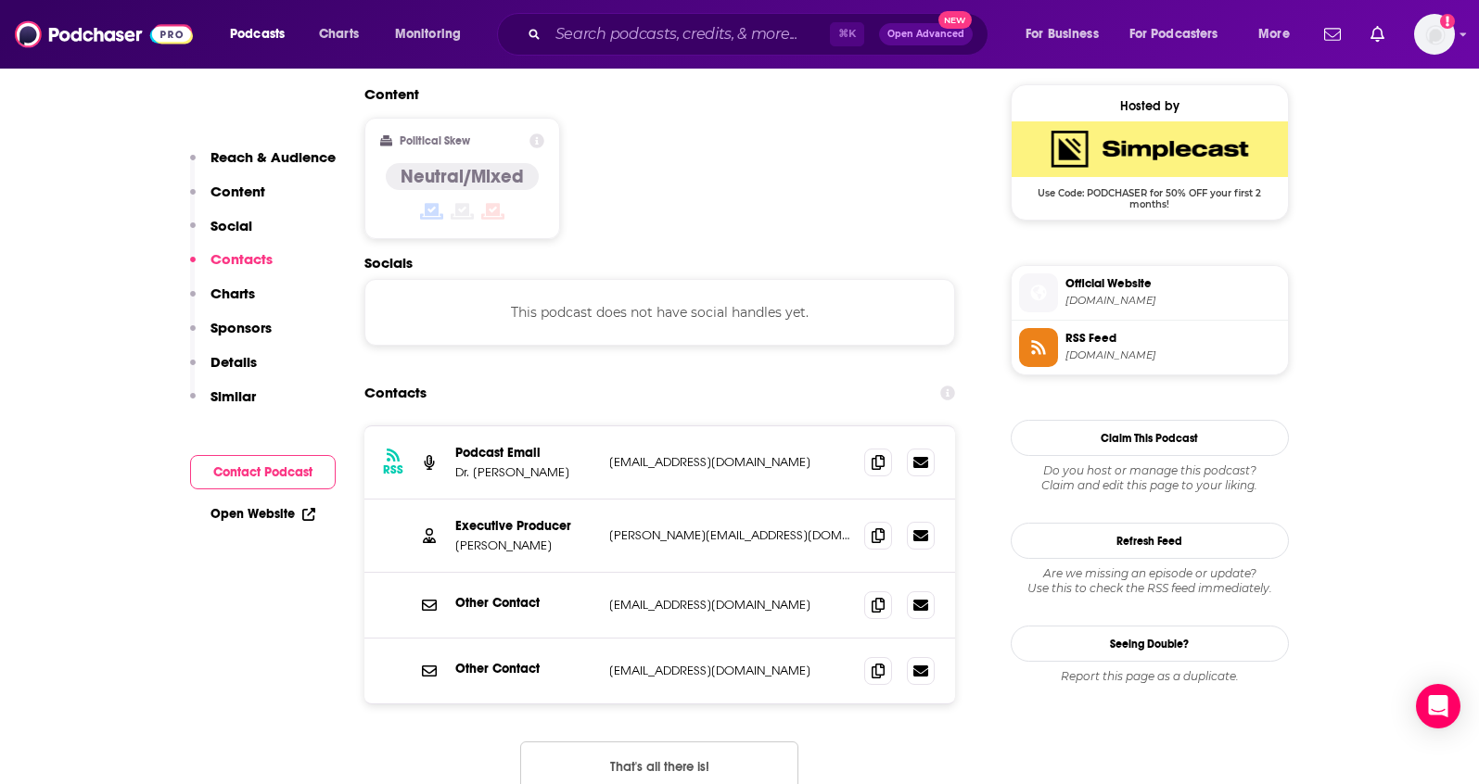
scroll to position [1491, 0]
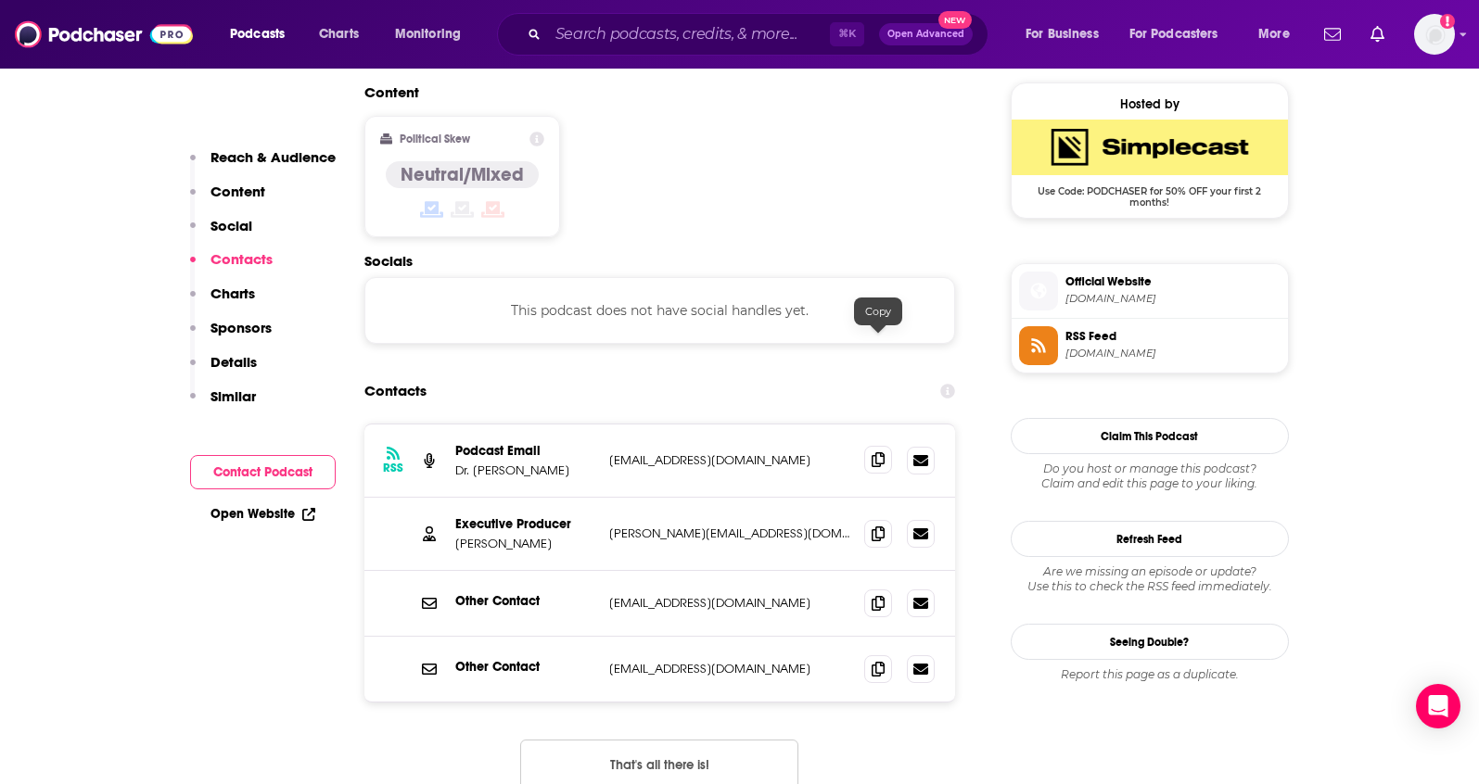
click at [871, 452] on icon at bounding box center [877, 459] width 13 height 15
click at [870, 519] on span at bounding box center [878, 533] width 28 height 28
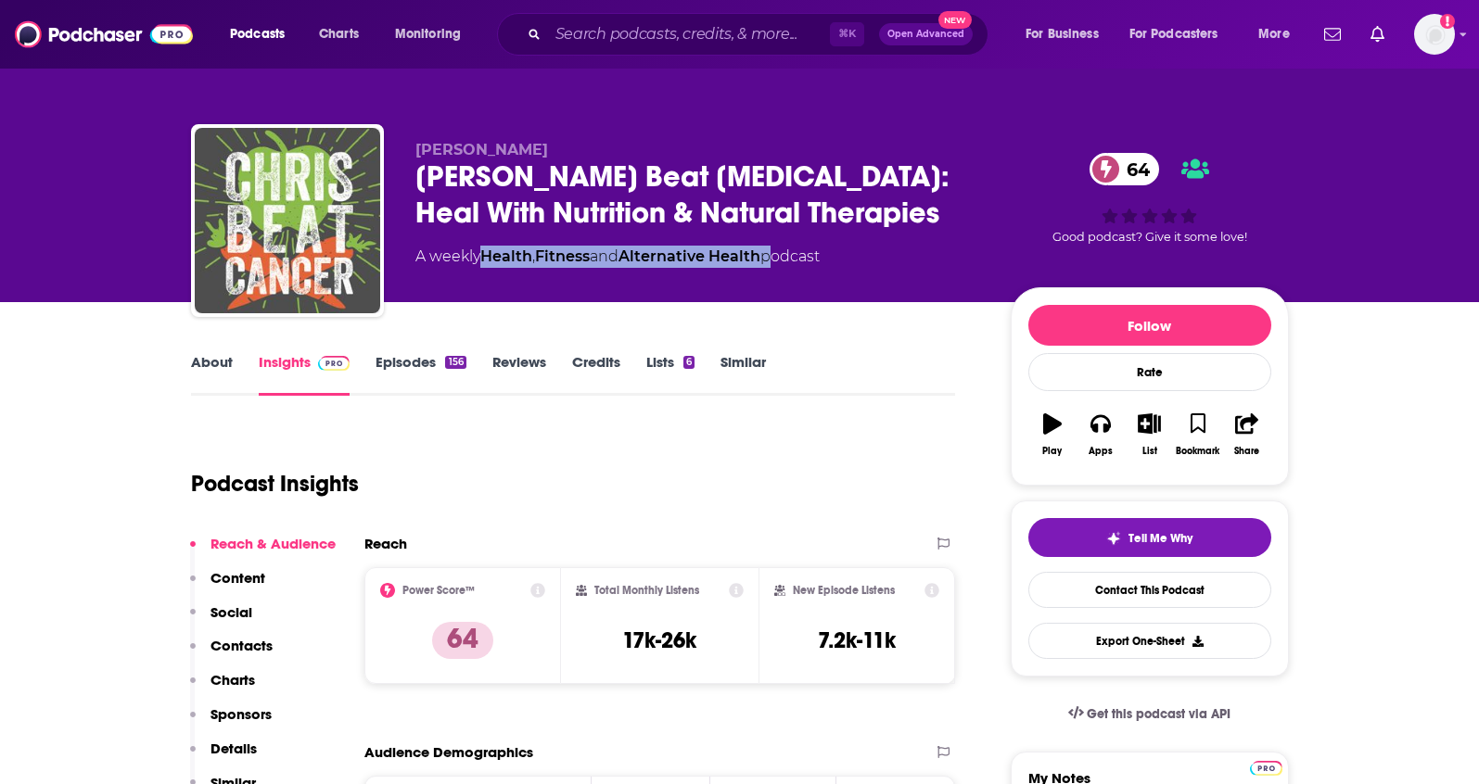
drag, startPoint x: 743, startPoint y: 261, endPoint x: 483, endPoint y: 264, distance: 260.5
click at [483, 264] on div "A weekly Health , Fitness and Alternative Health podcast" at bounding box center [617, 257] width 404 height 22
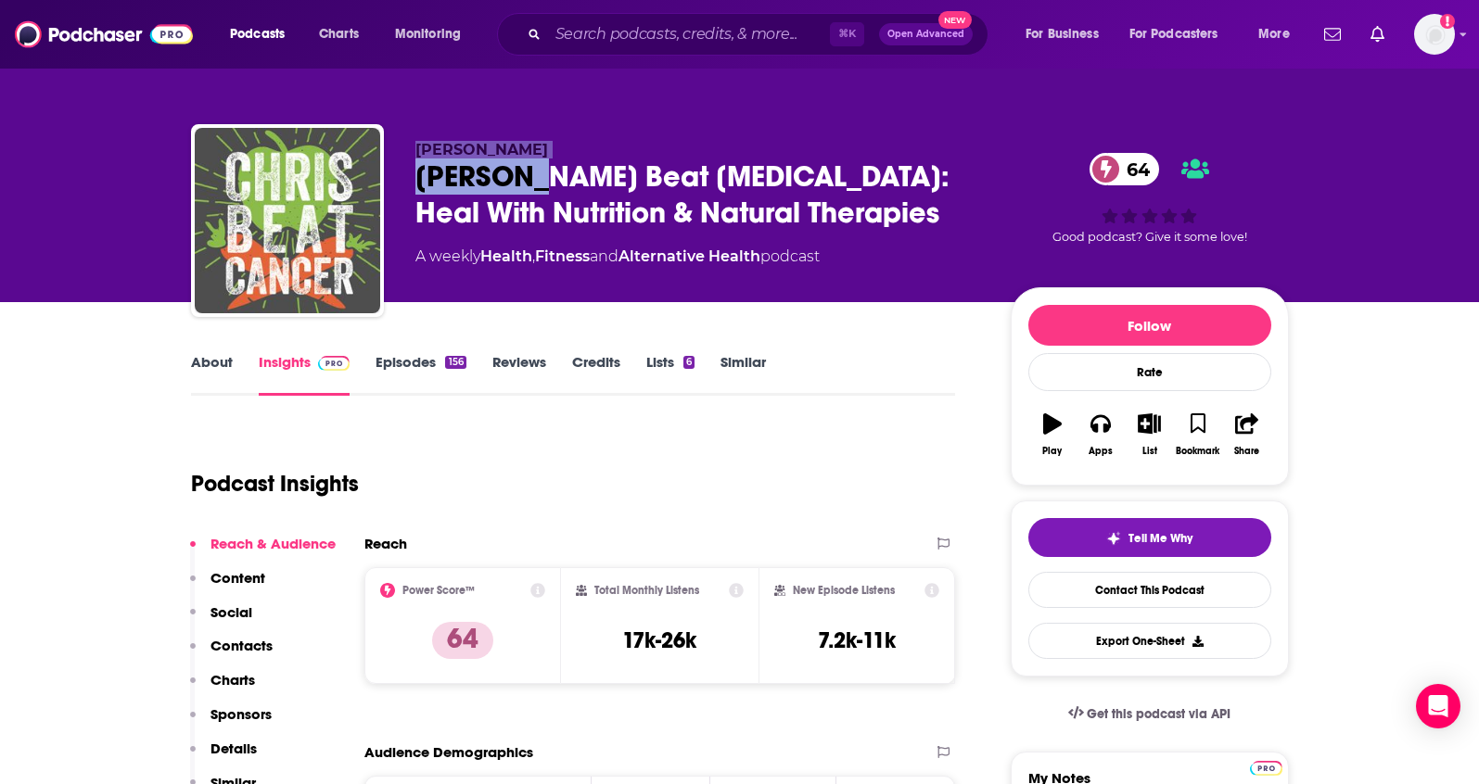
drag, startPoint x: 533, startPoint y: 159, endPoint x: 416, endPoint y: 150, distance: 117.1
click at [416, 150] on div "[PERSON_NAME] [PERSON_NAME] Beat [MEDICAL_DATA]: Heal With Nutrition & Natural …" at bounding box center [697, 215] width 565 height 148
click at [577, 133] on div "Chris Wark Chris Beat Cancer: Heal With Nutrition & Natural Therapies 64 A week…" at bounding box center [740, 224] width 1098 height 200
drag, startPoint x: 543, startPoint y: 143, endPoint x: 413, endPoint y: 146, distance: 129.8
click at [413, 146] on div "Chris Wark Chris Beat Cancer: Heal With Nutrition & Natural Therapies 64 A week…" at bounding box center [740, 224] width 1098 height 200
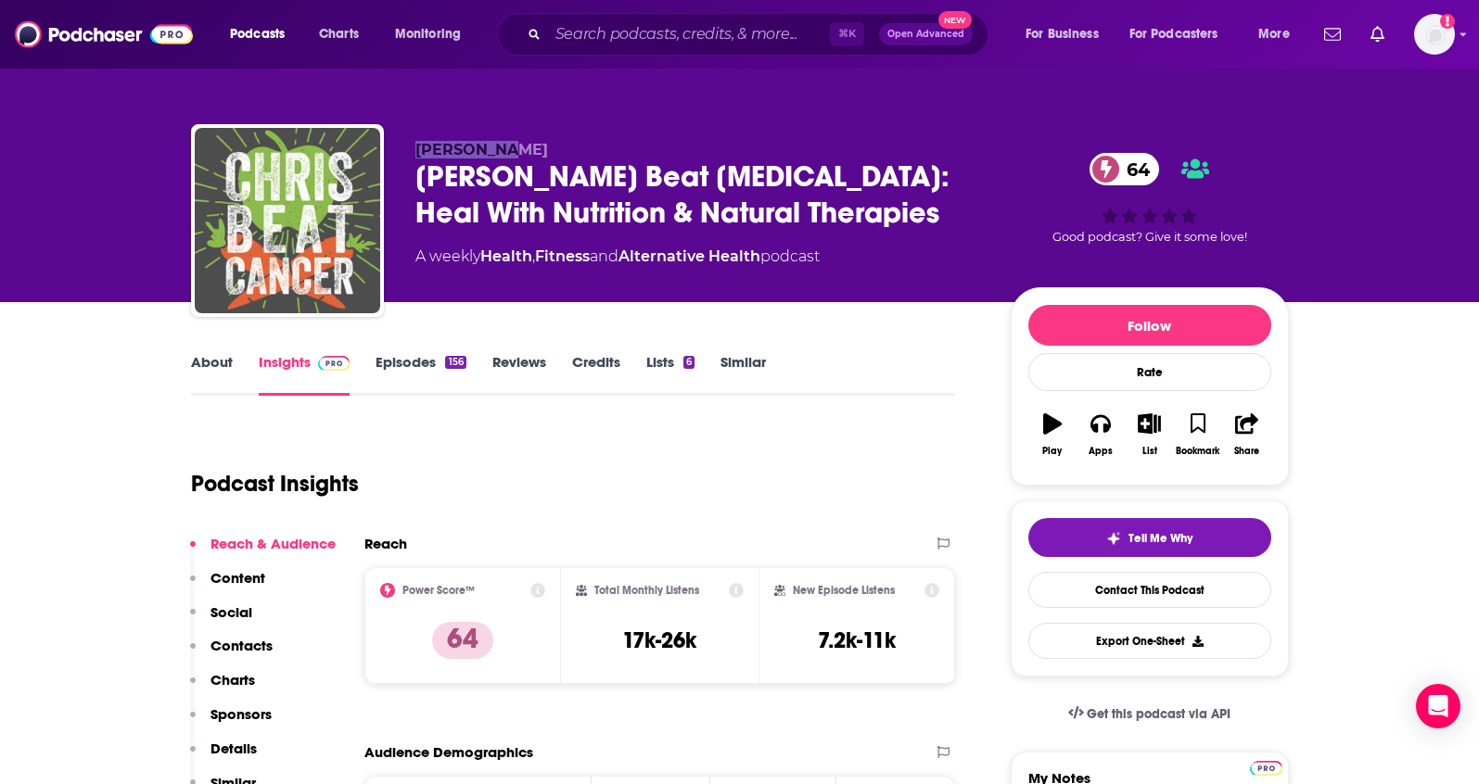
copy span "Chris Wark"
click at [248, 648] on p "Contacts" at bounding box center [241, 646] width 62 height 18
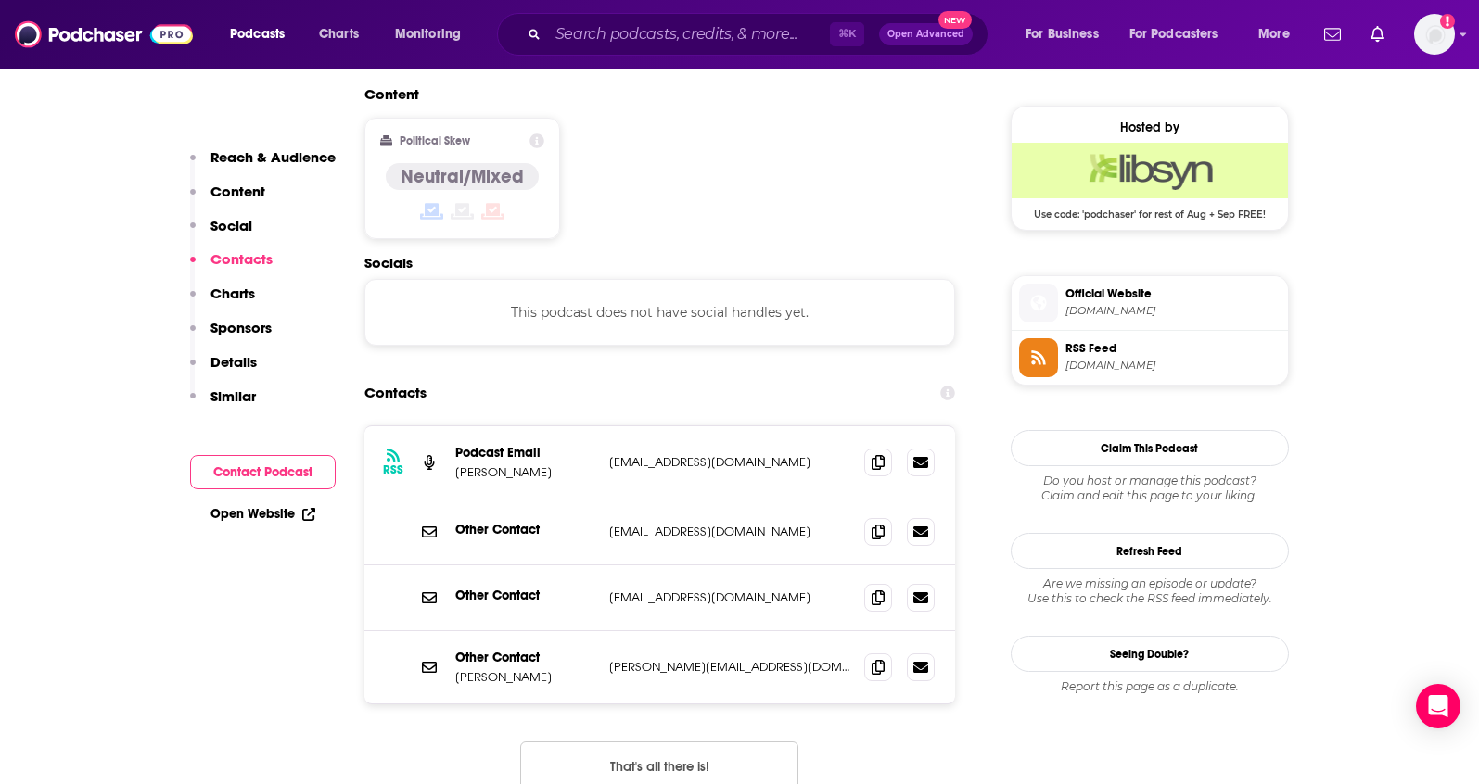
scroll to position [1469, 0]
click at [870, 446] on span at bounding box center [878, 460] width 28 height 28
click at [870, 651] on span at bounding box center [878, 665] width 28 height 28
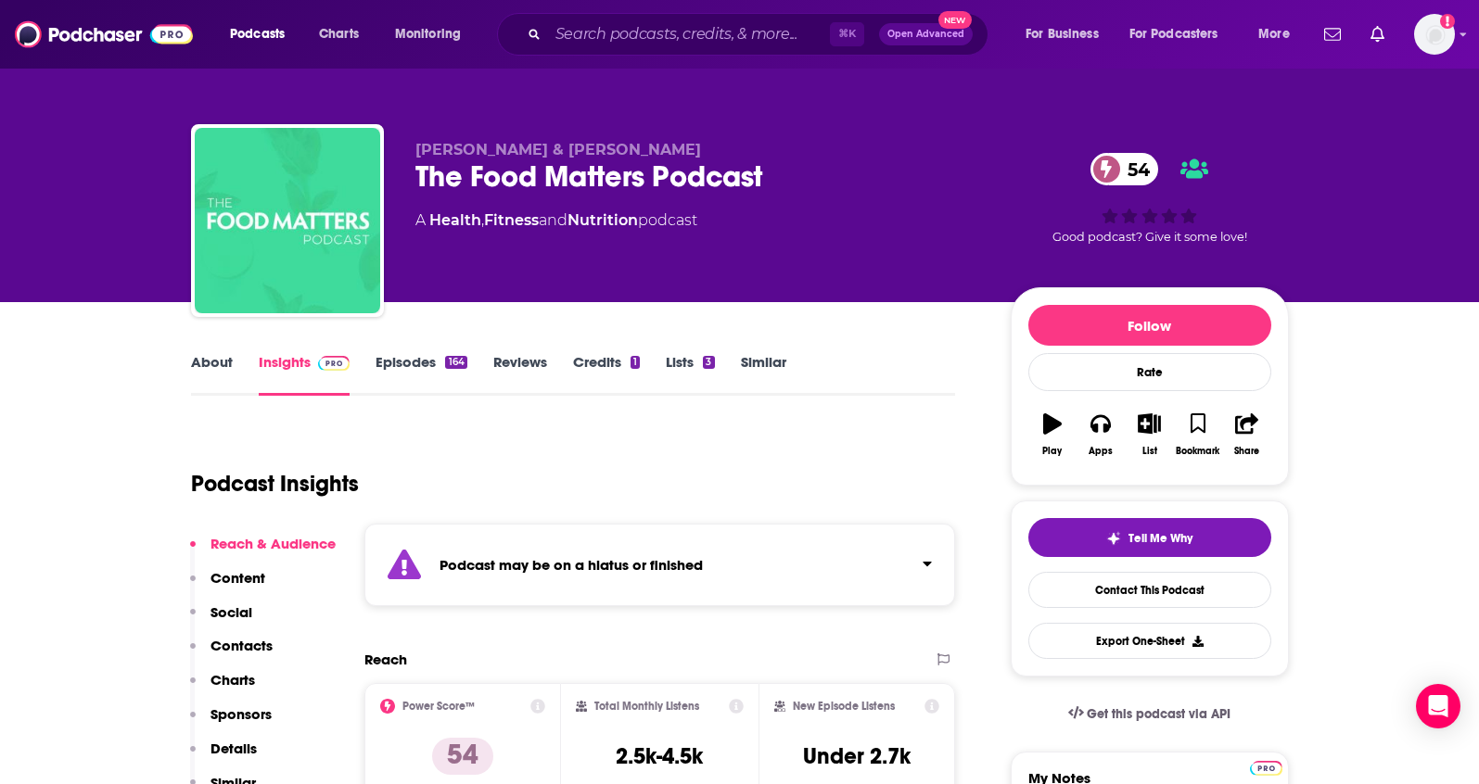
drag, startPoint x: 783, startPoint y: 146, endPoint x: 439, endPoint y: 137, distance: 344.1
click at [413, 156] on div "[PERSON_NAME] & [PERSON_NAME] The Food Matters Podcast 54 A Health , Fitness an…" at bounding box center [740, 224] width 1098 height 200
copy span "Laurentine ten Bosch & James Colquhoun"
drag, startPoint x: 651, startPoint y: 220, endPoint x: 436, endPoint y: 220, distance: 215.1
click at [433, 223] on div "A Health , Fitness and Nutrition podcast" at bounding box center [556, 221] width 282 height 22
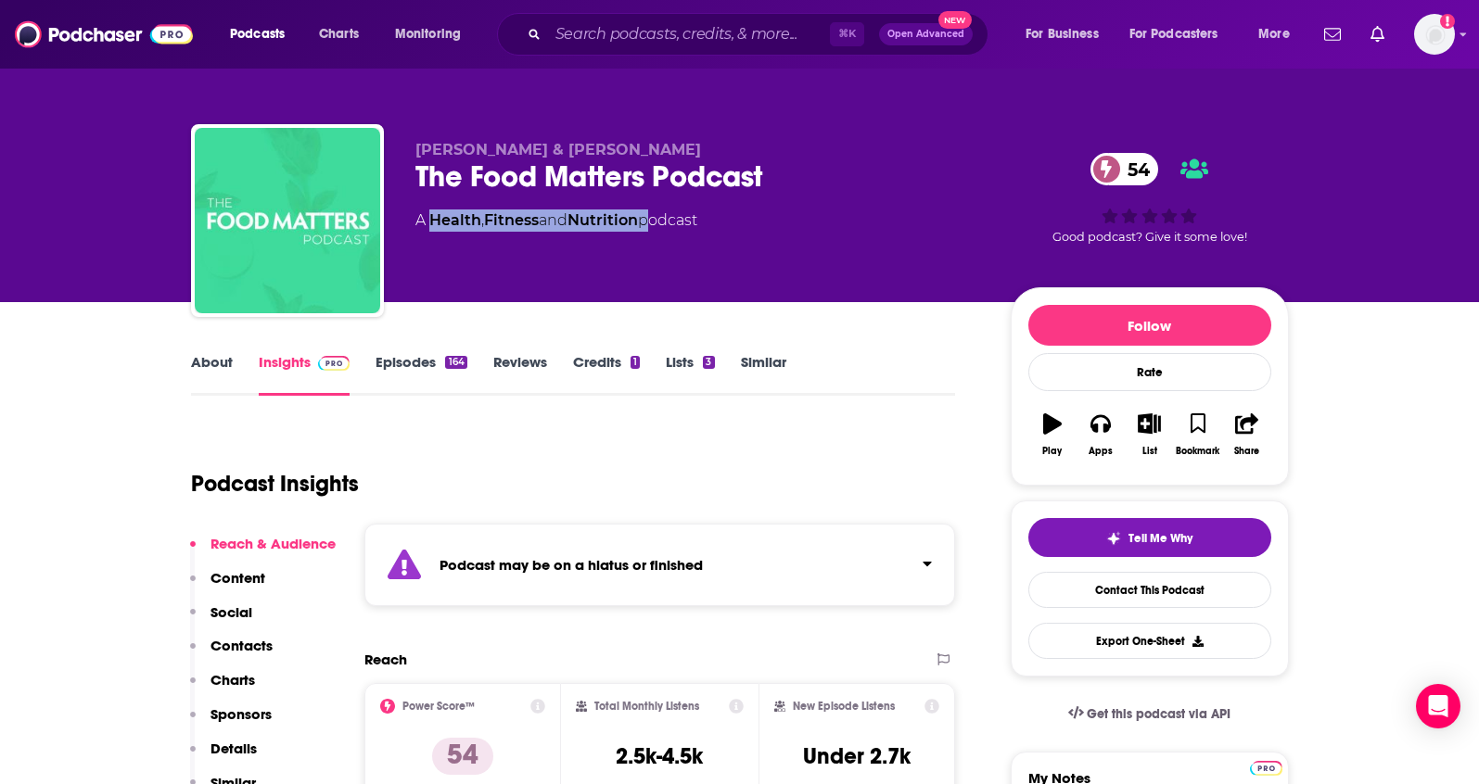
copy div "Health , Fitness and Nutrition"
click at [248, 641] on p "Contacts" at bounding box center [241, 646] width 62 height 18
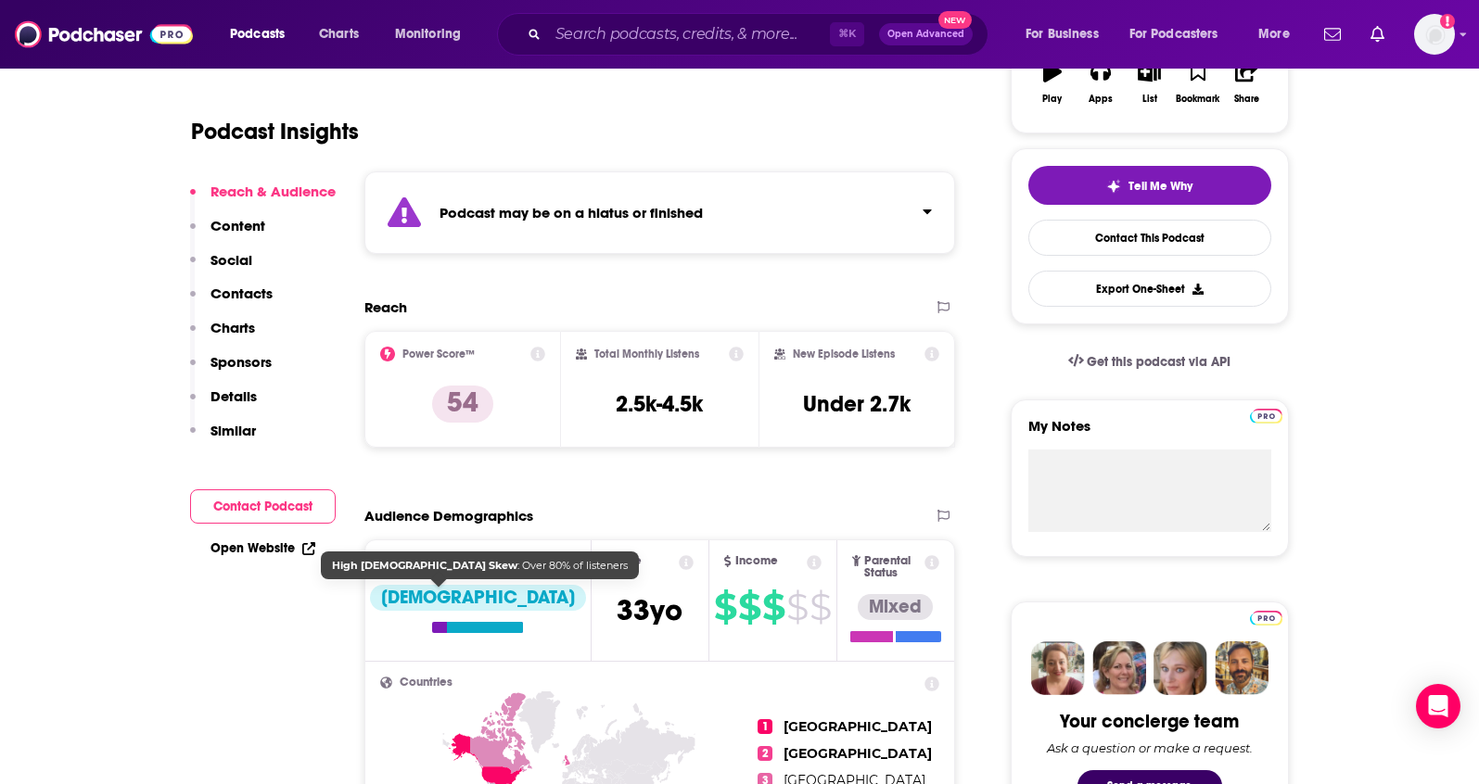
scroll to position [331, 0]
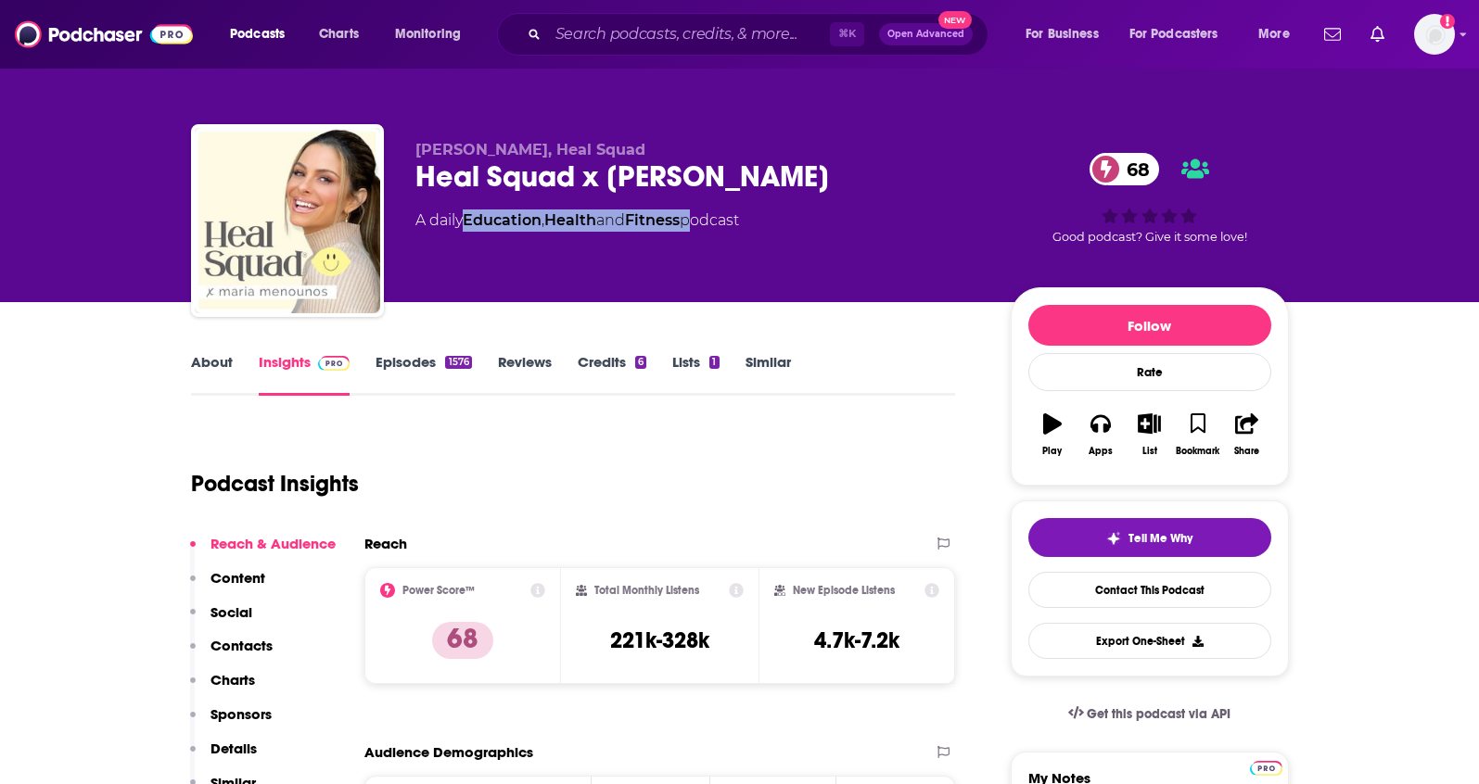
drag, startPoint x: 700, startPoint y: 223, endPoint x: 471, endPoint y: 224, distance: 229.0
click at [471, 224] on div "A daily Education , Health and Fitness podcast" at bounding box center [577, 221] width 324 height 22
copy div "Education , Health and Fitness"
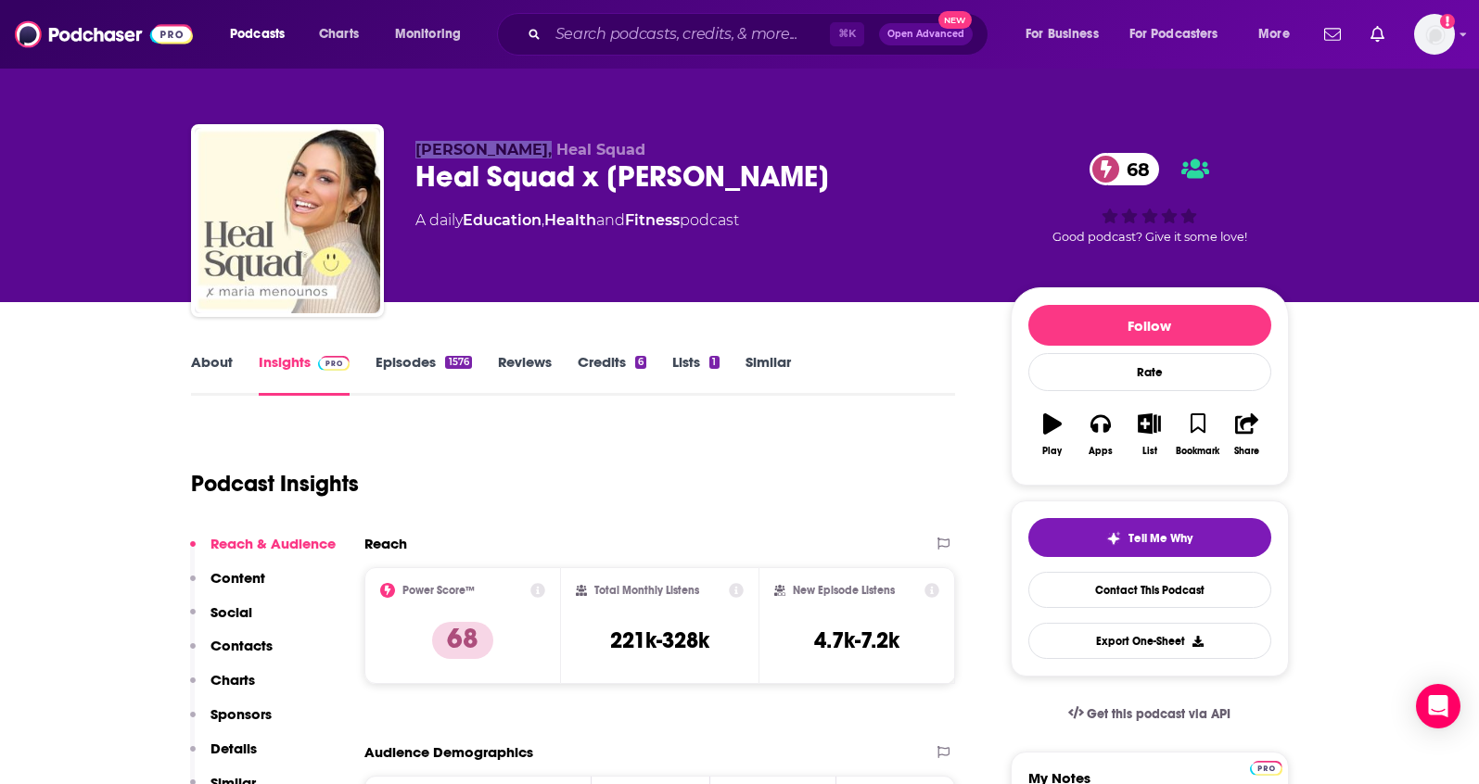
drag, startPoint x: 418, startPoint y: 153, endPoint x: 540, endPoint y: 150, distance: 122.4
click at [540, 150] on span "Maria Menounos, Heal Squad" at bounding box center [530, 150] width 230 height 18
copy span "Maria Menounos"
click at [229, 649] on p "Contacts" at bounding box center [241, 646] width 62 height 18
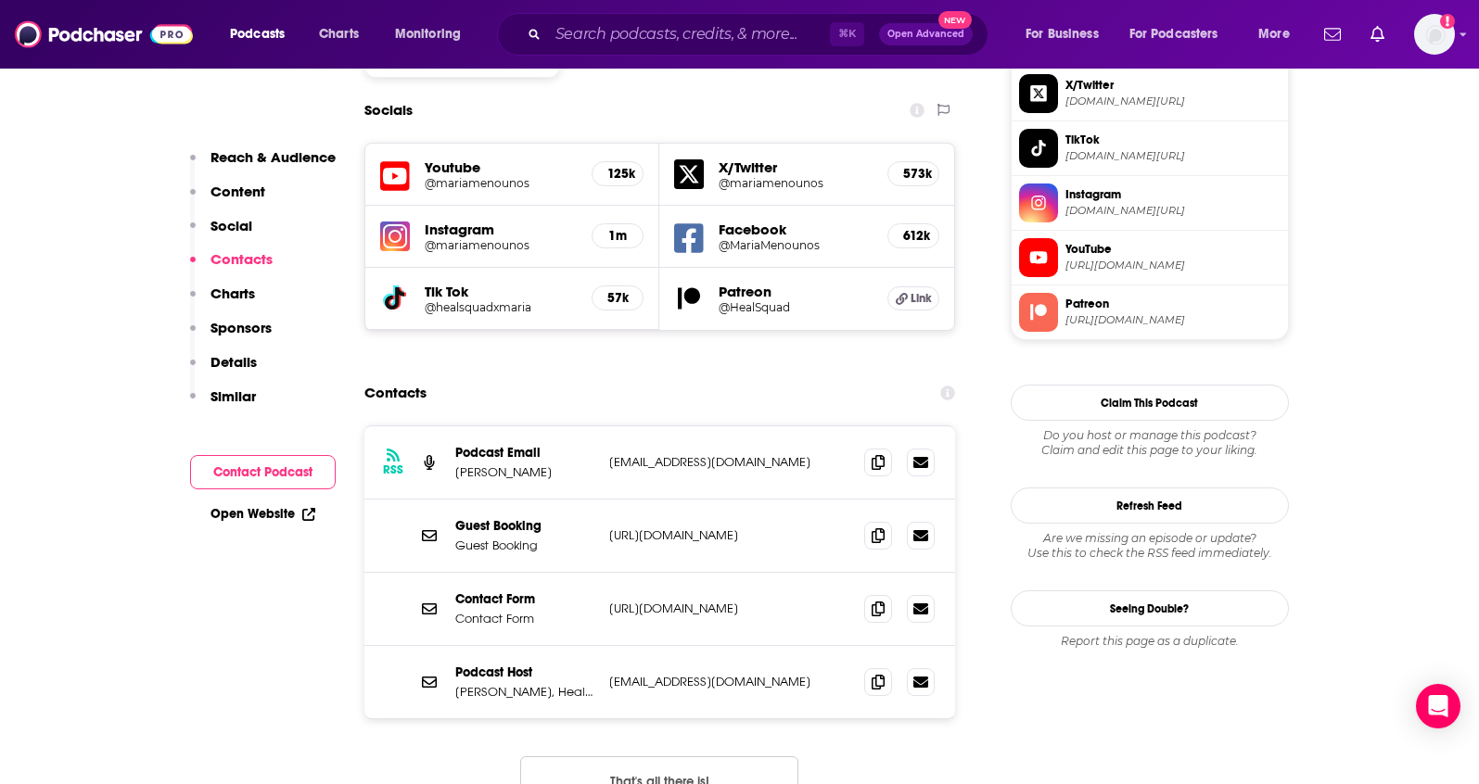
scroll to position [1673, 0]
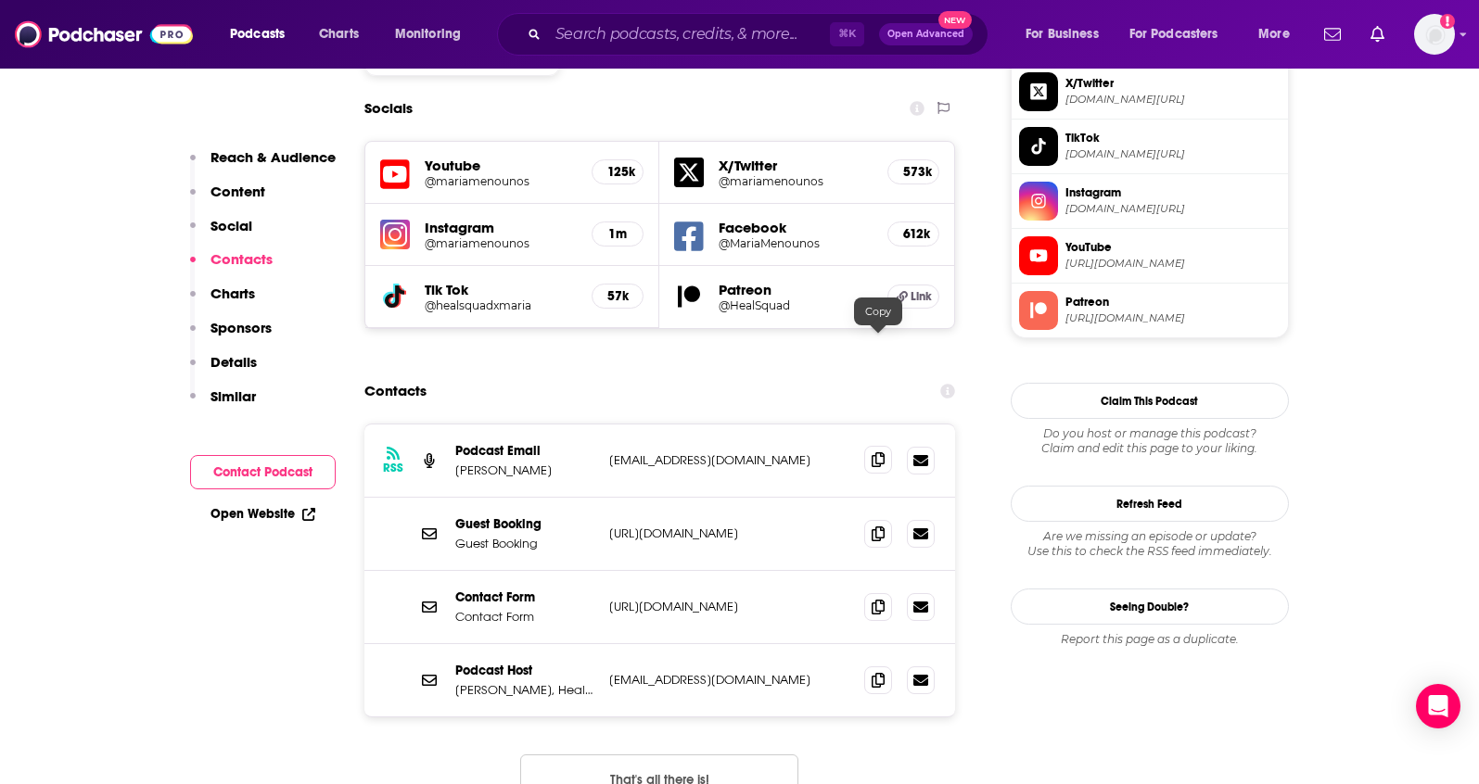
click at [874, 452] on icon at bounding box center [877, 459] width 13 height 15
click at [881, 672] on icon at bounding box center [877, 679] width 13 height 15
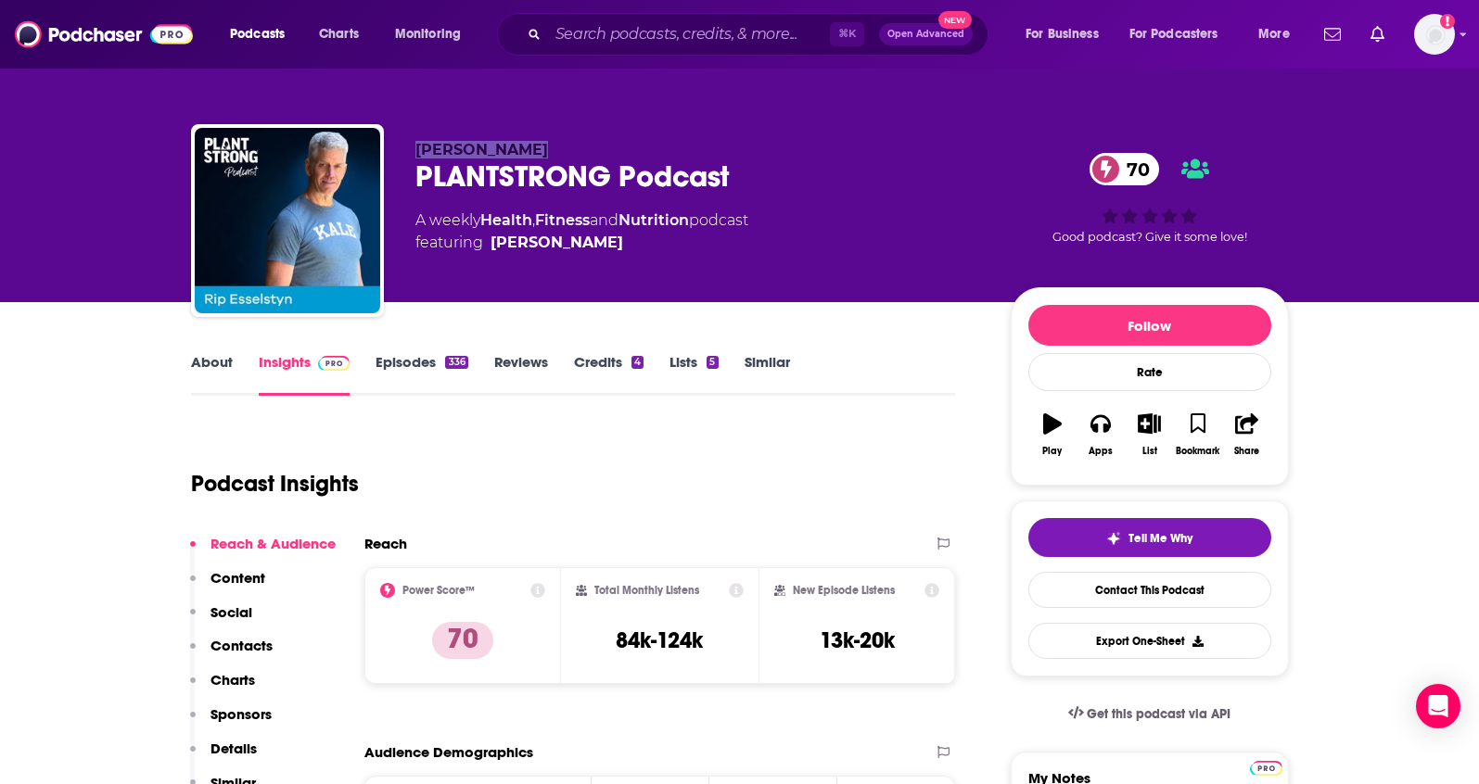
drag, startPoint x: 540, startPoint y: 146, endPoint x: 413, endPoint y: 147, distance: 127.0
click at [413, 147] on div "Rip Esselstyn PLANTSTRONG Podcast 70 A weekly Health , Fitness and Nutrition po…" at bounding box center [740, 224] width 1098 height 200
copy span "Rip Esselstyn"
drag, startPoint x: 705, startPoint y: 221, endPoint x: 355, endPoint y: 407, distance: 396.1
click at [482, 221] on div "A weekly Health , Fitness and Nutrition podcast featuring Rip Esselstyn" at bounding box center [581, 232] width 333 height 44
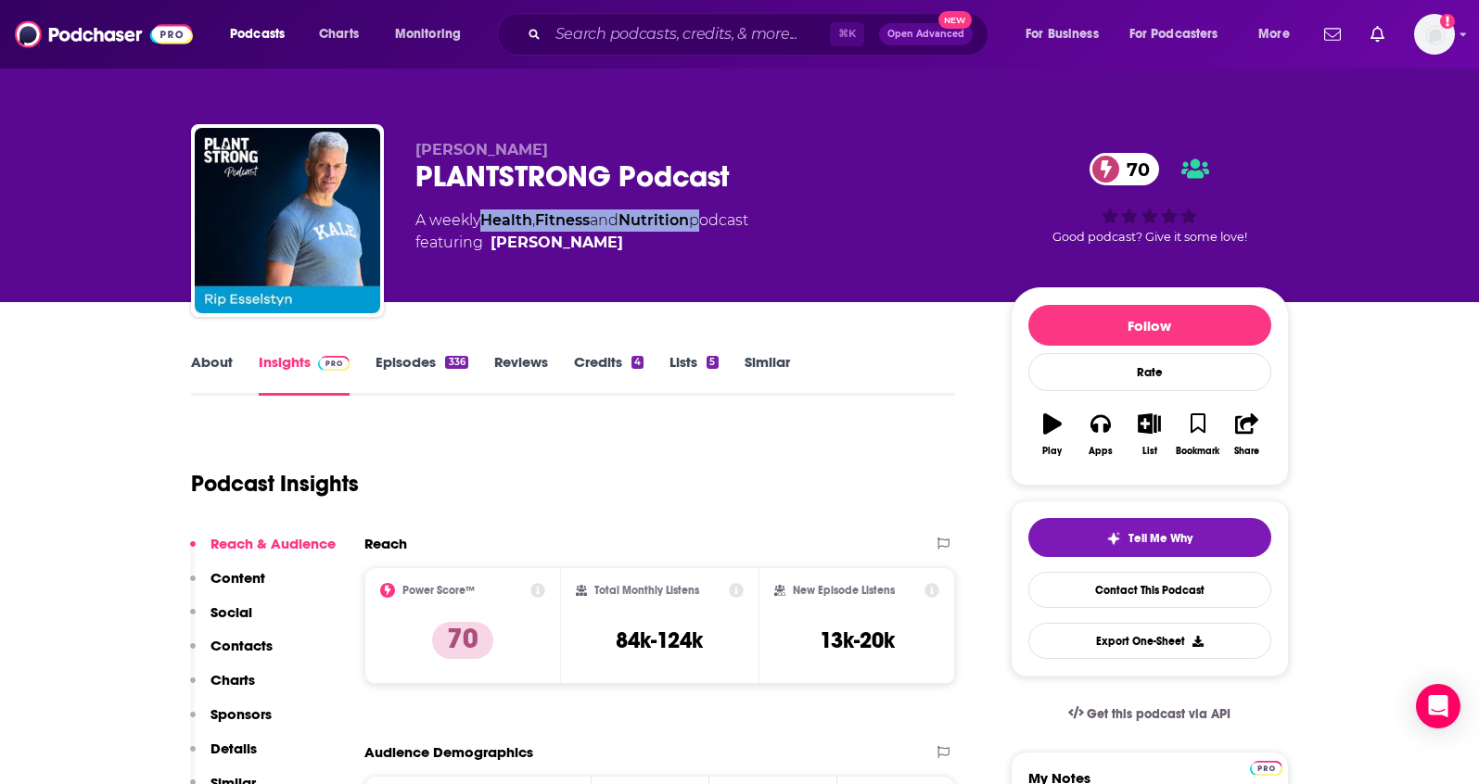
click at [228, 642] on p "Contacts" at bounding box center [241, 646] width 62 height 18
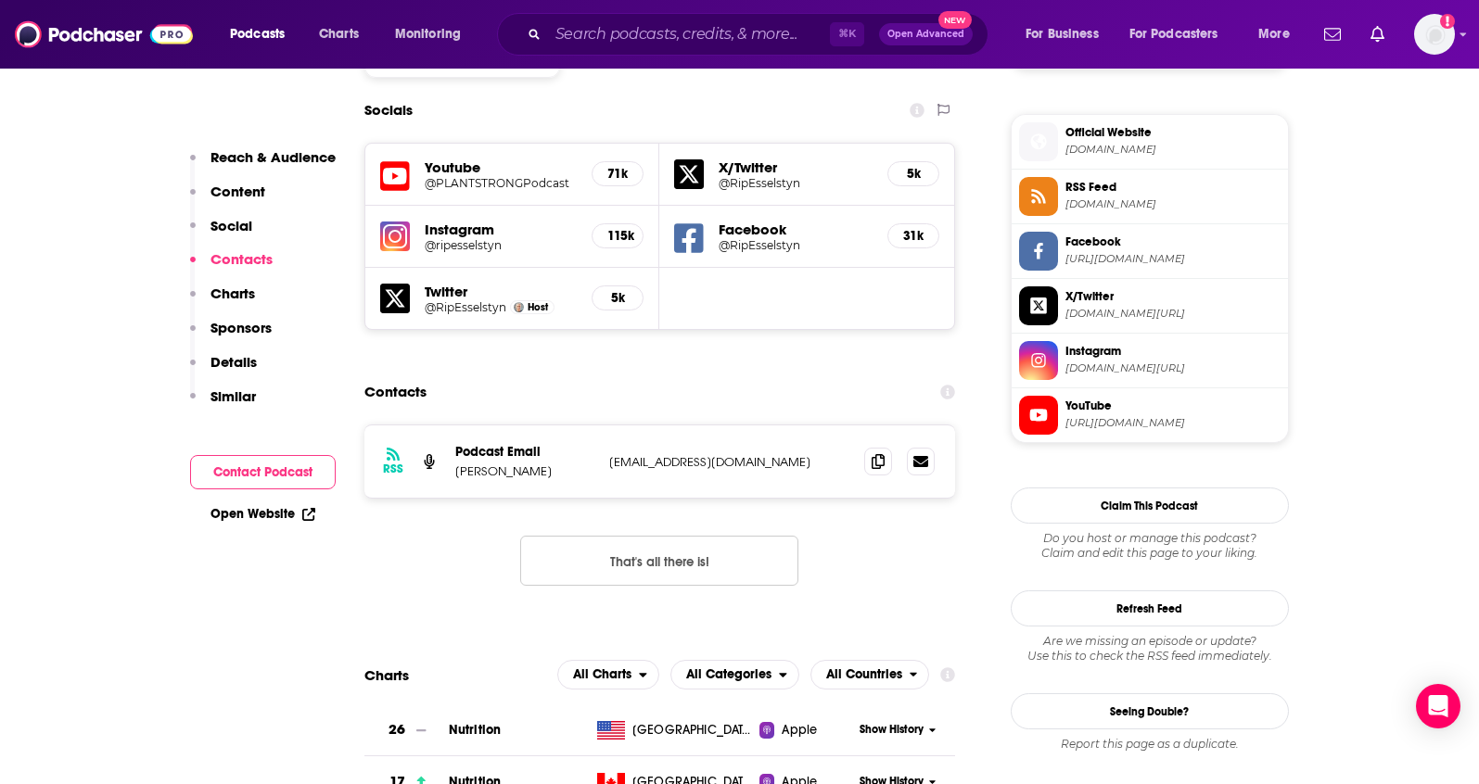
scroll to position [1651, 0]
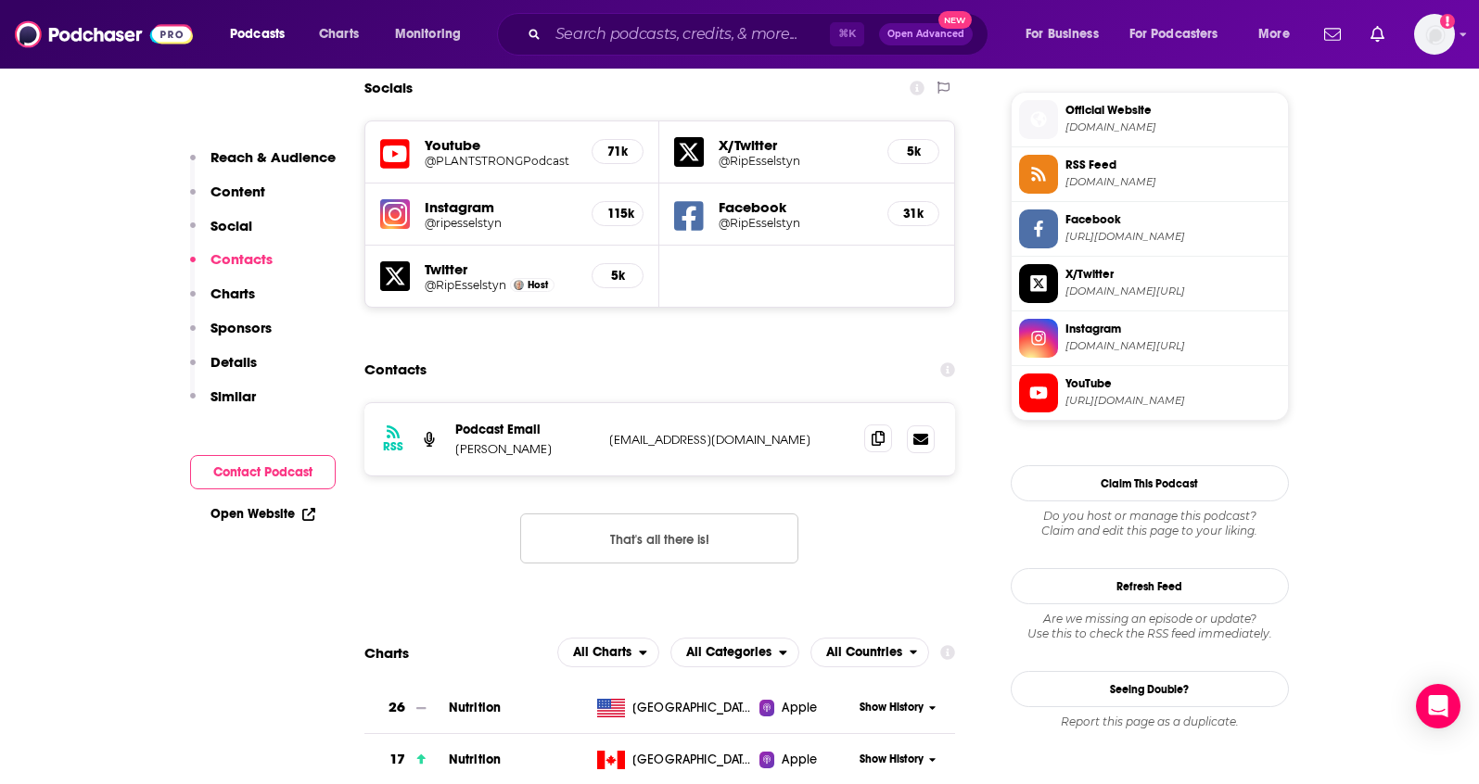
click at [881, 431] on icon at bounding box center [877, 438] width 13 height 15
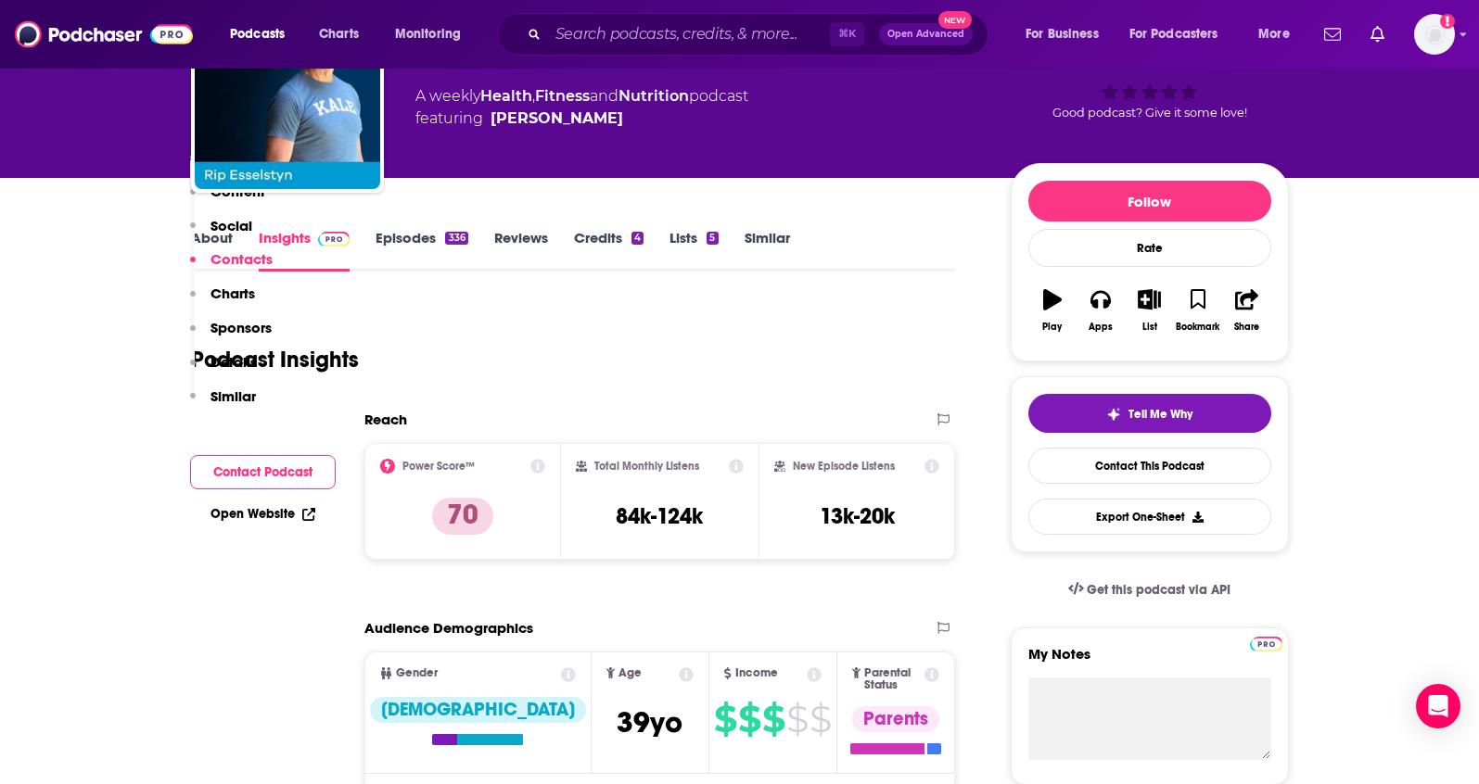
scroll to position [0, 0]
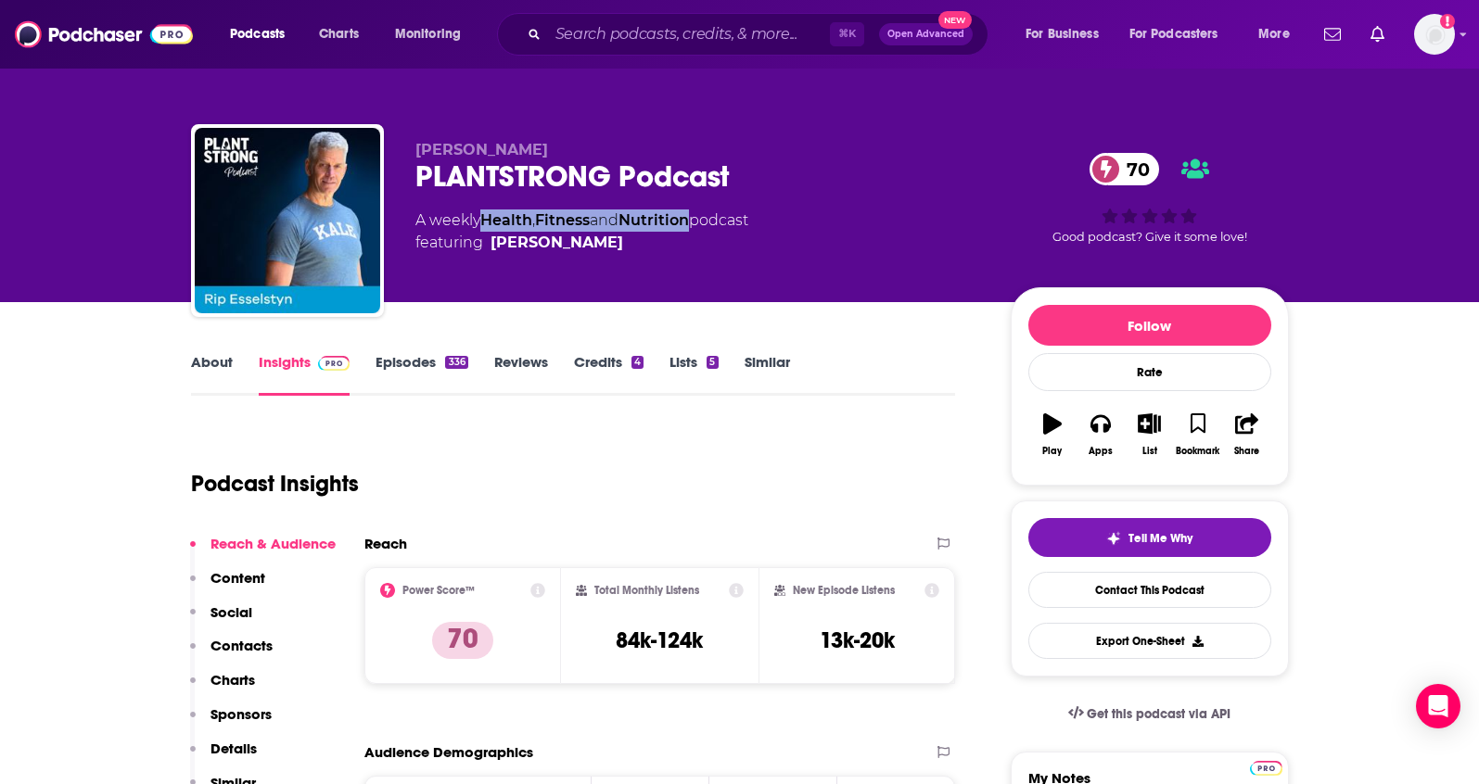
drag, startPoint x: 703, startPoint y: 219, endPoint x: 489, endPoint y: 222, distance: 214.2
click at [489, 222] on div "A weekly Health , Fitness and Nutrition podcast featuring Rip Esselstyn" at bounding box center [581, 232] width 333 height 44
copy div "Health , Fitness and Nutrition"
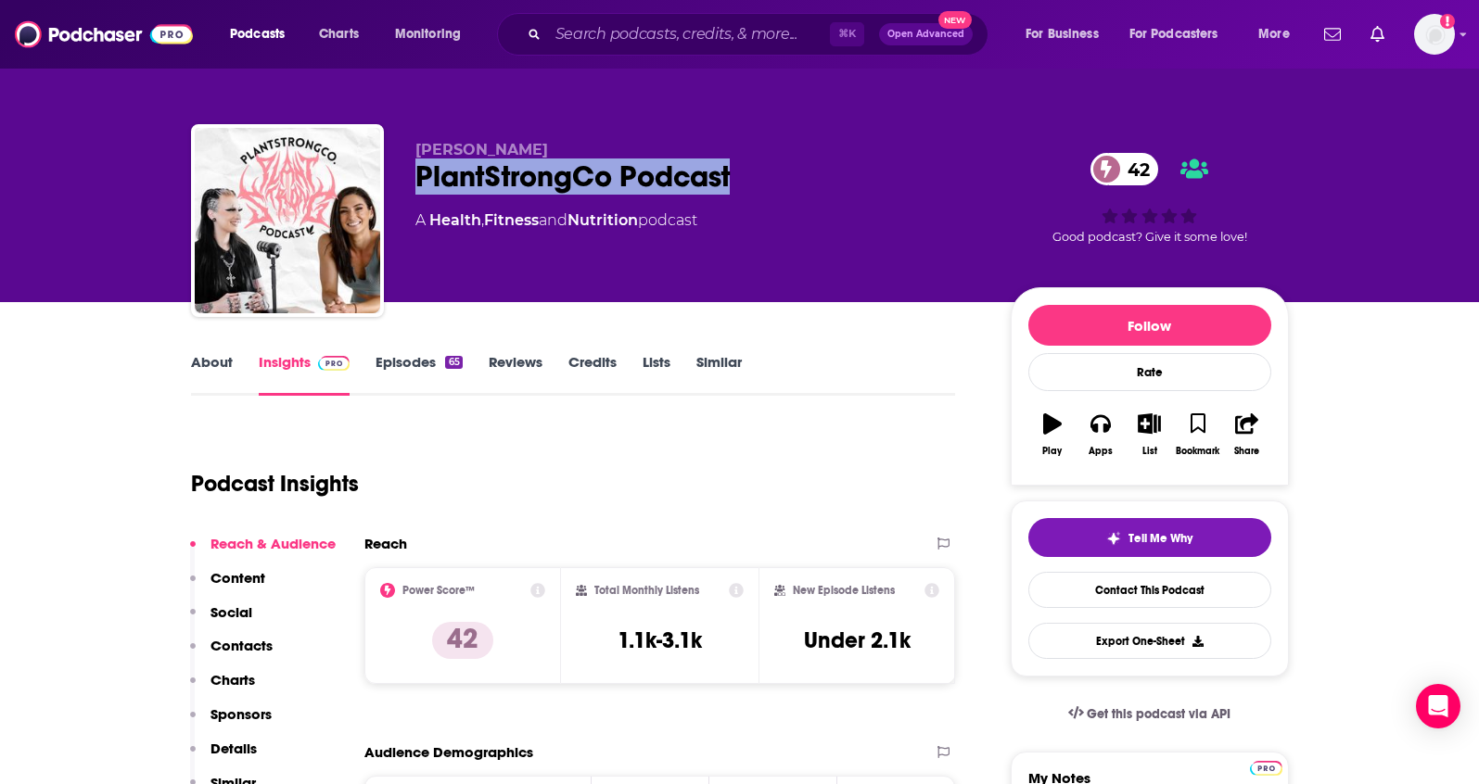
drag, startPoint x: 673, startPoint y: 180, endPoint x: 418, endPoint y: 178, distance: 254.9
click at [418, 178] on div "PlantStrongCo Podcast 42" at bounding box center [697, 177] width 565 height 36
copy h2 "PlantStrongCo Podcast"
drag, startPoint x: 515, startPoint y: 150, endPoint x: 756, endPoint y: 3, distance: 283.3
click at [415, 148] on p "[PERSON_NAME]" at bounding box center [697, 150] width 565 height 18
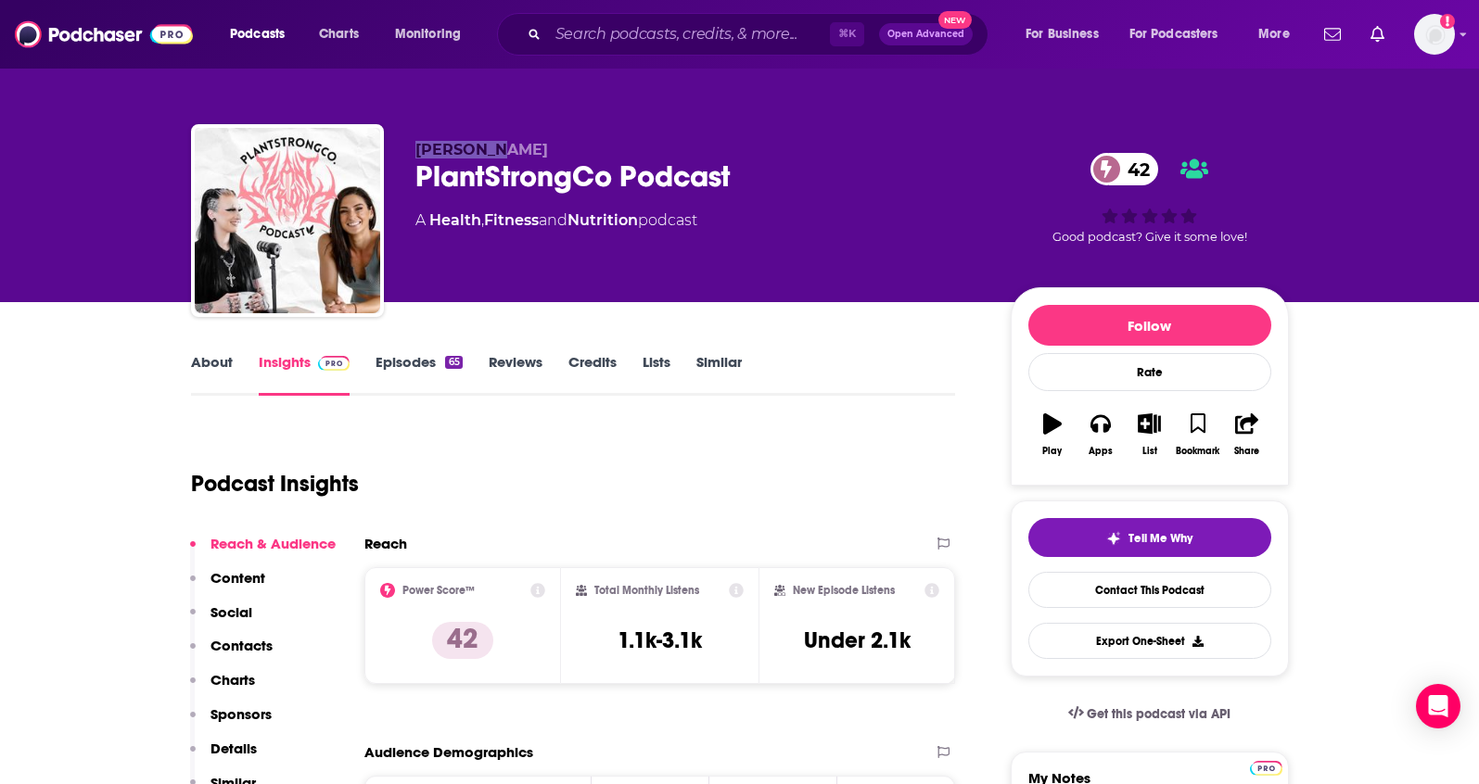
copy span "[PERSON_NAME]"
drag, startPoint x: 649, startPoint y: 223, endPoint x: 432, endPoint y: 223, distance: 216.9
click at [432, 223] on div "A Health , Fitness and Nutrition podcast" at bounding box center [556, 221] width 282 height 22
copy div "Health , Fitness and Nutrition"
click at [243, 645] on p "Contacts" at bounding box center [241, 646] width 62 height 18
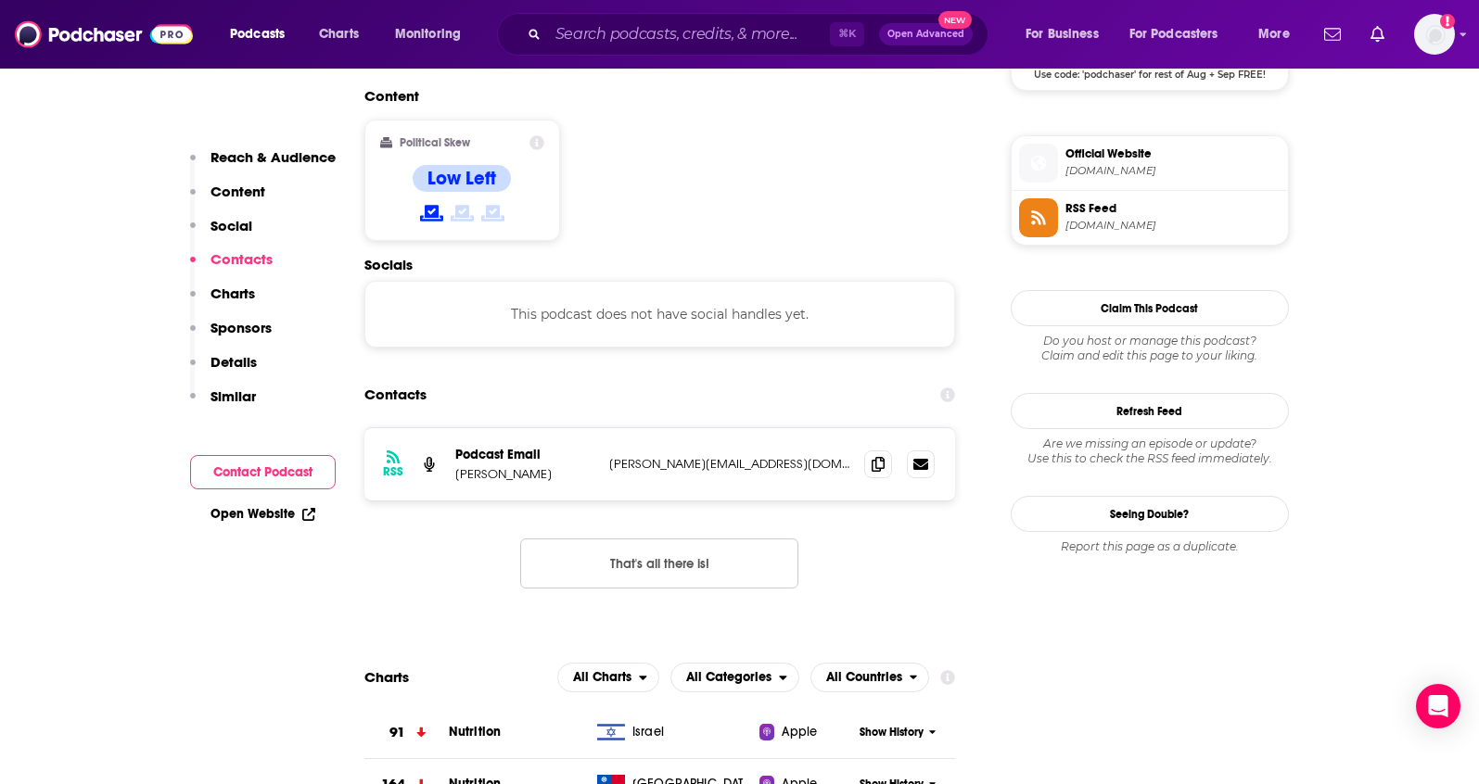
scroll to position [1469, 0]
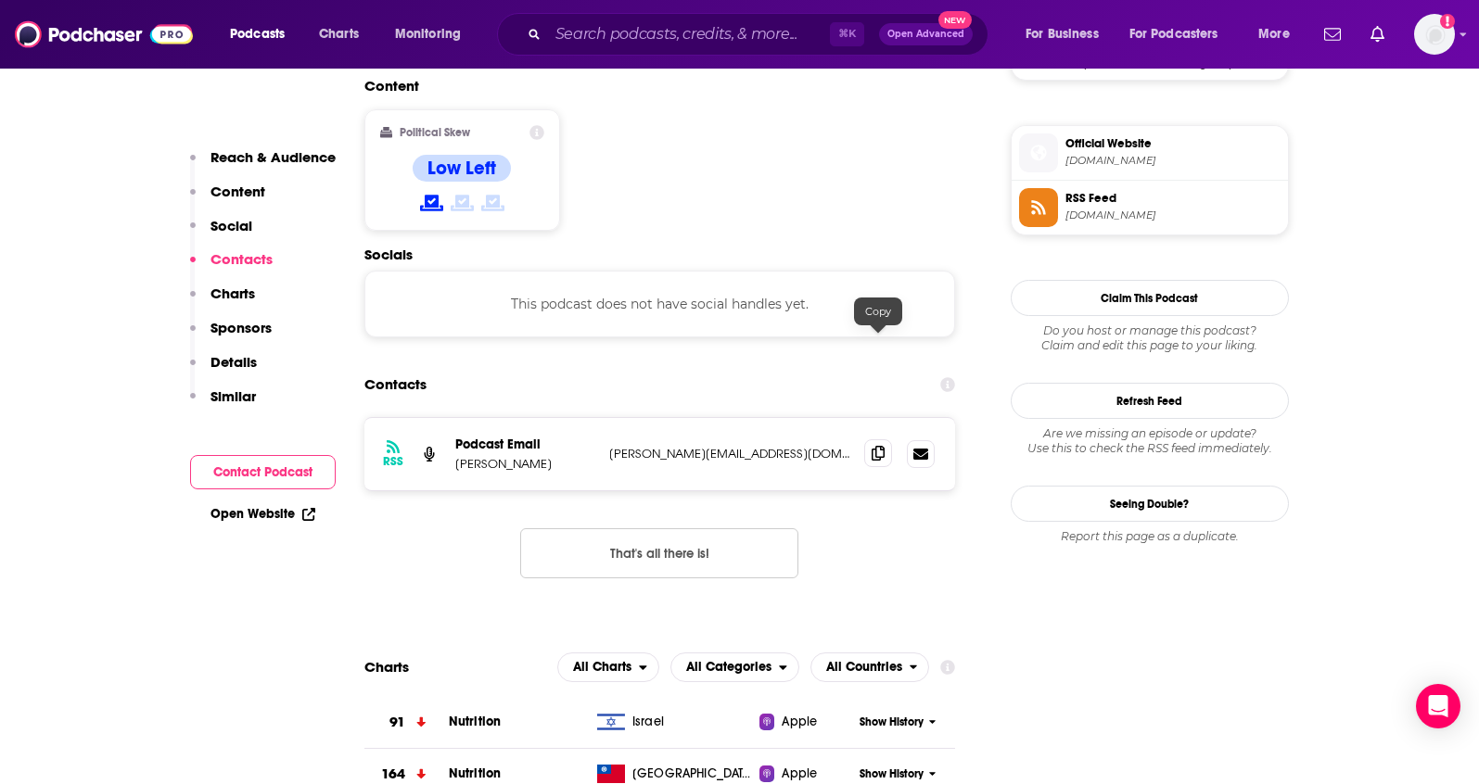
click at [871, 446] on icon at bounding box center [877, 453] width 13 height 15
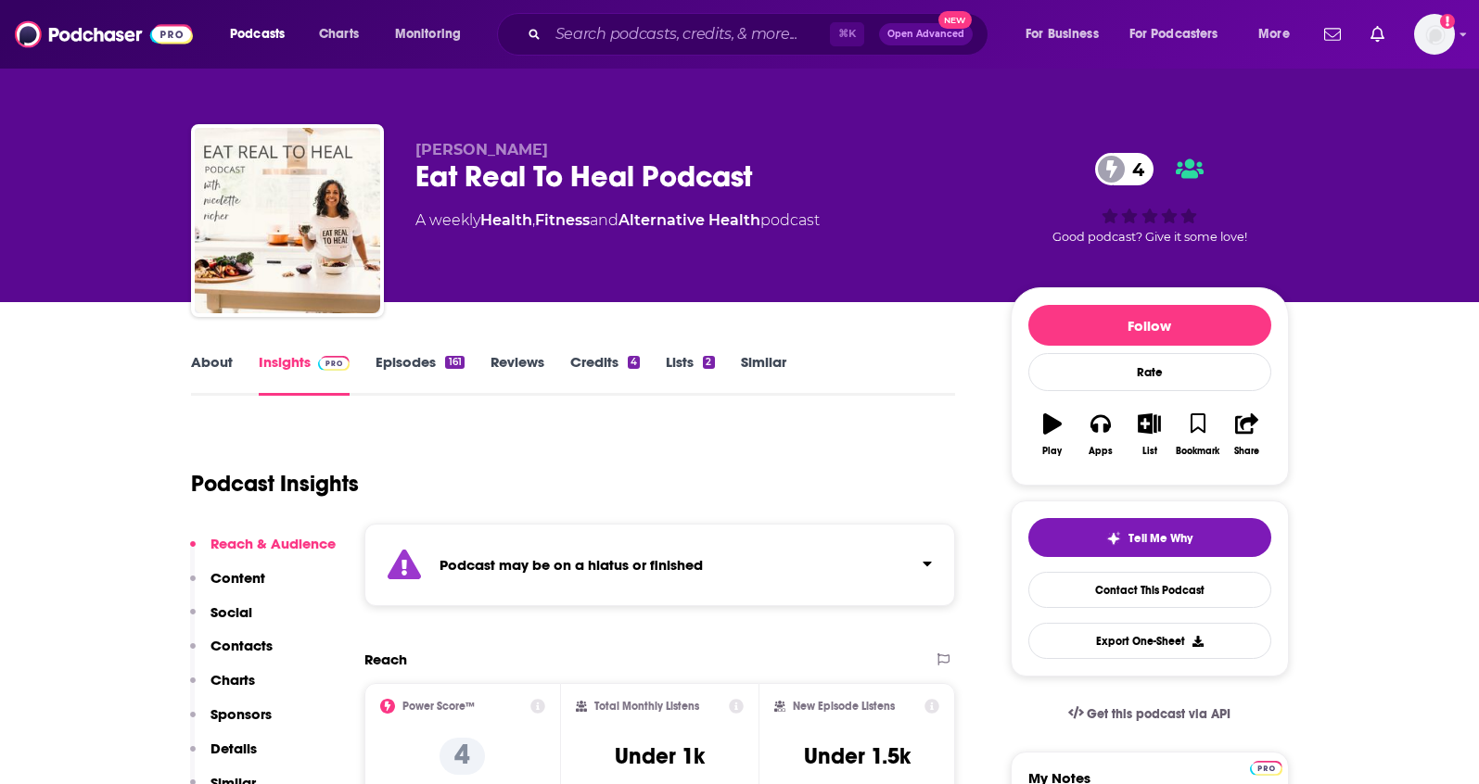
click at [775, 218] on div "A weekly Health , Fitness and Alternative Health podcast" at bounding box center [617, 221] width 404 height 22
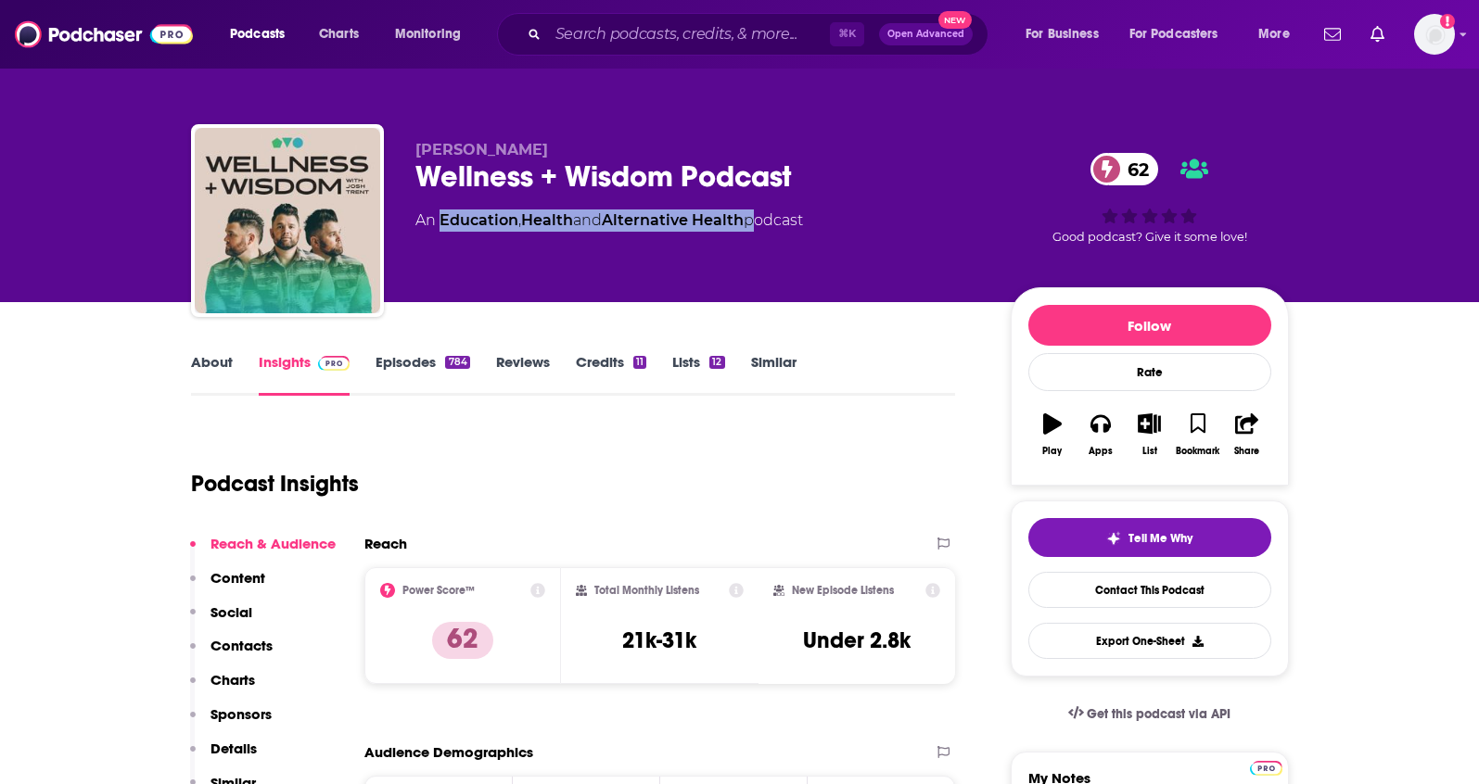
drag, startPoint x: 754, startPoint y: 218, endPoint x: 438, endPoint y: 227, distance: 315.3
click at [438, 227] on div "An Education , Health and Alternative Health podcast" at bounding box center [609, 221] width 388 height 22
copy div "Education , Health and Alternative Health"
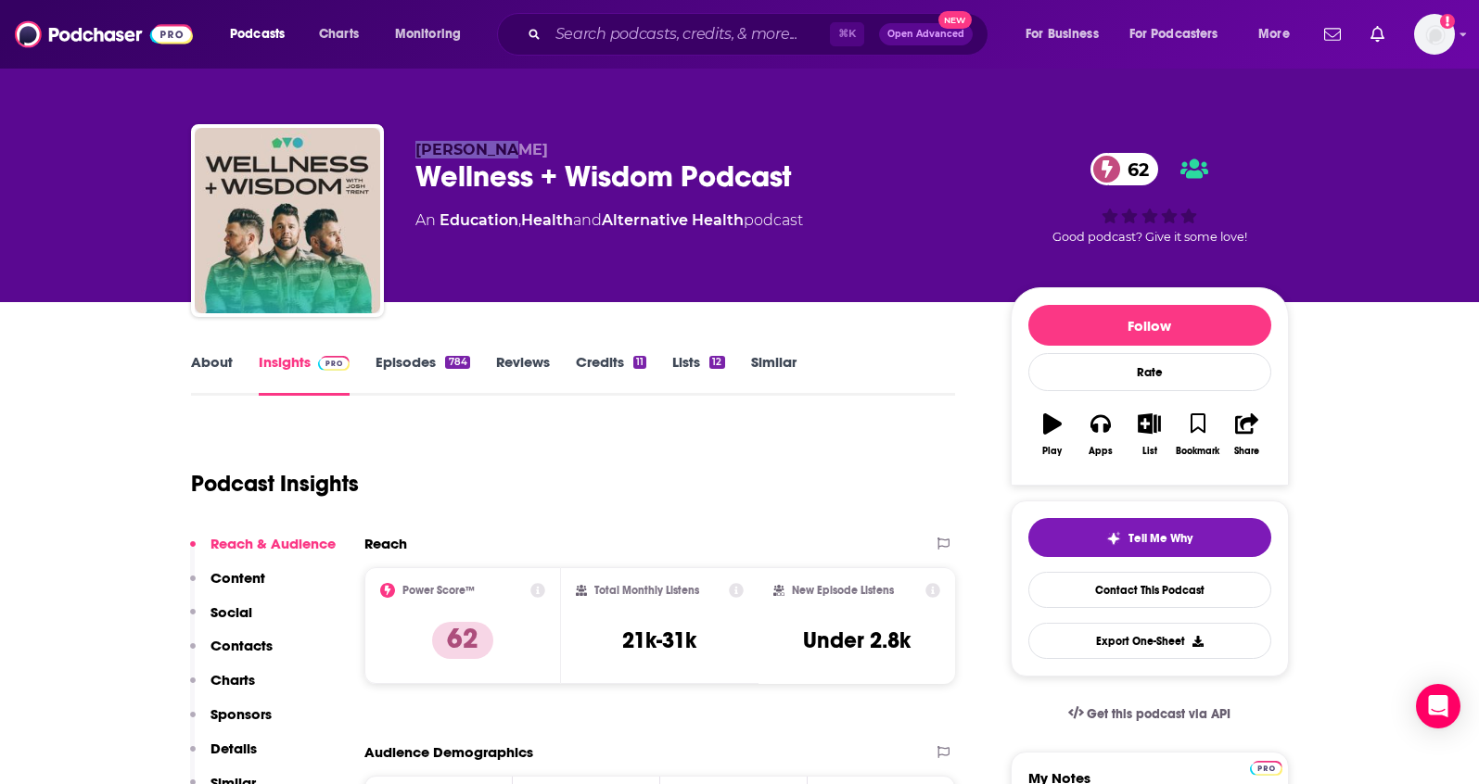
drag, startPoint x: 524, startPoint y: 151, endPoint x: 709, endPoint y: 0, distance: 239.2
click at [408, 146] on div "Josh Trent Wellness + Wisdom Podcast 62 An Education , Health and Alternative H…" at bounding box center [740, 224] width 1098 height 200
copy span "Josh Trent"
click at [251, 639] on p "Contacts" at bounding box center [241, 646] width 62 height 18
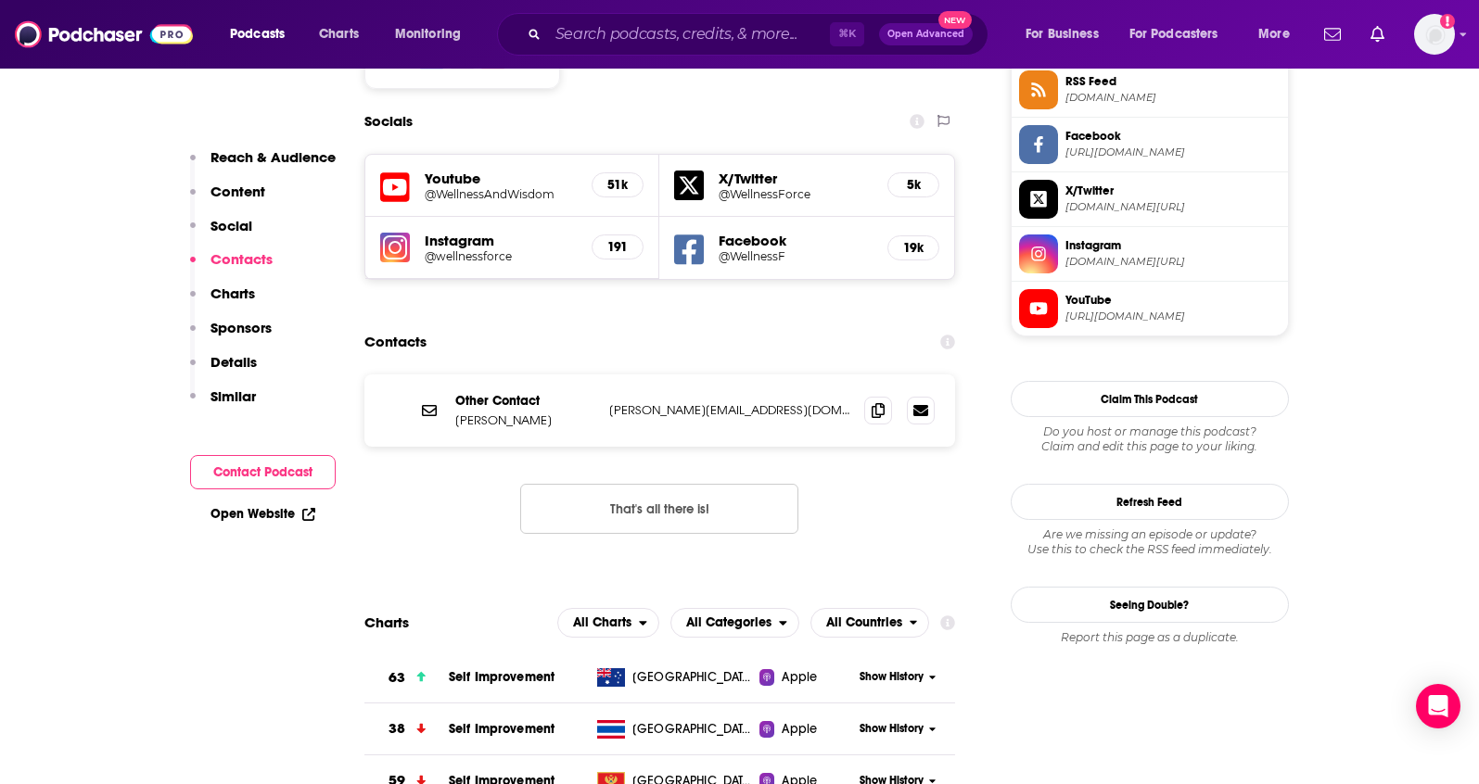
scroll to position [1569, 0]
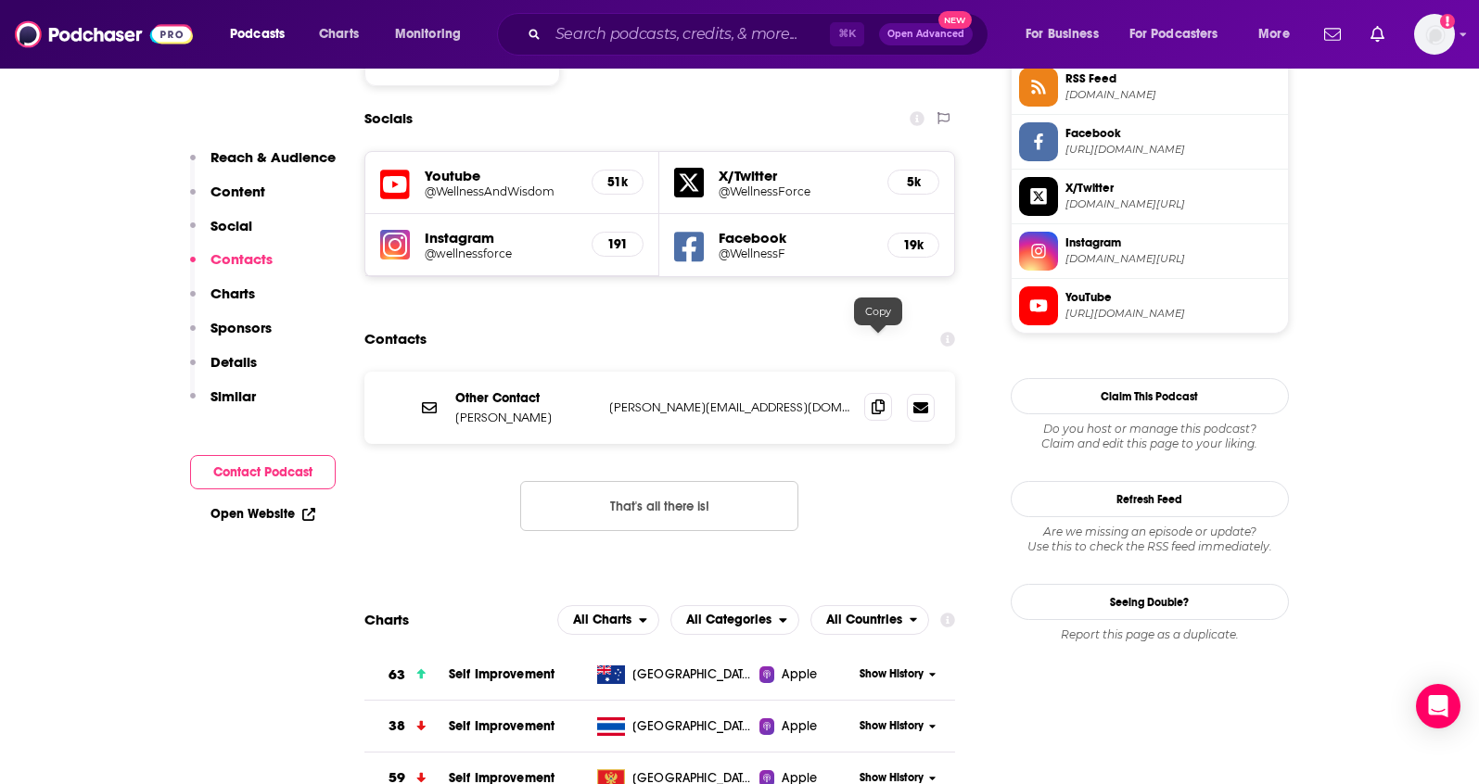
click at [887, 393] on span at bounding box center [878, 407] width 28 height 28
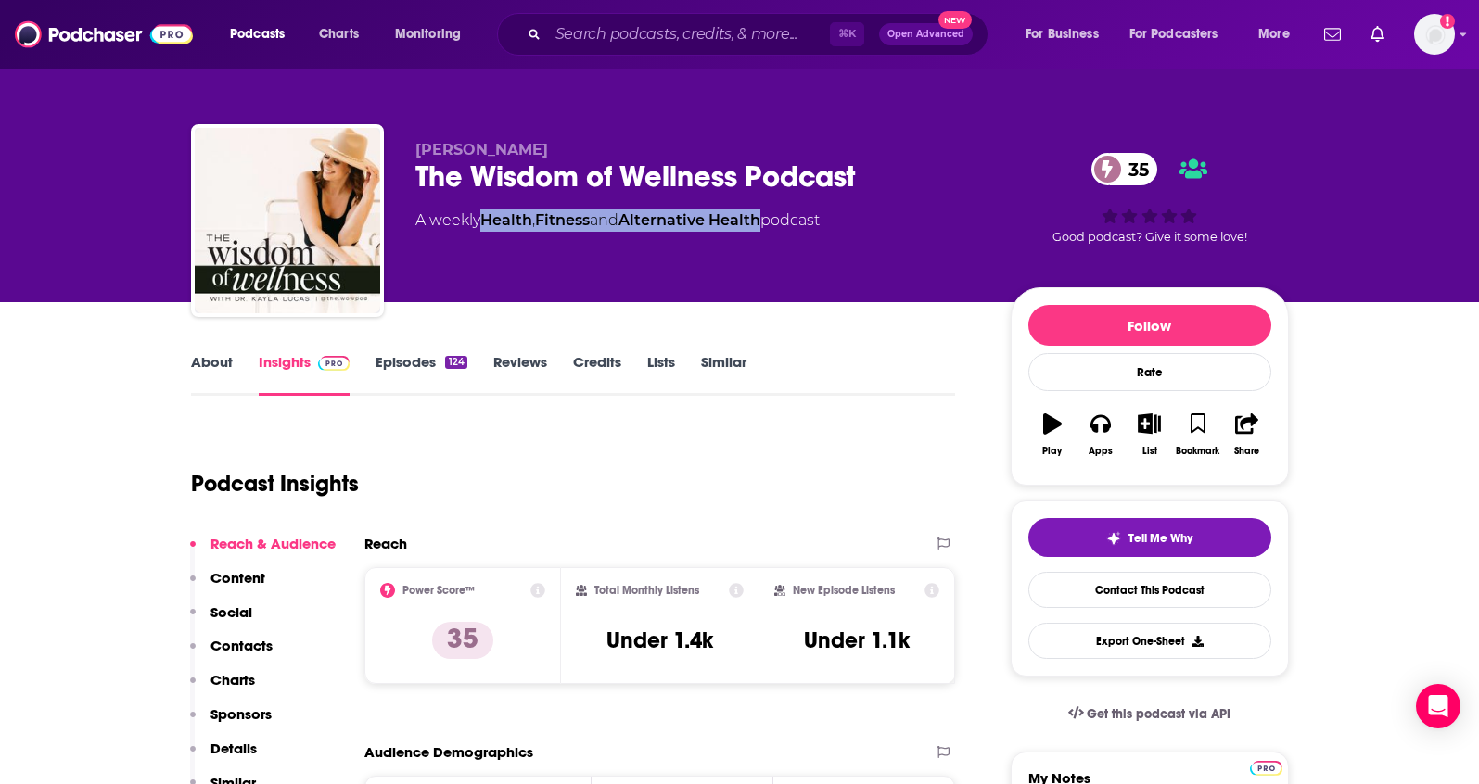
drag, startPoint x: 774, startPoint y: 222, endPoint x: 482, endPoint y: 225, distance: 292.0
click at [482, 225] on div "A weekly Health , Fitness and Alternative Health podcast" at bounding box center [617, 221] width 404 height 22
copy div "Health , Fitness and Alternative Health"
drag, startPoint x: 557, startPoint y: 143, endPoint x: 401, endPoint y: 146, distance: 155.8
click at [401, 146] on div "[PERSON_NAME] The Wisdom of Wellness Podcast 35 A weekly Health , Fitness and A…" at bounding box center [740, 224] width 1098 height 200
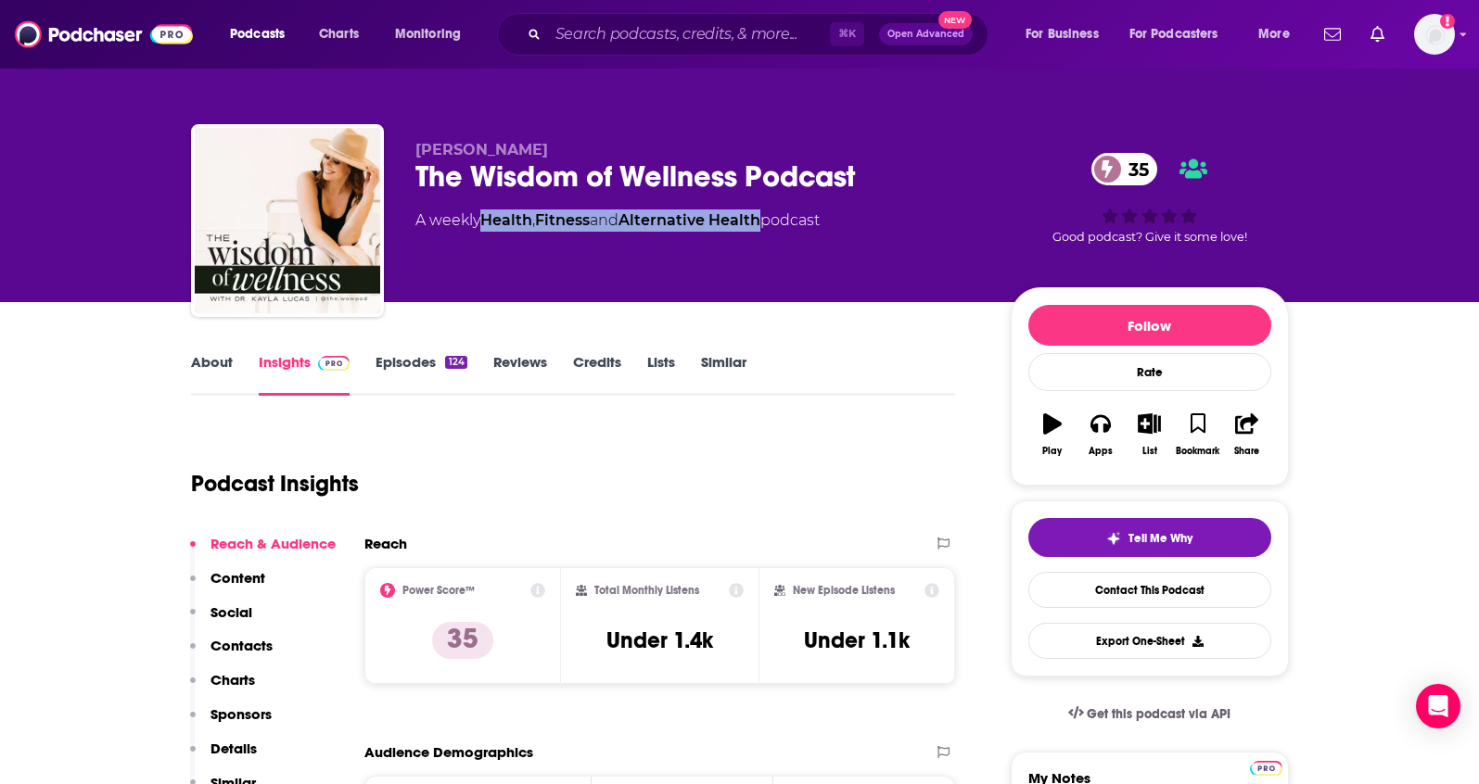
copy span "[PERSON_NAME]"
drag, startPoint x: 760, startPoint y: 222, endPoint x: 497, endPoint y: 219, distance: 263.3
click at [489, 226] on div "A weekly Health , Fitness and Alternative Health podcast" at bounding box center [617, 221] width 404 height 22
copy div "Health , Fitness and Alternative Health"
click at [247, 648] on p "Contacts" at bounding box center [241, 646] width 62 height 18
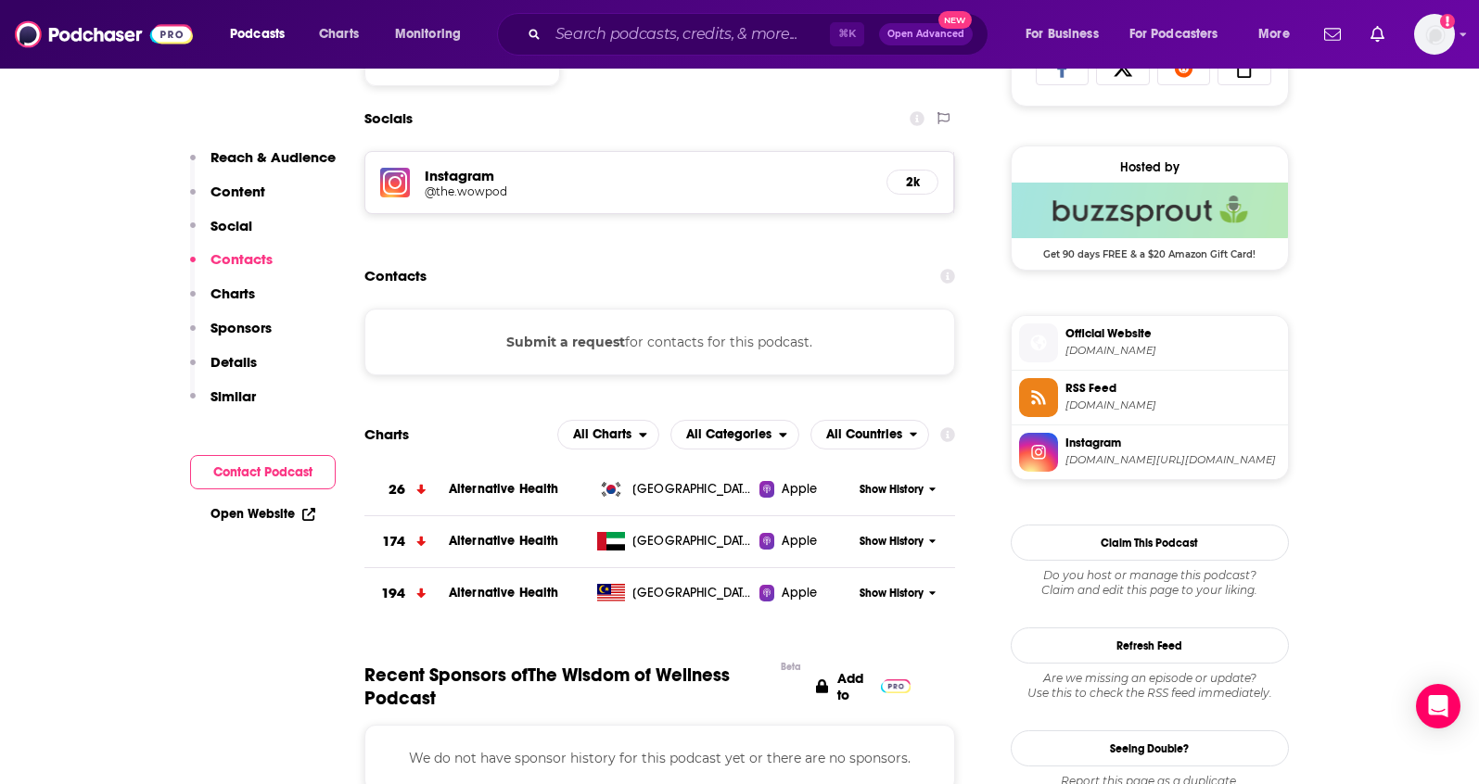
scroll to position [1280, 0]
click at [405, 180] on img at bounding box center [395, 182] width 30 height 30
